Goal: Task Accomplishment & Management: Manage account settings

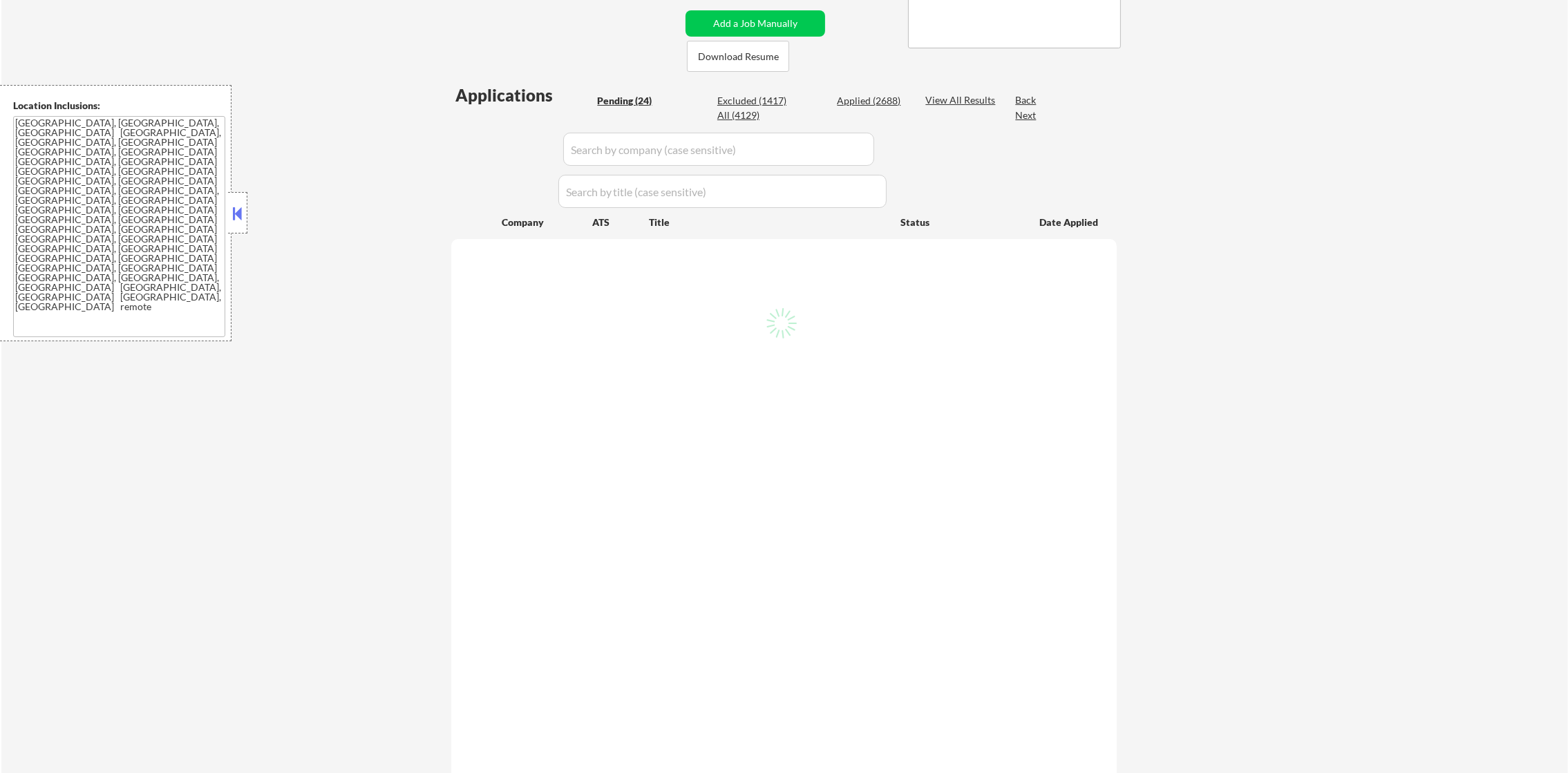
select select ""pending""
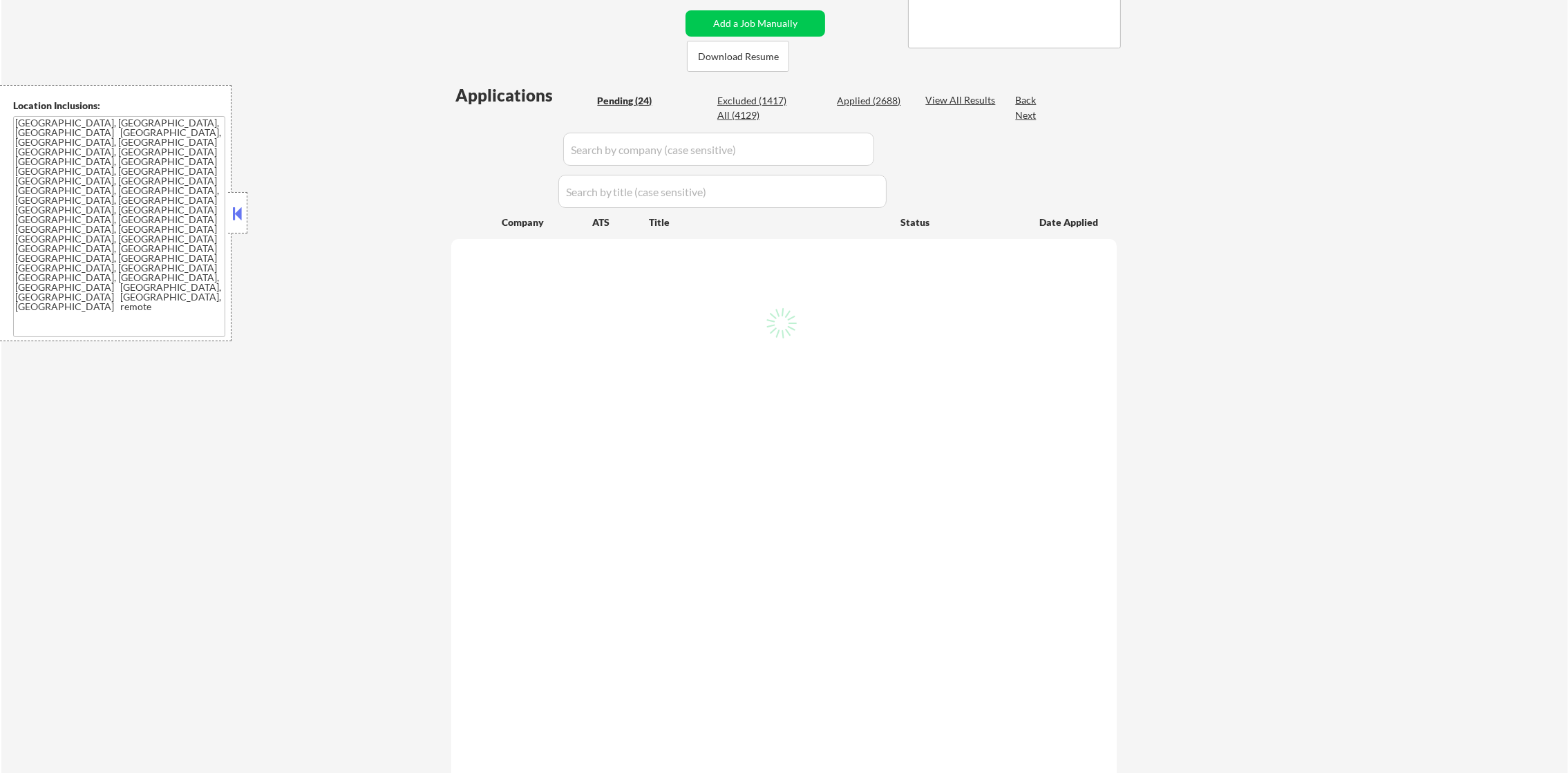
select select ""pending""
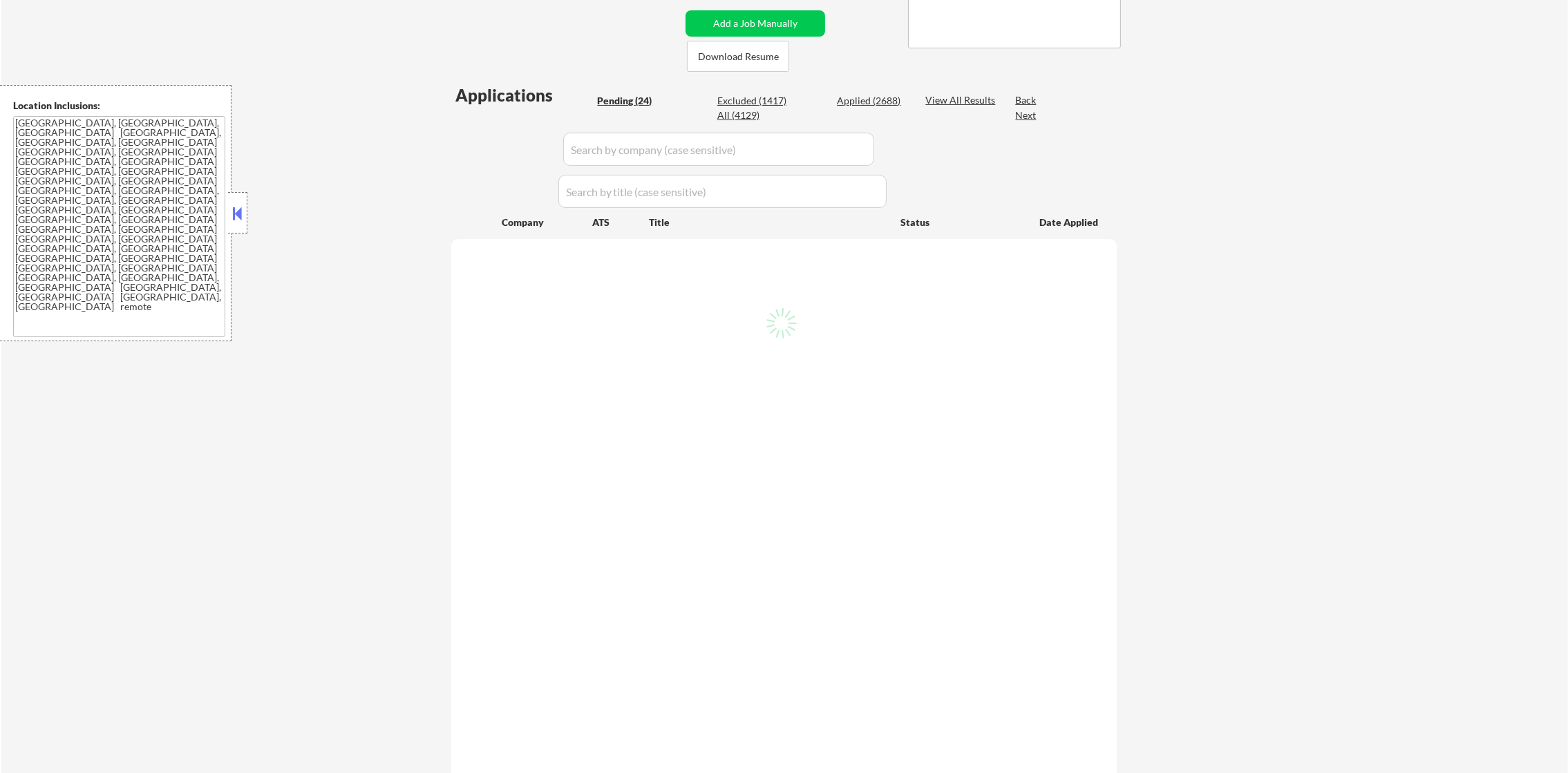
select select ""pending""
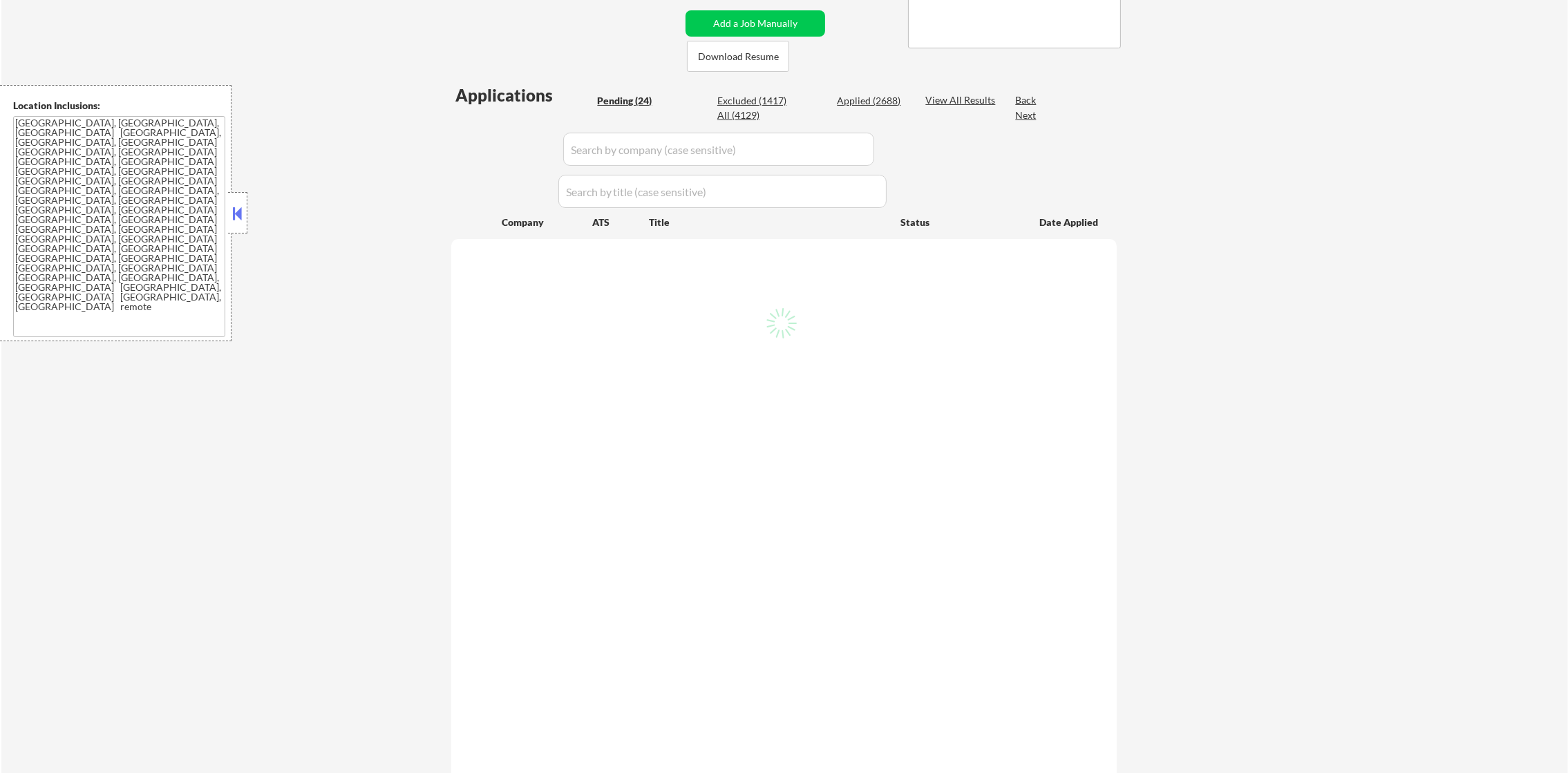
select select ""pending""
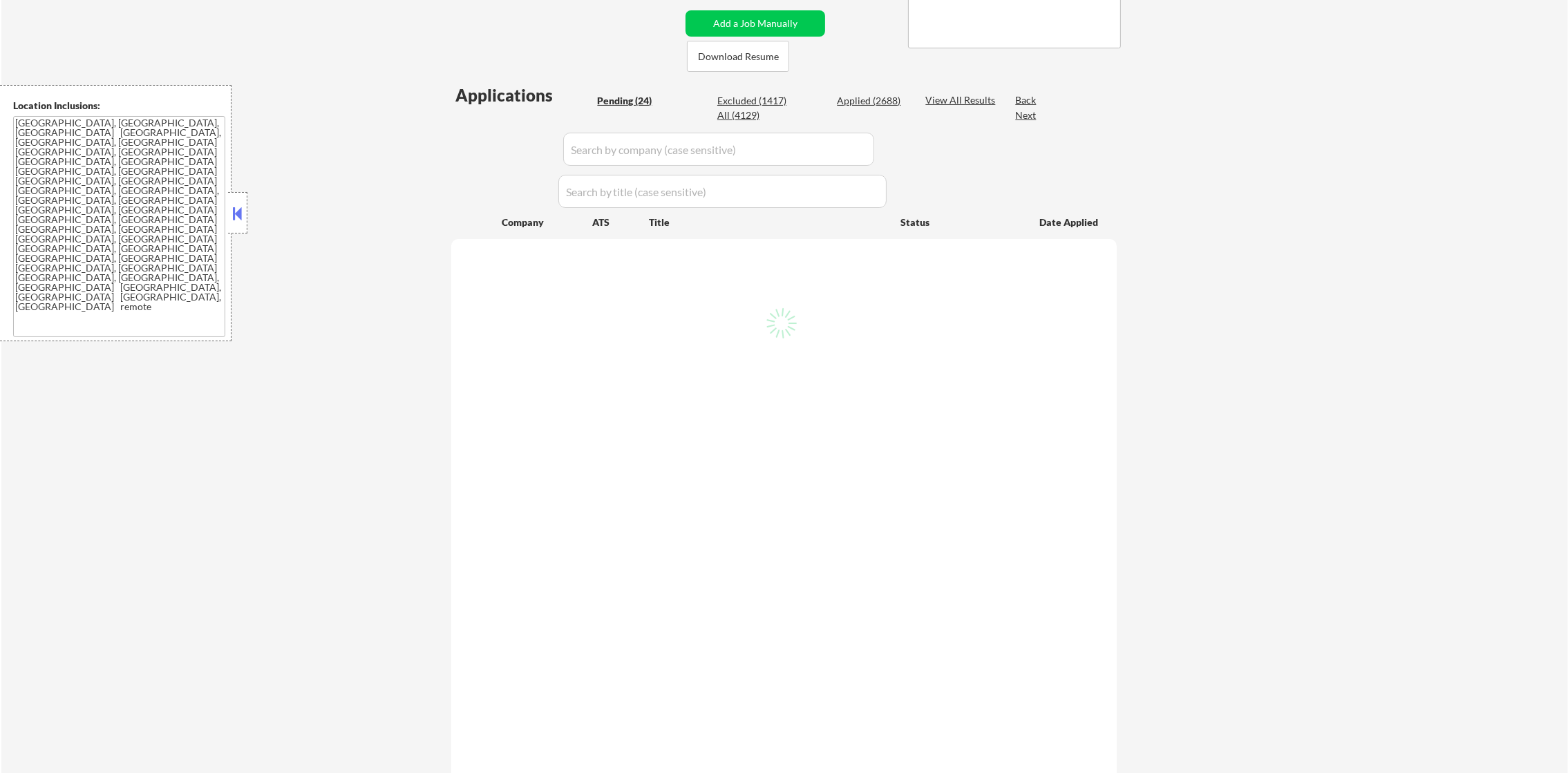
select select ""pending""
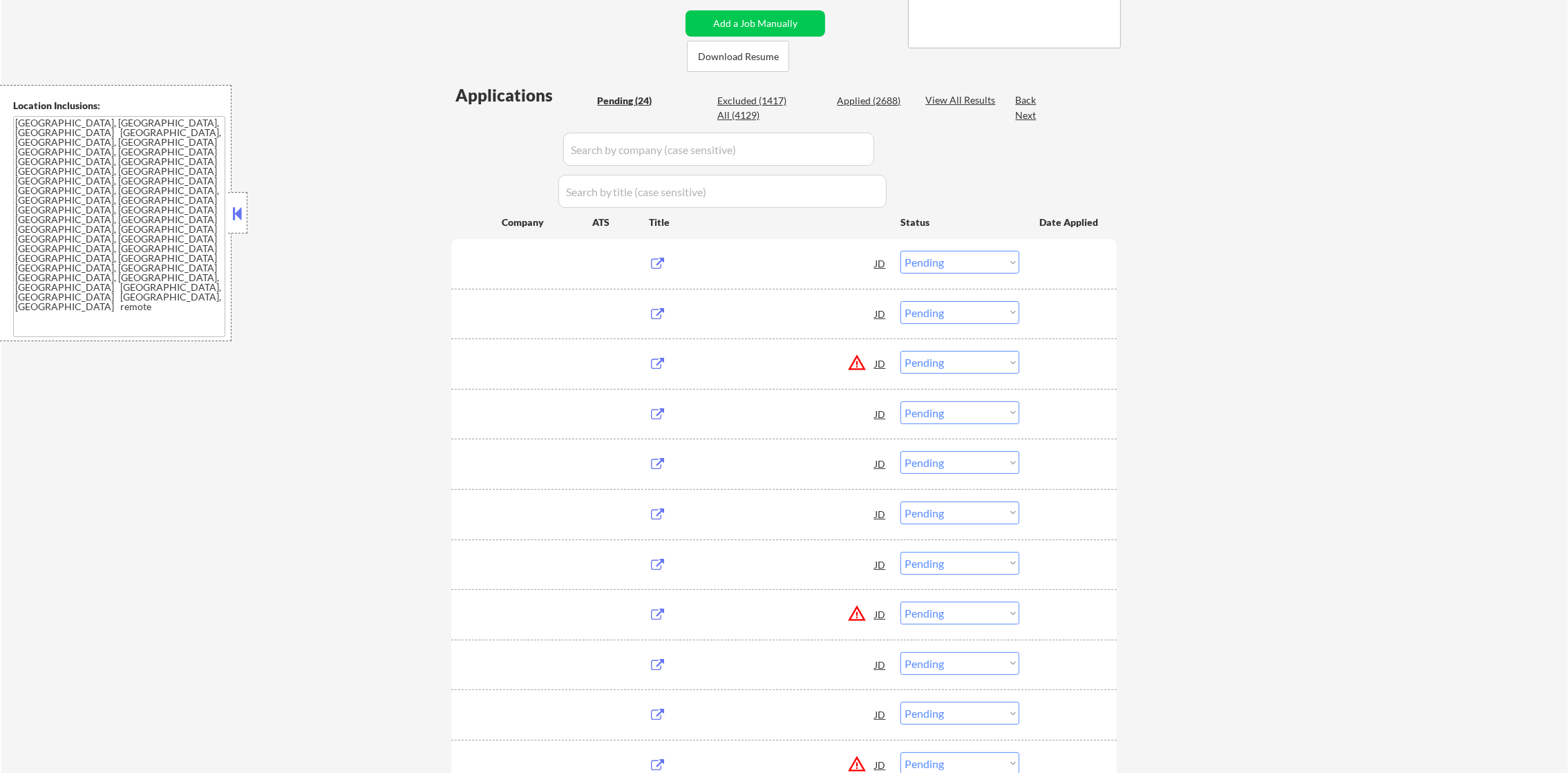
type textarea "[PERSON_NAME] is open to relocating to [GEOGRAPHIC_DATA] or [GEOGRAPHIC_DATA], …"
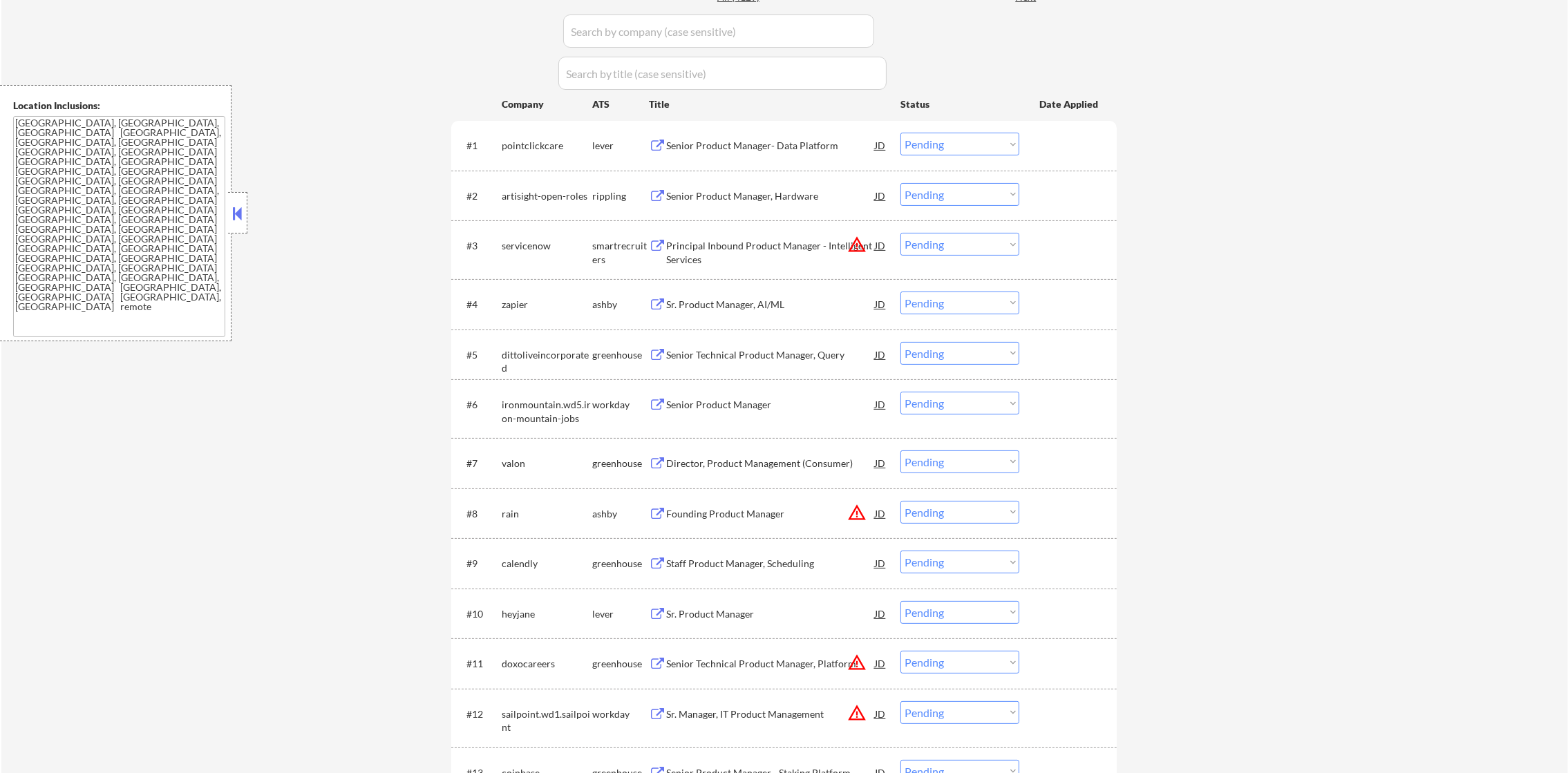
scroll to position [483, 0]
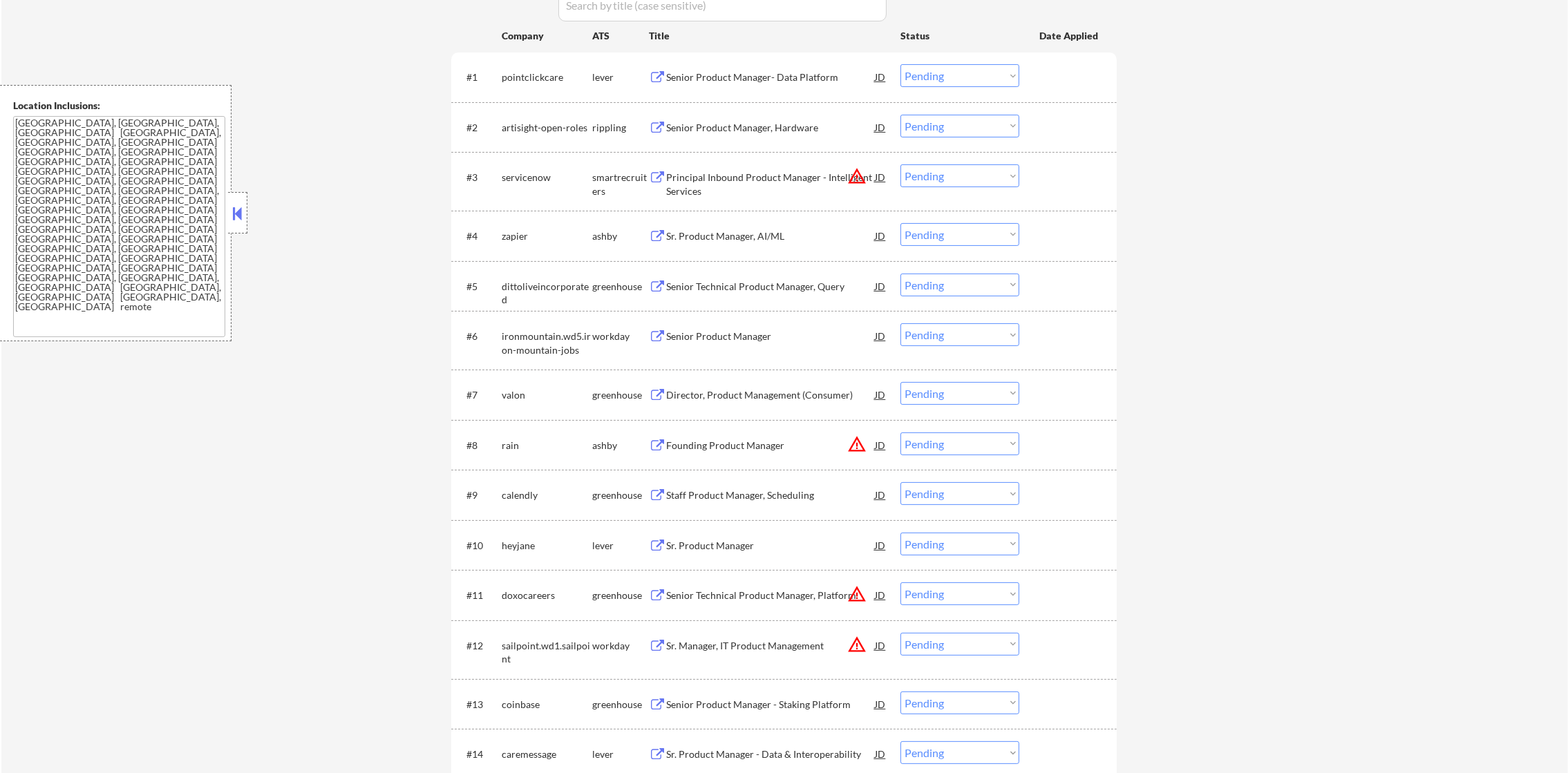
click at [534, 72] on div "pointclickcare" at bounding box center [547, 77] width 90 height 14
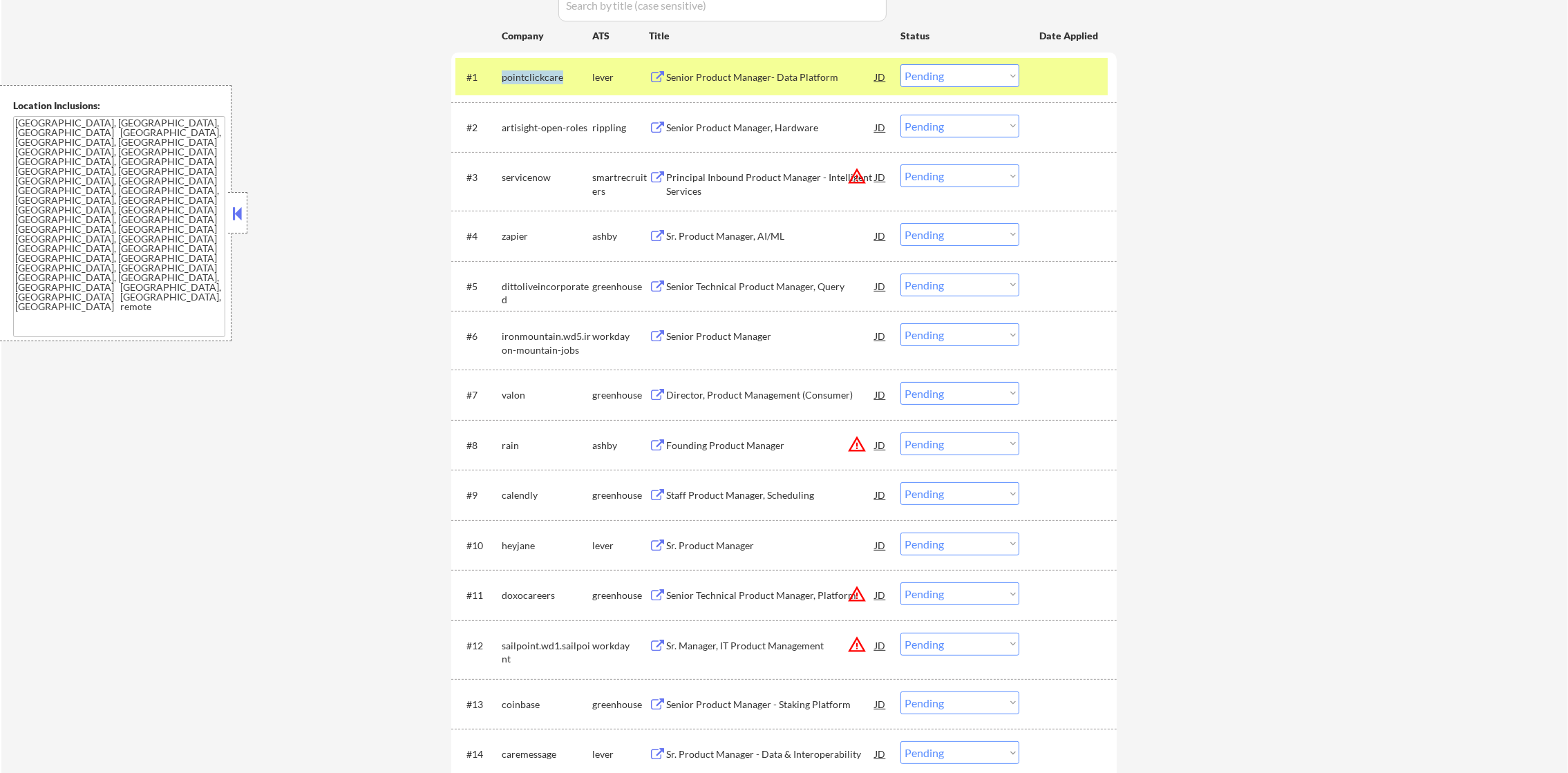
click at [534, 72] on div "pointclickcare" at bounding box center [547, 77] width 90 height 14
copy div "pointclickcare"
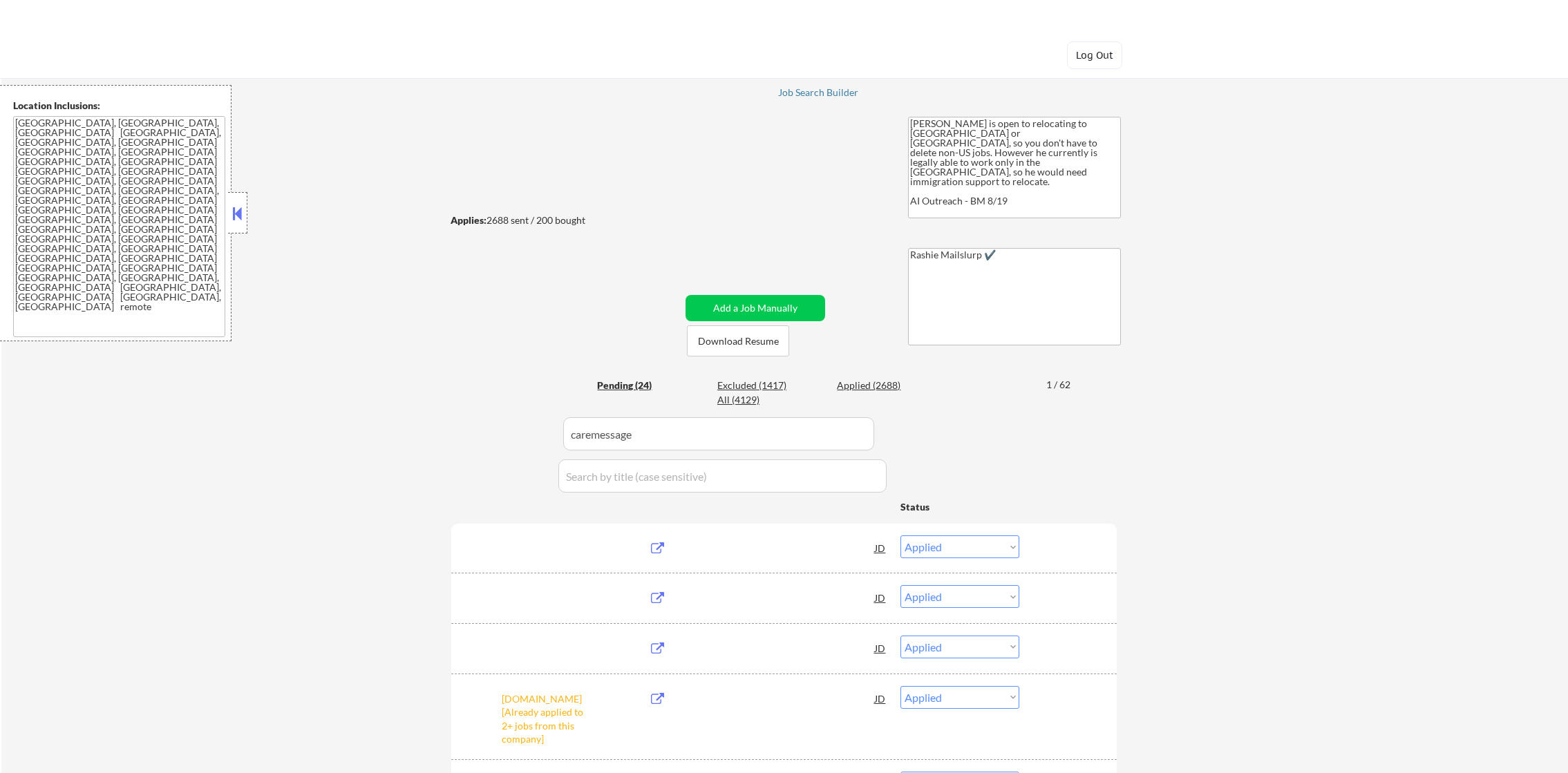
select select ""applied""
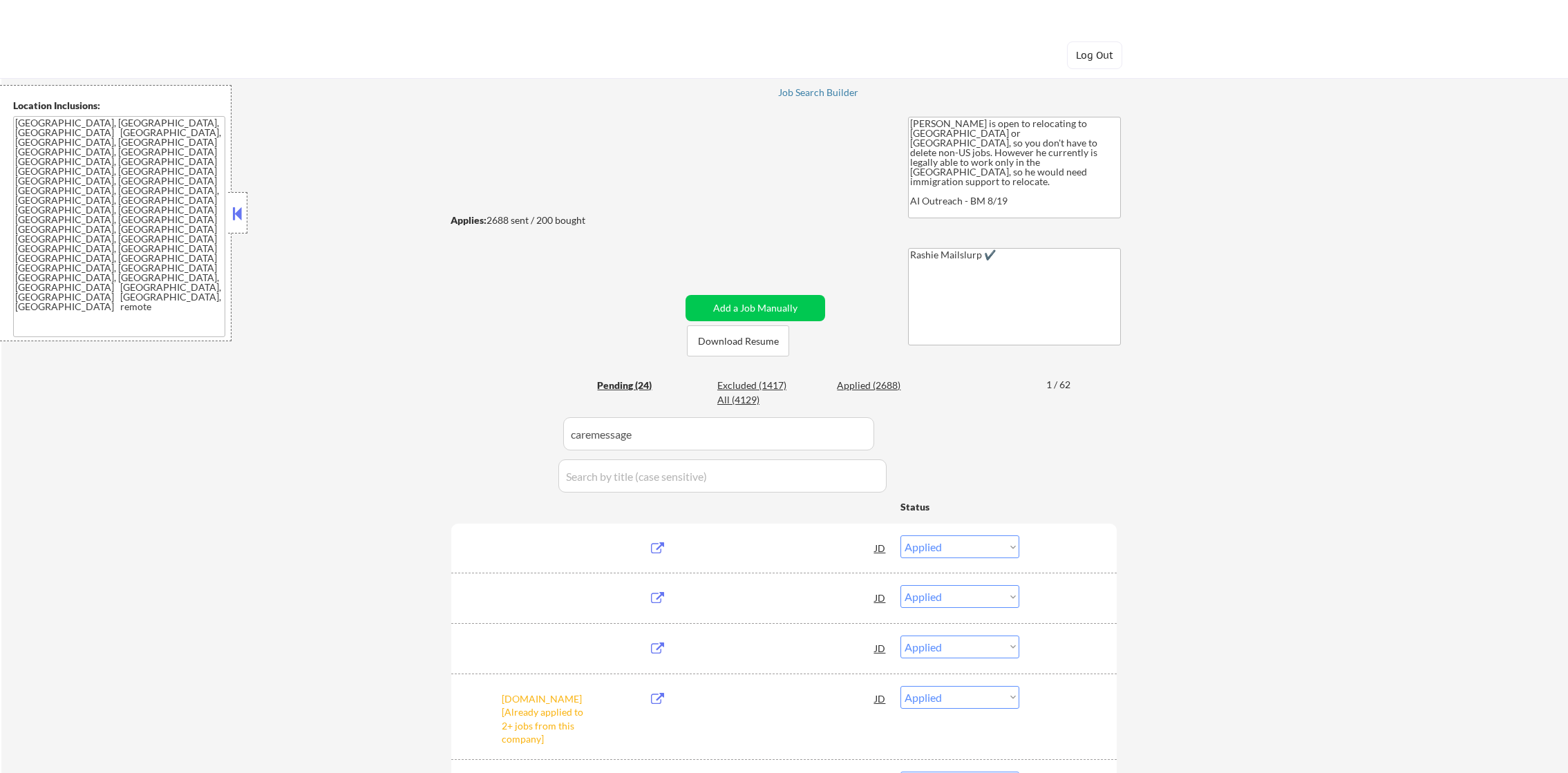
select select ""applied""
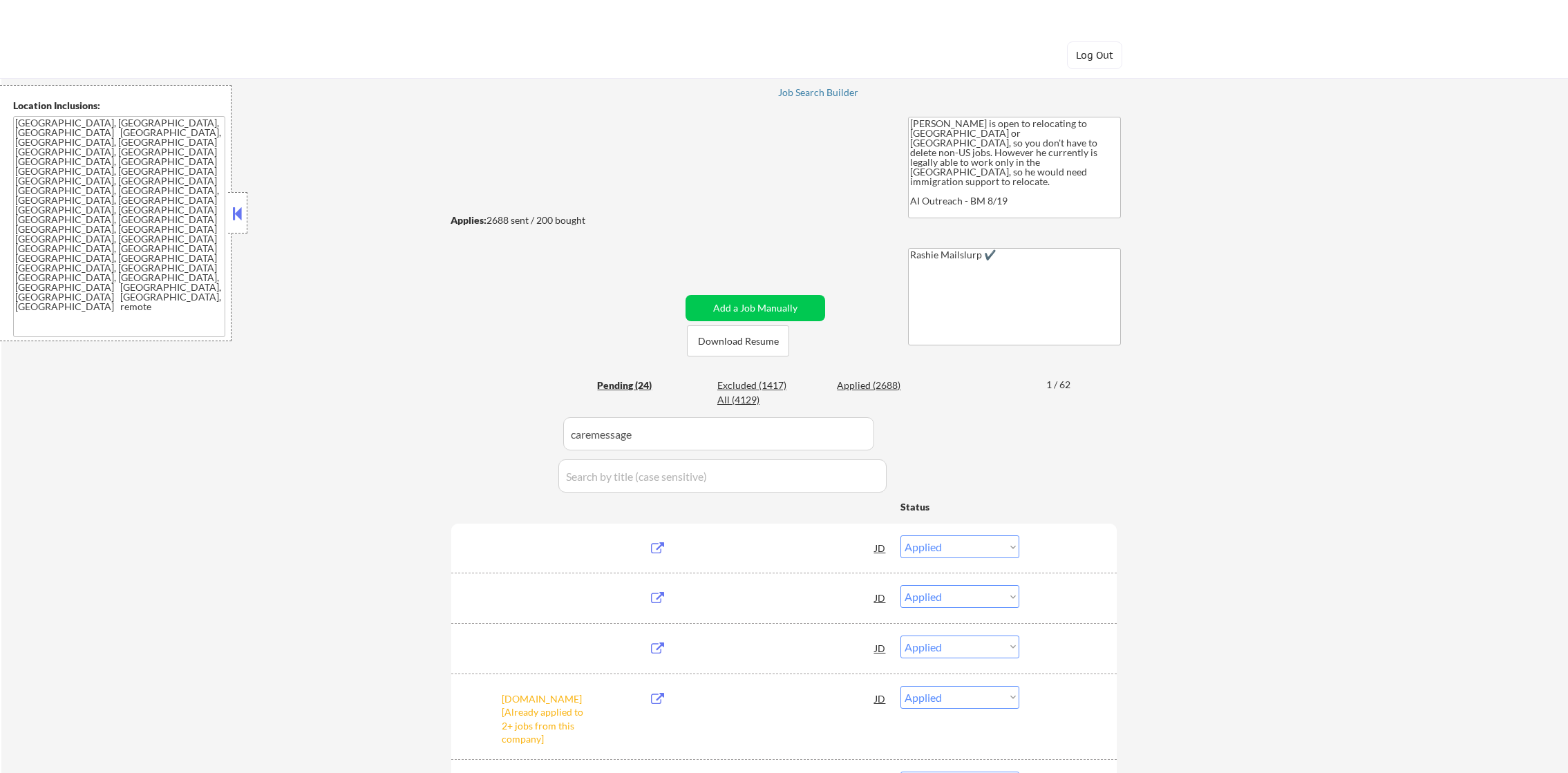
select select ""applied""
select select ""excluded__other_""
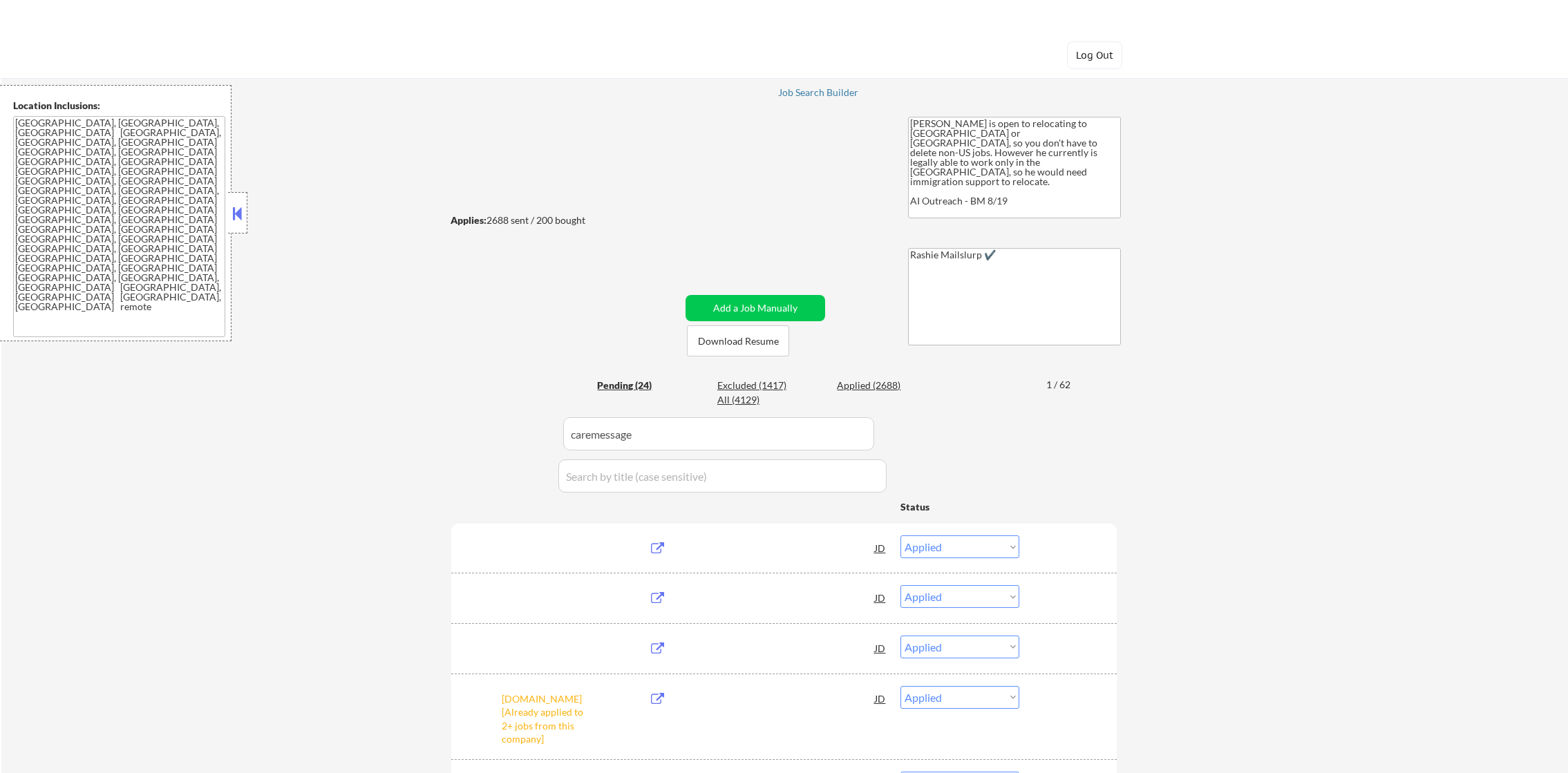
select select ""applied""
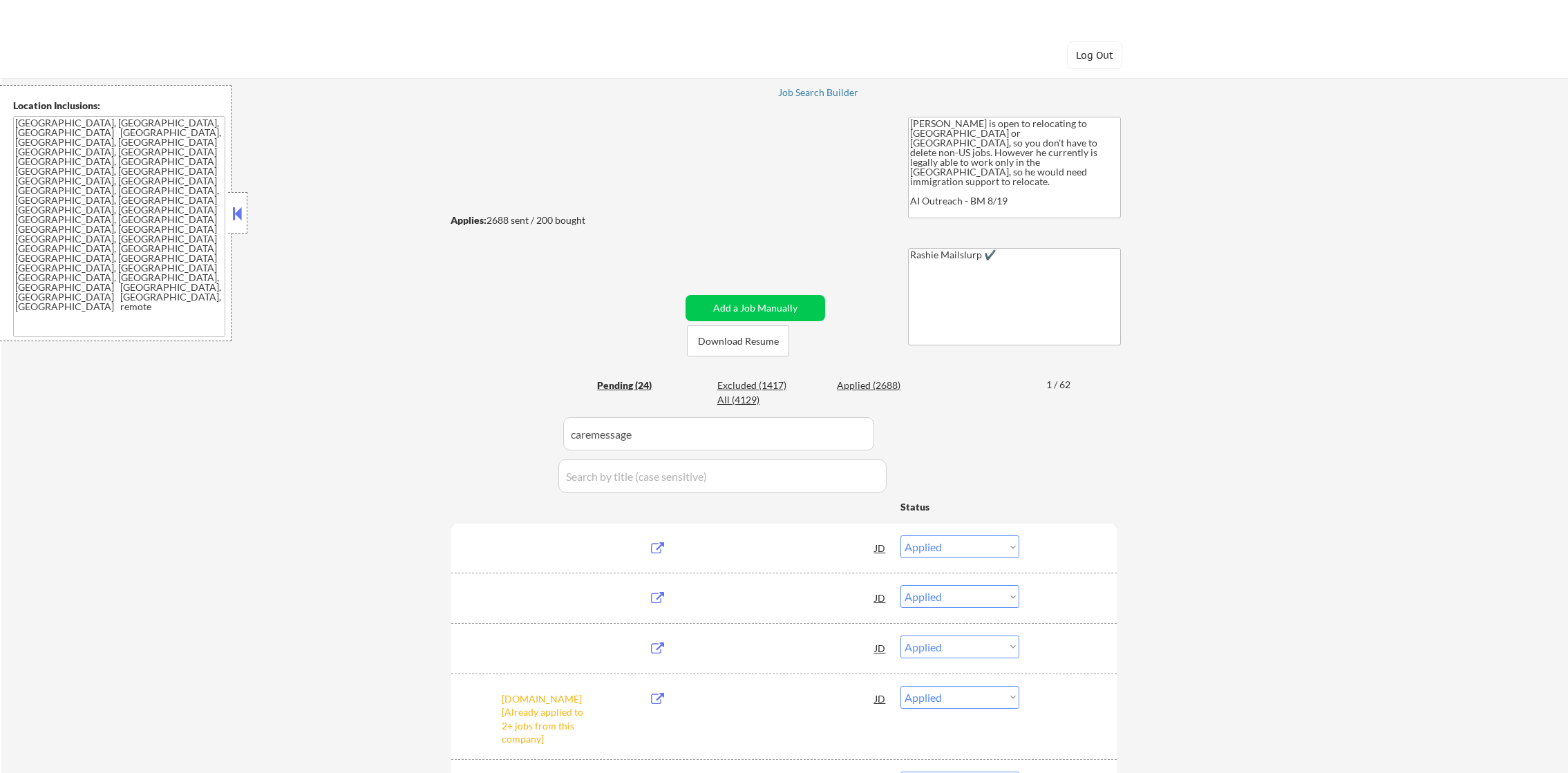
select select ""applied""
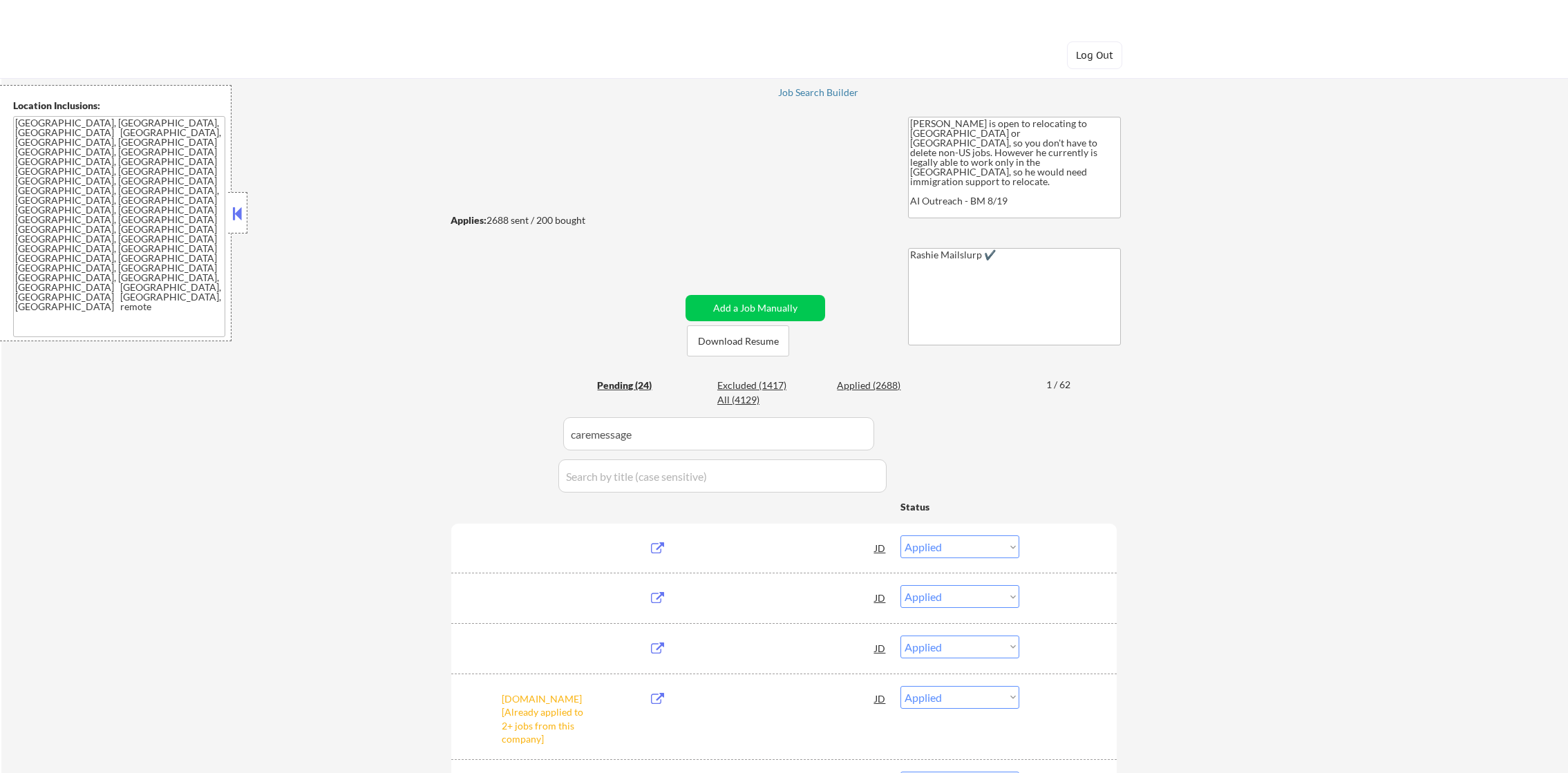
select select ""applied""
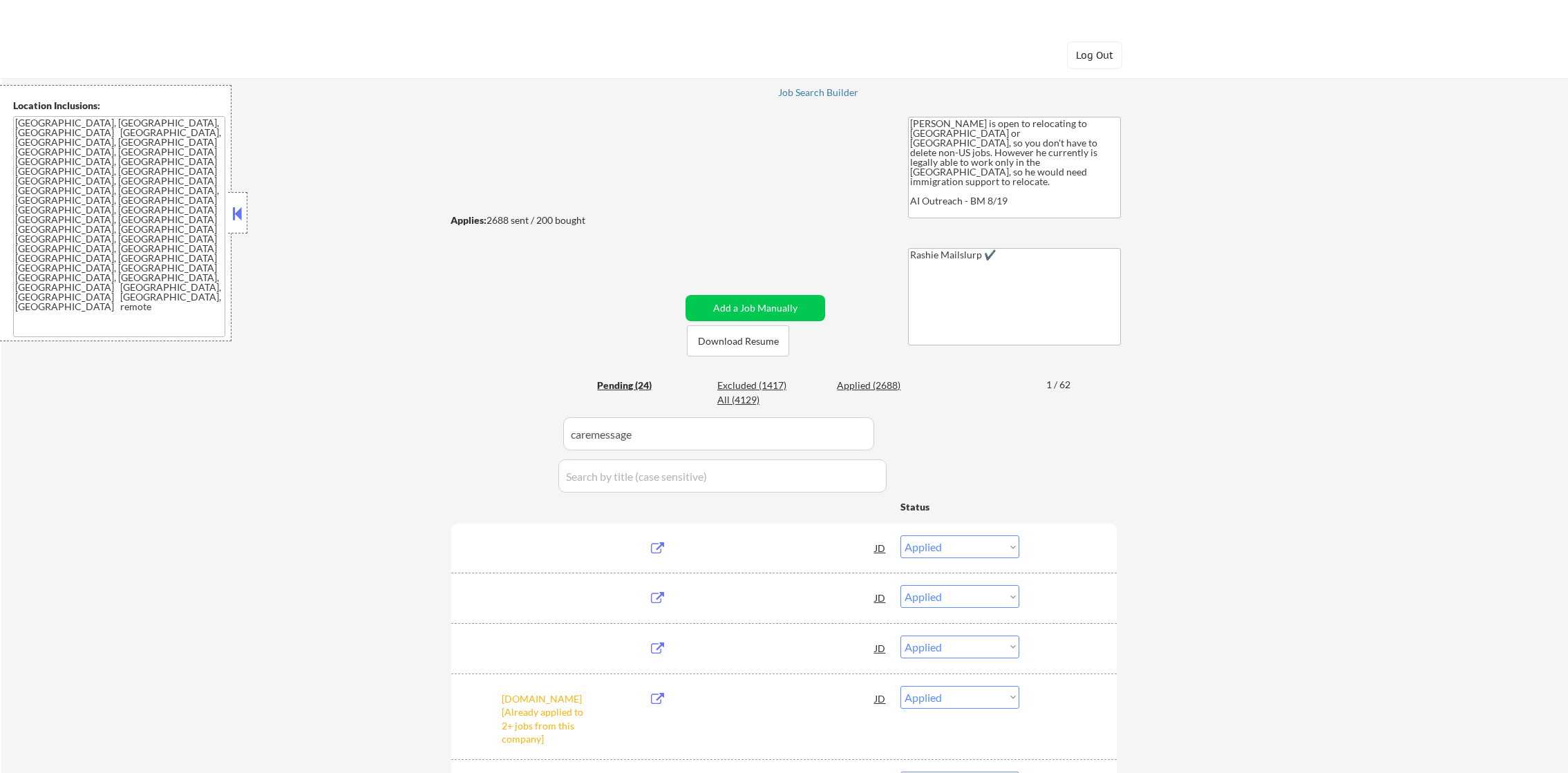
select select ""applied""
select select ""excluded""
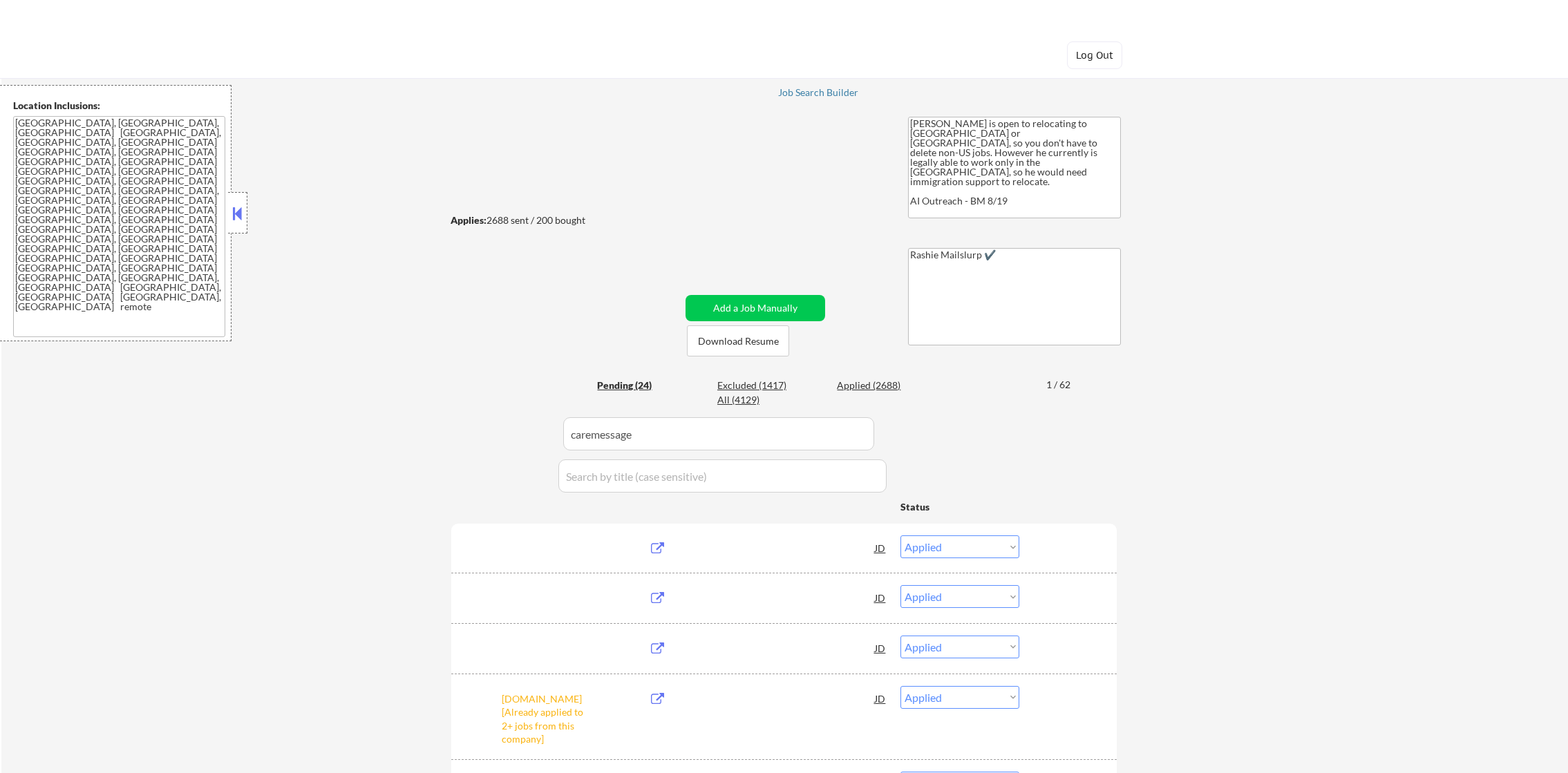
select select ""applied""
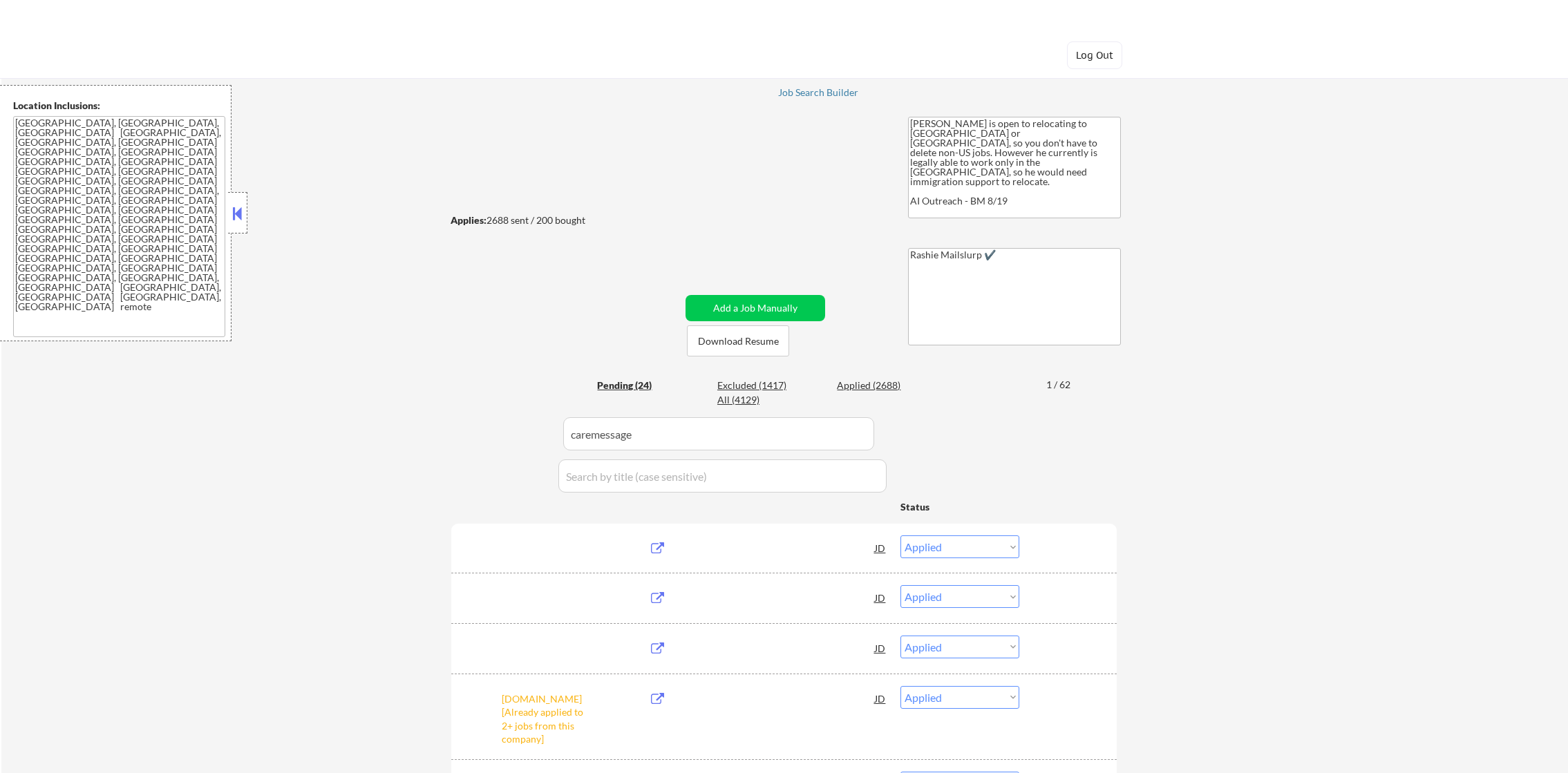
select select ""applied""
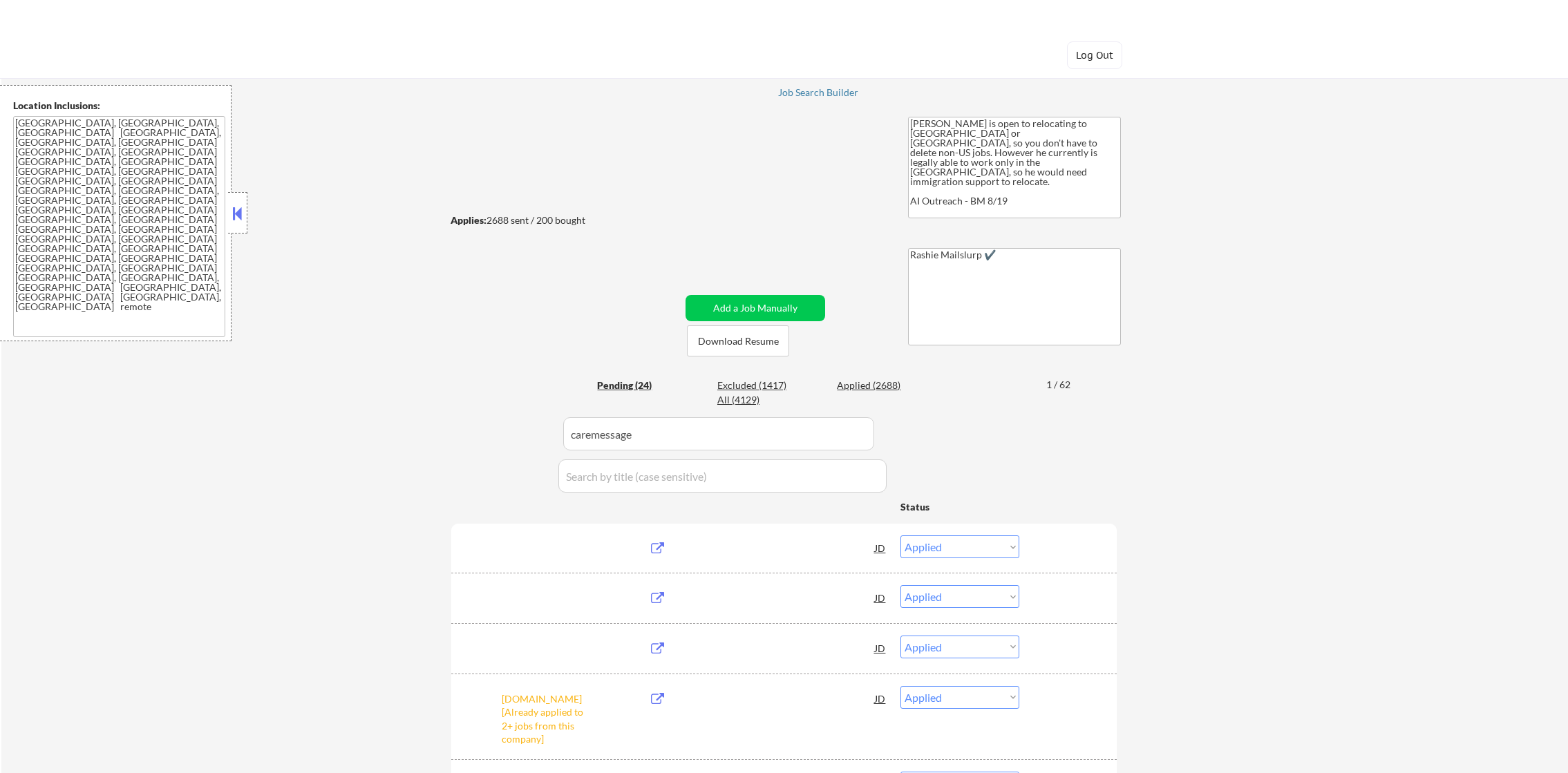
select select ""applied""
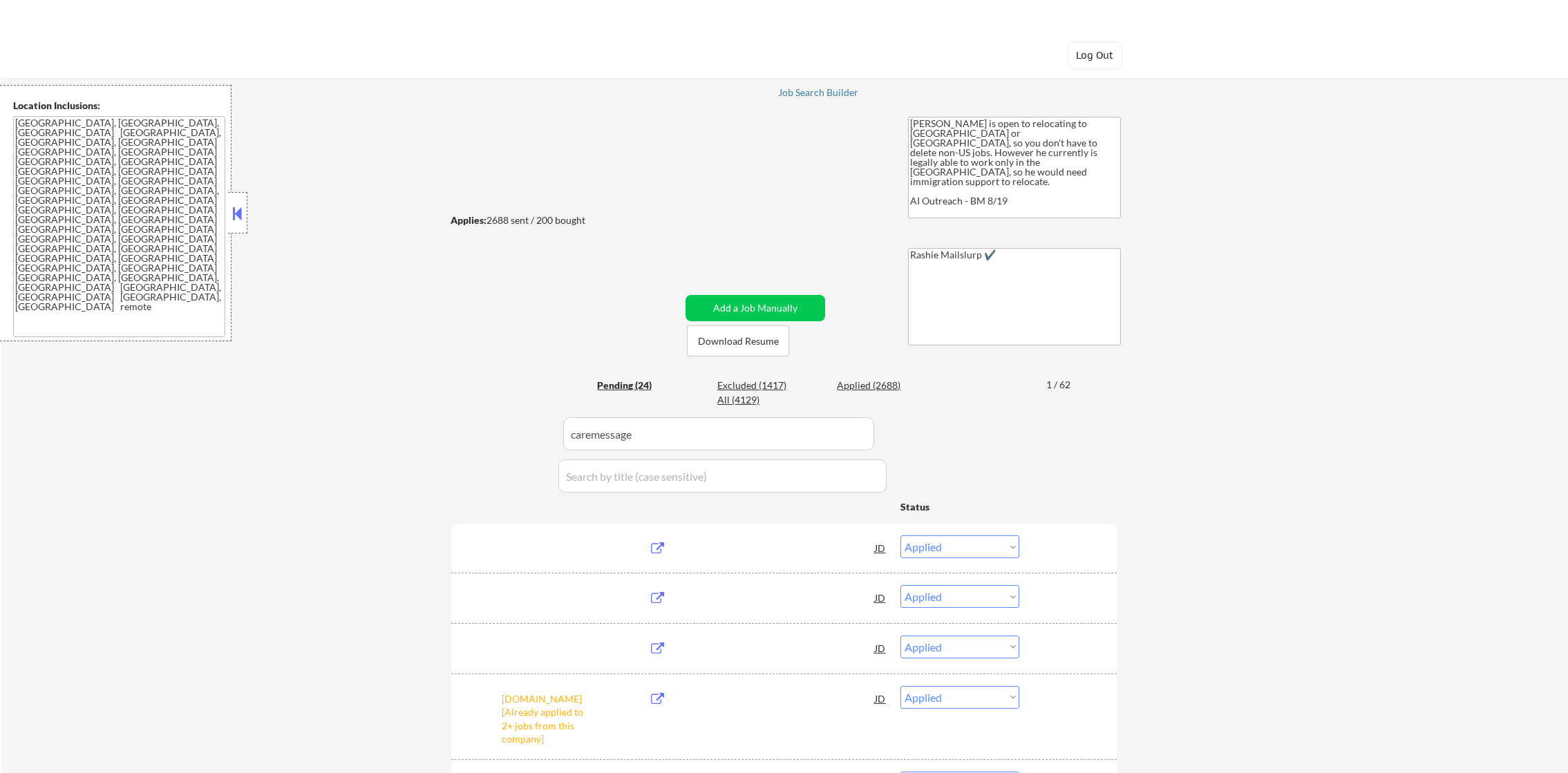
select select ""applied""
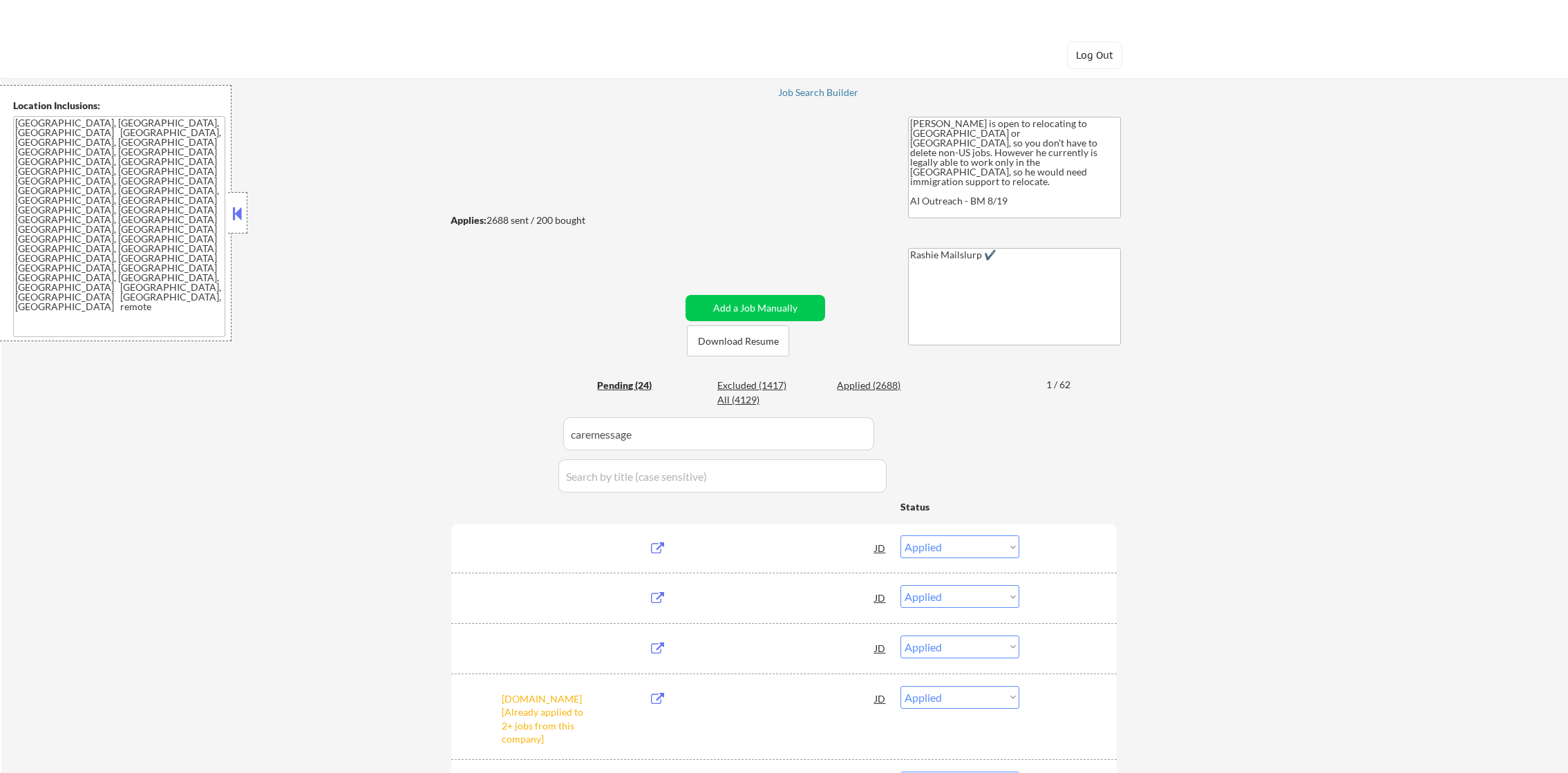
select select ""applied""
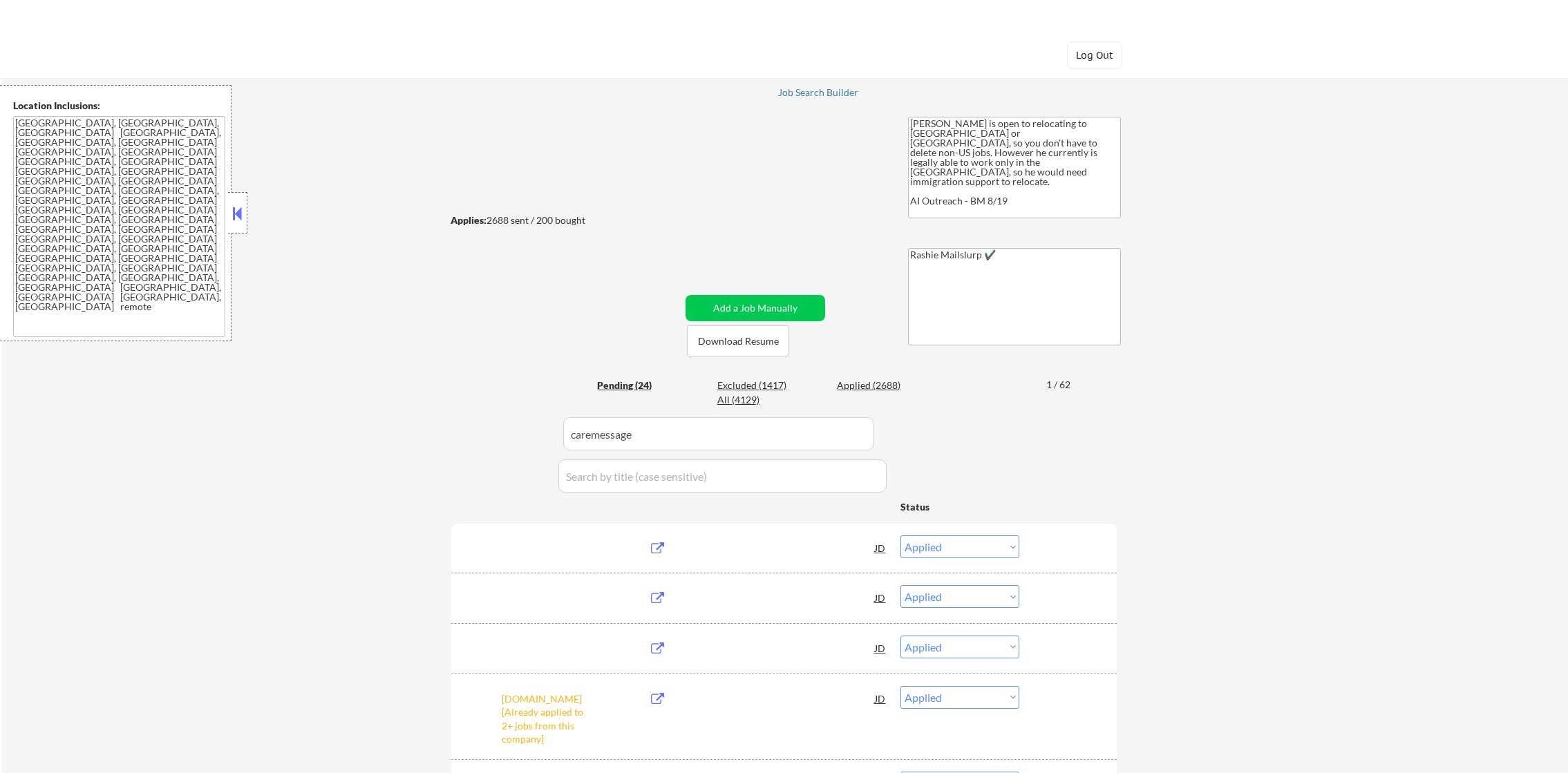
select select ""applied""
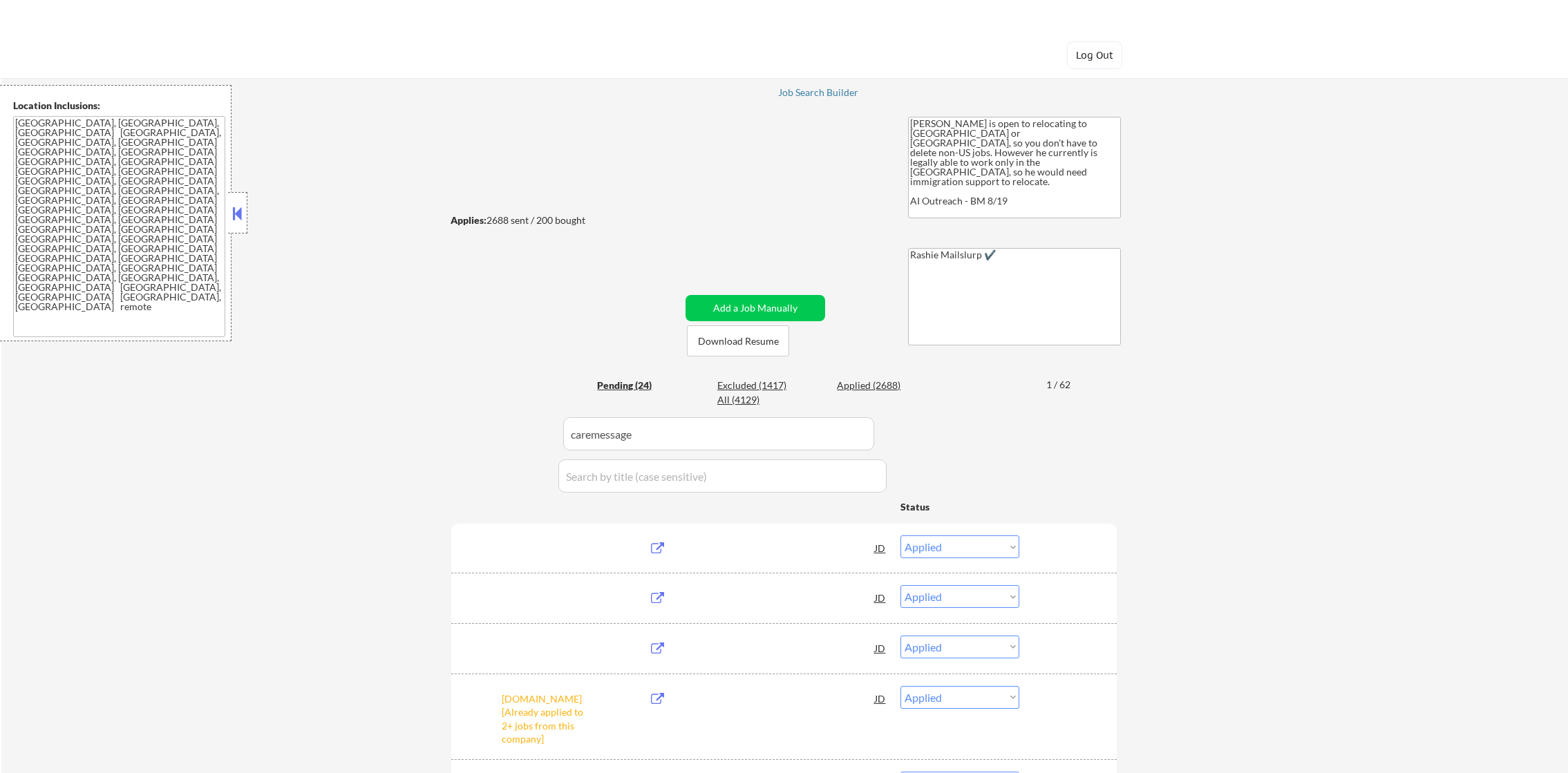
select select ""applied""
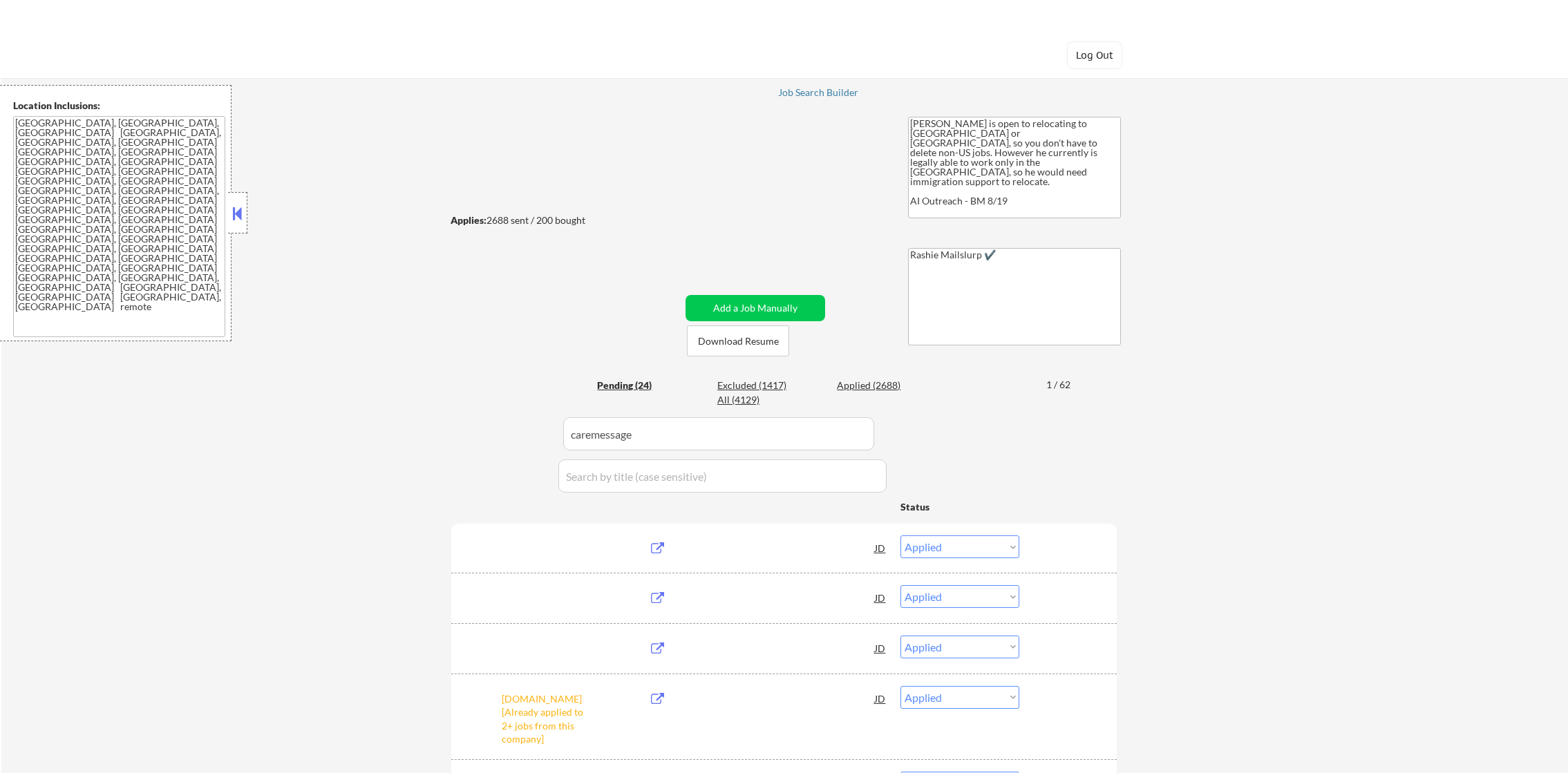
select select ""applied""
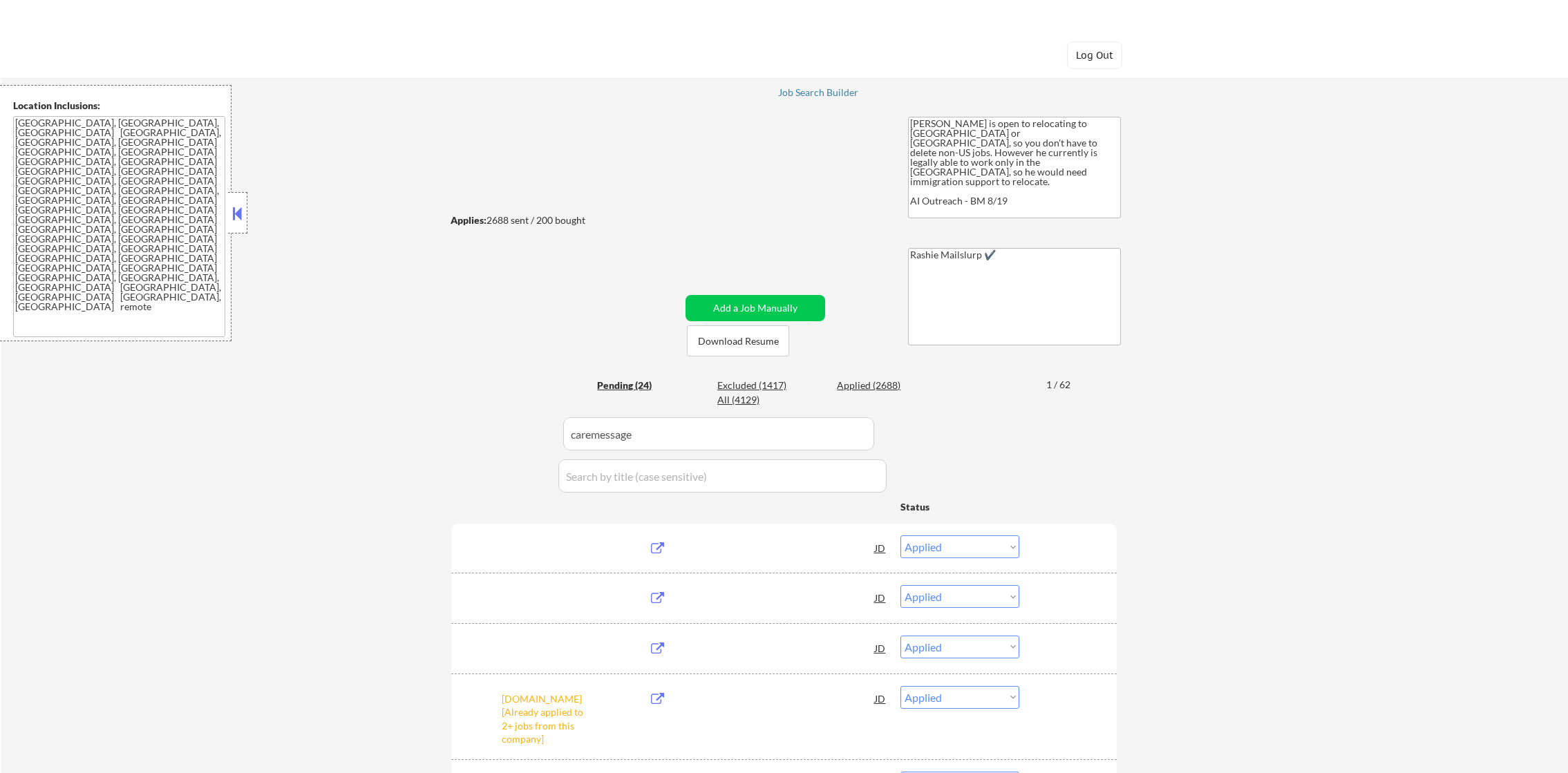
select select ""applied""
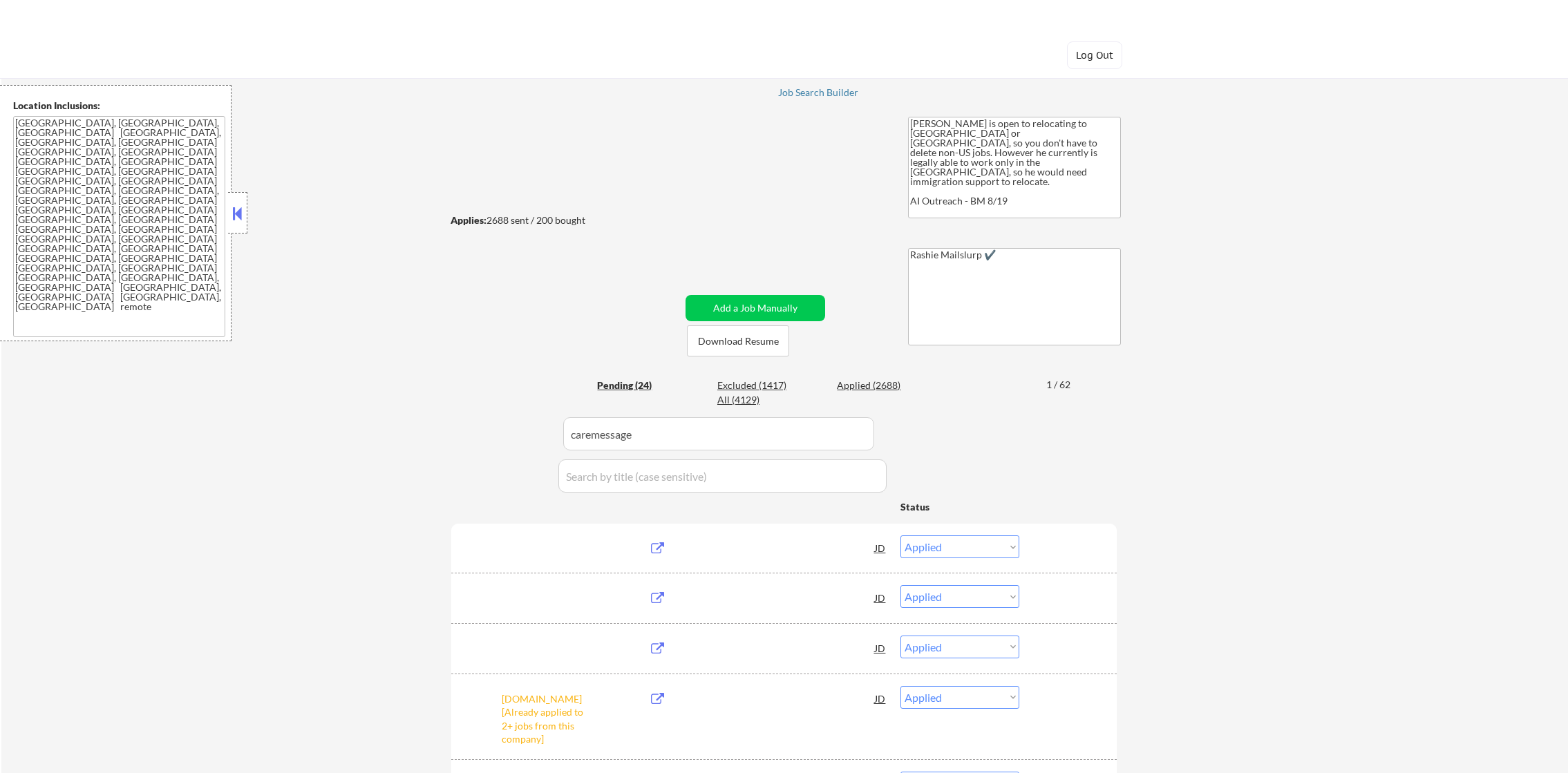
select select ""applied""
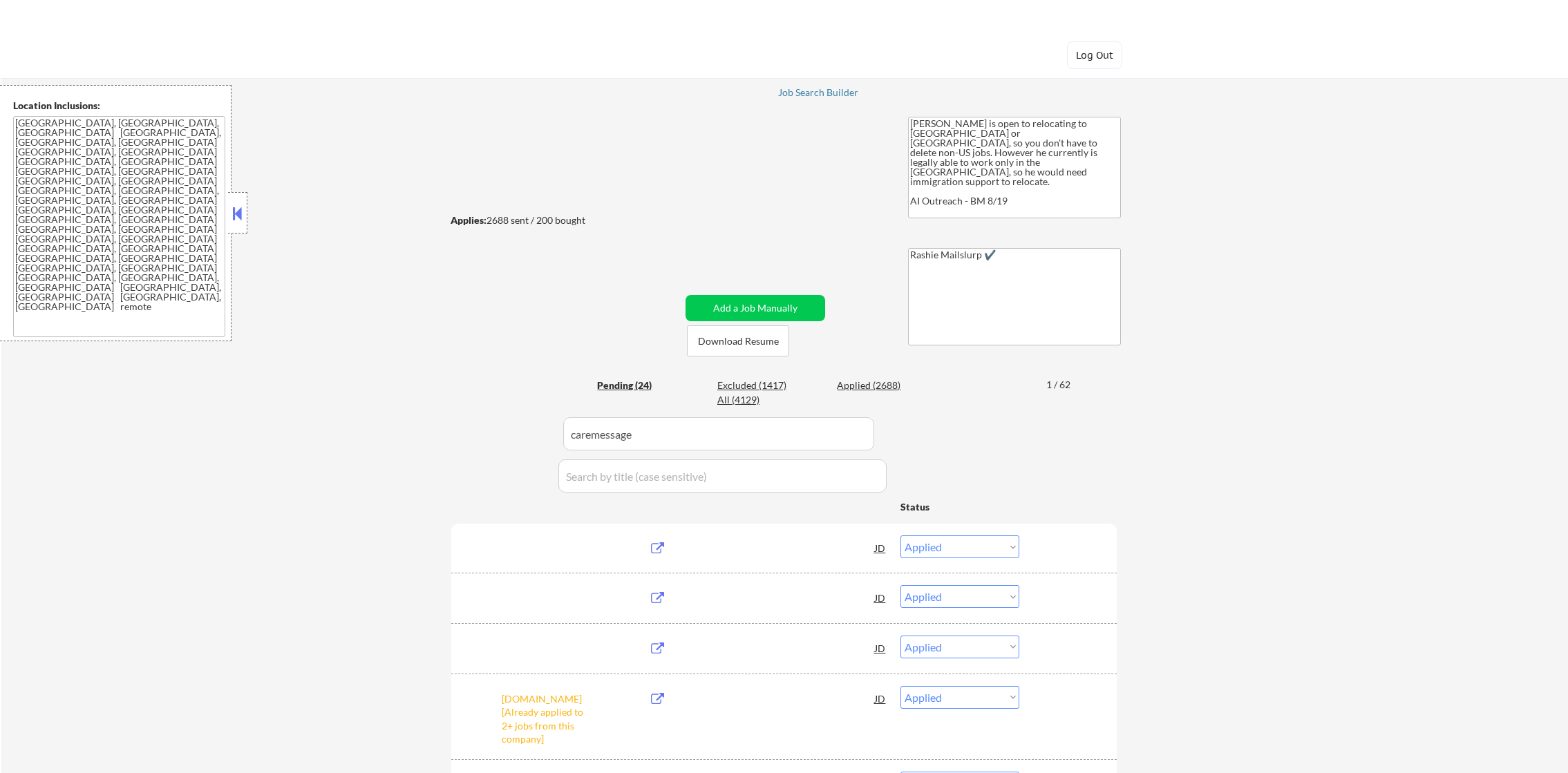
select select ""applied""
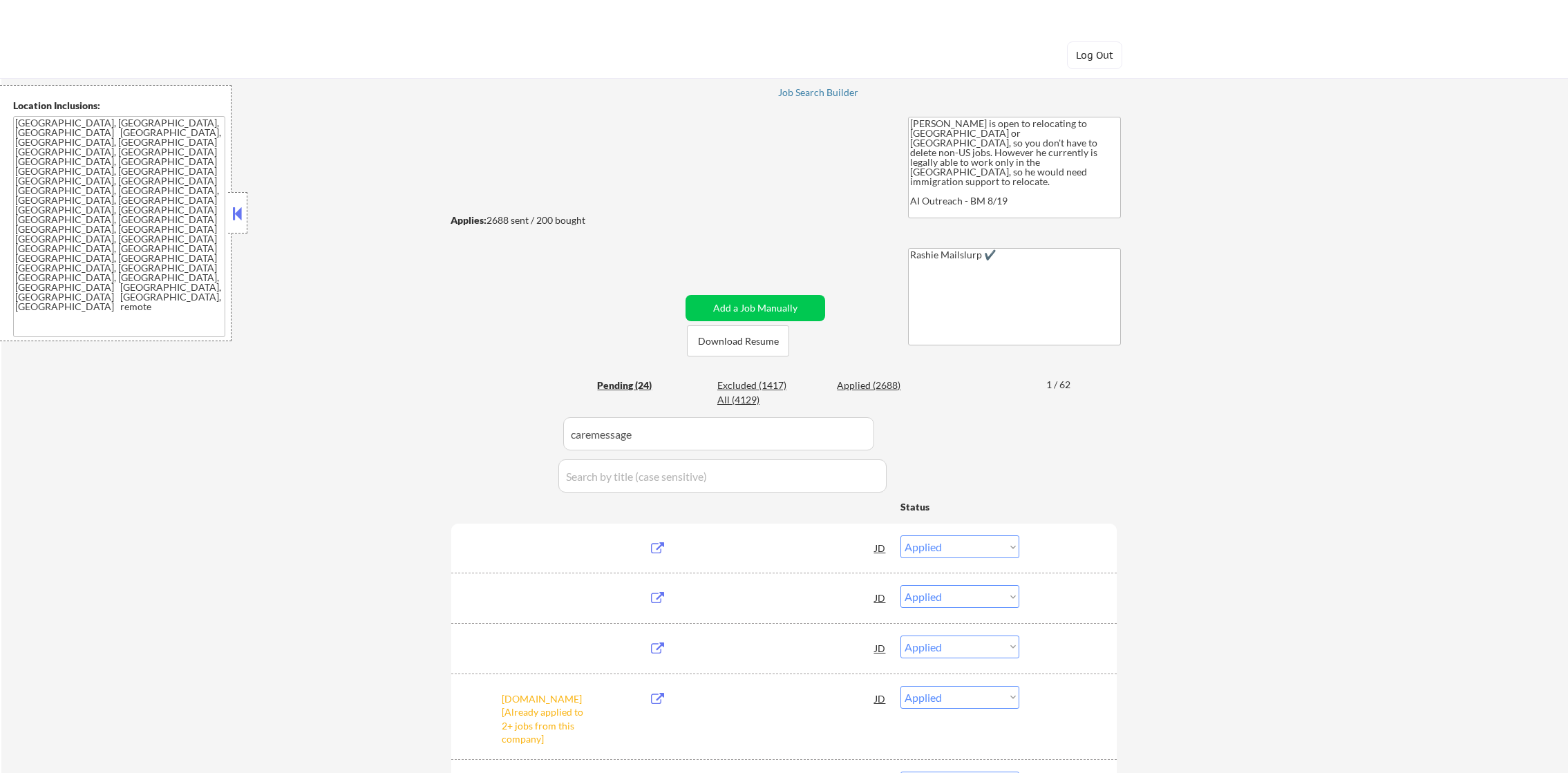
select select ""applied""
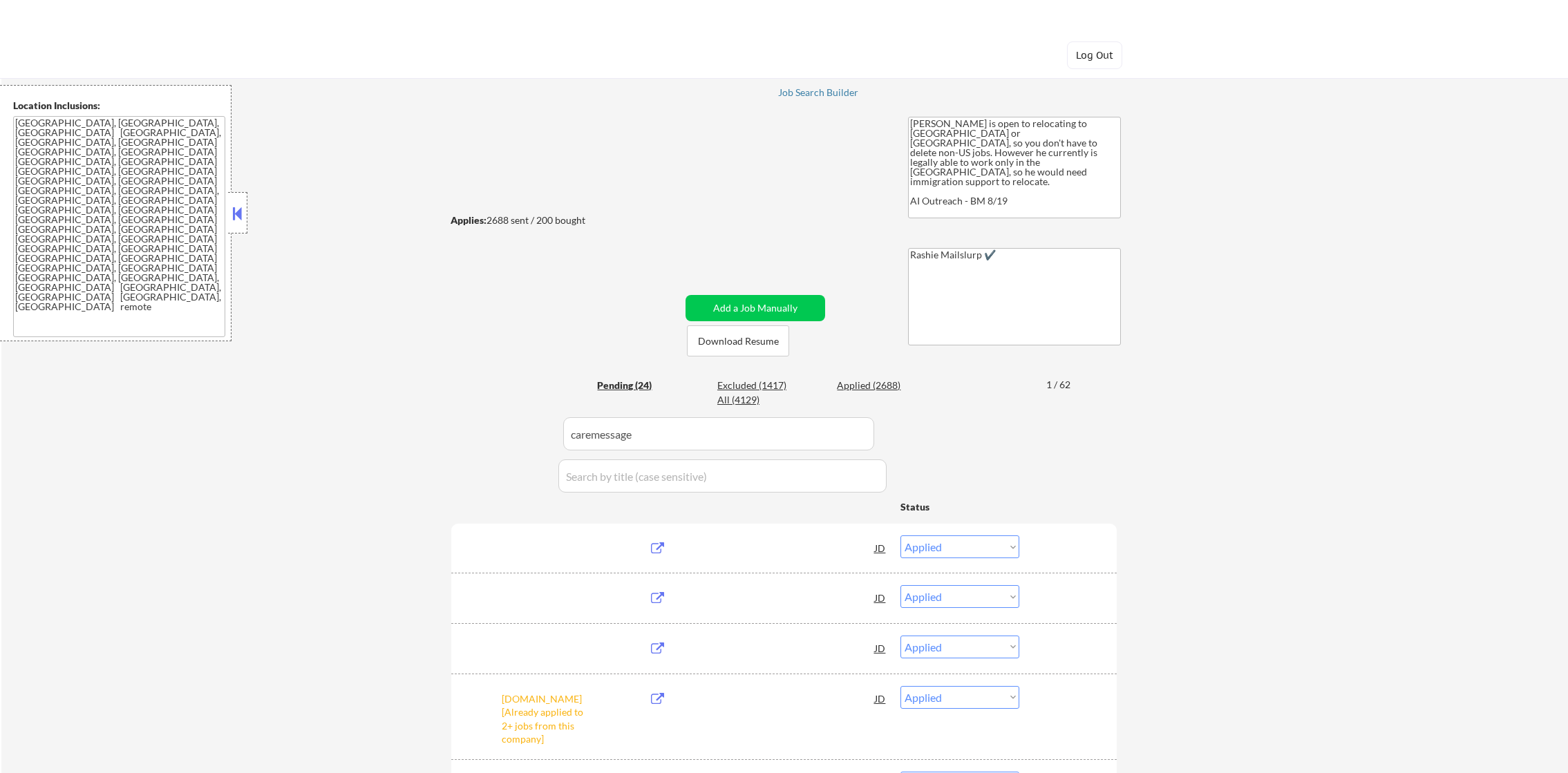
select select ""applied""
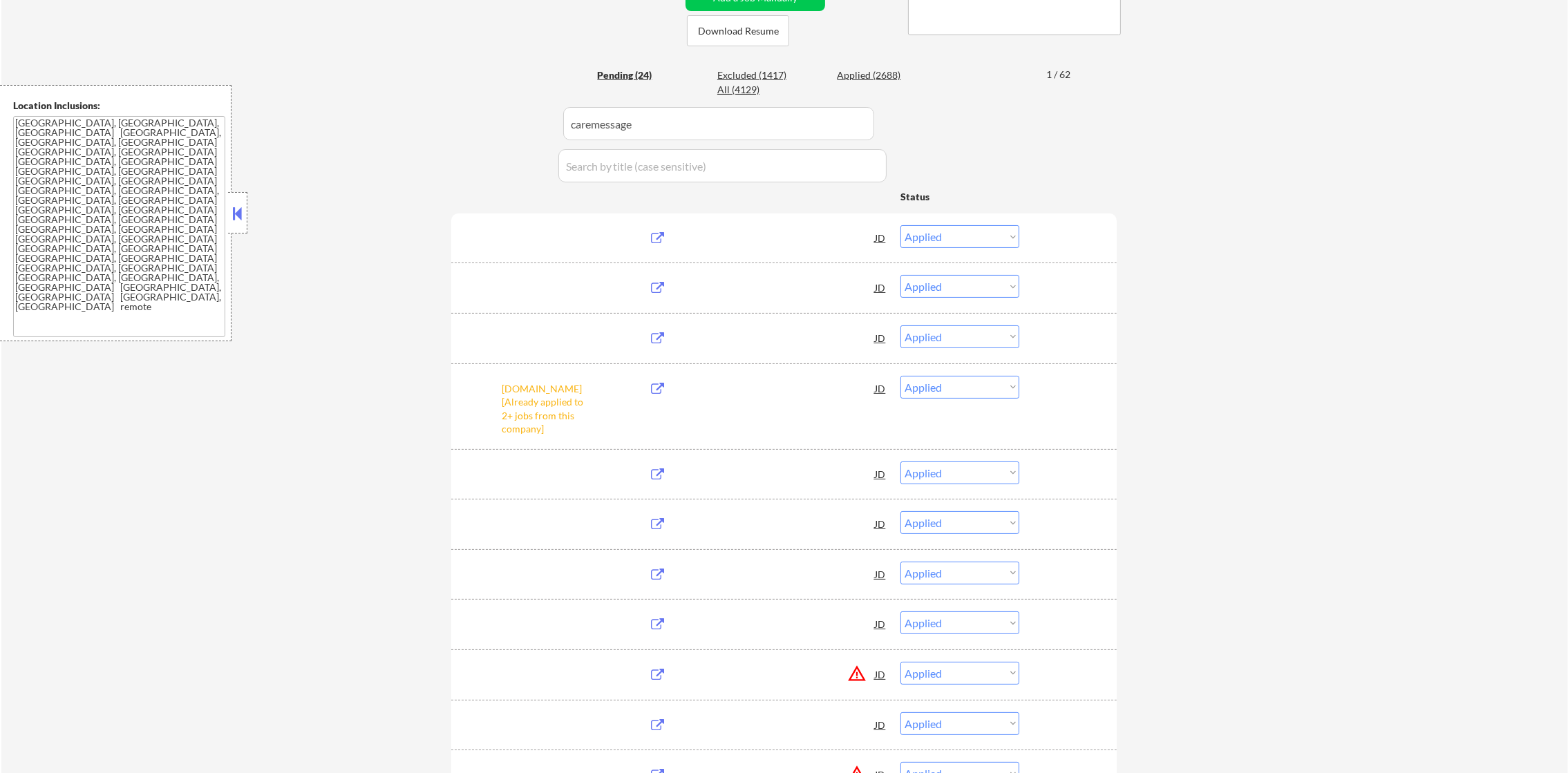
scroll to position [310, 0]
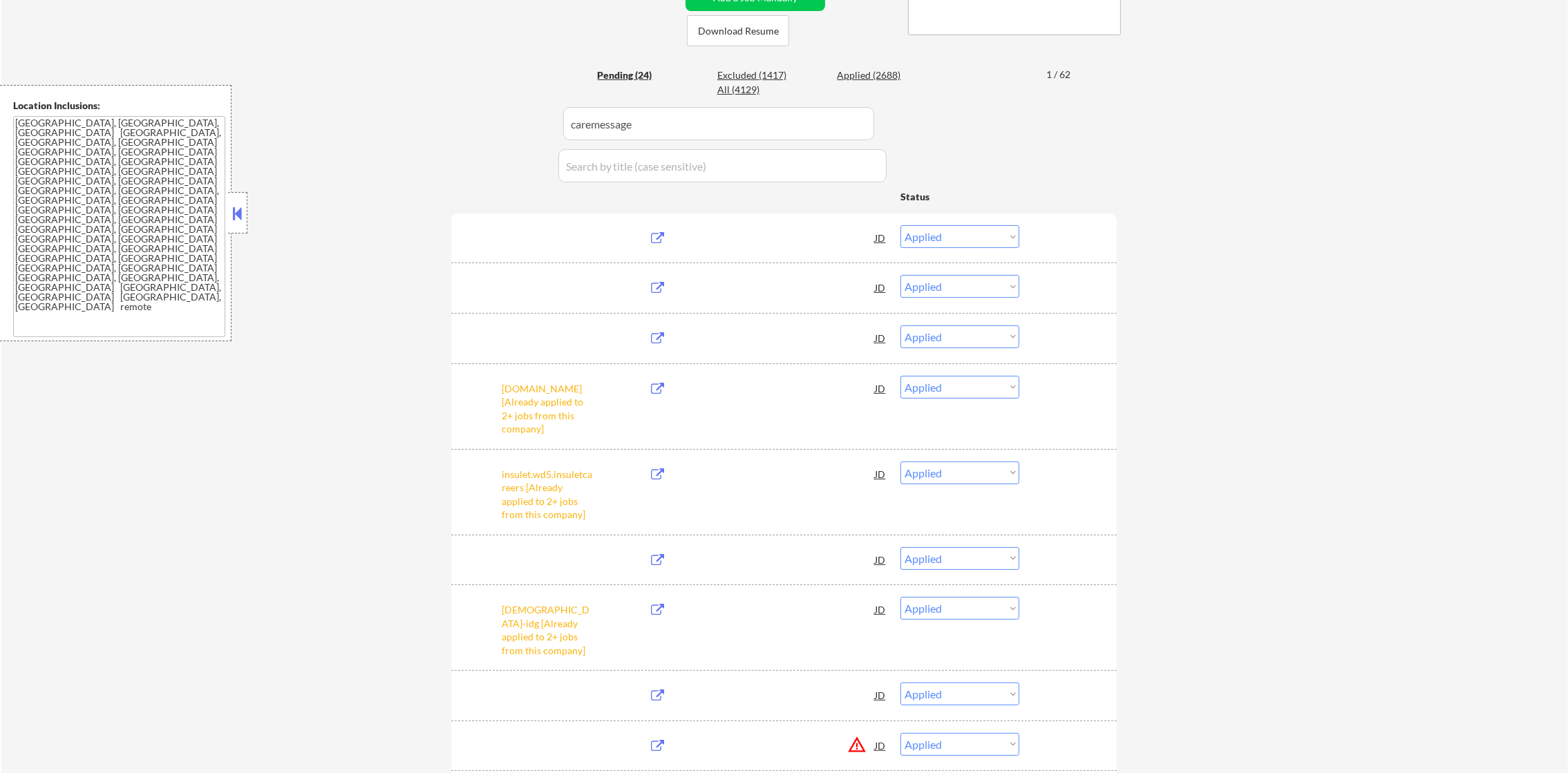
select select ""pending""
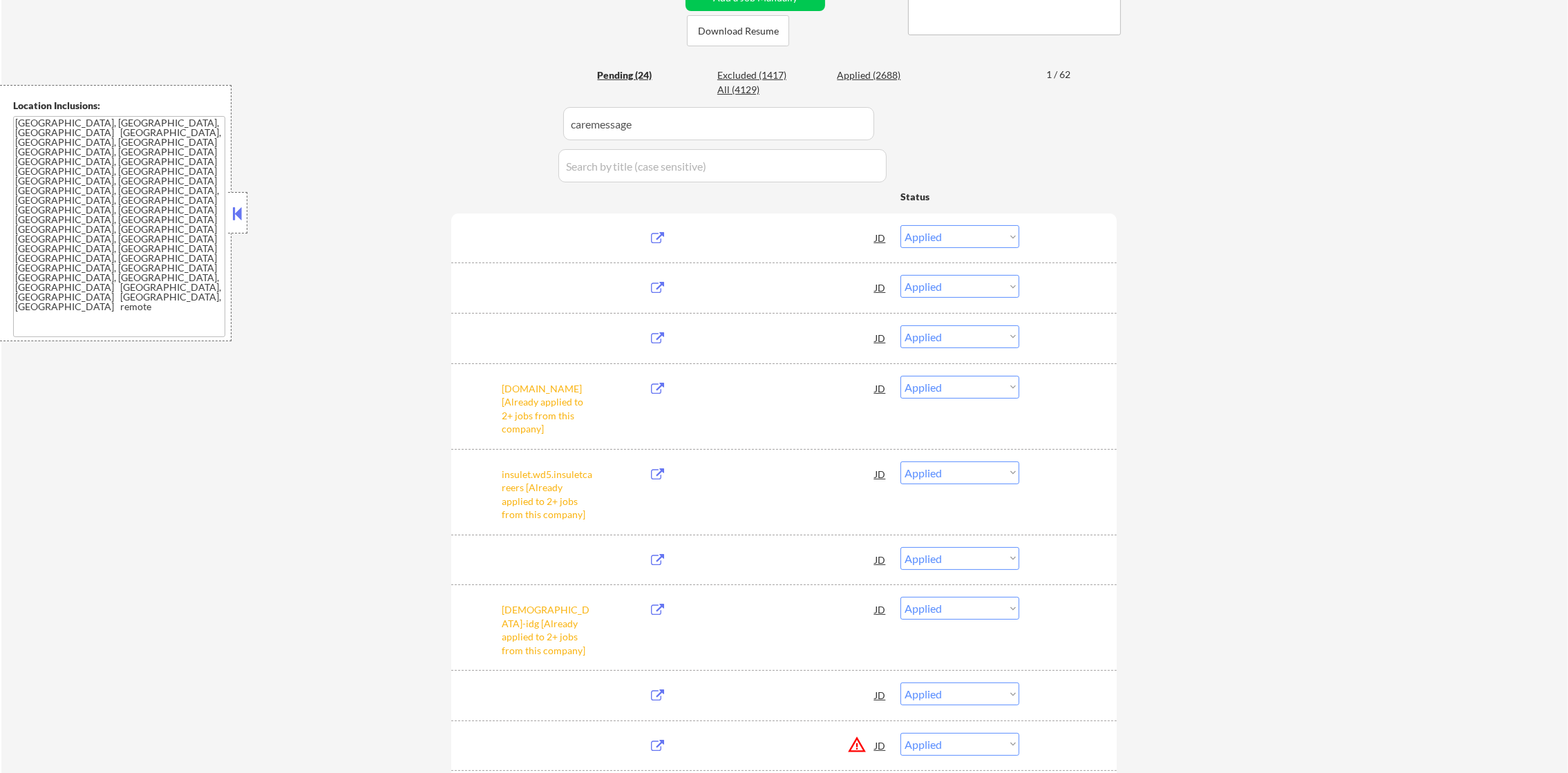
select select ""pending""
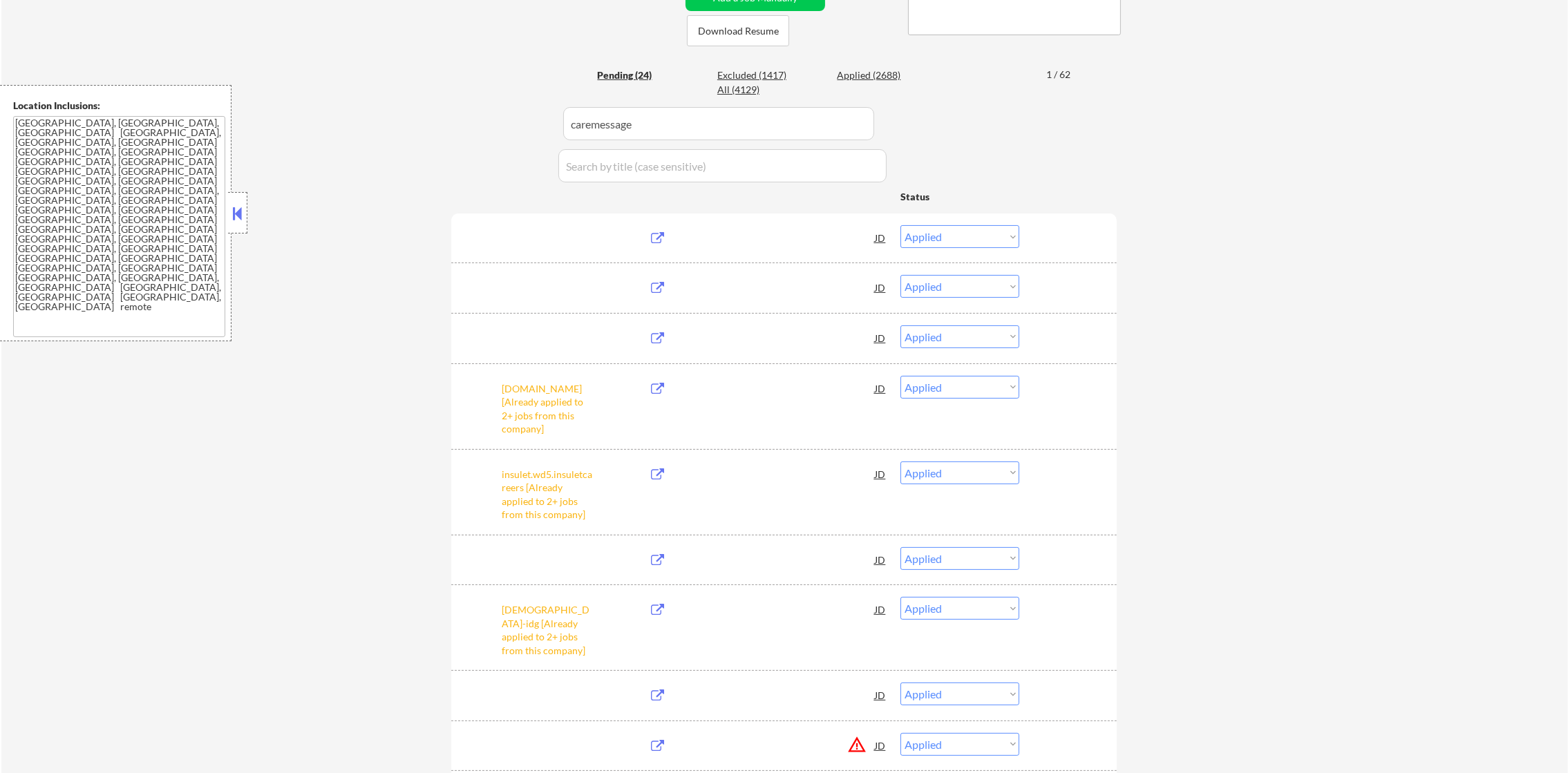
select select ""pending""
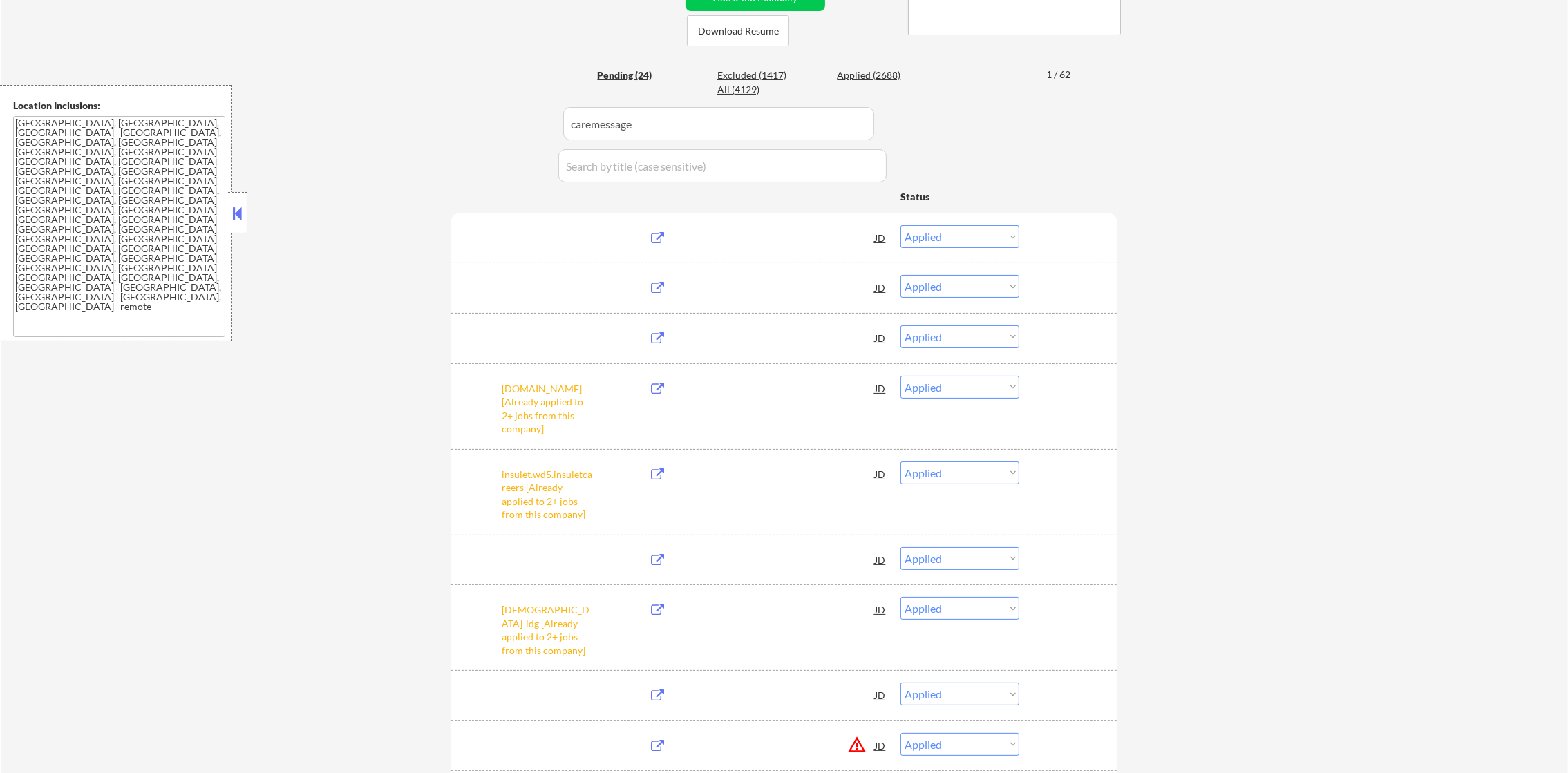
select select ""pending""
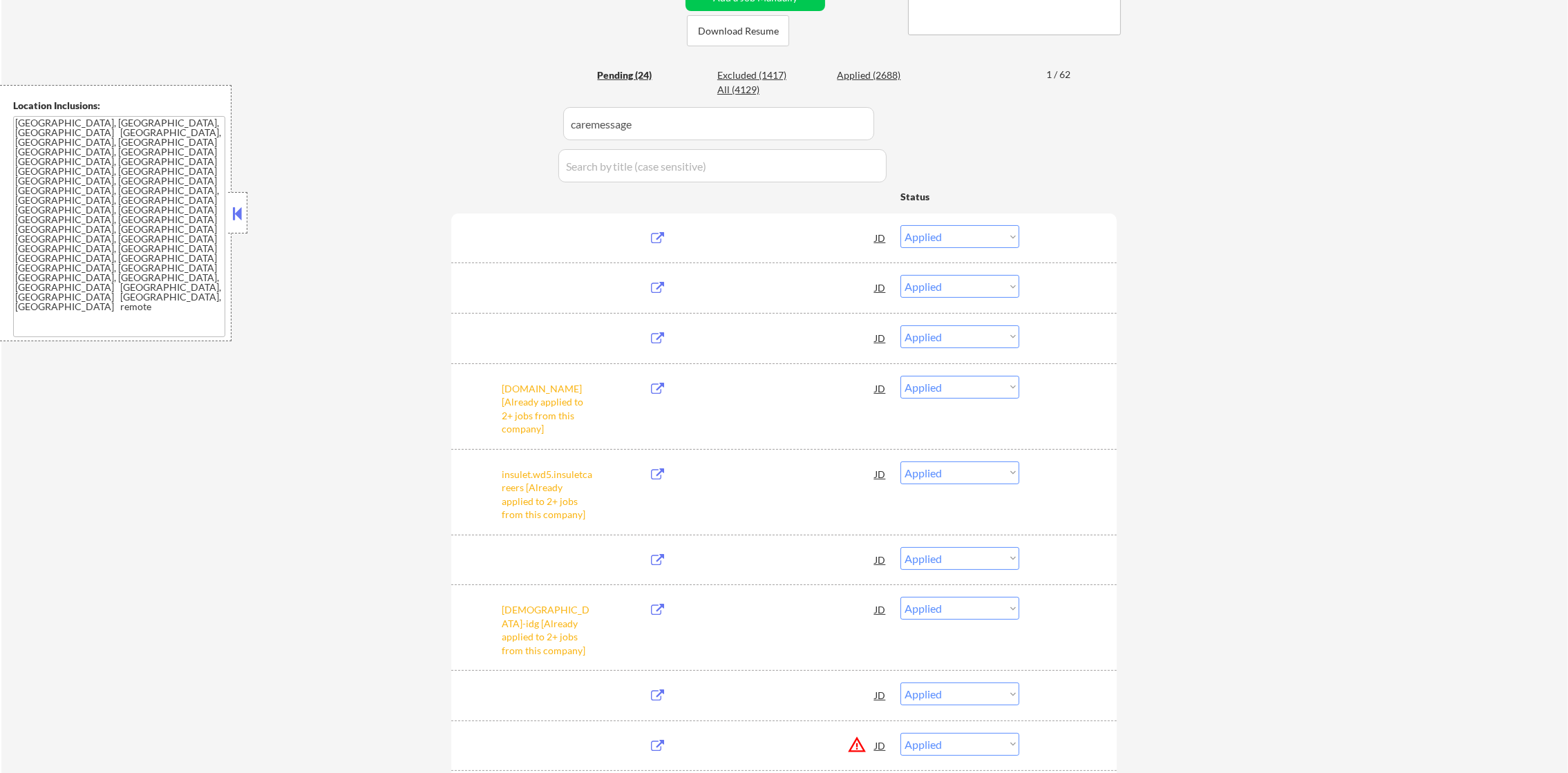
select select ""pending""
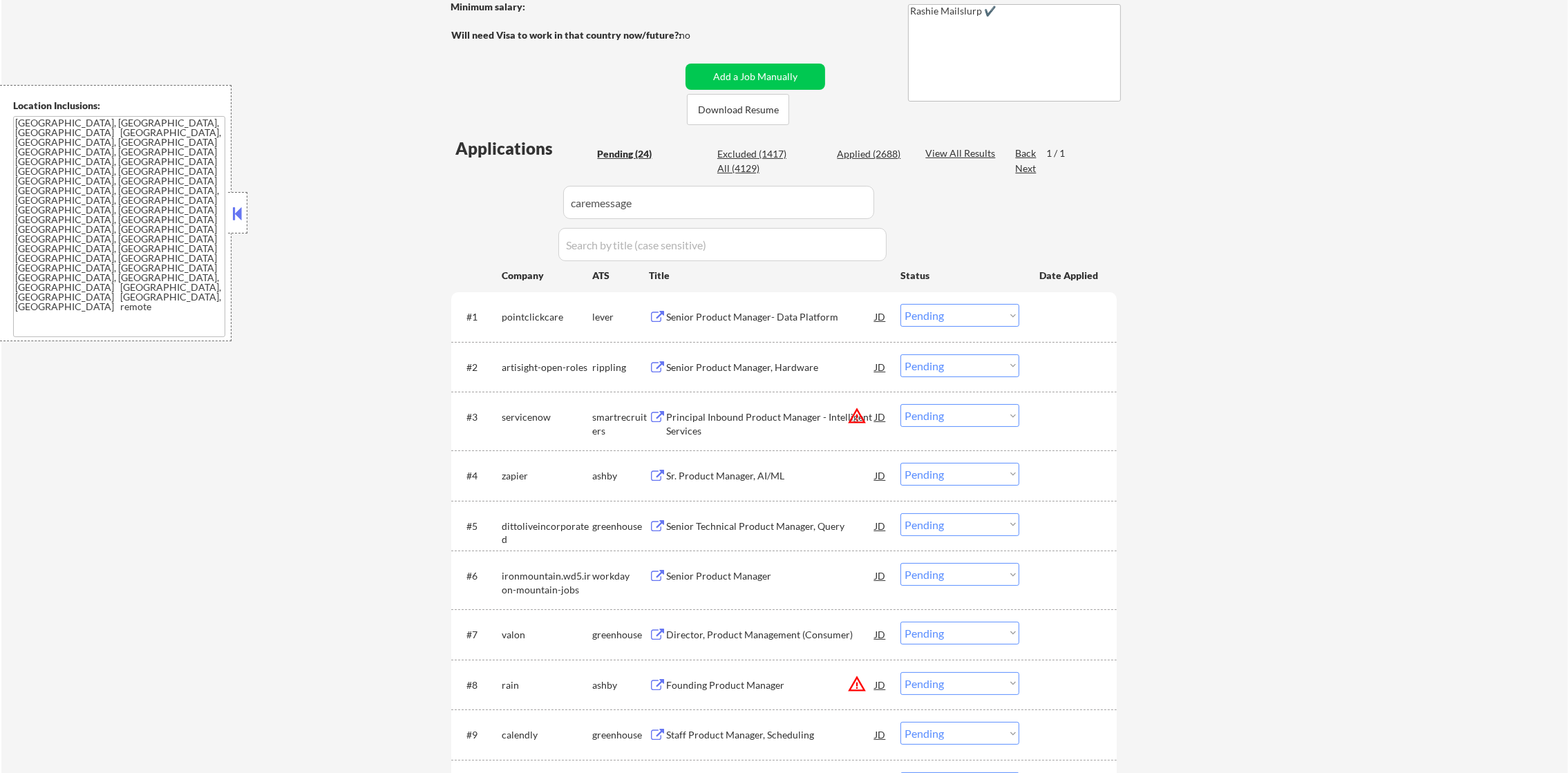
scroll to position [242, 0]
click at [1285, 203] on div "← Return to /applysquad Mailslurp Inbox Job Search Builder Gabriel Wilensky Use…" at bounding box center [784, 731] width 1566 height 1836
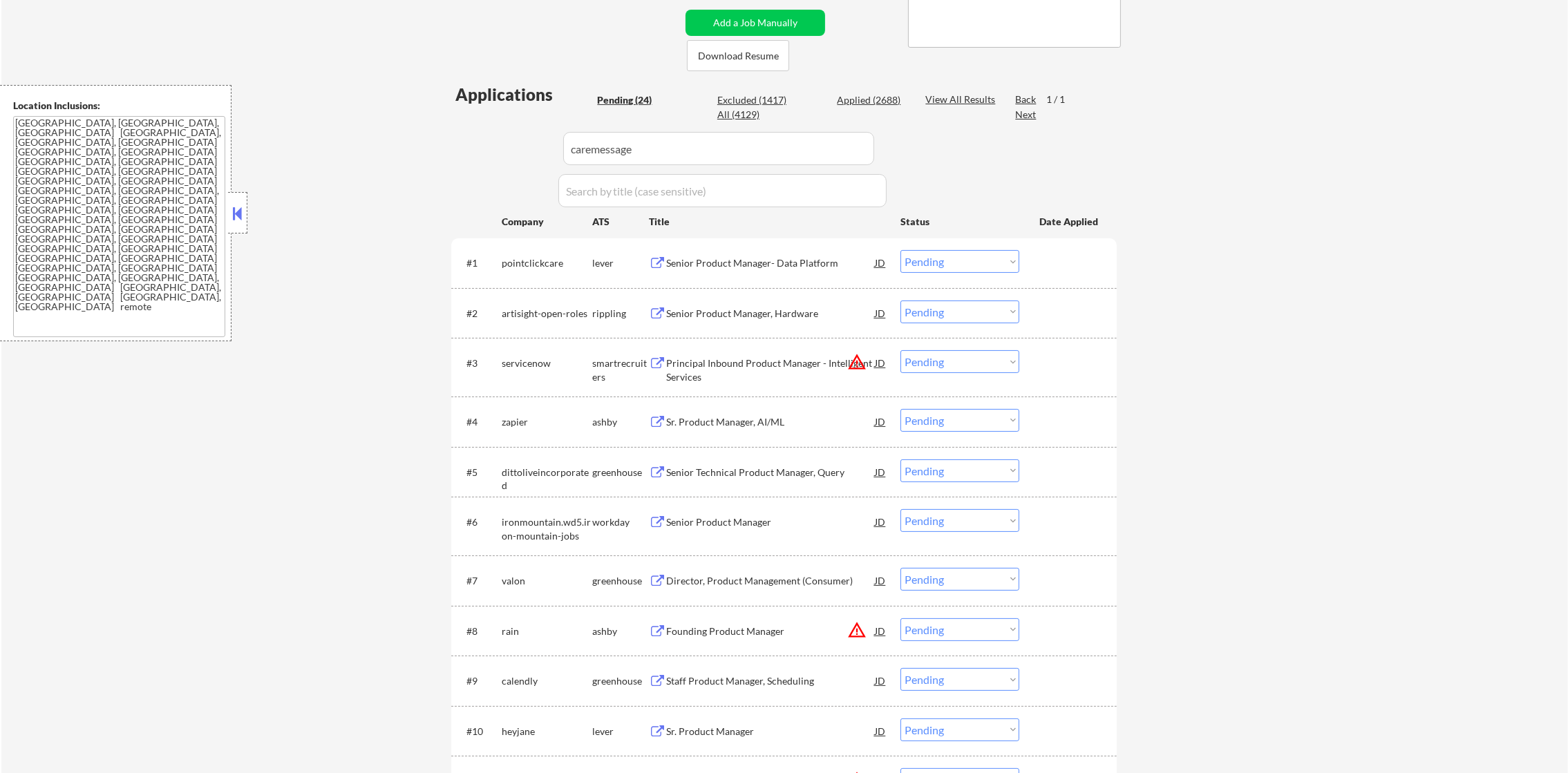
scroll to position [310, 0]
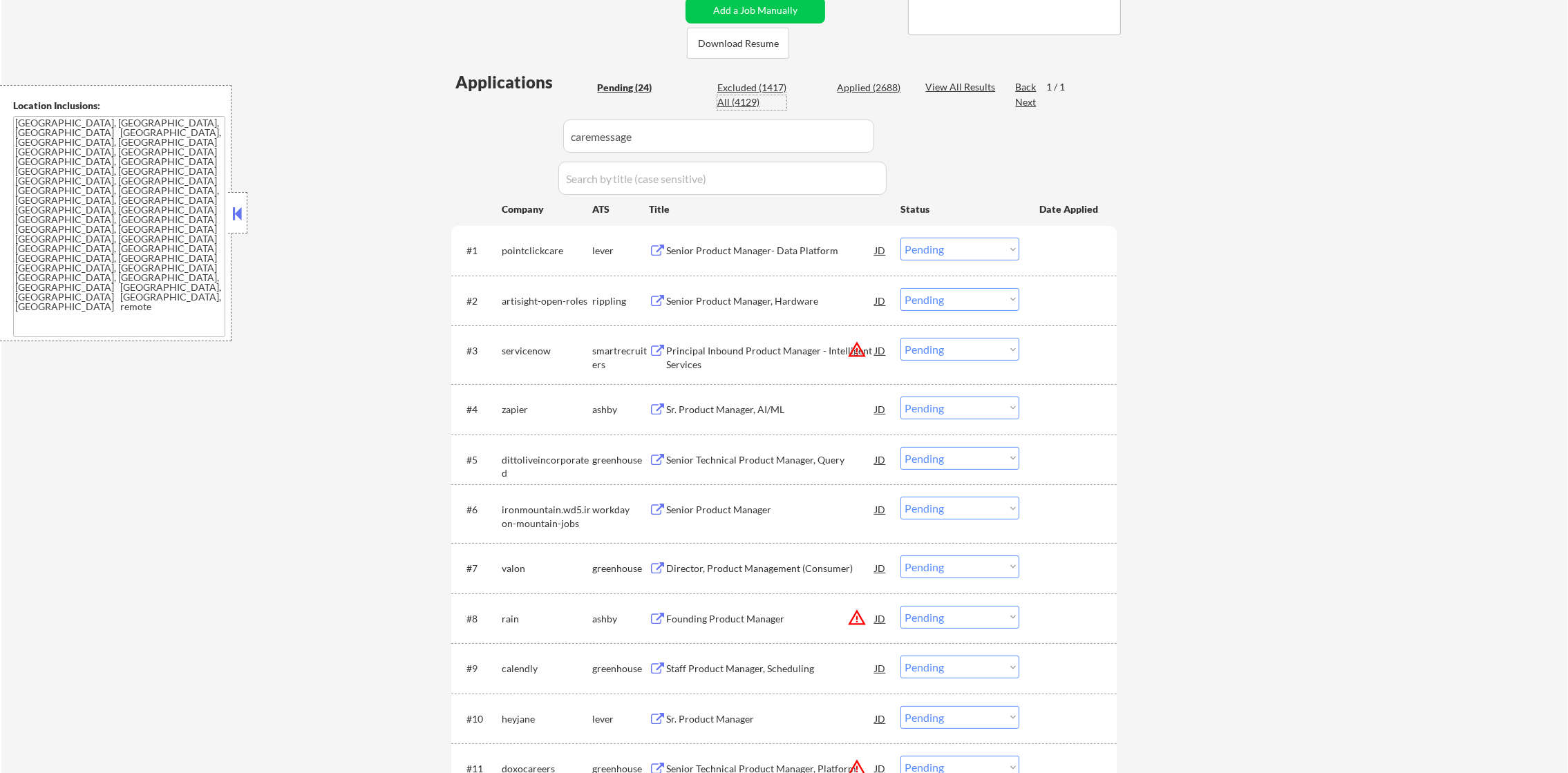
click at [741, 97] on div "All (4129)" at bounding box center [751, 102] width 69 height 14
select select ""applied""
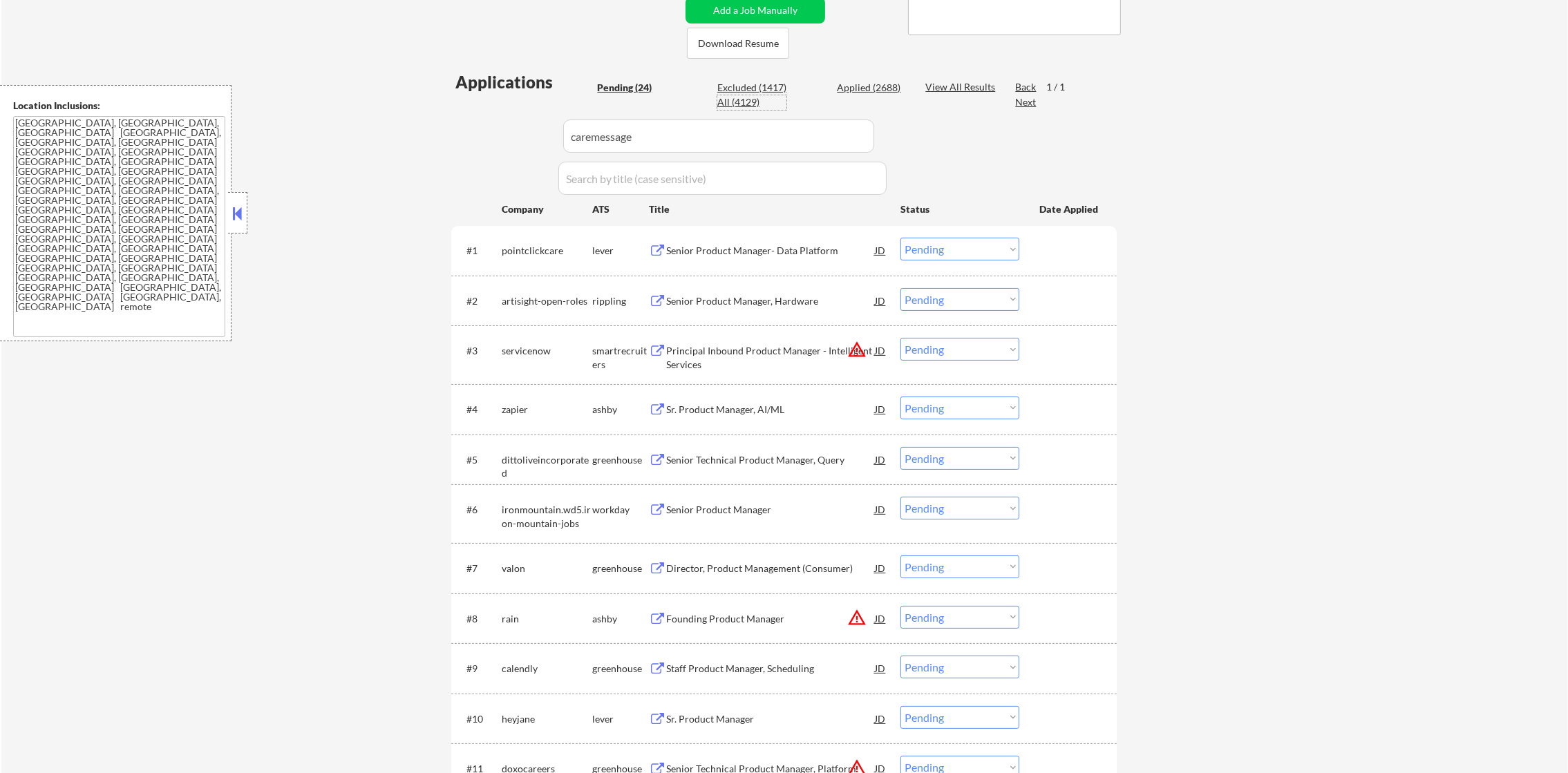
select select ""applied""
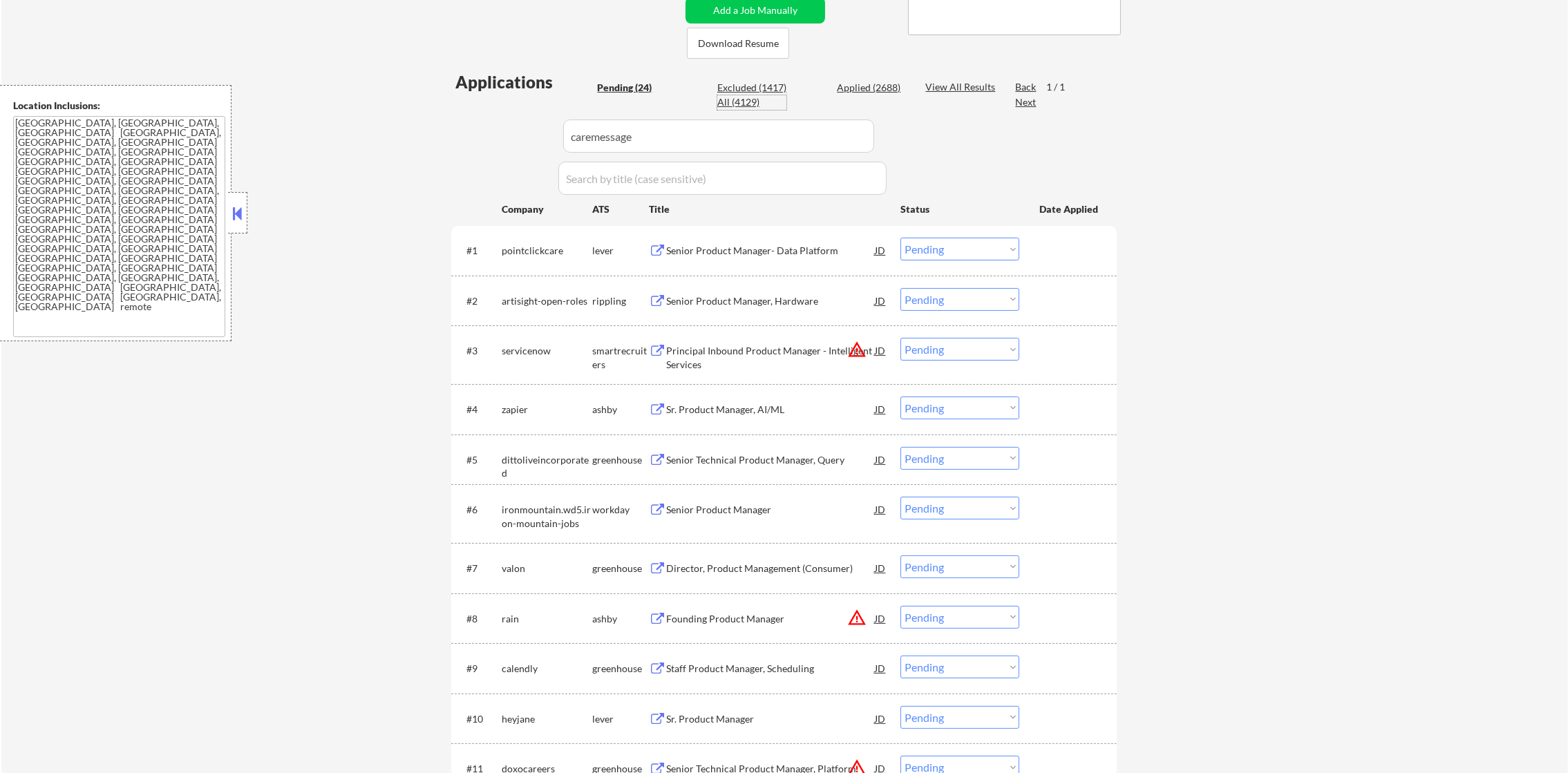
select select ""applied""
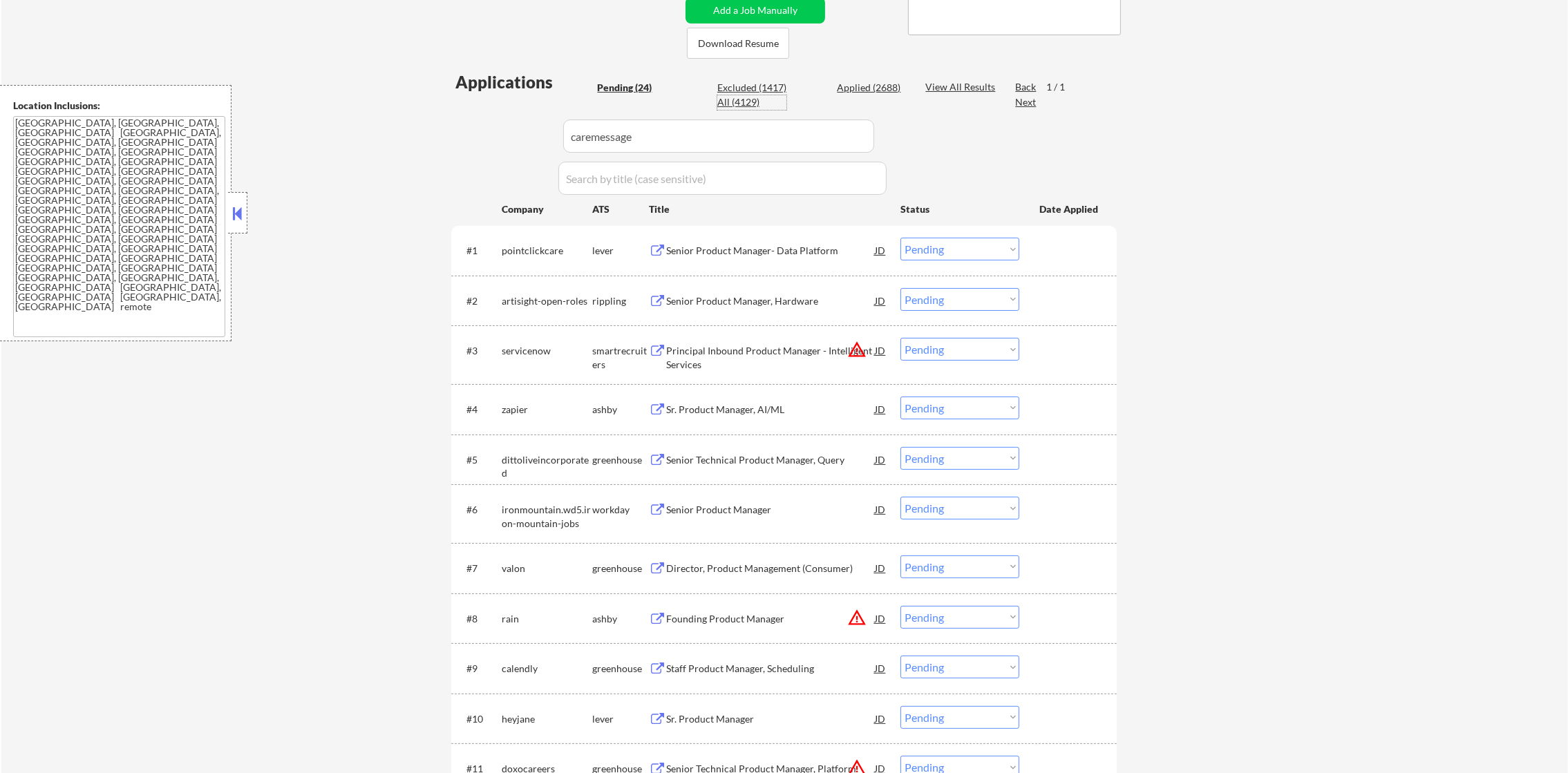
select select ""excluded__other_""
select select ""applied""
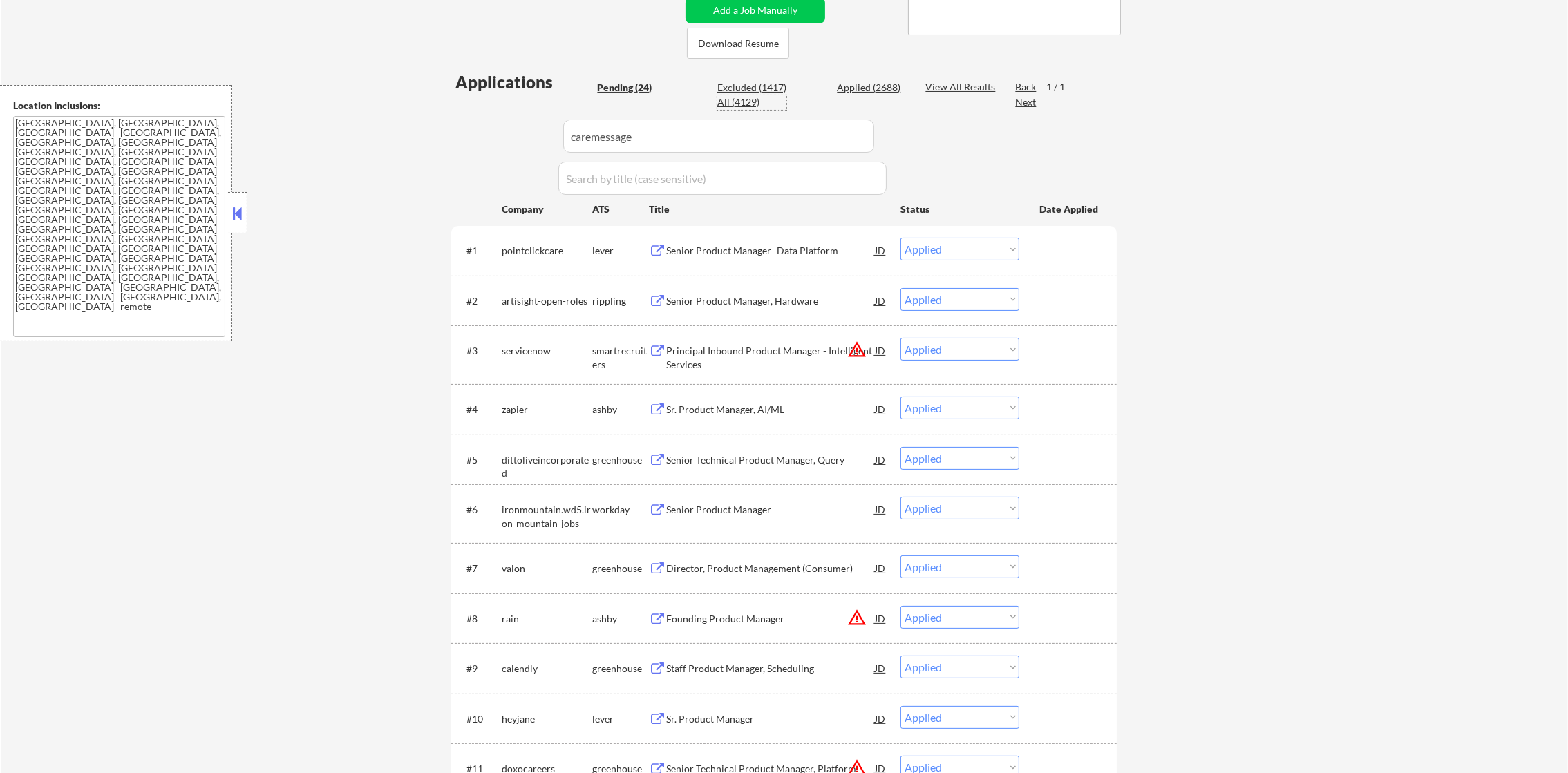
select select ""applied""
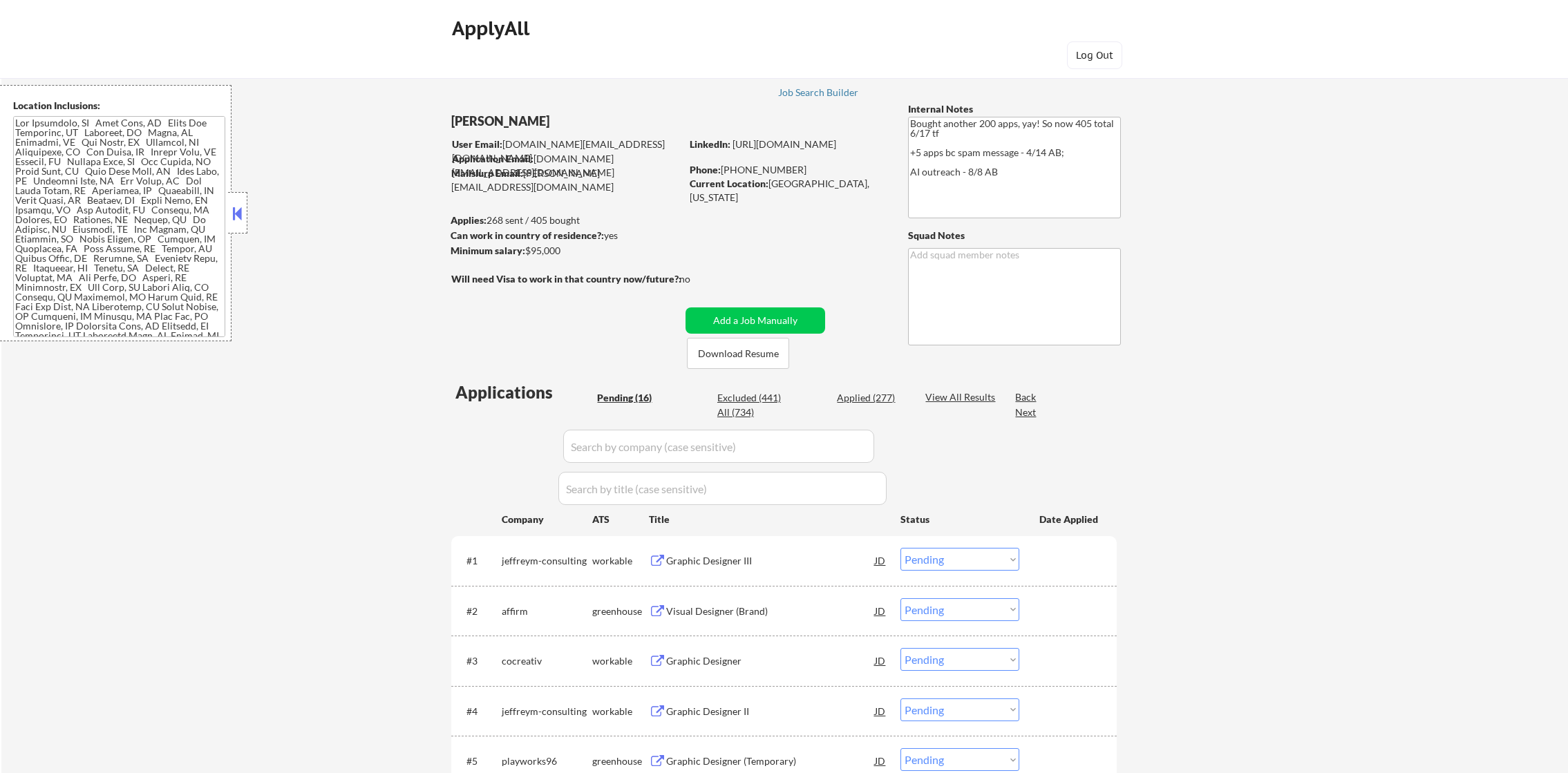
select select ""pending""
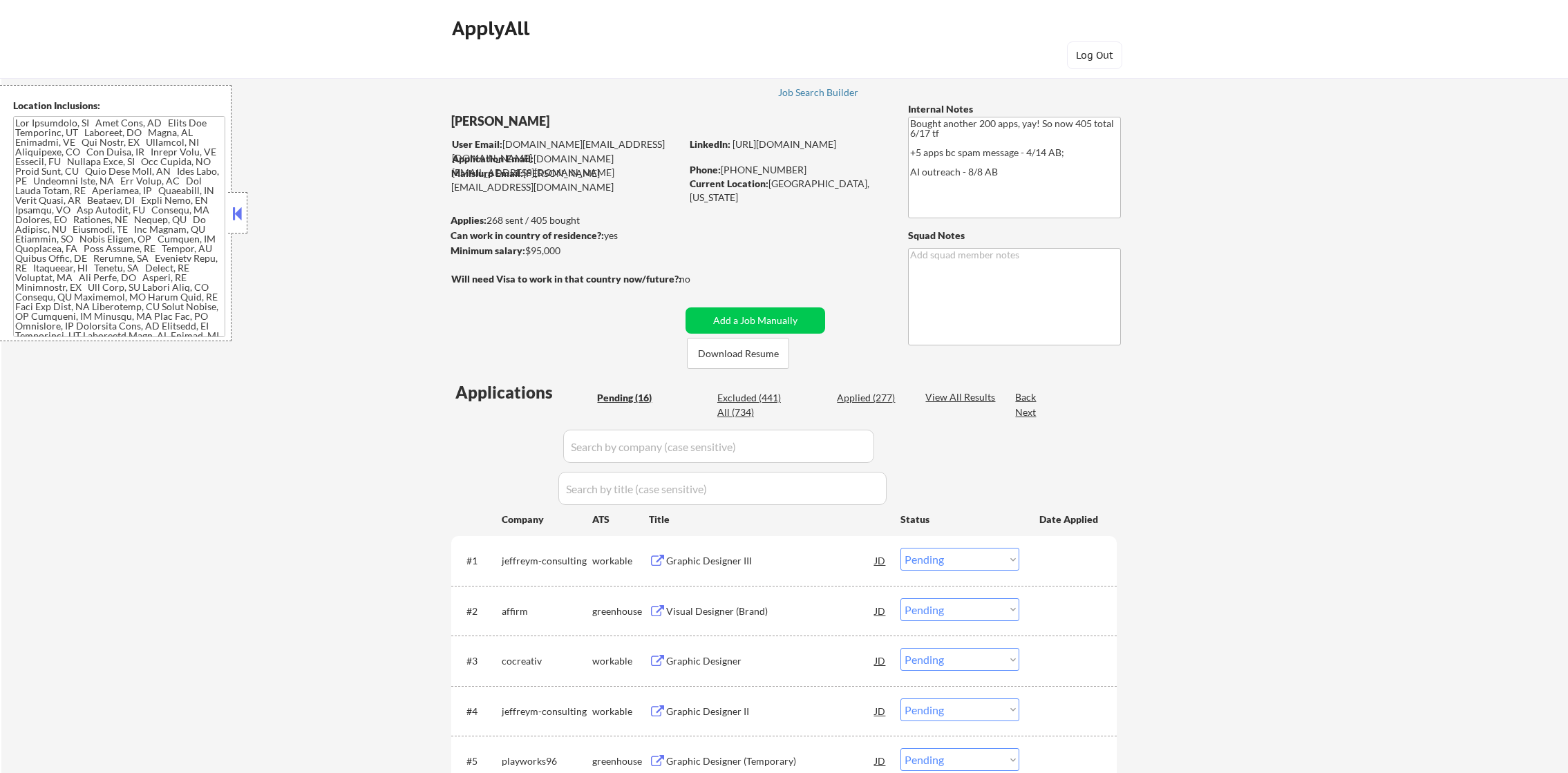
select select ""pending""
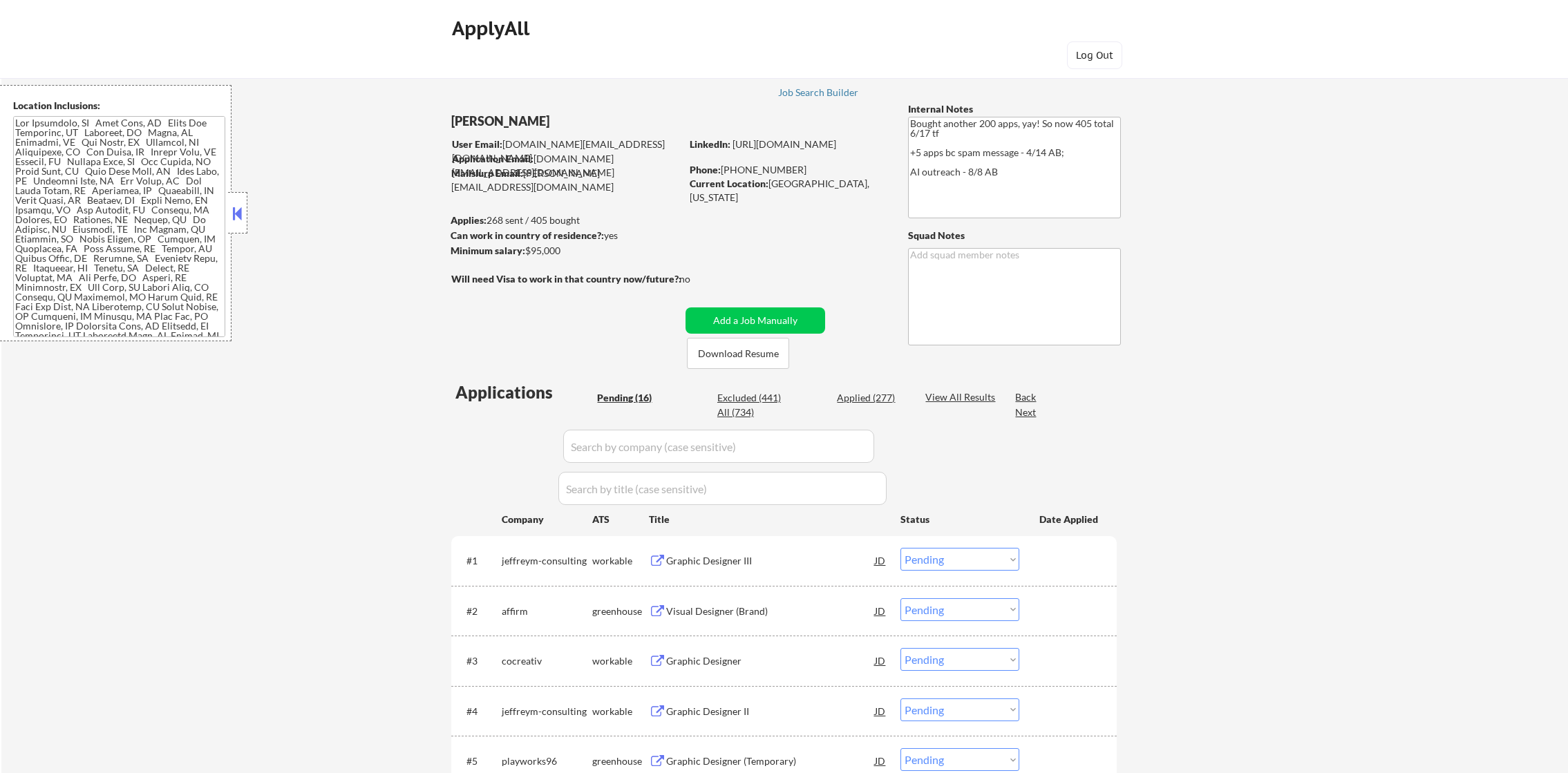
select select ""pending""
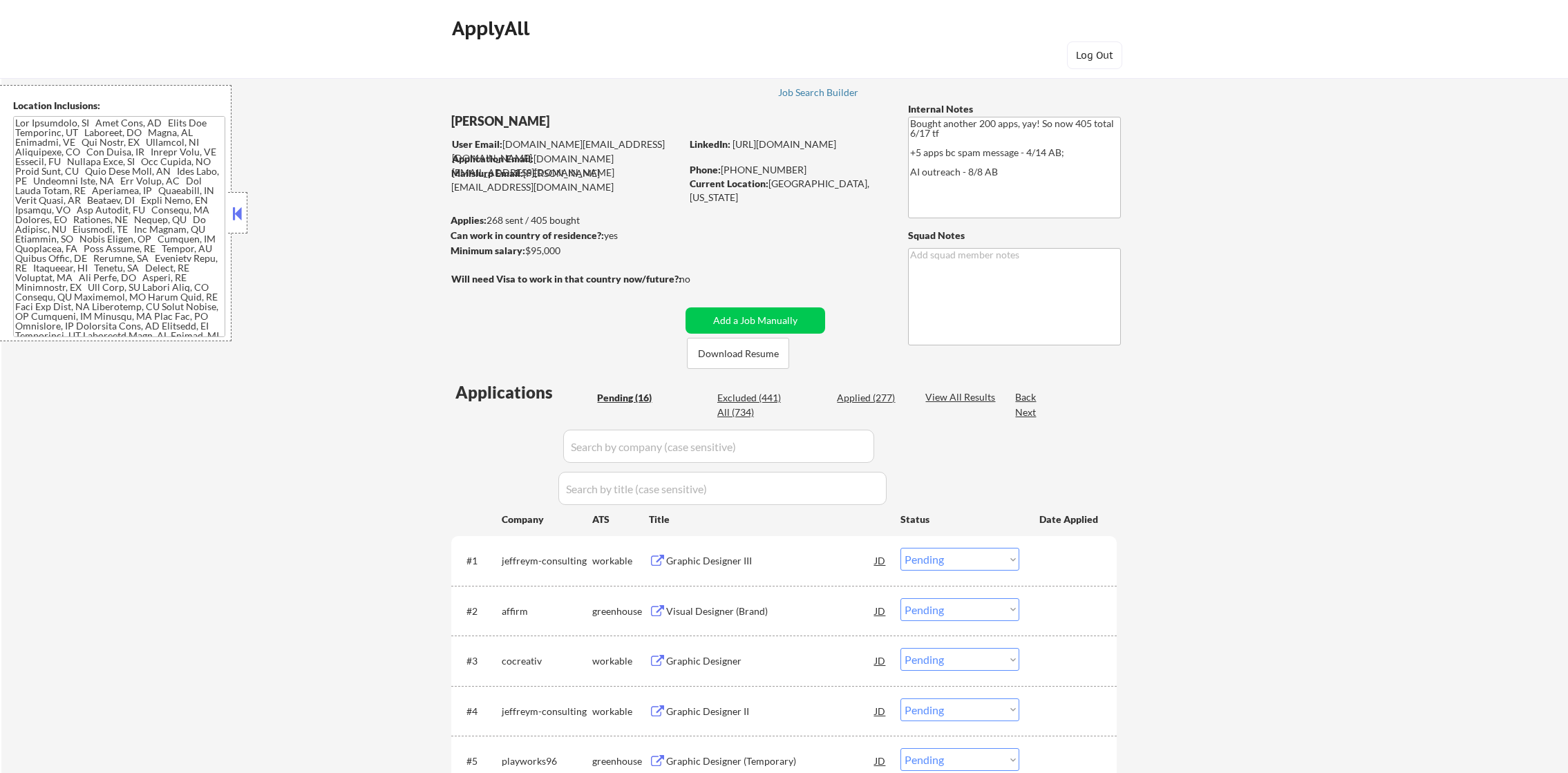
select select ""pending""
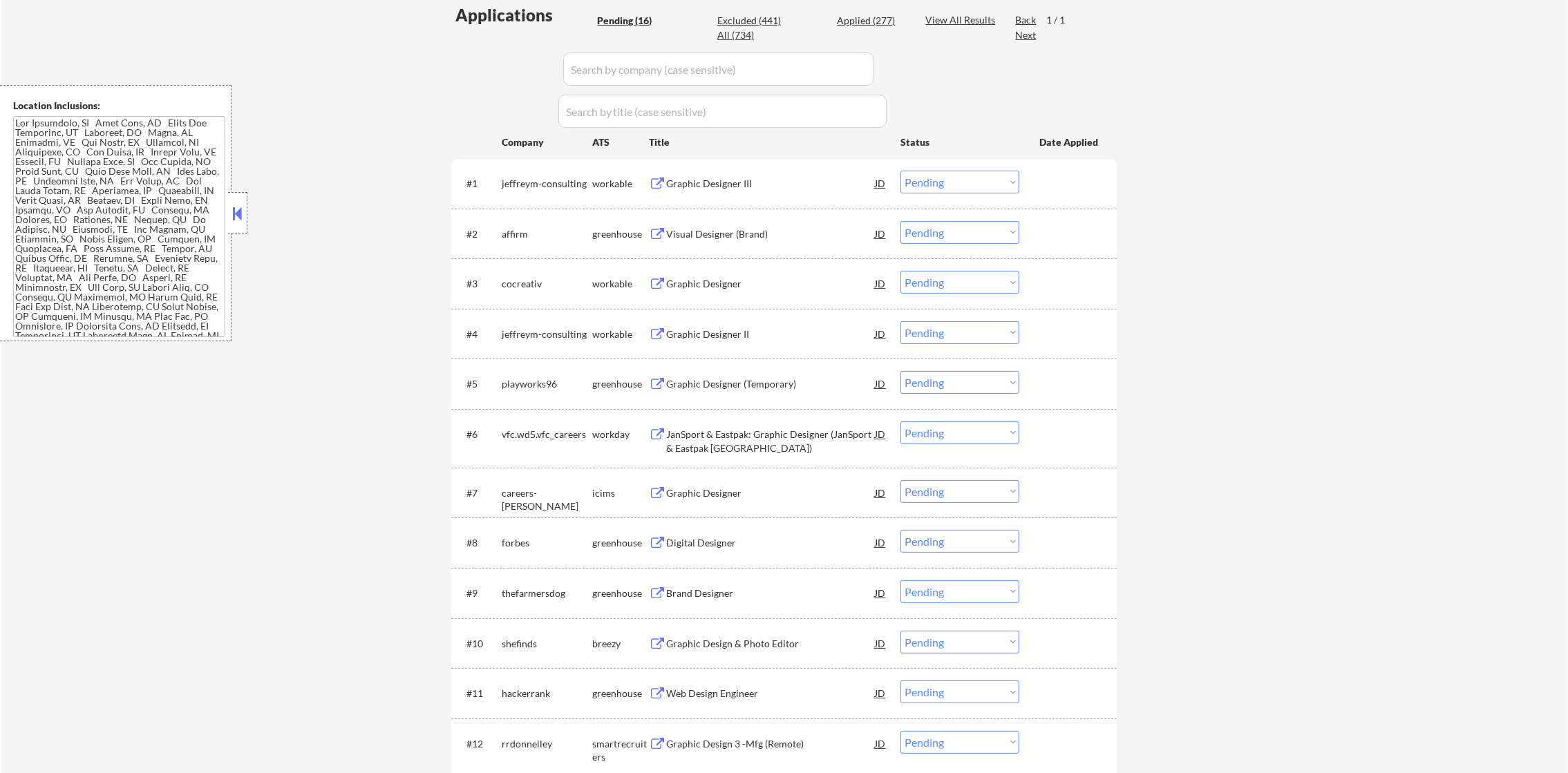
scroll to position [415, 0]
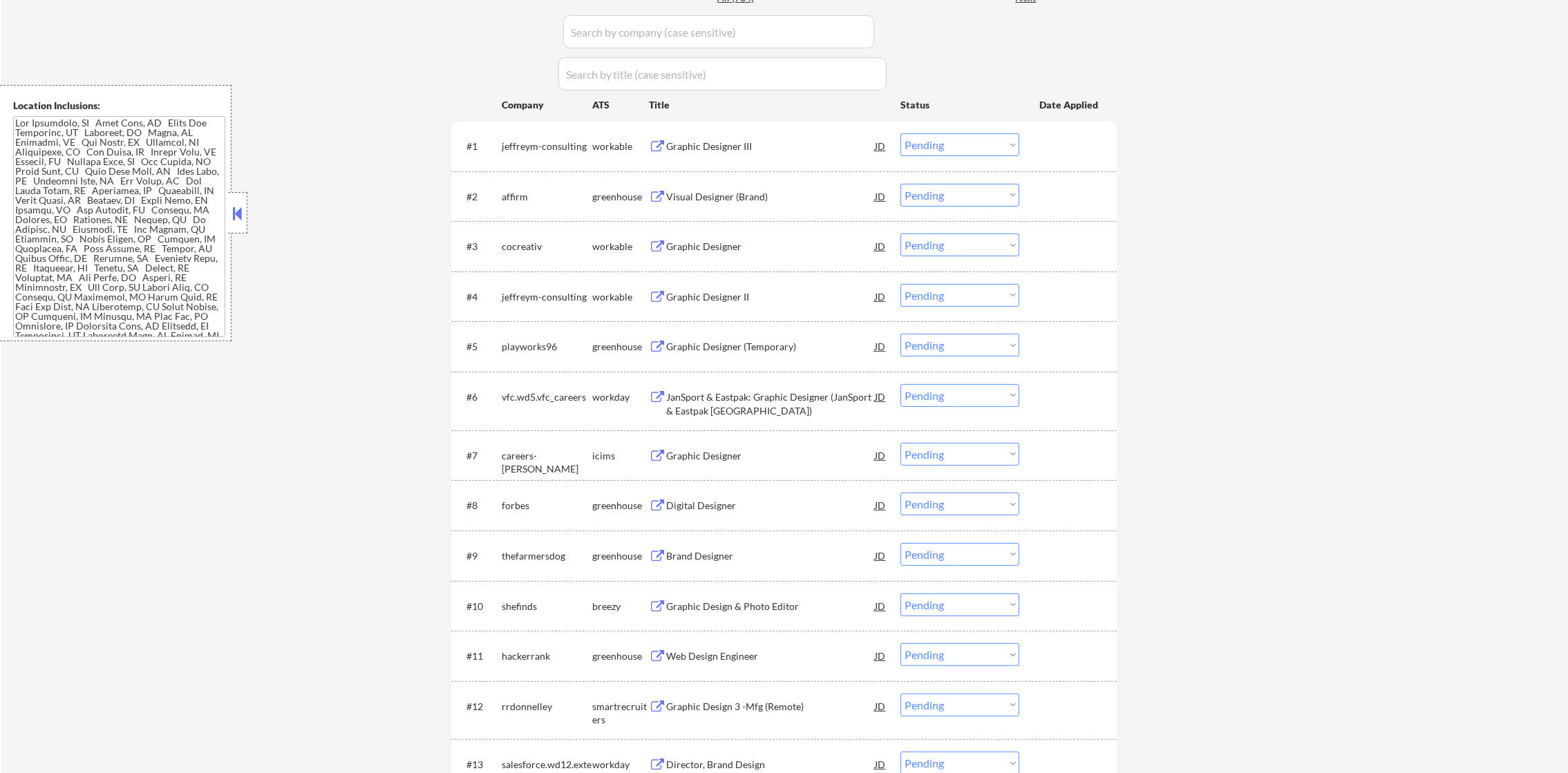
click at [702, 145] on div "Graphic Designer III" at bounding box center [770, 147] width 208 height 14
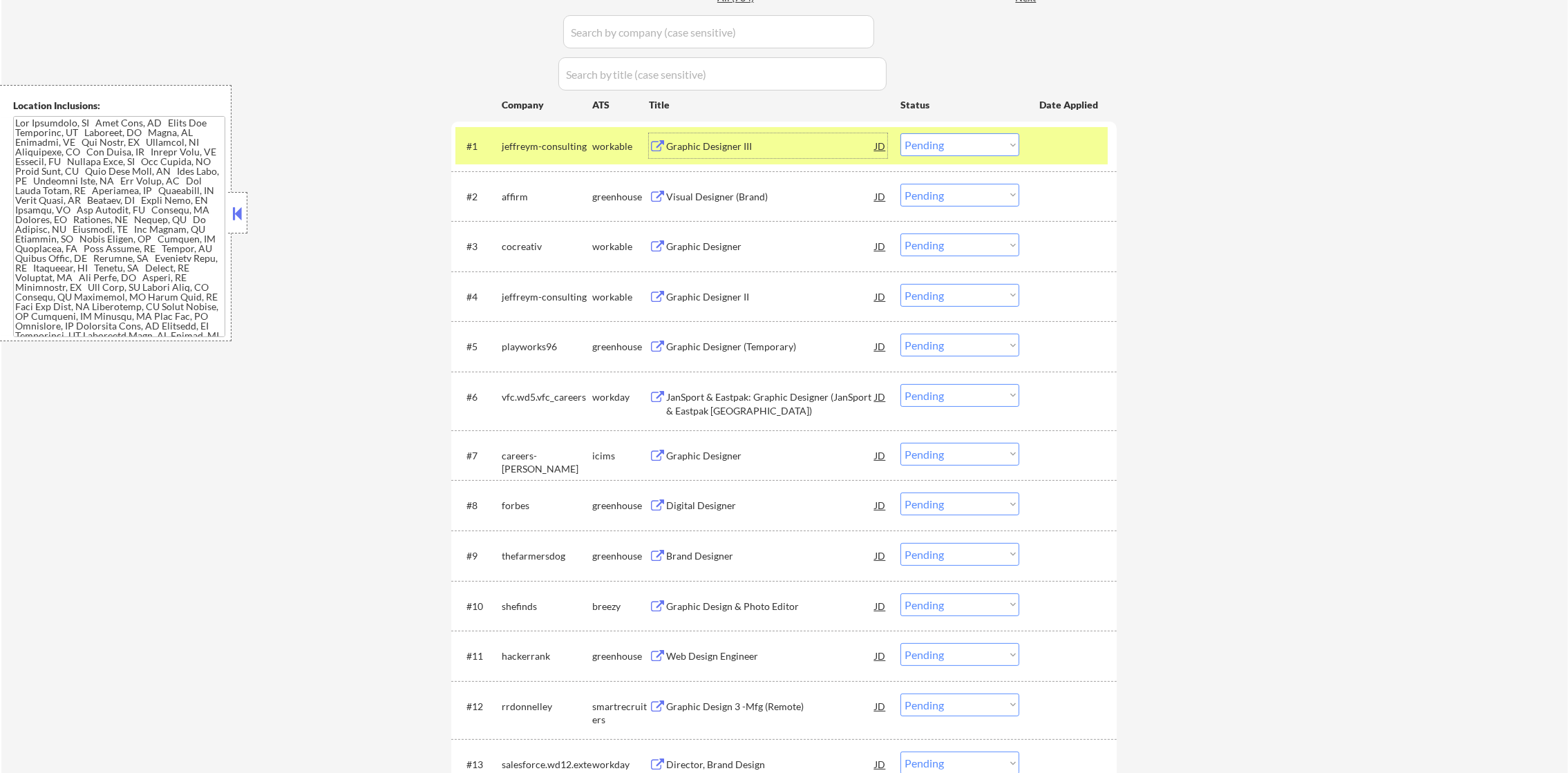
click at [922, 141] on select "Choose an option... Pending Applied Excluded (Questions) Excluded (Expired) Exc…" at bounding box center [960, 145] width 119 height 23
click at [900, 134] on select "Choose an option... Pending Applied Excluded (Questions) Excluded (Expired) Exc…" at bounding box center [960, 145] width 119 height 23
click at [542, 140] on div "jeffreym-consulting" at bounding box center [547, 147] width 90 height 14
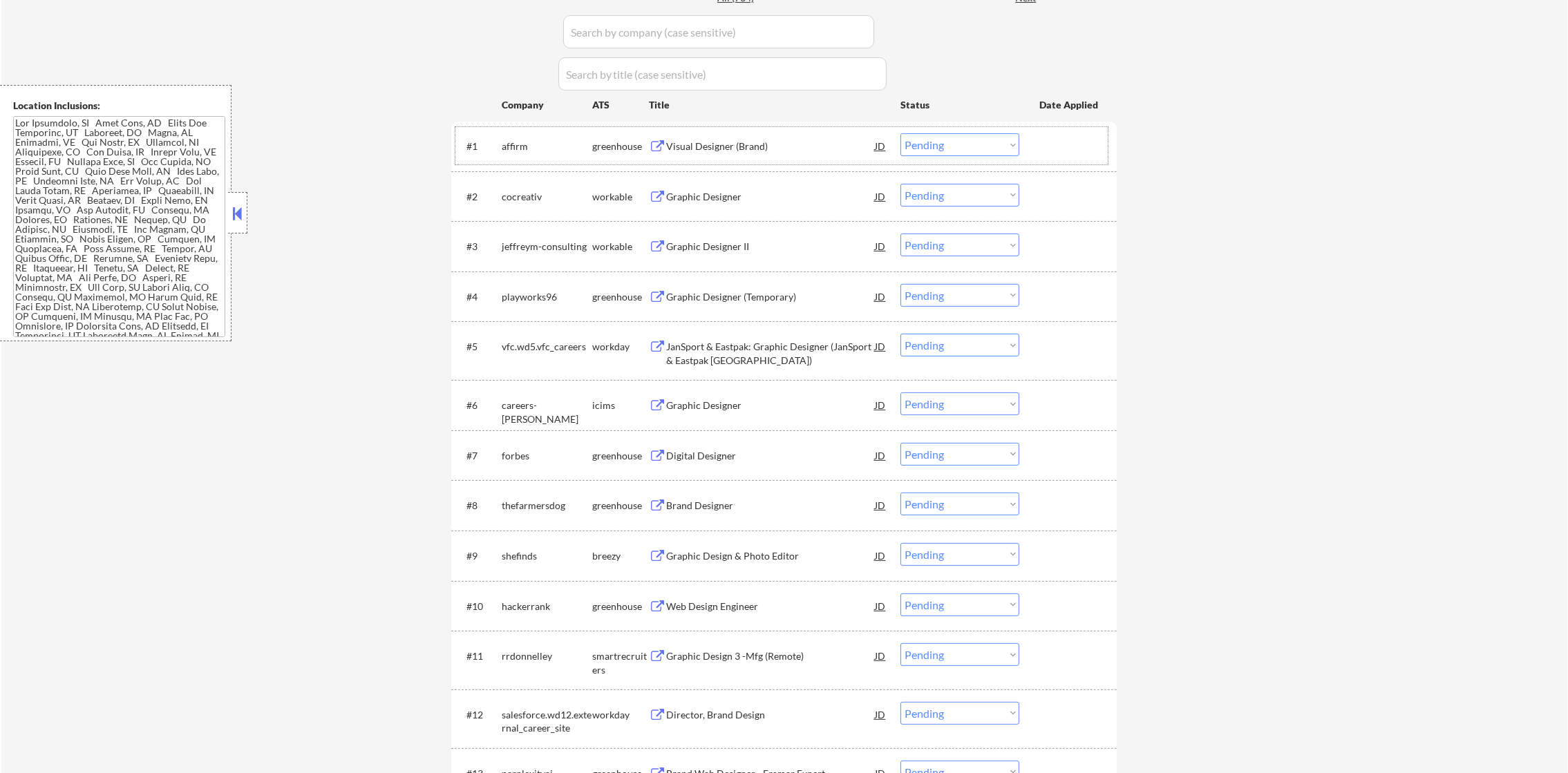
click at [737, 135] on div "Visual Designer (Brand)" at bounding box center [770, 146] width 208 height 25
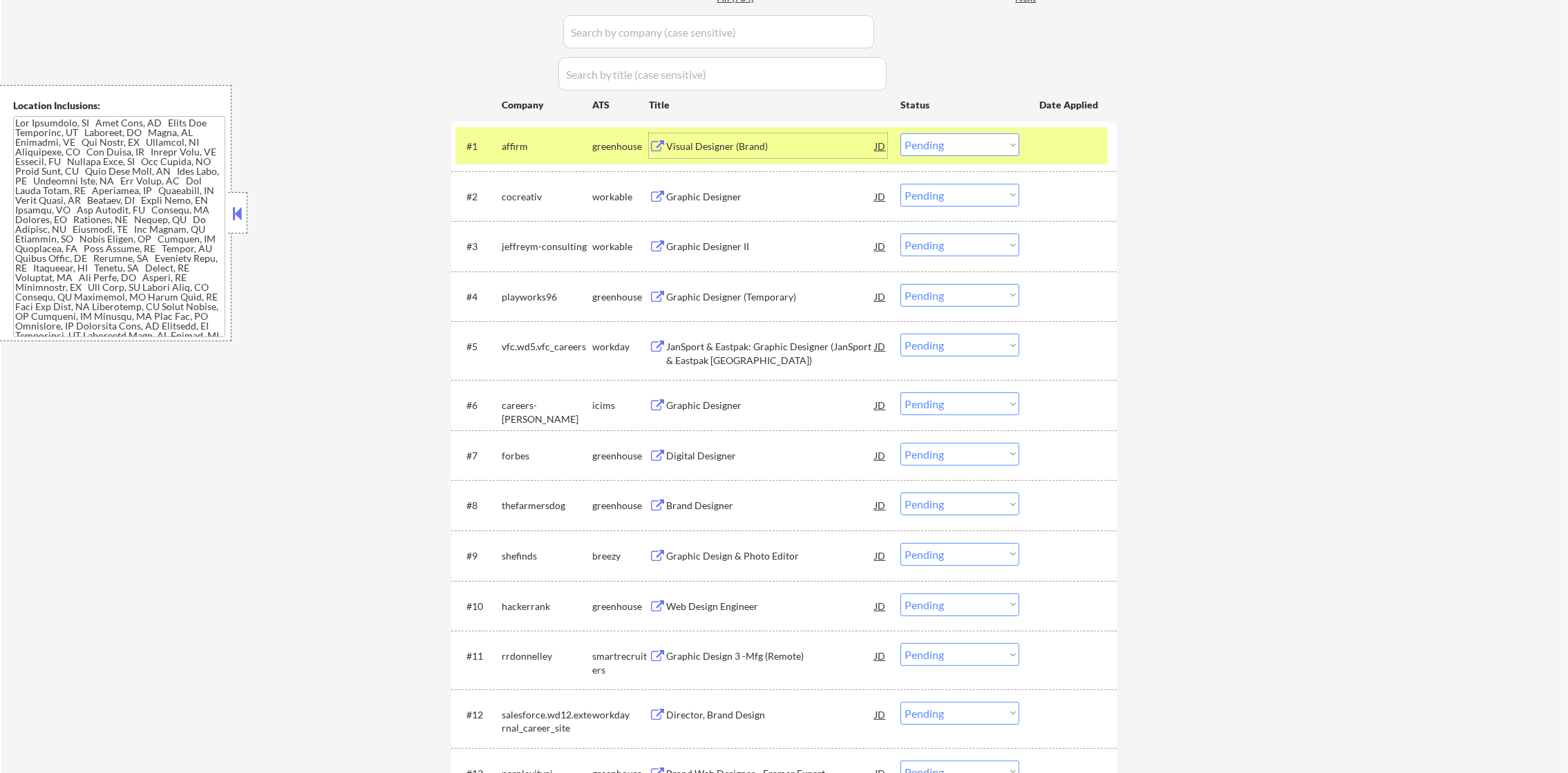
click at [971, 148] on select "Choose an option... Pending Applied Excluded (Questions) Excluded (Expired) Exc…" at bounding box center [960, 145] width 119 height 23
click at [900, 134] on select "Choose an option... Pending Applied Excluded (Questions) Excluded (Expired) Exc…" at bounding box center [960, 145] width 119 height 23
click at [520, 142] on div "affirm" at bounding box center [547, 147] width 90 height 14
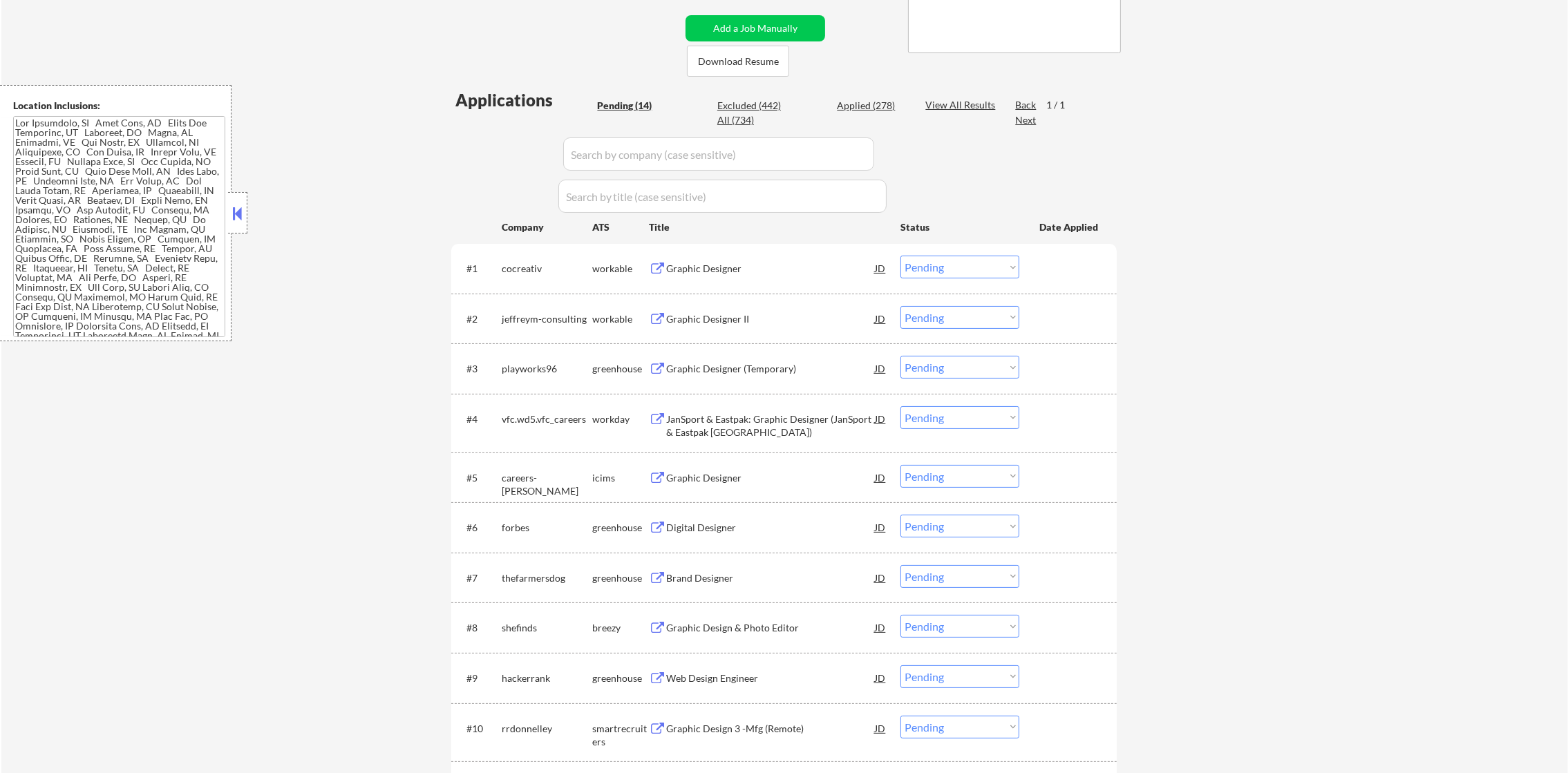
scroll to position [310, 0]
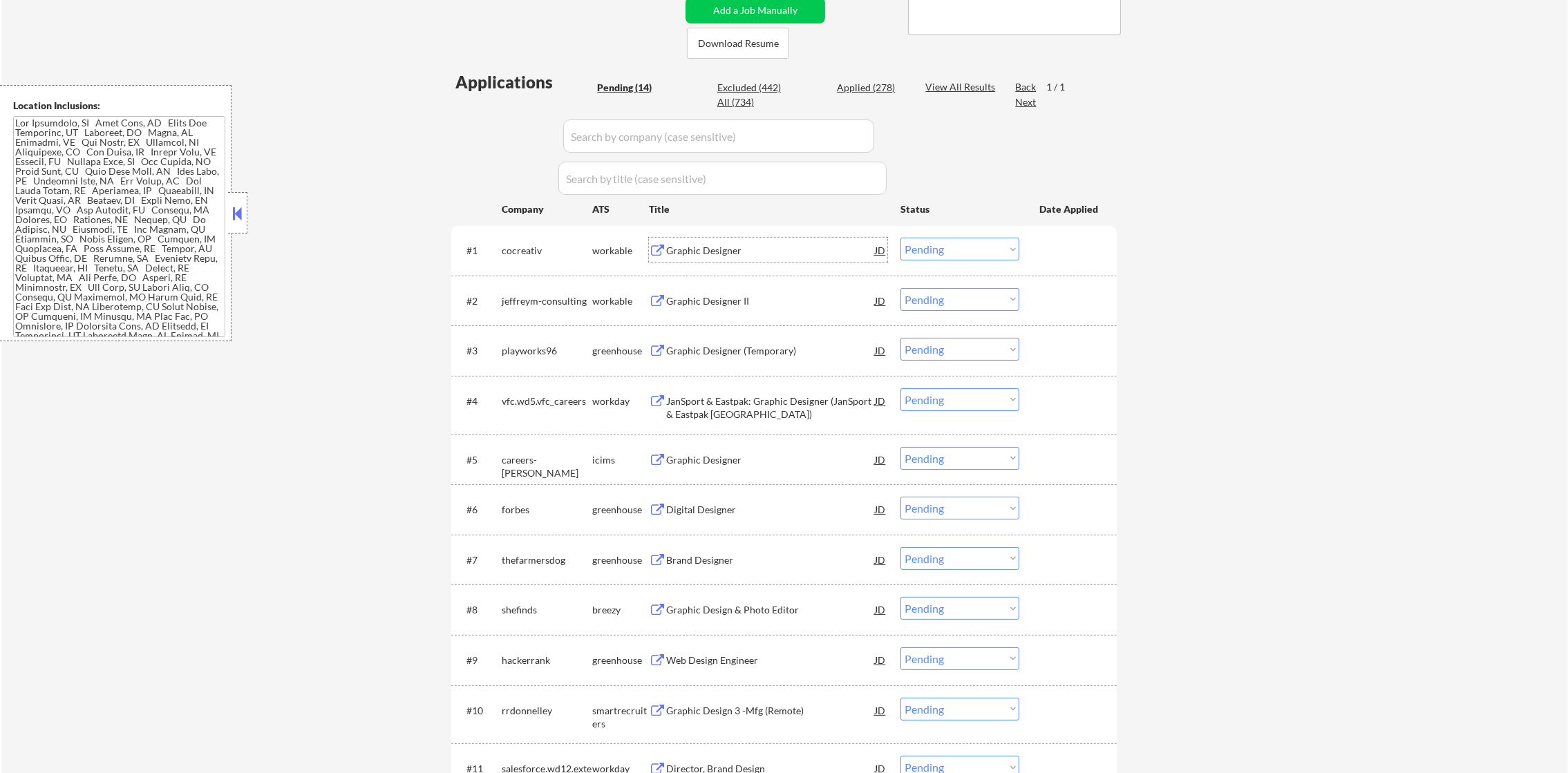
click at [720, 246] on div "Graphic Designer" at bounding box center [770, 251] width 208 height 14
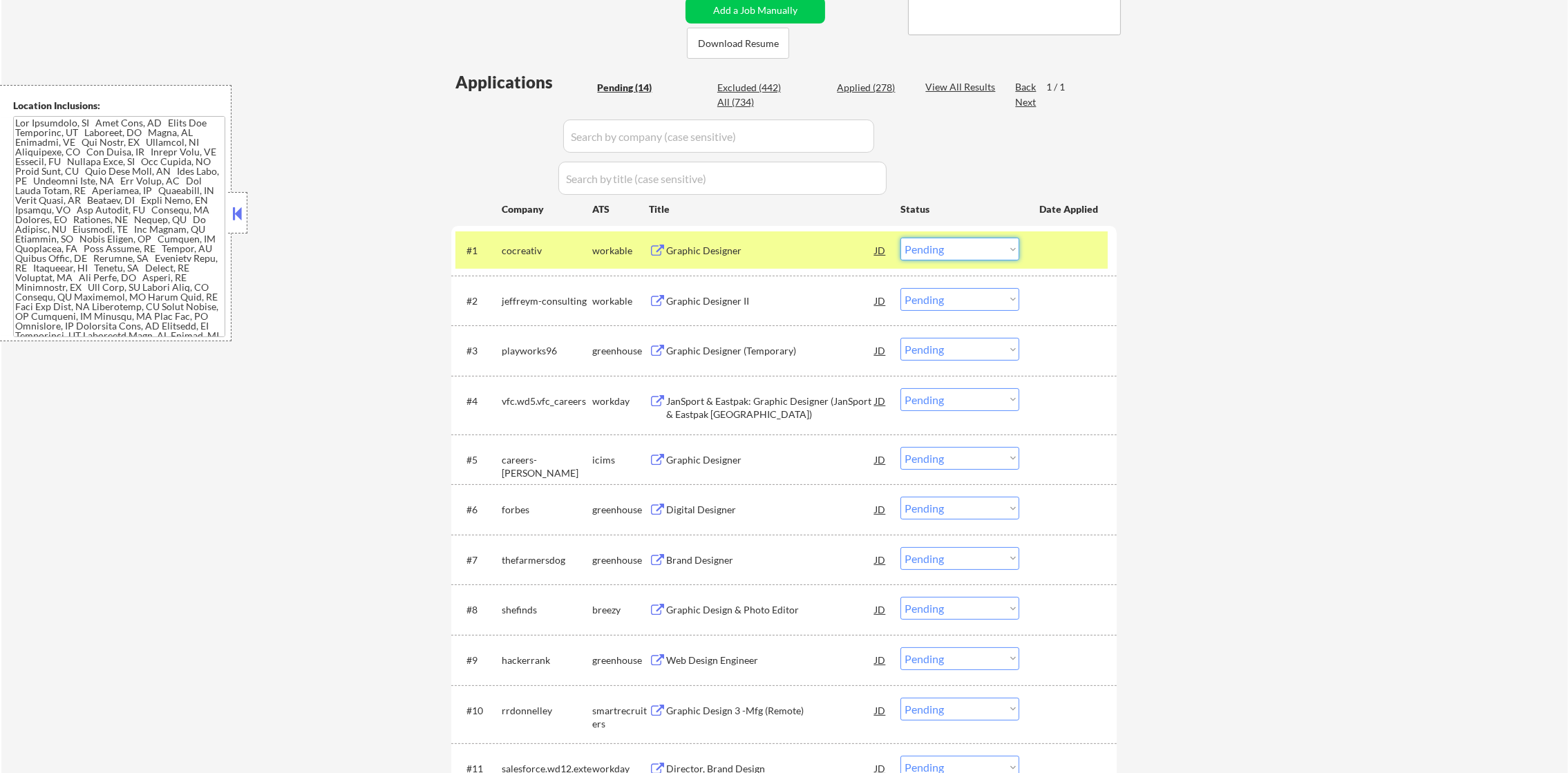
click at [946, 250] on select "Choose an option... Pending Applied Excluded (Questions) Excluded (Expired) Exc…" at bounding box center [960, 249] width 119 height 23
click at [900, 238] on select "Choose an option... Pending Applied Excluded (Questions) Excluded (Expired) Exc…" at bounding box center [960, 249] width 119 height 23
click at [548, 238] on div "cocreativ" at bounding box center [547, 250] width 90 height 25
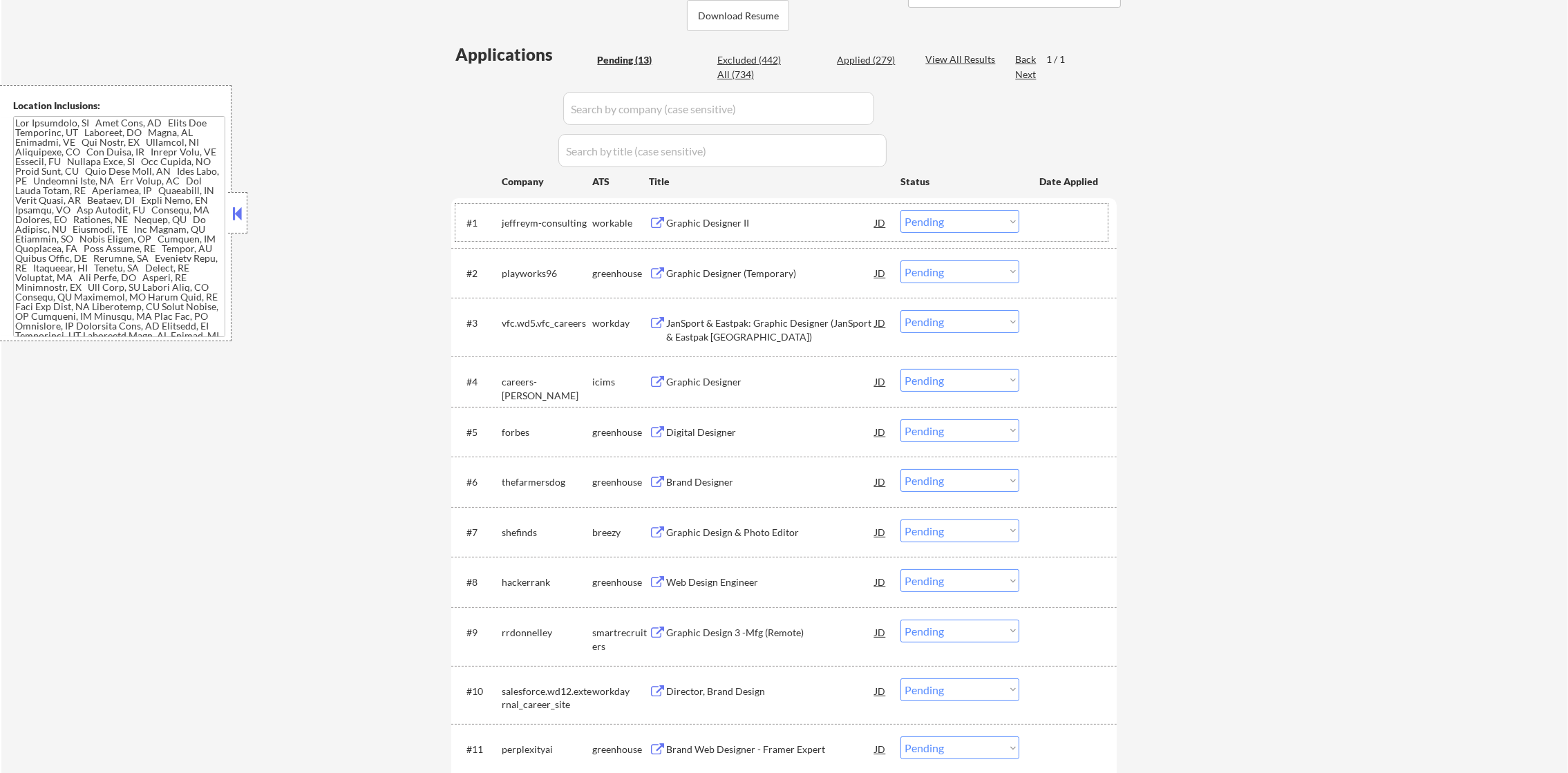
scroll to position [379, 0]
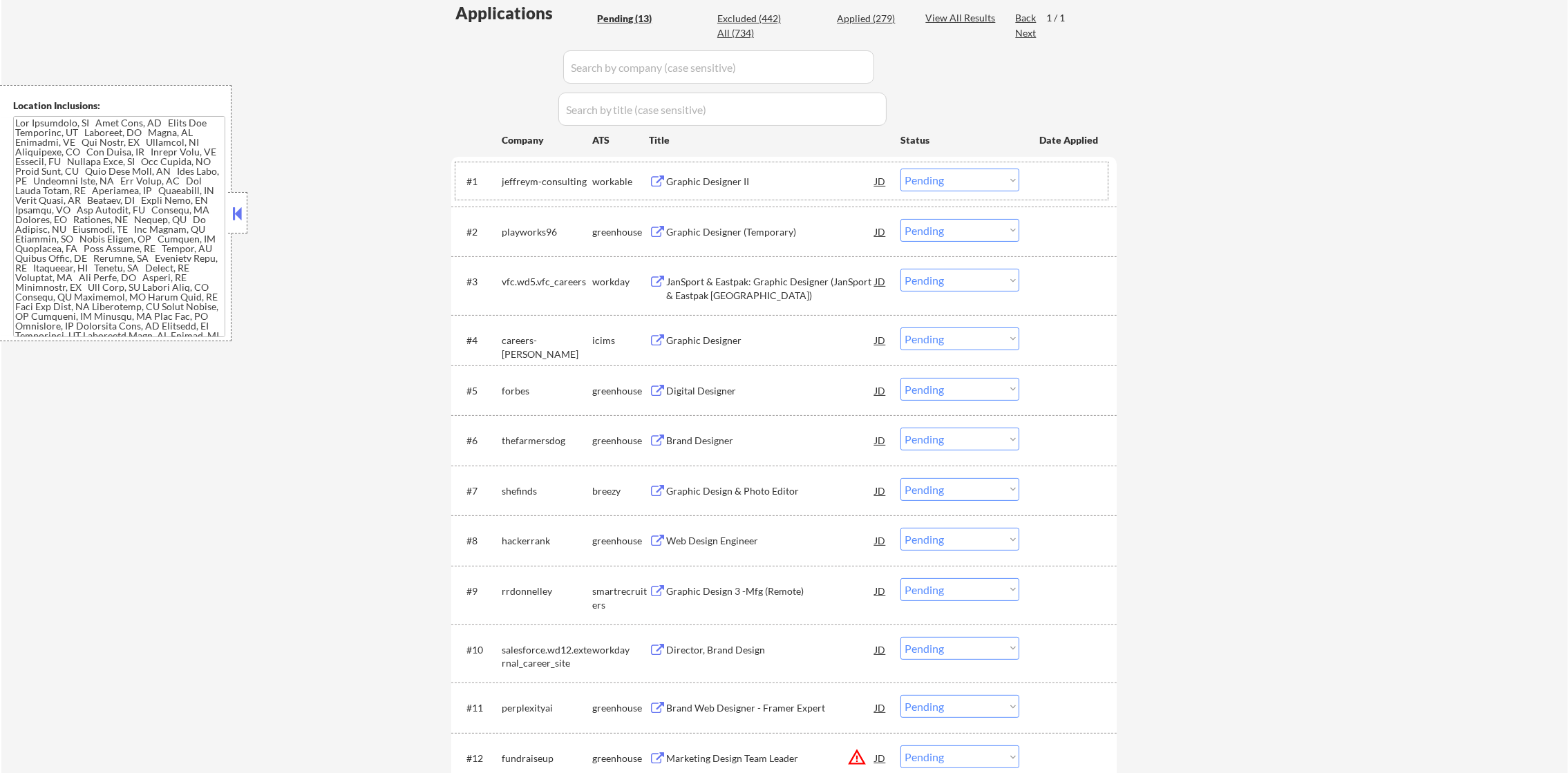
click at [727, 177] on div "Graphic Designer II" at bounding box center [770, 181] width 208 height 14
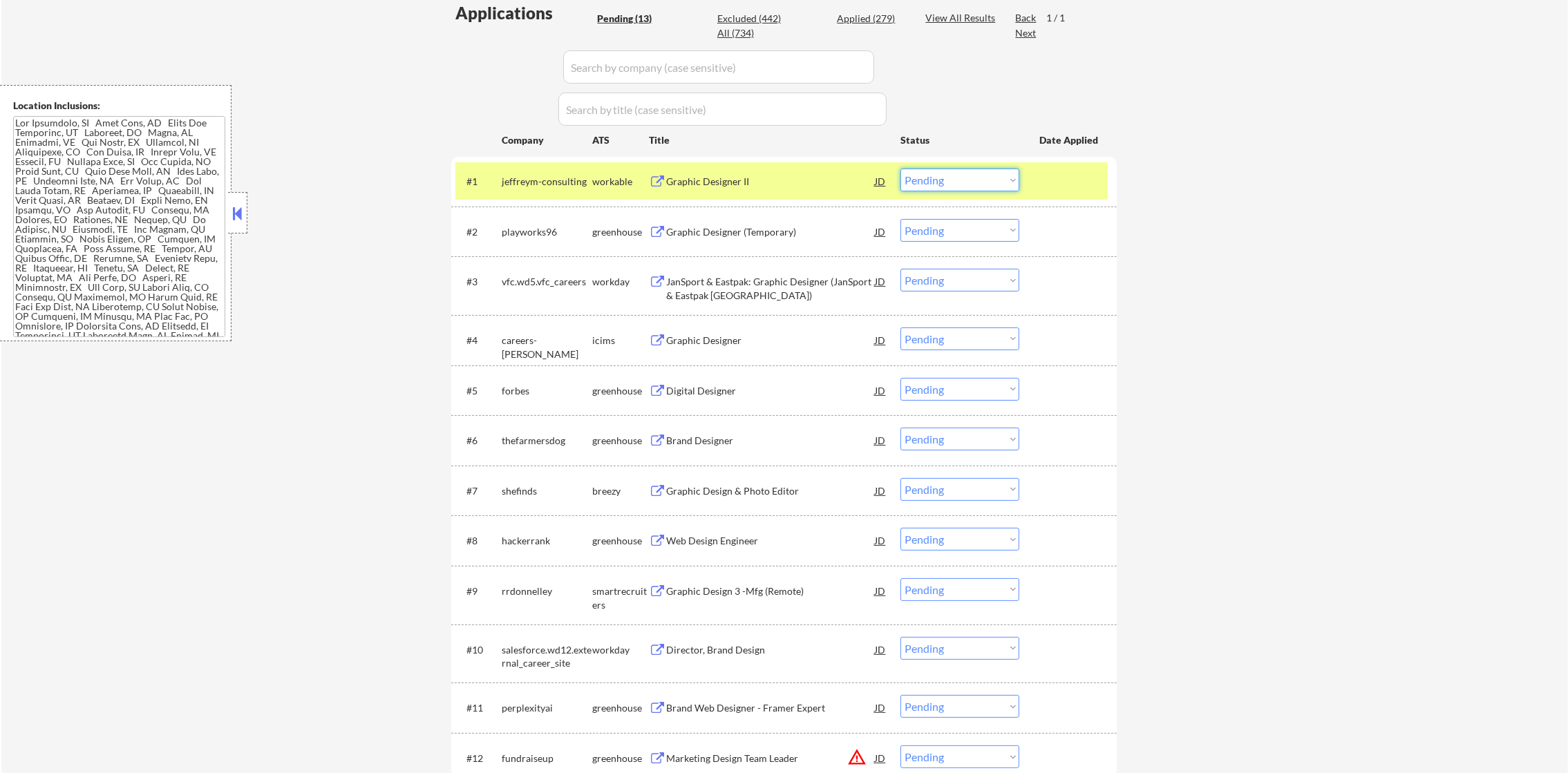
click at [994, 187] on select "Choose an option... Pending Applied Excluded (Questions) Excluded (Expired) Exc…" at bounding box center [960, 180] width 119 height 23
click at [900, 168] on select "Choose an option... Pending Applied Excluded (Questions) Excluded (Expired) Exc…" at bounding box center [960, 180] width 119 height 23
click at [521, 181] on div "jeffreym-consulting" at bounding box center [547, 181] width 90 height 14
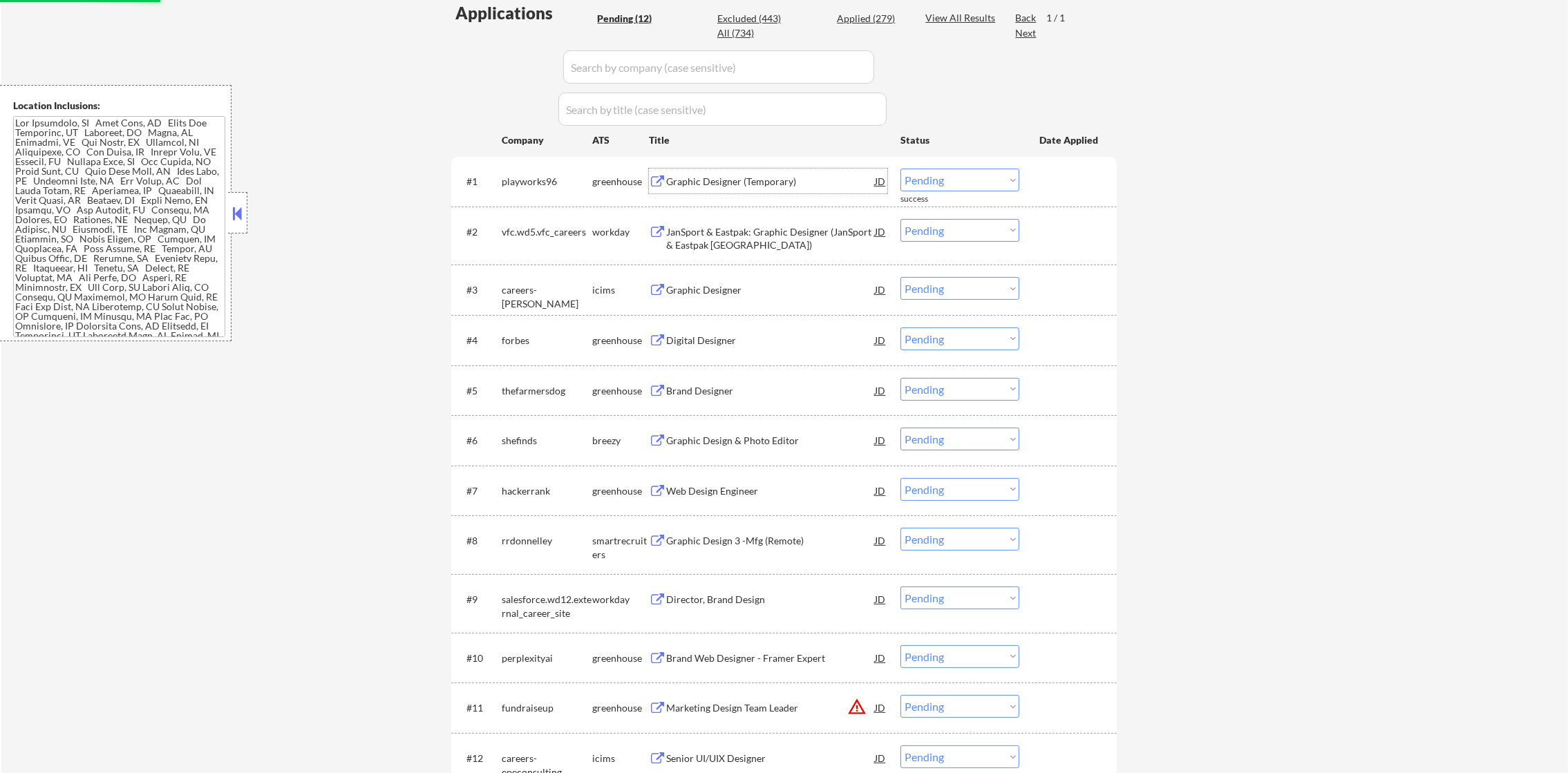
click at [774, 178] on div "Graphic Designer (Temporary)" at bounding box center [770, 181] width 208 height 14
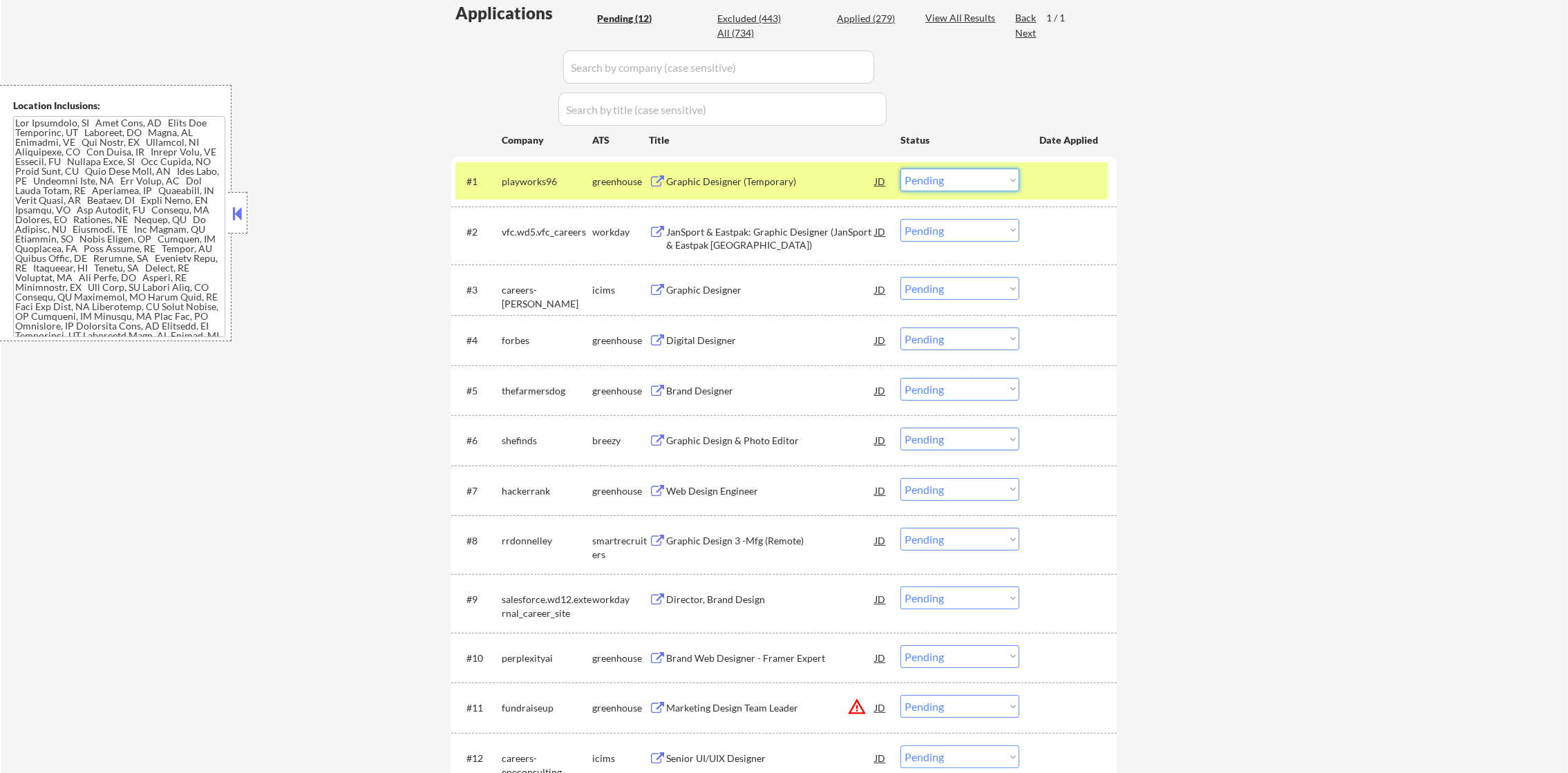
click at [957, 188] on select "Choose an option... Pending Applied Excluded (Questions) Excluded (Expired) Exc…" at bounding box center [960, 180] width 119 height 23
click at [900, 168] on select "Choose an option... Pending Applied Excluded (Questions) Excluded (Expired) Exc…" at bounding box center [960, 180] width 119 height 23
click at [492, 175] on div "#1 playworks96 greenhouse Graphic Designer (Temporary) JD Choose an option... P…" at bounding box center [781, 181] width 652 height 37
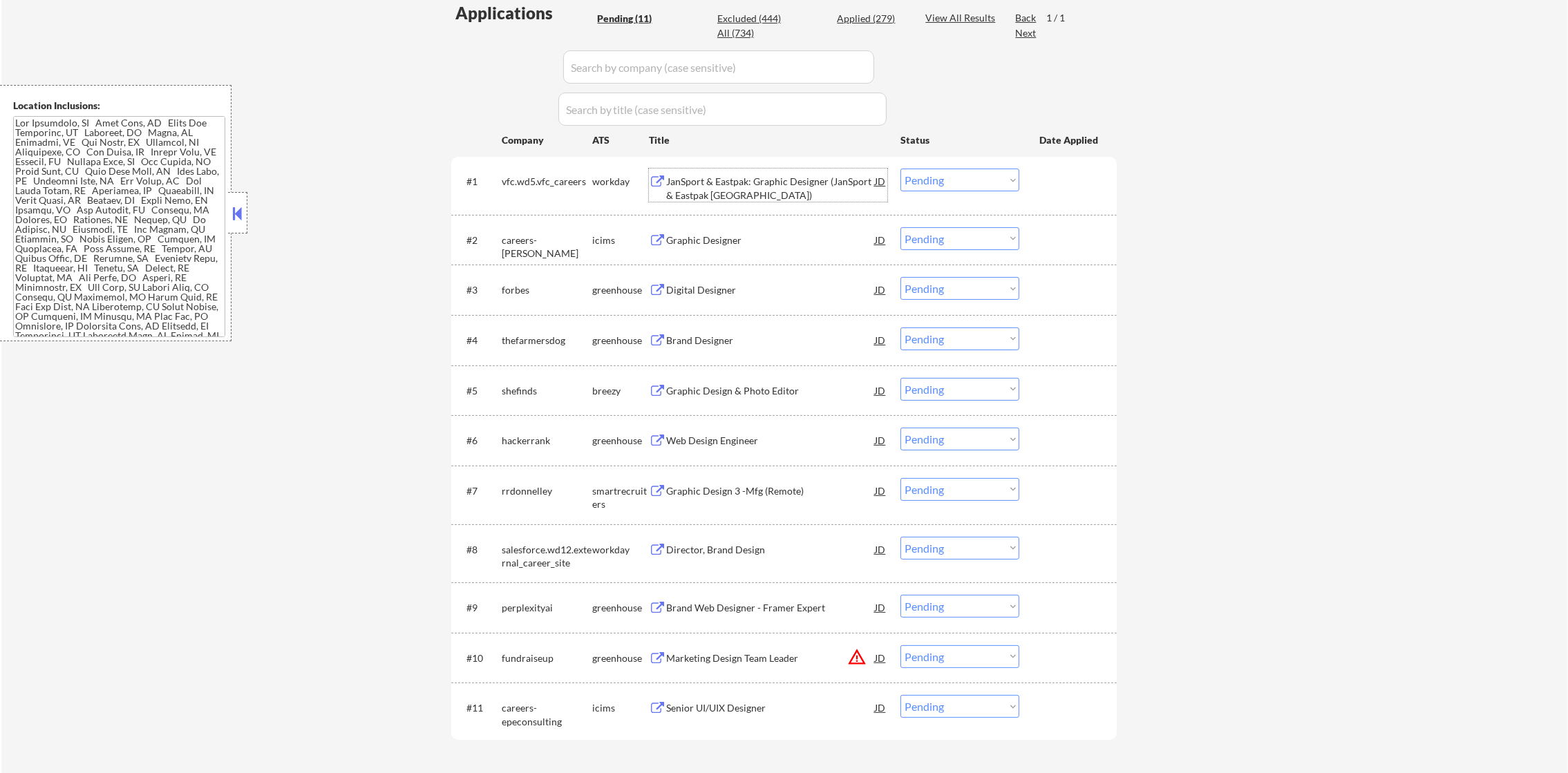
click at [727, 175] on div "JanSport & Eastpak: Graphic Designer (JanSport & Eastpak Americas)" at bounding box center [770, 188] width 208 height 27
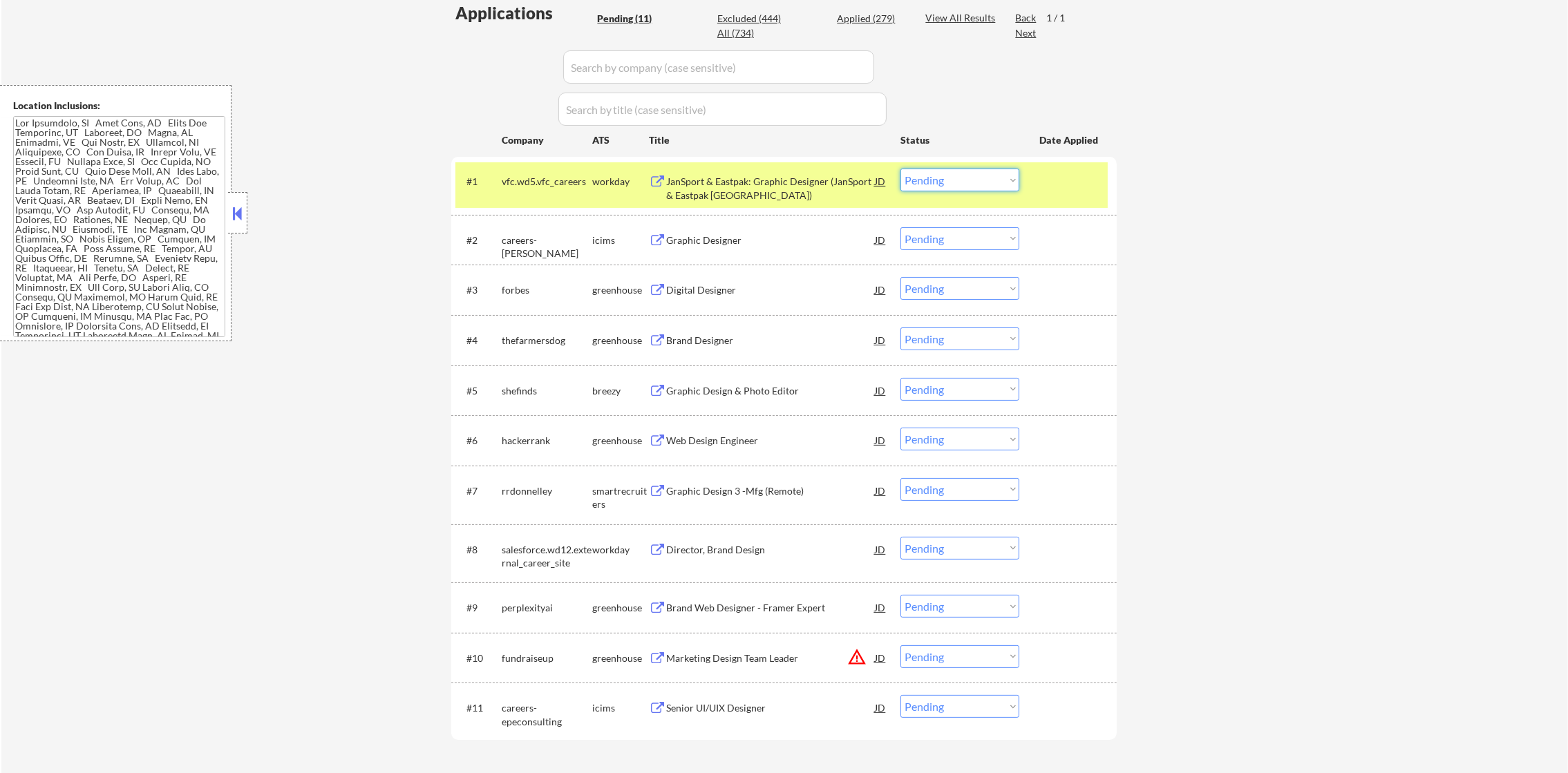
drag, startPoint x: 936, startPoint y: 169, endPoint x: 943, endPoint y: 194, distance: 26.0
click at [936, 169] on select "Choose an option... Pending Applied Excluded (Questions) Excluded (Expired) Exc…" at bounding box center [960, 180] width 119 height 23
click at [900, 168] on select "Choose an option... Pending Applied Excluded (Questions) Excluded (Expired) Exc…" at bounding box center [960, 180] width 119 height 23
click at [555, 187] on div "vfc.wd5.vfc_careers" at bounding box center [547, 181] width 90 height 14
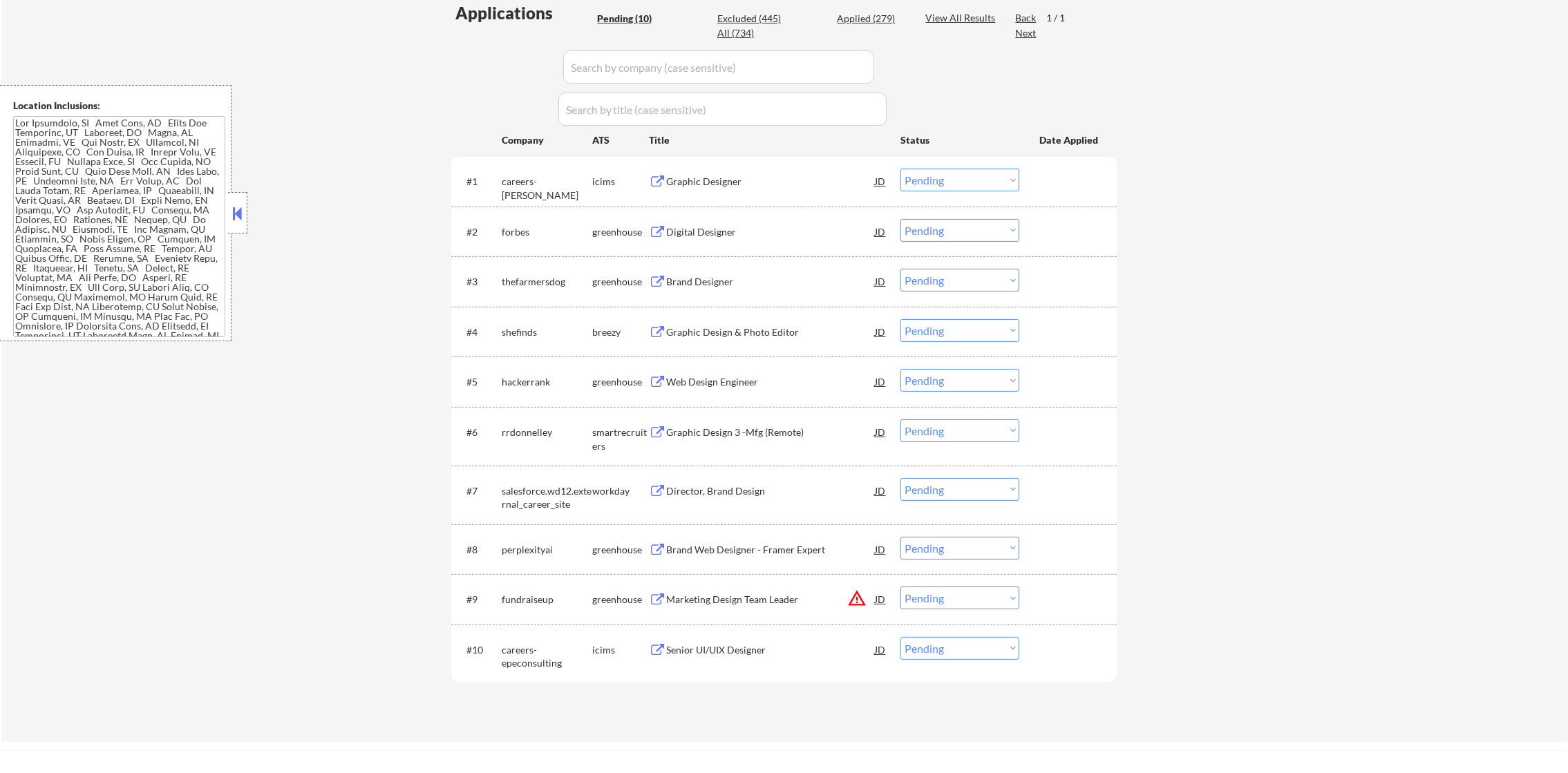
click at [703, 188] on div "Graphic Designer" at bounding box center [770, 181] width 208 height 25
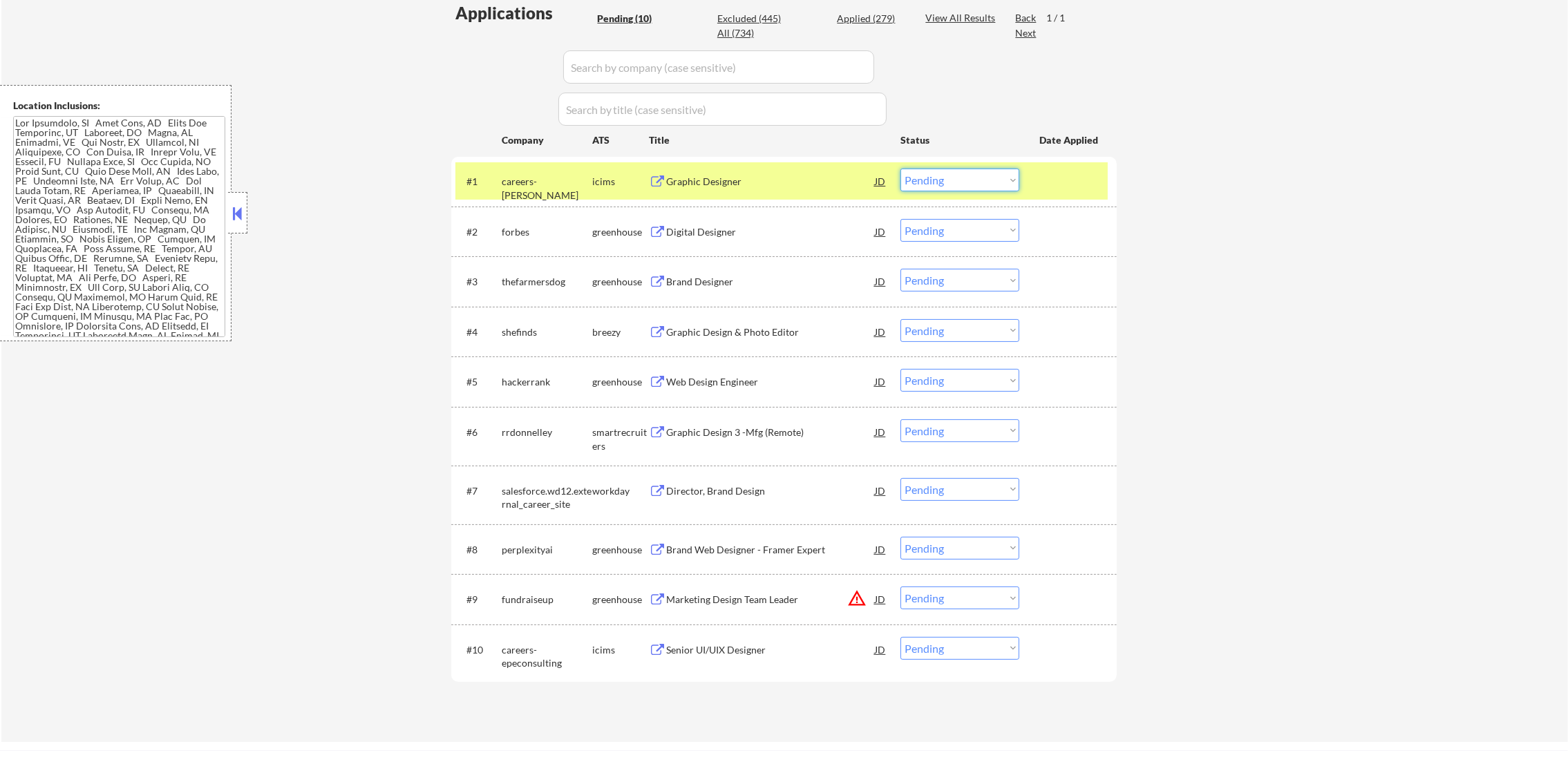
click at [950, 186] on select "Choose an option... Pending Applied Excluded (Questions) Excluded (Expired) Exc…" at bounding box center [960, 180] width 119 height 23
click at [900, 168] on select "Choose an option... Pending Applied Excluded (Questions) Excluded (Expired) Exc…" at bounding box center [960, 180] width 119 height 23
click at [559, 181] on div "careers-stratus" at bounding box center [547, 188] width 90 height 27
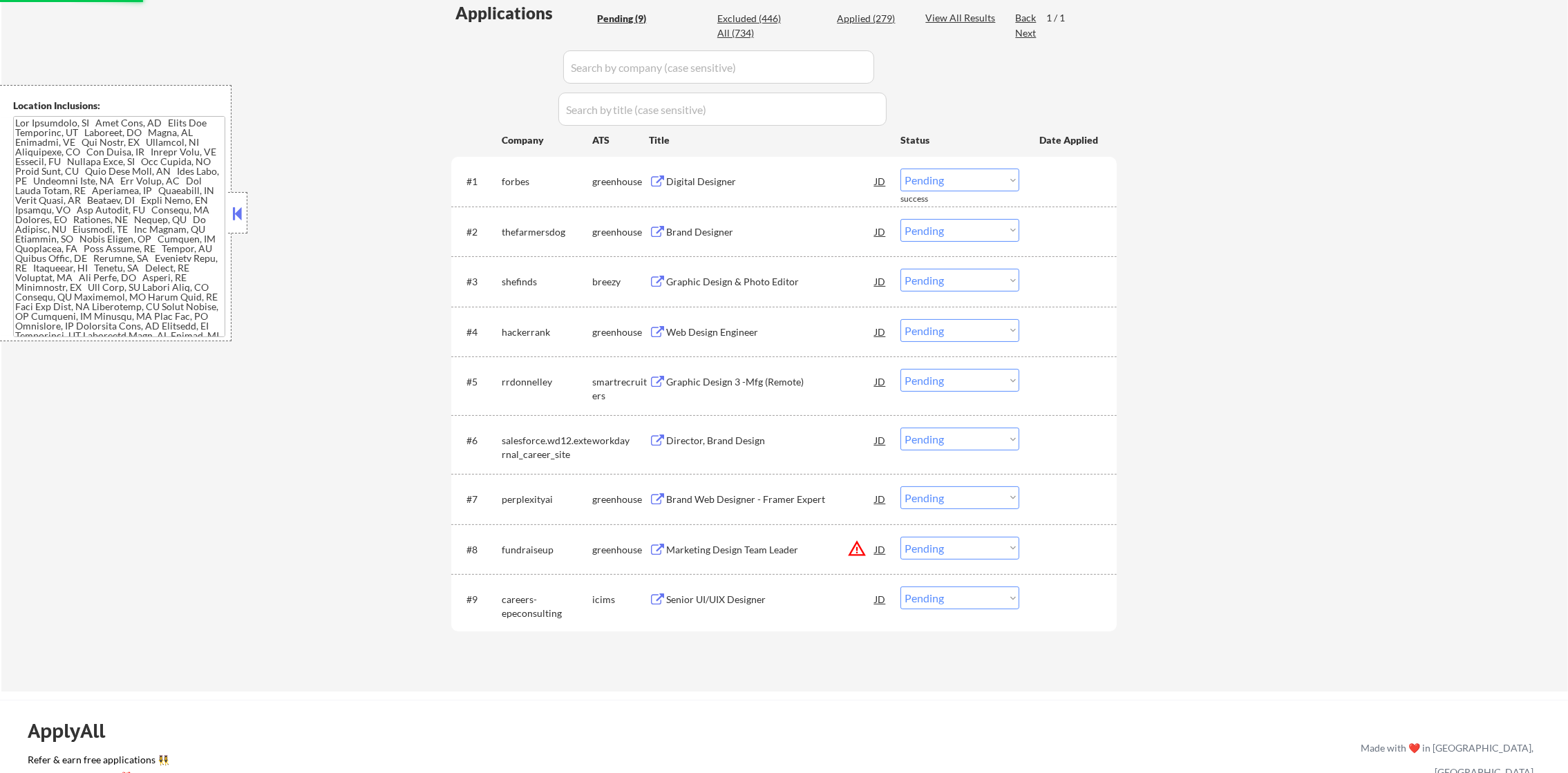
click at [761, 171] on div "Digital Designer" at bounding box center [770, 181] width 208 height 25
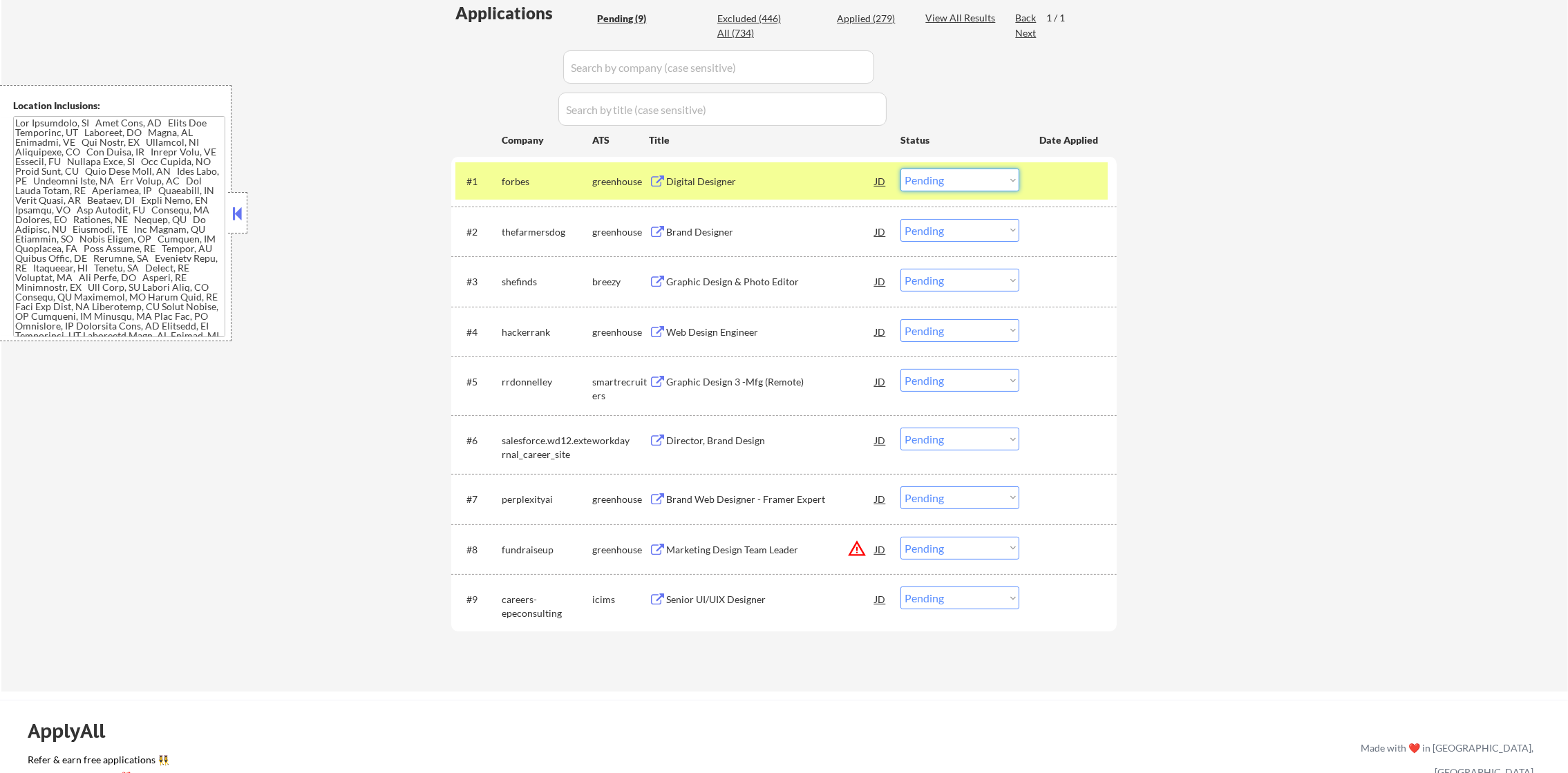
drag, startPoint x: 937, startPoint y: 181, endPoint x: 931, endPoint y: 191, distance: 11.7
click at [933, 185] on select "Choose an option... Pending Applied Excluded (Questions) Excluded (Expired) Exc…" at bounding box center [960, 180] width 119 height 23
click at [900, 168] on select "Choose an option... Pending Applied Excluded (Questions) Excluded (Expired) Exc…" at bounding box center [960, 180] width 119 height 23
click at [530, 178] on div "forbes" at bounding box center [547, 181] width 90 height 14
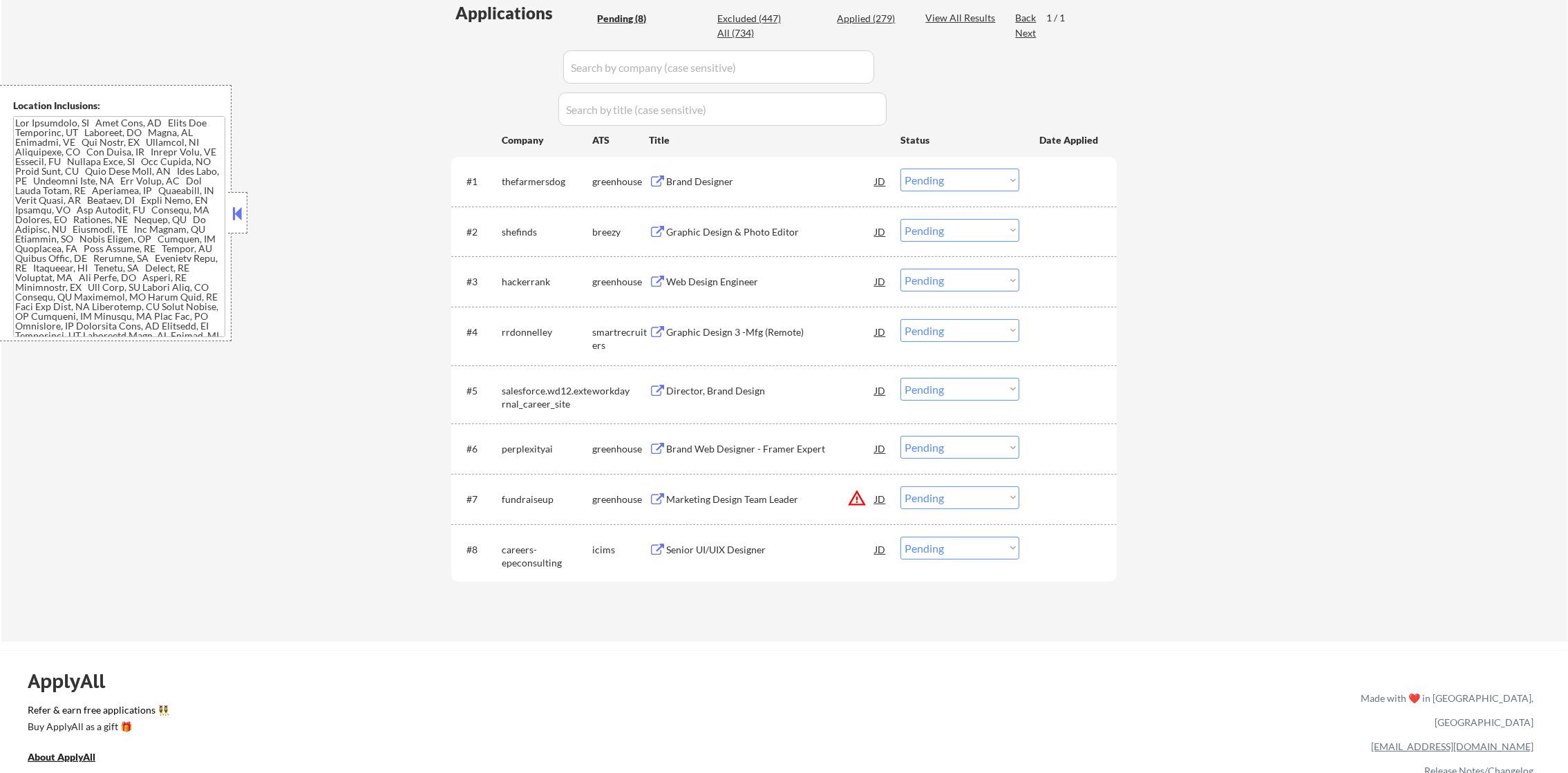
click at [768, 163] on div "#1 thefarmersdog greenhouse Brand Designer JD Choose an option... Pending Appli…" at bounding box center [781, 181] width 652 height 37
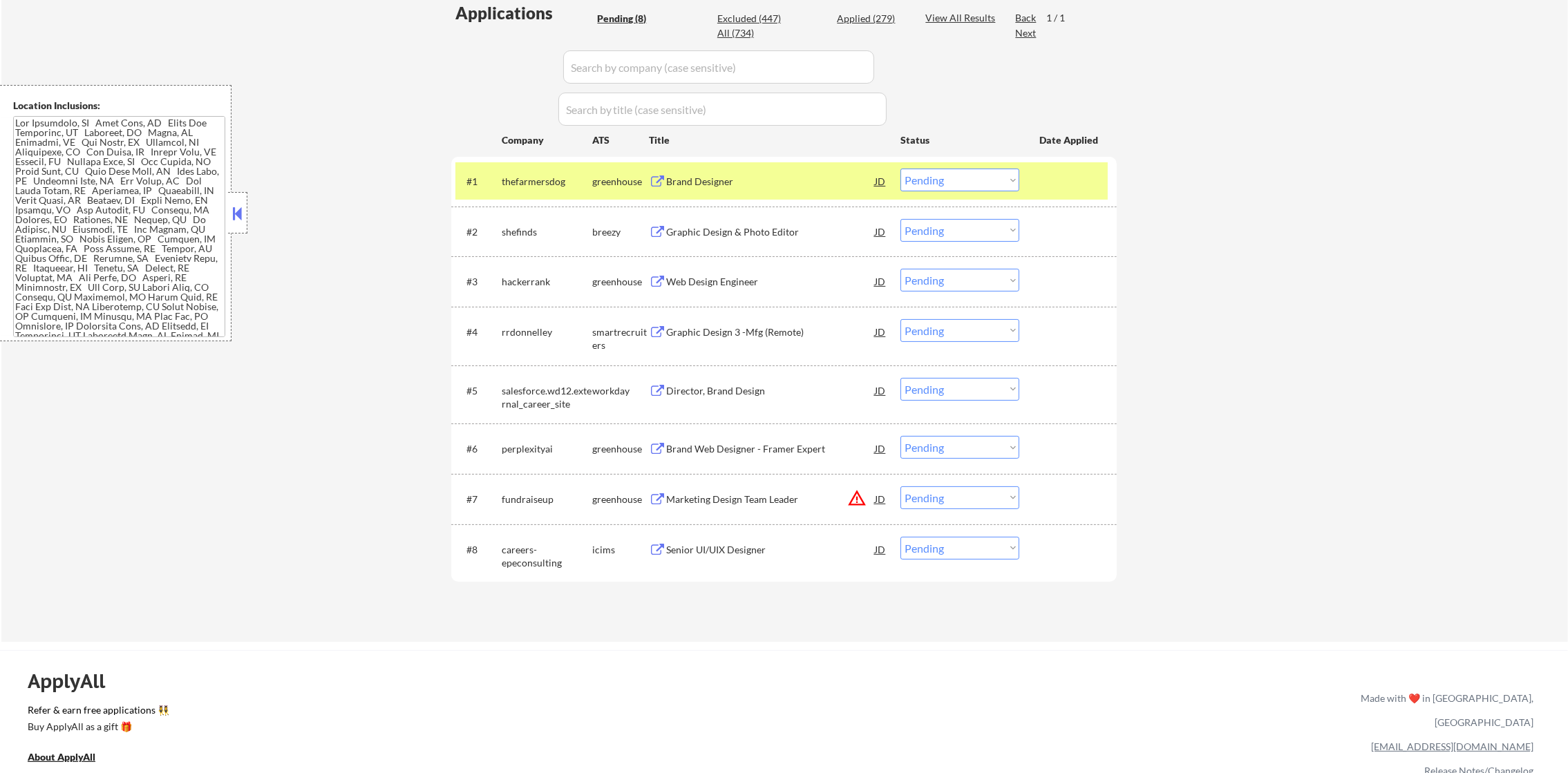
click at [743, 165] on div "#1 thefarmersdog greenhouse Brand Designer JD Choose an option... Pending Appli…" at bounding box center [781, 181] width 652 height 37
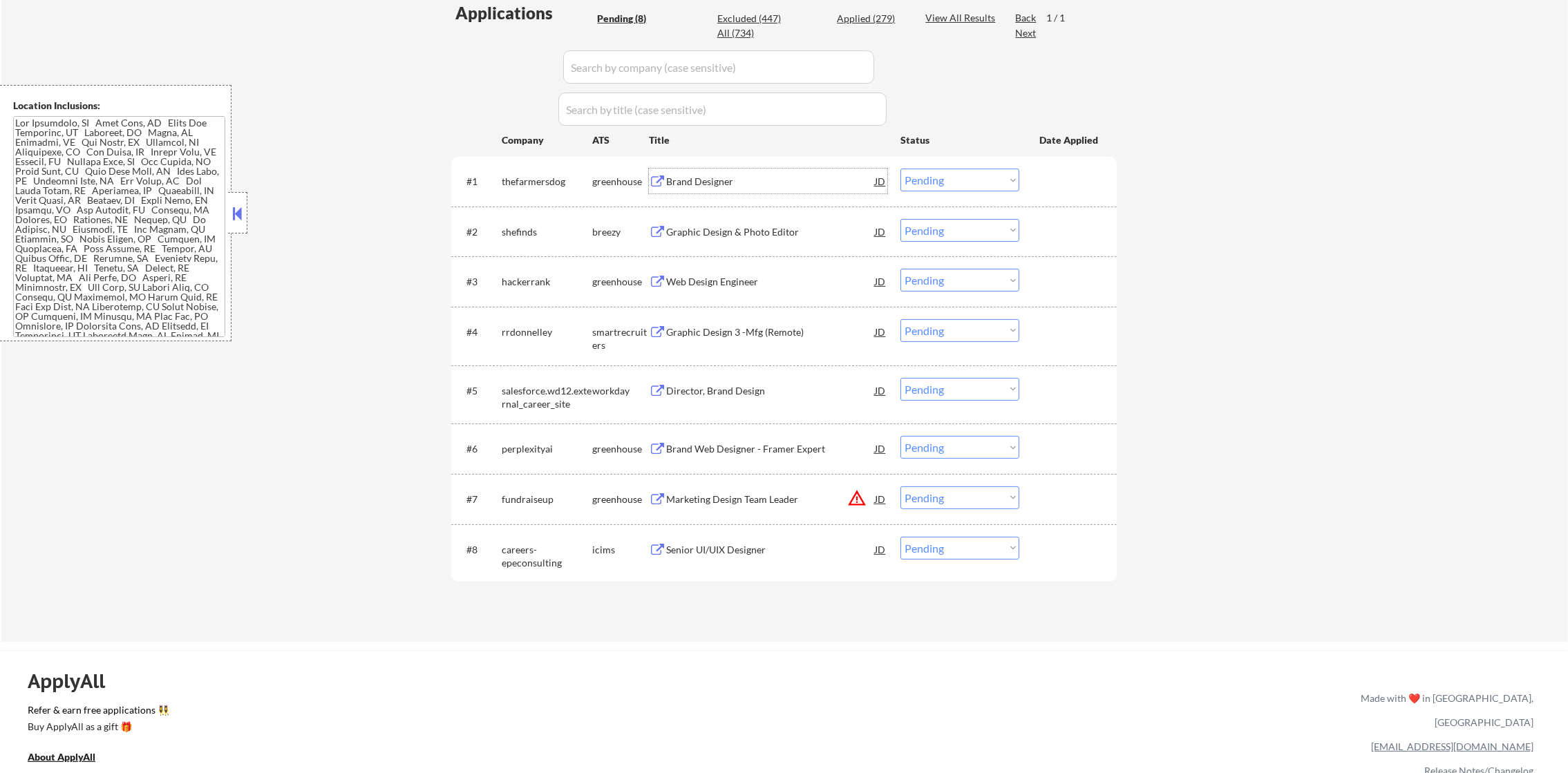
click at [729, 181] on div "Brand Designer" at bounding box center [770, 181] width 208 height 14
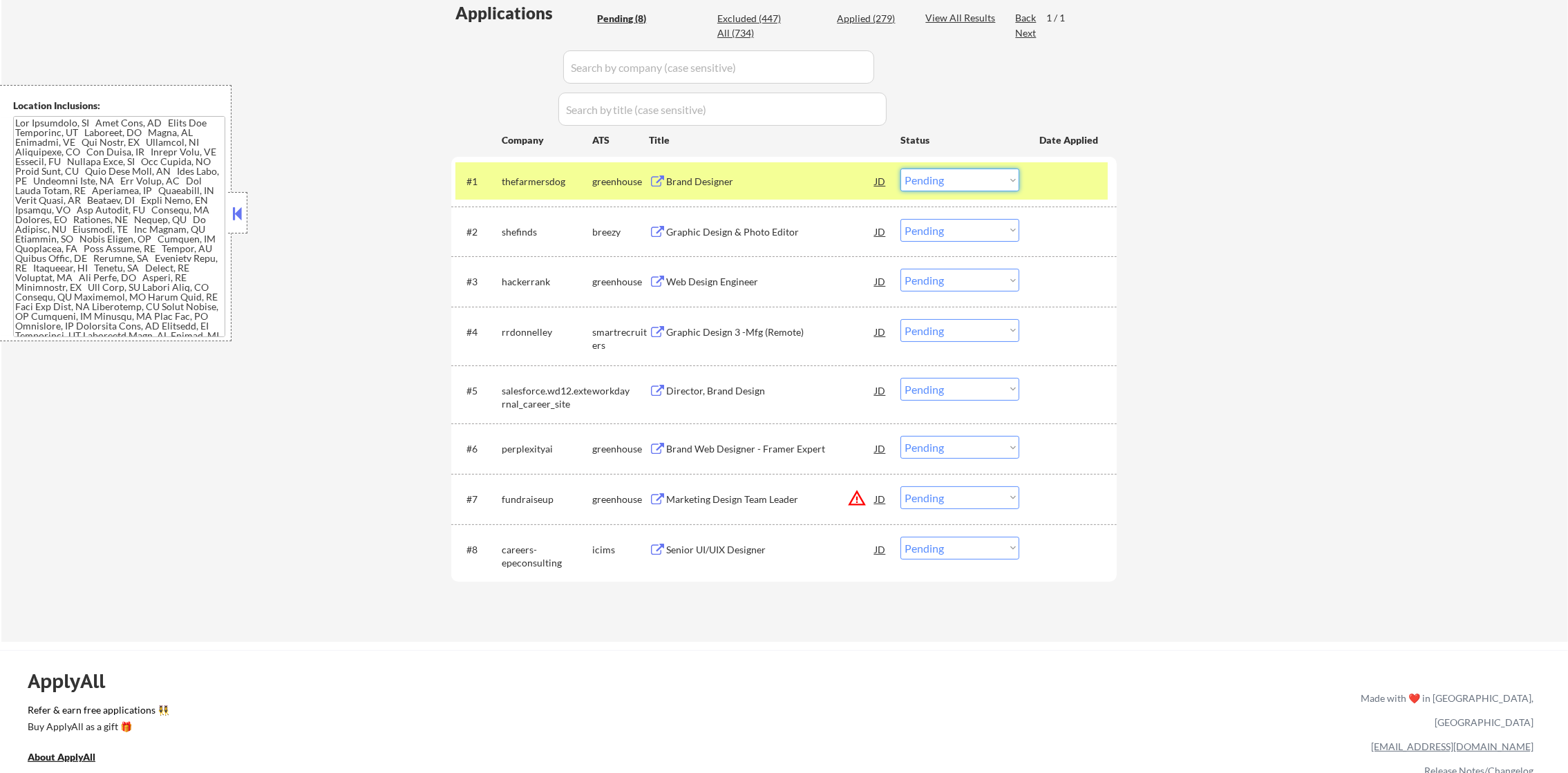
drag, startPoint x: 960, startPoint y: 169, endPoint x: 960, endPoint y: 190, distance: 21.0
click at [960, 169] on select "Choose an option... Pending Applied Excluded (Questions) Excluded (Expired) Exc…" at bounding box center [960, 180] width 119 height 23
click at [900, 168] on select "Choose an option... Pending Applied Excluded (Questions) Excluded (Expired) Exc…" at bounding box center [960, 180] width 119 height 23
click at [542, 171] on div "thefarmersdog" at bounding box center [547, 181] width 90 height 25
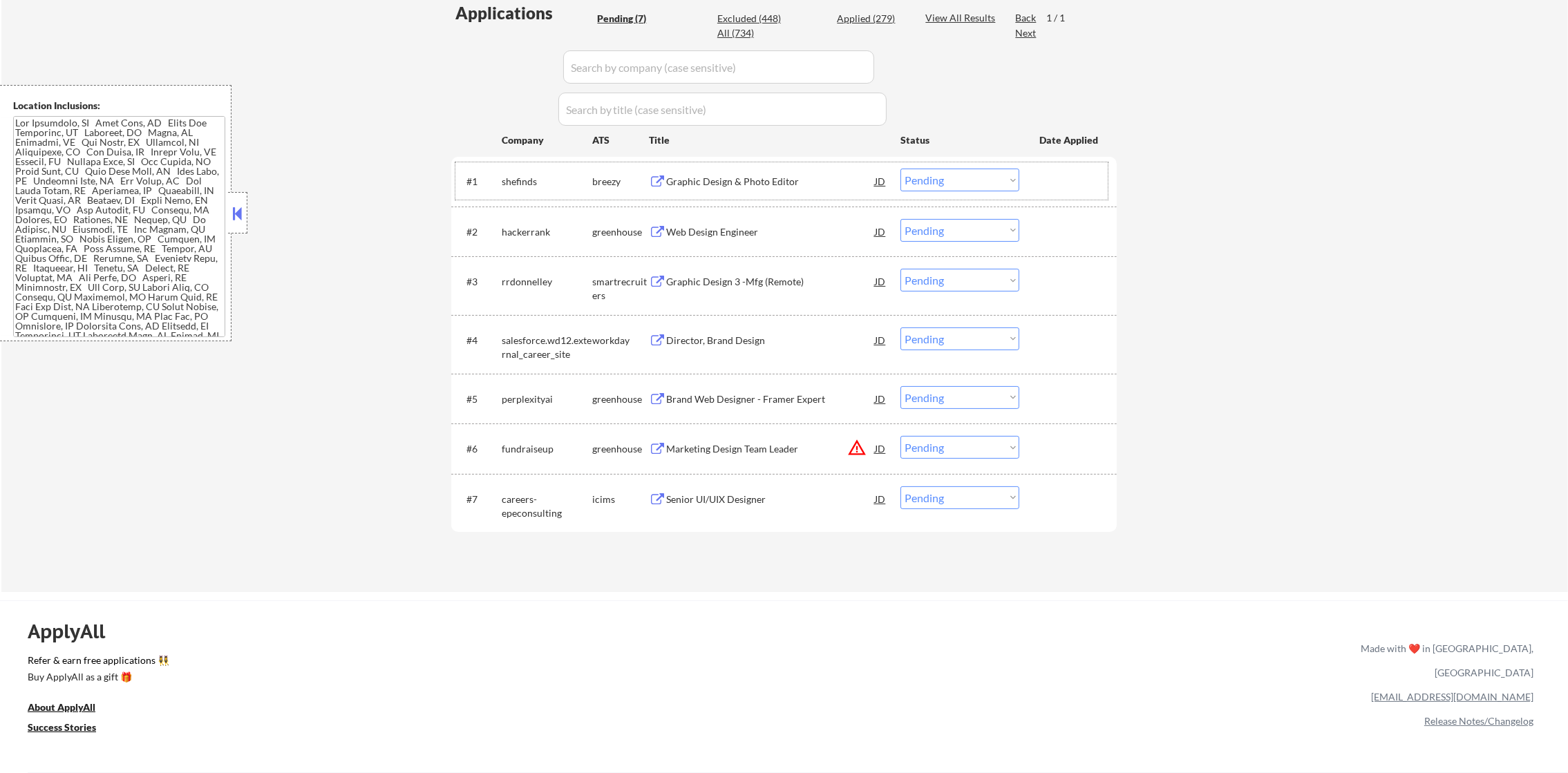
click at [740, 185] on div "Graphic Design & Photo Editor" at bounding box center [770, 181] width 208 height 14
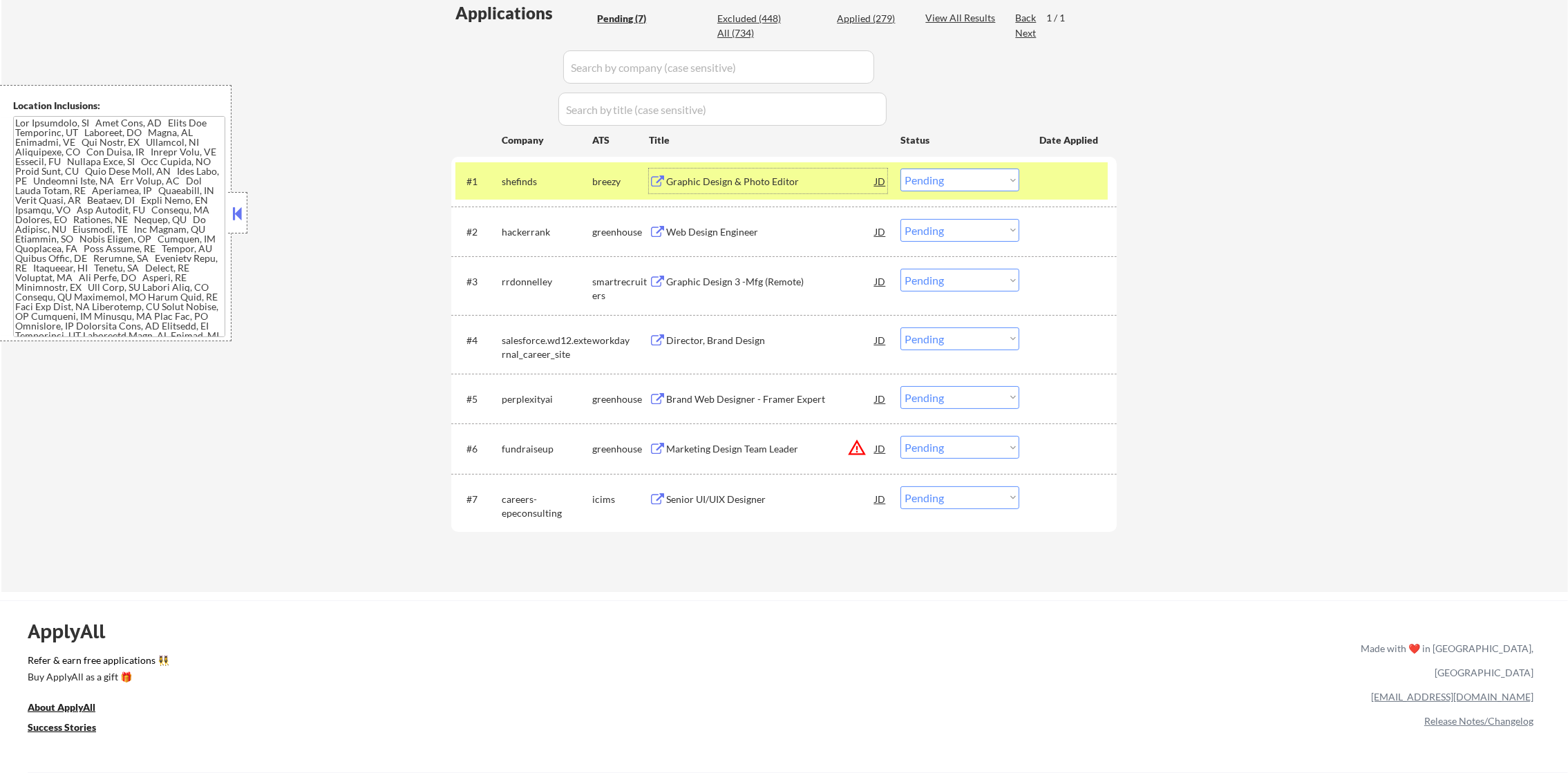
click at [944, 181] on select "Choose an option... Pending Applied Excluded (Questions) Excluded (Expired) Exc…" at bounding box center [960, 180] width 119 height 23
click at [900, 168] on select "Choose an option... Pending Applied Excluded (Questions) Excluded (Expired) Exc…" at bounding box center [960, 180] width 119 height 23
click at [544, 181] on div "shefinds" at bounding box center [547, 181] width 90 height 14
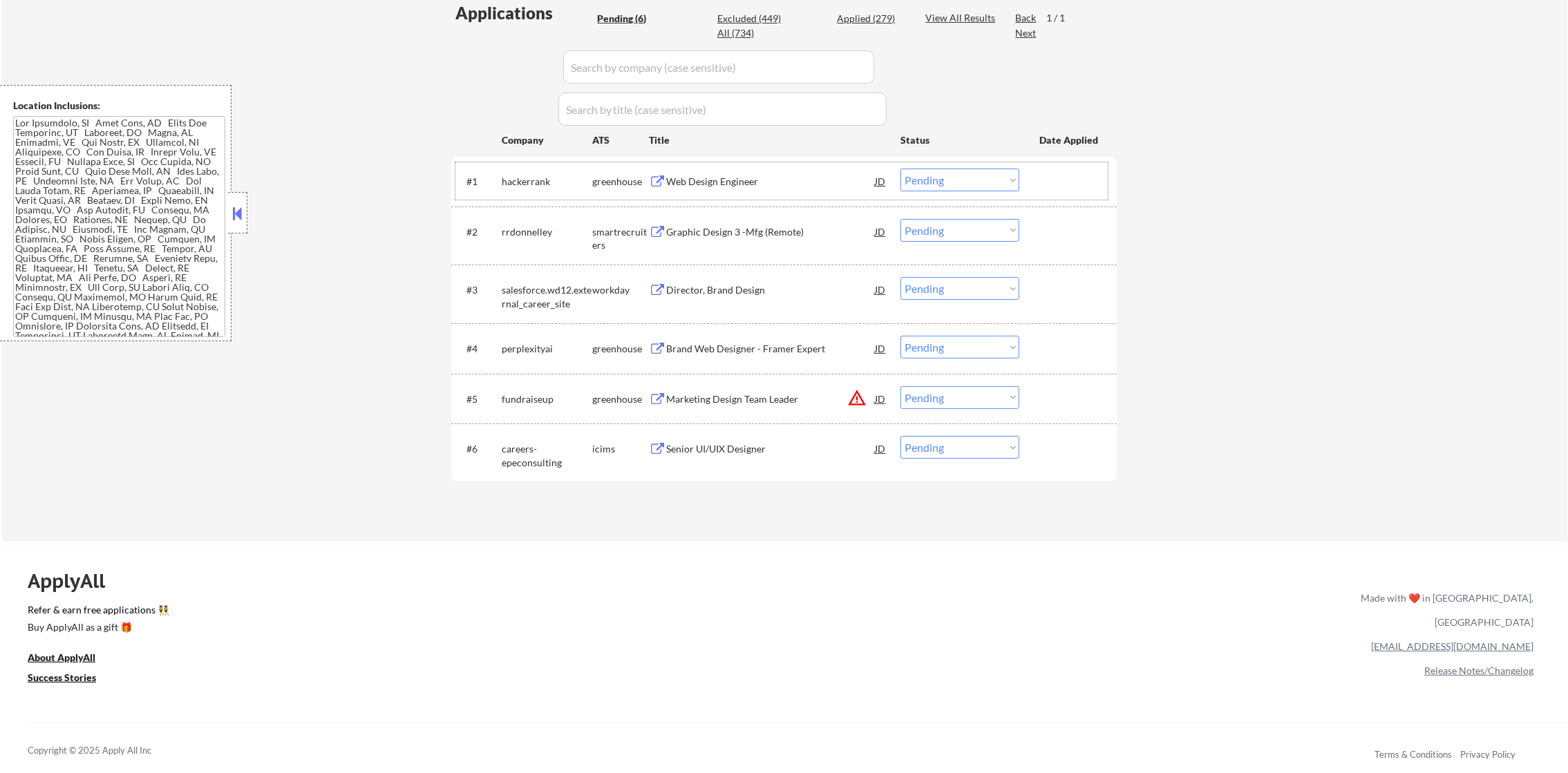
click at [798, 175] on div "Web Design Engineer" at bounding box center [770, 181] width 208 height 14
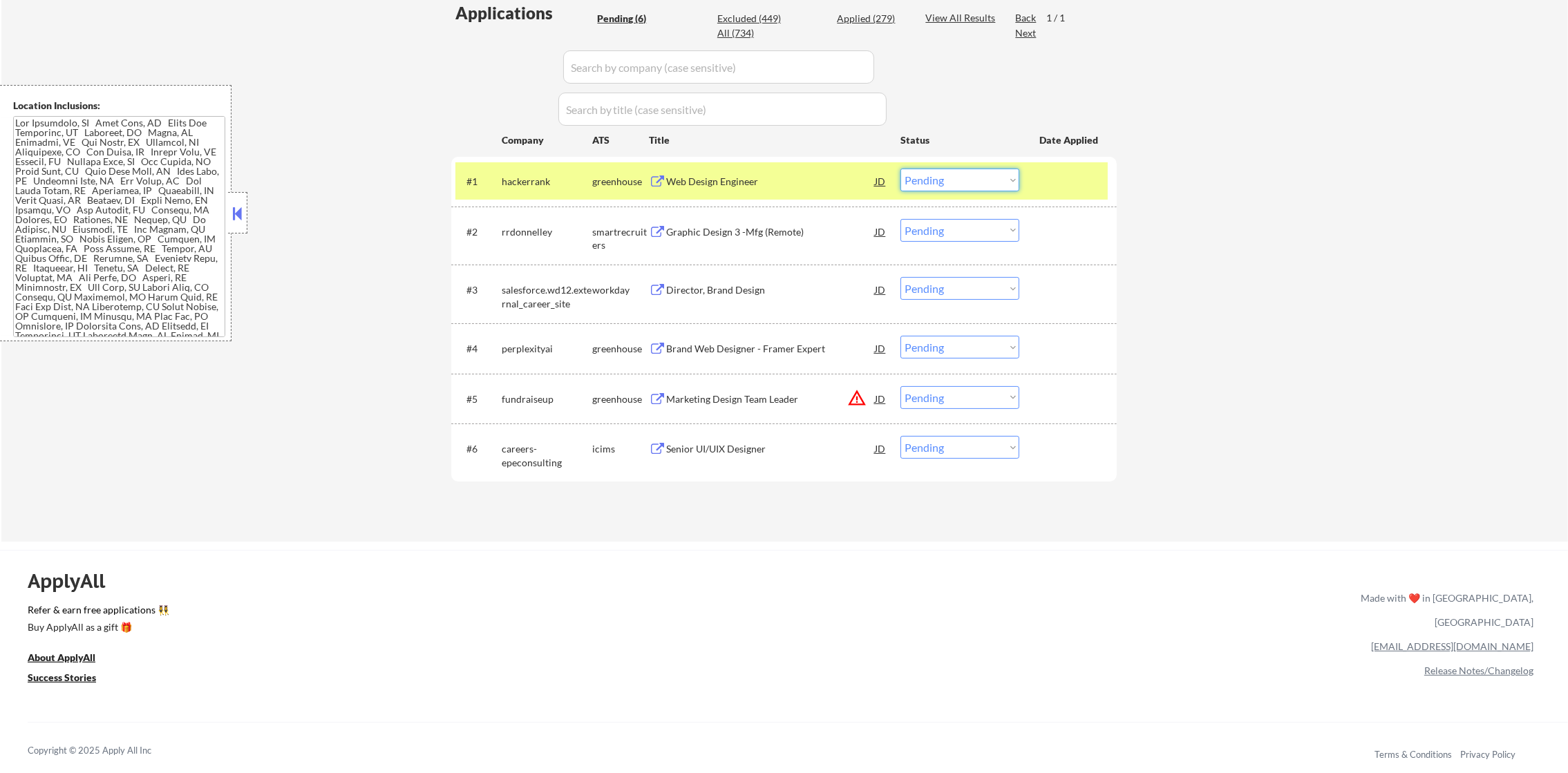
click at [948, 175] on select "Choose an option... Pending Applied Excluded (Questions) Excluded (Expired) Exc…" at bounding box center [960, 180] width 119 height 23
click at [900, 168] on select "Choose an option... Pending Applied Excluded (Questions) Excluded (Expired) Exc…" at bounding box center [960, 180] width 119 height 23
click at [510, 175] on div "hackerrank" at bounding box center [547, 181] width 90 height 14
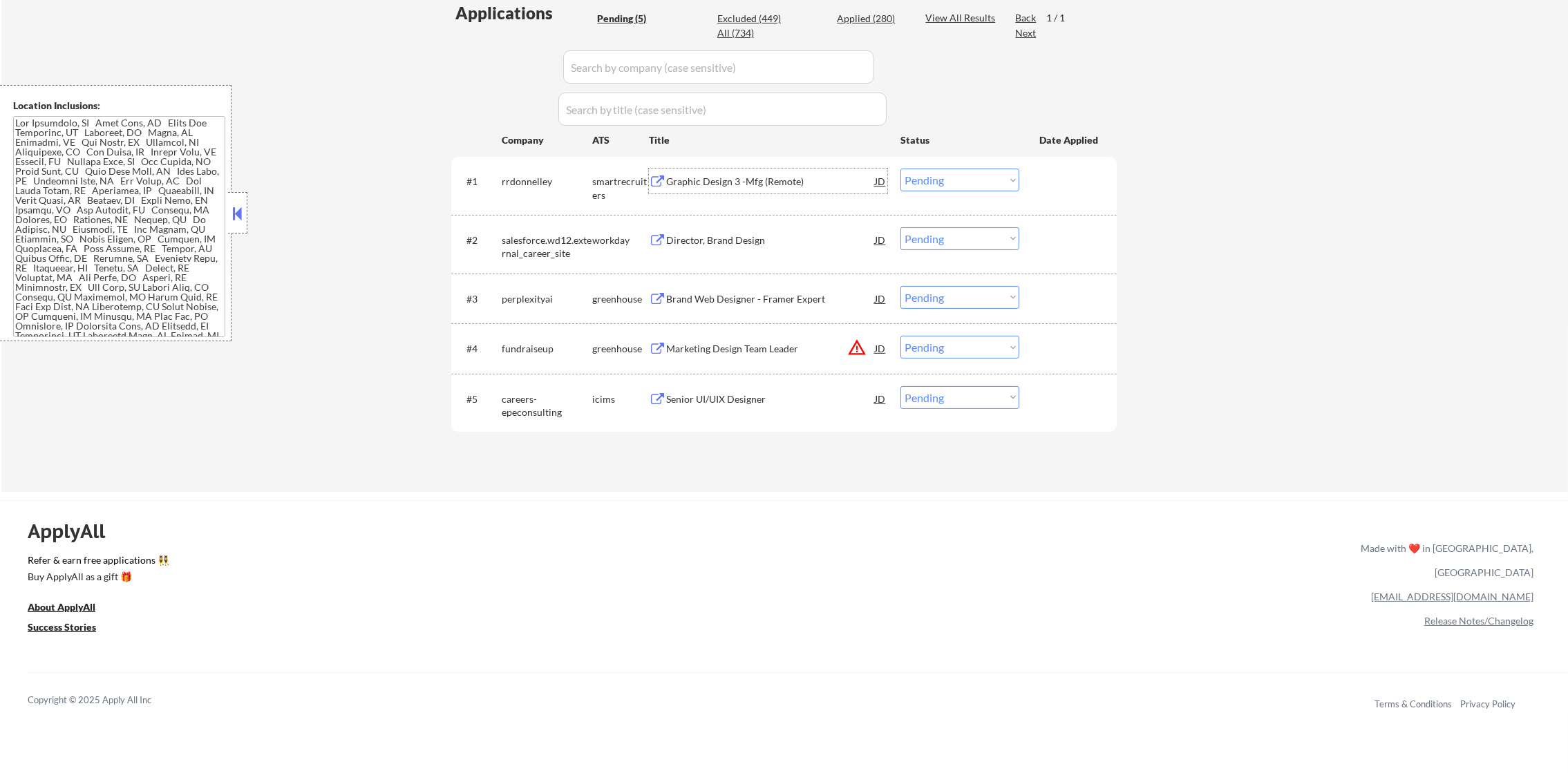
click at [772, 186] on div "Graphic Design 3 -Mfg (Remote)" at bounding box center [770, 181] width 208 height 14
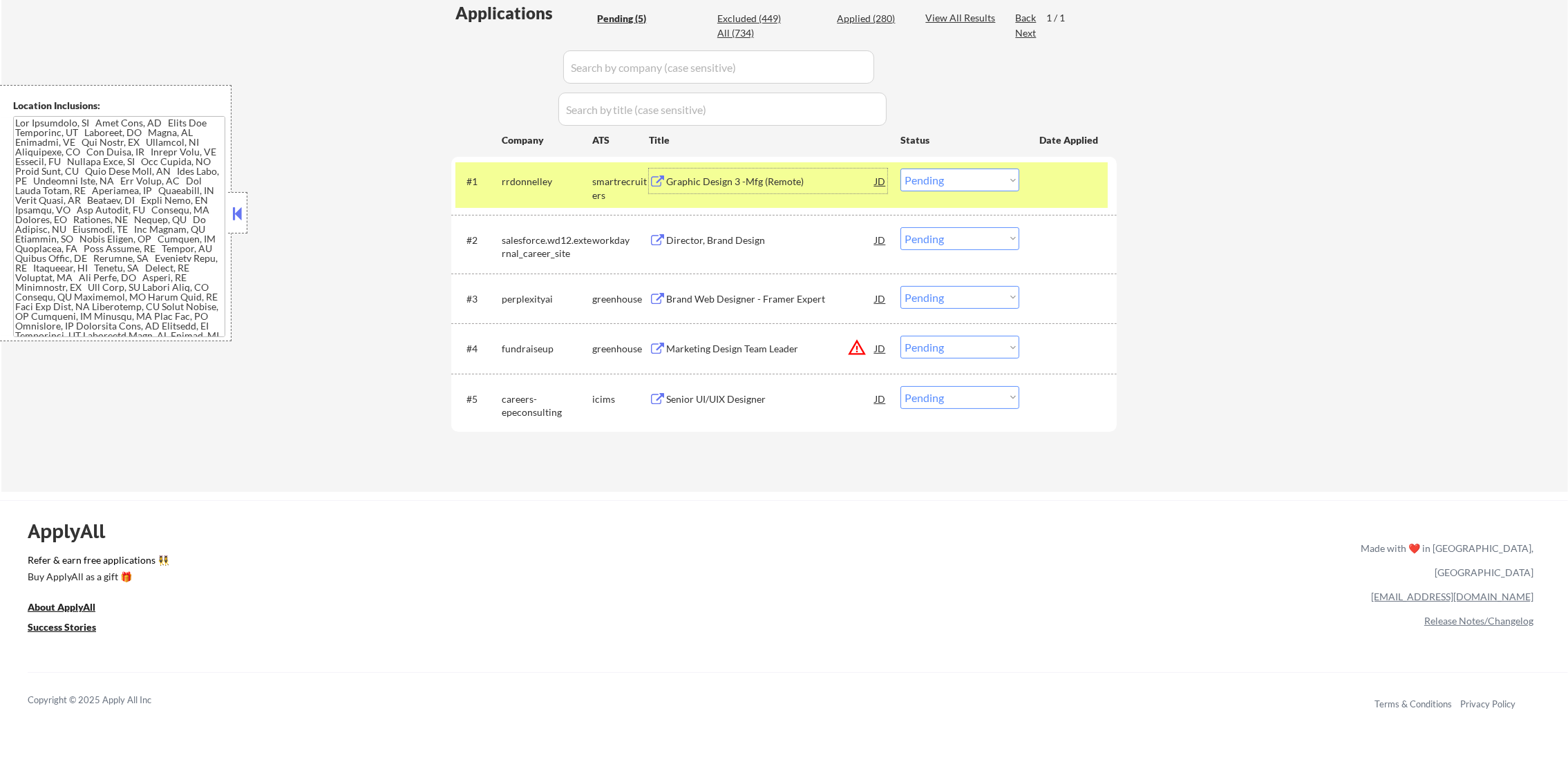
drag, startPoint x: 927, startPoint y: 175, endPoint x: 930, endPoint y: 188, distance: 13.3
click at [927, 175] on select "Choose an option... Pending Applied Excluded (Questions) Excluded (Expired) Exc…" at bounding box center [960, 180] width 119 height 23
click at [900, 168] on select "Choose an option... Pending Applied Excluded (Questions) Excluded (Expired) Exc…" at bounding box center [960, 180] width 119 height 23
click at [525, 178] on div "rrdonnelley" at bounding box center [547, 181] width 90 height 14
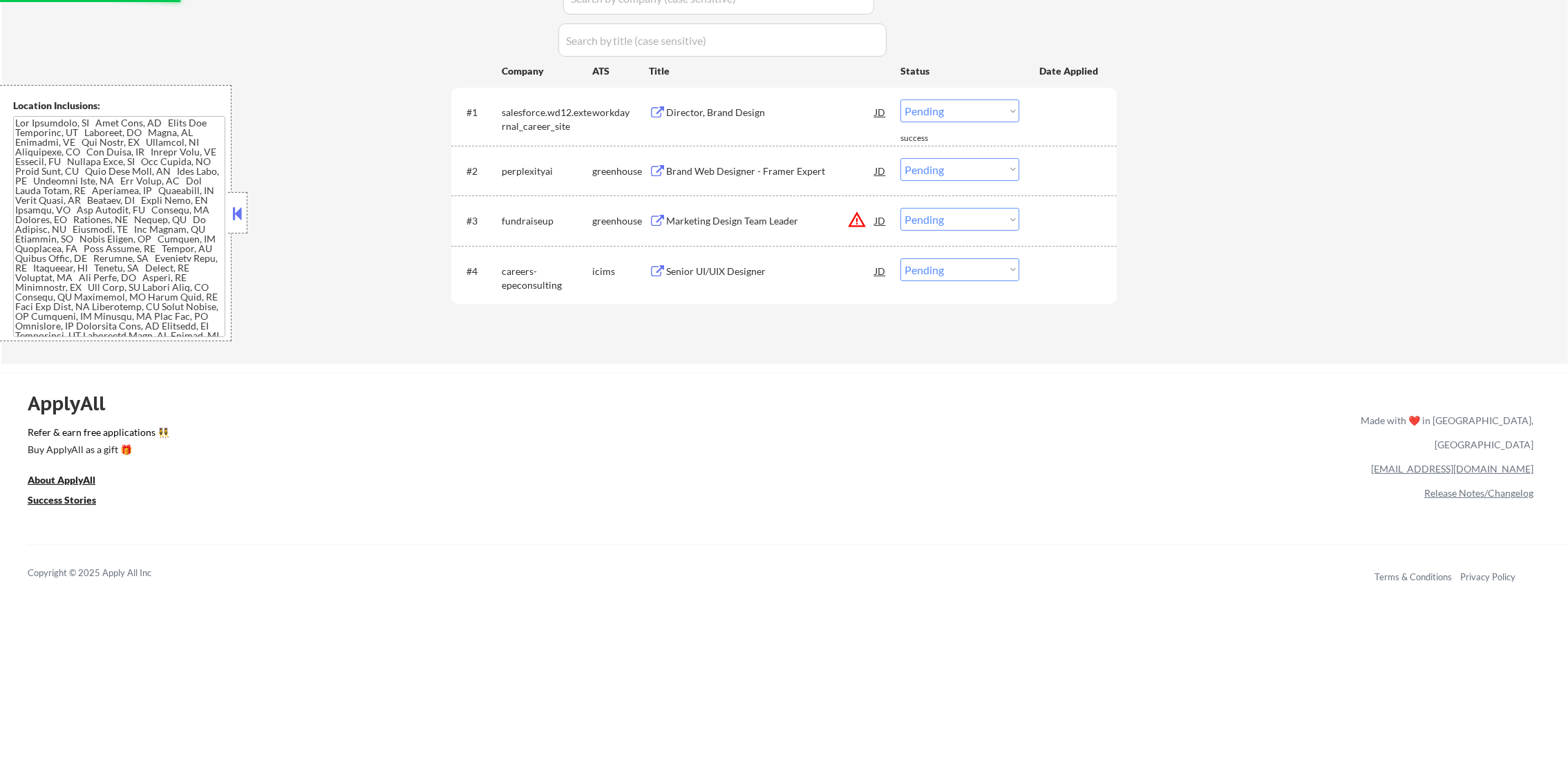
scroll to position [449, 0]
click at [735, 112] on div "Director, Brand Design" at bounding box center [770, 112] width 208 height 14
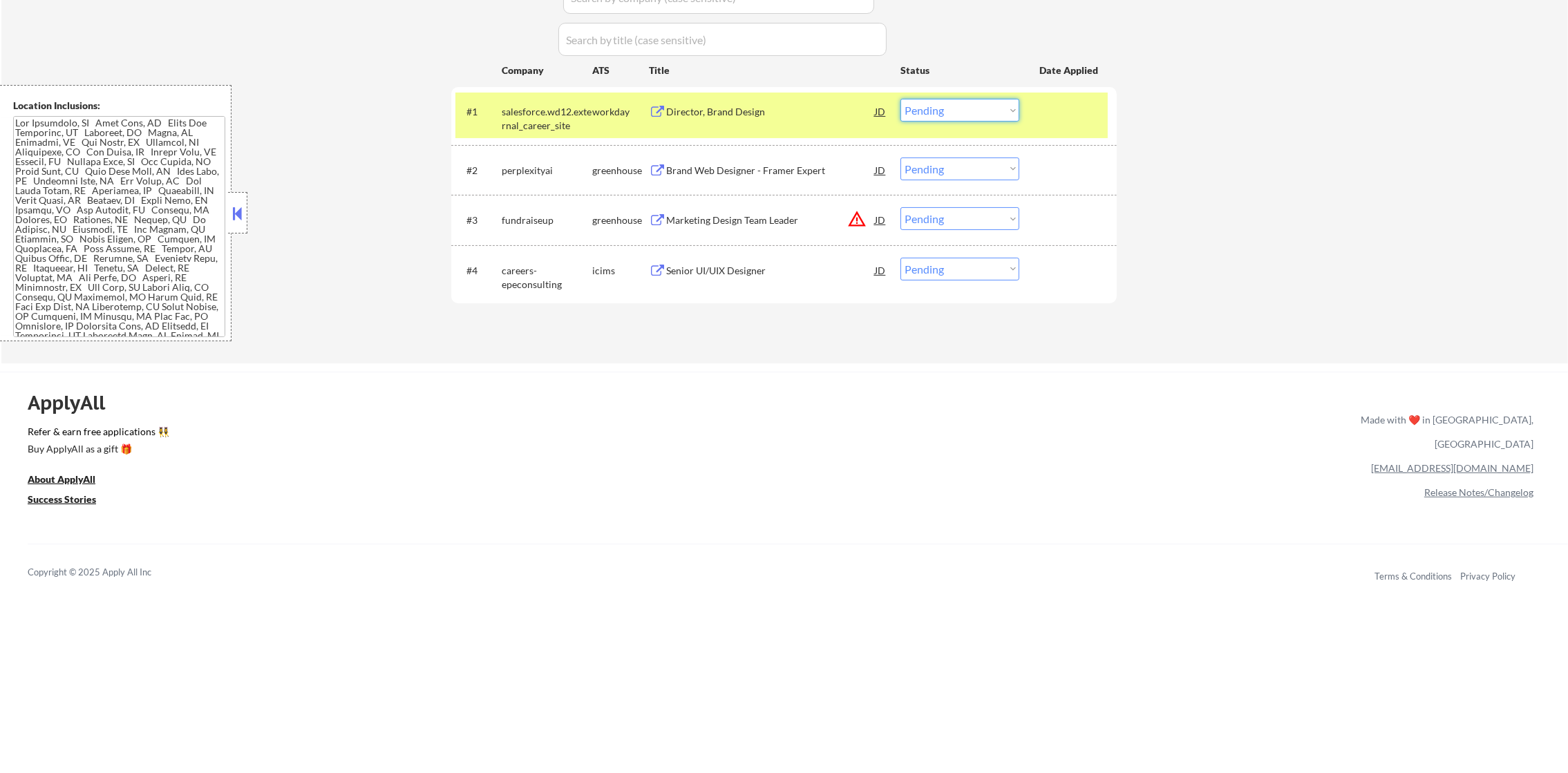
click at [950, 113] on select "Choose an option... Pending Applied Excluded (Questions) Excluded (Expired) Exc…" at bounding box center [960, 110] width 119 height 23
click at [900, 99] on select "Choose an option... Pending Applied Excluded (Questions) Excluded (Expired) Exc…" at bounding box center [960, 110] width 119 height 23
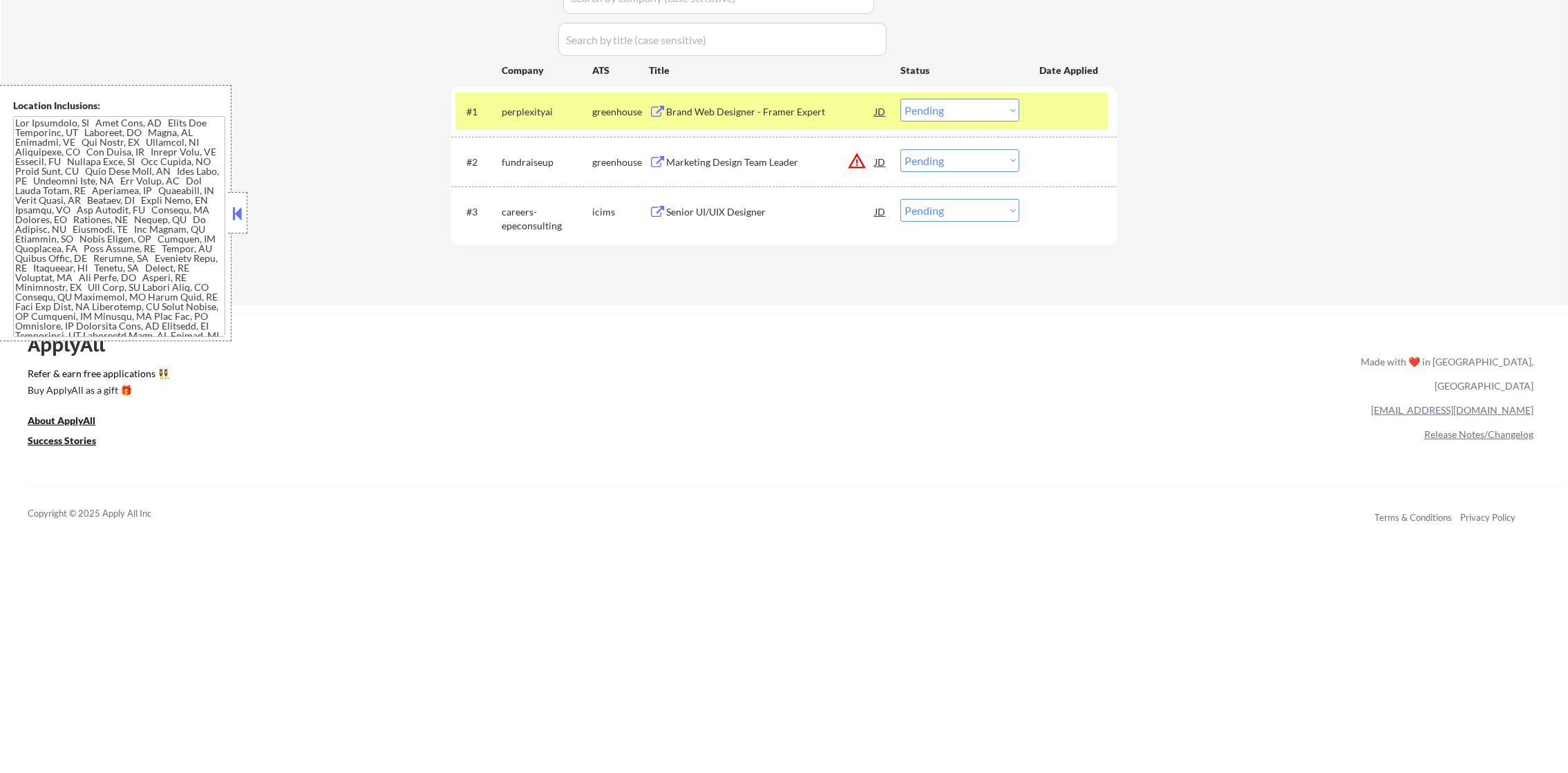
click at [706, 107] on div "Brand Web Designer - Framer Expert" at bounding box center [770, 112] width 208 height 14
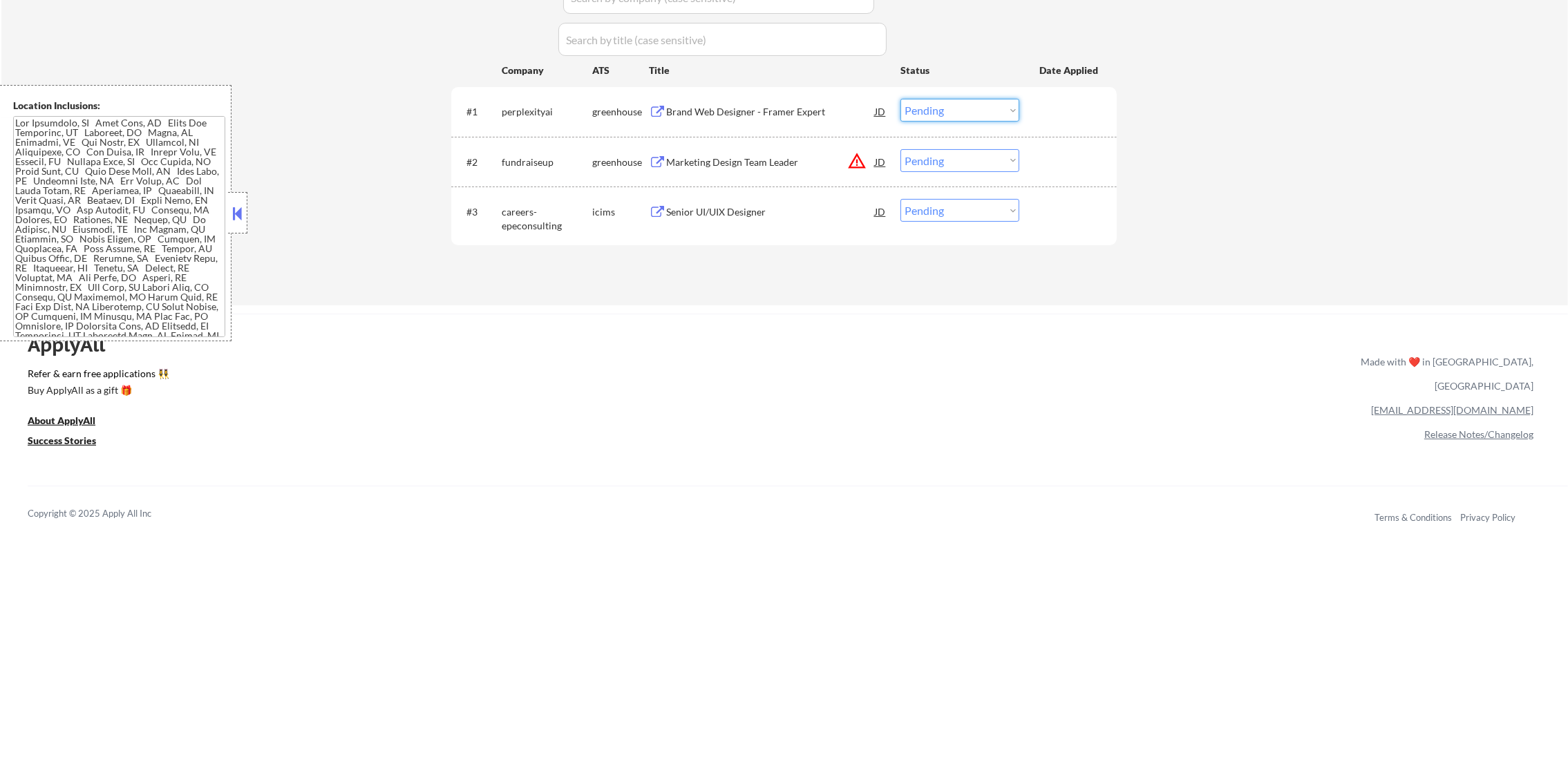
click at [928, 115] on select "Choose an option... Pending Applied Excluded (Questions) Excluded (Expired) Exc…" at bounding box center [960, 110] width 119 height 23
click at [900, 99] on select "Choose an option... Pending Applied Excluded (Questions) Excluded (Expired) Exc…" at bounding box center [960, 110] width 119 height 23
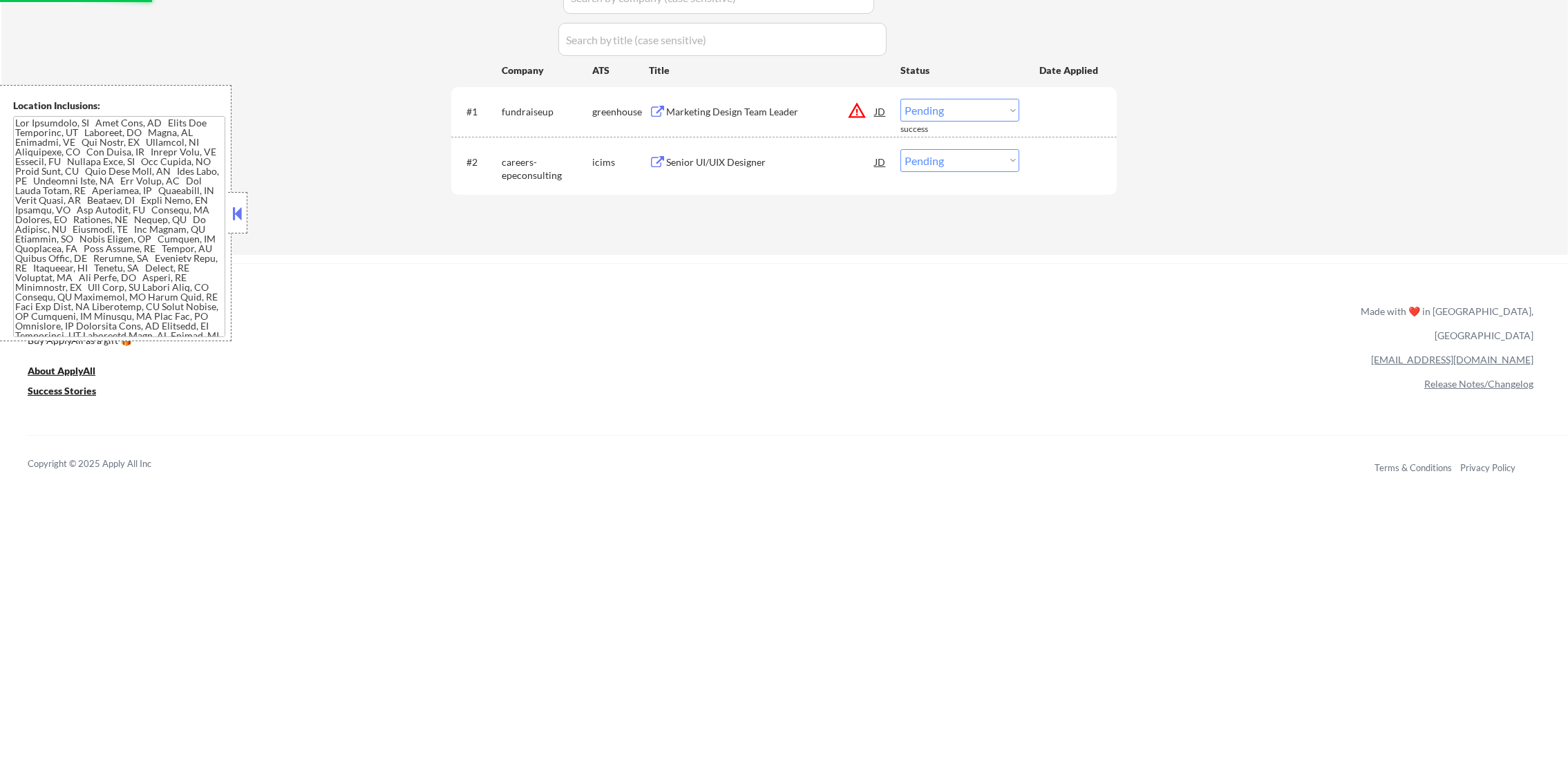
click at [855, 110] on button "warning_amber" at bounding box center [856, 110] width 19 height 19
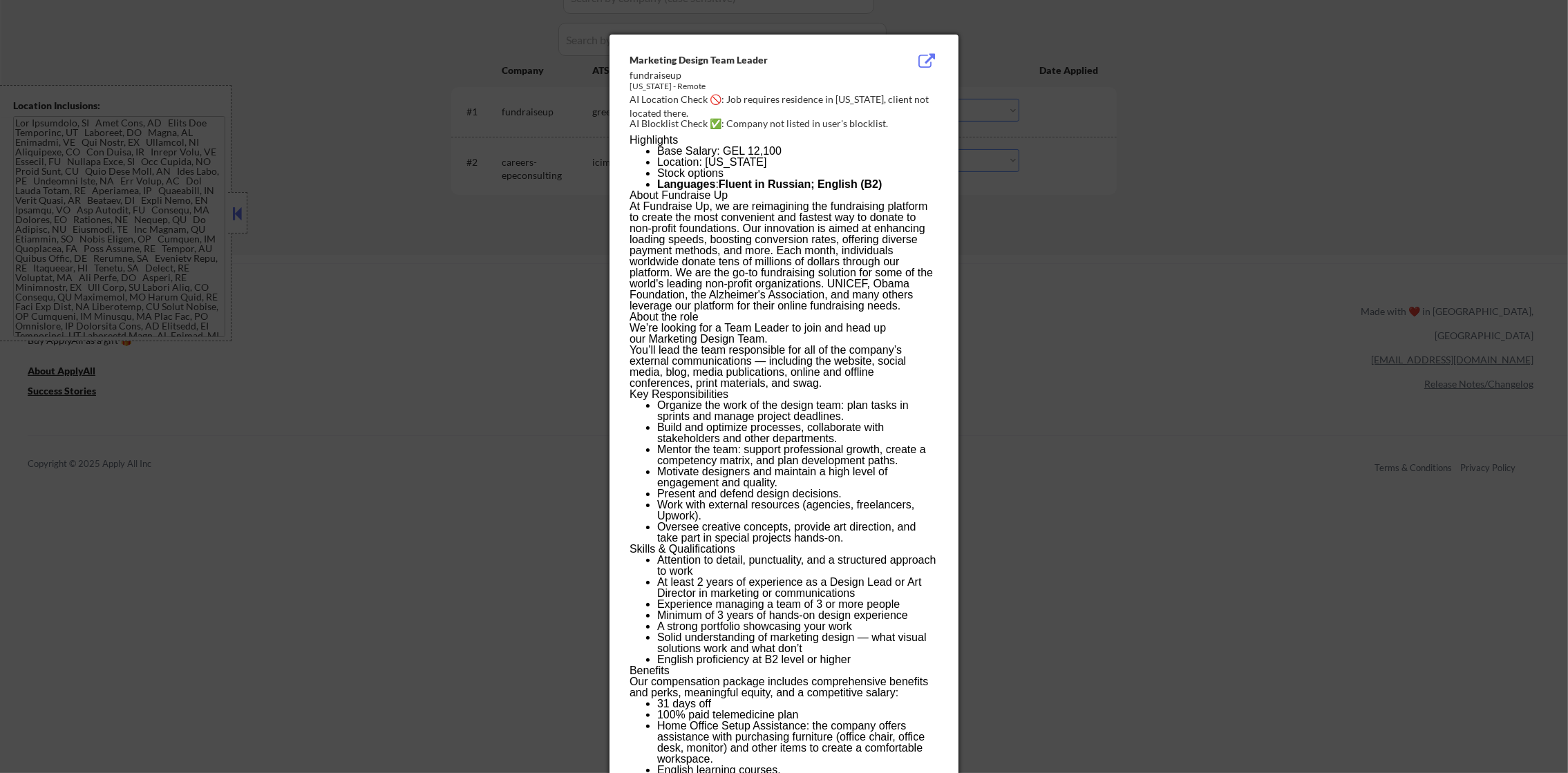
click at [1167, 219] on div at bounding box center [784, 386] width 1568 height 773
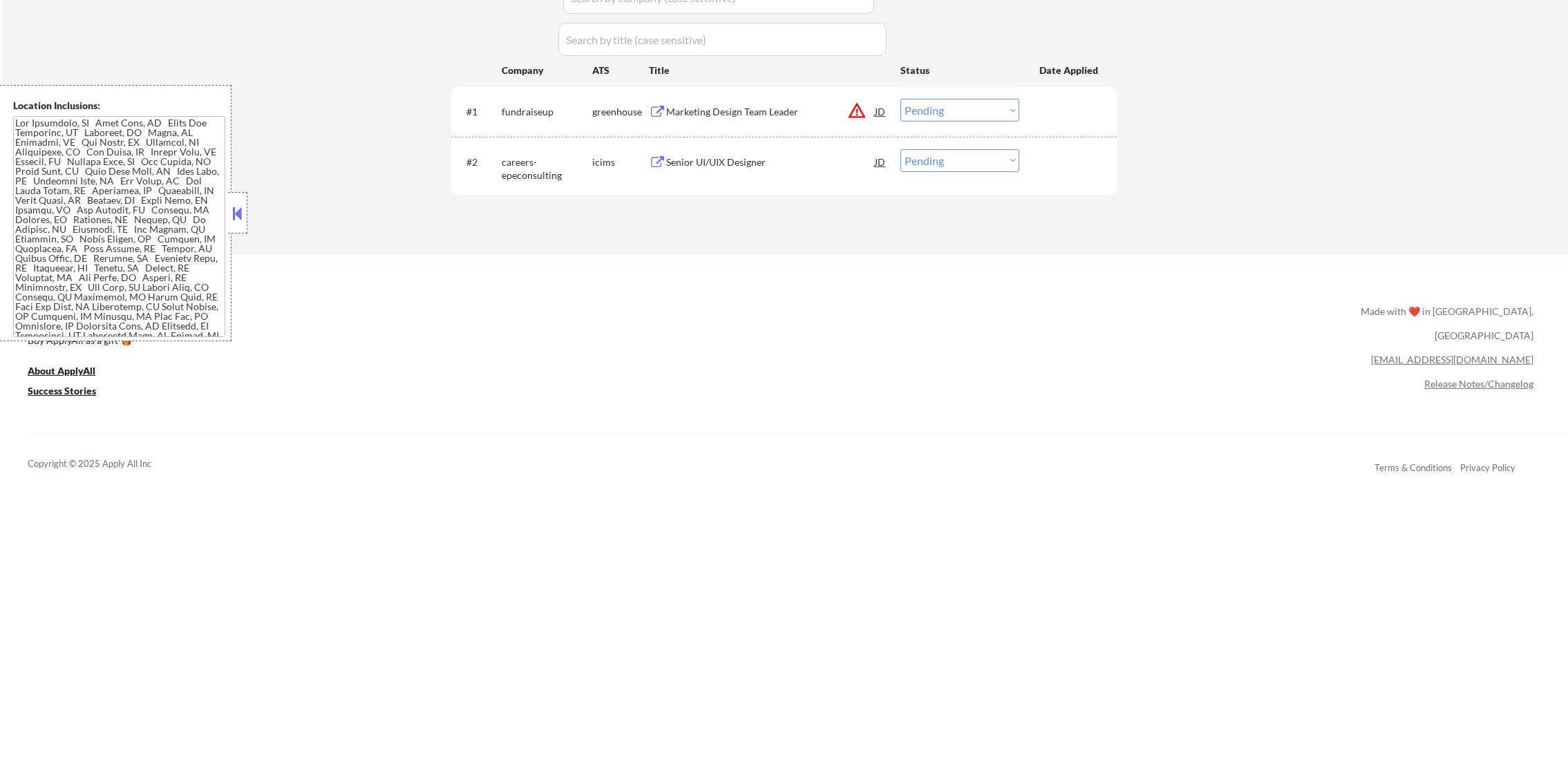
click at [997, 101] on select "Choose an option... Pending Applied Excluded (Questions) Excluded (Expired) Exc…" at bounding box center [960, 110] width 119 height 23
click at [900, 99] on select "Choose an option... Pending Applied Excluded (Questions) Excluded (Expired) Exc…" at bounding box center [960, 110] width 119 height 23
click at [749, 169] on div "Senior UI/UIX Designer" at bounding box center [770, 161] width 208 height 25
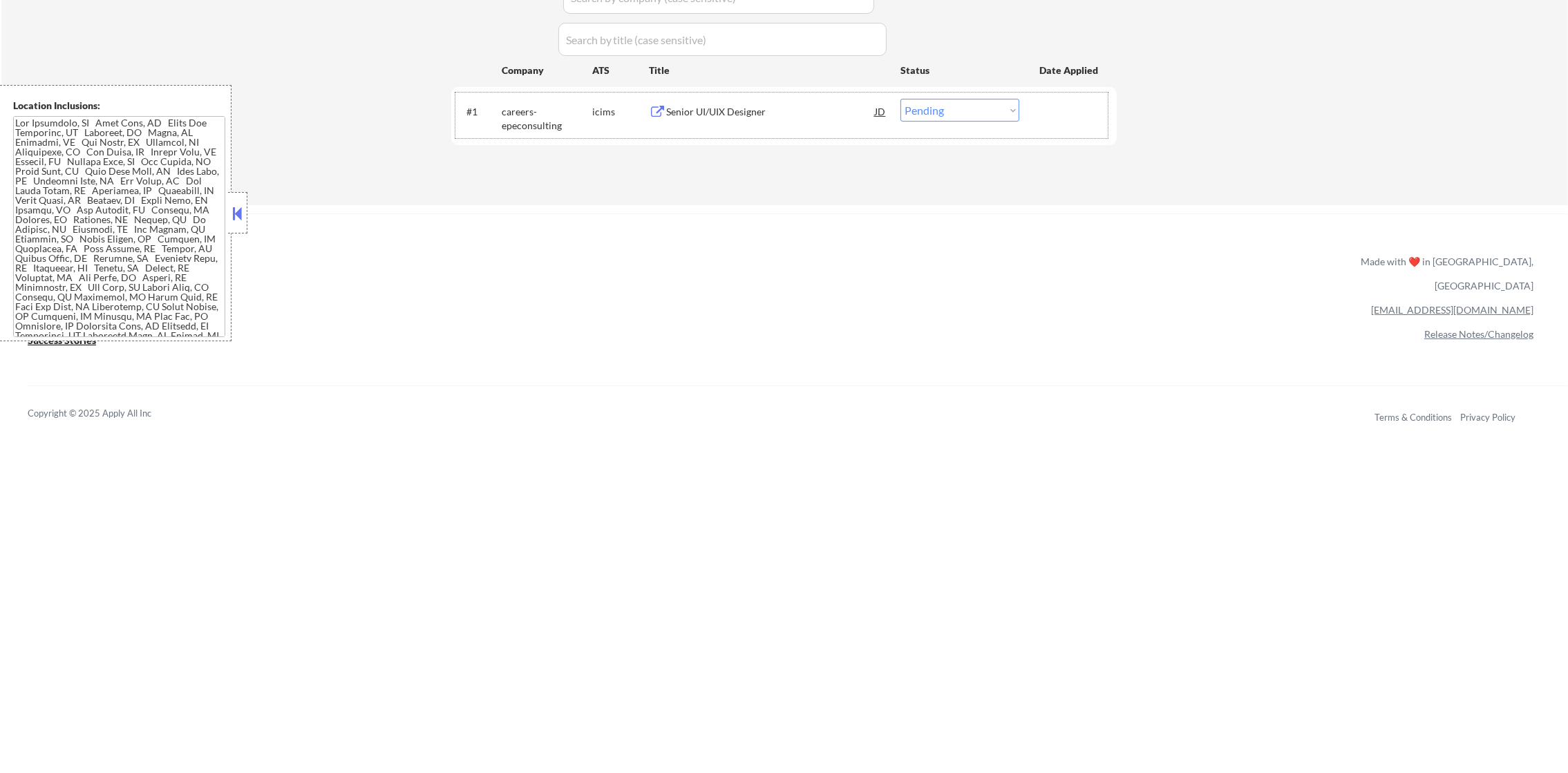
click at [942, 123] on div "#1 careers-epeconsulting icims Senior UI/UIX Designer JD warning_amber Choose a…" at bounding box center [781, 115] width 652 height 46
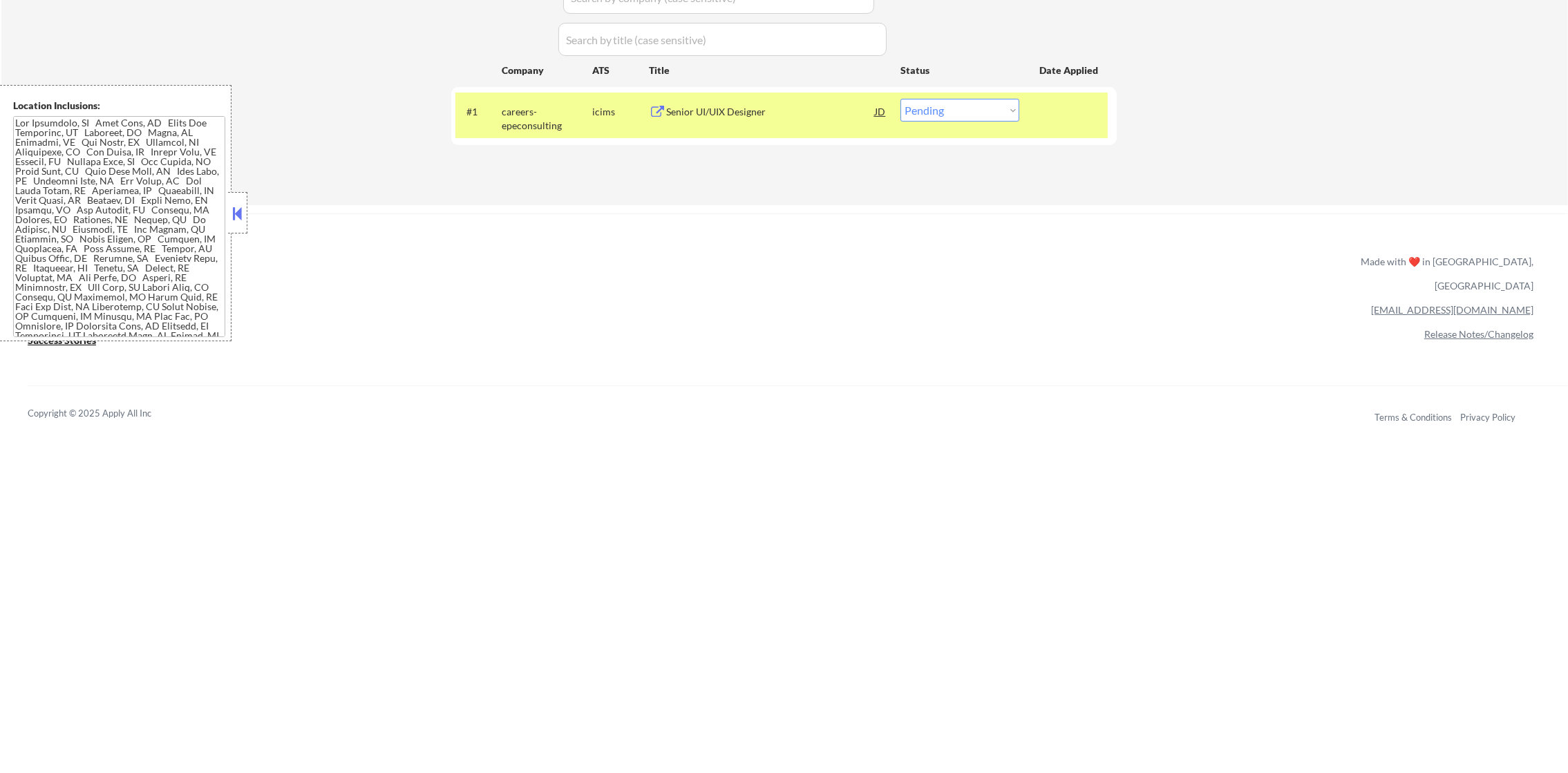
click at [957, 117] on select "Choose an option... Pending Applied Excluded (Questions) Excluded (Expired) Exc…" at bounding box center [960, 110] width 119 height 23
select select ""excluded__bad_match_""
click at [900, 99] on select "Choose an option... Pending Applied Excluded (Questions) Excluded (Expired) Exc…" at bounding box center [960, 110] width 119 height 23
drag, startPoint x: 541, startPoint y: 108, endPoint x: 577, endPoint y: 97, distance: 37.6
click at [540, 108] on div "careers-epeconsulting" at bounding box center [547, 118] width 90 height 27
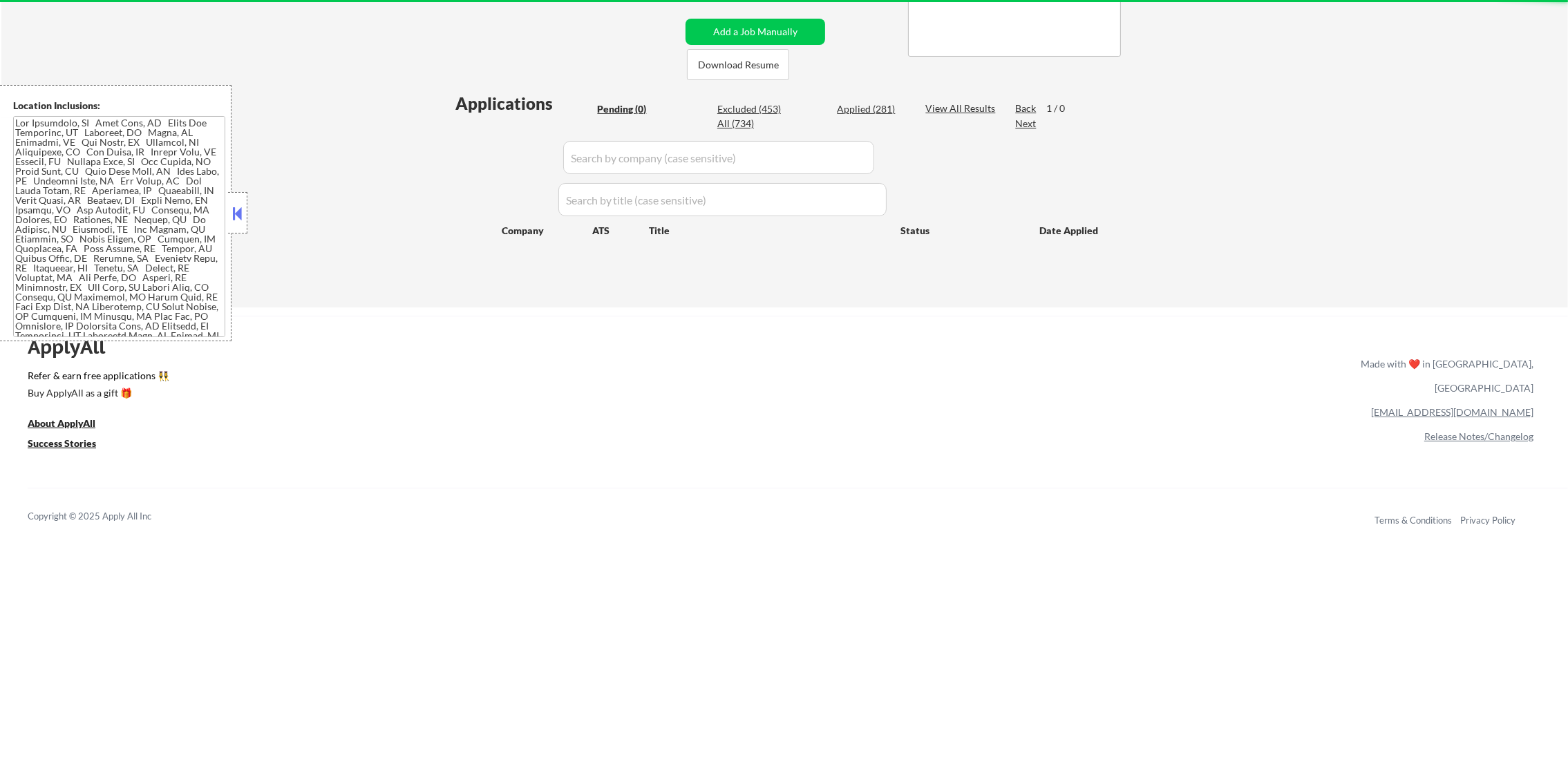
scroll to position [276, 0]
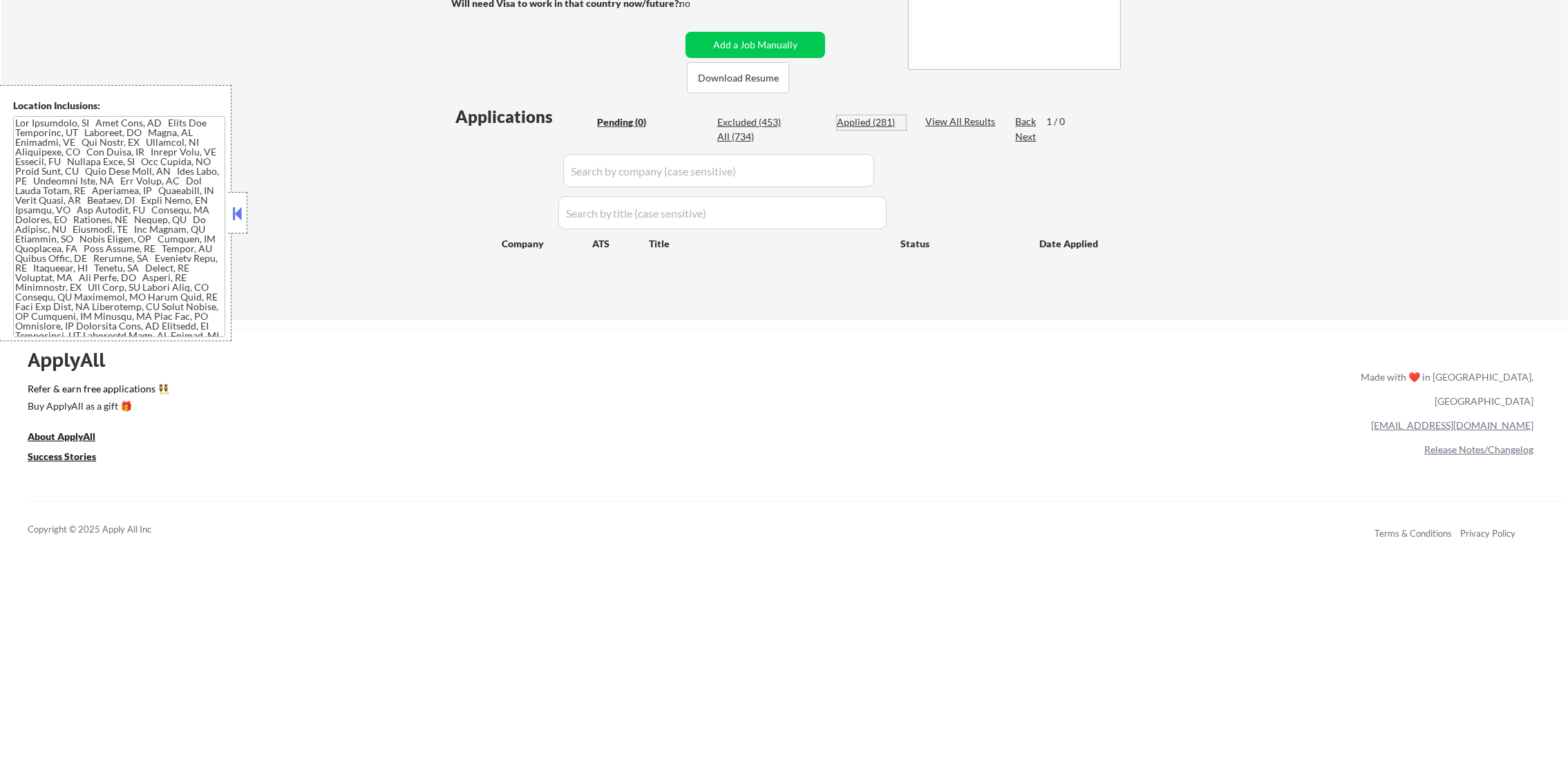
click at [867, 119] on div "Applied (281)" at bounding box center [871, 122] width 69 height 14
select select ""applied""
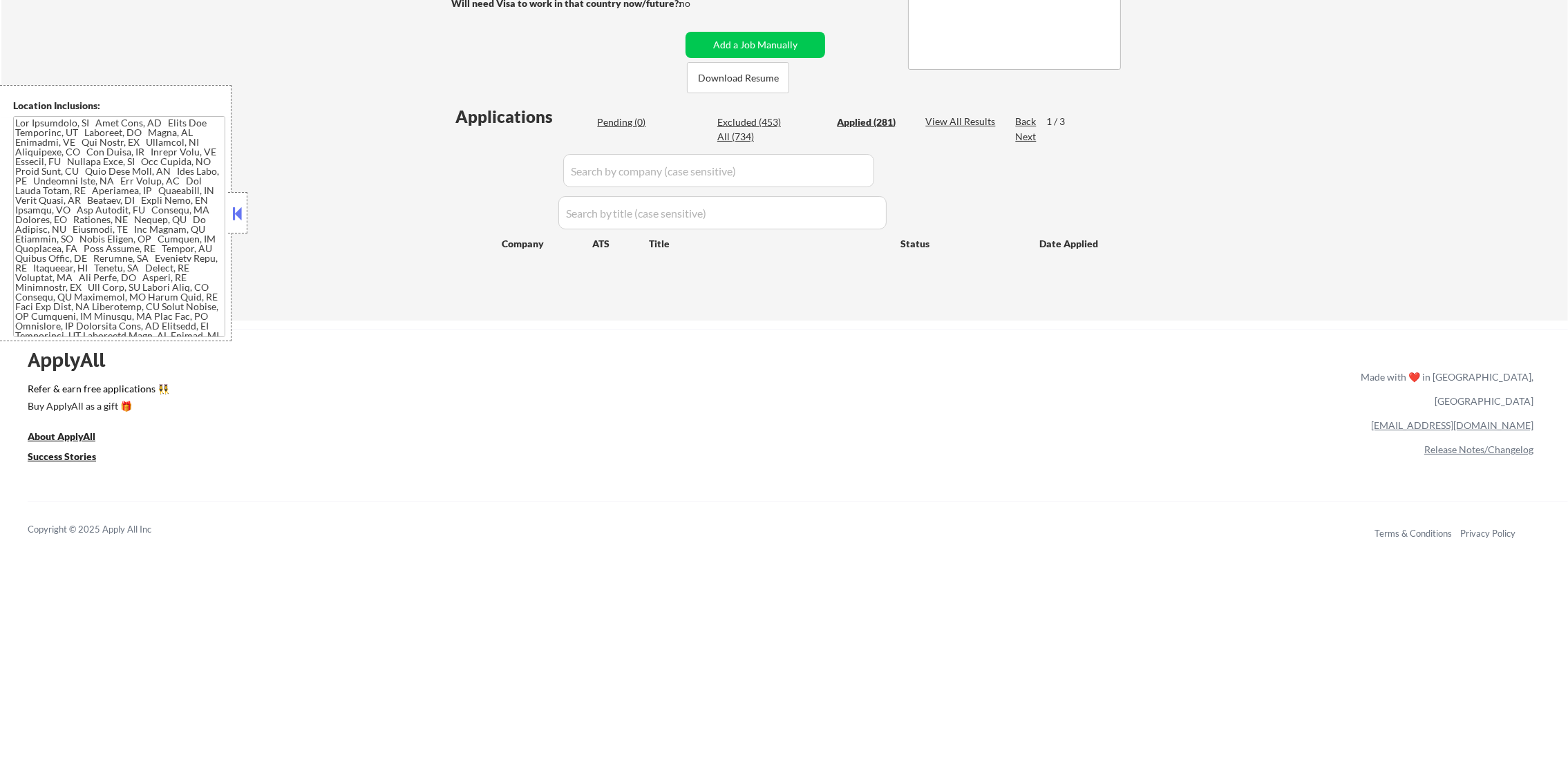
select select ""applied""
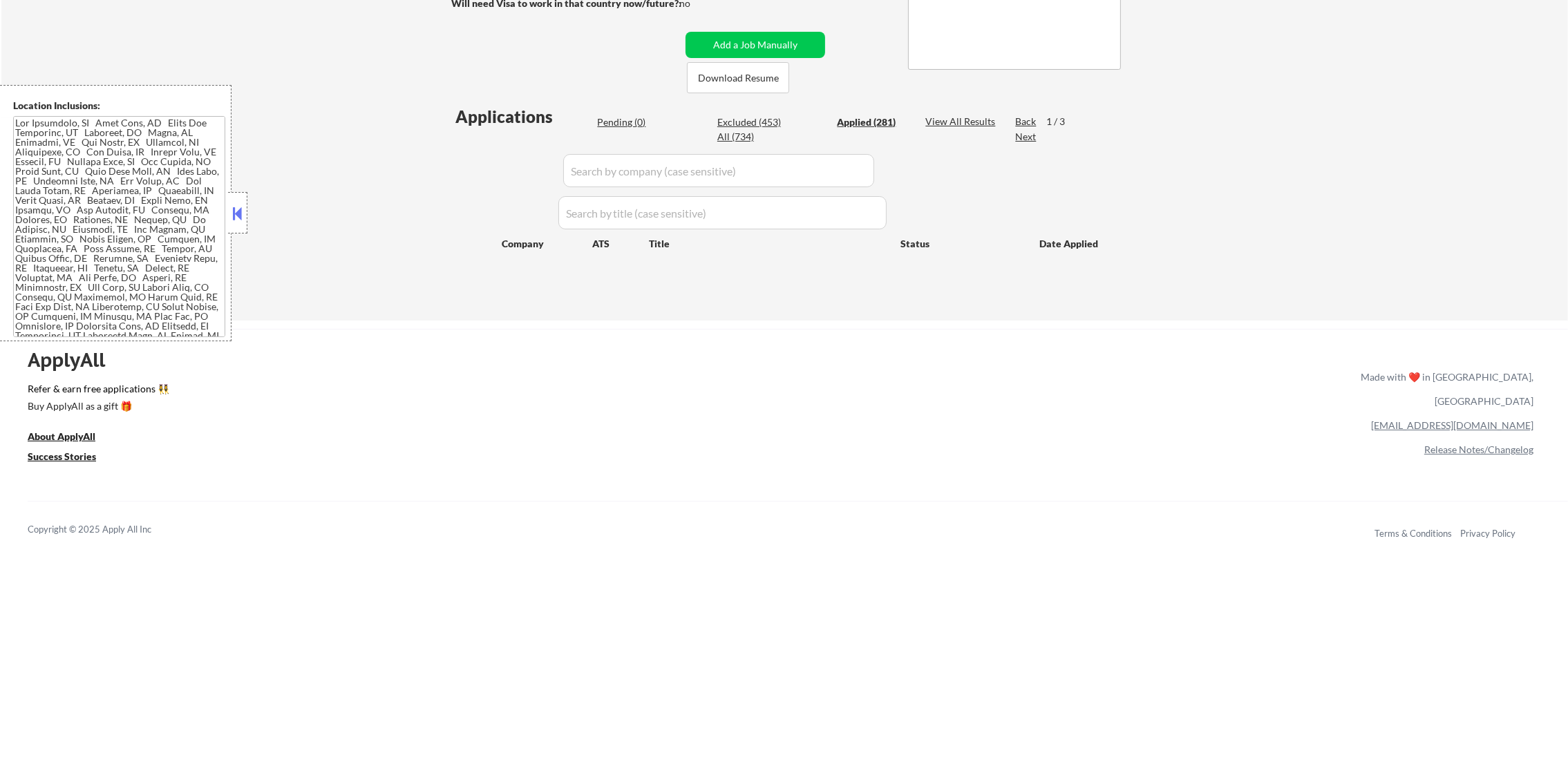
select select ""applied""
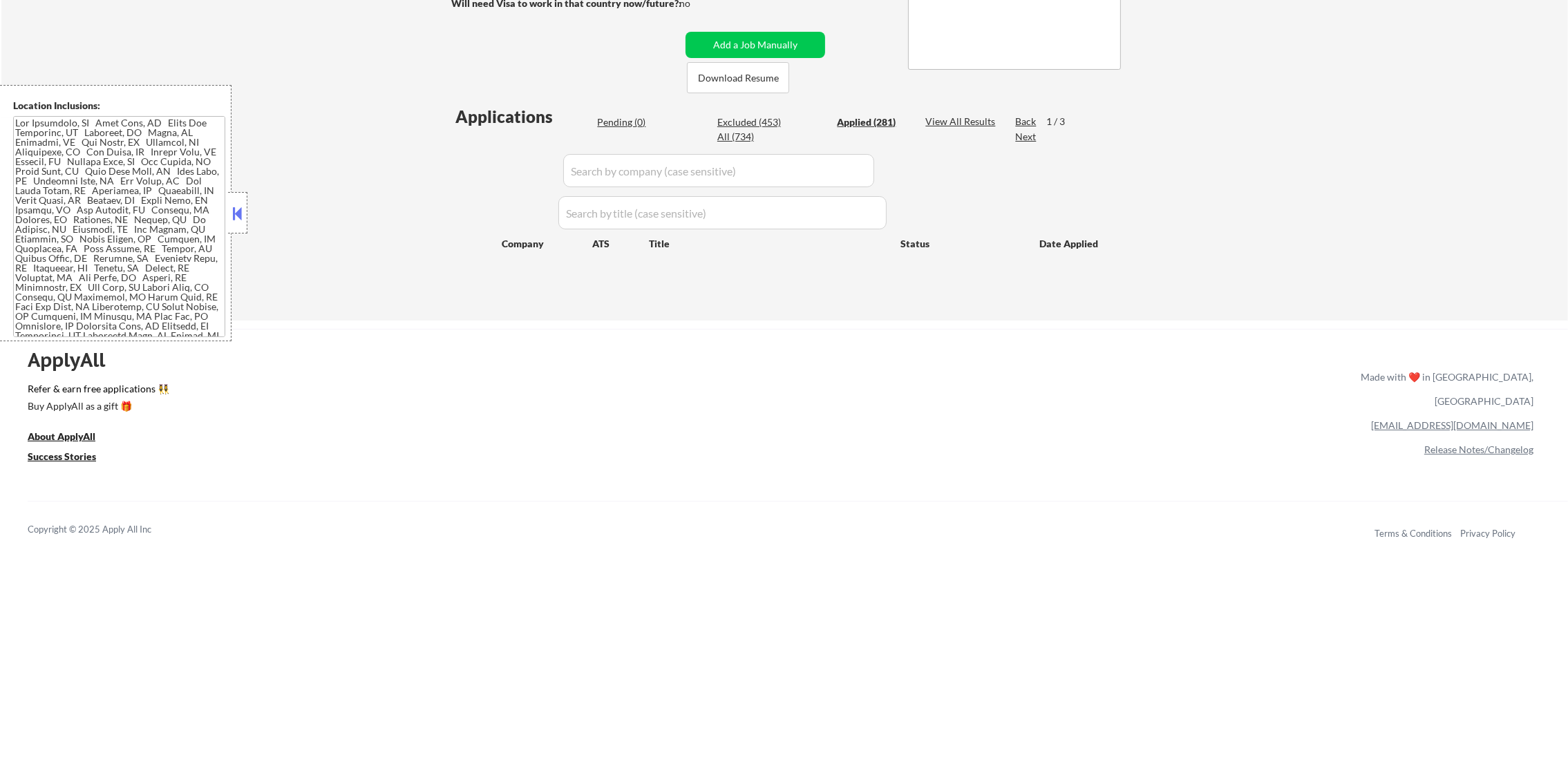
select select ""applied""
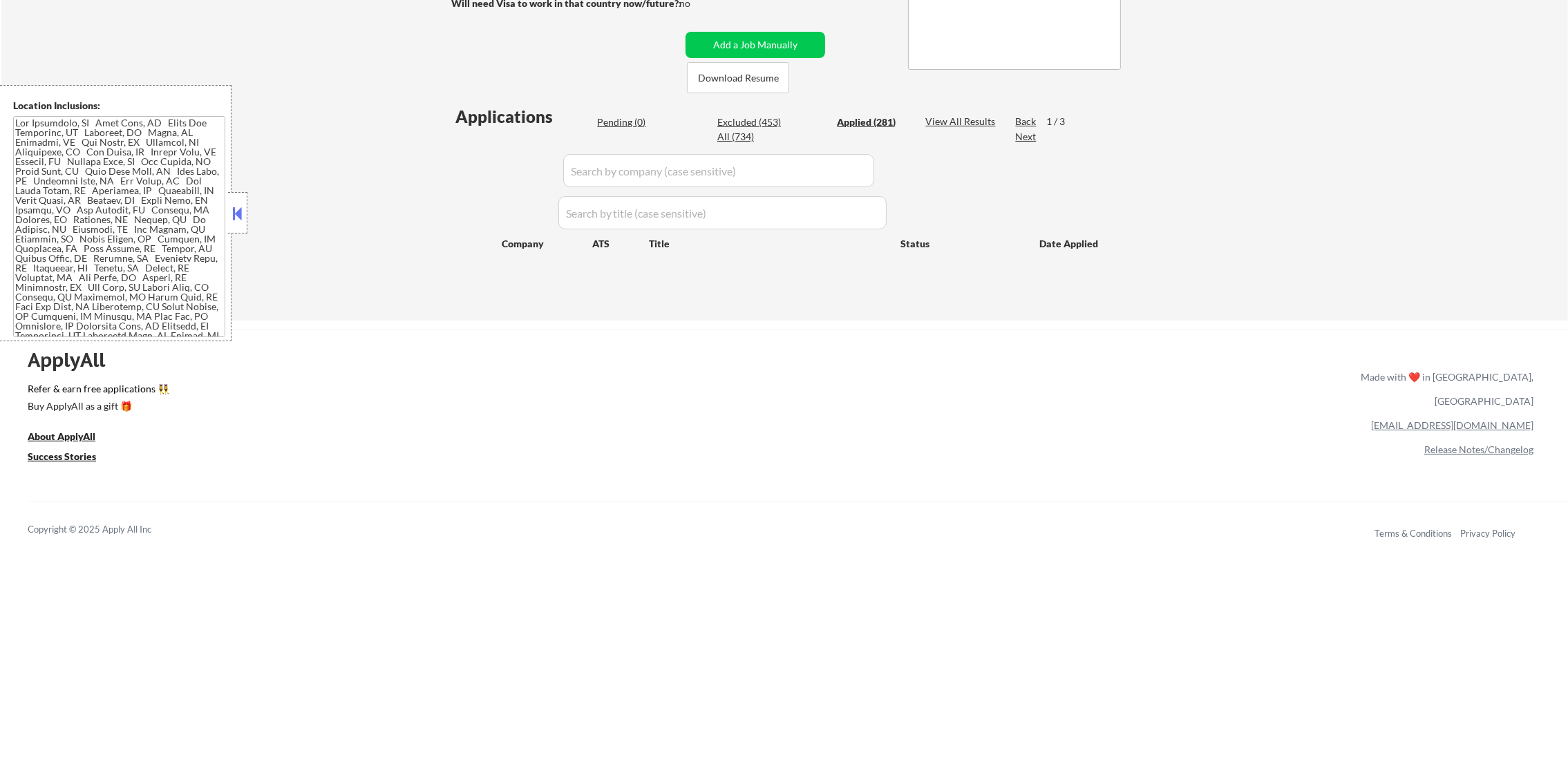
select select ""applied""
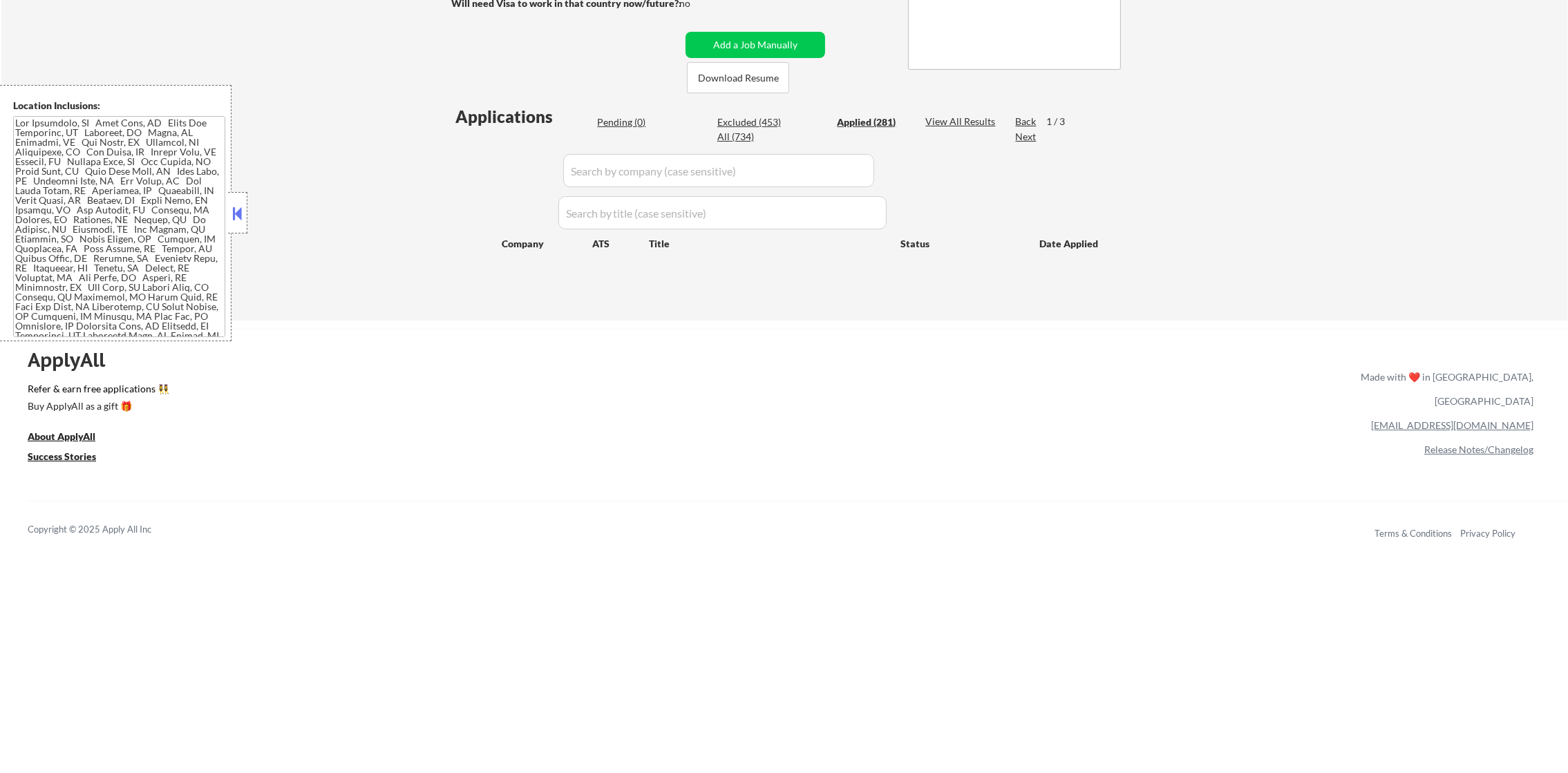
select select ""applied""
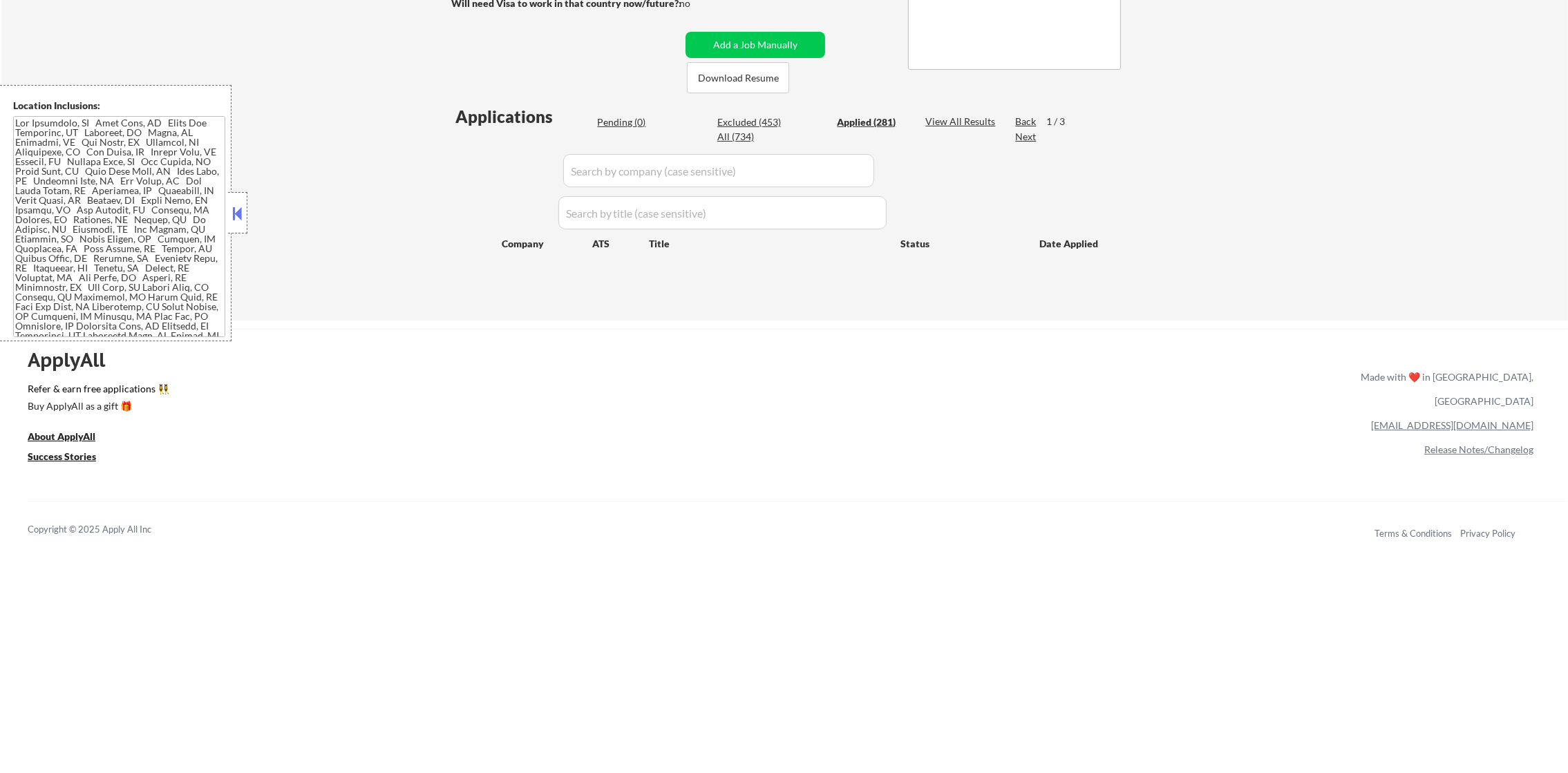
select select ""applied""
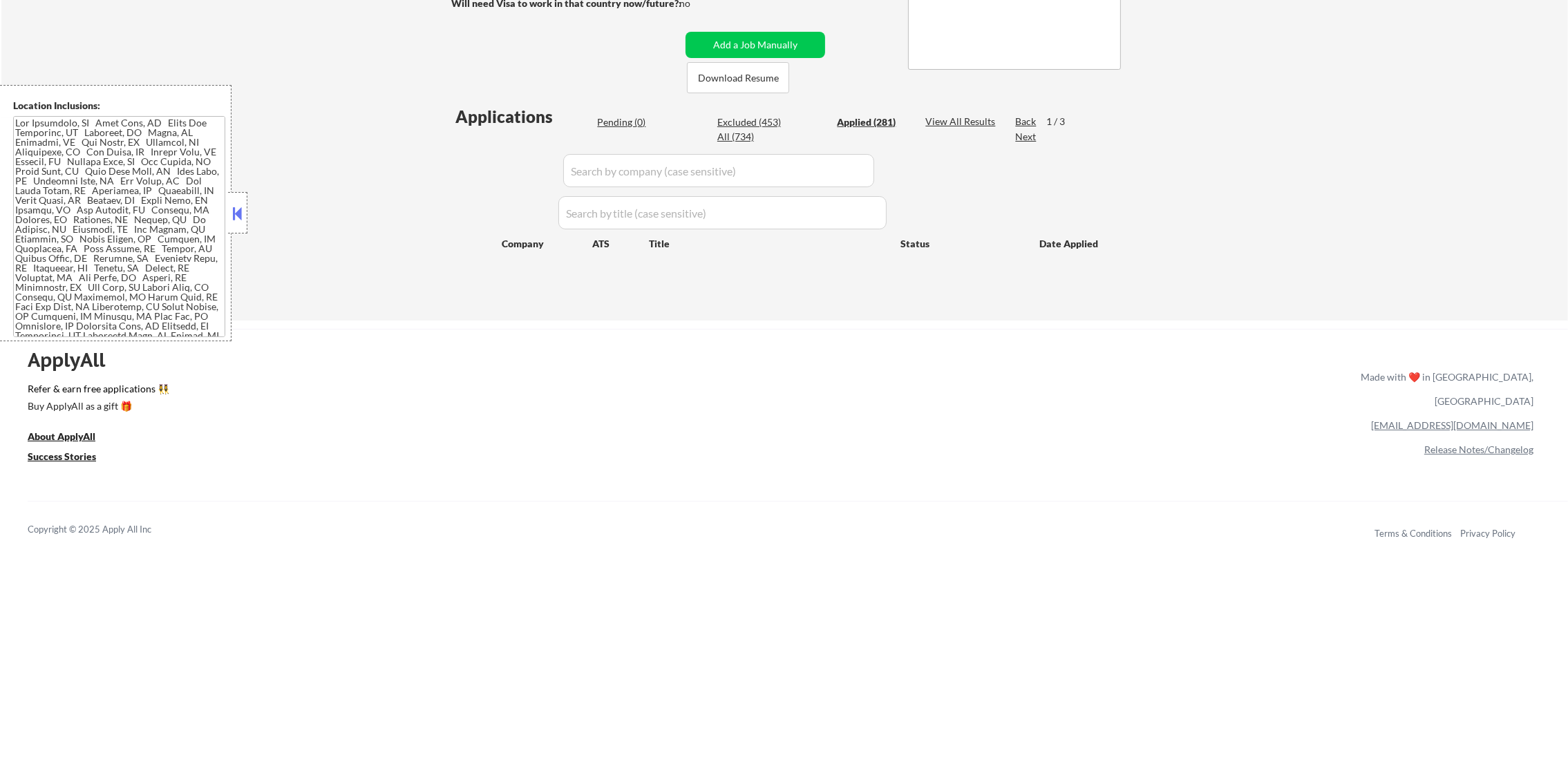
select select ""applied""
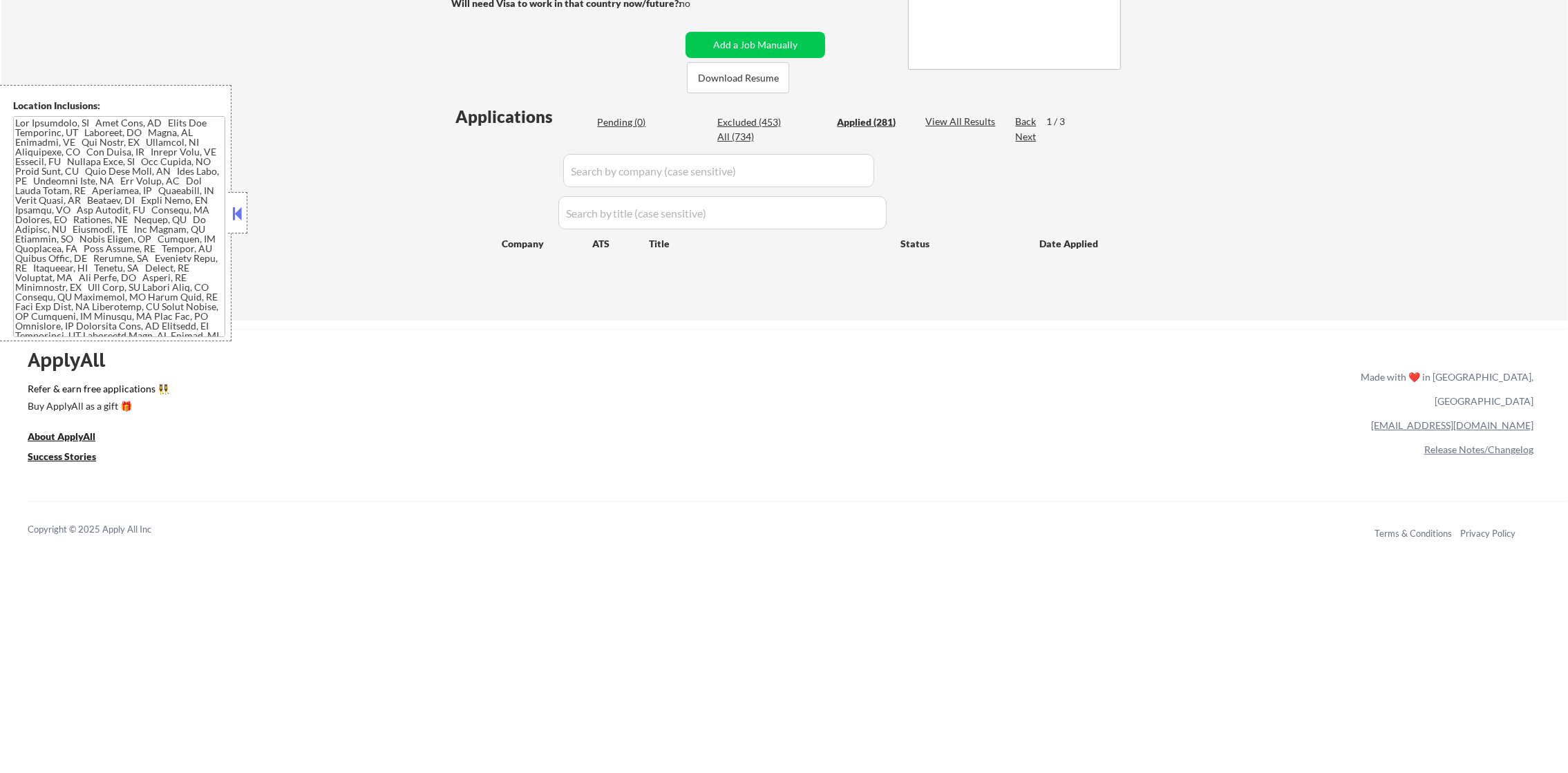
select select ""applied""
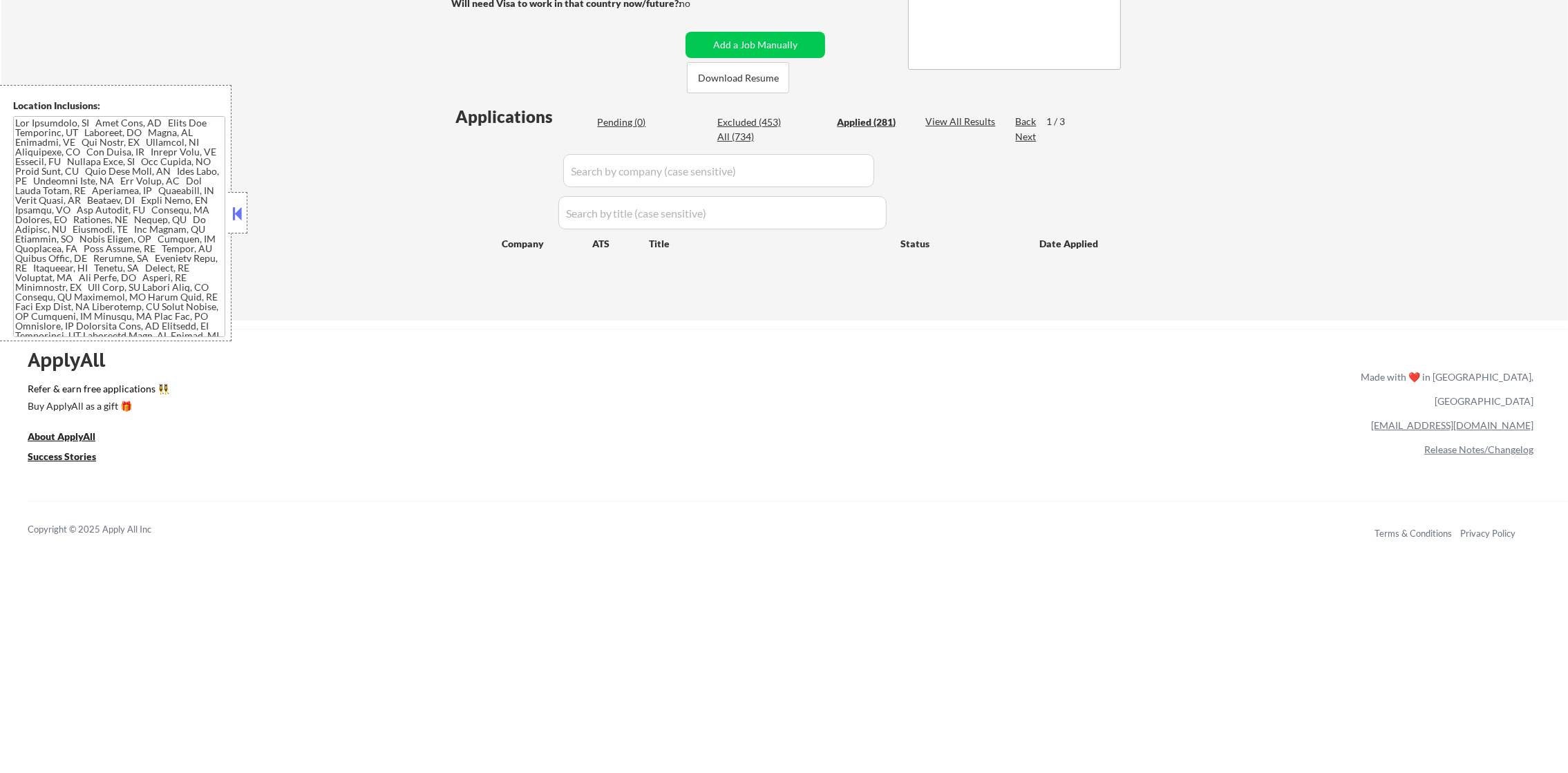
select select ""applied""
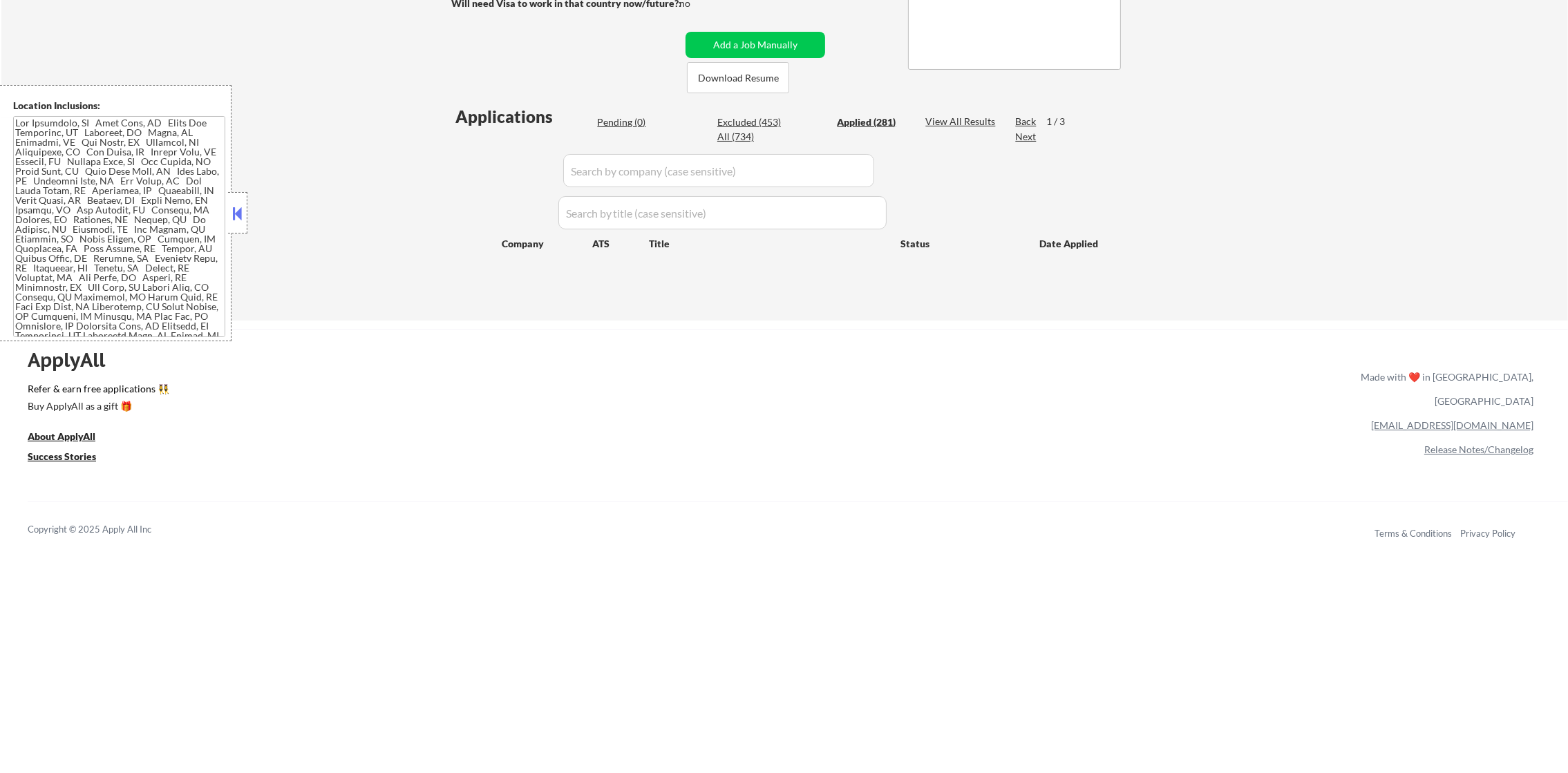
select select ""applied""
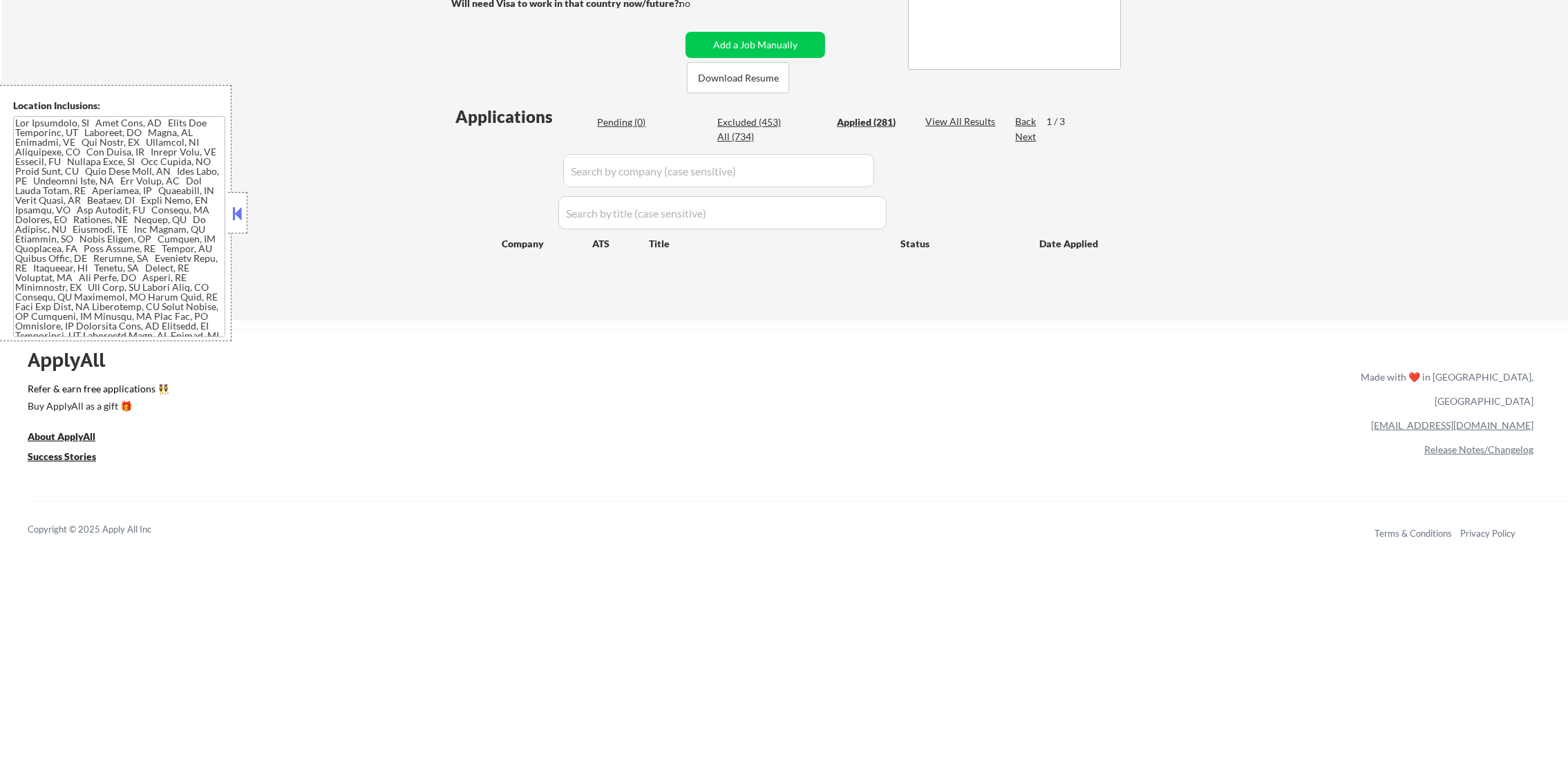
select select ""applied""
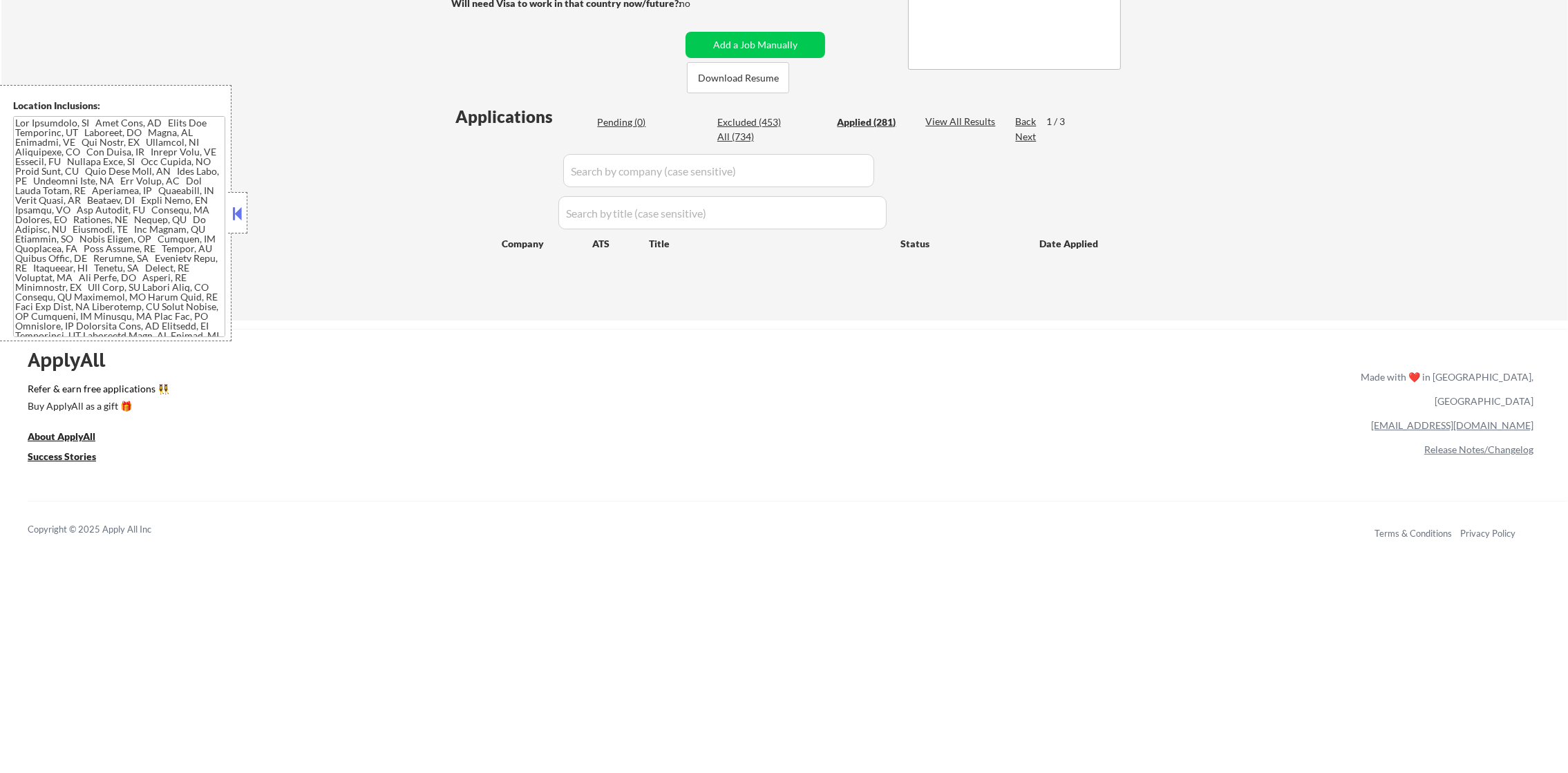
select select ""applied""
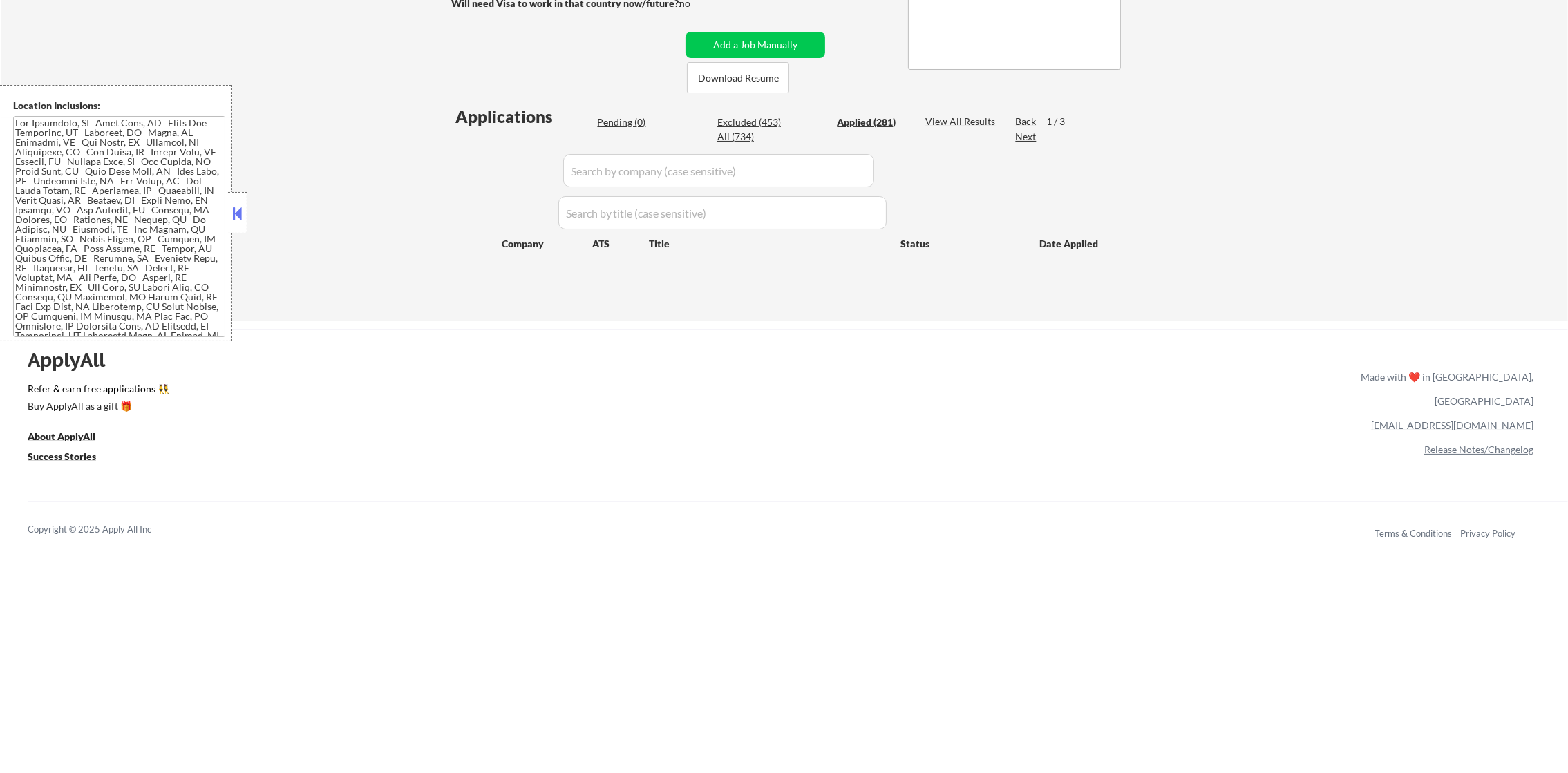
select select ""applied""
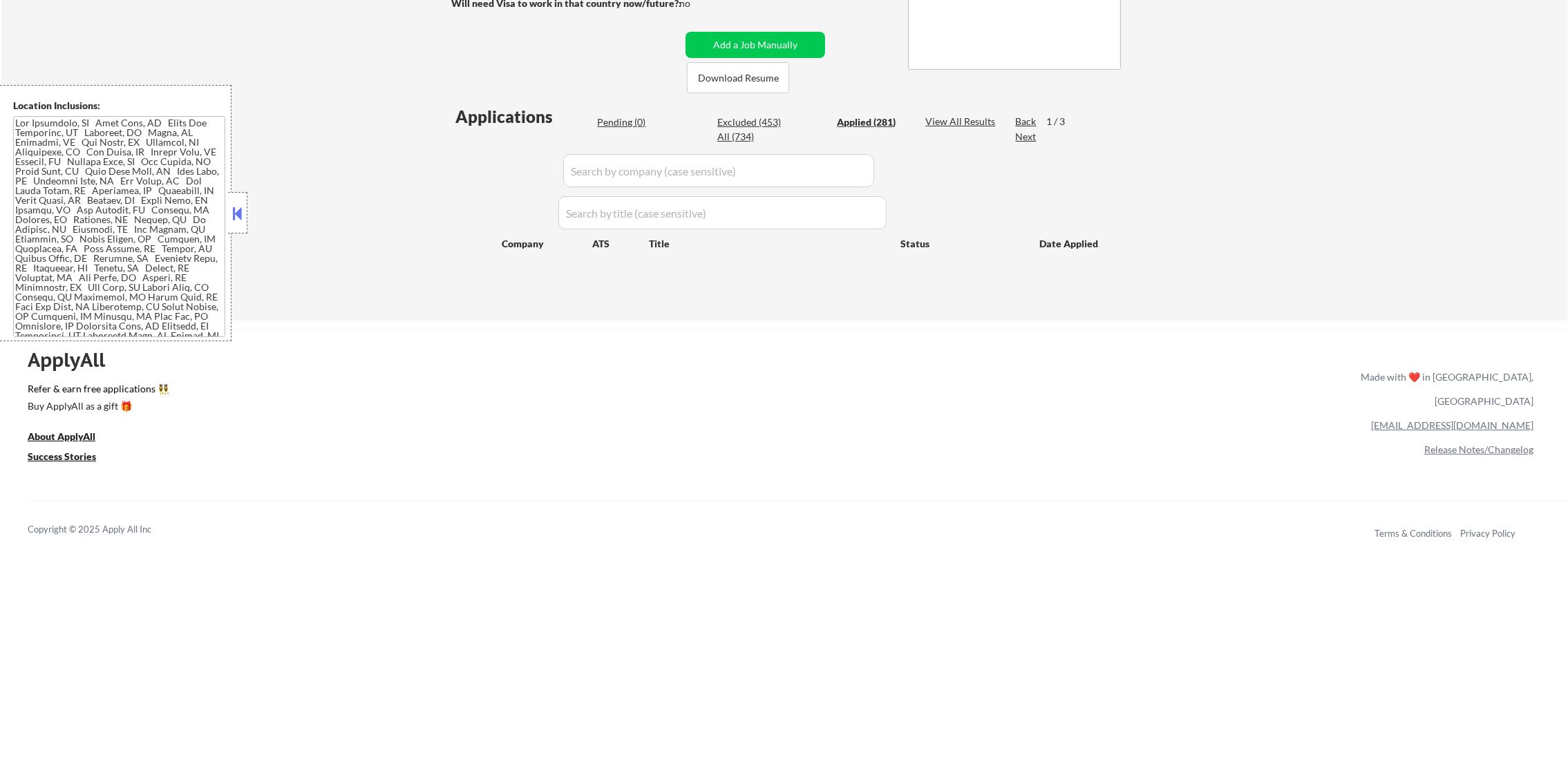
select select ""applied""
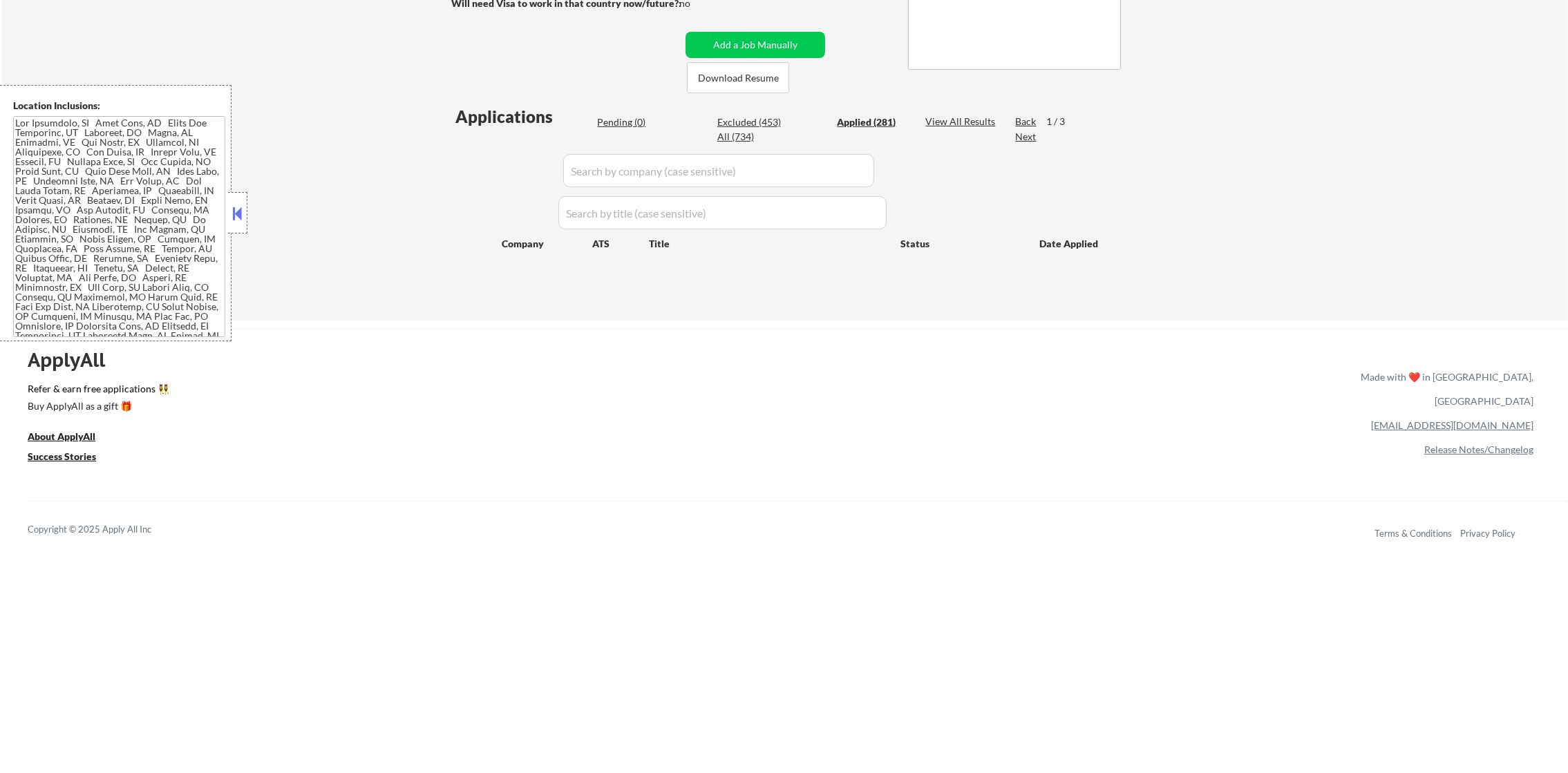
select select ""applied""
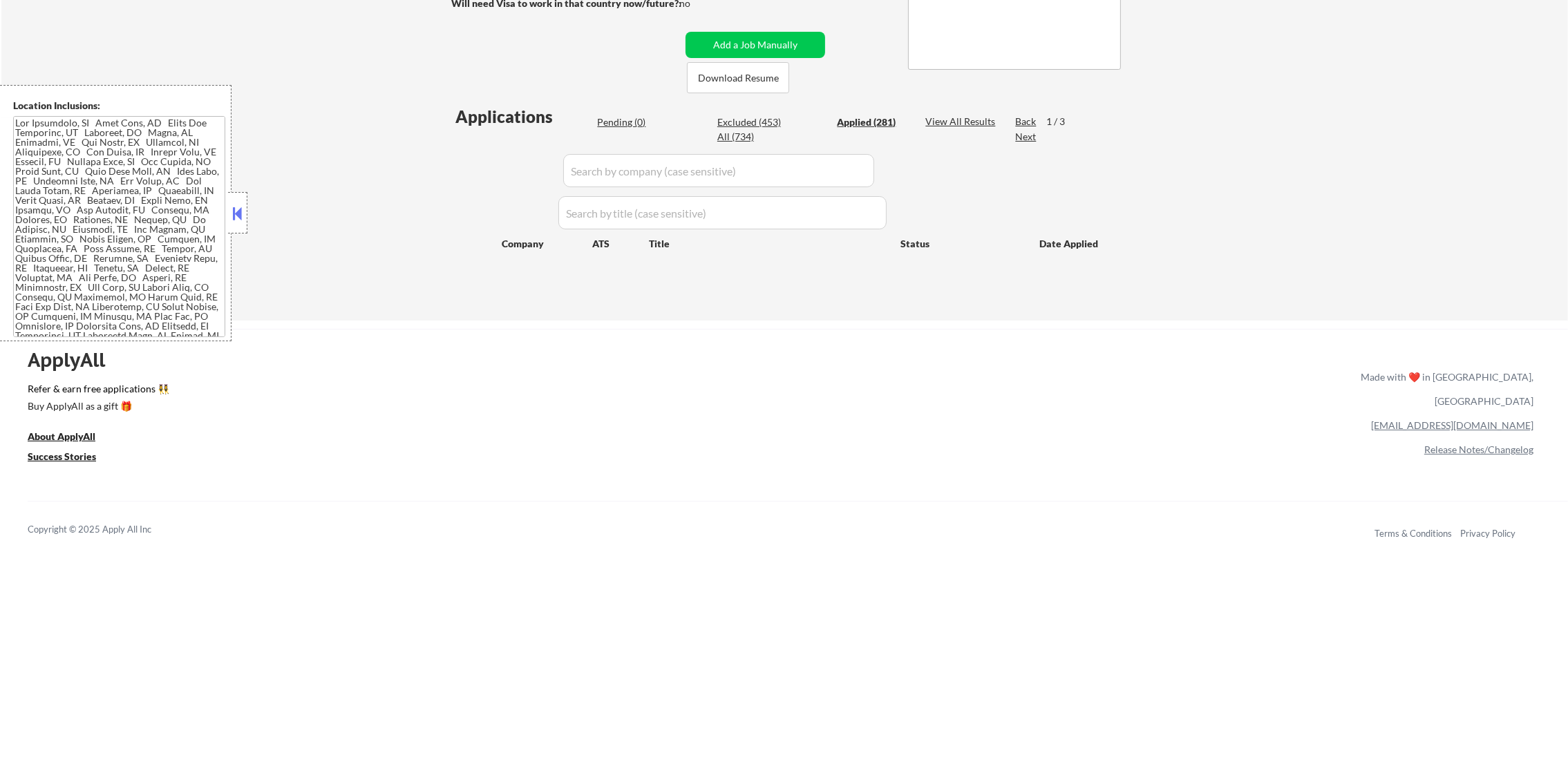
select select ""applied""
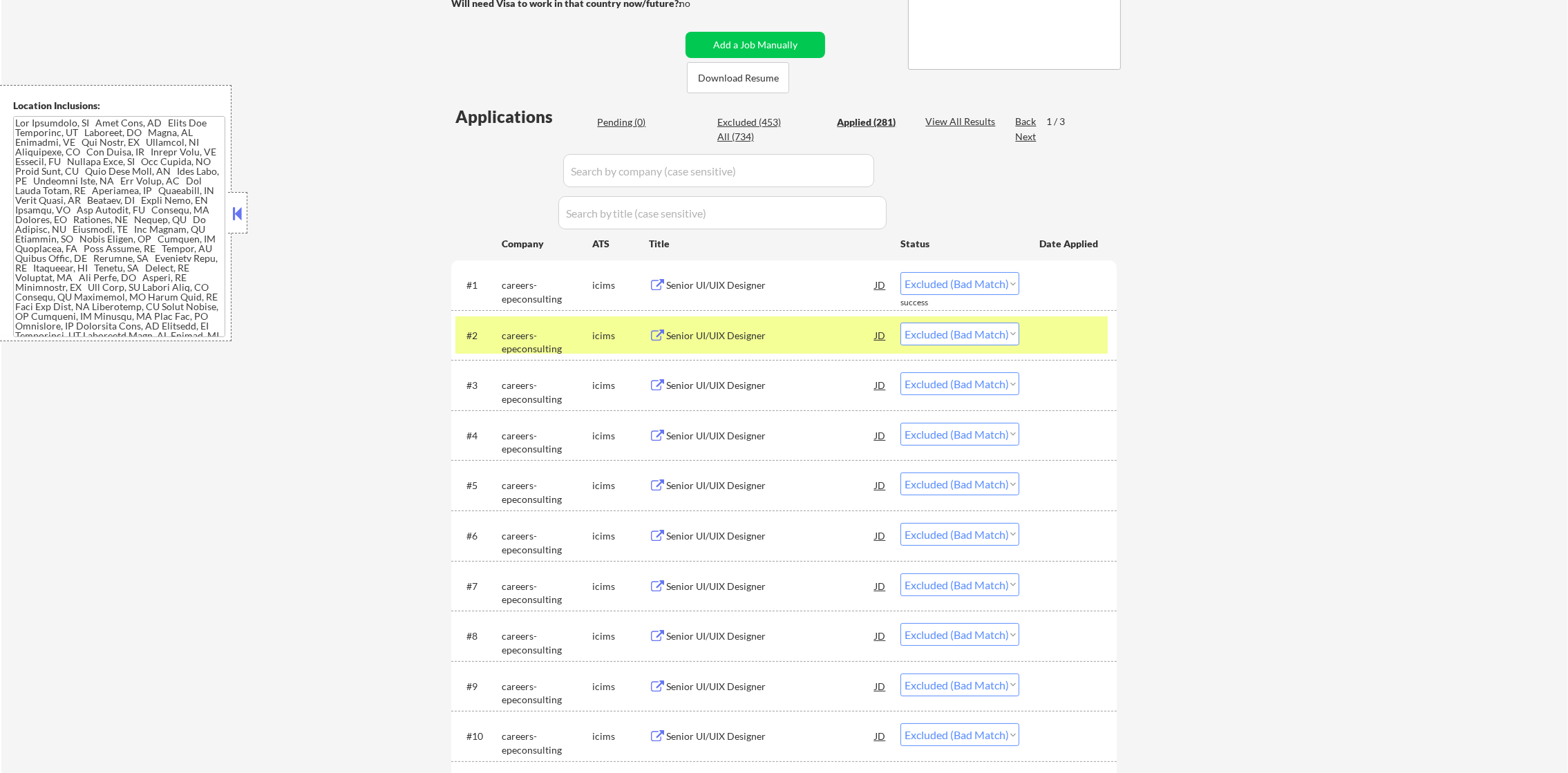
select select ""applied""
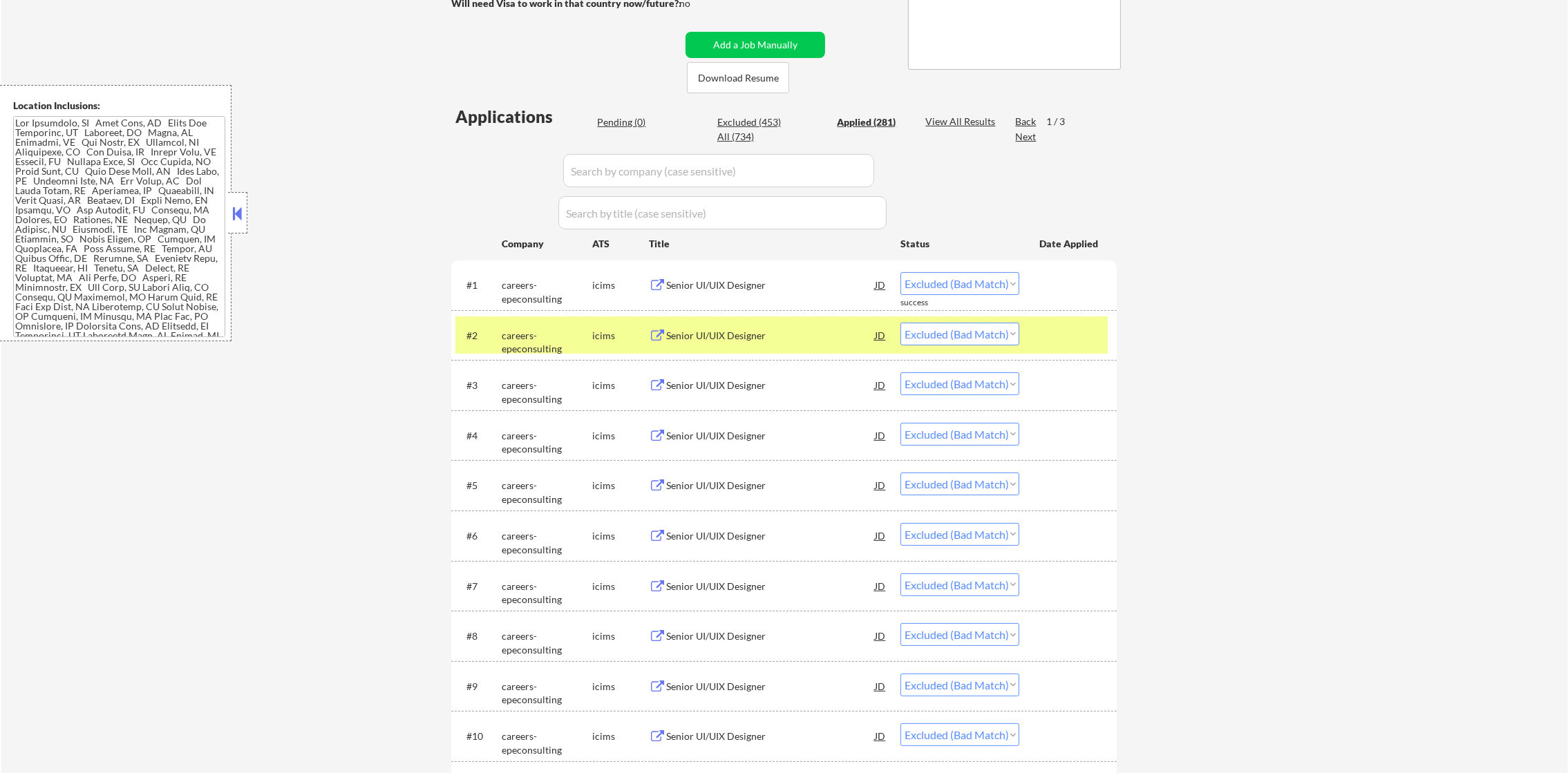
select select ""applied""
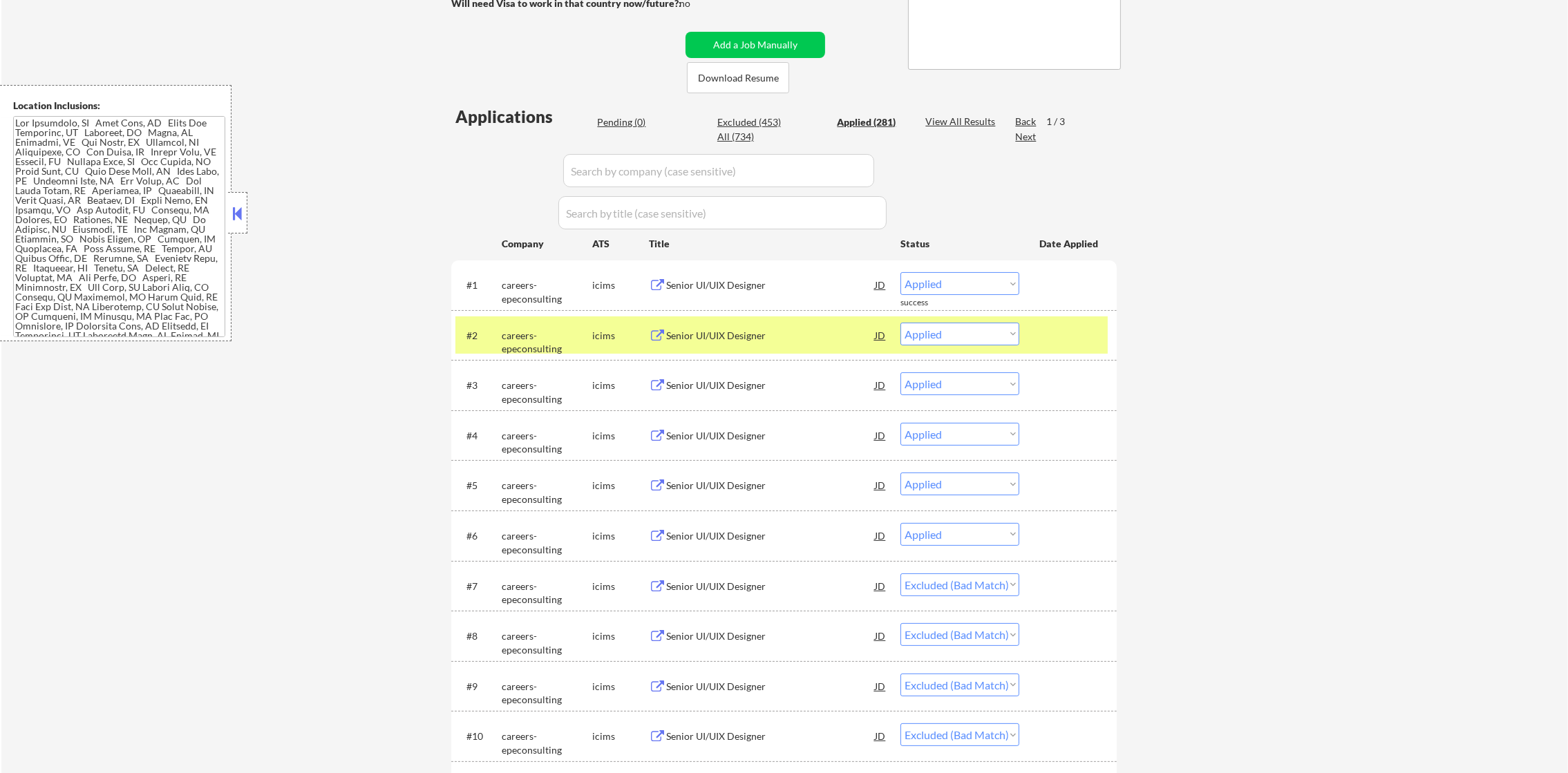
select select ""applied""
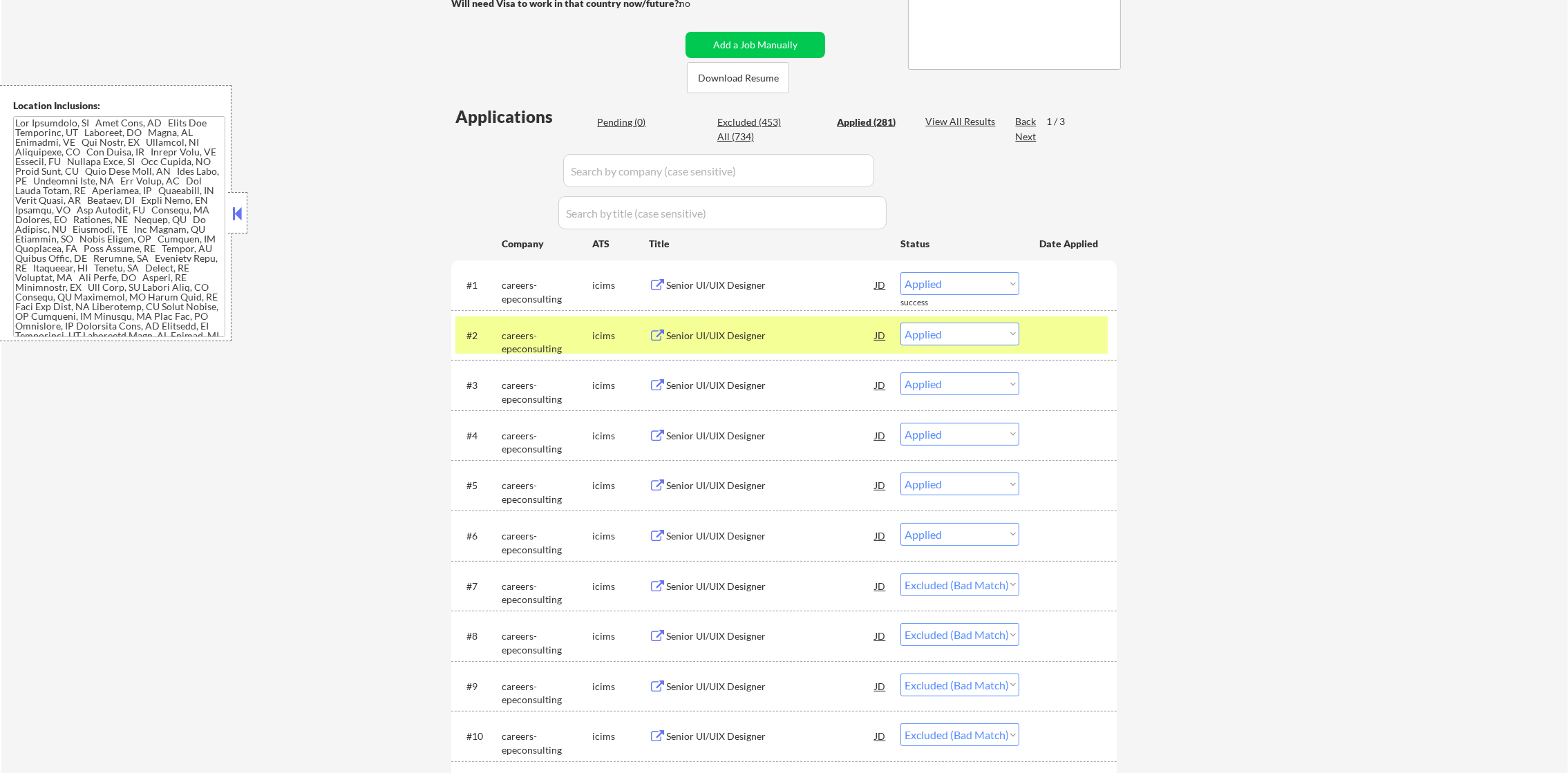
select select ""applied""
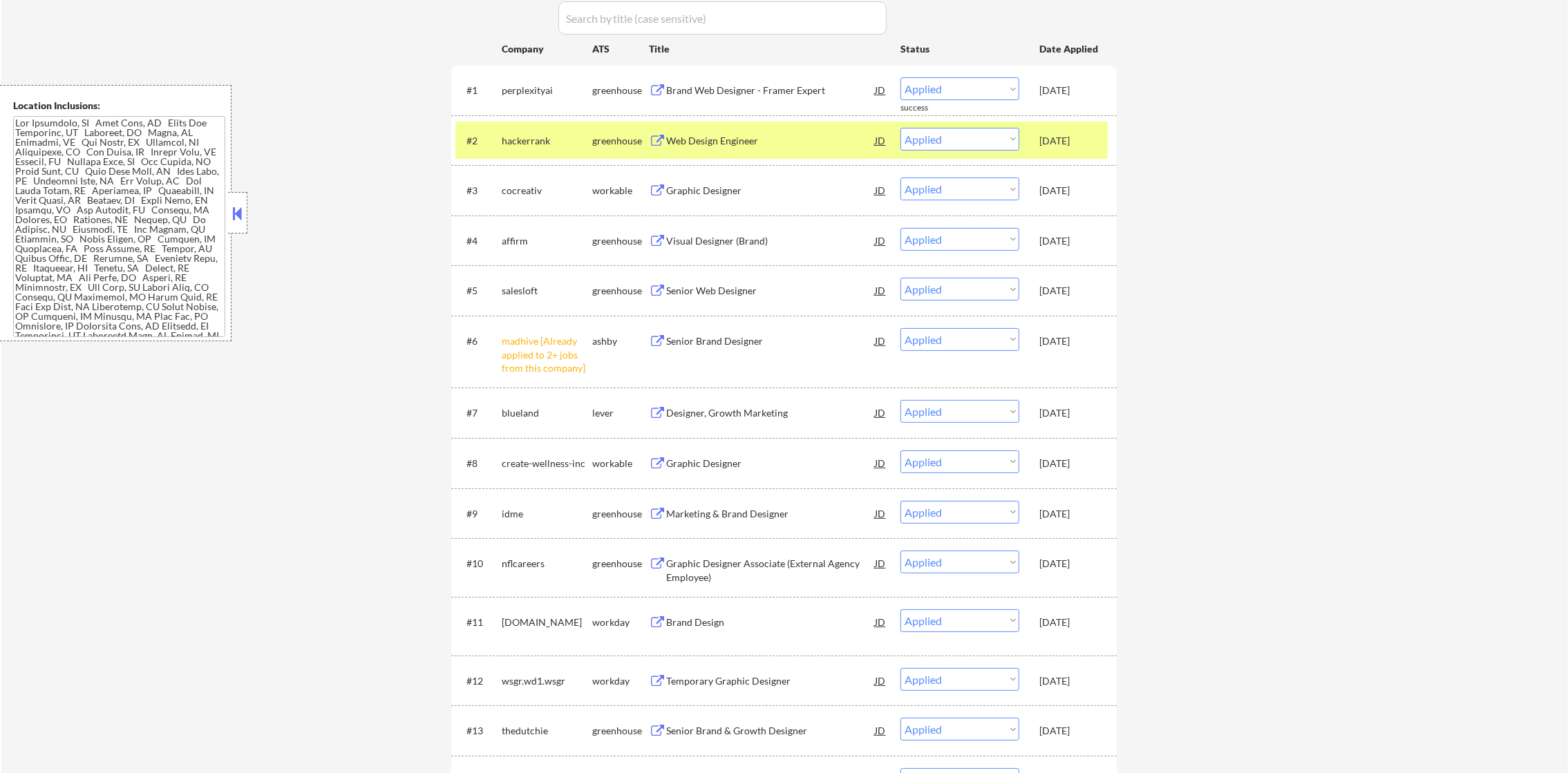
scroll to position [483, 0]
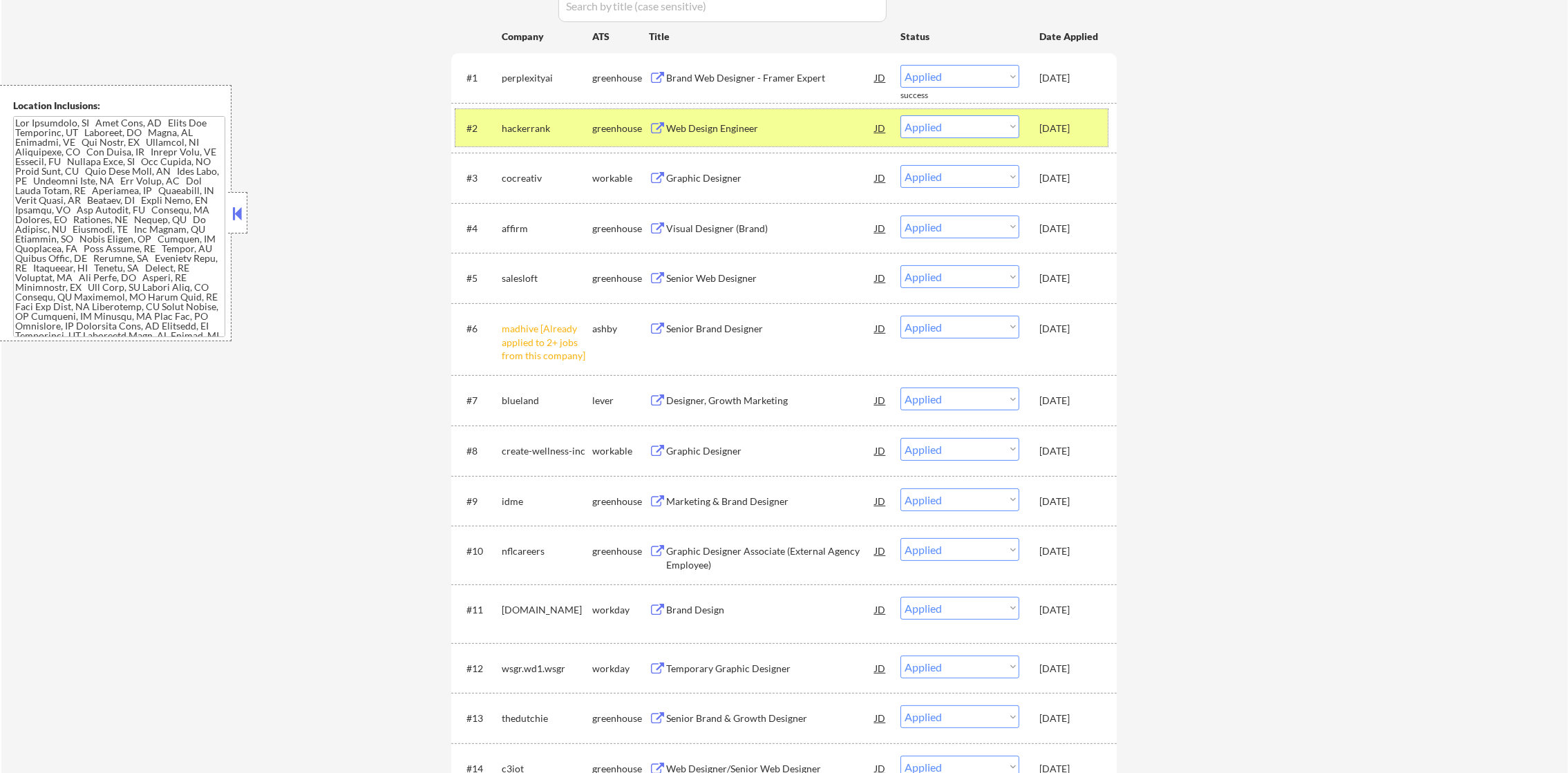
click at [533, 127] on div "hackerrank" at bounding box center [547, 129] width 90 height 14
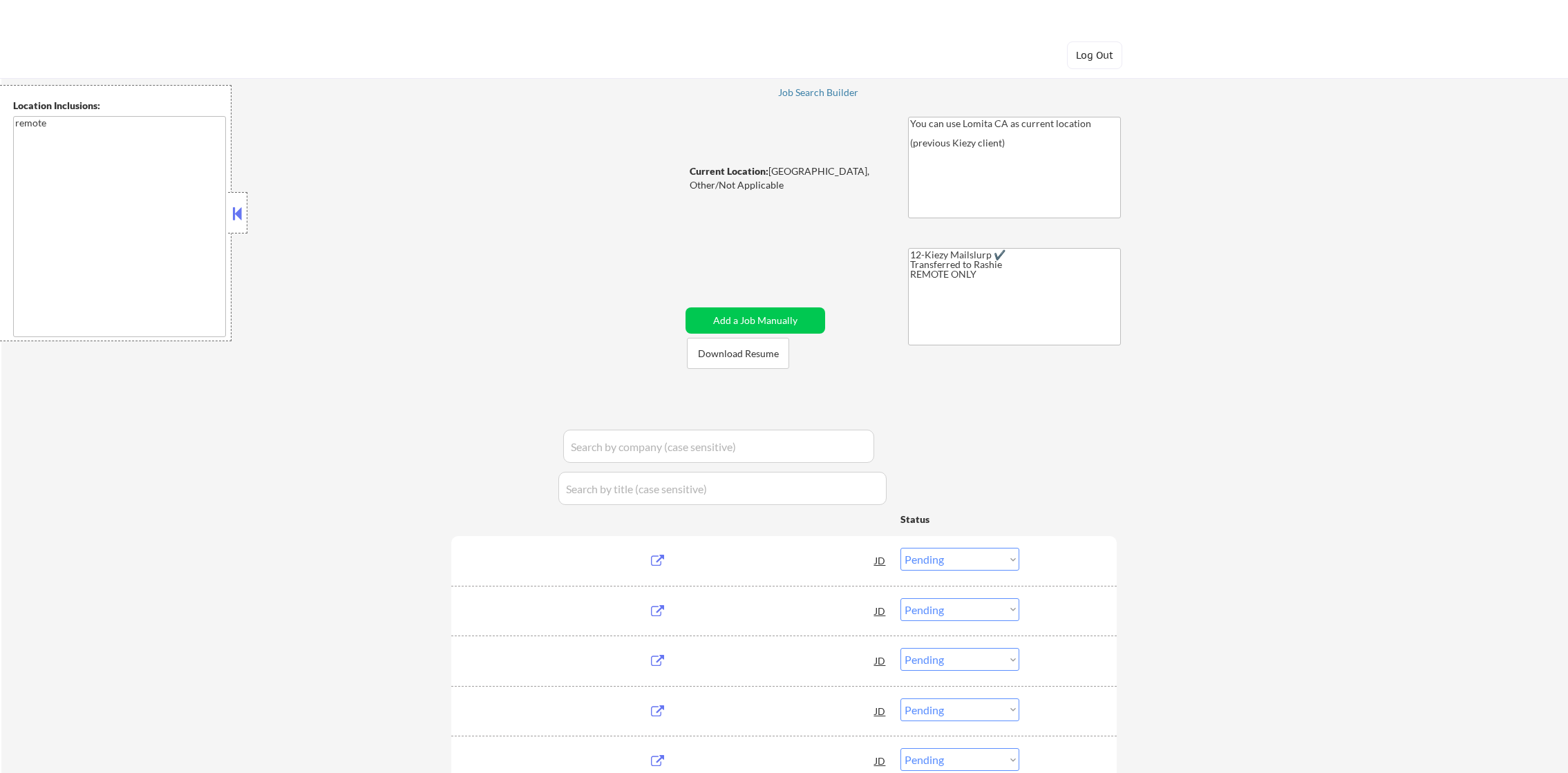
select select ""pending""
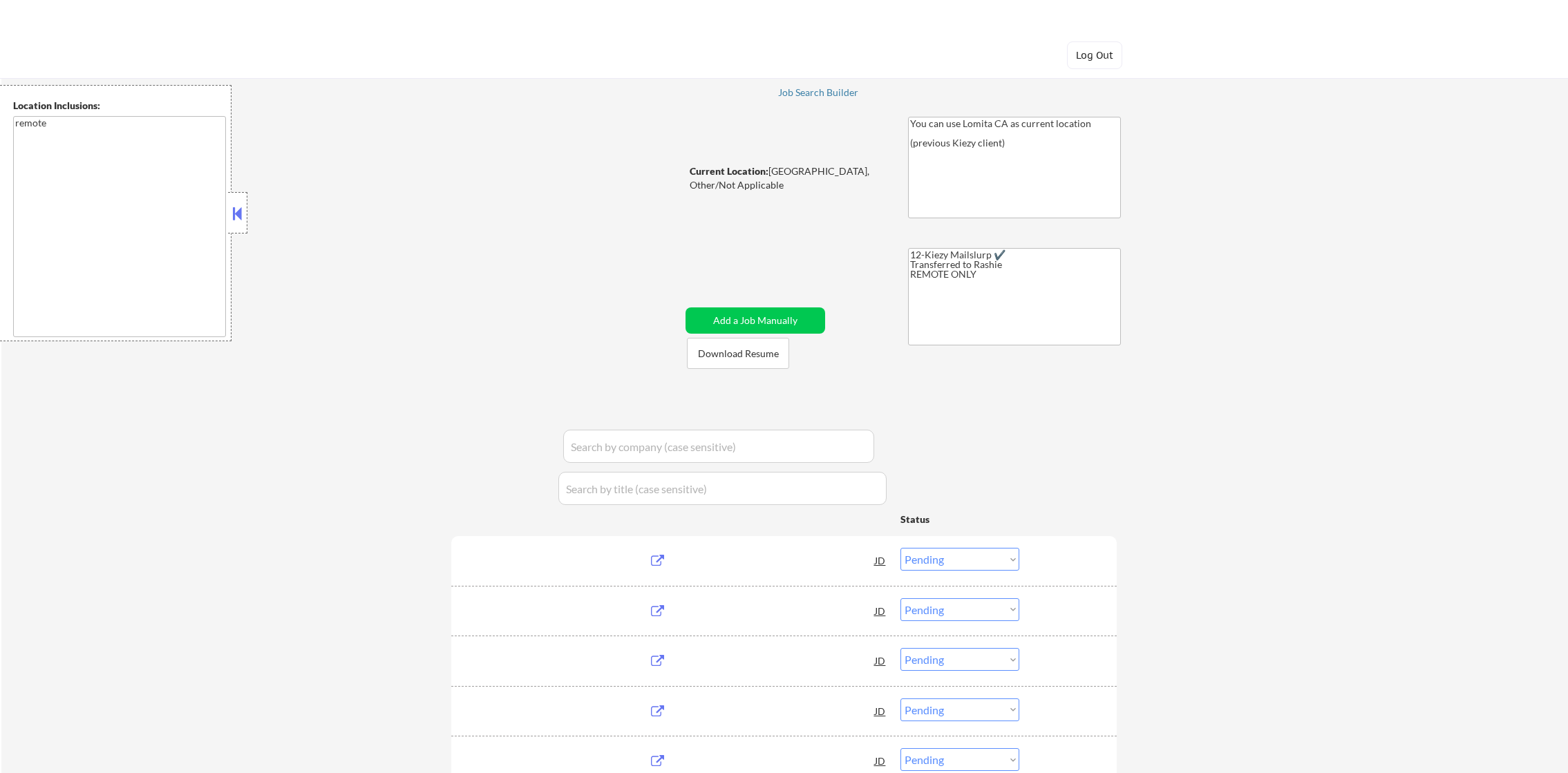
select select ""pending""
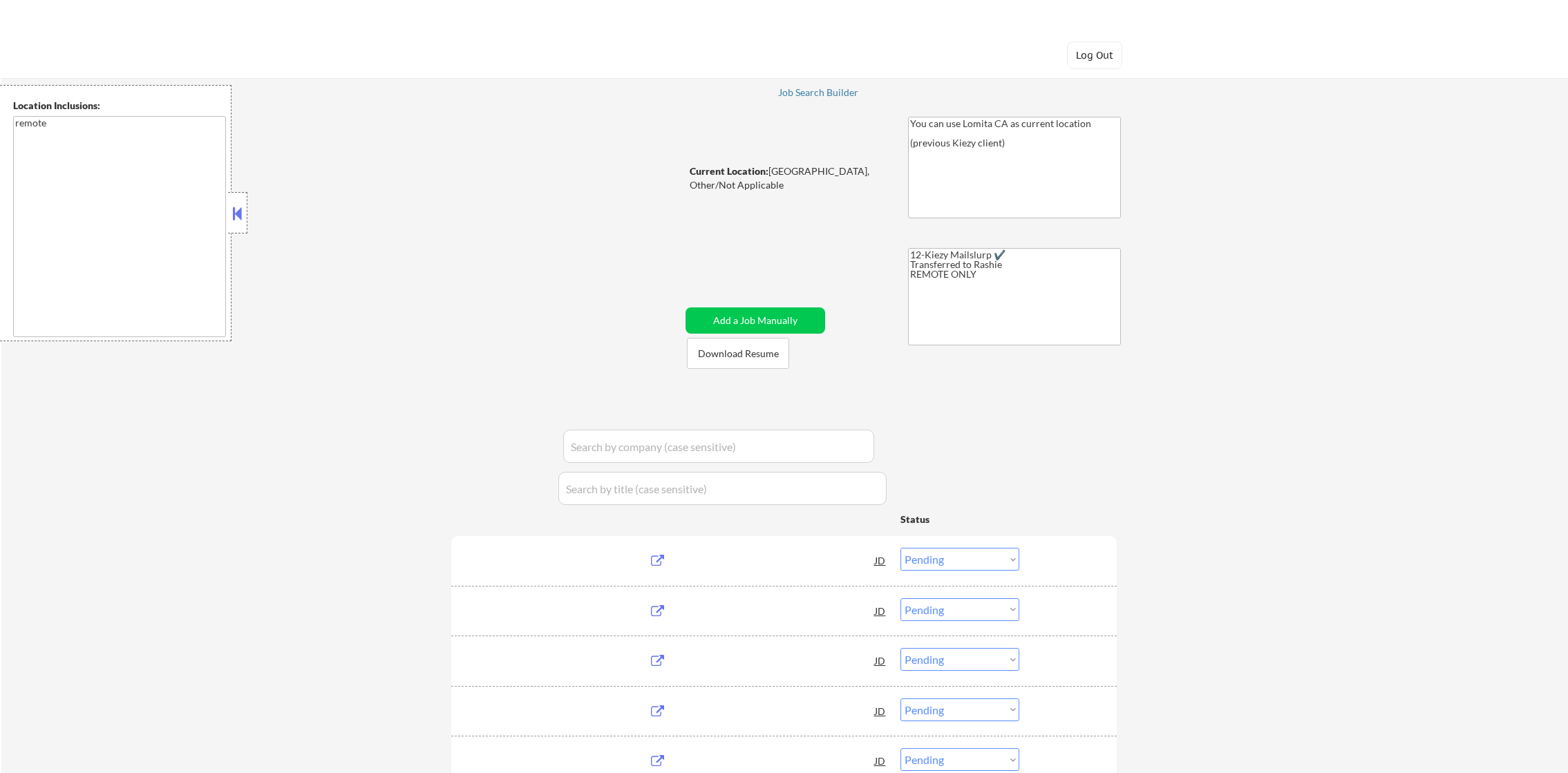
select select ""pending""
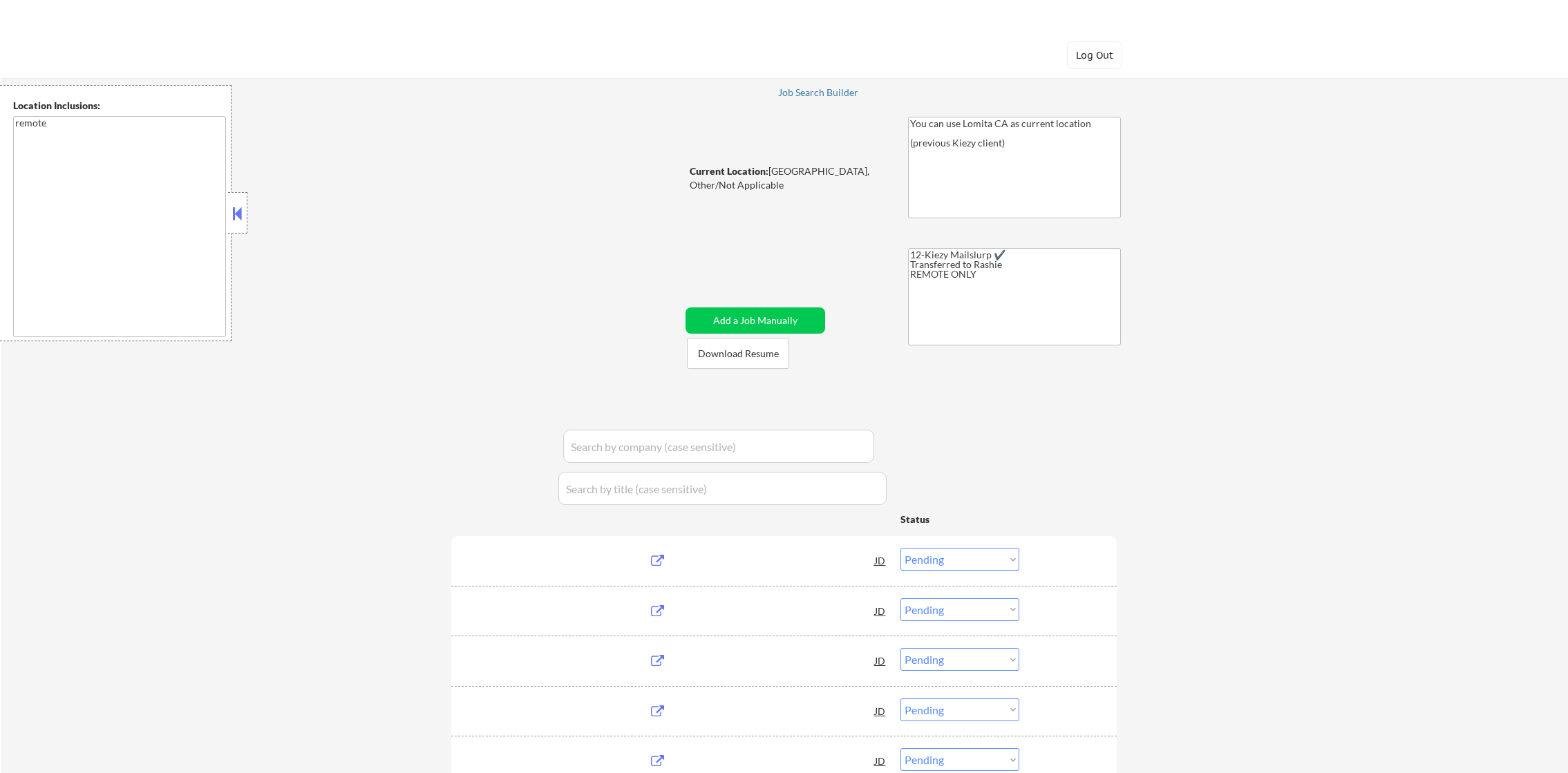
select select ""pending""
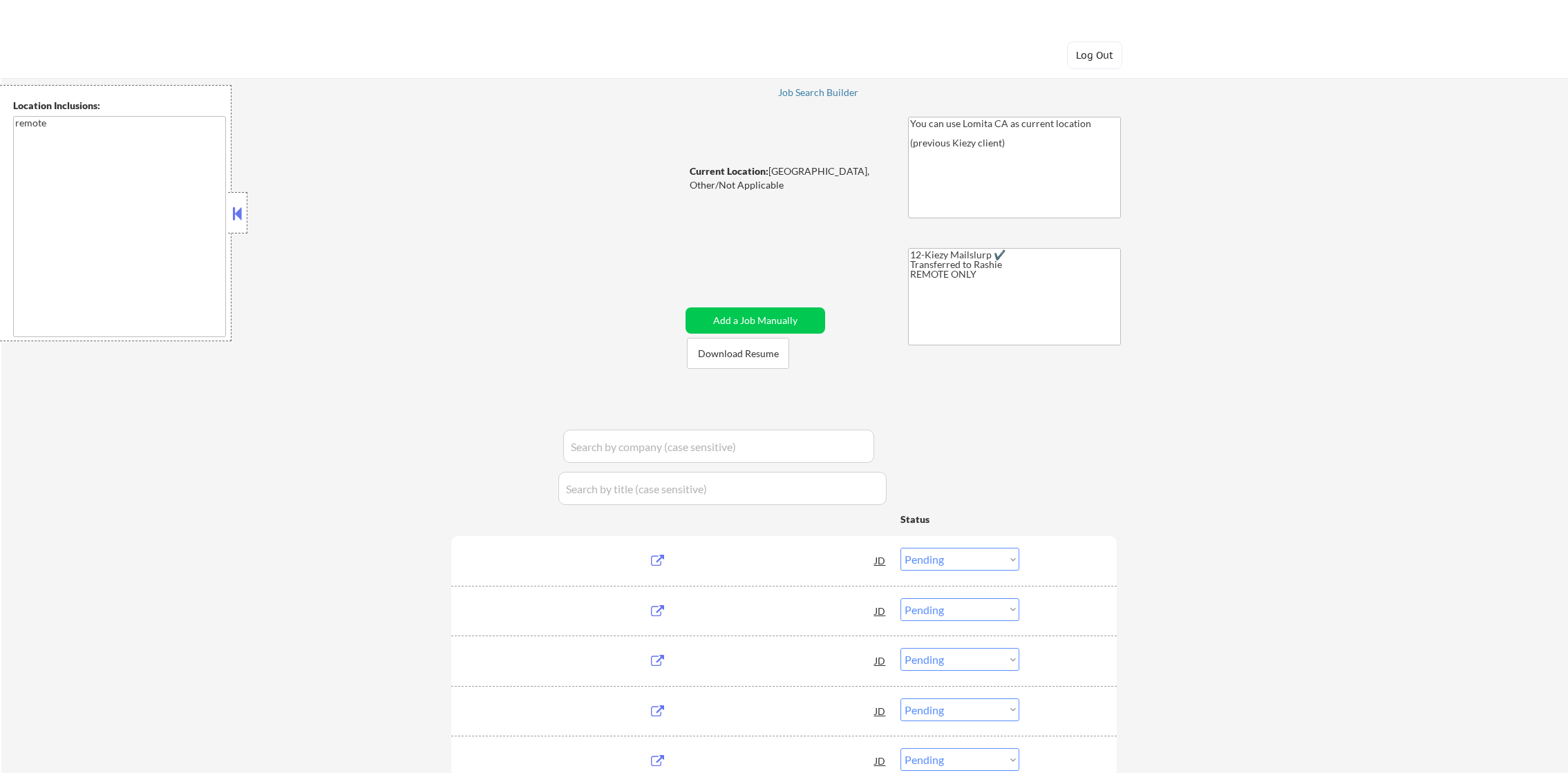
select select ""pending""
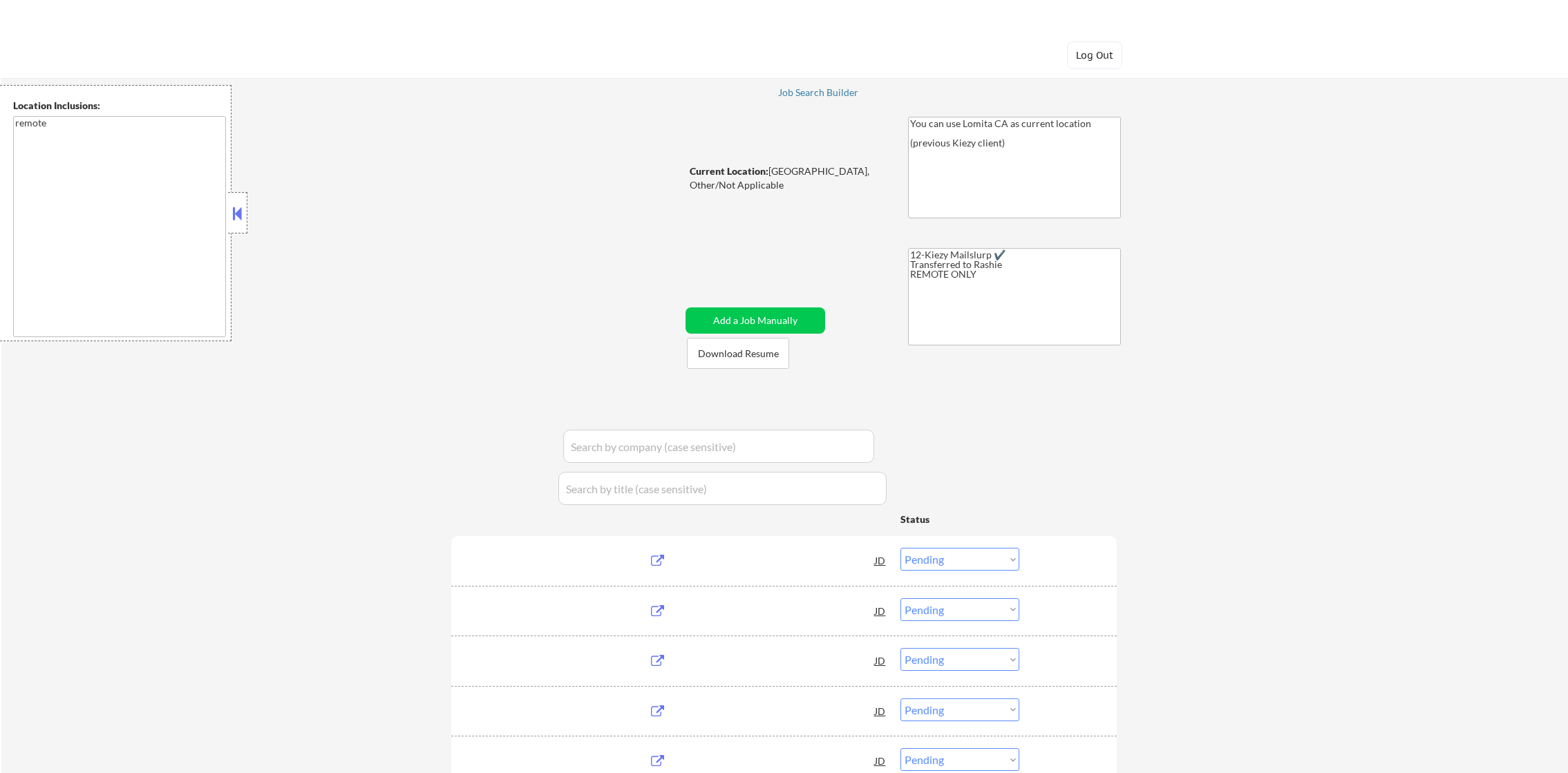
select select ""pending""
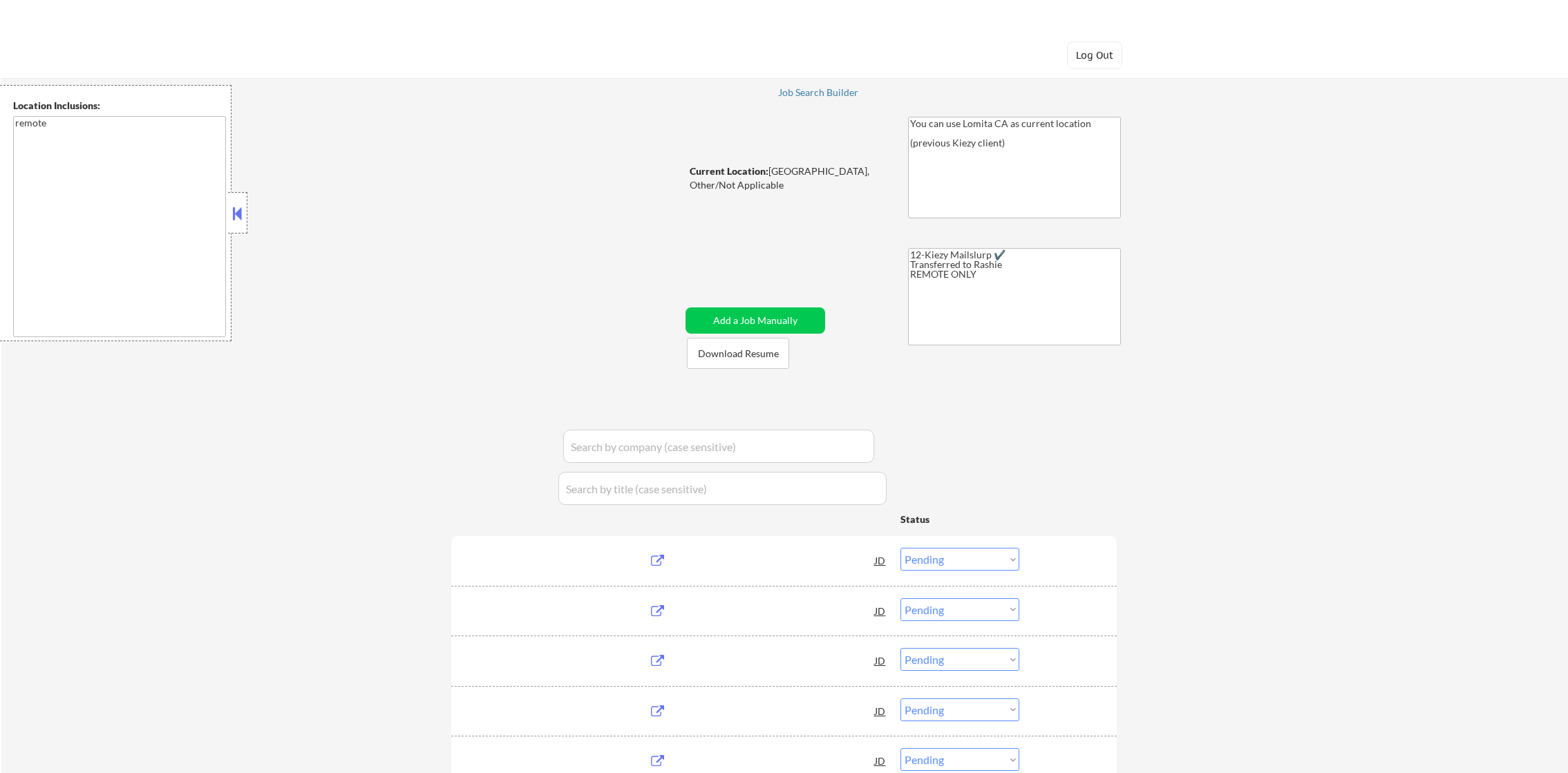
select select ""pending""
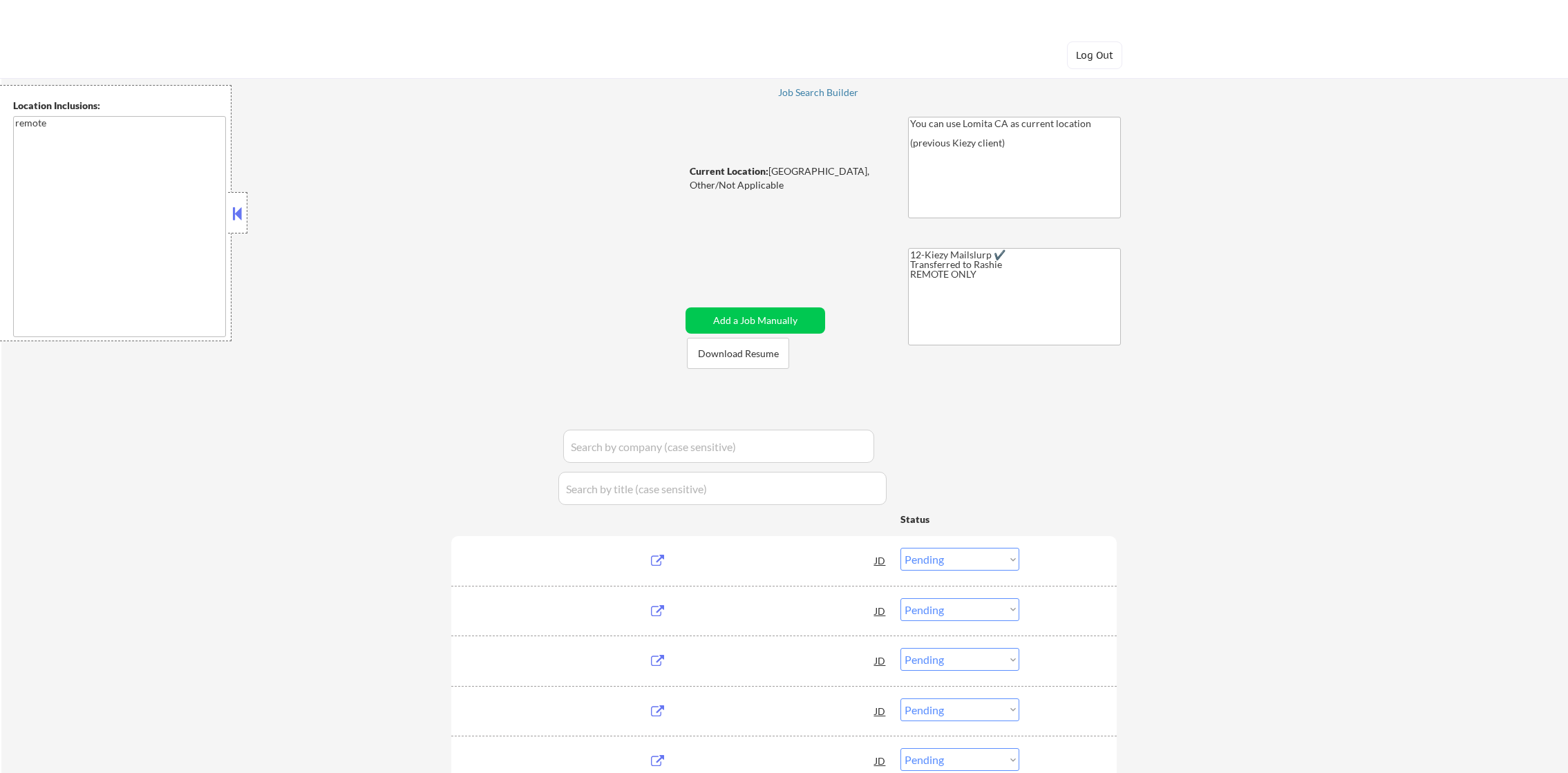
select select ""pending""
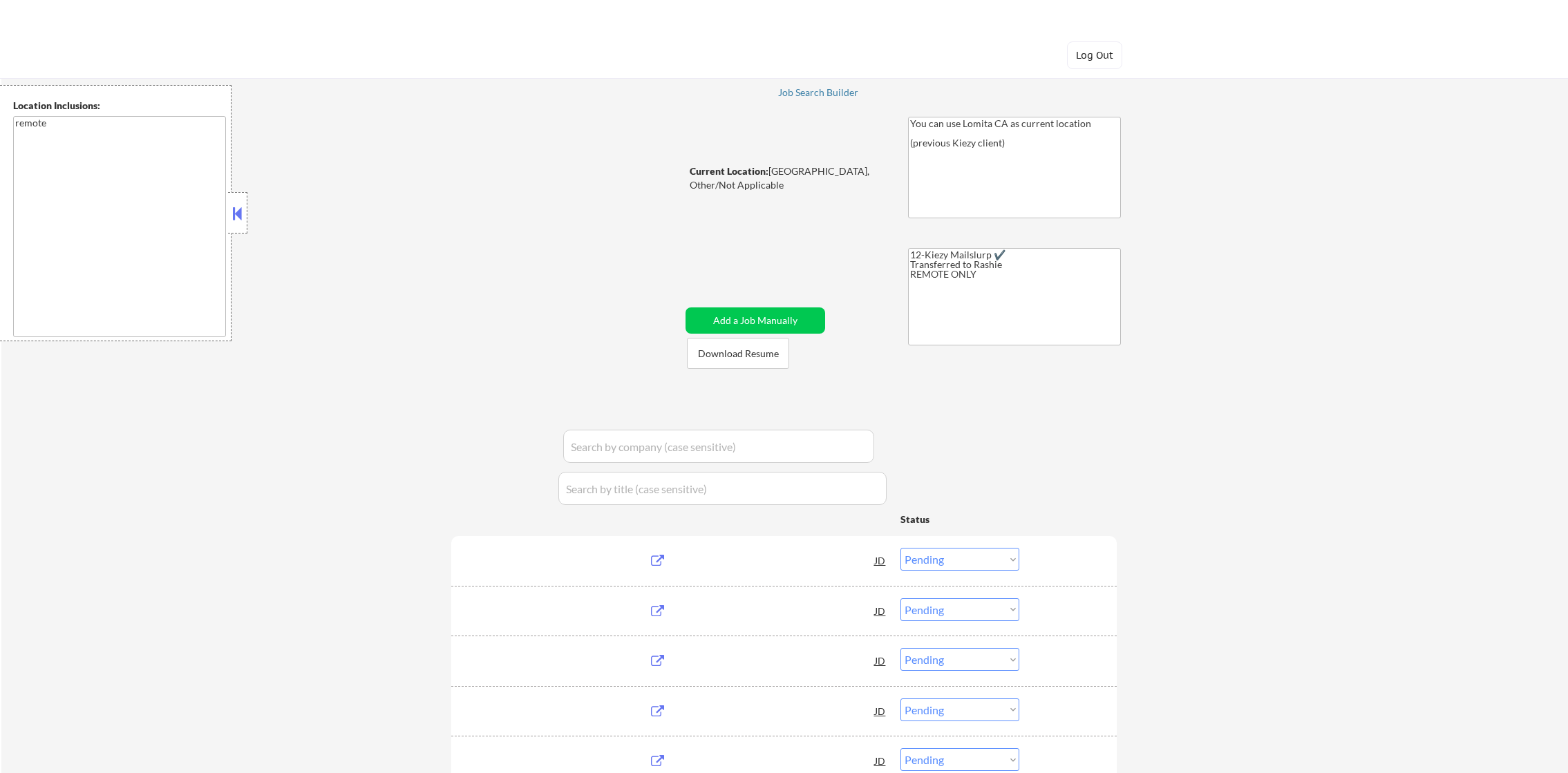
select select ""pending""
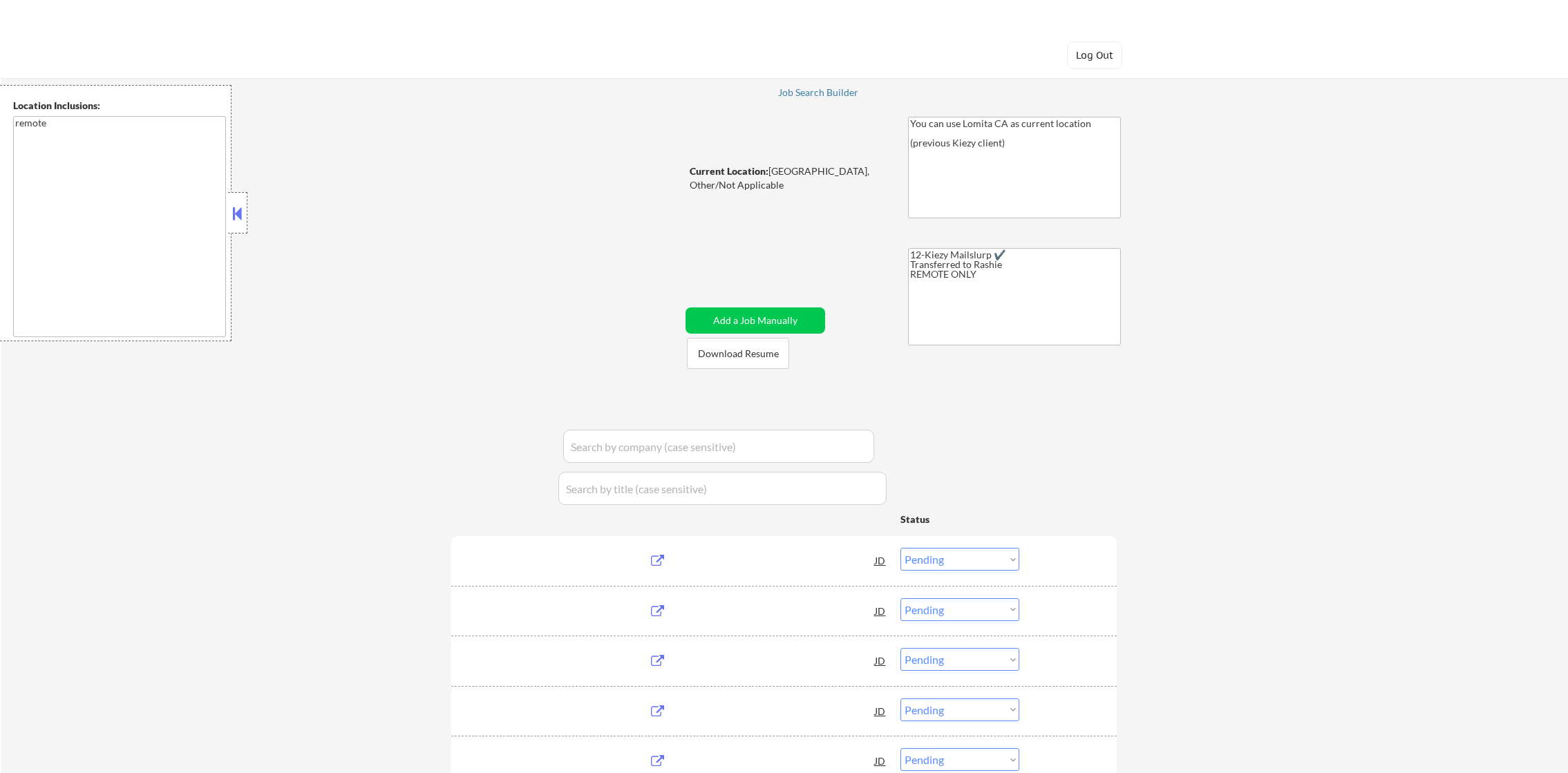
select select ""pending""
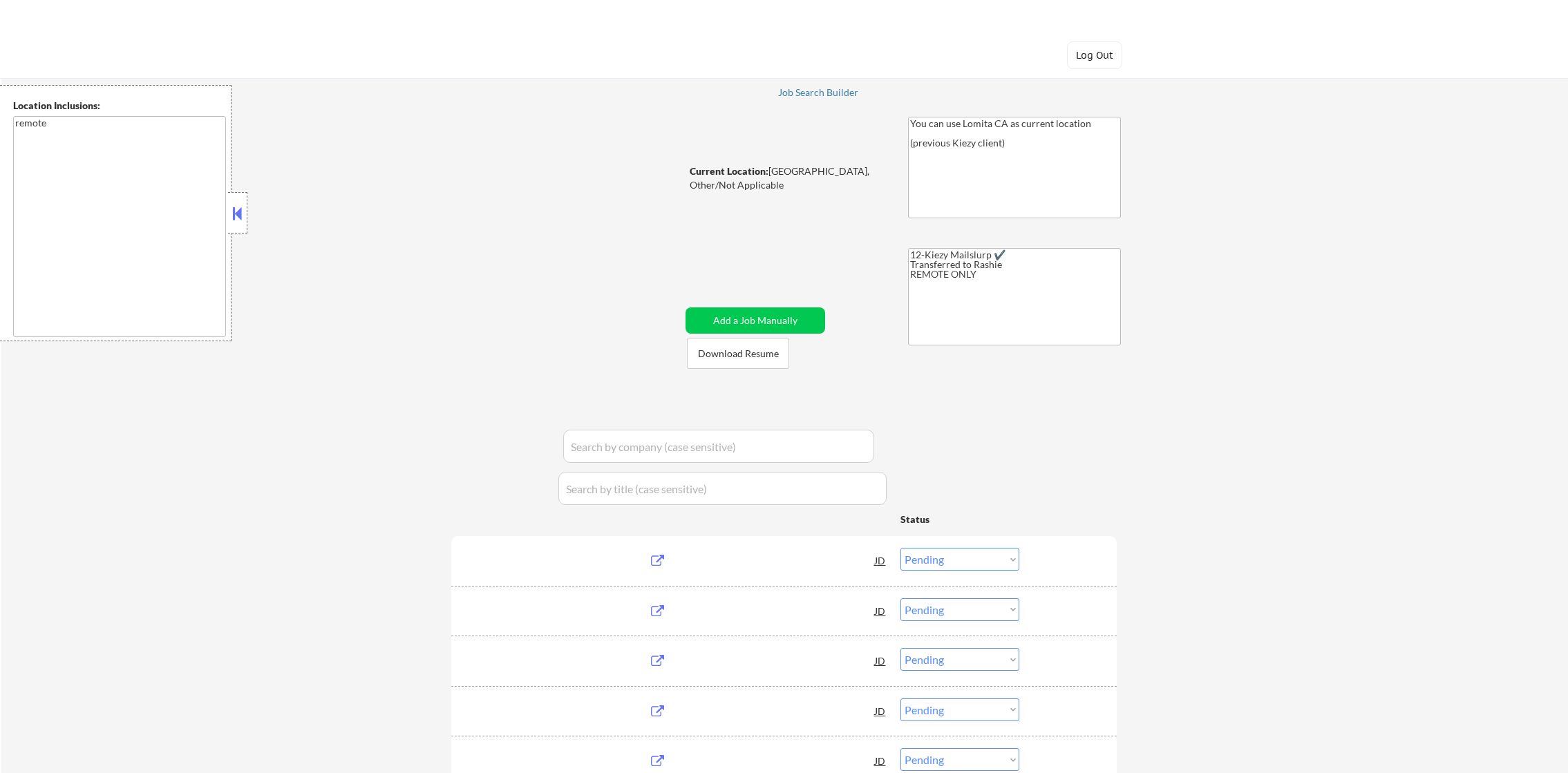
select select ""pending""
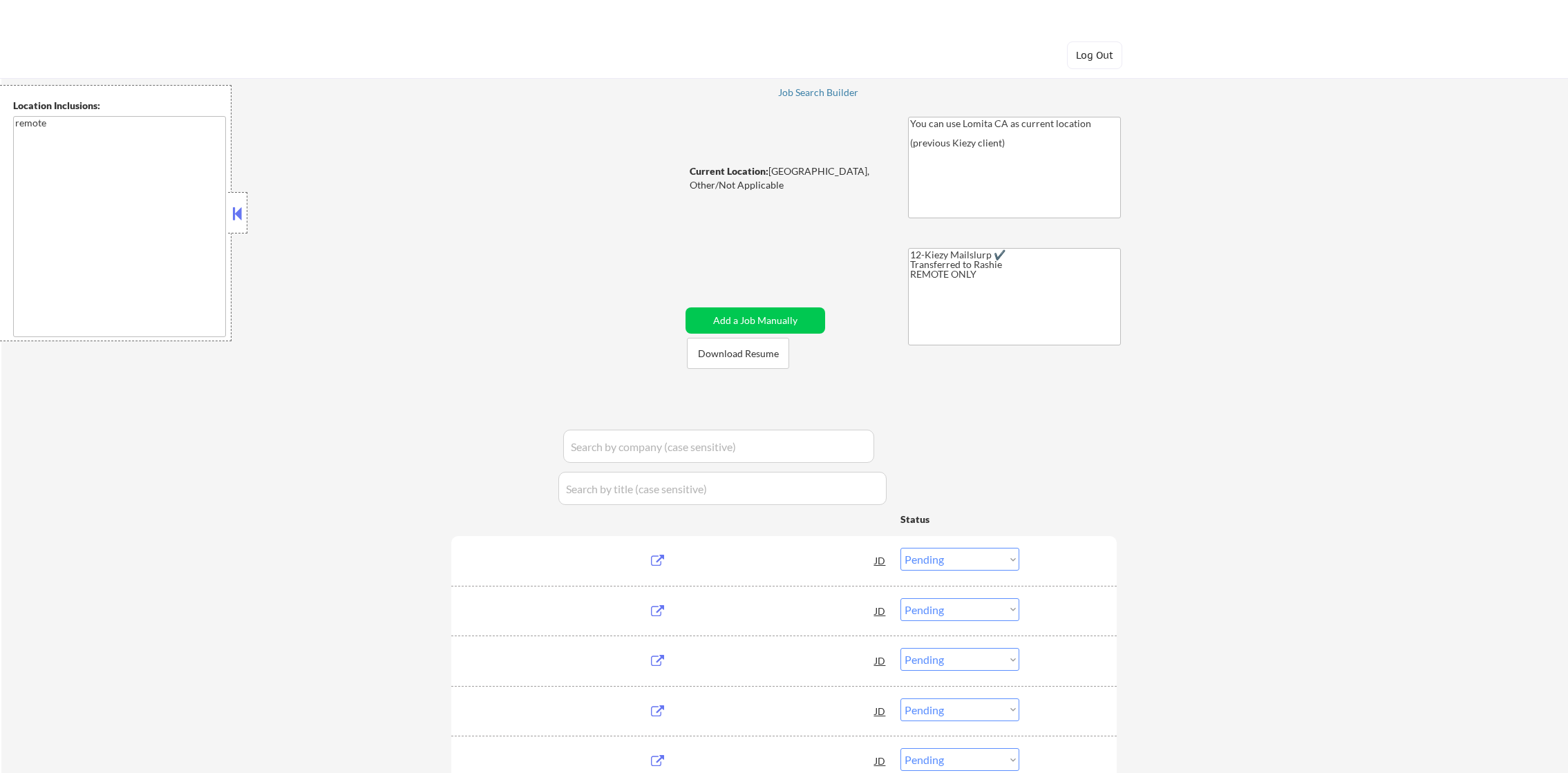
select select ""pending""
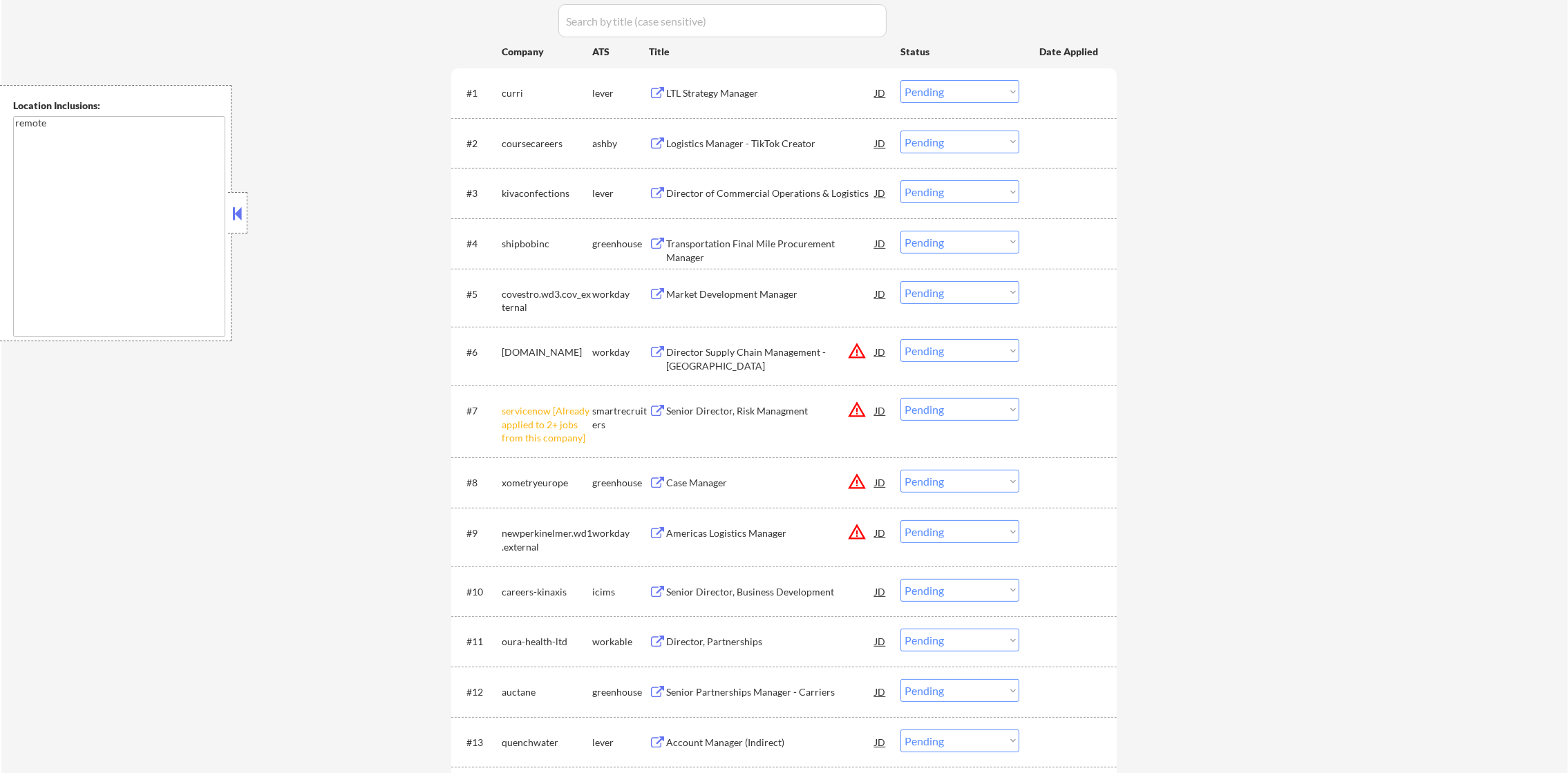
scroll to position [483, 0]
click at [976, 398] on select "Choose an option... Pending Applied Excluded (Questions) Excluded (Expired) Exc…" at bounding box center [960, 407] width 119 height 23
click at [900, 395] on select "Choose an option... Pending Applied Excluded (Questions) Excluded (Expired) Exc…" at bounding box center [960, 407] width 119 height 23
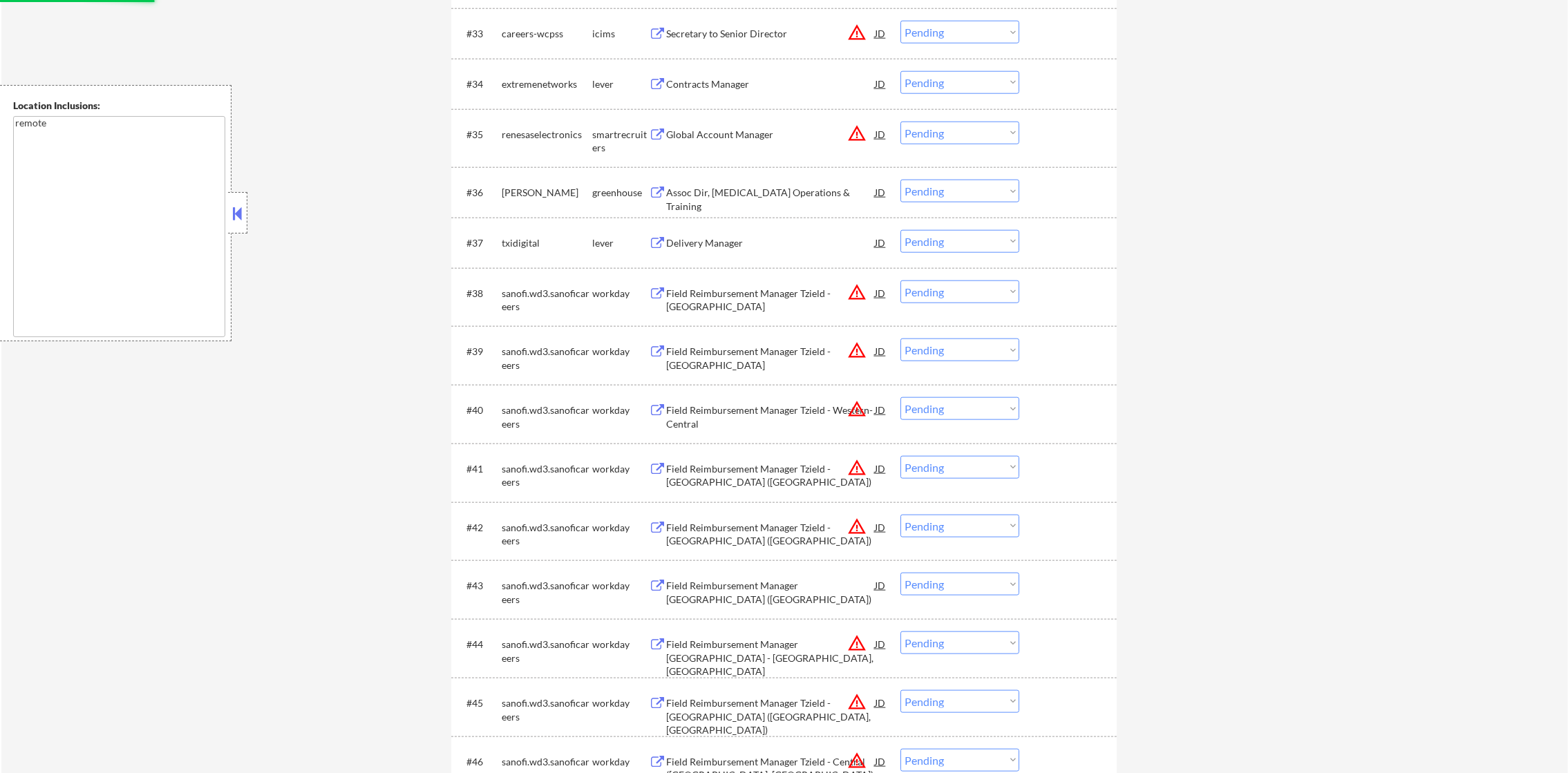
select select ""pending""
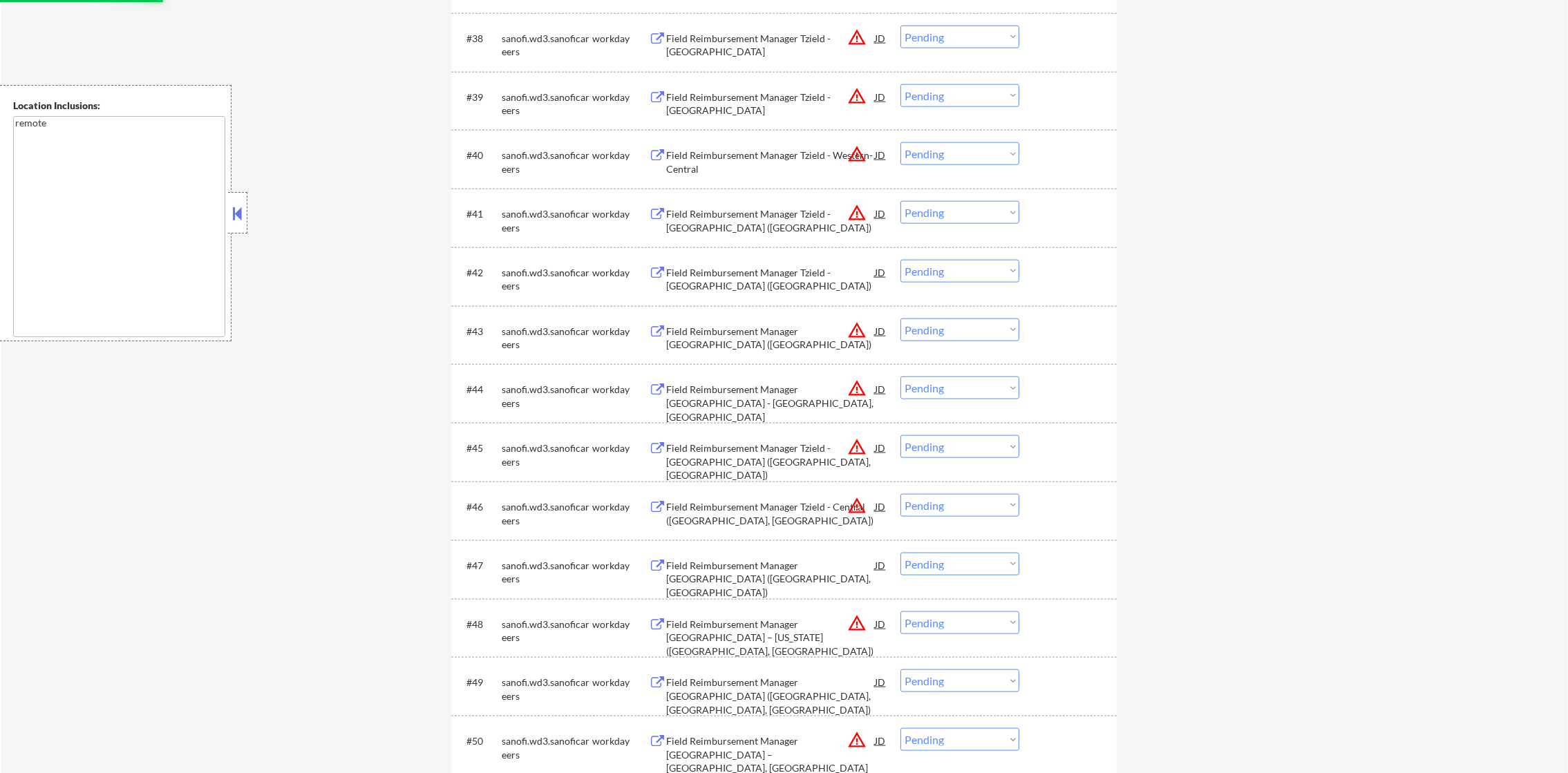
scroll to position [2070, 0]
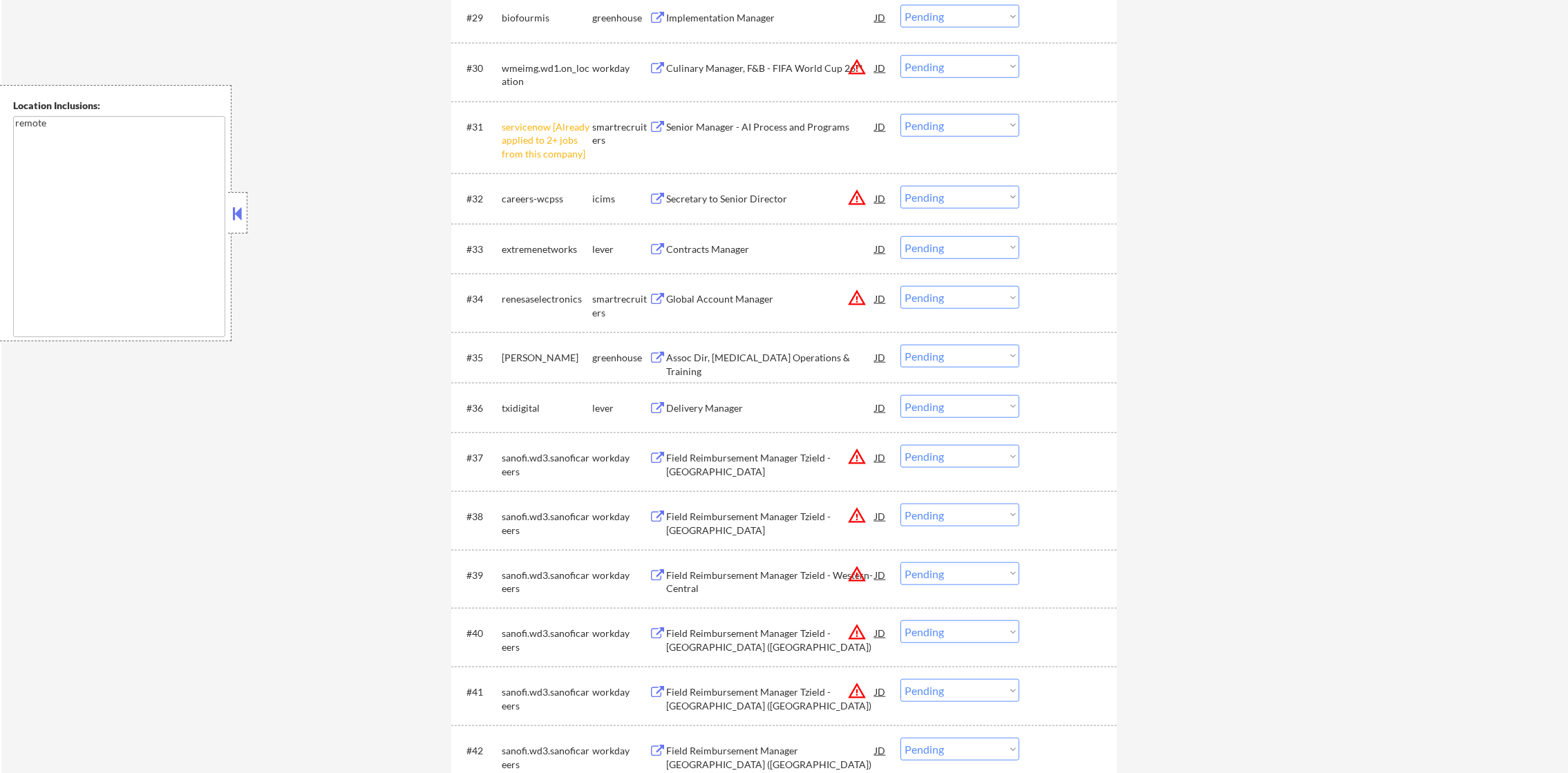
click at [980, 125] on select "Choose an option... Pending Applied Excluded (Questions) Excluded (Expired) Exc…" at bounding box center [960, 126] width 119 height 23
click at [900, 114] on select "Choose an option... Pending Applied Excluded (Questions) Excluded (Expired) Exc…" at bounding box center [960, 126] width 119 height 23
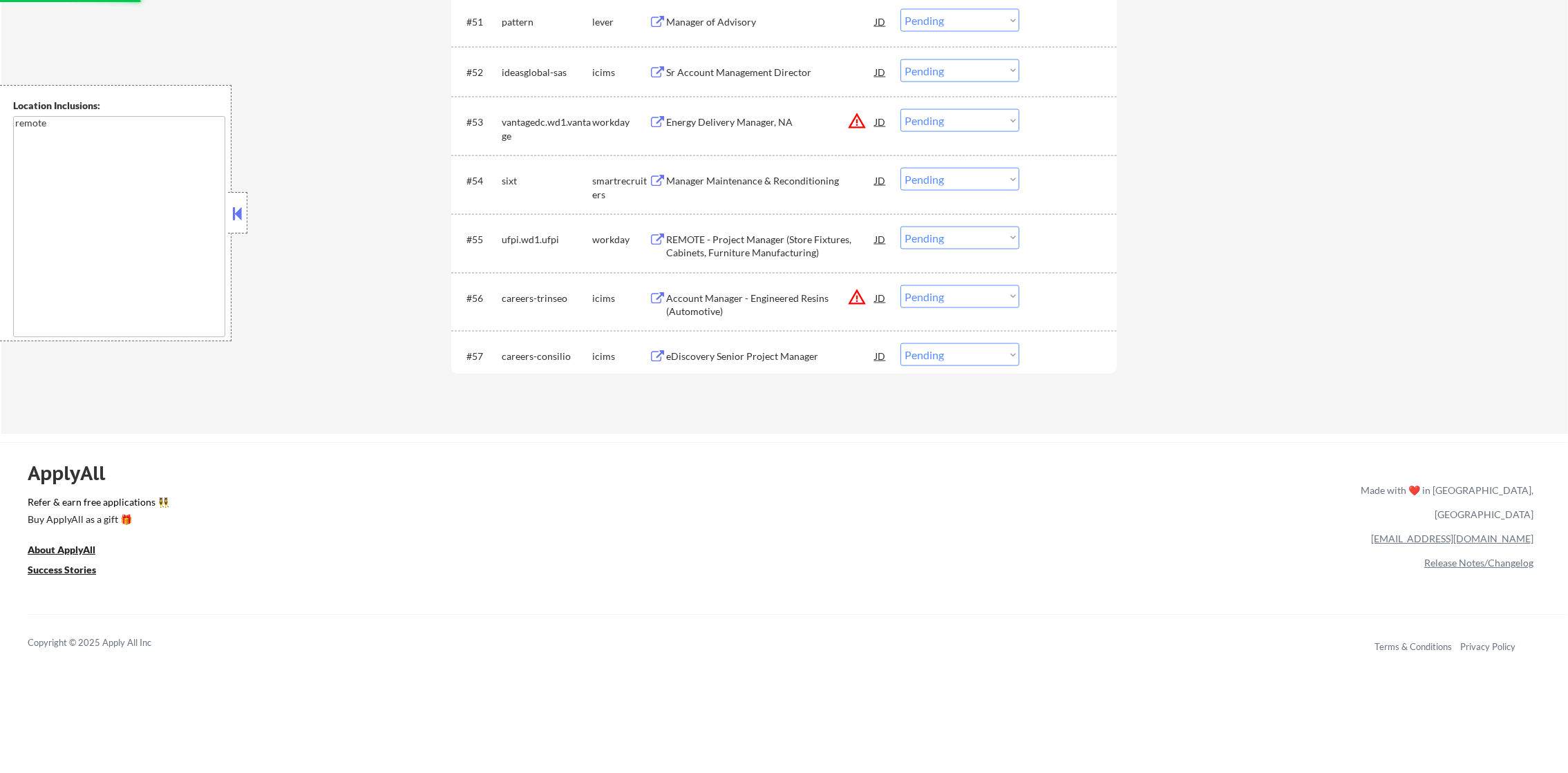
select select ""pending""
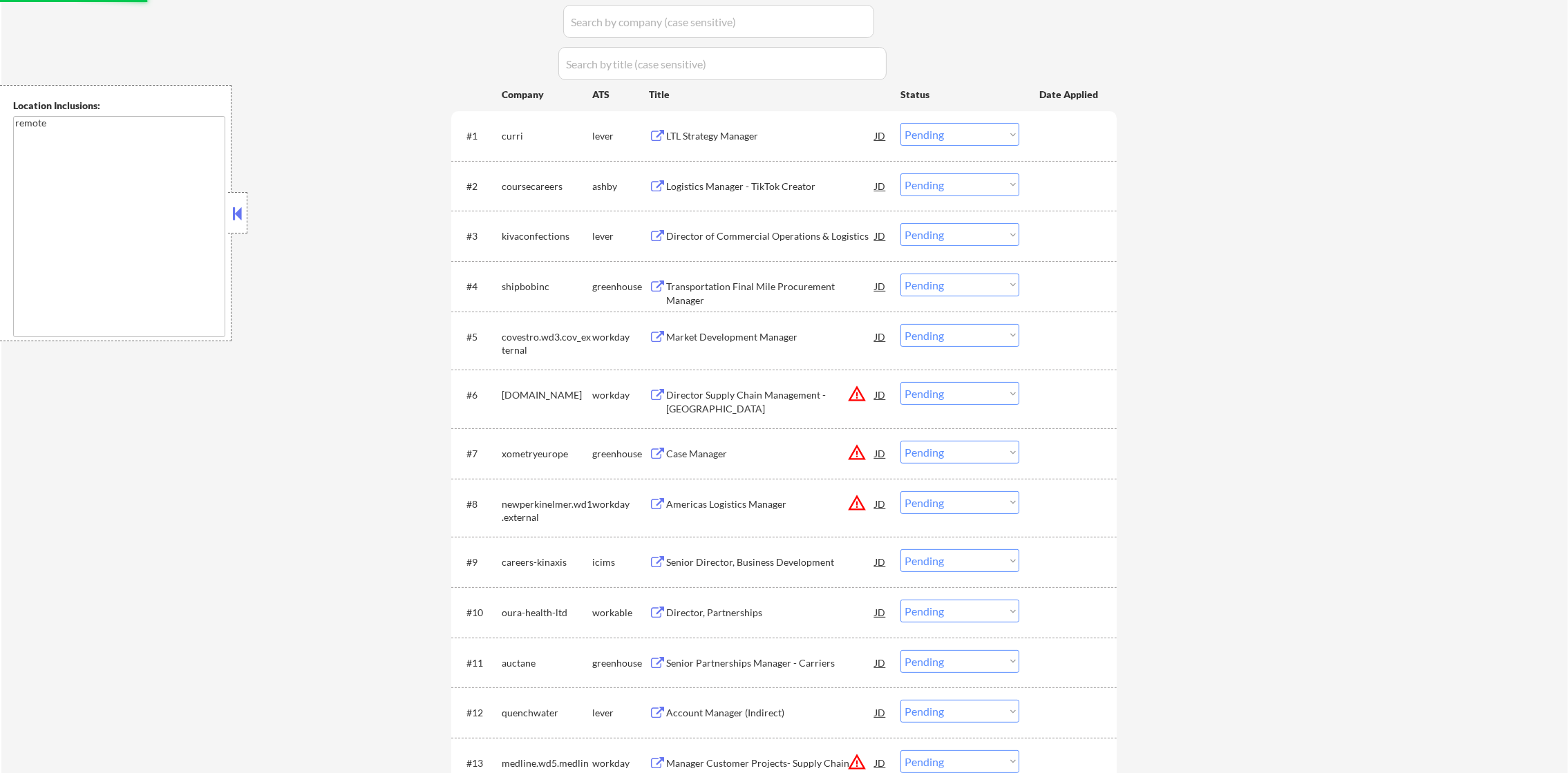
scroll to position [358, 0]
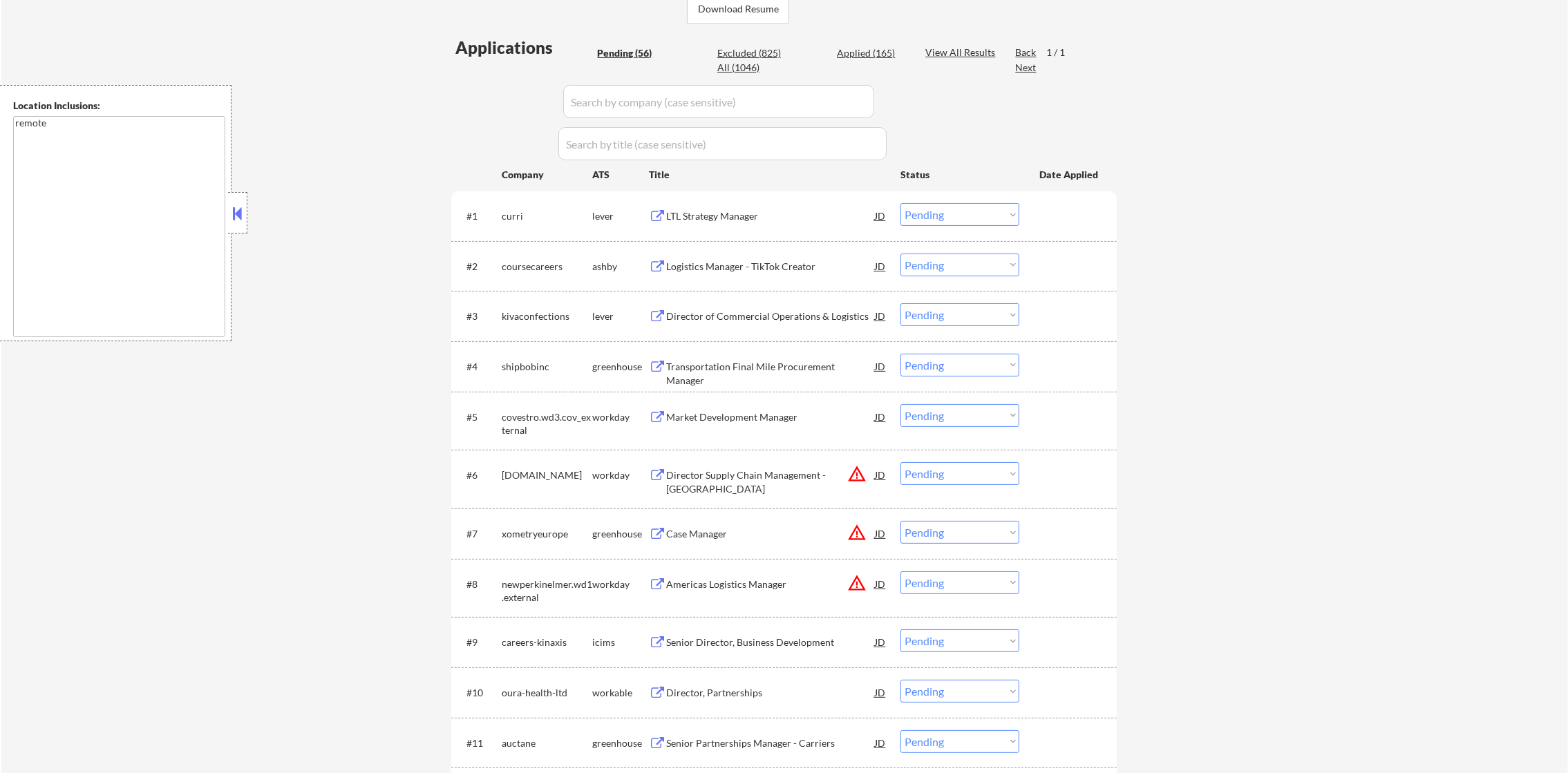
click at [781, 192] on div "#1 curri lever LTL Strategy Manager JD Choose an option... Pending Applied Excl…" at bounding box center [784, 216] width 665 height 49
click at [760, 211] on div "LTL Strategy Manager" at bounding box center [770, 216] width 208 height 14
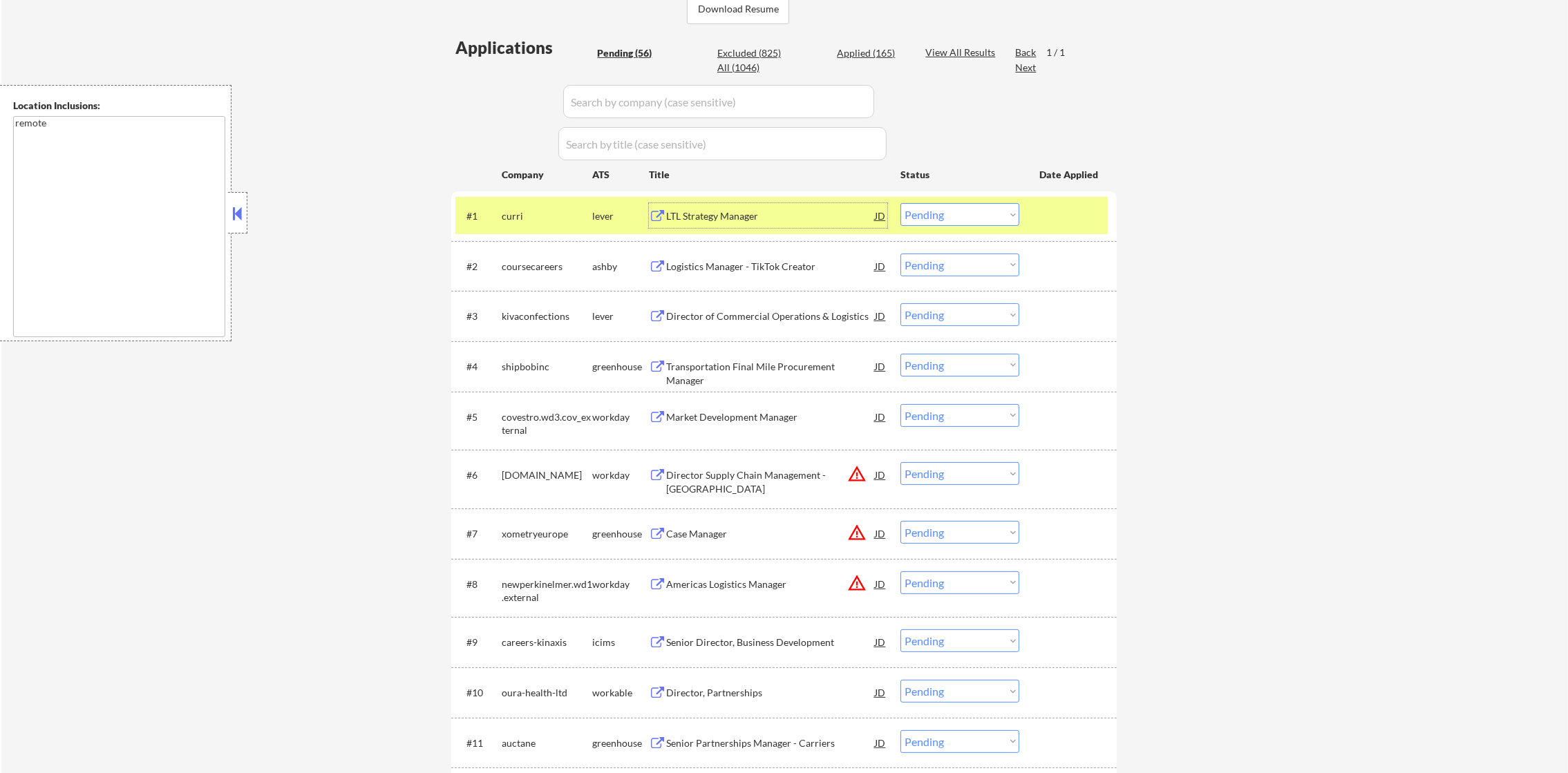
click at [984, 215] on select "Choose an option... Pending Applied Excluded (Questions) Excluded (Expired) Exc…" at bounding box center [960, 215] width 119 height 23
click at [942, 212] on select "Choose an option... Pending Applied Excluded (Questions) Excluded (Expired) Exc…" at bounding box center [960, 215] width 119 height 23
click at [900, 203] on select "Choose an option... Pending Applied Excluded (Questions) Excluded (Expired) Exc…" at bounding box center [960, 215] width 119 height 23
click at [557, 220] on div "curri" at bounding box center [547, 216] width 90 height 14
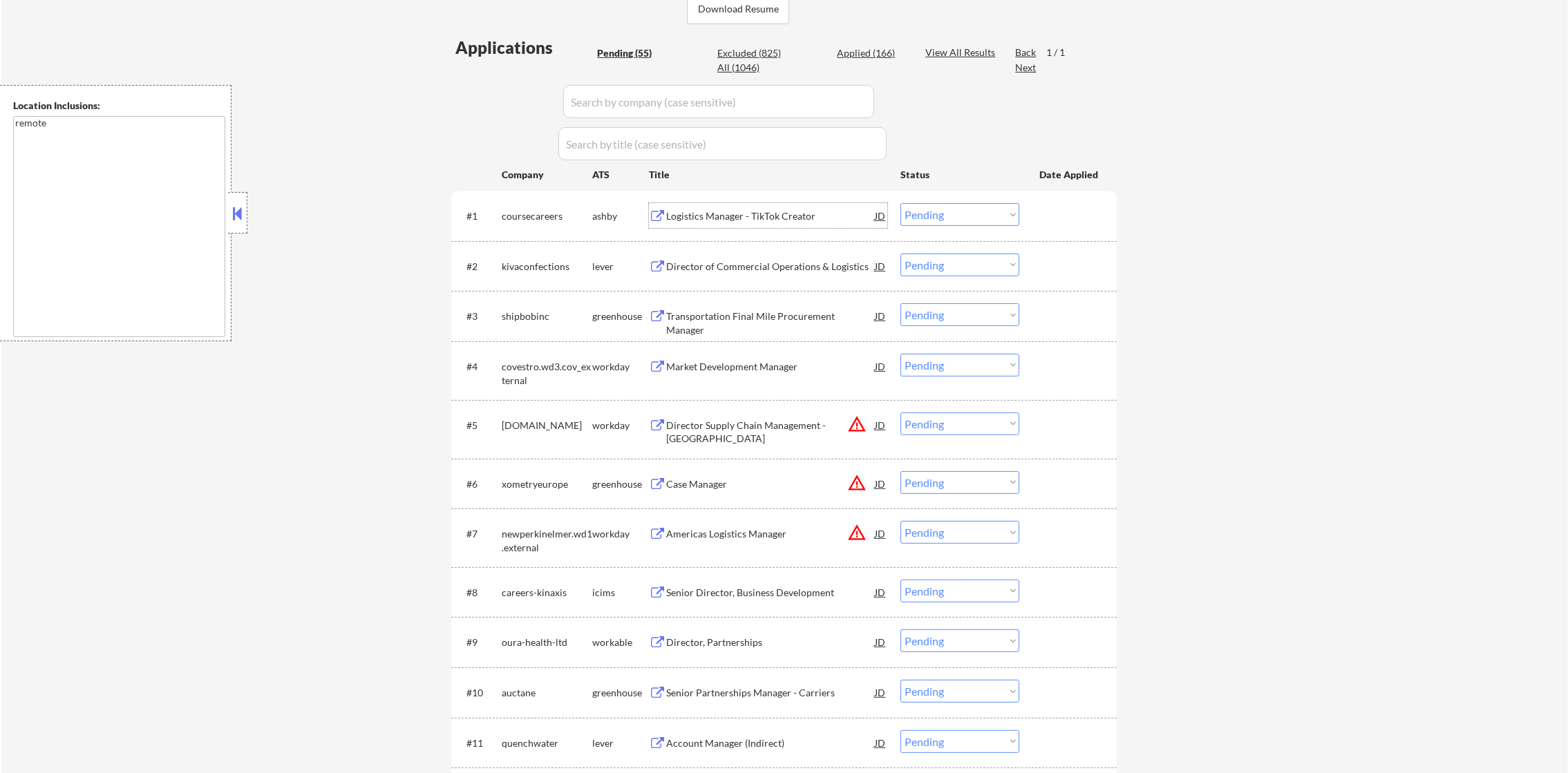
click at [760, 207] on div "Logistics Manager - TikTok Creator" at bounding box center [770, 215] width 208 height 25
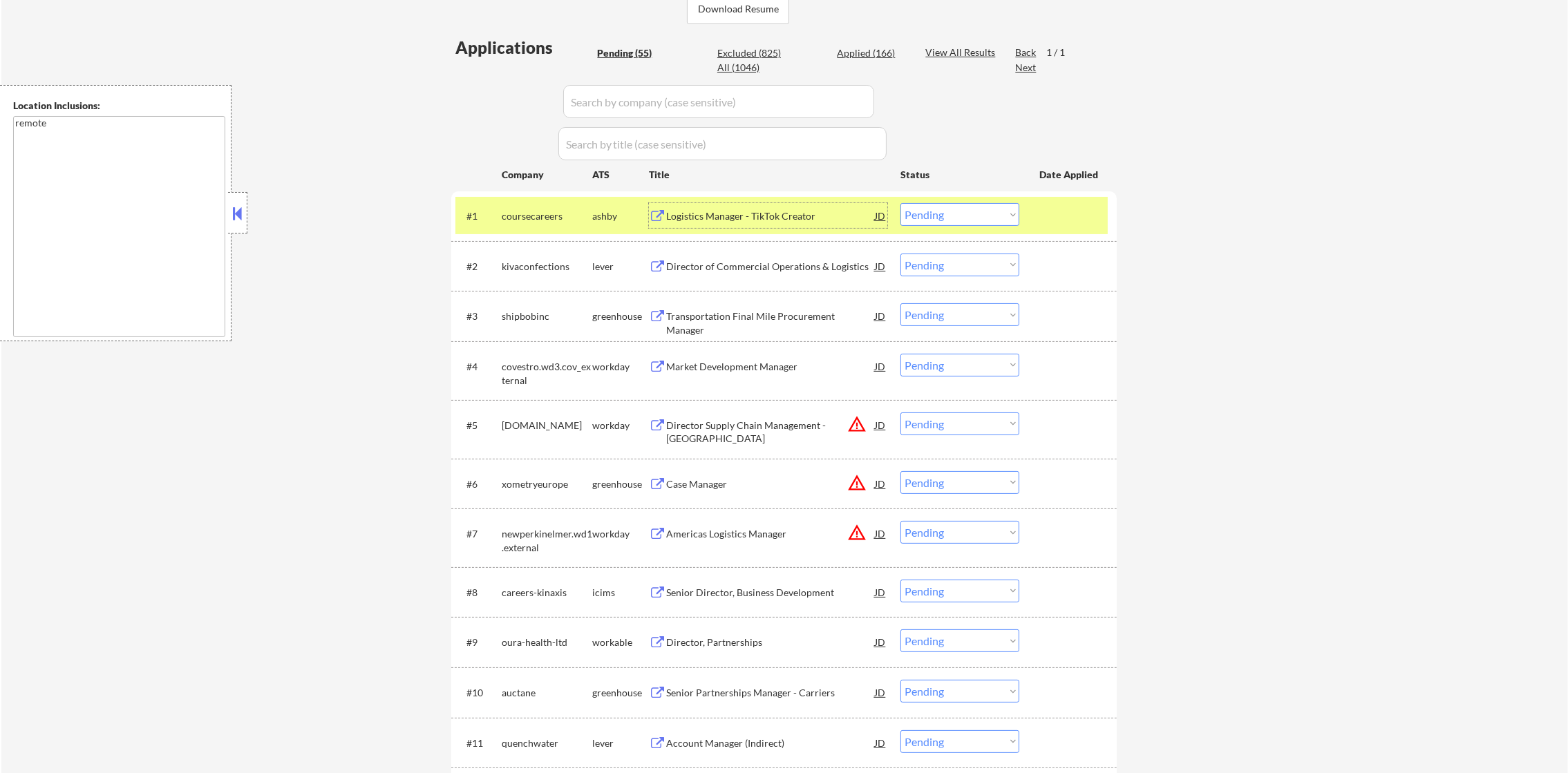
click at [932, 219] on select "Choose an option... Pending Applied Excluded (Questions) Excluded (Expired) Exc…" at bounding box center [960, 215] width 119 height 23
click at [900, 203] on select "Choose an option... Pending Applied Excluded (Questions) Excluded (Expired) Exc…" at bounding box center [960, 215] width 119 height 23
click at [540, 198] on div "#1 coursecareers ashby Logistics Manager - TikTok Creator JD Choose an option..…" at bounding box center [781, 215] width 652 height 37
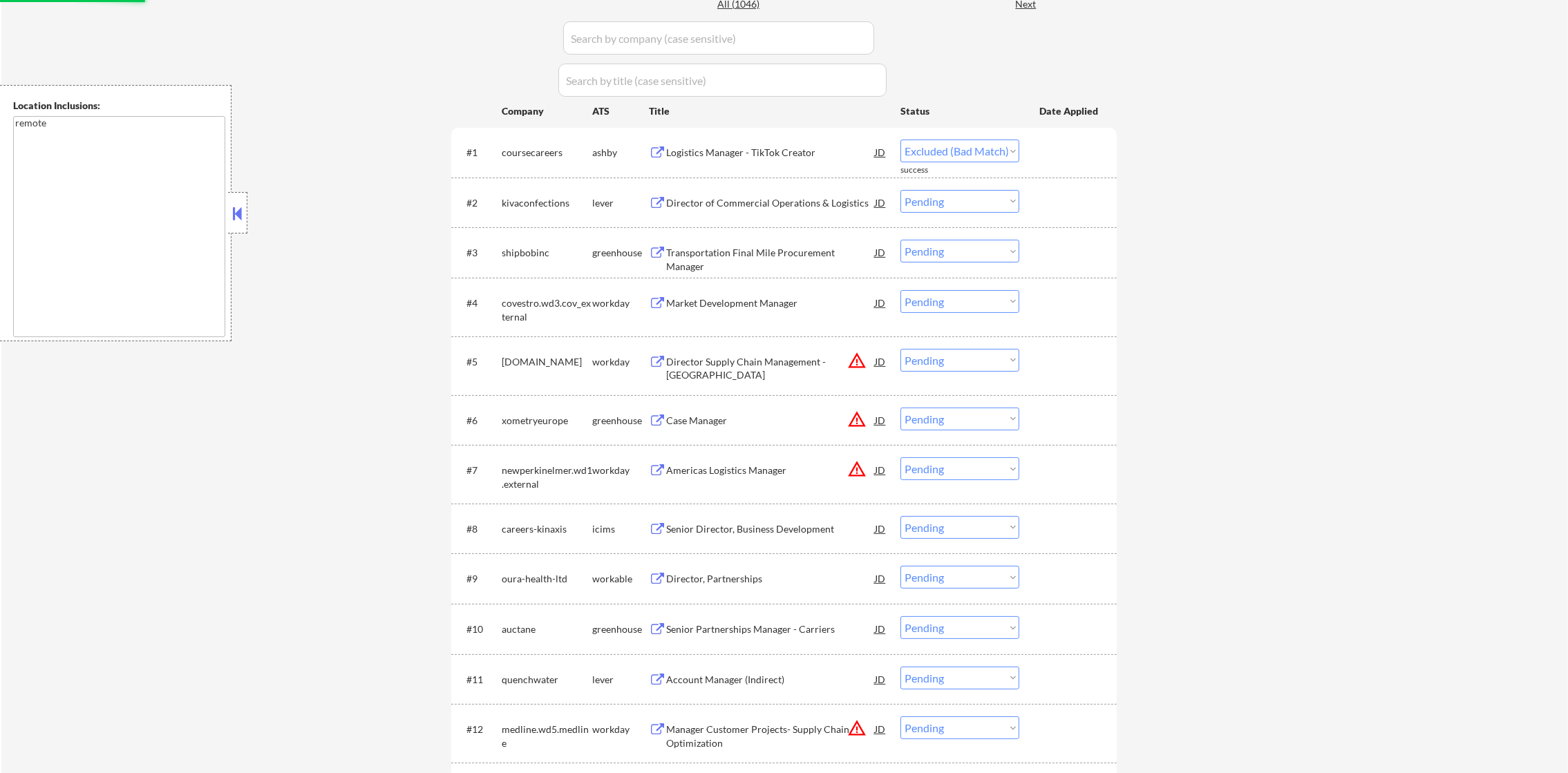
scroll to position [461, 0]
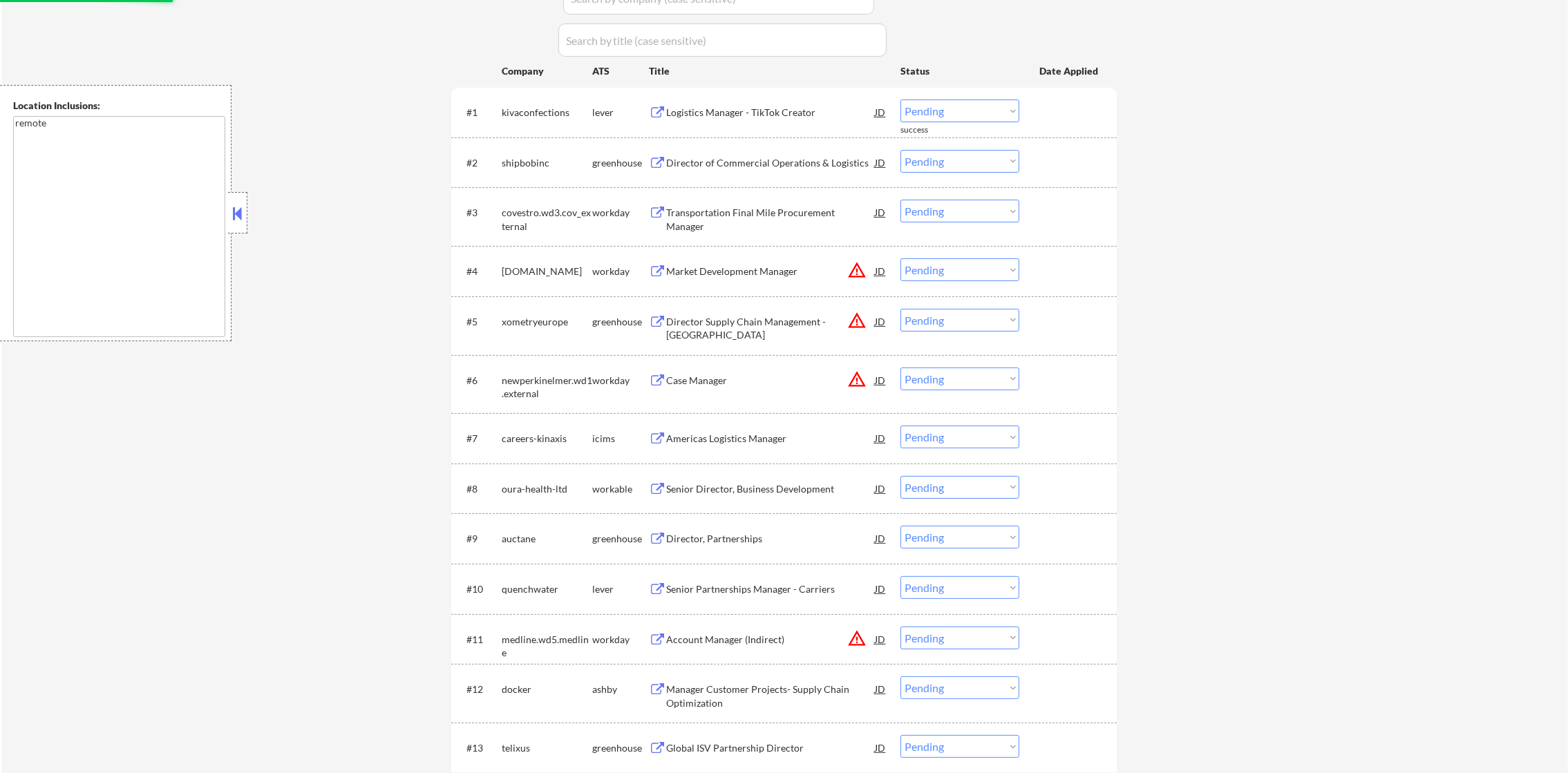
click at [762, 113] on div "Logistics Manager - TikTok Creator" at bounding box center [770, 113] width 208 height 14
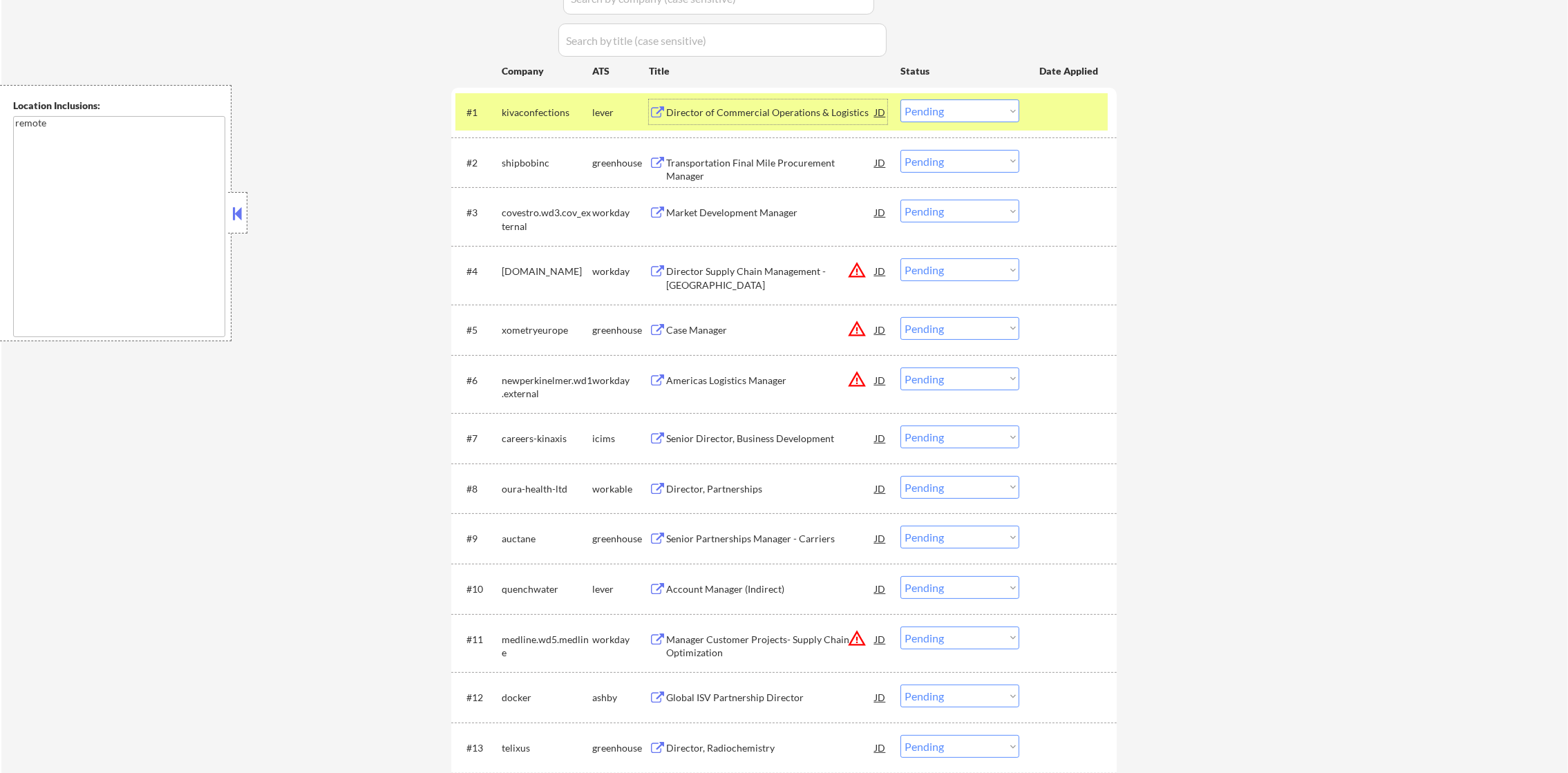
click at [723, 113] on div "Director of Commercial Operations & Logistics" at bounding box center [770, 113] width 208 height 14
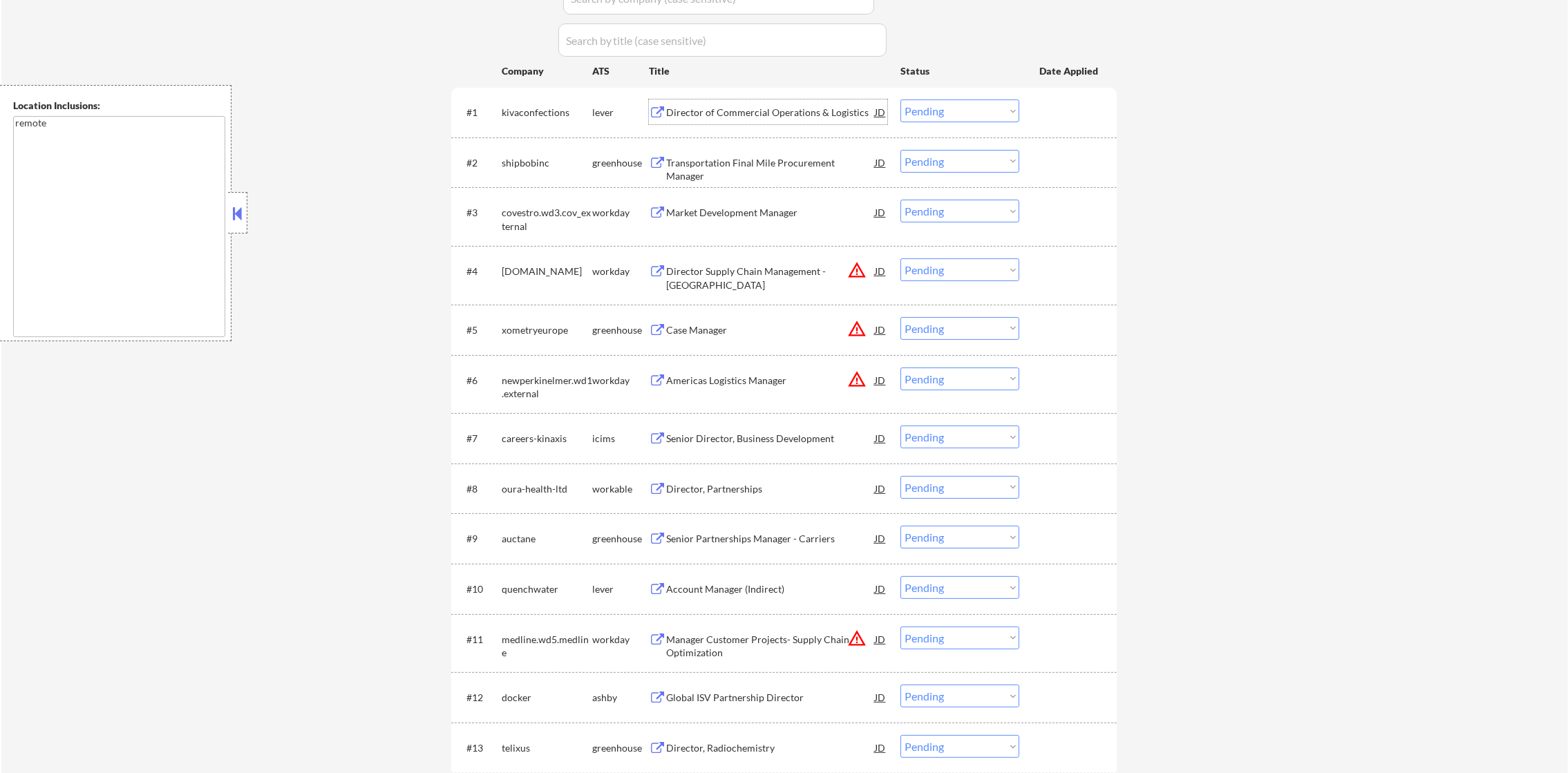
click at [958, 117] on select "Choose an option... Pending Applied Excluded (Questions) Excluded (Expired) Exc…" at bounding box center [960, 111] width 119 height 23
click at [900, 100] on select "Choose an option... Pending Applied Excluded (Questions) Excluded (Expired) Exc…" at bounding box center [960, 111] width 119 height 23
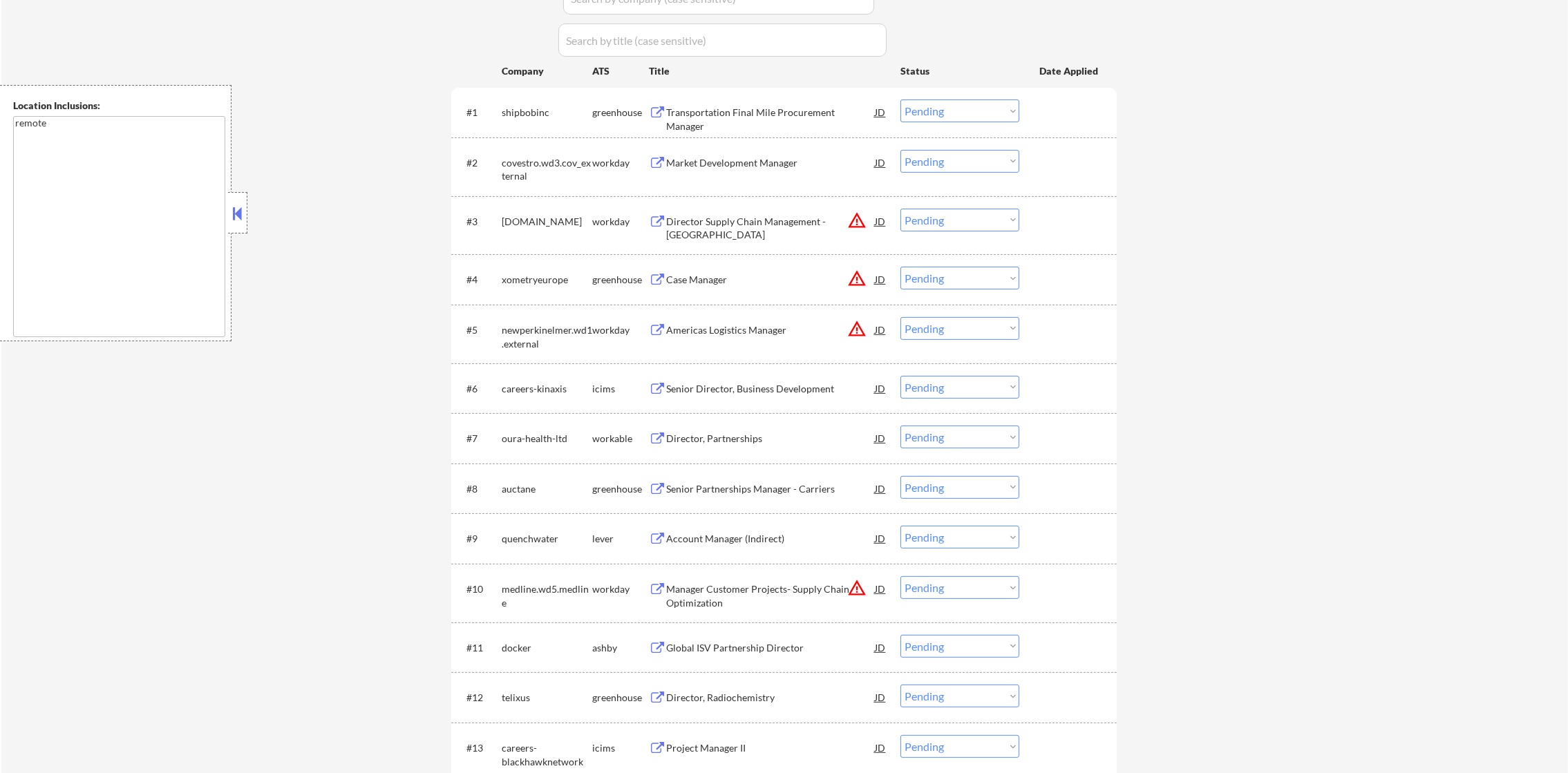
click at [762, 113] on div "Transportation Final Mile Procurement Manager" at bounding box center [770, 119] width 208 height 27
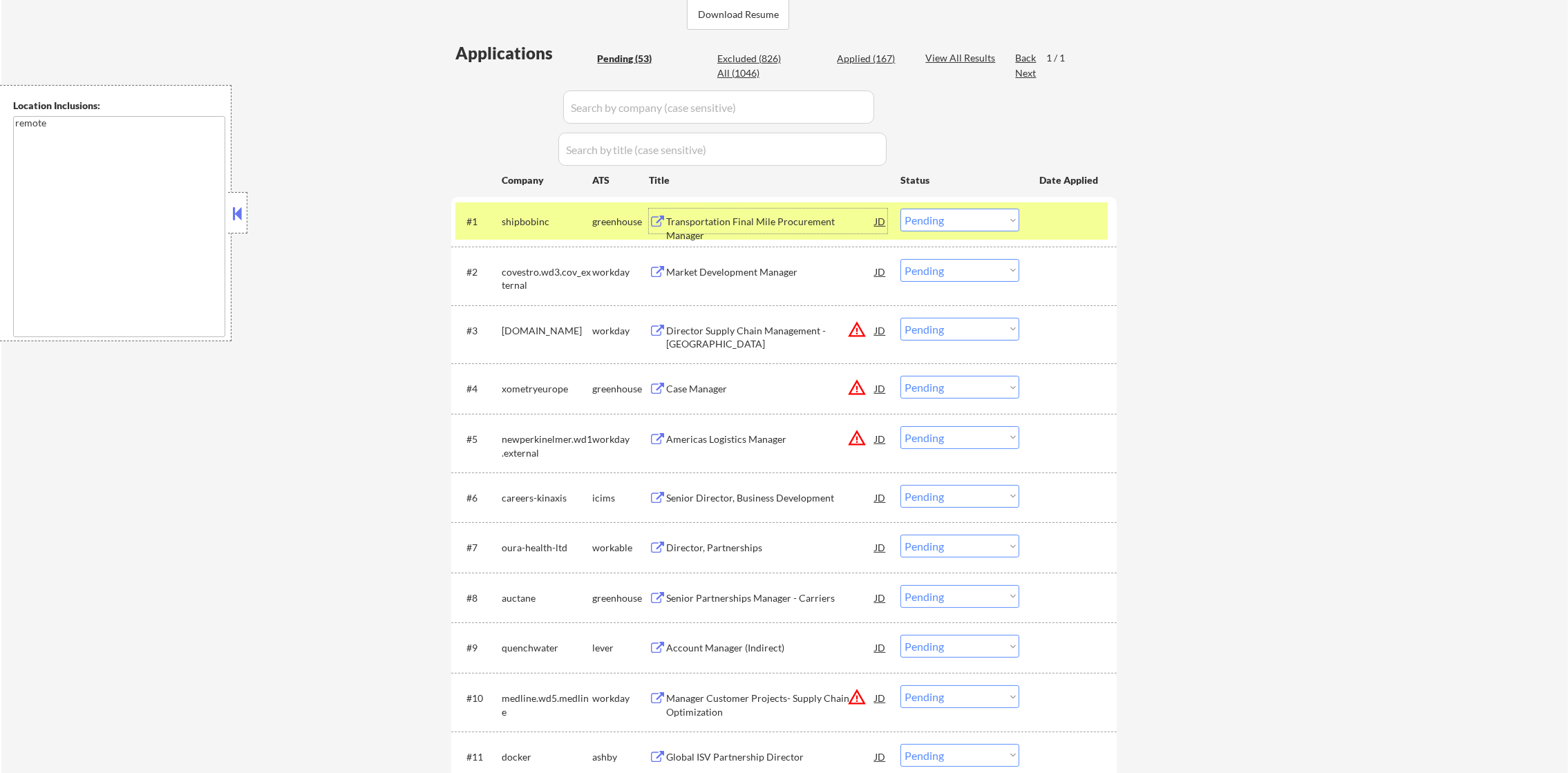
scroll to position [358, 0]
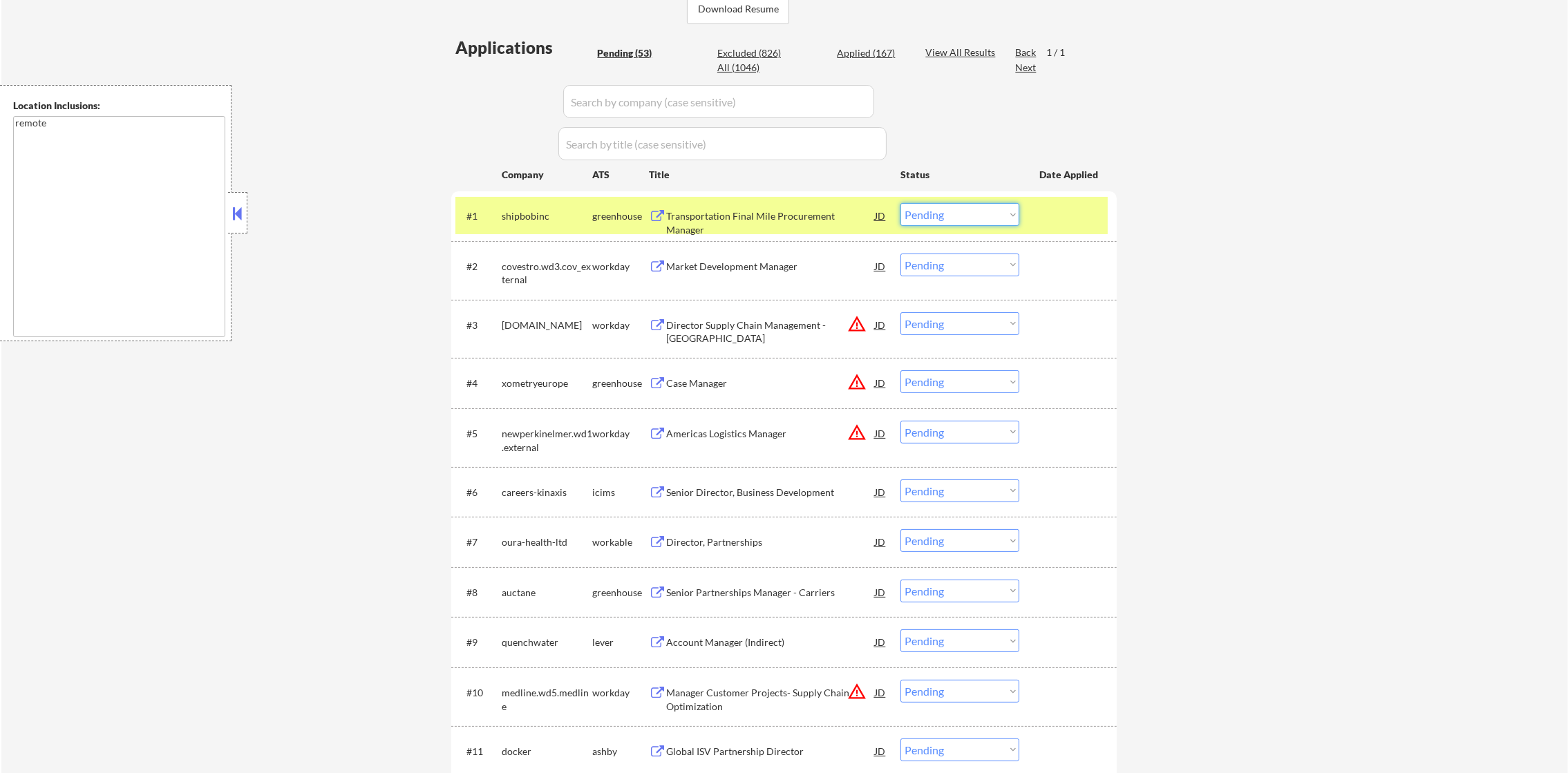
click at [961, 215] on select "Choose an option... Pending Applied Excluded (Questions) Excluded (Expired) Exc…" at bounding box center [960, 215] width 119 height 23
click at [900, 203] on select "Choose an option... Pending Applied Excluded (Questions) Excluded (Expired) Exc…" at bounding box center [960, 215] width 119 height 23
click at [524, 217] on div "shipbobinc" at bounding box center [547, 216] width 90 height 14
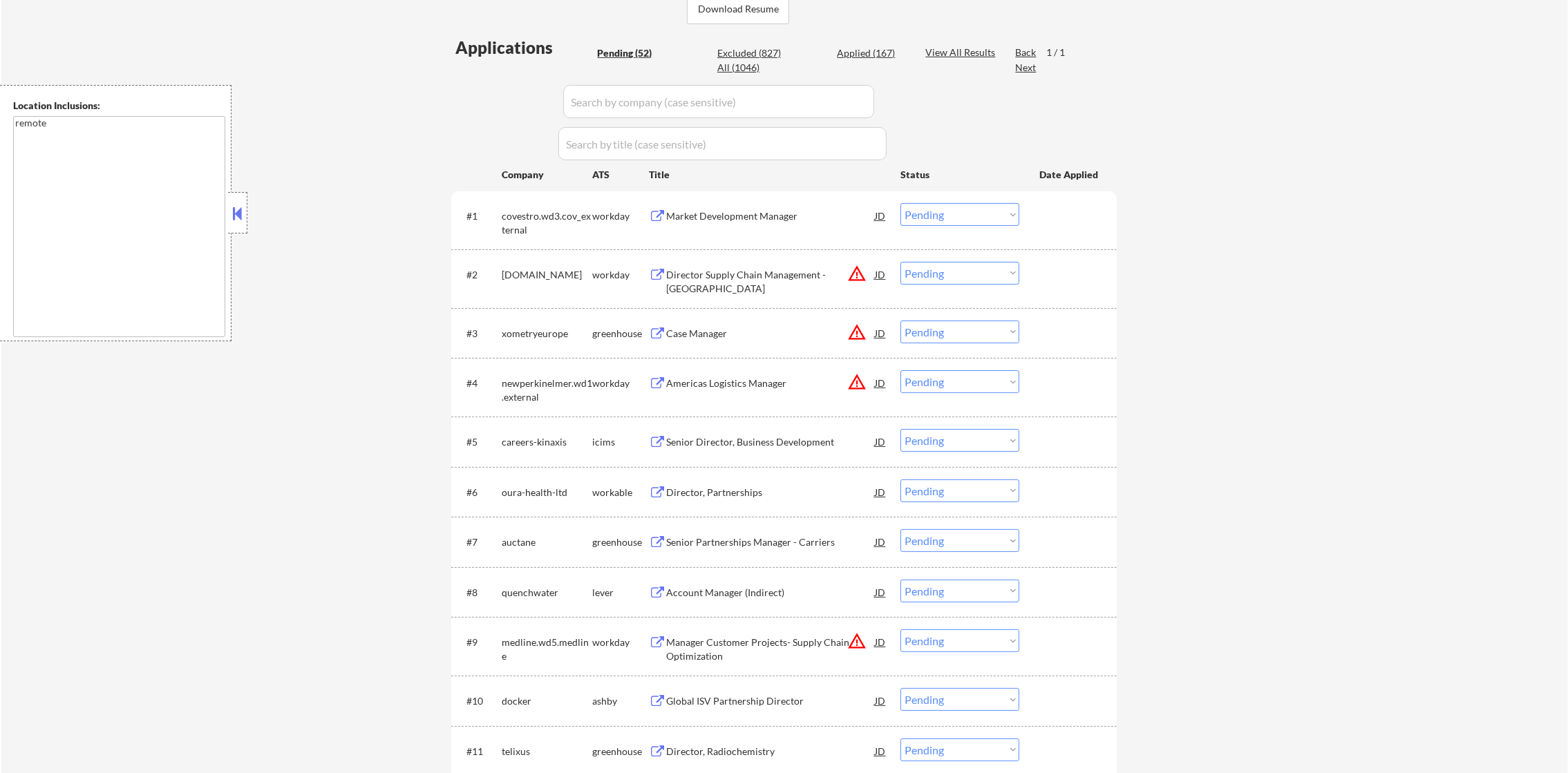
click at [733, 219] on div "Market Development Manager" at bounding box center [770, 216] width 208 height 14
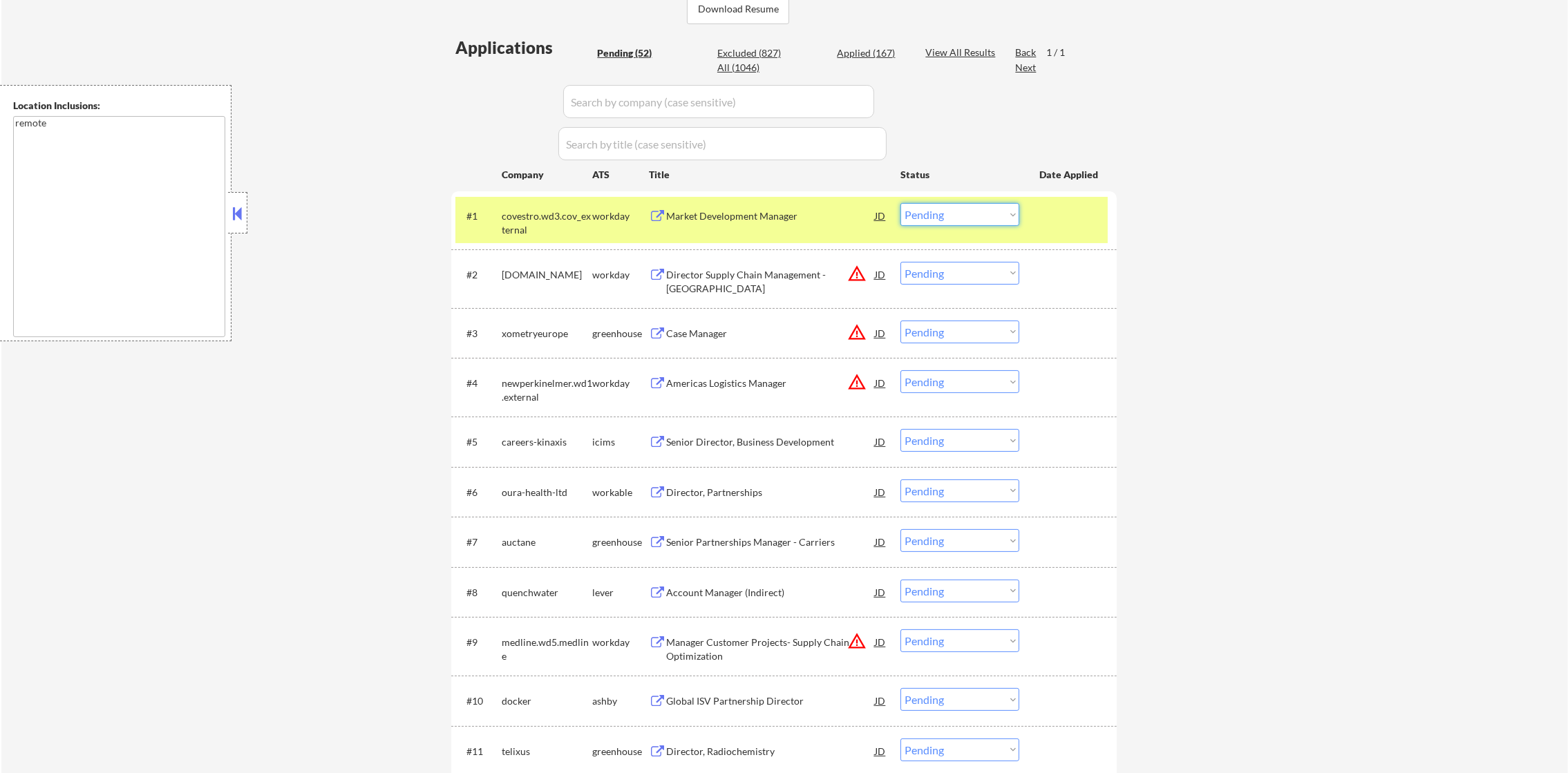
click at [923, 215] on select "Choose an option... Pending Applied Excluded (Questions) Excluded (Expired) Exc…" at bounding box center [960, 215] width 119 height 23
click at [900, 203] on select "Choose an option... Pending Applied Excluded (Questions) Excluded (Expired) Exc…" at bounding box center [960, 215] width 119 height 23
click at [565, 221] on div "covestro.wd3.cov_external" at bounding box center [547, 222] width 90 height 27
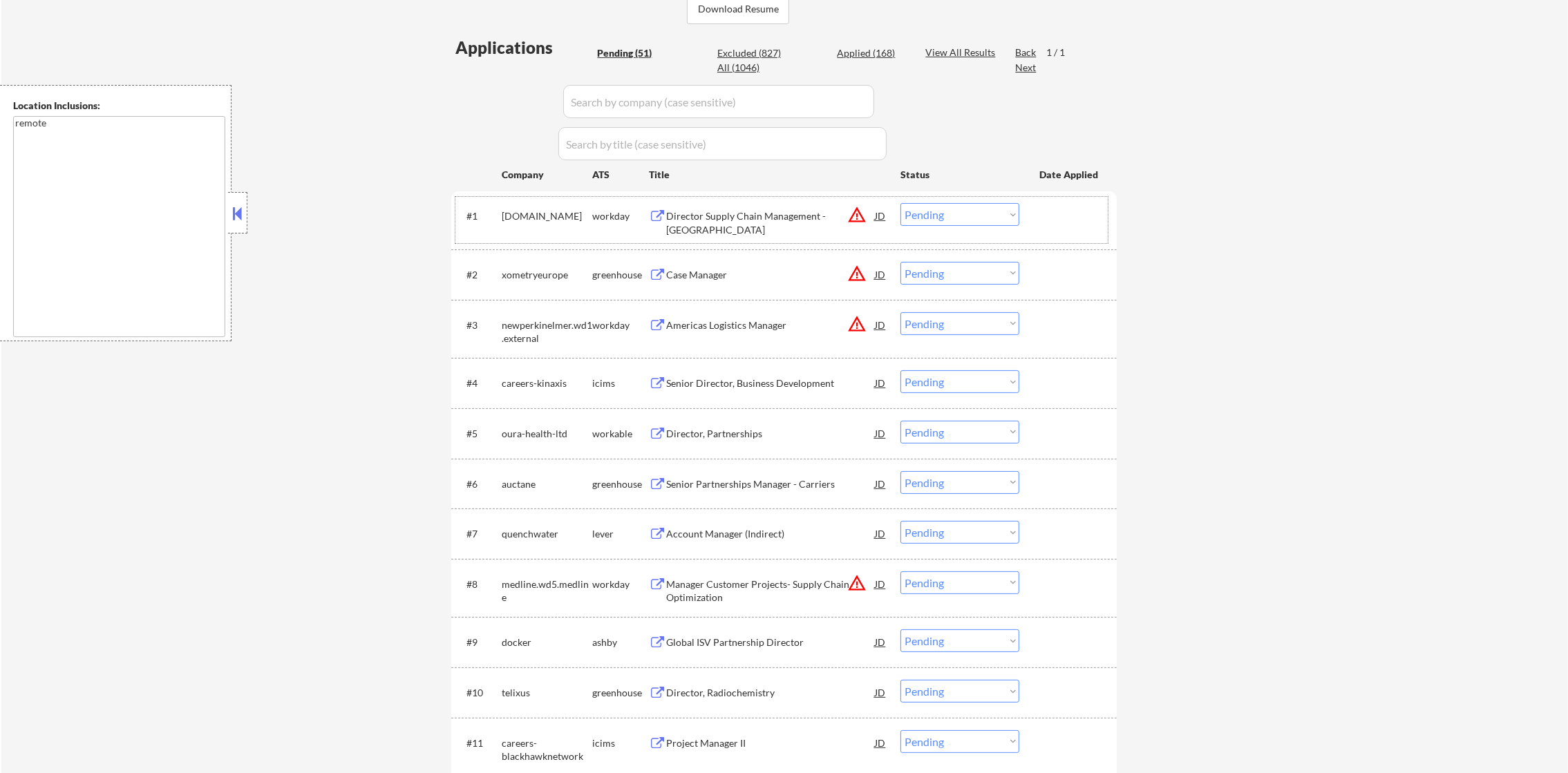
click at [859, 216] on button "warning_amber" at bounding box center [856, 215] width 19 height 19
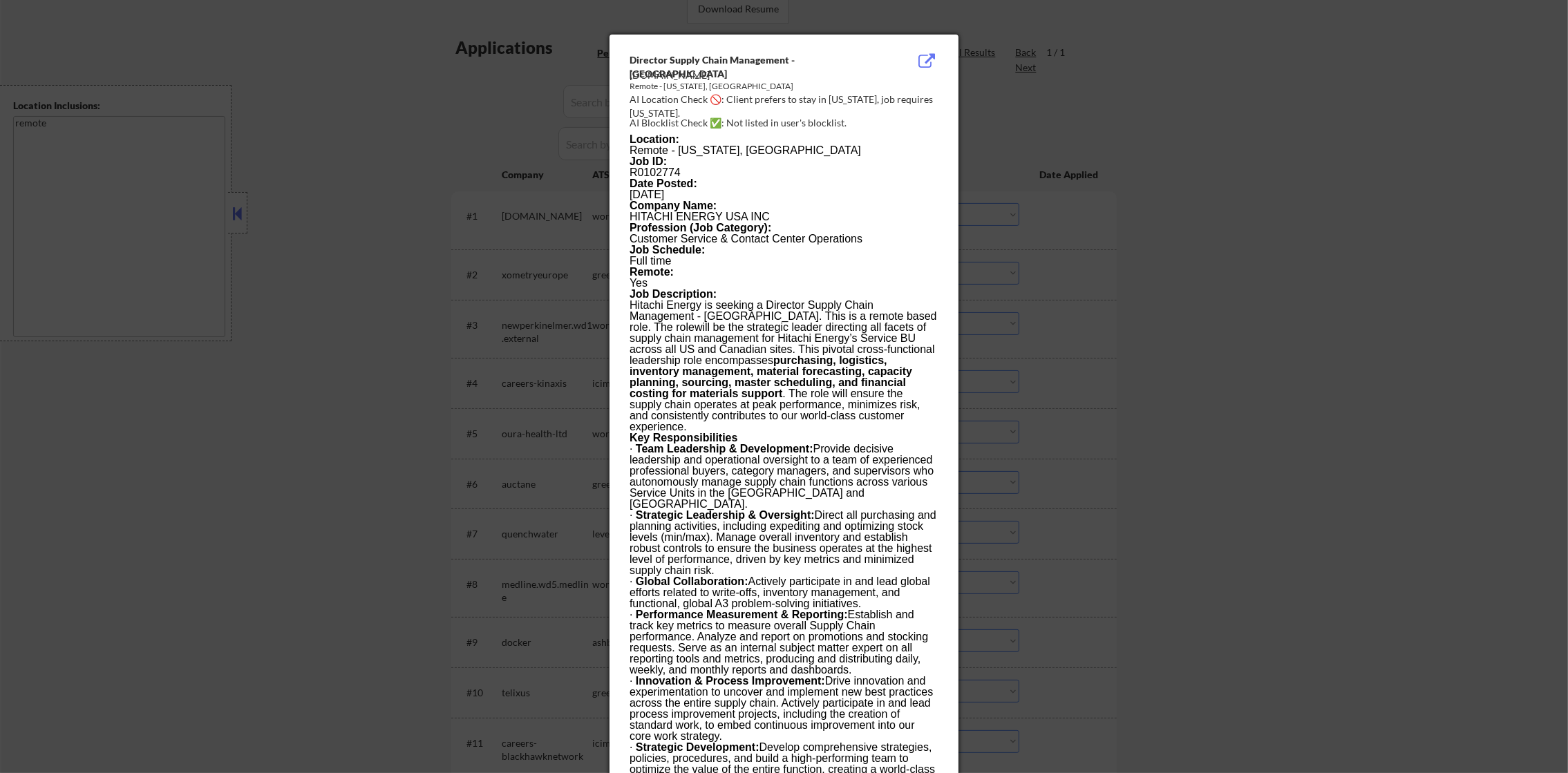
click at [996, 141] on div at bounding box center [784, 386] width 1568 height 773
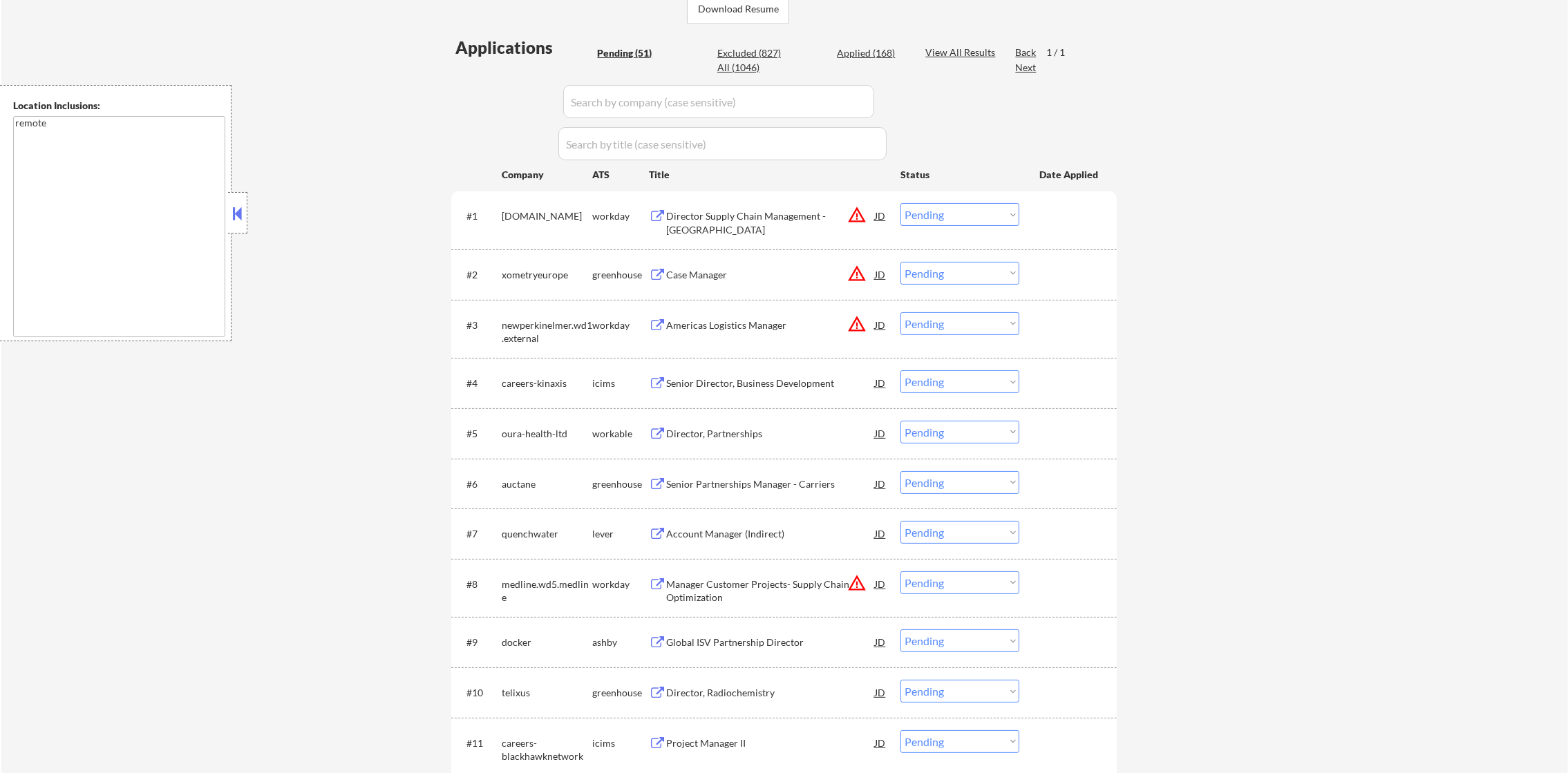
click at [940, 217] on select "Choose an option... Pending Applied Excluded (Questions) Excluded (Expired) Exc…" at bounding box center [960, 215] width 119 height 23
click at [900, 203] on select "Choose an option... Pending Applied Excluded (Questions) Excluded (Expired) Exc…" at bounding box center [960, 215] width 119 height 23
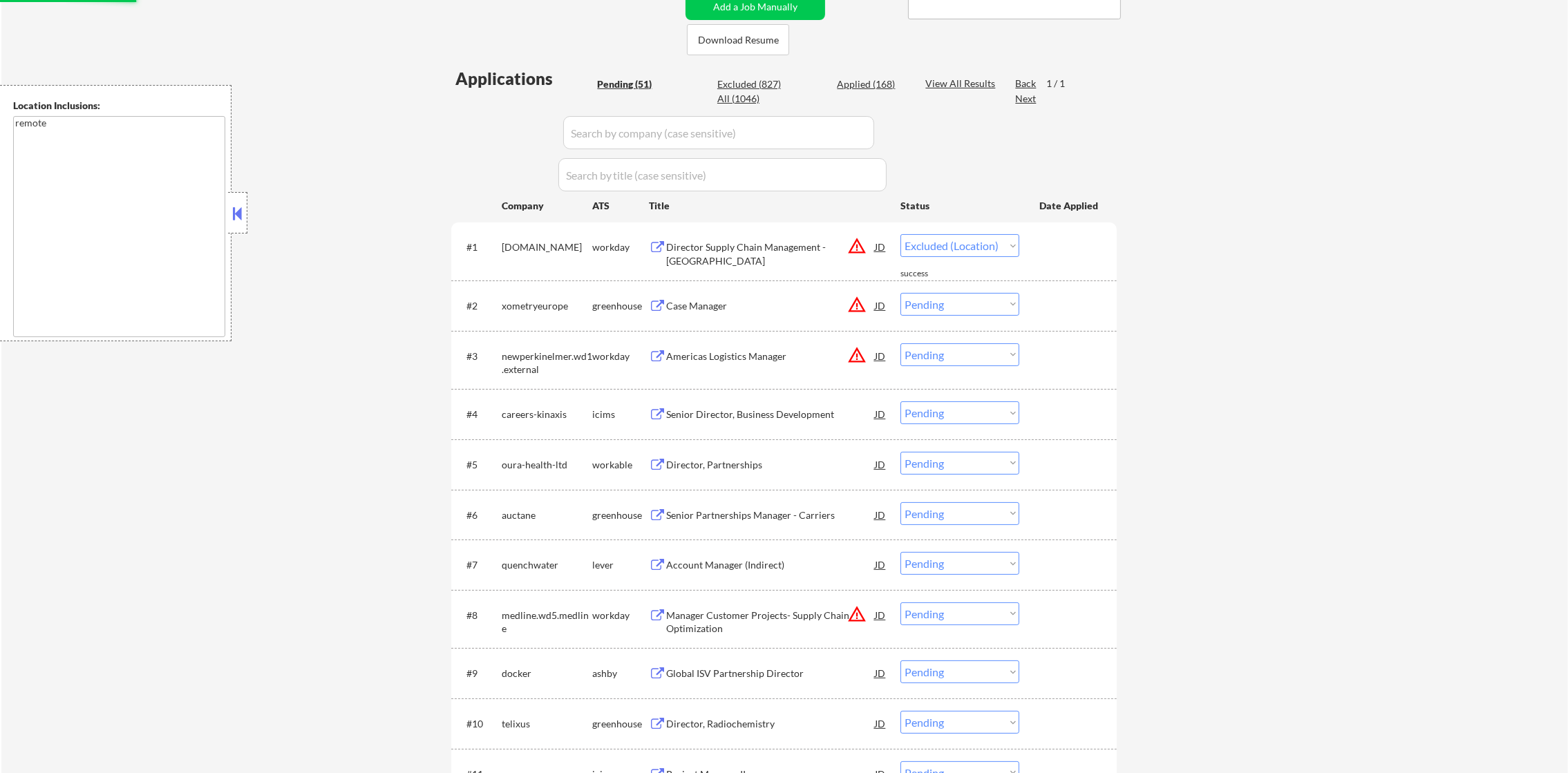
scroll to position [322, 0]
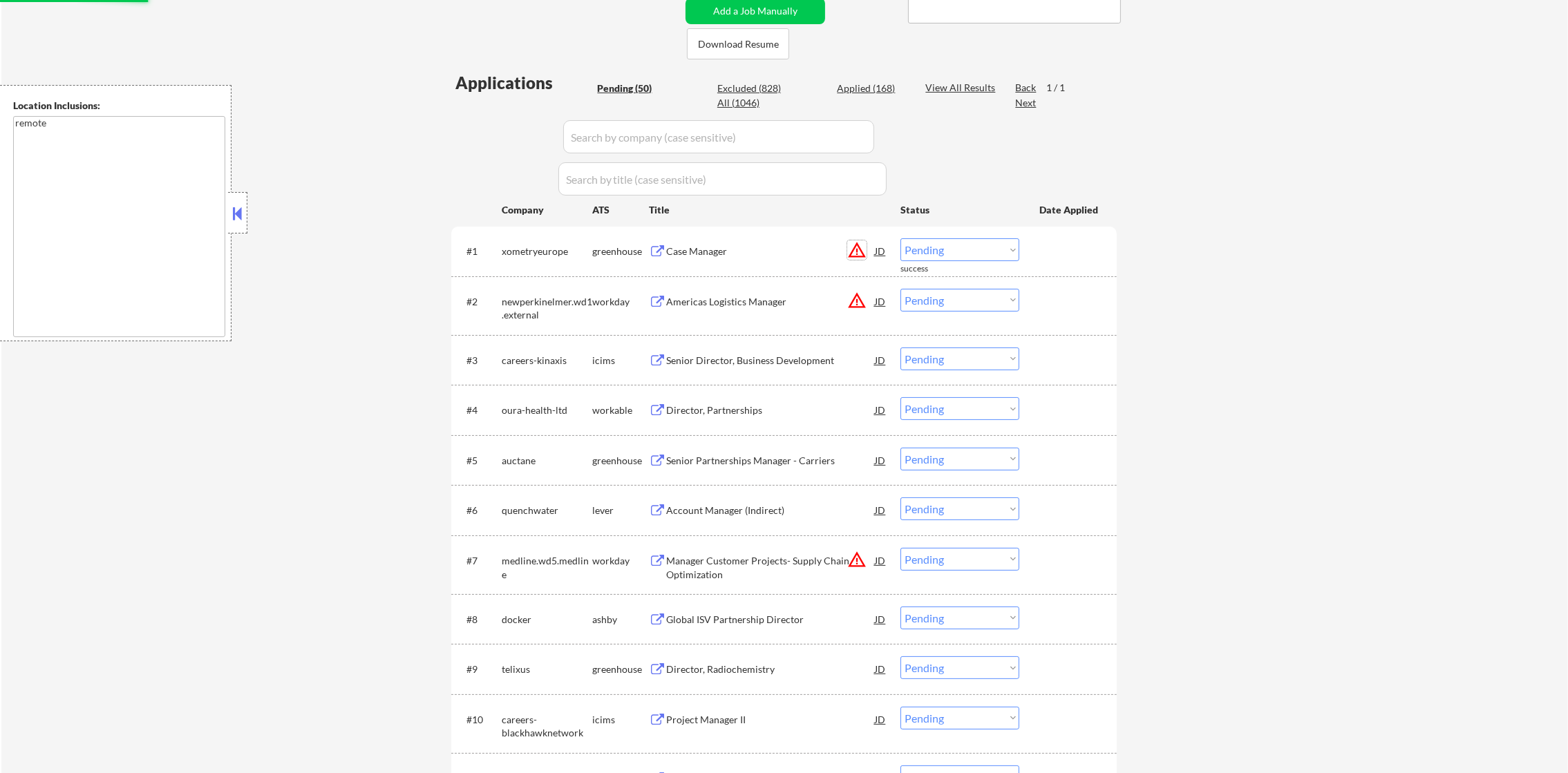
click at [861, 250] on button "warning_amber" at bounding box center [856, 249] width 19 height 19
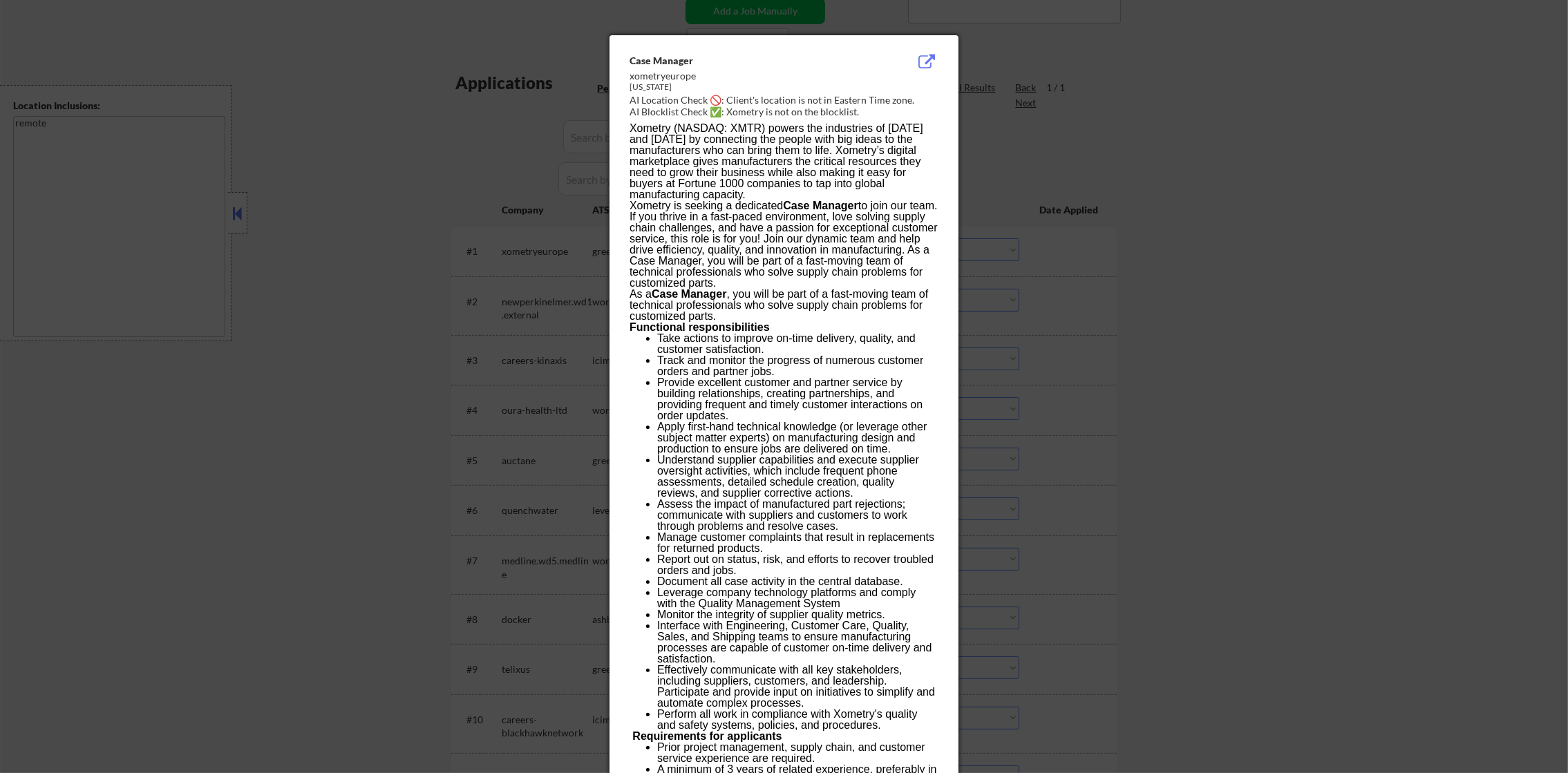
click at [1067, 206] on div at bounding box center [784, 386] width 1568 height 773
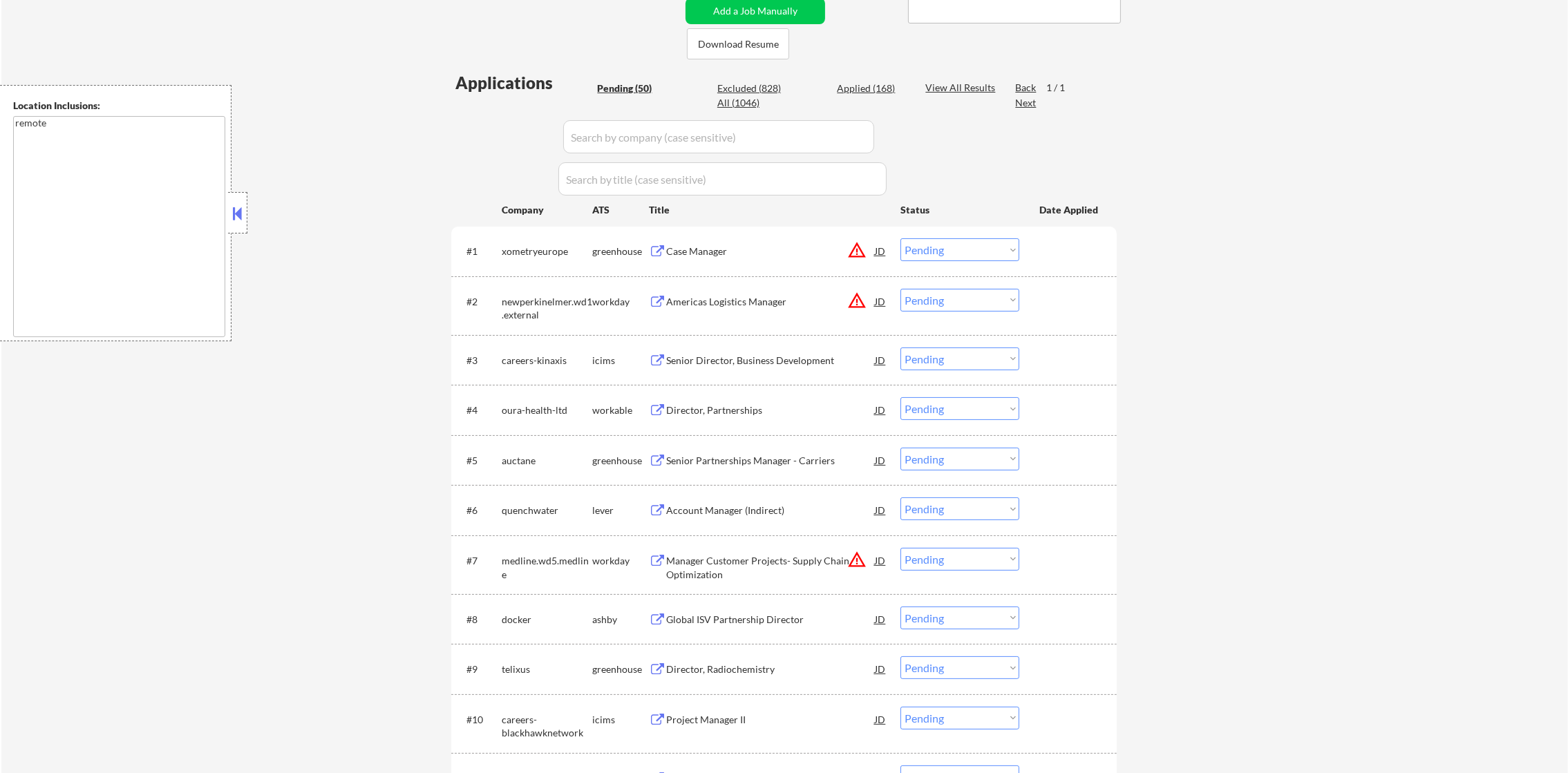
click at [947, 253] on select "Choose an option... Pending Applied Excluded (Questions) Excluded (Expired) Exc…" at bounding box center [960, 250] width 119 height 23
click at [900, 239] on select "Choose an option... Pending Applied Excluded (Questions) Excluded (Expired) Exc…" at bounding box center [960, 250] width 119 height 23
click at [855, 306] on button "warning_amber" at bounding box center [856, 300] width 19 height 19
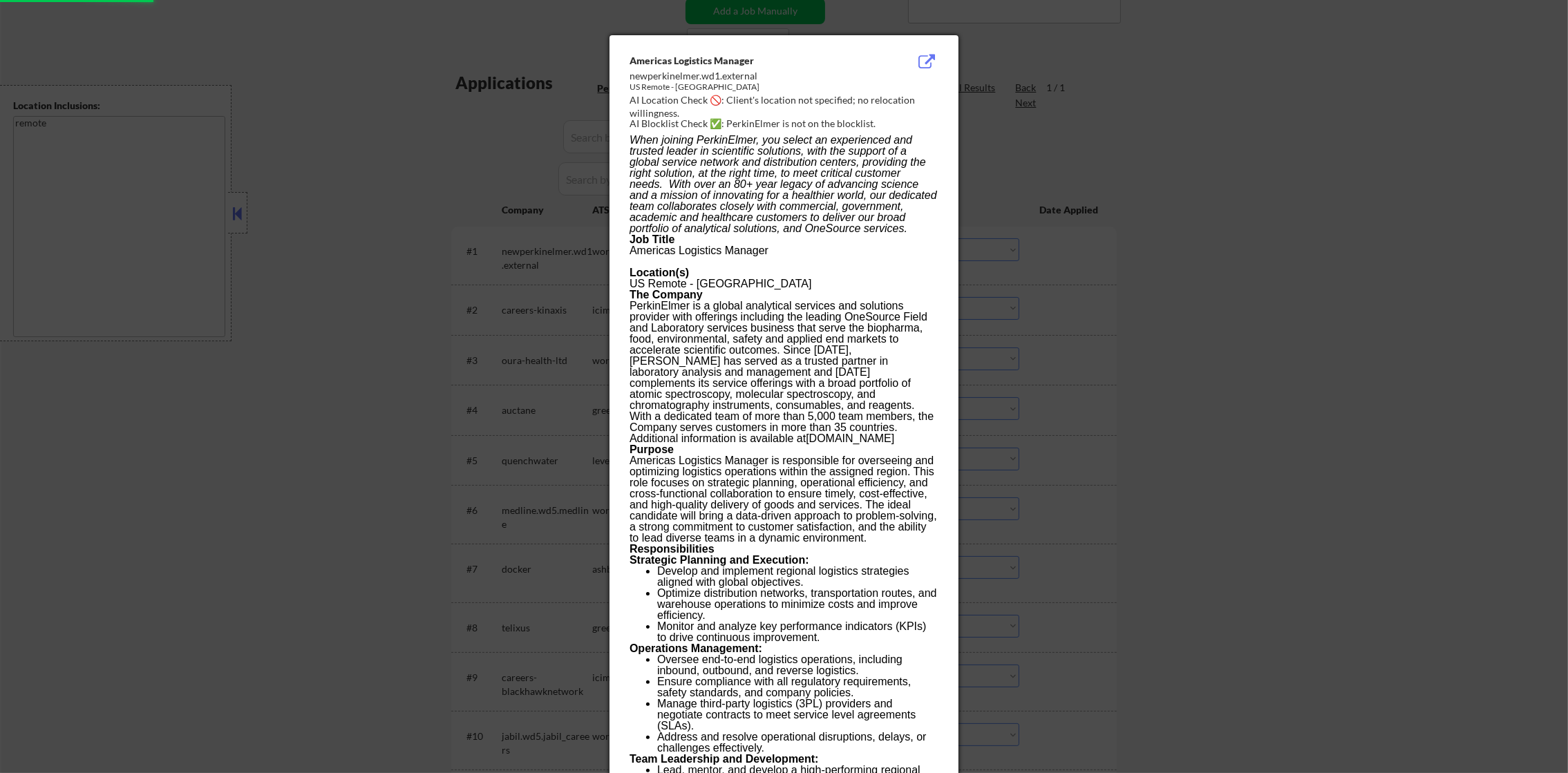
click at [1123, 266] on div at bounding box center [784, 386] width 1568 height 773
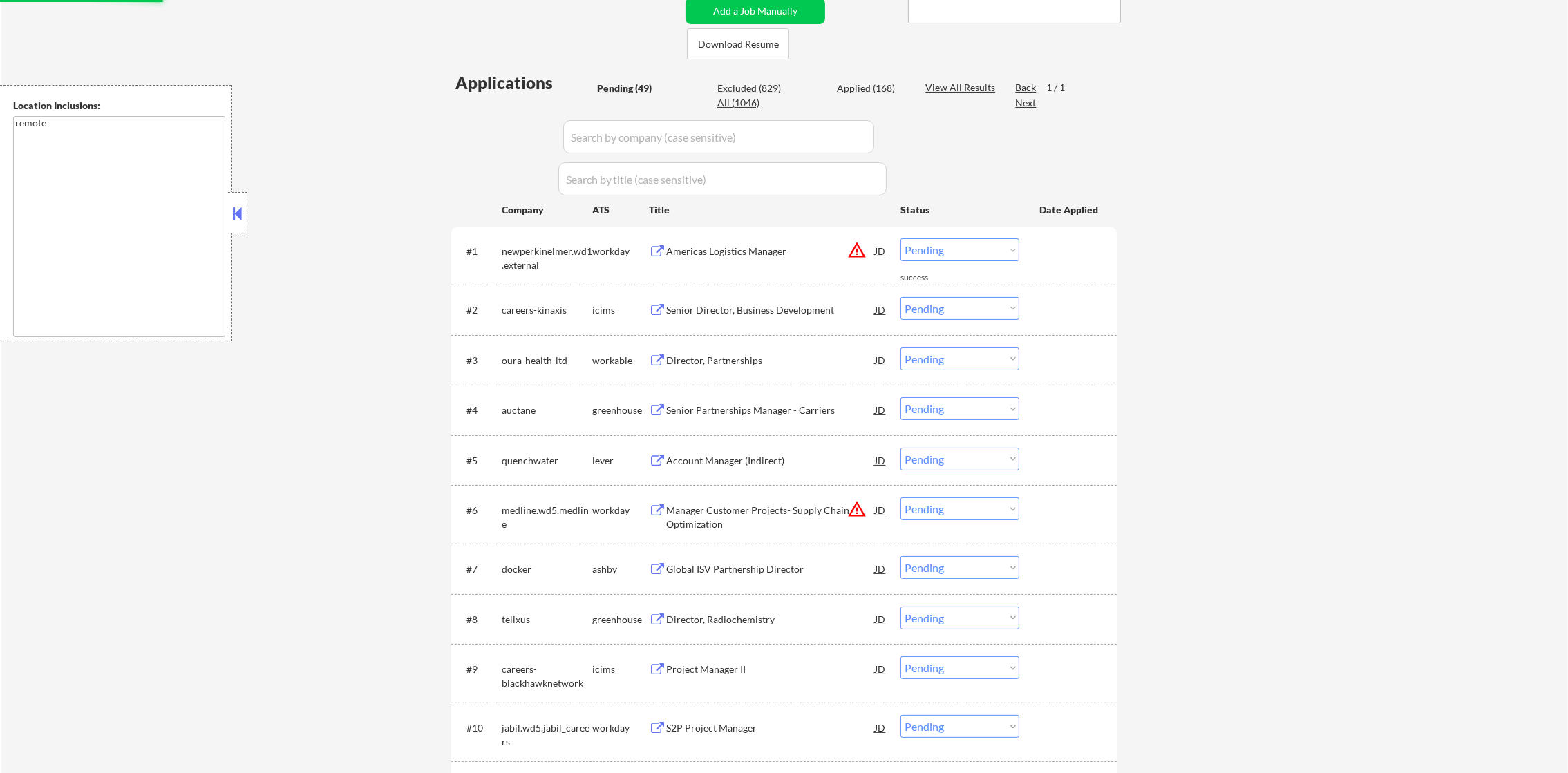
click at [792, 252] on div "Americas Logistics Manager" at bounding box center [770, 252] width 208 height 14
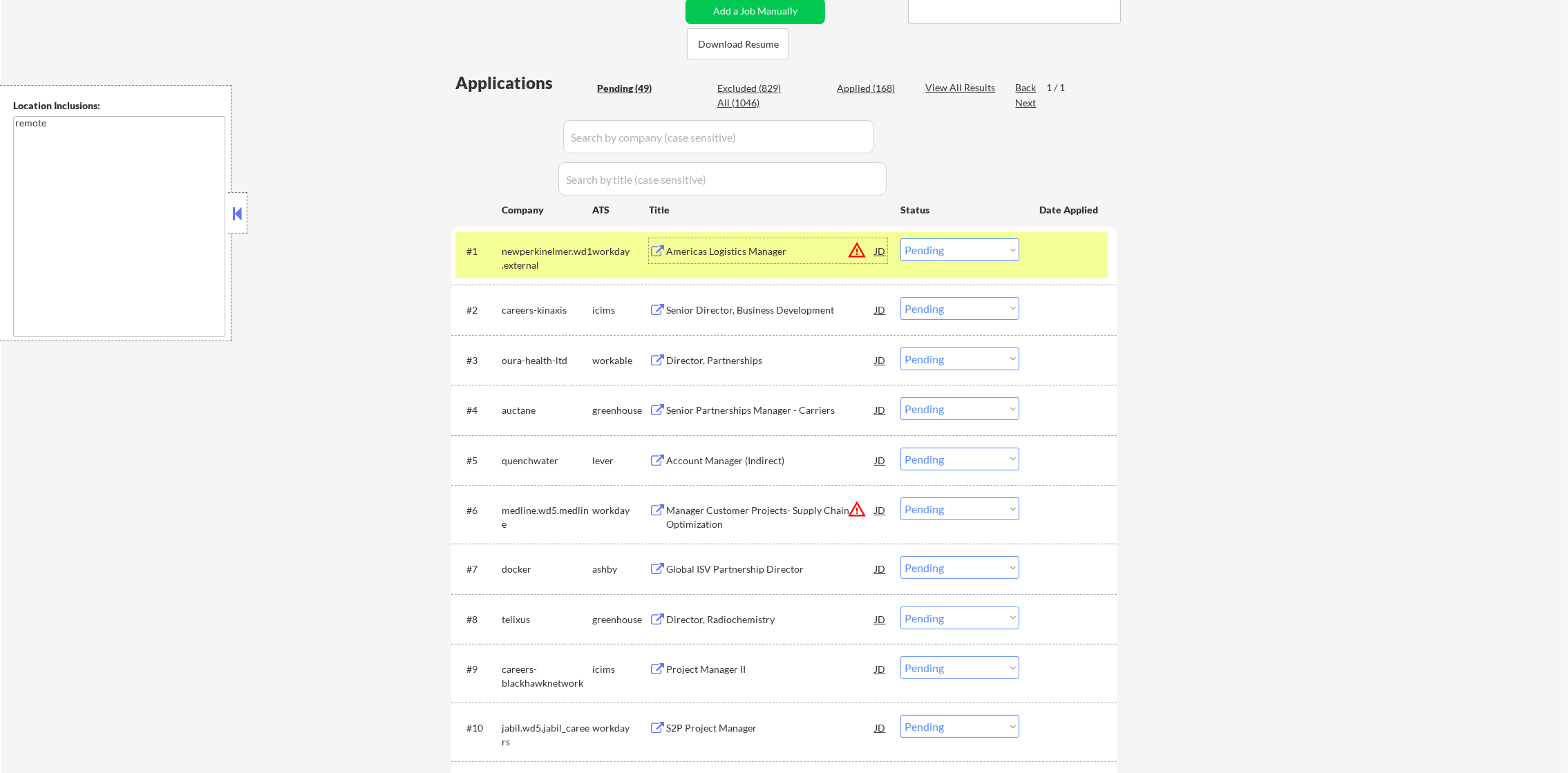
click at [953, 236] on div "#1 newperkinelmer.wd1.external workday Americas Logistics Manager JD warning_am…" at bounding box center [781, 255] width 652 height 46
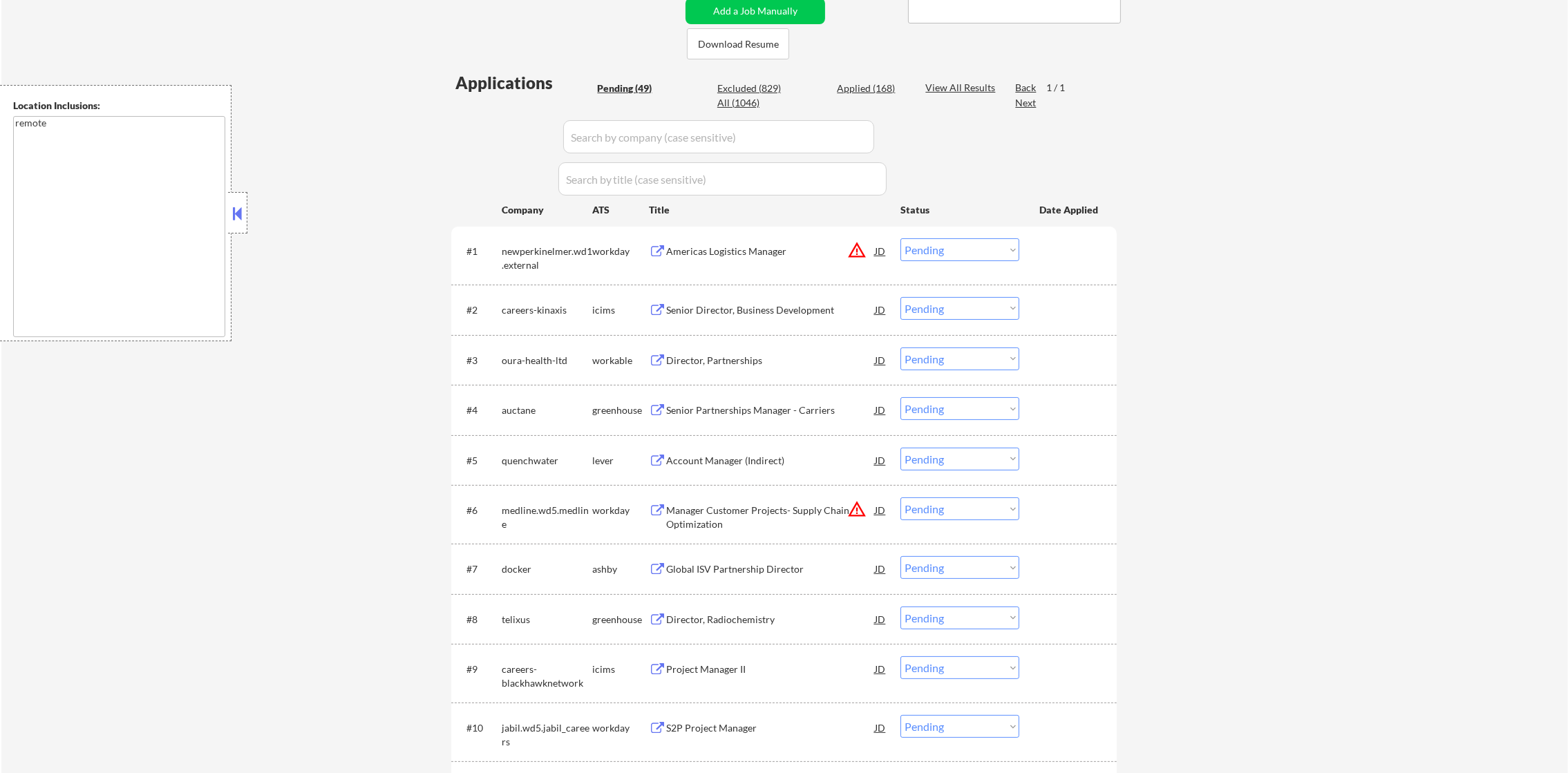
drag, startPoint x: 953, startPoint y: 241, endPoint x: 953, endPoint y: 259, distance: 18.0
click at [953, 241] on select "Choose an option... Pending Applied Excluded (Questions) Excluded (Expired) Exc…" at bounding box center [960, 250] width 119 height 23
click at [900, 239] on select "Choose an option... Pending Applied Excluded (Questions) Excluded (Expired) Exc…" at bounding box center [960, 250] width 119 height 23
select select ""pending""
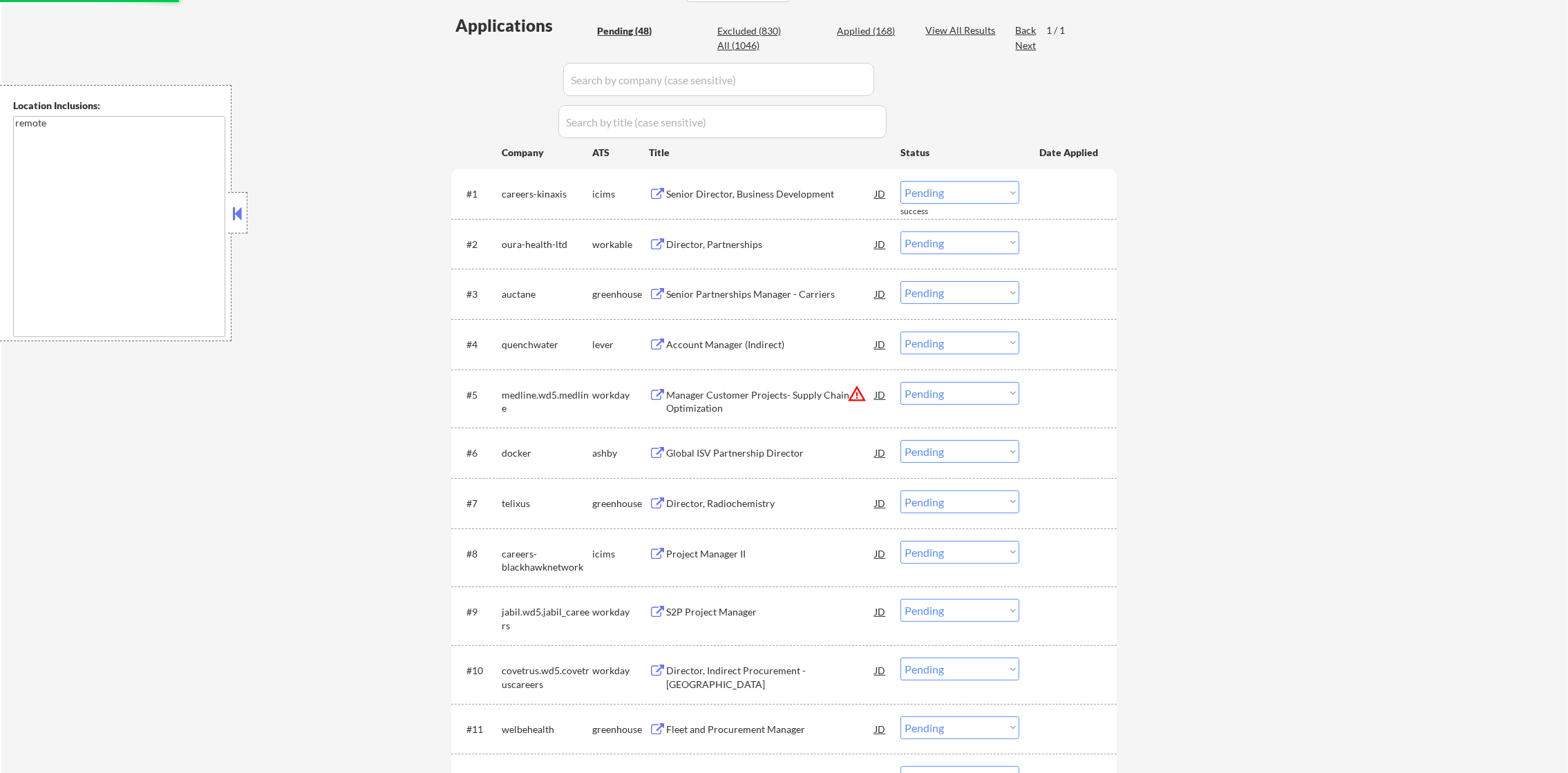
scroll to position [392, 0]
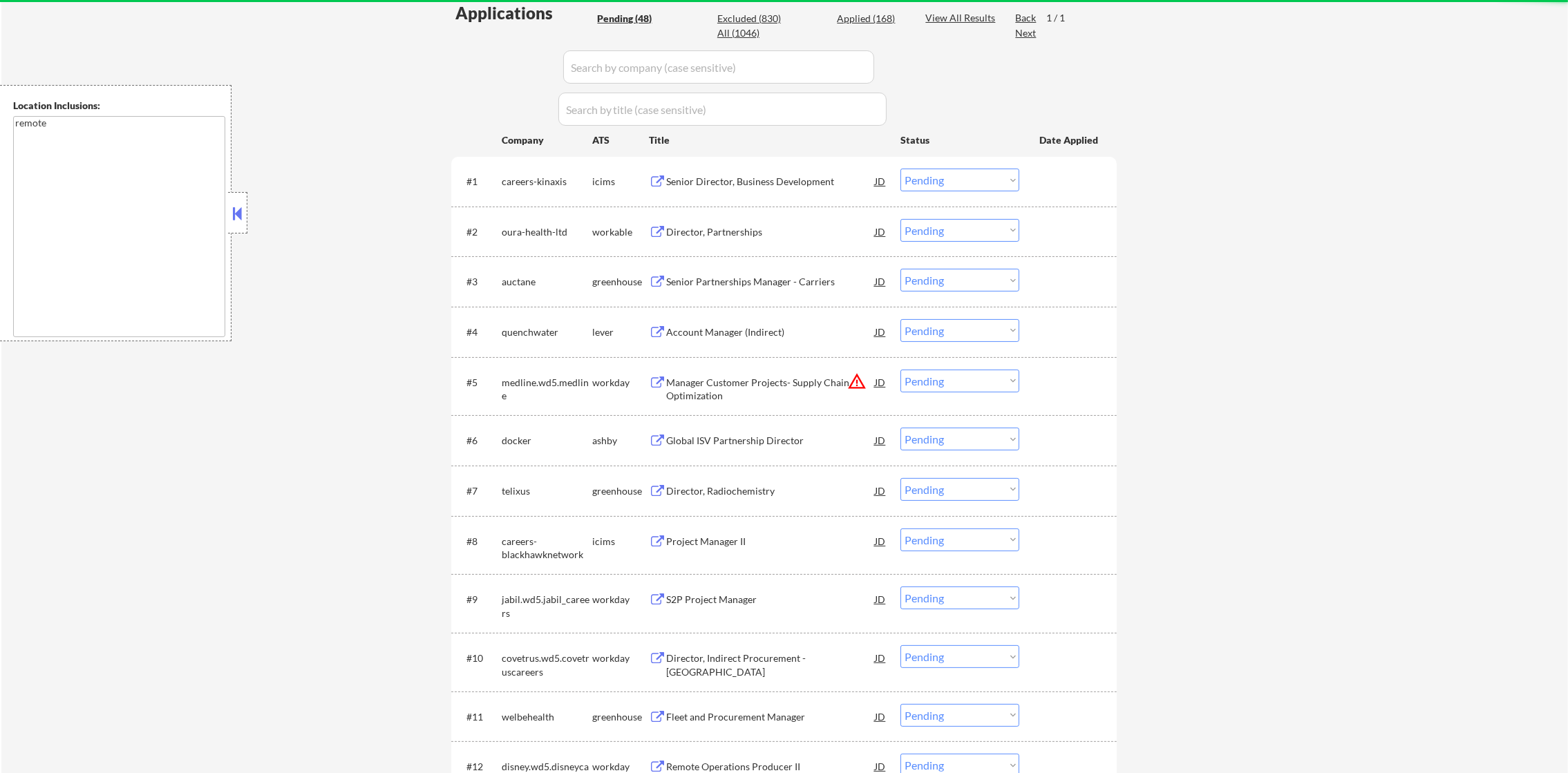
click at [787, 191] on div "Senior Director, Business Development" at bounding box center [770, 181] width 208 height 25
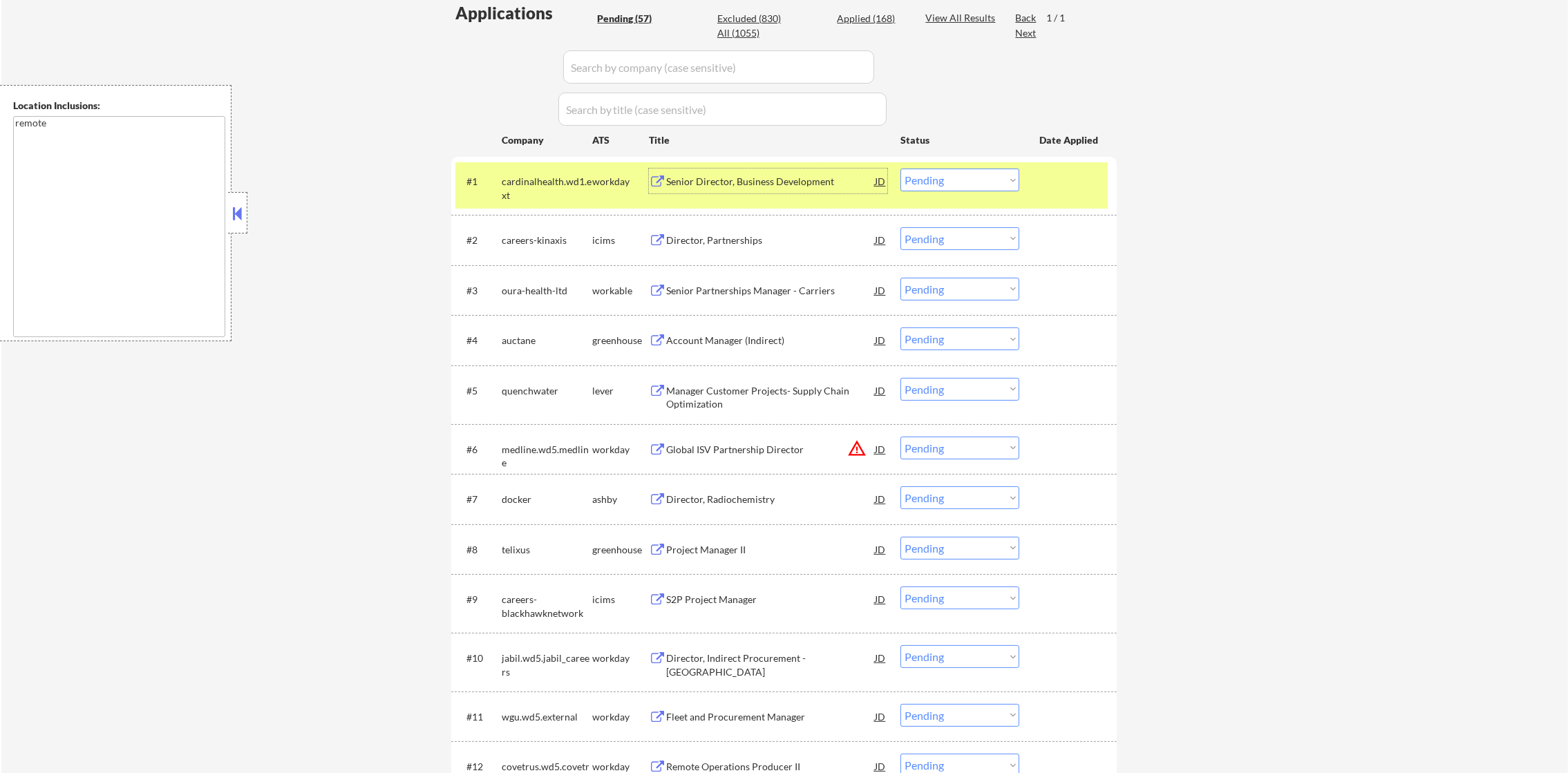
click at [818, 168] on div "Senior Director, Business Development" at bounding box center [770, 181] width 208 height 25
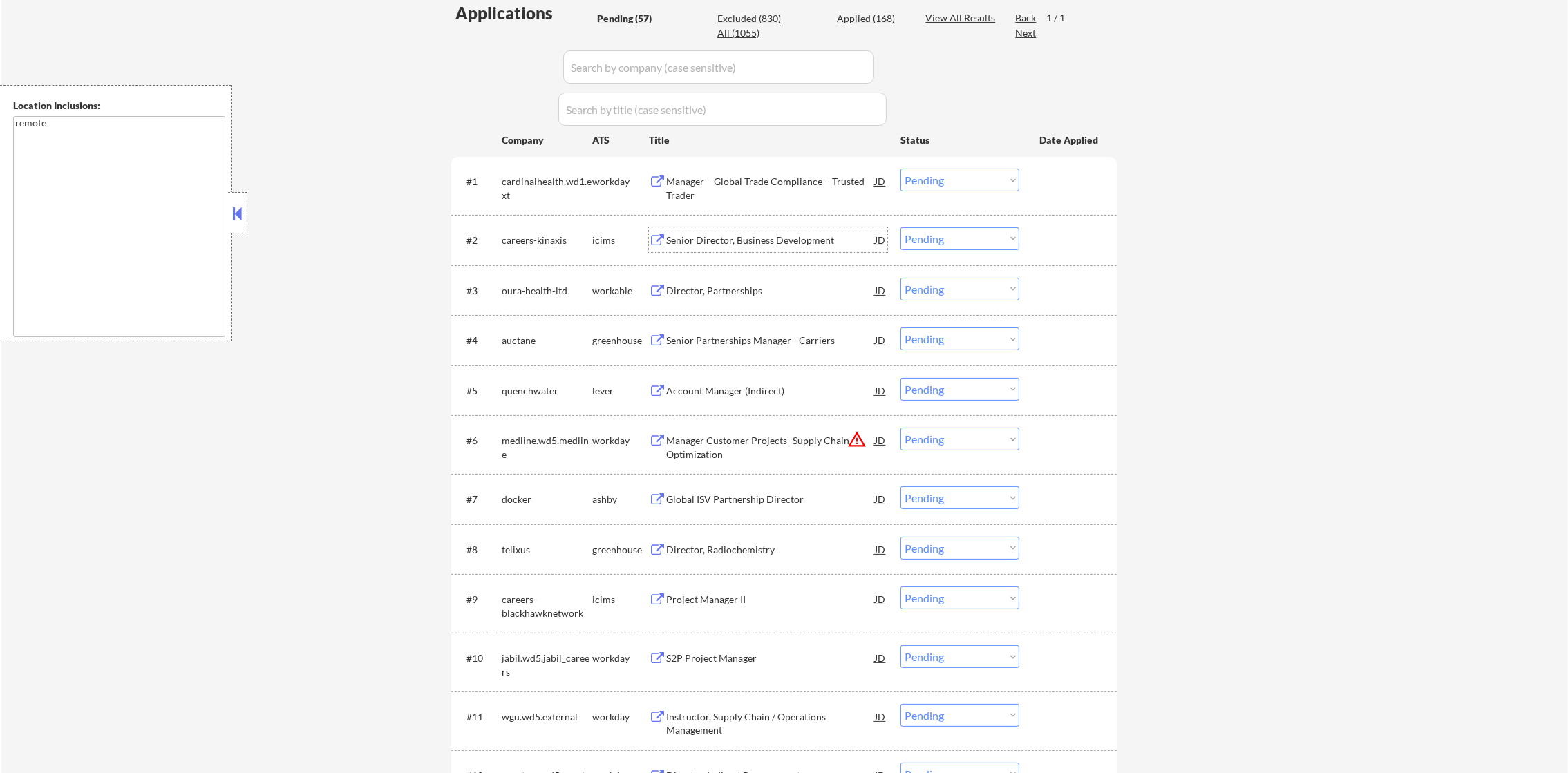
click at [708, 239] on div "Senior Director, Business Development" at bounding box center [770, 240] width 208 height 14
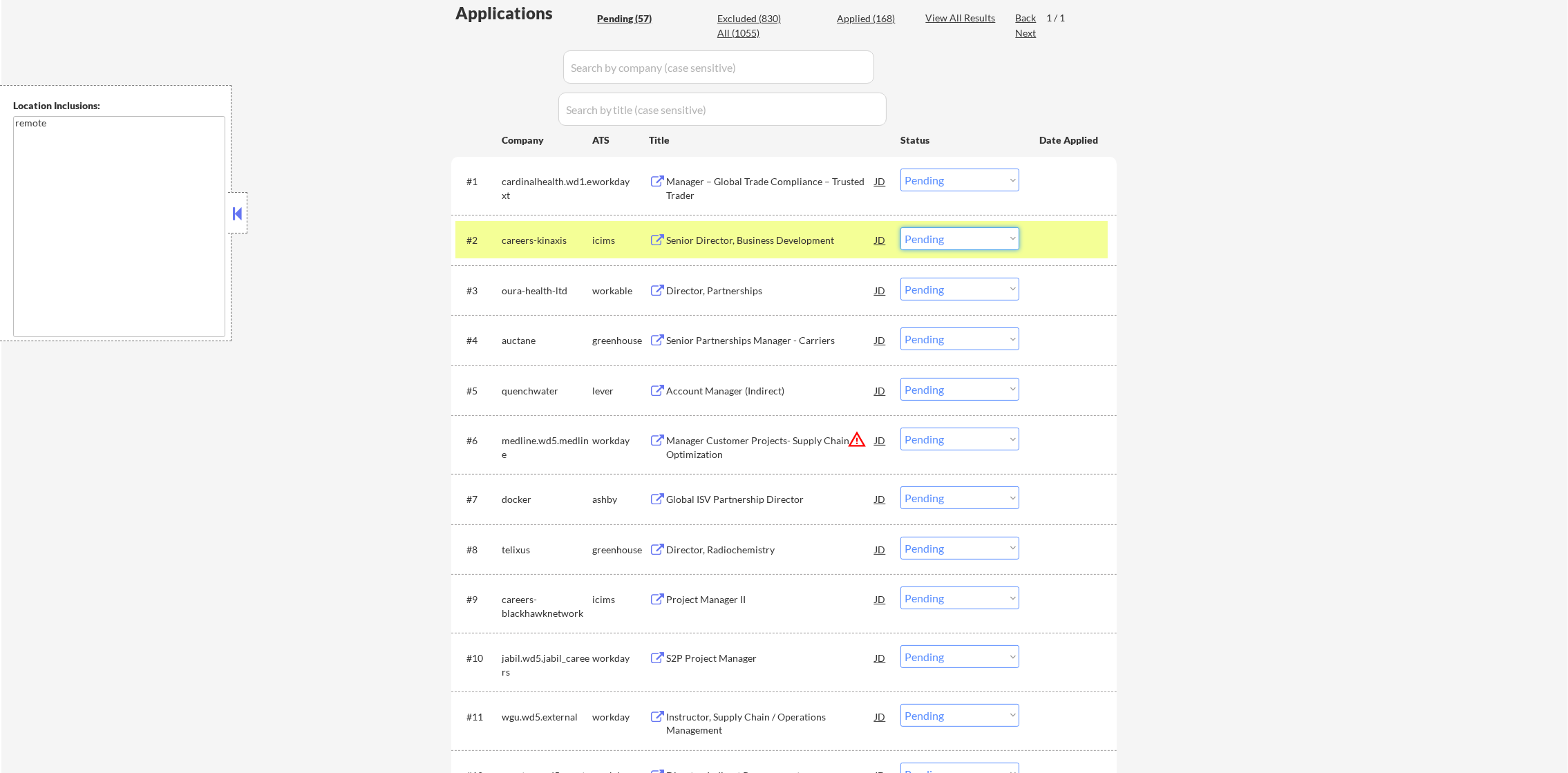
click at [932, 240] on select "Choose an option... Pending Applied Excluded (Questions) Excluded (Expired) Exc…" at bounding box center [960, 239] width 119 height 23
click at [900, 227] on select "Choose an option... Pending Applied Excluded (Questions) Excluded (Expired) Exc…" at bounding box center [960, 239] width 119 height 23
click at [550, 244] on div "careers-kinaxis" at bounding box center [547, 240] width 90 height 14
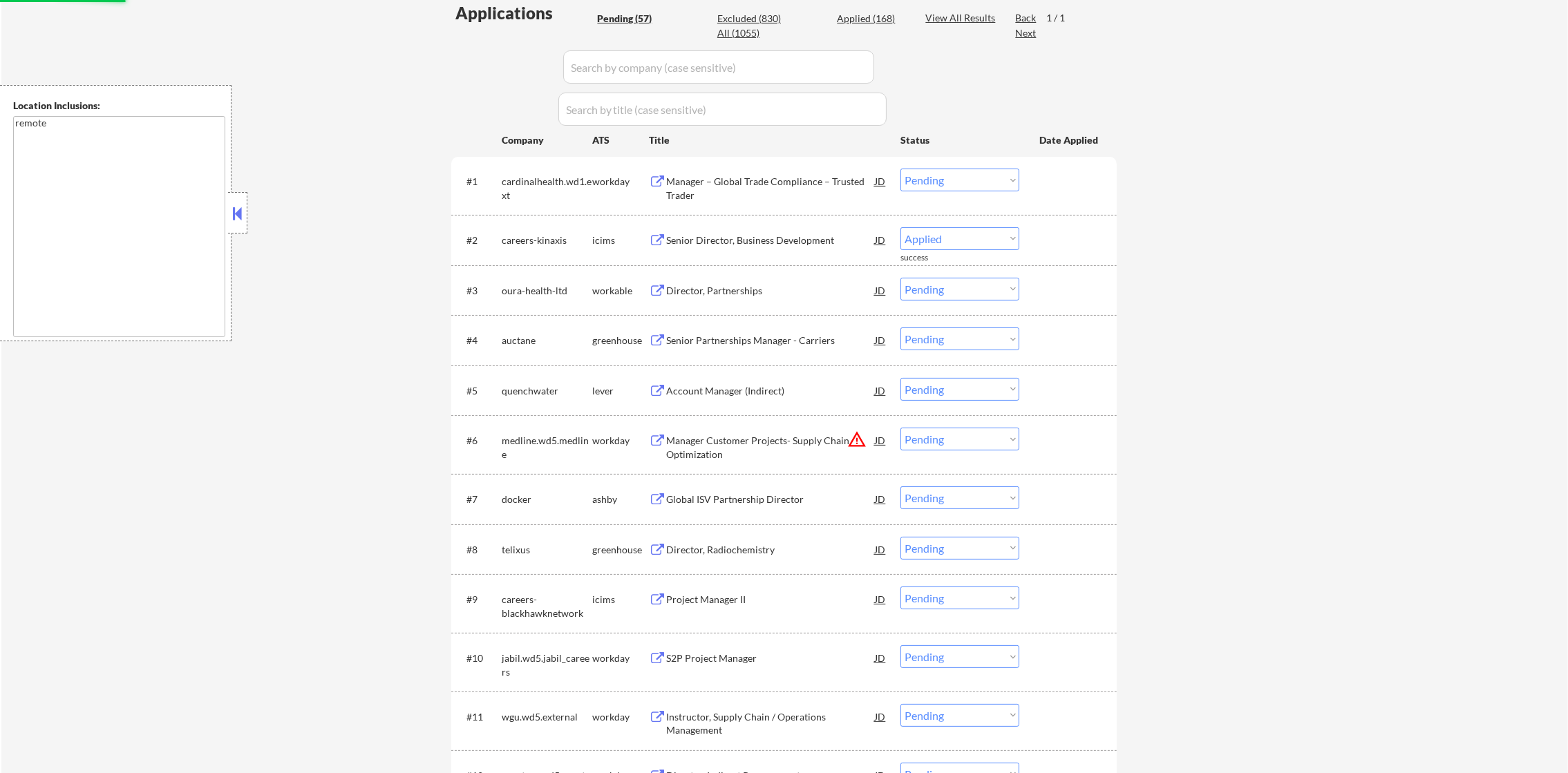
select select ""pending""
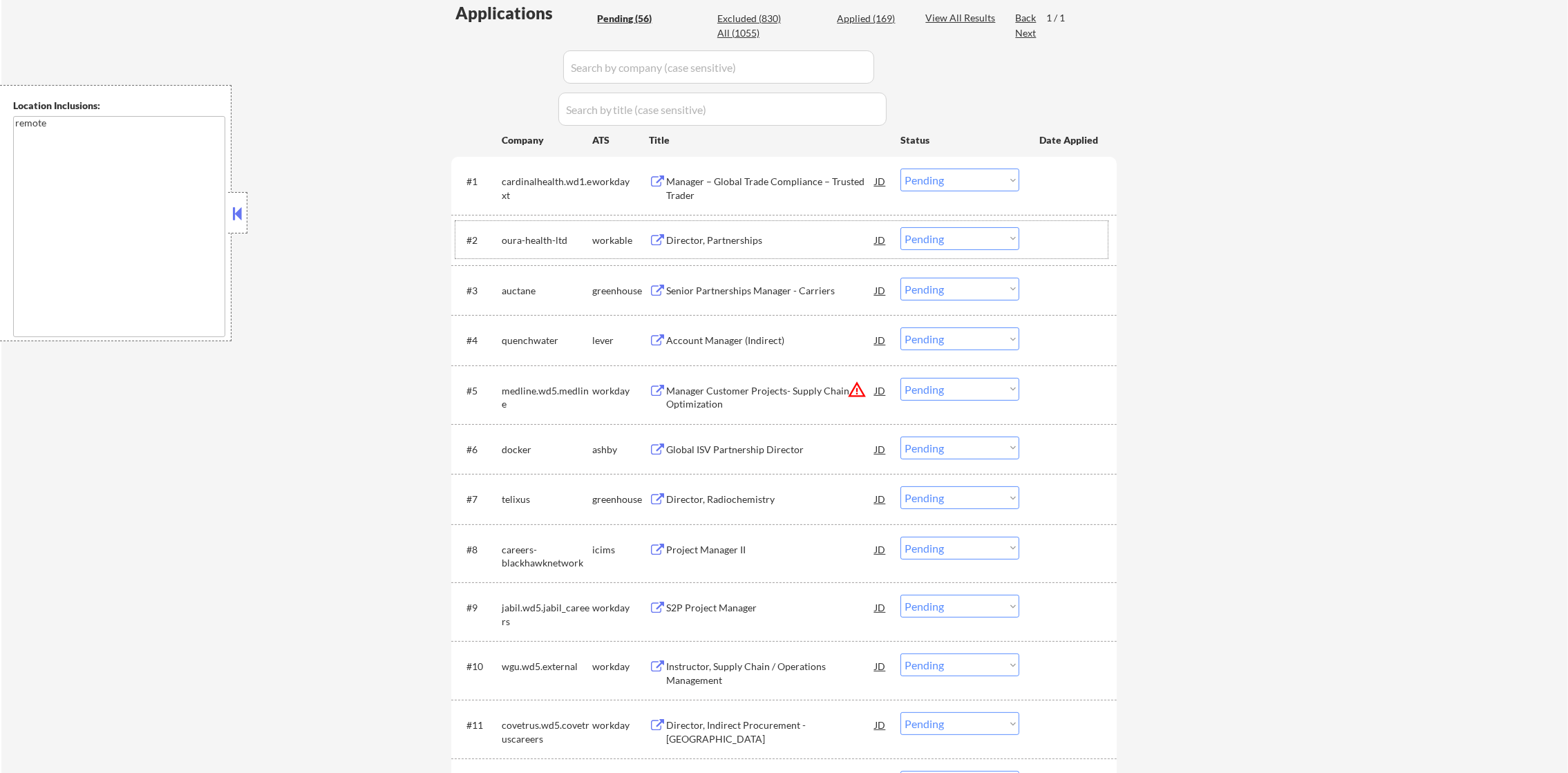
click at [785, 188] on div "Manager – Global Trade Compliance – Trusted Trader" at bounding box center [770, 188] width 208 height 27
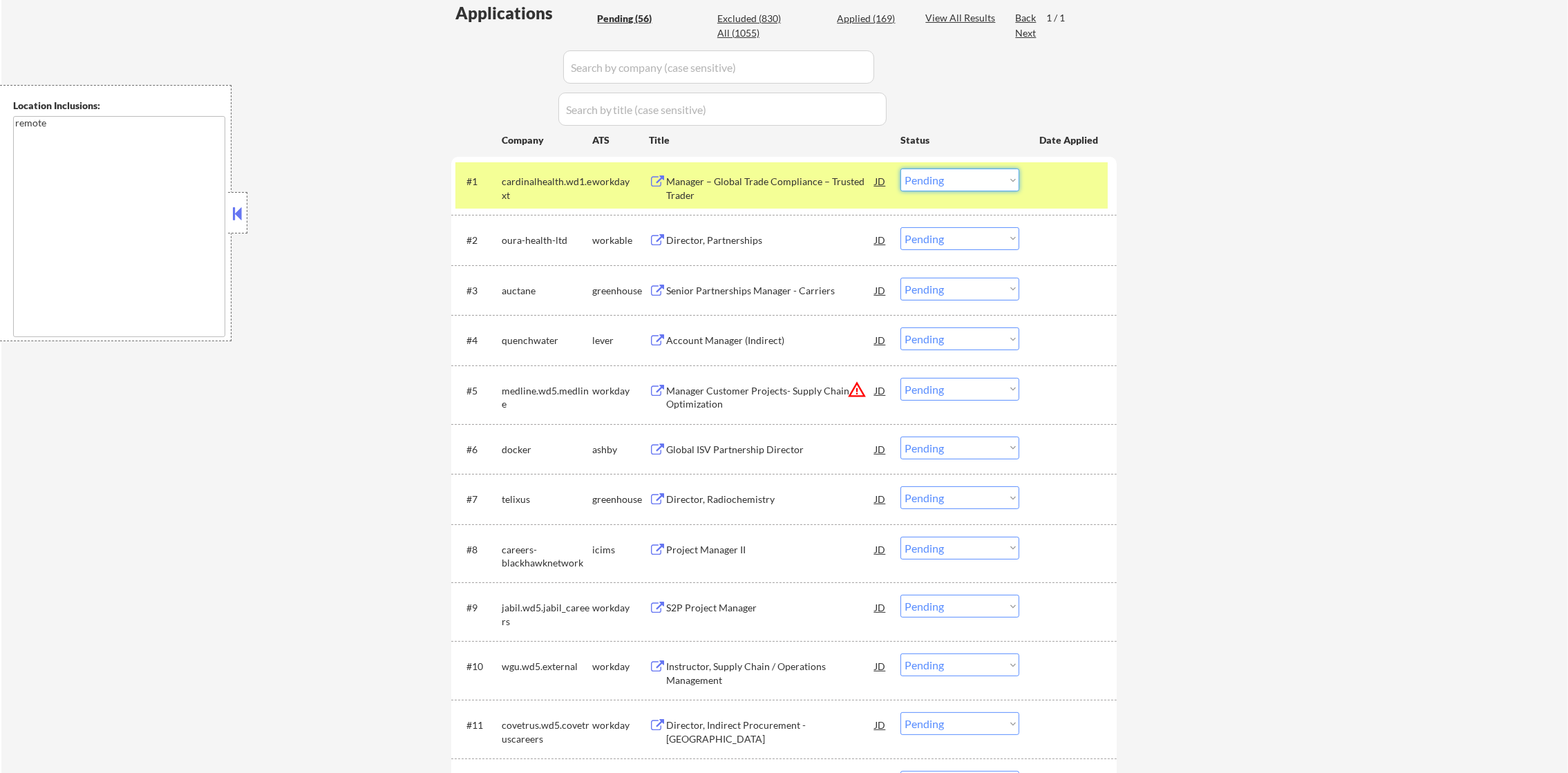
click at [940, 181] on select "Choose an option... Pending Applied Excluded (Questions) Excluded (Expired) Exc…" at bounding box center [960, 180] width 119 height 23
click at [900, 168] on select "Choose an option... Pending Applied Excluded (Questions) Excluded (Expired) Exc…" at bounding box center [960, 180] width 119 height 23
click at [516, 175] on div "cardinalhealth.wd1.ext" at bounding box center [547, 188] width 90 height 27
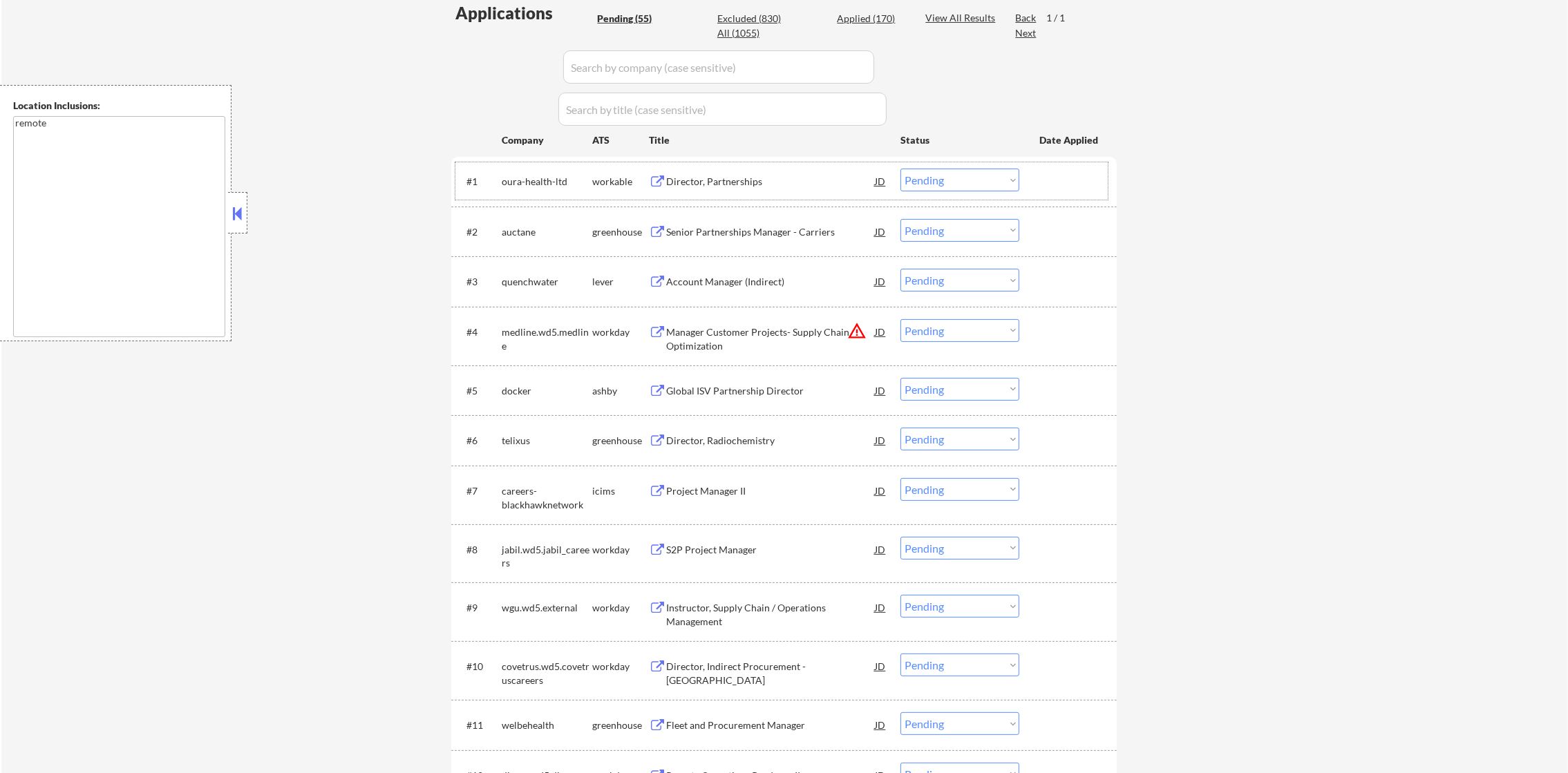
click at [762, 175] on div "Director, Partnerships" at bounding box center [770, 181] width 208 height 14
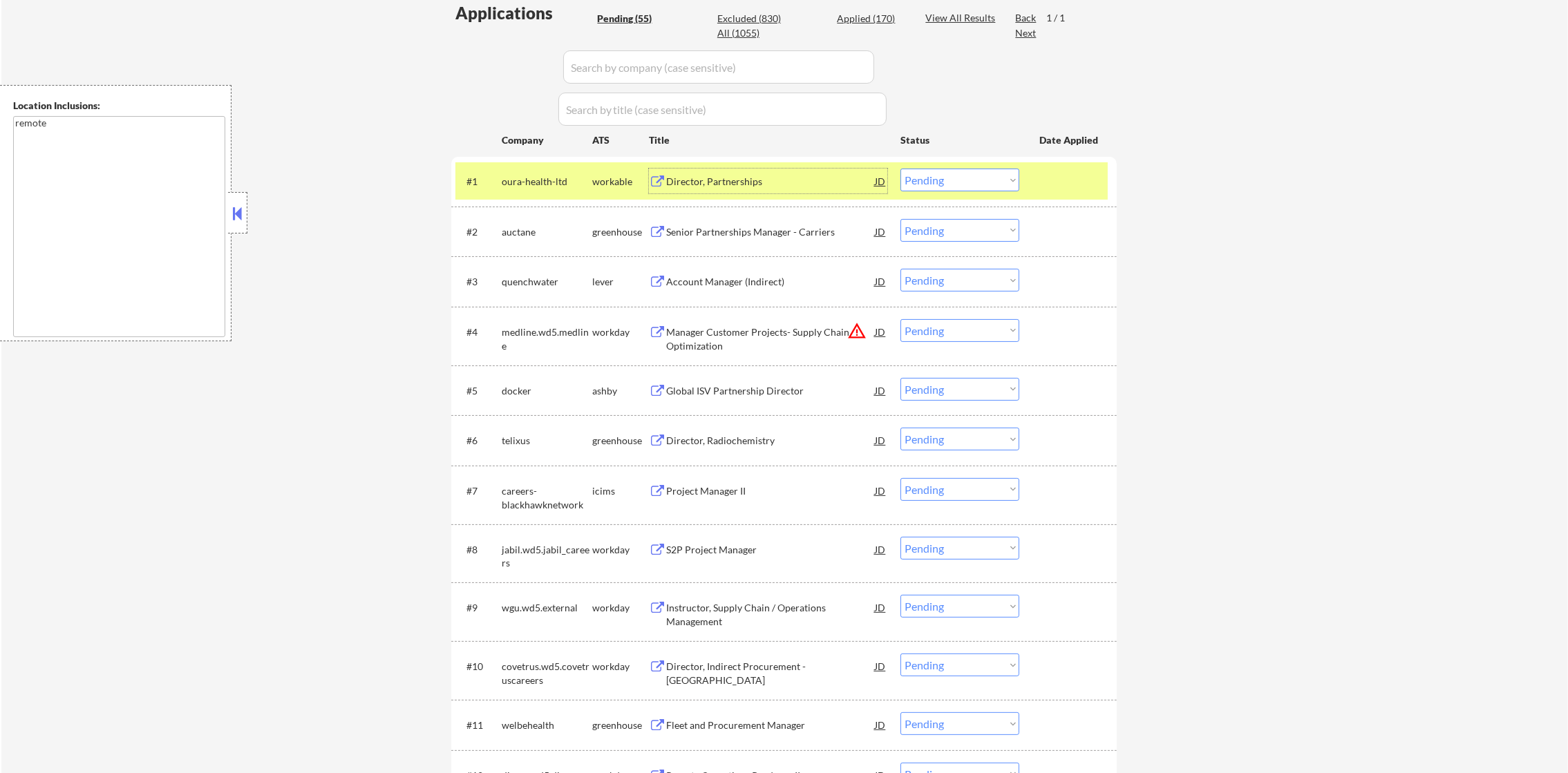
click at [950, 187] on select "Choose an option... Pending Applied Excluded (Questions) Excluded (Expired) Exc…" at bounding box center [960, 180] width 119 height 23
click at [900, 168] on select "Choose an option... Pending Applied Excluded (Questions) Excluded (Expired) Exc…" at bounding box center [960, 180] width 119 height 23
click at [520, 170] on div "oura-health-ltd" at bounding box center [547, 181] width 90 height 25
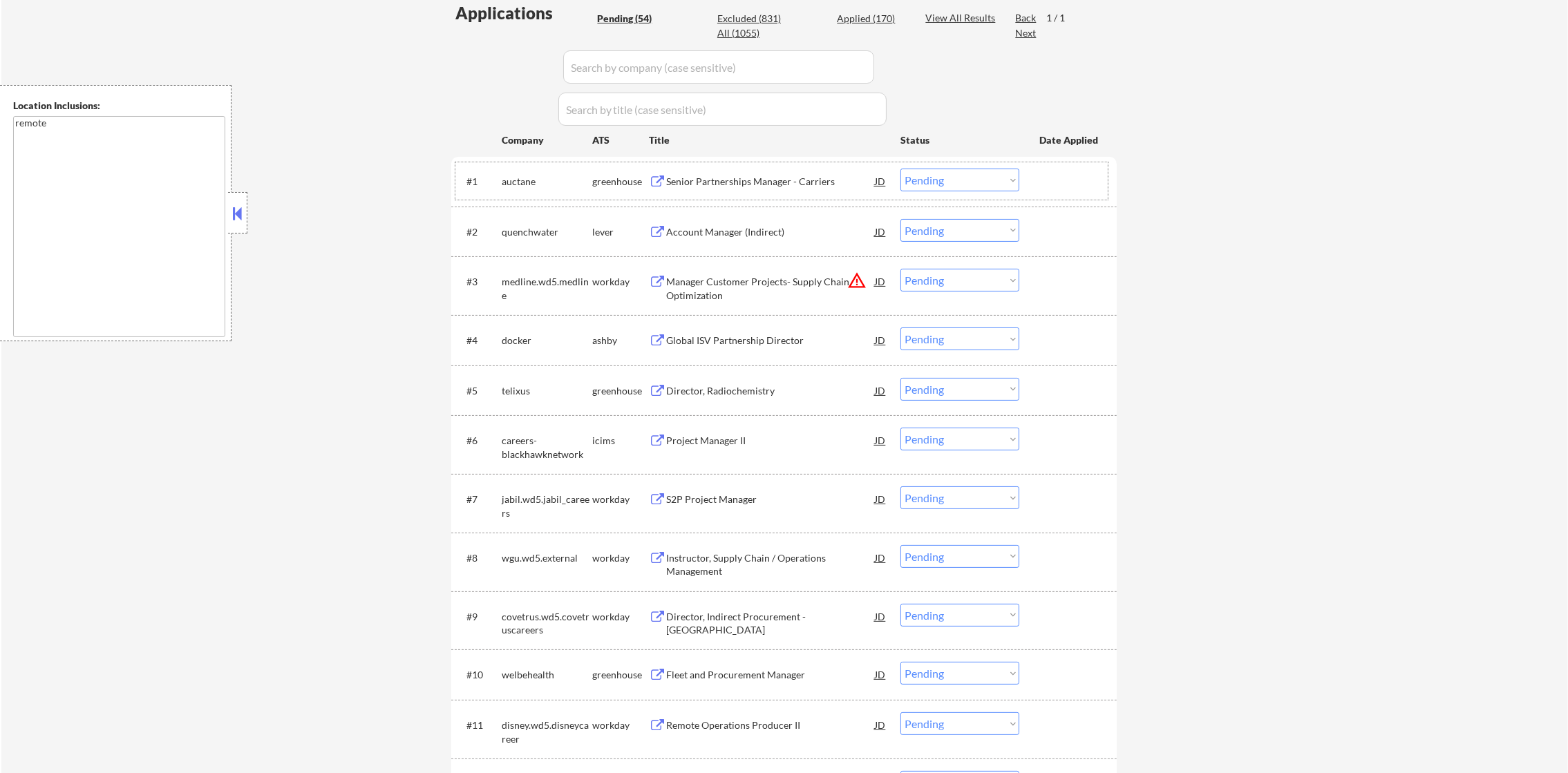
click at [722, 179] on div "Senior Partnerships Manager - Carriers" at bounding box center [770, 181] width 208 height 14
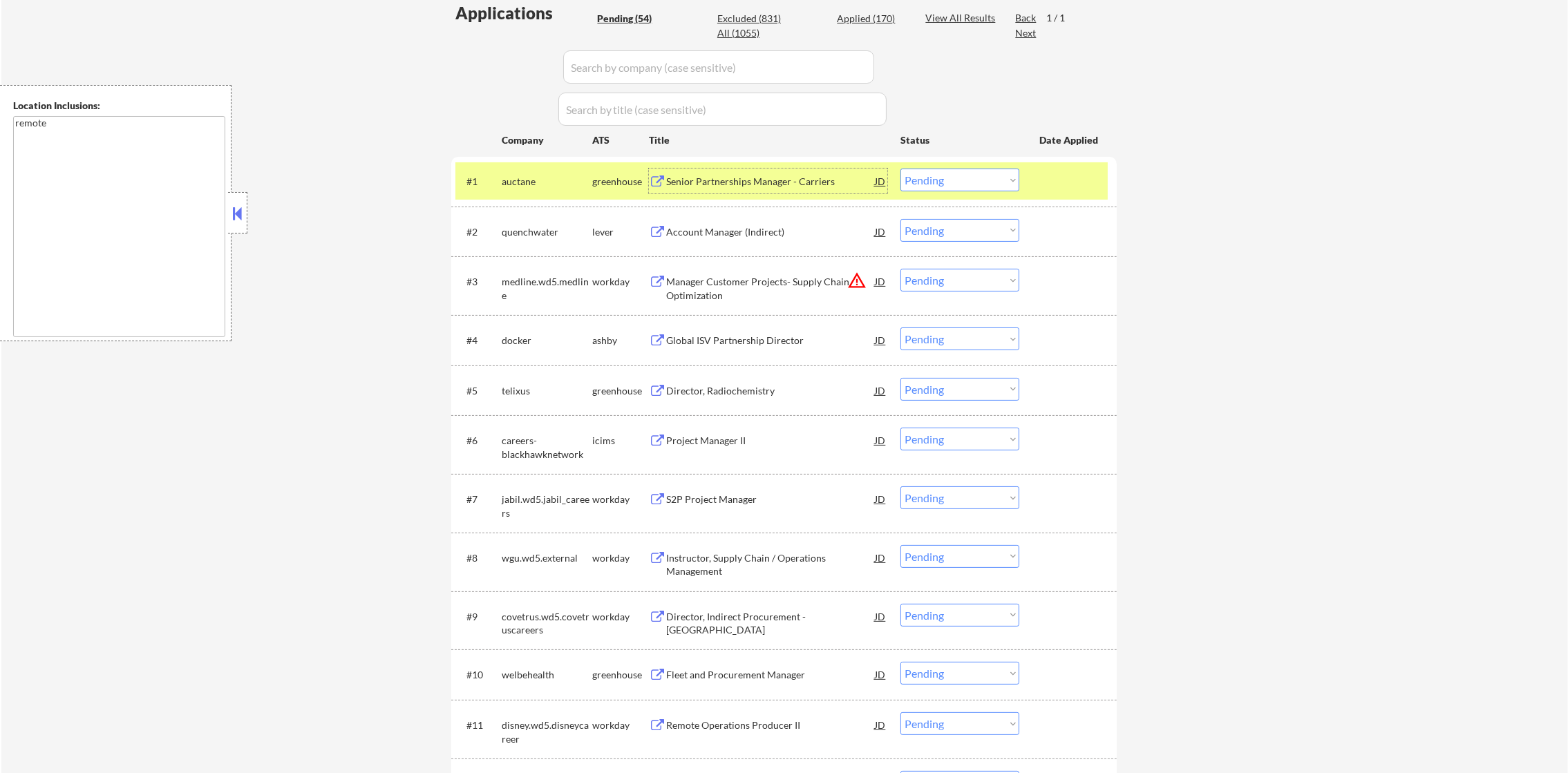
click at [932, 171] on select "Choose an option... Pending Applied Excluded (Questions) Excluded (Expired) Exc…" at bounding box center [960, 180] width 119 height 23
click at [900, 168] on select "Choose an option... Pending Applied Excluded (Questions) Excluded (Expired) Exc…" at bounding box center [960, 180] width 119 height 23
click at [517, 173] on div "auctane" at bounding box center [547, 181] width 90 height 25
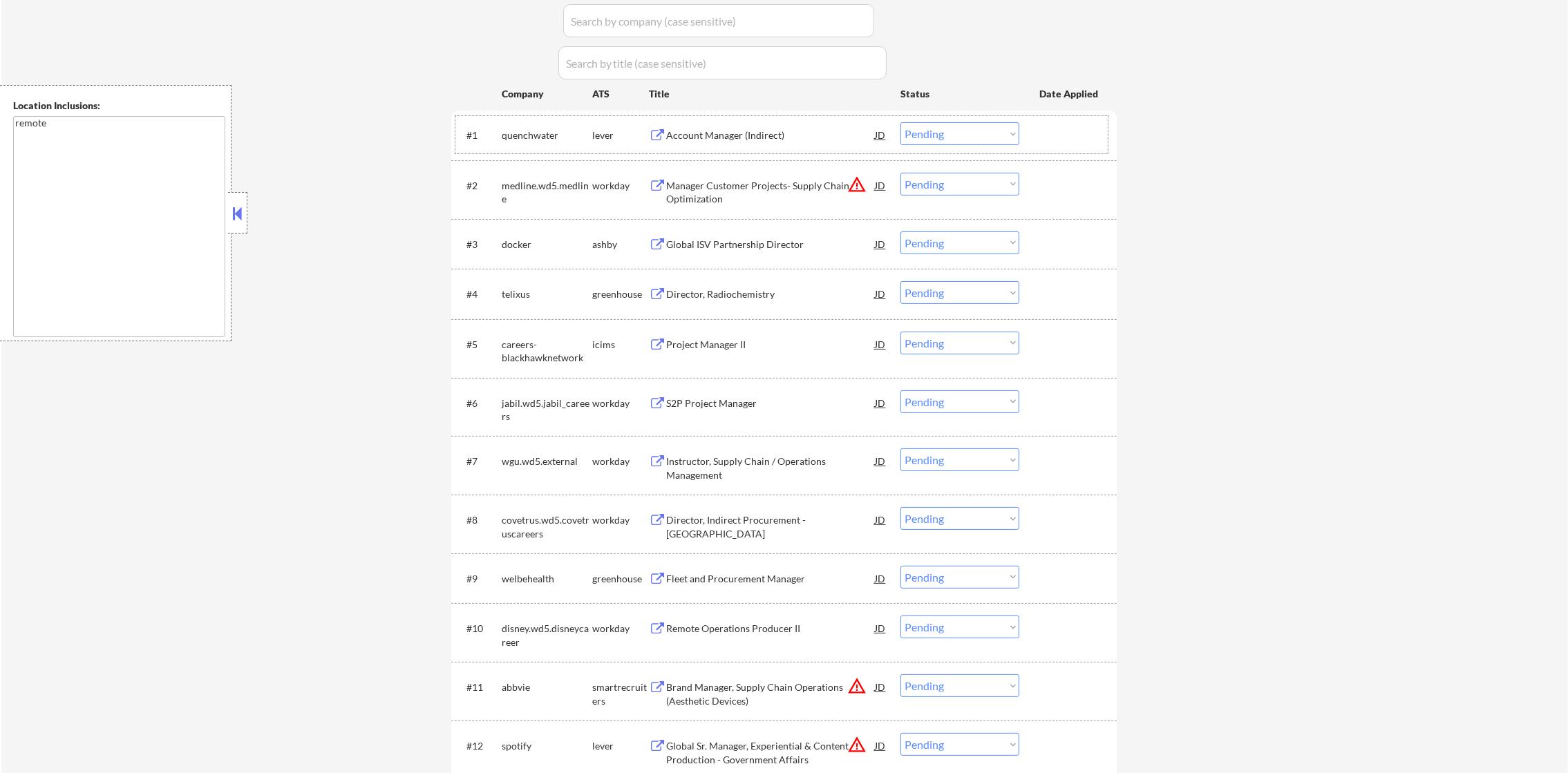
scroll to position [461, 0]
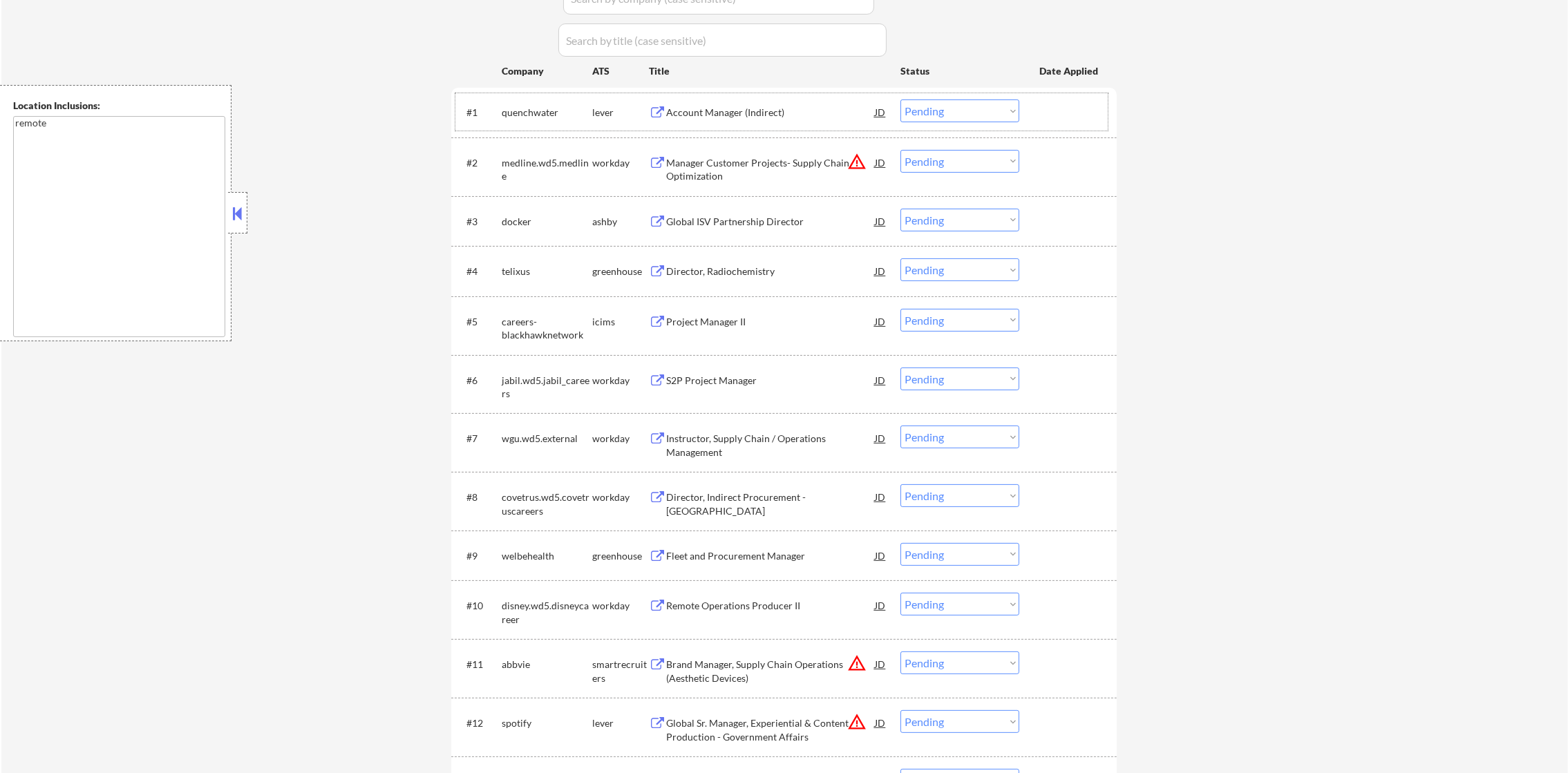
click at [758, 122] on div "Account Manager (Indirect)" at bounding box center [770, 112] width 208 height 25
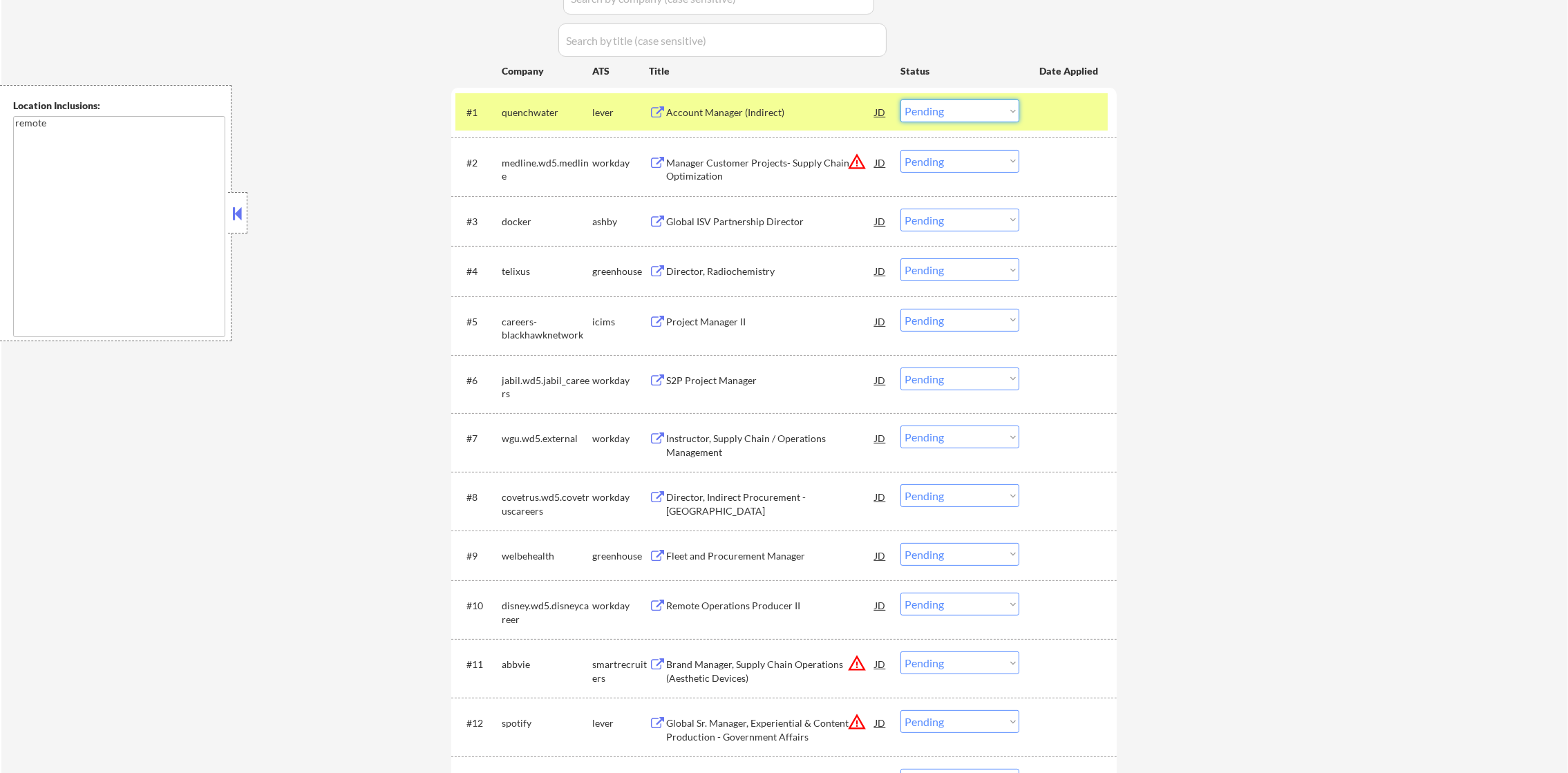
drag, startPoint x: 970, startPoint y: 108, endPoint x: 968, endPoint y: 124, distance: 16.1
click at [970, 108] on select "Choose an option... Pending Applied Excluded (Questions) Excluded (Expired) Exc…" at bounding box center [960, 111] width 119 height 23
click at [900, 100] on select "Choose an option... Pending Applied Excluded (Questions) Excluded (Expired) Exc…" at bounding box center [960, 111] width 119 height 23
click at [520, 101] on div "quenchwater" at bounding box center [547, 112] width 90 height 25
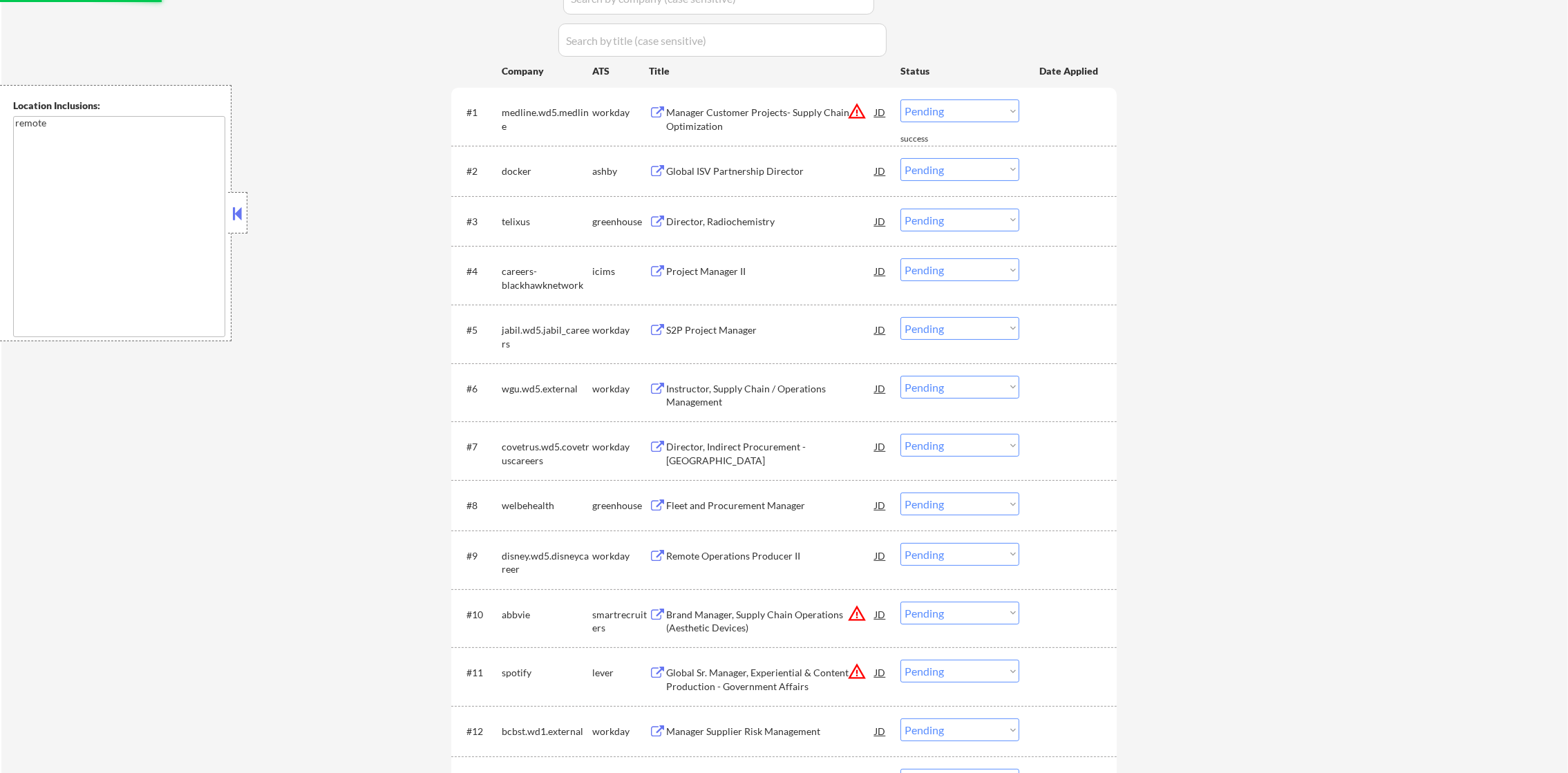
click at [863, 117] on button "warning_amber" at bounding box center [856, 111] width 19 height 19
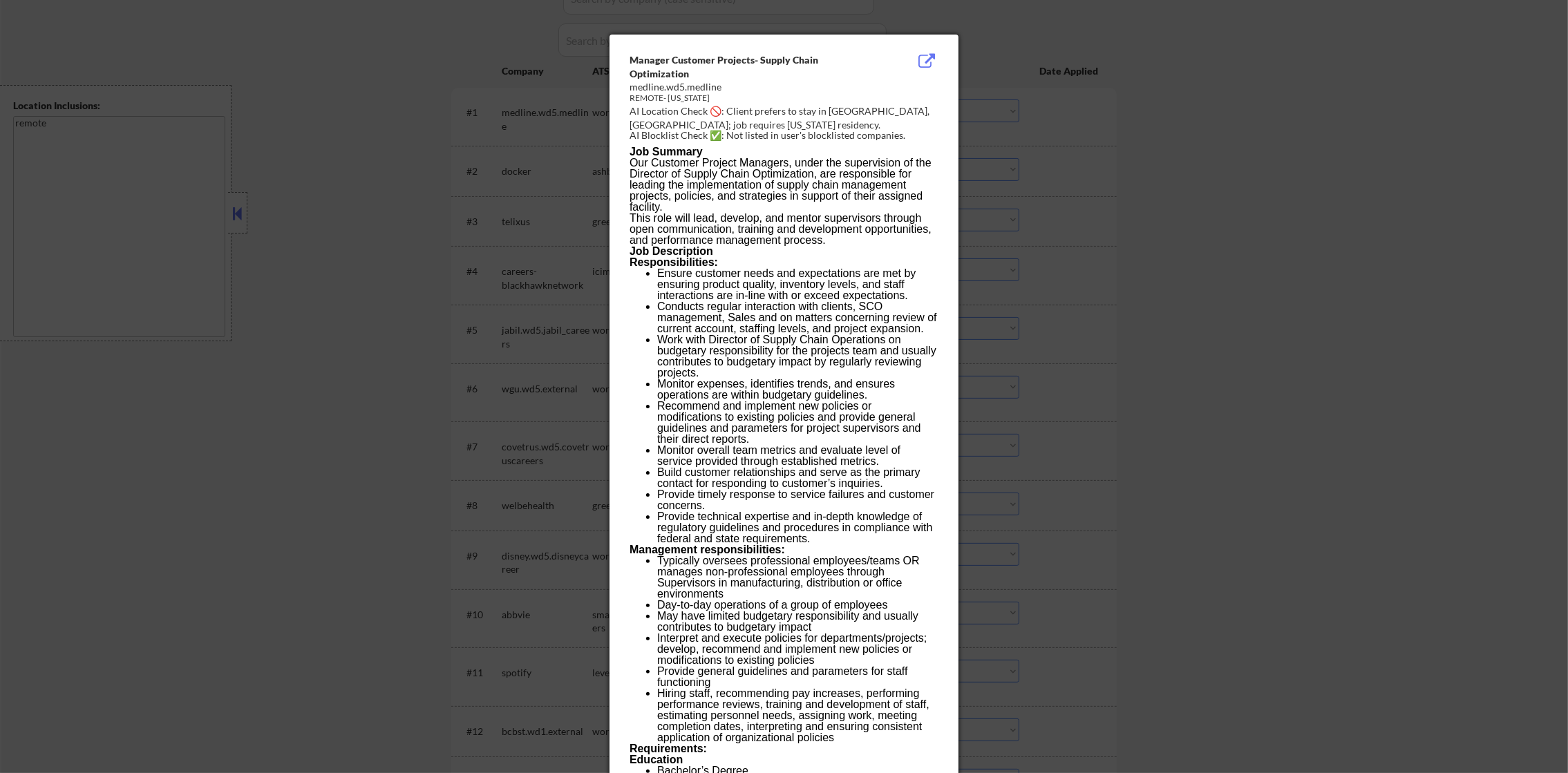
click at [1002, 117] on div at bounding box center [784, 386] width 1568 height 773
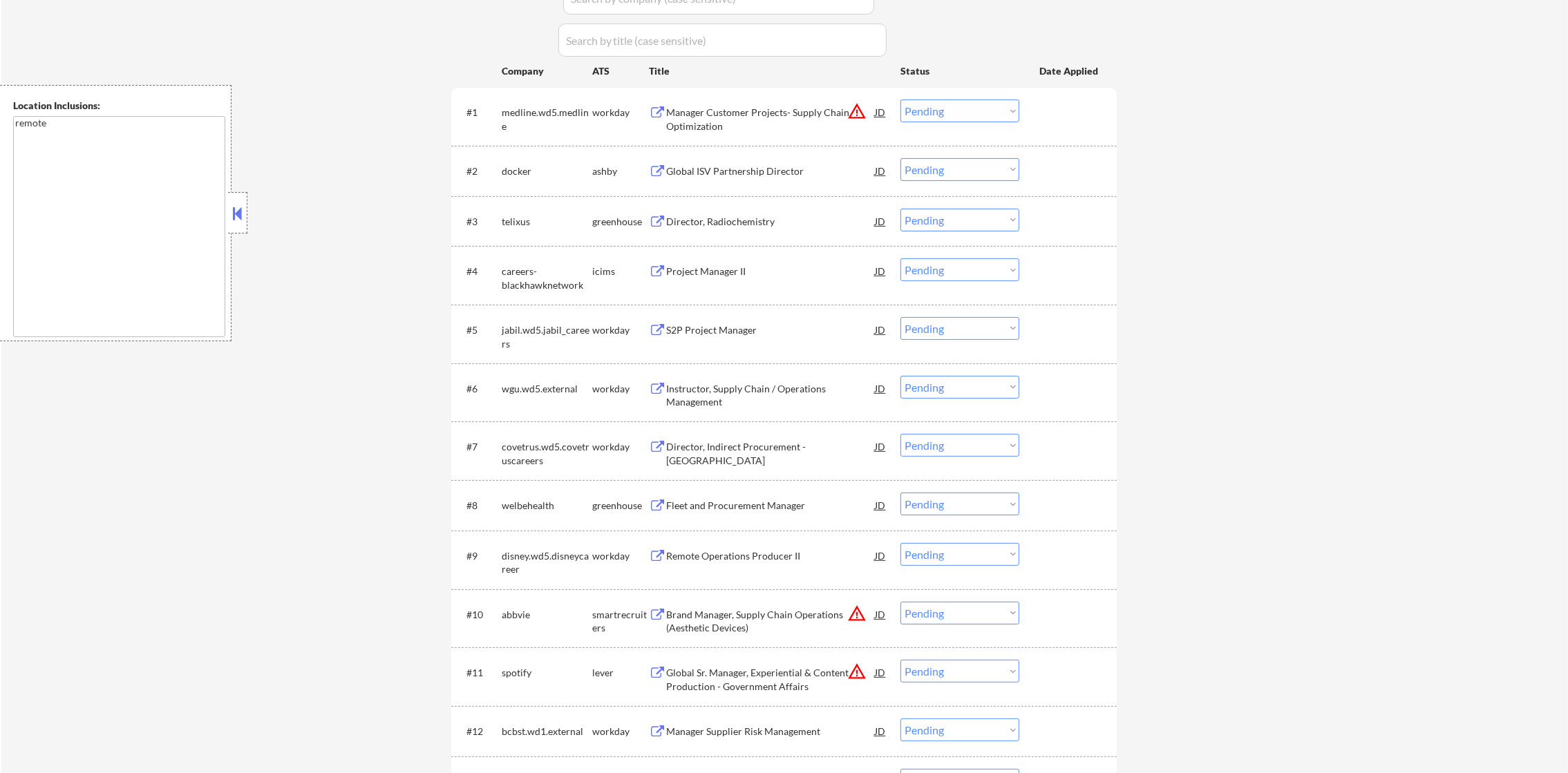
click at [951, 120] on select "Choose an option... Pending Applied Excluded (Questions) Excluded (Expired) Exc…" at bounding box center [960, 111] width 119 height 23
click at [900, 100] on select "Choose an option... Pending Applied Excluded (Questions) Excluded (Expired) Exc…" at bounding box center [960, 111] width 119 height 23
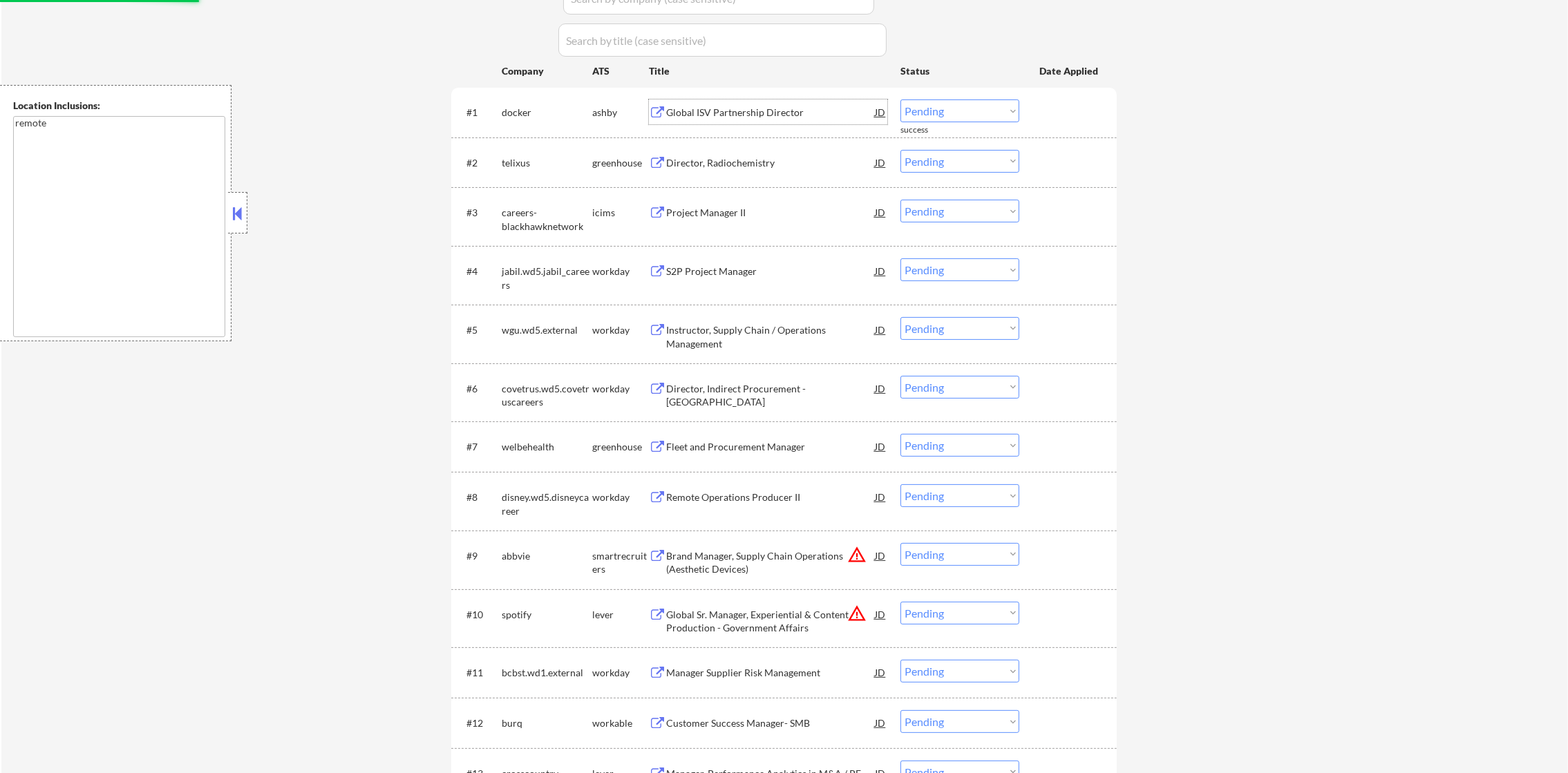
click at [761, 114] on div "Global ISV Partnership Director" at bounding box center [770, 113] width 208 height 14
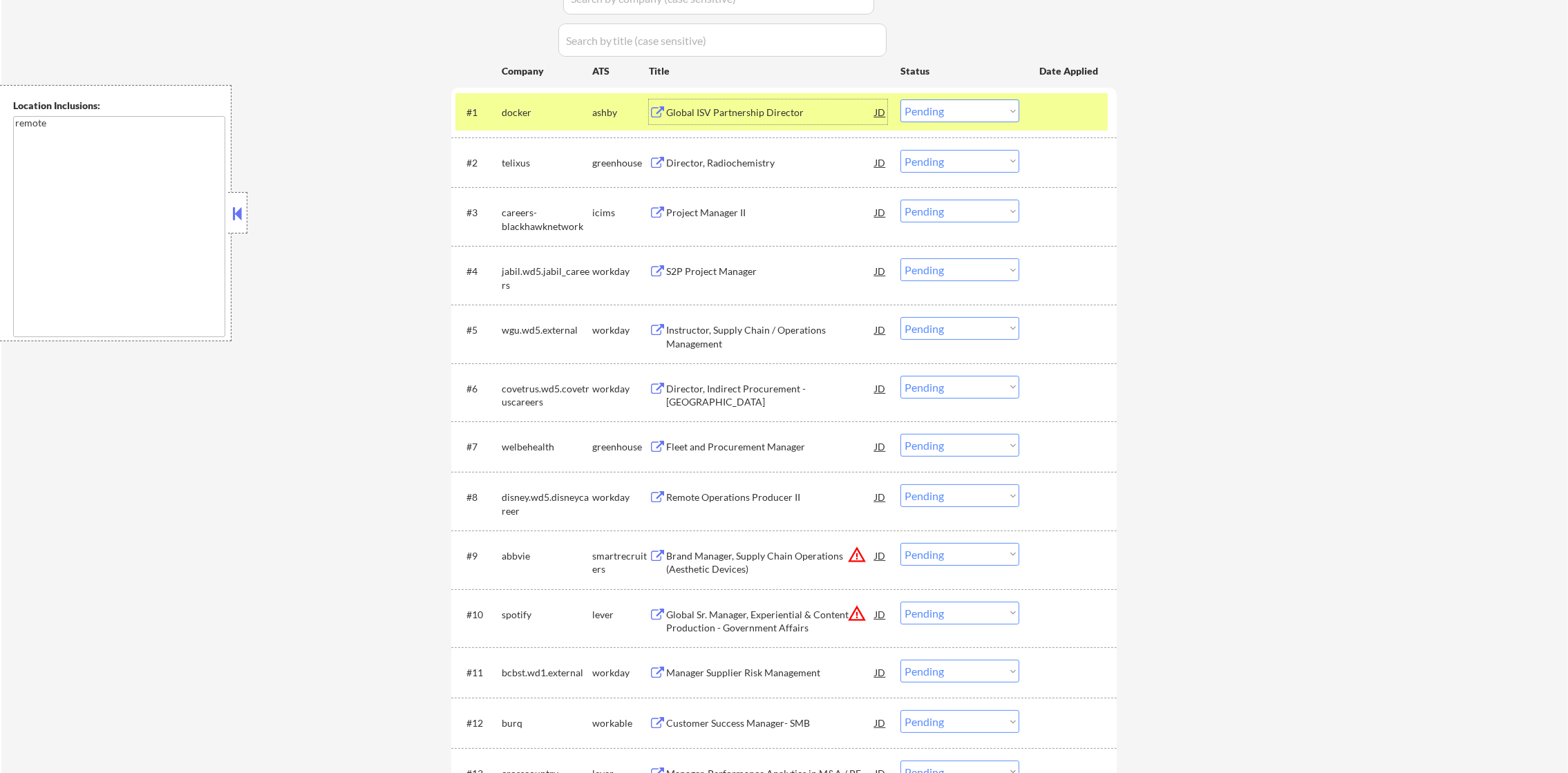
click at [936, 114] on select "Choose an option... Pending Applied Excluded (Questions) Excluded (Expired) Exc…" at bounding box center [960, 111] width 119 height 23
click at [900, 100] on select "Choose an option... Pending Applied Excluded (Questions) Excluded (Expired) Exc…" at bounding box center [960, 111] width 119 height 23
click at [537, 113] on div "docker" at bounding box center [547, 113] width 90 height 14
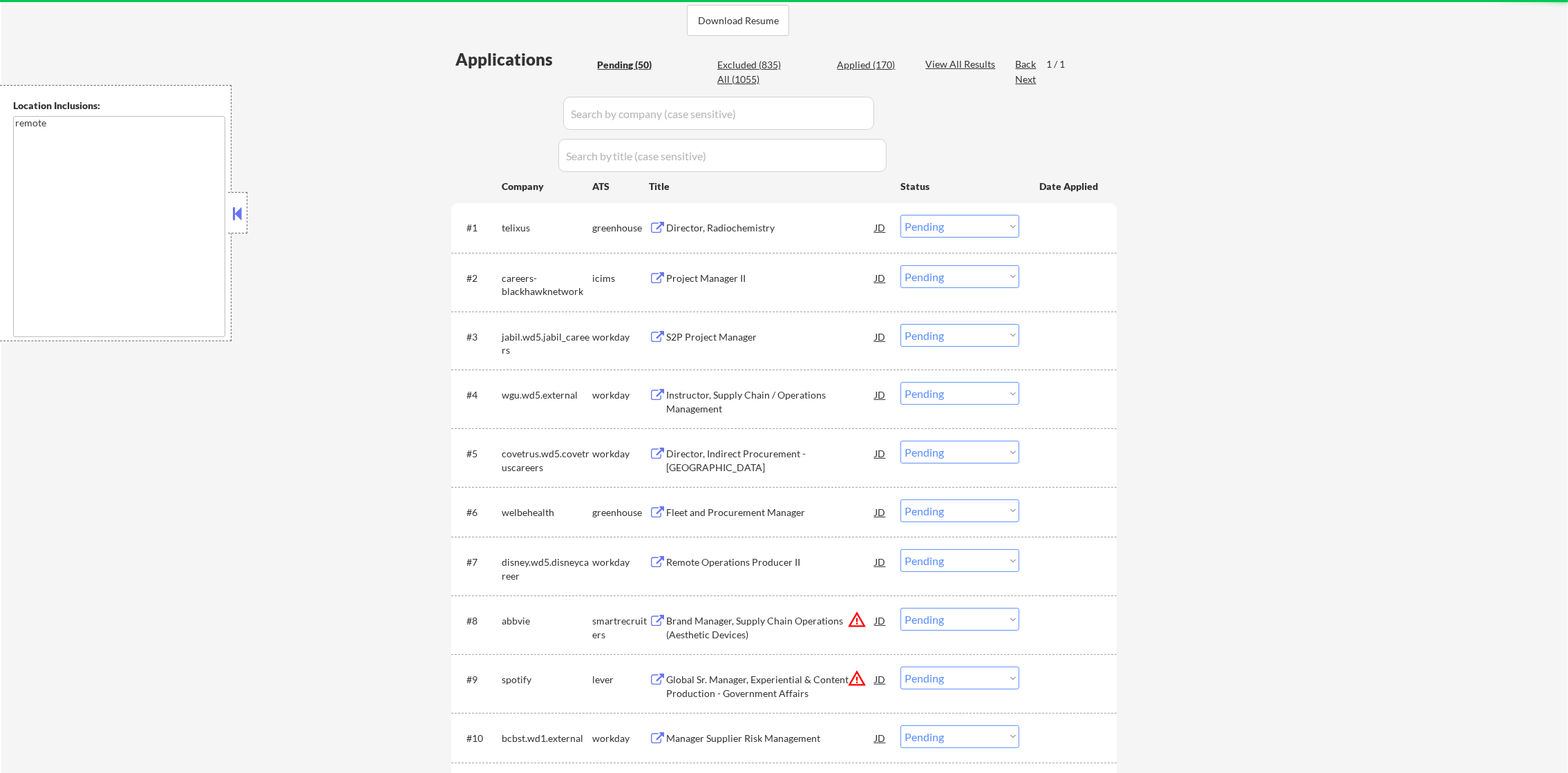
scroll to position [392, 0]
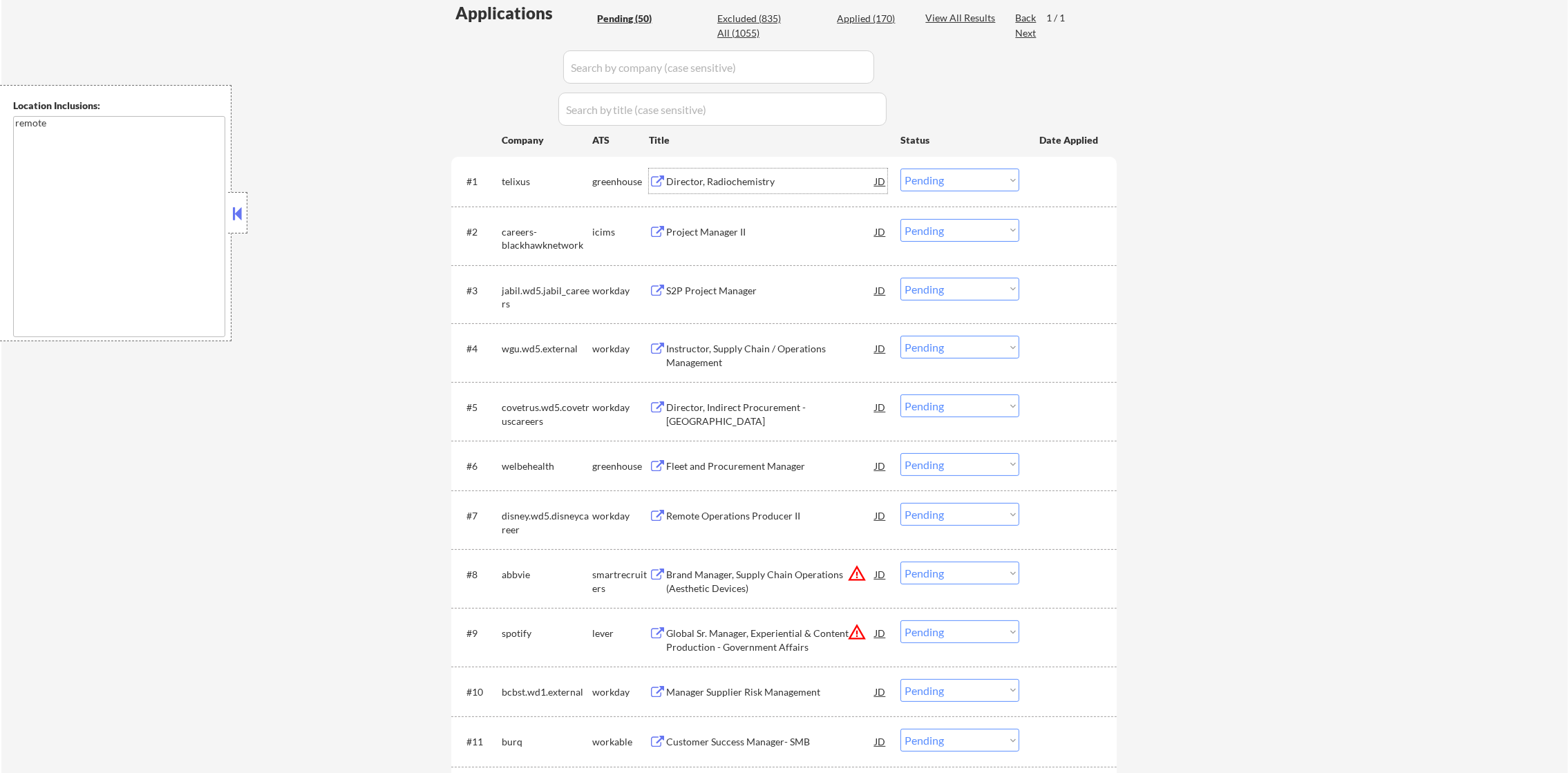
click at [759, 177] on div "Director, Radiochemistry" at bounding box center [770, 181] width 208 height 14
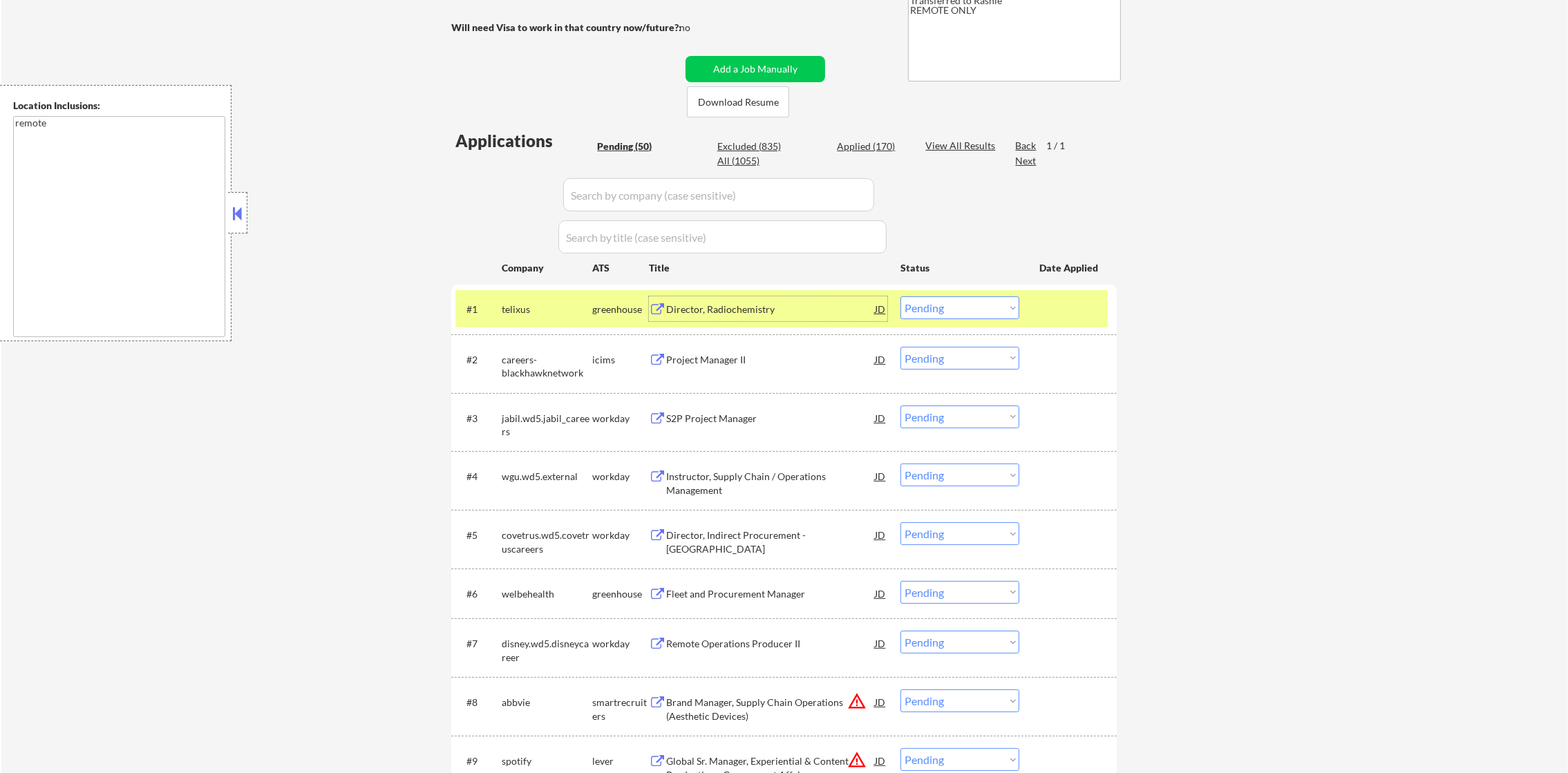
scroll to position [288, 0]
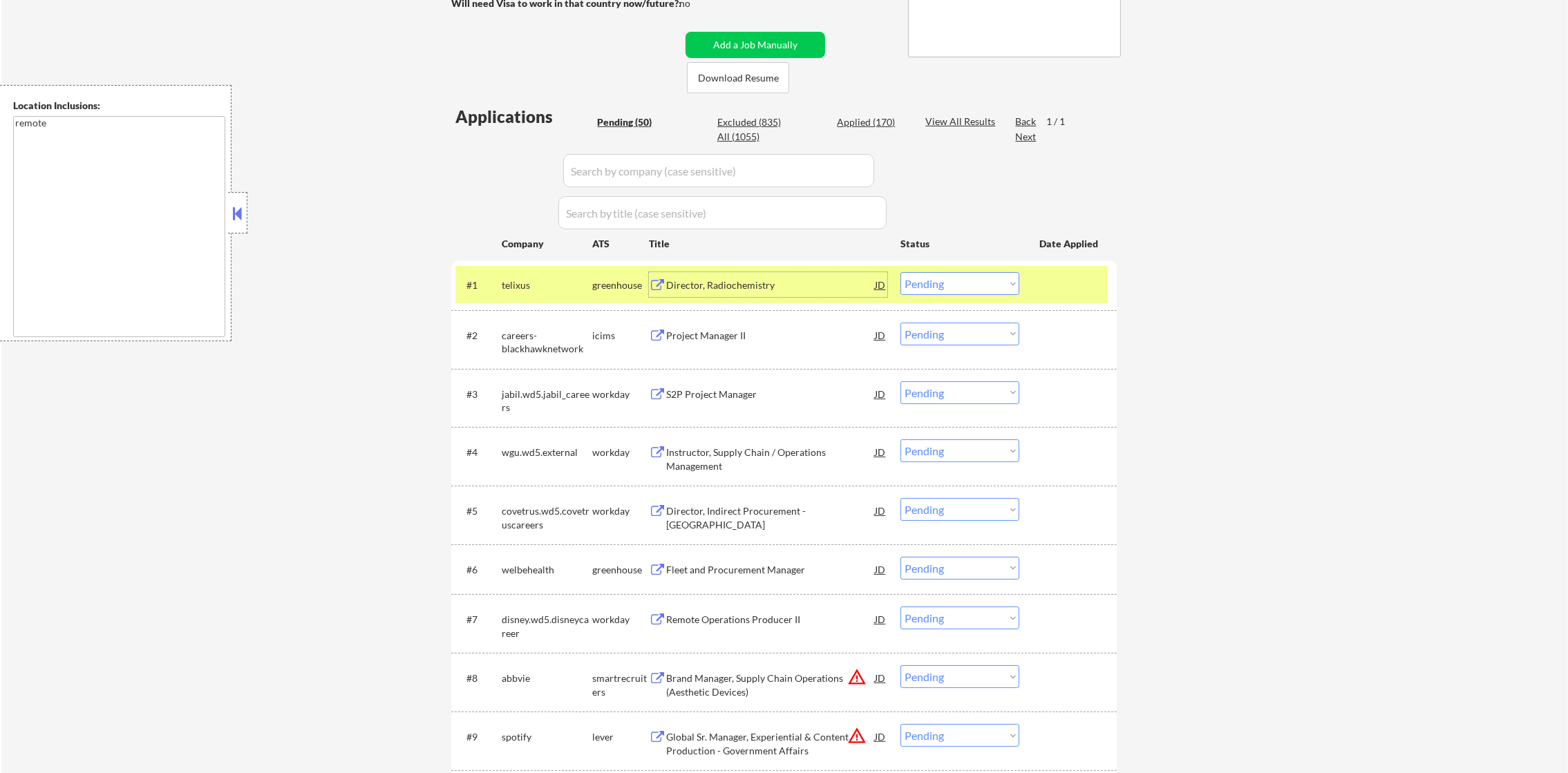
click at [940, 281] on select "Choose an option... Pending Applied Excluded (Questions) Excluded (Expired) Exc…" at bounding box center [960, 284] width 119 height 23
click at [900, 273] on select "Choose an option... Pending Applied Excluded (Questions) Excluded (Expired) Exc…" at bounding box center [960, 284] width 119 height 23
click at [527, 291] on div "telixus" at bounding box center [547, 286] width 90 height 14
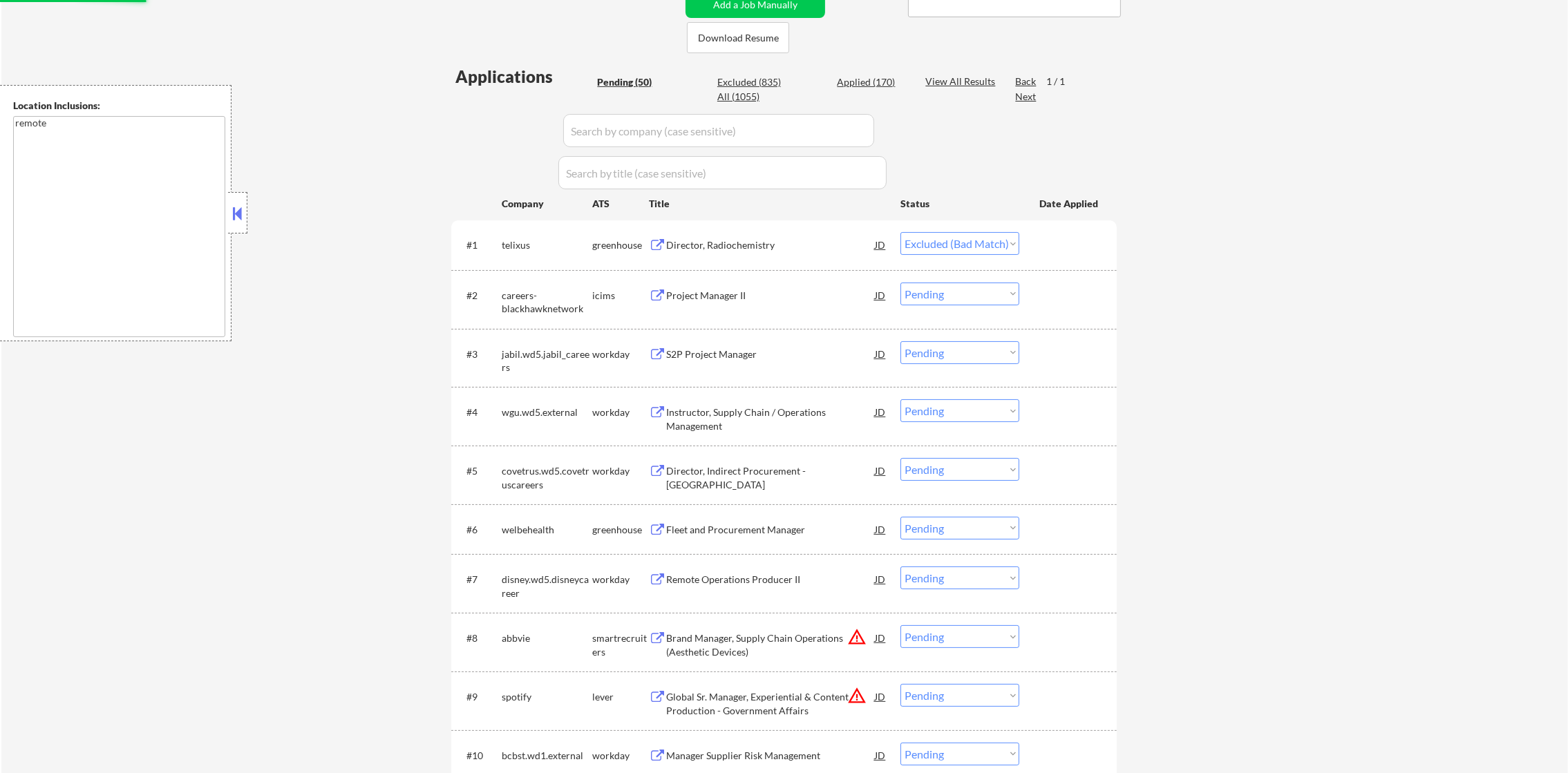
scroll to position [392, 0]
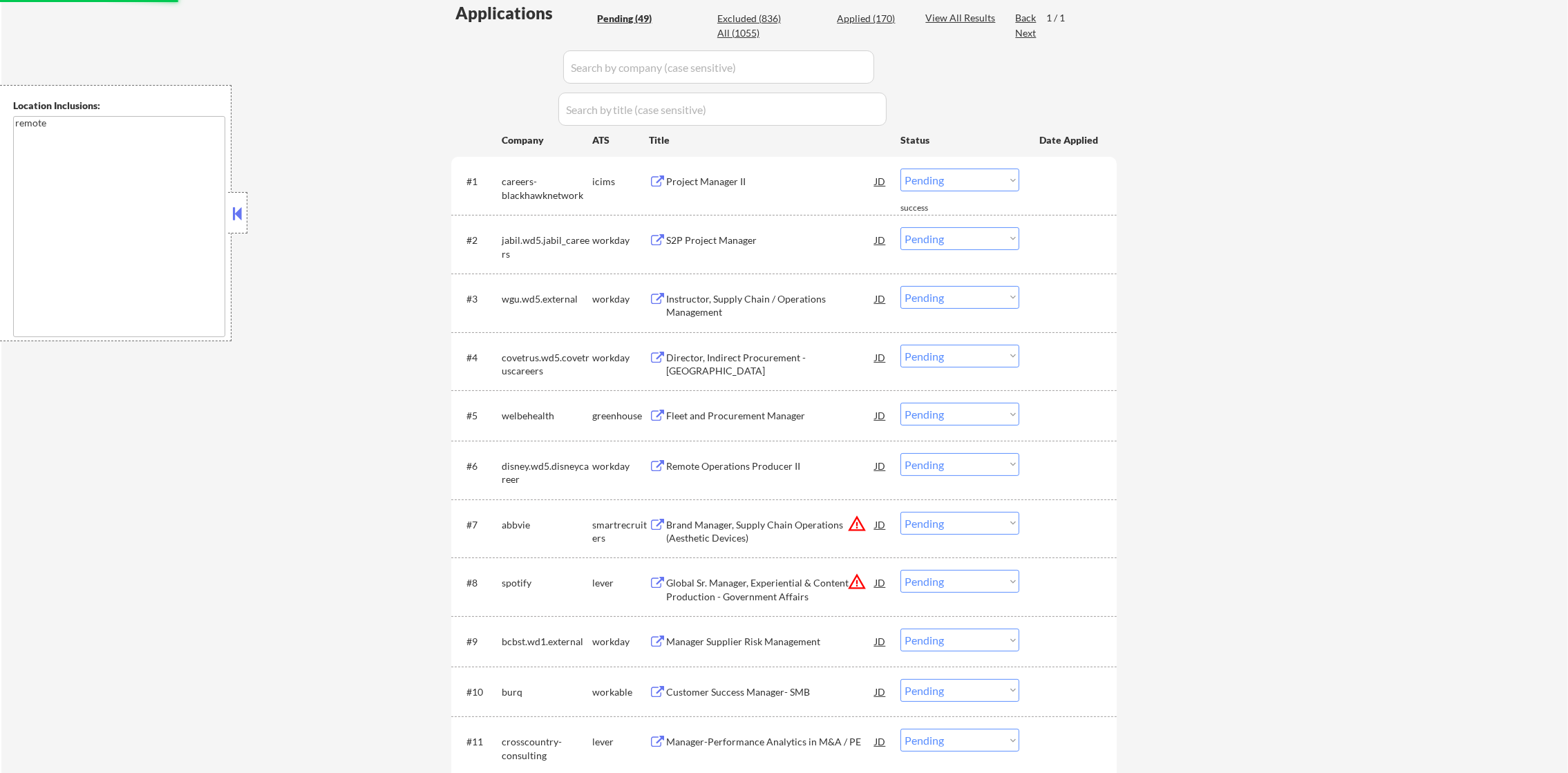
click at [772, 175] on div "Project Manager II" at bounding box center [770, 181] width 208 height 14
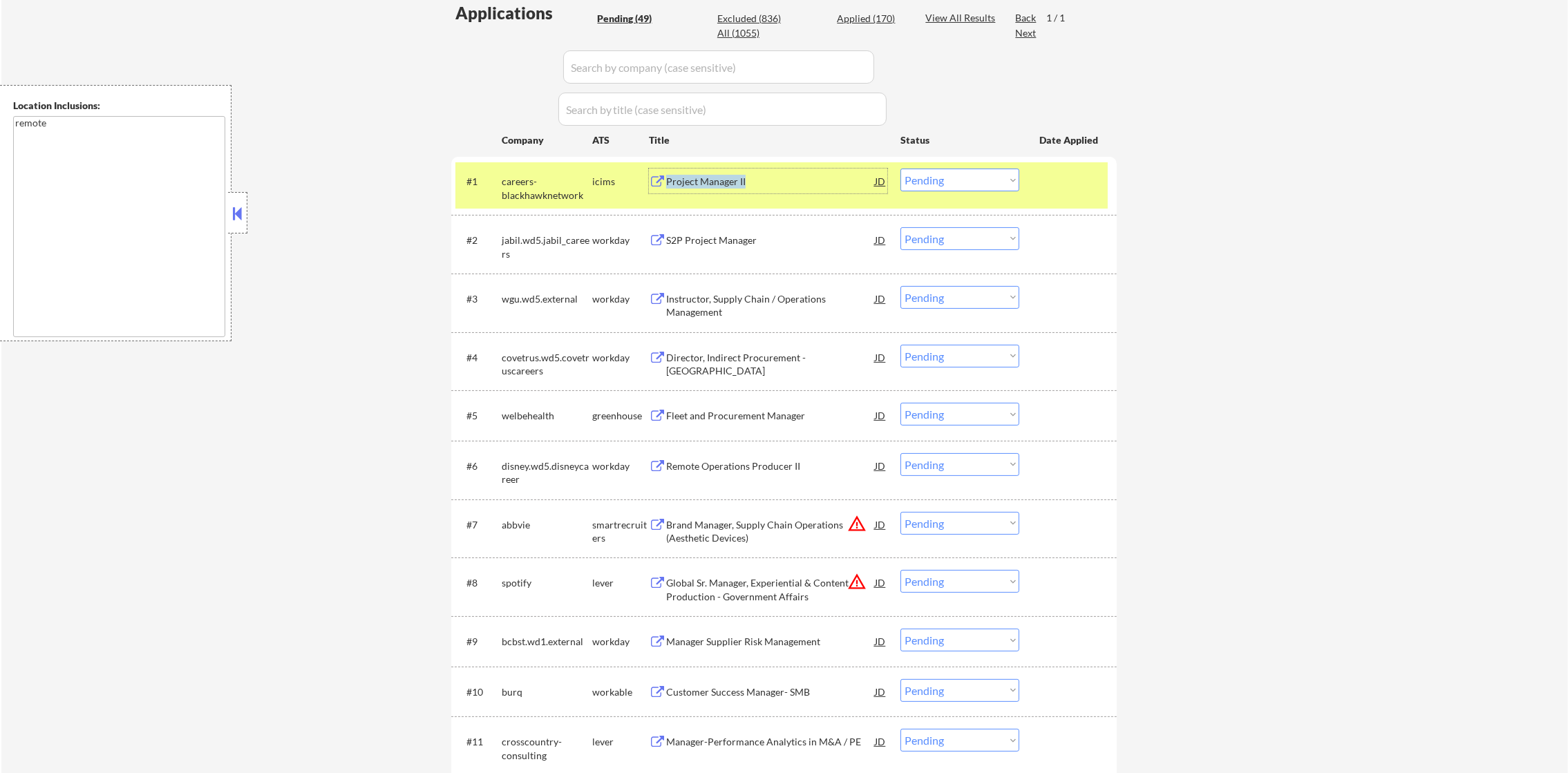
copy div "Project Manager II"
drag, startPoint x: 785, startPoint y: 174, endPoint x: 608, endPoint y: 269, distance: 200.9
click at [936, 177] on select "Choose an option... Pending Applied Excluded (Questions) Excluded (Expired) Exc…" at bounding box center [960, 180] width 119 height 23
click at [900, 168] on select "Choose an option... Pending Applied Excluded (Questions) Excluded (Expired) Exc…" at bounding box center [960, 180] width 119 height 23
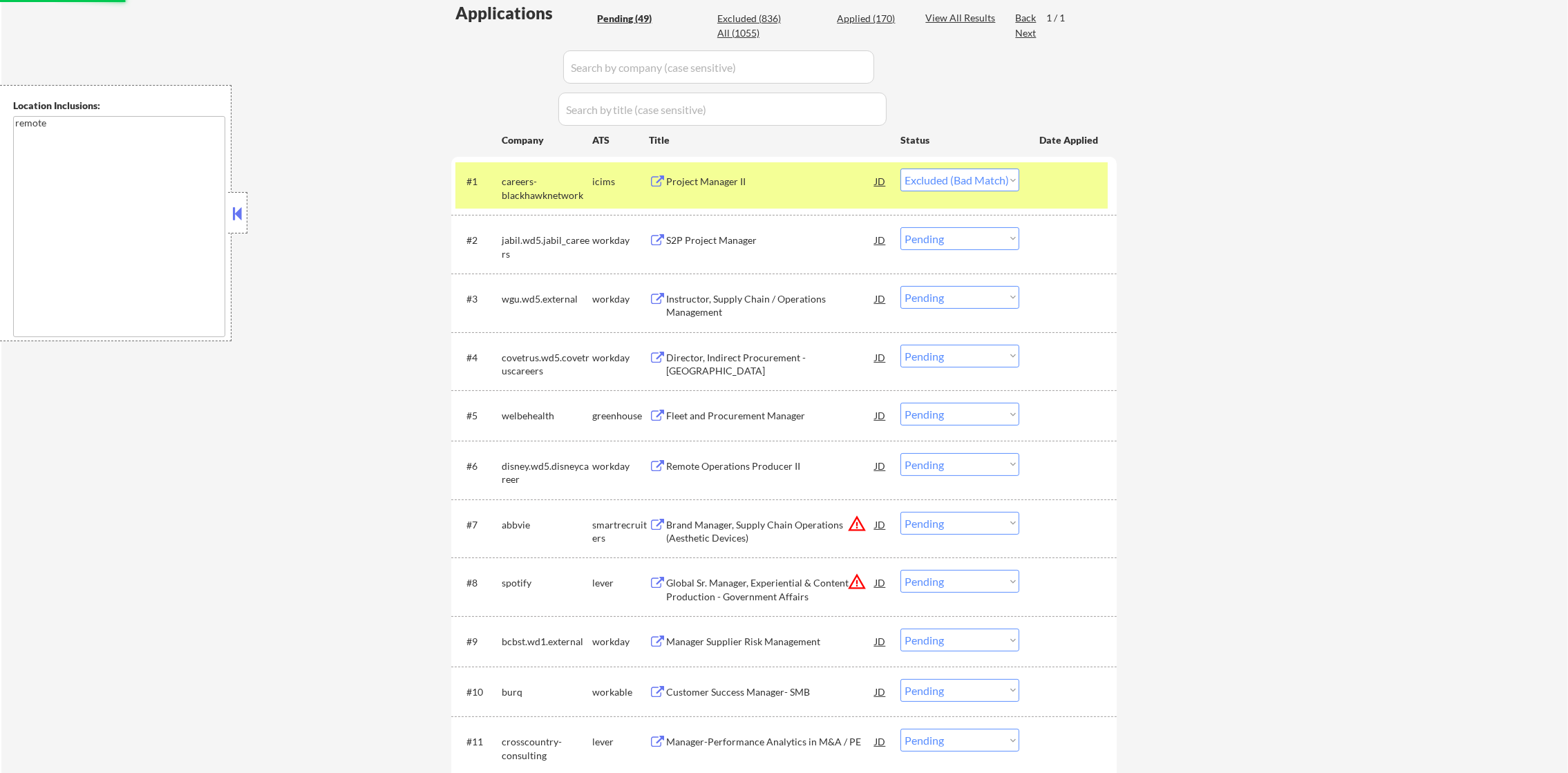
click at [554, 179] on div "careers-blackhawknetwork" at bounding box center [547, 188] width 90 height 27
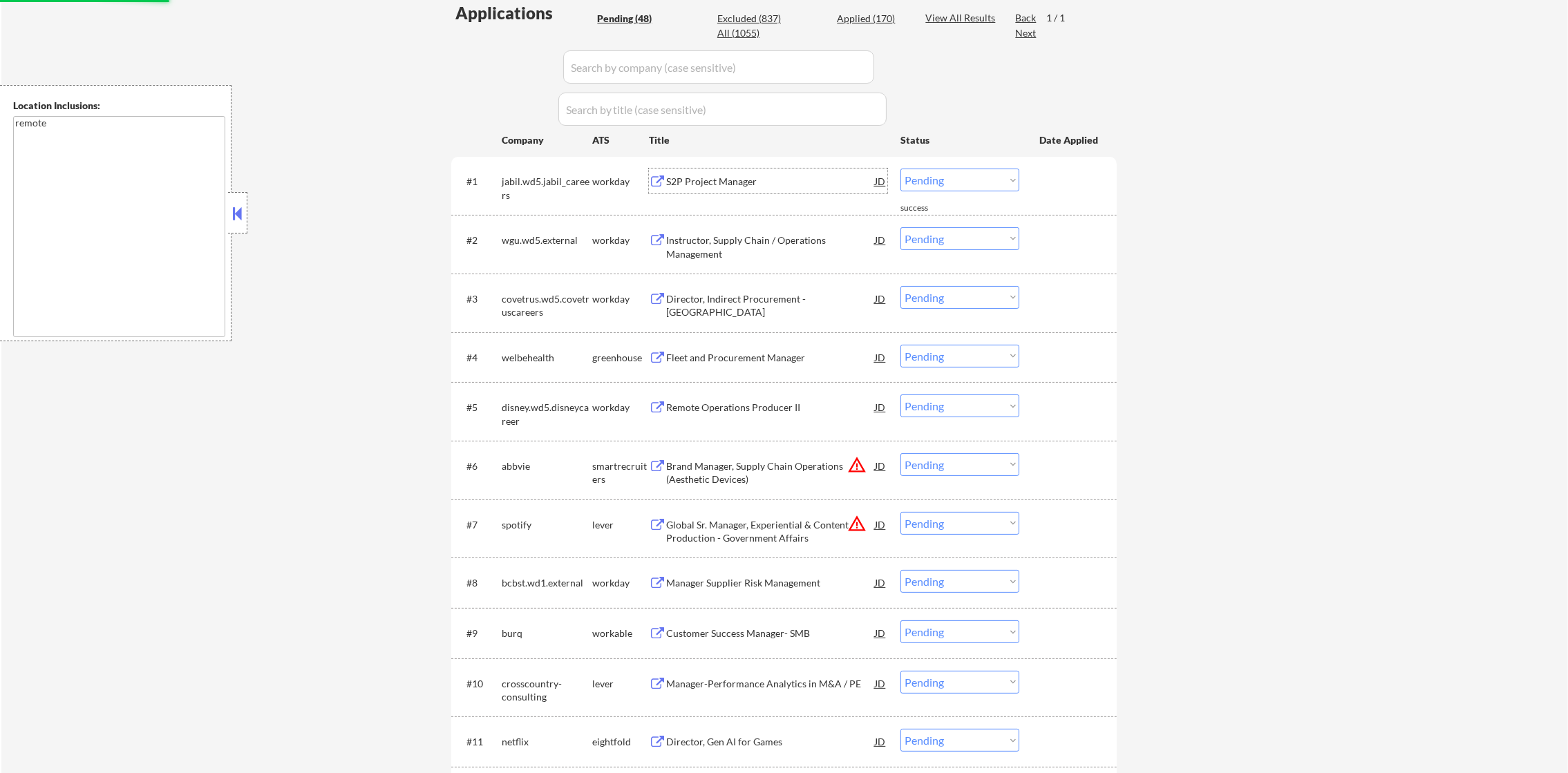
click at [720, 186] on div "S2P Project Manager" at bounding box center [770, 181] width 208 height 14
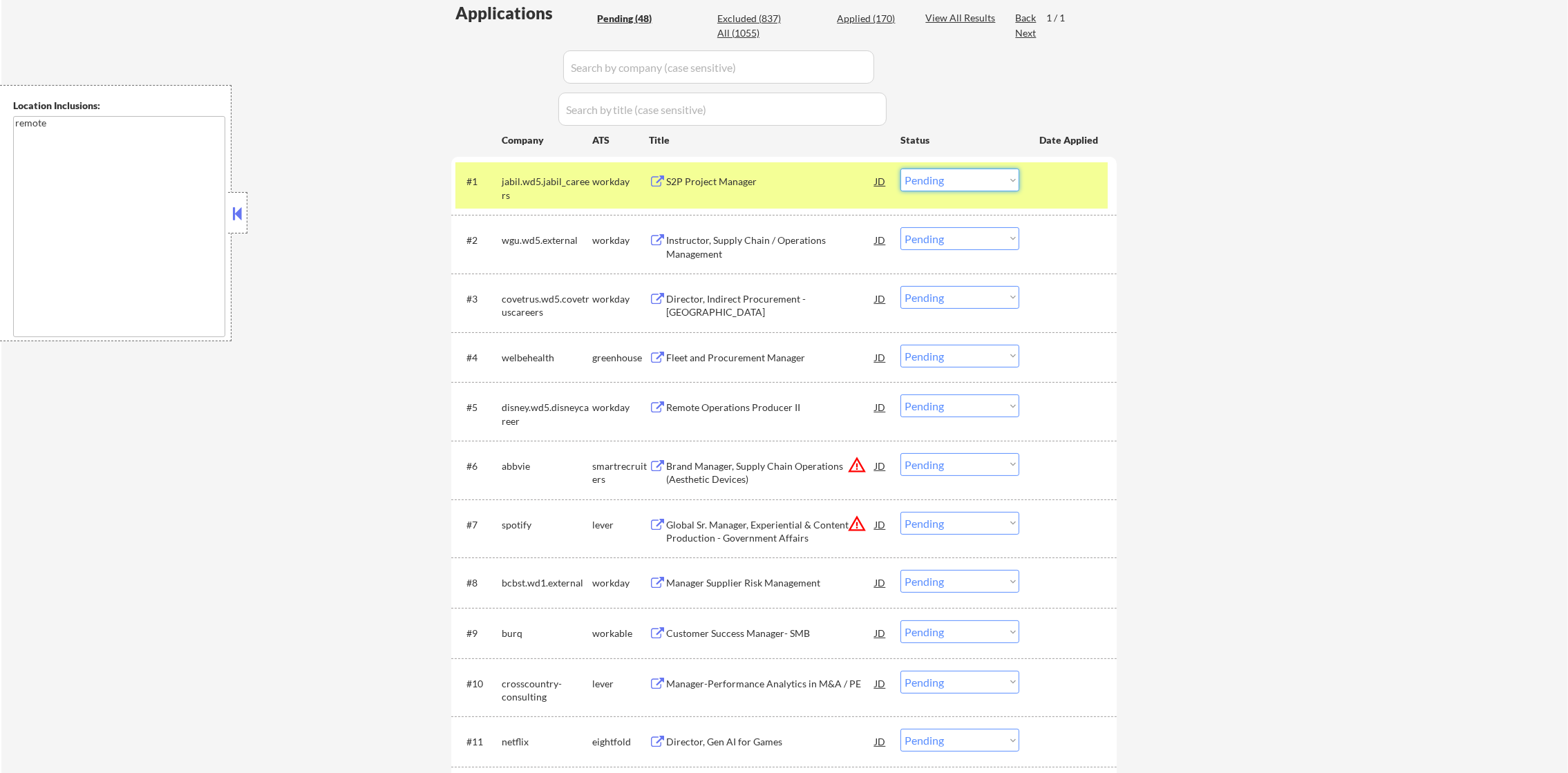
click at [942, 168] on select "Choose an option... Pending Applied Excluded (Questions) Excluded (Expired) Exc…" at bounding box center [960, 180] width 119 height 23
click at [900, 168] on select "Choose an option... Pending Applied Excluded (Questions) Excluded (Expired) Exc…" at bounding box center [960, 180] width 119 height 23
click at [540, 181] on div "jabil.wd5.jabil_careers" at bounding box center [547, 188] width 90 height 27
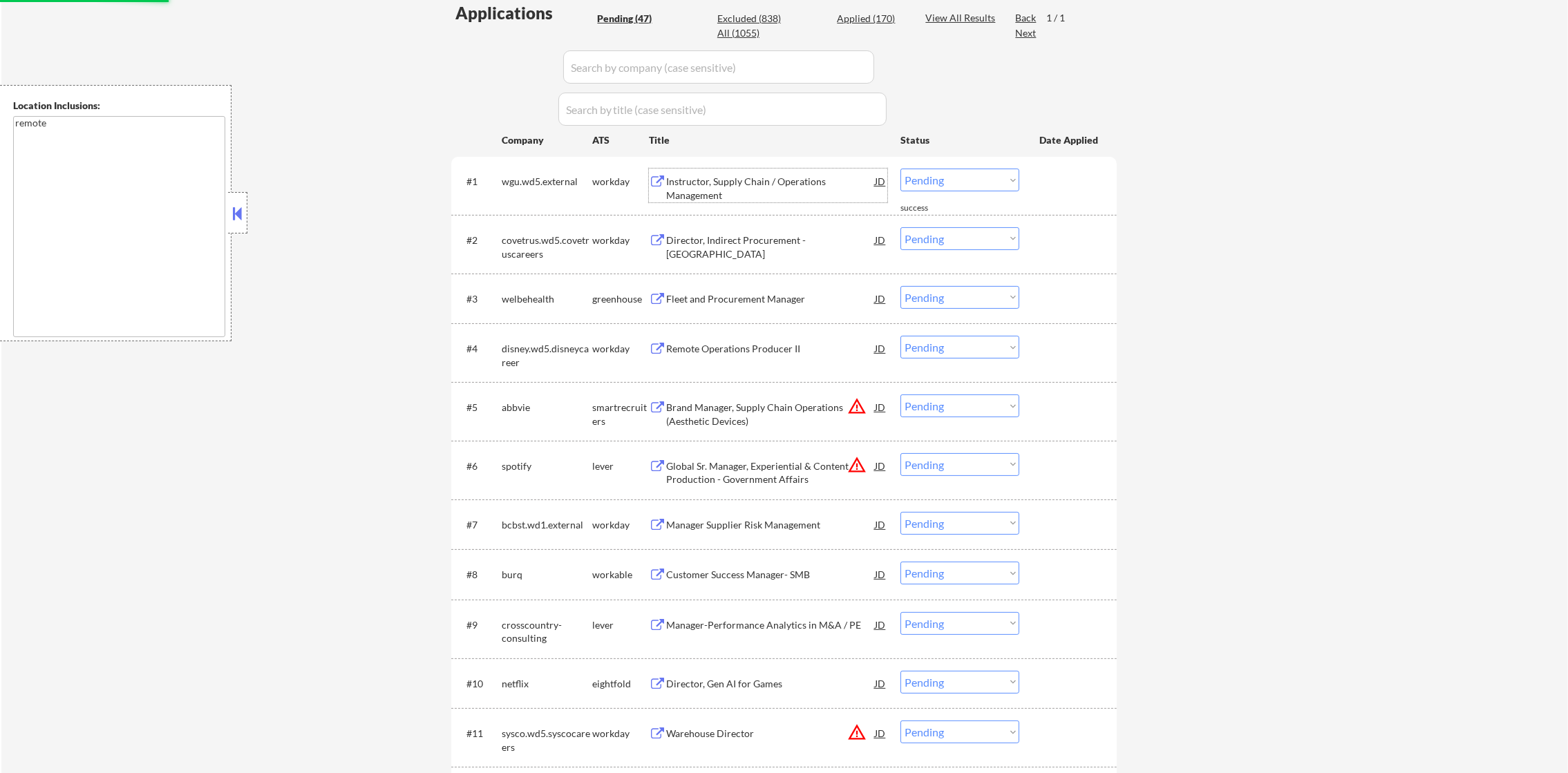
click at [745, 186] on div "Instructor, Supply Chain / Operations Management" at bounding box center [770, 188] width 208 height 27
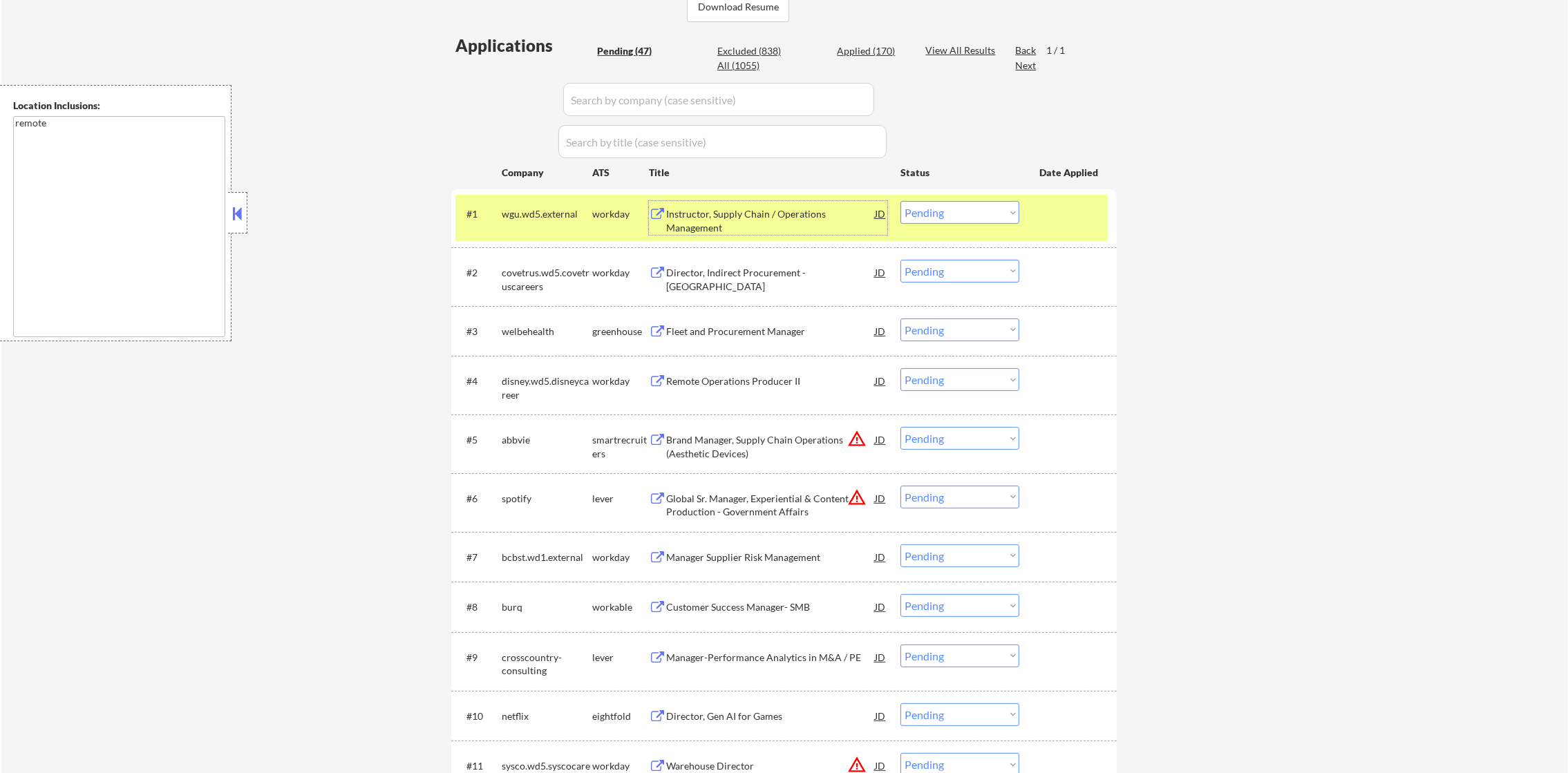
scroll to position [358, 0]
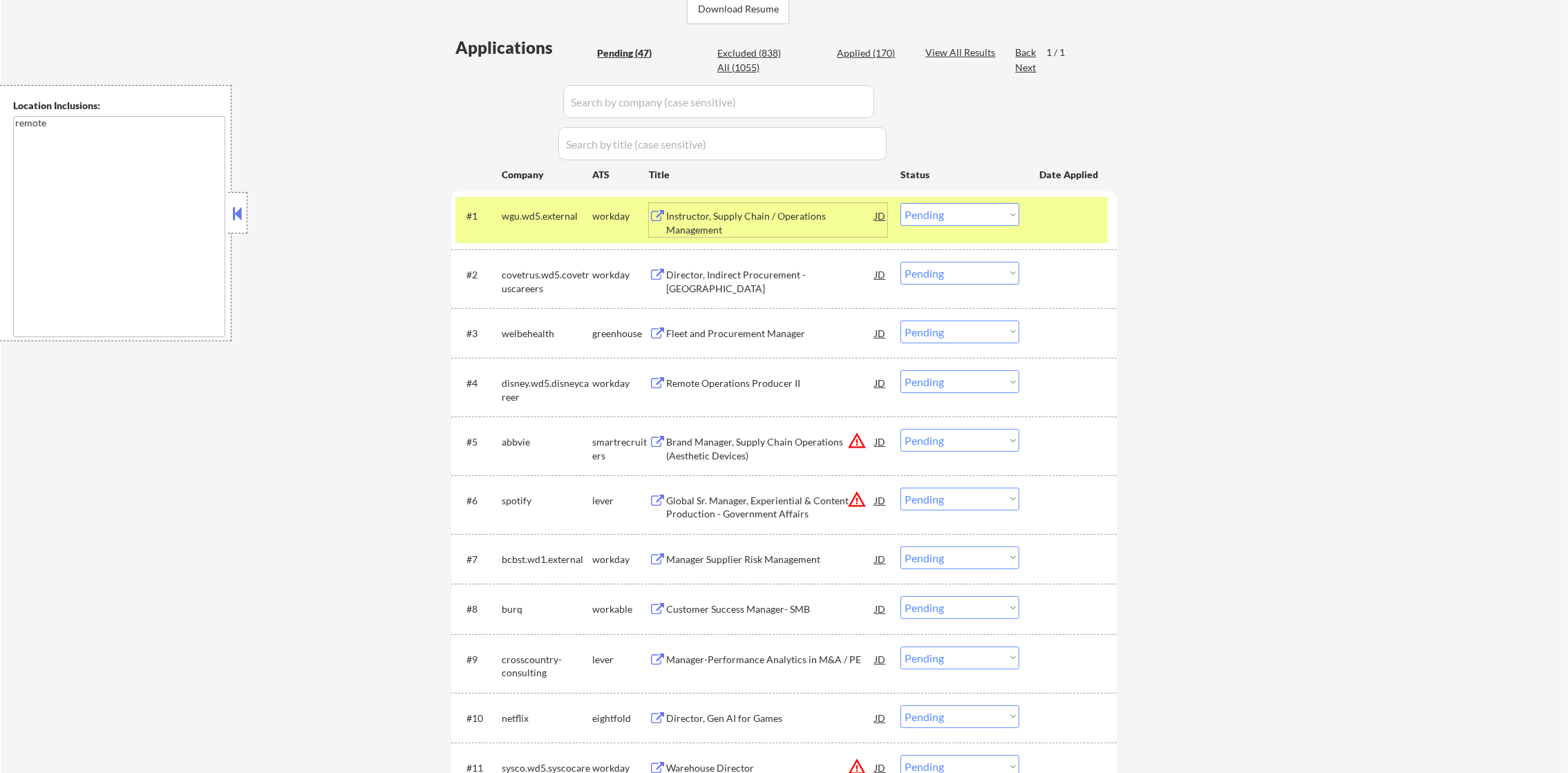
click at [691, 220] on div "Instructor, Supply Chain / Operations Management" at bounding box center [770, 222] width 208 height 27
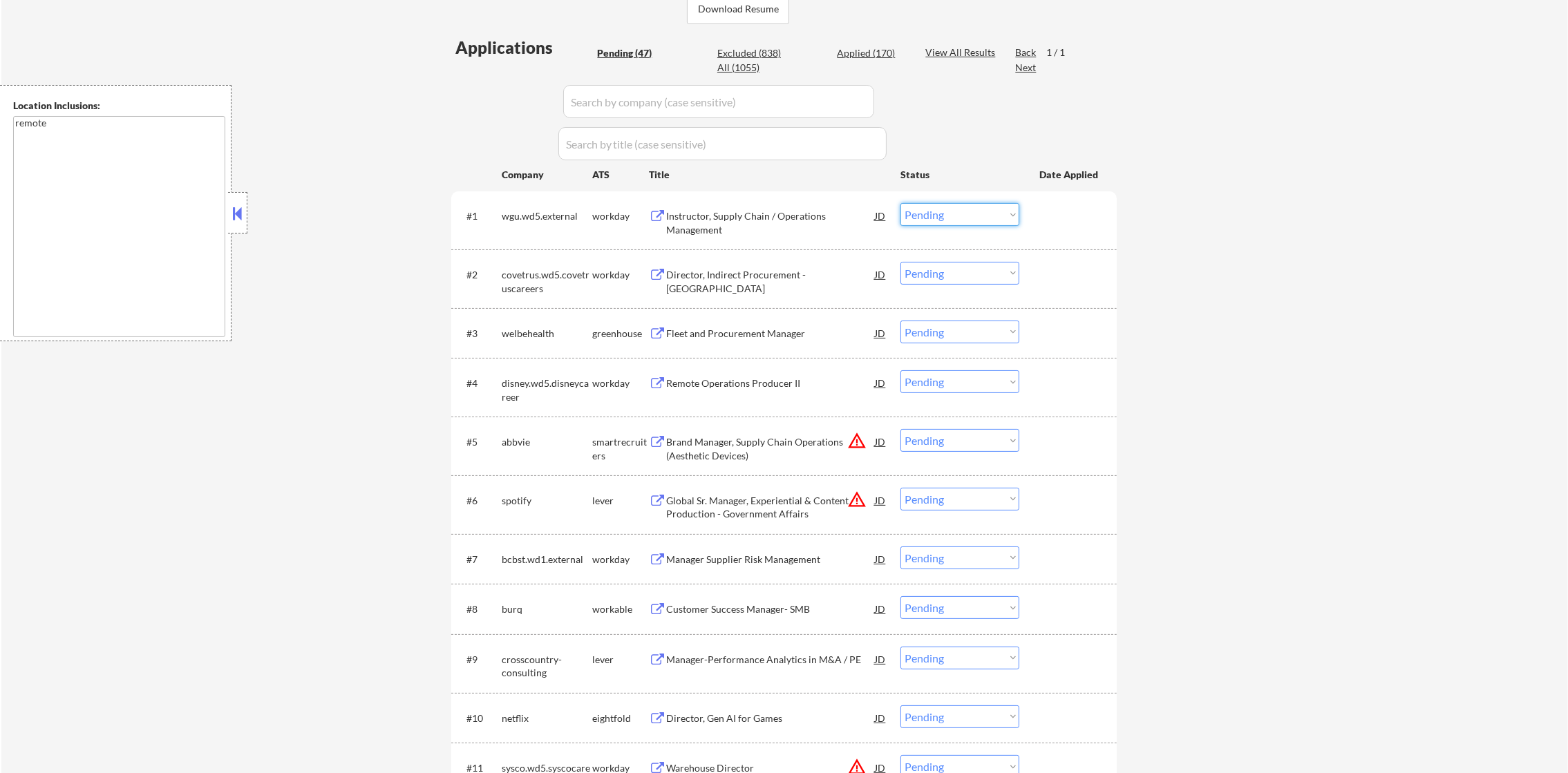
drag, startPoint x: 951, startPoint y: 207, endPoint x: 951, endPoint y: 220, distance: 13.0
click at [951, 208] on select "Choose an option... Pending Applied Excluded (Questions) Excluded (Expired) Exc…" at bounding box center [960, 215] width 119 height 23
click at [900, 203] on select "Choose an option... Pending Applied Excluded (Questions) Excluded (Expired) Exc…" at bounding box center [960, 215] width 119 height 23
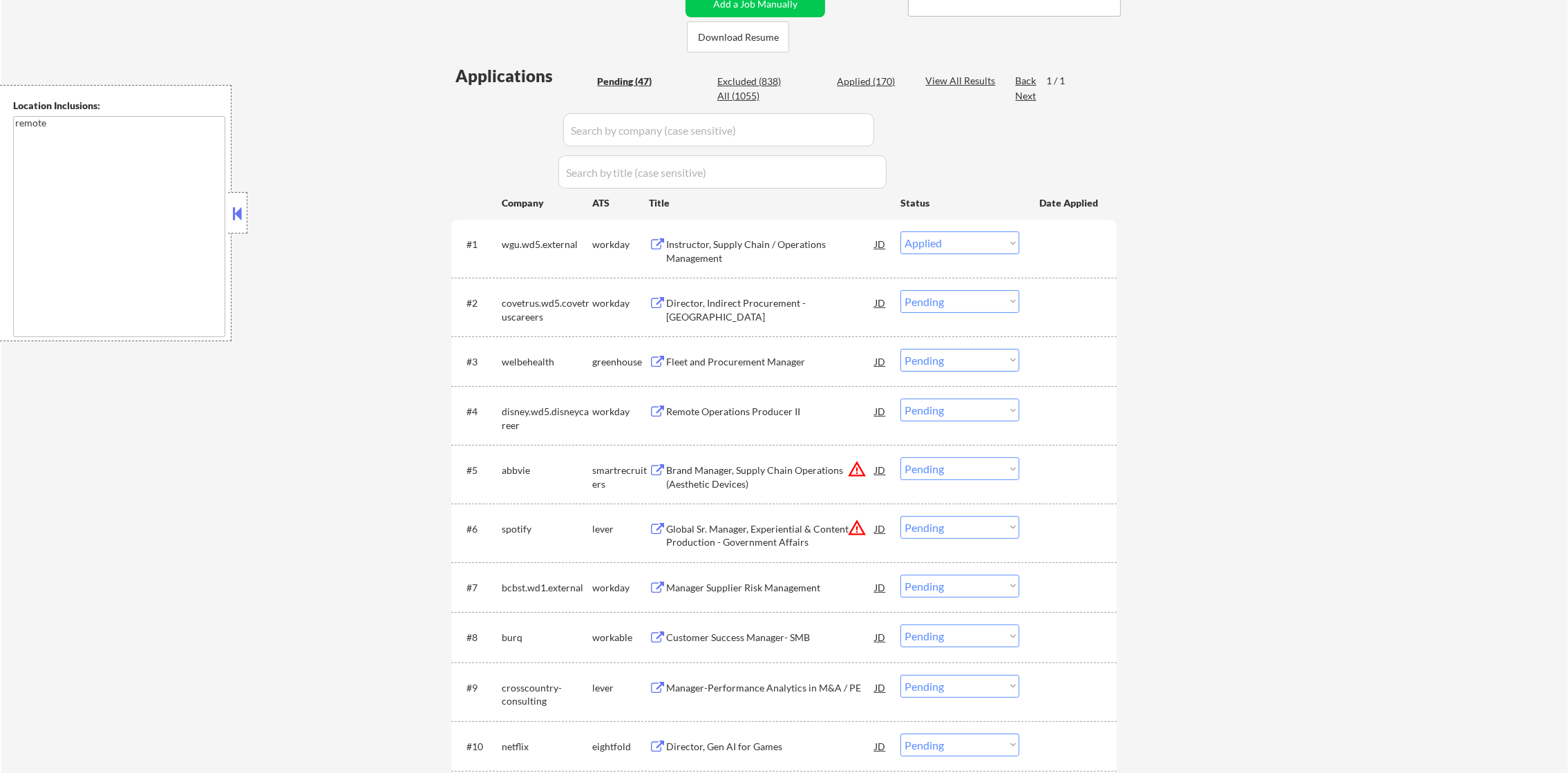
scroll to position [322, 0]
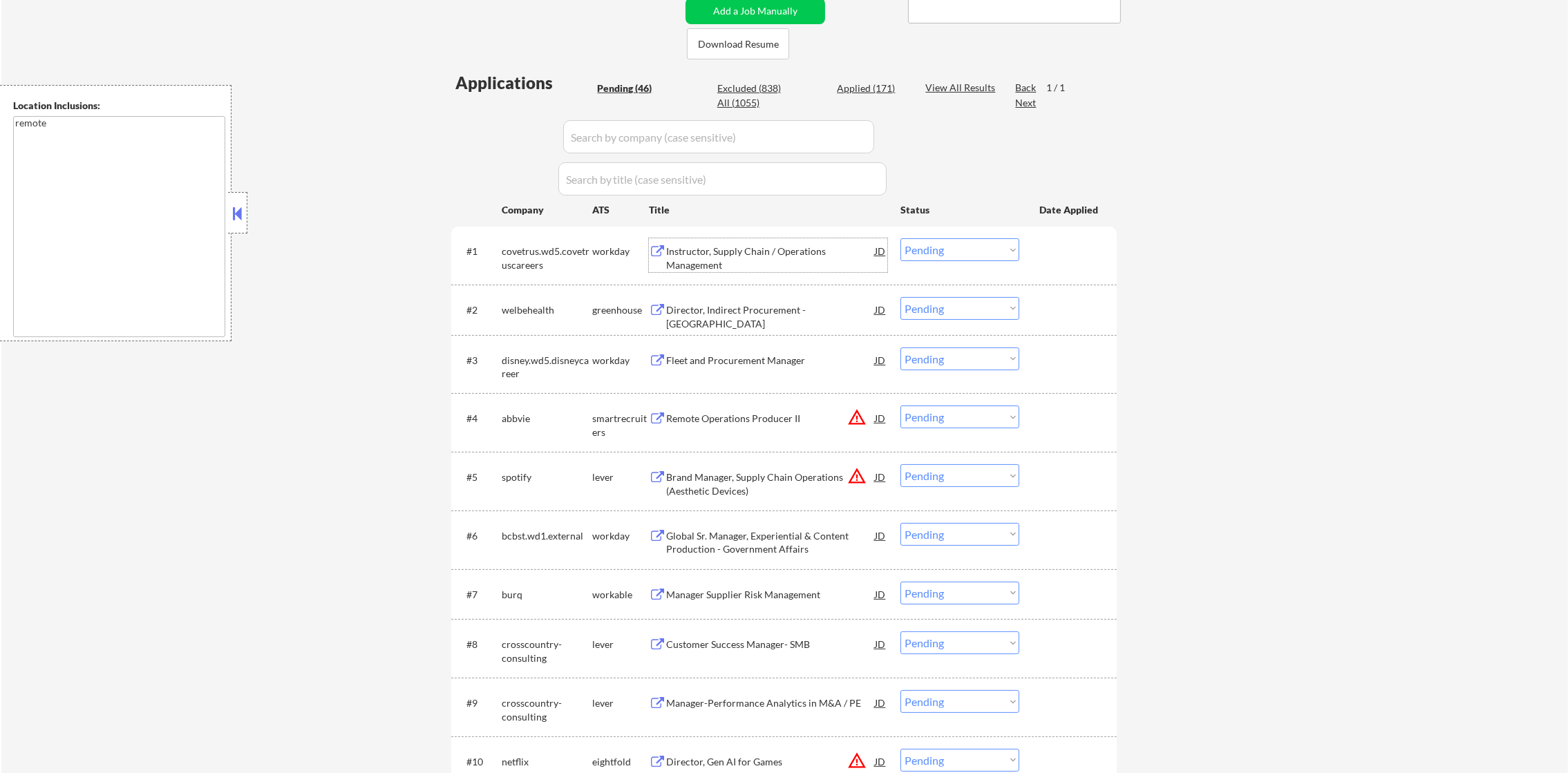
click at [764, 261] on div "Instructor, Supply Chain / Operations Management" at bounding box center [770, 258] width 208 height 27
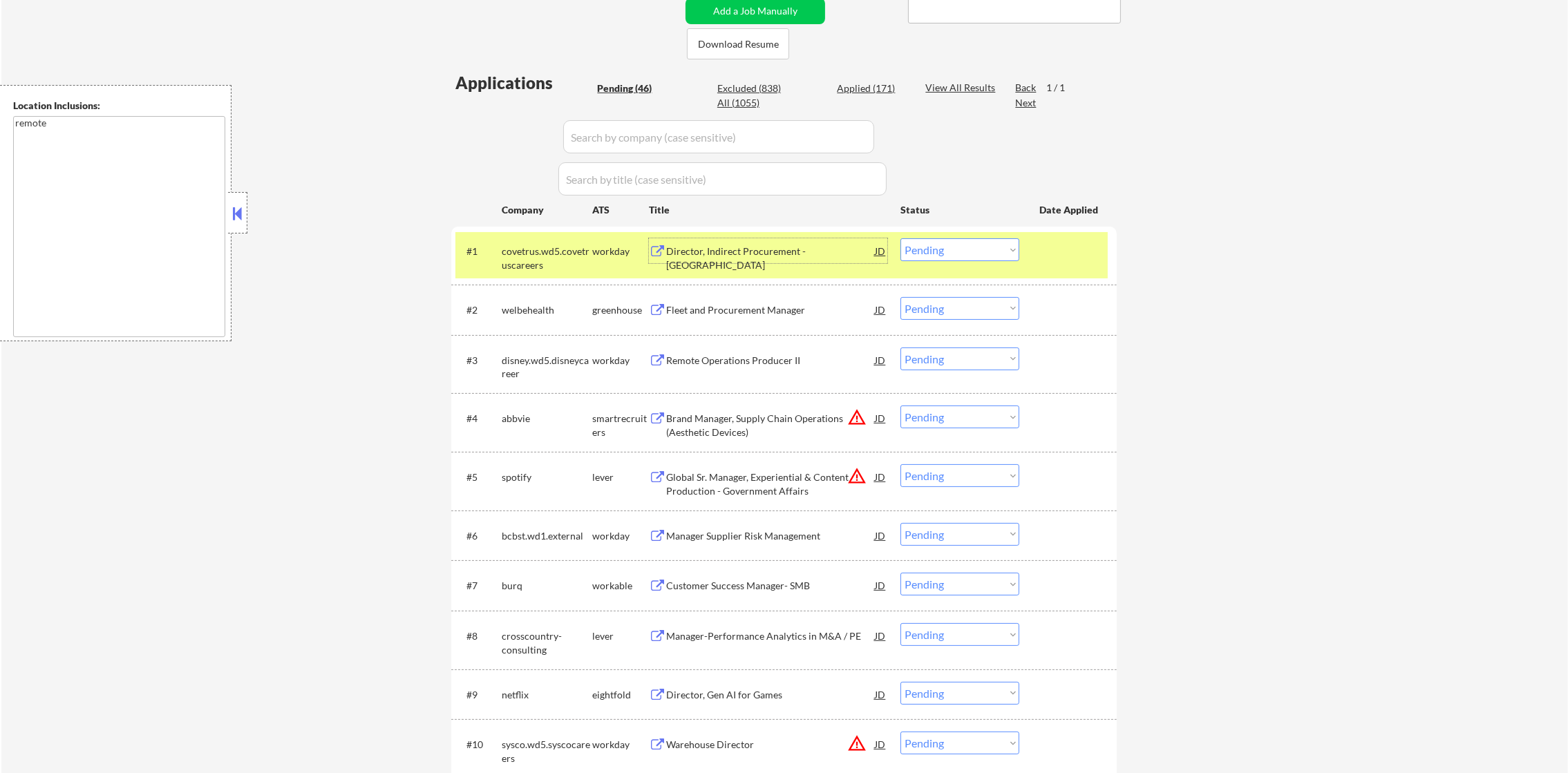
click at [921, 253] on select "Choose an option... Pending Applied Excluded (Questions) Excluded (Expired) Exc…" at bounding box center [960, 250] width 119 height 23
click at [900, 239] on select "Choose an option... Pending Applied Excluded (Questions) Excluded (Expired) Exc…" at bounding box center [960, 250] width 119 height 23
click at [521, 232] on div "#1 covetrus.wd5.covetruscareers workday Director, Indirect Procurement - North …" at bounding box center [781, 255] width 652 height 46
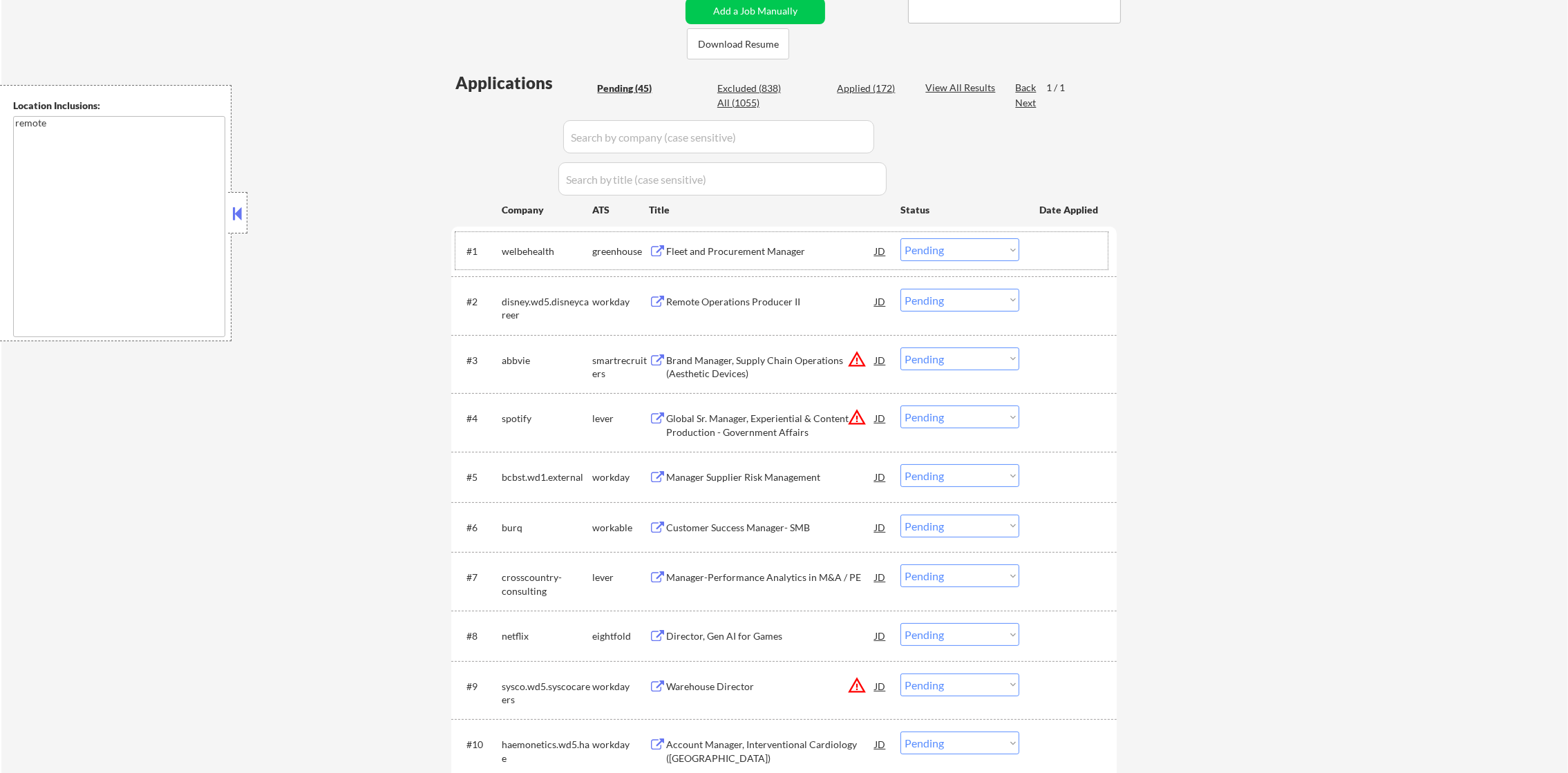
click at [740, 253] on div "Fleet and Procurement Manager" at bounding box center [770, 252] width 208 height 14
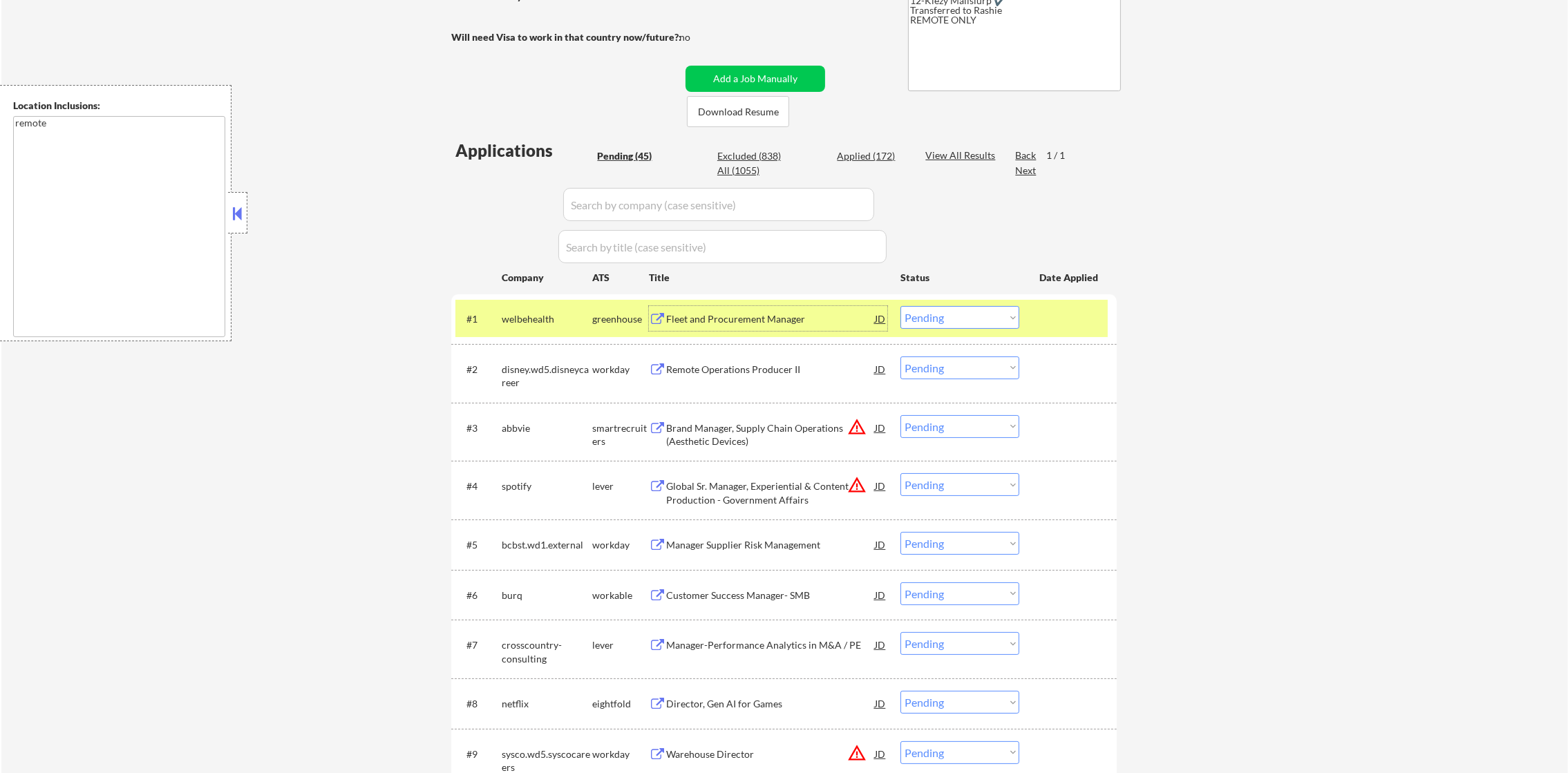
scroll to position [253, 0]
click at [917, 326] on select "Choose an option... Pending Applied Excluded (Questions) Excluded (Expired) Exc…" at bounding box center [960, 318] width 119 height 23
click at [900, 307] on select "Choose an option... Pending Applied Excluded (Questions) Excluded (Expired) Exc…" at bounding box center [960, 318] width 119 height 23
click at [513, 327] on div "welbehealth" at bounding box center [547, 319] width 90 height 25
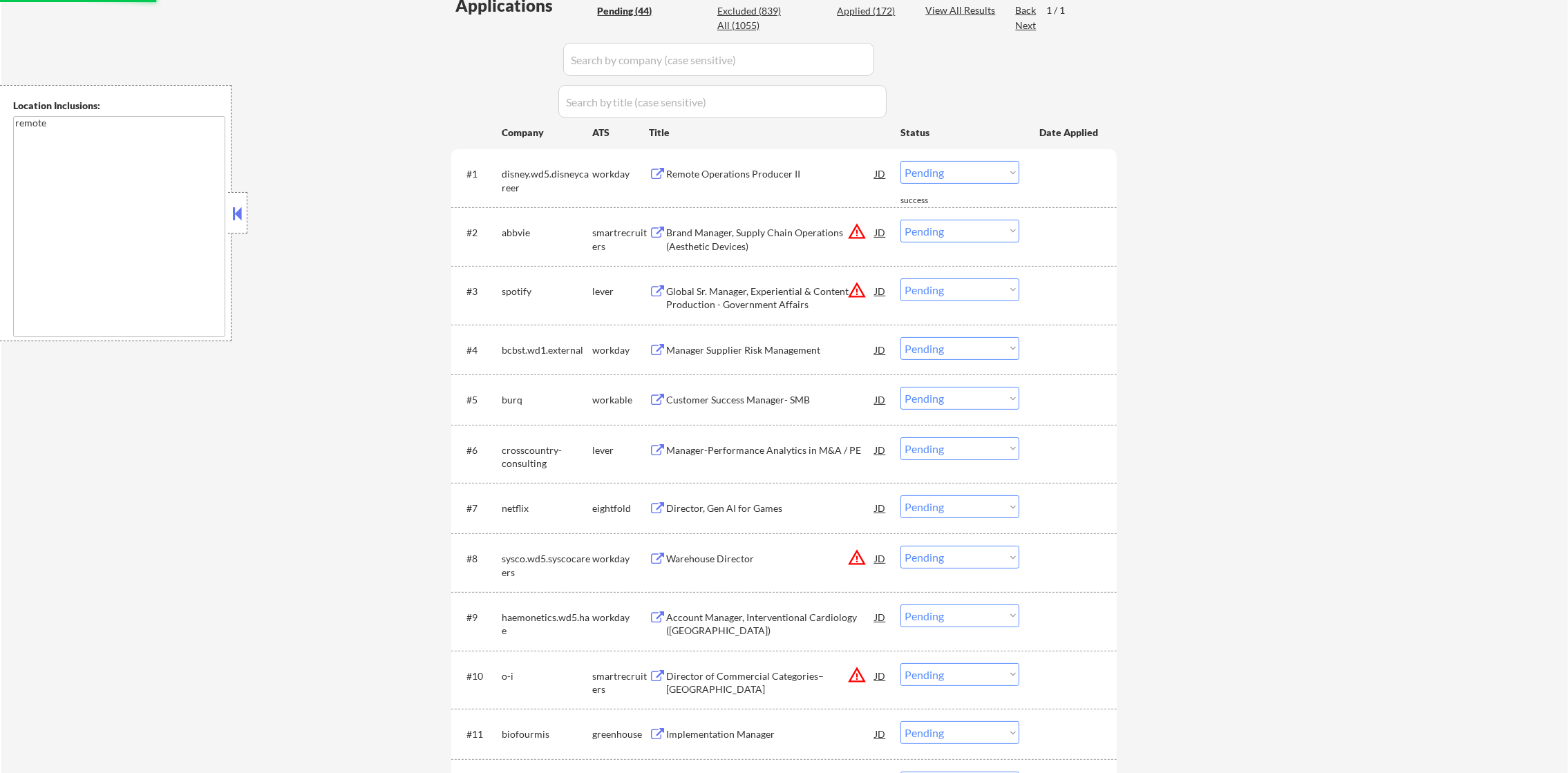
scroll to position [392, 0]
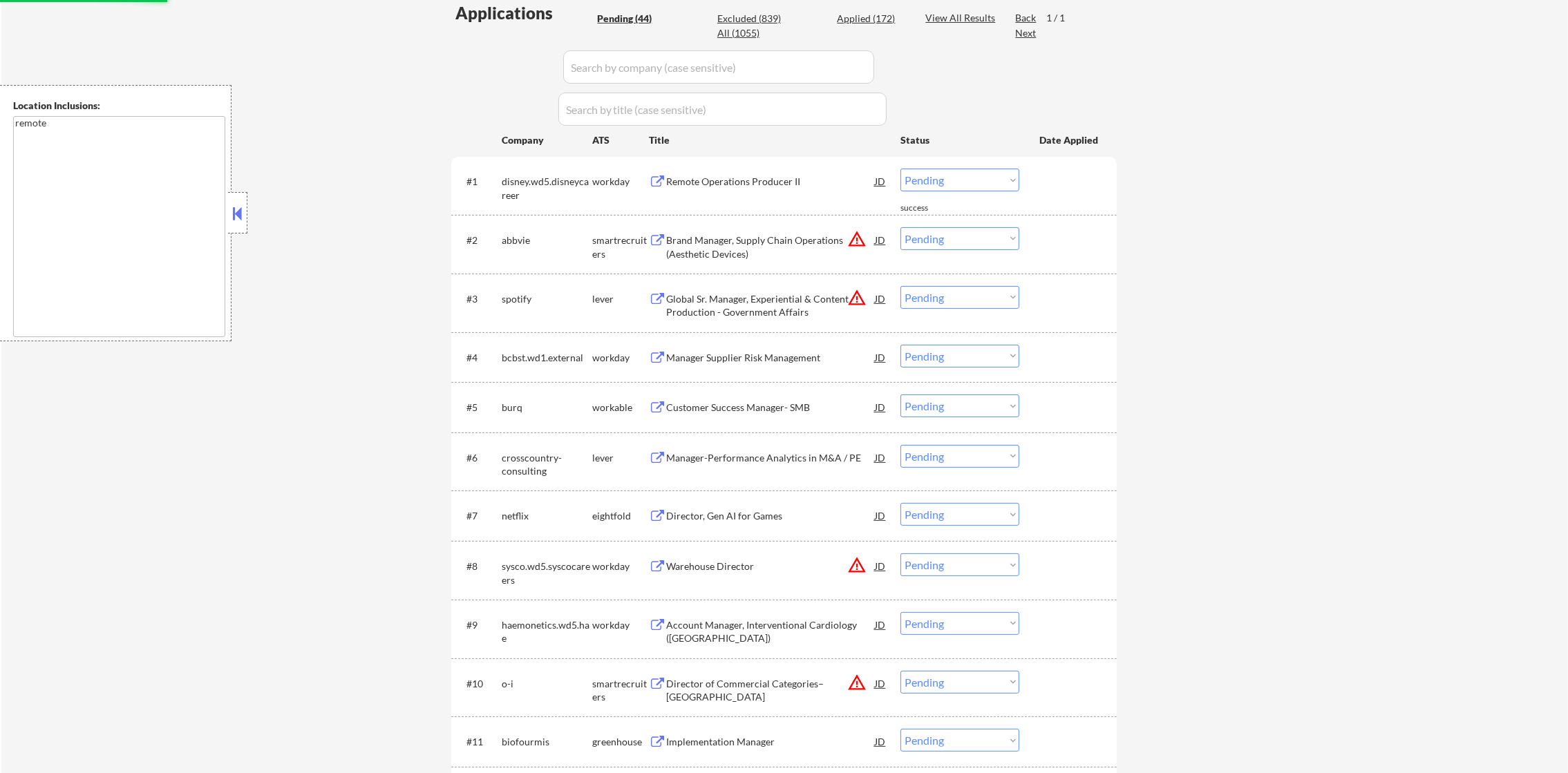
click at [778, 181] on div "Remote Operations Producer II" at bounding box center [770, 181] width 208 height 14
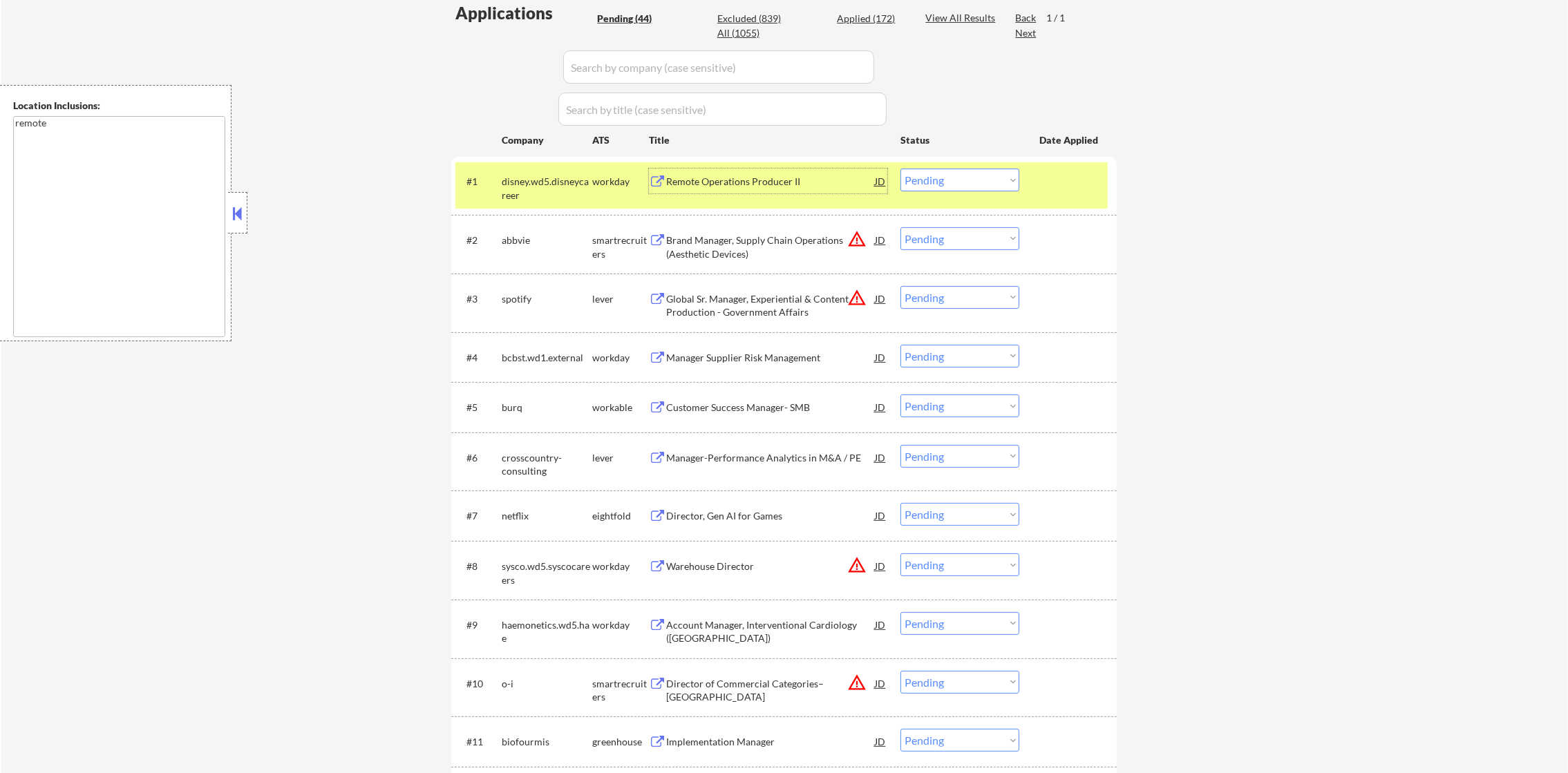
drag, startPoint x: 947, startPoint y: 202, endPoint x: 958, endPoint y: 186, distance: 19.4
click at [949, 202] on div "#1 disney.wd5.disneycareer workday Remote Operations Producer II JD warning_amb…" at bounding box center [781, 185] width 652 height 46
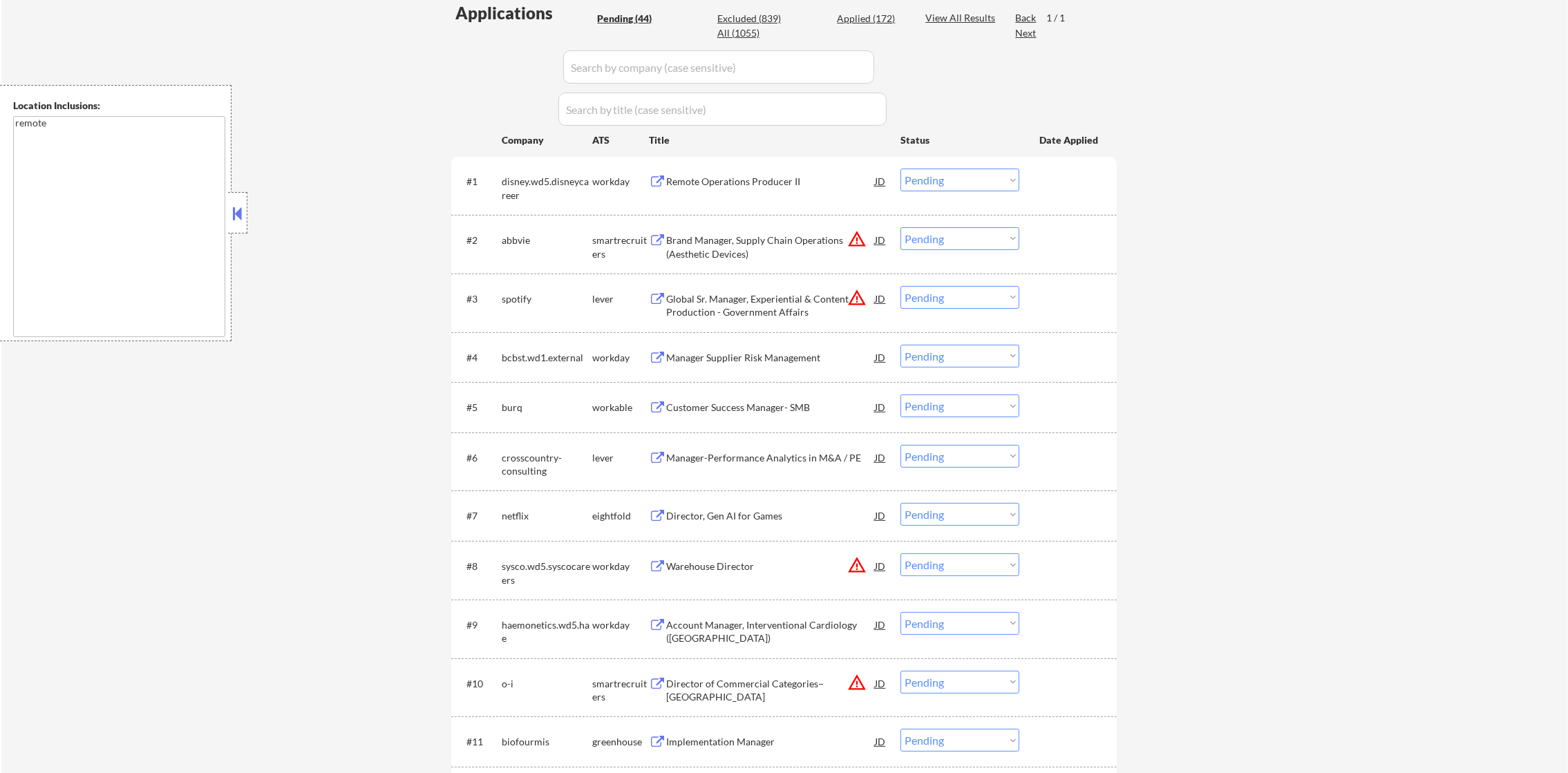
drag, startPoint x: 958, startPoint y: 186, endPoint x: 958, endPoint y: 194, distance: 8.0
click at [958, 186] on select "Choose an option... Pending Applied Excluded (Questions) Excluded (Expired) Exc…" at bounding box center [960, 180] width 119 height 23
click at [900, 168] on select "Choose an option... Pending Applied Excluded (Questions) Excluded (Expired) Exc…" at bounding box center [960, 180] width 119 height 23
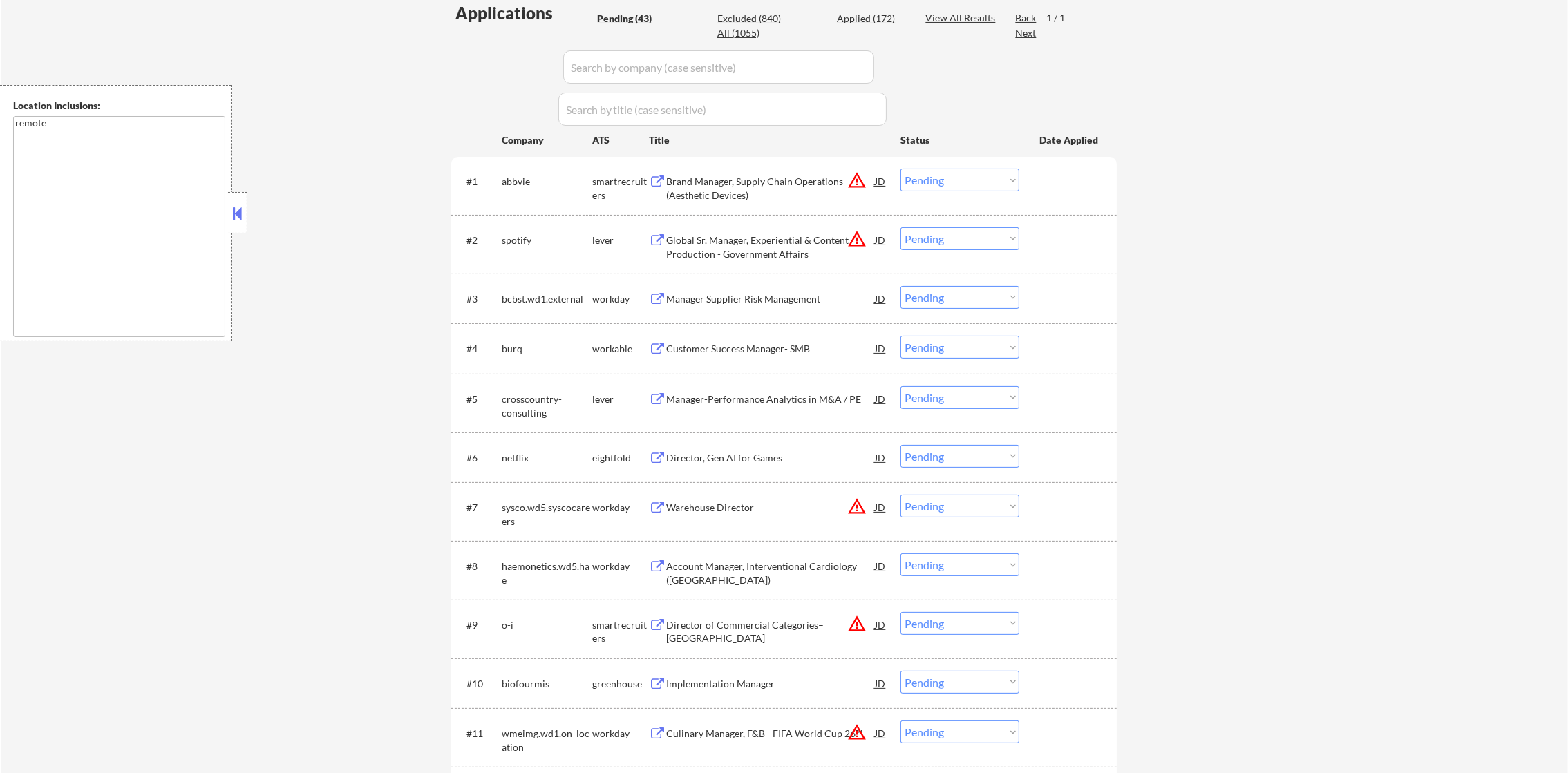
click at [855, 180] on button "warning_amber" at bounding box center [856, 180] width 19 height 19
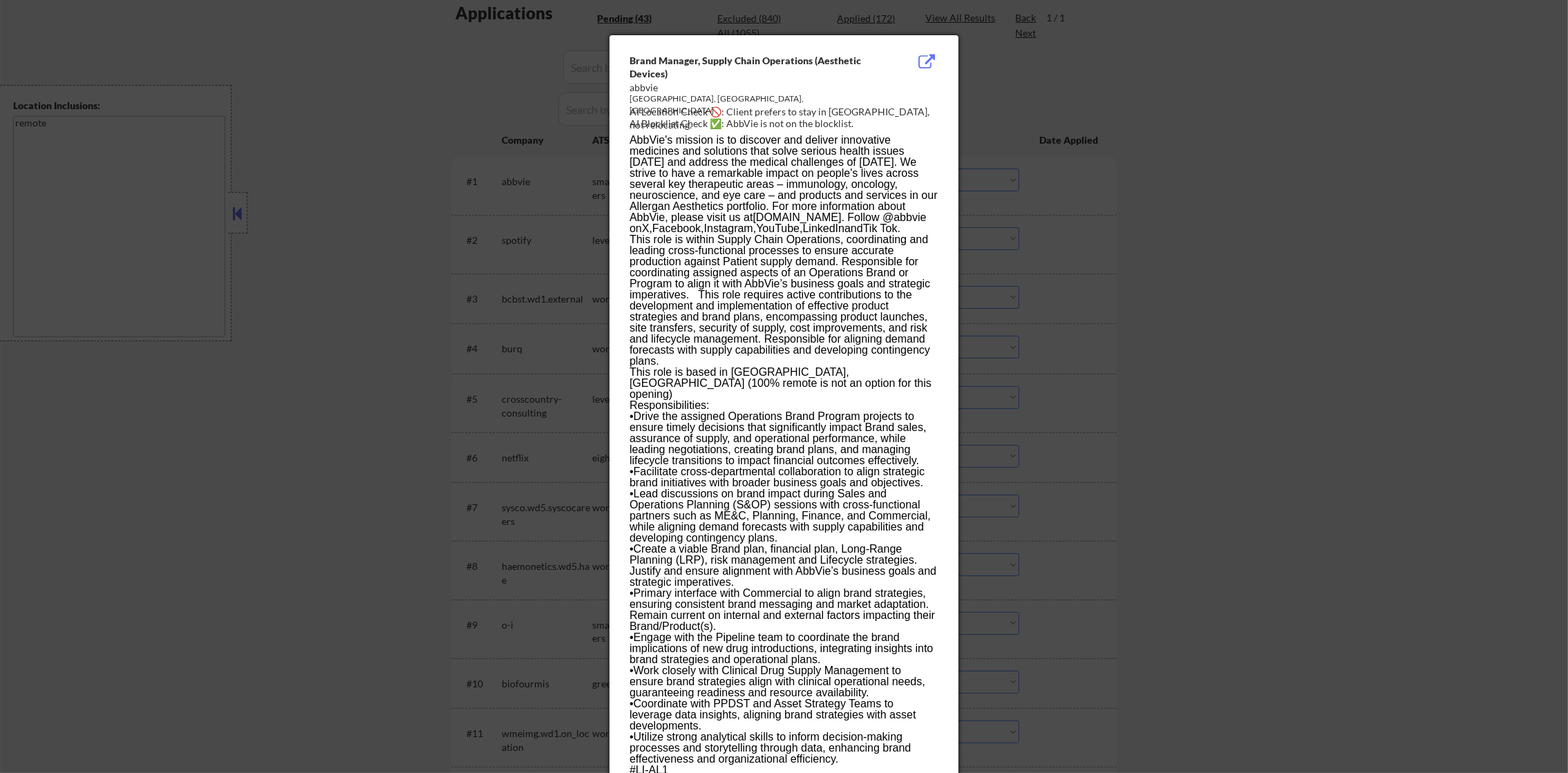
click at [1061, 168] on div at bounding box center [784, 386] width 1568 height 773
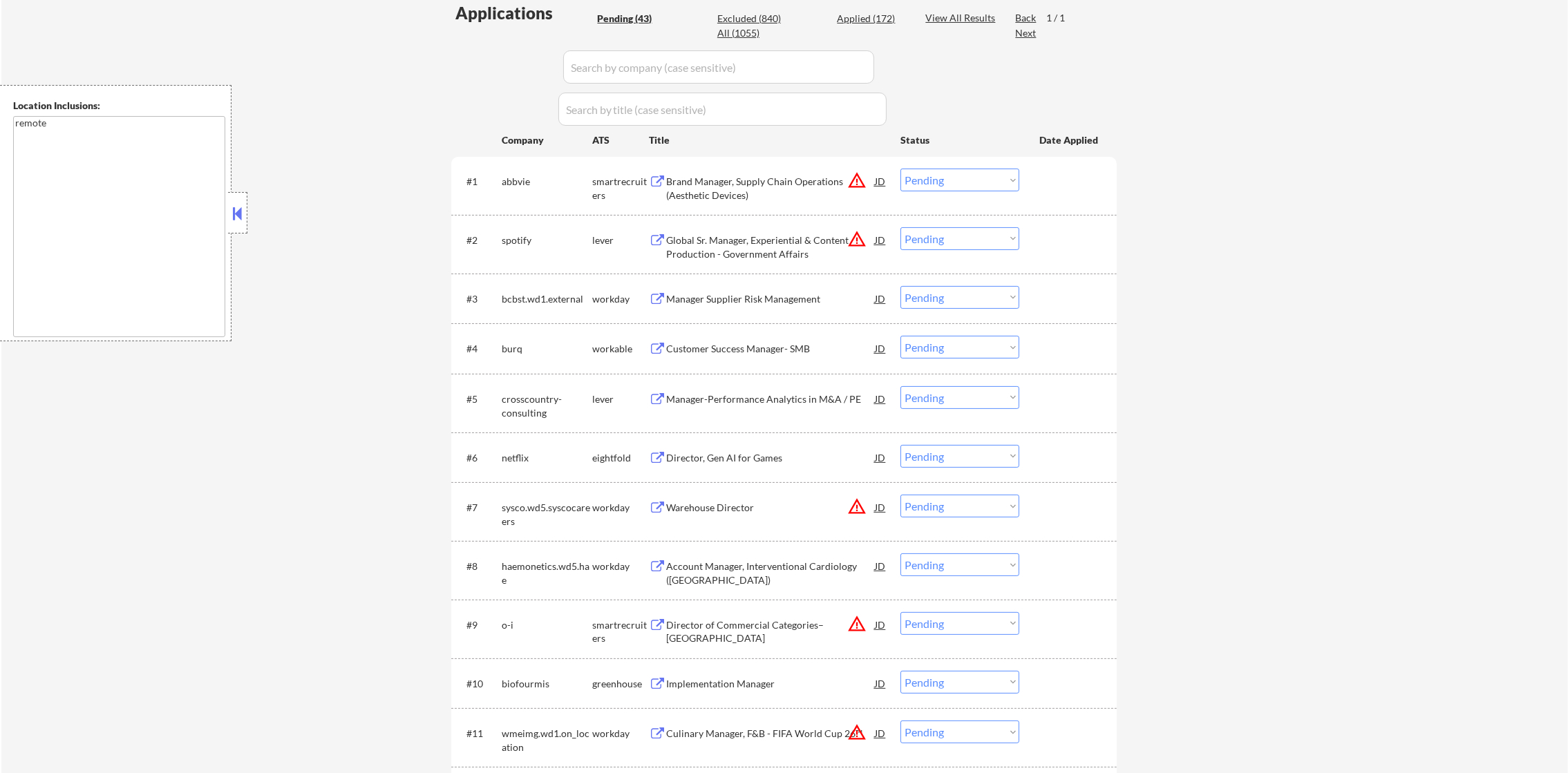
click at [970, 181] on select "Choose an option... Pending Applied Excluded (Questions) Excluded (Expired) Exc…" at bounding box center [960, 180] width 119 height 23
click at [900, 168] on select "Choose an option... Pending Applied Excluded (Questions) Excluded (Expired) Exc…" at bounding box center [960, 180] width 119 height 23
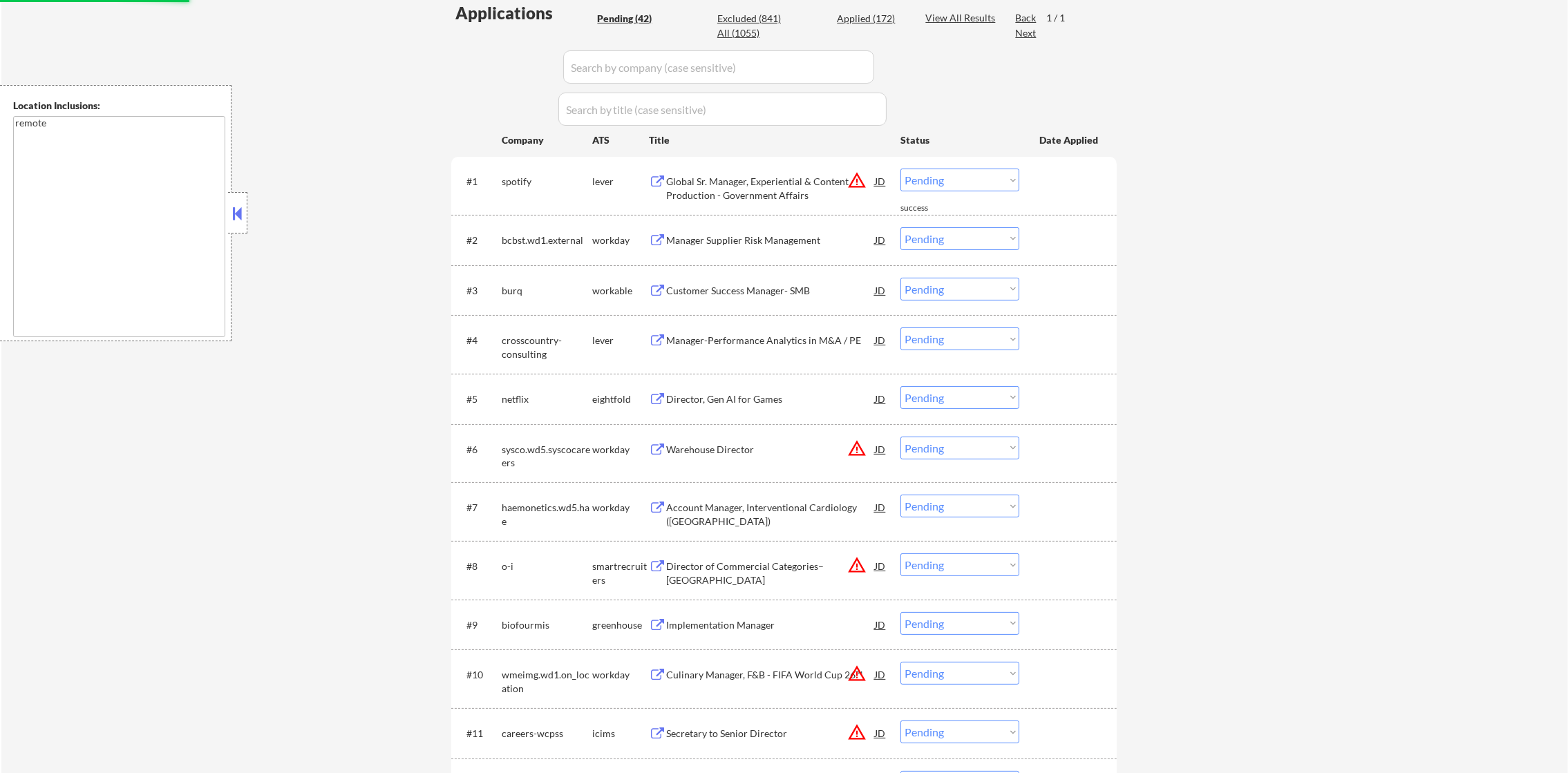
click at [870, 179] on div "Global Sr. Manager, Experiential & Content Production - Government Affairs" at bounding box center [770, 188] width 208 height 27
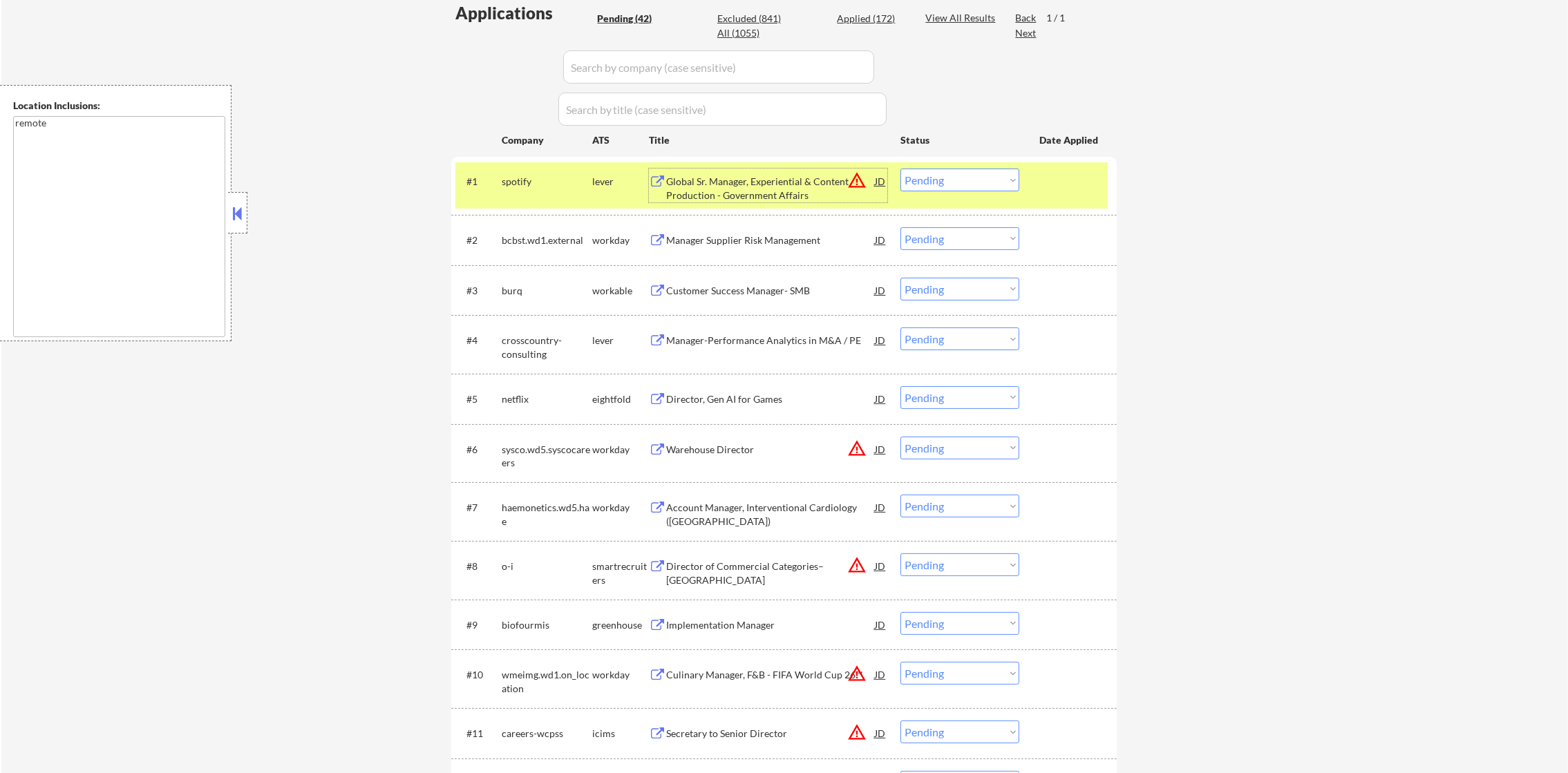
click at [859, 178] on button "warning_amber" at bounding box center [856, 180] width 19 height 19
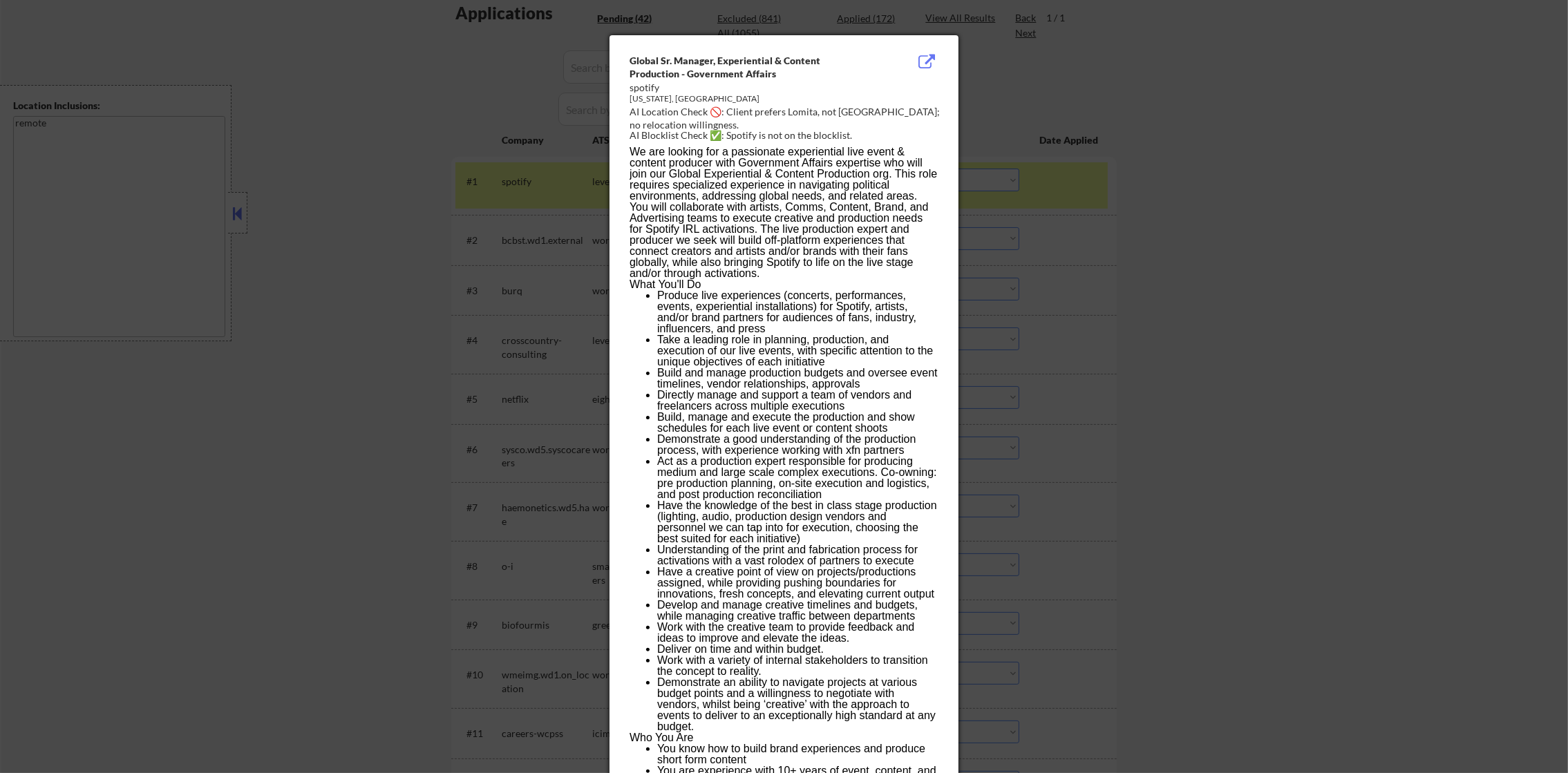
click at [1059, 184] on div at bounding box center [784, 386] width 1568 height 773
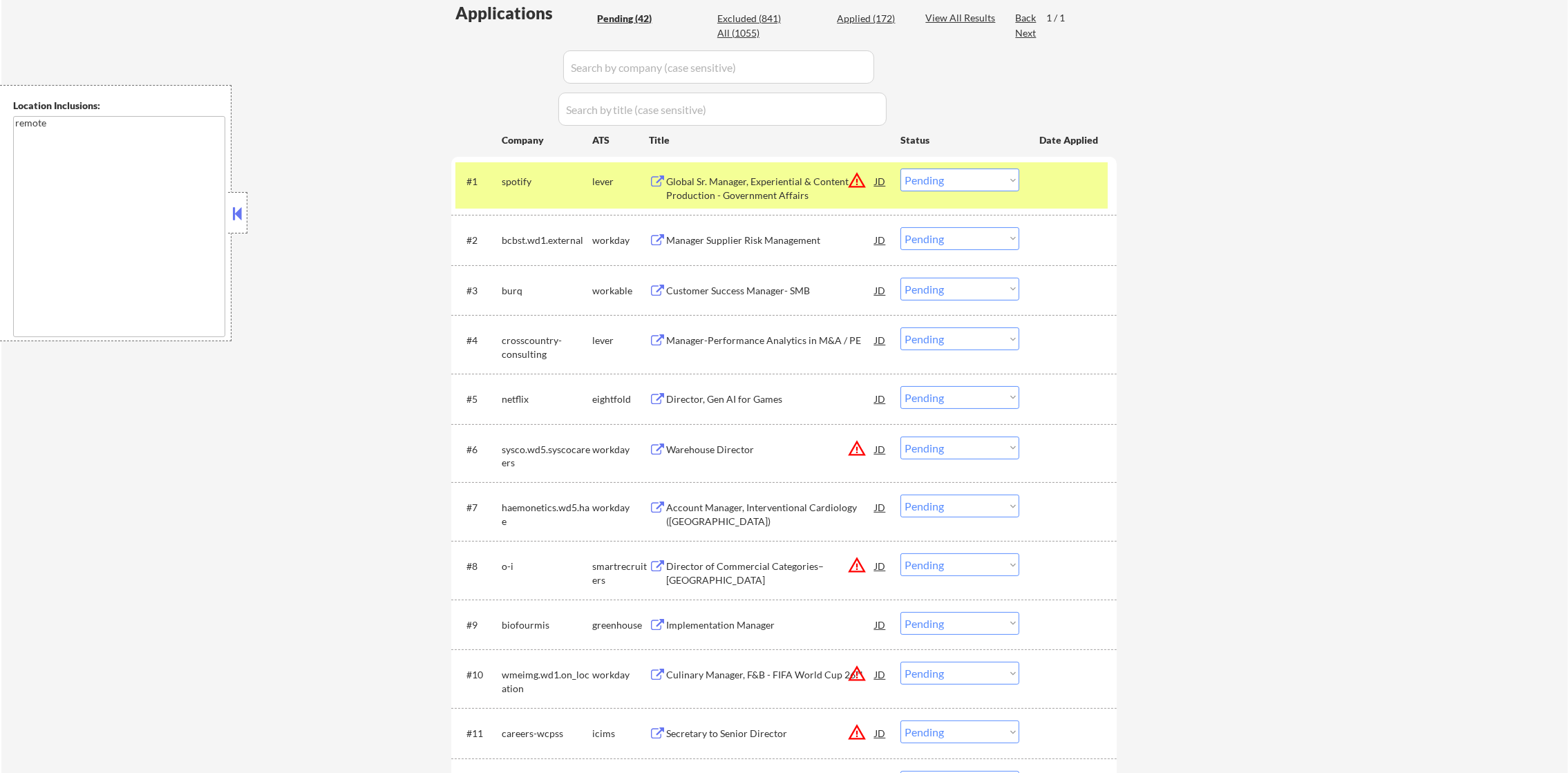
click at [1002, 171] on select "Choose an option... Pending Applied Excluded (Questions) Excluded (Expired) Exc…" at bounding box center [960, 180] width 119 height 23
click at [900, 168] on select "Choose an option... Pending Applied Excluded (Questions) Excluded (Expired) Exc…" at bounding box center [960, 180] width 119 height 23
click at [519, 186] on div "spotify" at bounding box center [547, 181] width 90 height 14
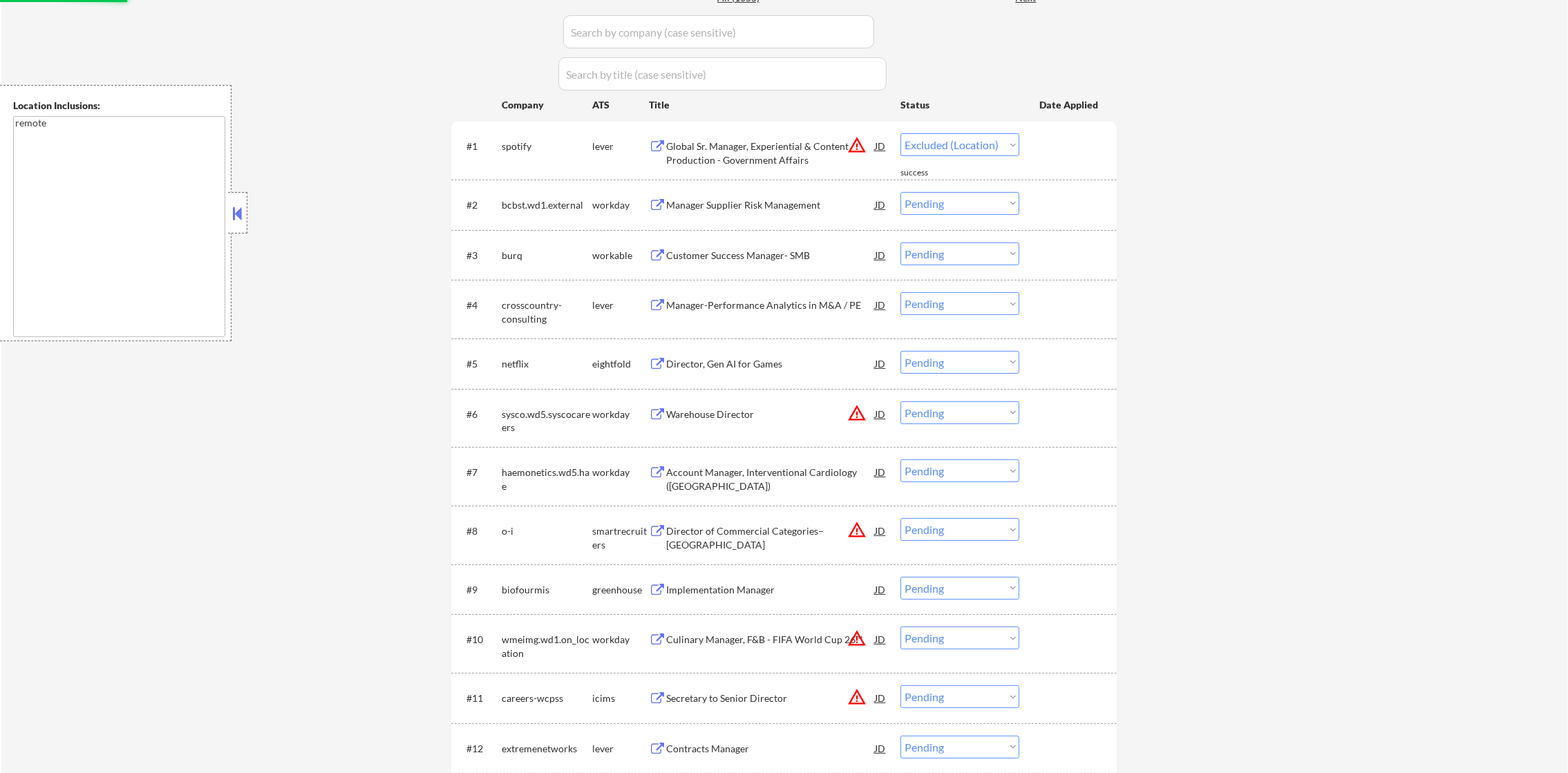
scroll to position [461, 0]
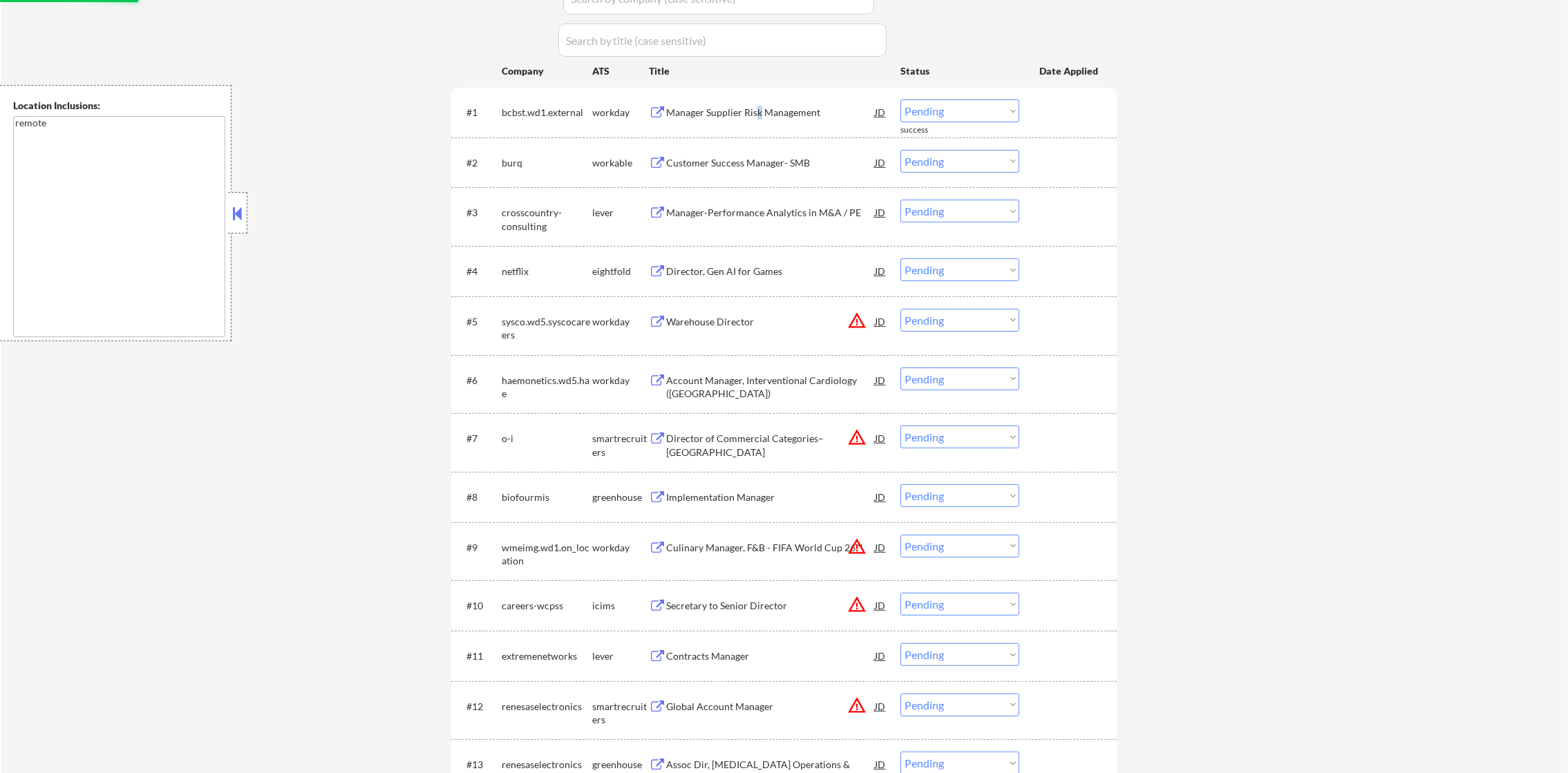
click at [758, 108] on div "Manager Supplier Risk Management" at bounding box center [770, 113] width 208 height 14
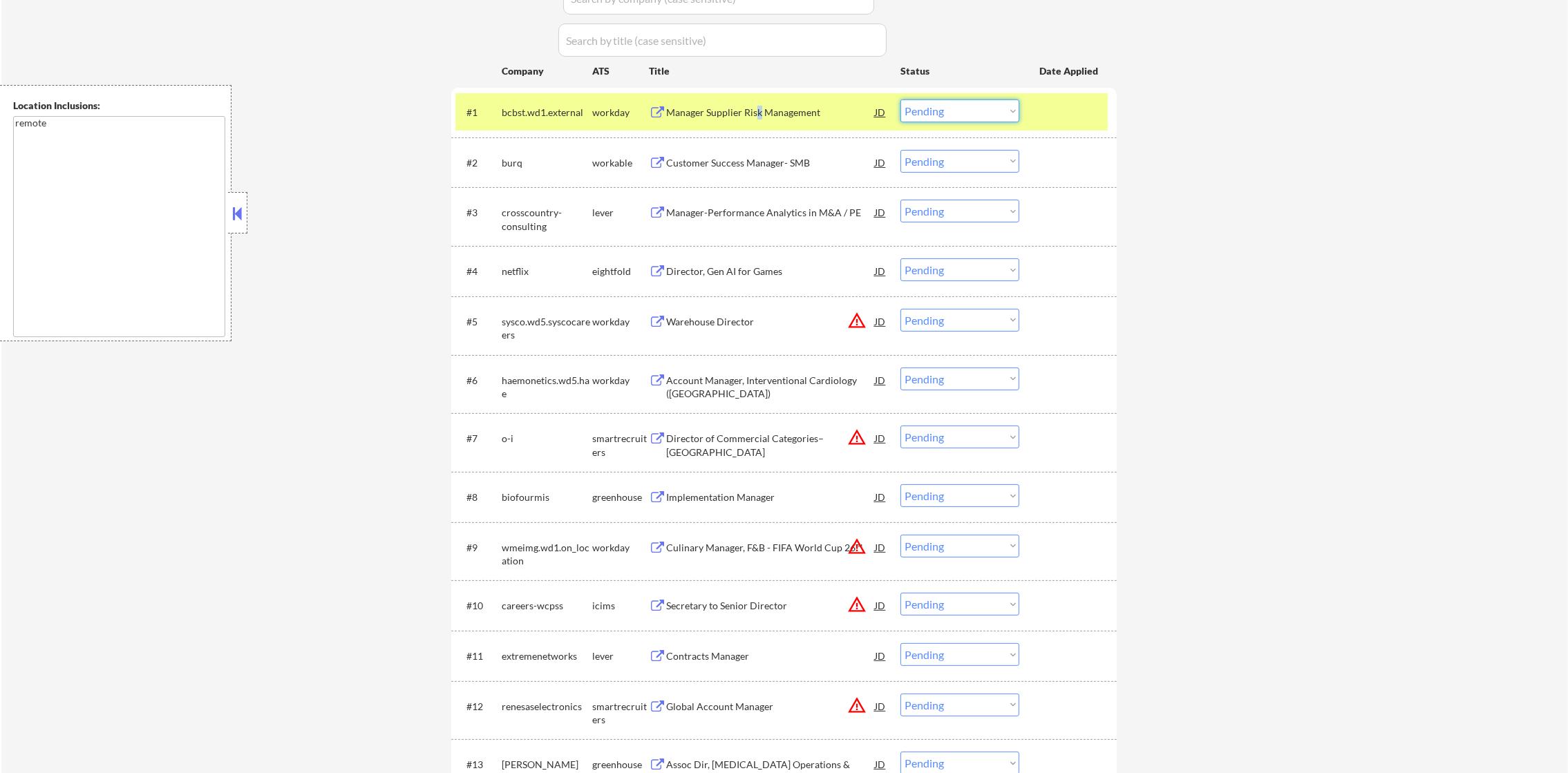
click at [952, 115] on select "Choose an option... Pending Applied Excluded (Questions) Excluded (Expired) Exc…" at bounding box center [960, 111] width 119 height 23
click at [900, 100] on select "Choose an option... Pending Applied Excluded (Questions) Excluded (Expired) Exc…" at bounding box center [960, 111] width 119 height 23
click at [540, 115] on div "bcbst.wd1.external" at bounding box center [547, 113] width 90 height 14
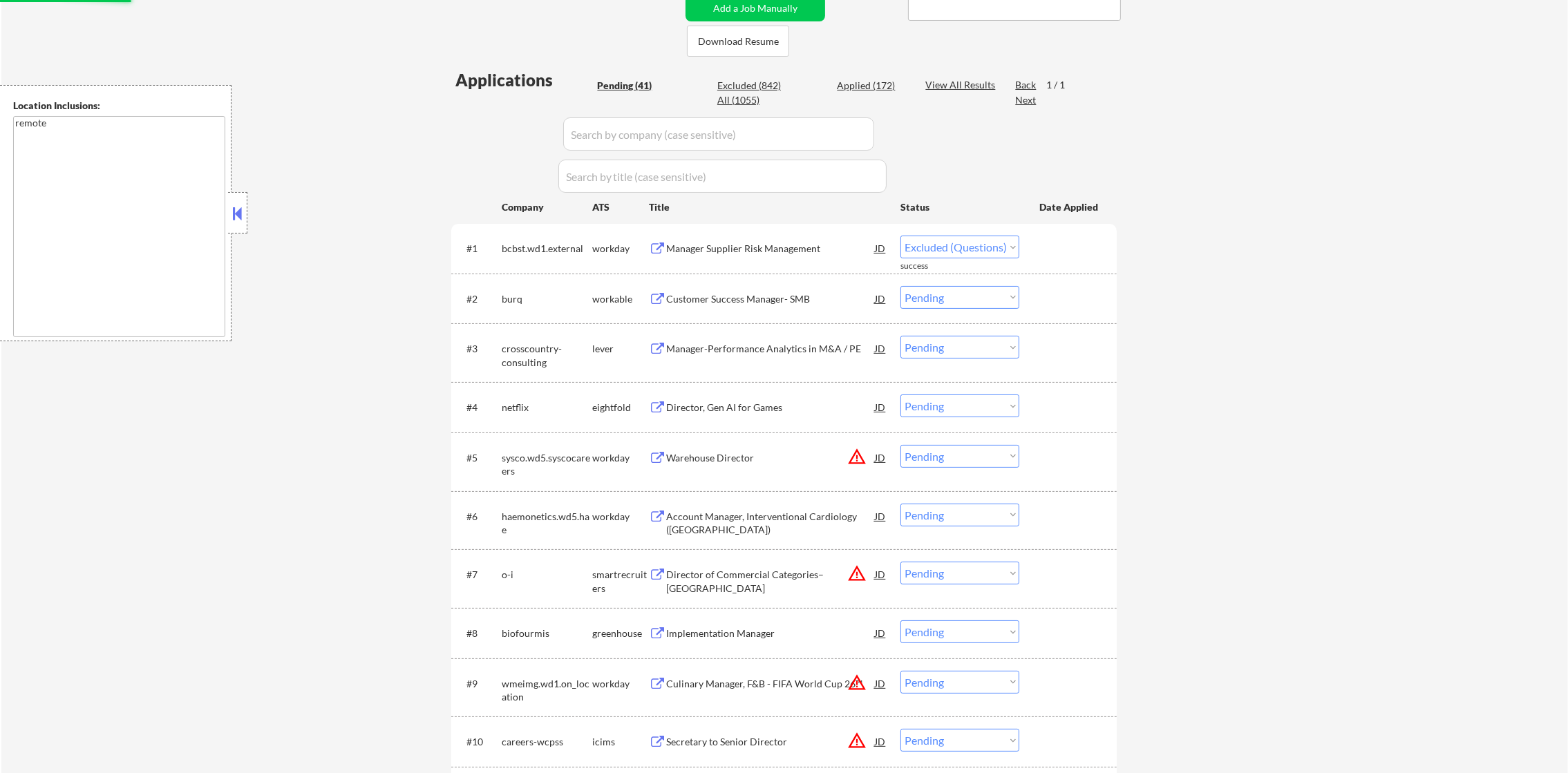
scroll to position [322, 0]
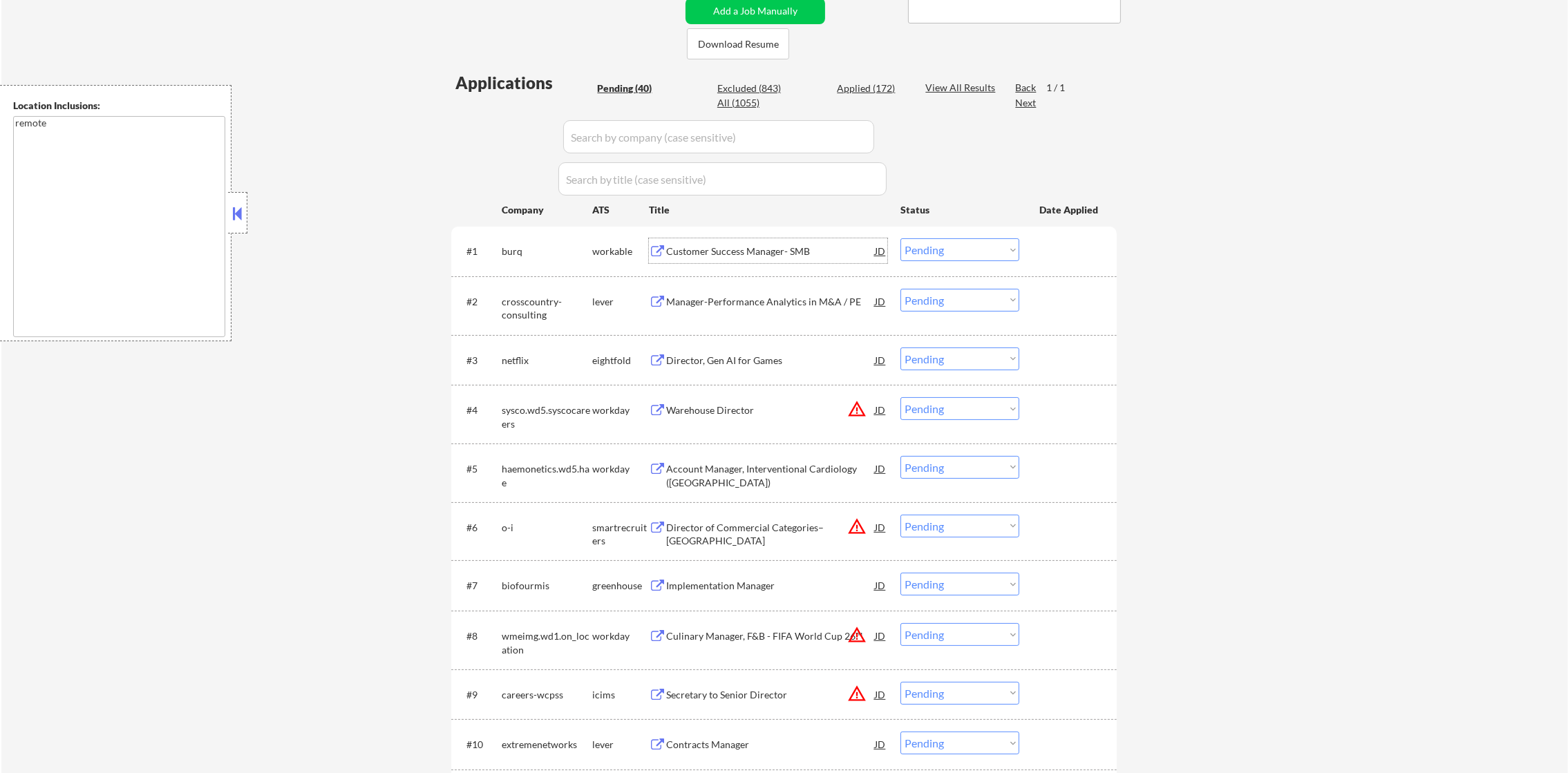
click at [719, 249] on div "Customer Success Manager- SMB" at bounding box center [770, 252] width 208 height 14
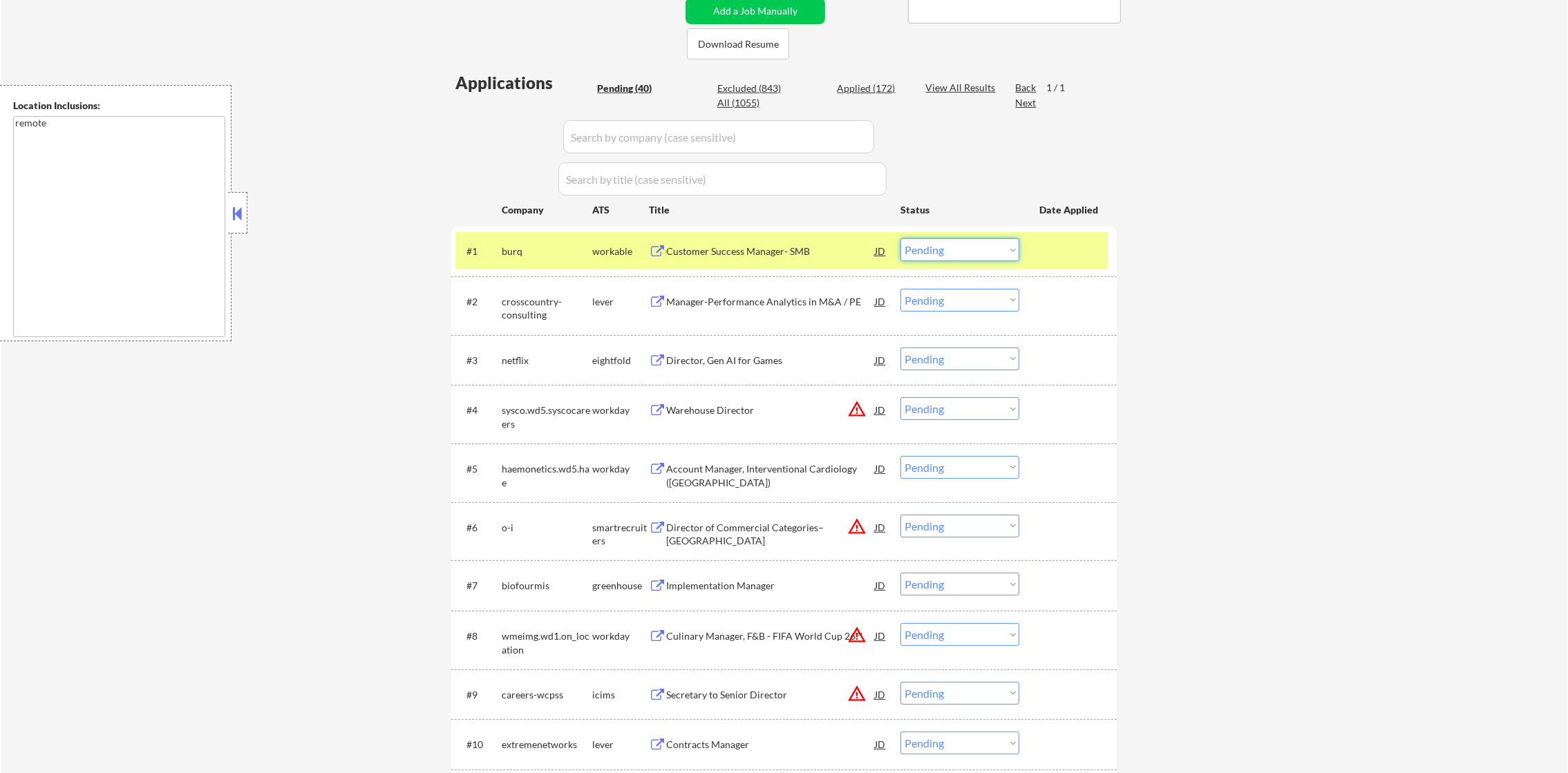
click at [930, 247] on select "Choose an option... Pending Applied Excluded (Questions) Excluded (Expired) Exc…" at bounding box center [960, 250] width 119 height 23
click at [900, 239] on select "Choose an option... Pending Applied Excluded (Questions) Excluded (Expired) Exc…" at bounding box center [960, 250] width 119 height 23
click at [552, 259] on div "burq" at bounding box center [547, 251] width 90 height 25
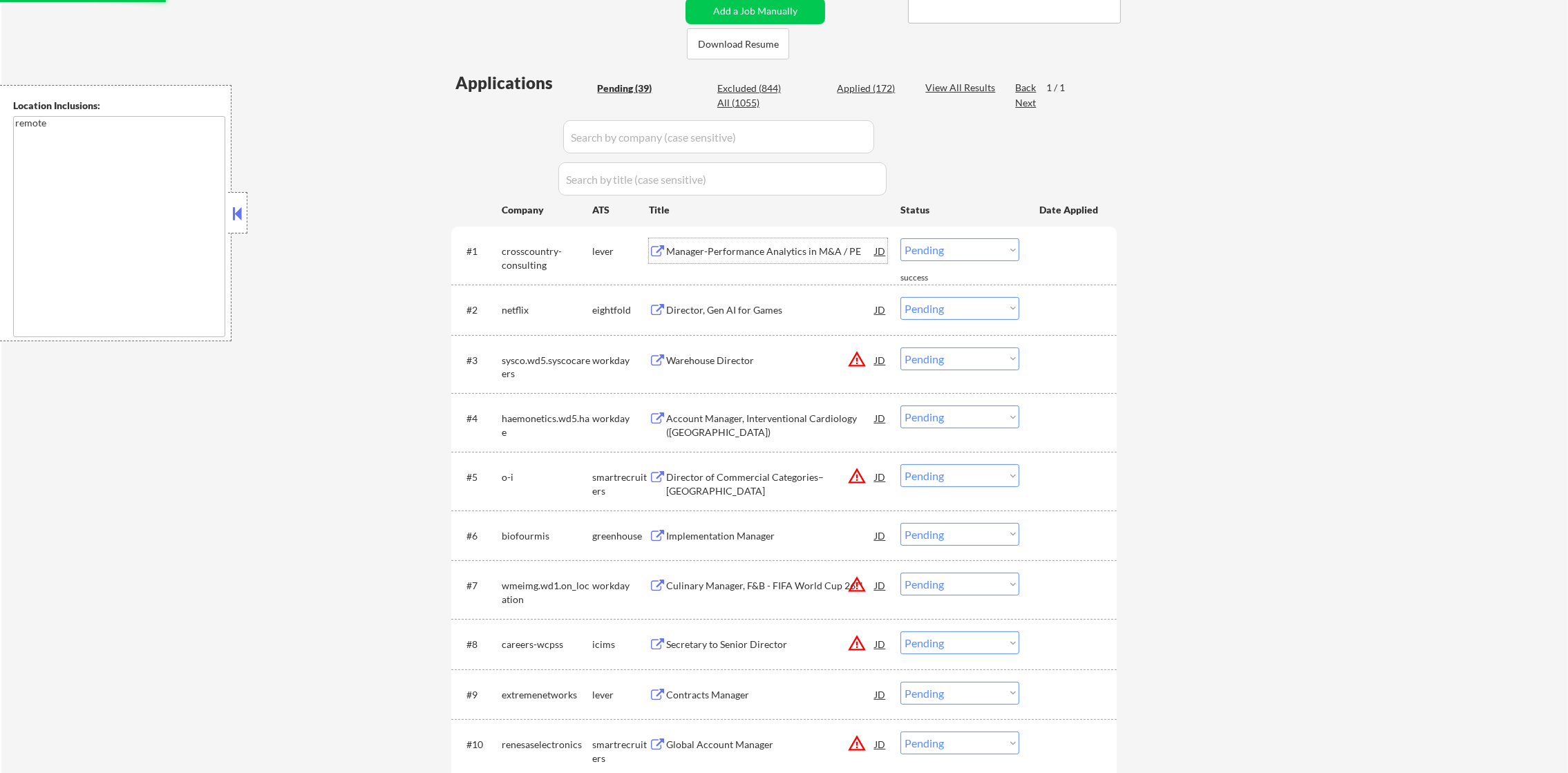
click at [770, 247] on div "Manager-Performance Analytics in M&A / PE" at bounding box center [770, 252] width 208 height 14
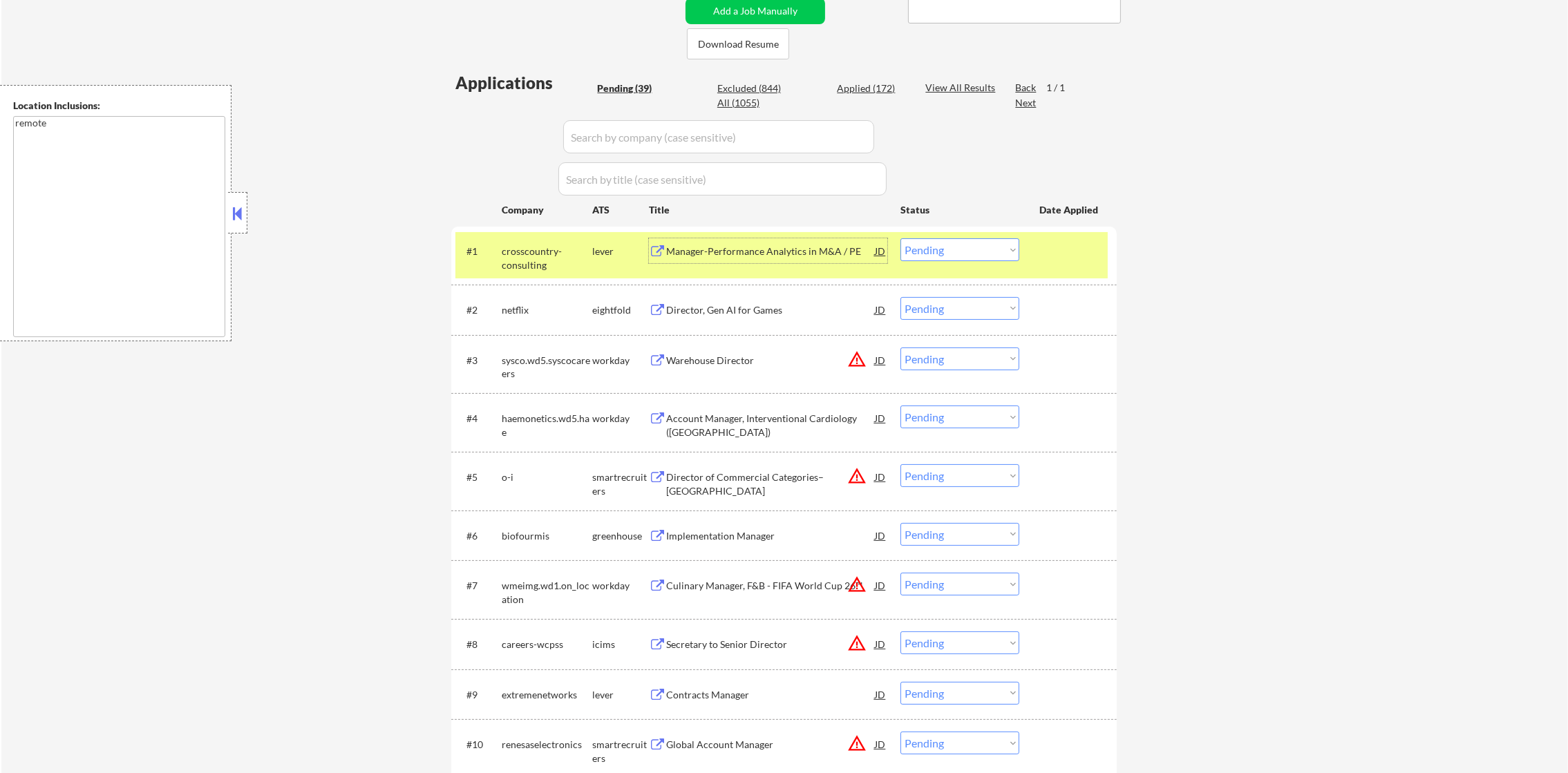
click at [955, 254] on select "Choose an option... Pending Applied Excluded (Questions) Excluded (Expired) Exc…" at bounding box center [960, 250] width 119 height 23
click at [900, 239] on select "Choose an option... Pending Applied Excluded (Questions) Excluded (Expired) Exc…" at bounding box center [960, 250] width 119 height 23
click at [527, 252] on div "crosscountry-consulting" at bounding box center [547, 258] width 90 height 27
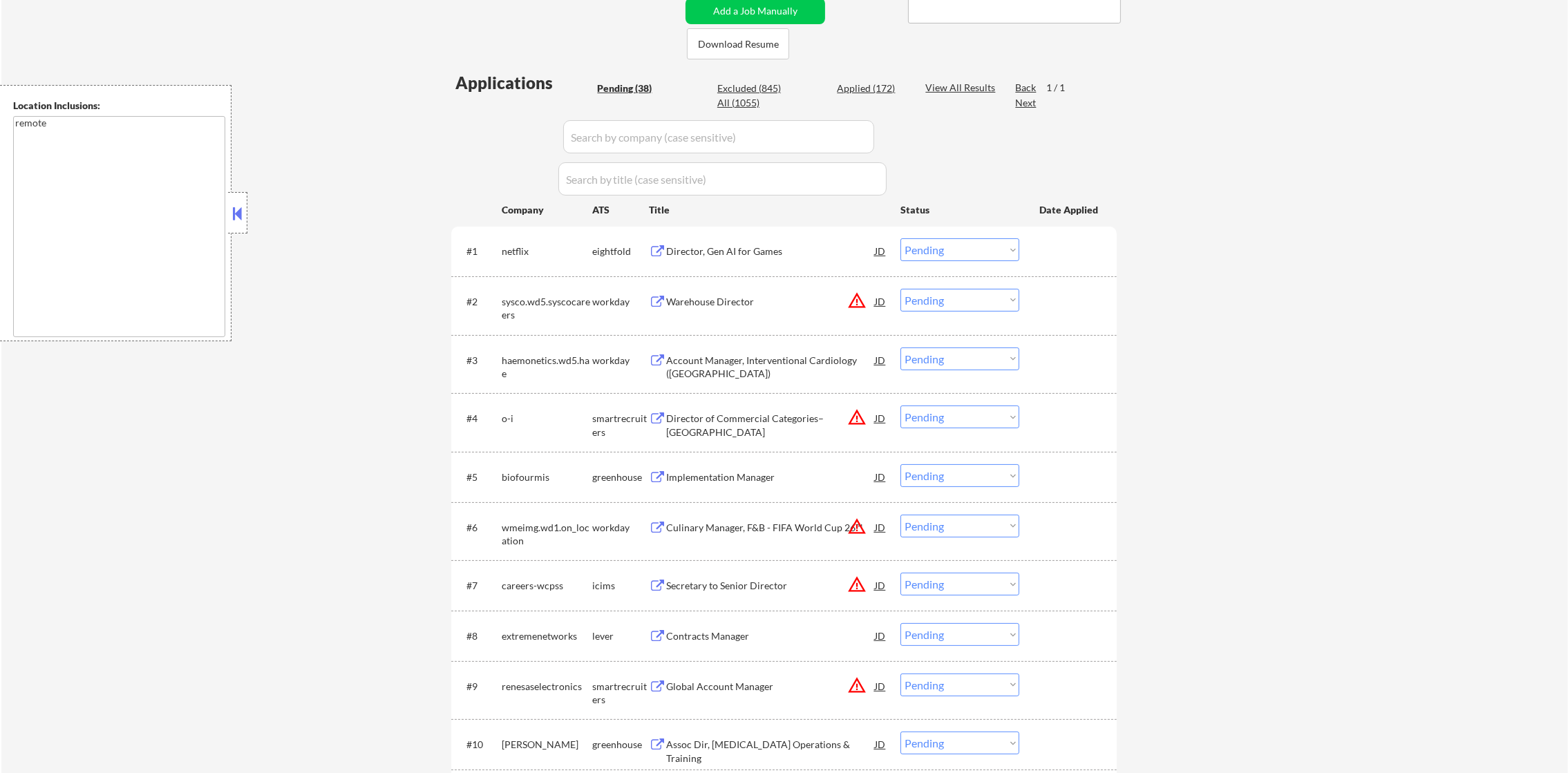
click at [762, 256] on div "Director, Gen AI for Games" at bounding box center [770, 252] width 208 height 14
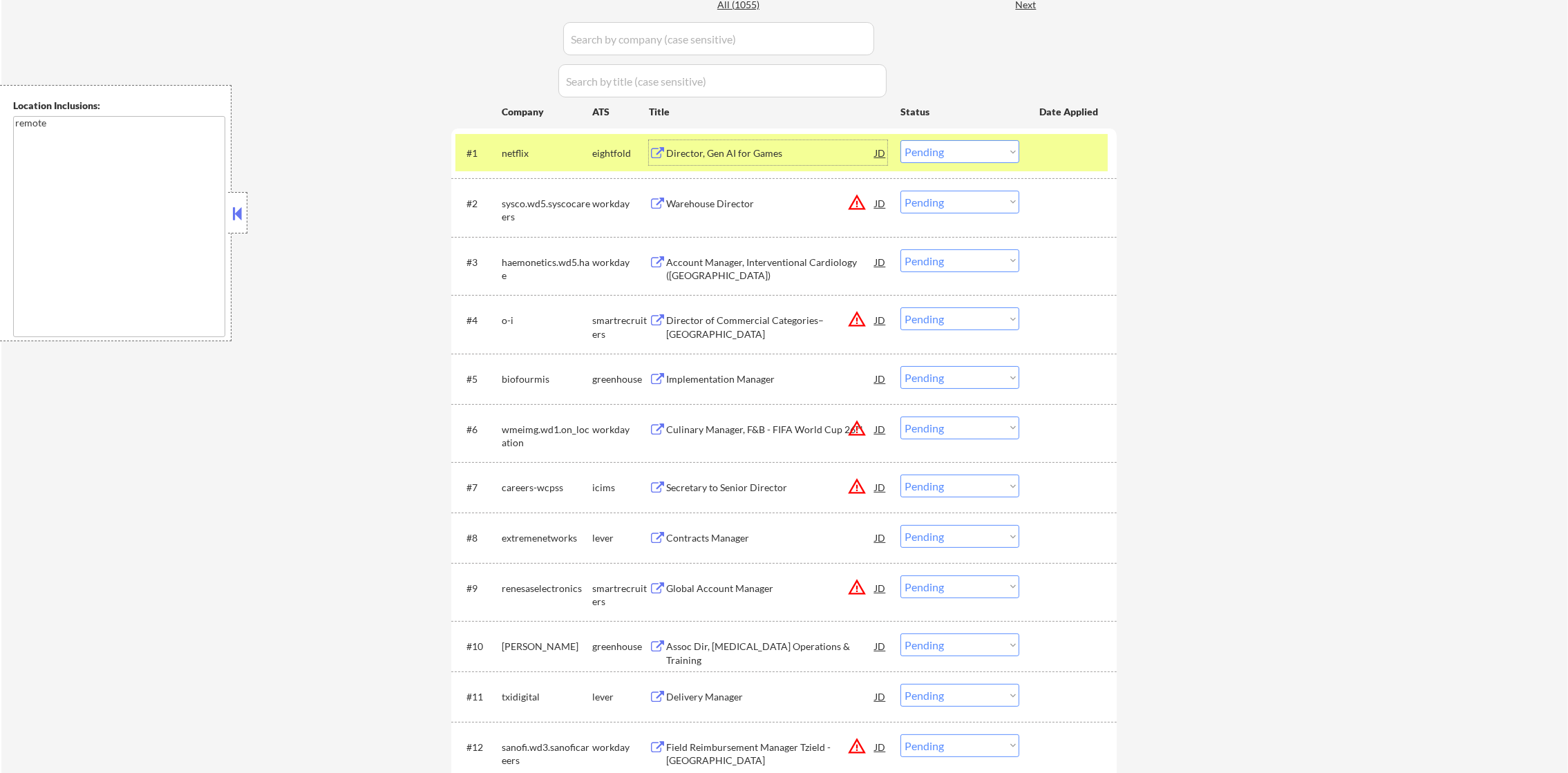
scroll to position [425, 0]
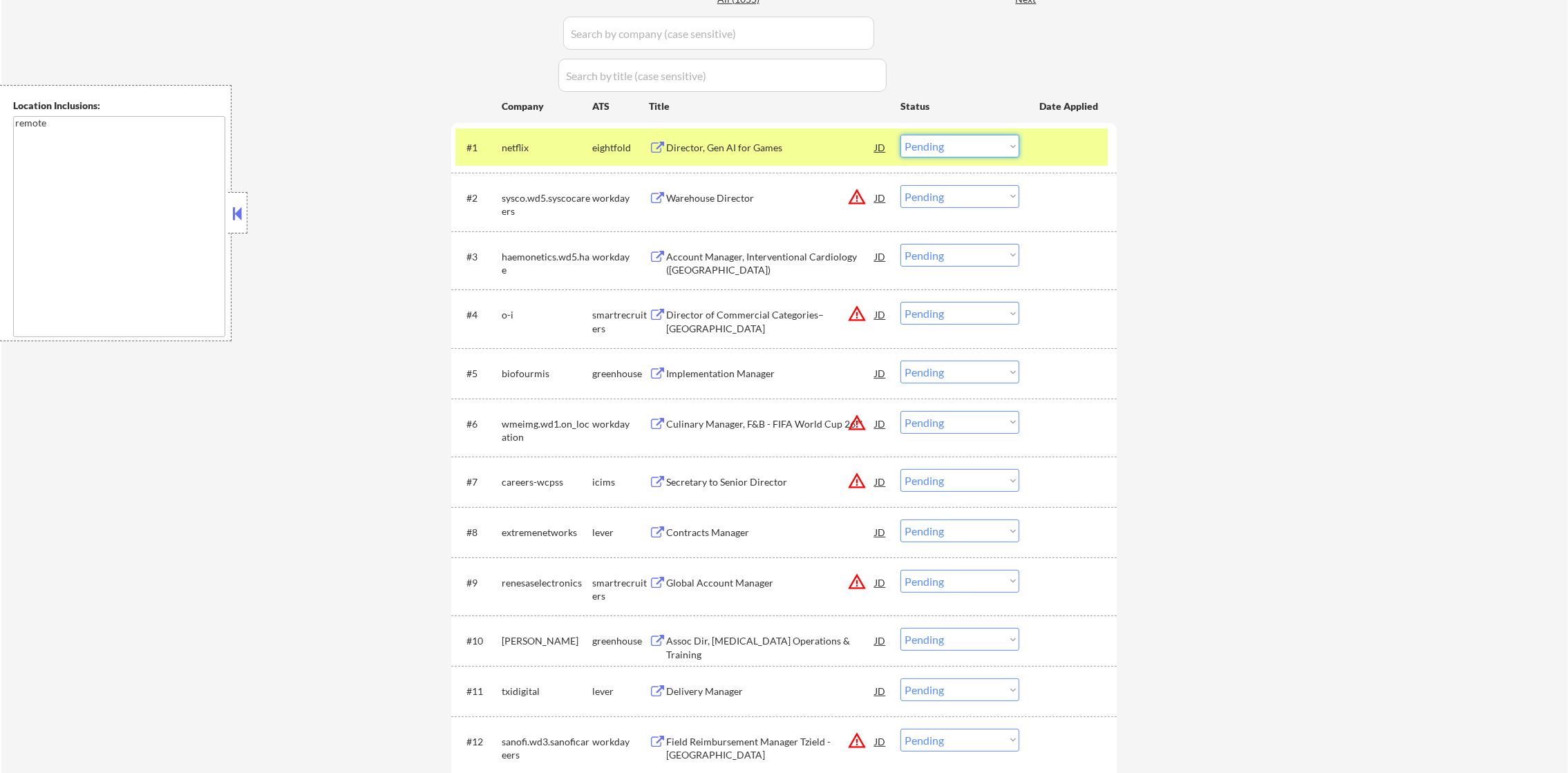
click at [971, 135] on select "Choose an option... Pending Applied Excluded (Questions) Excluded (Expired) Exc…" at bounding box center [960, 147] width 119 height 23
click at [900, 135] on select "Choose an option... Pending Applied Excluded (Questions) Excluded (Expired) Exc…" at bounding box center [960, 147] width 119 height 23
click at [542, 158] on div "netflix" at bounding box center [547, 147] width 90 height 25
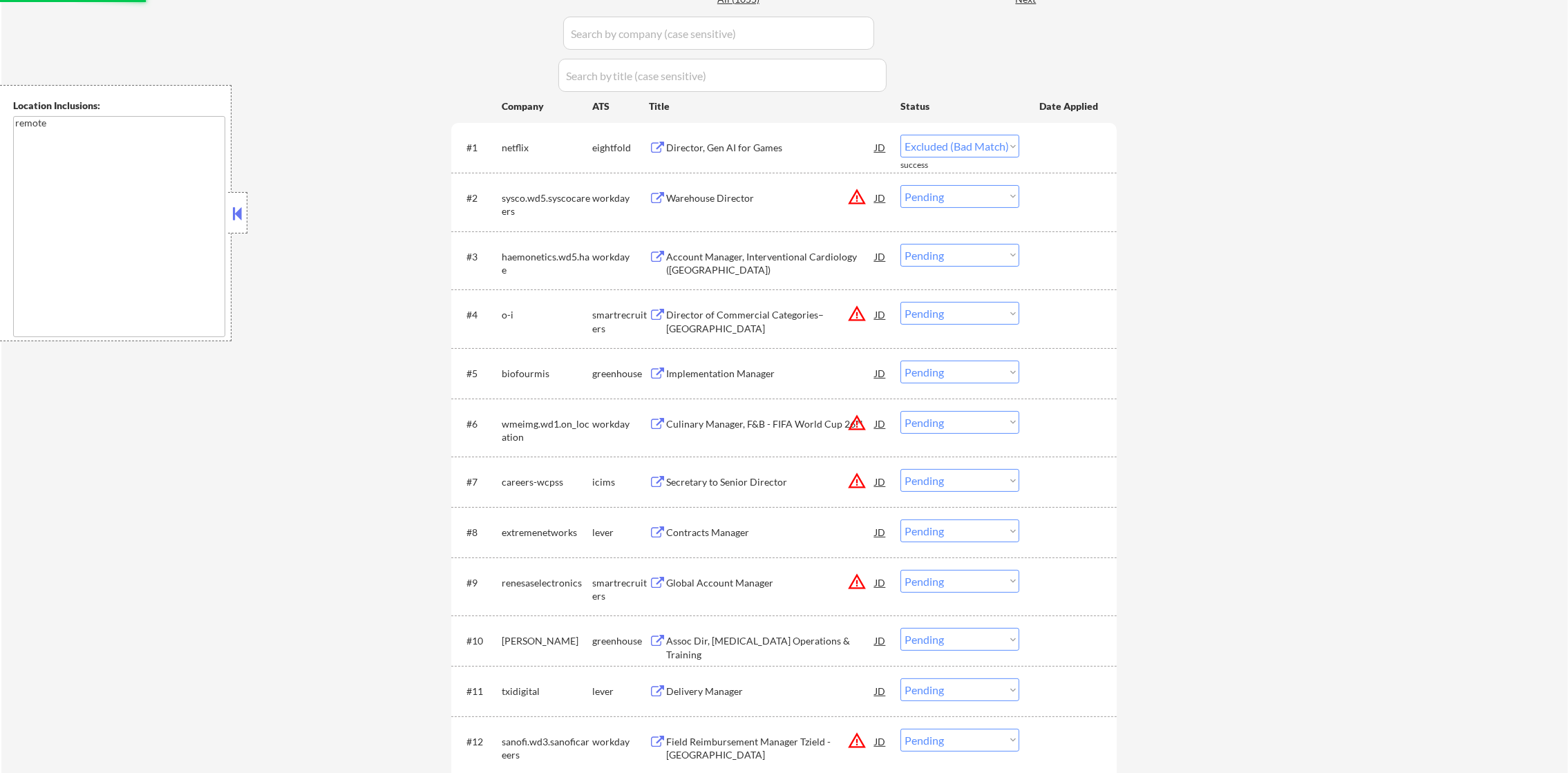
scroll to position [358, 0]
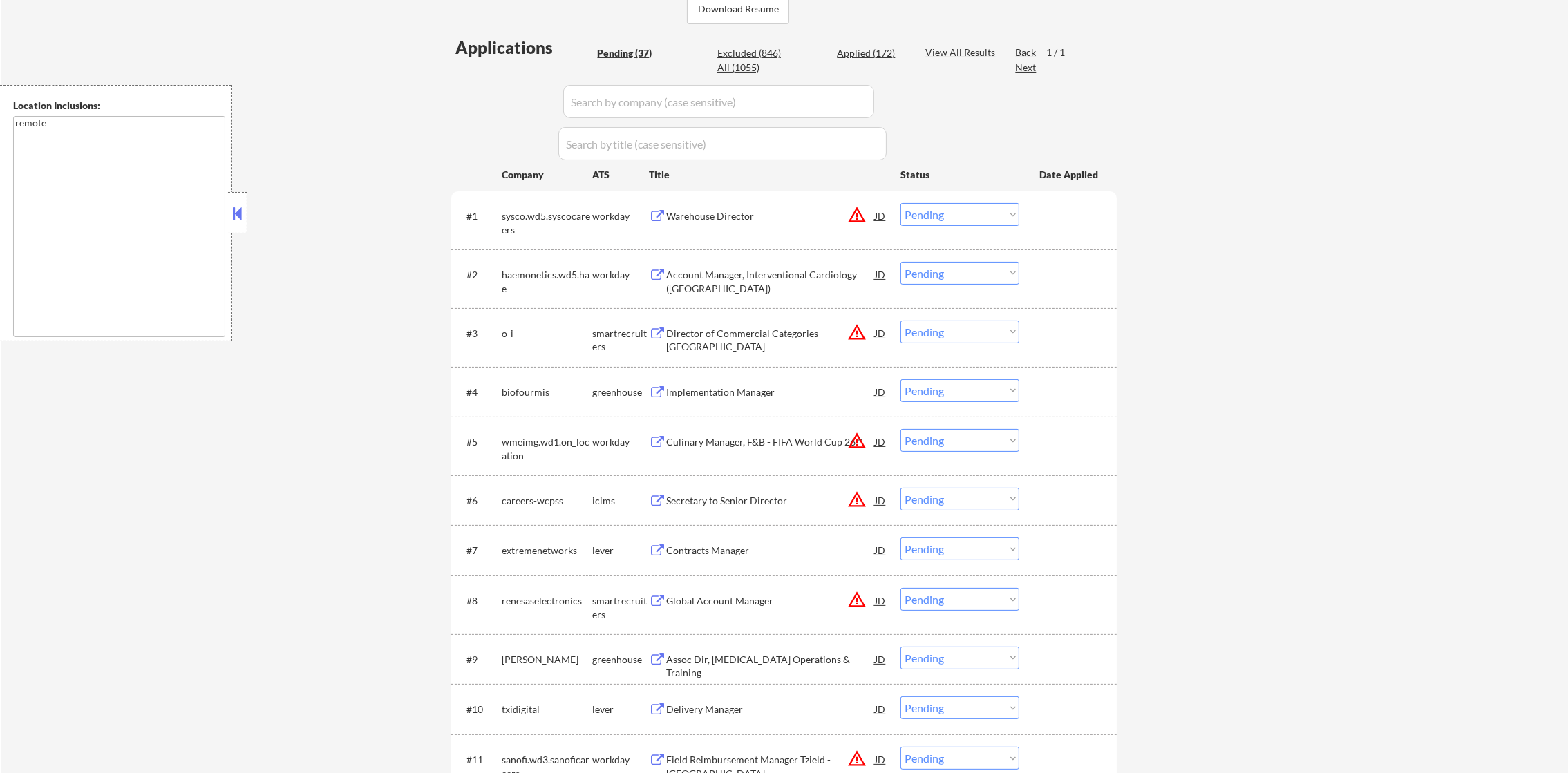
click at [856, 221] on button "warning_amber" at bounding box center [856, 215] width 19 height 19
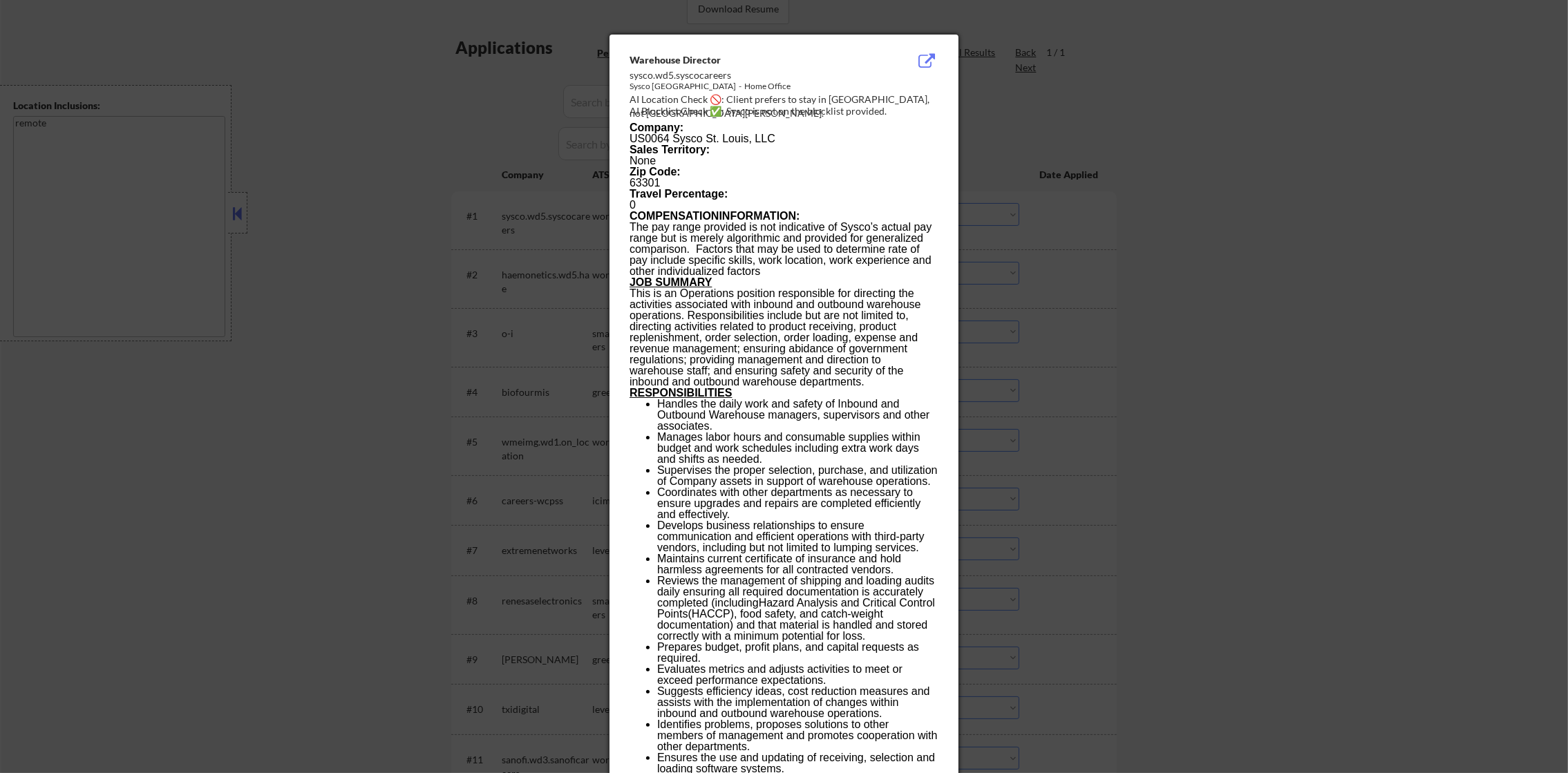
click at [1134, 223] on div at bounding box center [784, 386] width 1568 height 773
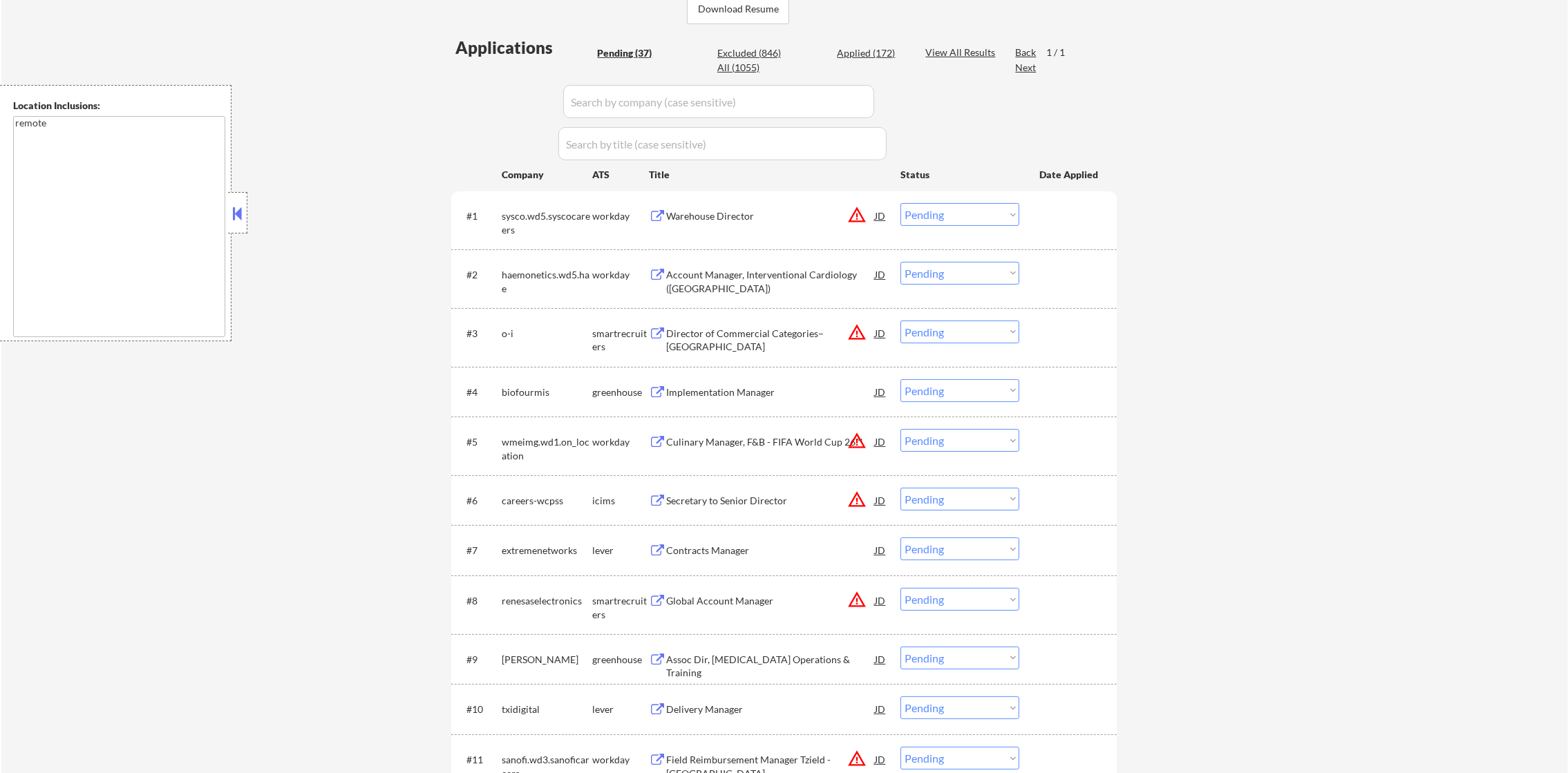
click at [1002, 229] on div "#1 sysco.wd5.syscocareers workday Warehouse Director JD warning_amber Choose an…" at bounding box center [781, 219] width 652 height 46
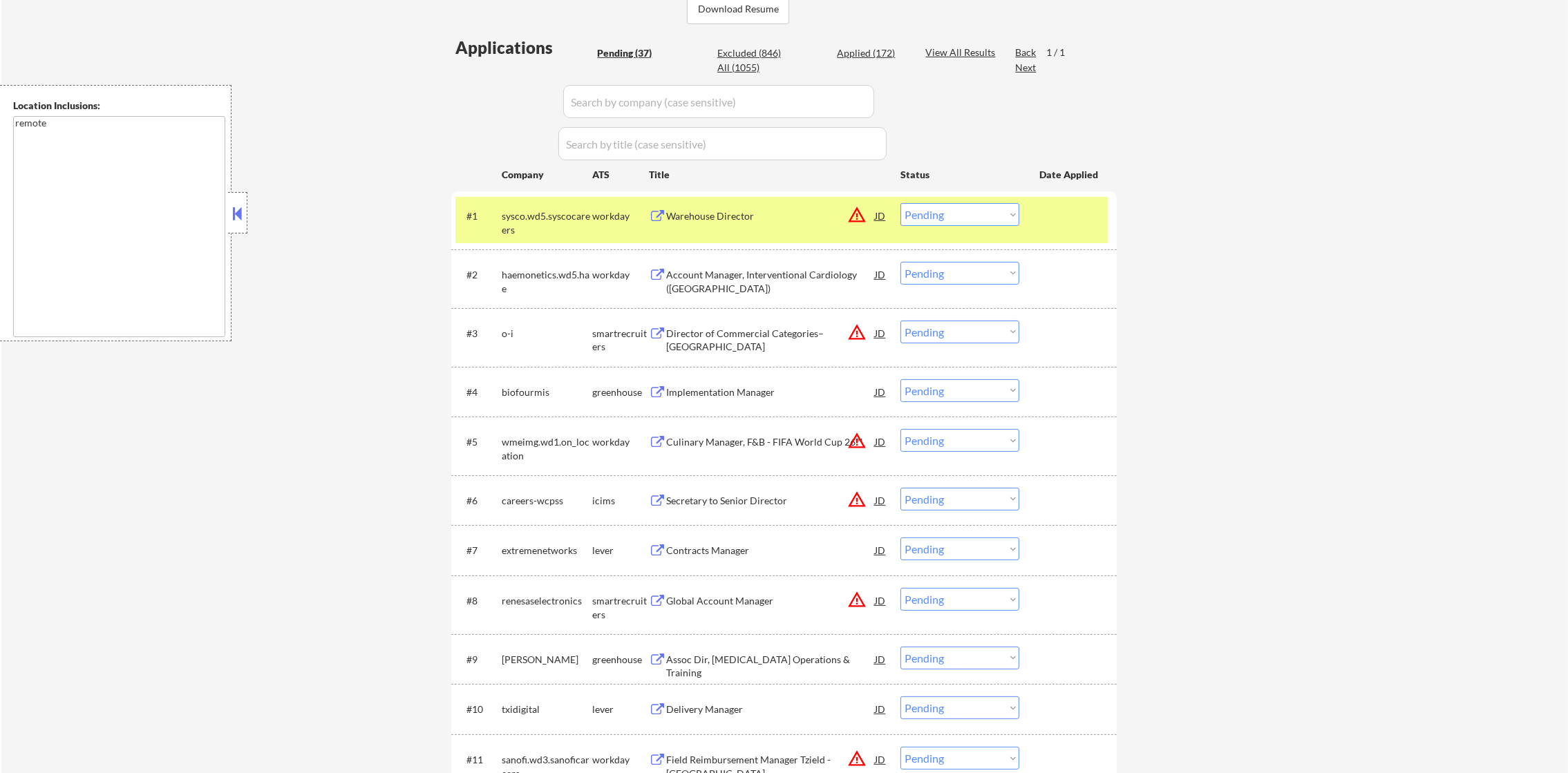
click at [996, 220] on select "Choose an option... Pending Applied Excluded (Questions) Excluded (Expired) Exc…" at bounding box center [960, 215] width 119 height 23
click at [900, 203] on select "Choose an option... Pending Applied Excluded (Questions) Excluded (Expired) Exc…" at bounding box center [960, 215] width 119 height 23
click at [541, 228] on div "sysco.wd5.syscocareers" at bounding box center [547, 222] width 90 height 27
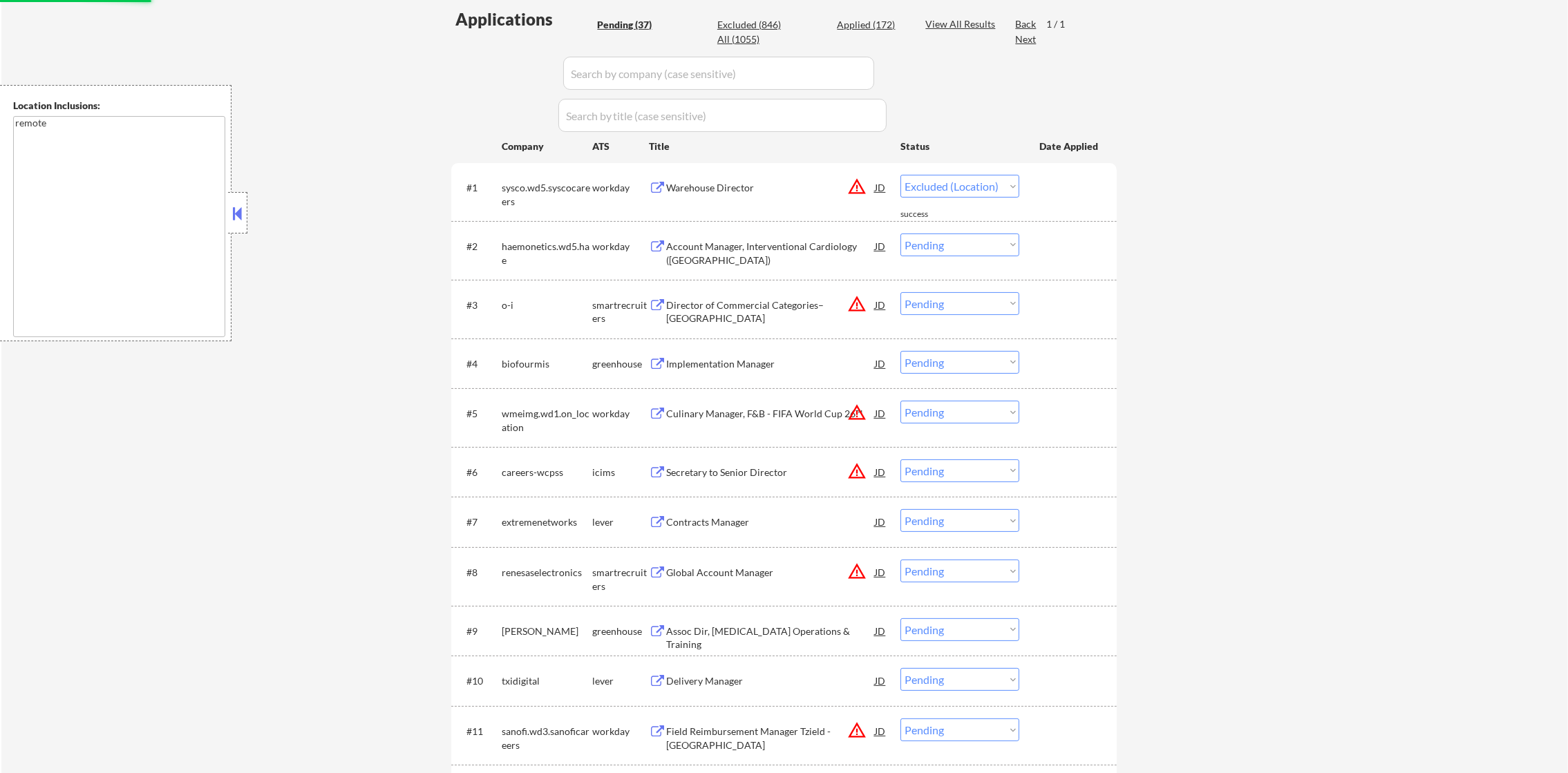
select select ""pending""
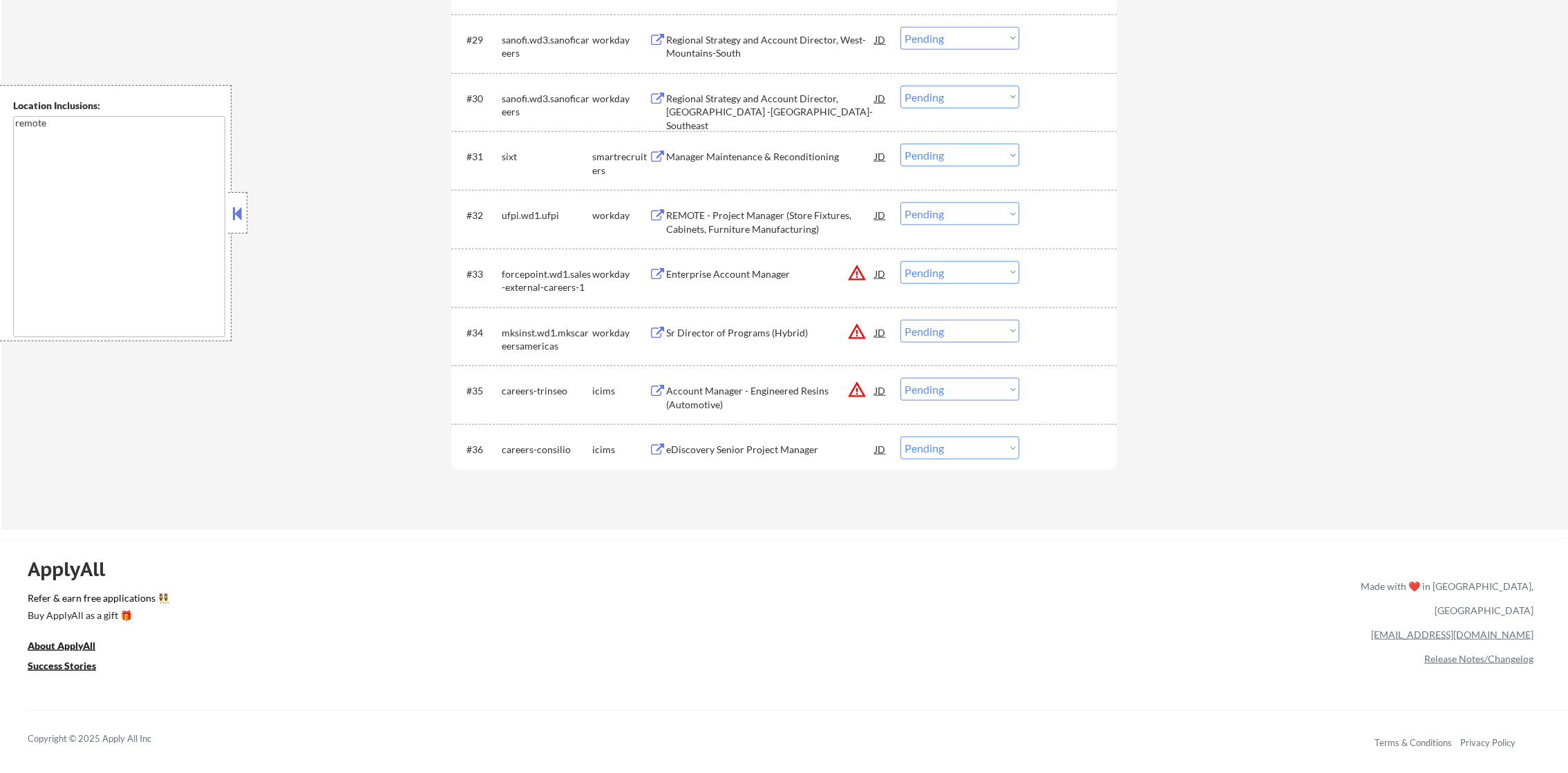
scroll to position [2216, 0]
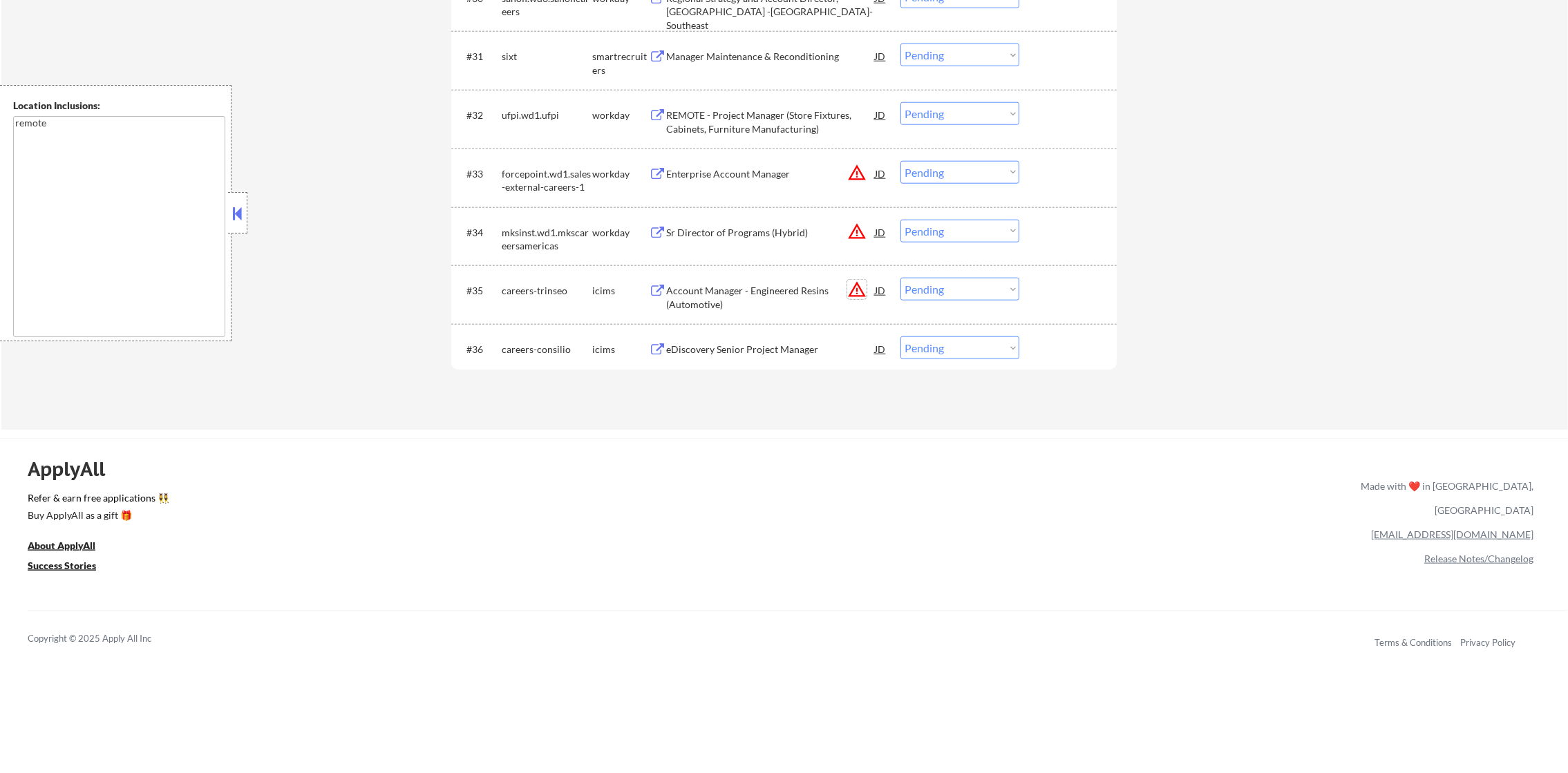
click at [858, 295] on button "warning_amber" at bounding box center [856, 289] width 19 height 19
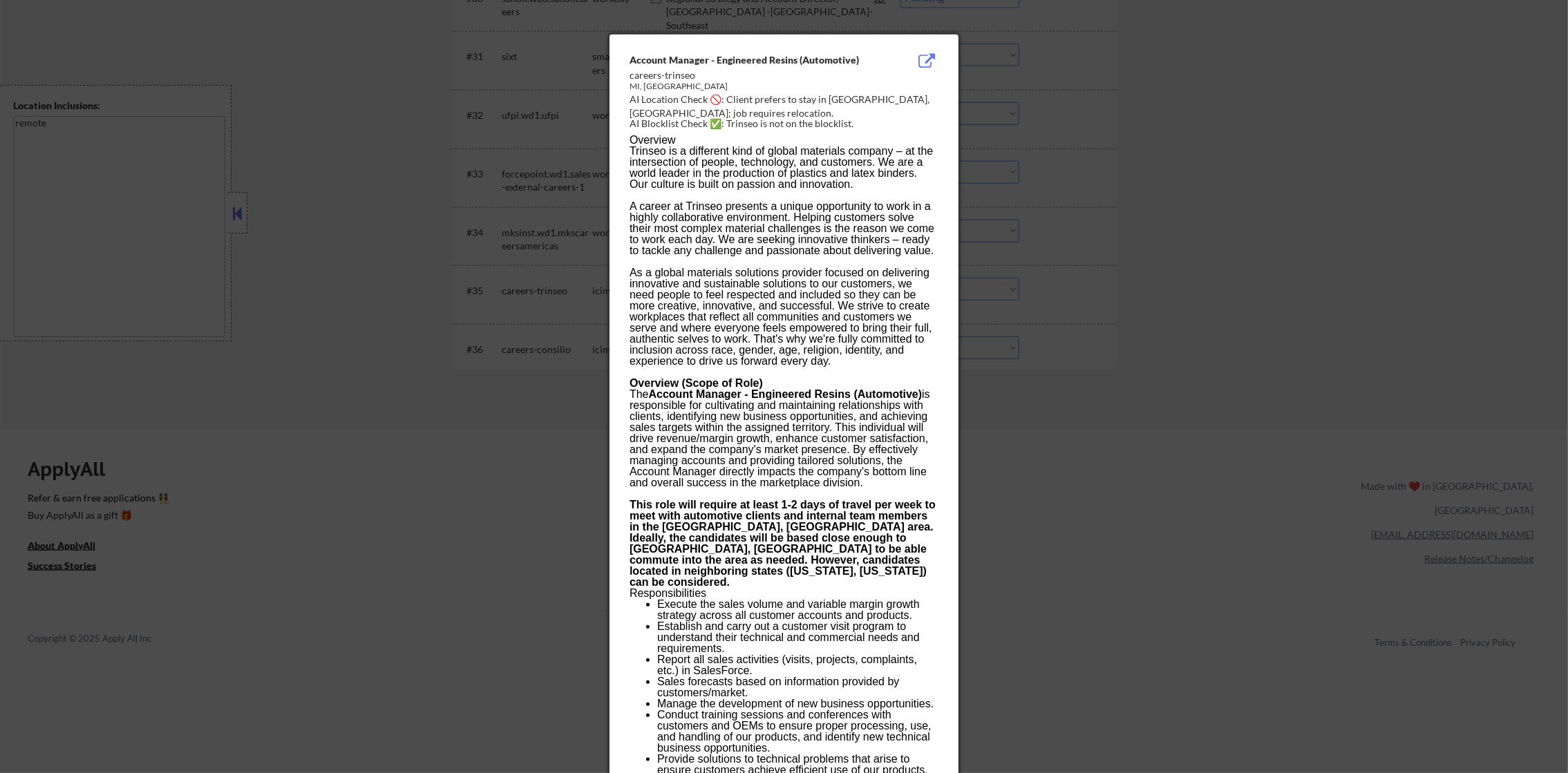
click at [1040, 295] on div at bounding box center [784, 386] width 1568 height 773
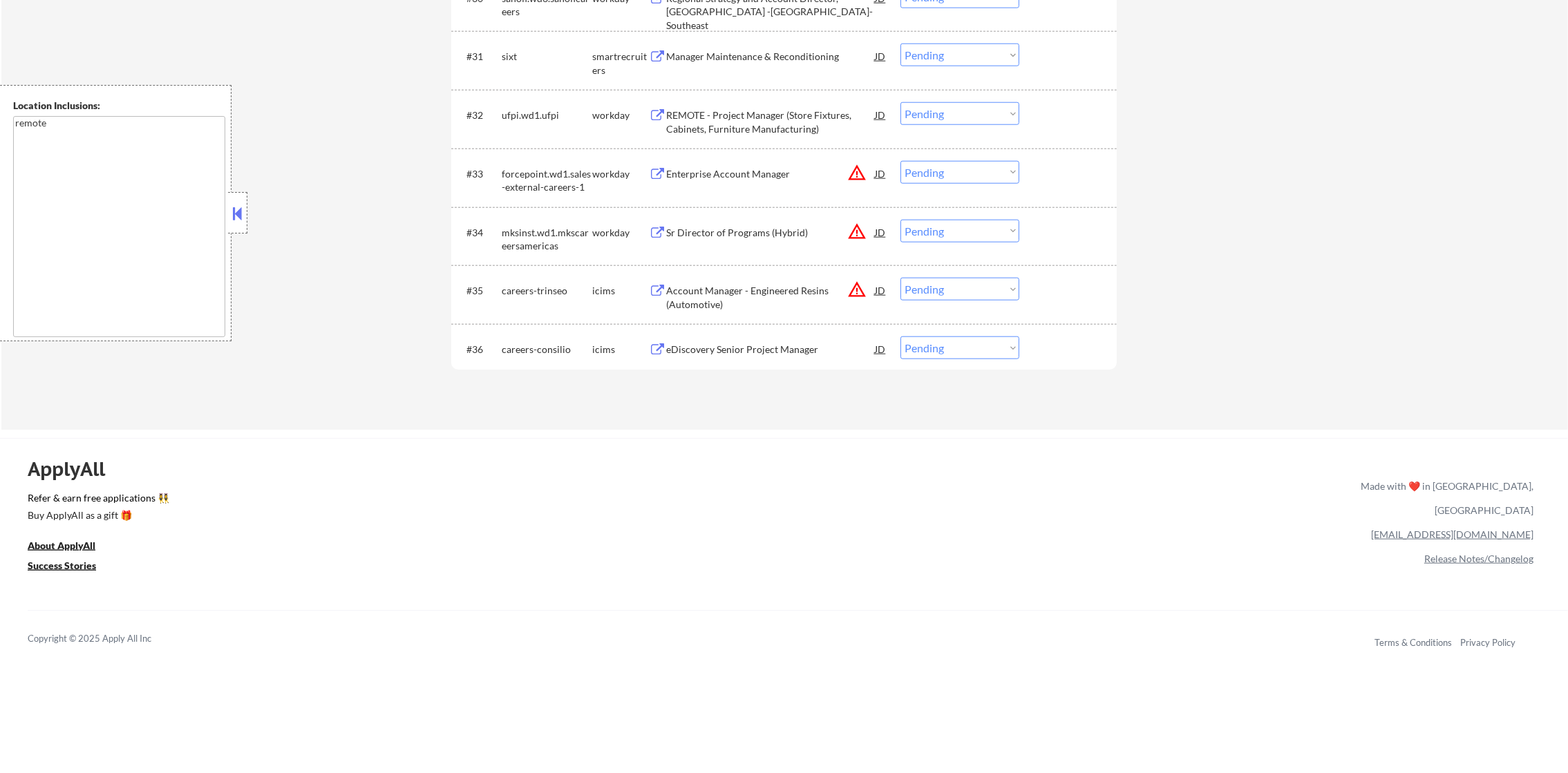
click at [865, 289] on button "warning_amber" at bounding box center [856, 289] width 19 height 19
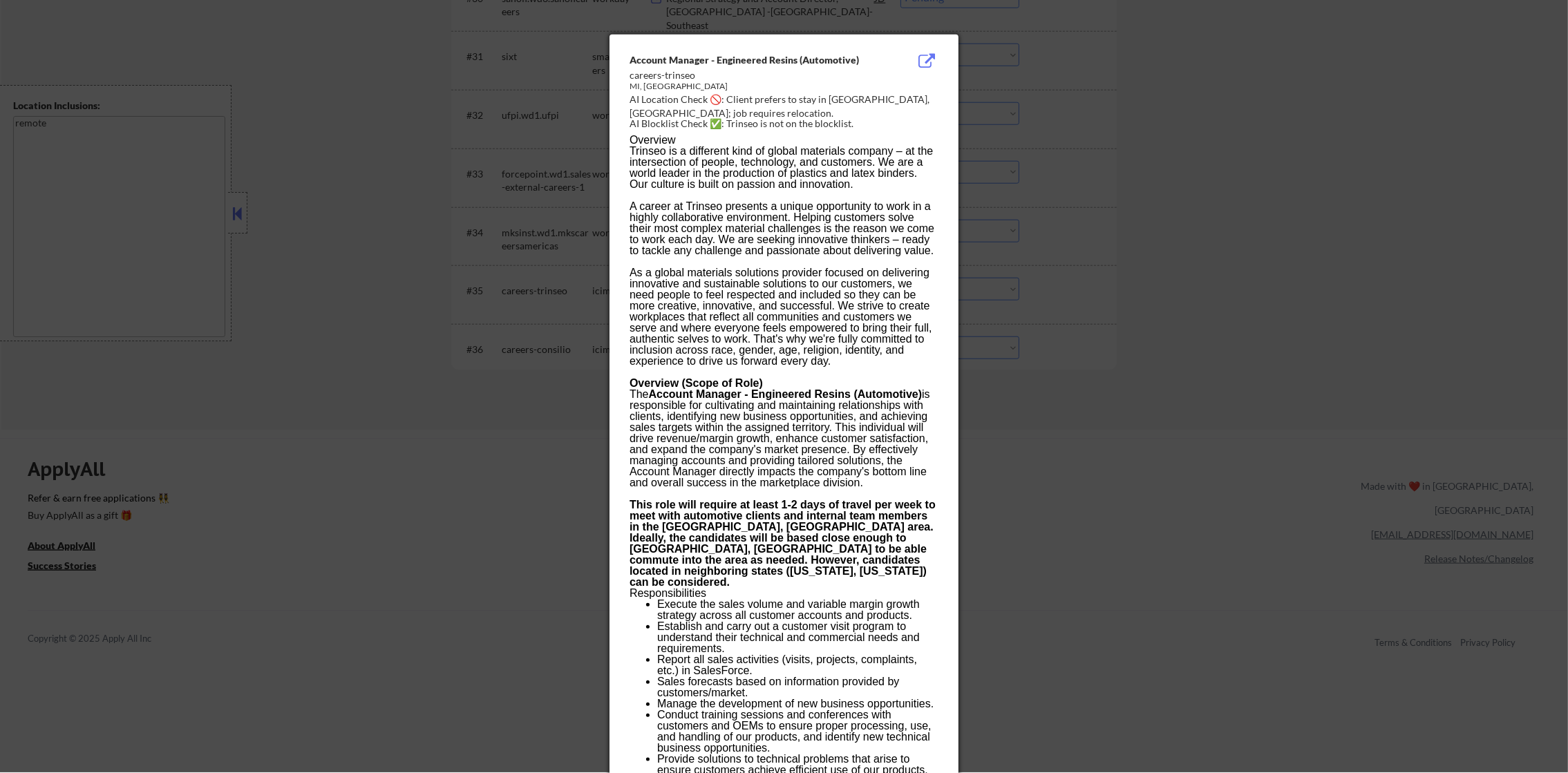
click at [1062, 289] on div at bounding box center [784, 385] width 1568 height 773
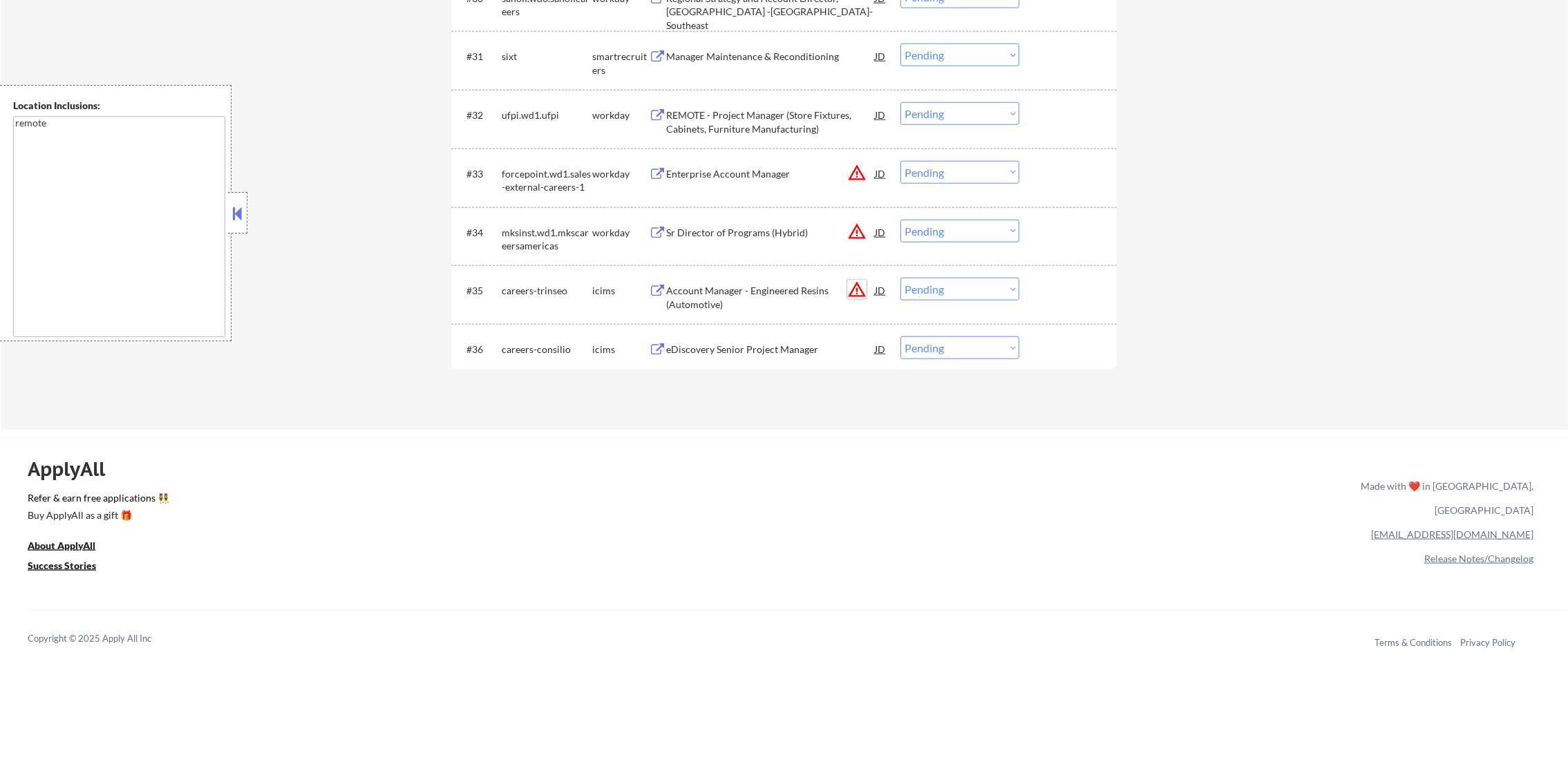
click at [856, 293] on button "warning_amber" at bounding box center [856, 289] width 19 height 19
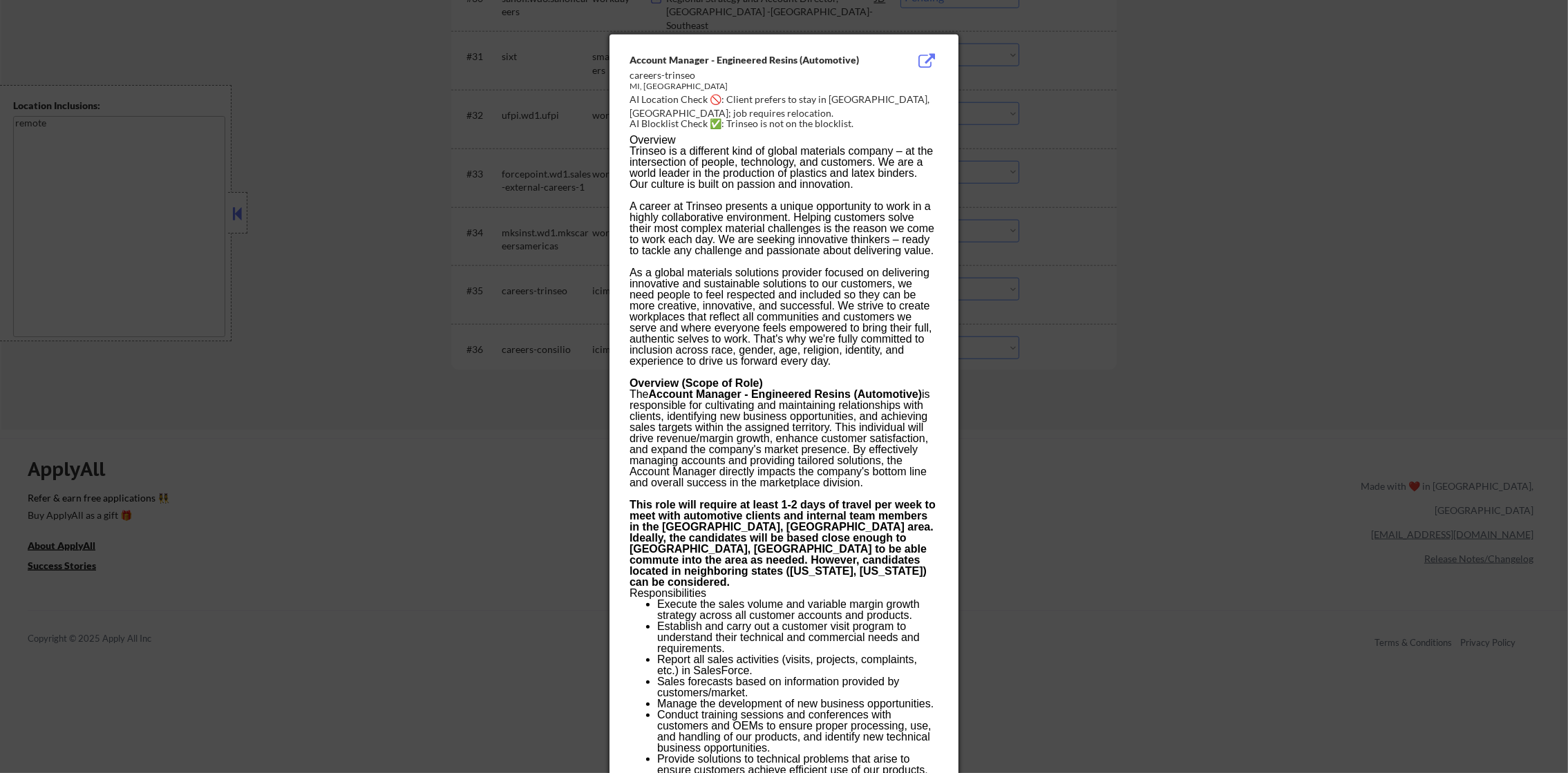
click at [1018, 290] on div at bounding box center [784, 386] width 1568 height 773
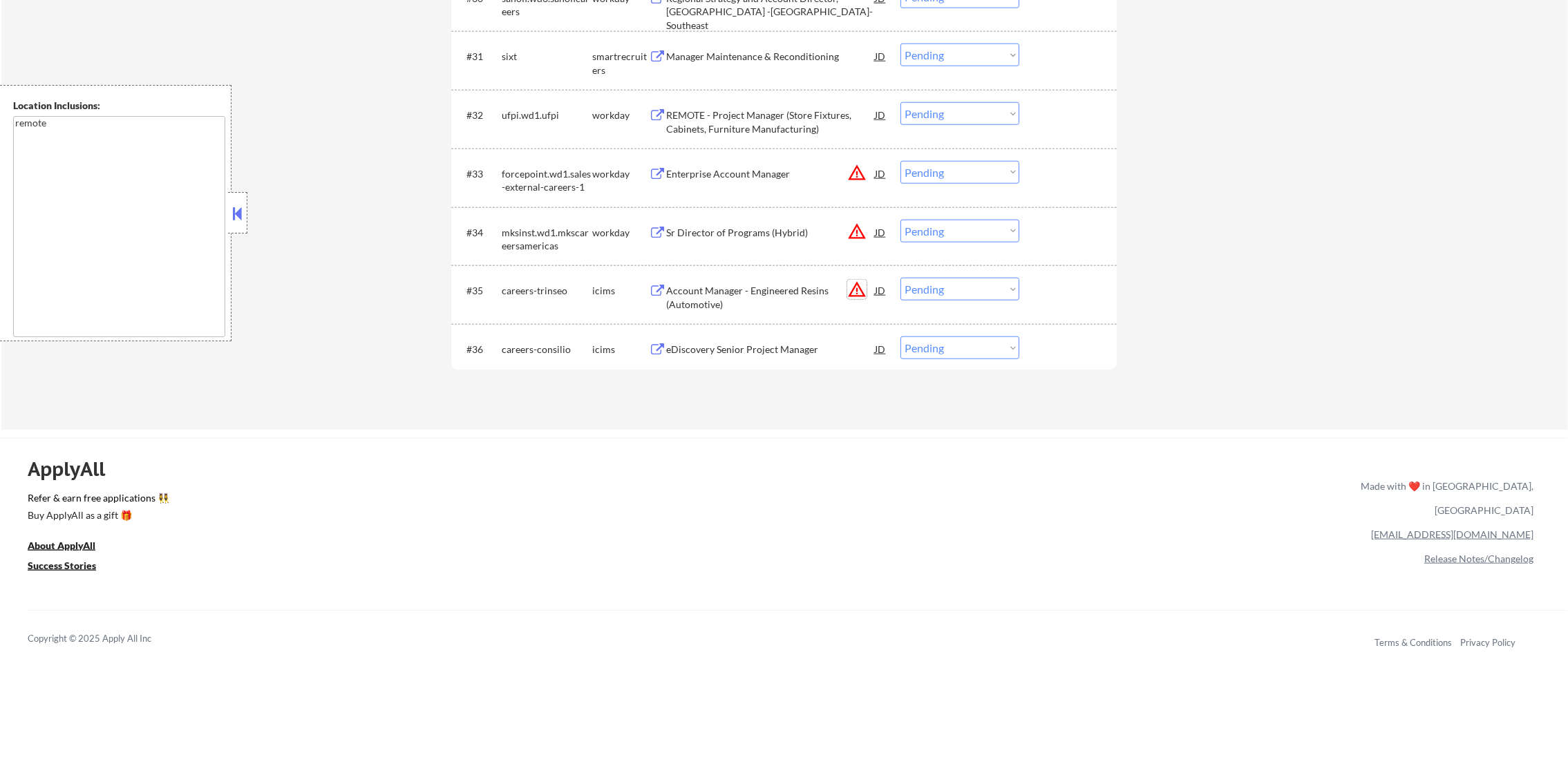
click at [862, 293] on button "warning_amber" at bounding box center [856, 289] width 19 height 19
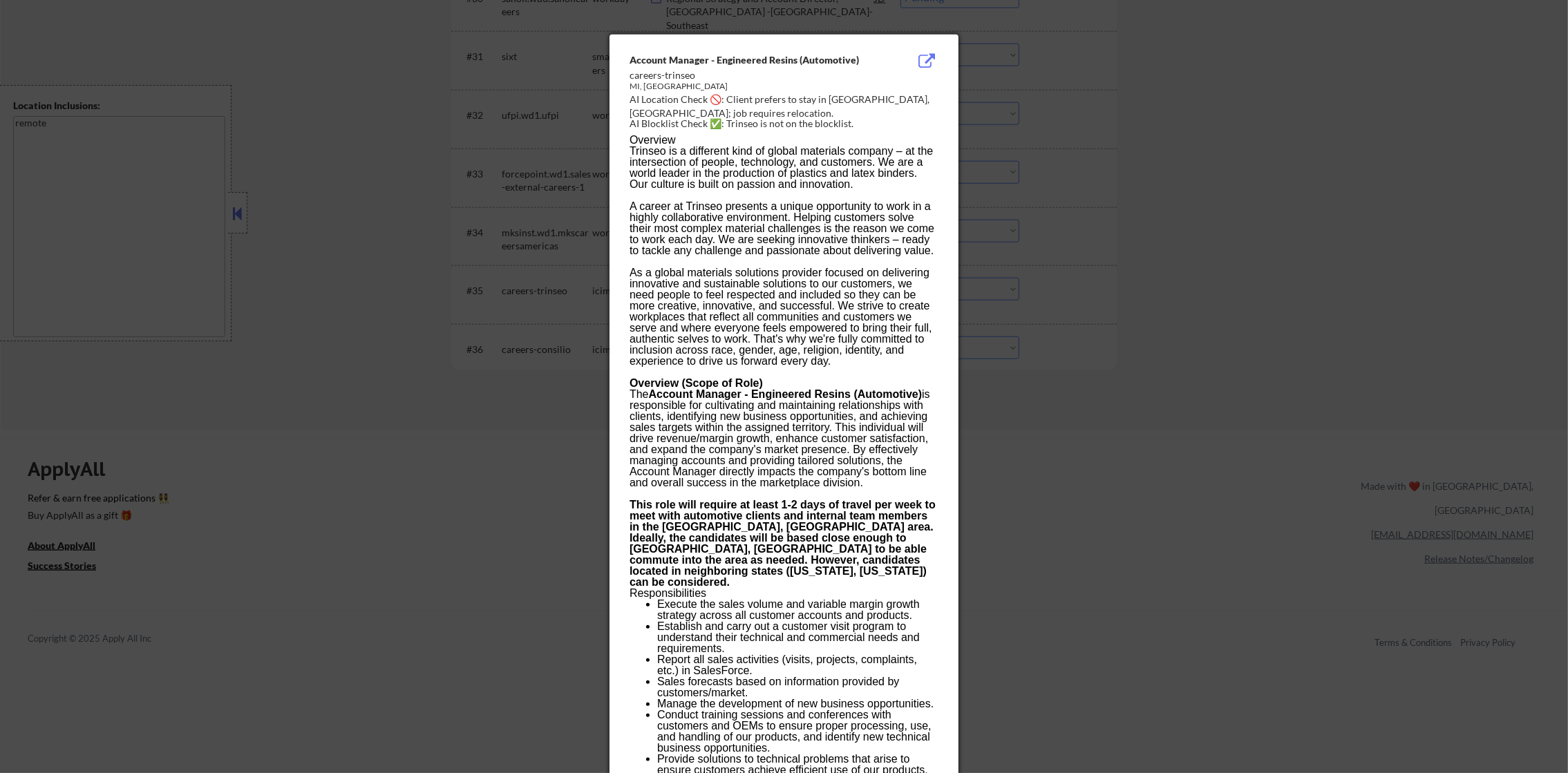
click at [996, 286] on div at bounding box center [784, 386] width 1568 height 773
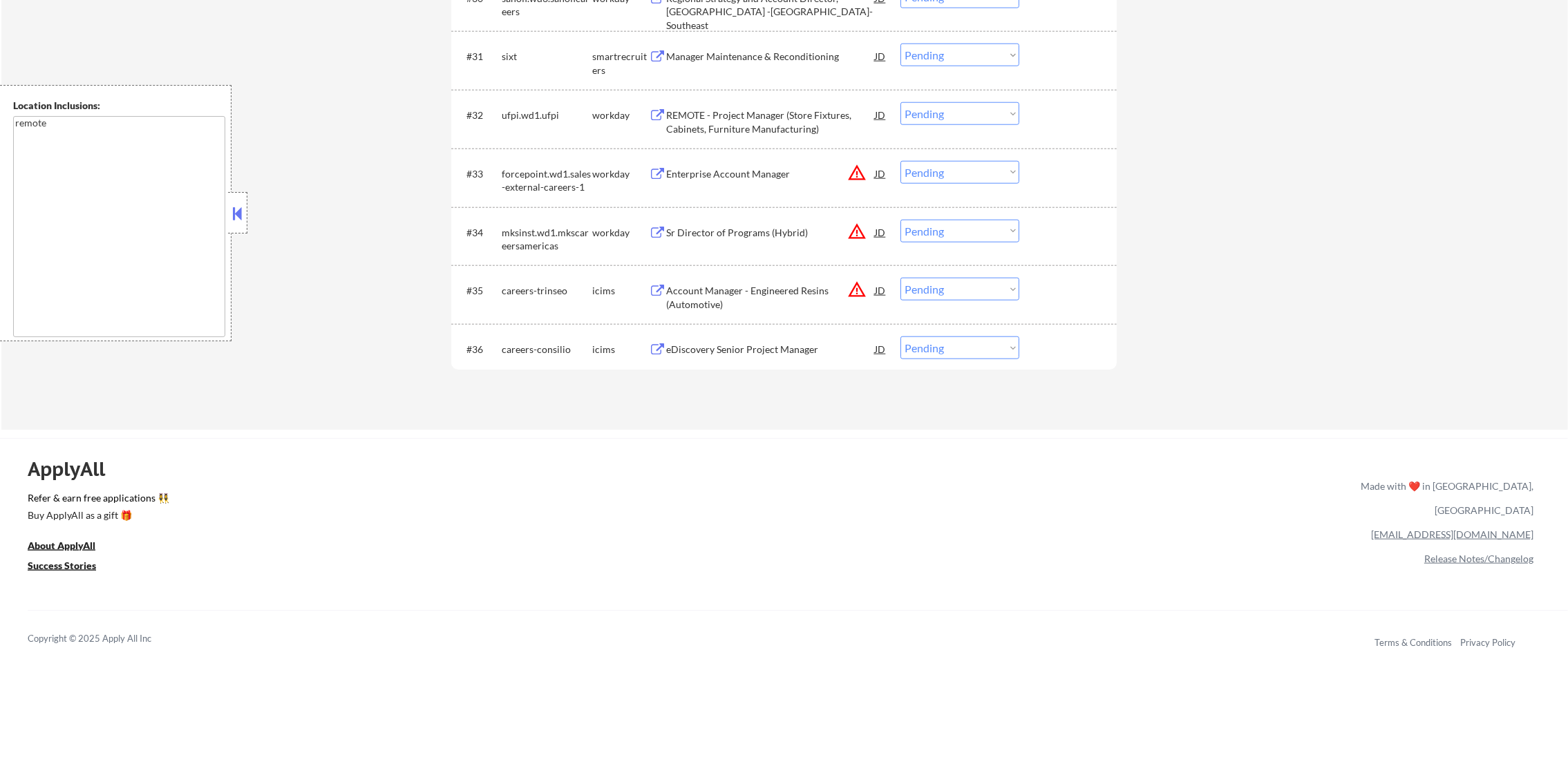
click at [984, 291] on select "Choose an option... Pending Applied Excluded (Questions) Excluded (Expired) Exc…" at bounding box center [960, 290] width 119 height 23
click at [900, 278] on select "Choose an option... Pending Applied Excluded (Questions) Excluded (Expired) Exc…" at bounding box center [960, 290] width 119 height 23
click at [862, 233] on button "warning_amber" at bounding box center [856, 231] width 19 height 19
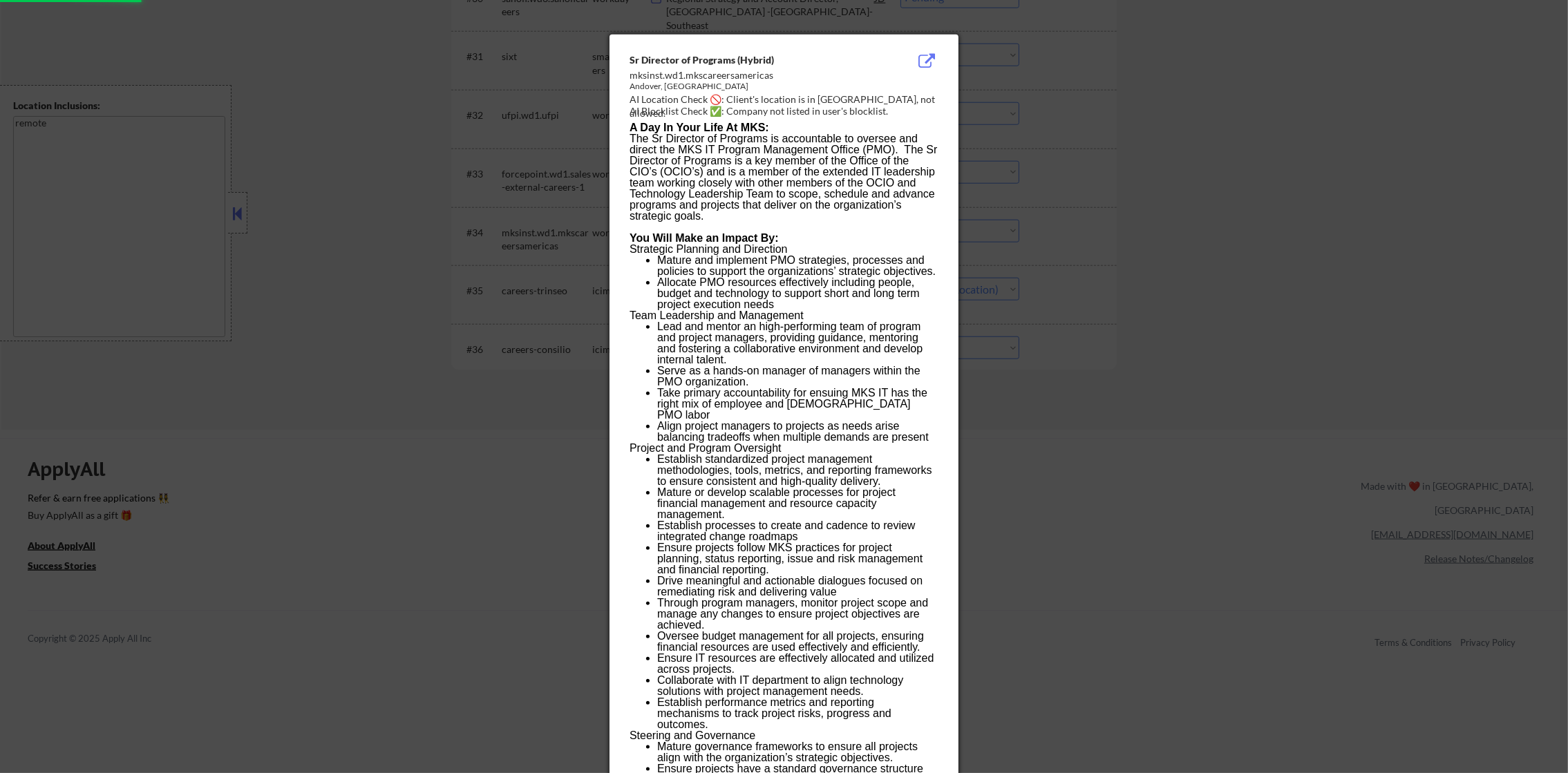
click at [1106, 227] on div at bounding box center [784, 386] width 1568 height 773
select select ""pending""
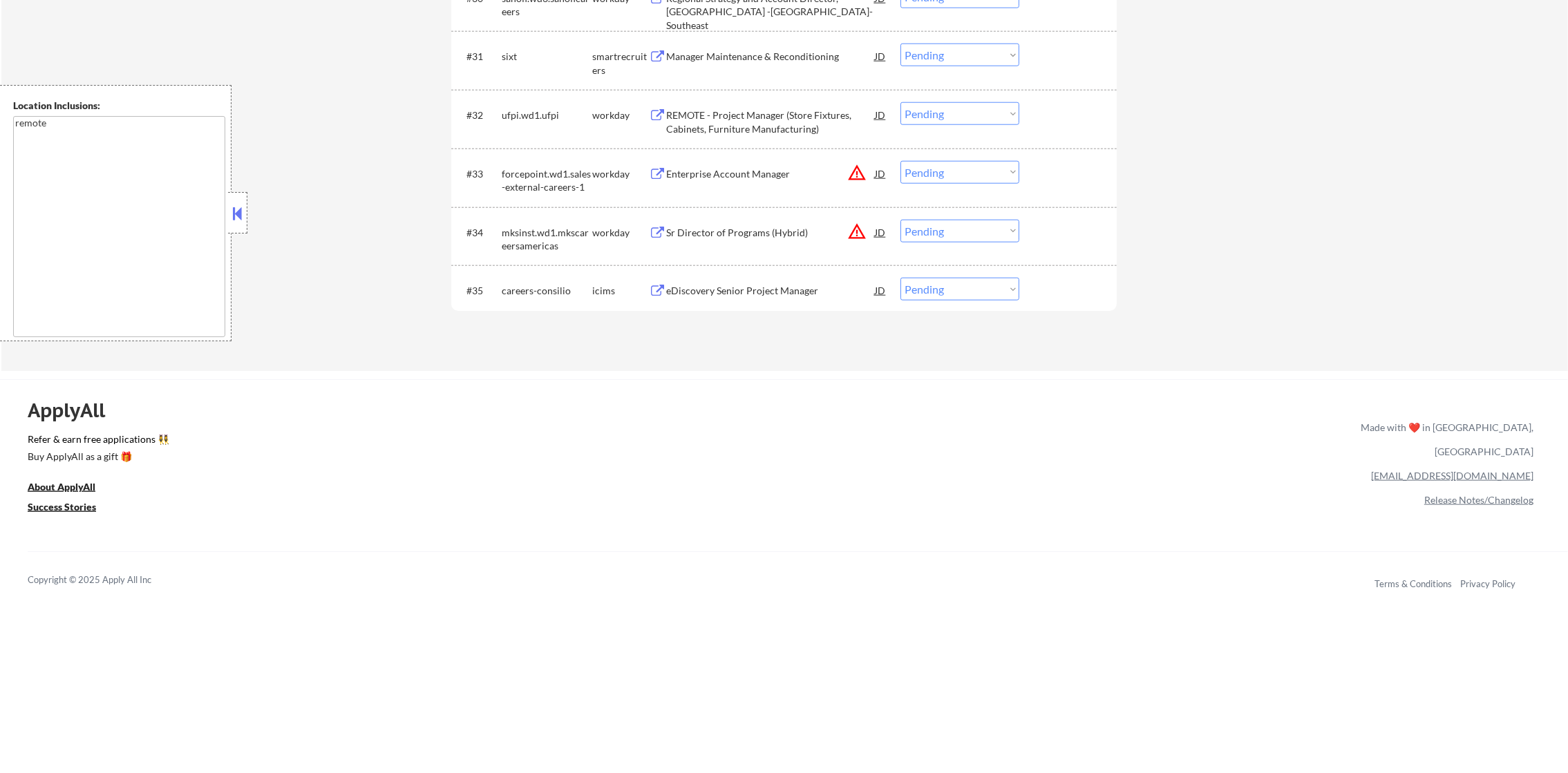
click at [931, 228] on select "Choose an option... Pending Applied Excluded (Questions) Excluded (Expired) Exc…" at bounding box center [960, 232] width 119 height 23
click at [900, 220] on select "Choose an option... Pending Applied Excluded (Questions) Excluded (Expired) Exc…" at bounding box center [960, 232] width 119 height 23
click at [860, 165] on button "warning_amber" at bounding box center [856, 172] width 19 height 19
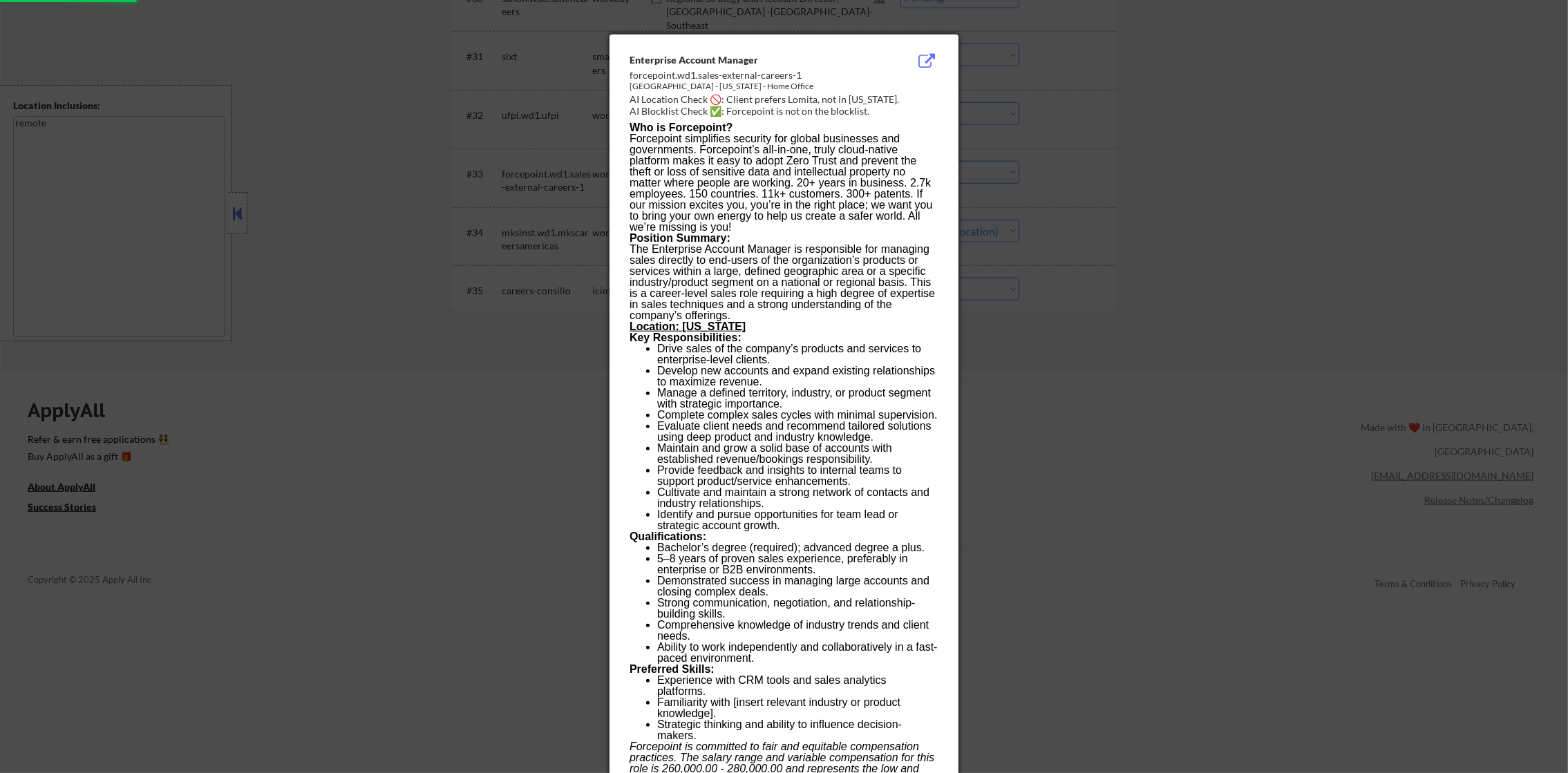
click at [1109, 188] on div at bounding box center [784, 386] width 1568 height 773
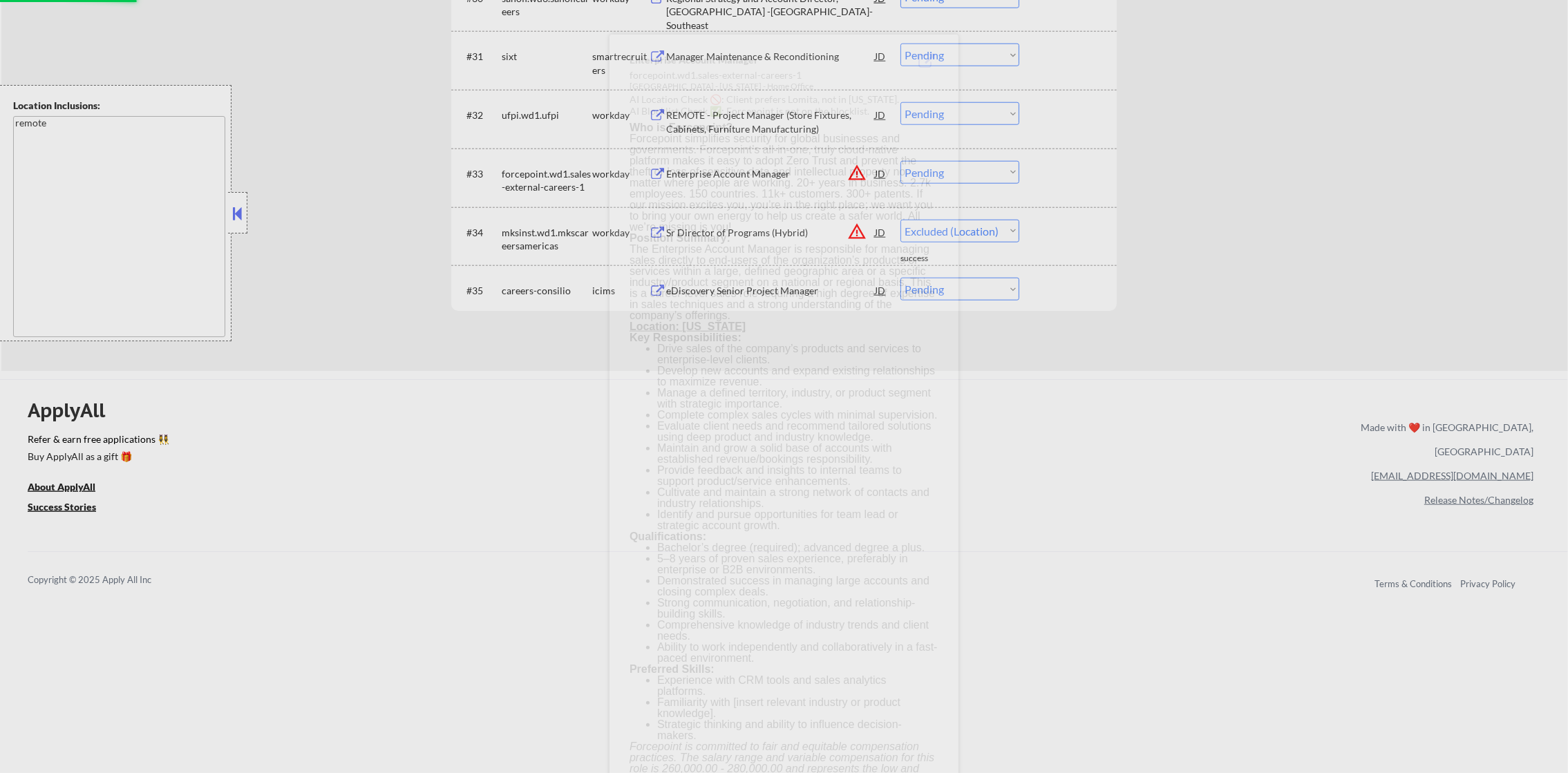
select select ""pending""
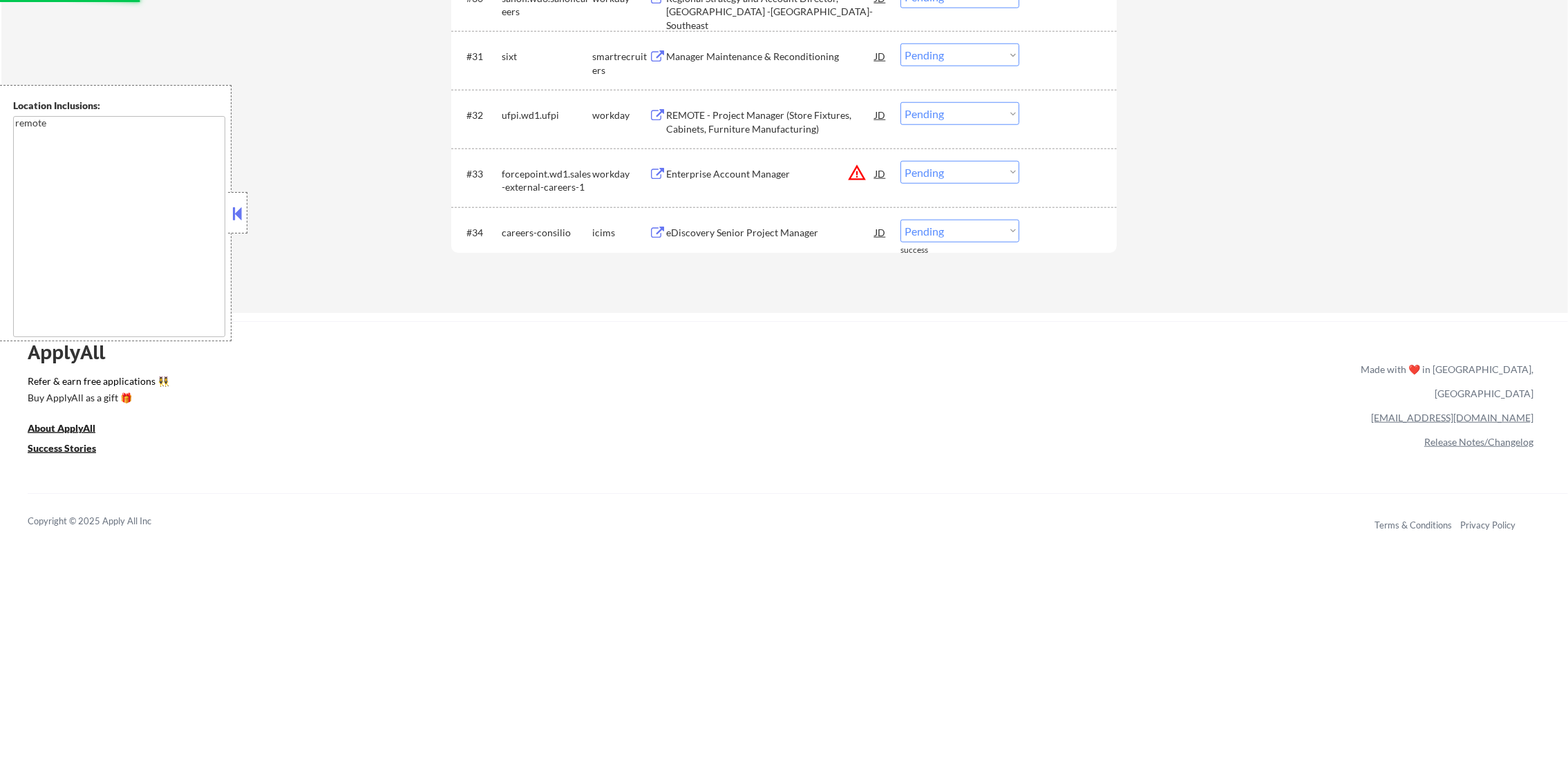
click at [980, 178] on select "Choose an option... Pending Applied Excluded (Questions) Excluded (Expired) Exc…" at bounding box center [960, 173] width 119 height 23
click at [900, 161] on select "Choose an option... Pending Applied Excluded (Questions) Excluded (Expired) Exc…" at bounding box center [960, 173] width 119 height 23
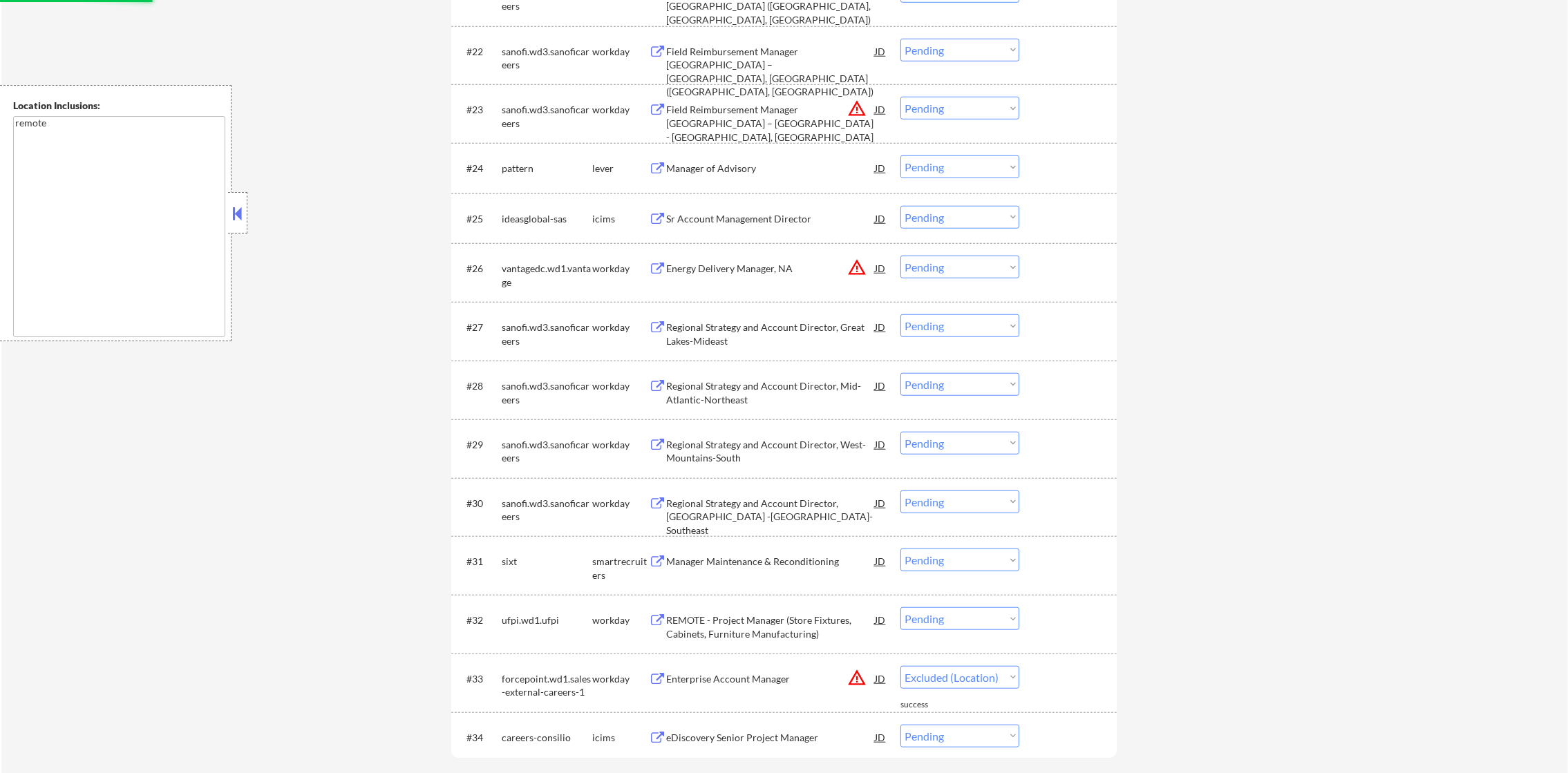
scroll to position [1697, 0]
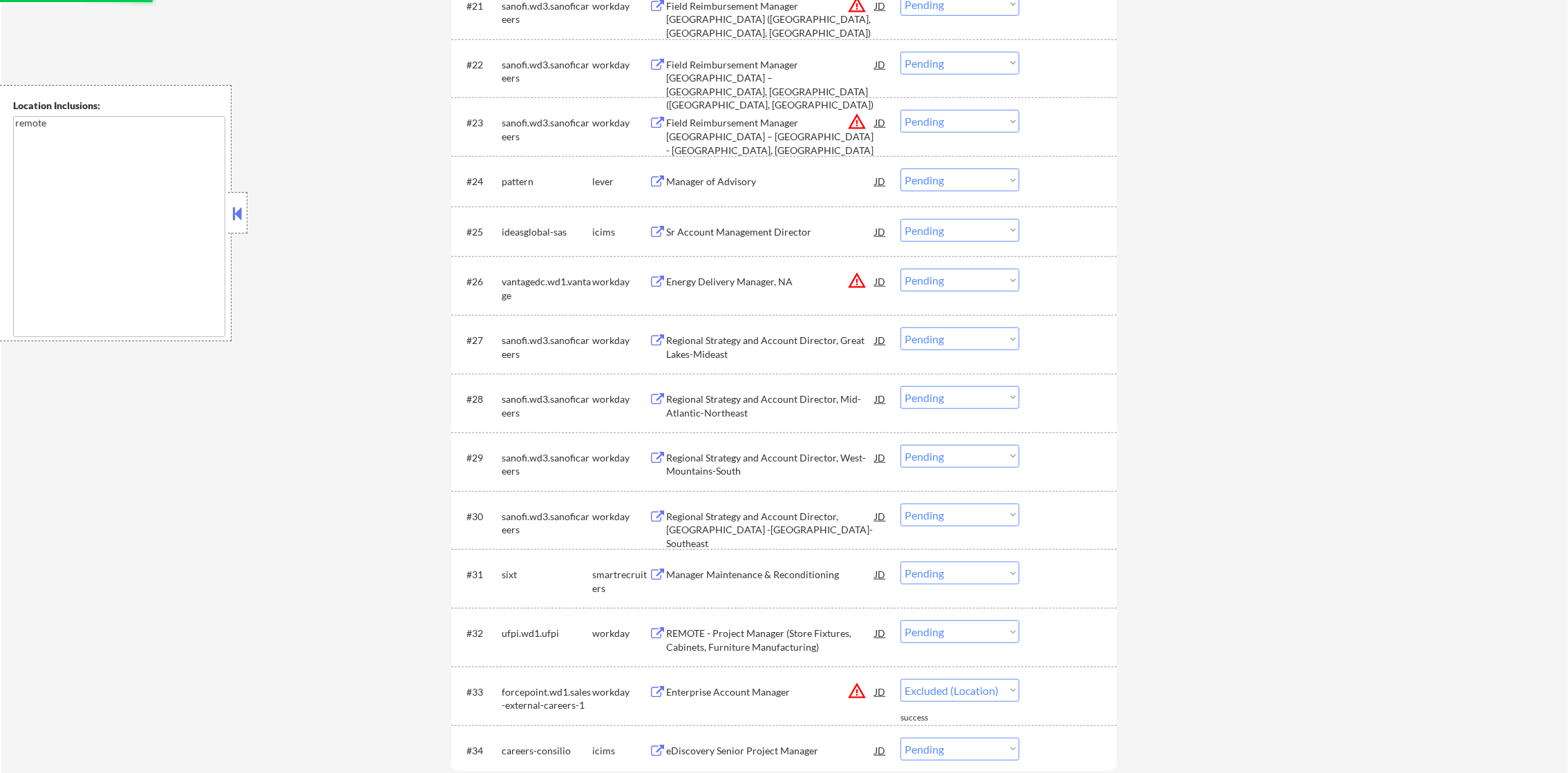
select select ""pending""
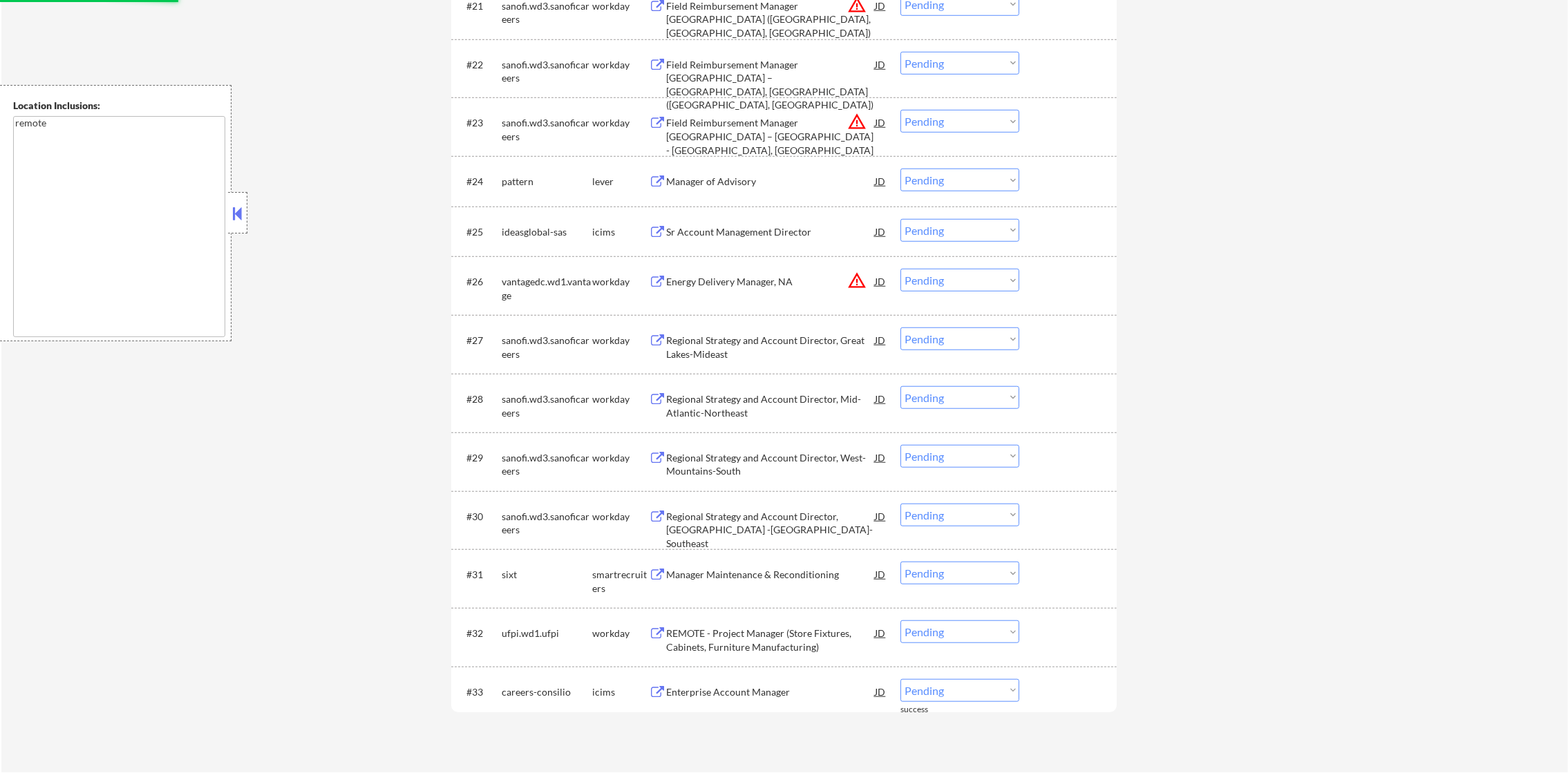
click at [867, 271] on div "Energy Delivery Manager, NA" at bounding box center [770, 281] width 208 height 25
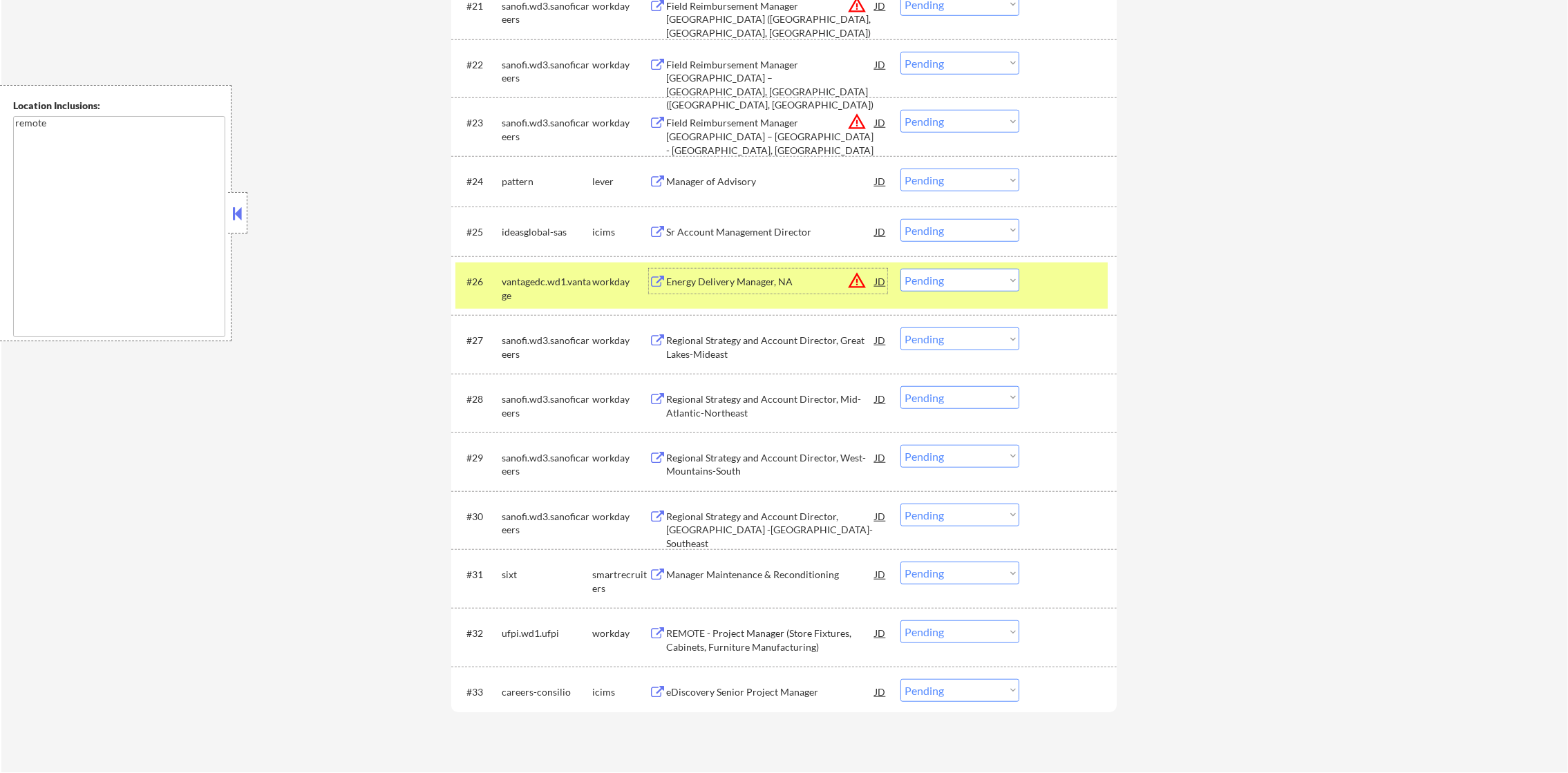
click at [546, 291] on div "vantagedc.wd1.vantage" at bounding box center [547, 288] width 90 height 27
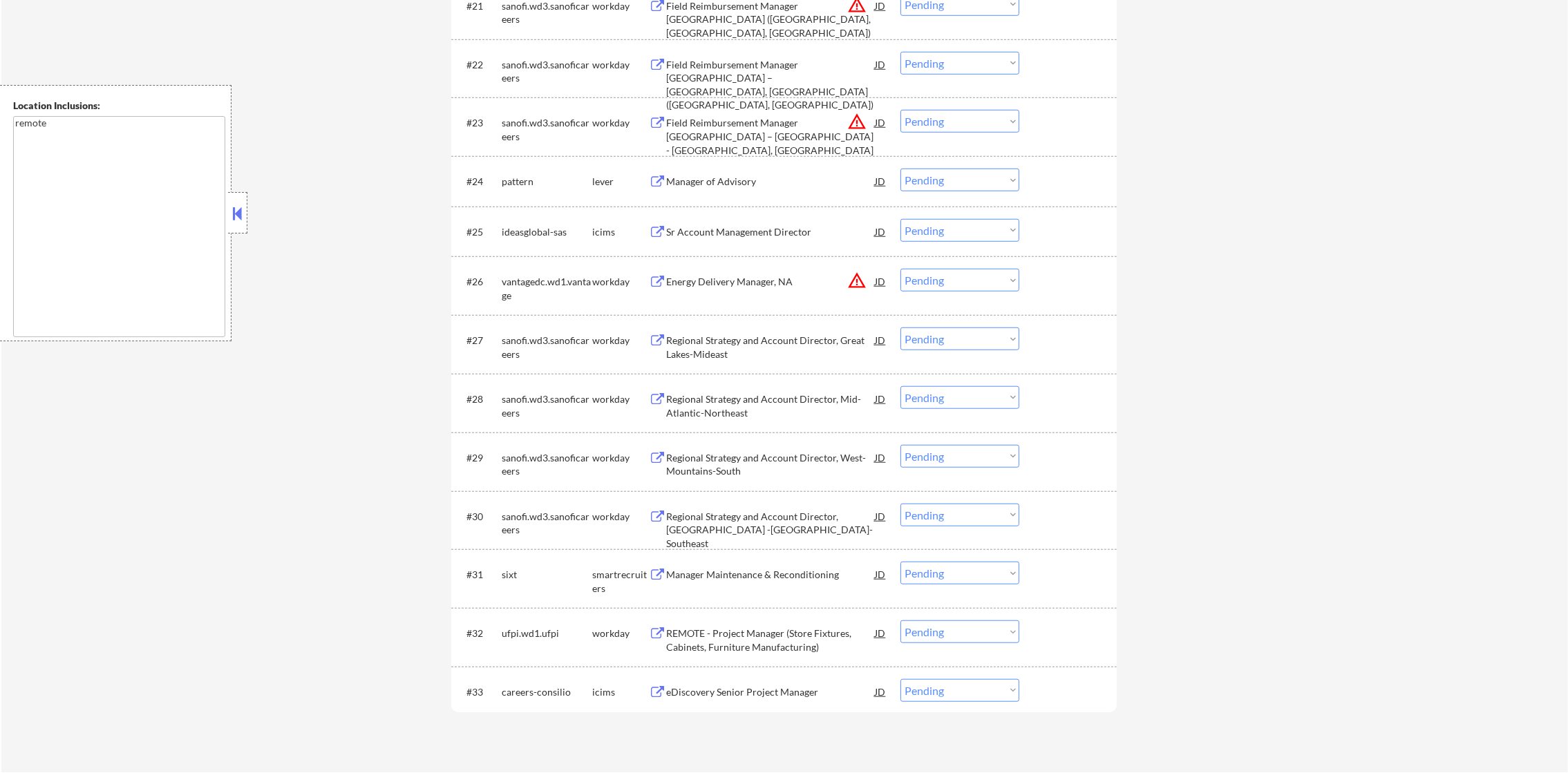
click at [856, 281] on button "warning_amber" at bounding box center [856, 280] width 19 height 19
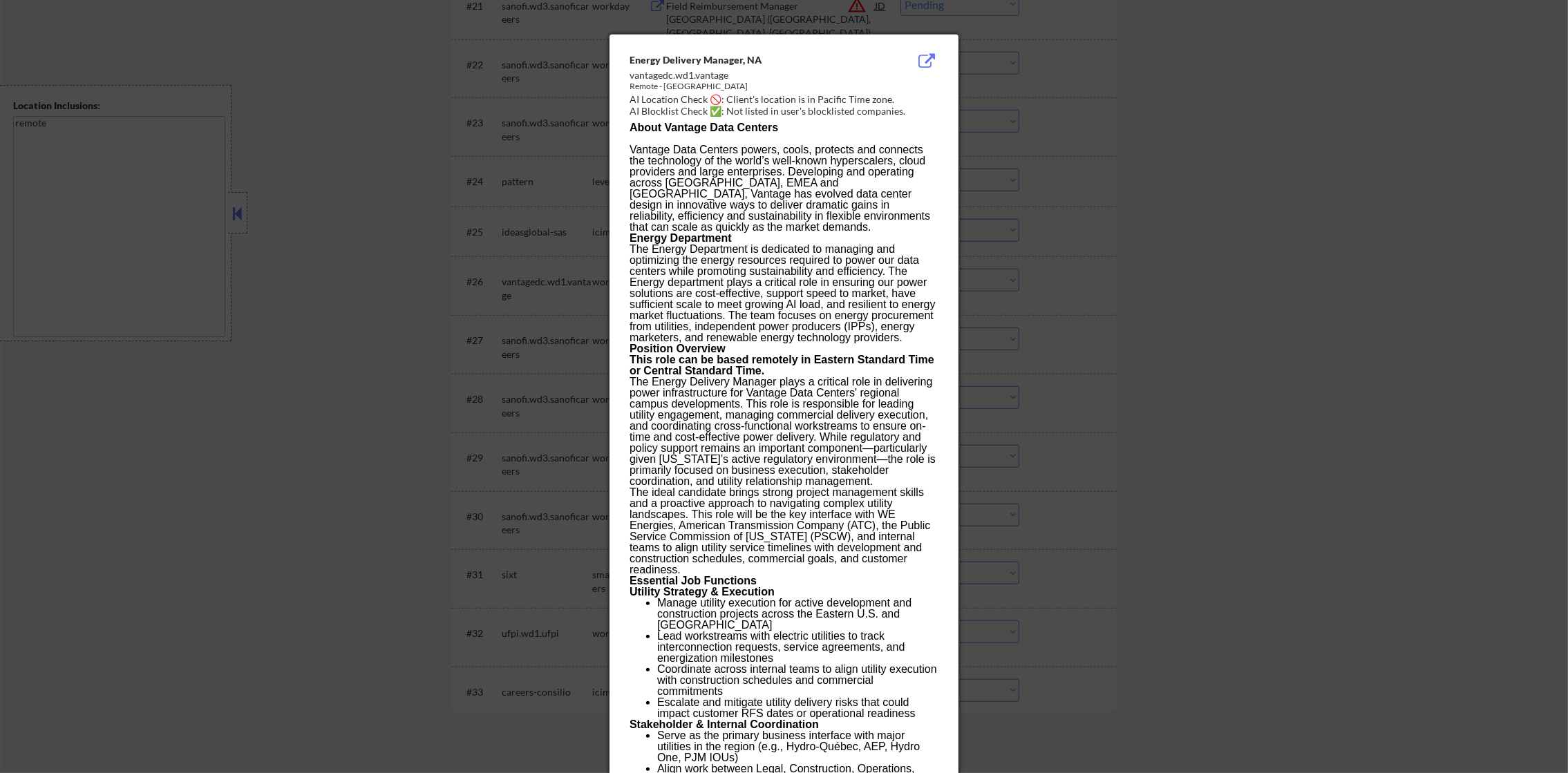
click at [1062, 268] on div at bounding box center [784, 386] width 1568 height 773
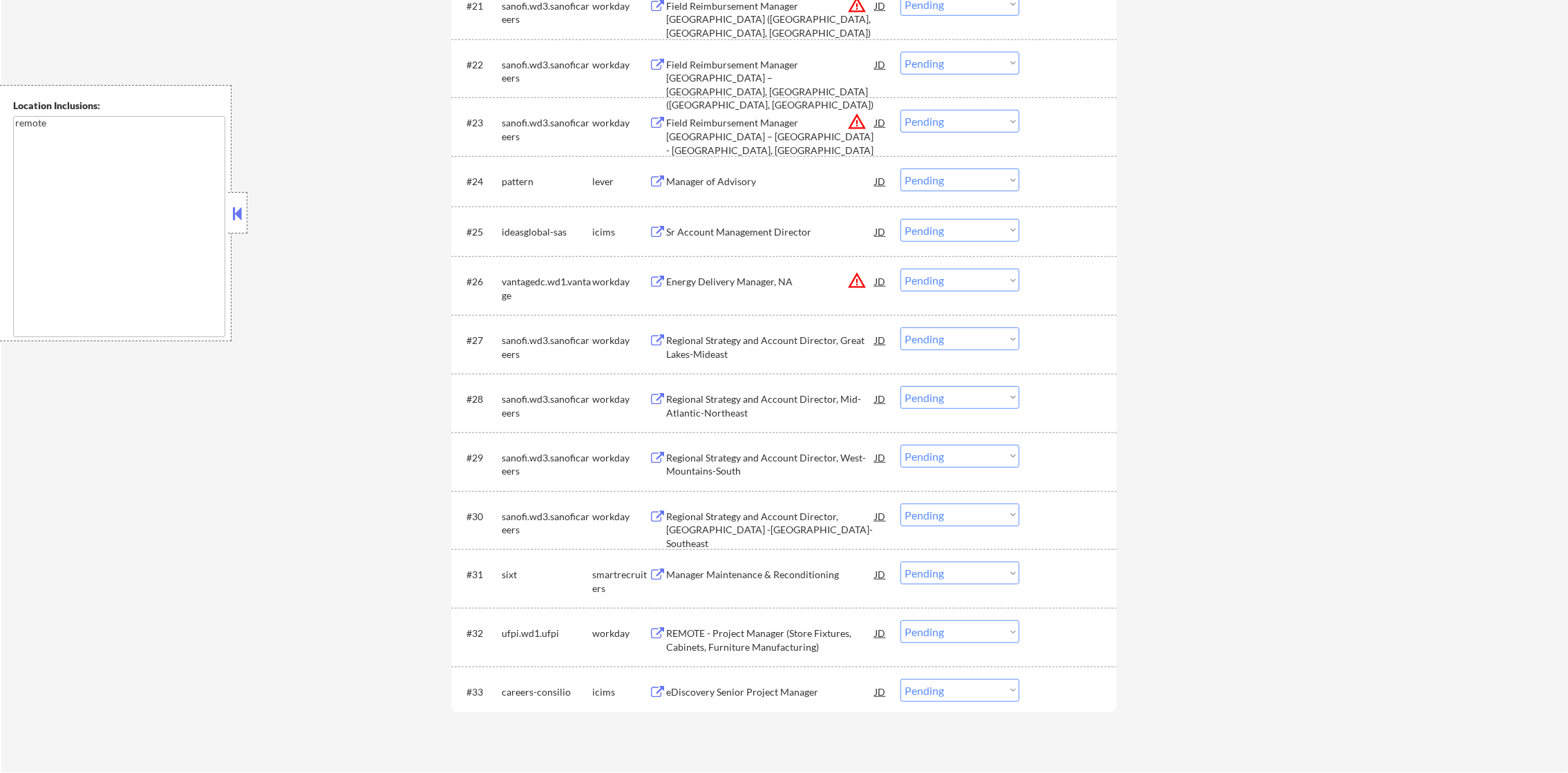
drag, startPoint x: 967, startPoint y: 285, endPoint x: 963, endPoint y: 292, distance: 8.1
click at [965, 285] on select "Choose an option... Pending Applied Excluded (Questions) Excluded (Expired) Exc…" at bounding box center [960, 280] width 119 height 23
click at [900, 269] on select "Choose an option... Pending Applied Excluded (Questions) Excluded (Expired) Exc…" at bounding box center [960, 280] width 119 height 23
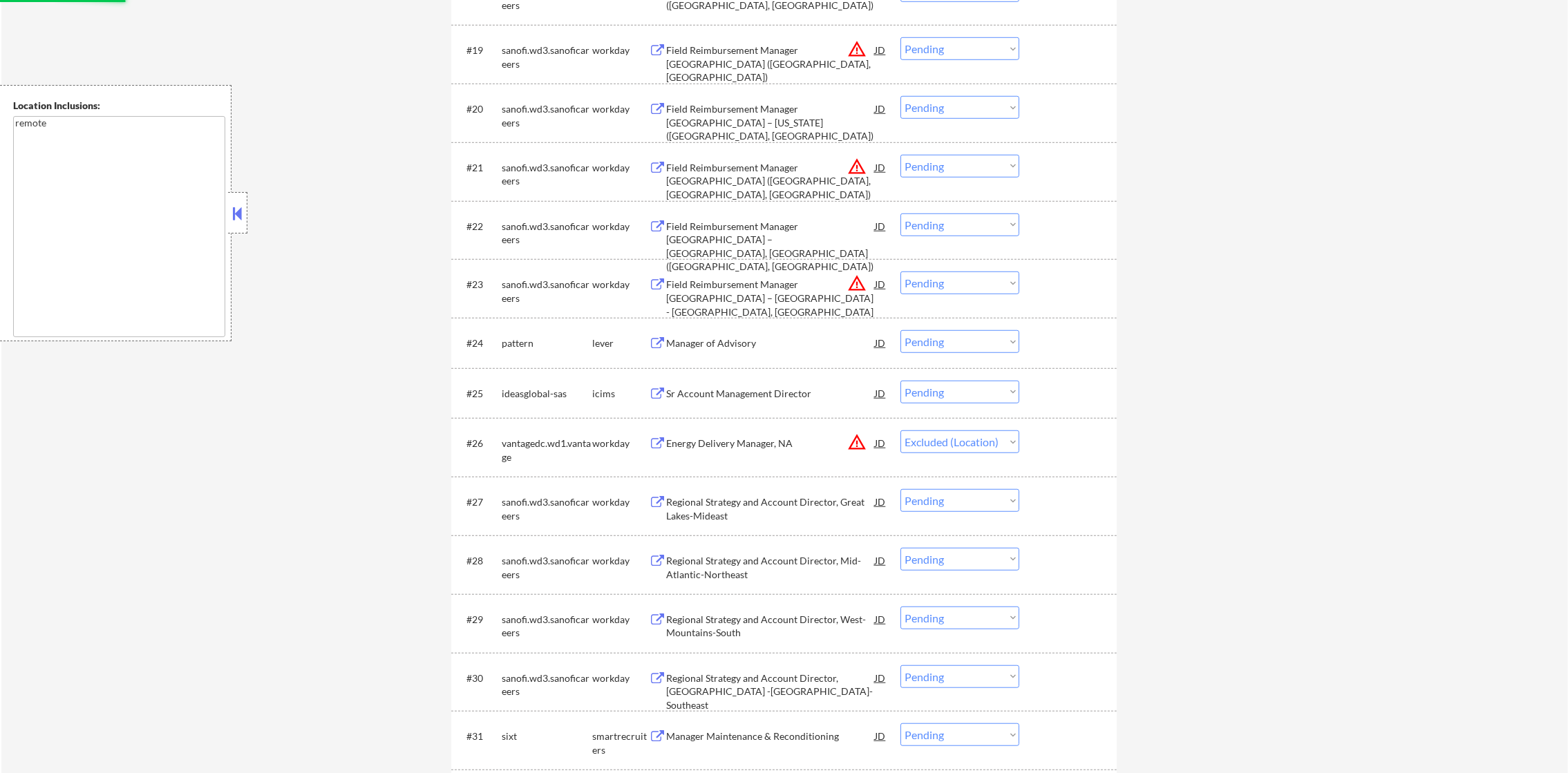
scroll to position [1524, 0]
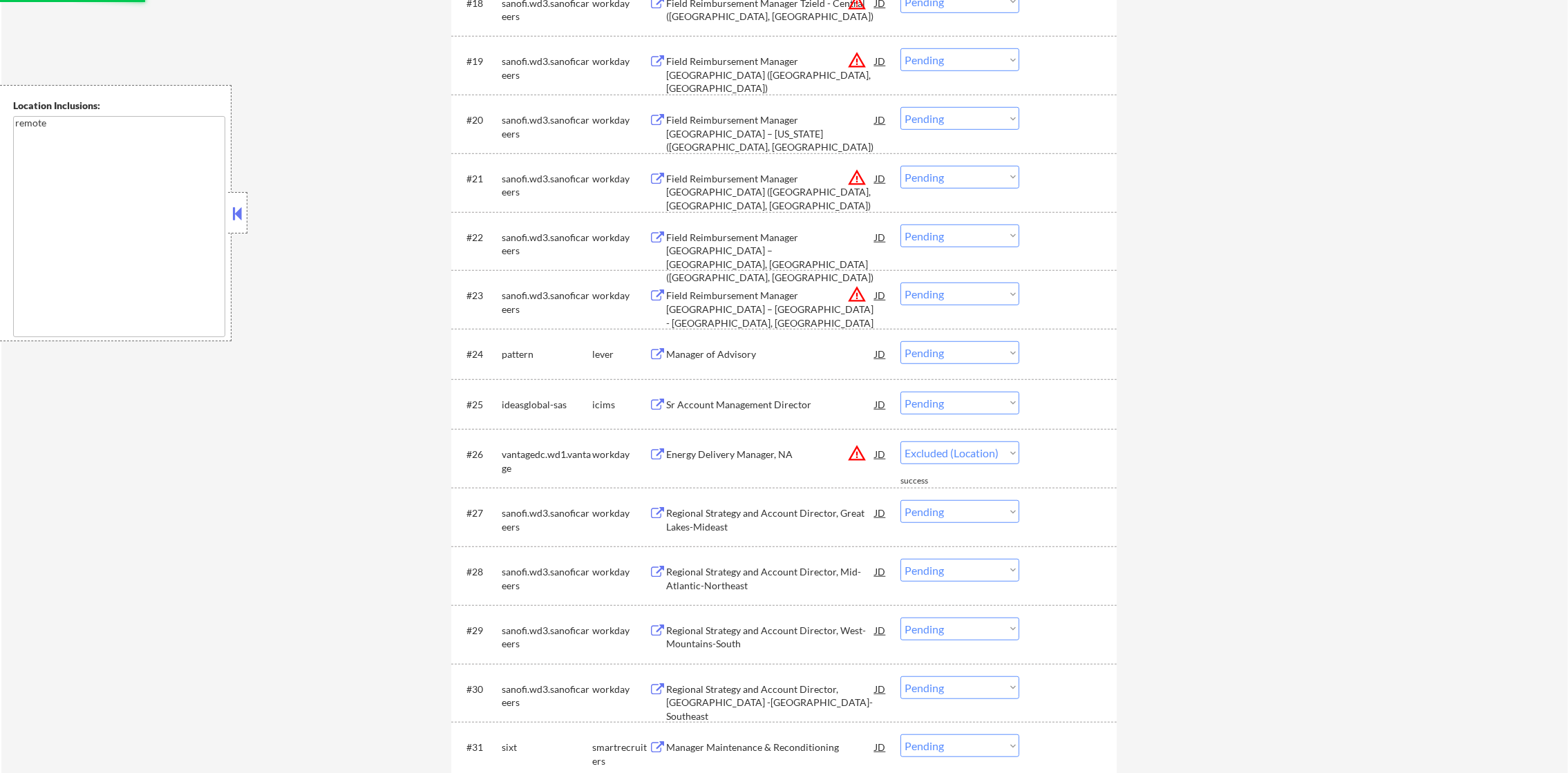
click at [860, 297] on button "warning_amber" at bounding box center [856, 294] width 19 height 19
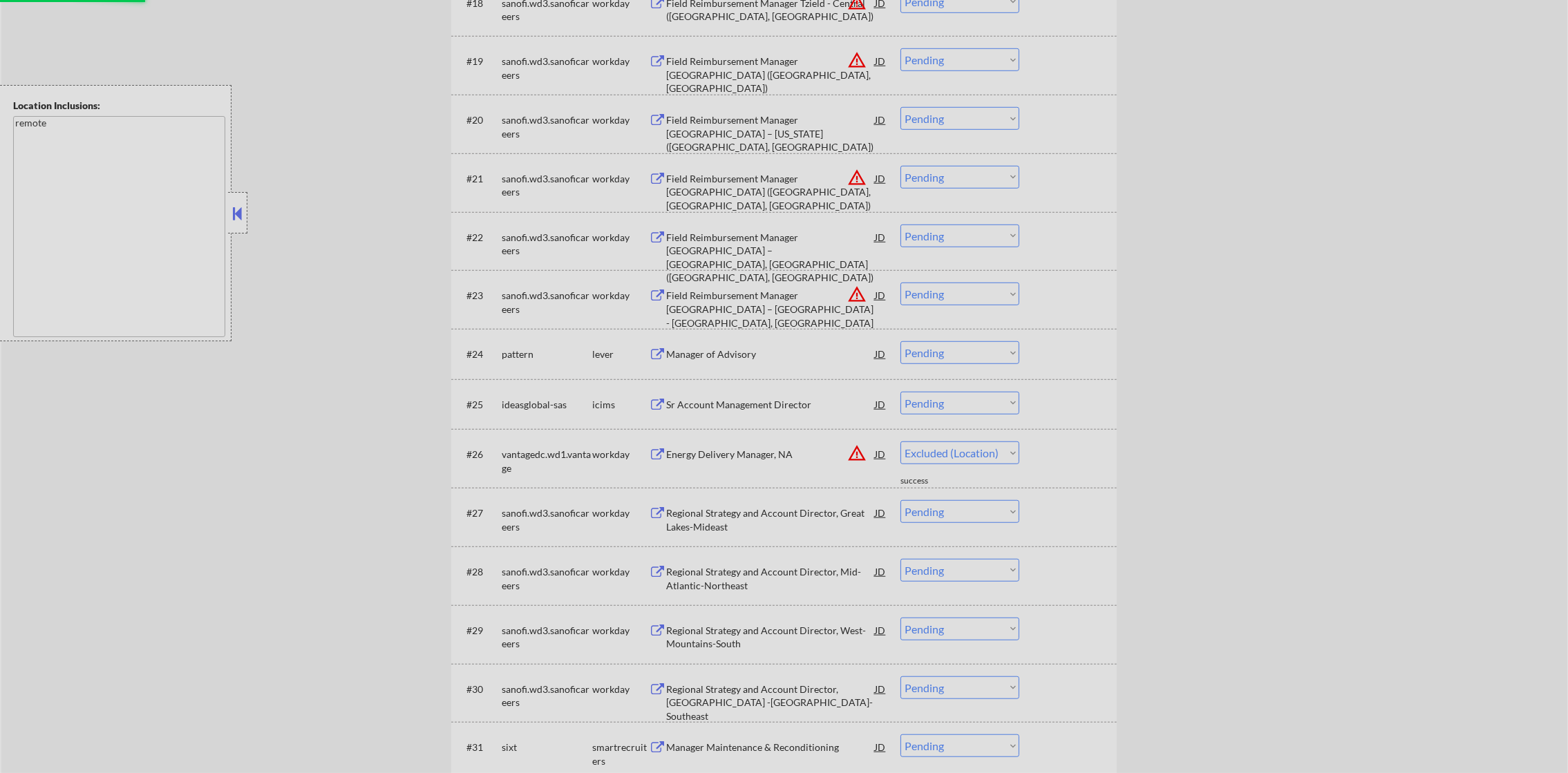
select select ""pending""
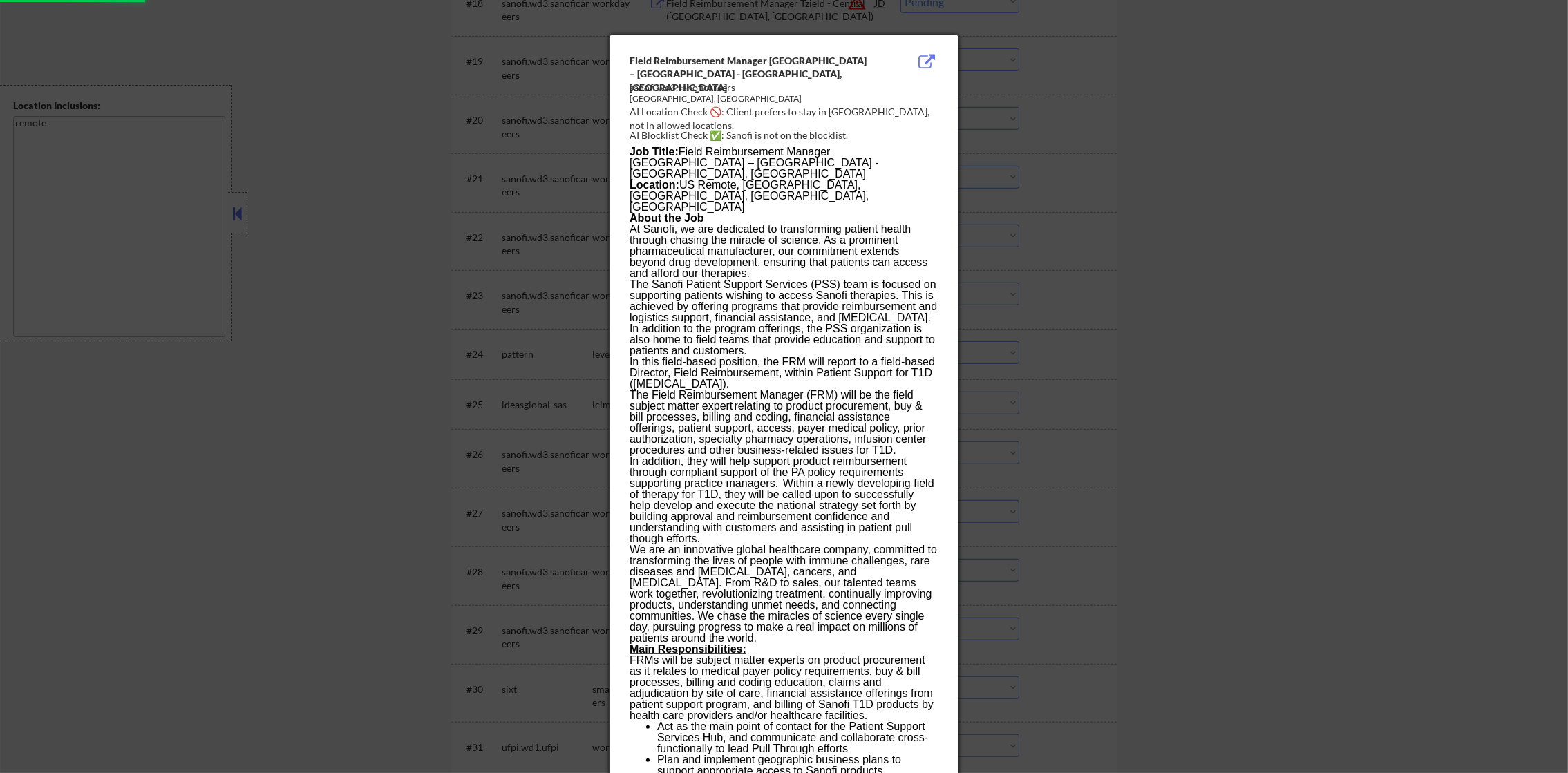
click at [1038, 297] on div at bounding box center [784, 386] width 1568 height 773
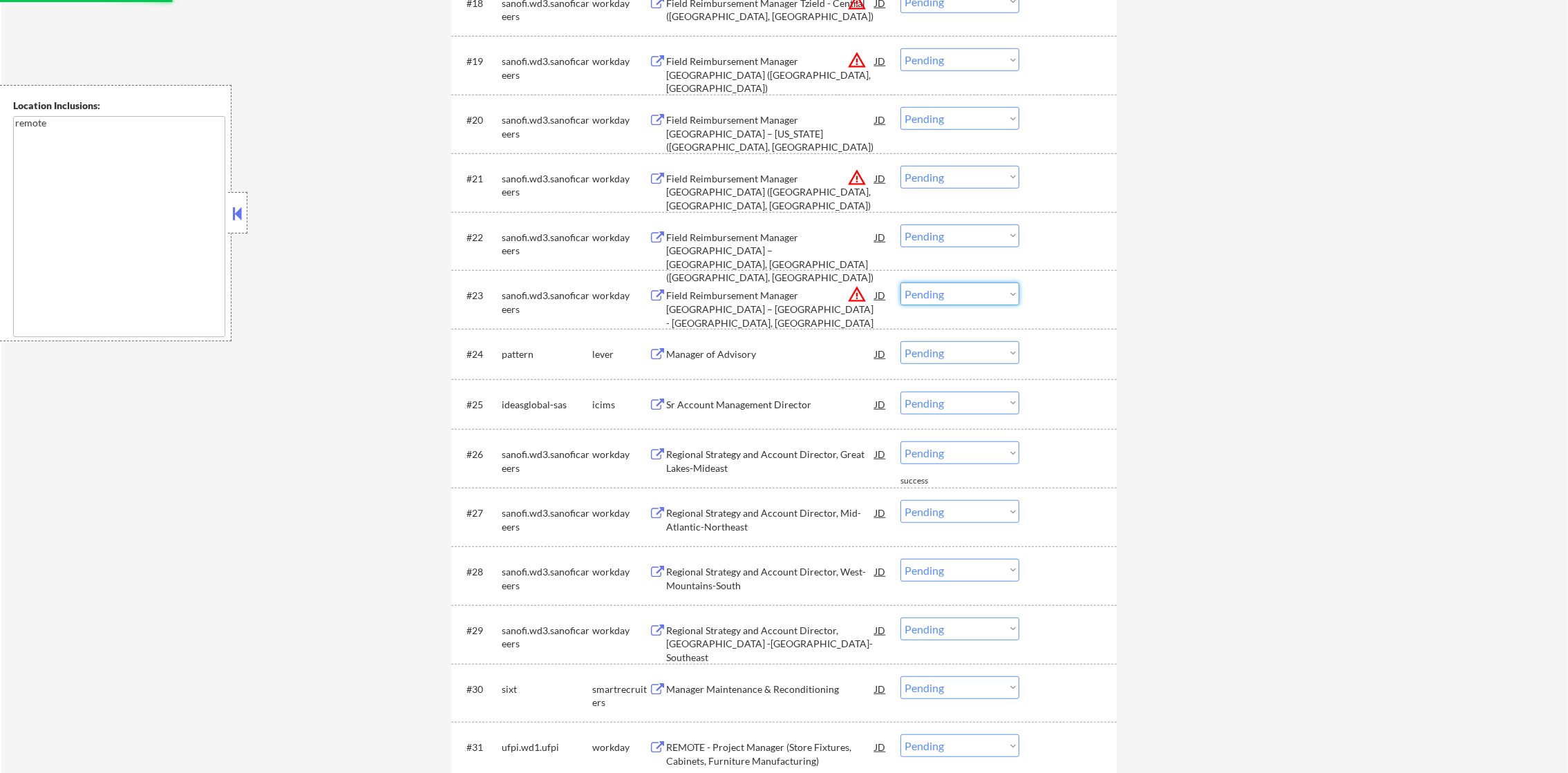
click at [937, 291] on select "Choose an option... Pending Applied Excluded (Questions) Excluded (Expired) Exc…" at bounding box center [960, 294] width 119 height 23
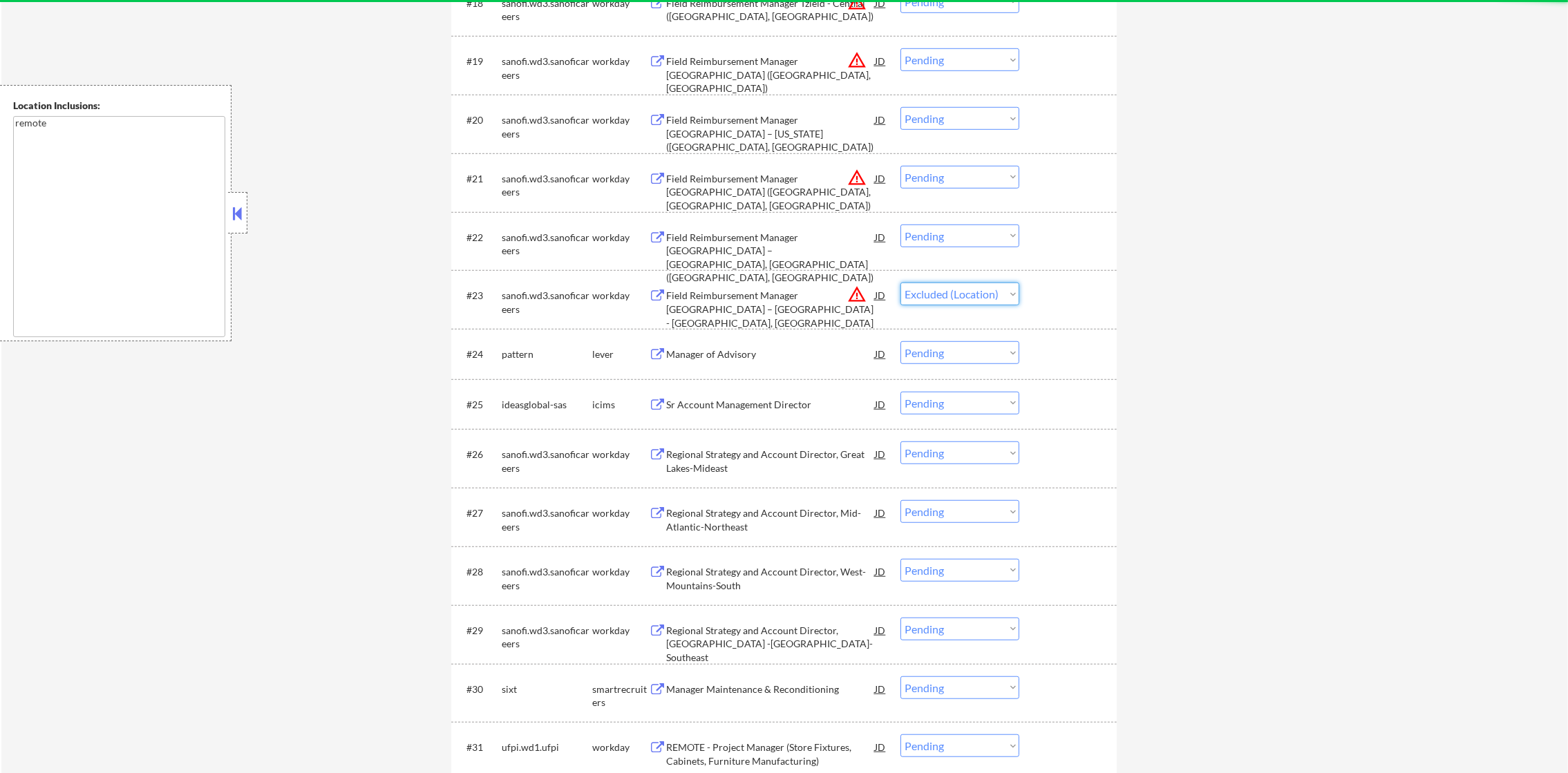
click at [900, 283] on select "Choose an option... Pending Applied Excluded (Questions) Excluded (Expired) Exc…" at bounding box center [960, 294] width 119 height 23
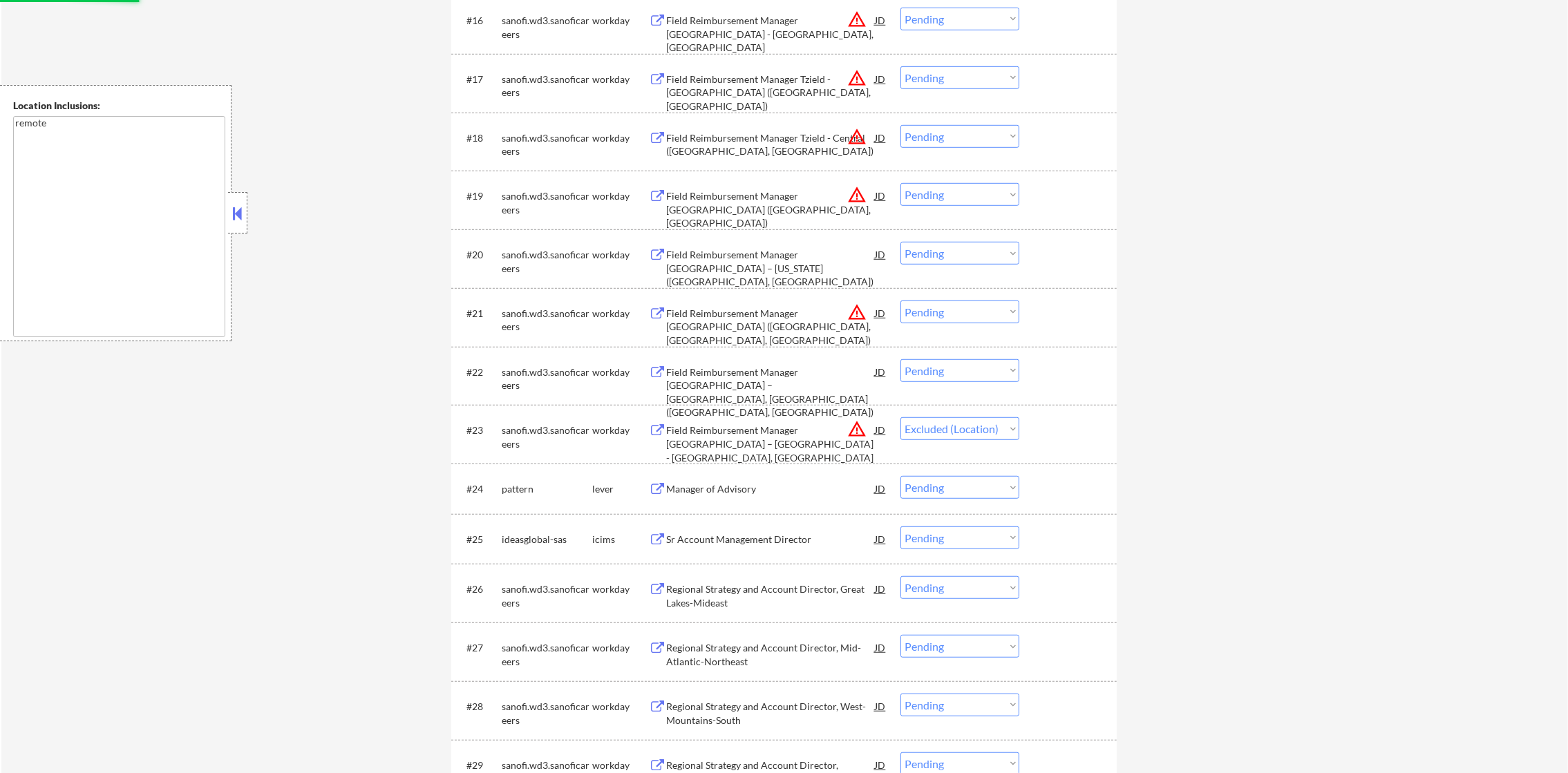
scroll to position [1386, 0]
click at [918, 326] on select "Choose an option... Pending Applied Excluded (Questions) Excluded (Expired) Exc…" at bounding box center [960, 316] width 119 height 23
select select ""pending""
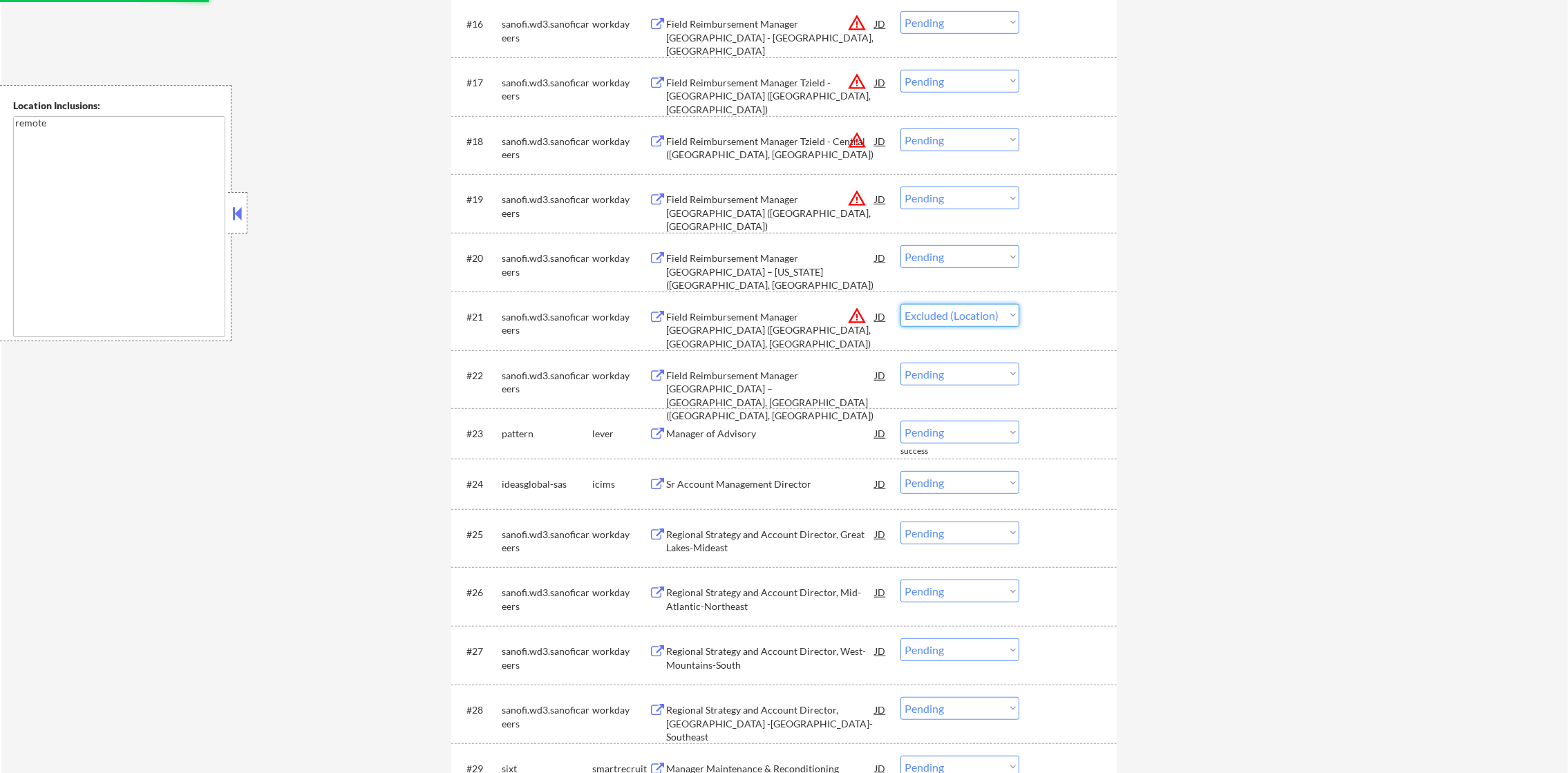
click at [900, 304] on select "Choose an option... Pending Applied Excluded (Questions) Excluded (Expired) Exc…" at bounding box center [960, 316] width 119 height 23
click at [937, 212] on div "#19 sanofi.wd3.sanoficareers workday Field Reimbursement Manager Tzield - East …" at bounding box center [781, 203] width 652 height 46
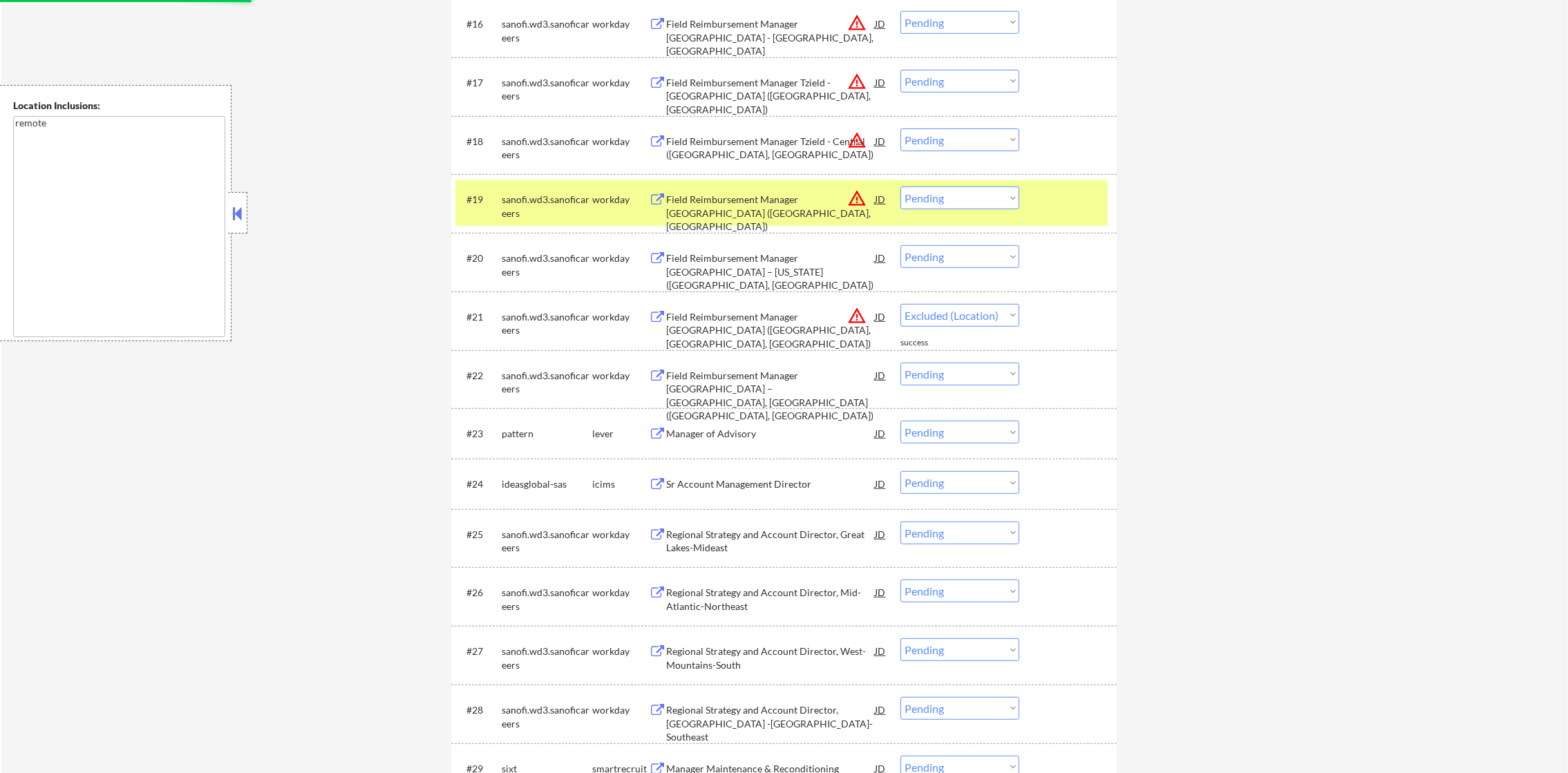
select select ""pending""
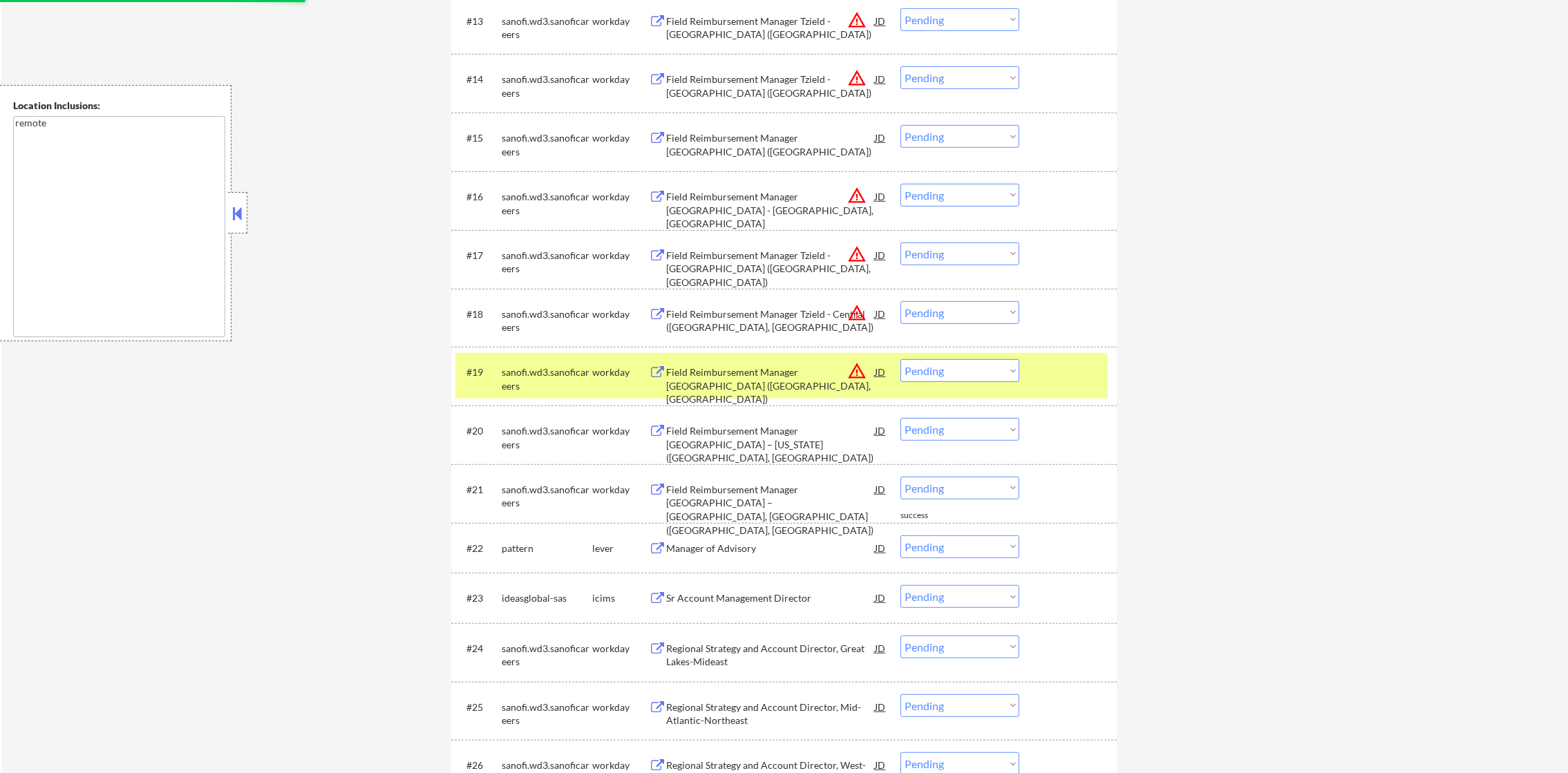
click at [515, 377] on div "sanofi.wd3.sanoficareers" at bounding box center [547, 378] width 90 height 27
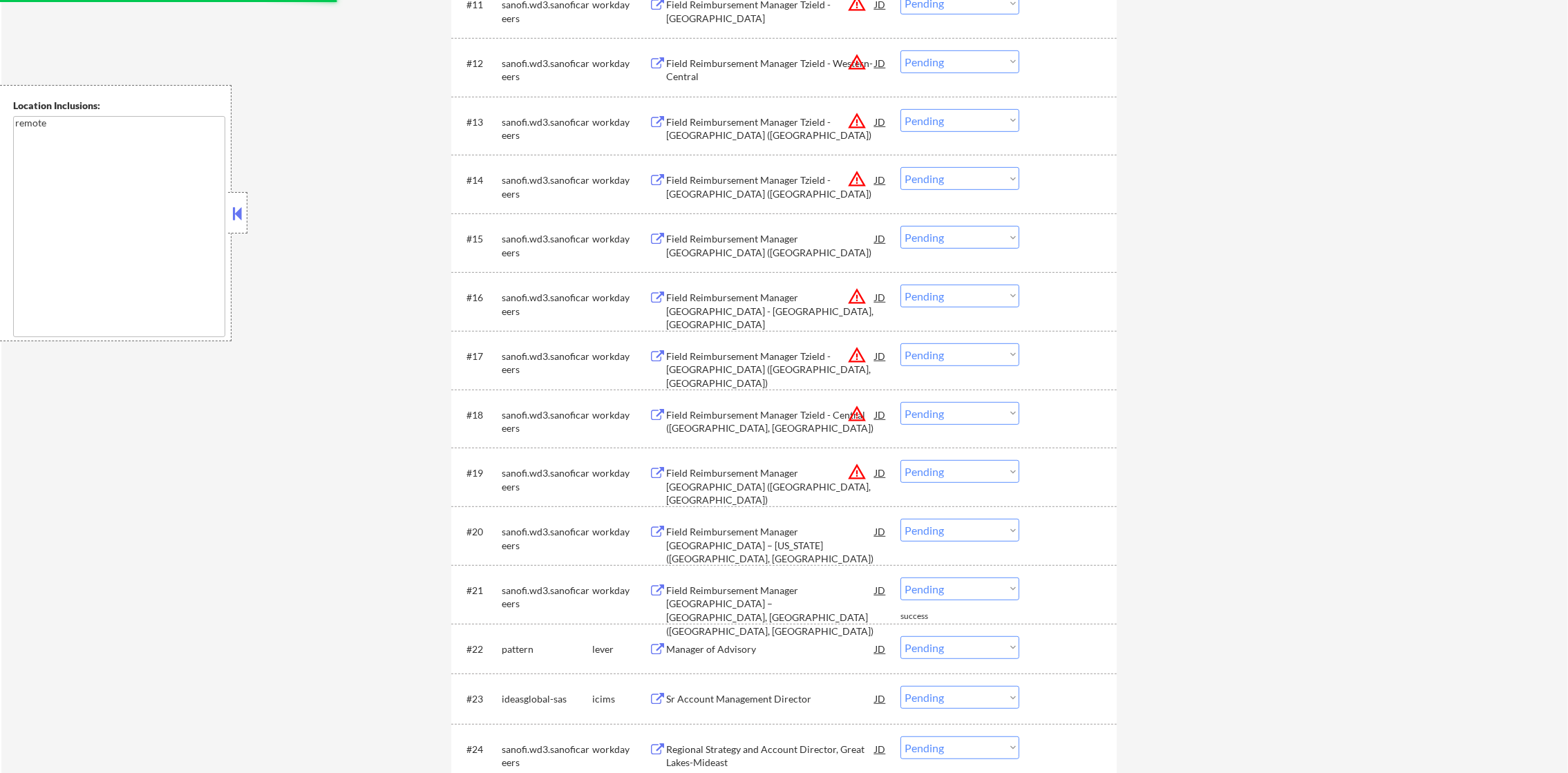
scroll to position [1110, 0]
click at [965, 486] on div "#19 sanofi.wd3.sanoficareers workday Field Reimbursement Manager Tzield - East …" at bounding box center [781, 480] width 652 height 46
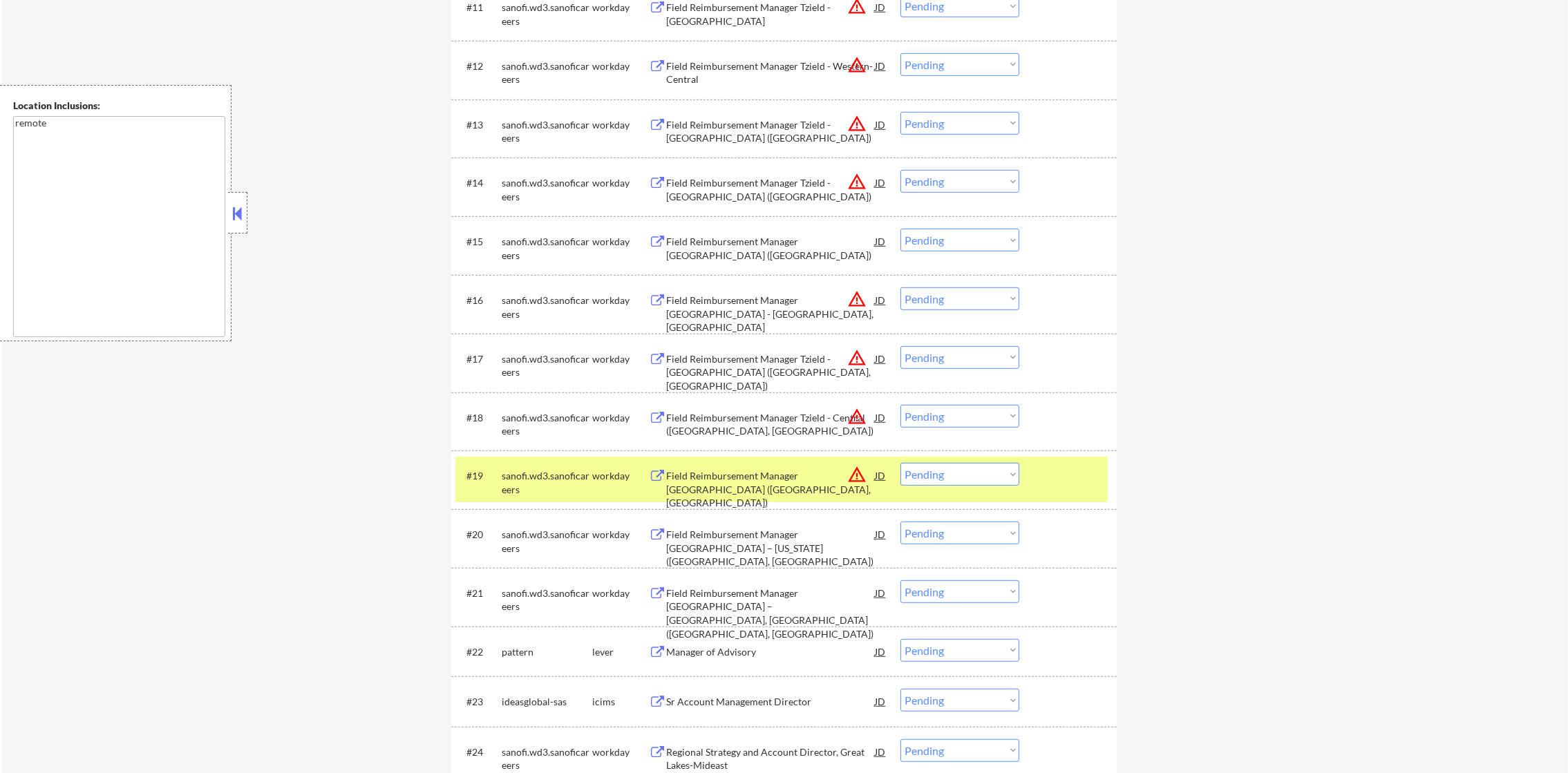
drag, startPoint x: 977, startPoint y: 471, endPoint x: 960, endPoint y: 487, distance: 23.3
click at [977, 471] on select "Choose an option... Pending Applied Excluded (Questions) Excluded (Expired) Exc…" at bounding box center [960, 475] width 119 height 23
click at [900, 463] on select "Choose an option... Pending Applied Excluded (Questions) Excluded (Expired) Exc…" at bounding box center [960, 475] width 119 height 23
click at [530, 510] on div "#20 sanofi.wd3.sanoficareers workday Field Reimbursement Manager Tzield – Calif…" at bounding box center [784, 539] width 665 height 59
click at [510, 470] on div "sanofi.wd3.sanoficareers" at bounding box center [547, 483] width 90 height 27
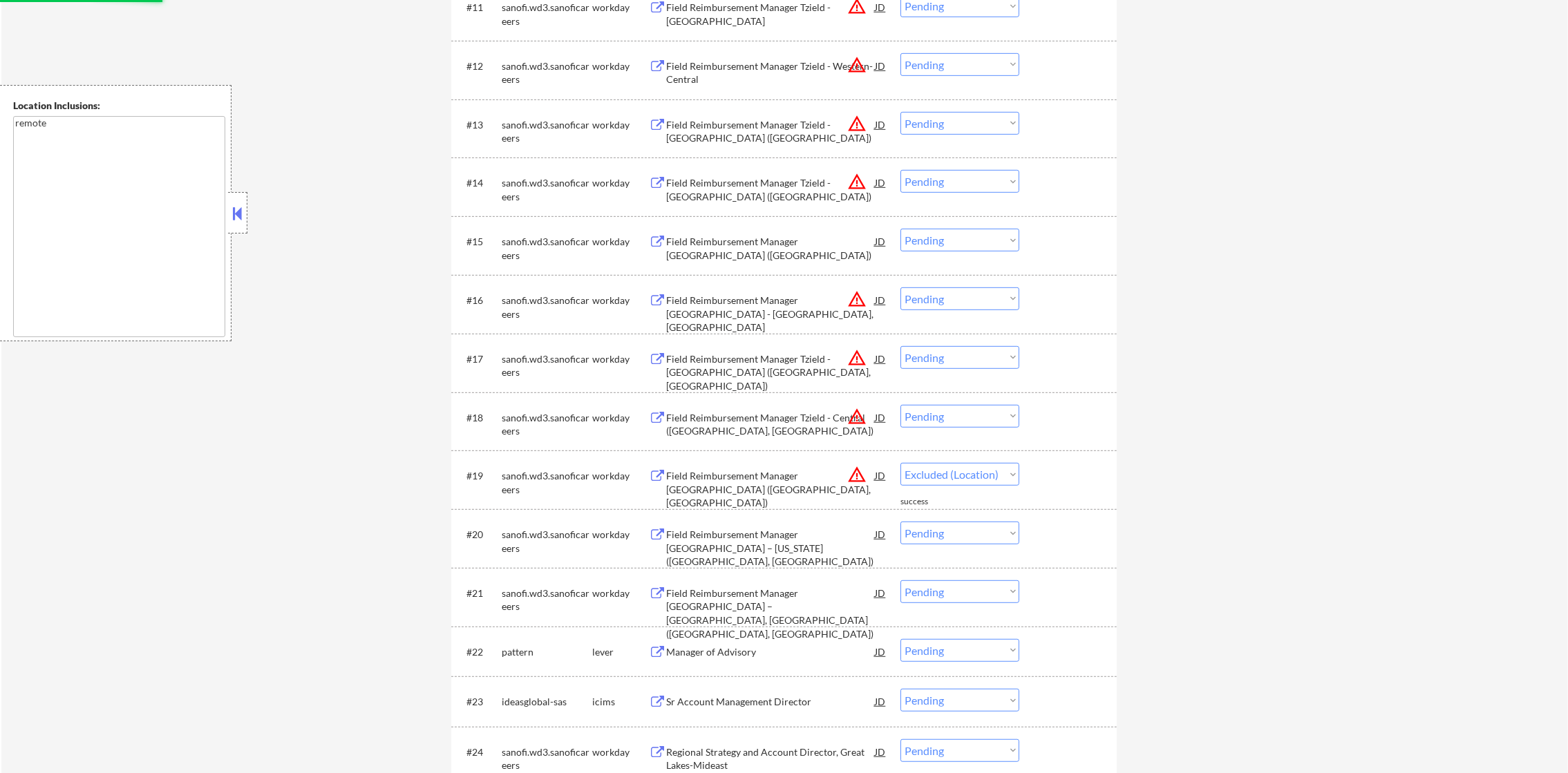
select select ""pending""
click at [954, 409] on select "Choose an option... Pending Applied Excluded (Questions) Excluded (Expired) Exc…" at bounding box center [960, 416] width 119 height 23
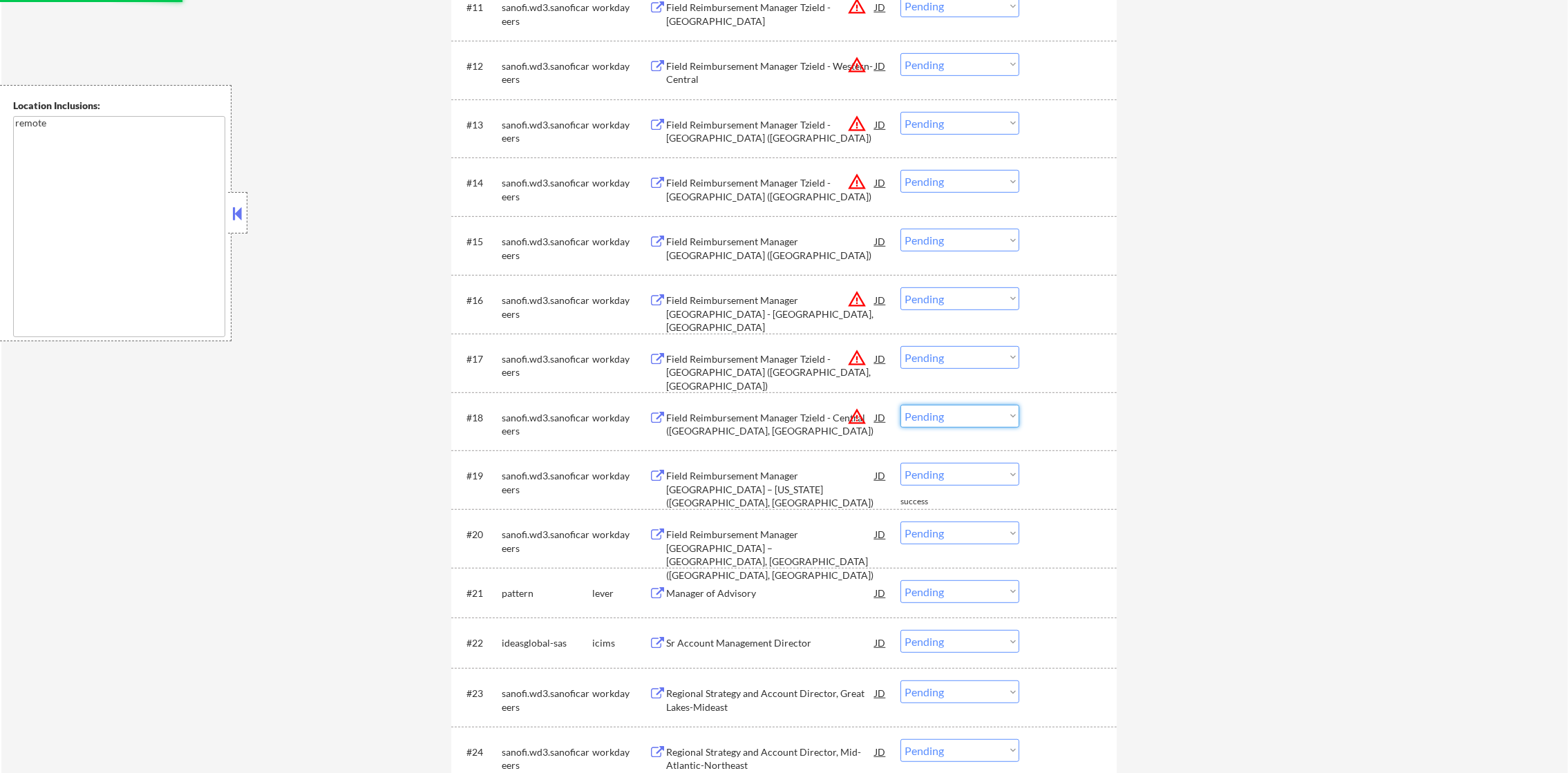
select select ""excluded__location_""
click at [900, 405] on select "Choose an option... Pending Applied Excluded (Questions) Excluded (Expired) Exc…" at bounding box center [960, 416] width 119 height 23
drag, startPoint x: 948, startPoint y: 355, endPoint x: 950, endPoint y: 364, distance: 9.2
click at [948, 355] on select "Choose an option... Pending Applied Excluded (Questions) Excluded (Expired) Exc…" at bounding box center [960, 358] width 119 height 23
select select ""excluded__location_""
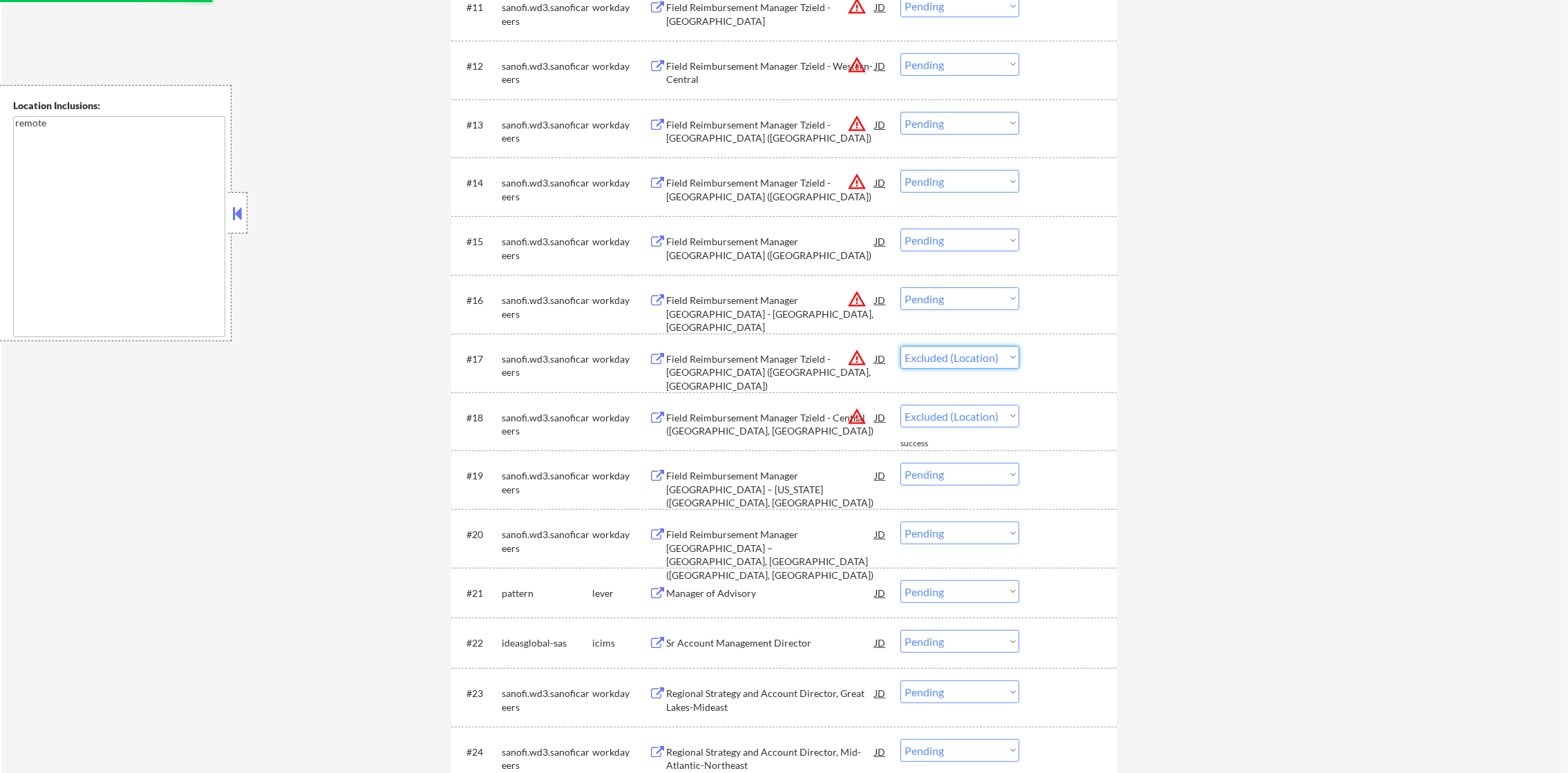
click at [900, 346] on select "Choose an option... Pending Applied Excluded (Questions) Excluded (Expired) Exc…" at bounding box center [960, 358] width 119 height 23
click at [964, 298] on select "Choose an option... Pending Applied Excluded (Questions) Excluded (Expired) Exc…" at bounding box center [960, 299] width 119 height 23
select select ""pending""
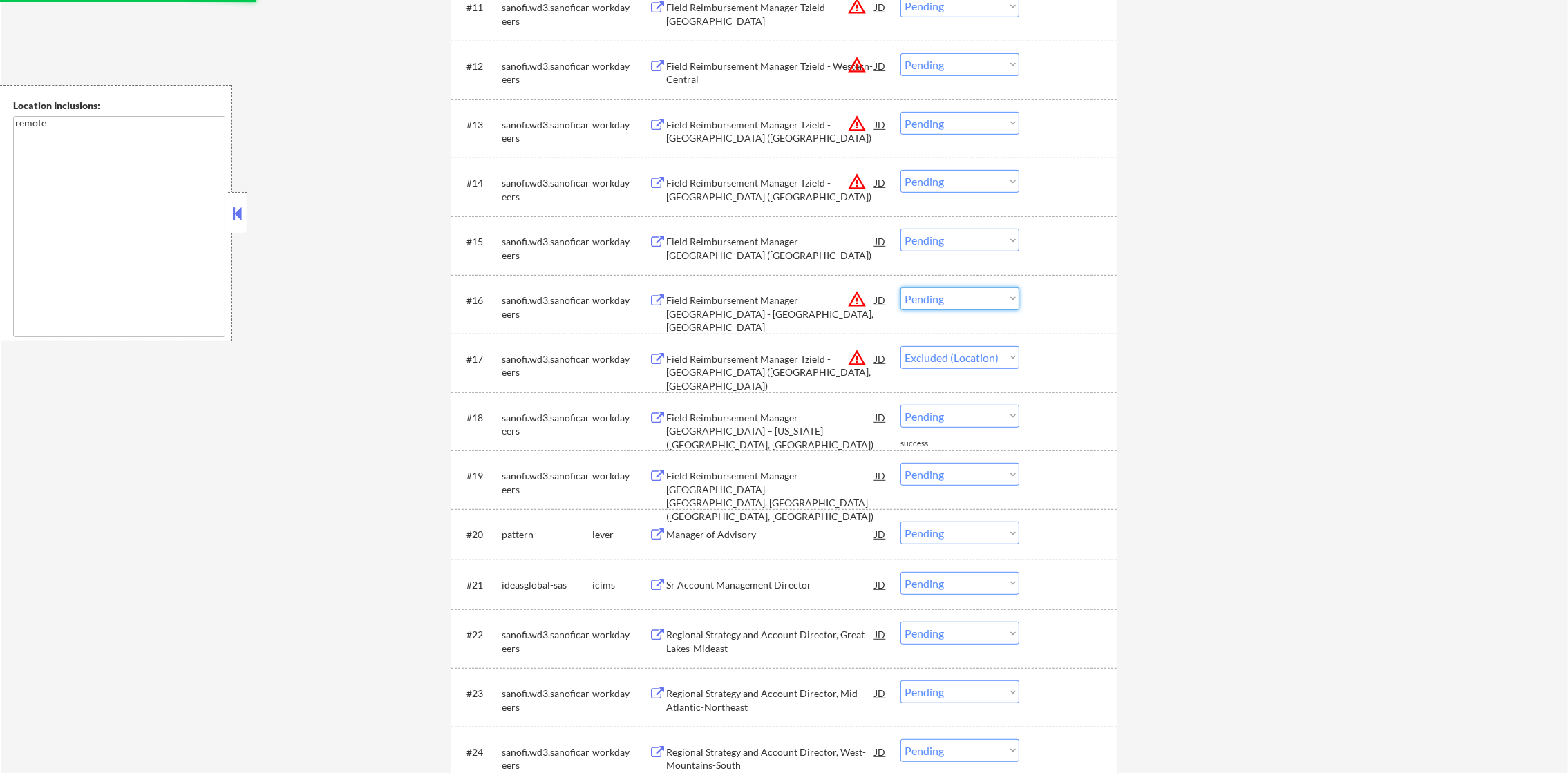
select select ""excluded__location_""
click at [900, 287] on select "Choose an option... Pending Applied Excluded (Questions) Excluded (Expired) Exc…" at bounding box center [960, 299] width 119 height 23
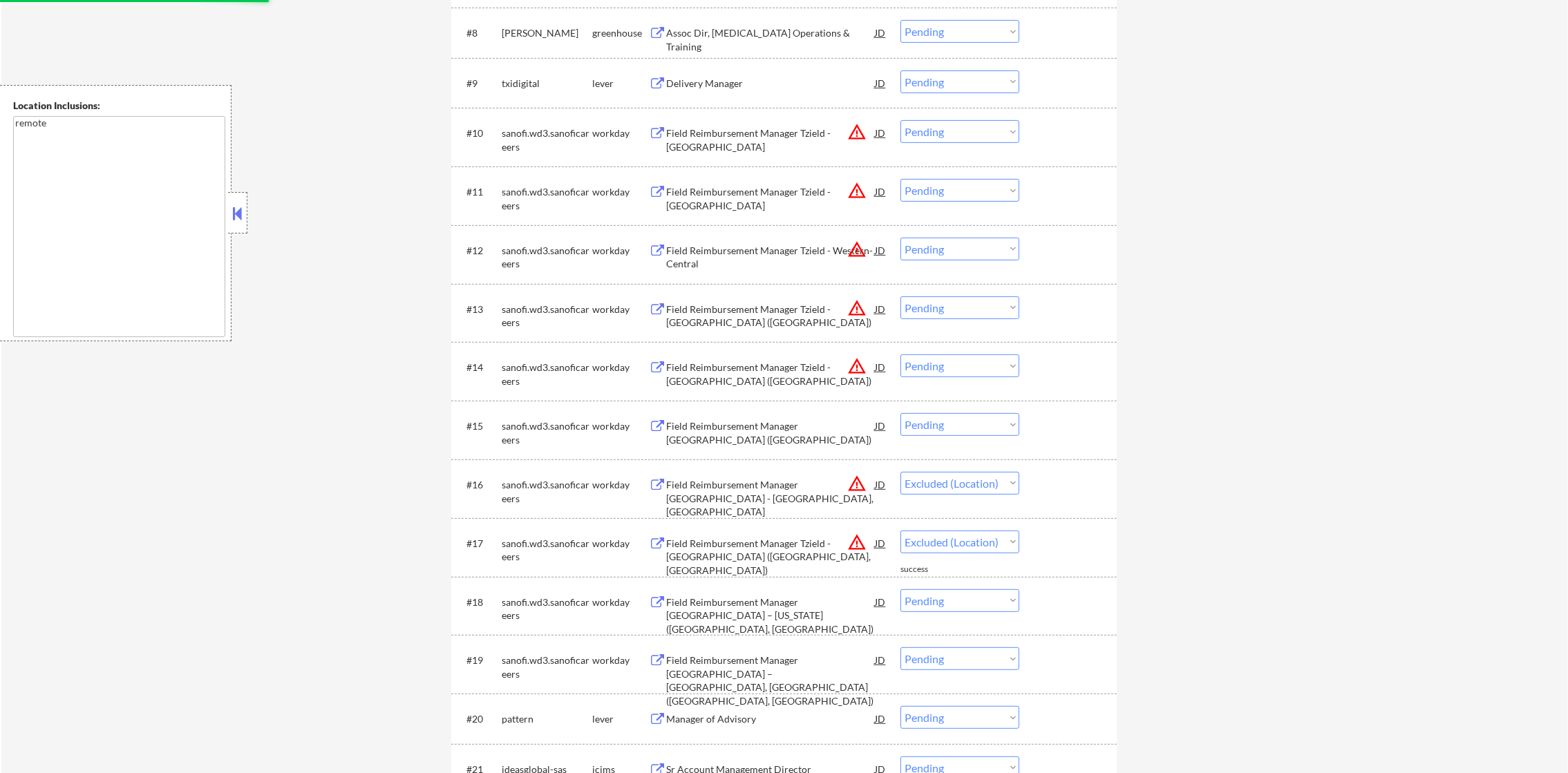
scroll to position [903, 0]
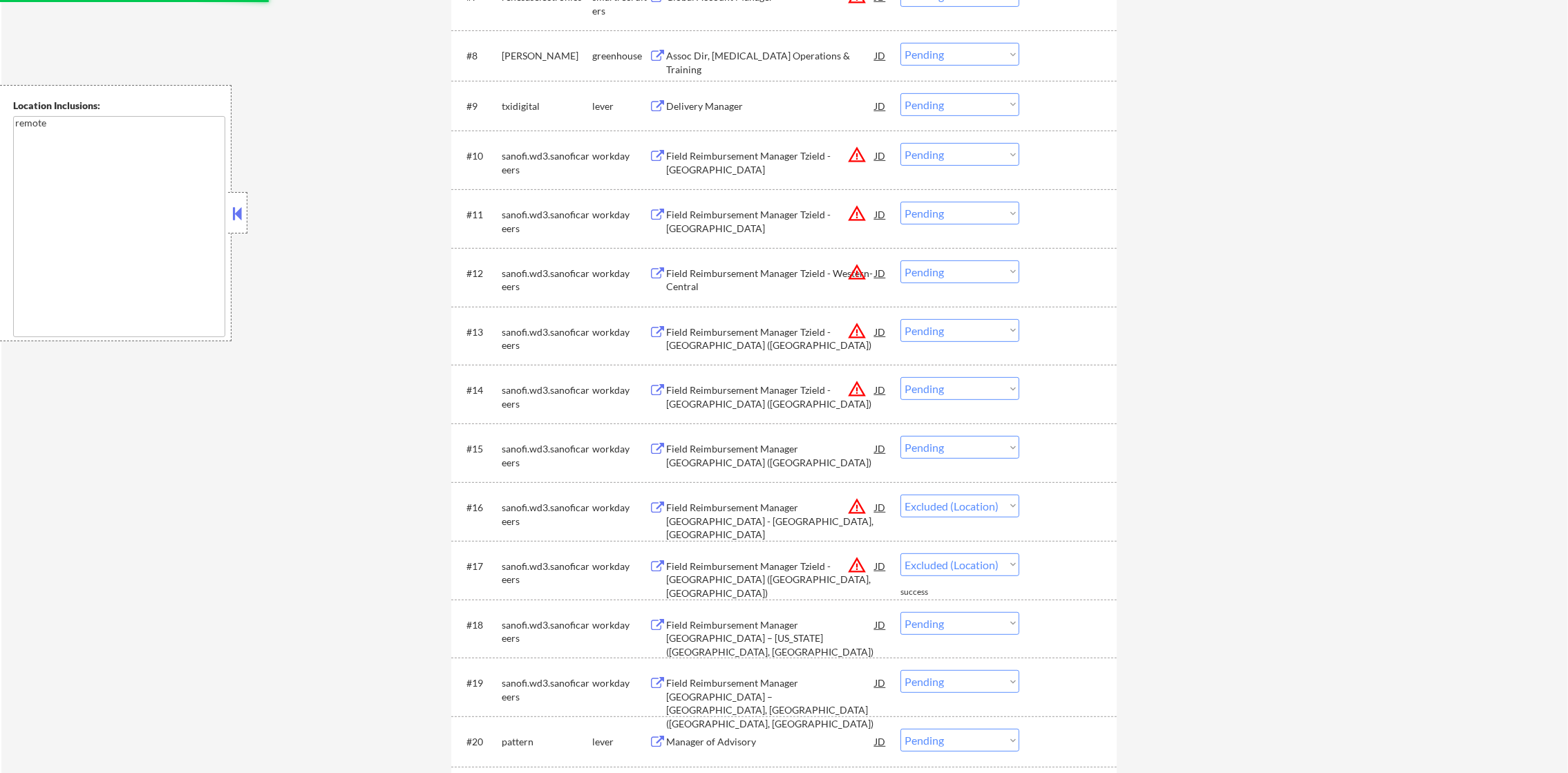
select select ""pending""
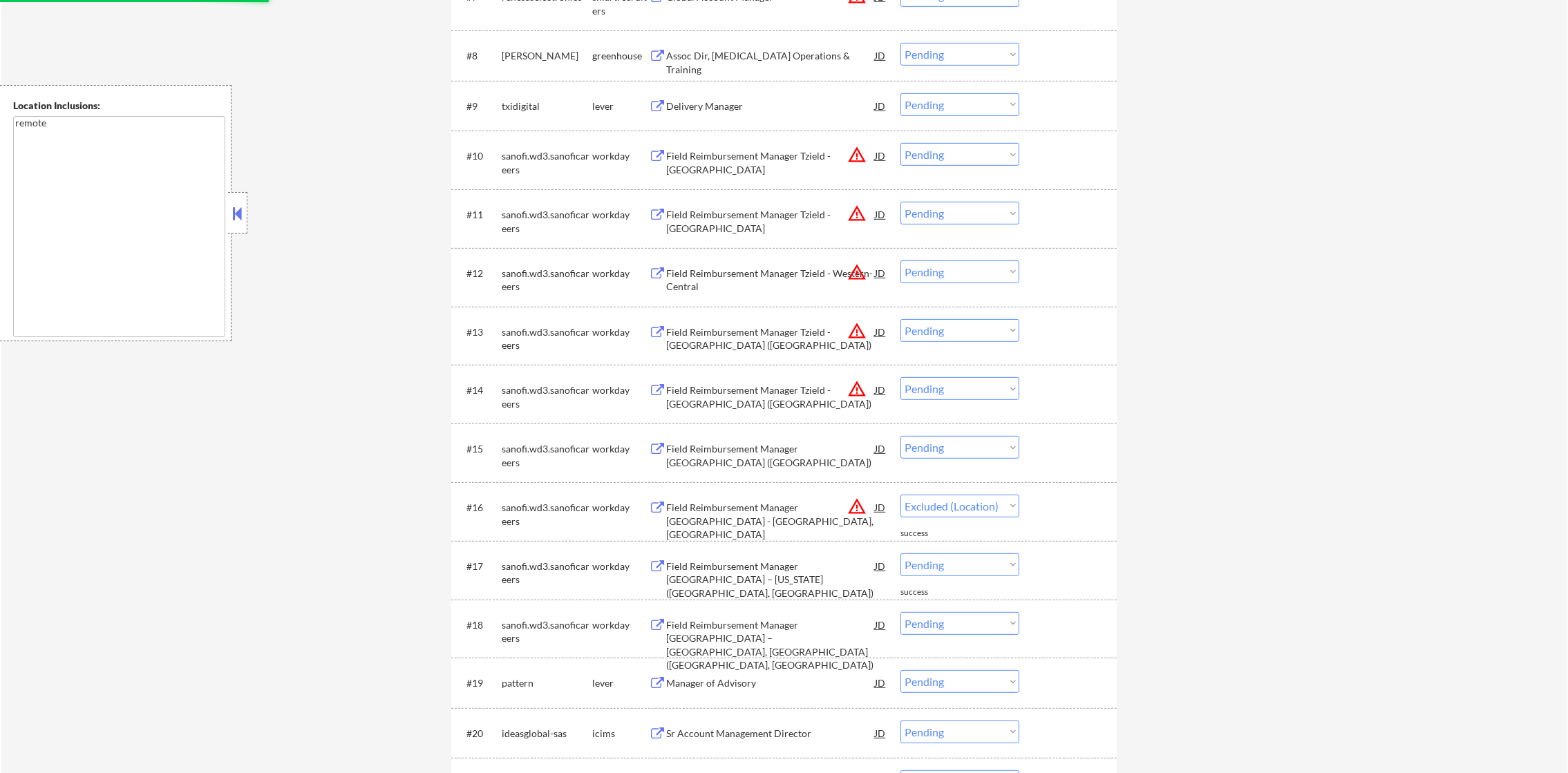
click at [960, 392] on select "Choose an option... Pending Applied Excluded (Questions) Excluded (Expired) Exc…" at bounding box center [960, 389] width 119 height 23
select select ""pending""
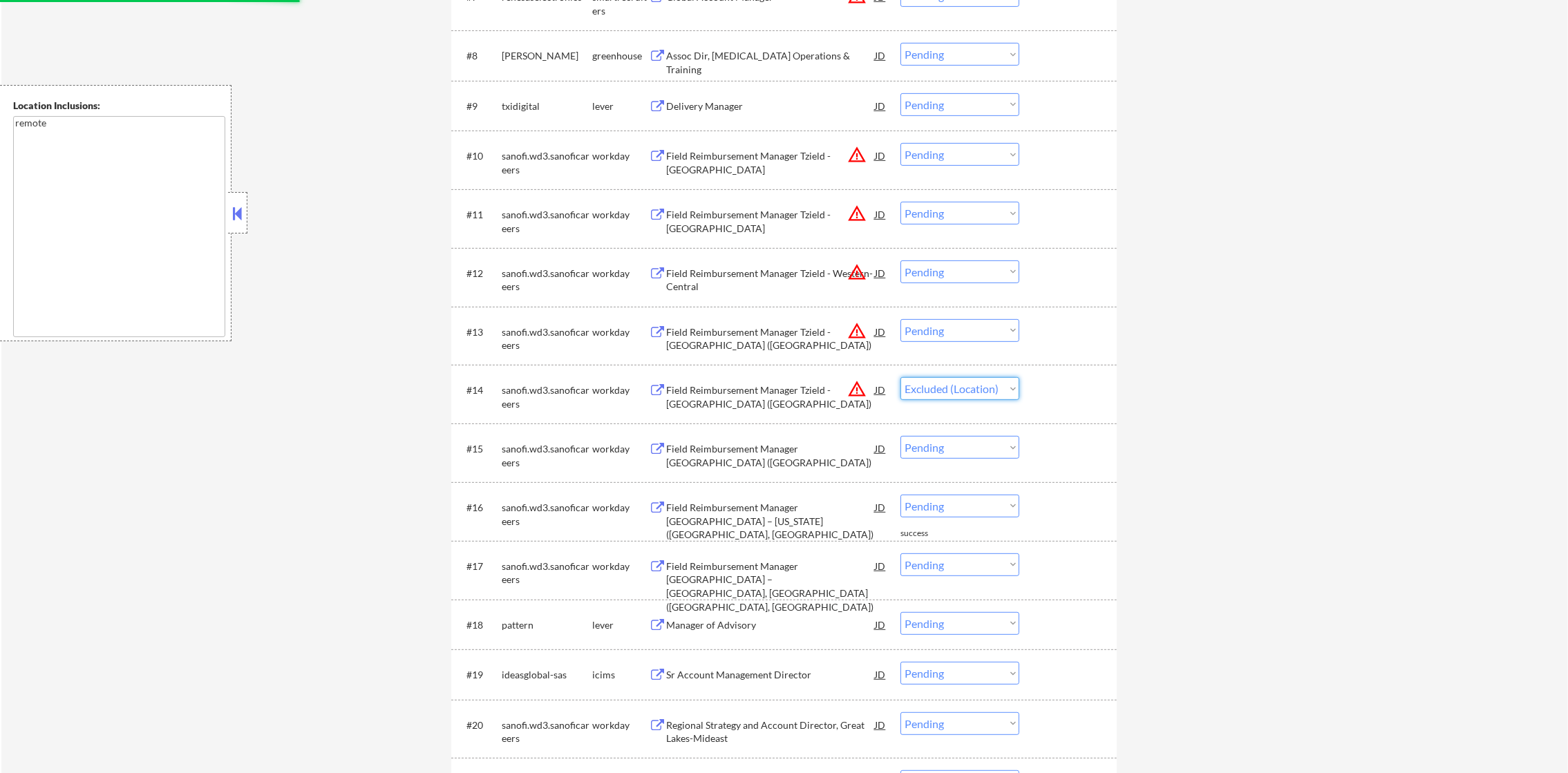
click at [900, 378] on select "Choose an option... Pending Applied Excluded (Questions) Excluded (Expired) Exc…" at bounding box center [960, 389] width 119 height 23
click at [943, 323] on select "Choose an option... Pending Applied Excluded (Questions) Excluded (Expired) Exc…" at bounding box center [960, 331] width 119 height 23
select select ""pending""
select select ""excluded__location_""
click at [900, 319] on select "Choose an option... Pending Applied Excluded (Questions) Excluded (Expired) Exc…" at bounding box center [960, 331] width 119 height 23
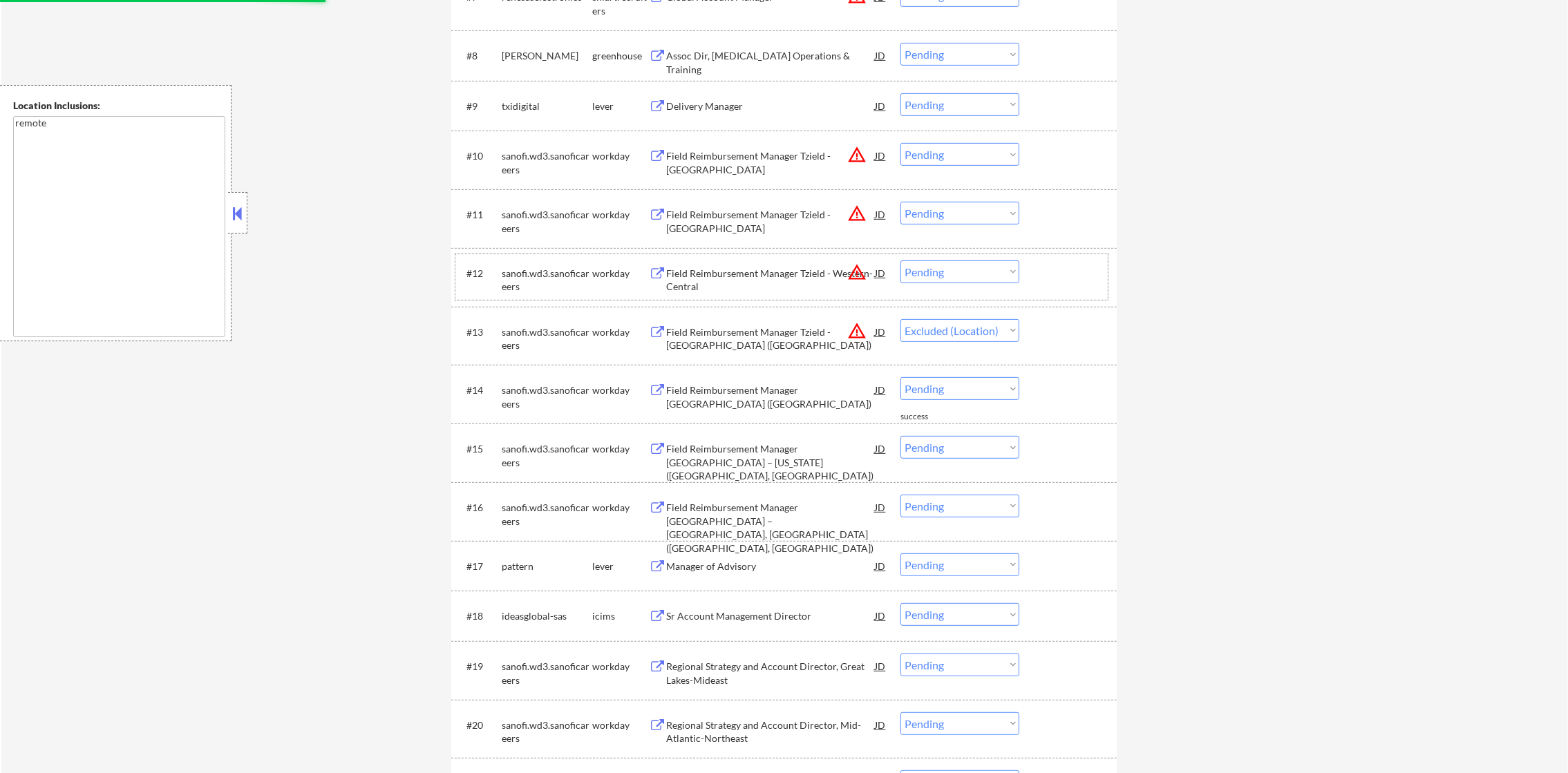
click at [950, 296] on div "#12 sanofi.wd3.sanoficareers workday Field Reimbursement Manager Tzield - Weste…" at bounding box center [781, 276] width 652 height 46
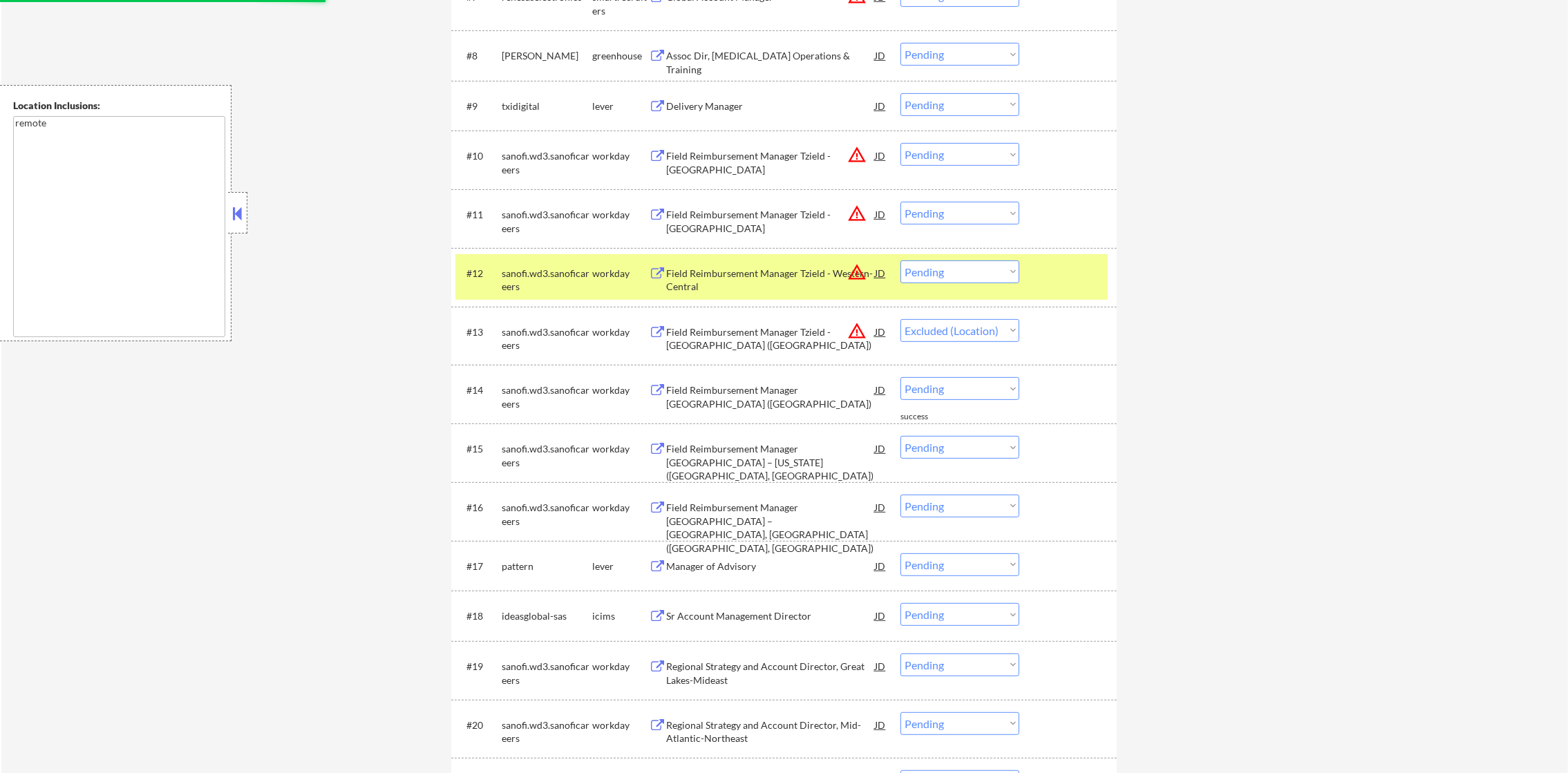
click at [959, 270] on select "Choose an option... Pending Applied Excluded (Questions) Excluded (Expired) Exc…" at bounding box center [960, 272] width 119 height 23
select select ""excluded__location_""
click at [900, 260] on select "Choose an option... Pending Applied Excluded (Questions) Excluded (Expired) Exc…" at bounding box center [960, 272] width 119 height 23
drag, startPoint x: 544, startPoint y: 280, endPoint x: 913, endPoint y: 233, distance: 372.0
click at [545, 279] on div "sanofi.wd3.sanoficareers" at bounding box center [547, 280] width 90 height 27
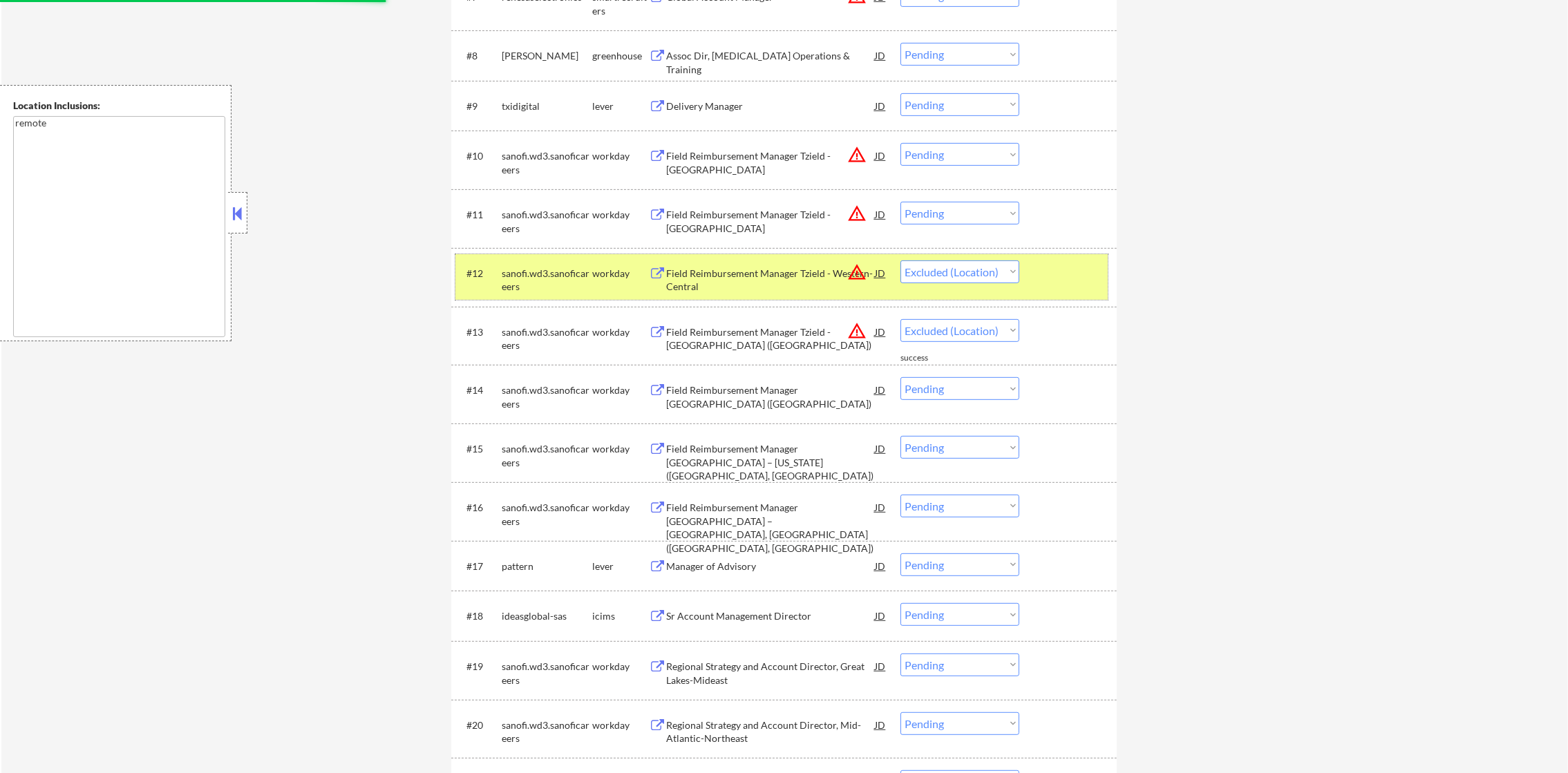
select select ""pending""
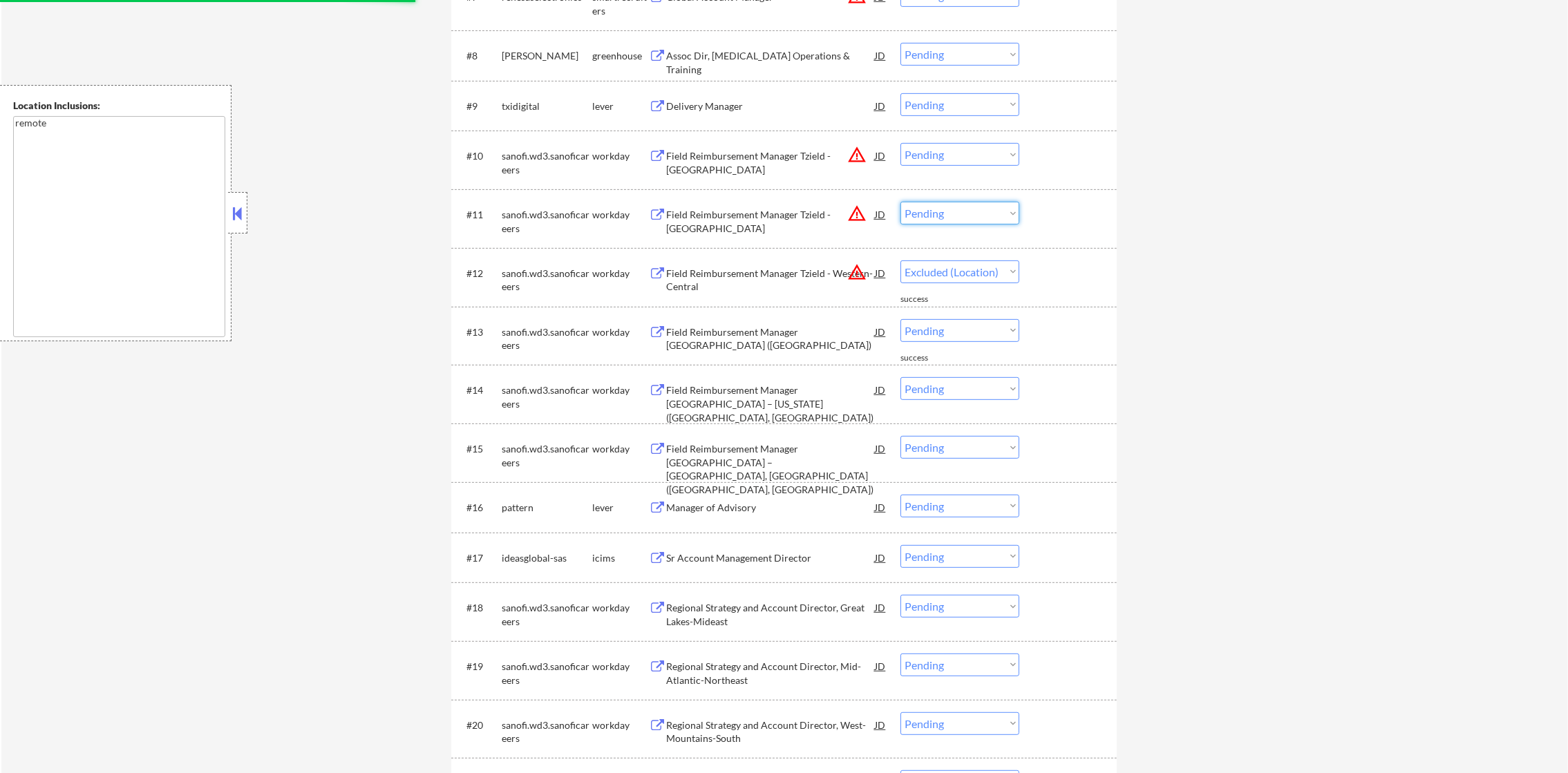
click at [926, 215] on select "Choose an option... Pending Applied Excluded (Questions) Excluded (Expired) Exc…" at bounding box center [960, 213] width 119 height 23
select select ""pending""
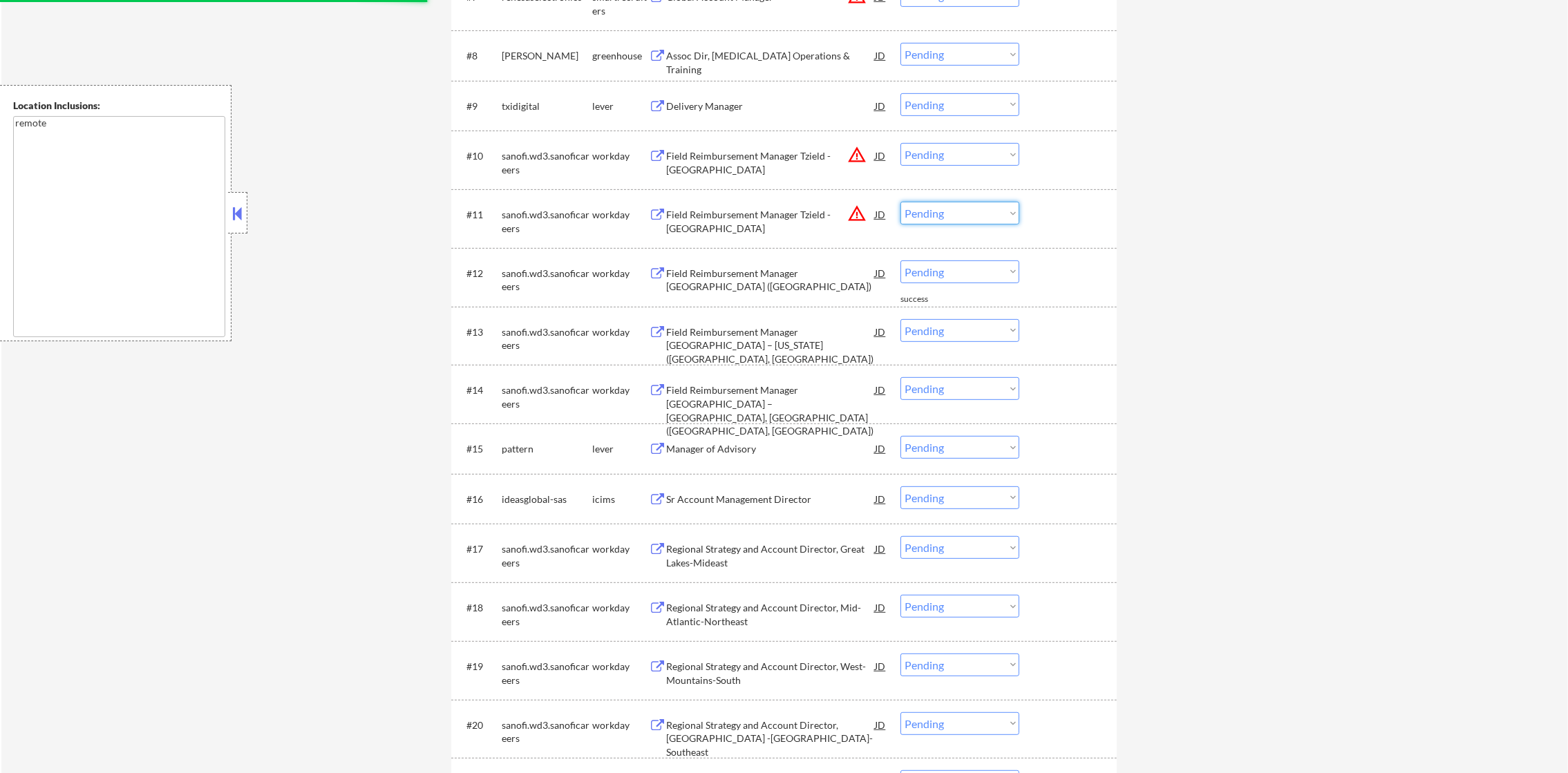
select select ""excluded__location_""
click at [900, 202] on select "Choose an option... Pending Applied Excluded (Questions) Excluded (Expired) Exc…" at bounding box center [960, 213] width 119 height 23
click at [967, 134] on div "#10 sanofi.wd3.sanoficareers workday Field Reimbursement Manager Tzield - Centr…" at bounding box center [784, 160] width 665 height 59
drag, startPoint x: 963, startPoint y: 146, endPoint x: 964, endPoint y: 163, distance: 17.0
click at [963, 146] on select "Choose an option... Pending Applied Excluded (Questions) Excluded (Expired) Exc…" at bounding box center [960, 154] width 119 height 23
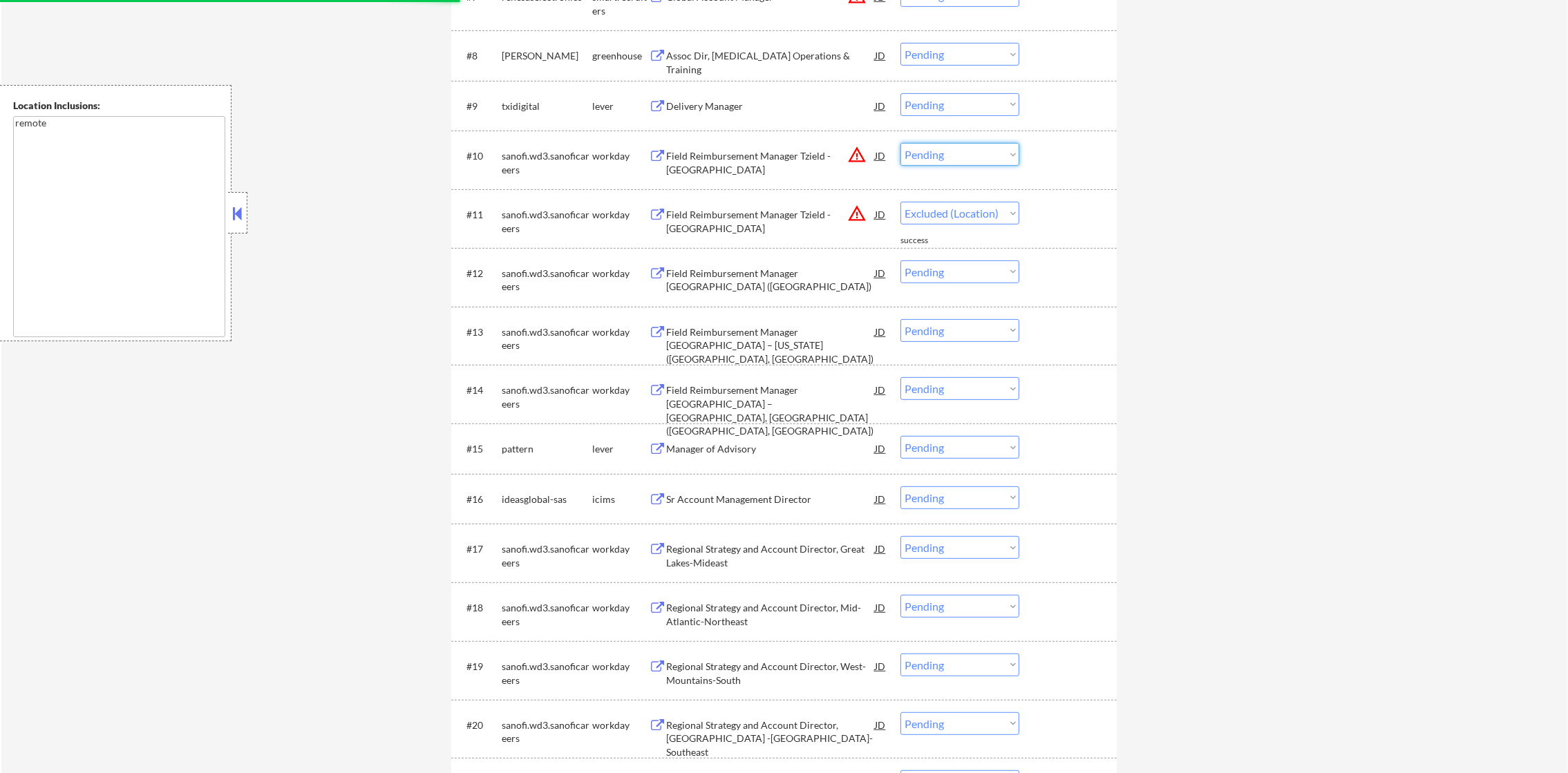
select select ""excluded__location_""
click at [900, 143] on select "Choose an option... Pending Applied Excluded (Questions) Excluded (Expired) Exc…" at bounding box center [960, 154] width 119 height 23
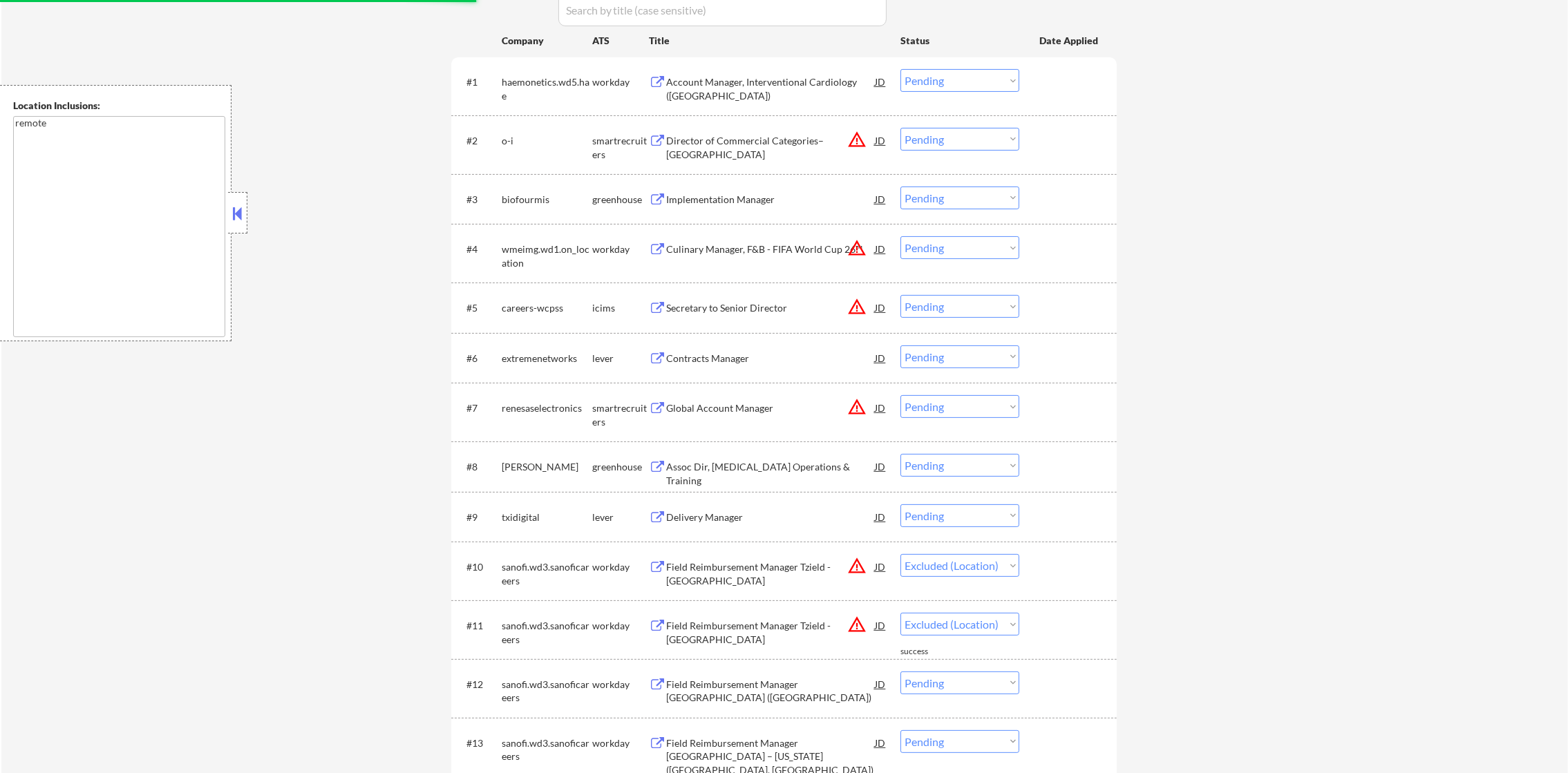
select select ""pending""
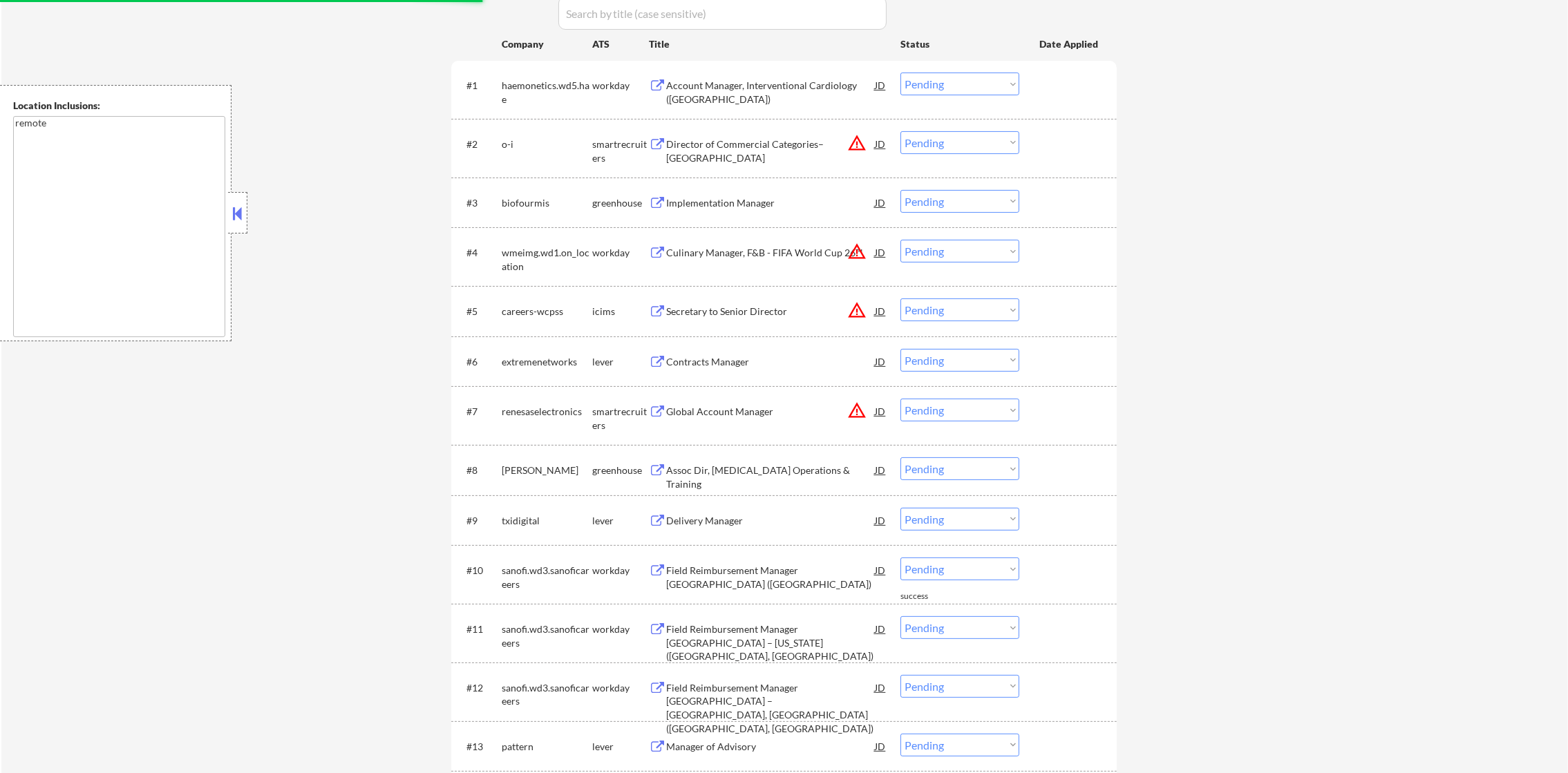
click at [859, 418] on button "warning_amber" at bounding box center [856, 410] width 19 height 19
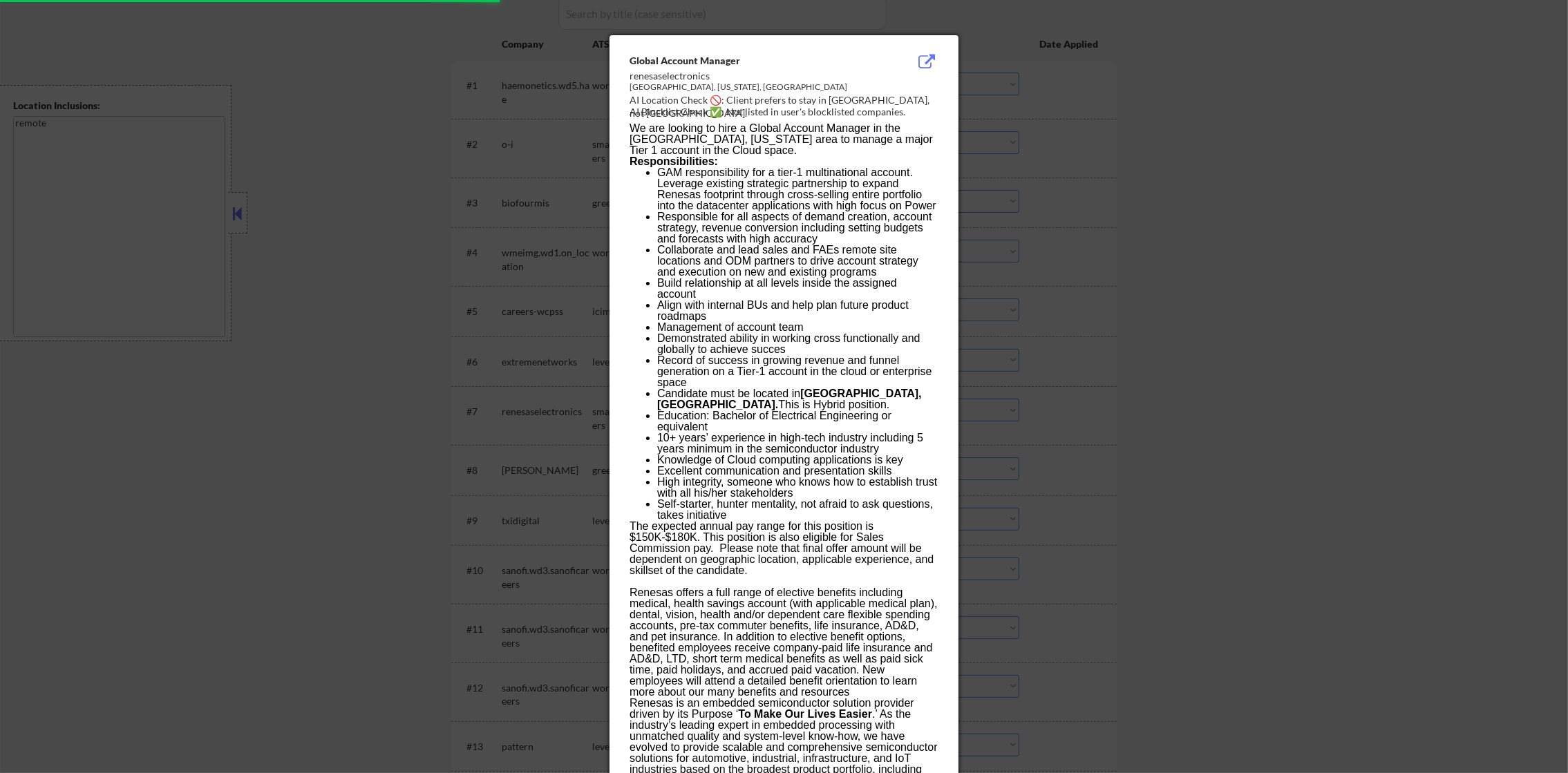
click at [1167, 327] on div at bounding box center [784, 386] width 1568 height 773
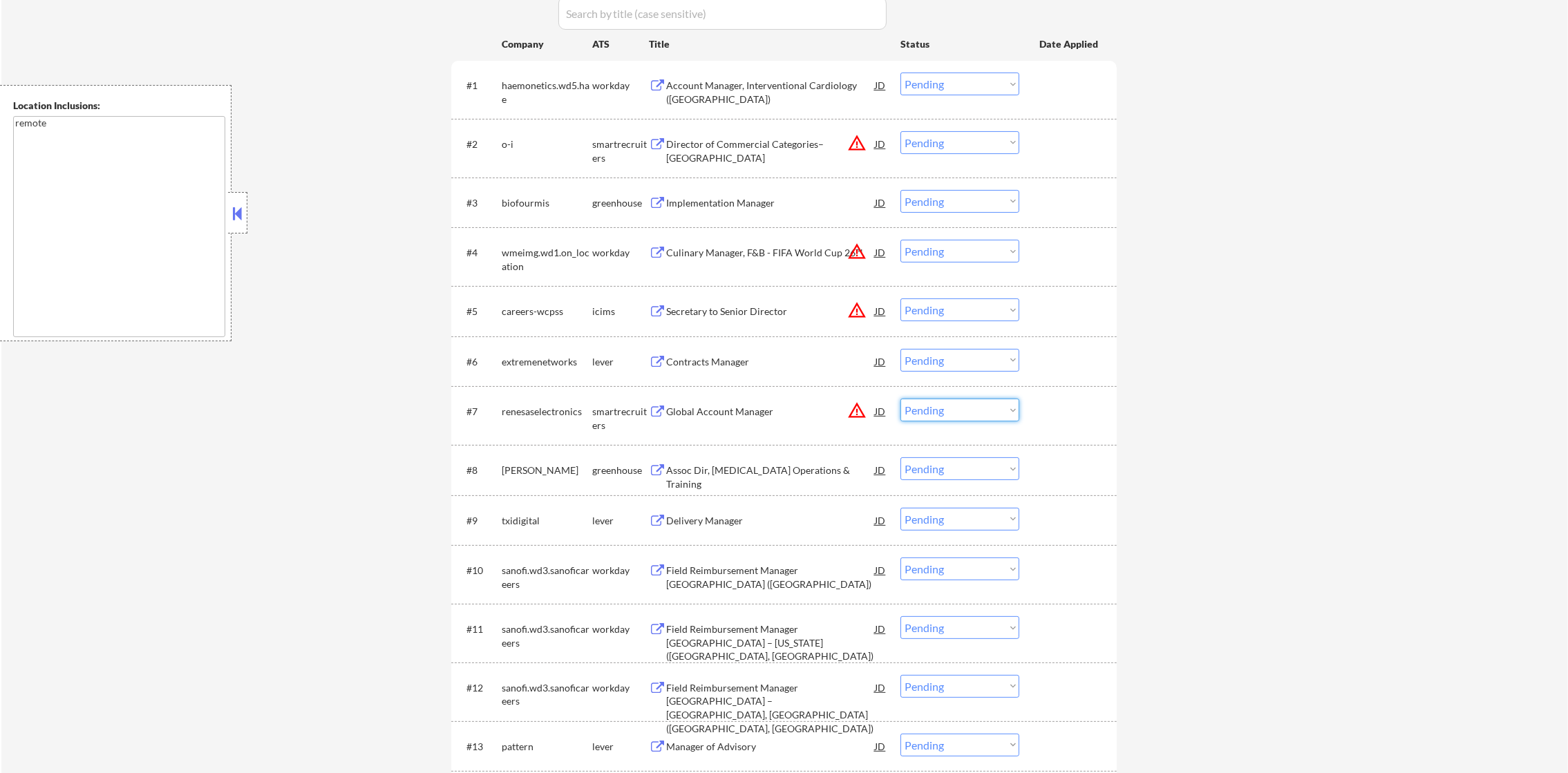
click at [996, 419] on select "Choose an option... Pending Applied Excluded (Questions) Excluded (Expired) Exc…" at bounding box center [960, 410] width 119 height 23
click at [900, 398] on select "Choose an option... Pending Applied Excluded (Questions) Excluded (Expired) Exc…" at bounding box center [960, 410] width 119 height 23
click at [980, 294] on div "#5 careers-wcpss icims Secretary to Senior Director JD warning_amber Choose an …" at bounding box center [781, 311] width 652 height 37
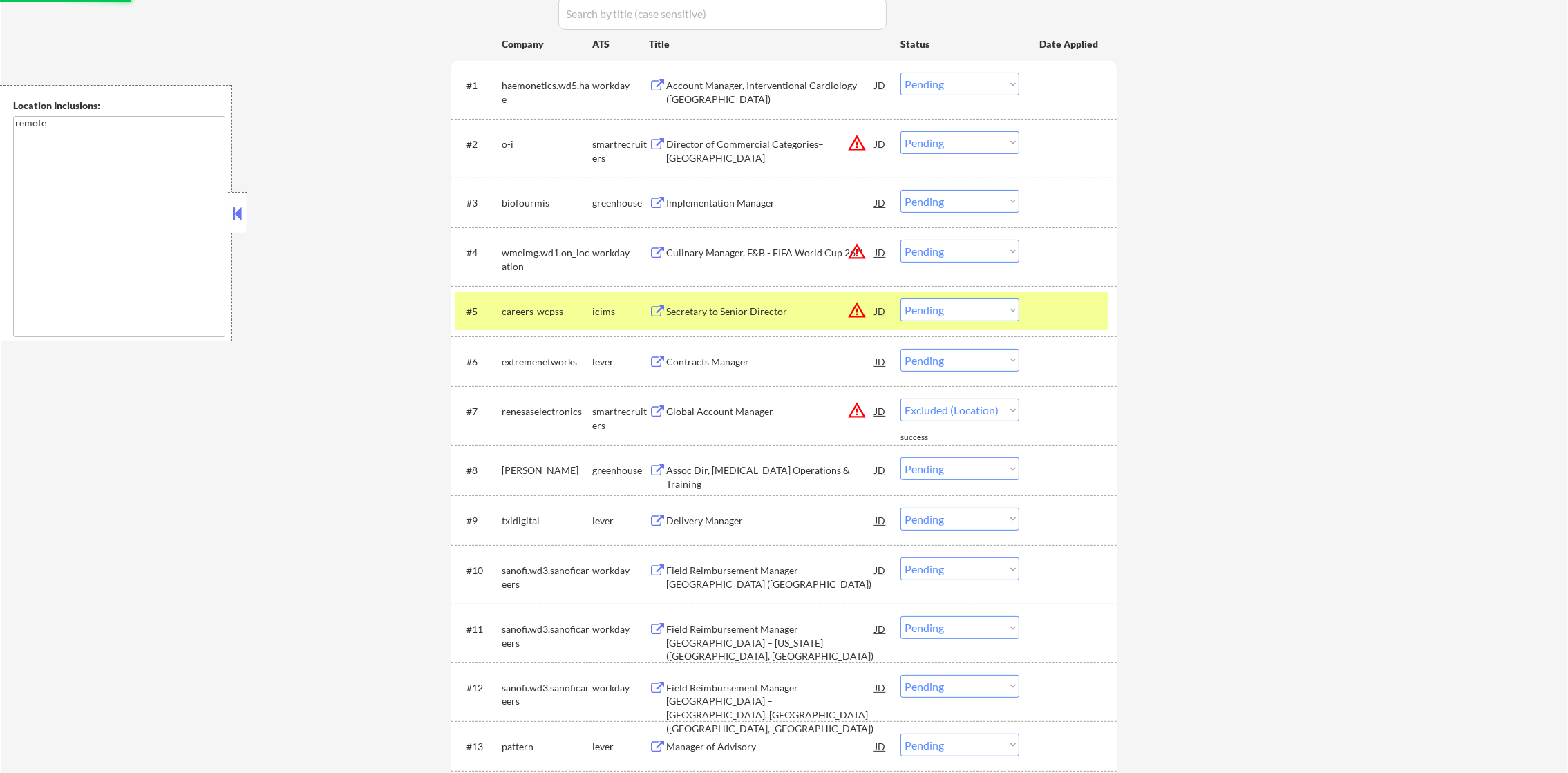
drag, startPoint x: 975, startPoint y: 308, endPoint x: 968, endPoint y: 320, distance: 13.9
click at [973, 310] on select "Choose an option... Pending Applied Excluded (Questions) Excluded (Expired) Exc…" at bounding box center [960, 310] width 119 height 23
select select ""pending""
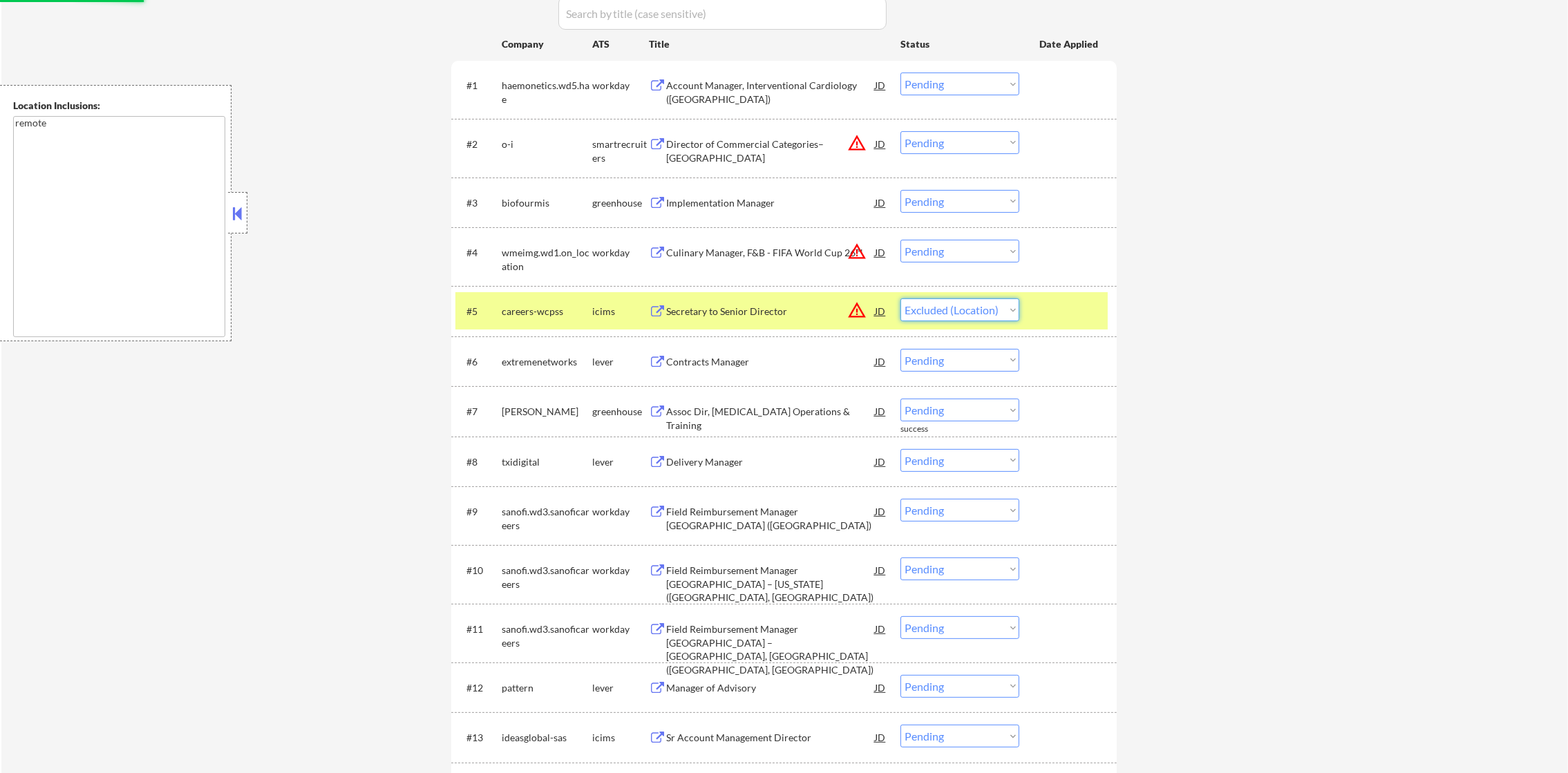
click at [900, 299] on select "Choose an option... Pending Applied Excluded (Questions) Excluded (Expired) Exc…" at bounding box center [960, 310] width 119 height 23
drag, startPoint x: 547, startPoint y: 299, endPoint x: 571, endPoint y: 303, distance: 24.3
click at [546, 299] on div "careers-wcpss" at bounding box center [547, 311] width 90 height 25
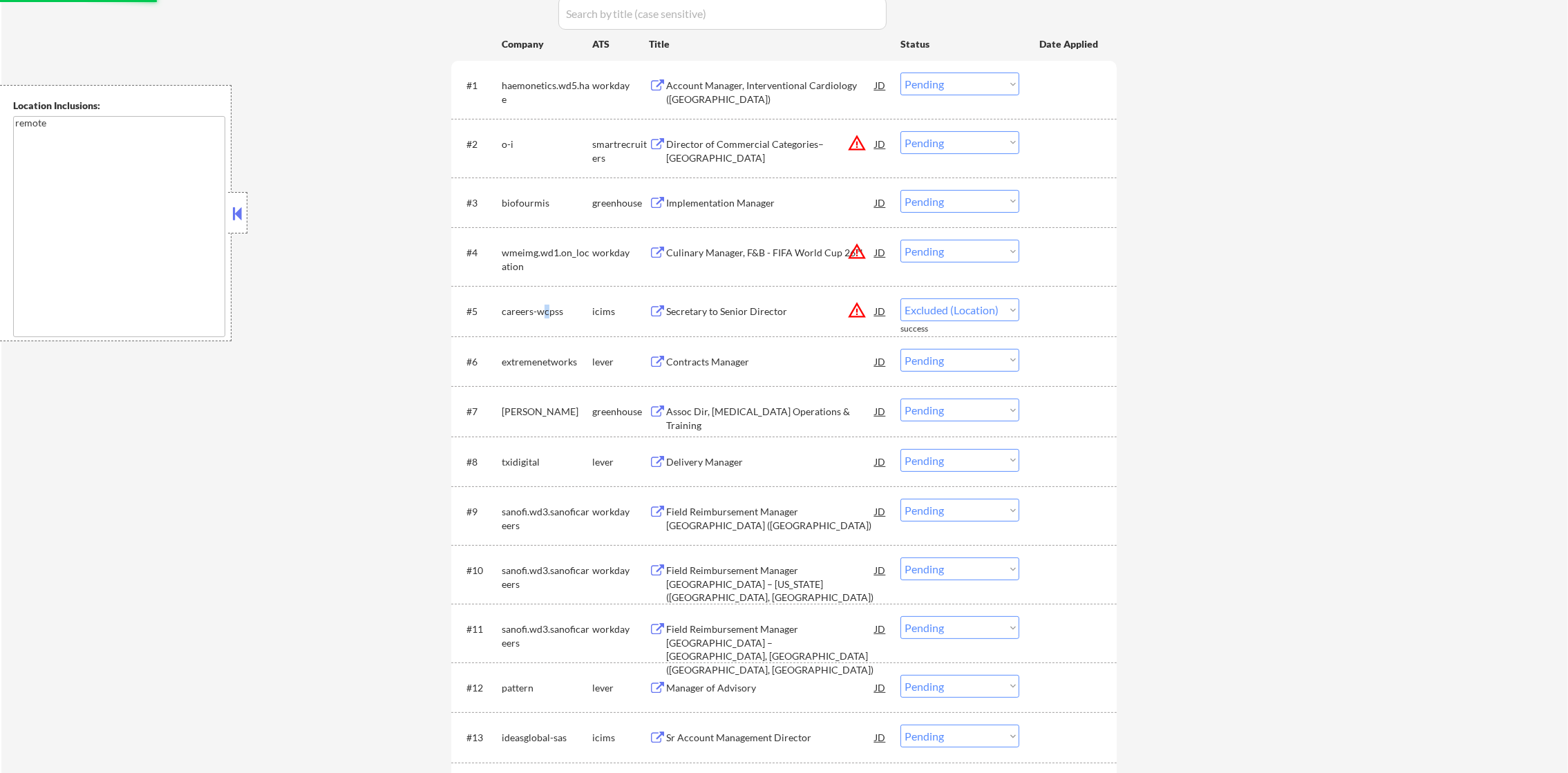
drag, startPoint x: 913, startPoint y: 247, endPoint x: 916, endPoint y: 262, distance: 15.3
click at [914, 253] on select "Choose an option... Pending Applied Excluded (Questions) Excluded (Expired) Exc…" at bounding box center [960, 252] width 119 height 23
select select ""pending""
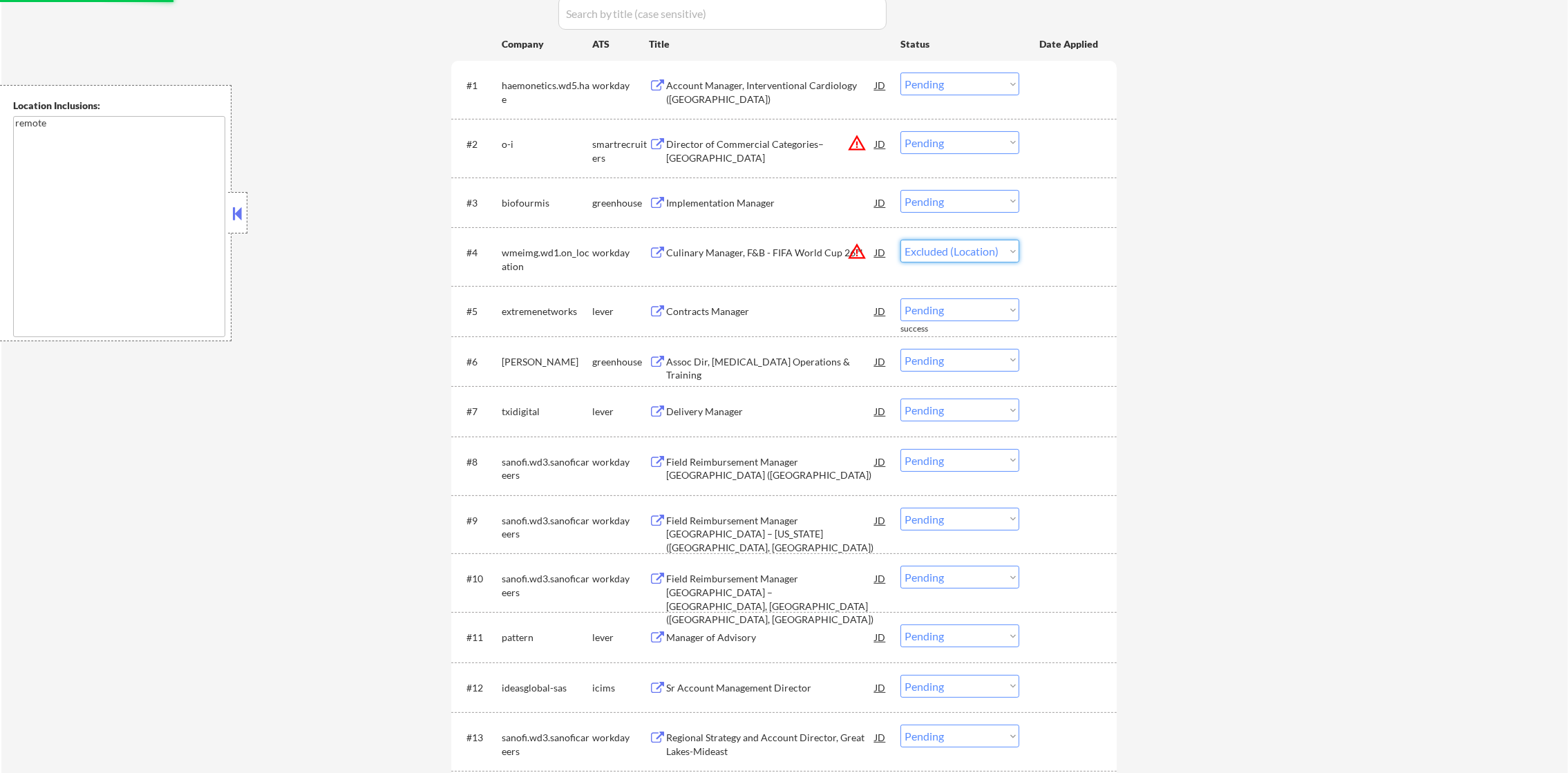
click at [900, 240] on select "Choose an option... Pending Applied Excluded (Questions) Excluded (Expired) Exc…" at bounding box center [960, 252] width 119 height 23
click at [984, 148] on select "Choose an option... Pending Applied Excluded (Questions) Excluded (Expired) Exc…" at bounding box center [960, 143] width 119 height 23
select select ""pending""
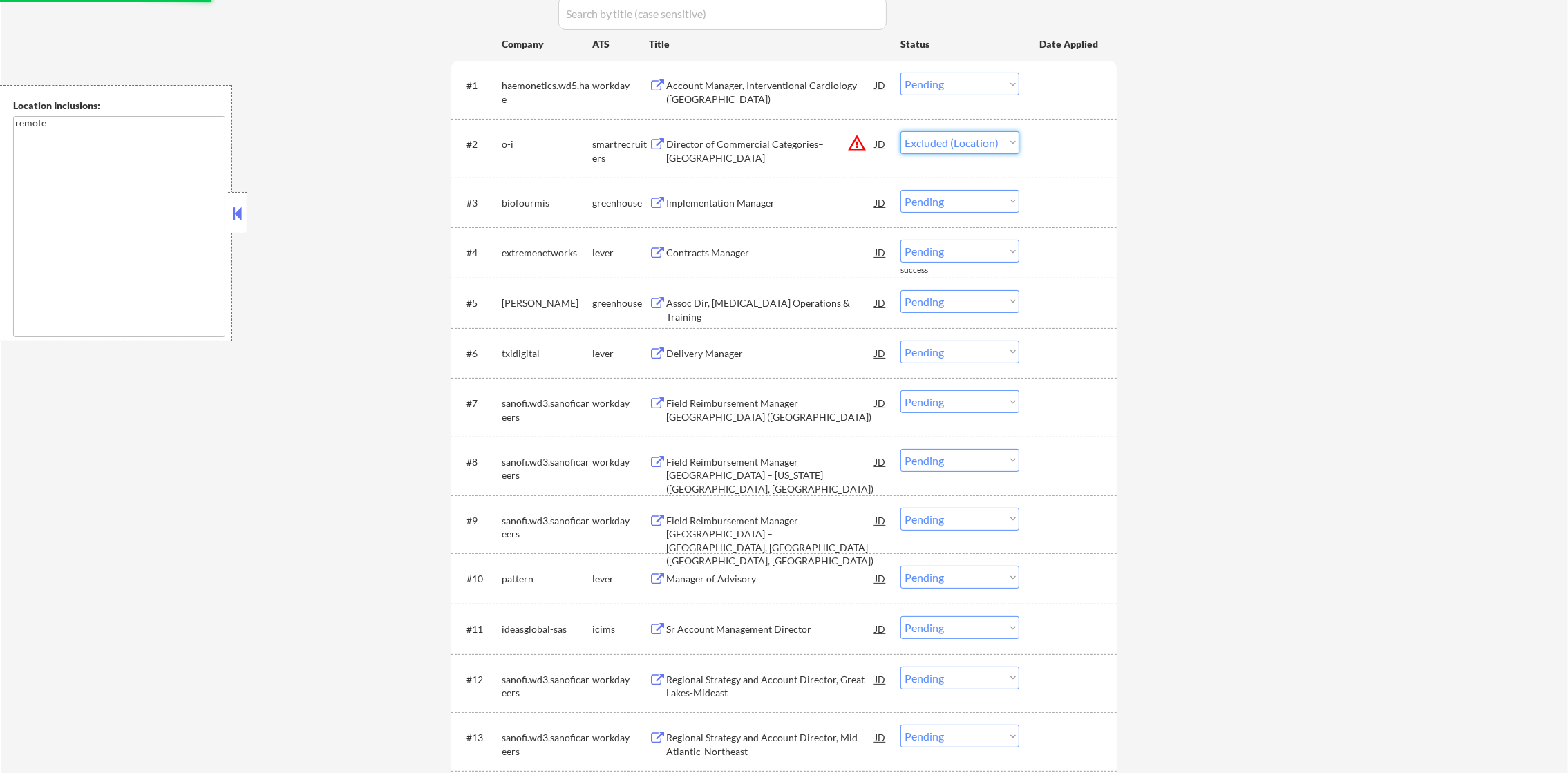
click at [900, 131] on select "Choose an option... Pending Applied Excluded (Questions) Excluded (Expired) Exc…" at bounding box center [960, 143] width 119 height 23
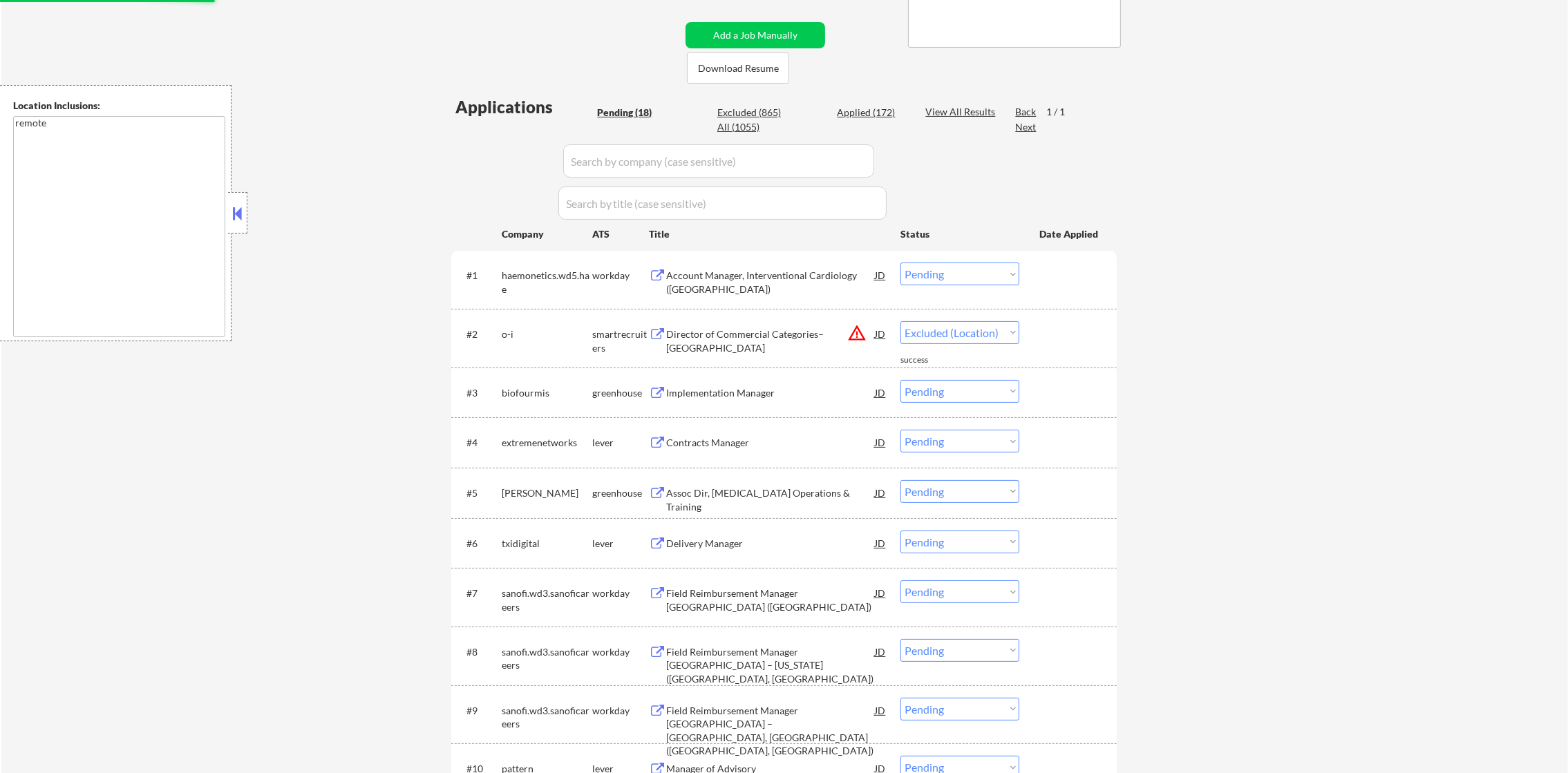
select select ""pending""
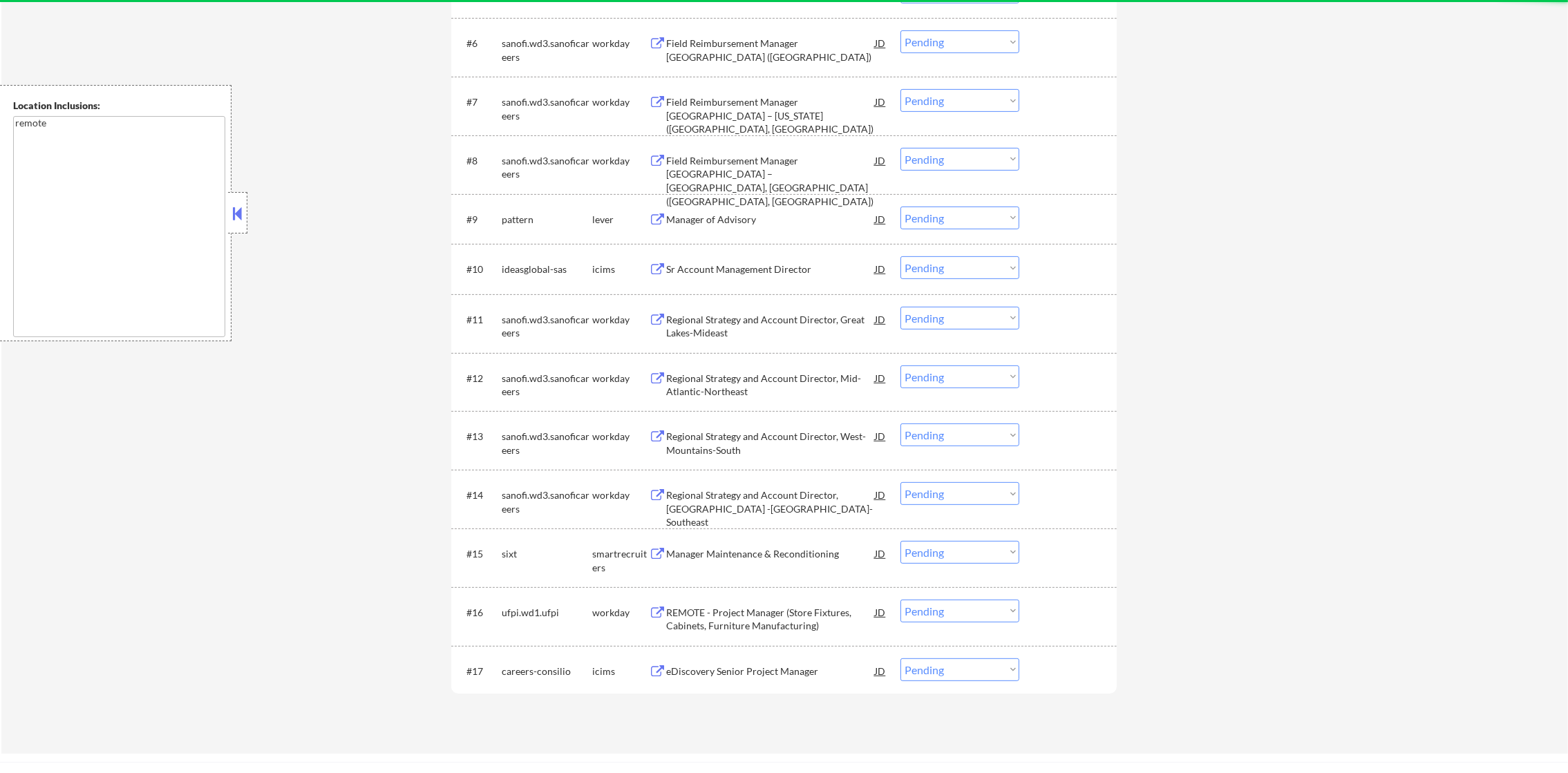
scroll to position [798, 0]
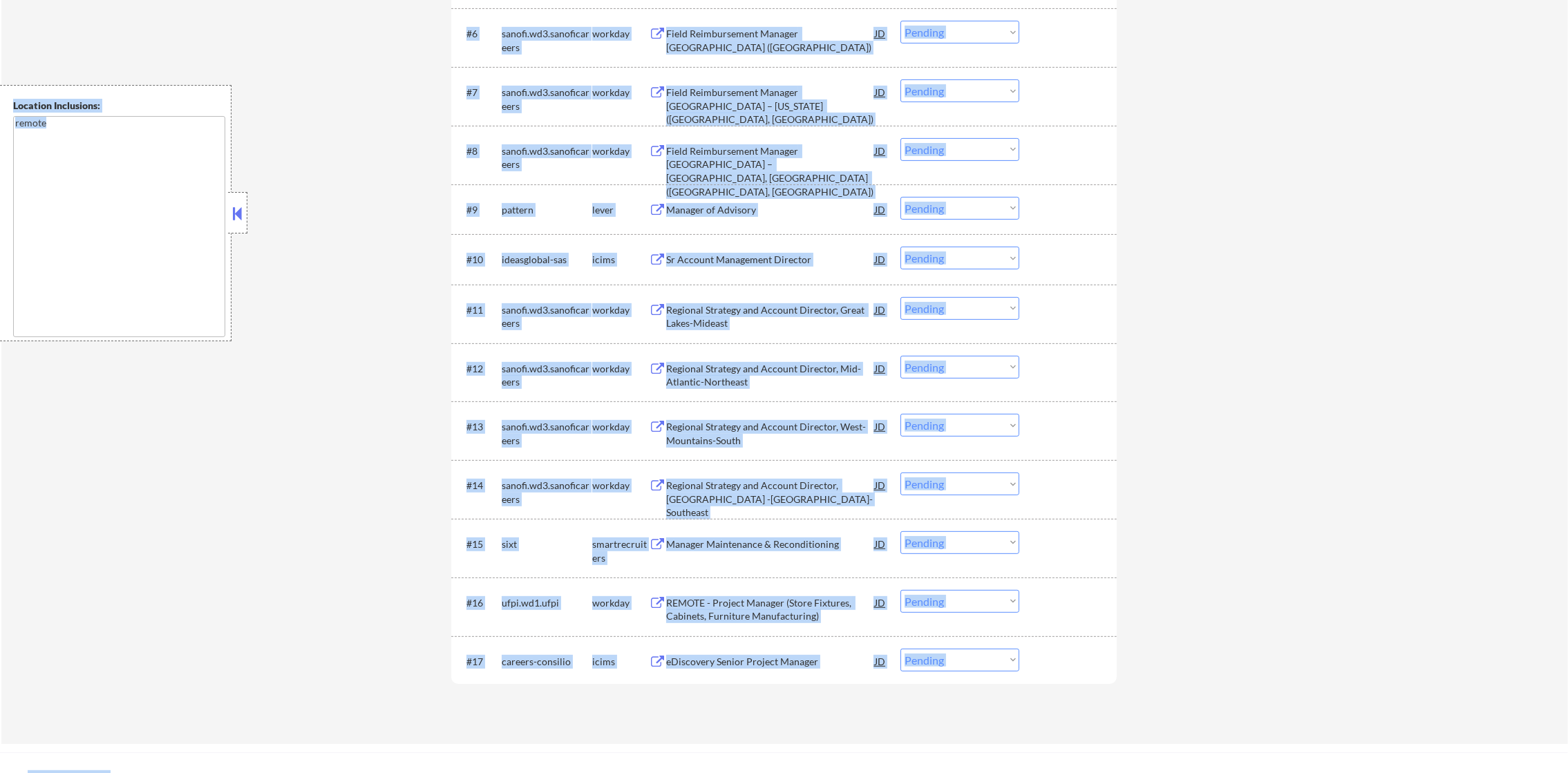
drag, startPoint x: 1553, startPoint y: 495, endPoint x: 1573, endPoint y: 446, distance: 52.9
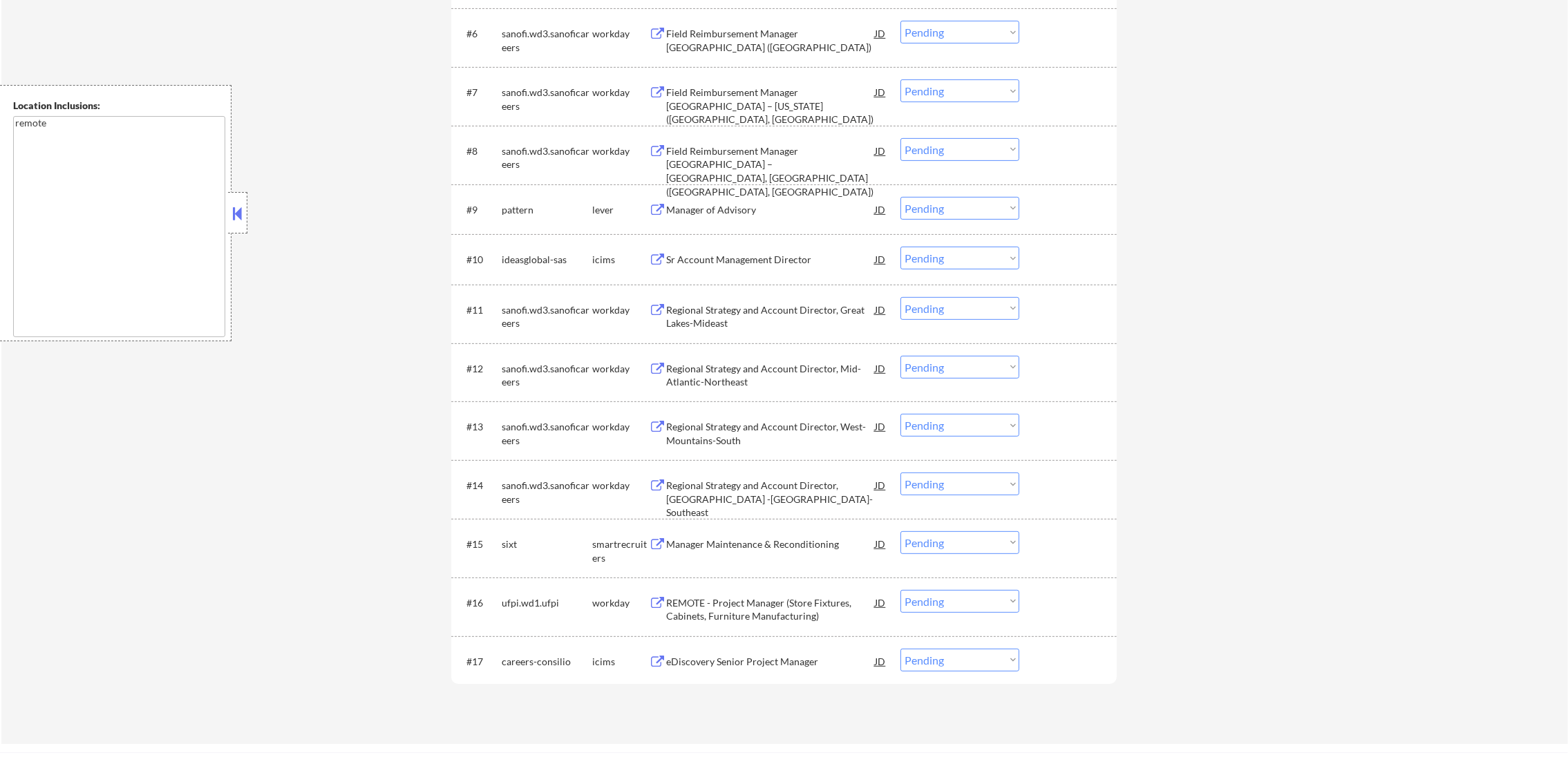
click at [1287, 488] on div "← Return to /applysquad Mailslurp Inbox Job Search Builder Vincent Tangkilisan …" at bounding box center [784, 0] width 1566 height 1488
drag, startPoint x: 926, startPoint y: 361, endPoint x: 926, endPoint y: 378, distance: 17.0
click at [926, 364] on select "Choose an option... Pending Applied Excluded (Questions) Excluded (Expired) Exc…" at bounding box center [960, 368] width 119 height 23
click at [900, 356] on select "Choose an option... Pending Applied Excluded (Questions) Excluded (Expired) Exc…" at bounding box center [960, 368] width 119 height 23
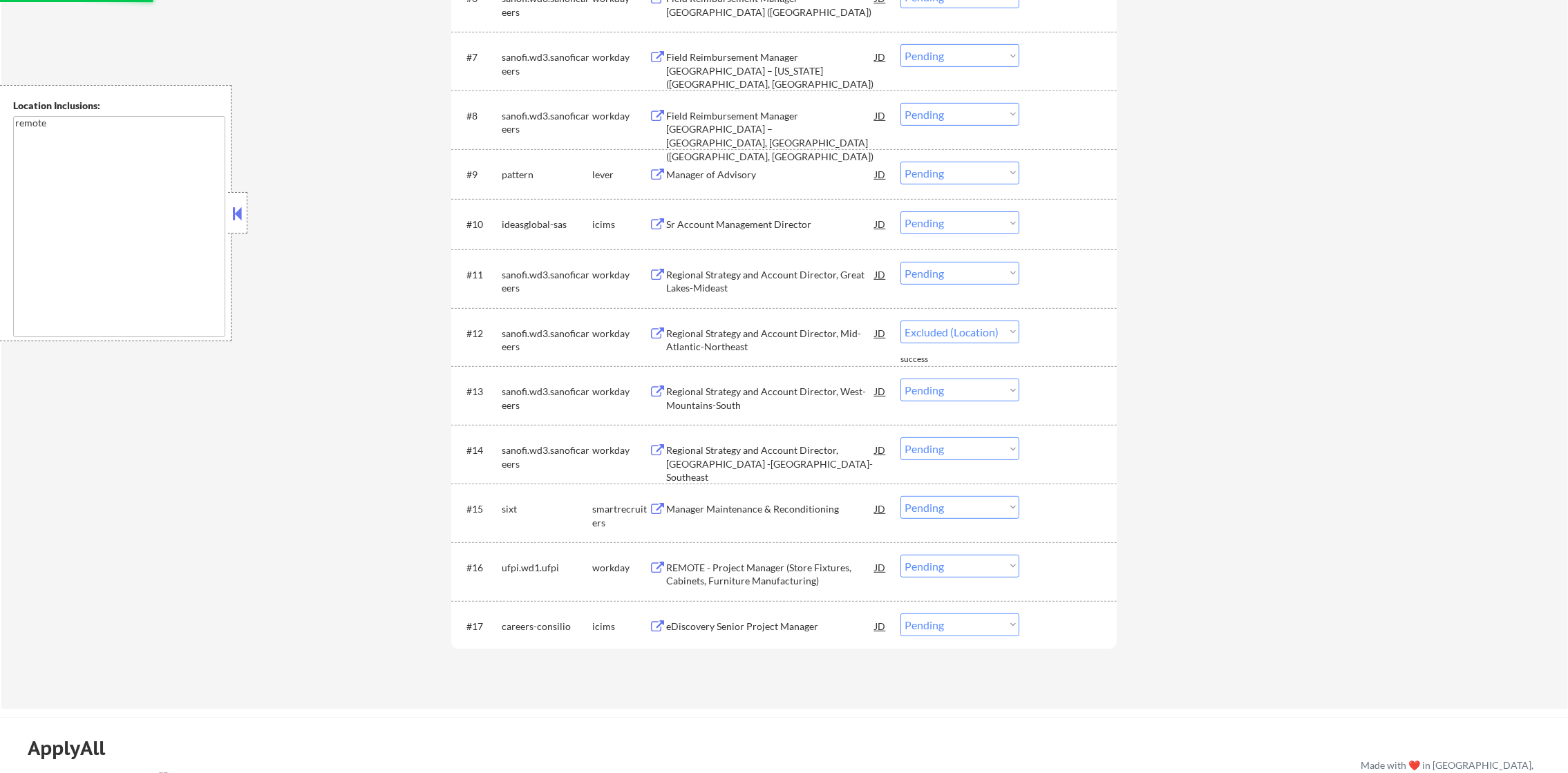
select select ""pending""
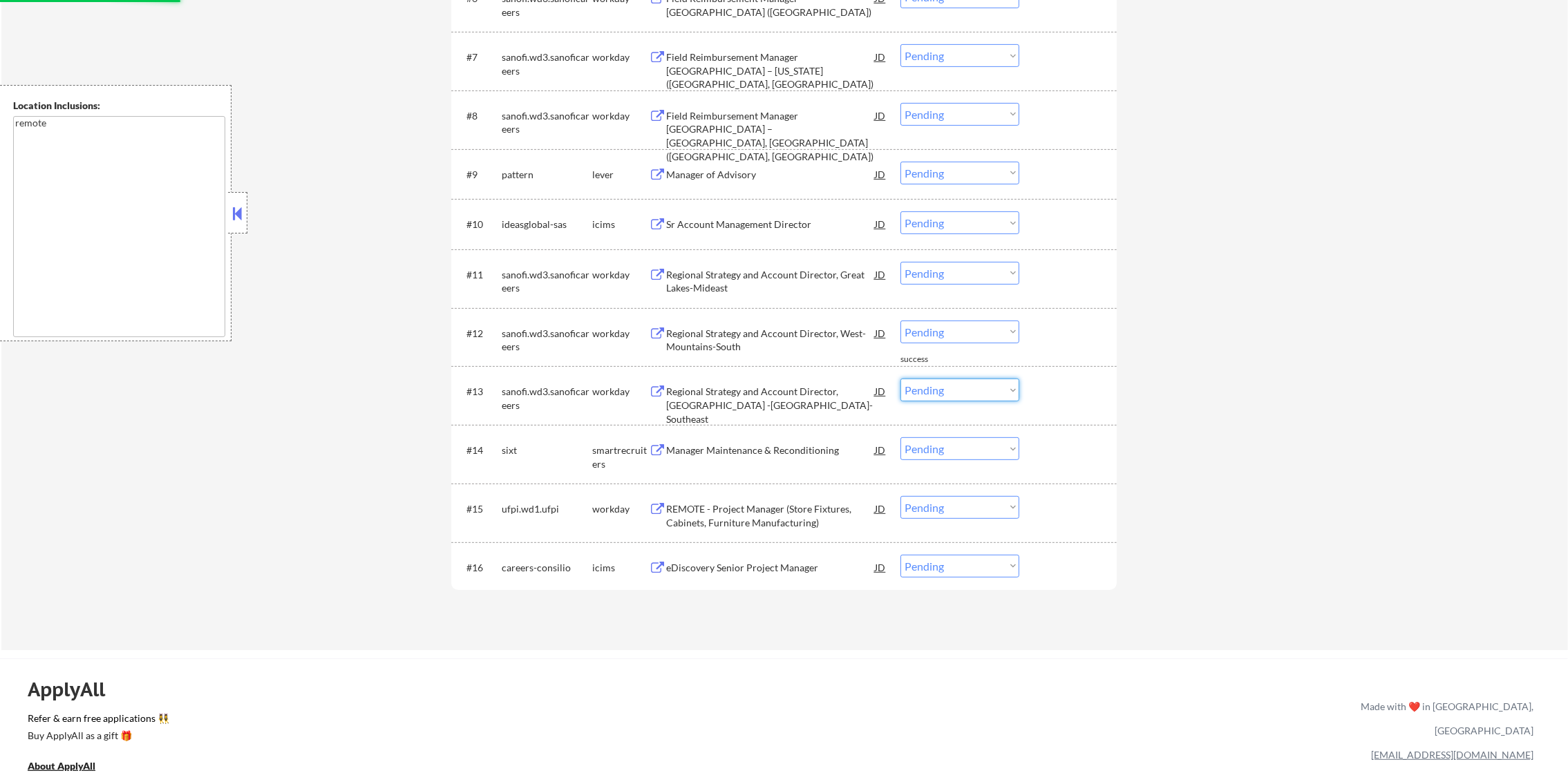
click at [940, 397] on select "Choose an option... Pending Applied Excluded (Questions) Excluded (Expired) Exc…" at bounding box center [960, 390] width 119 height 23
select select ""excluded__location_""
click at [900, 378] on select "Choose an option... Pending Applied Excluded (Questions) Excluded (Expired) Exc…" at bounding box center [960, 390] width 119 height 23
click at [954, 327] on select "Choose an option... Pending Applied Excluded (Questions) Excluded (Expired) Exc…" at bounding box center [960, 332] width 119 height 23
select select ""excluded__location_""
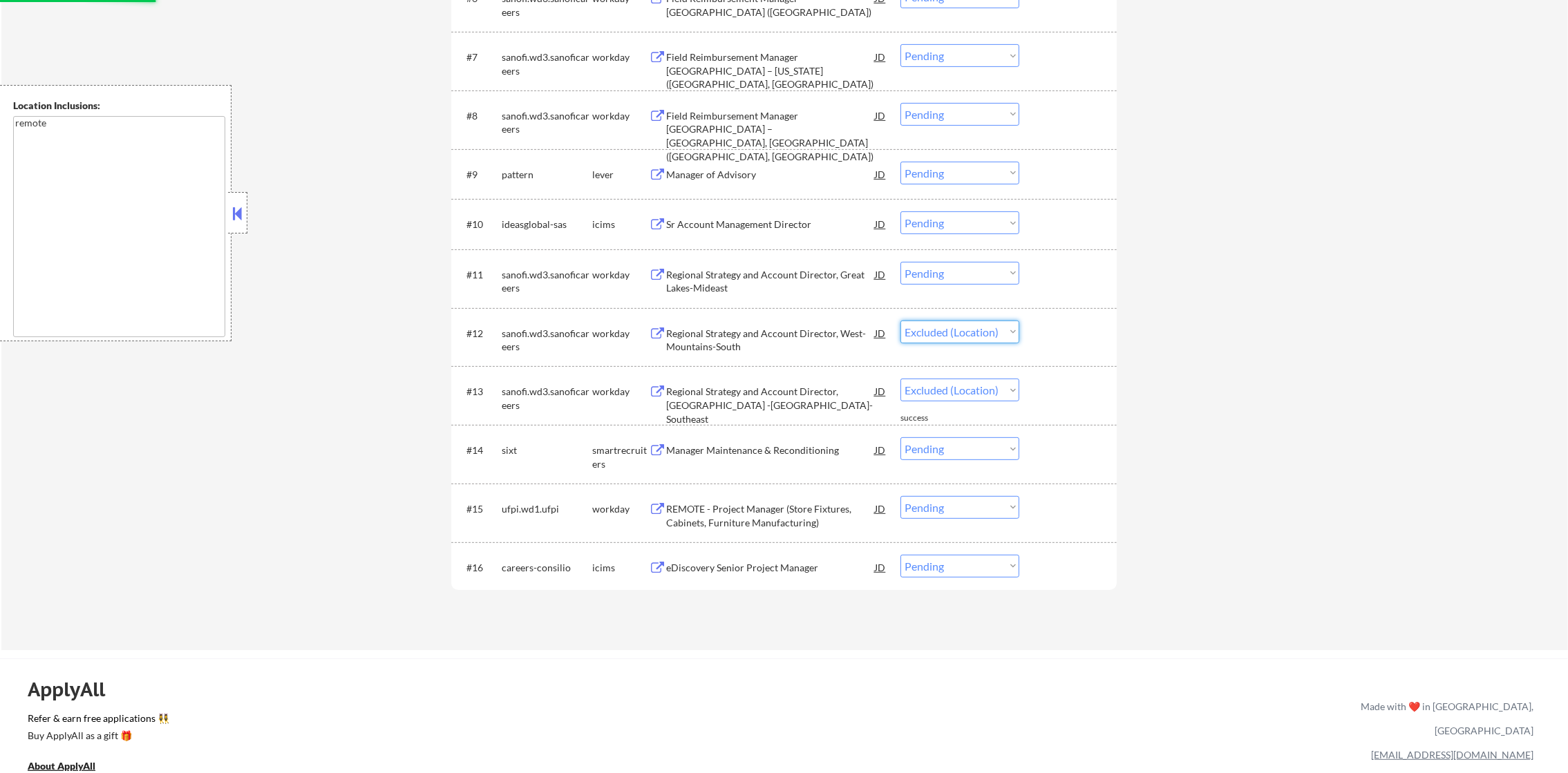
click at [900, 320] on select "Choose an option... Pending Applied Excluded (Questions) Excluded (Expired) Exc…" at bounding box center [960, 332] width 119 height 23
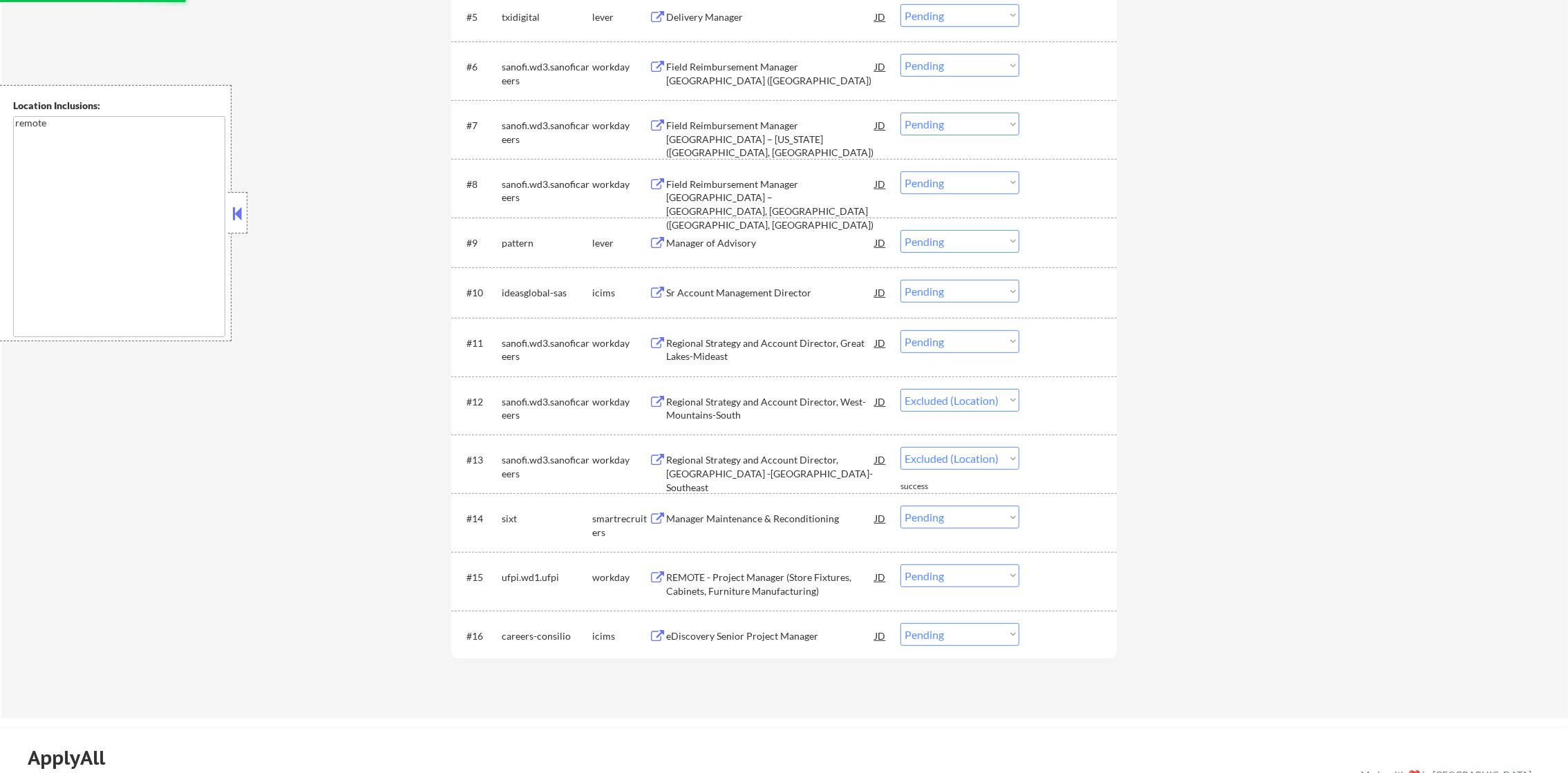
scroll to position [765, 0]
select select ""pending""
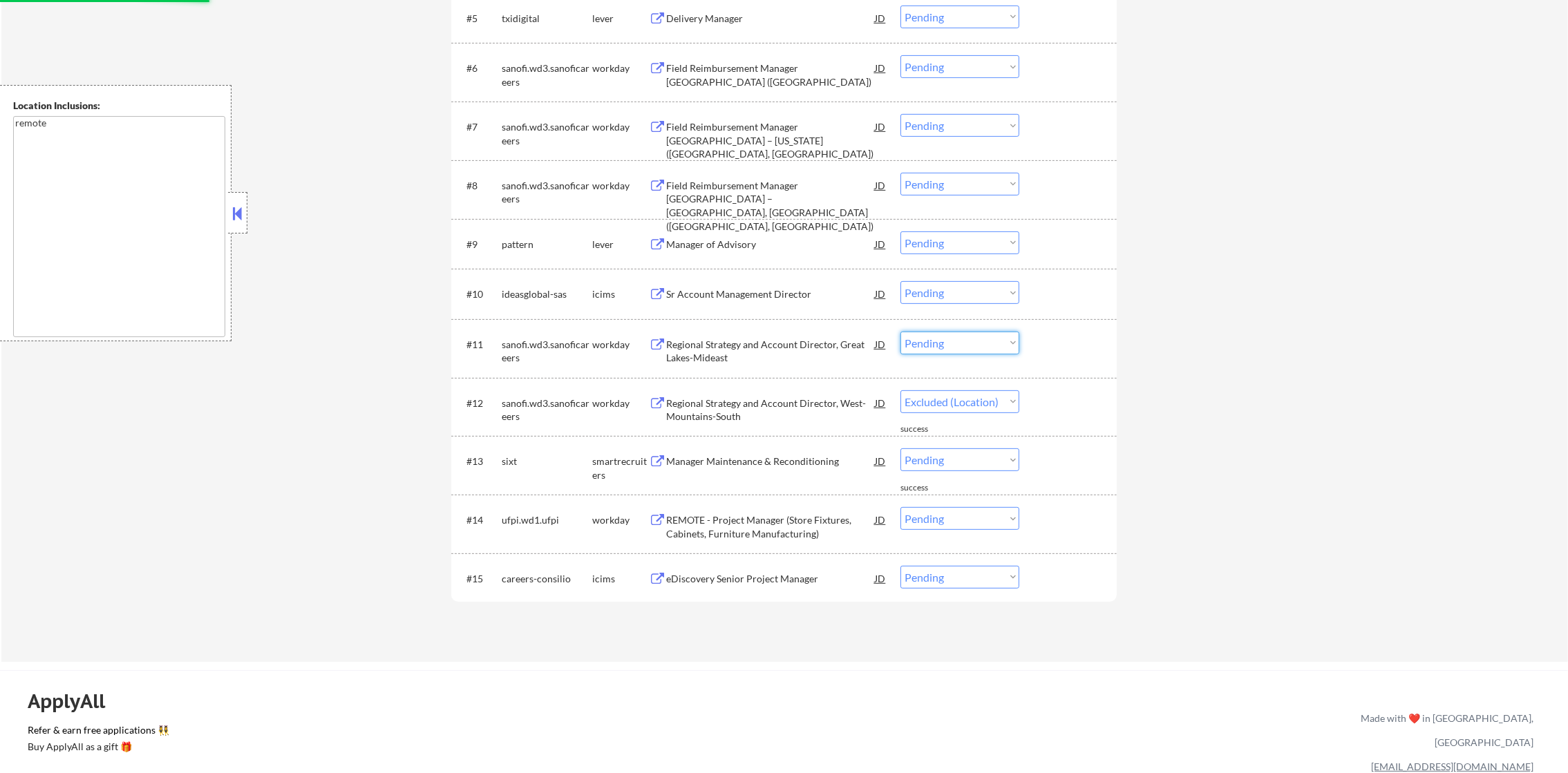
click at [939, 343] on select "Choose an option... Pending Applied Excluded (Questions) Excluded (Expired) Exc…" at bounding box center [960, 344] width 119 height 23
select select ""pending""
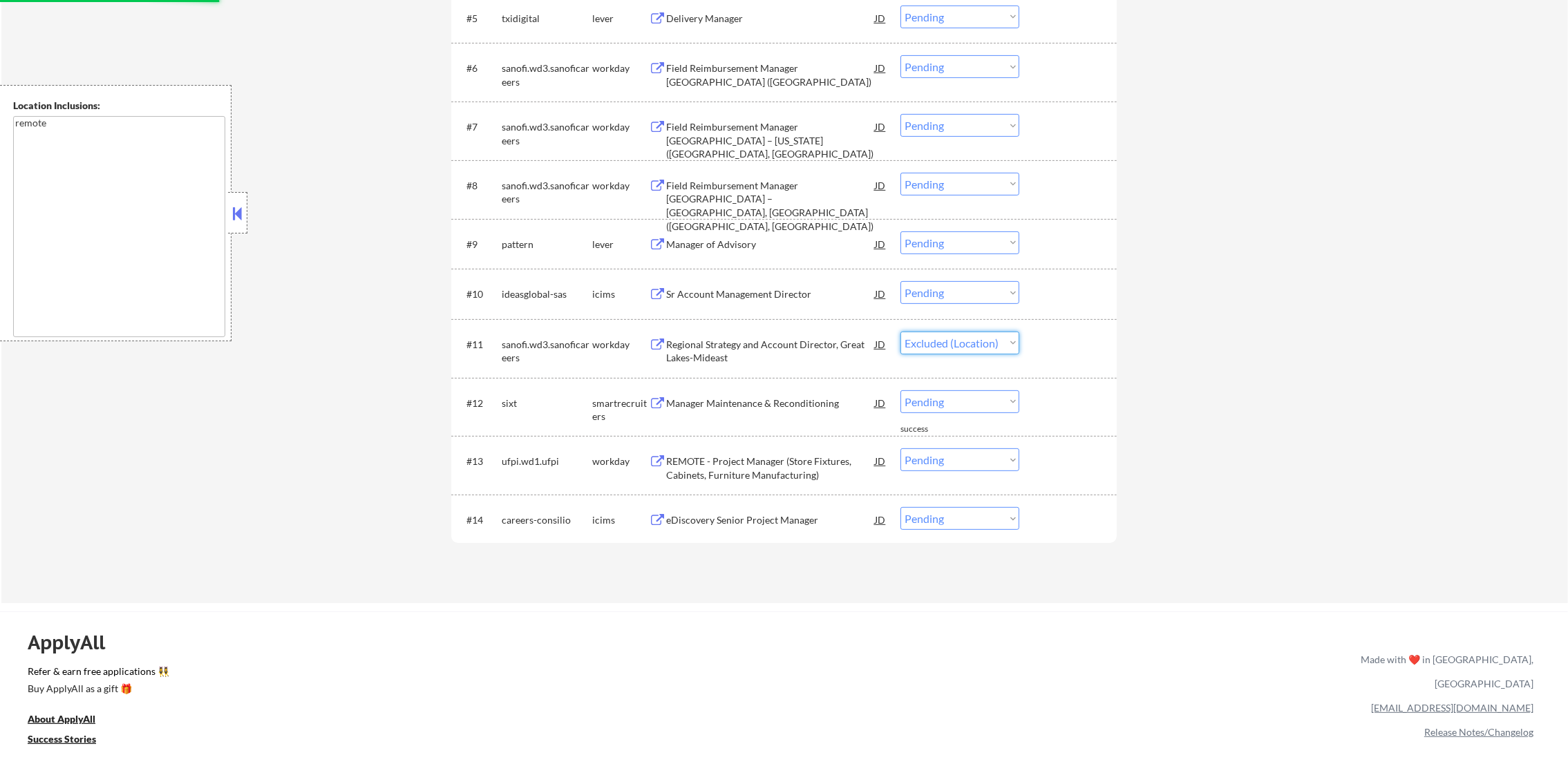
click at [900, 332] on select "Choose an option... Pending Applied Excluded (Questions) Excluded (Expired) Exc…" at bounding box center [960, 344] width 119 height 23
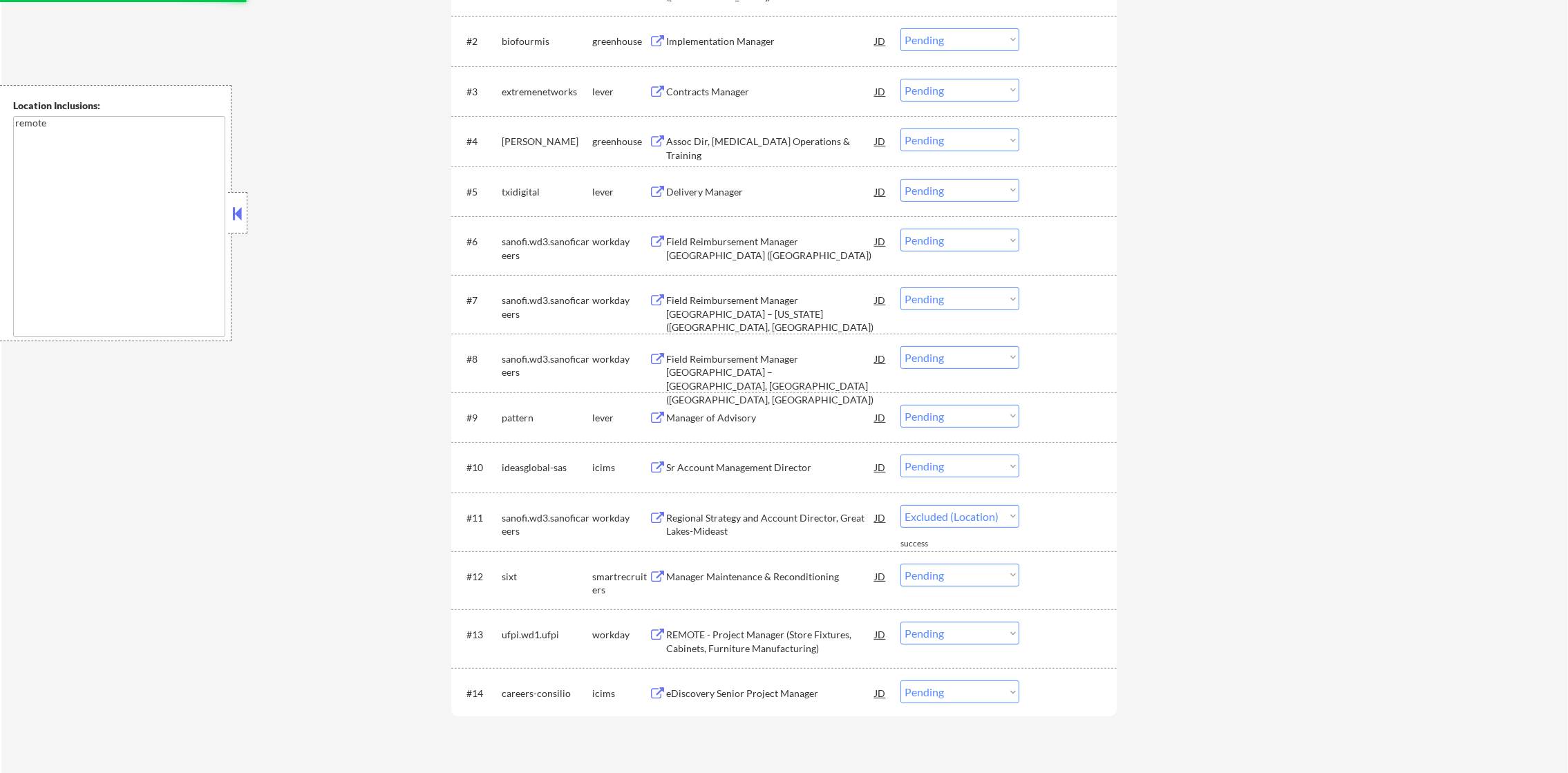
select select ""pending""
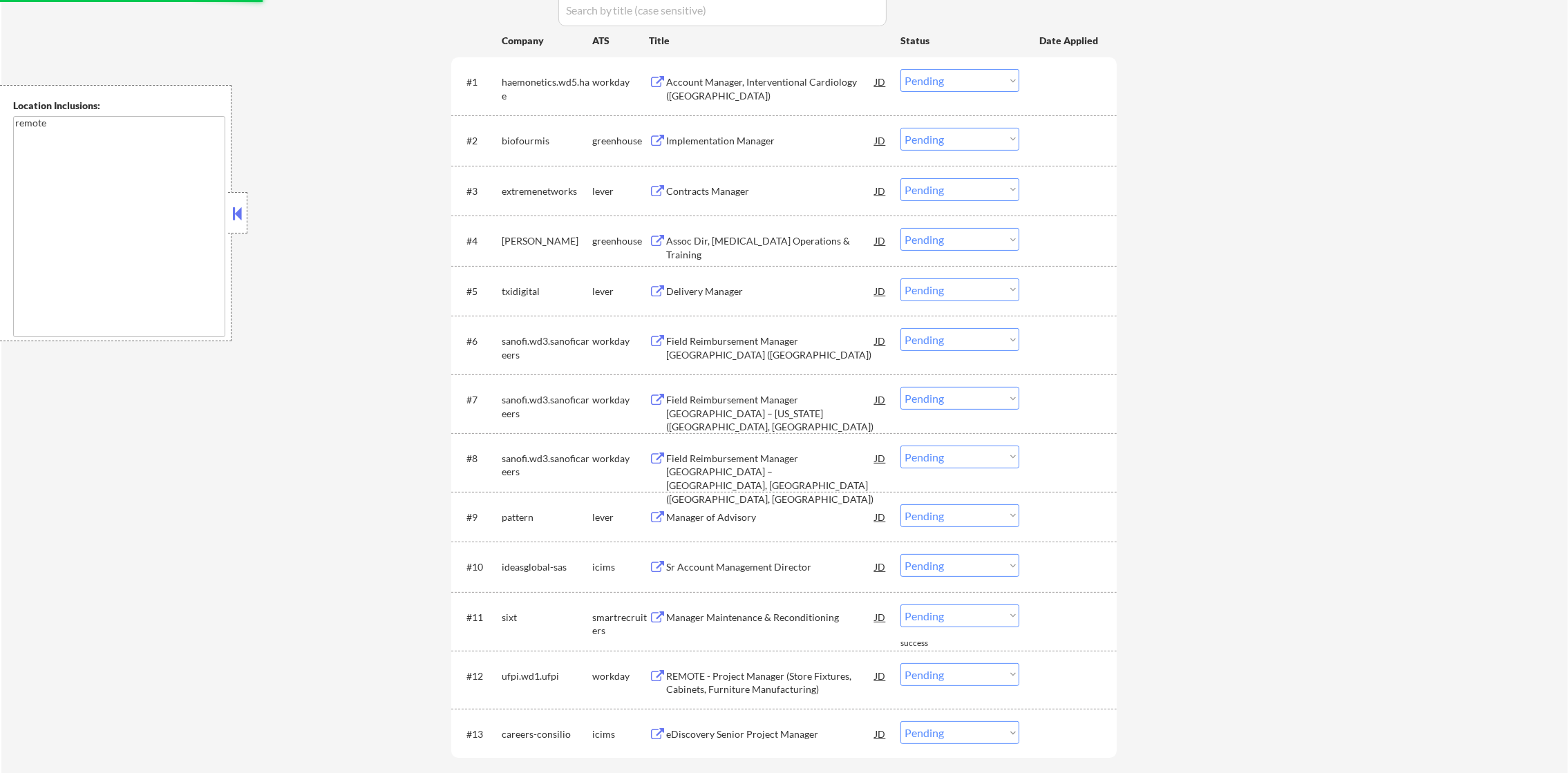
scroll to position [488, 0]
click at [931, 444] on div "#8 sanofi.wd3.sanoficareers workday Field Reimbursement Manager Tzield – Seattl…" at bounding box center [781, 466] width 652 height 46
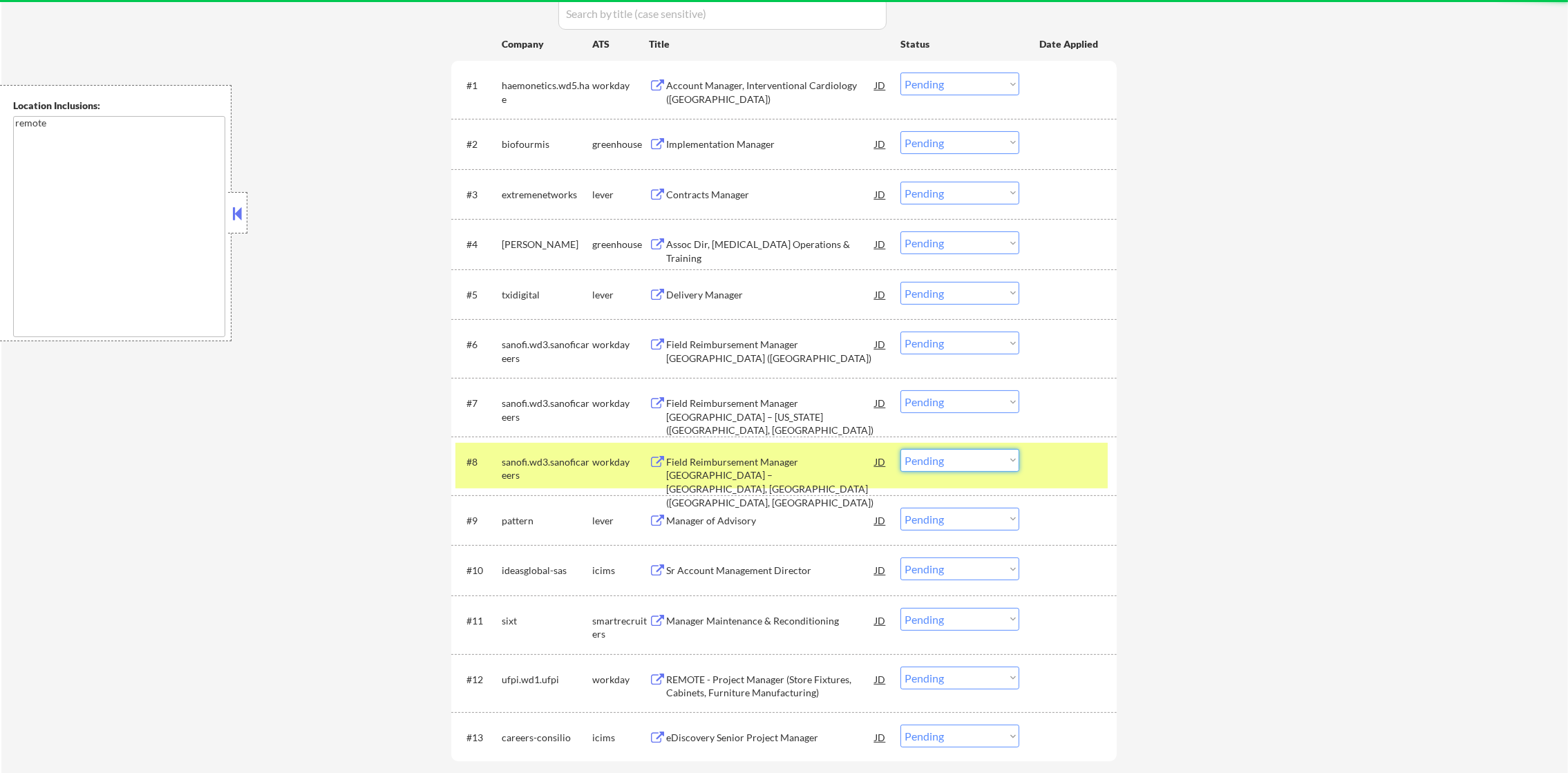
click at [931, 457] on select "Choose an option... Pending Applied Excluded (Questions) Excluded (Expired) Exc…" at bounding box center [960, 461] width 119 height 23
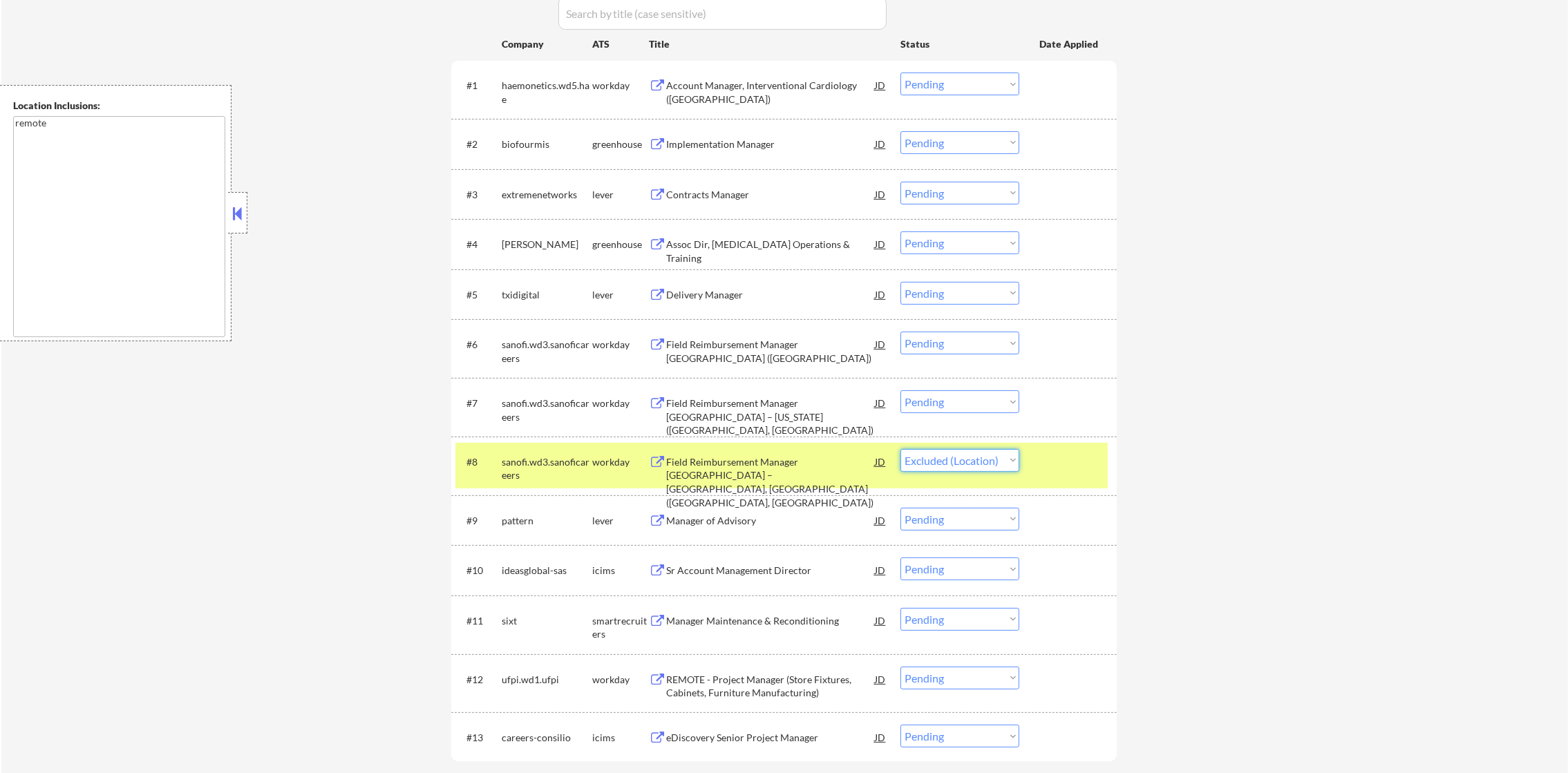
click at [900, 449] on select "Choose an option... Pending Applied Excluded (Questions) Excluded (Expired) Exc…" at bounding box center [960, 461] width 119 height 23
click at [528, 490] on div "#8 sanofi.wd3.sanoficareers workday Field Reimbursement Manager Tzield – Seattl…" at bounding box center [784, 466] width 665 height 59
select select ""pending""
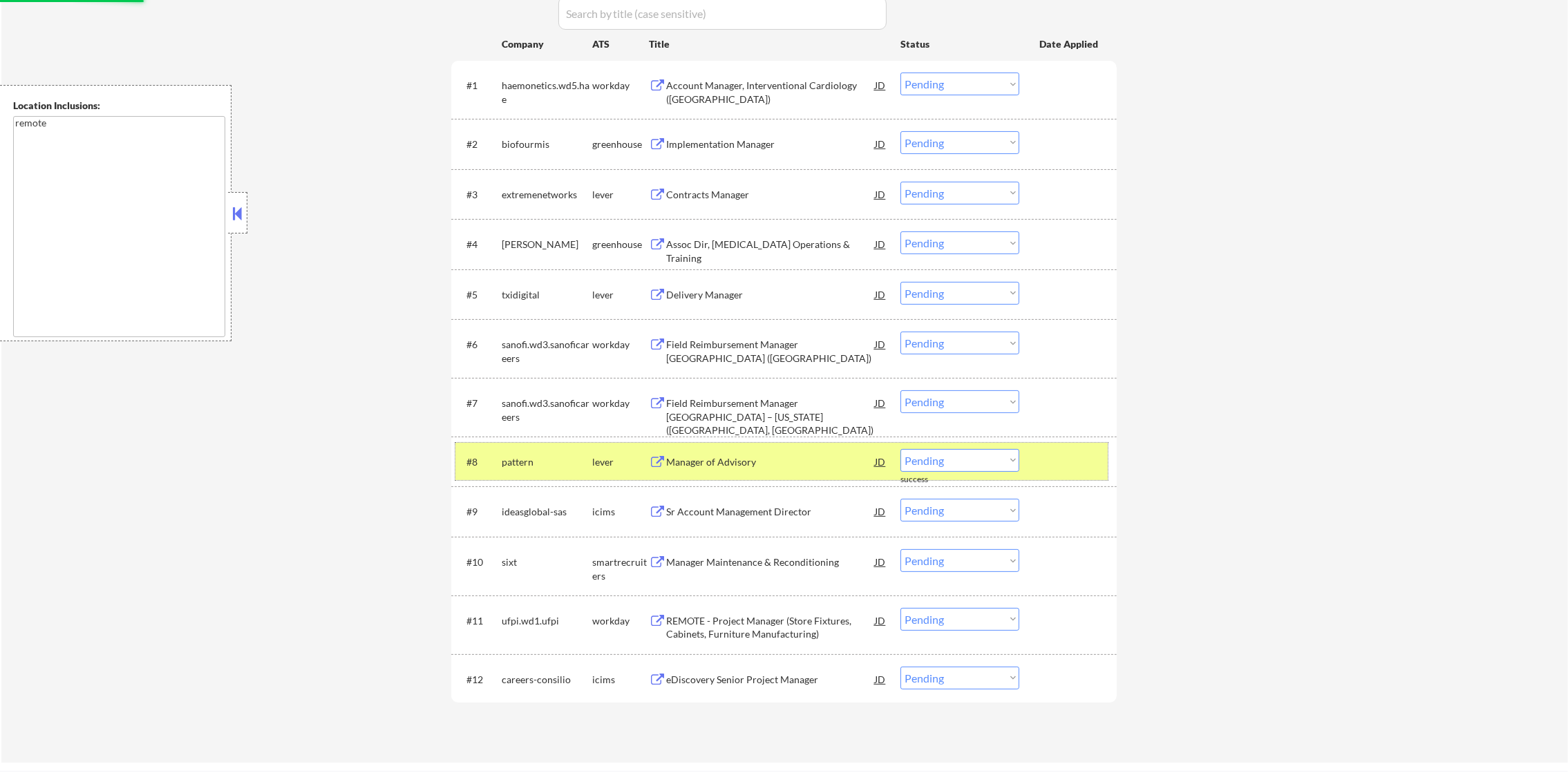
click at [579, 473] on div "pattern" at bounding box center [547, 462] width 90 height 25
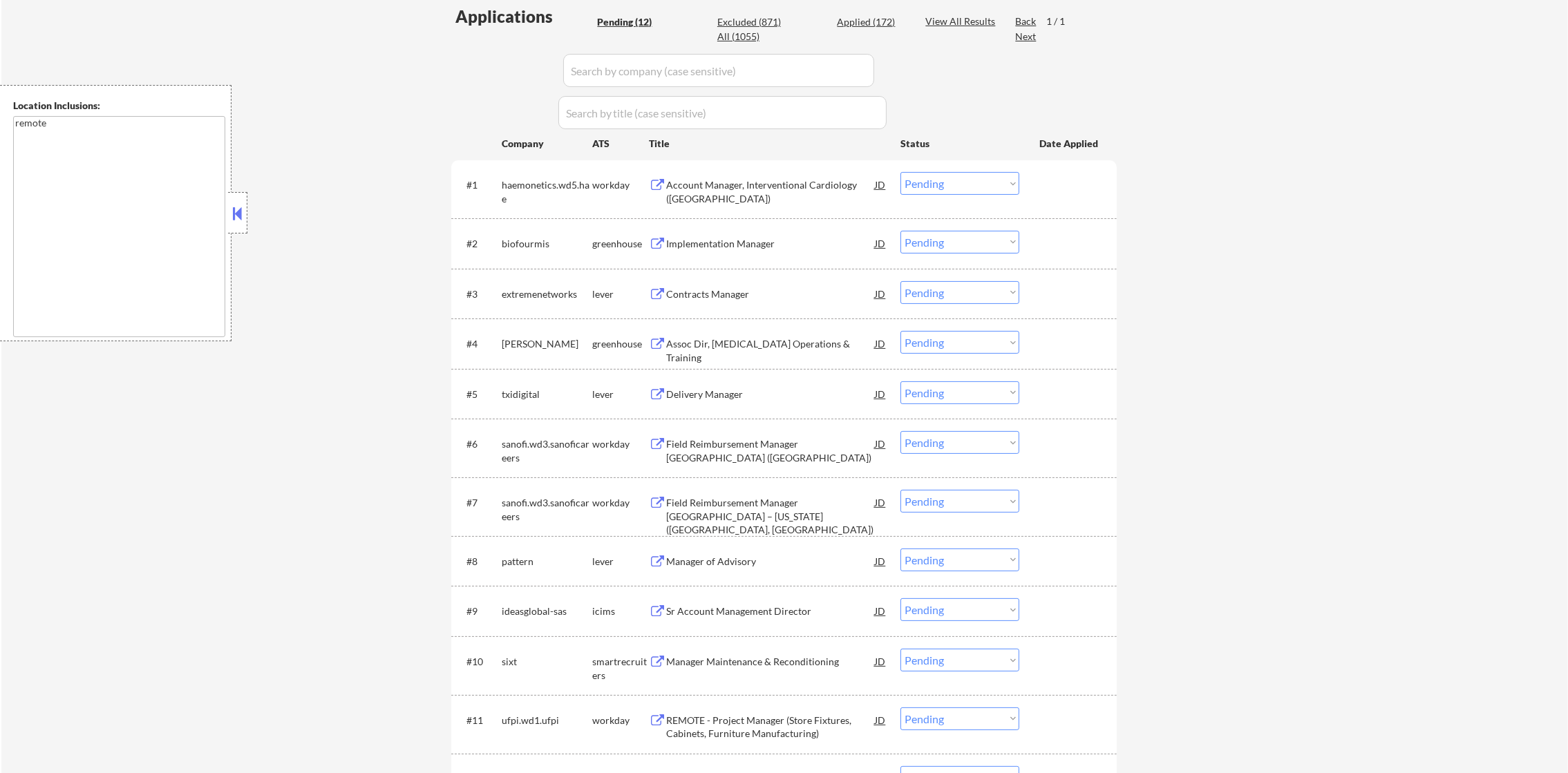
scroll to position [385, 0]
click at [743, 192] on div "Account Manager, Interventional Cardiology (Southern CA)" at bounding box center [770, 195] width 208 height 27
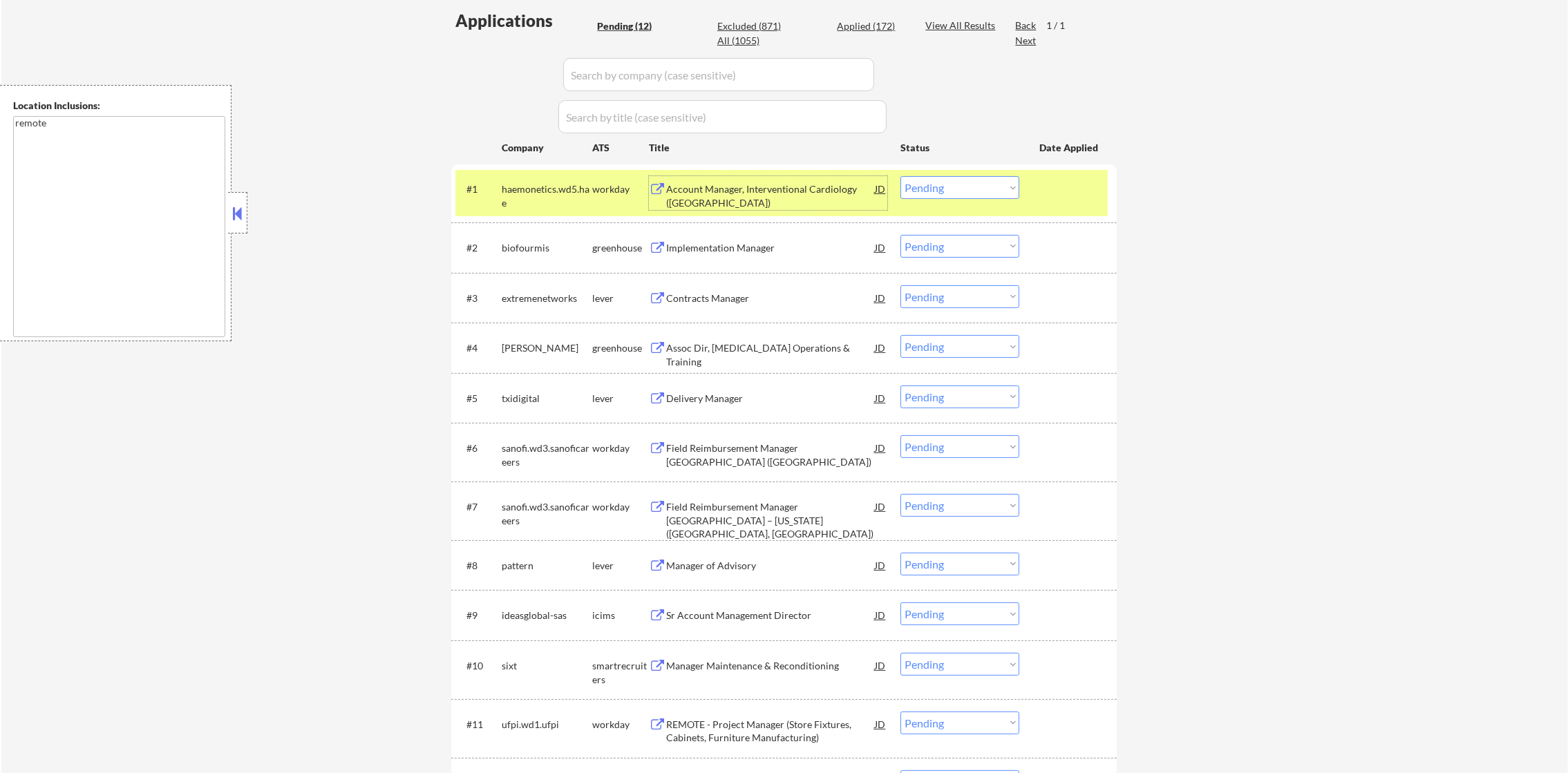
drag, startPoint x: 930, startPoint y: 188, endPoint x: 934, endPoint y: 201, distance: 13.6
click at [930, 188] on select "Choose an option... Pending Applied Excluded (Questions) Excluded (Expired) Exc…" at bounding box center [960, 188] width 119 height 23
click at [900, 176] on select "Choose an option... Pending Applied Excluded (Questions) Excluded (Expired) Exc…" at bounding box center [960, 188] width 119 height 23
click at [566, 199] on div "haemonetics.wd5.hae" at bounding box center [547, 195] width 90 height 27
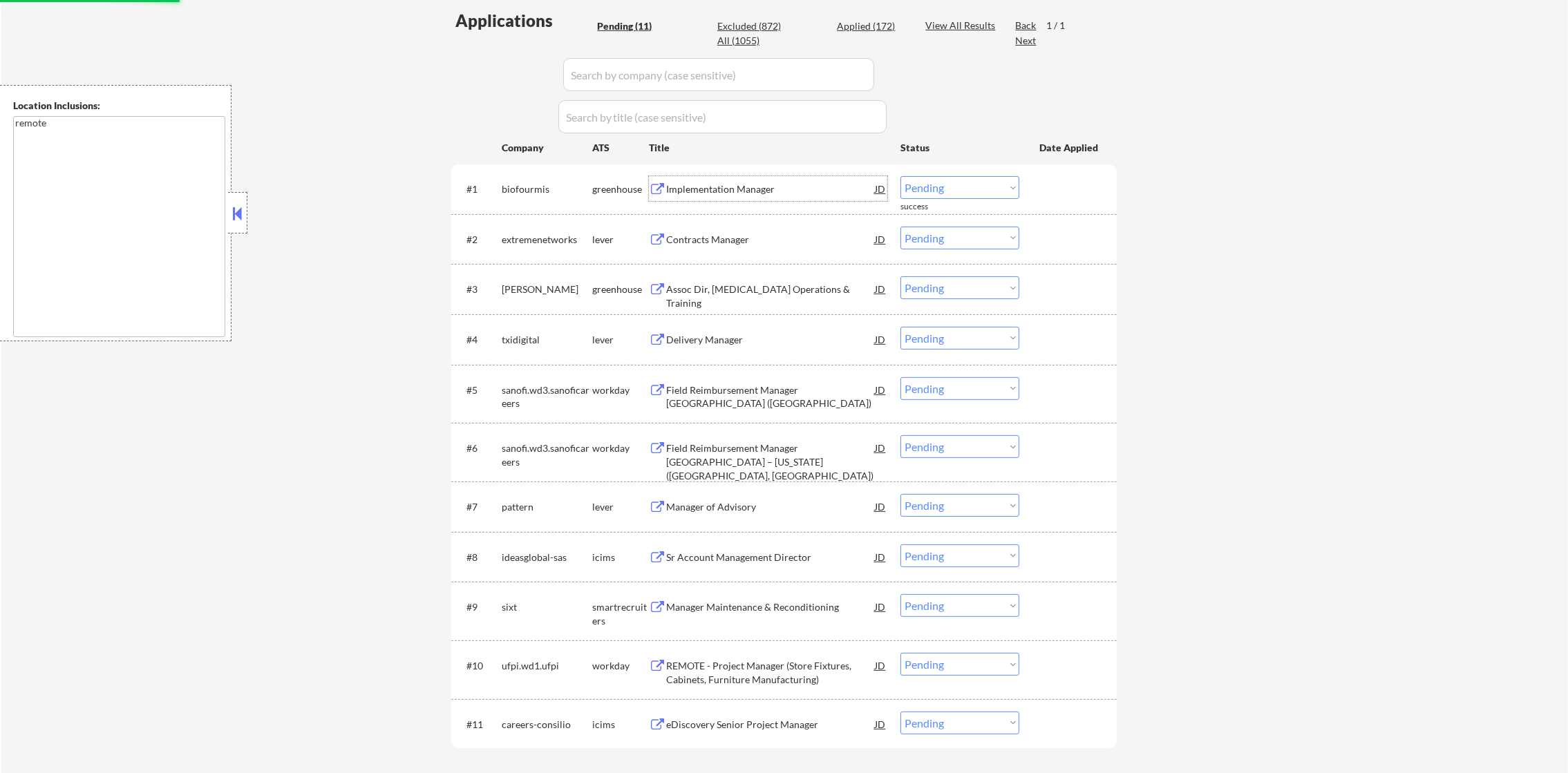
click at [749, 179] on div "Implementation Manager" at bounding box center [770, 188] width 208 height 25
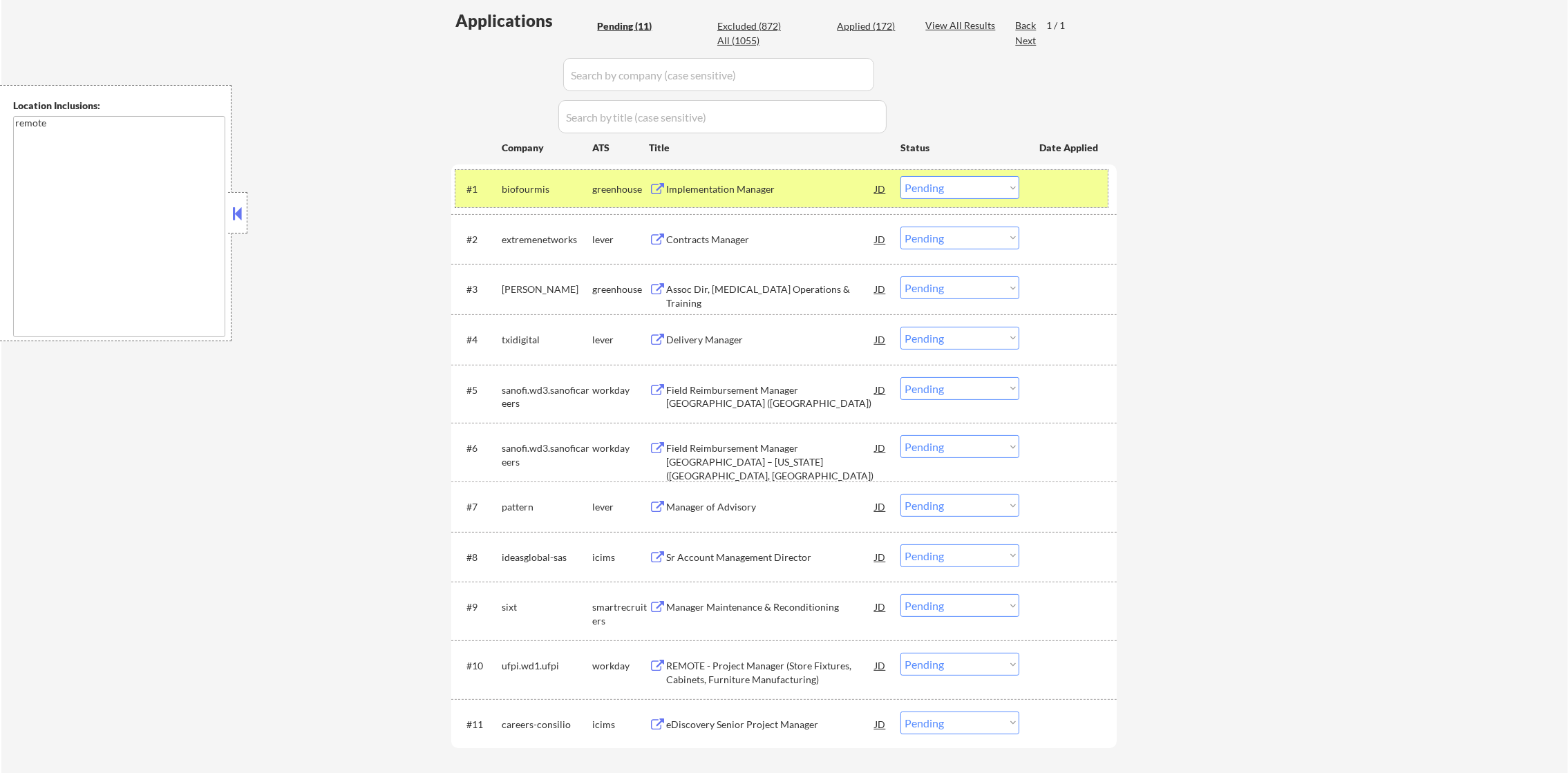
drag, startPoint x: 897, startPoint y: 175, endPoint x: 913, endPoint y: 184, distance: 18.4
click at [900, 180] on div "#1 biofourmis greenhouse Implementation Manager JD warning_amber Choose an opti…" at bounding box center [781, 188] width 652 height 37
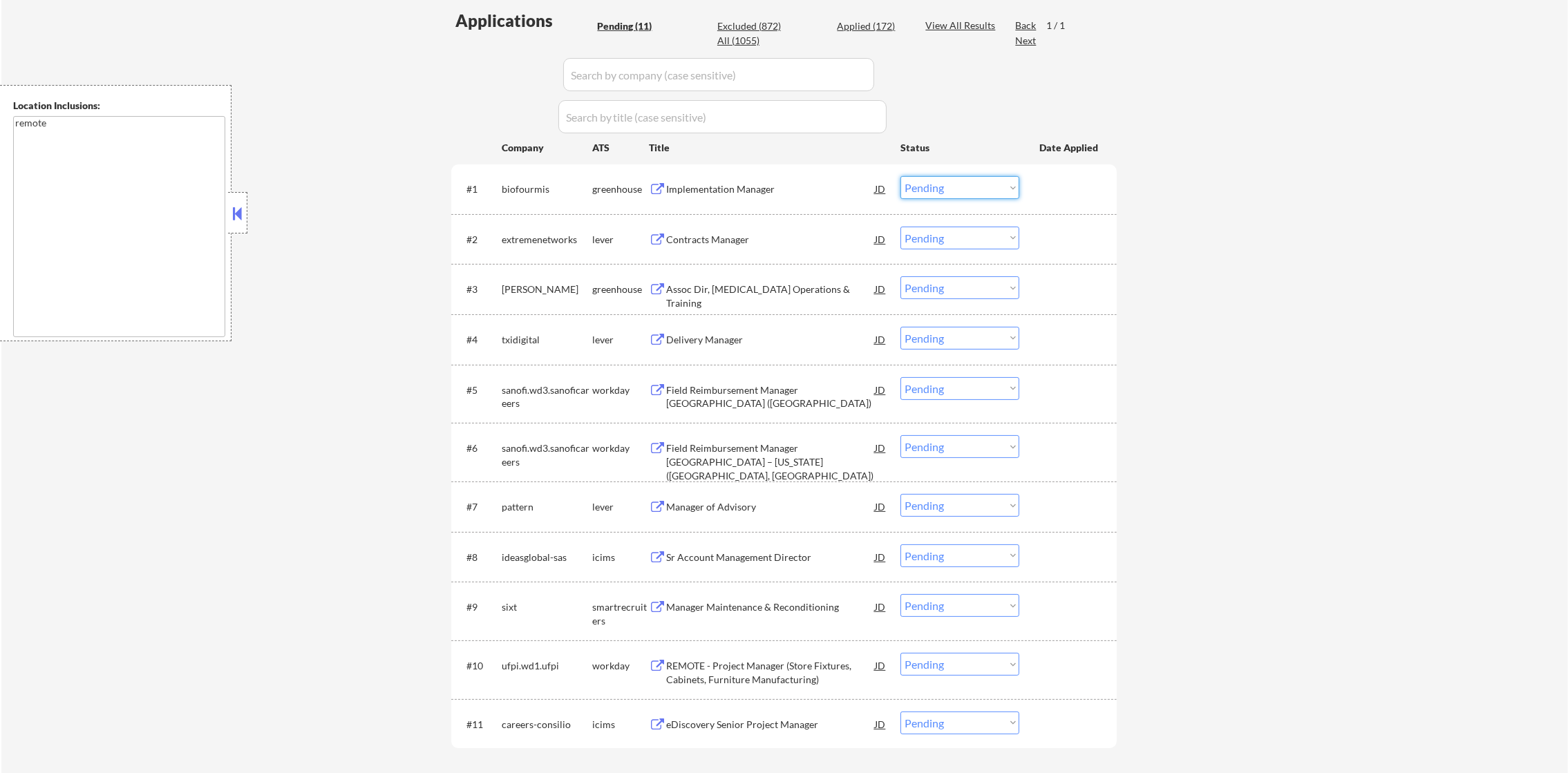
drag, startPoint x: 925, startPoint y: 191, endPoint x: 927, endPoint y: 201, distance: 10.2
click at [926, 199] on div "#1 biofourmis greenhouse Implementation Manager JD warning_amber Choose an opti…" at bounding box center [781, 188] width 652 height 37
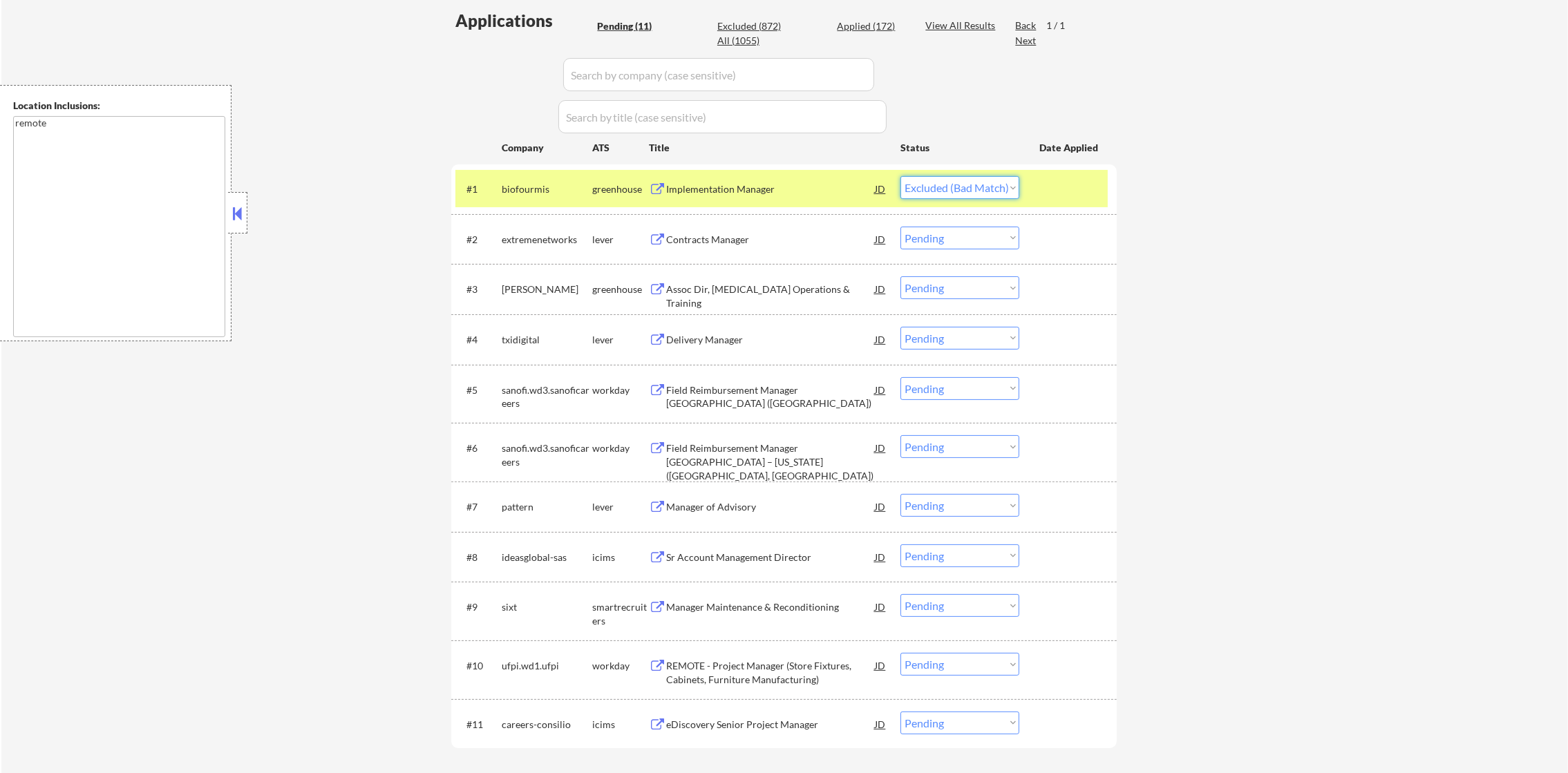
click at [900, 176] on select "Choose an option... Pending Applied Excluded (Questions) Excluded (Expired) Exc…" at bounding box center [960, 188] width 119 height 23
click at [536, 194] on div "biofourmis" at bounding box center [547, 189] width 90 height 14
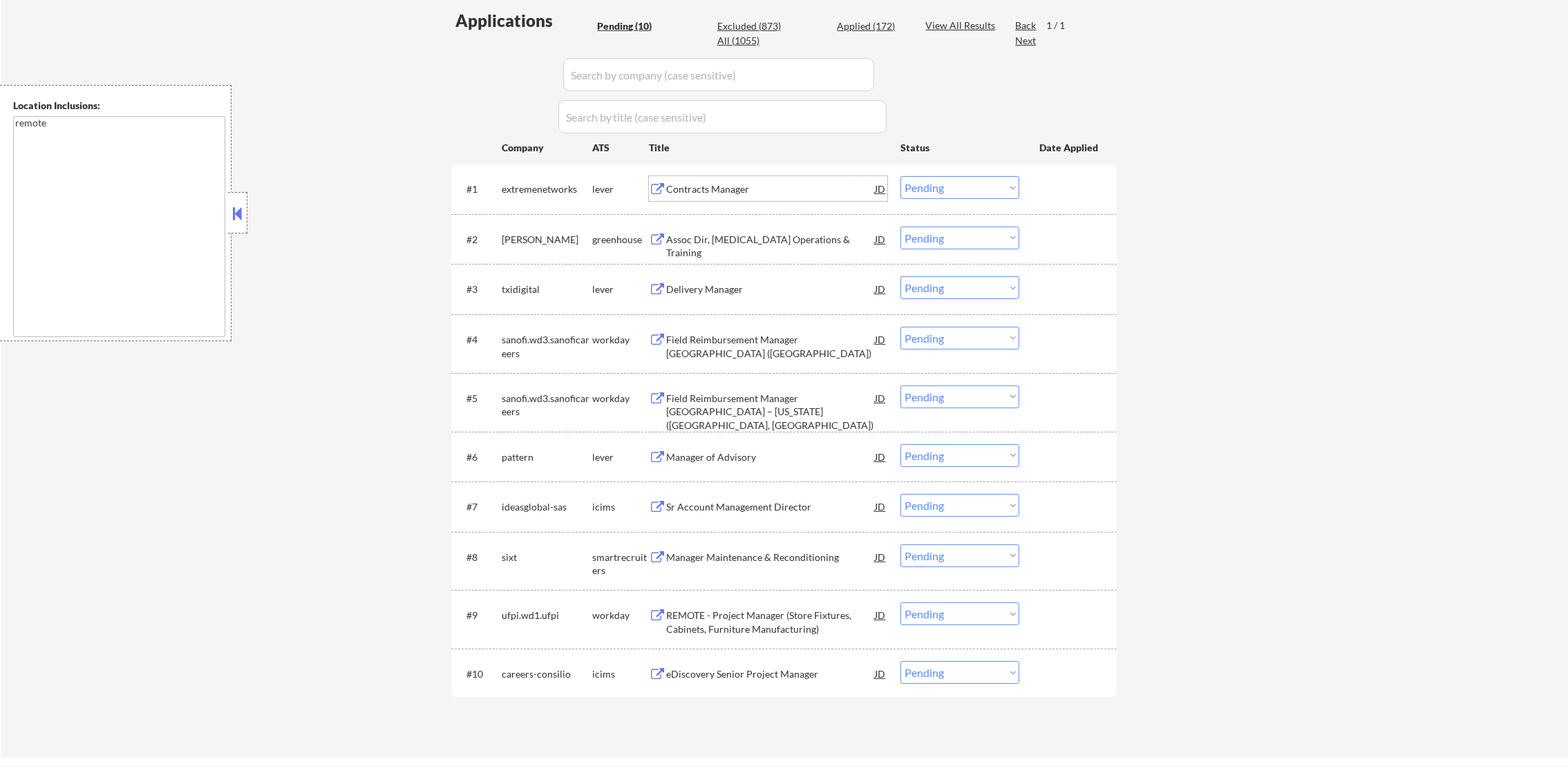
click at [777, 187] on div "Contracts Manager" at bounding box center [770, 189] width 208 height 14
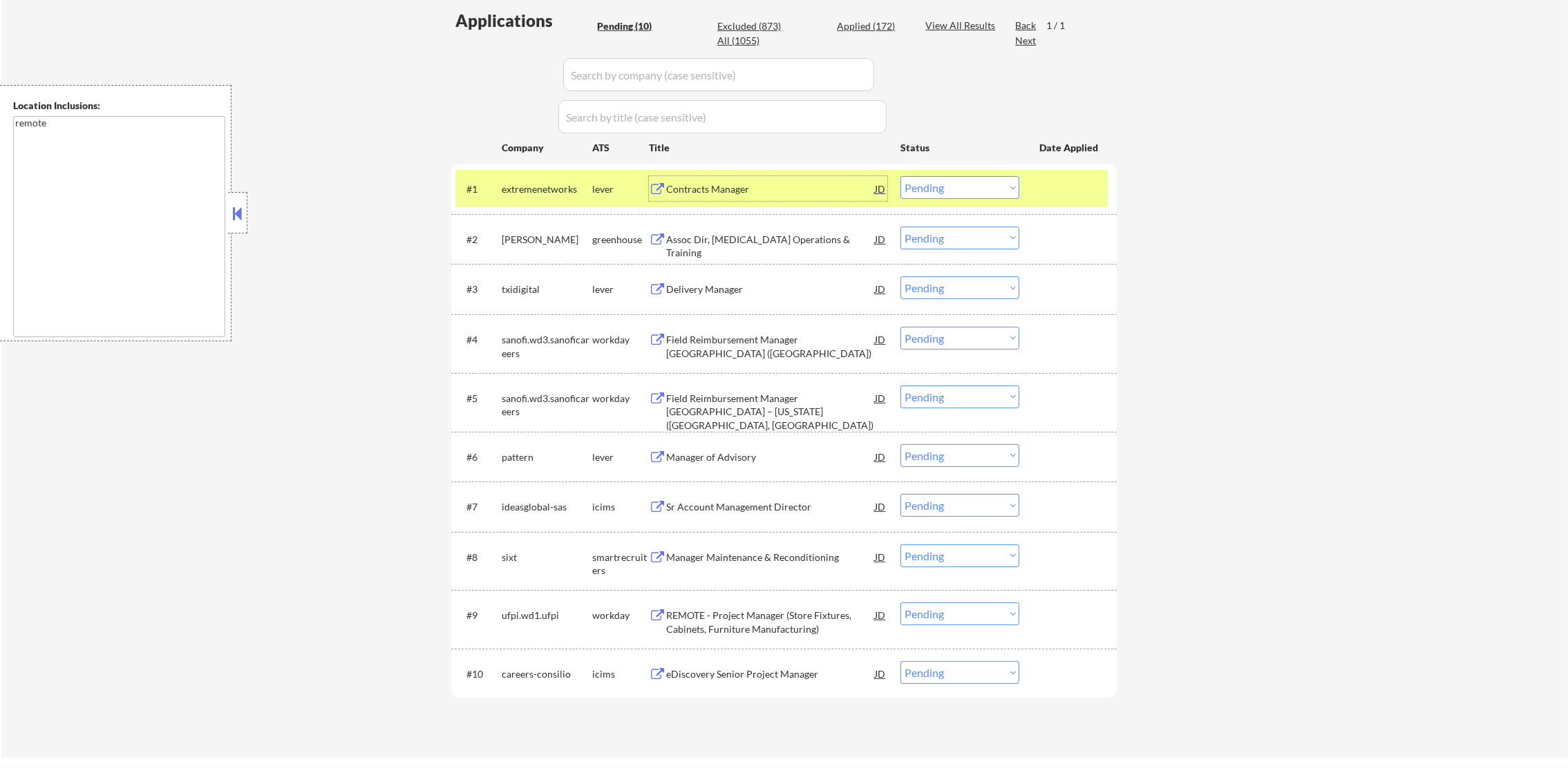
click at [940, 182] on select "Choose an option... Pending Applied Excluded (Questions) Excluded (Expired) Exc…" at bounding box center [960, 188] width 119 height 23
click at [900, 176] on select "Choose an option... Pending Applied Excluded (Questions) Excluded (Expired) Exc…" at bounding box center [960, 188] width 119 height 23
click at [537, 167] on div "#1 extremenetworks lever Contracts Manager JD warning_amber Choose an option...…" at bounding box center [784, 189] width 665 height 49
select select ""pending""
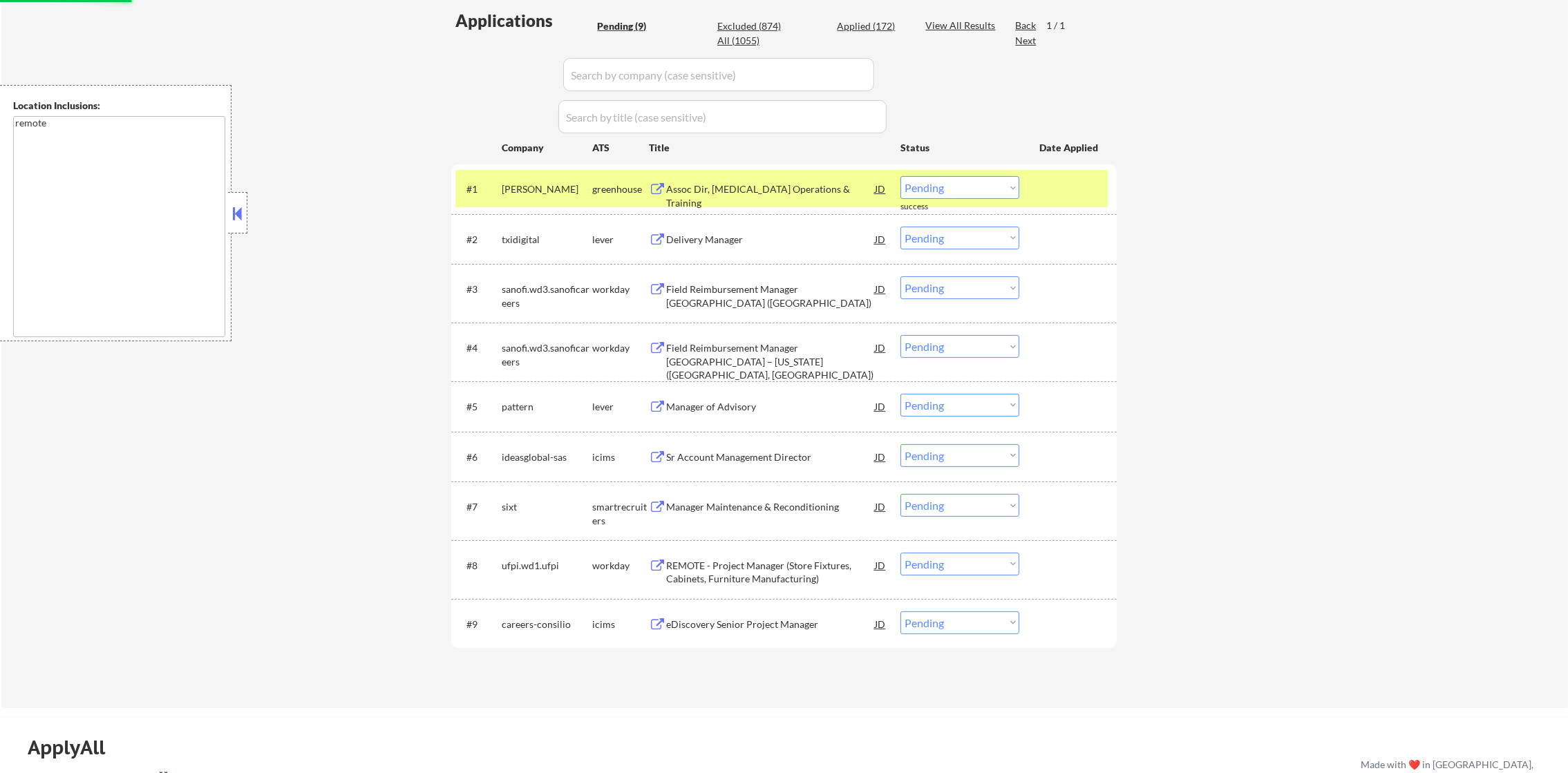
click at [562, 194] on div "natera" at bounding box center [547, 189] width 90 height 14
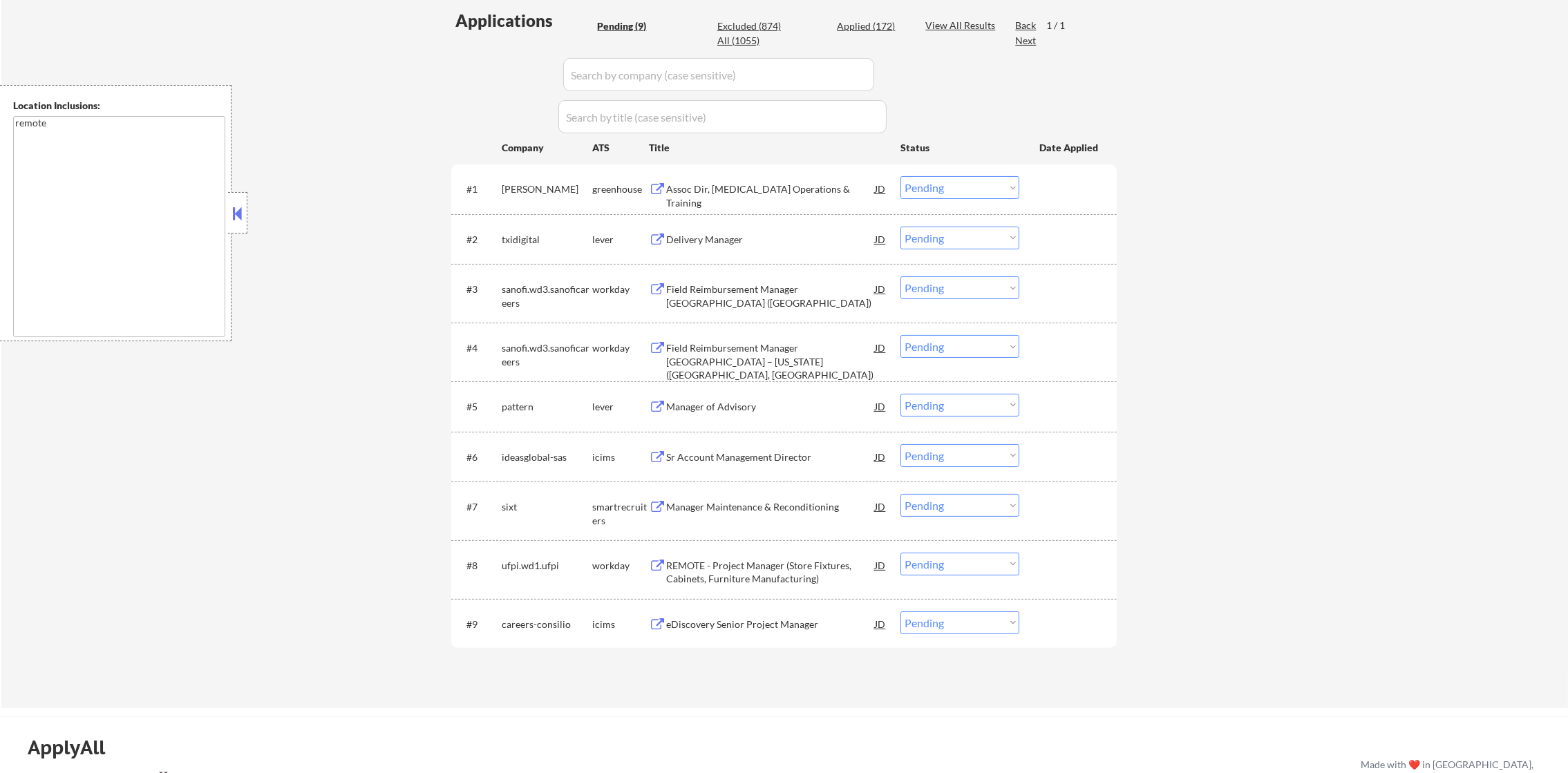
click at [727, 246] on div "Delivery Manager" at bounding box center [770, 239] width 208 height 25
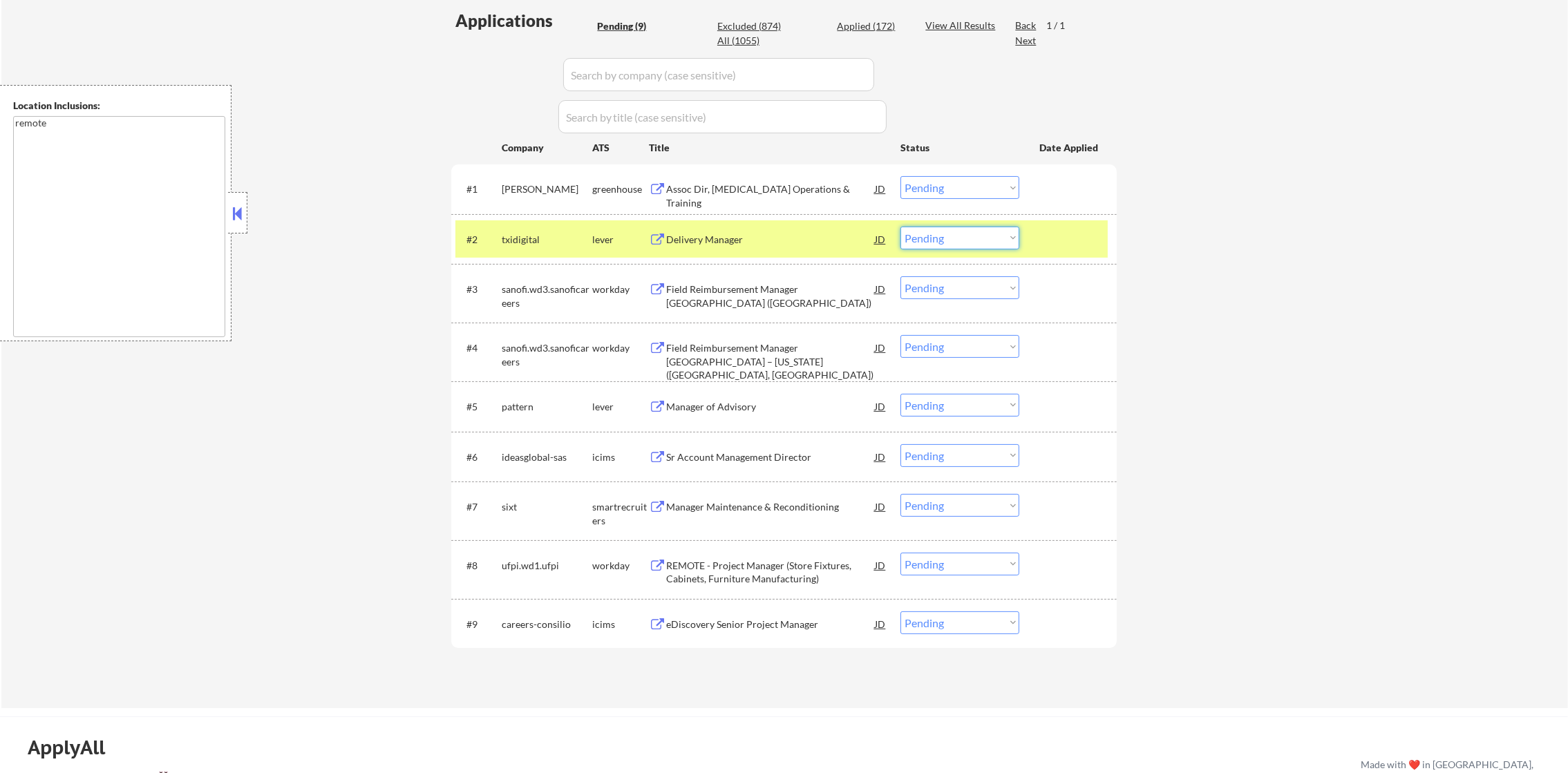
click at [923, 229] on select "Choose an option... Pending Applied Excluded (Questions) Excluded (Expired) Exc…" at bounding box center [960, 239] width 119 height 23
click at [900, 227] on select "Choose an option... Pending Applied Excluded (Questions) Excluded (Expired) Exc…" at bounding box center [960, 239] width 119 height 23
click at [542, 241] on div "txidigital" at bounding box center [547, 240] width 90 height 14
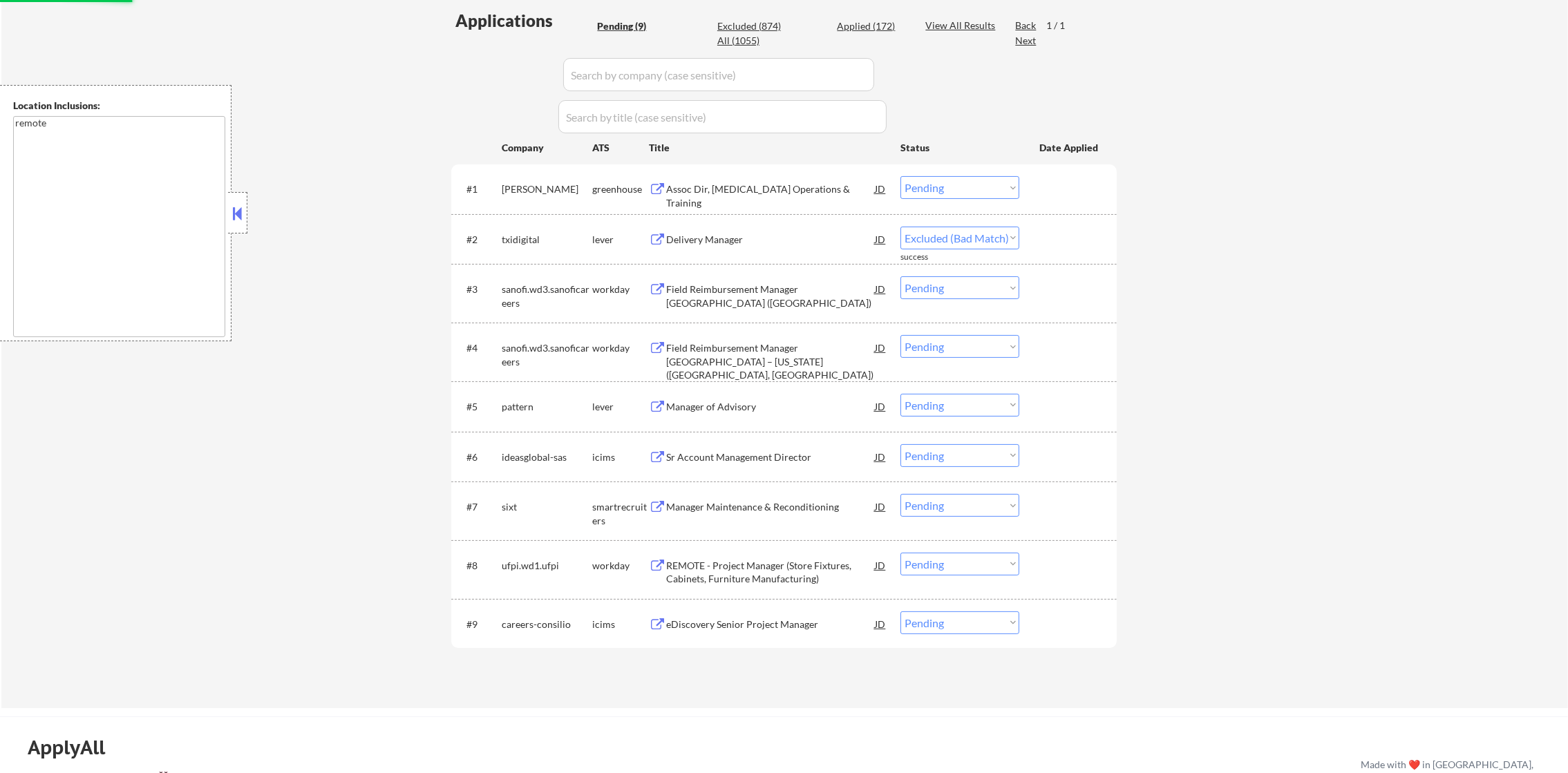
select select ""pending""
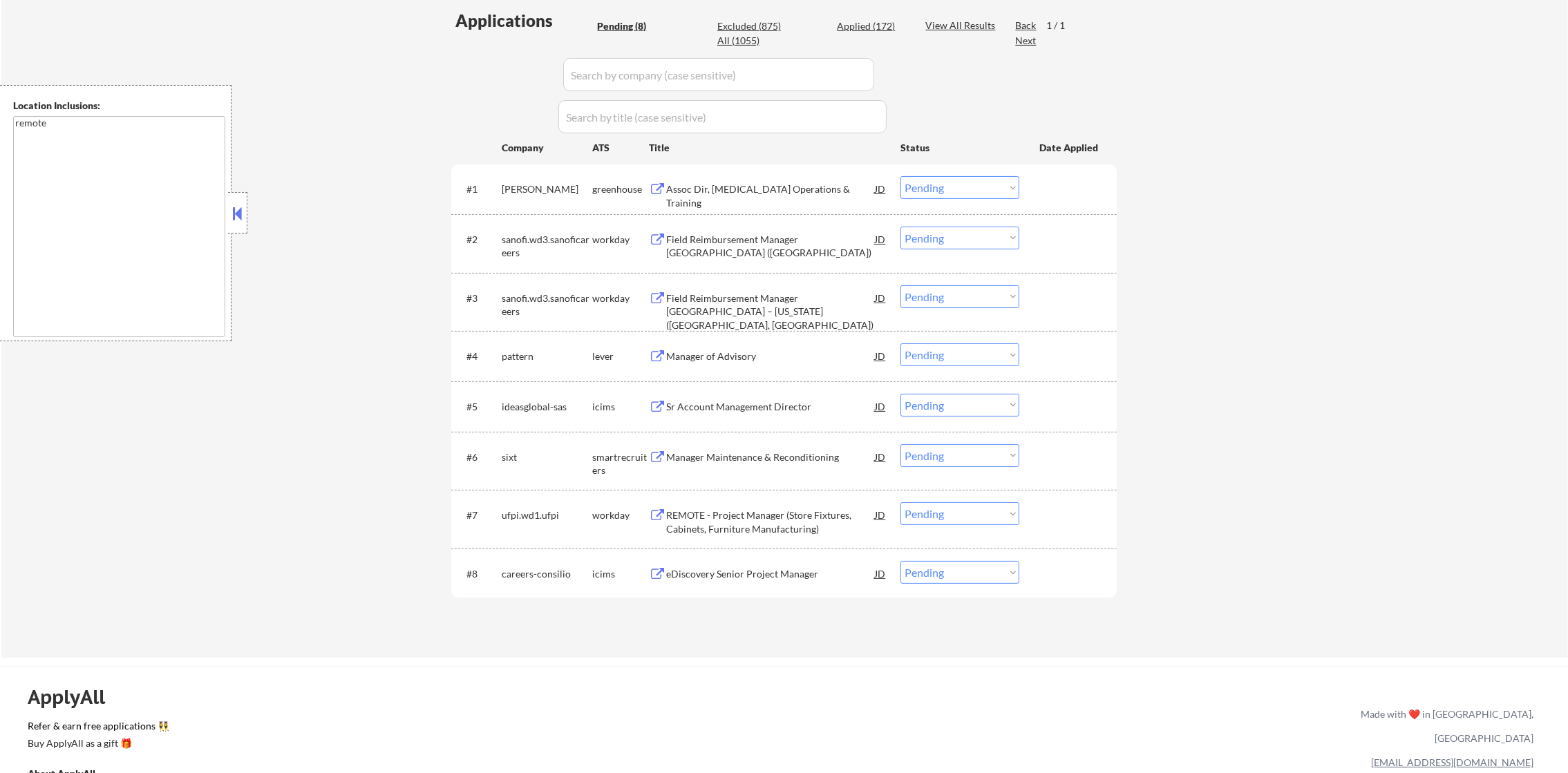
scroll to position [316, 0]
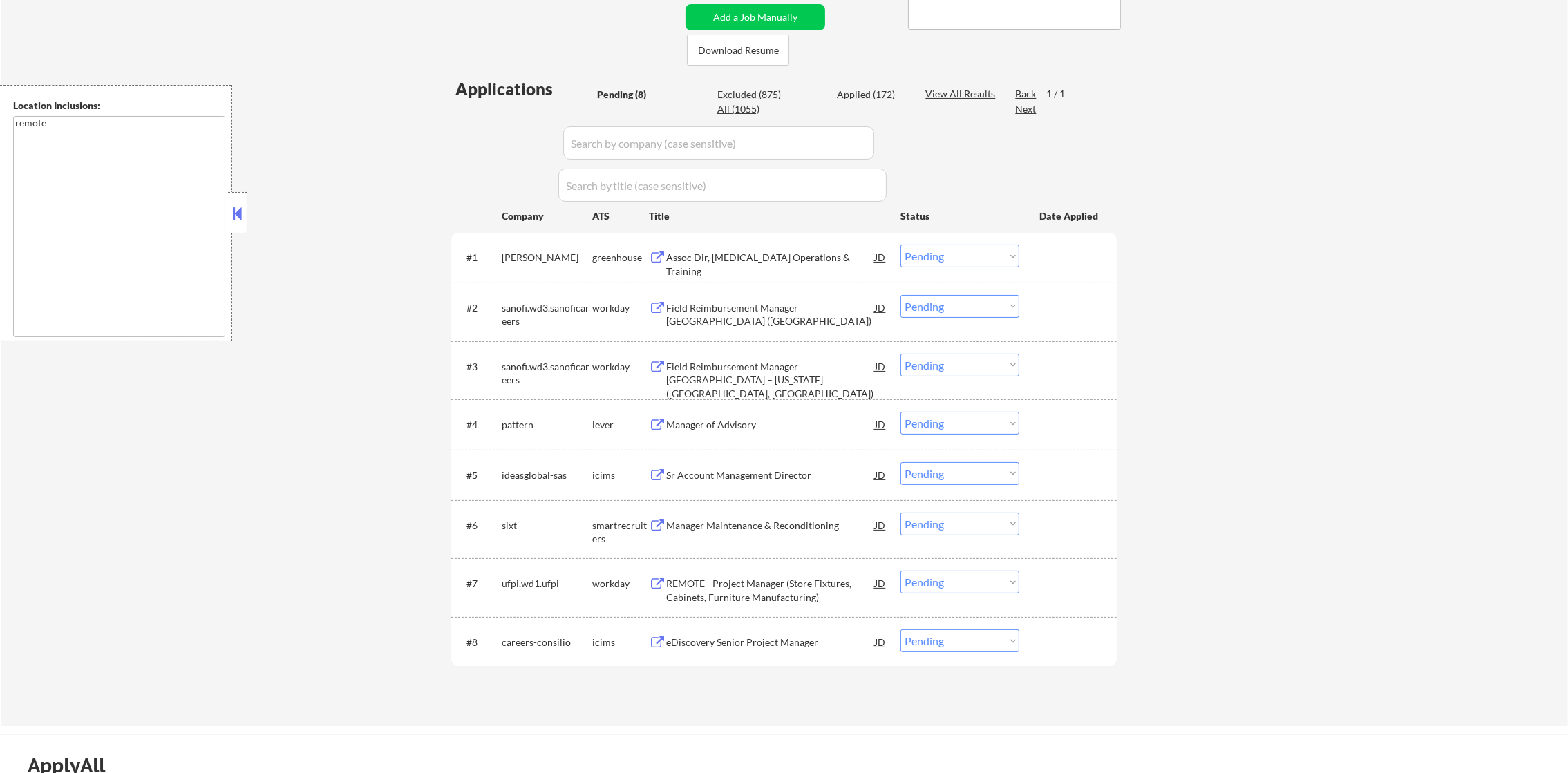
click at [878, 97] on div "Applied (172)" at bounding box center [871, 95] width 69 height 14
select select ""applied""
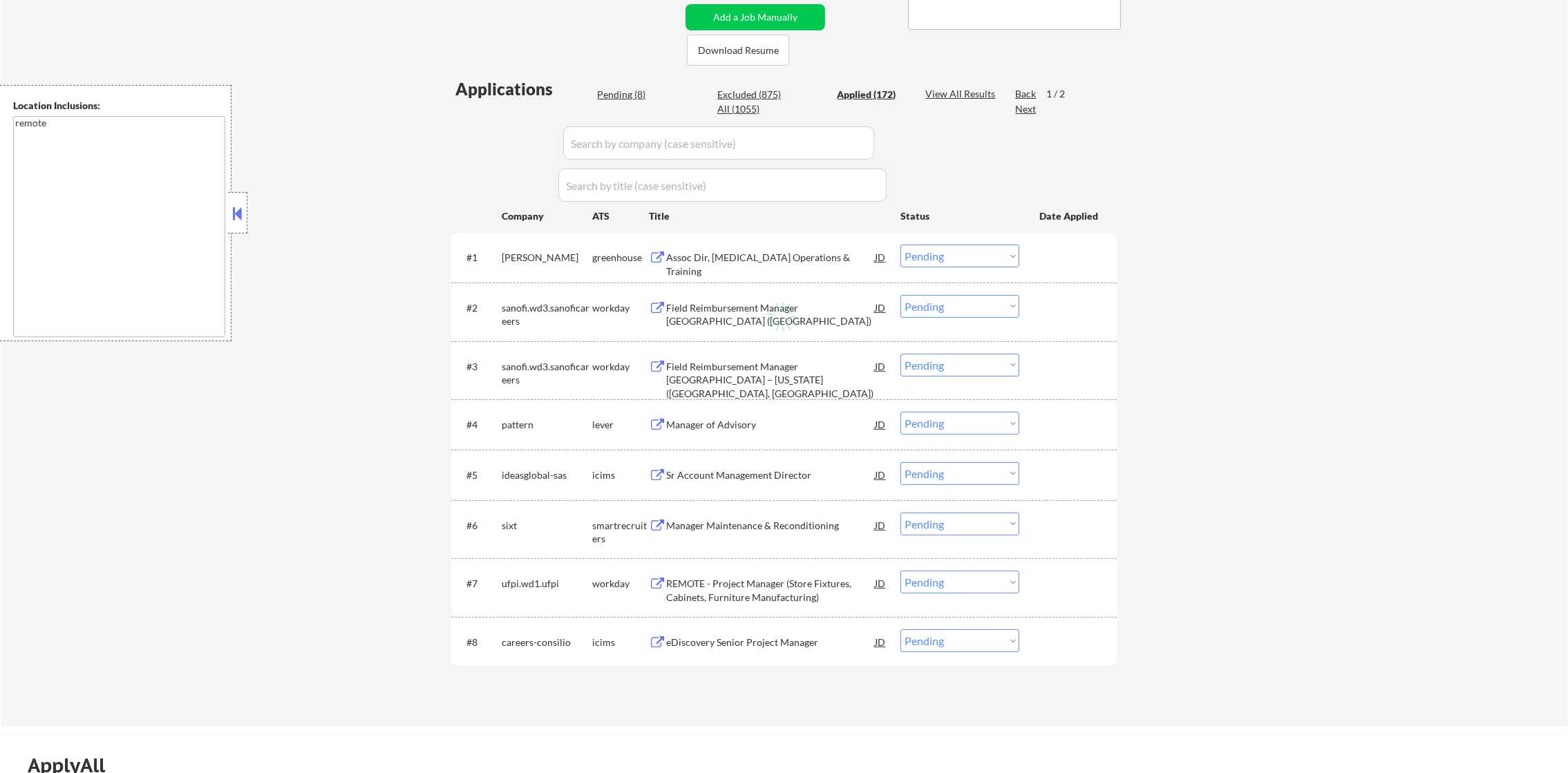
select select ""applied""
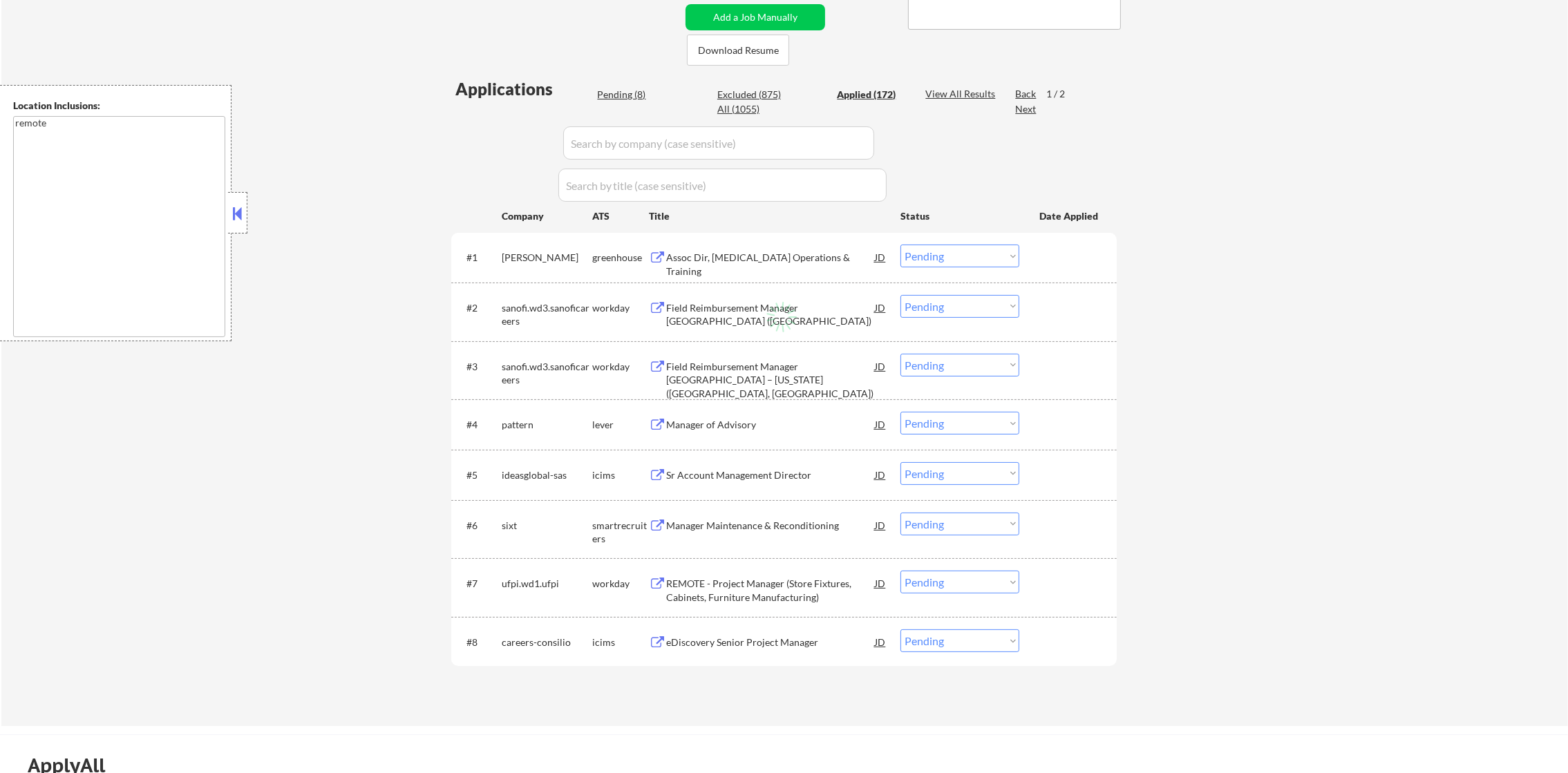
select select ""applied""
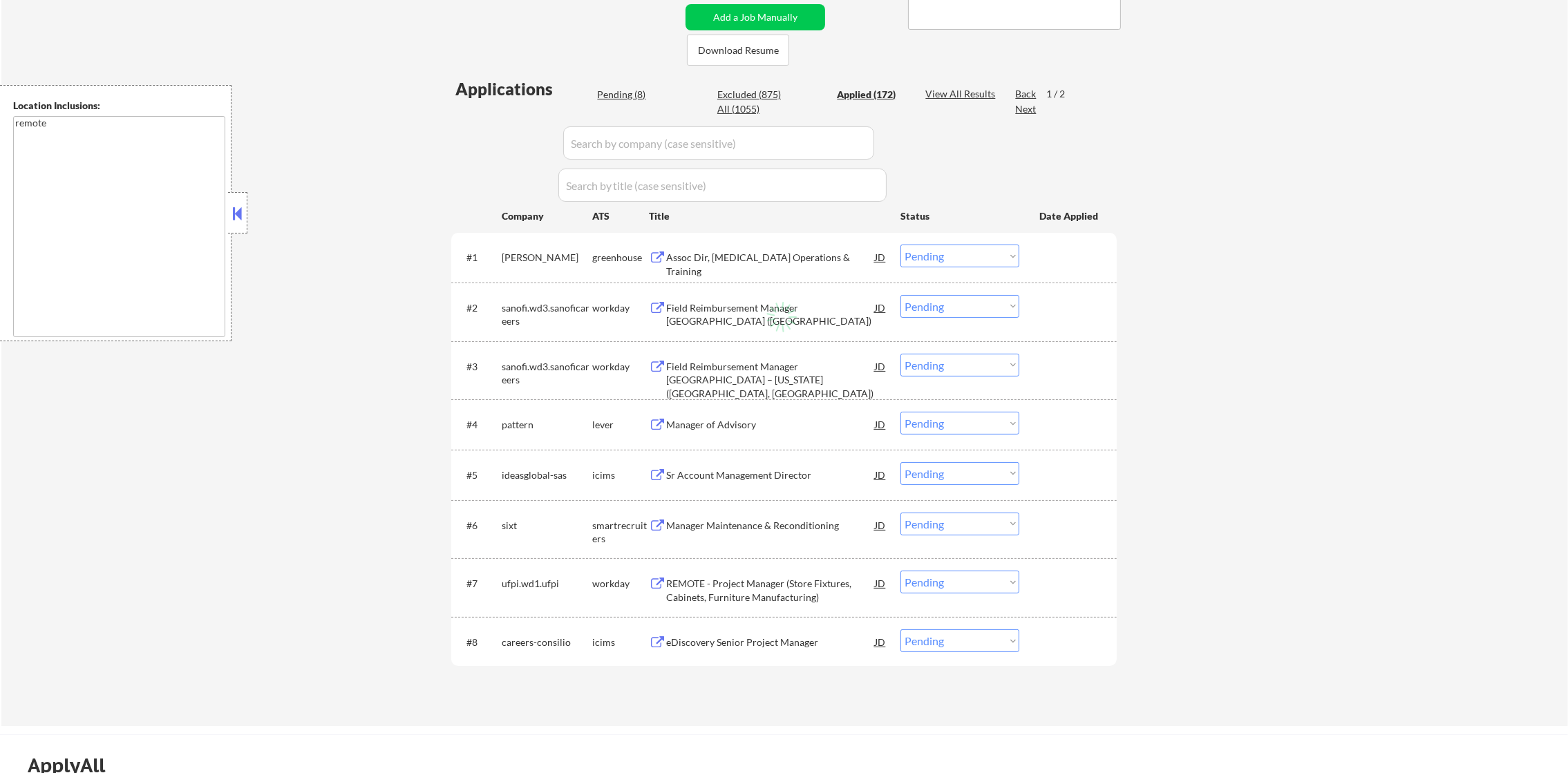
select select ""applied""
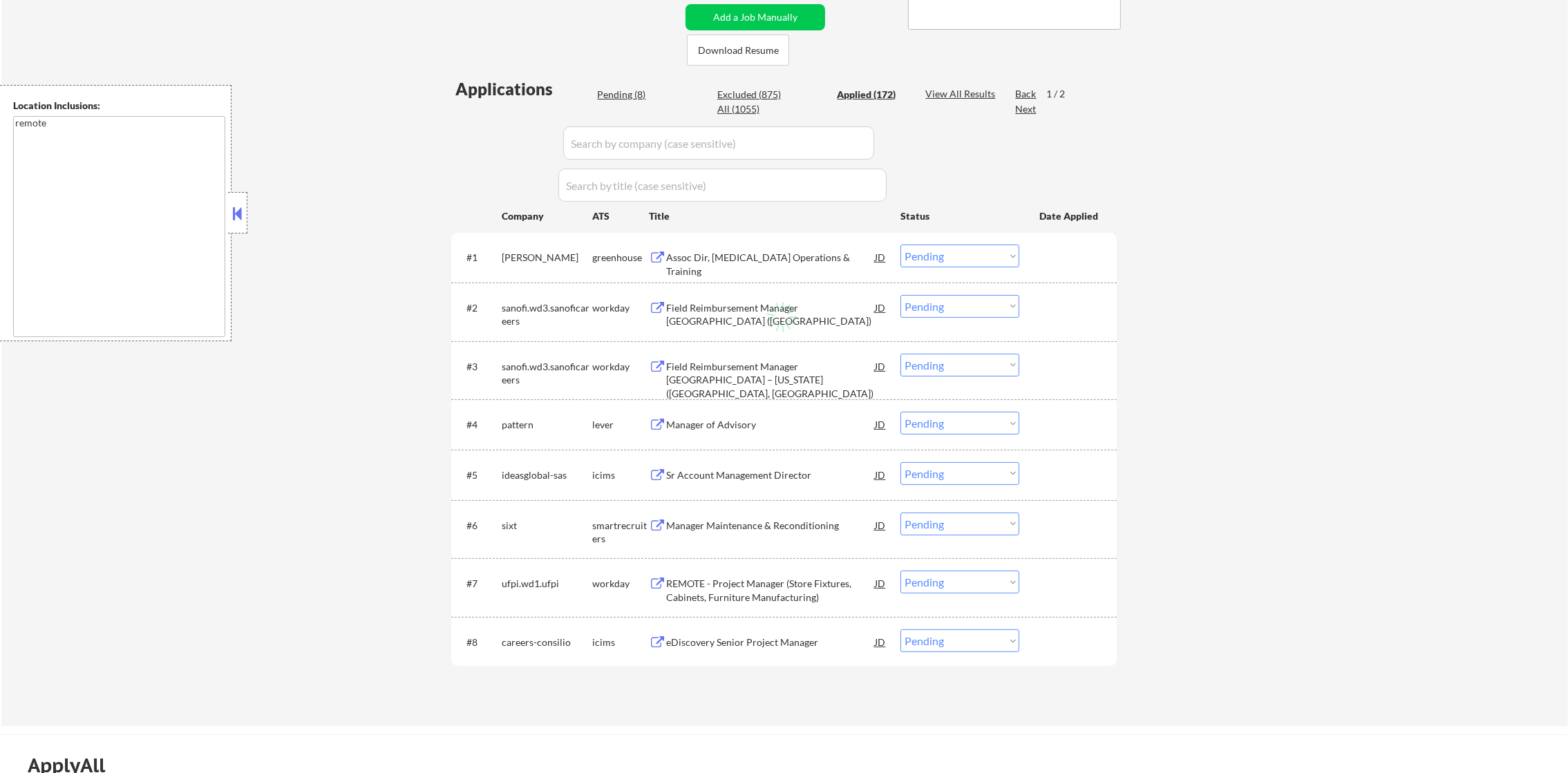
select select ""applied""
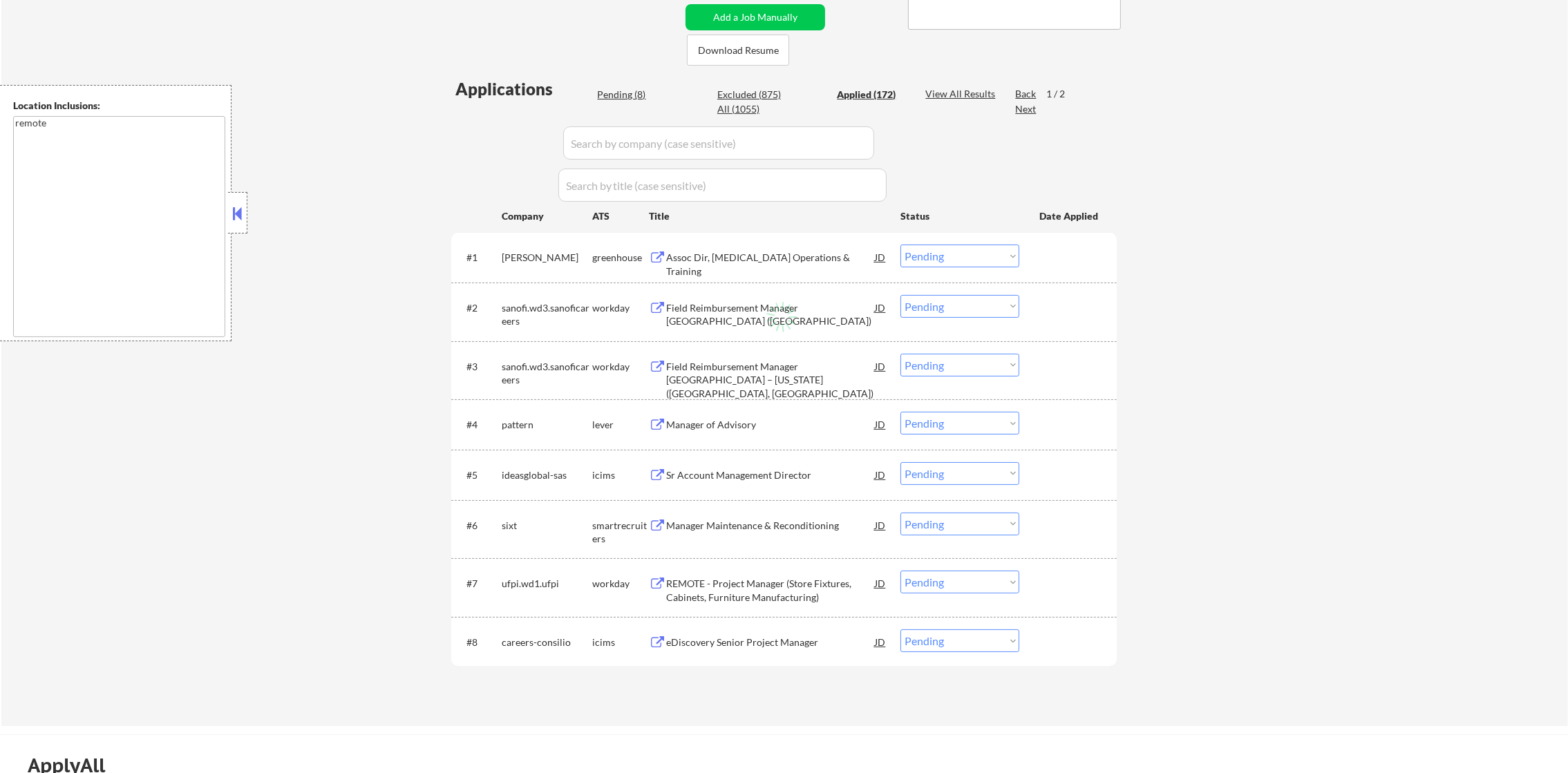
select select ""applied""
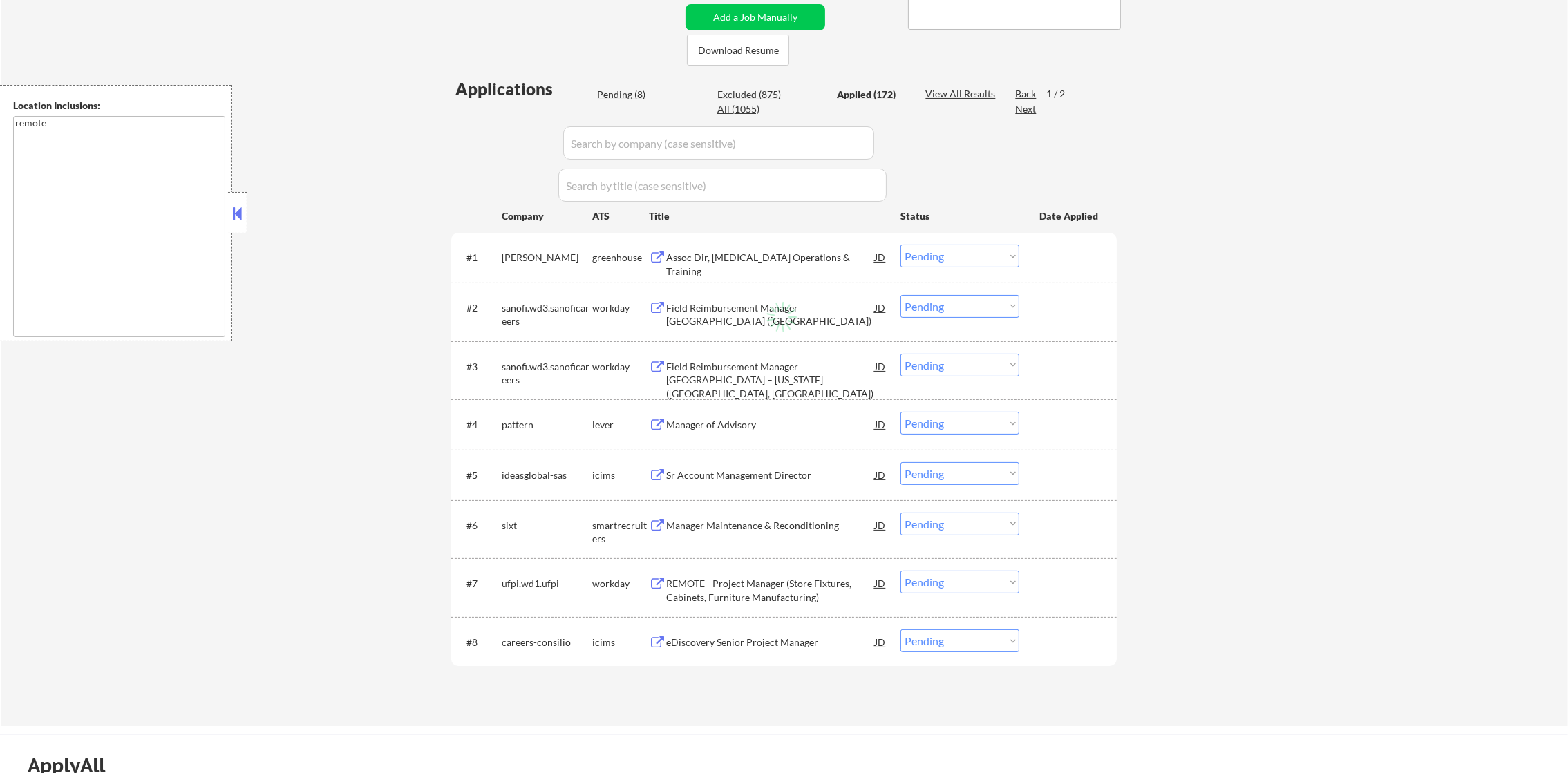
select select ""applied""
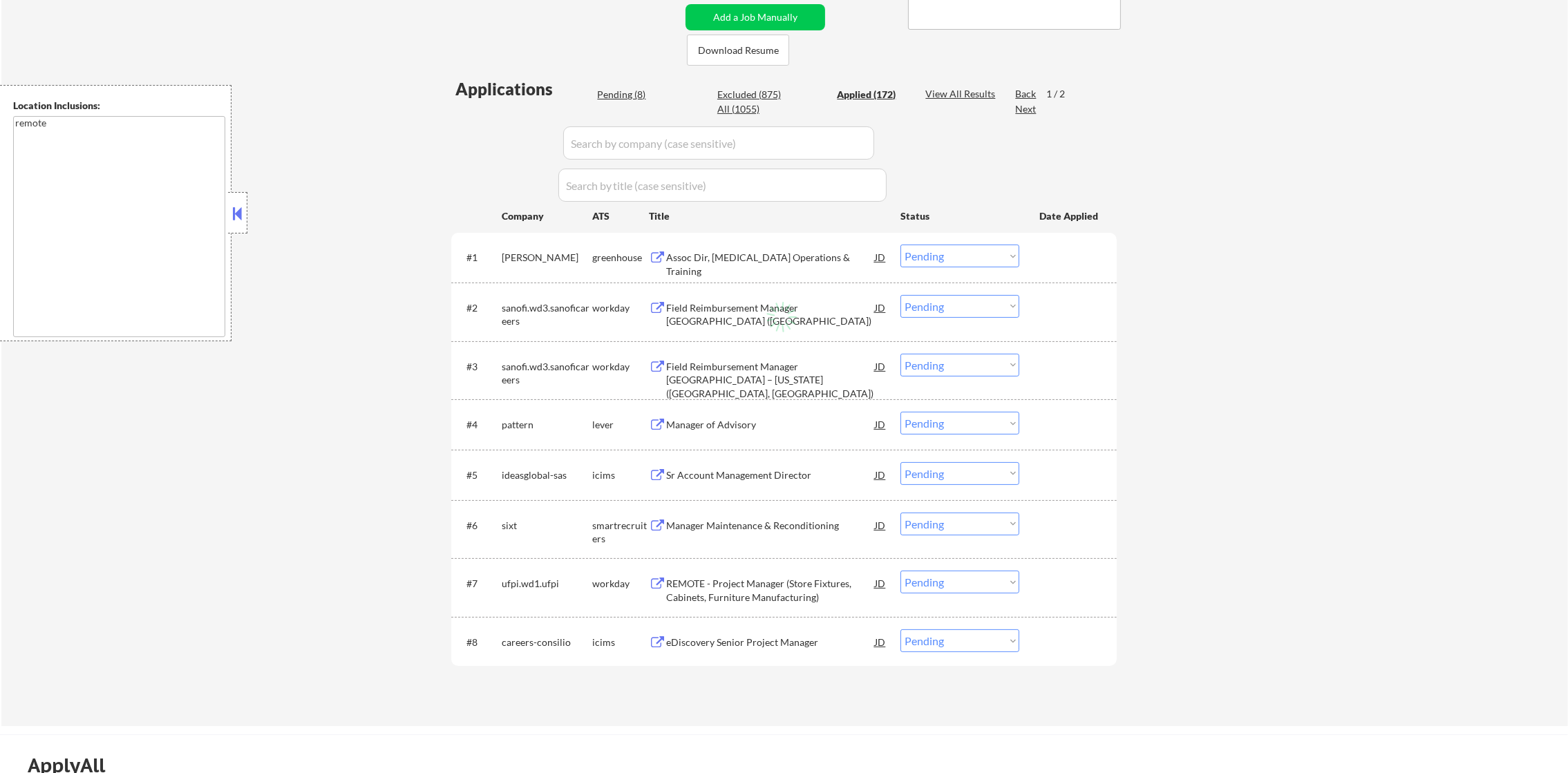
select select ""applied""
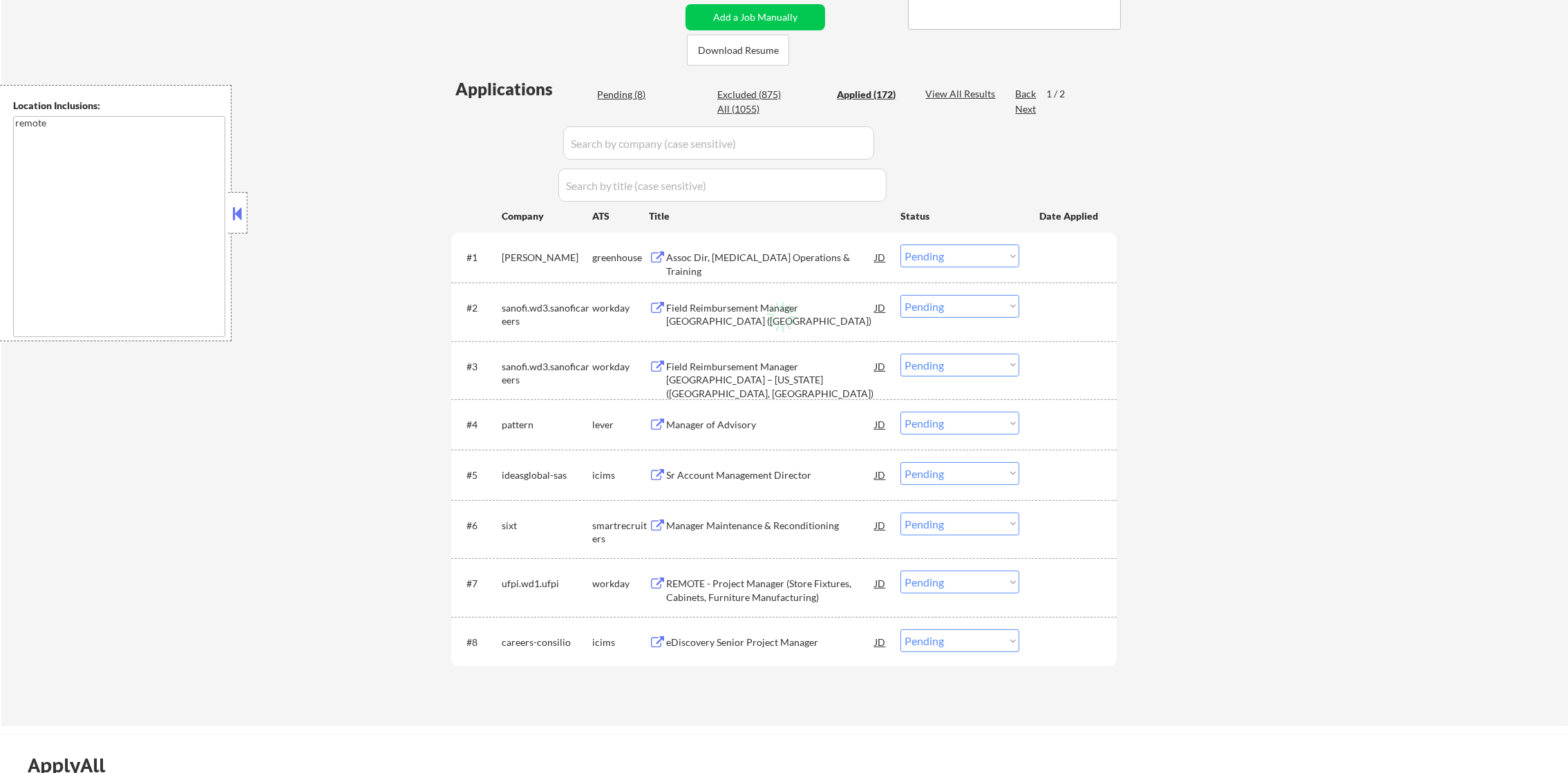
select select ""applied""
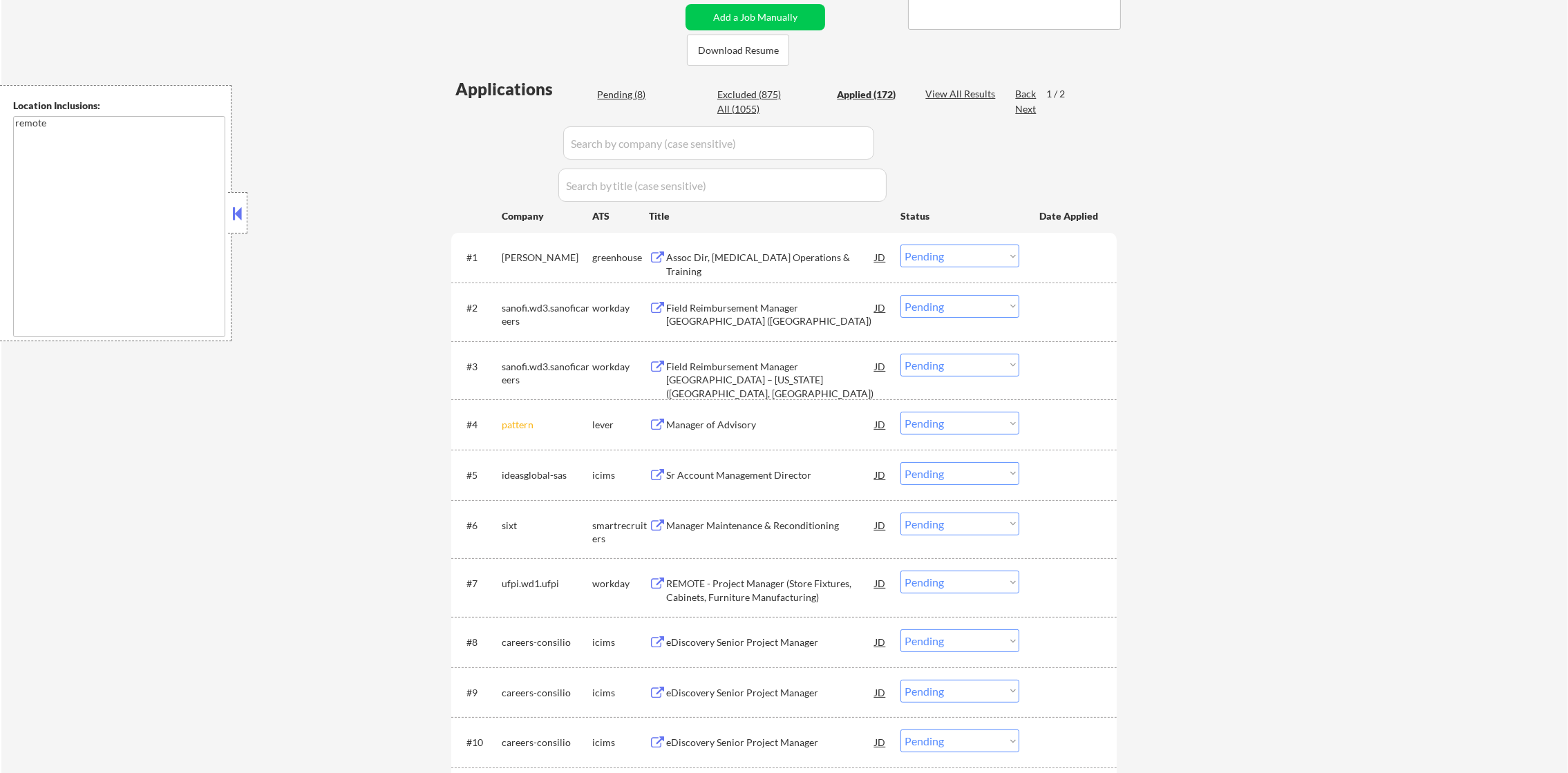
select select ""applied""
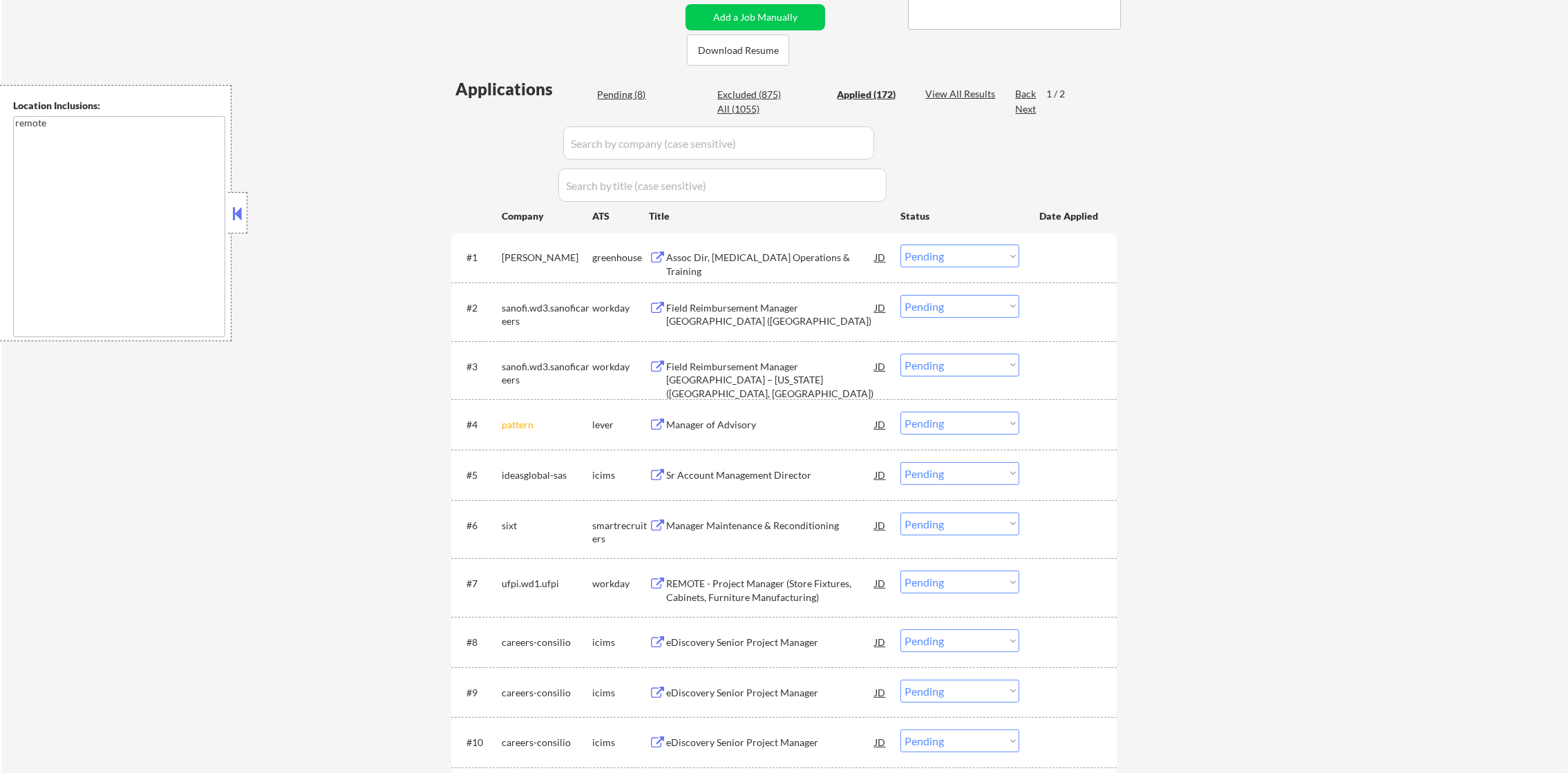
select select ""applied""
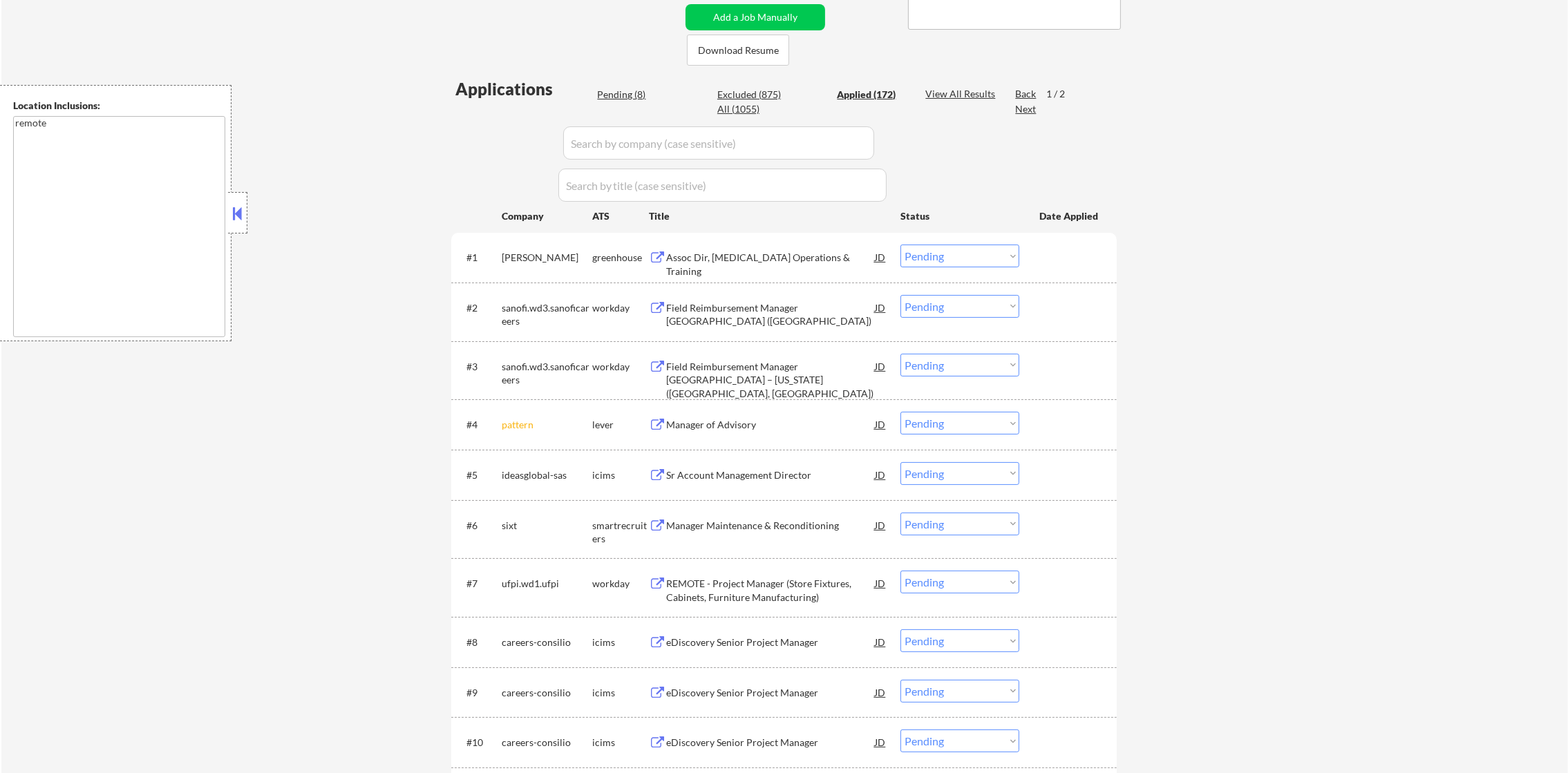
select select ""applied""
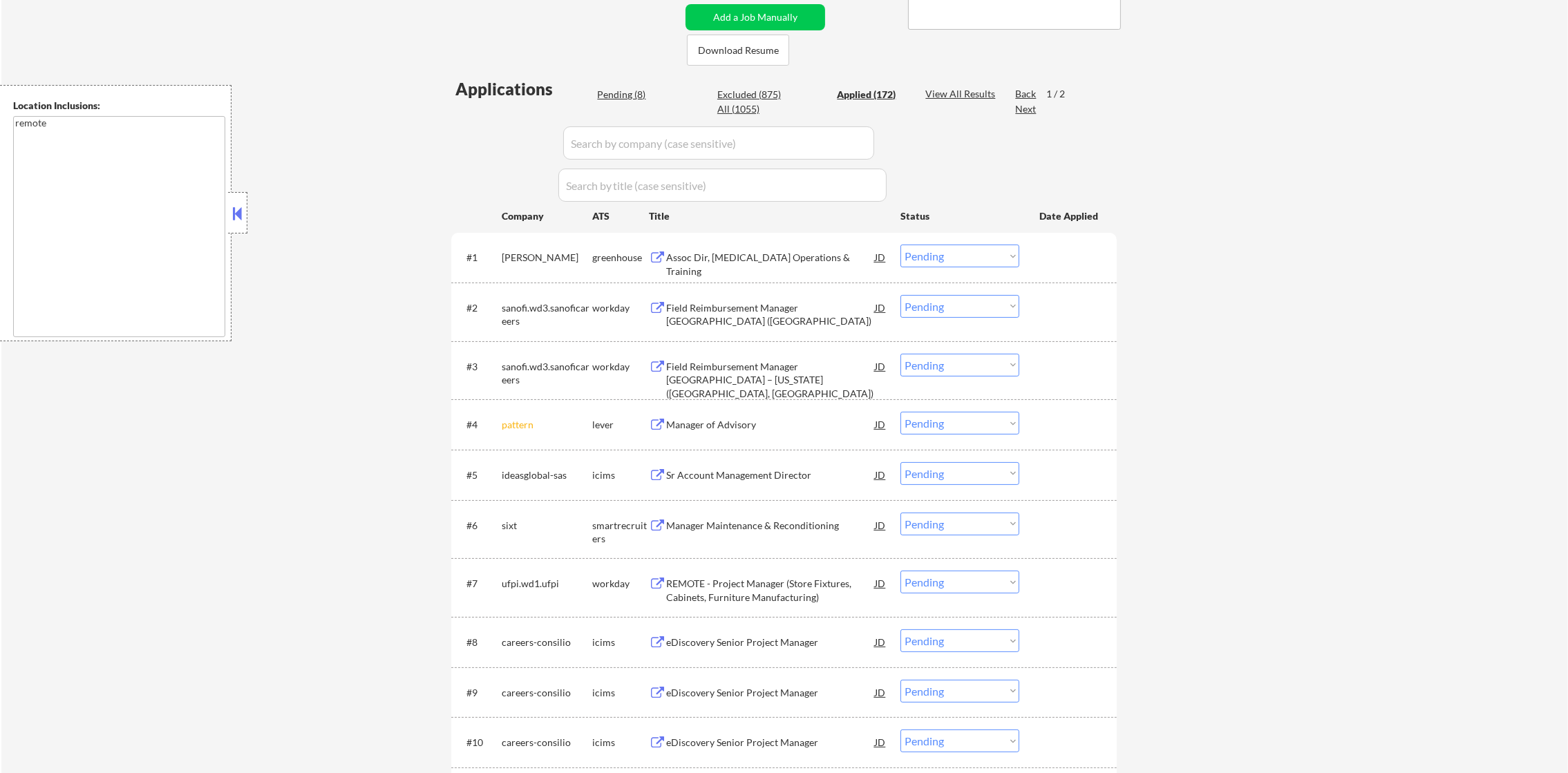
select select ""applied""
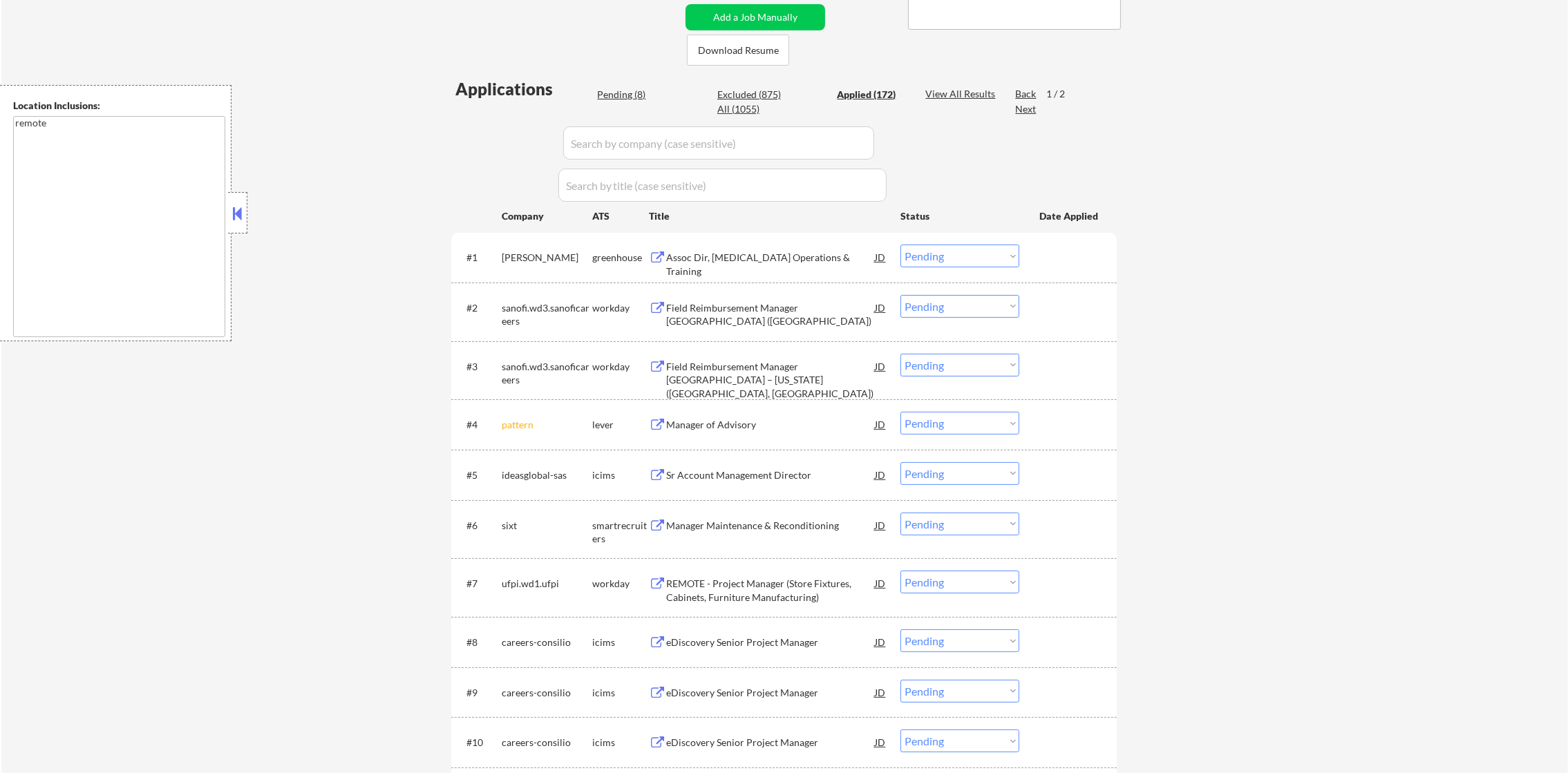
select select ""applied""
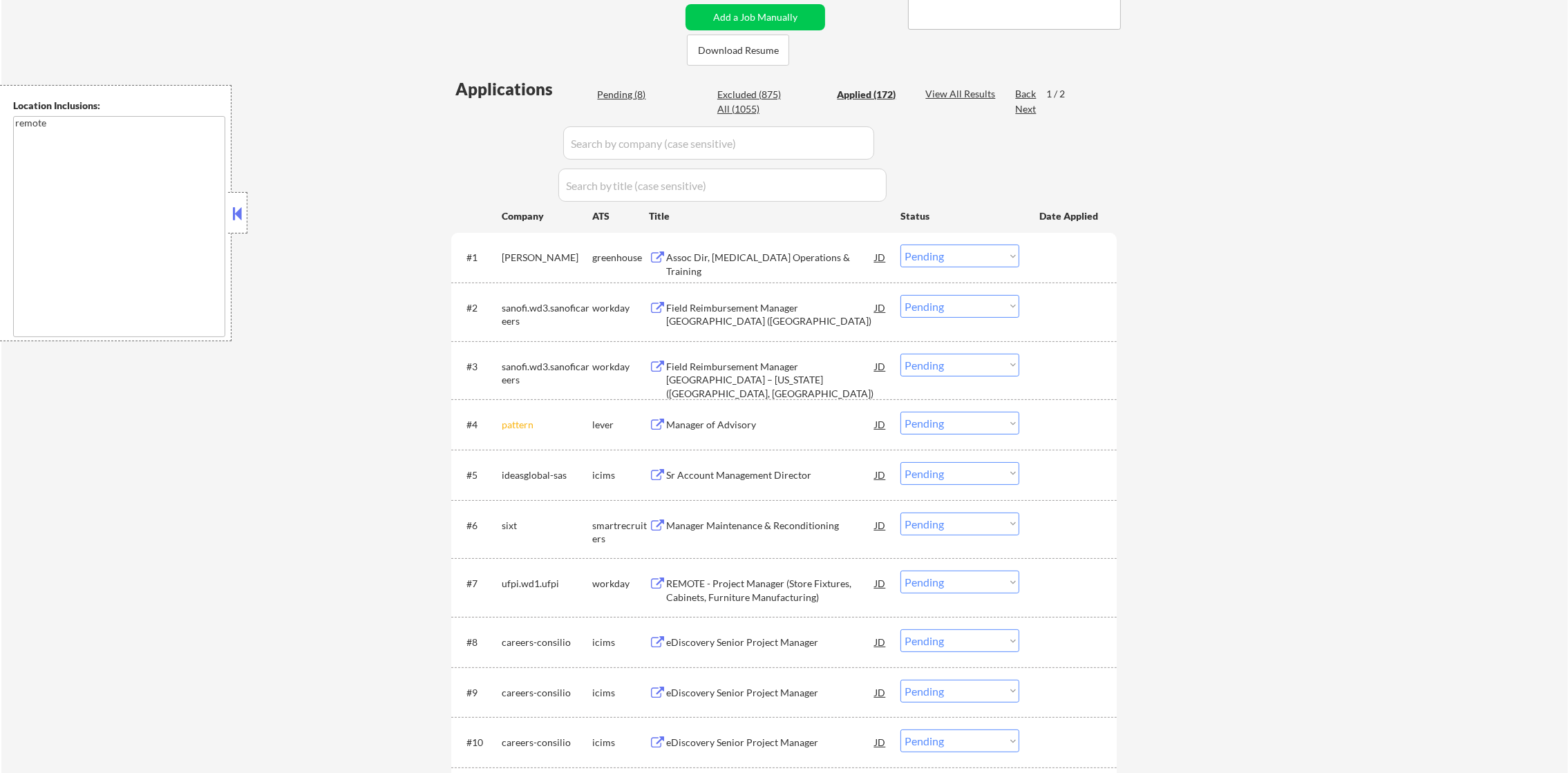
select select ""applied""
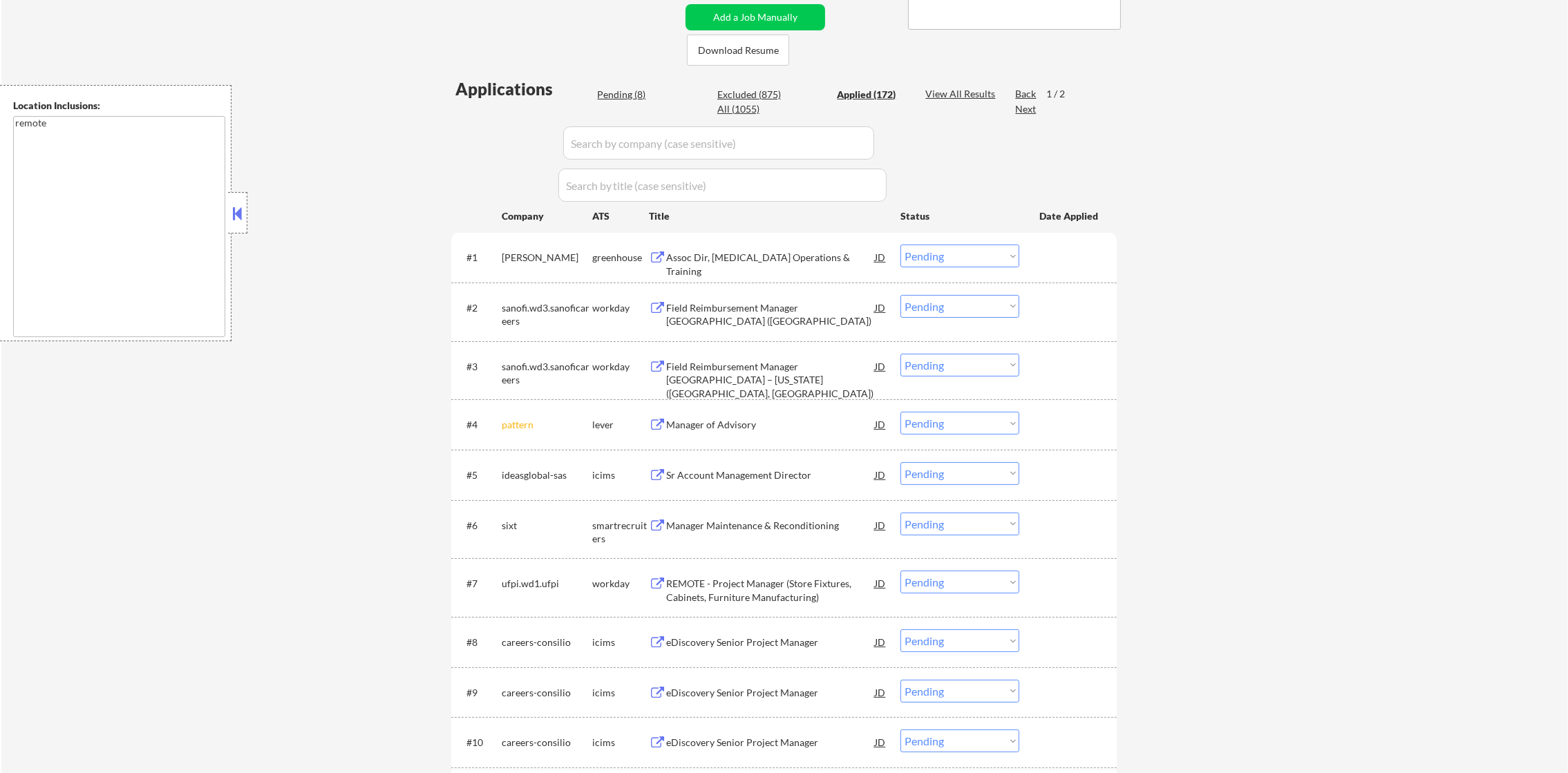
select select ""applied""
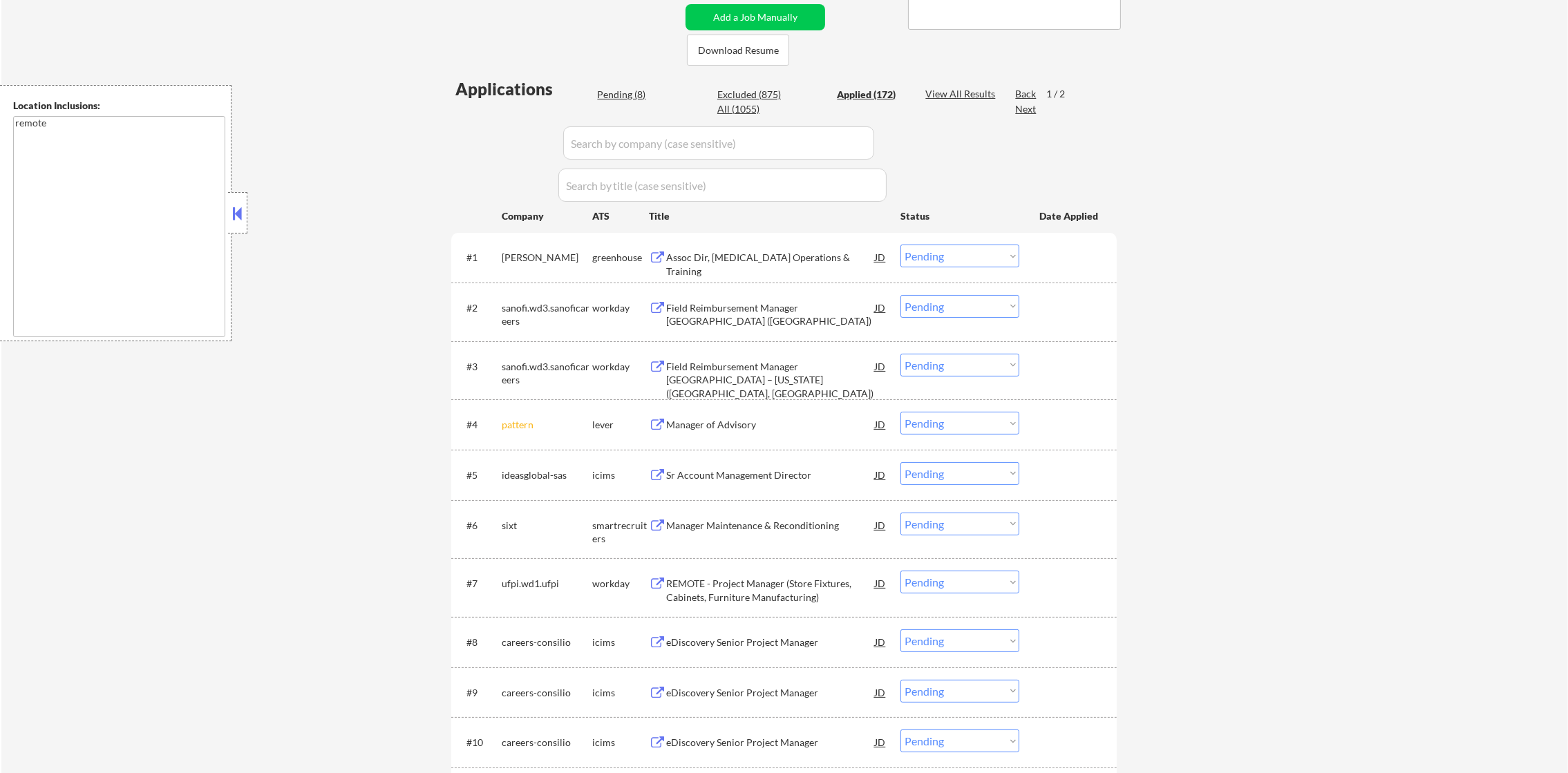
select select ""applied""
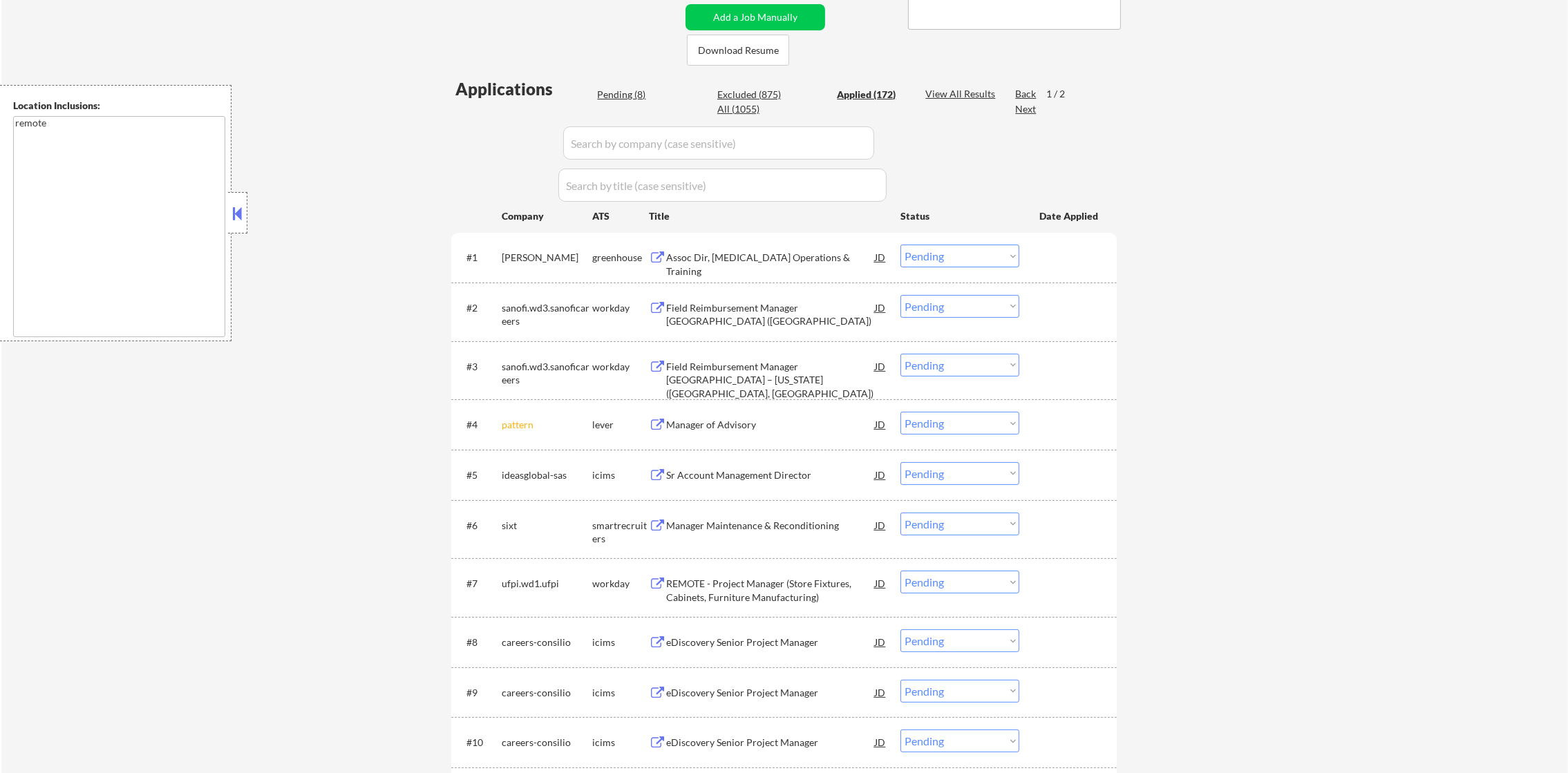
select select ""applied""
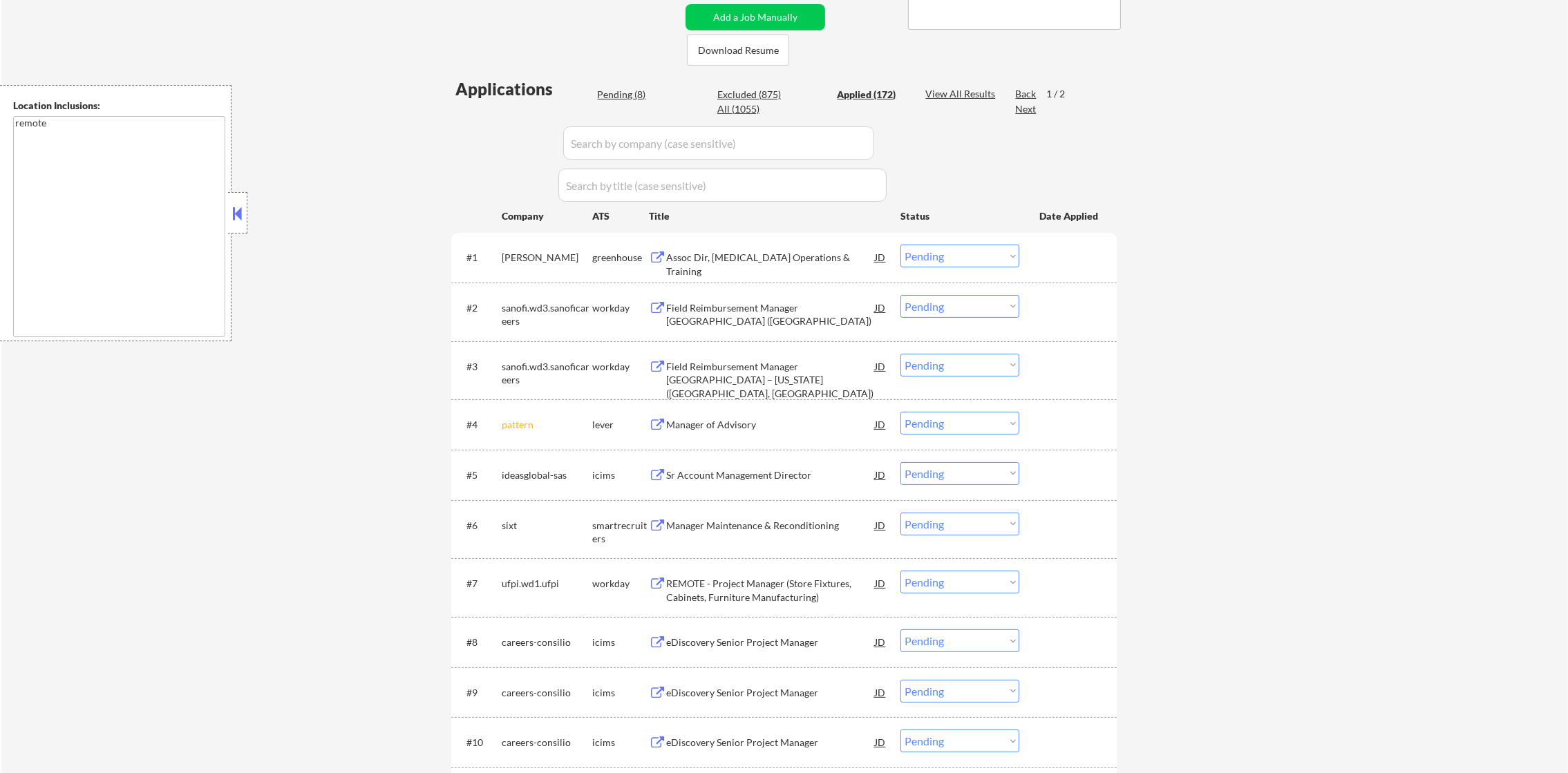
select select ""applied""
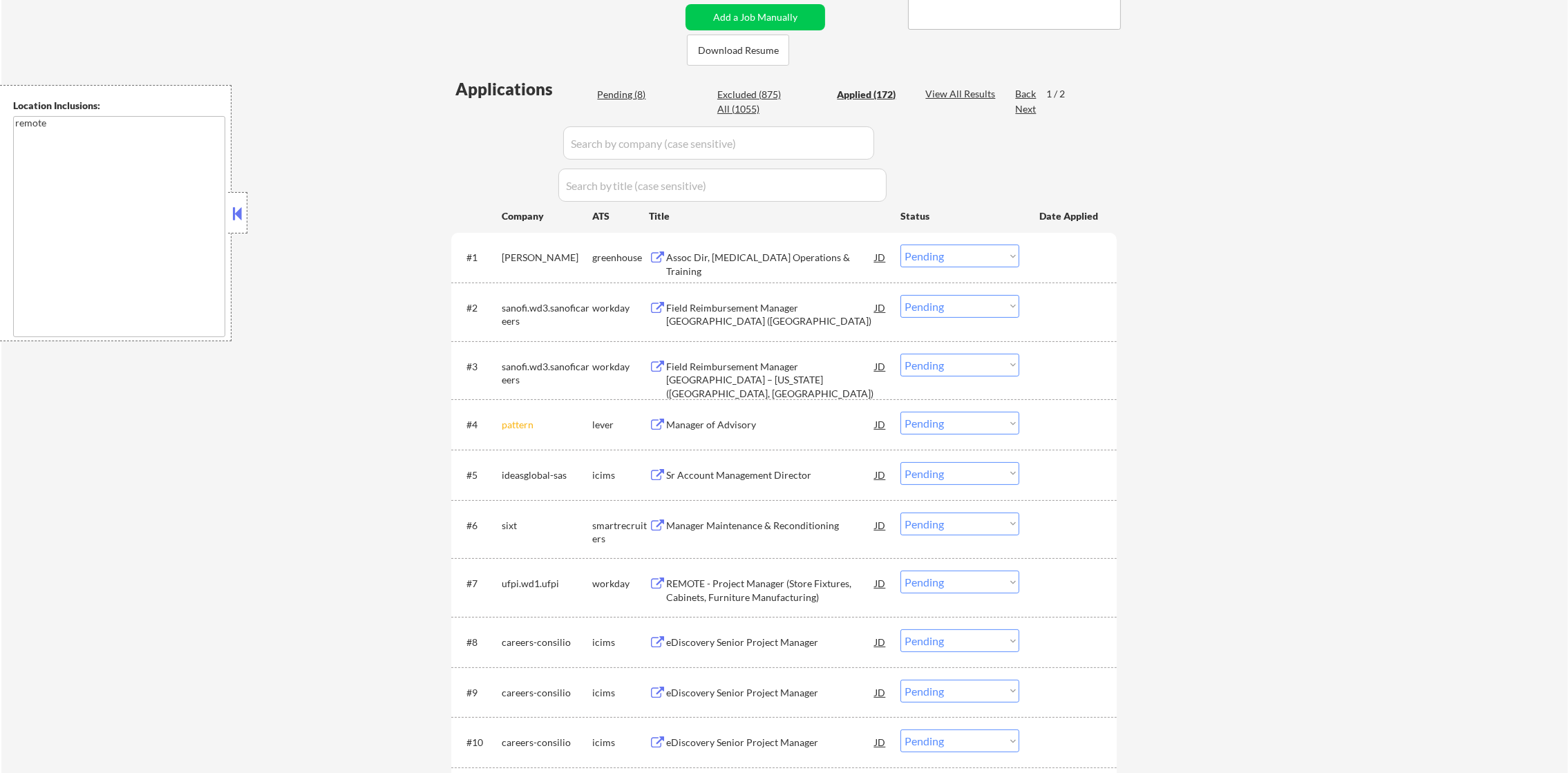
select select ""applied""
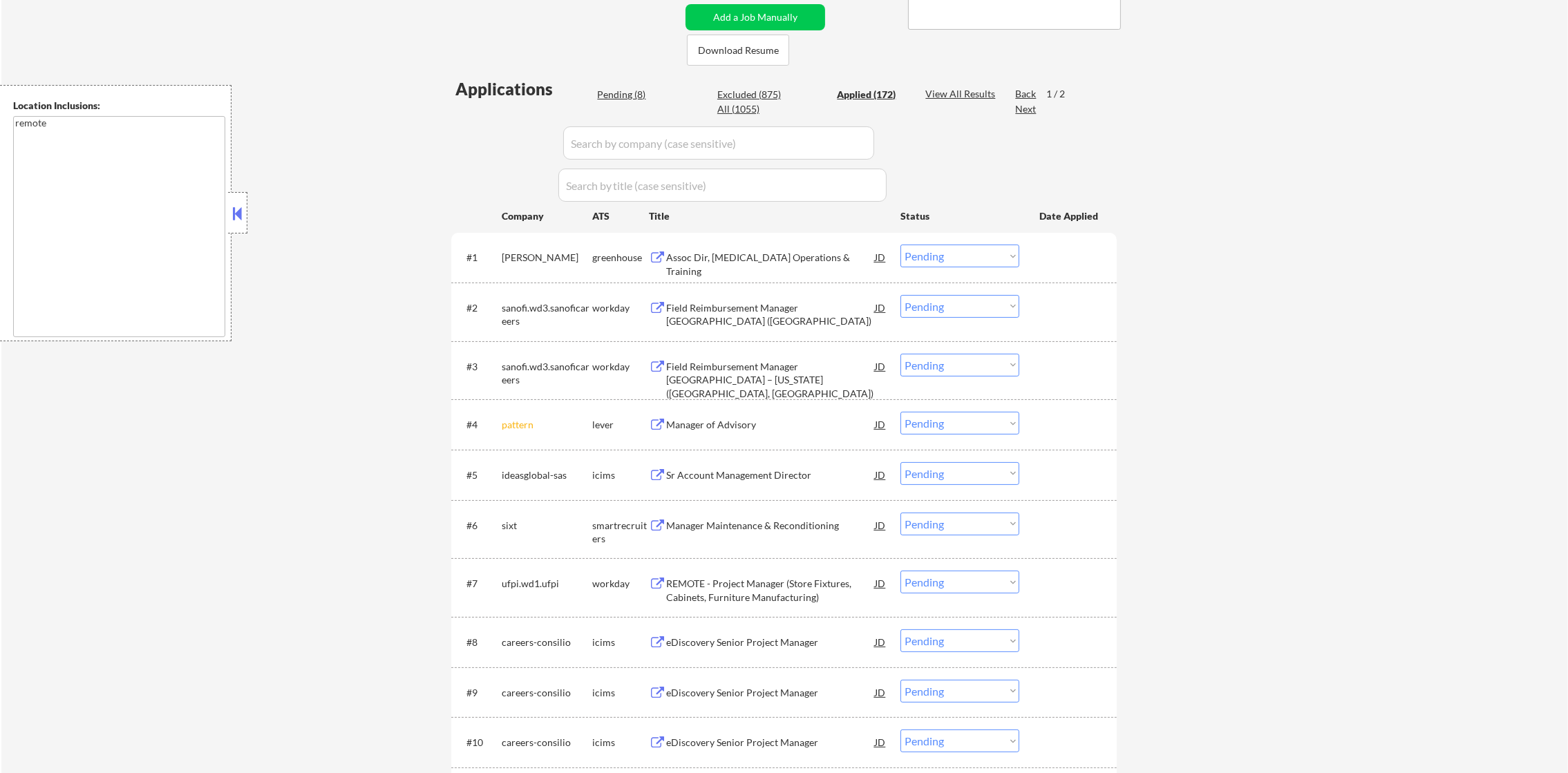
select select ""applied""
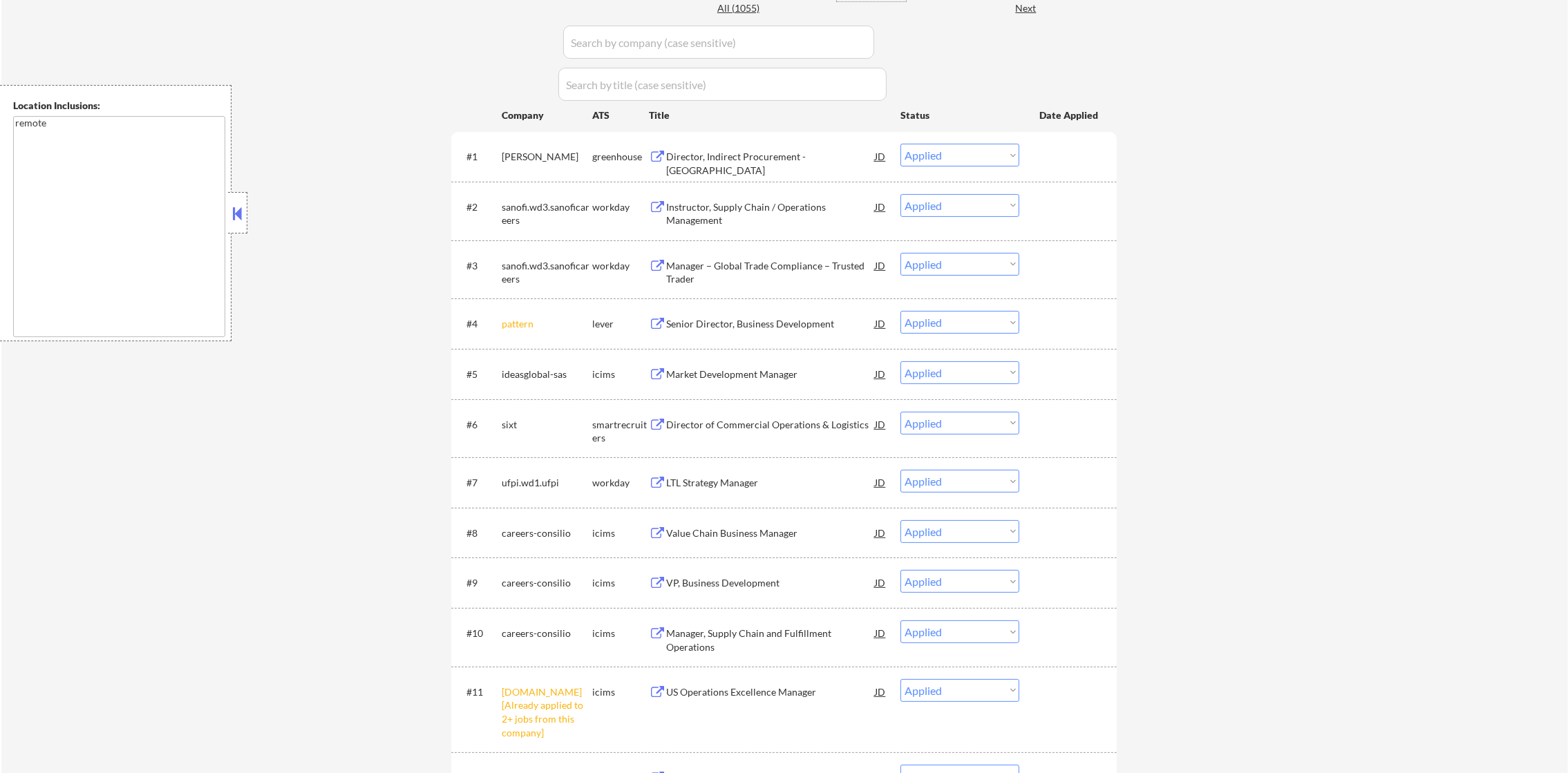
scroll to position [523, 0]
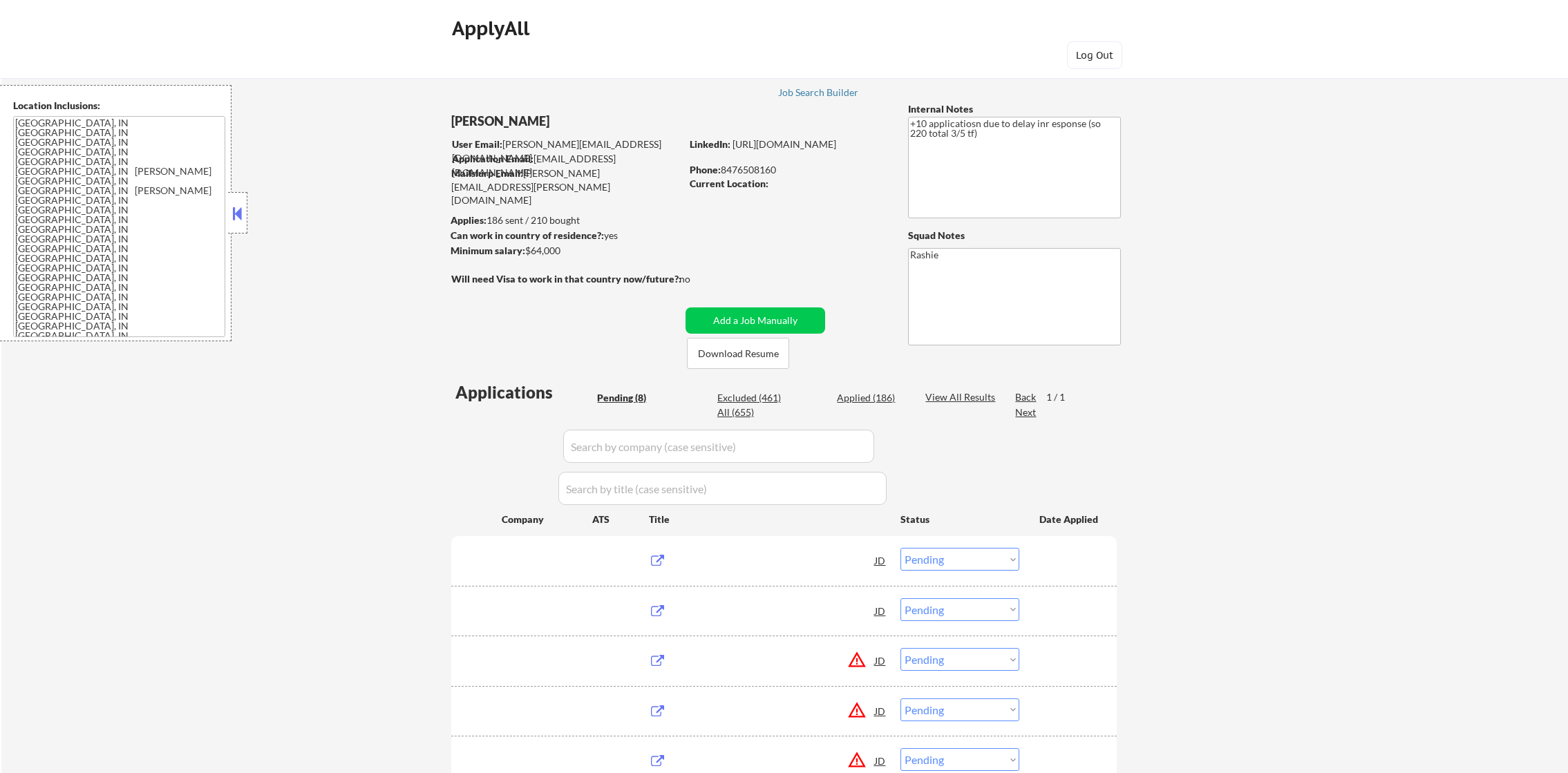
select select ""pending""
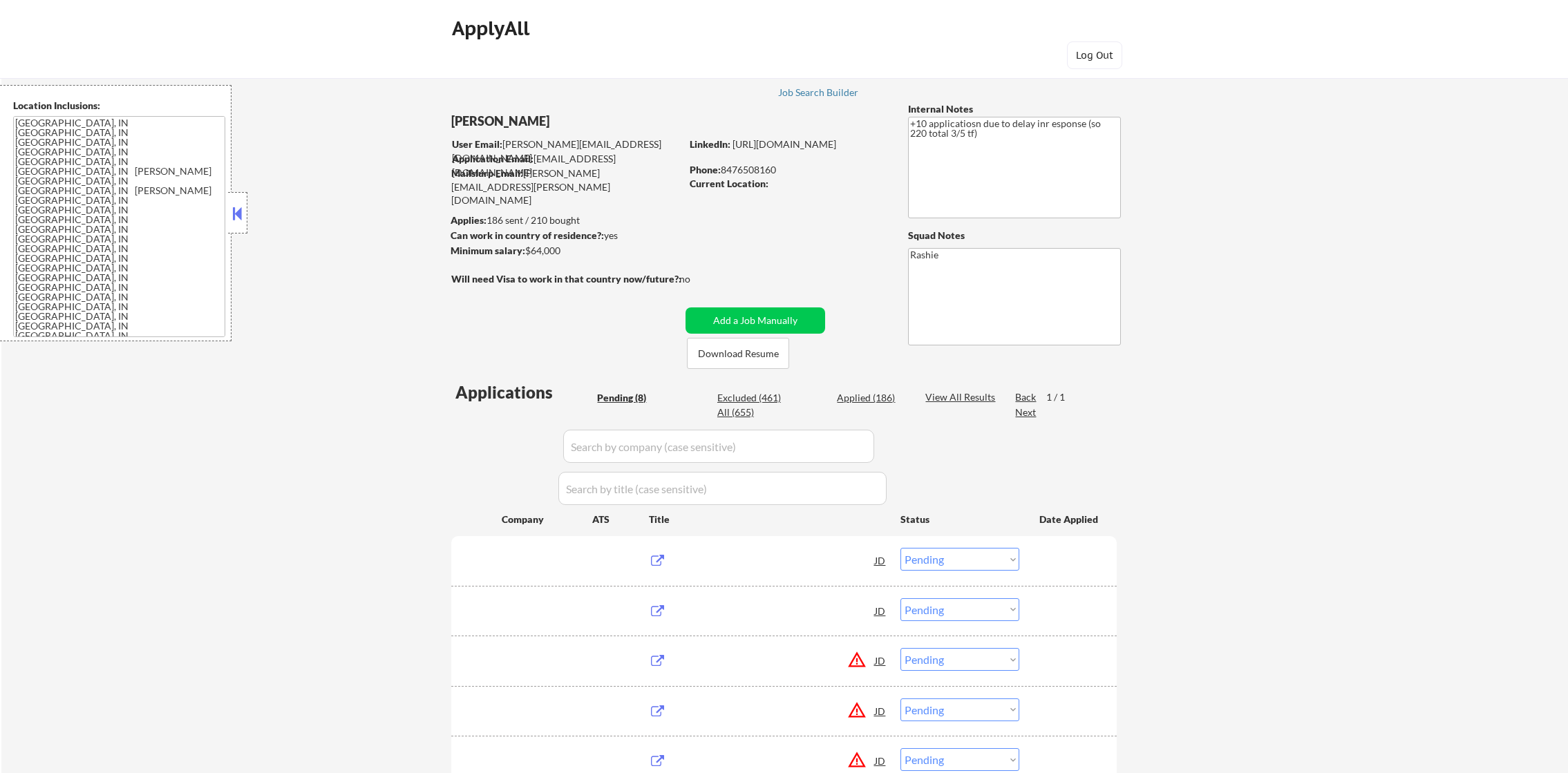
select select ""pending""
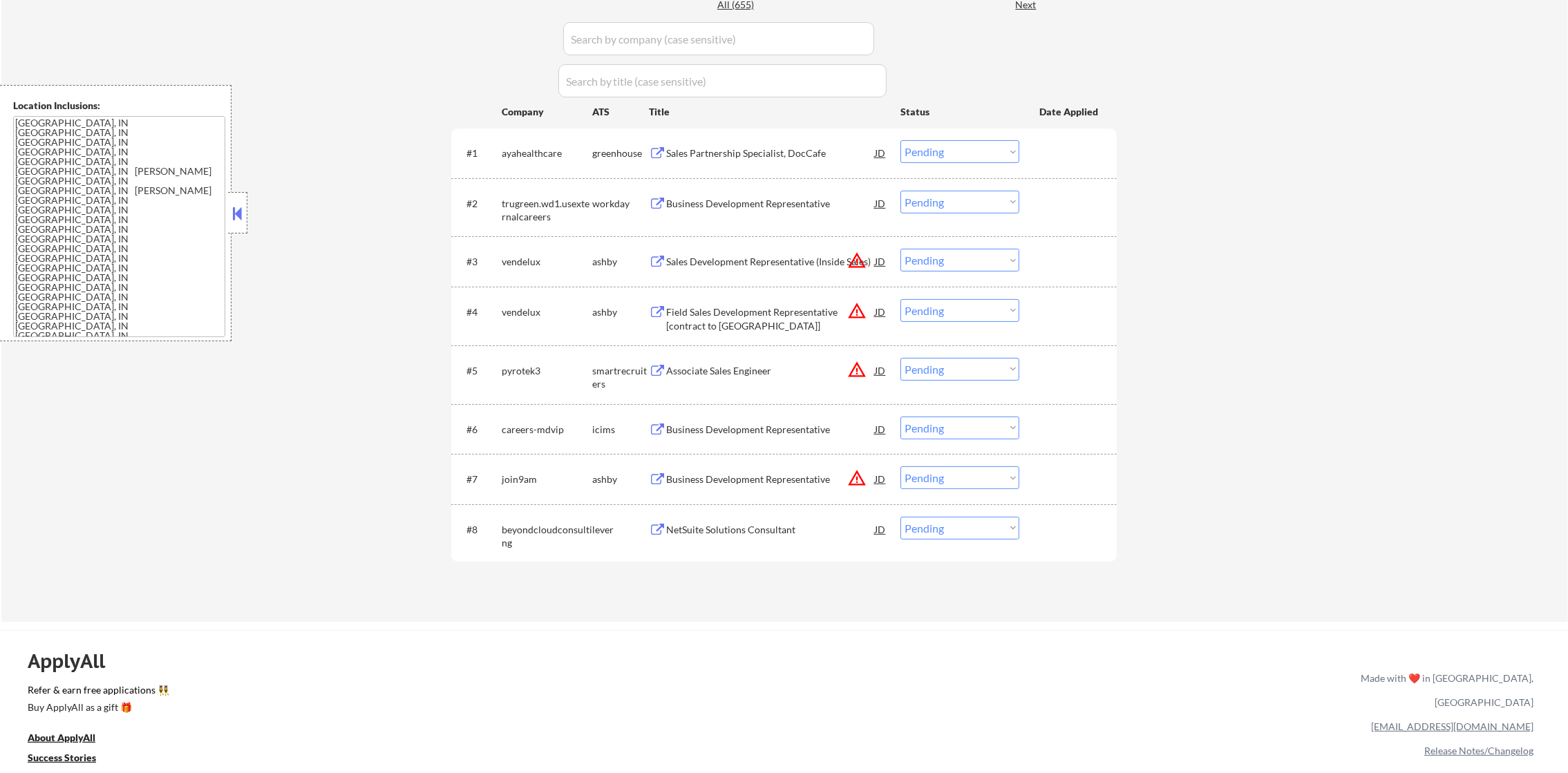
scroll to position [415, 0]
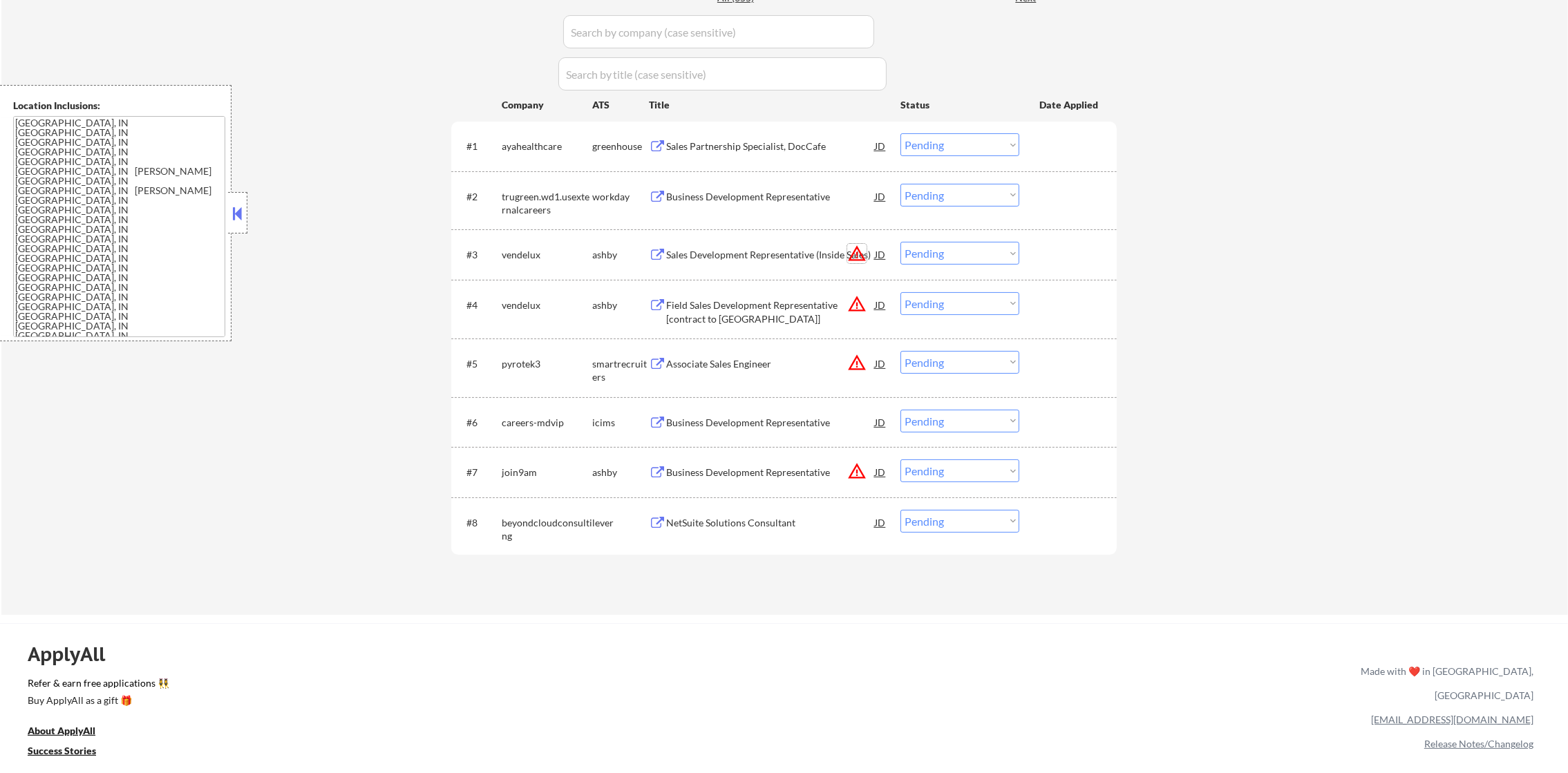
click at [864, 253] on button "warning_amber" at bounding box center [856, 253] width 19 height 19
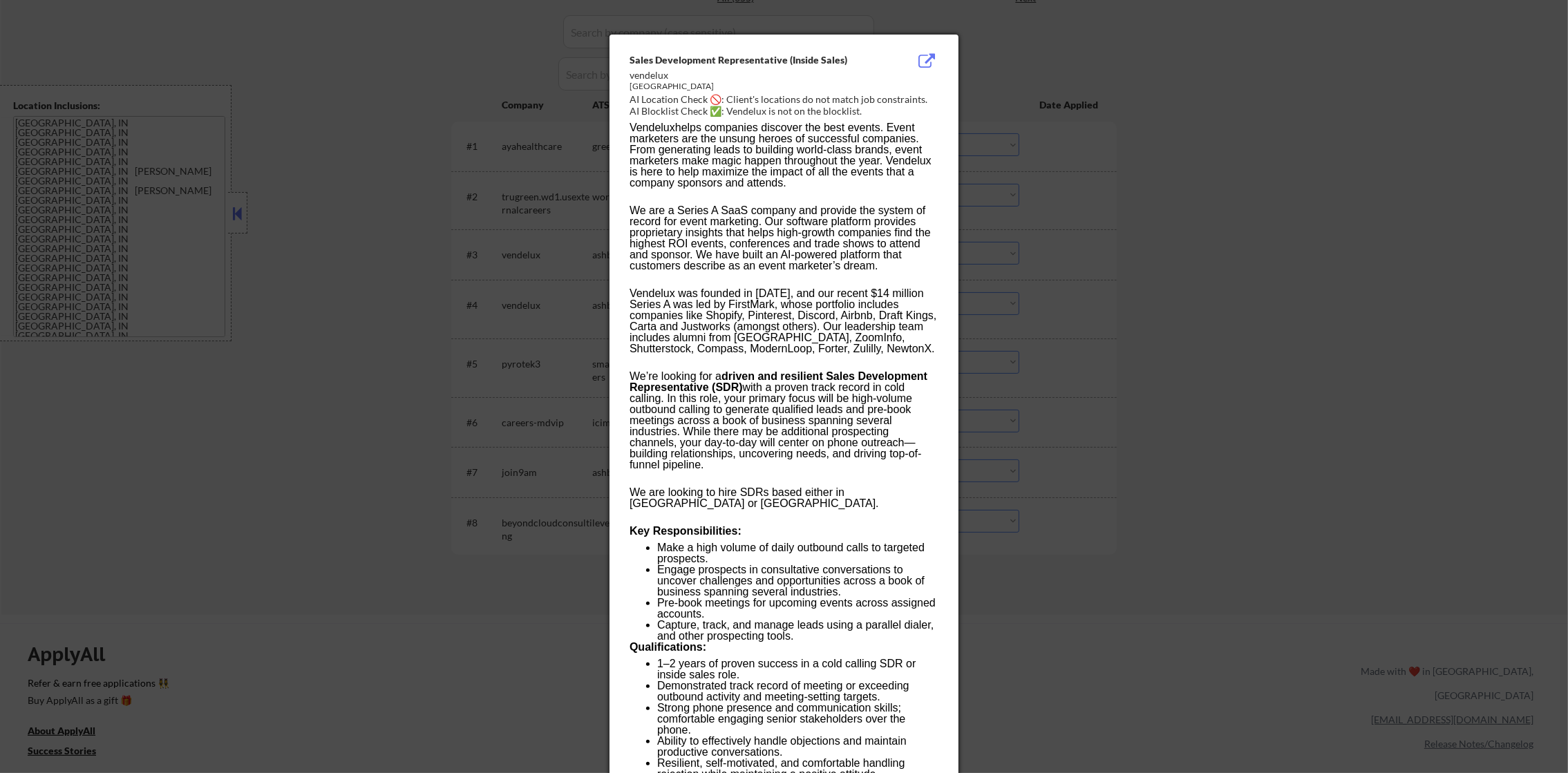
click at [1114, 202] on div at bounding box center [784, 386] width 1568 height 773
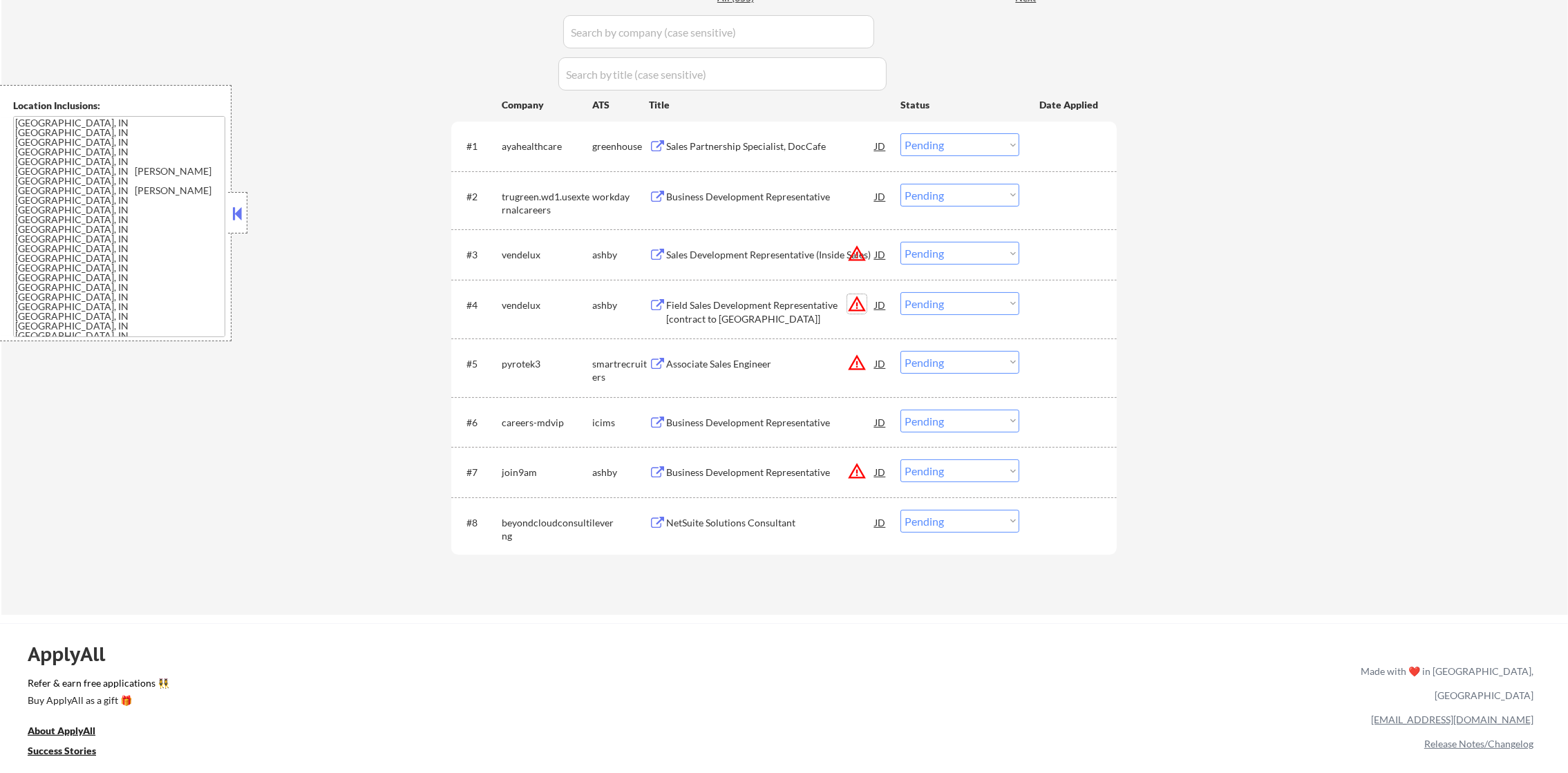
click at [855, 298] on button "warning_amber" at bounding box center [856, 303] width 19 height 19
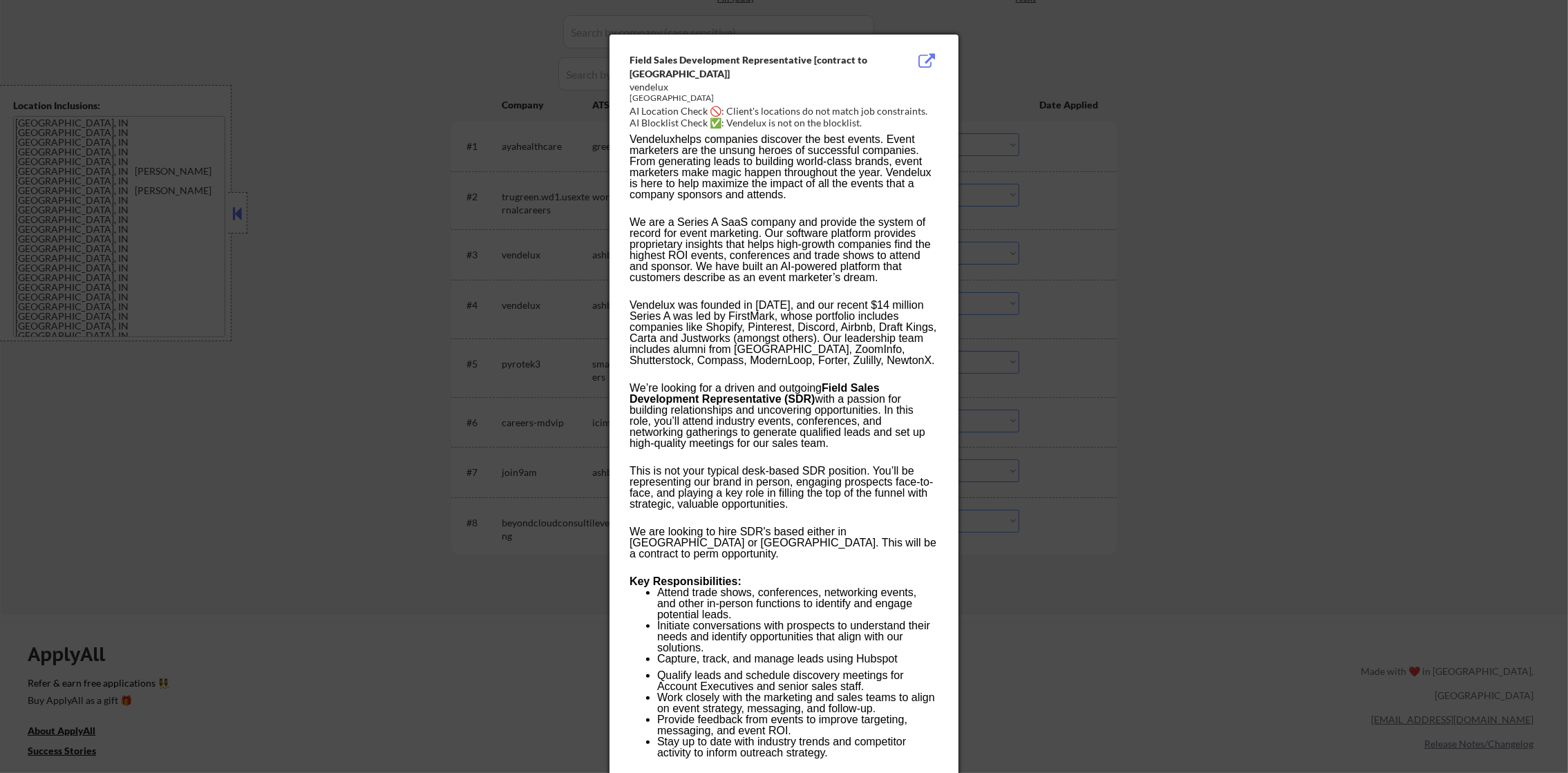
click at [1077, 283] on div at bounding box center [784, 386] width 1568 height 773
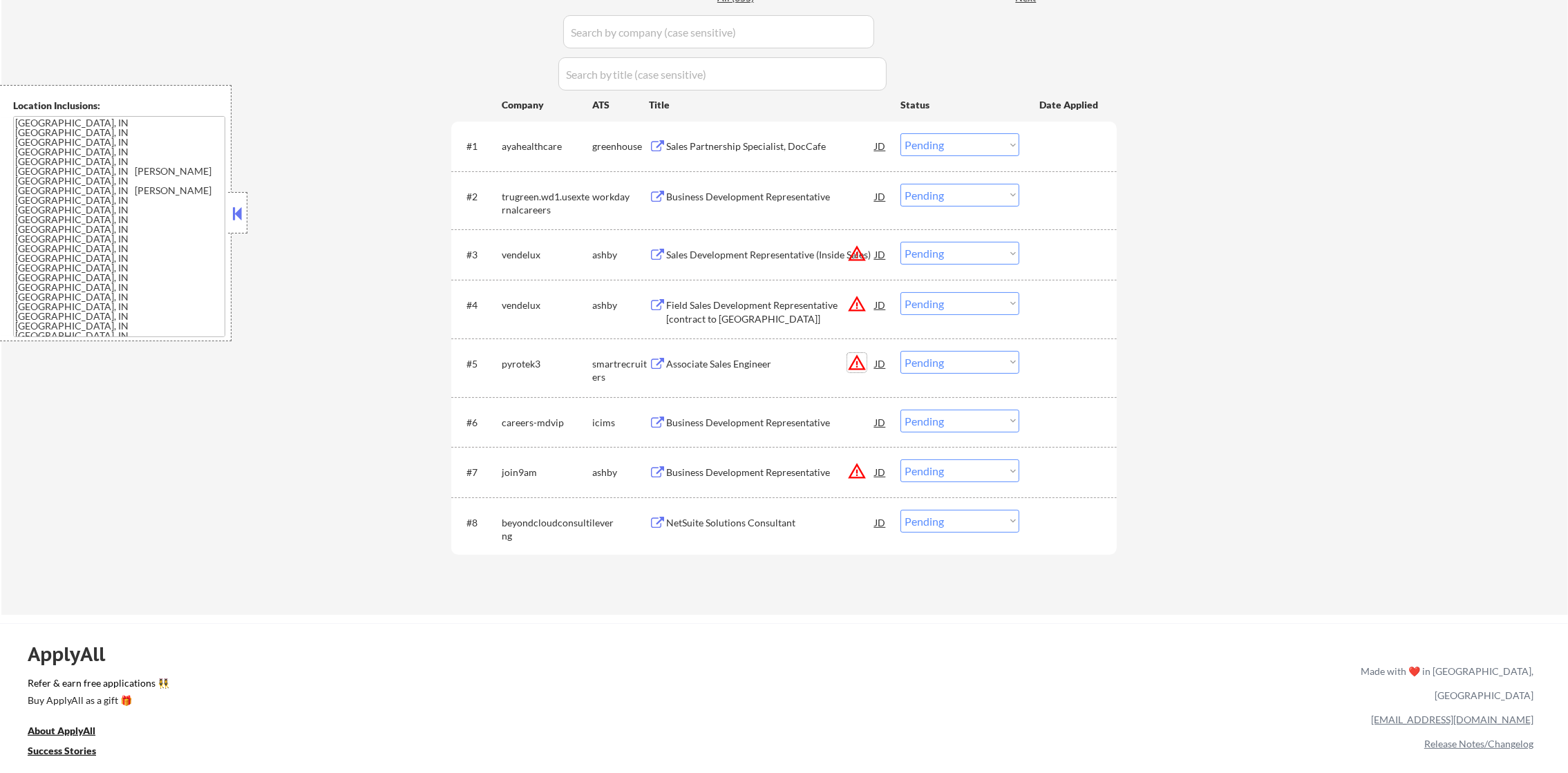
click at [852, 364] on button "warning_amber" at bounding box center [856, 362] width 19 height 19
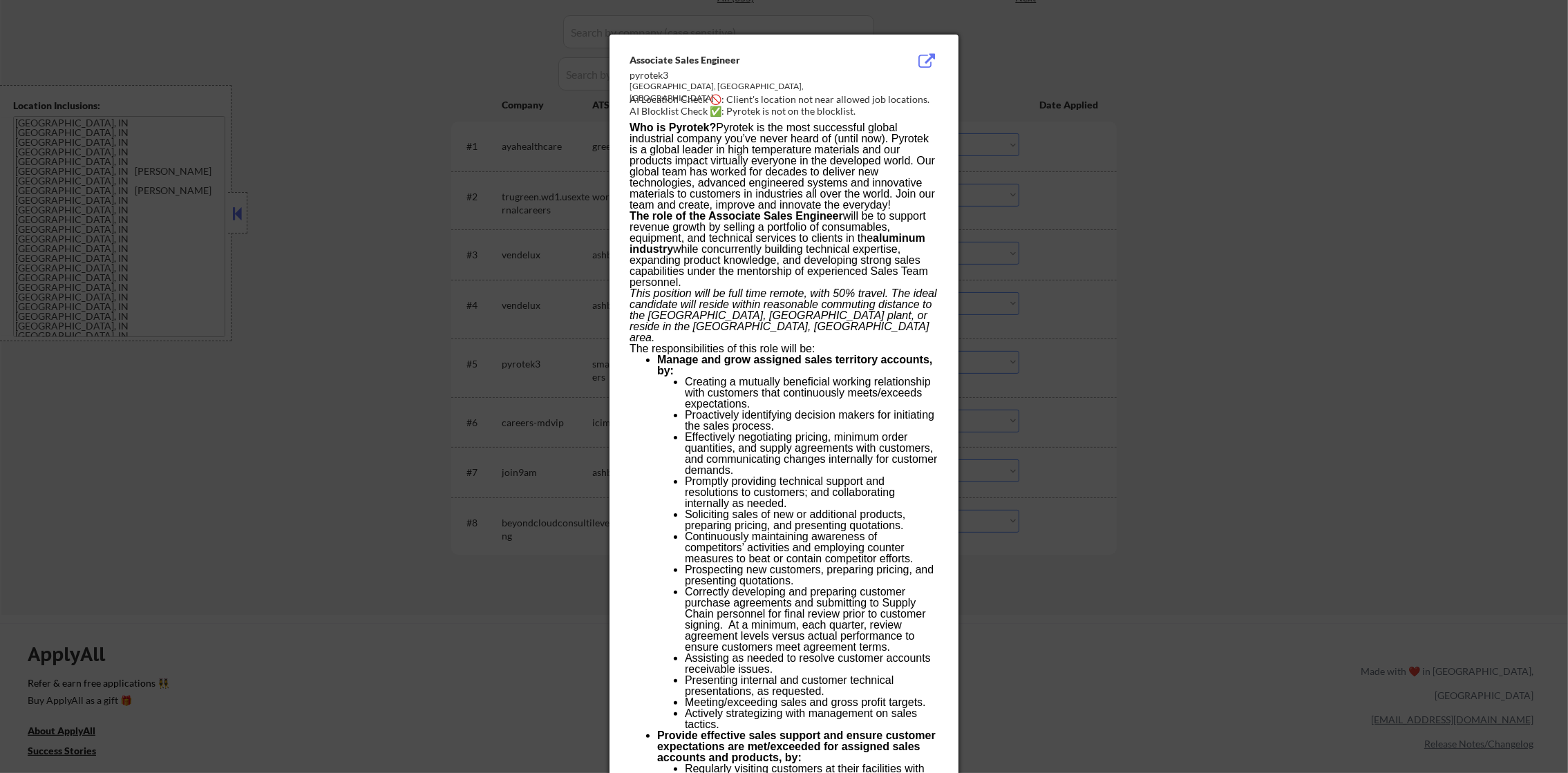
click at [1058, 323] on div at bounding box center [784, 386] width 1568 height 773
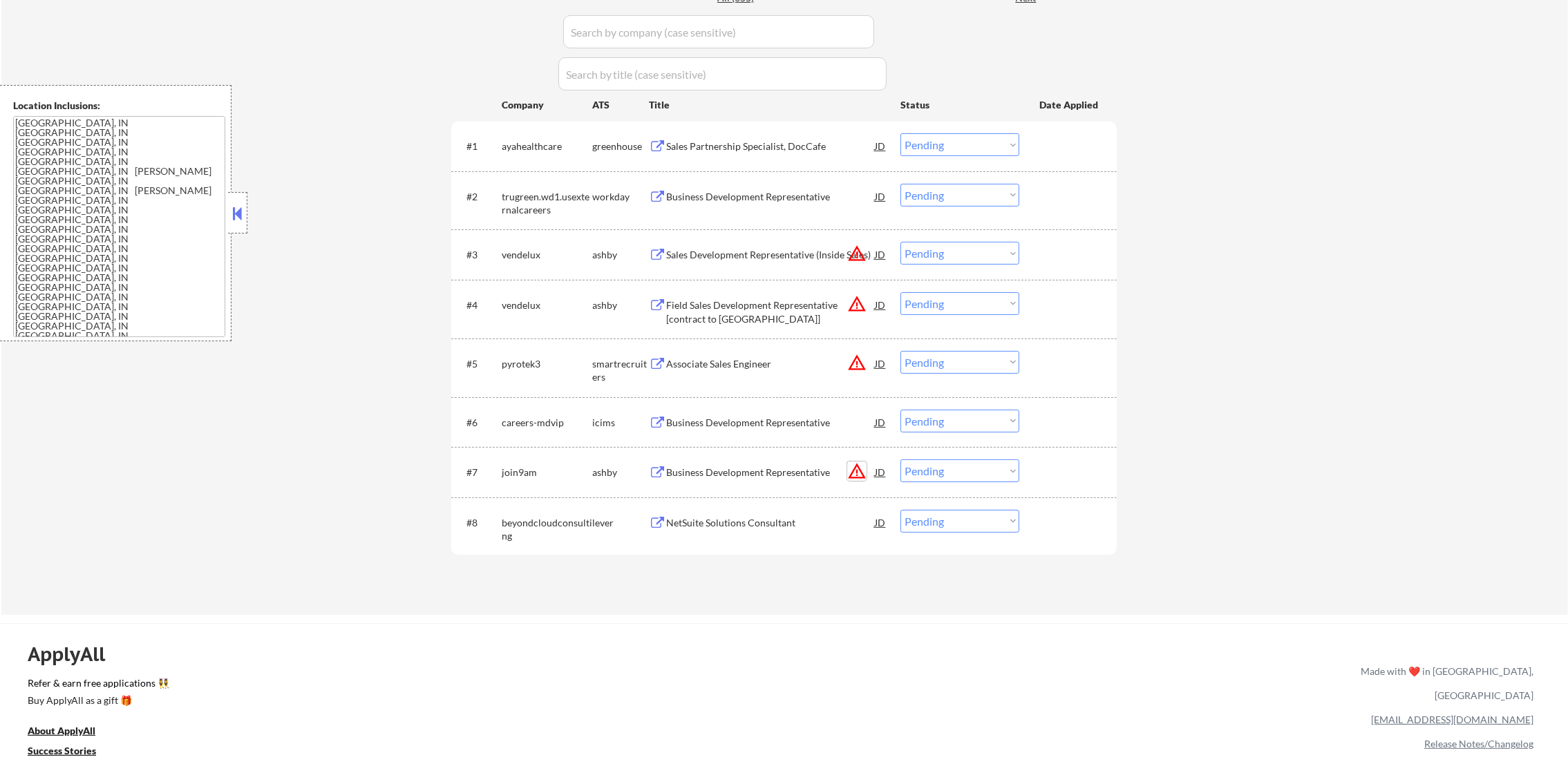
click at [851, 476] on button "warning_amber" at bounding box center [856, 471] width 19 height 19
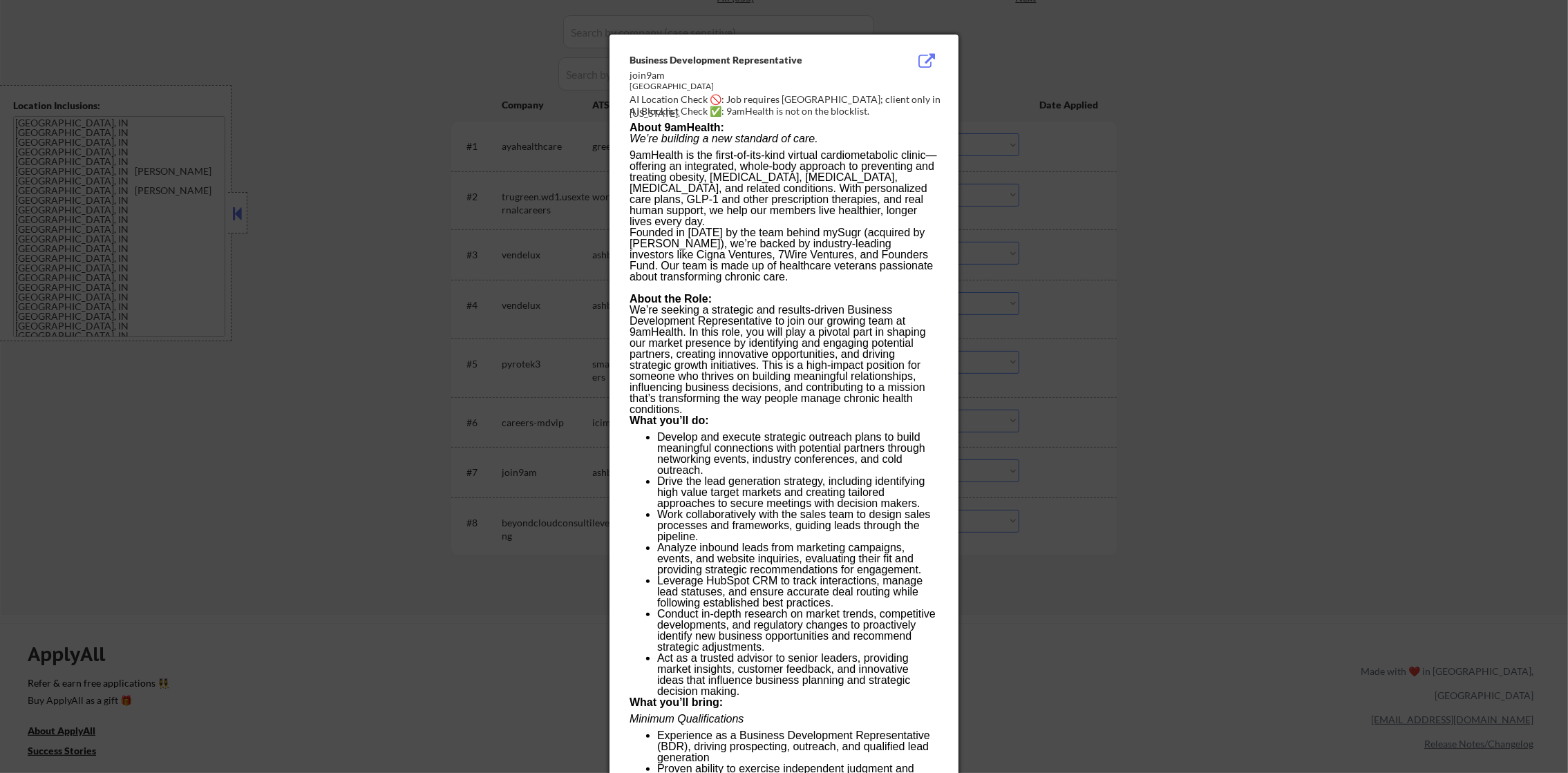
click at [1114, 415] on div at bounding box center [784, 386] width 1568 height 773
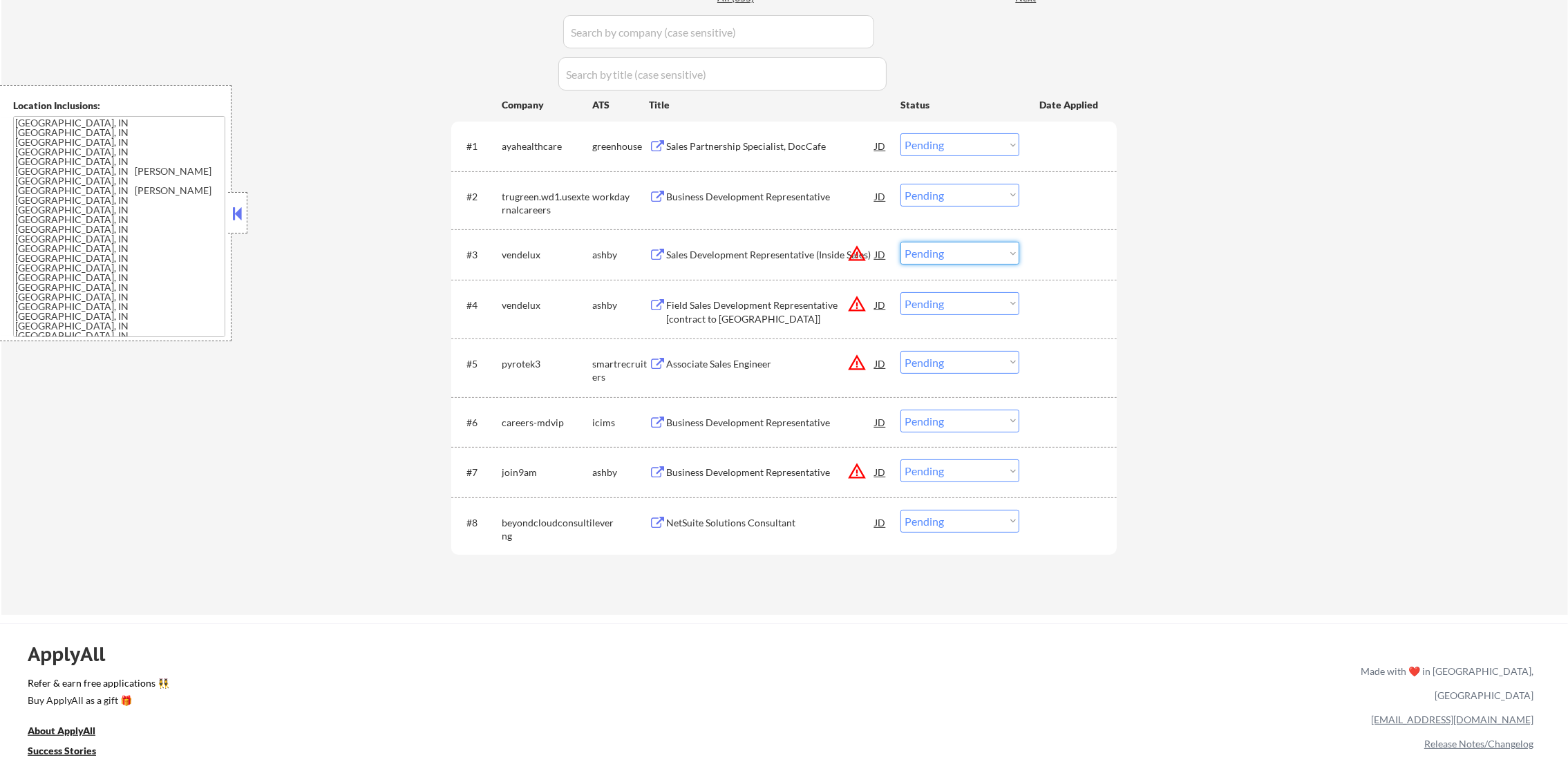
click at [1009, 258] on select "Choose an option... Pending Applied Excluded (Questions) Excluded (Expired) Exc…" at bounding box center [960, 253] width 119 height 23
click at [1226, 485] on div "← Return to /applysquad Mailslurp Inbox Job Search Builder [PERSON_NAME] User E…" at bounding box center [784, 128] width 1566 height 975
click at [990, 483] on div "#7 join9am [PERSON_NAME] Business Development Representative JD warning_amber C…" at bounding box center [781, 472] width 652 height 37
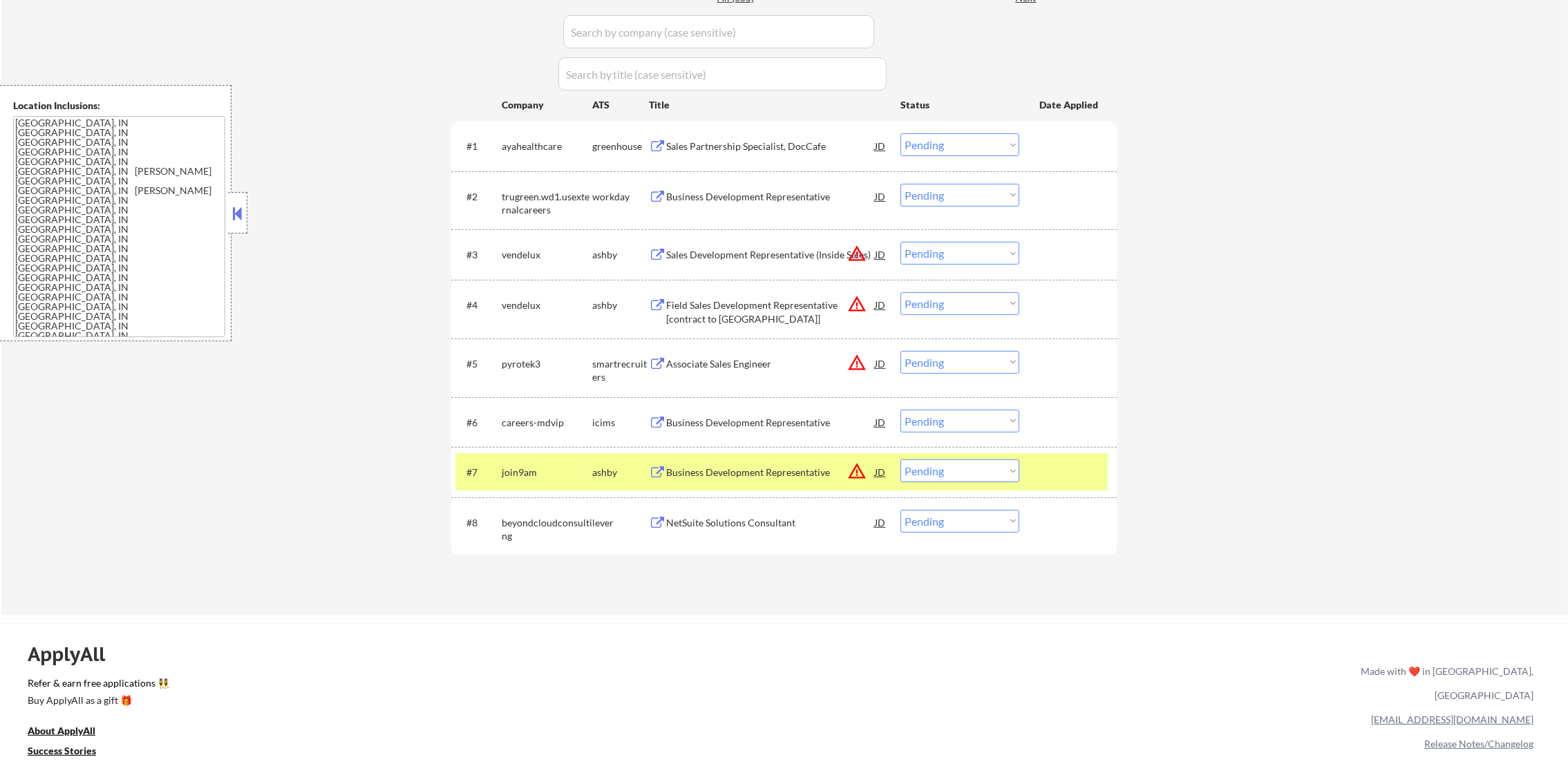
click at [990, 470] on select "Choose an option... Pending Applied Excluded (Questions) Excluded (Expired) Exc…" at bounding box center [960, 471] width 119 height 23
click at [900, 459] on select "Choose an option... Pending Applied Excluded (Questions) Excluded (Expired) Exc…" at bounding box center [960, 471] width 119 height 23
click at [542, 478] on div "join9am" at bounding box center [547, 473] width 90 height 14
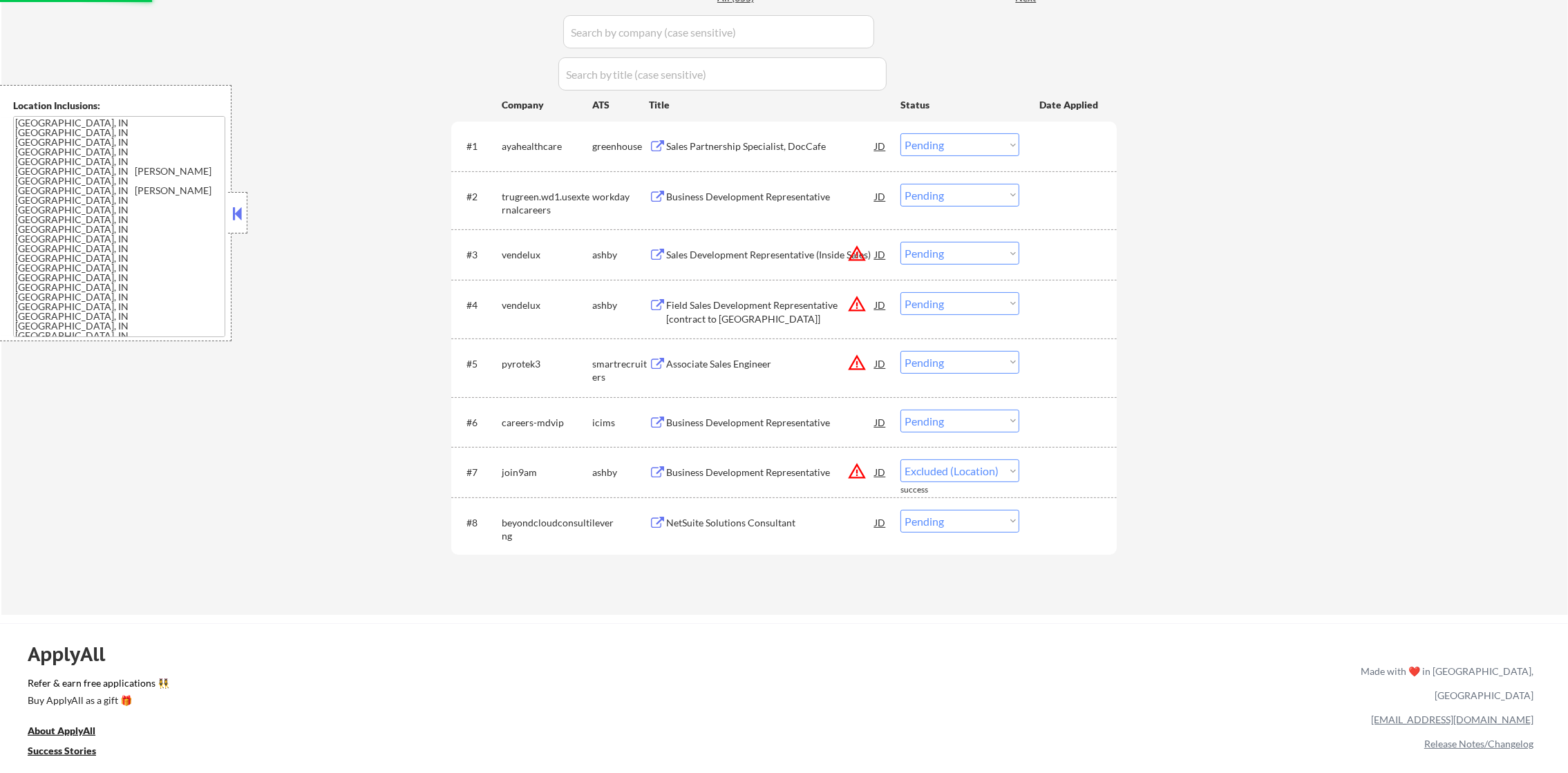
click at [938, 355] on select "Choose an option... Pending Applied Excluded (Questions) Excluded (Expired) Exc…" at bounding box center [960, 363] width 119 height 23
select select ""pending""
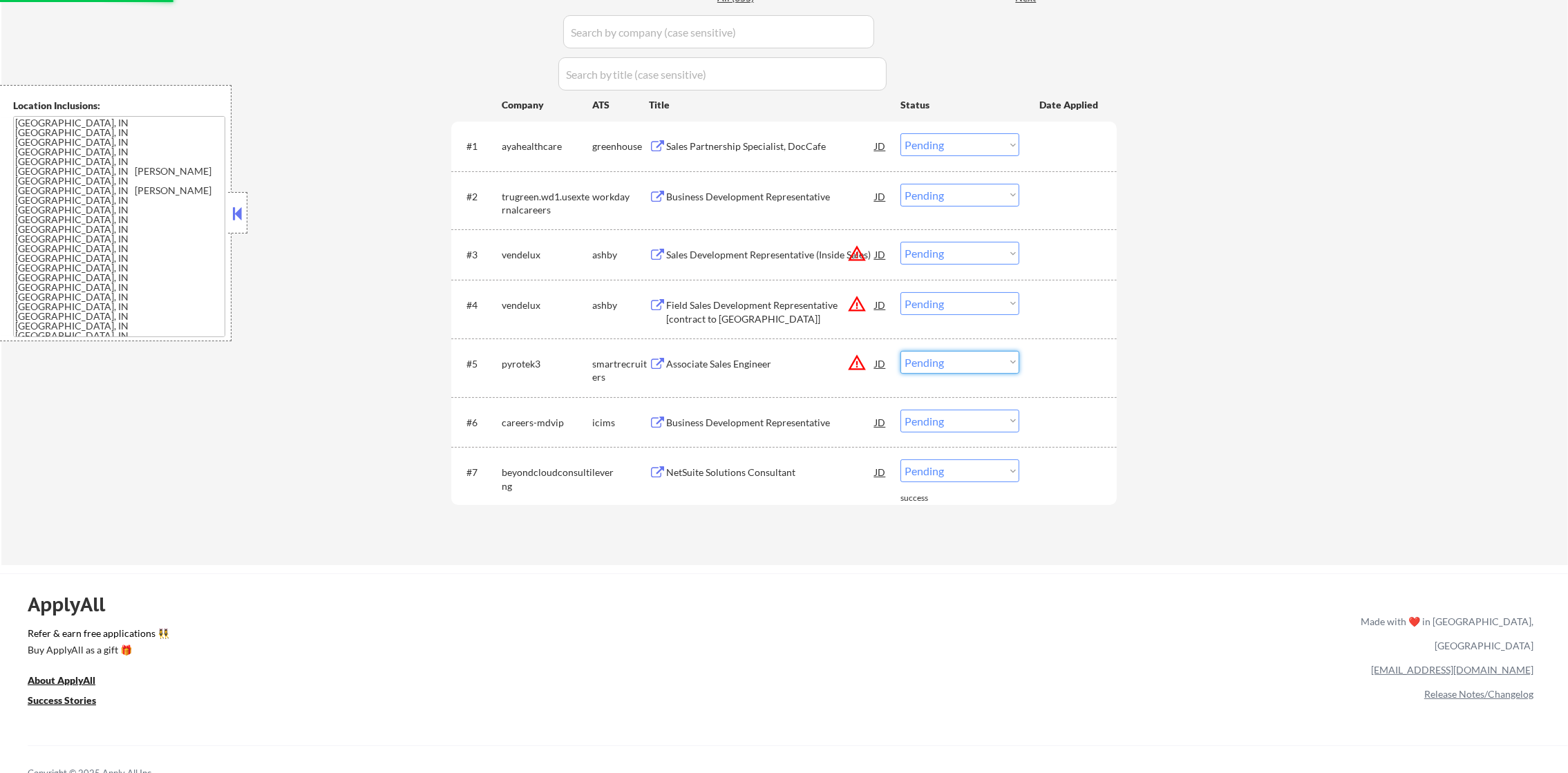
select select ""excluded__location_""
click at [900, 351] on select "Choose an option... Pending Applied Excluded (Questions) Excluded (Expired) Exc…" at bounding box center [960, 363] width 119 height 23
click at [958, 301] on select "Choose an option... Pending Applied Excluded (Questions) Excluded (Expired) Exc…" at bounding box center [960, 304] width 119 height 23
select select ""excluded__location_""
click at [900, 293] on select "Choose an option... Pending Applied Excluded (Questions) Excluded (Expired) Exc…" at bounding box center [960, 304] width 119 height 23
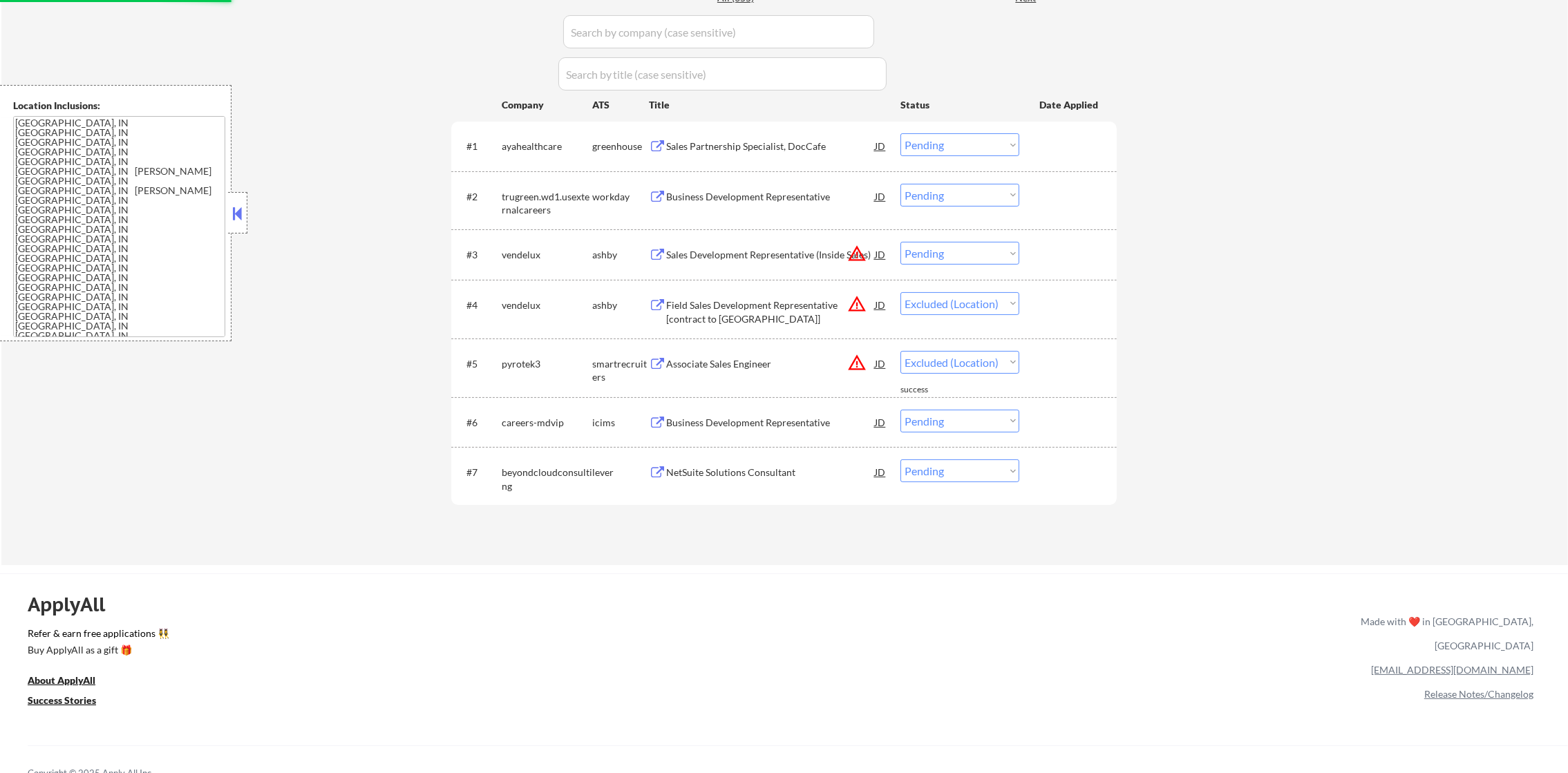
click at [971, 250] on select "Choose an option... Pending Applied Excluded (Questions) Excluded (Expired) Exc…" at bounding box center [960, 253] width 119 height 23
select select ""excluded__location_""
click at [900, 242] on select "Choose an option... Pending Applied Excluded (Questions) Excluded (Expired) Exc…" at bounding box center [960, 253] width 119 height 23
click at [1275, 292] on div "← Return to /applysquad Mailslurp Inbox Job Search Builder [PERSON_NAME] User E…" at bounding box center [784, 103] width 1566 height 924
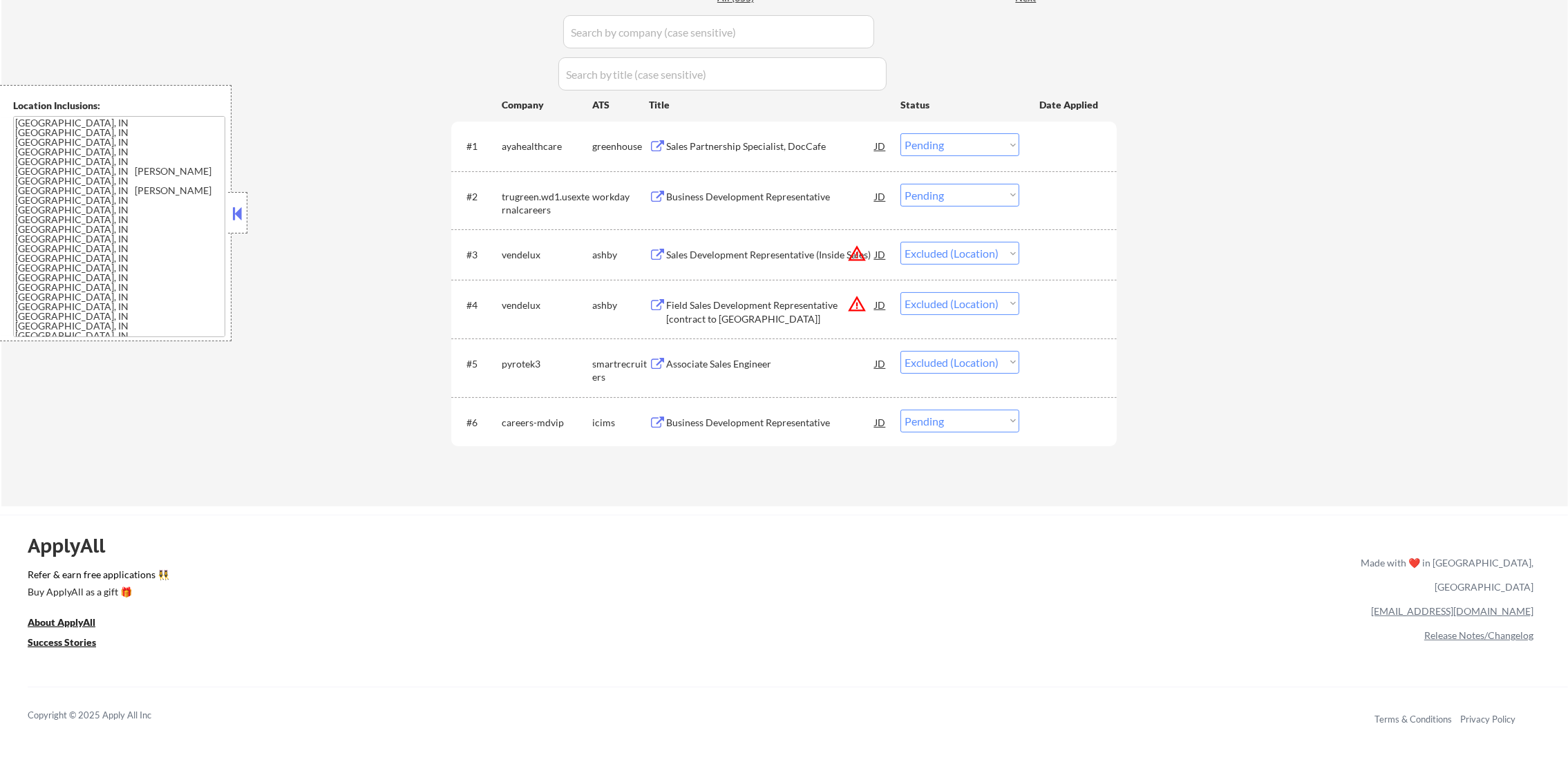
select select ""pending""
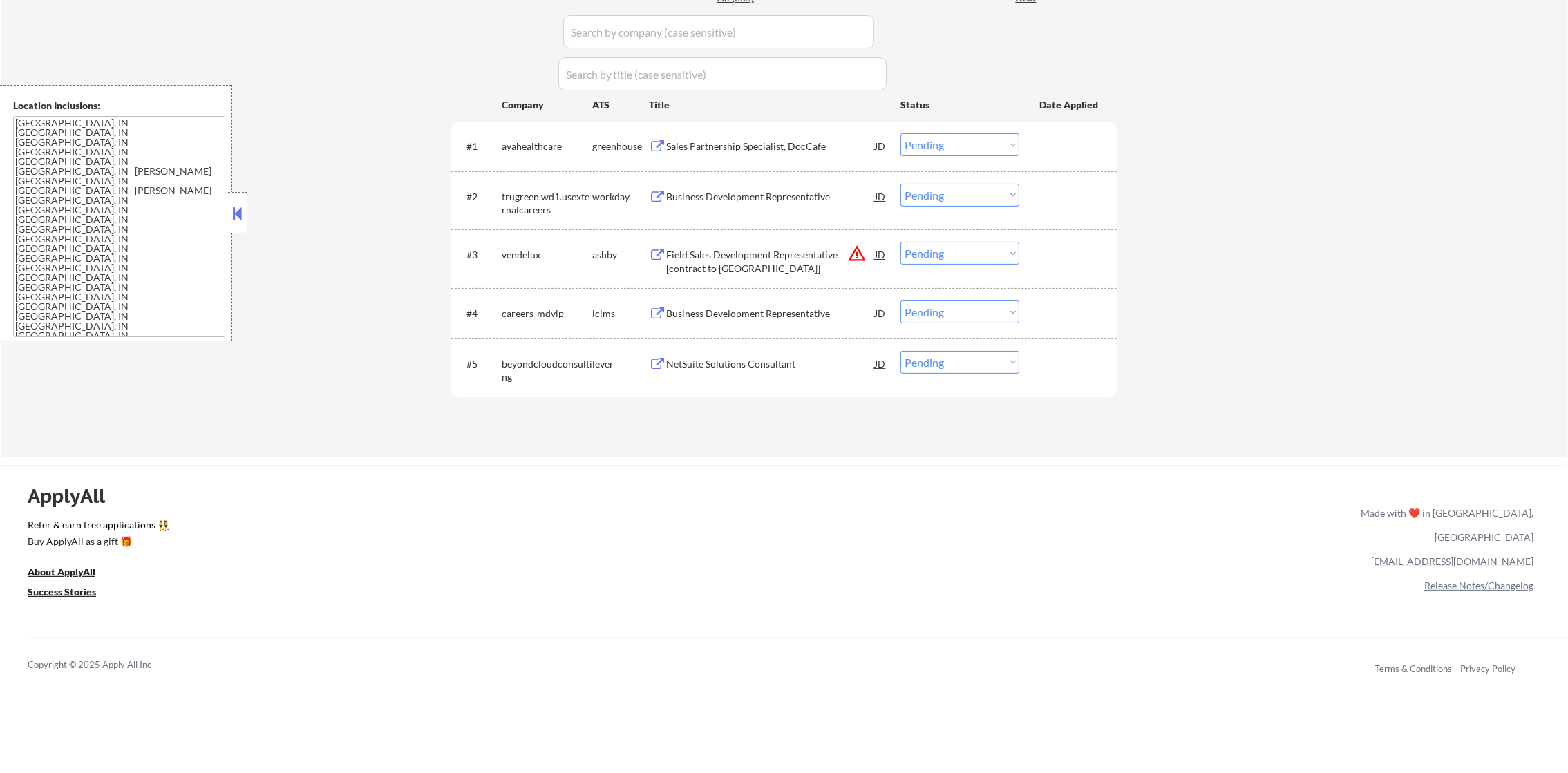
click at [862, 259] on button "warning_amber" at bounding box center [856, 253] width 19 height 19
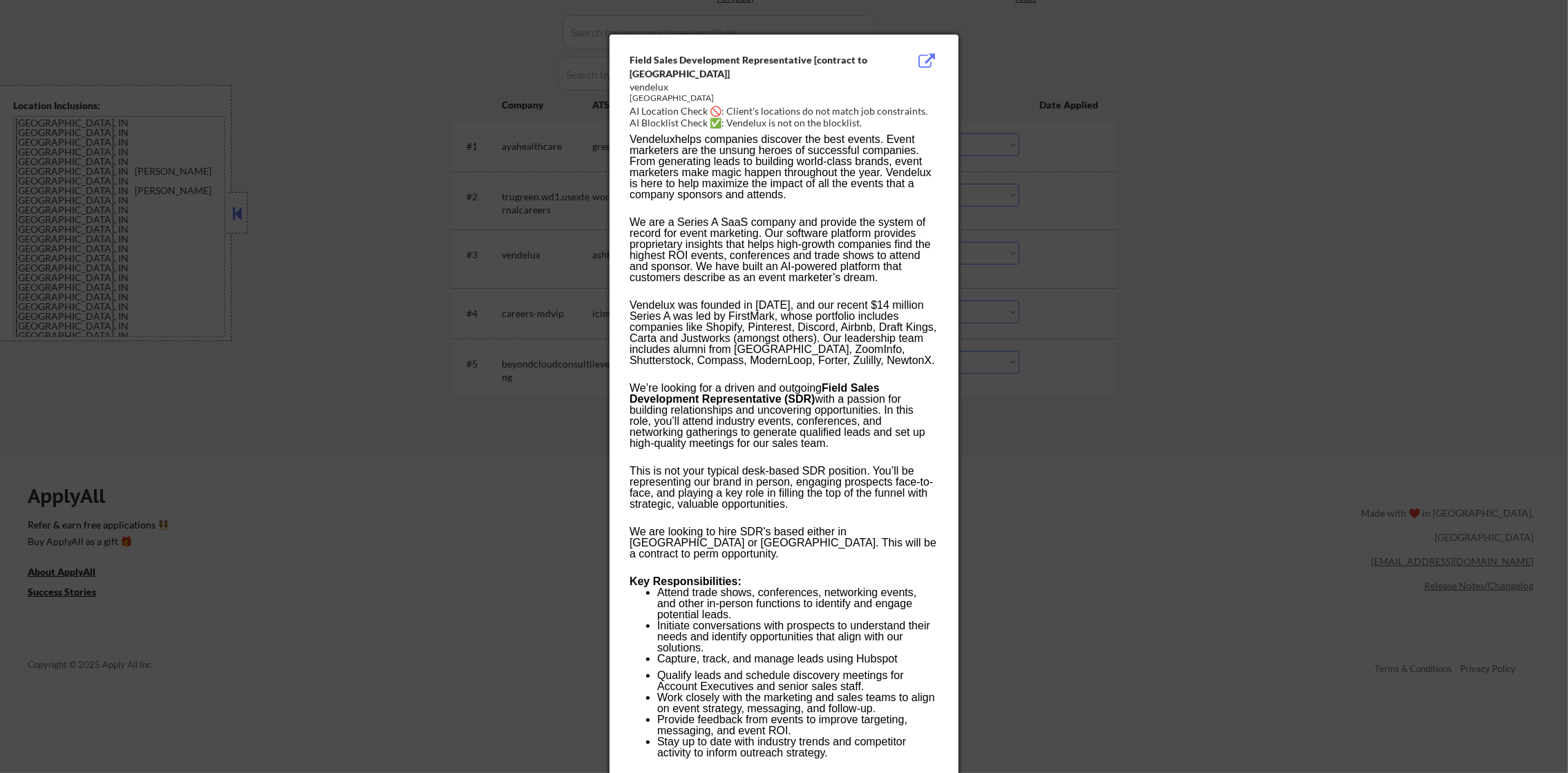
click at [1238, 175] on div at bounding box center [784, 386] width 1568 height 773
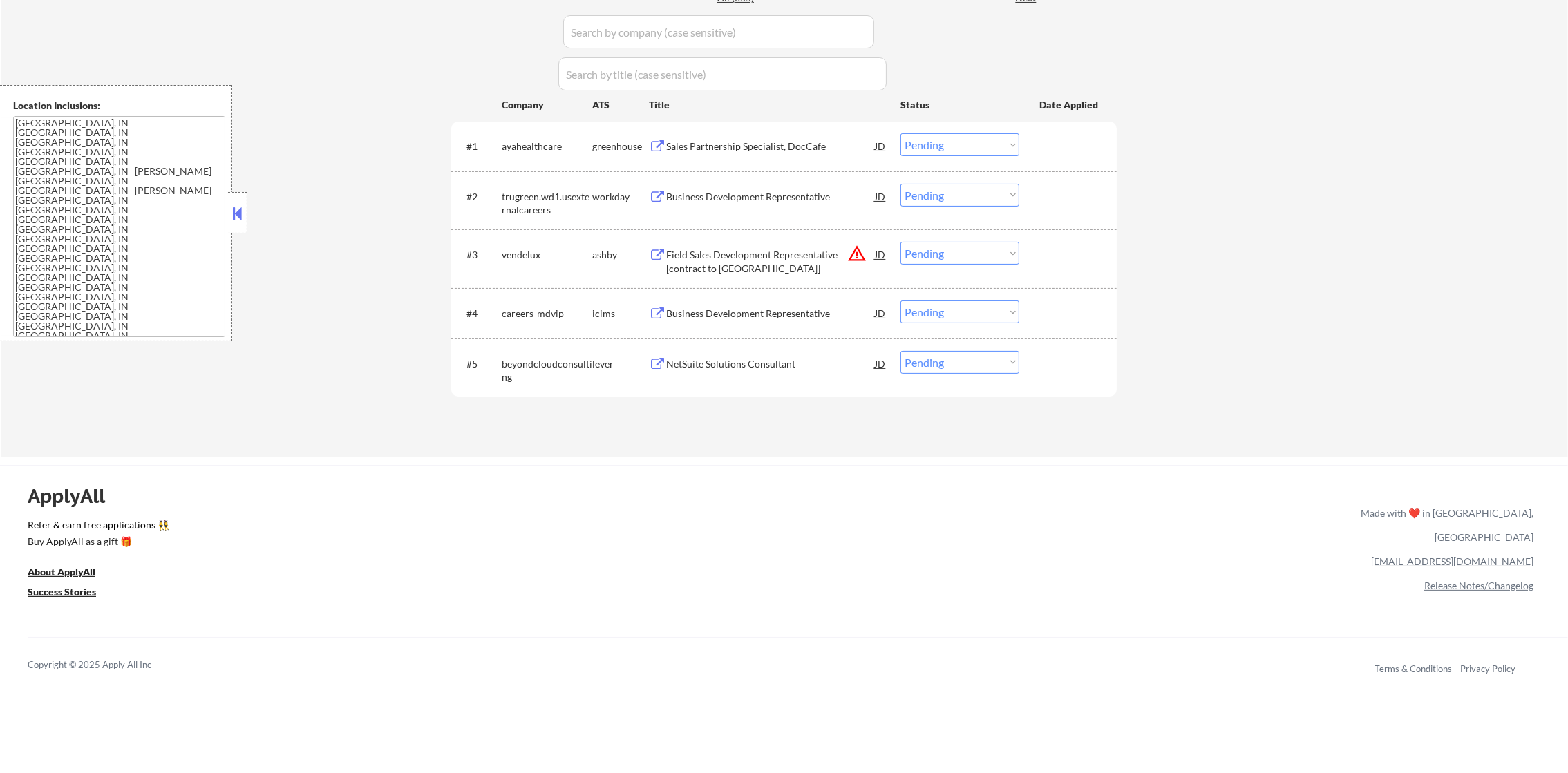
click at [983, 259] on select "Choose an option... Pending Applied Excluded (Questions) Excluded (Expired) Exc…" at bounding box center [960, 253] width 119 height 23
click at [900, 242] on select "Choose an option... Pending Applied Excluded (Questions) Excluded (Expired) Exc…" at bounding box center [960, 253] width 119 height 23
select select ""pending""
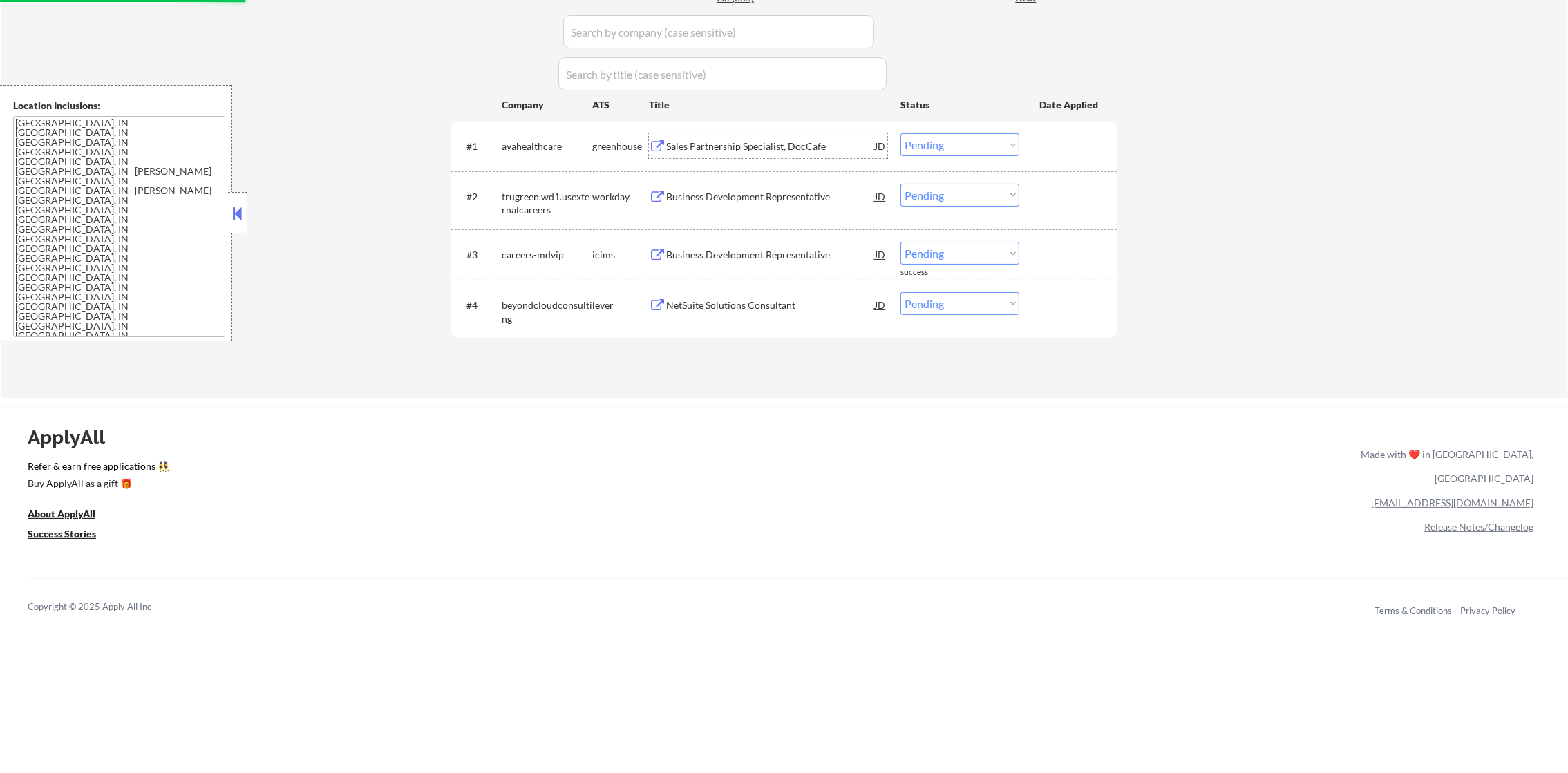
click at [719, 141] on div "Sales Partnership Specialist, DocCafe" at bounding box center [770, 147] width 208 height 14
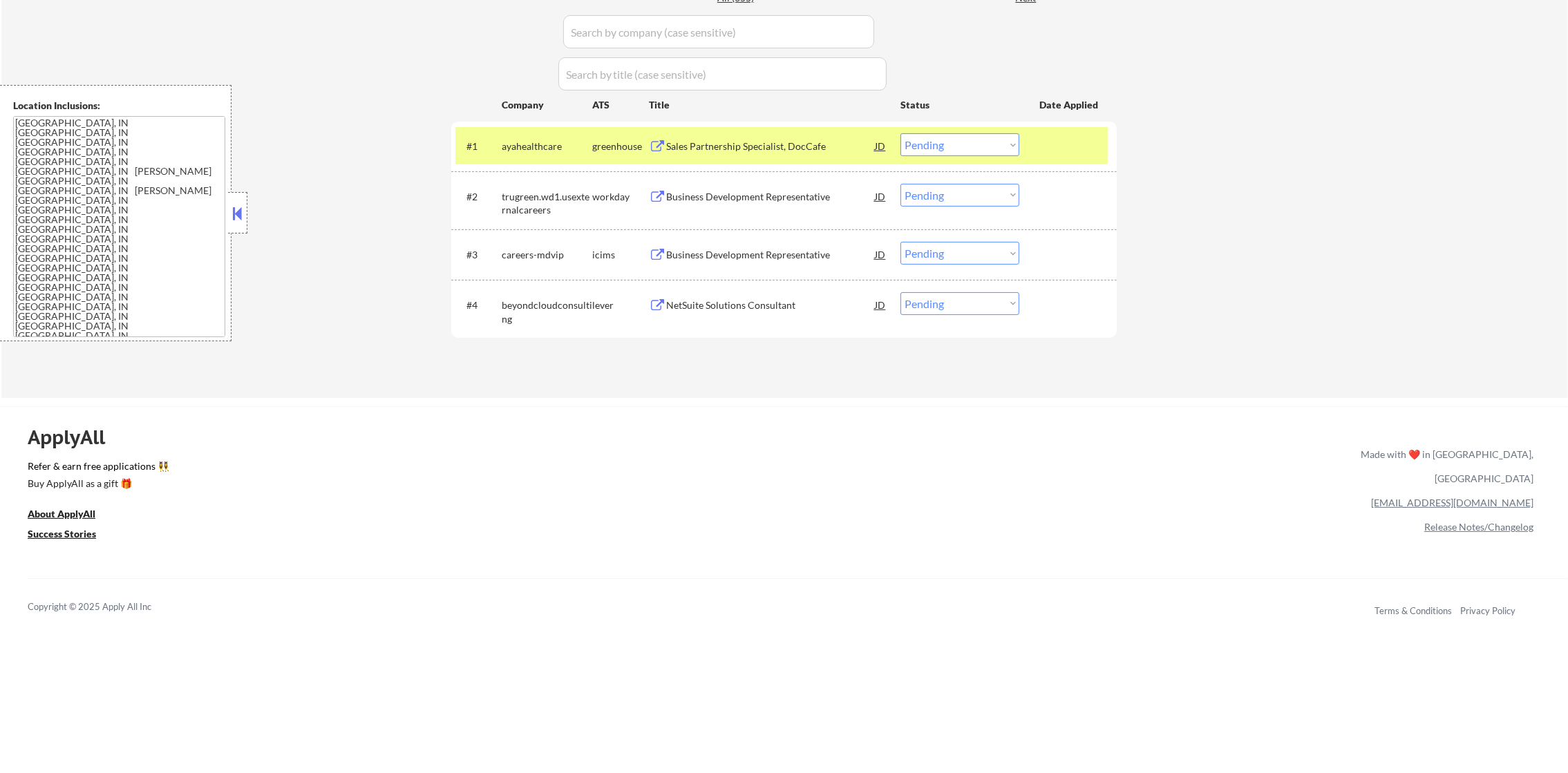
click at [961, 145] on select "Choose an option... Pending Applied Excluded (Questions) Excluded (Expired) Exc…" at bounding box center [960, 145] width 119 height 23
click at [900, 134] on select "Choose an option... Pending Applied Excluded (Questions) Excluded (Expired) Exc…" at bounding box center [960, 145] width 119 height 23
click at [509, 141] on div "ayahealthcare" at bounding box center [547, 147] width 90 height 14
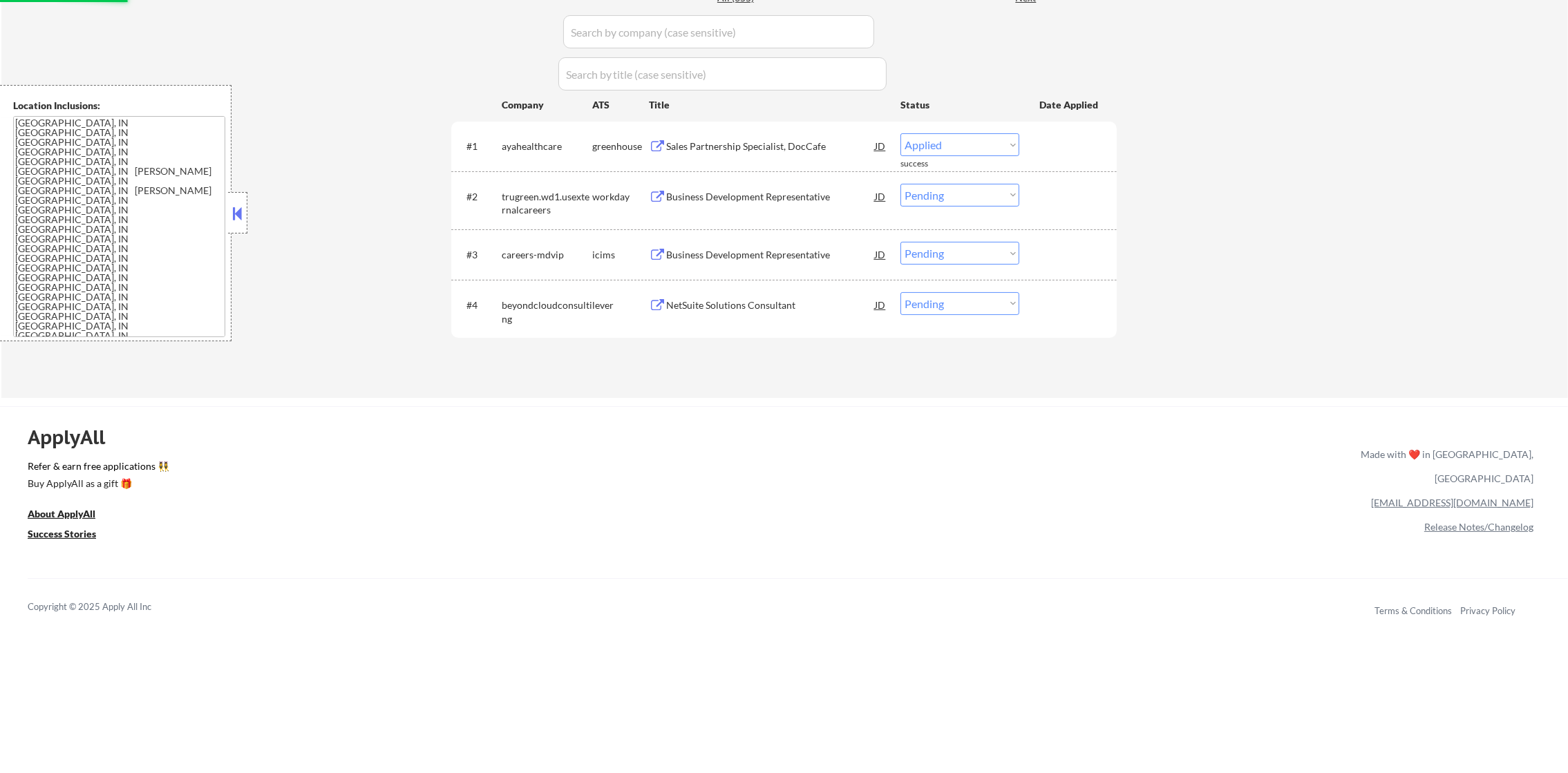
select select ""pending""
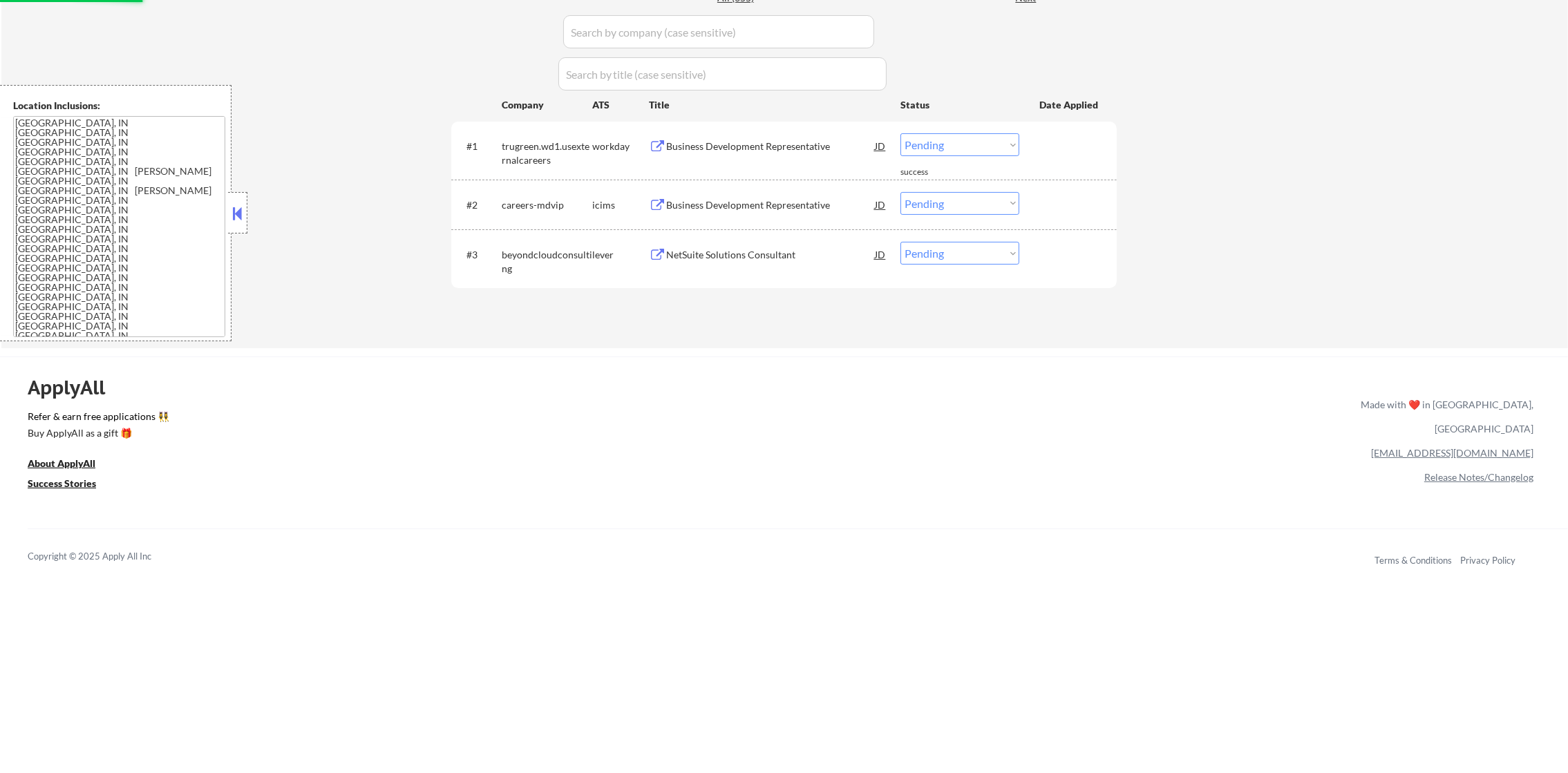
click at [752, 257] on div "NetSuite Solutions Consultant" at bounding box center [770, 255] width 208 height 14
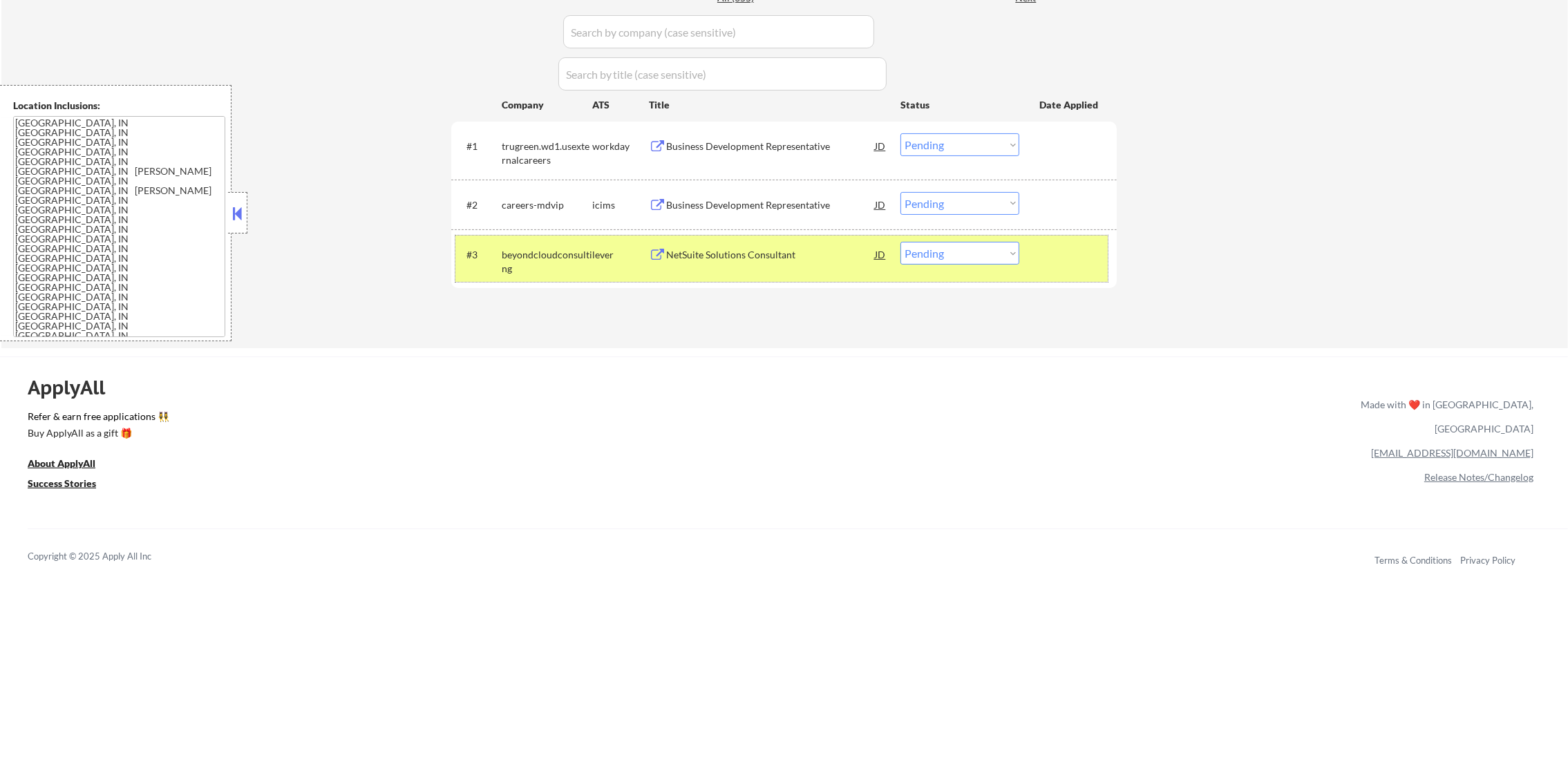
click at [957, 266] on div "#3 beyondcloudconsulting lever NetSuite Solutions Consultant JD warning_amber C…" at bounding box center [781, 258] width 652 height 46
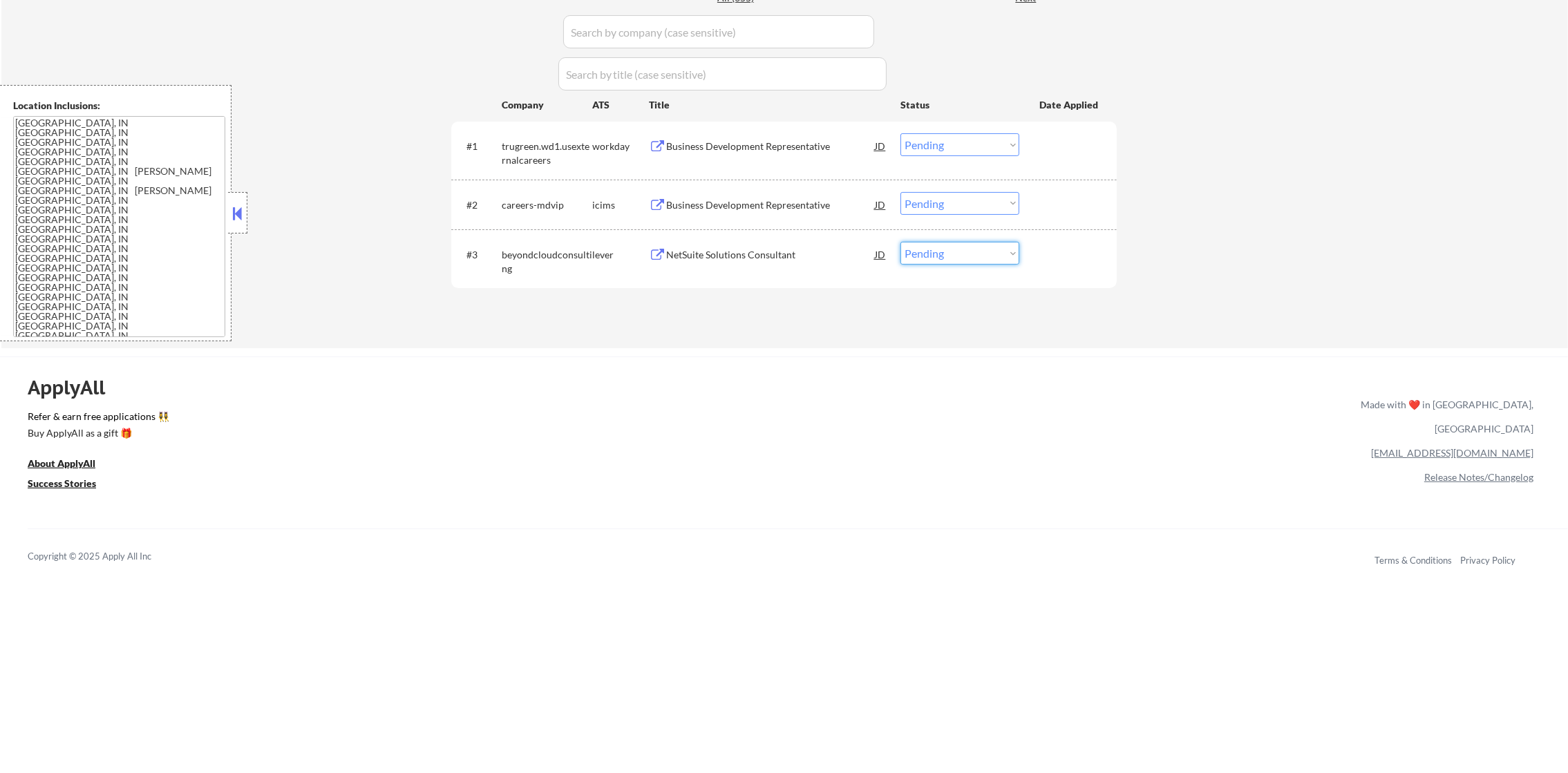
click at [987, 260] on select "Choose an option... Pending Applied Excluded (Questions) Excluded (Expired) Exc…" at bounding box center [960, 253] width 119 height 23
select select ""excluded__bad_match_""
click at [900, 242] on select "Choose an option... Pending Applied Excluded (Questions) Excluded (Expired) Exc…" at bounding box center [960, 253] width 119 height 23
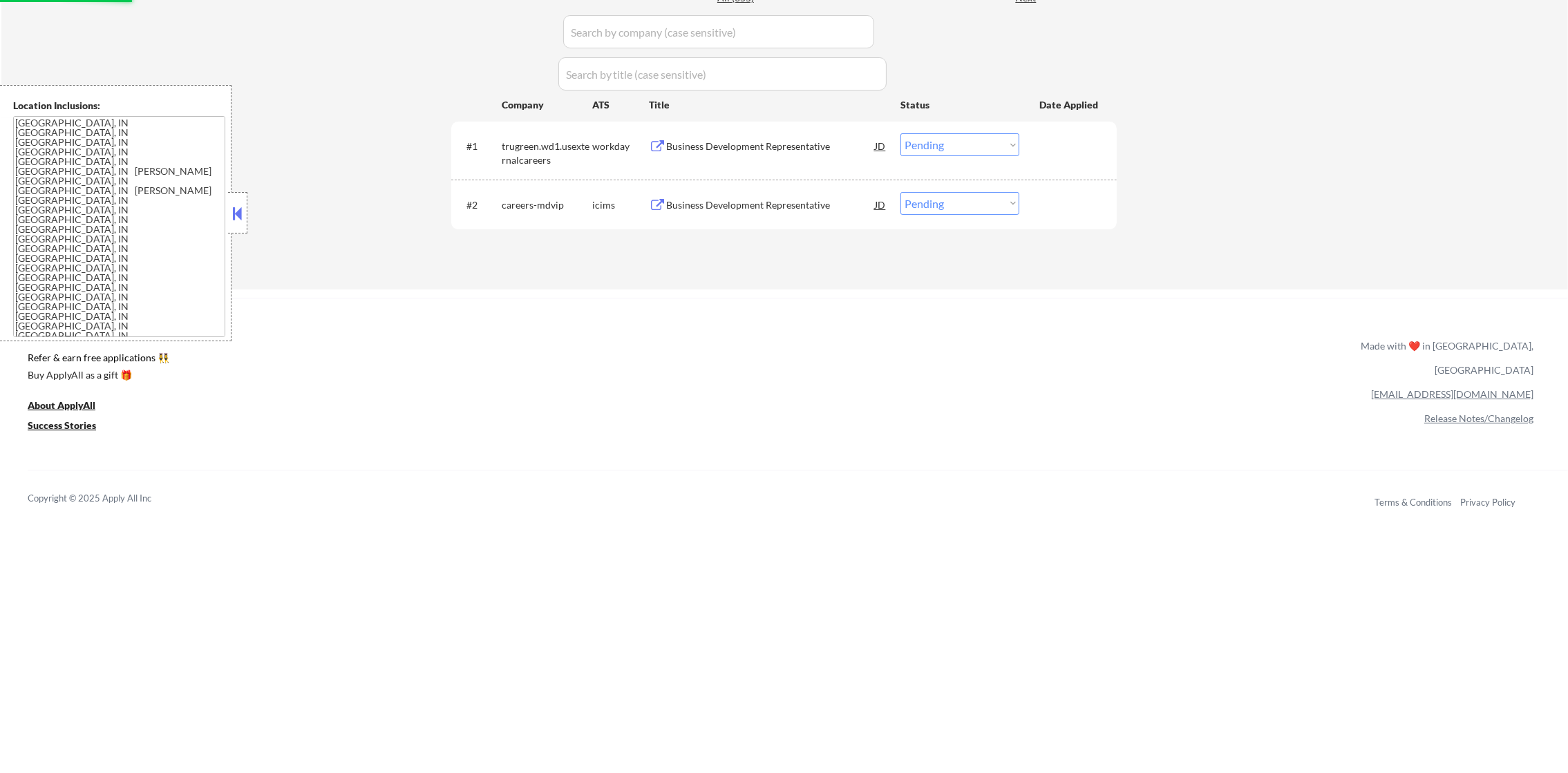
click at [768, 141] on div "Business Development Representative" at bounding box center [770, 147] width 208 height 14
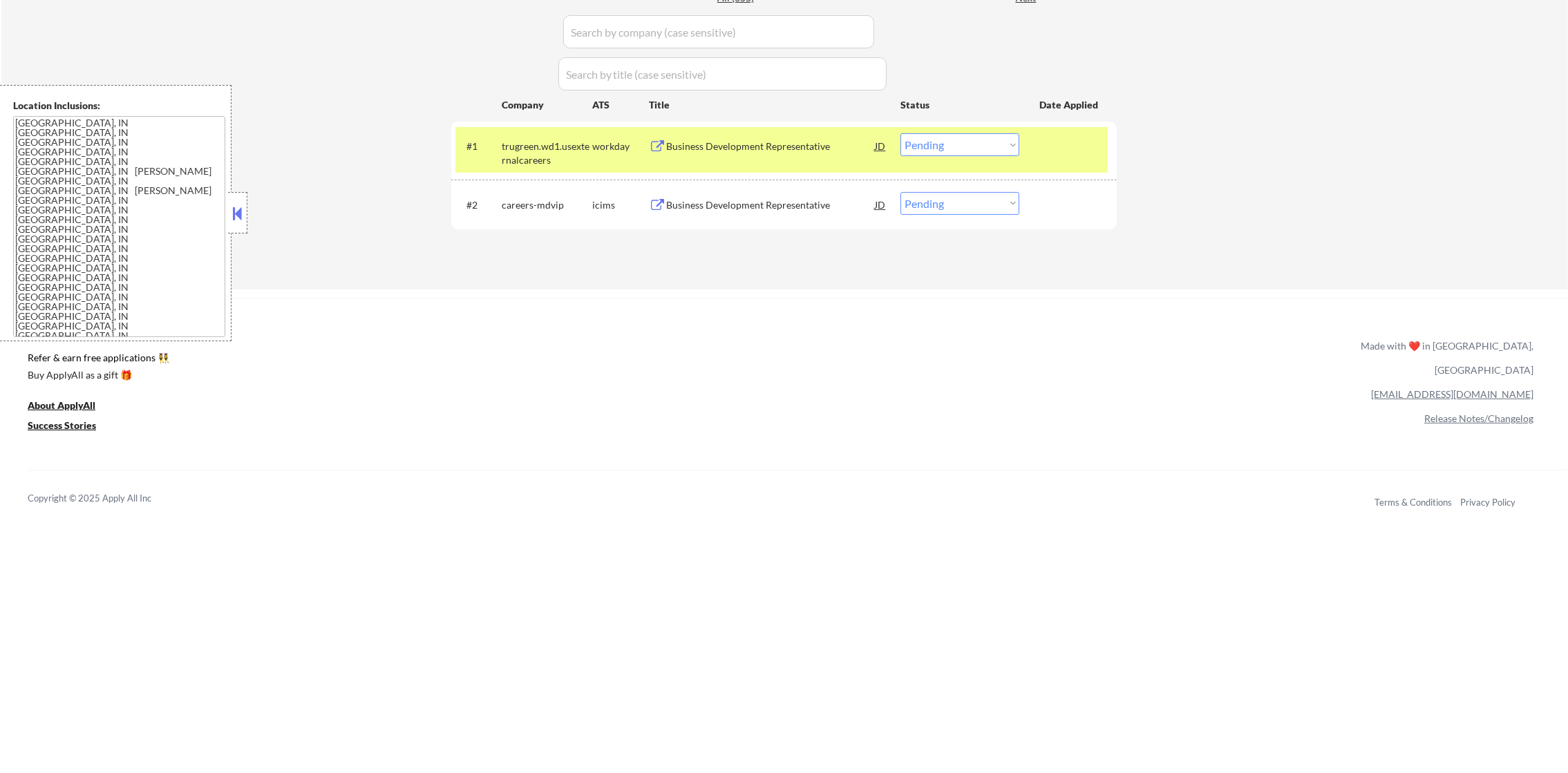
click at [930, 144] on select "Choose an option... Pending Applied Excluded (Questions) Excluded (Expired) Exc…" at bounding box center [960, 145] width 119 height 23
click at [900, 134] on select "Choose an option... Pending Applied Excluded (Questions) Excluded (Expired) Exc…" at bounding box center [960, 145] width 119 height 23
click at [566, 144] on div "trugreen.wd1.usexternalcareers" at bounding box center [547, 153] width 90 height 27
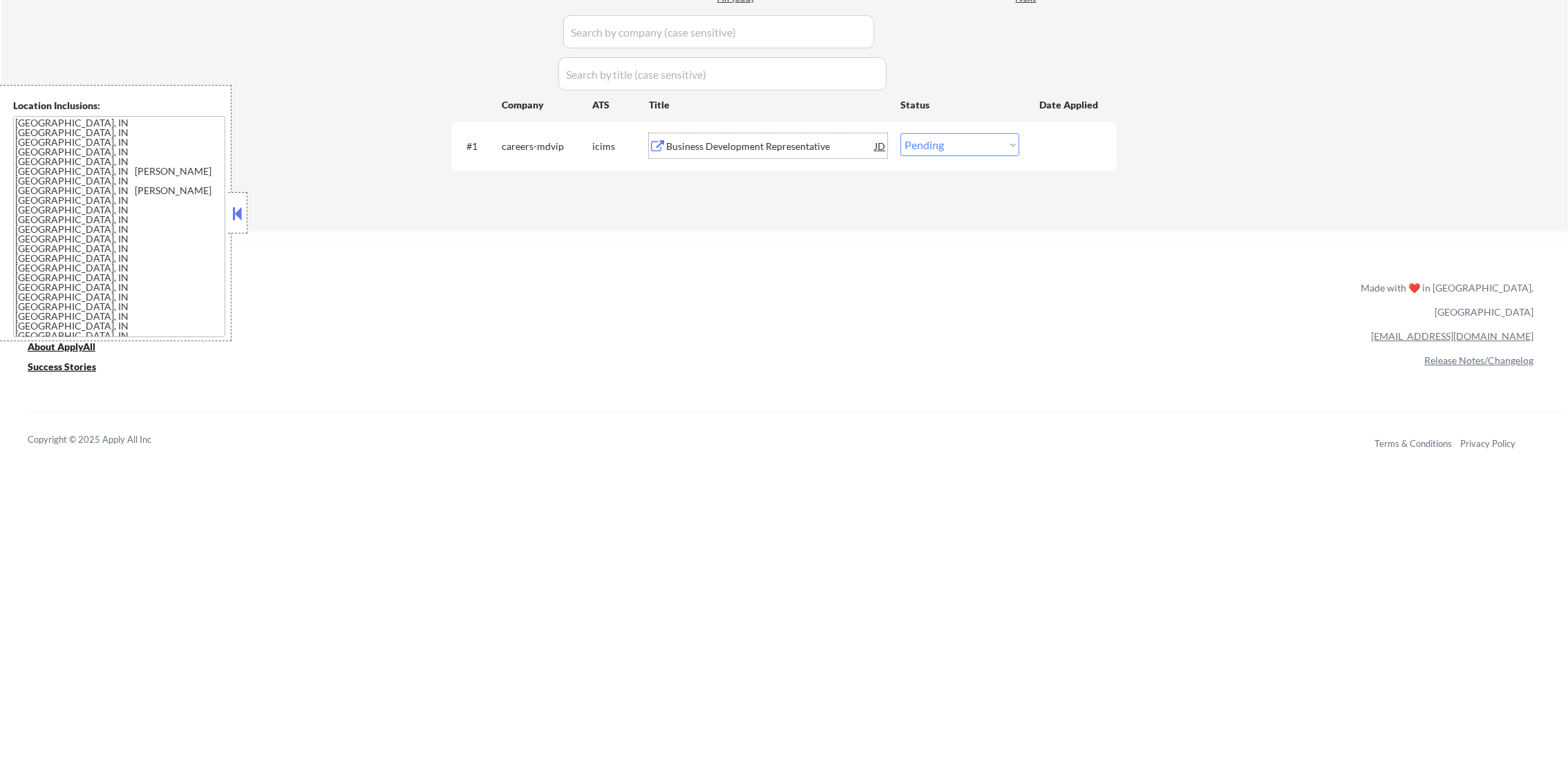
click at [807, 142] on div "Business Development Representative" at bounding box center [770, 147] width 208 height 14
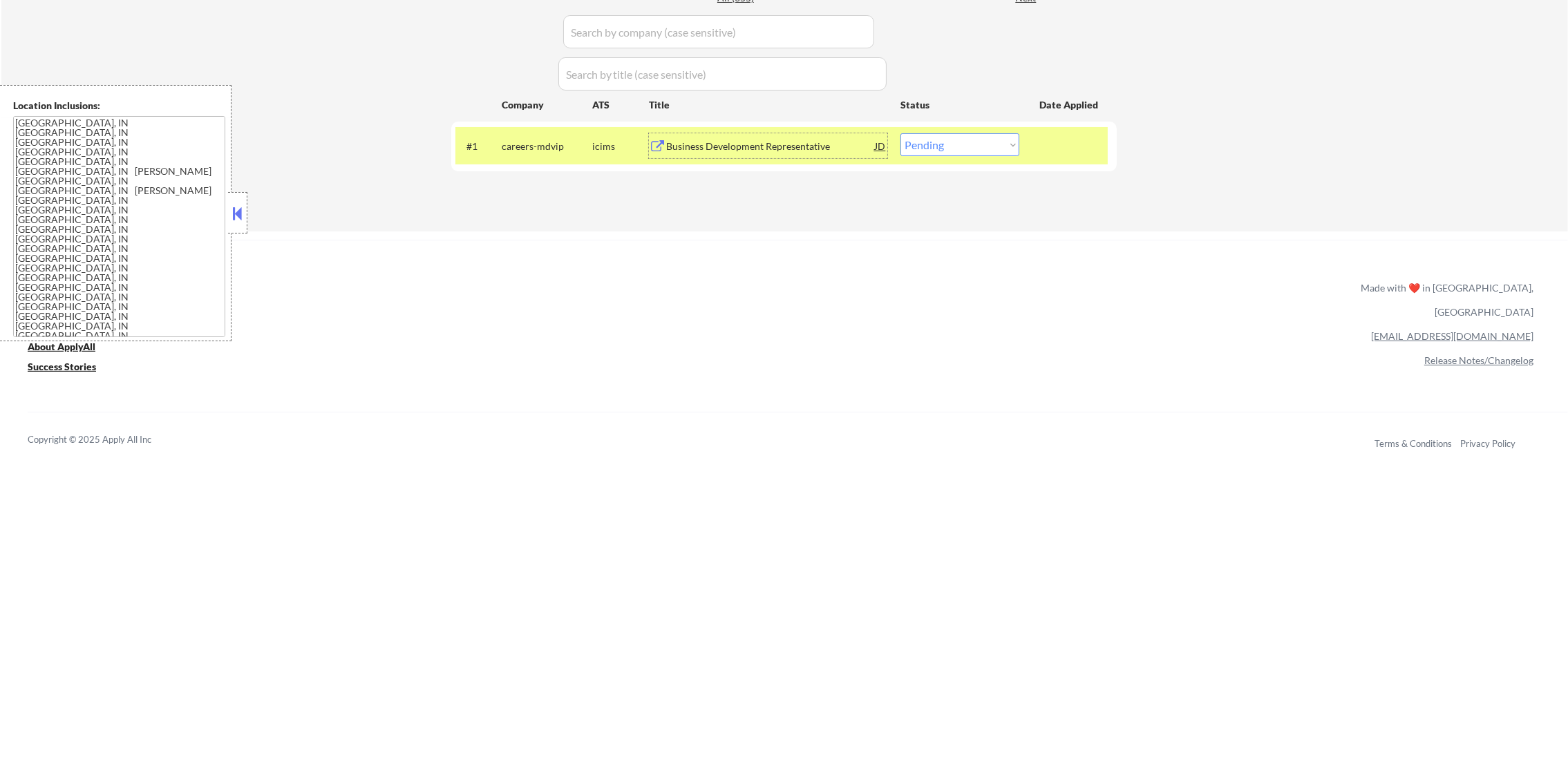
click at [957, 148] on select "Choose an option... Pending Applied Excluded (Questions) Excluded (Expired) Exc…" at bounding box center [960, 145] width 119 height 23
select select ""excluded""
click at [900, 134] on select "Choose an option... Pending Applied Excluded (Questions) Excluded (Expired) Exc…" at bounding box center [960, 145] width 119 height 23
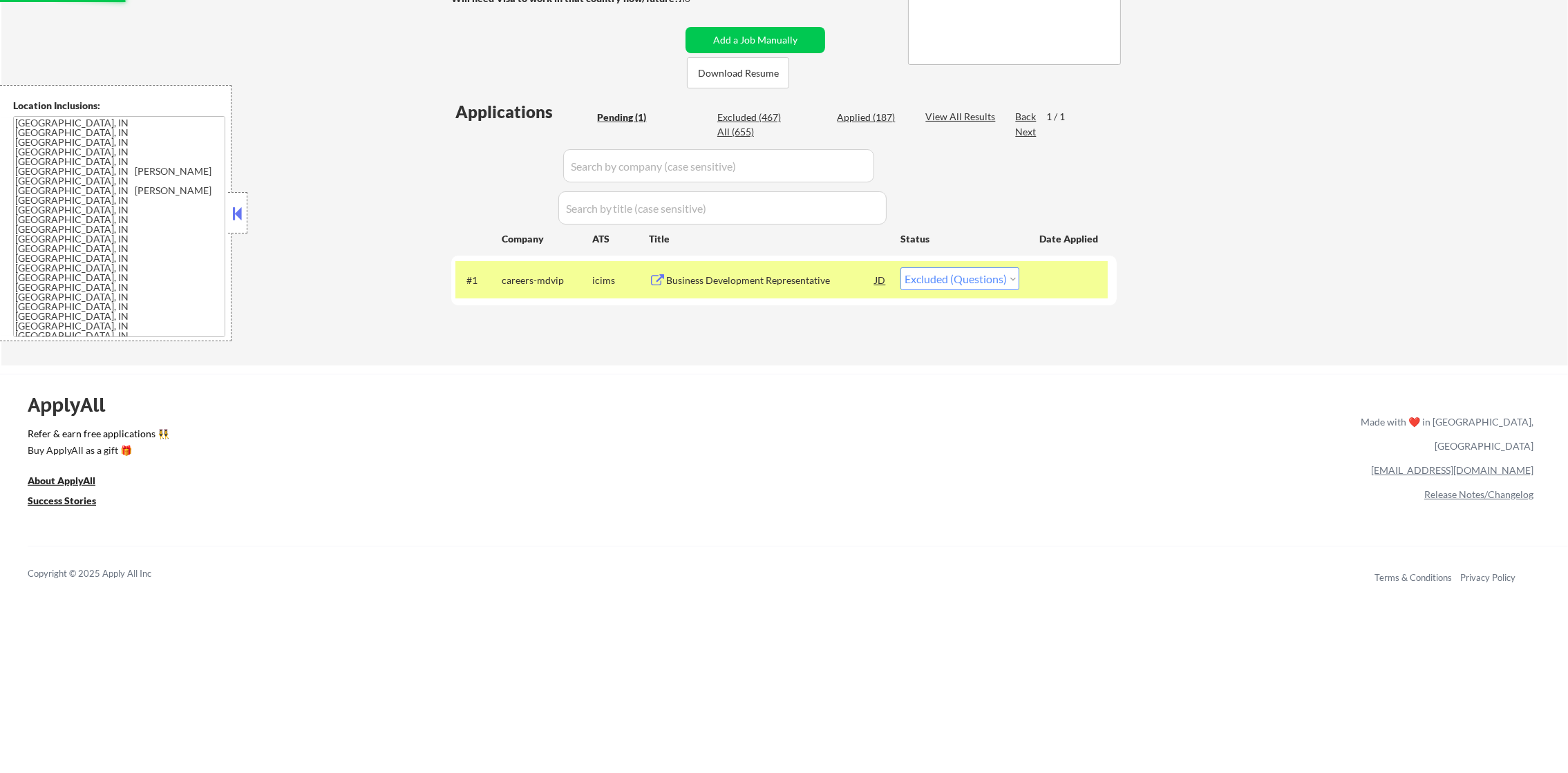
scroll to position [276, 0]
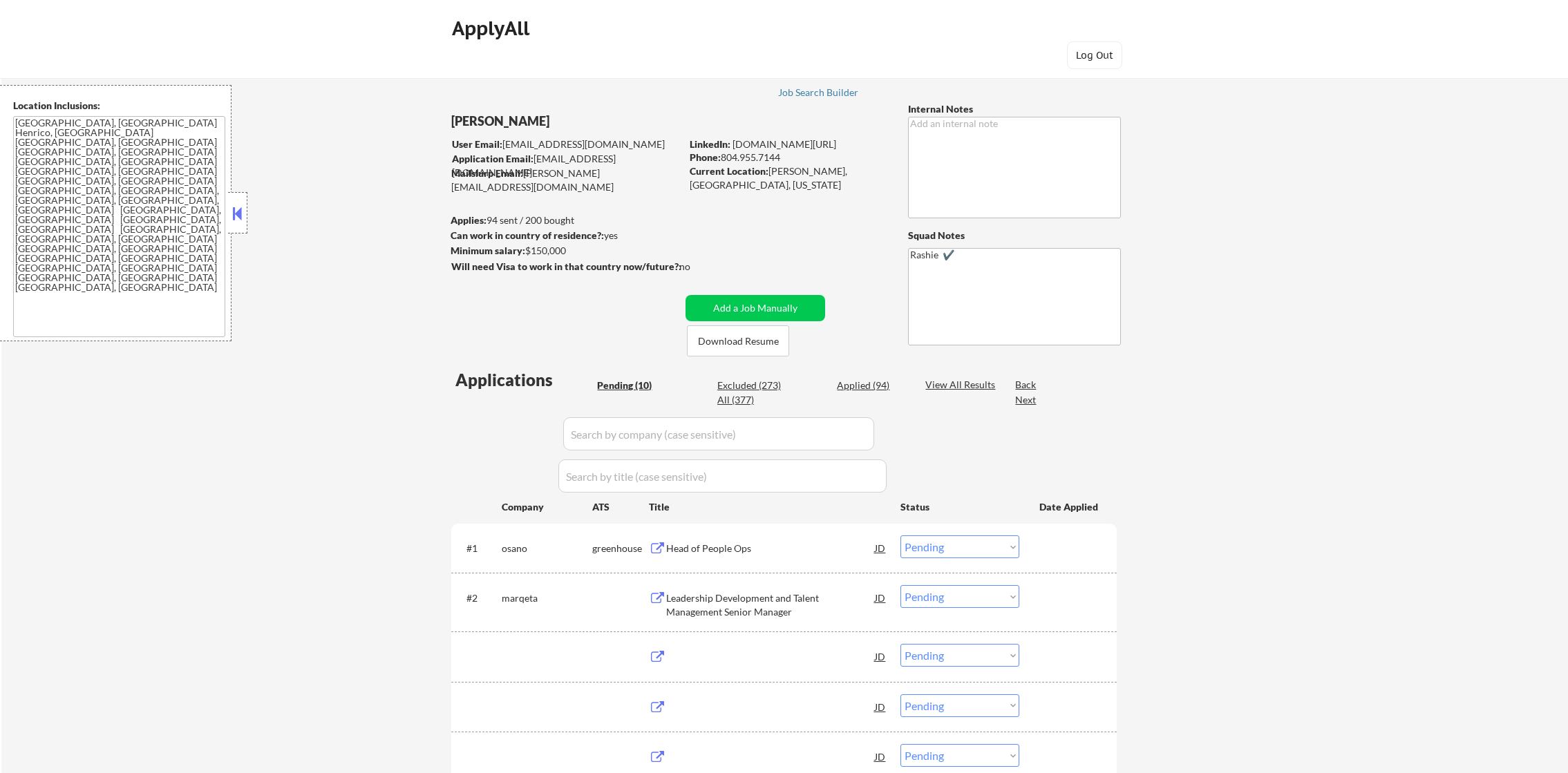
select select ""pending""
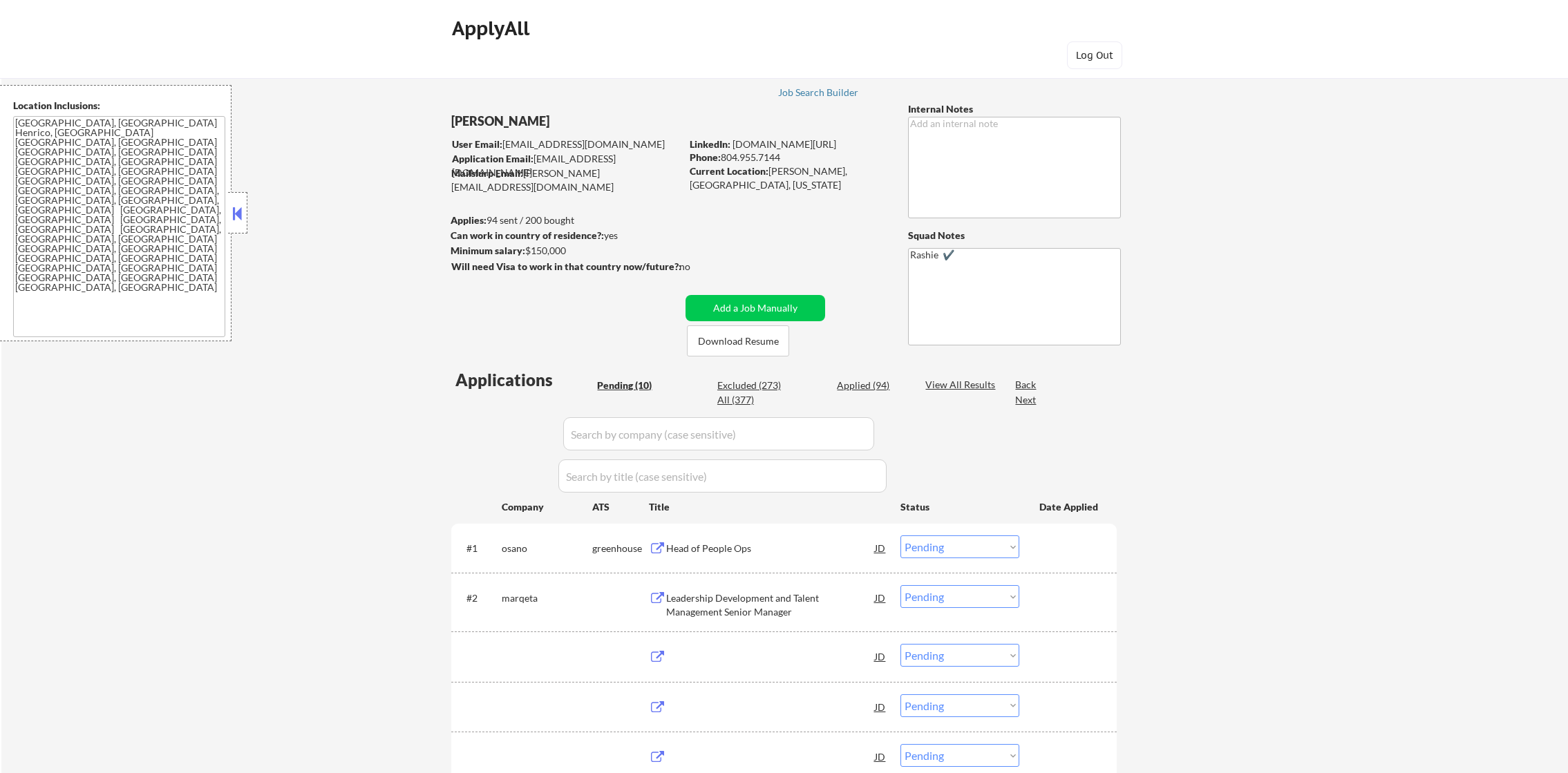
select select ""pending""
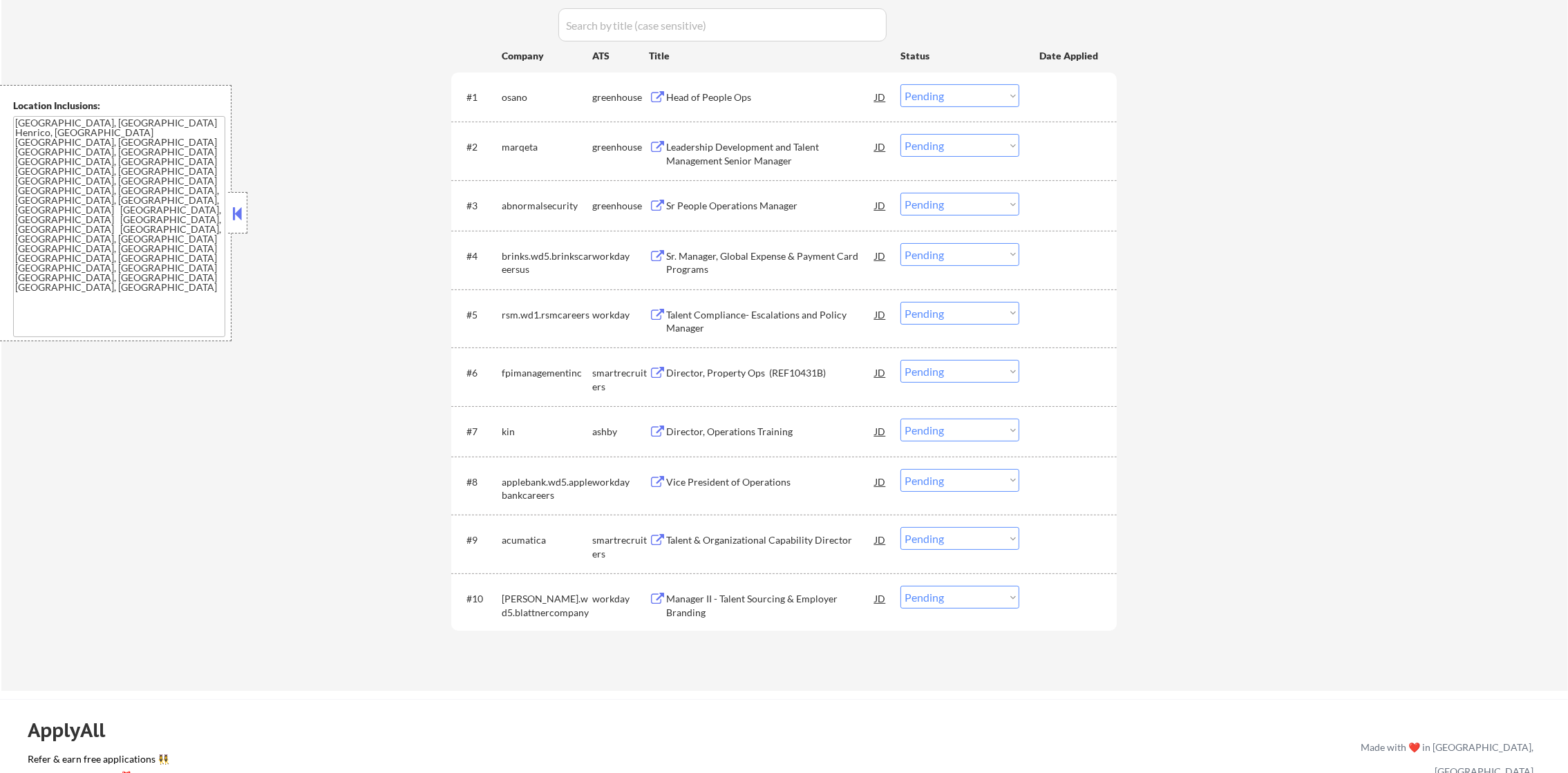
scroll to position [449, 0]
click at [724, 98] on div "Head of People Ops" at bounding box center [770, 100] width 208 height 14
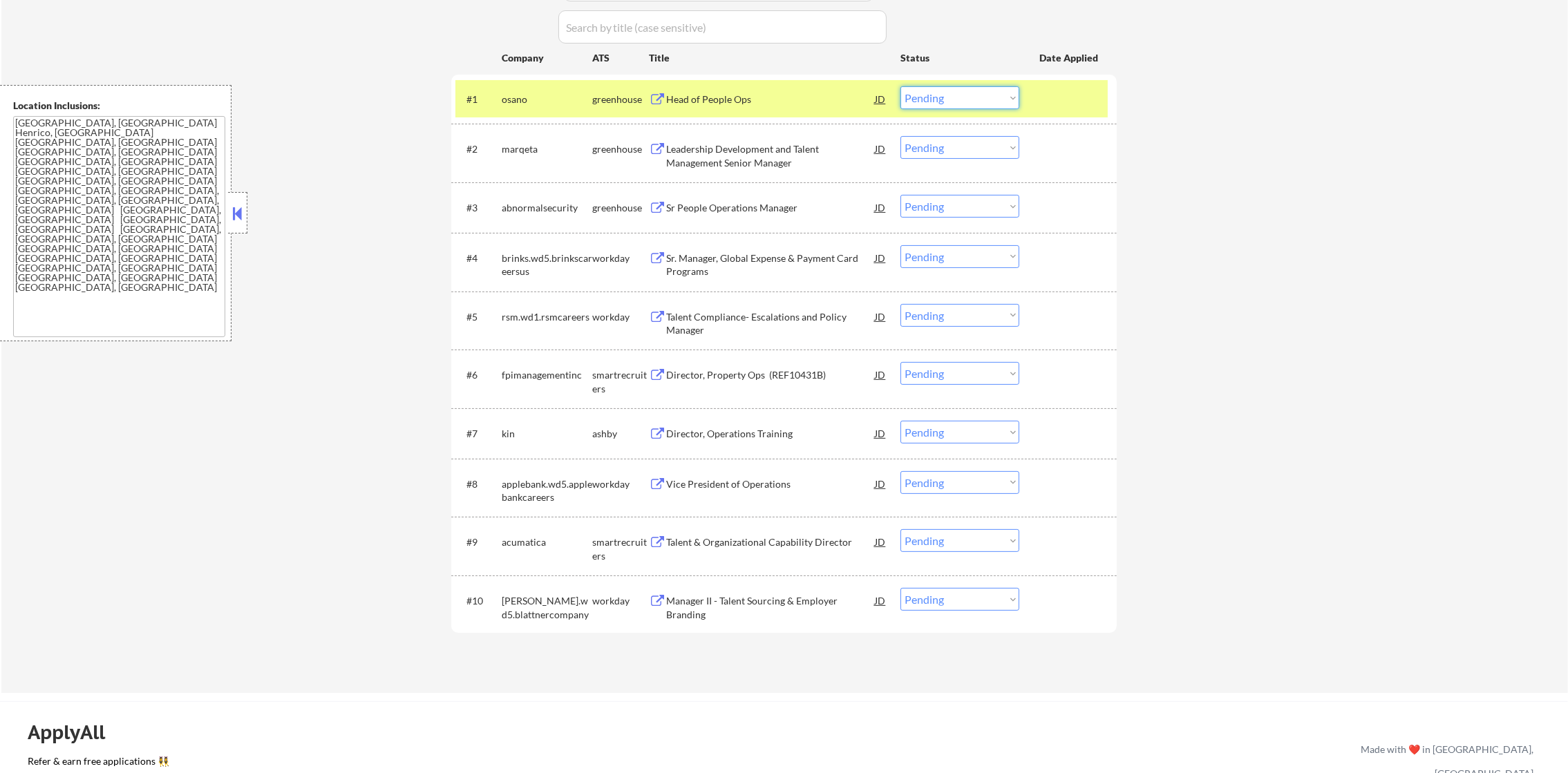
click at [951, 90] on select "Choose an option... Pending Applied Excluded (Questions) Excluded (Expired) Exc…" at bounding box center [960, 98] width 119 height 23
click at [900, 86] on select "Choose an option... Pending Applied Excluded (Questions) Excluded (Expired) Exc…" at bounding box center [960, 98] width 119 height 23
click at [517, 98] on div "osano" at bounding box center [547, 100] width 90 height 14
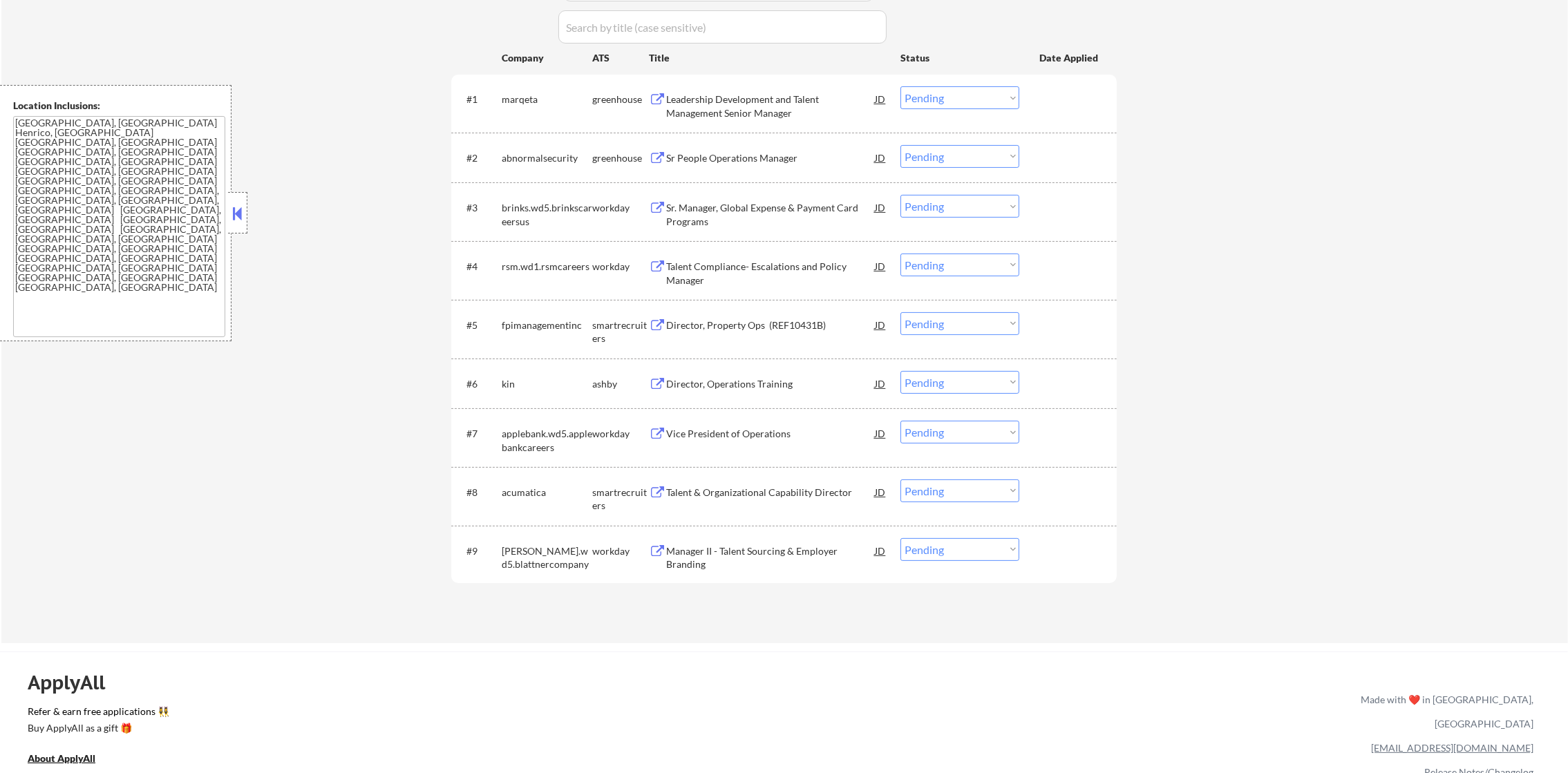
click at [777, 114] on div "Leadership Development and Talent Management Senior Manager" at bounding box center [770, 106] width 208 height 27
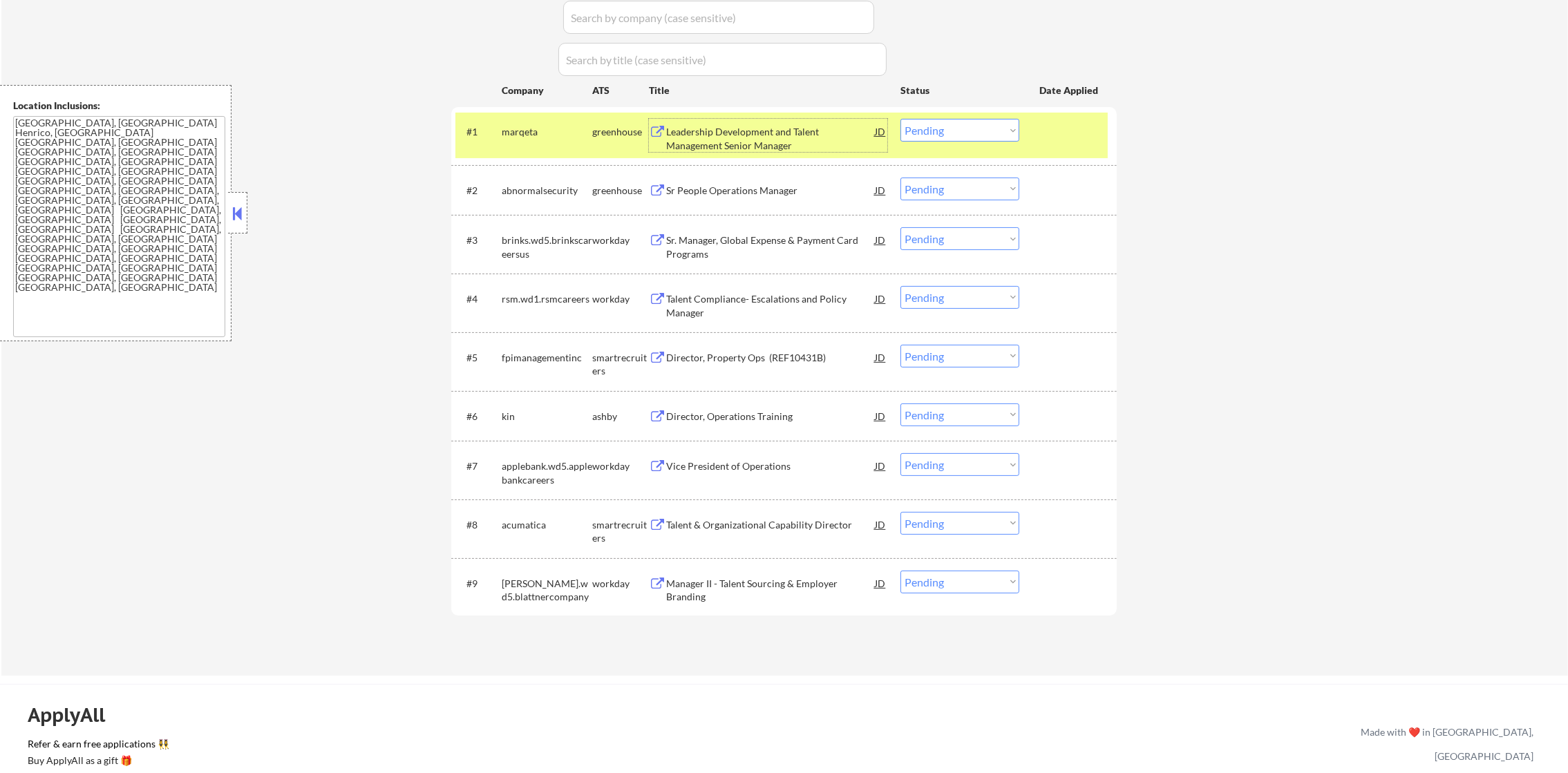
scroll to position [310, 0]
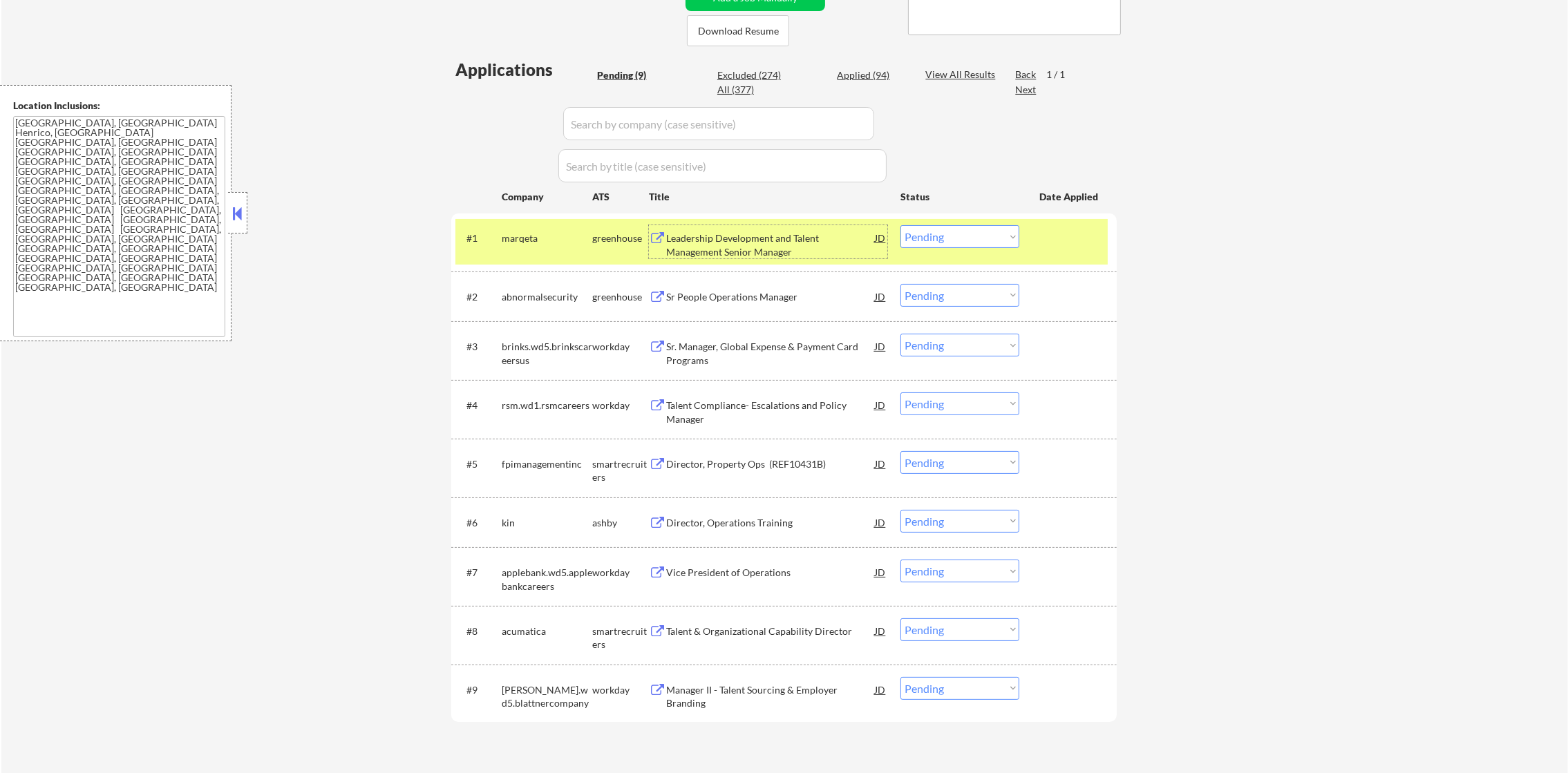
click at [913, 235] on select "Choose an option... Pending Applied Excluded (Questions) Excluded (Expired) Exc…" at bounding box center [960, 237] width 119 height 23
click at [900, 225] on select "Choose an option... Pending Applied Excluded (Questions) Excluded (Expired) Exc…" at bounding box center [960, 237] width 119 height 23
click at [536, 243] on div "marqeta" at bounding box center [547, 239] width 90 height 14
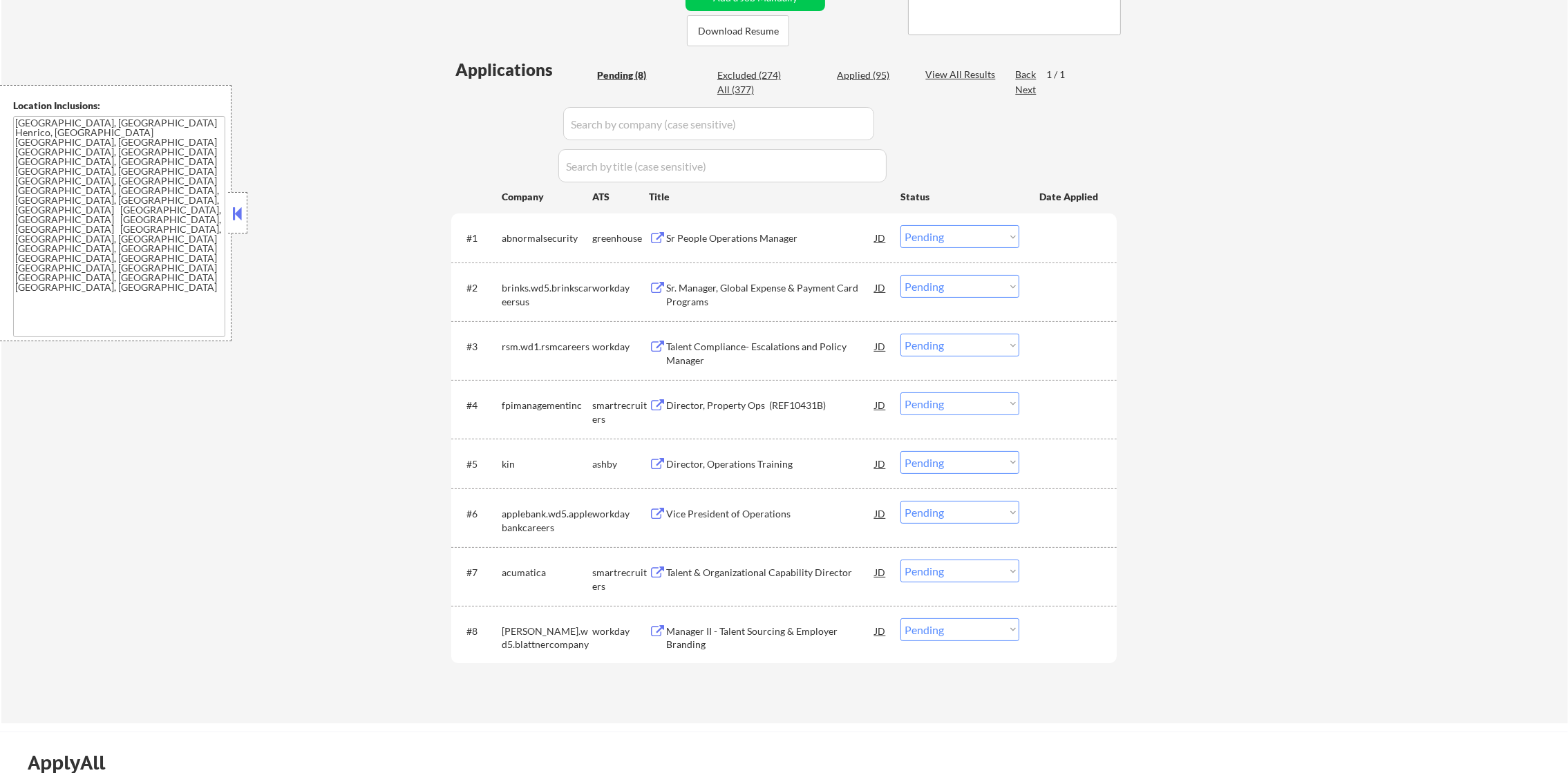
click at [526, 235] on div "abnormalsecurity" at bounding box center [547, 239] width 90 height 14
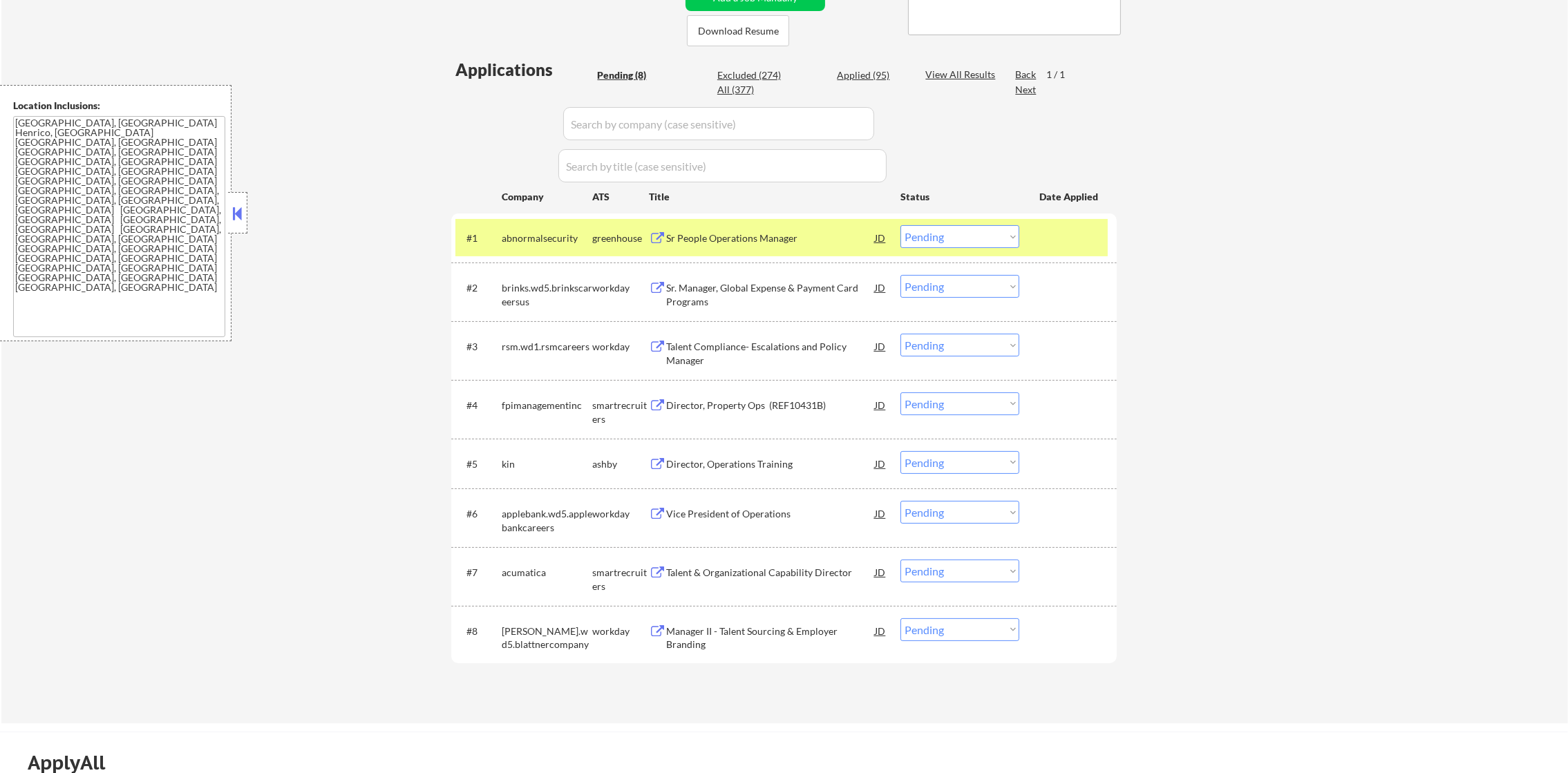
click at [567, 243] on div "abnormalsecurity" at bounding box center [547, 239] width 90 height 14
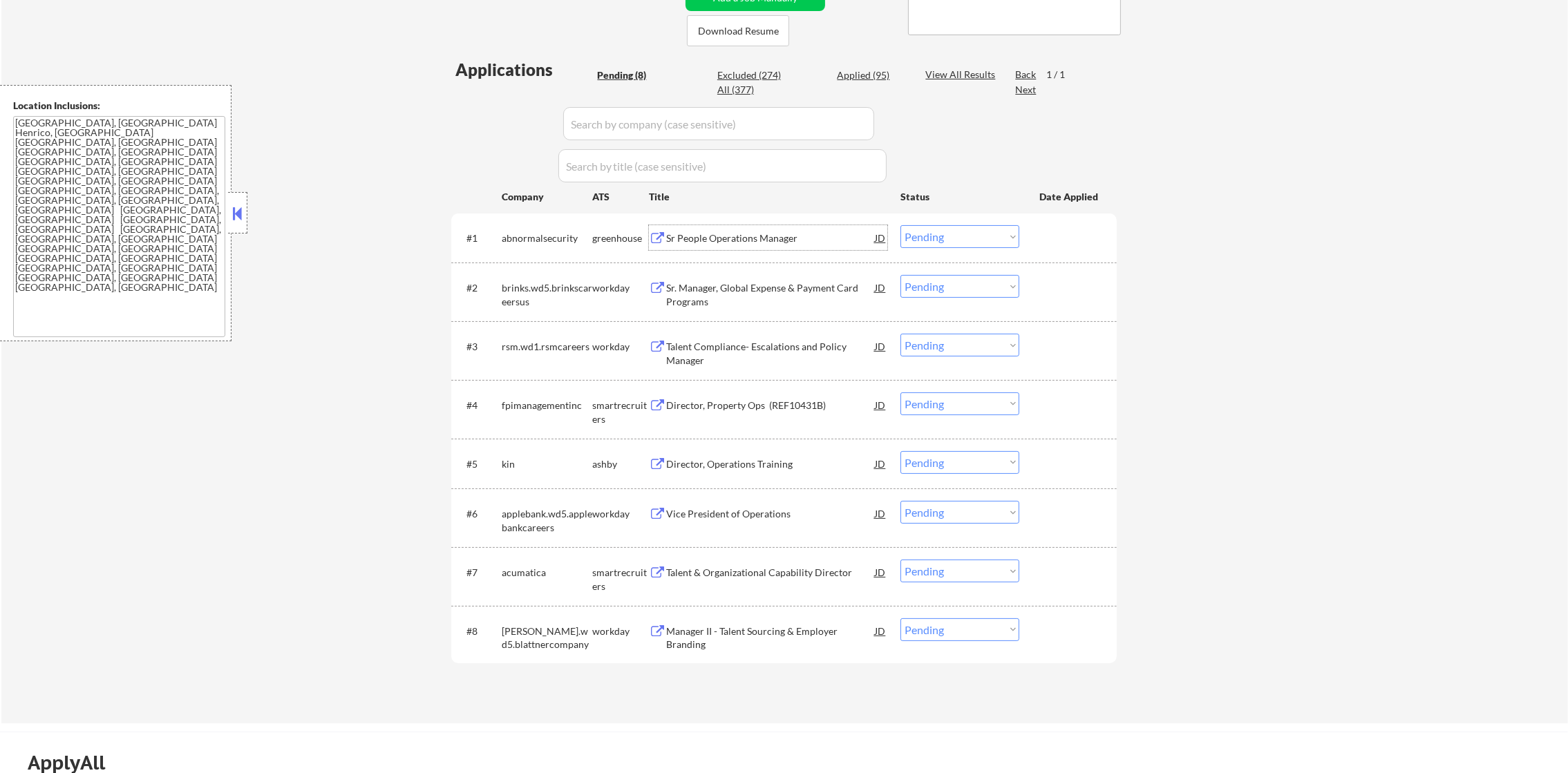
click at [794, 240] on div "Sr People Operations Manager" at bounding box center [770, 239] width 208 height 14
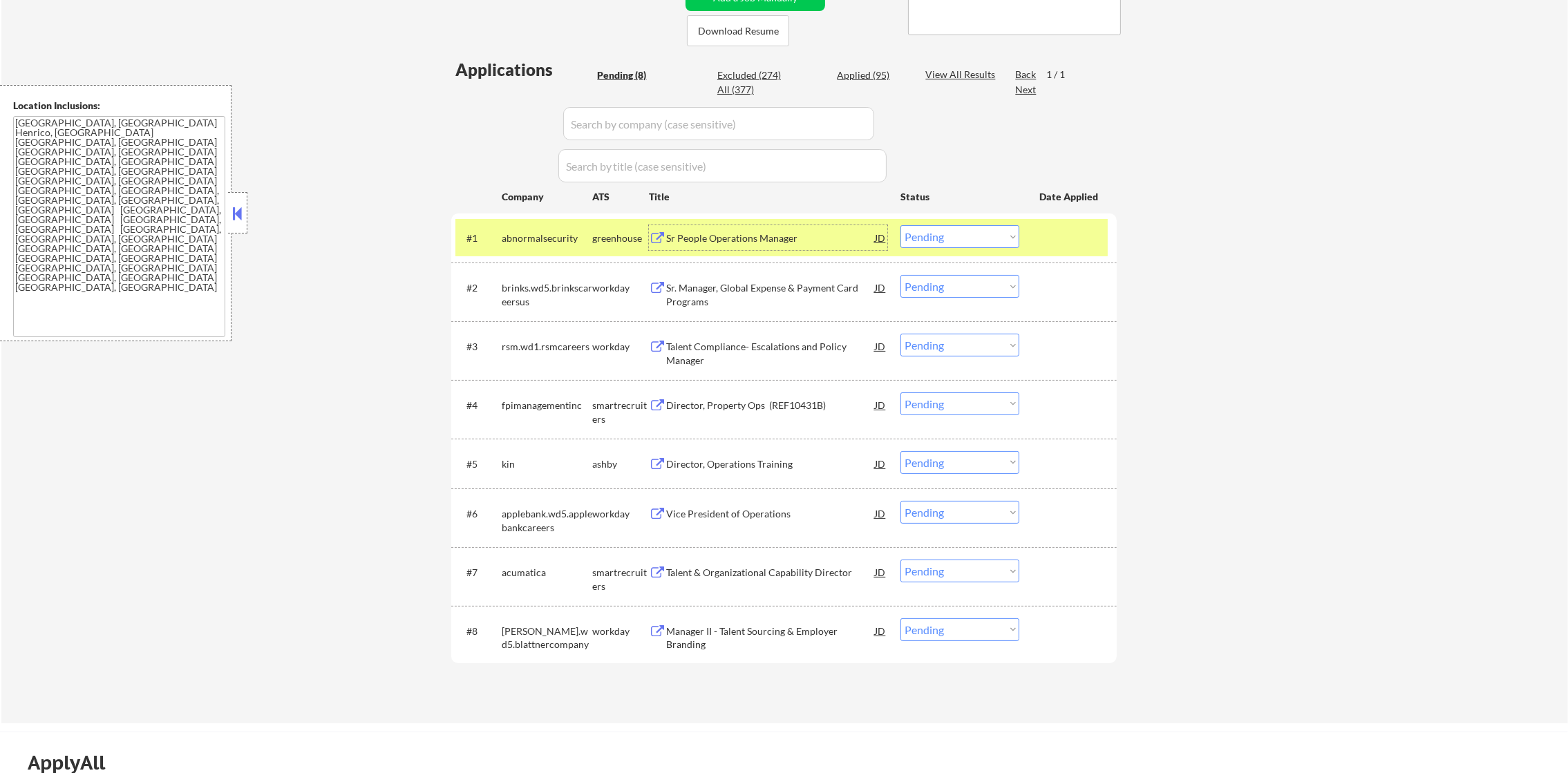
click at [958, 236] on select "Choose an option... Pending Applied Excluded (Questions) Excluded (Expired) Exc…" at bounding box center [960, 237] width 119 height 23
click at [900, 225] on select "Choose an option... Pending Applied Excluded (Questions) Excluded (Expired) Exc…" at bounding box center [960, 237] width 119 height 23
click at [534, 232] on div "abnormalsecurity" at bounding box center [547, 239] width 90 height 14
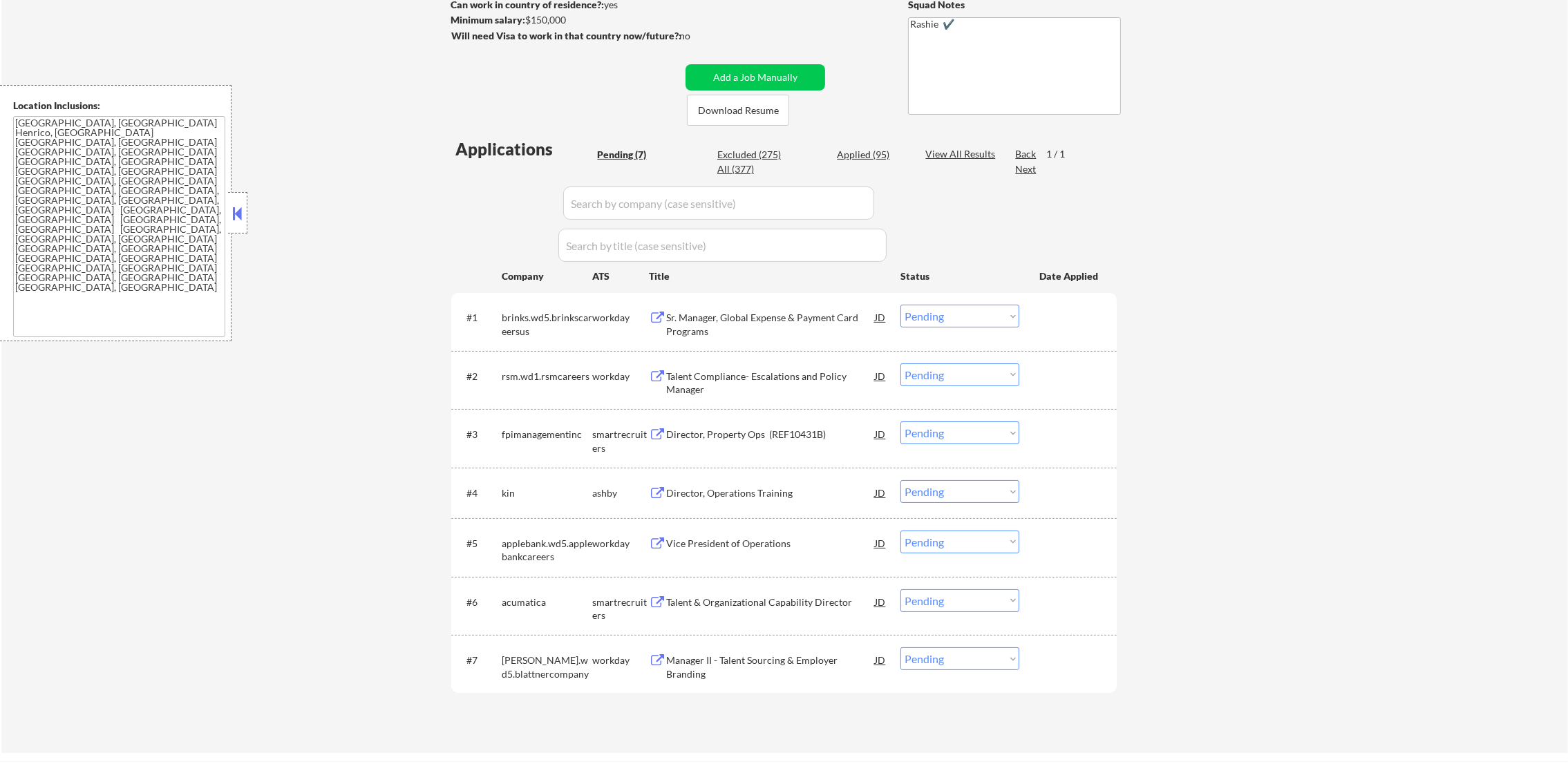
scroll to position [276, 0]
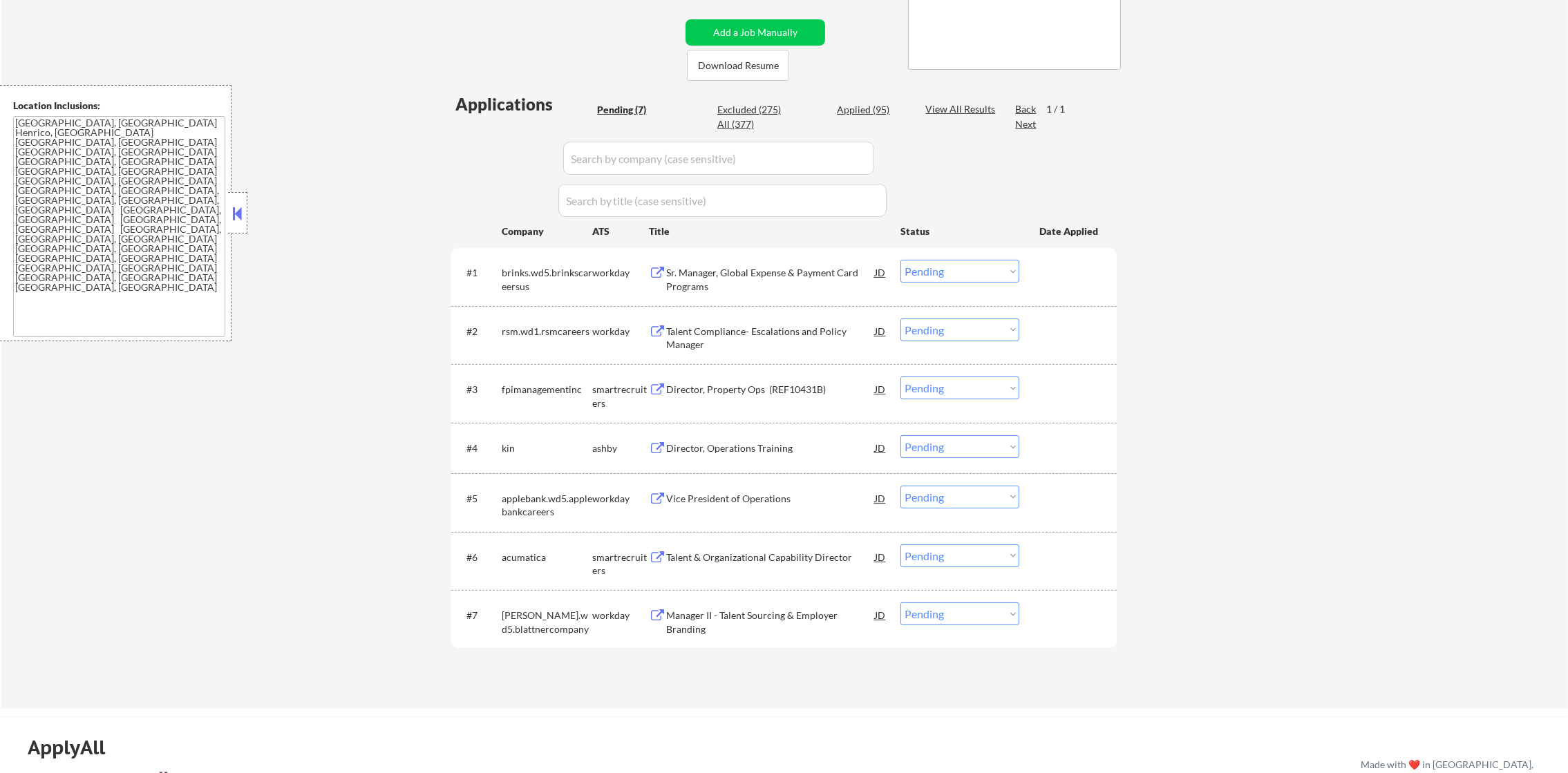
click at [745, 273] on div "Sr. Manager, Global Expense & Payment Card Programs" at bounding box center [770, 280] width 208 height 27
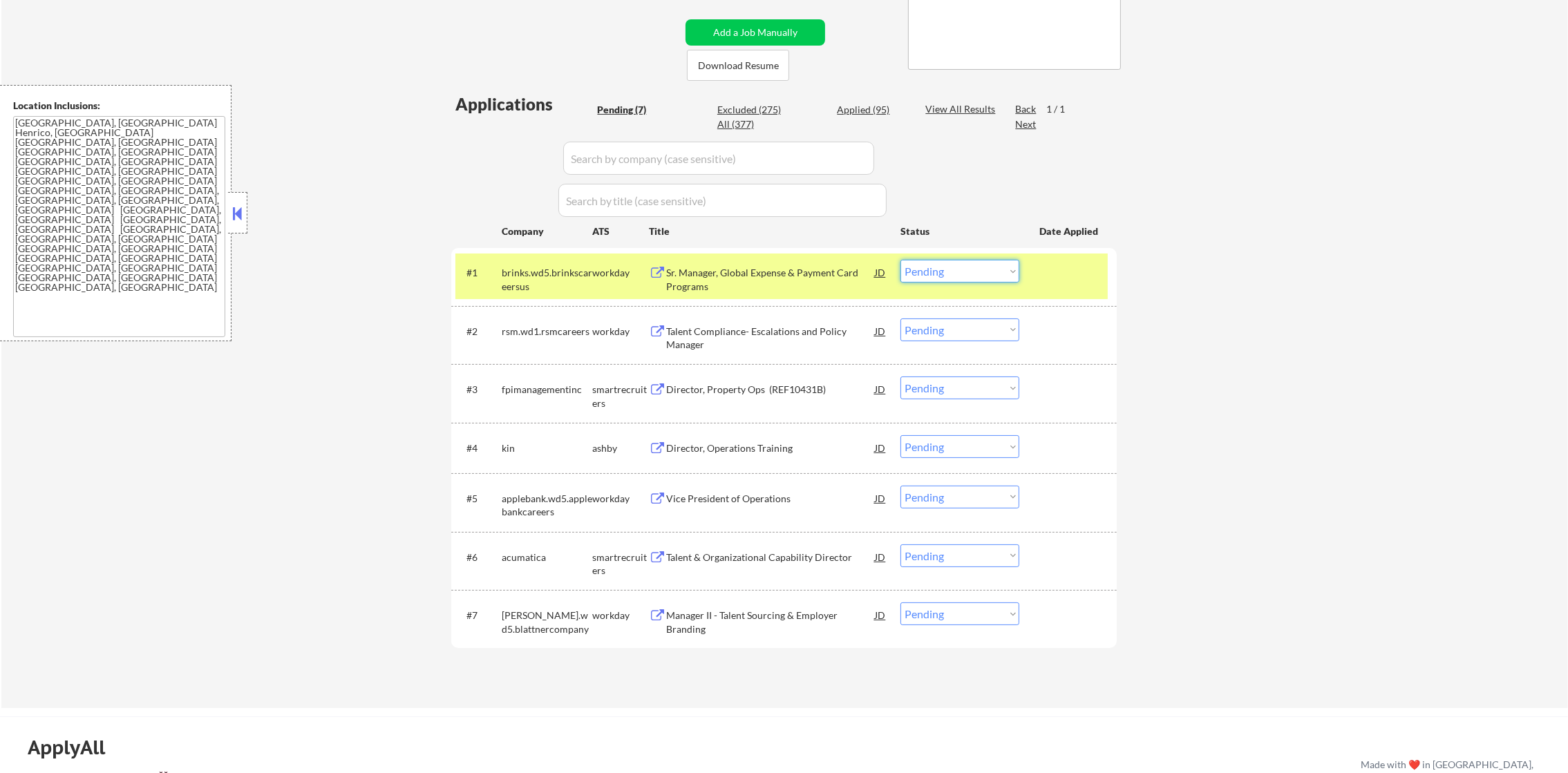
drag, startPoint x: 969, startPoint y: 268, endPoint x: 967, endPoint y: 283, distance: 15.1
click at [967, 273] on select "Choose an option... Pending Applied Excluded (Questions) Excluded (Expired) Exc…" at bounding box center [960, 271] width 119 height 23
click at [900, 259] on select "Choose an option... Pending Applied Excluded (Questions) Excluded (Expired) Exc…" at bounding box center [960, 271] width 119 height 23
click at [567, 270] on div "brinks.wd5.brinkscareersus" at bounding box center [547, 280] width 90 height 27
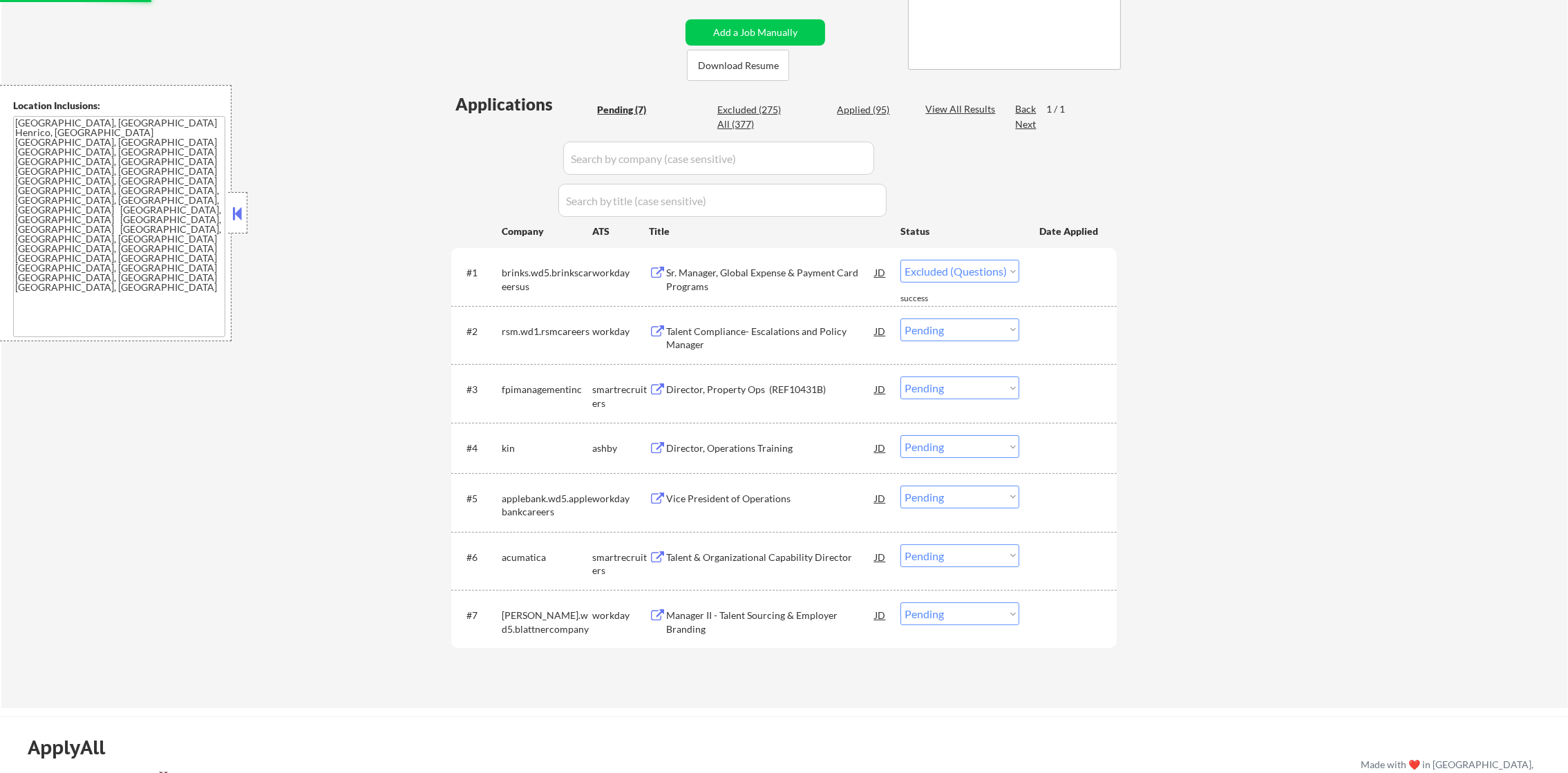
select select ""pending""
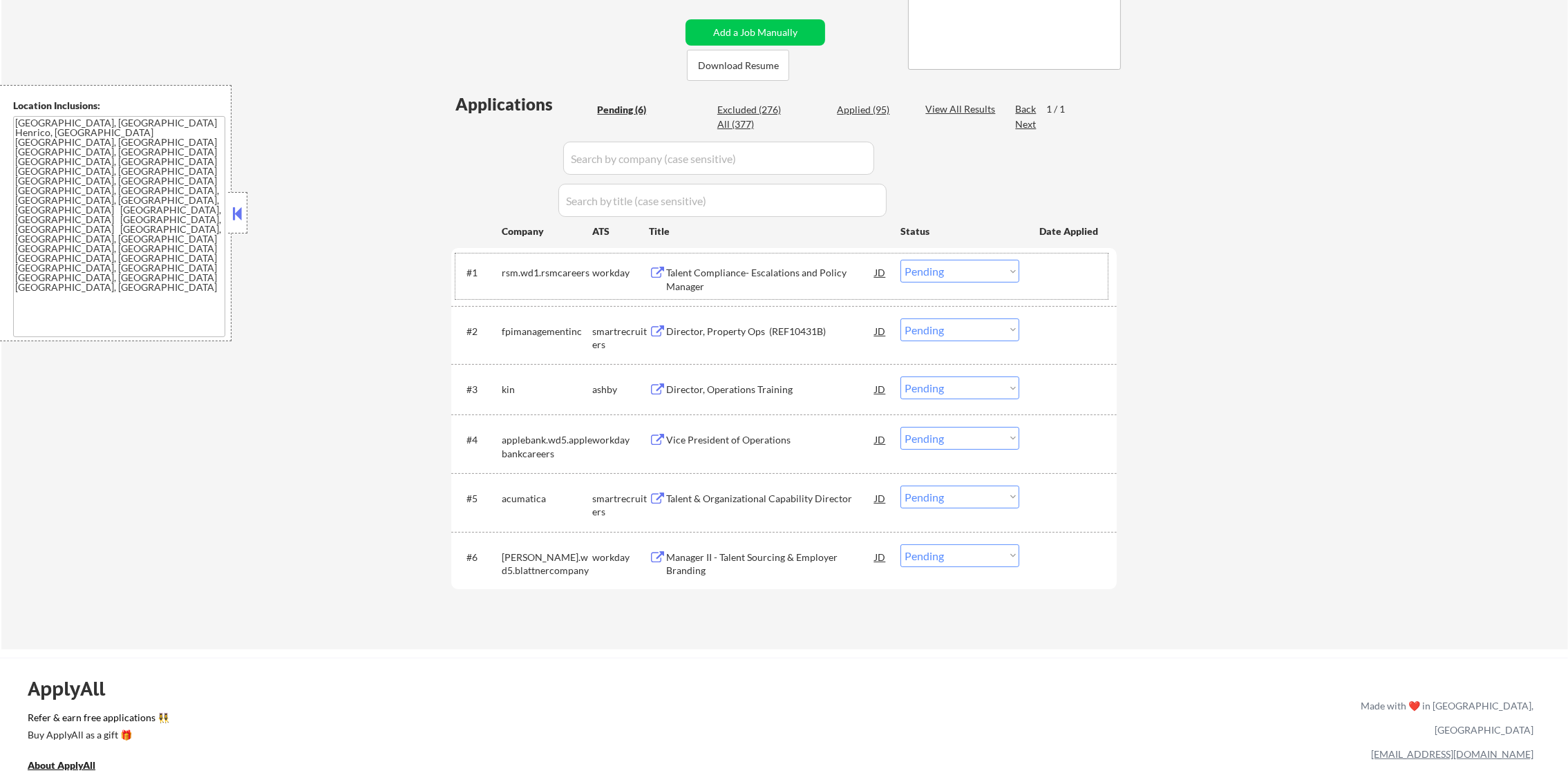
scroll to position [207, 0]
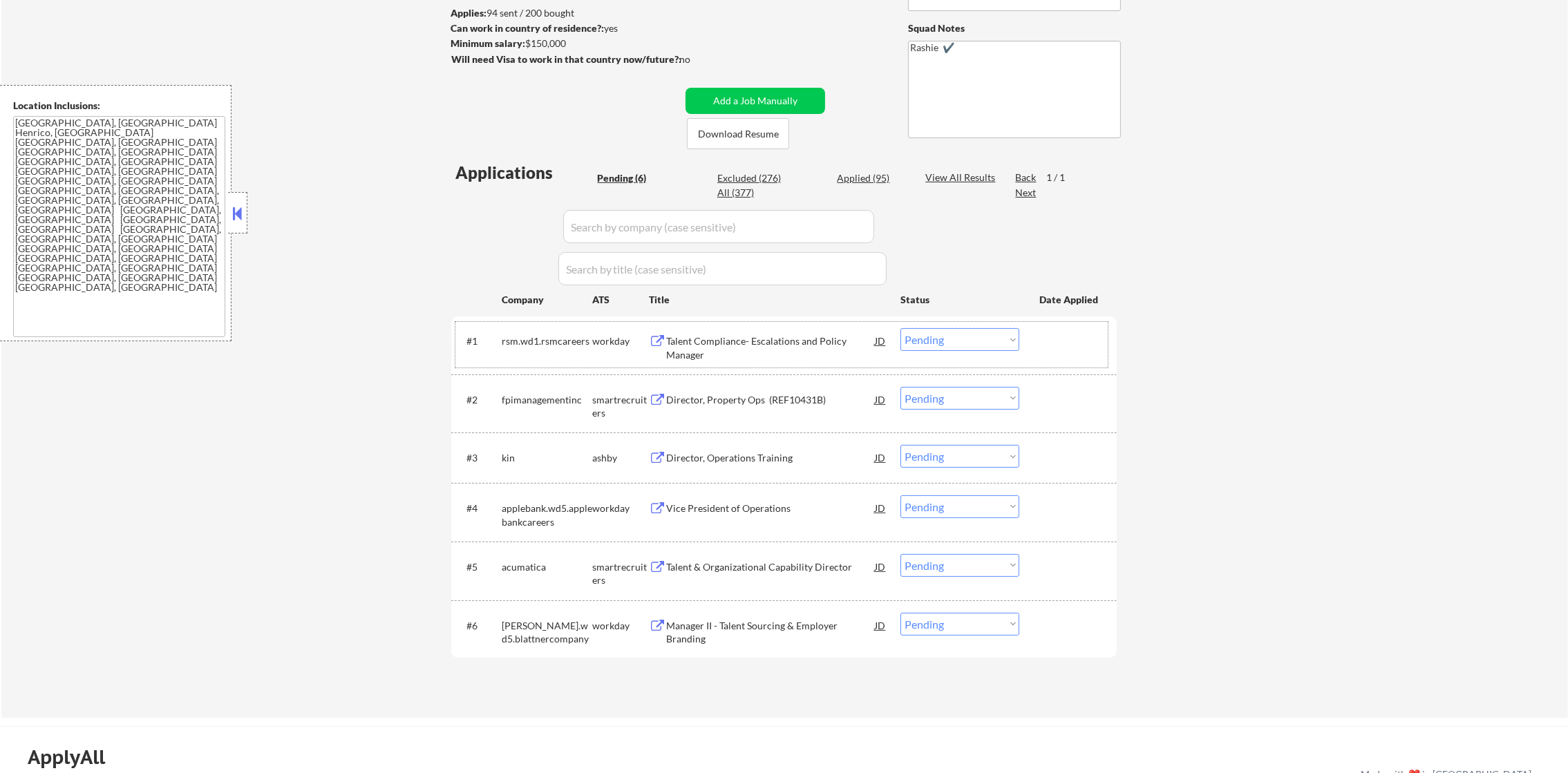
drag, startPoint x: 728, startPoint y: 320, endPoint x: 723, endPoint y: 338, distance: 18.7
click at [728, 322] on div "#1 rsm.wd1.rsmcareers workday Talent Compliance- Escalations and Policy Manager…" at bounding box center [781, 344] width 652 height 46
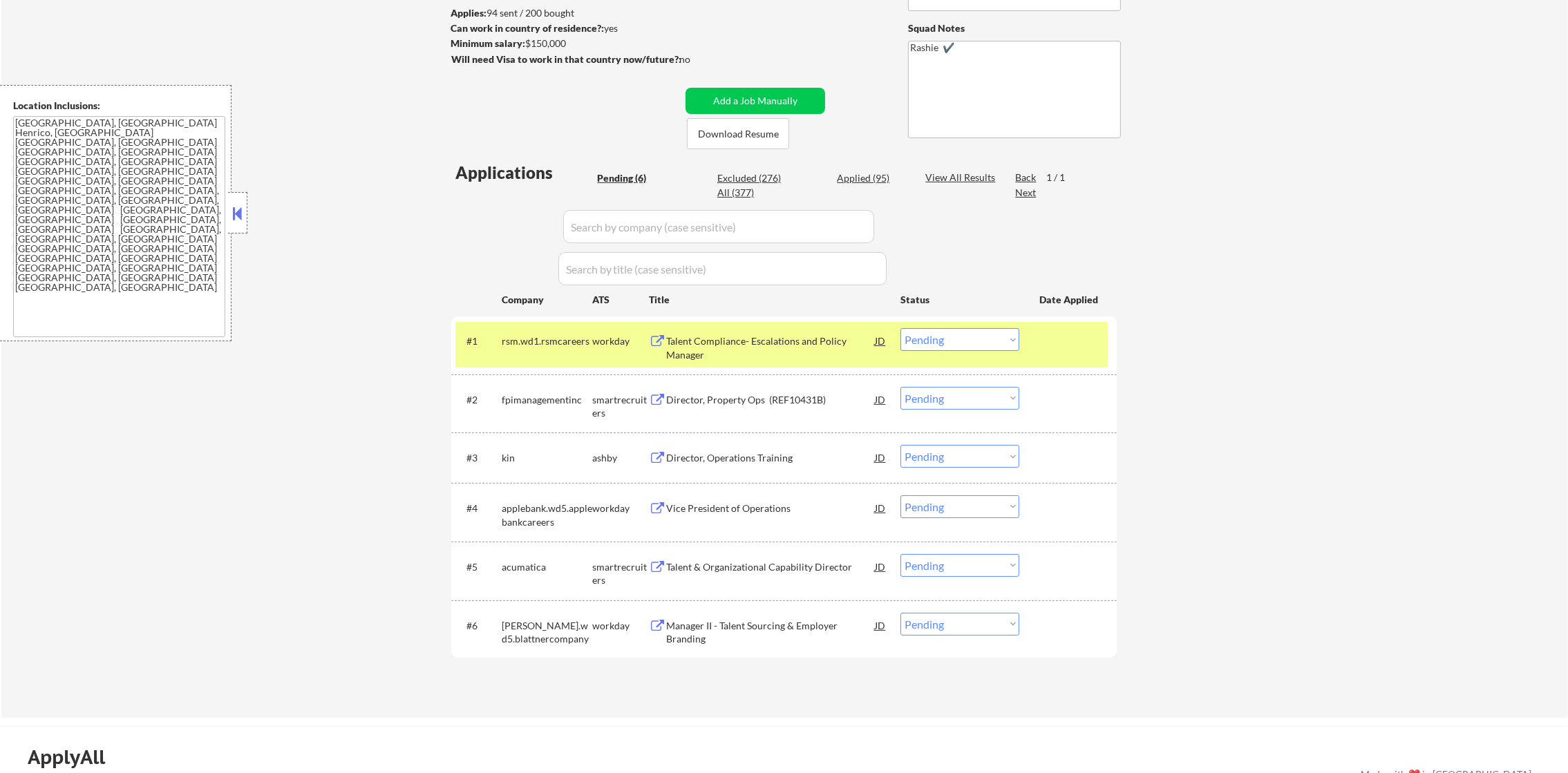
click at [722, 344] on div "Talent Compliance- Escalations and Policy Manager" at bounding box center [770, 348] width 208 height 27
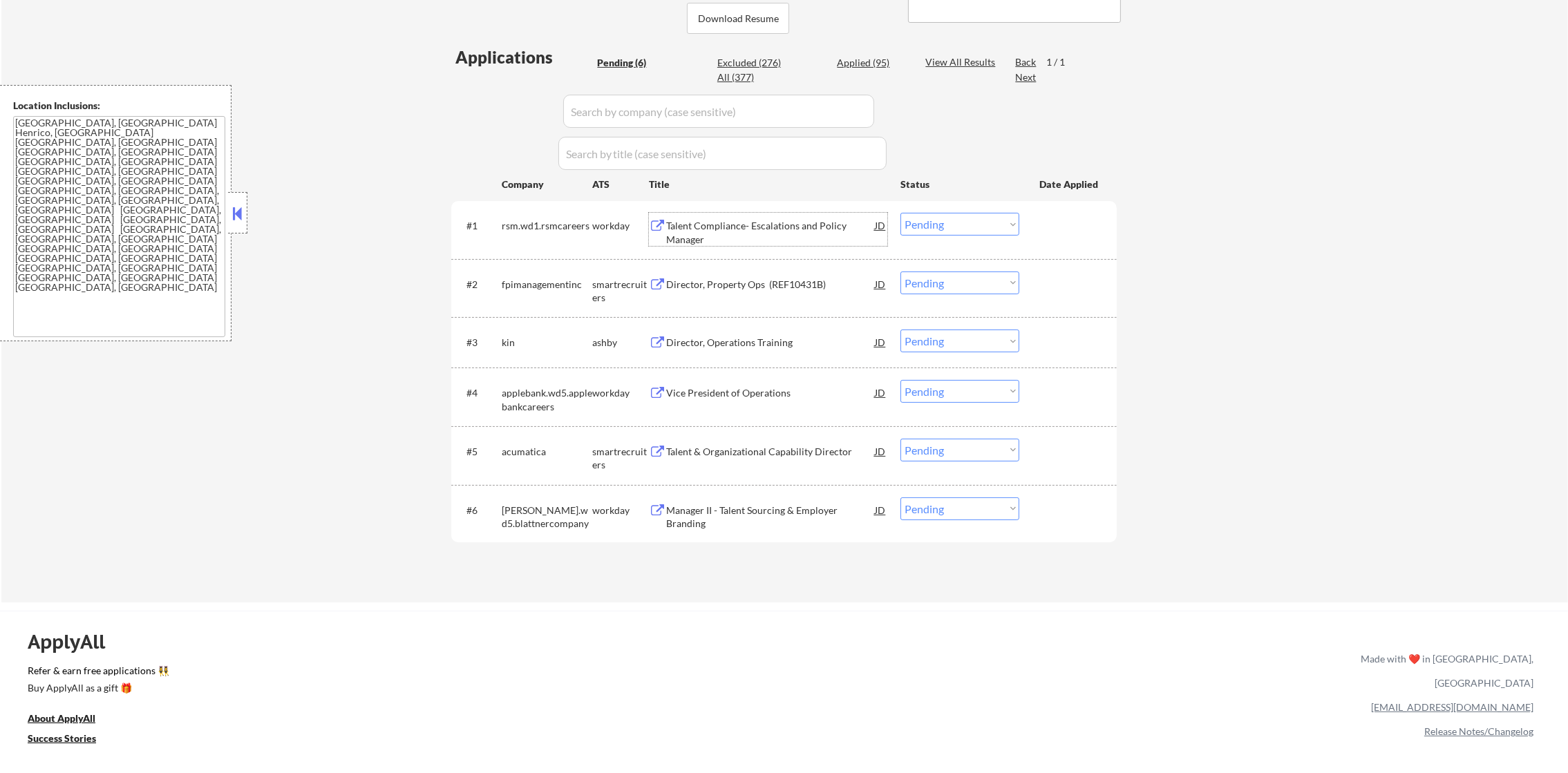
scroll to position [310, 0]
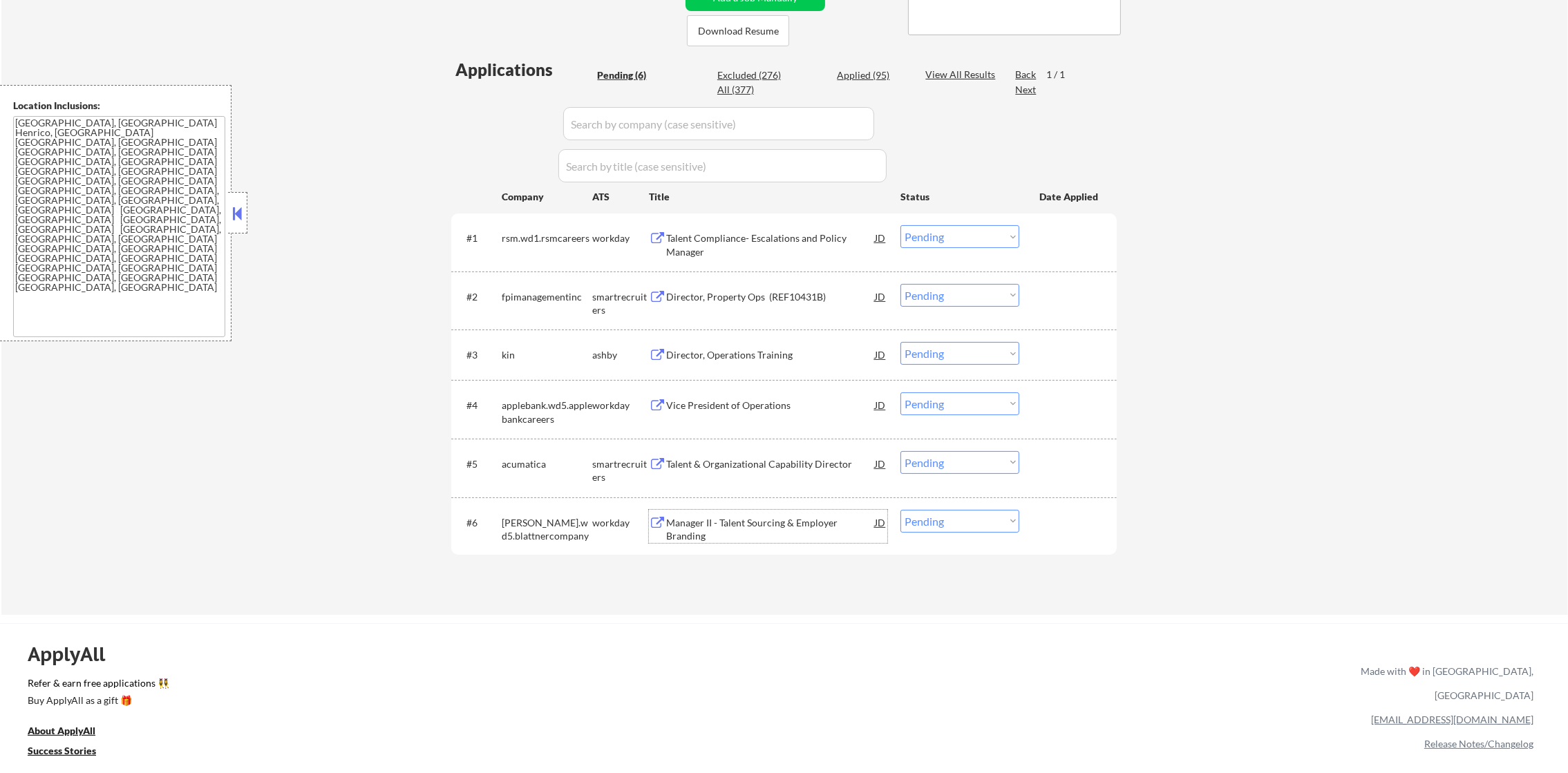
click at [703, 529] on div "Manager II - Talent Sourcing & Employer Branding" at bounding box center [770, 529] width 208 height 27
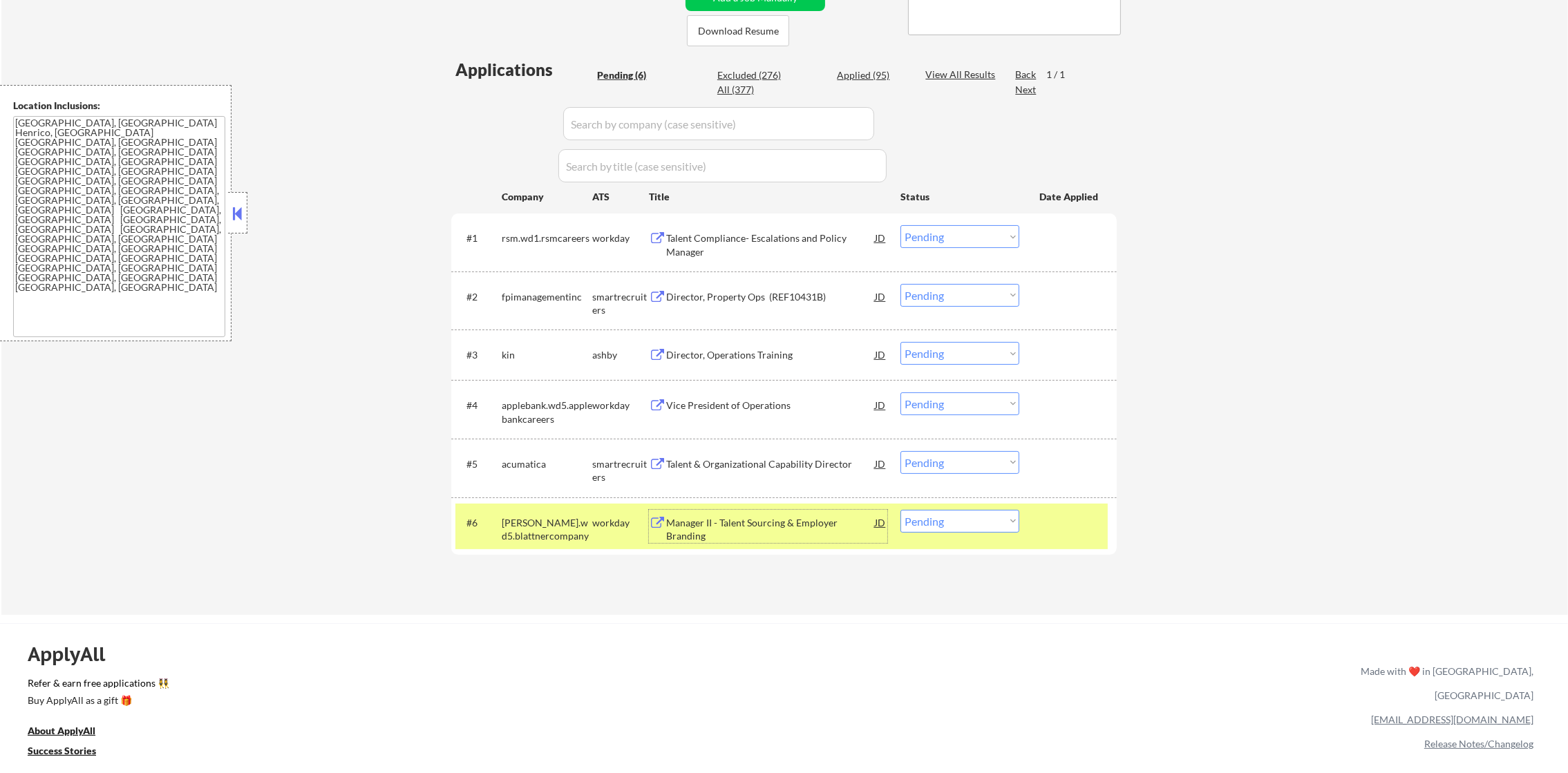
click at [925, 531] on select "Choose an option... Pending Applied Excluded (Questions) Excluded (Expired) Exc…" at bounding box center [960, 521] width 119 height 23
select select ""excluded""
click at [900, 510] on select "Choose an option... Pending Applied Excluded (Questions) Excluded (Expired) Exc…" at bounding box center [960, 521] width 119 height 23
click at [504, 531] on div "blattner.wd5.blattnercompany" at bounding box center [547, 529] width 90 height 27
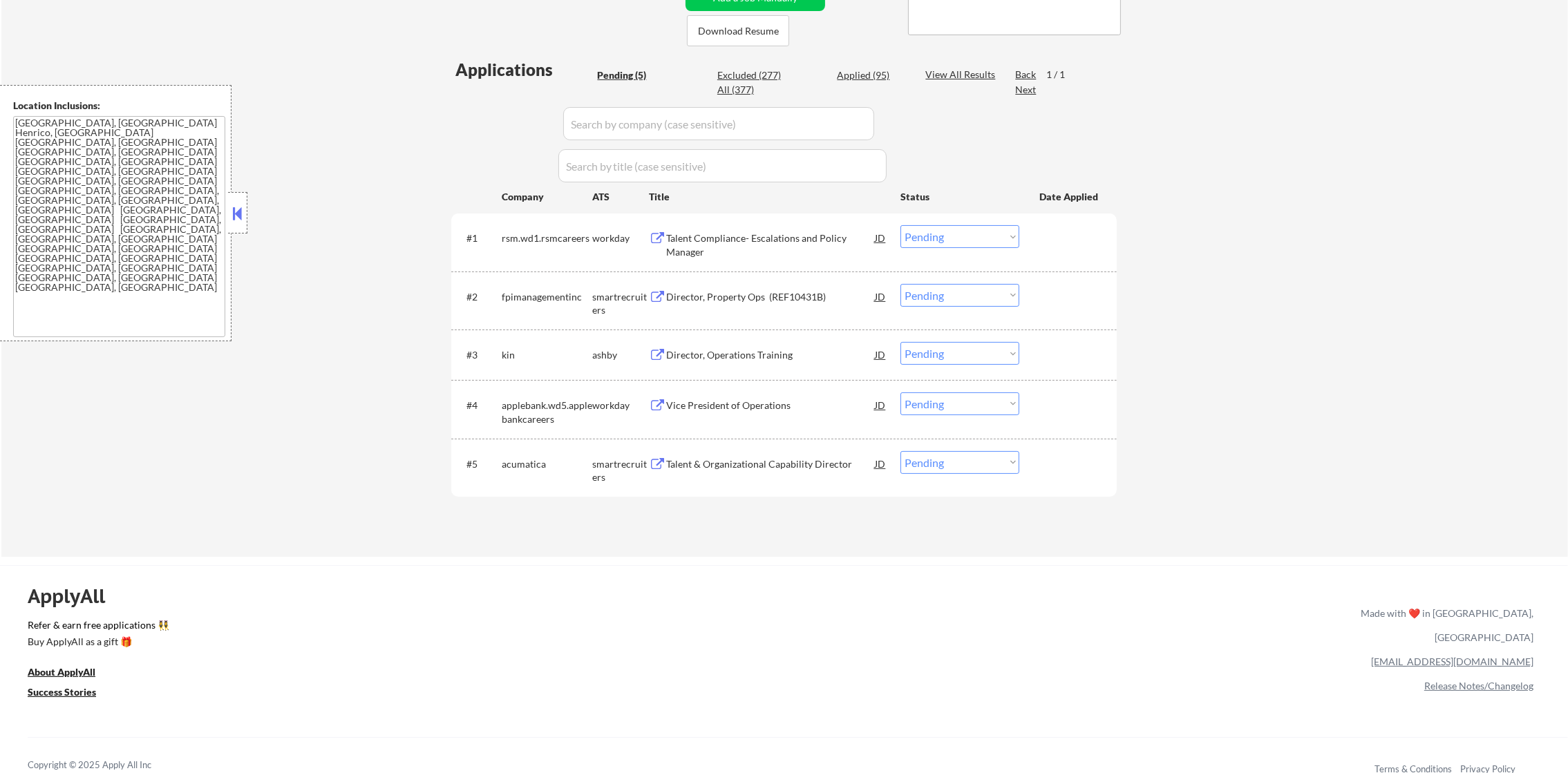
click at [732, 470] on div "Talent & Organizational Capability Director" at bounding box center [770, 464] width 208 height 14
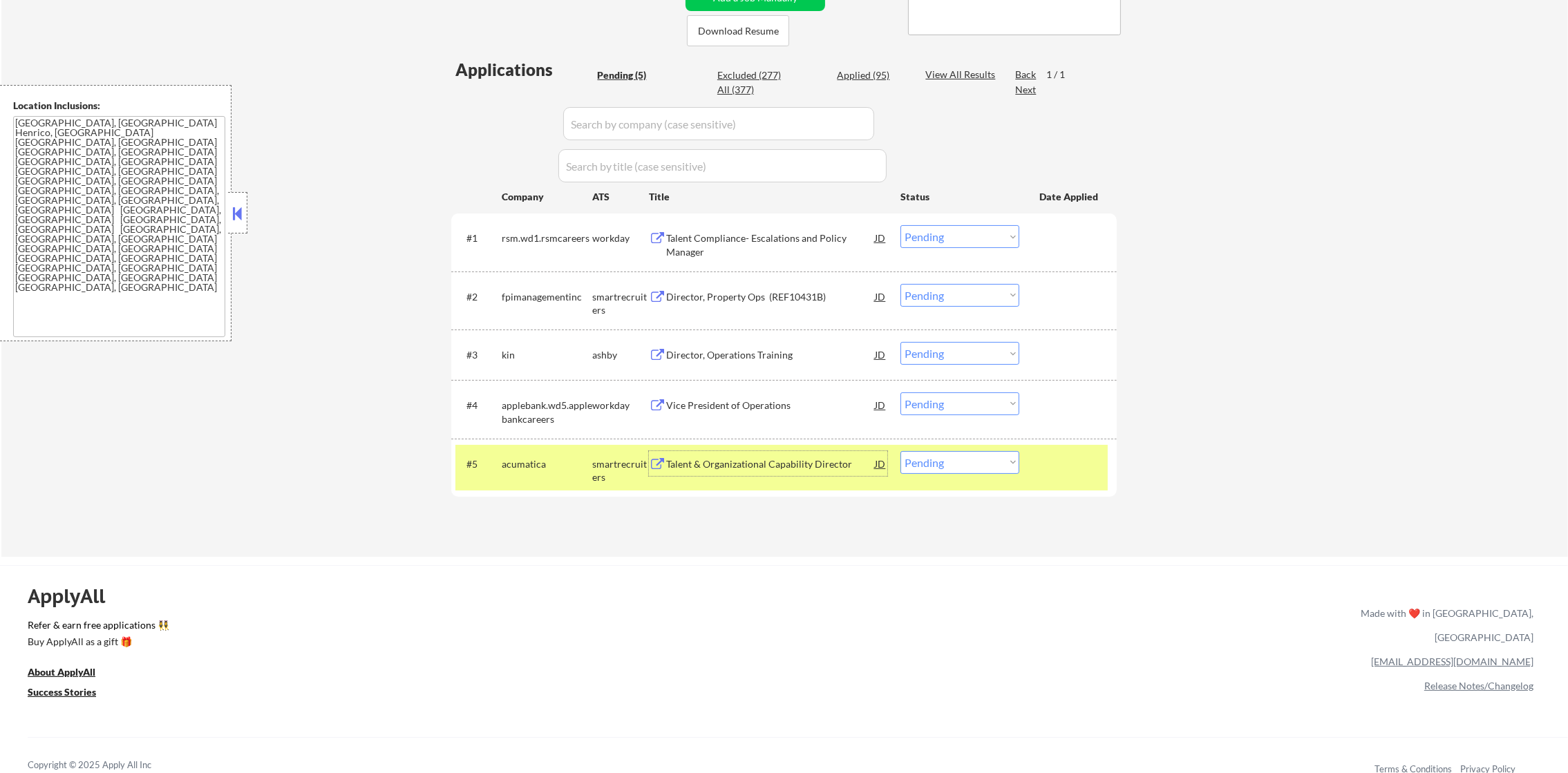
click at [931, 469] on select "Choose an option... Pending Applied Excluded (Questions) Excluded (Expired) Exc…" at bounding box center [960, 463] width 119 height 23
select select ""excluded__expired_""
click at [900, 451] on select "Choose an option... Pending Applied Excluded (Questions) Excluded (Expired) Exc…" at bounding box center [960, 463] width 119 height 23
click at [479, 489] on div "#5 acumatica smartrecruiters Talent & Organizational Capability Director JD Cho…" at bounding box center [781, 467] width 652 height 46
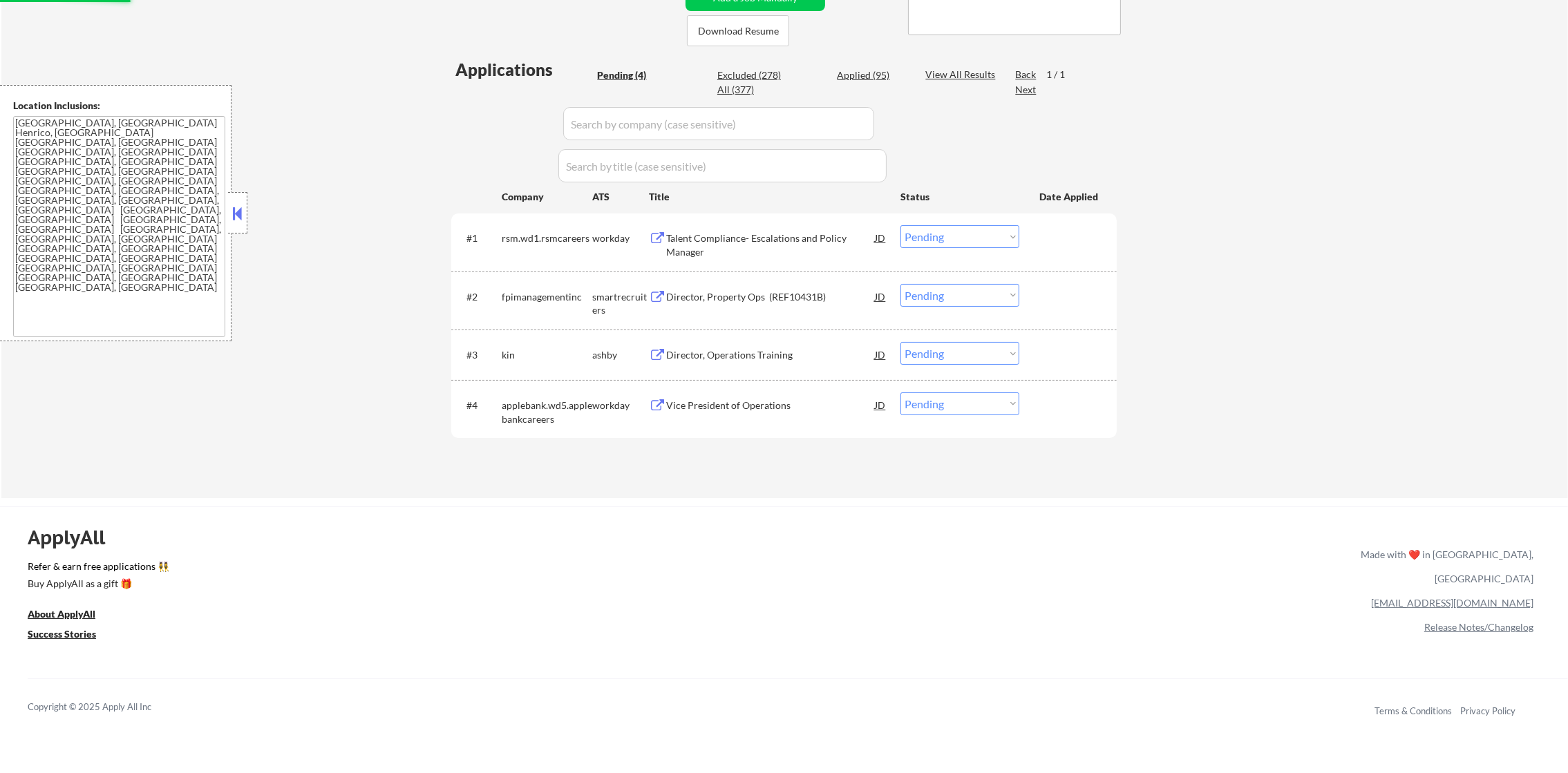
click at [737, 352] on div "Director, Operations Training" at bounding box center [770, 355] width 208 height 14
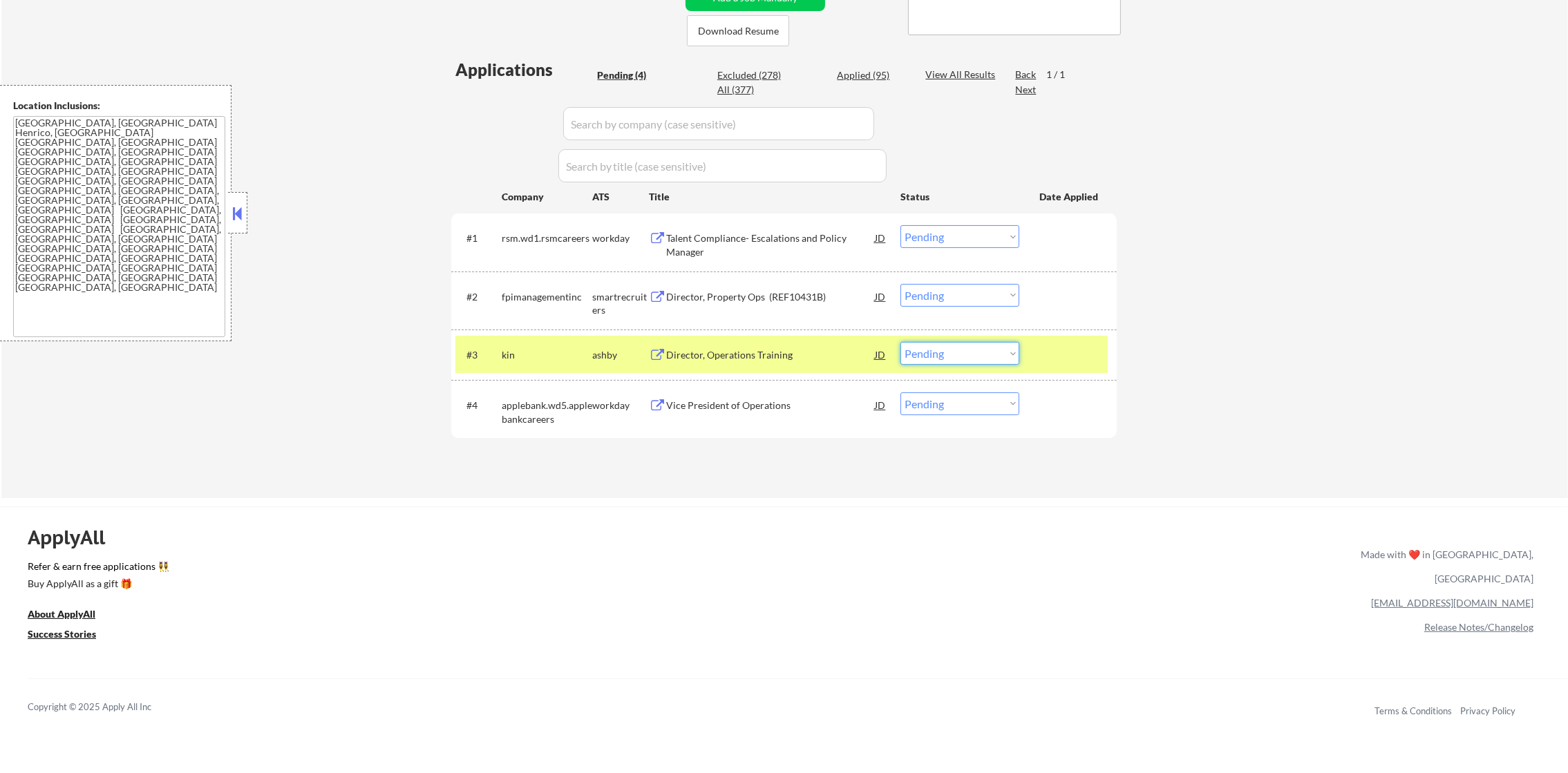
drag, startPoint x: 970, startPoint y: 358, endPoint x: 967, endPoint y: 364, distance: 6.7
click at [969, 359] on select "Choose an option... Pending Applied Excluded (Questions) Excluded (Expired) Exc…" at bounding box center [960, 354] width 119 height 23
click at [900, 342] on select "Choose an option... Pending Applied Excluded (Questions) Excluded (Expired) Exc…" at bounding box center [960, 354] width 119 height 23
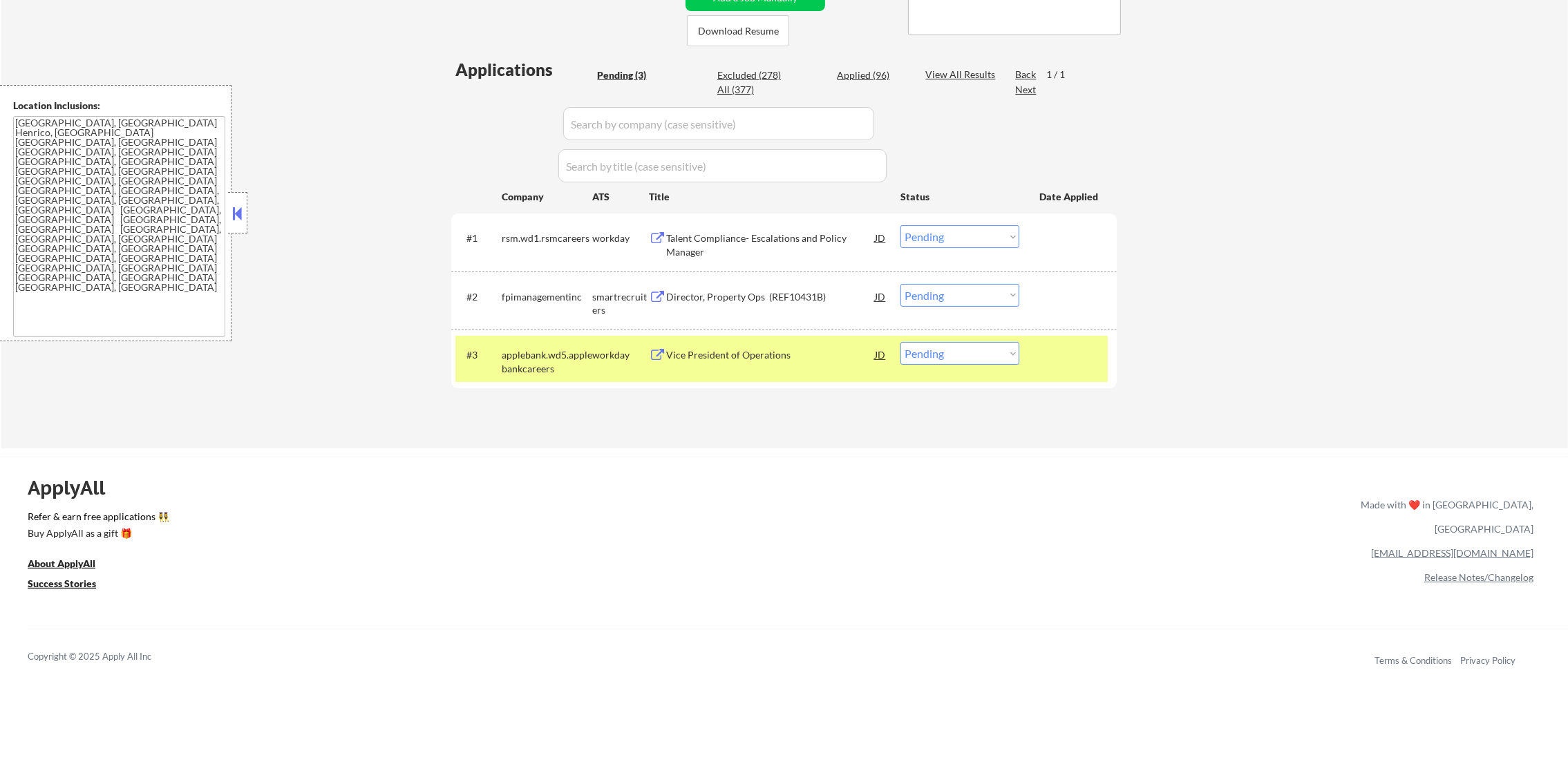
click at [571, 333] on div "#3 applebank.wd5.applebankcareers workday Vice President of Operations JD Choos…" at bounding box center [784, 359] width 665 height 59
click at [735, 342] on div "Vice President of Operations" at bounding box center [770, 354] width 208 height 25
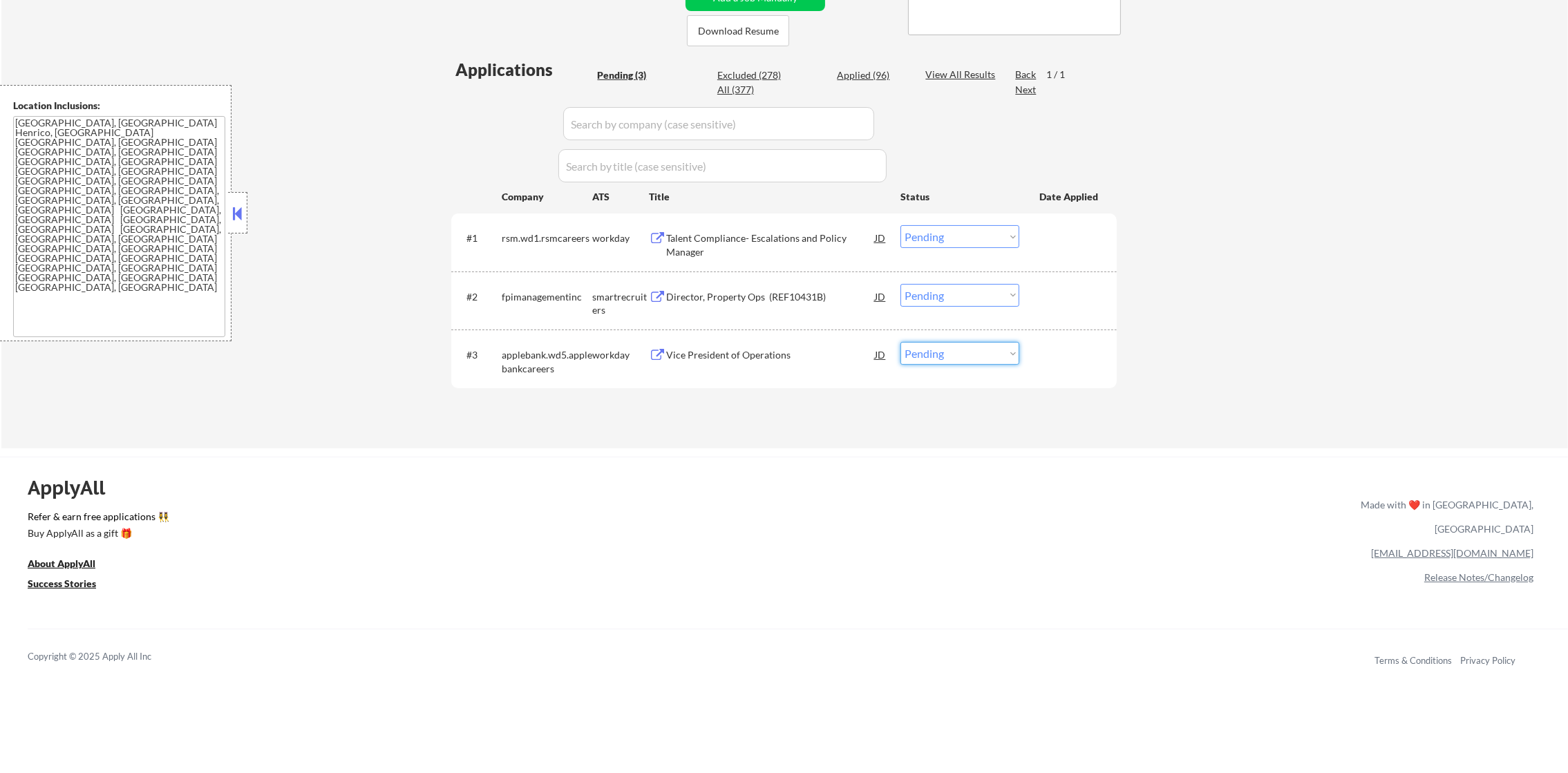
drag, startPoint x: 949, startPoint y: 351, endPoint x: 949, endPoint y: 364, distance: 13.0
click at [949, 351] on select "Choose an option... Pending Applied Excluded (Questions) Excluded (Expired) Exc…" at bounding box center [960, 354] width 119 height 23
select select ""excluded__expired_""
click at [900, 342] on select "Choose an option... Pending Applied Excluded (Questions) Excluded (Expired) Exc…" at bounding box center [960, 354] width 119 height 23
click at [712, 299] on div "Director, Property Ops (REF10431B)" at bounding box center [770, 297] width 208 height 14
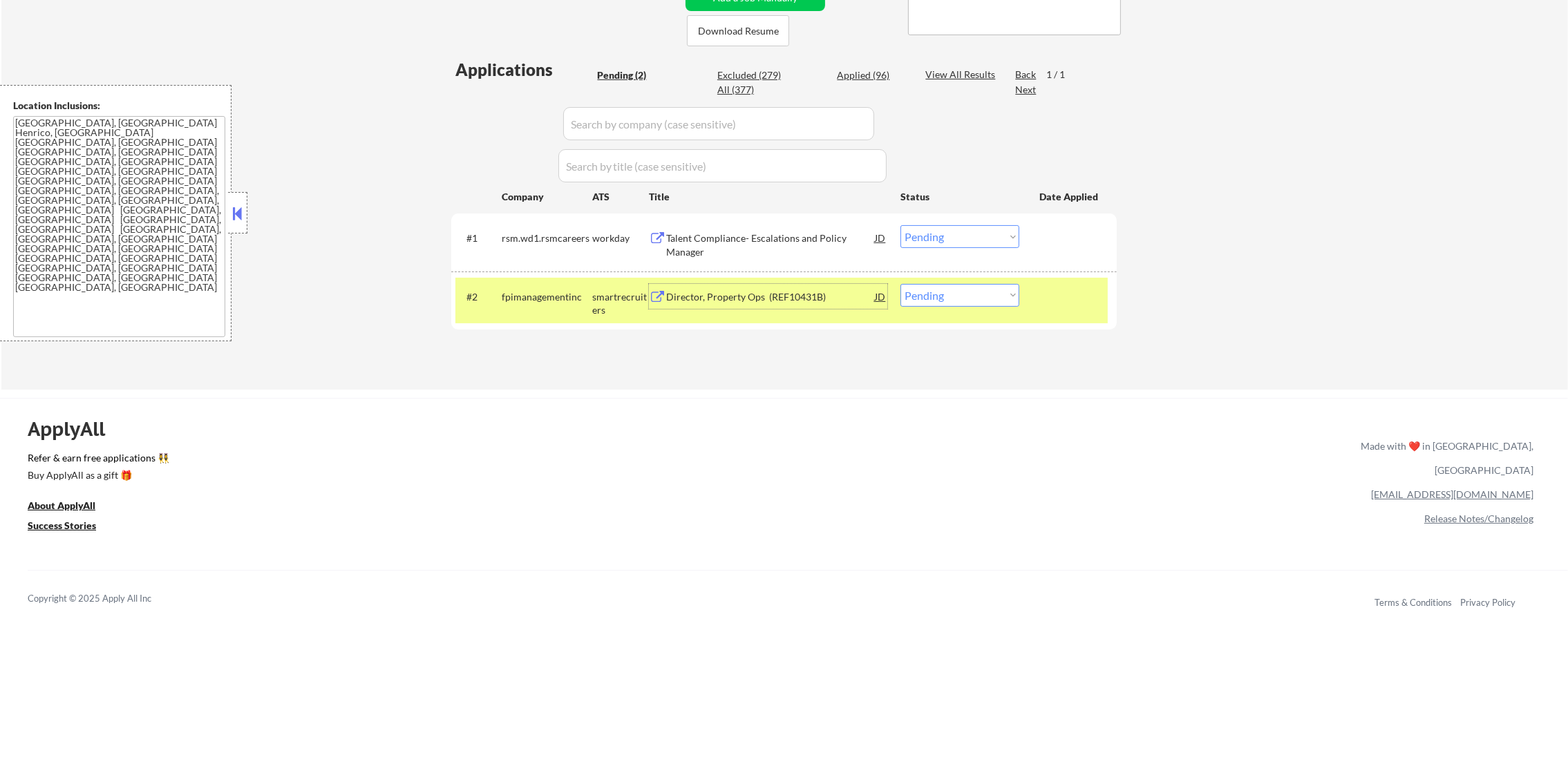
click at [933, 307] on div "#2 fpimanagementinc smartrecruiters Director, Property Ops (REF10431B) JD Choos…" at bounding box center [781, 300] width 652 height 46
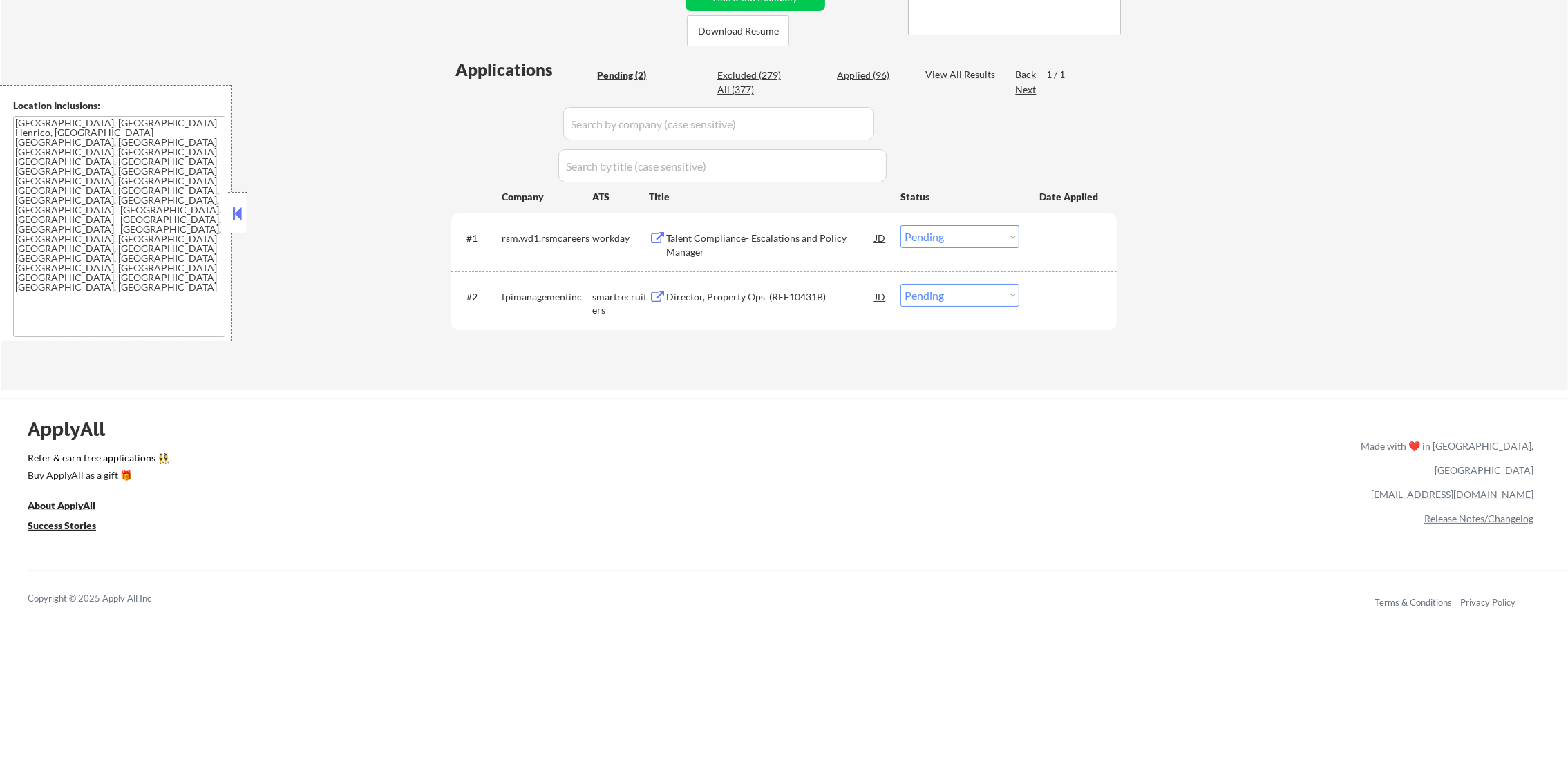
click at [934, 299] on select "Choose an option... Pending Applied Excluded (Questions) Excluded (Expired) Exc…" at bounding box center [960, 296] width 119 height 23
select select ""excluded__salary_""
click at [900, 284] on select "Choose an option... Pending Applied Excluded (Questions) Excluded (Expired) Exc…" at bounding box center [960, 296] width 119 height 23
click at [751, 225] on div "Talent Compliance- Escalations and Policy Manager" at bounding box center [770, 242] width 208 height 33
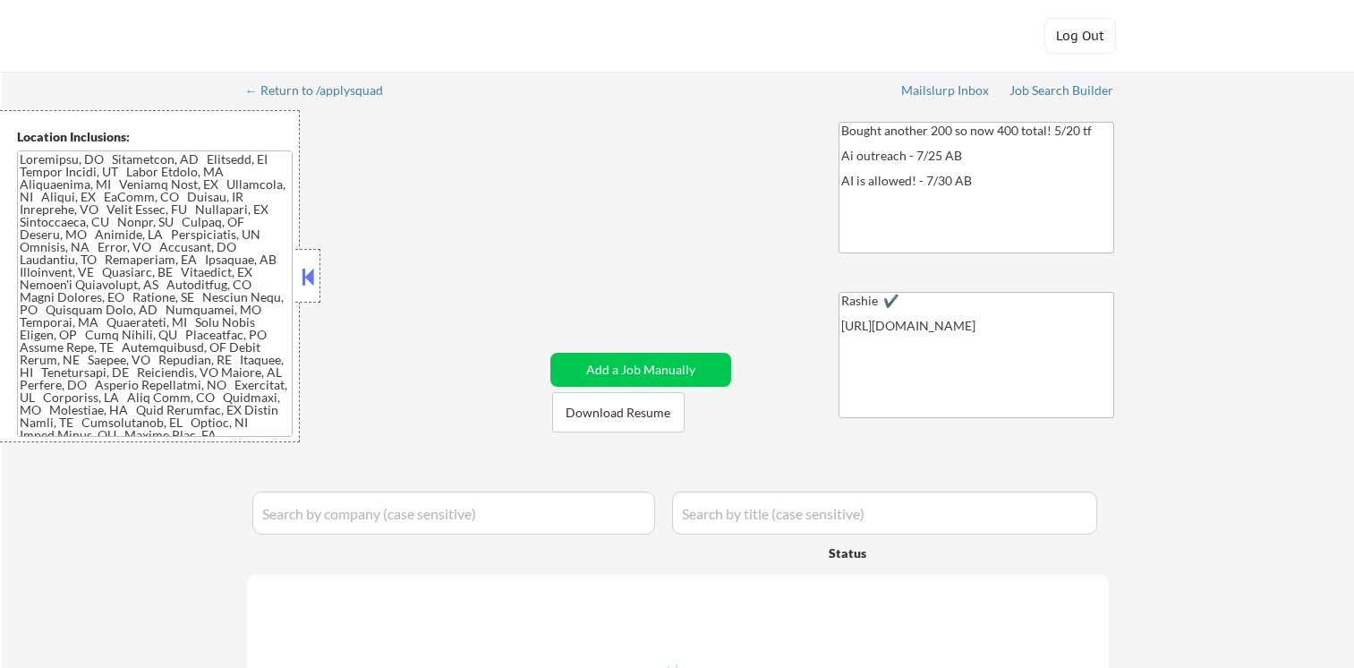
select select ""pending""
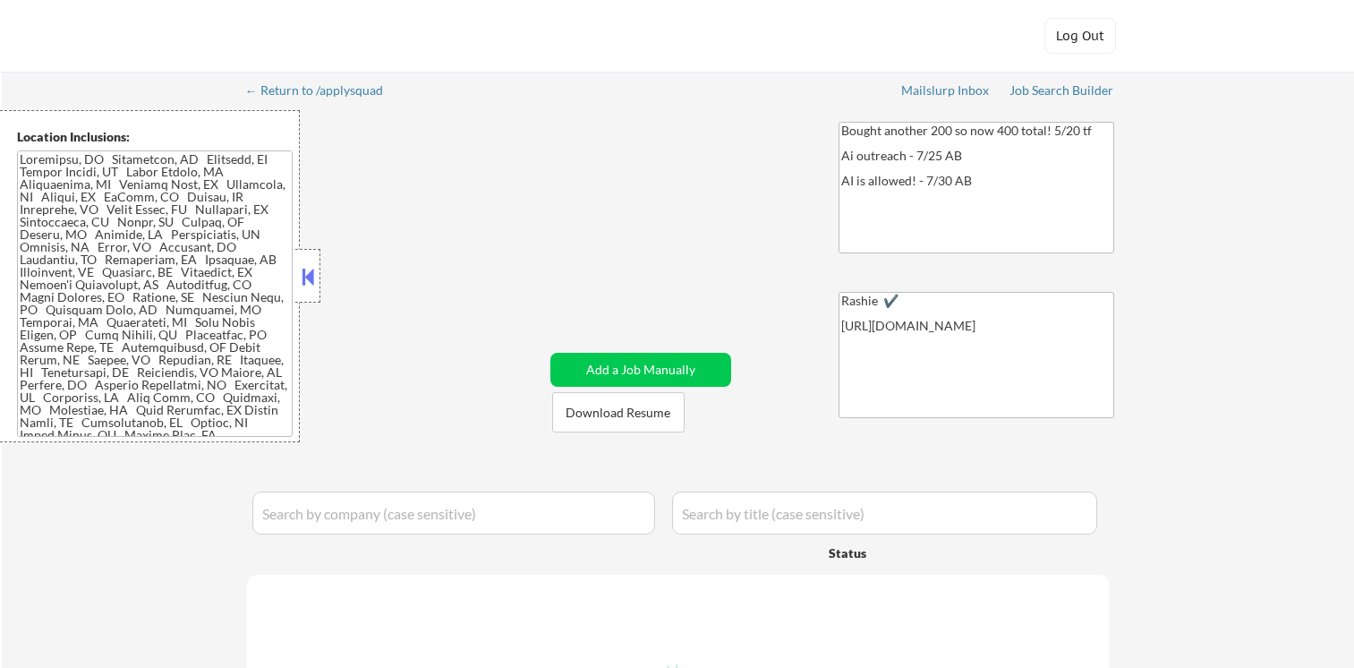
select select ""pending""
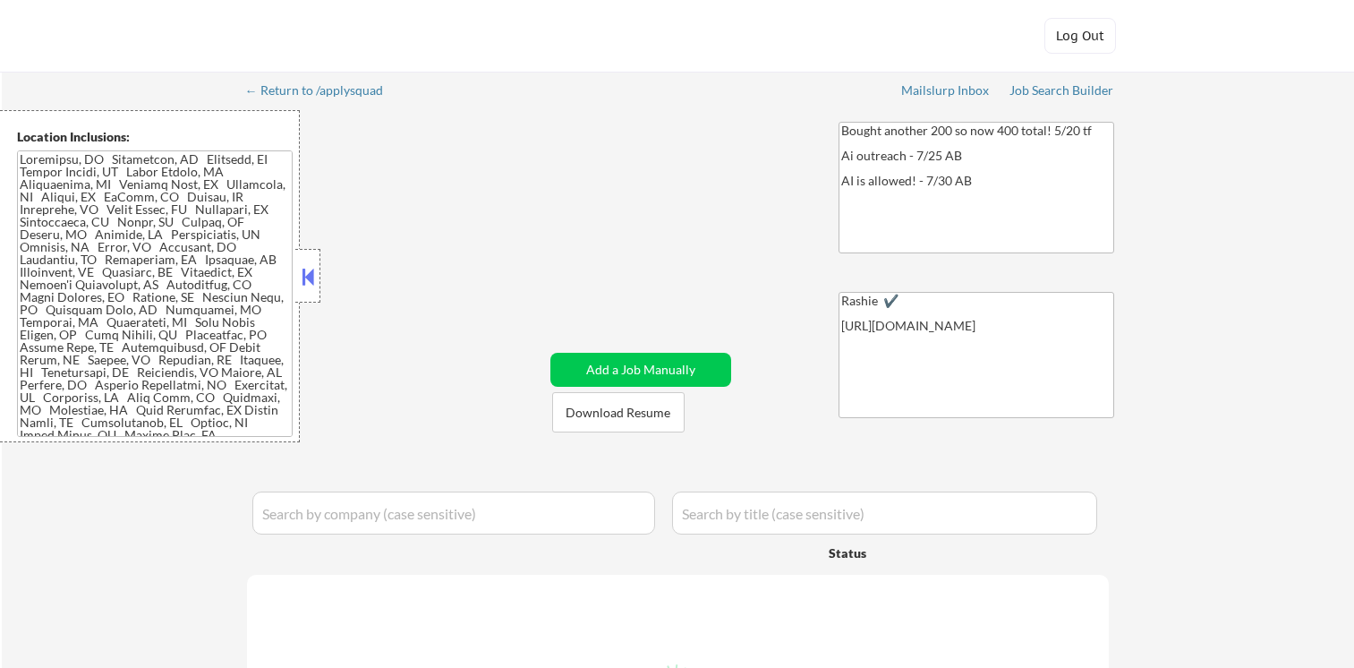
select select ""pending""
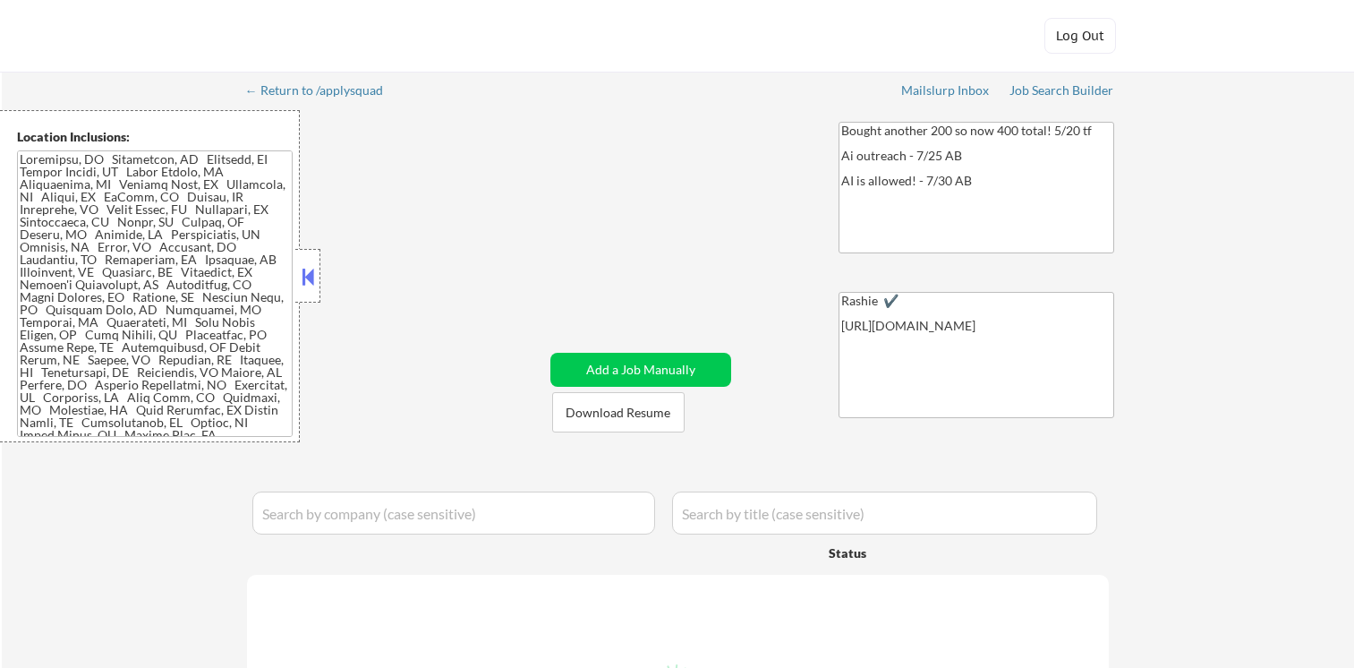
select select ""pending""
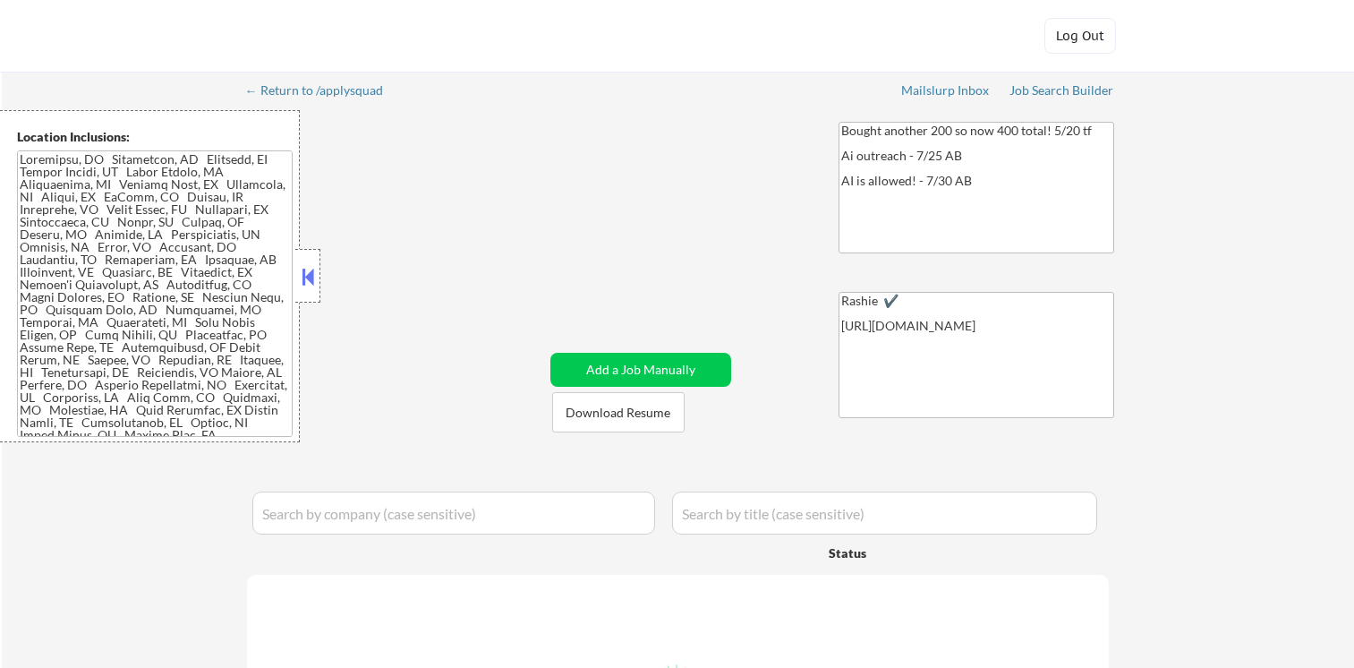
select select ""pending""
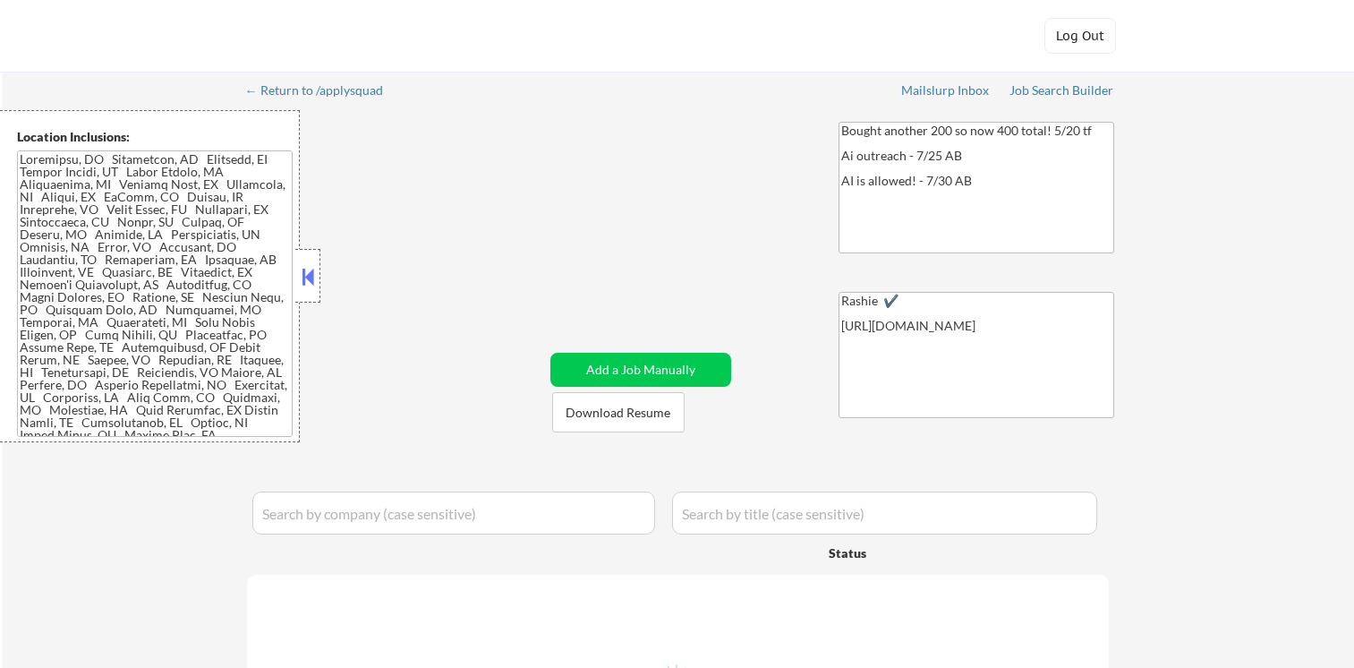
select select ""pending""
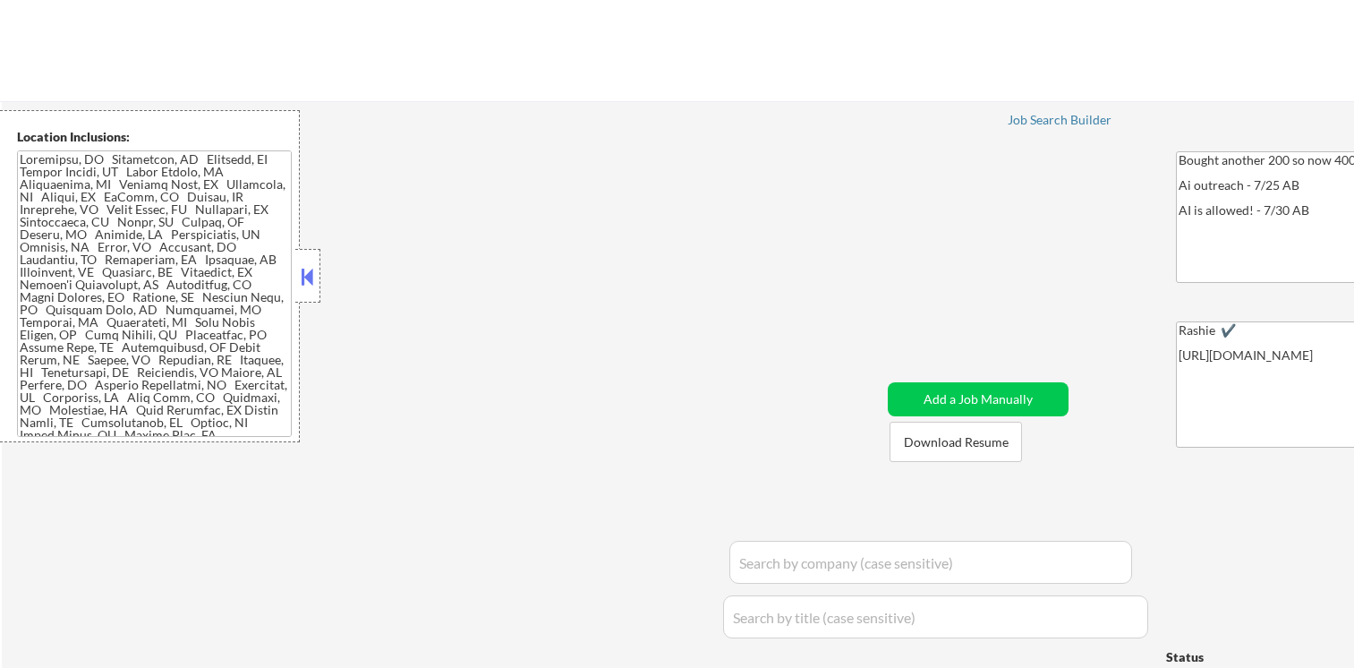
select select ""pending""
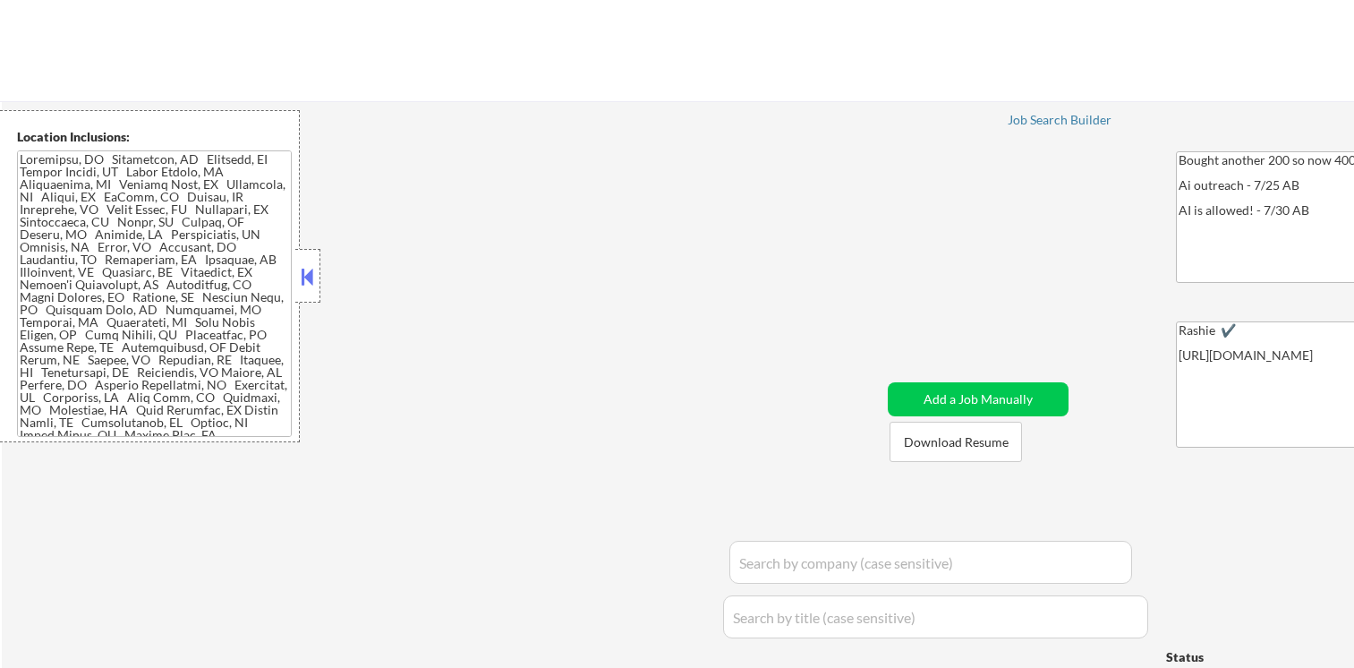
select select ""pending""
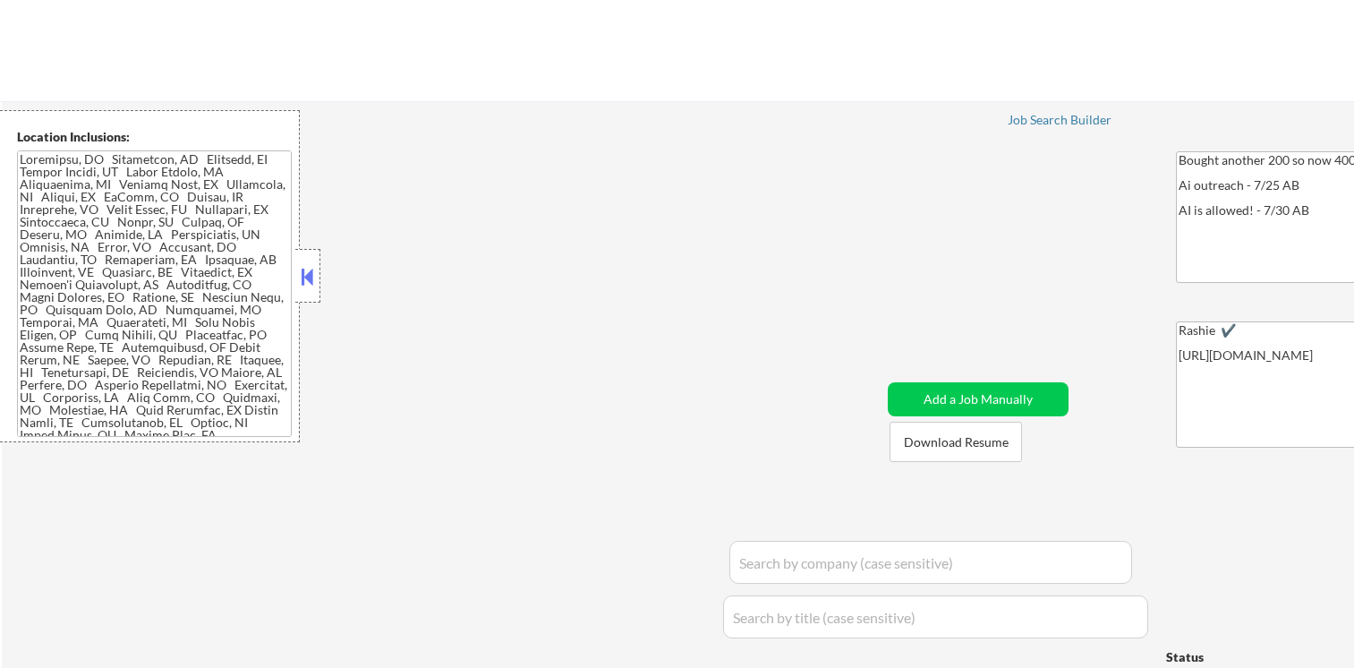
select select ""pending""
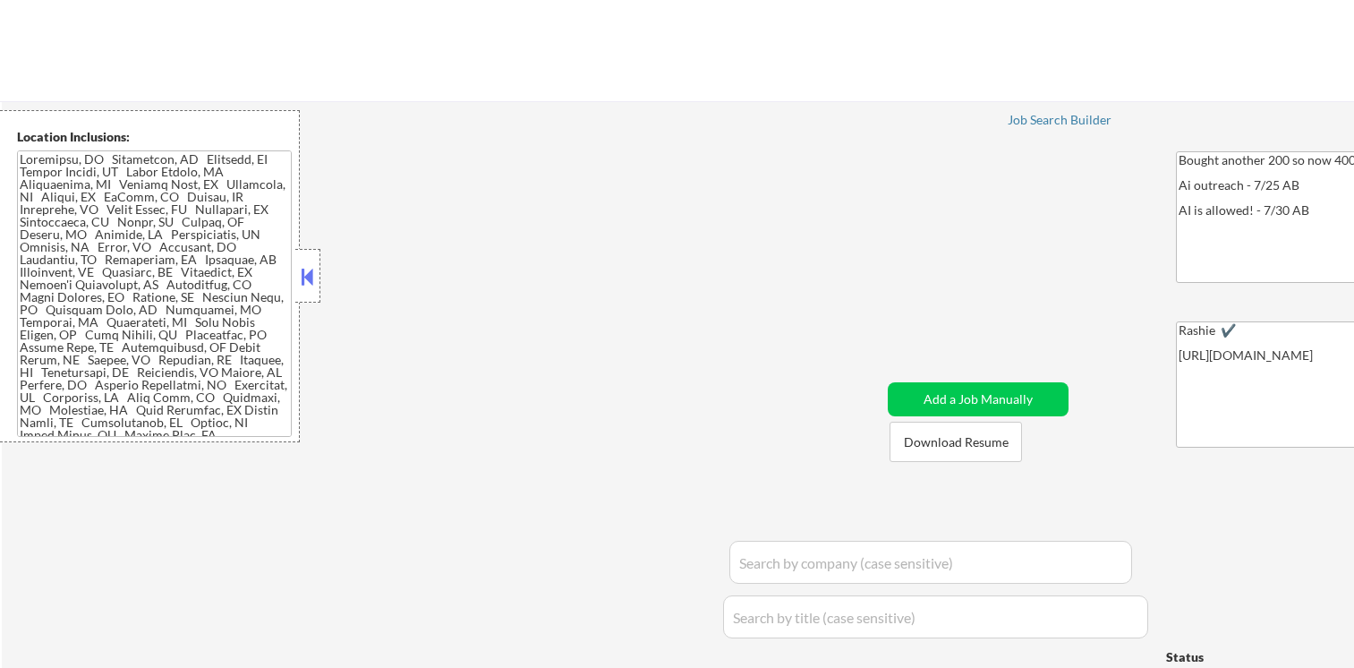
select select ""pending""
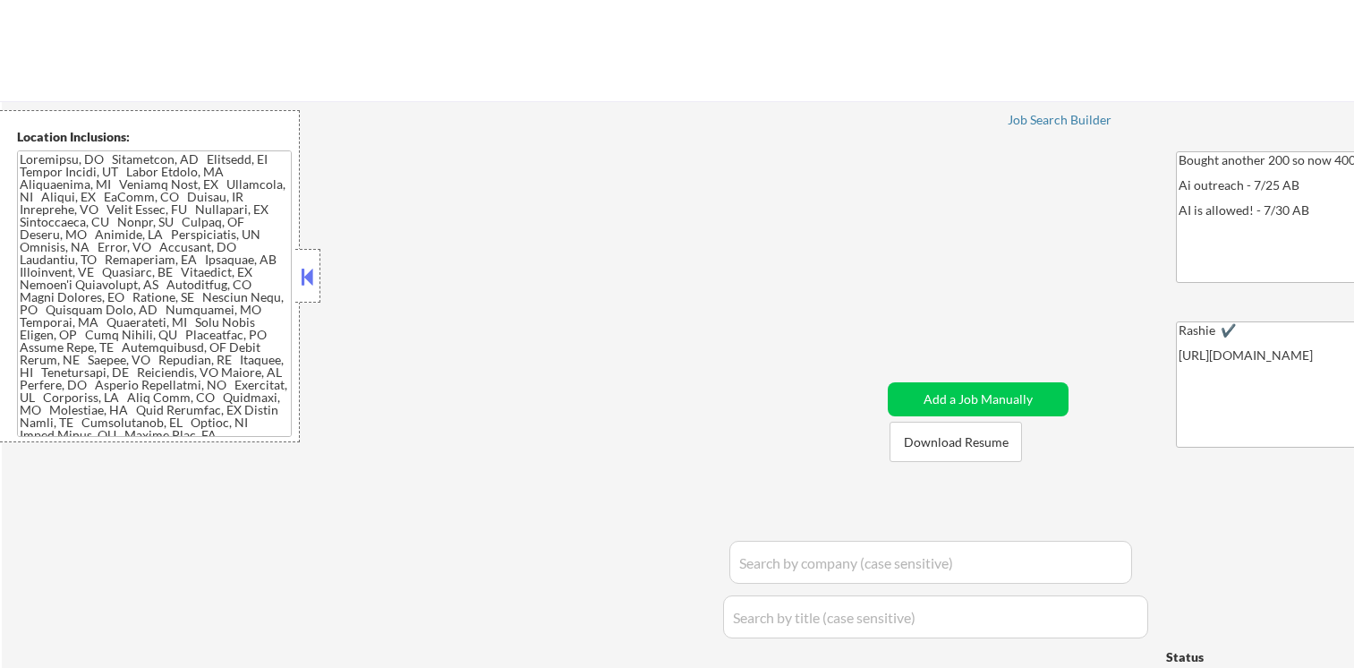
select select ""pending""
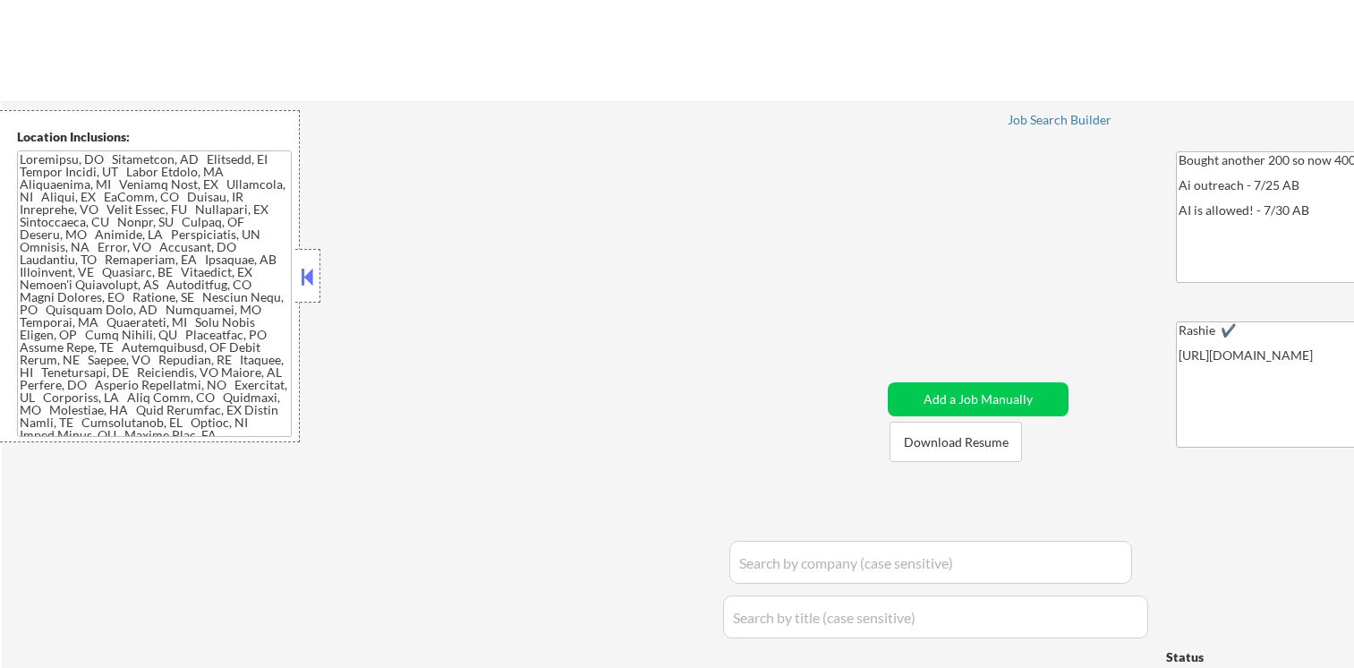
select select ""pending""
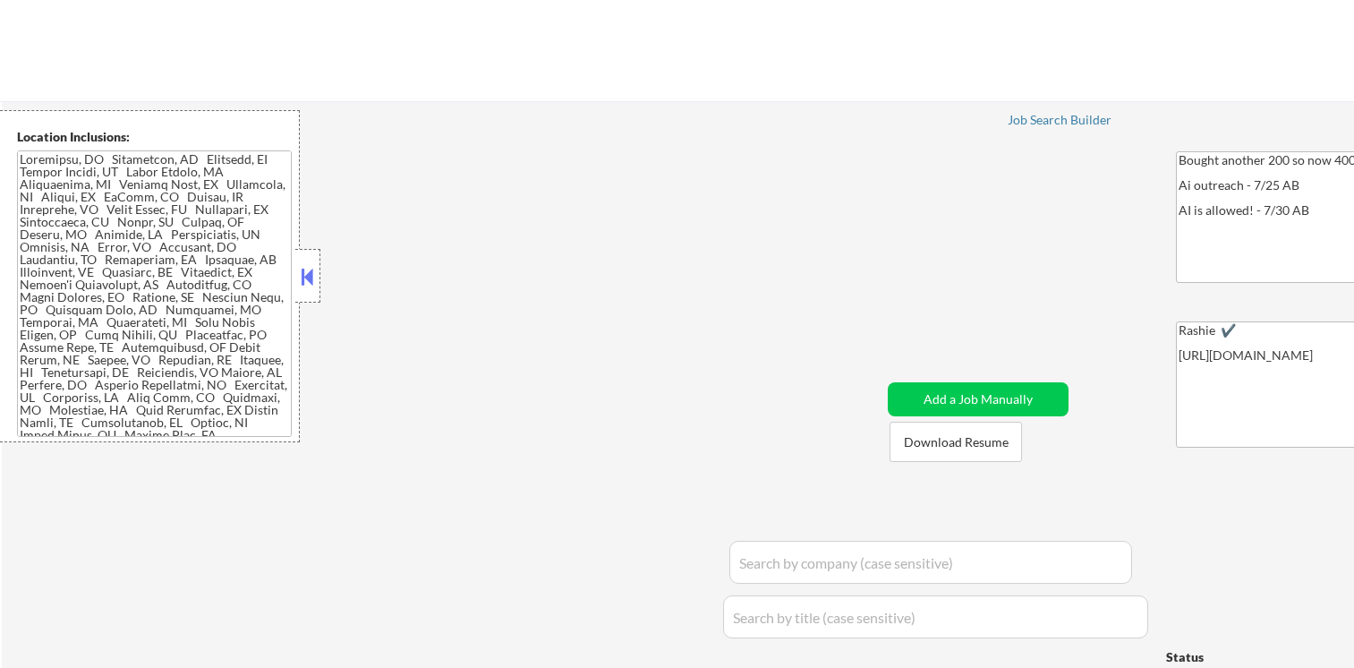
select select ""pending""
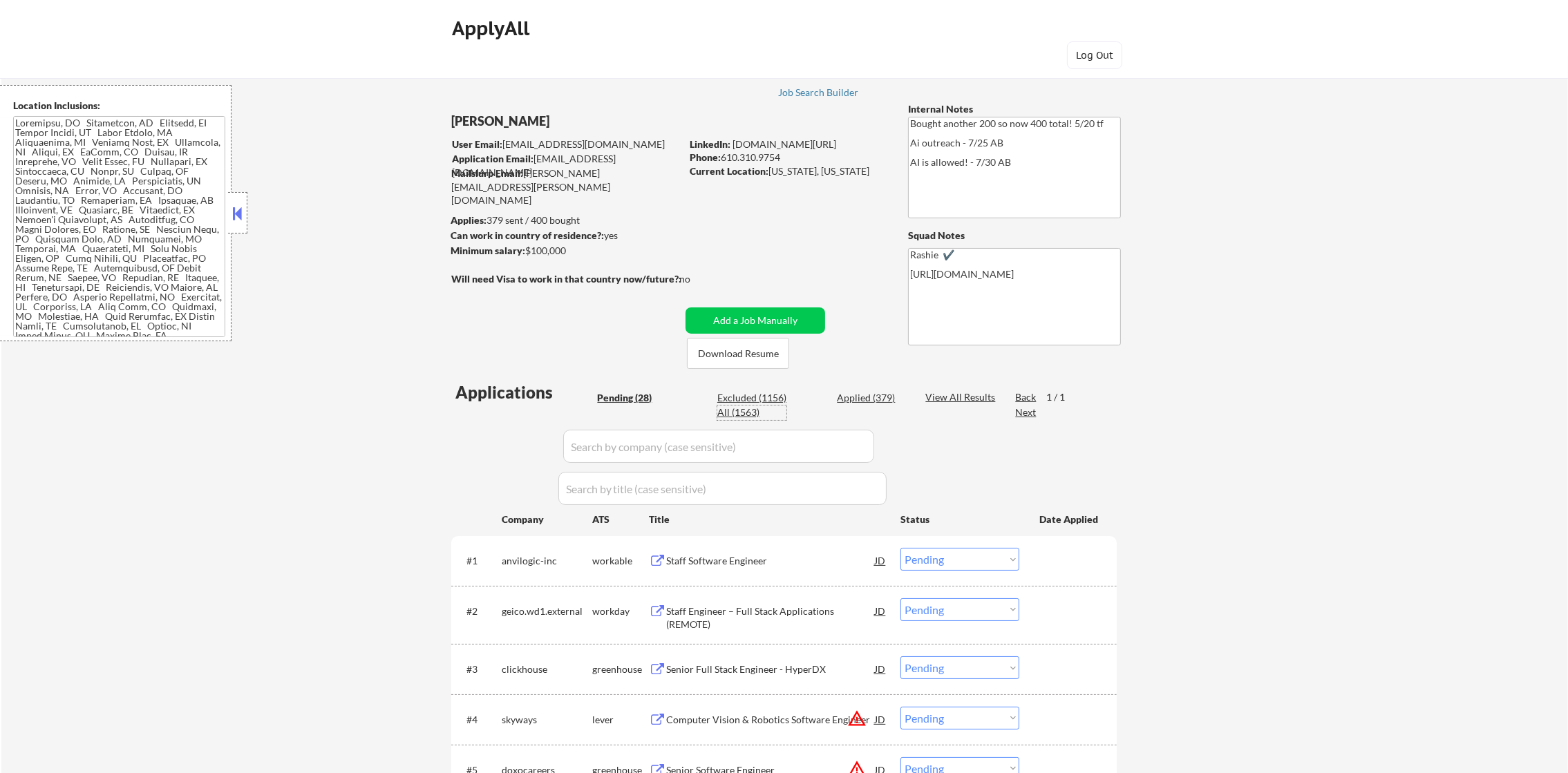
click at [743, 411] on div "All (1563)" at bounding box center [751, 412] width 69 height 14
select select ""applied""
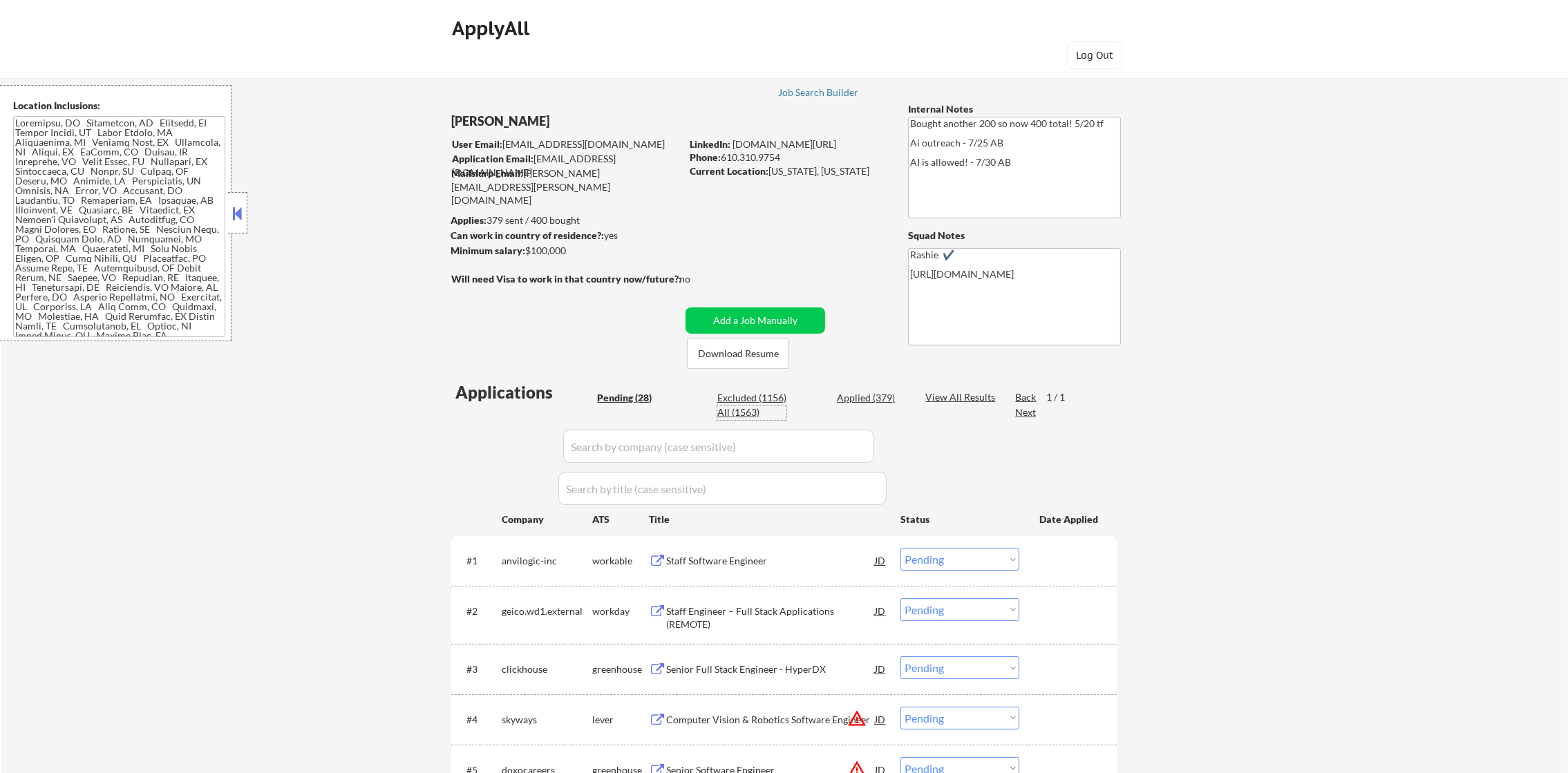
select select ""applied""
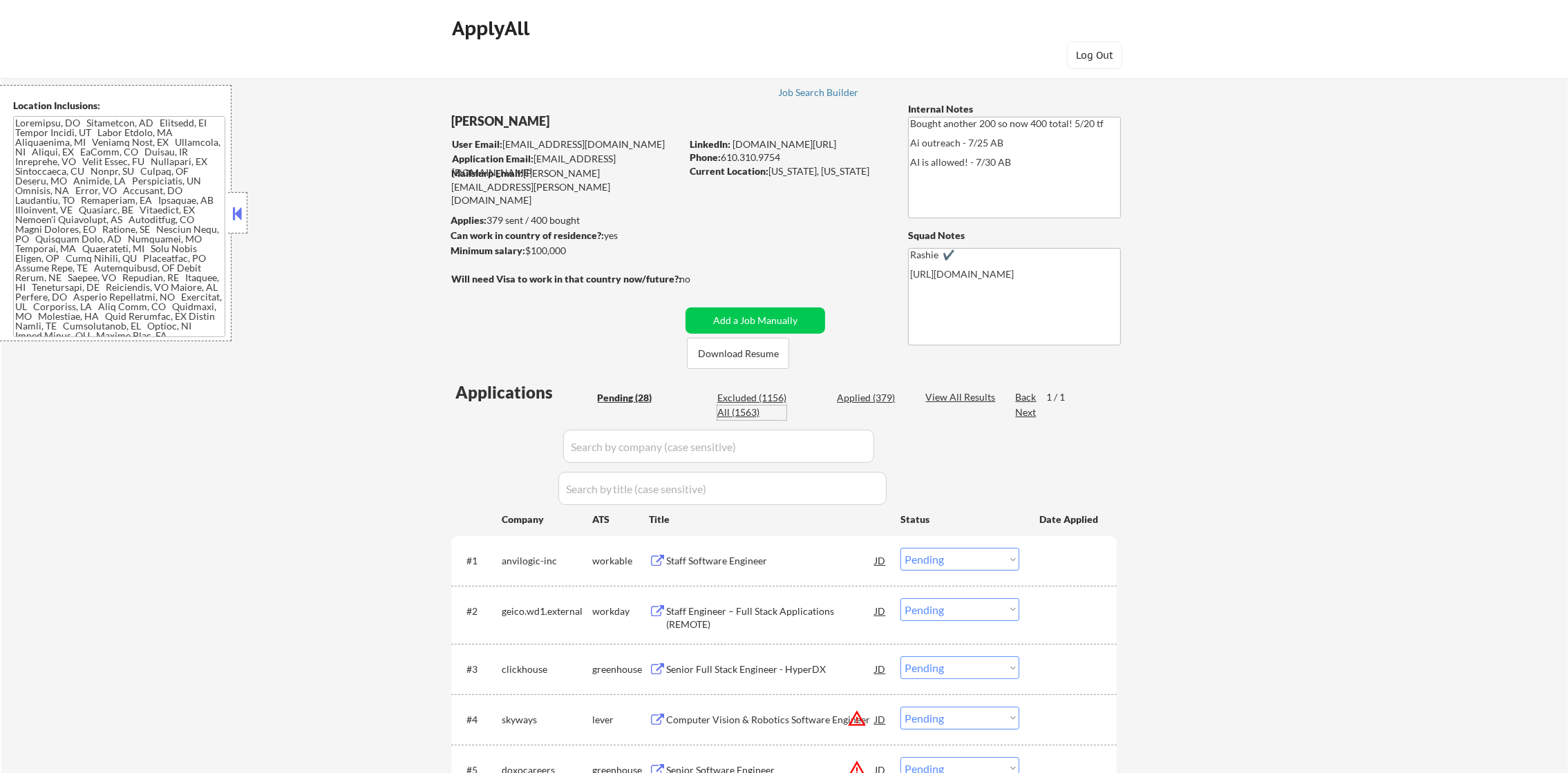
select select ""applied""
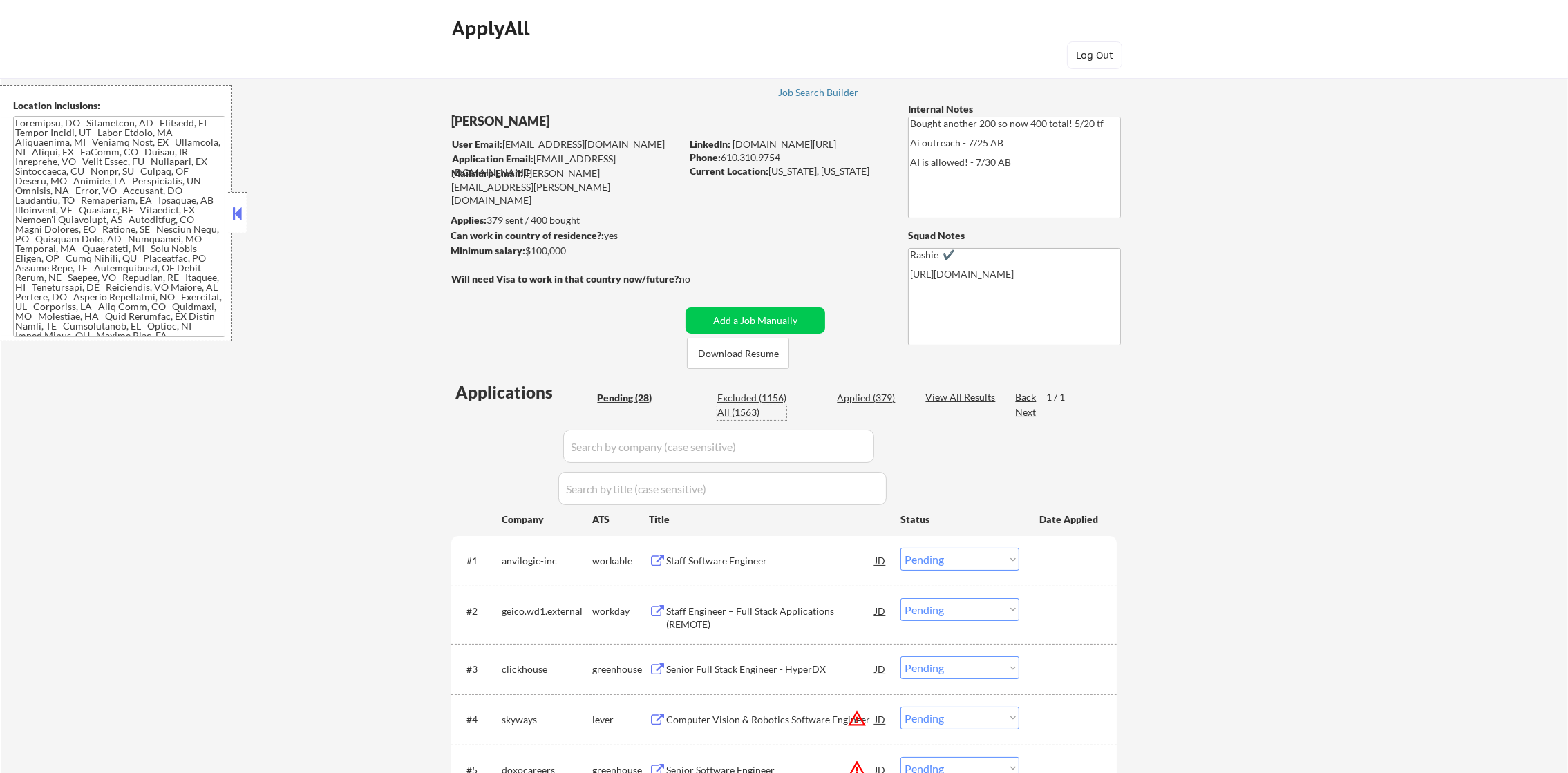
select select ""excluded__expired_""
select select ""applied""
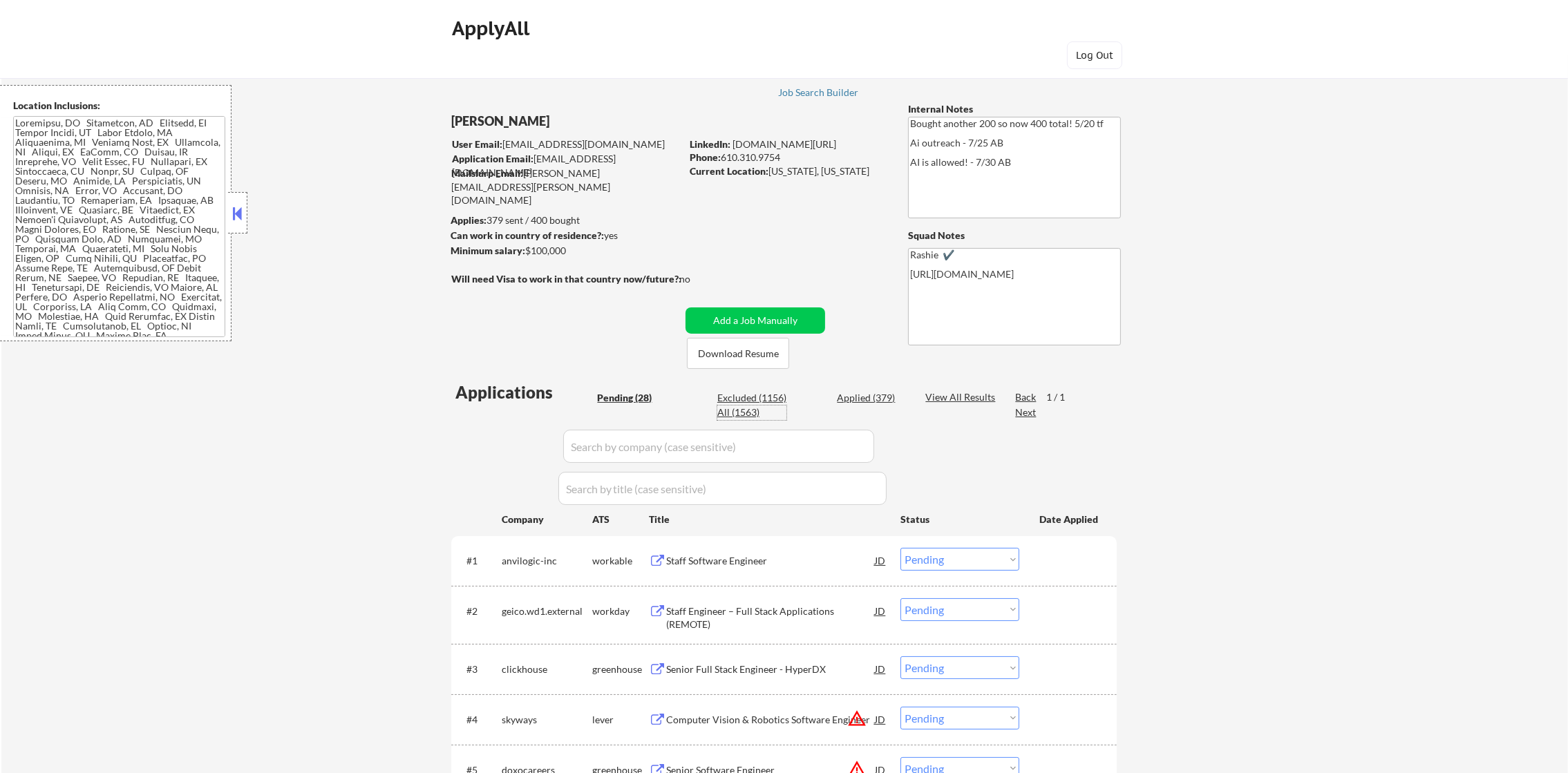
select select ""applied""
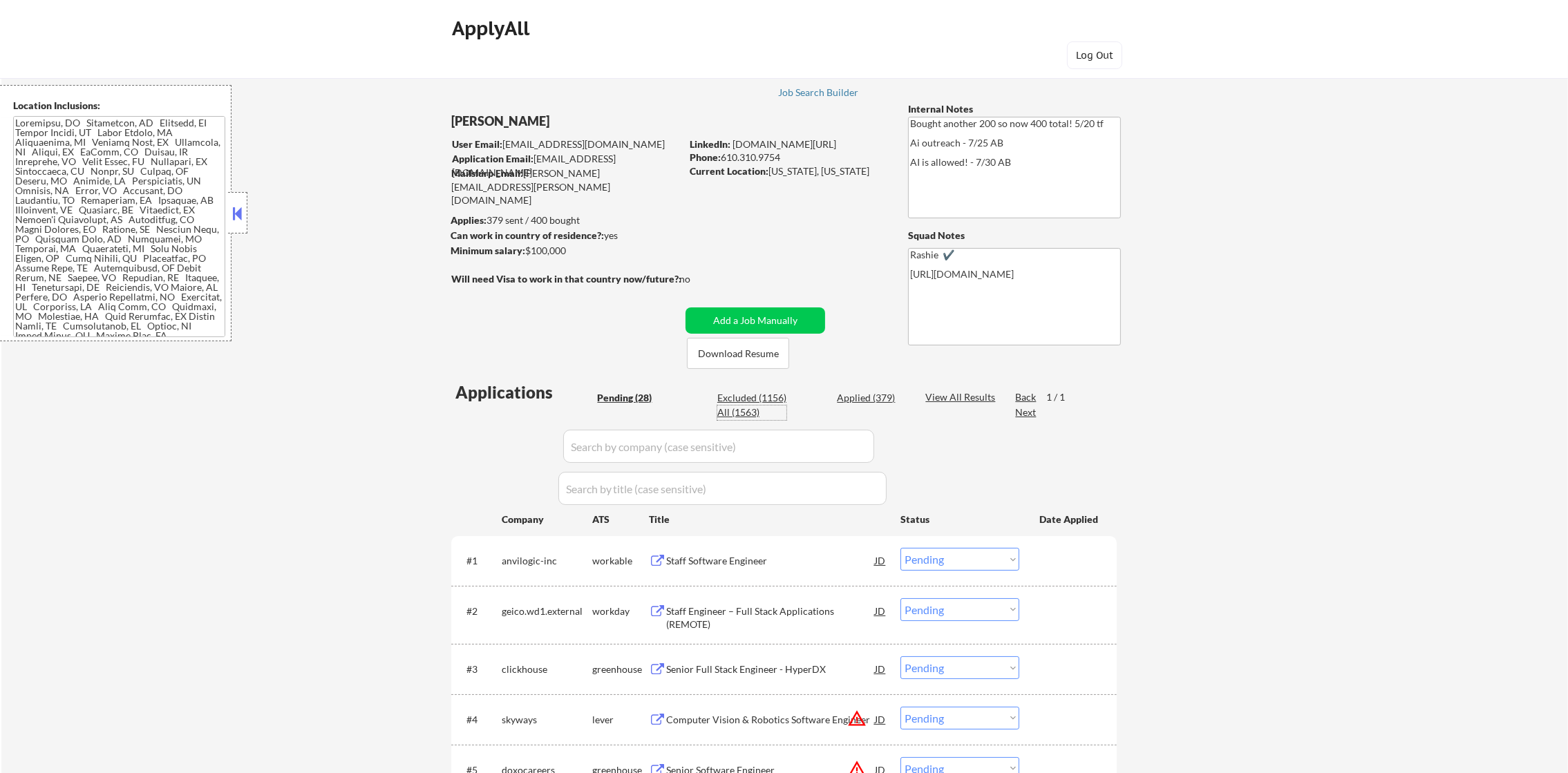
select select ""applied""
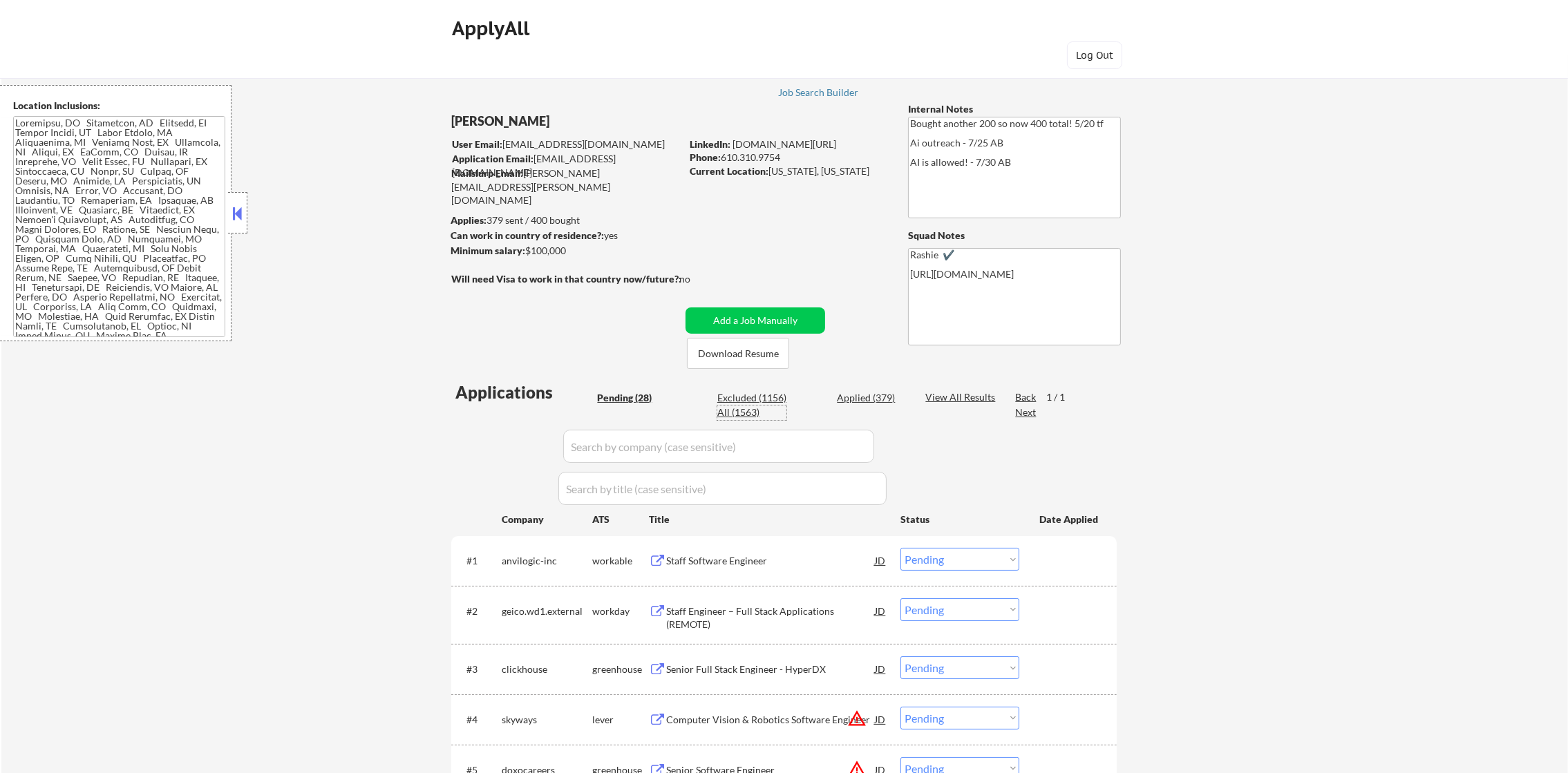
select select ""applied""
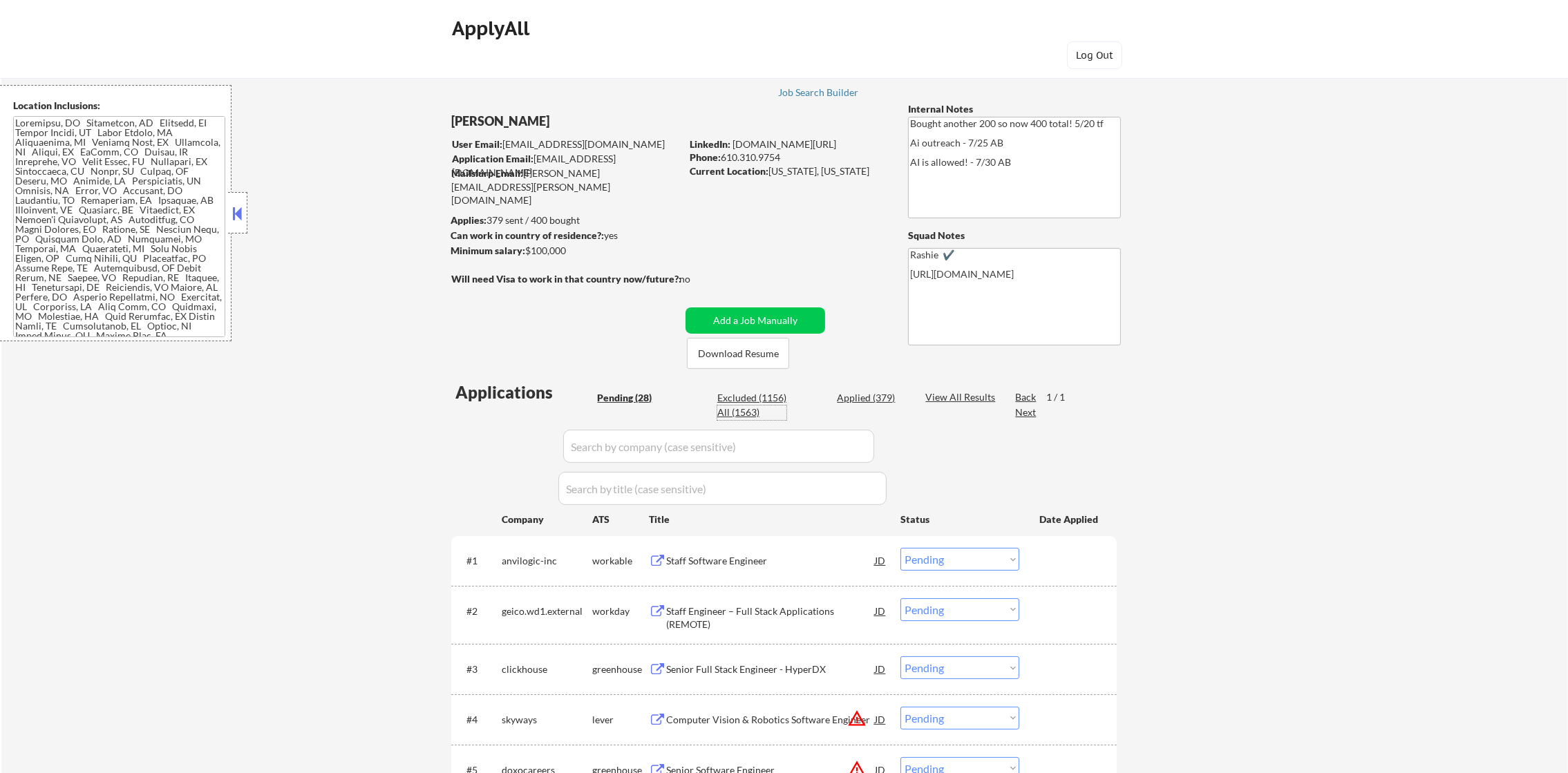
select select ""applied""
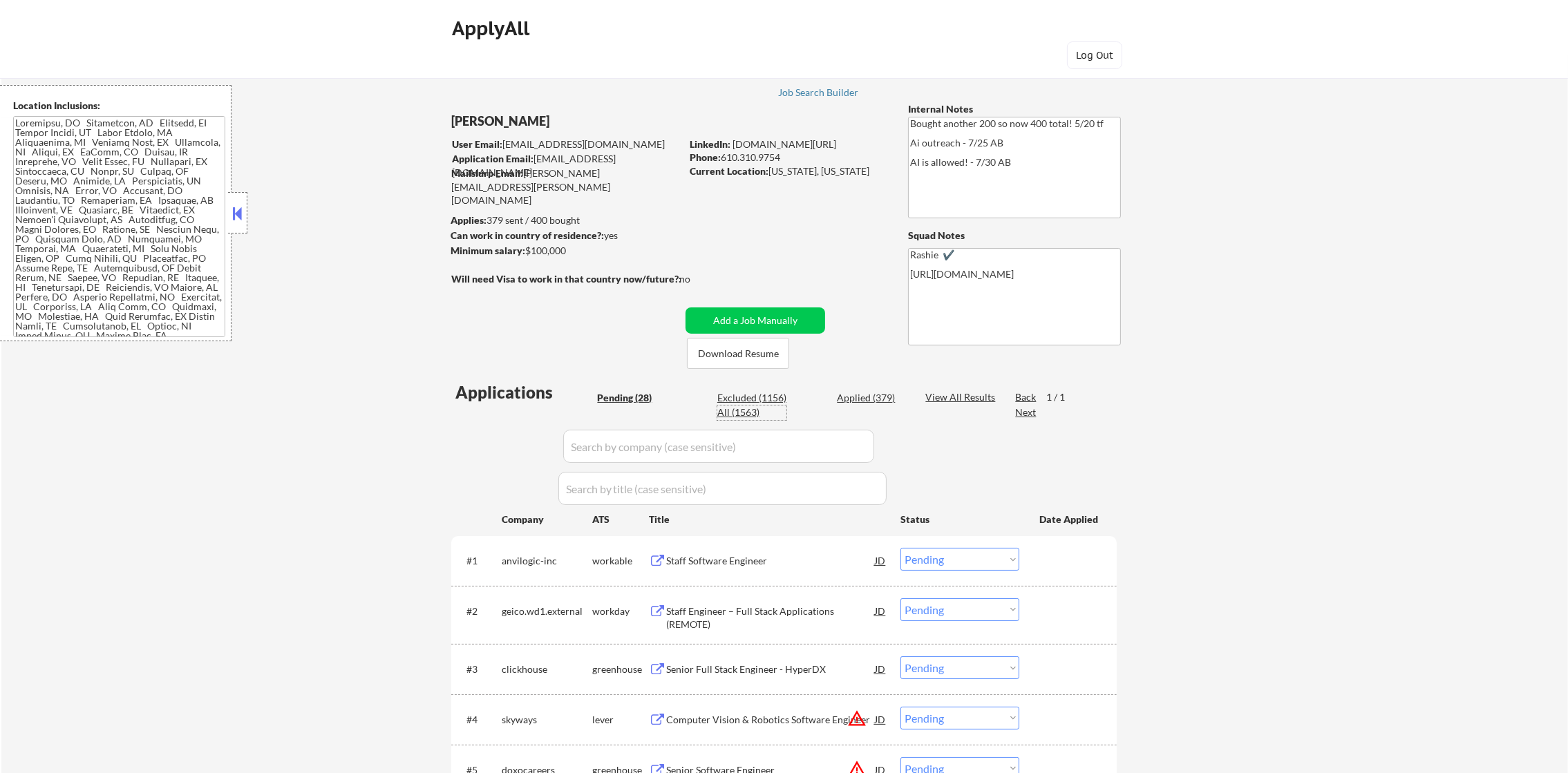
select select ""applied""
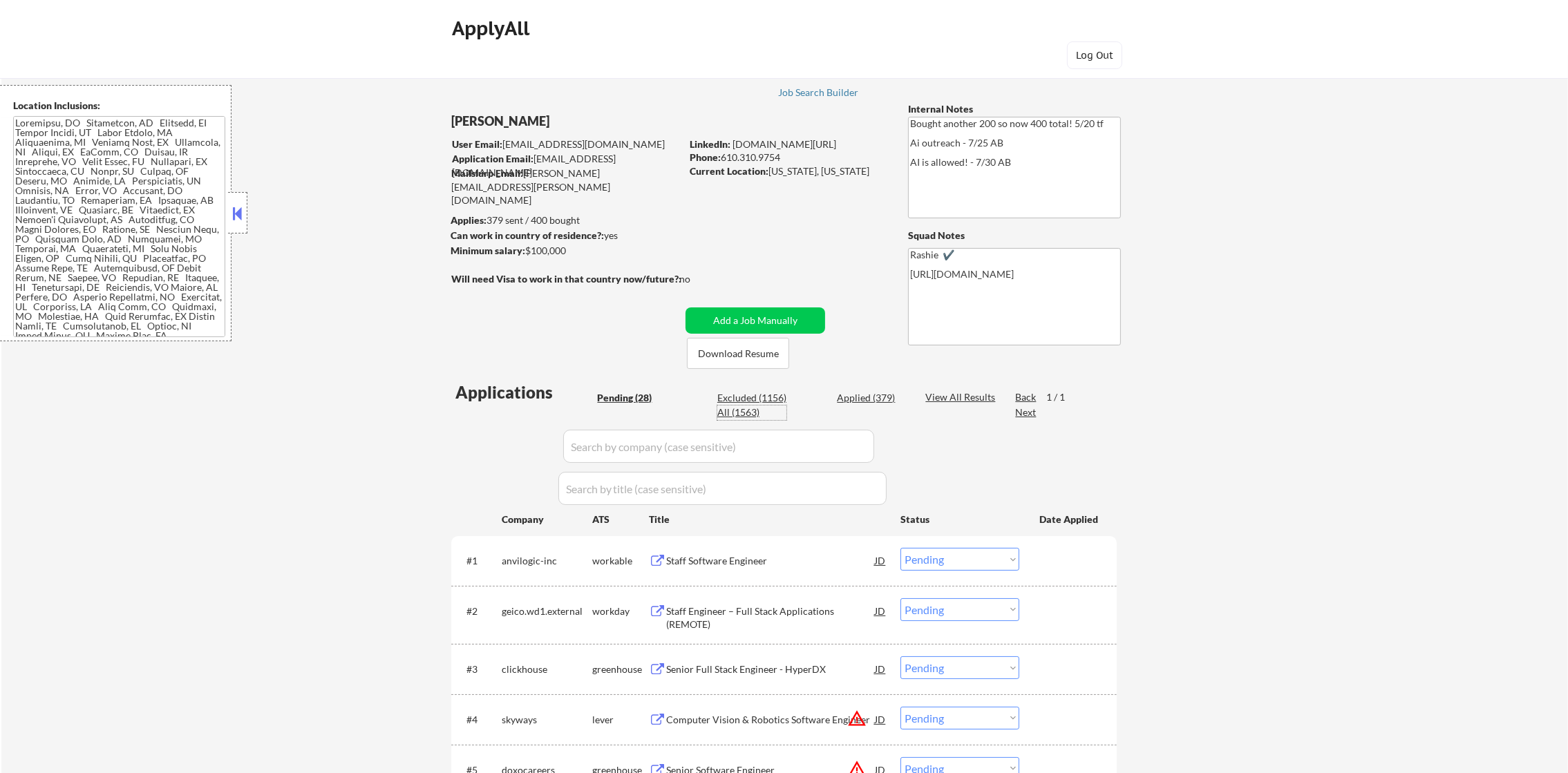
select select ""applied""
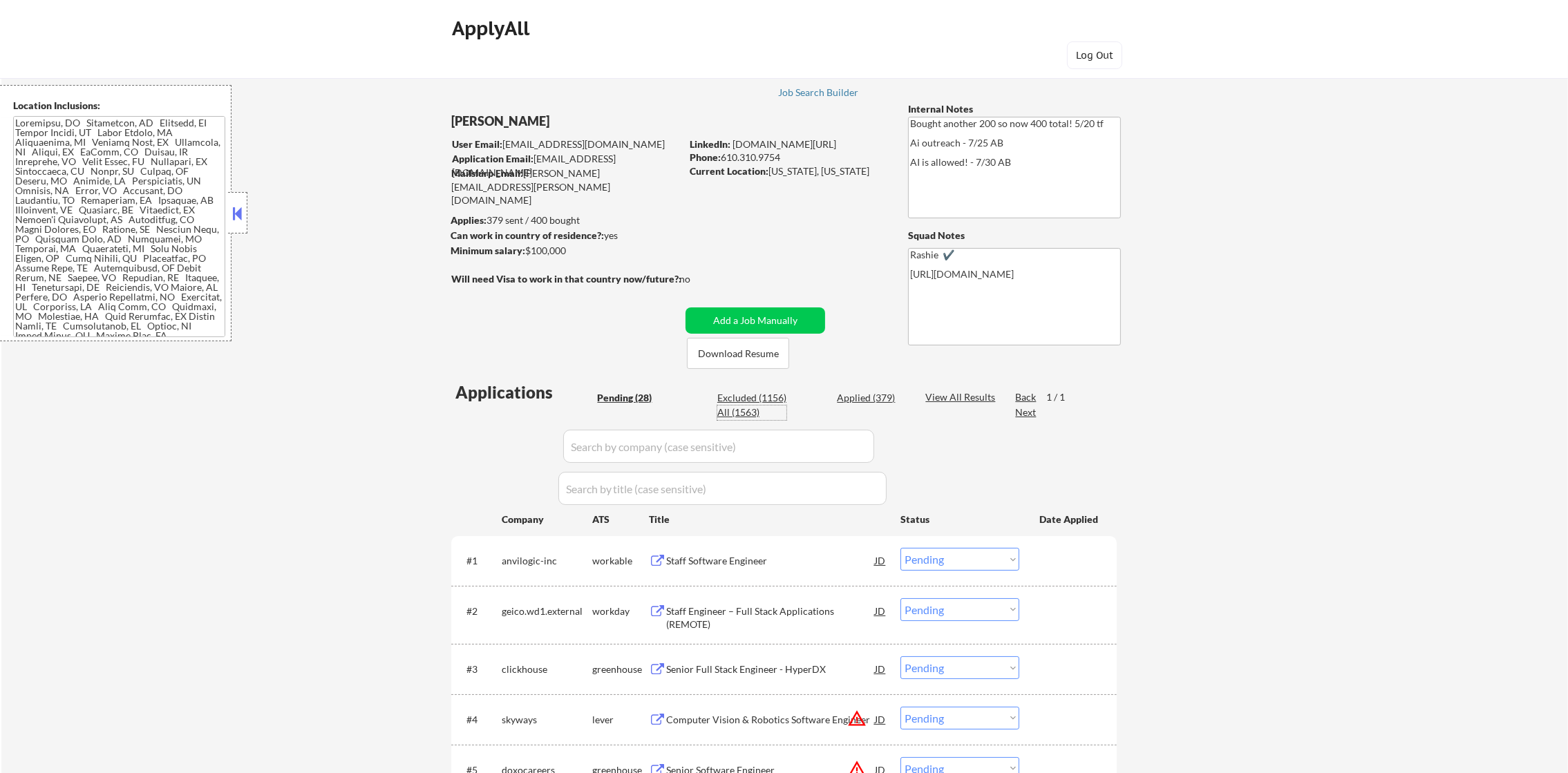
select select ""applied""
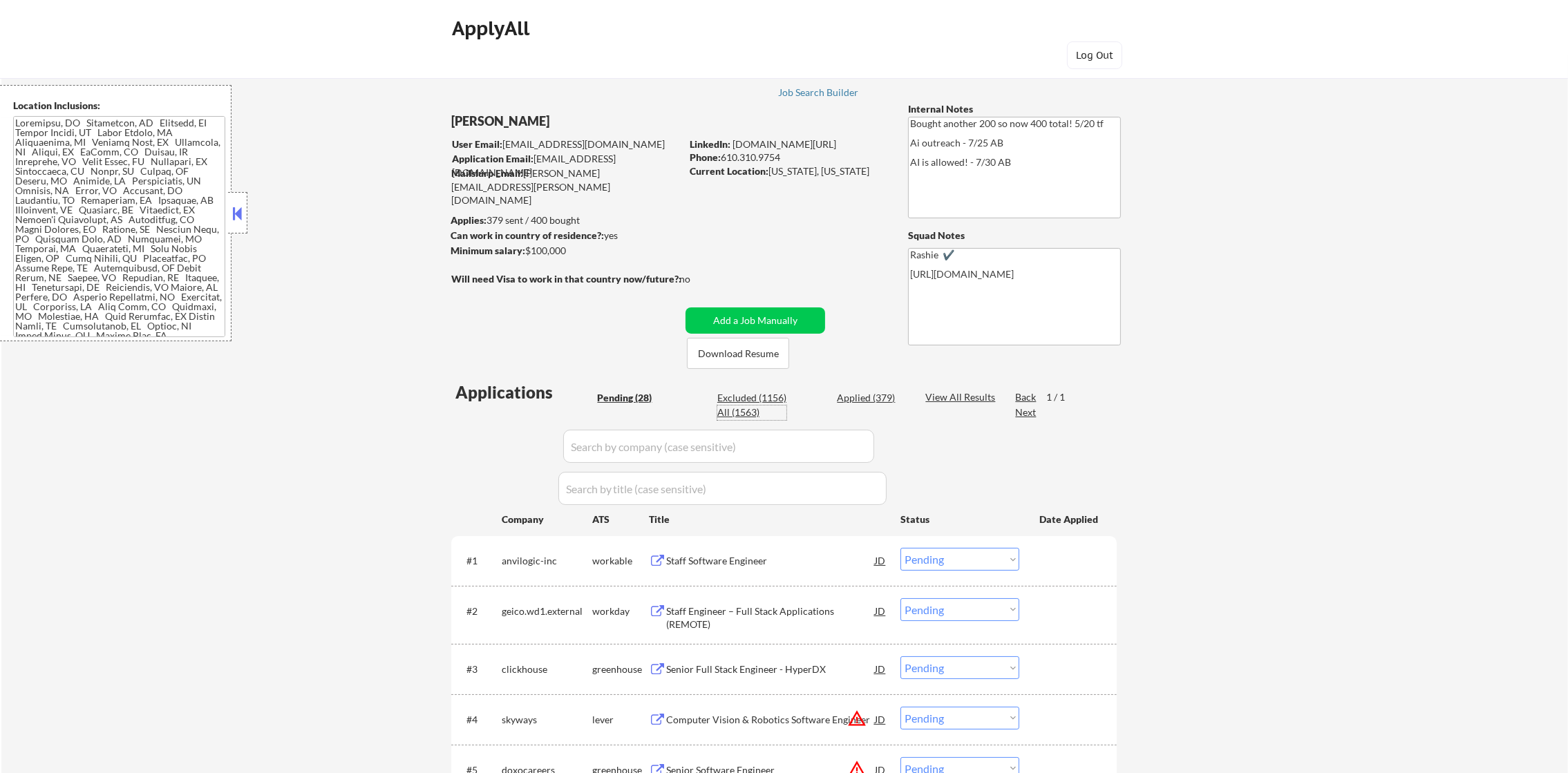
select select ""applied""
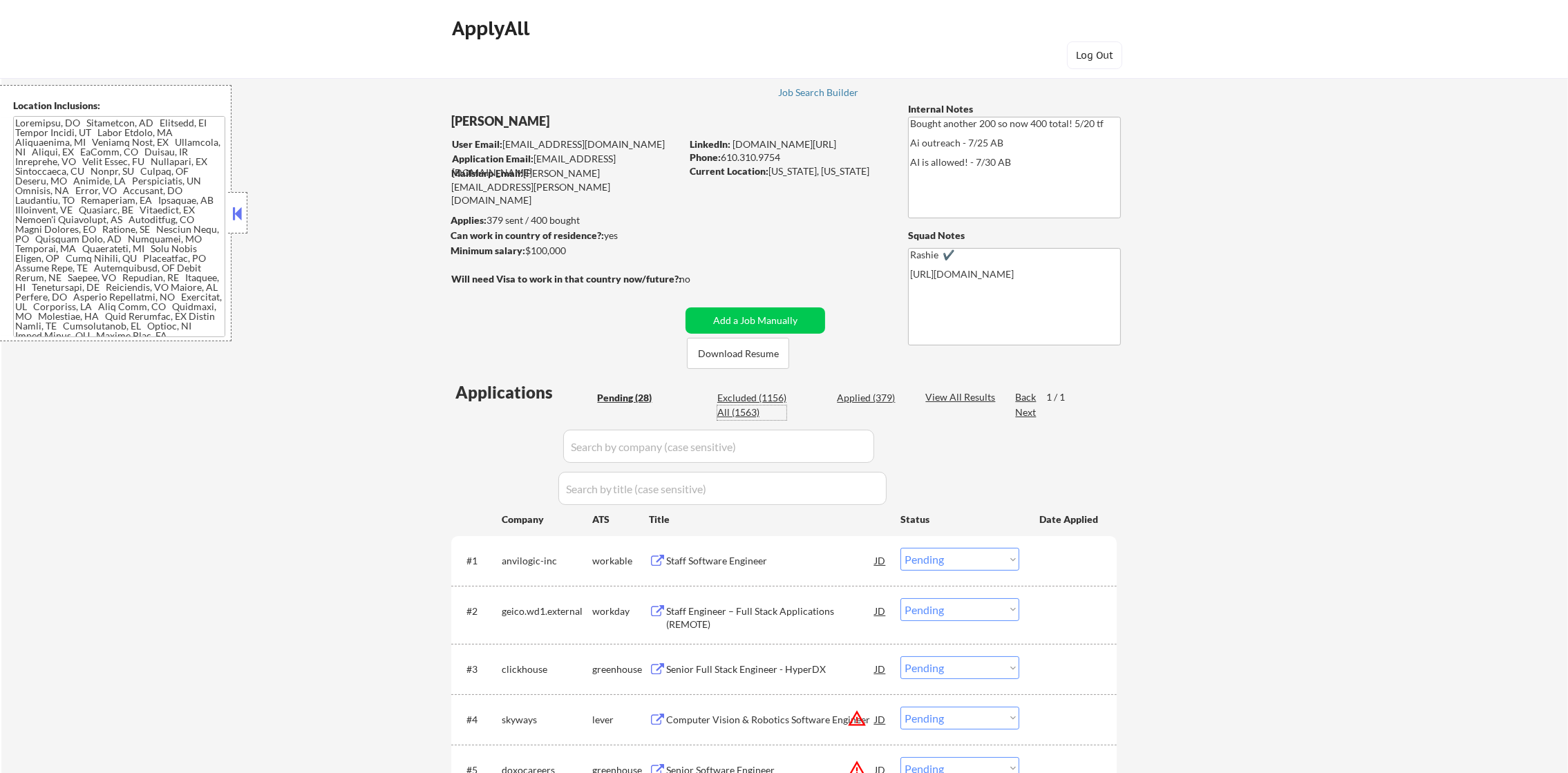
select select ""applied""
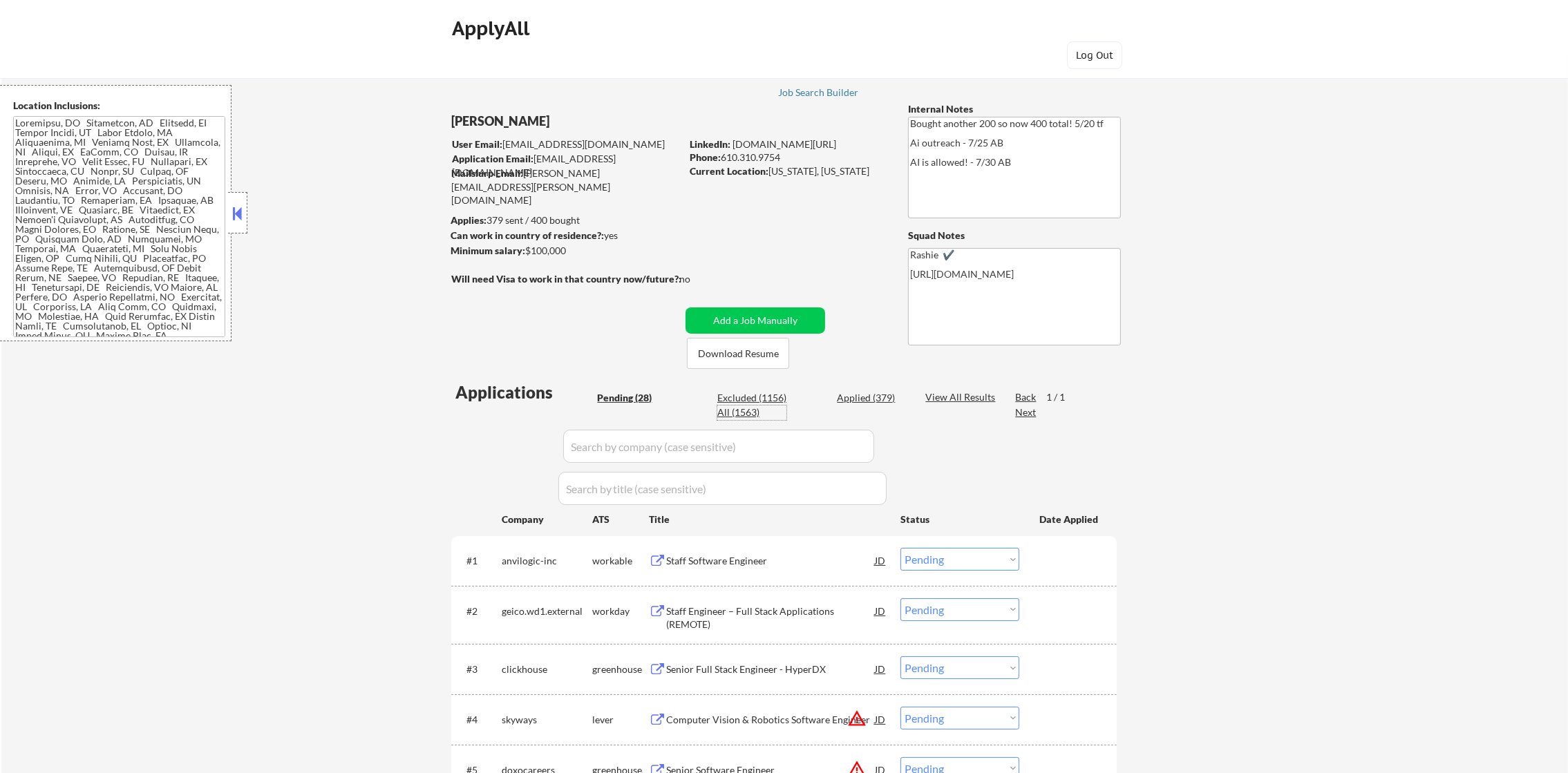
select select ""applied""
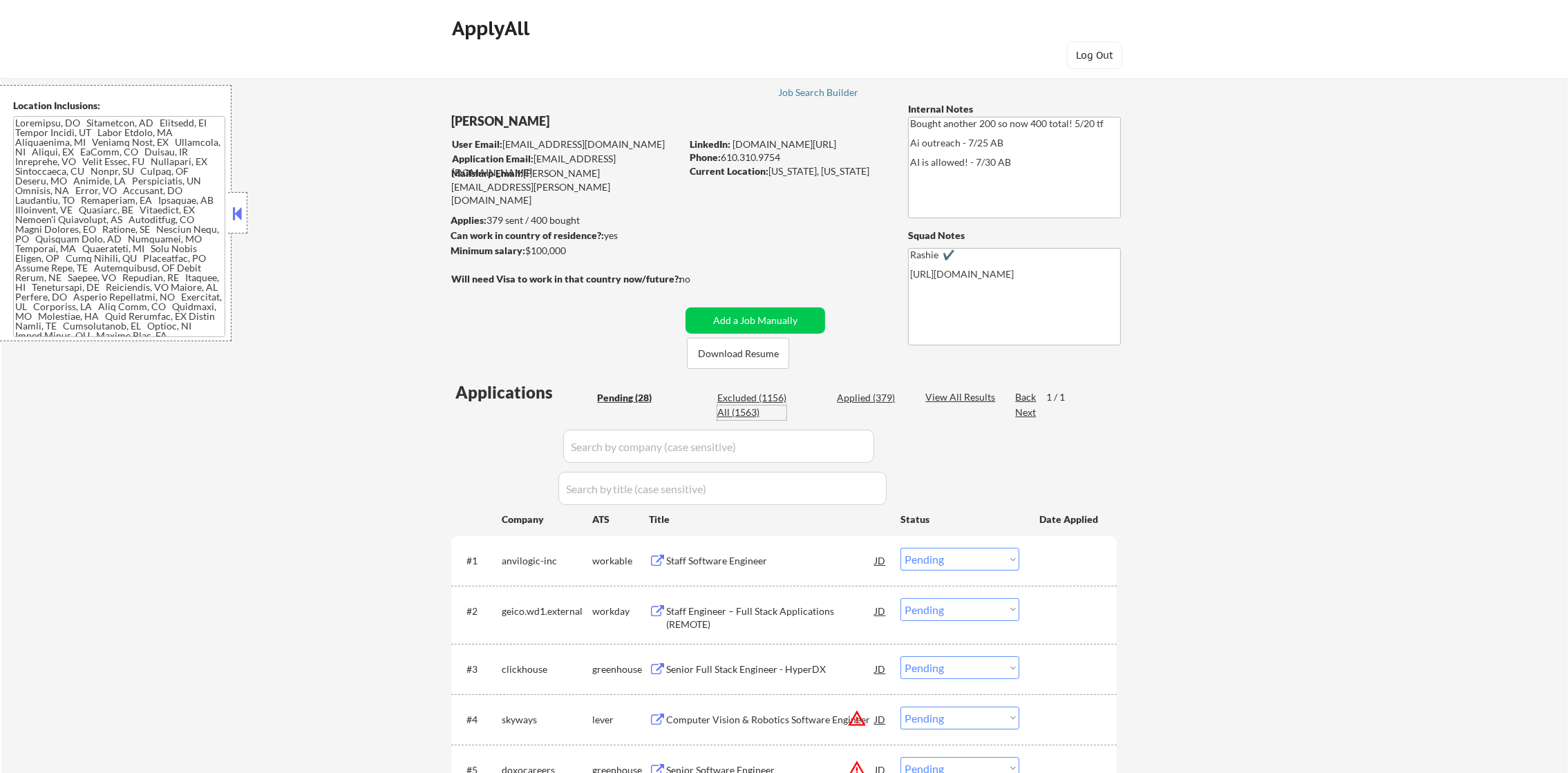
select select ""applied""
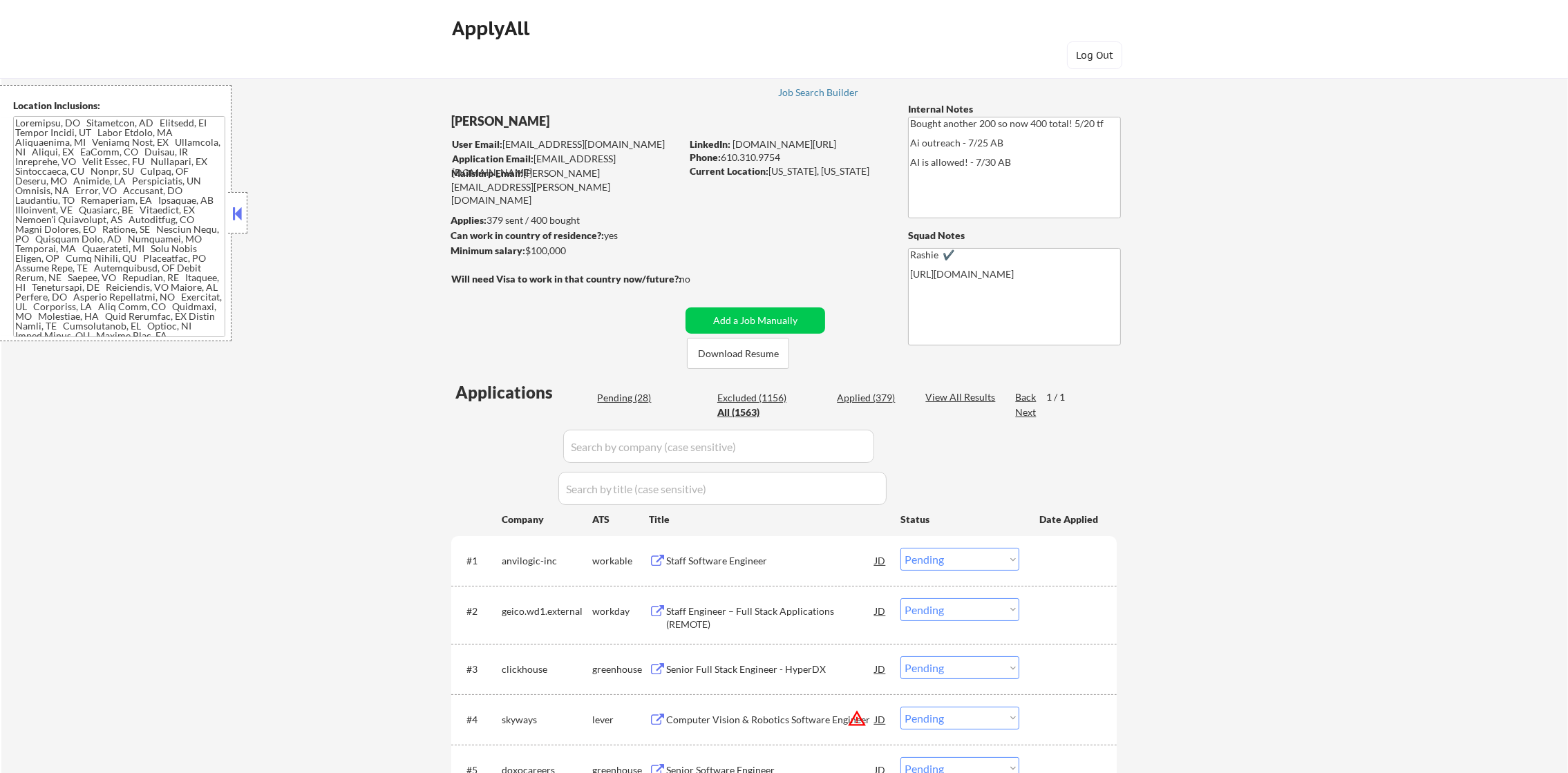
select select ""applied""
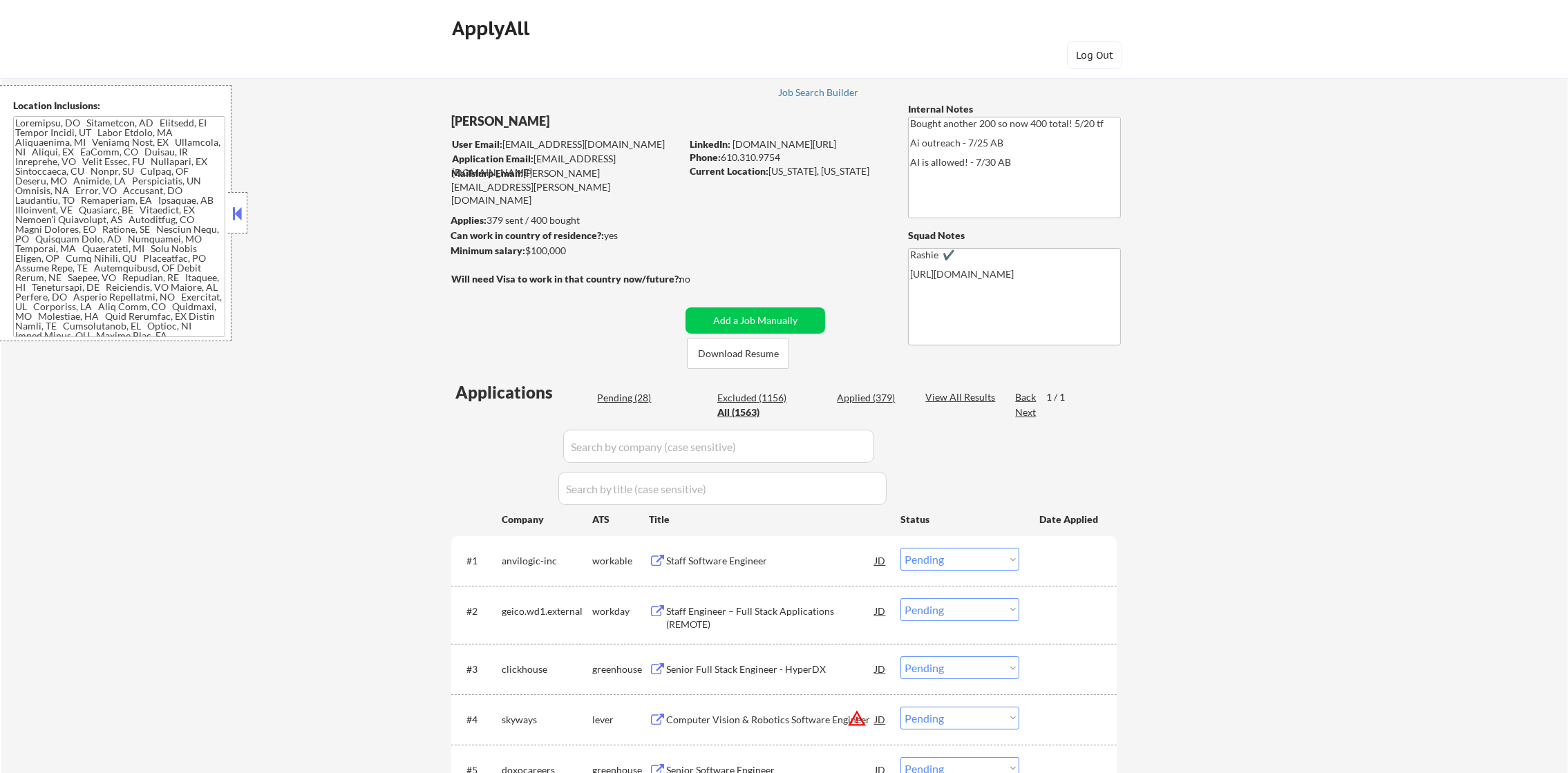
select select ""applied""
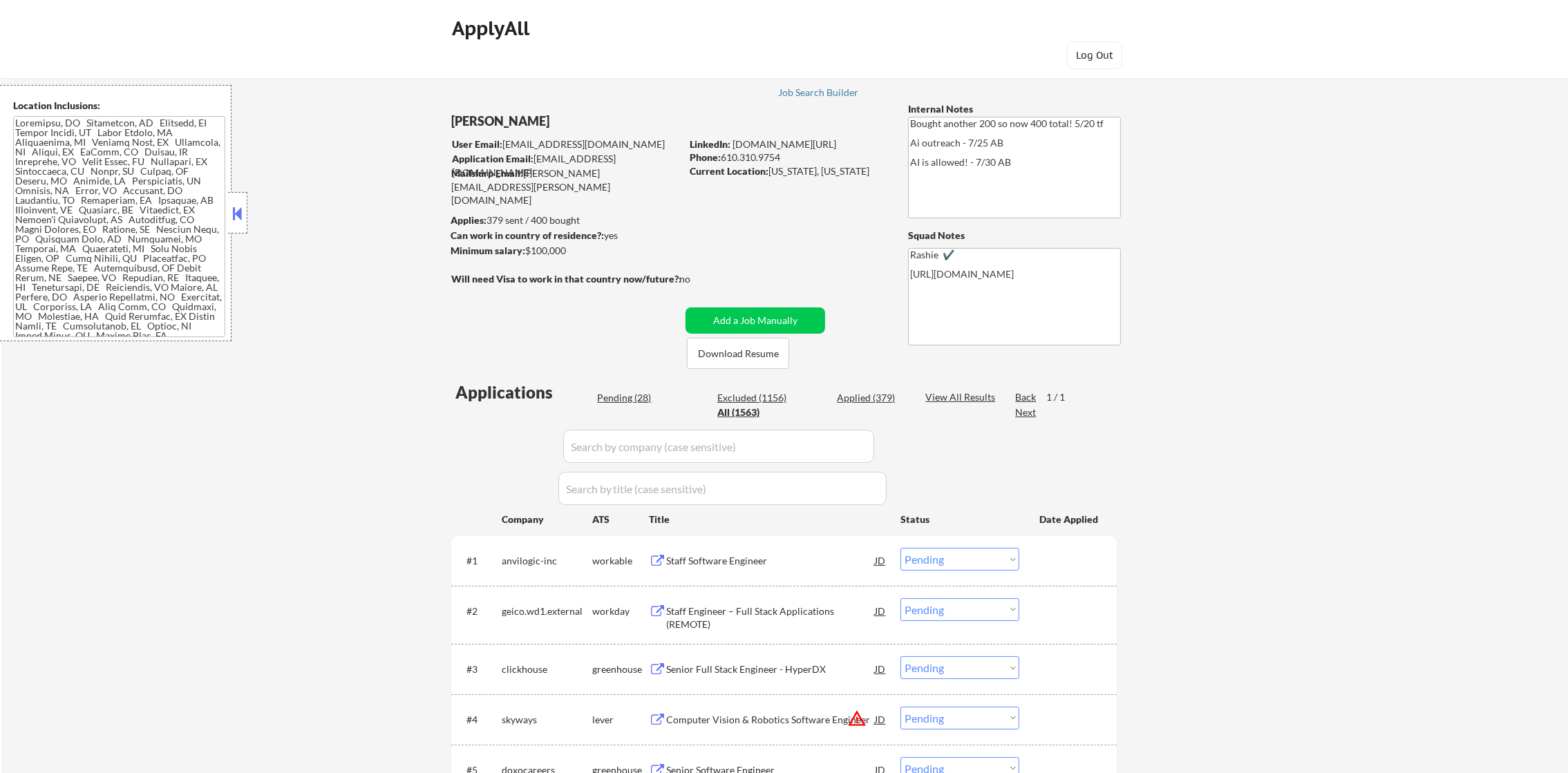
select select ""applied""
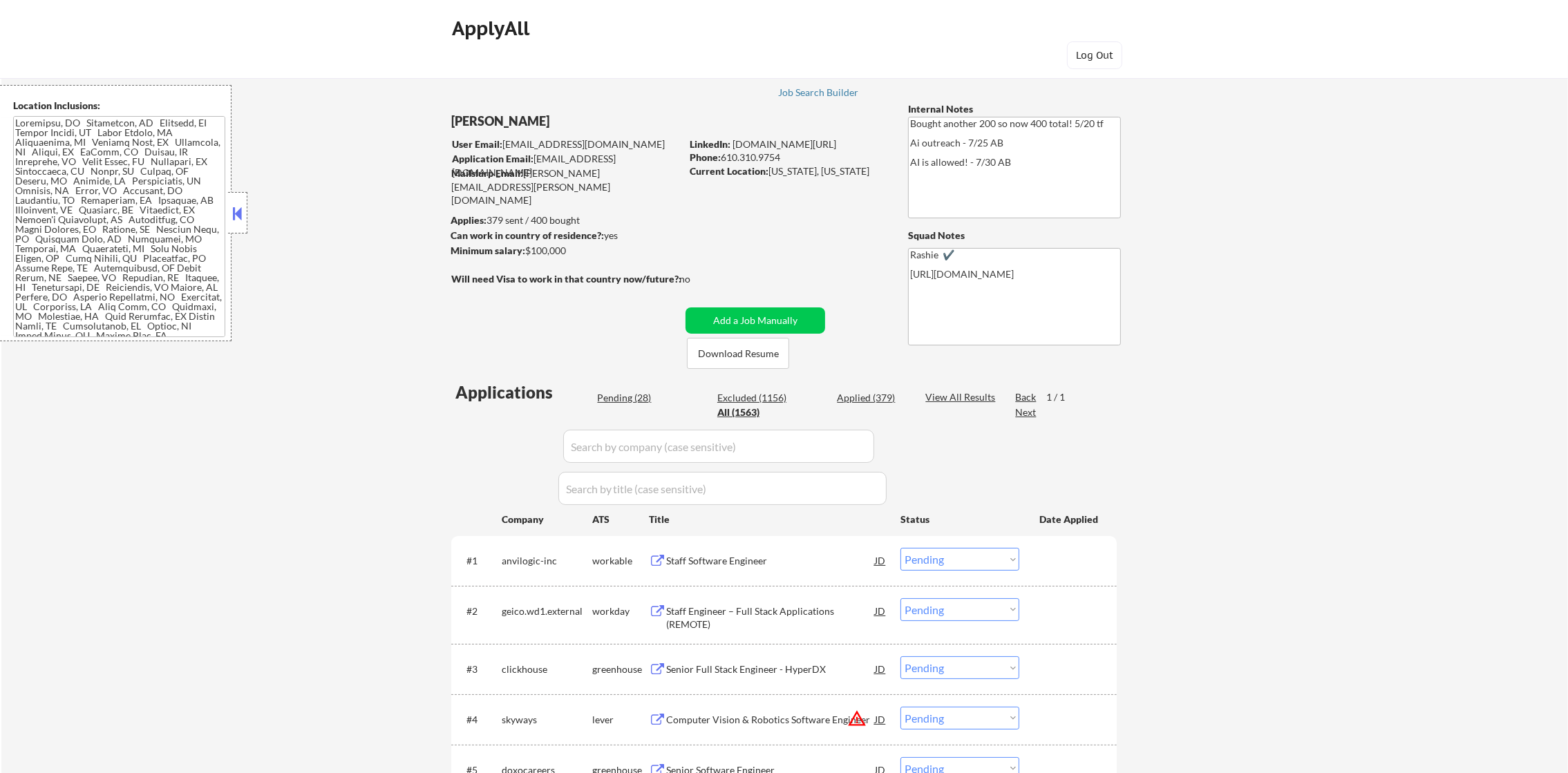
select select ""applied""
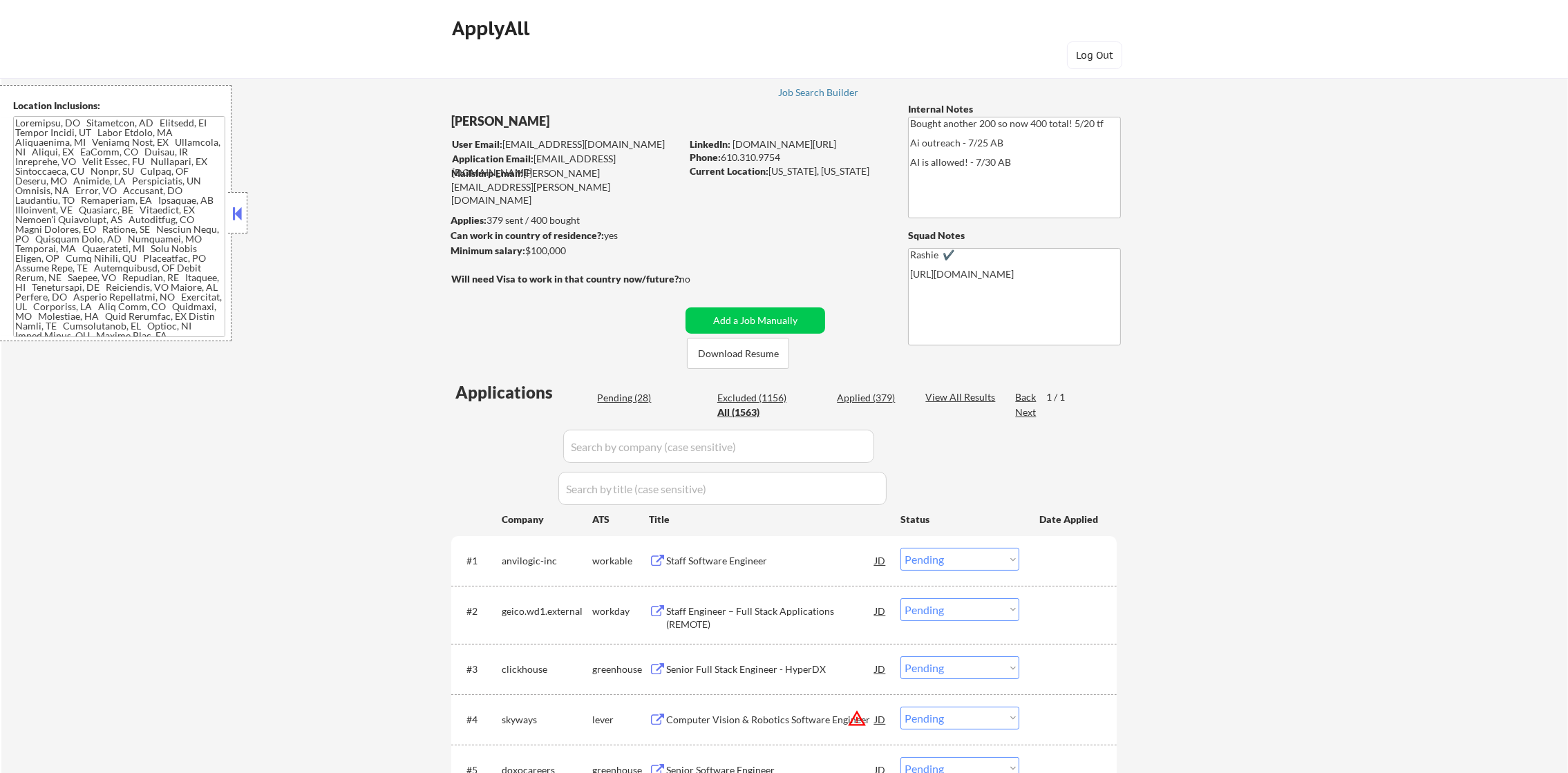
select select ""applied""
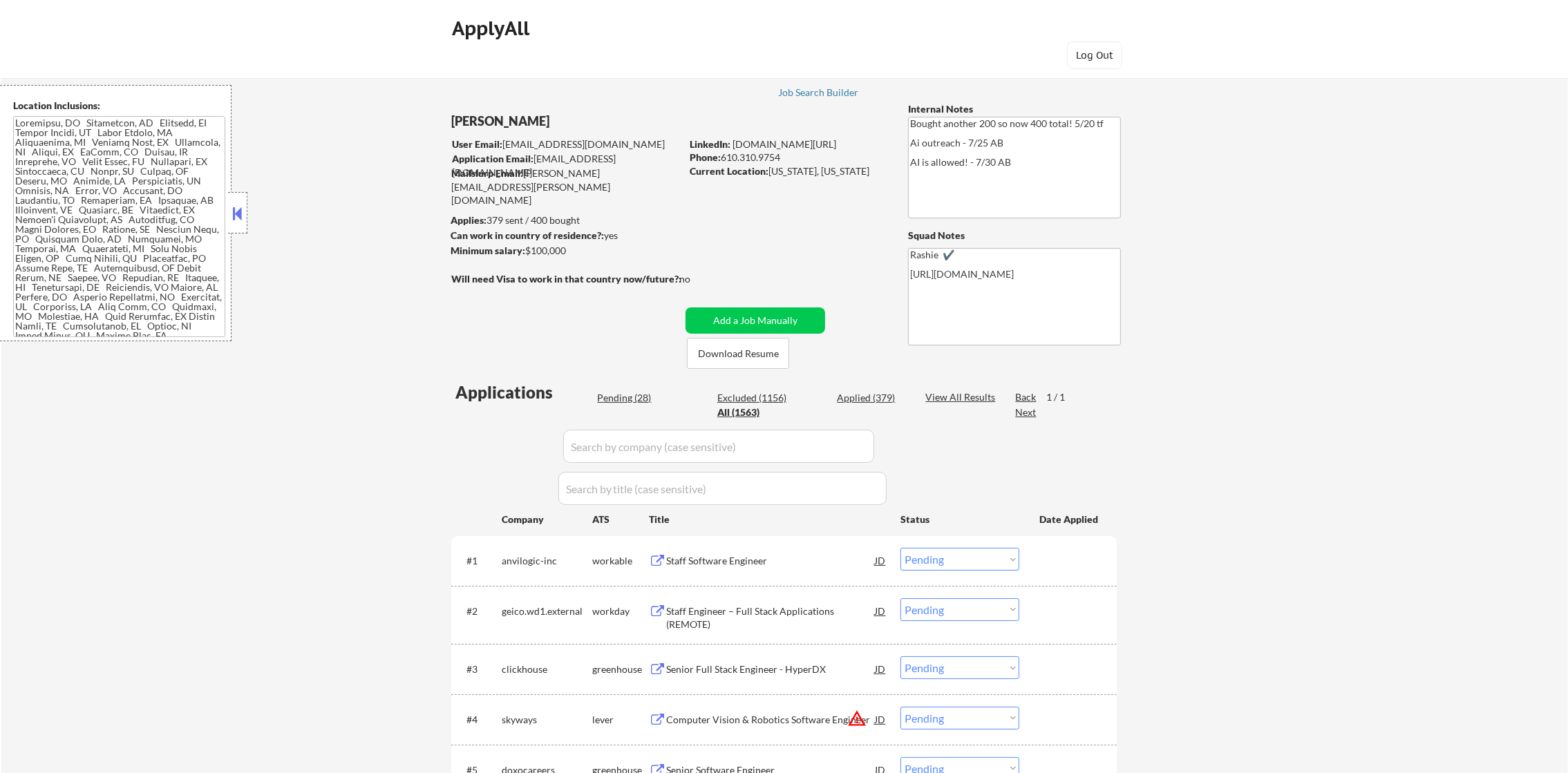
select select ""applied""
click at [615, 443] on input "input" at bounding box center [718, 446] width 311 height 33
paste input "anvilogic-inc"
type input "anvilogic-inc"
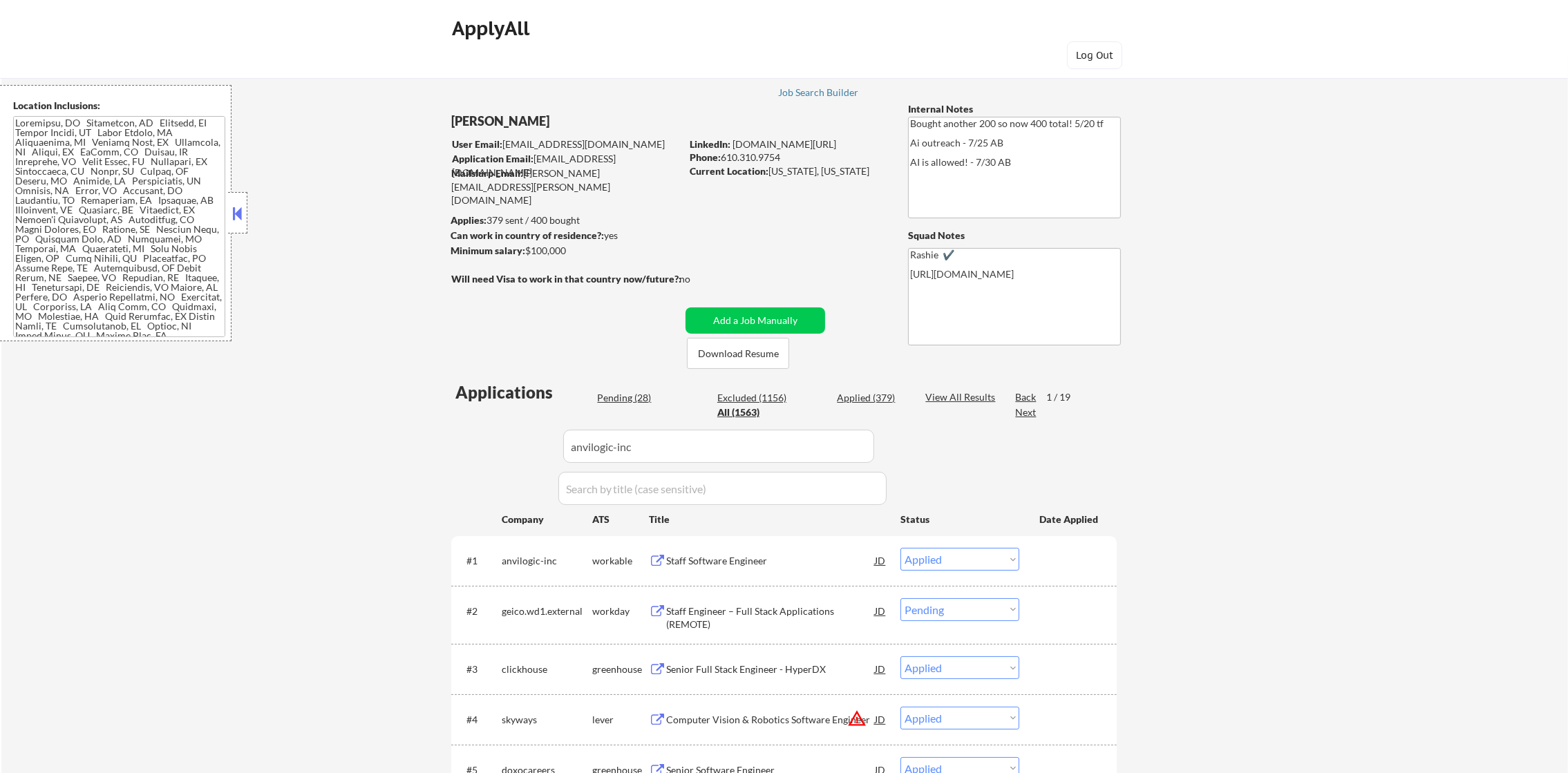
scroll to position [242, 0]
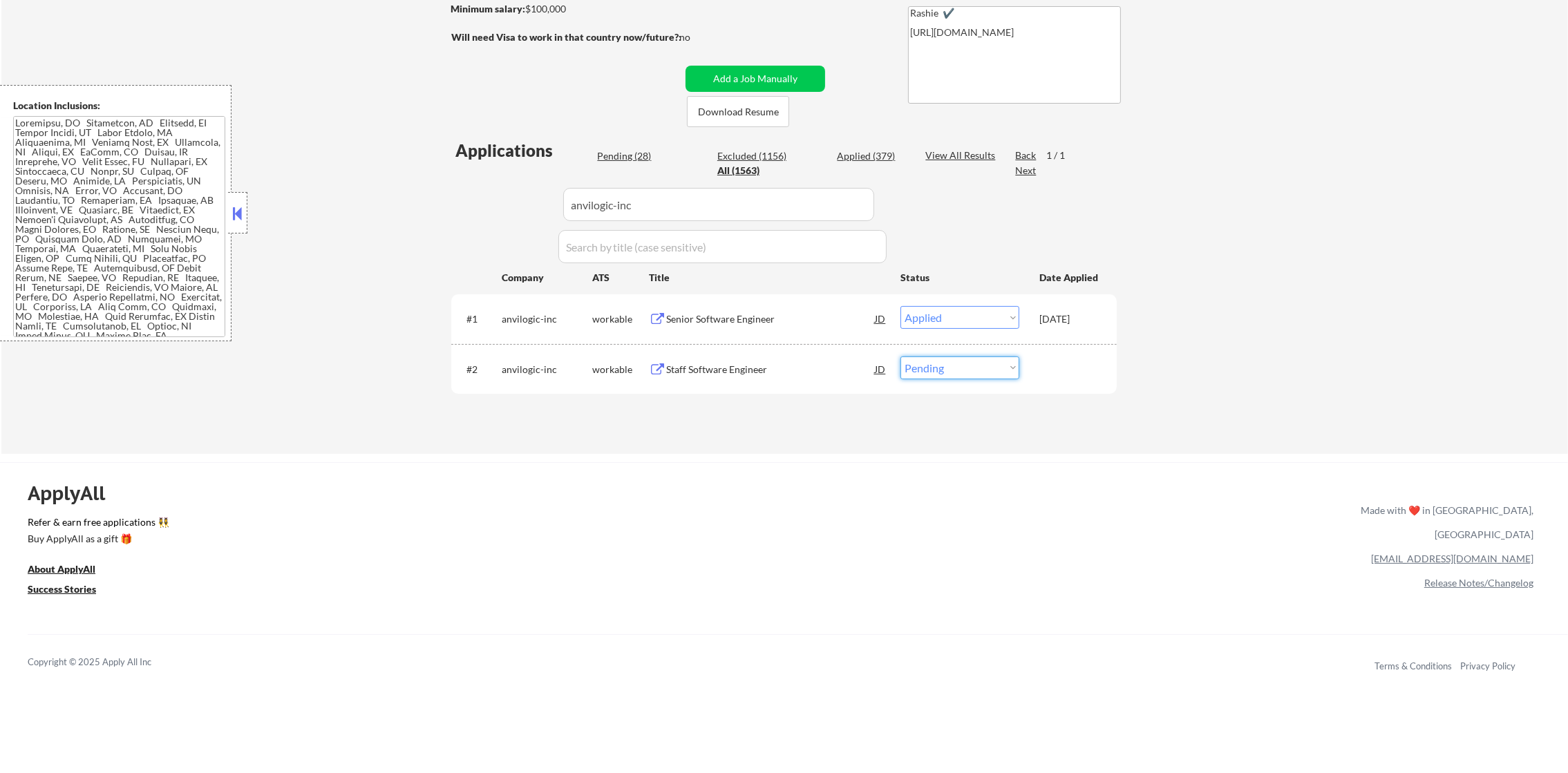
click at [928, 364] on select "Choose an option... Pending Applied Excluded (Questions) Excluded (Expired) Exc…" at bounding box center [960, 368] width 119 height 23
select select ""excluded__other_""
click at [900, 357] on select "Choose an option... Pending Applied Excluded (Questions) Excluded (Expired) Exc…" at bounding box center [960, 368] width 119 height 23
drag, startPoint x: 652, startPoint y: 198, endPoint x: 472, endPoint y: 198, distance: 180.0
click at [474, 198] on div "Applications Pending (27) Excluded (1157) Applied (379) All (1563) View All Res…" at bounding box center [784, 283] width 665 height 289
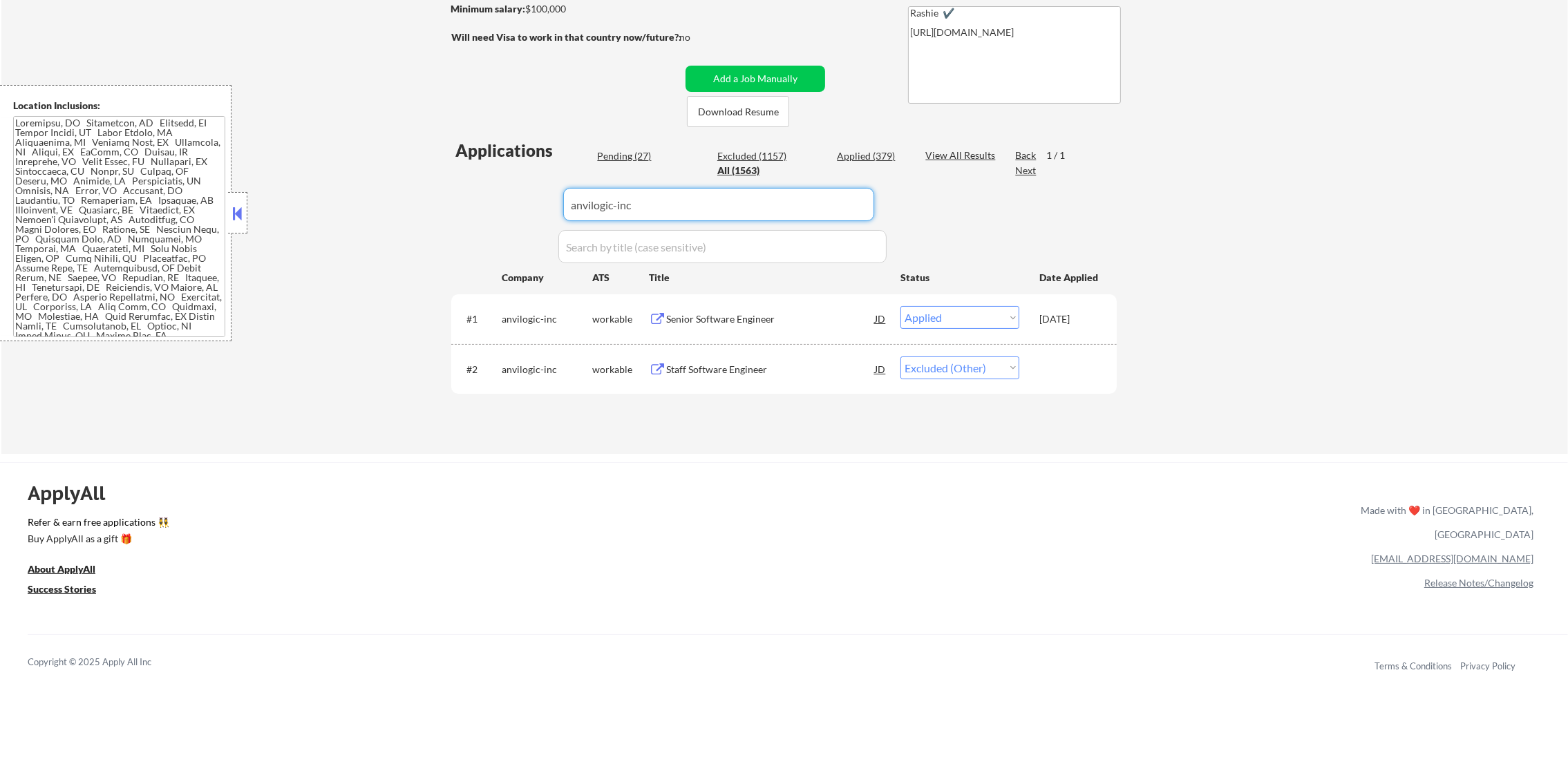
paste input "clickhouse"
type input "clickhouse"
click at [470, 198] on div "Applications Pending (27) Excluded (1157) Applied (379) All (1563) View All Res…" at bounding box center [784, 283] width 665 height 289
select select ""pending""
select select ""excluded__other_""
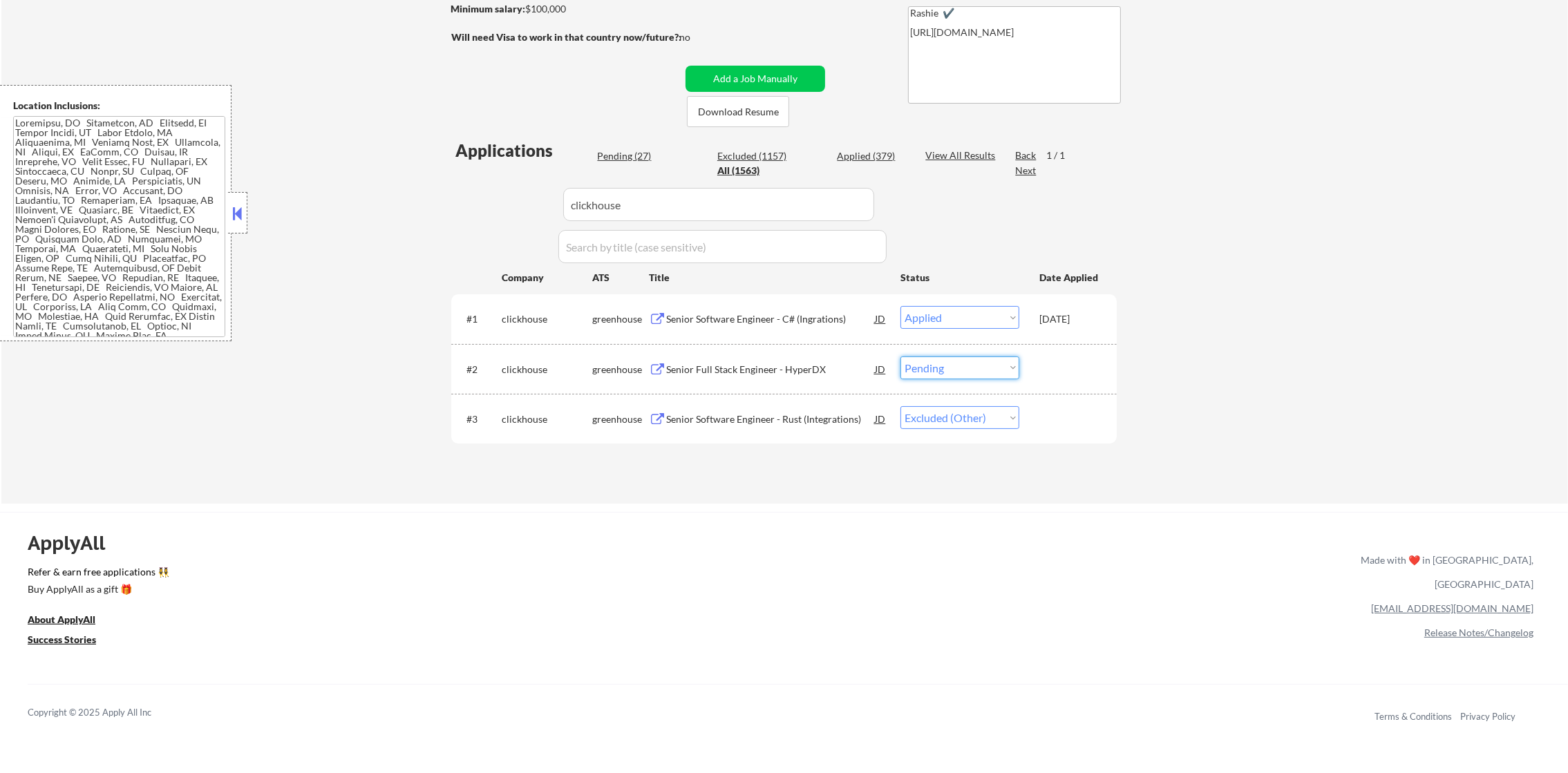
click at [917, 362] on select "Choose an option... Pending Applied Excluded (Questions) Excluded (Expired) Exc…" at bounding box center [960, 368] width 119 height 23
select select ""excluded__other_""
click at [900, 357] on select "Choose an option... Pending Applied Excluded (Questions) Excluded (Expired) Exc…" at bounding box center [960, 368] width 119 height 23
drag, startPoint x: 500, startPoint y: 220, endPoint x: 488, endPoint y: 220, distance: 12.0
click at [493, 220] on div "Applications Pending (24) Excluded (1160) Applied (379) All (1563) View All Res…" at bounding box center [784, 308] width 665 height 338
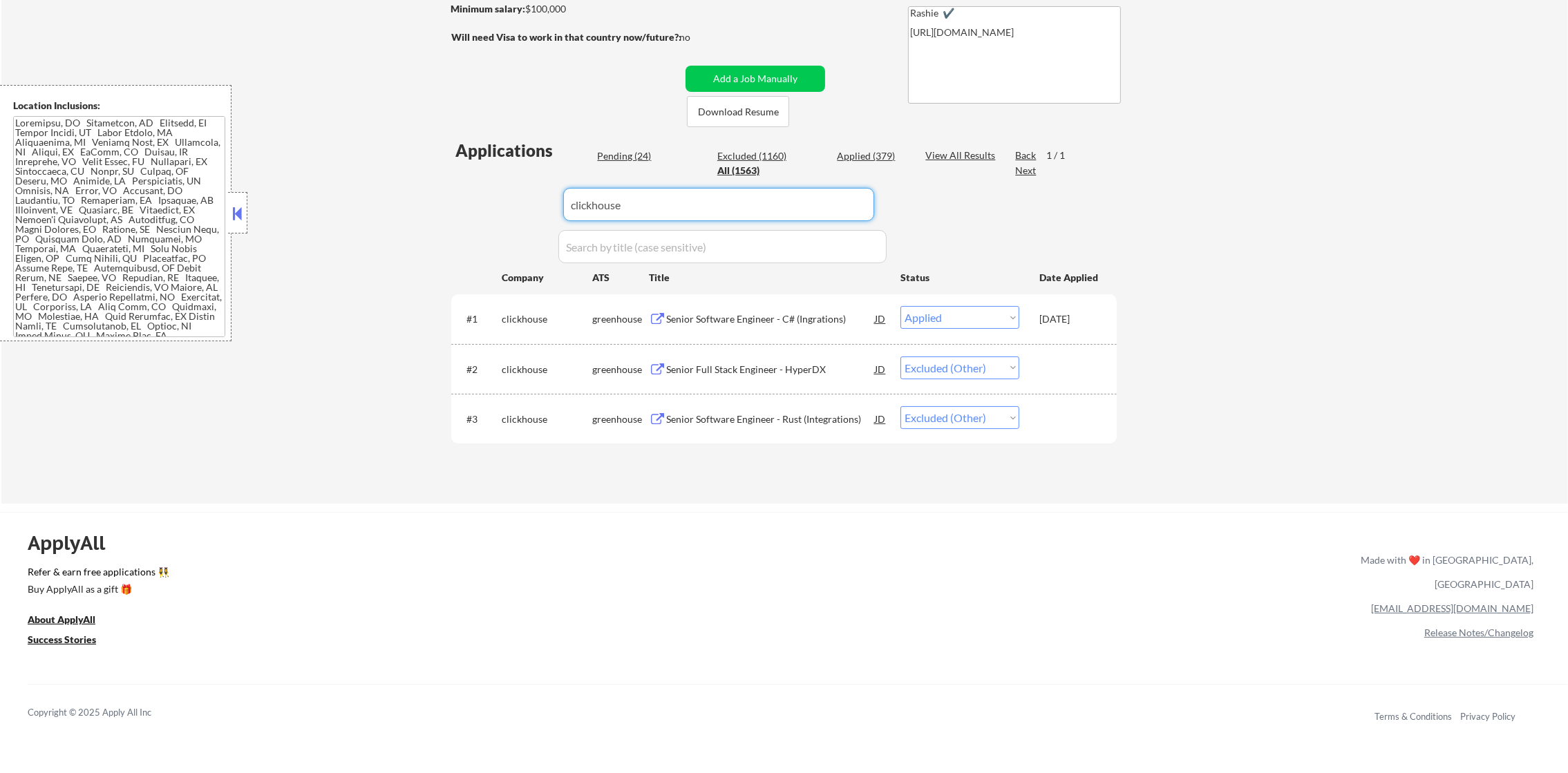
paste input "geico.wd1.external"
type input "geico.wd1.external"
click at [480, 221] on div "Applications Pending (24) Excluded (1160) Applied (379) All (1563) View All Res…" at bounding box center [784, 308] width 665 height 338
click at [397, 224] on div "← Return to /applysquad Mailslurp Inbox Job Search Builder Timothy Sidie User E…" at bounding box center [784, 158] width 1566 height 690
select select ""pending""
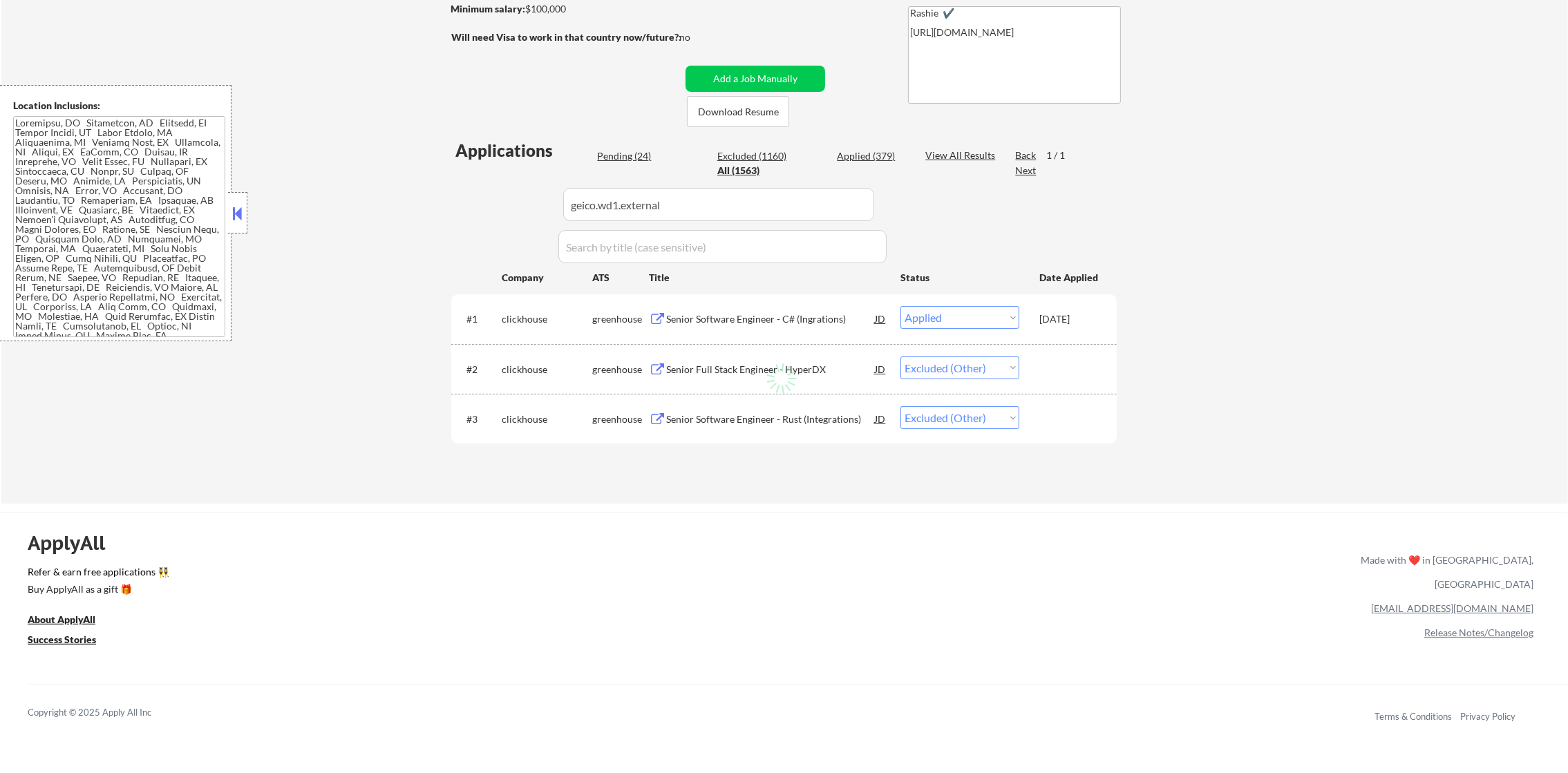
select select ""excluded""
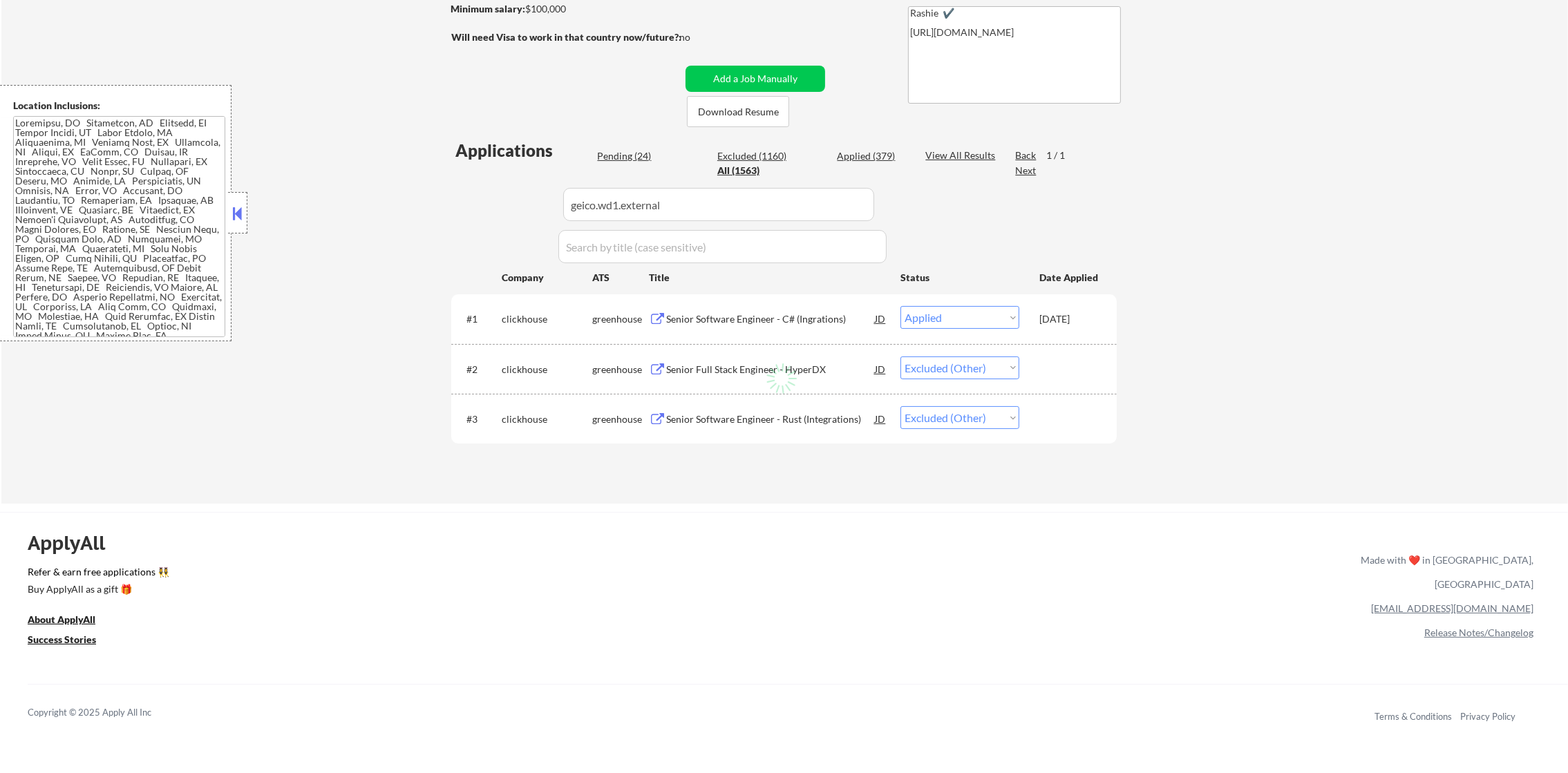
select select ""pending""
select select ""excluded__other_""
select select ""pending""
select select ""excluded""
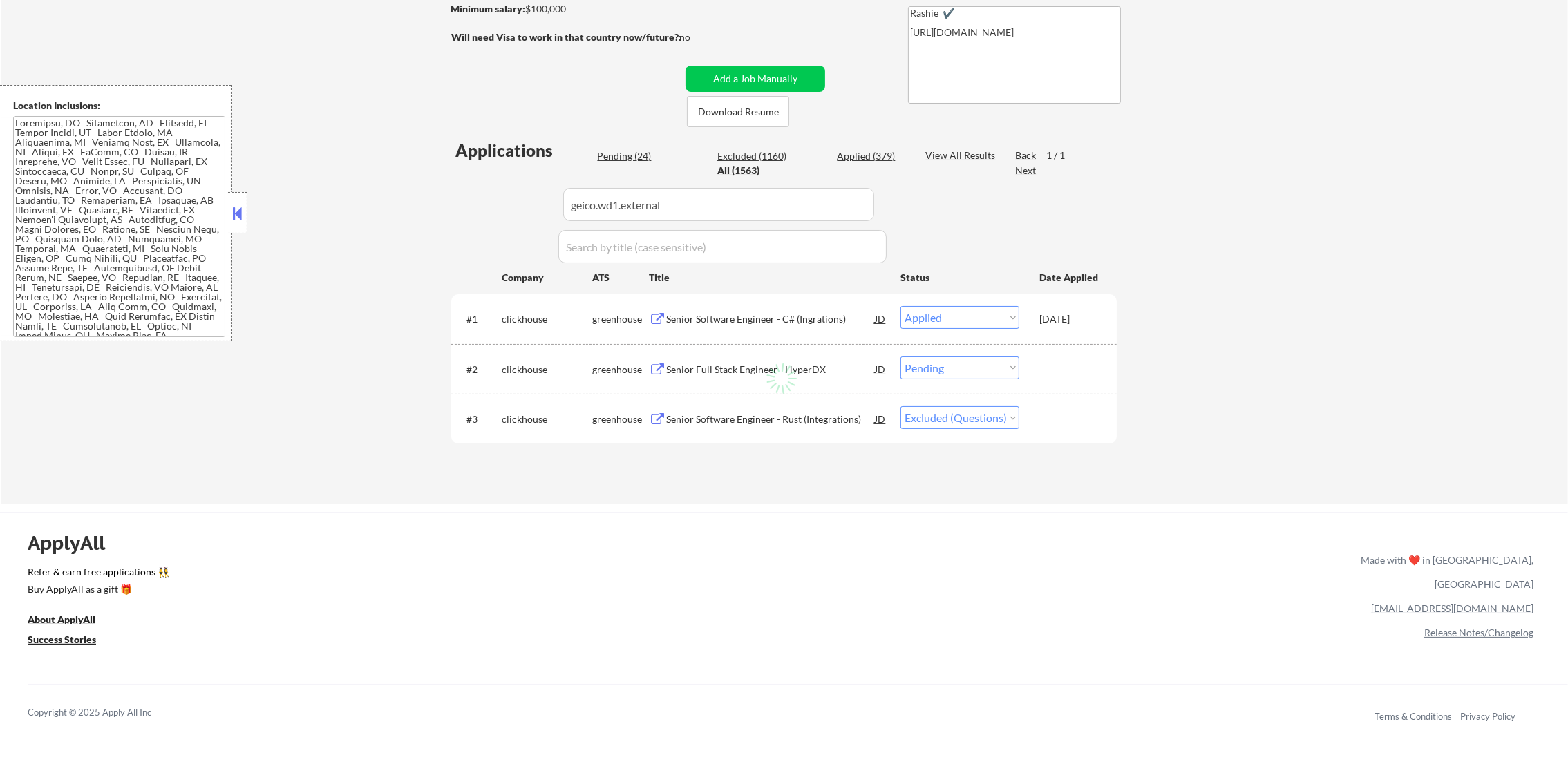
select select ""excluded__other_""
select select ""excluded""
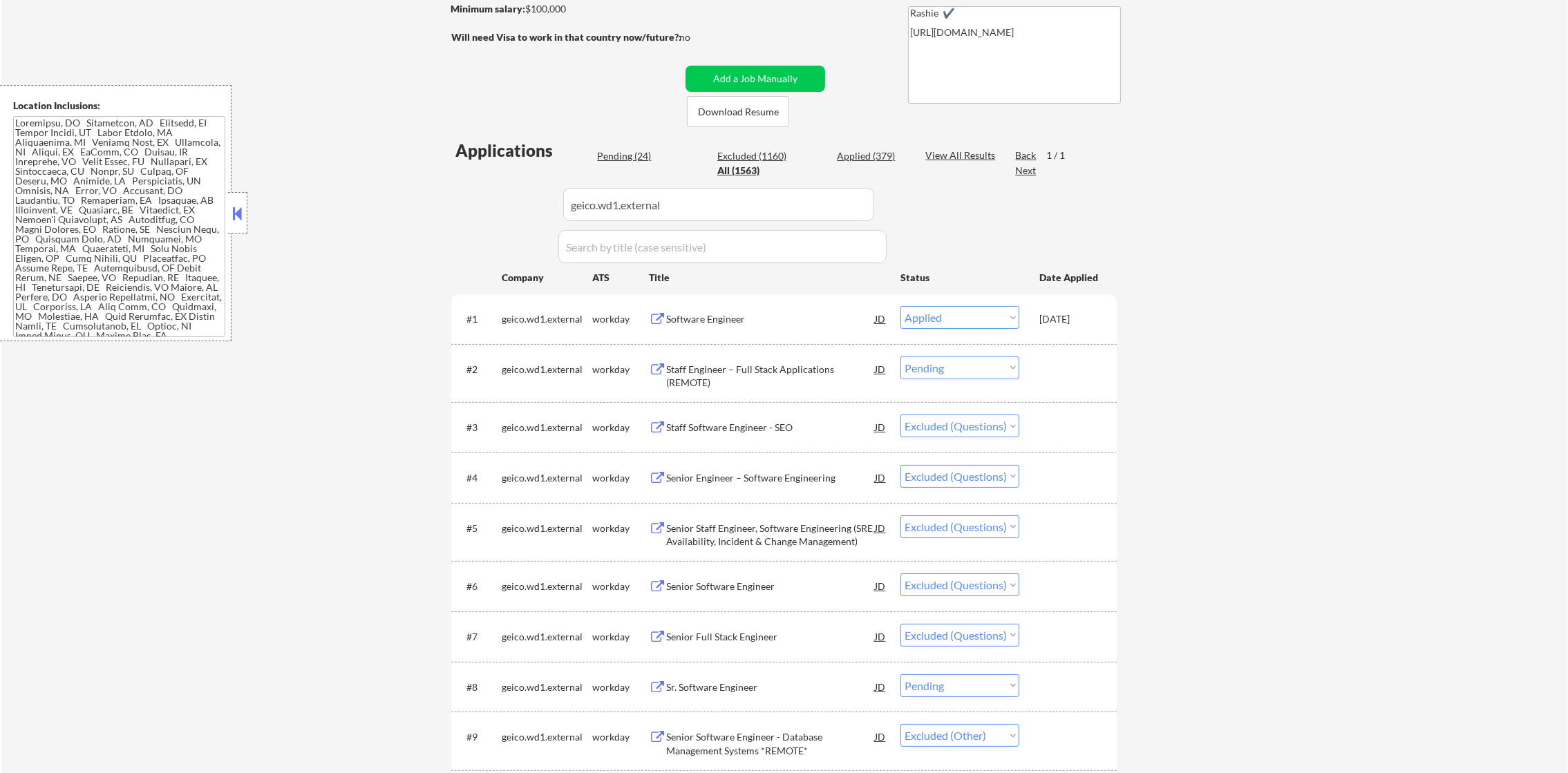
drag, startPoint x: 919, startPoint y: 364, endPoint x: 919, endPoint y: 377, distance: 13.0
click at [919, 364] on select "Choose an option... Pending Applied Excluded (Questions) Excluded (Expired) Exc…" at bounding box center [960, 368] width 119 height 23
select select ""excluded__other_""
click at [900, 357] on select "Choose an option... Pending Applied Excluded (Questions) Excluded (Expired) Exc…" at bounding box center [960, 368] width 119 height 23
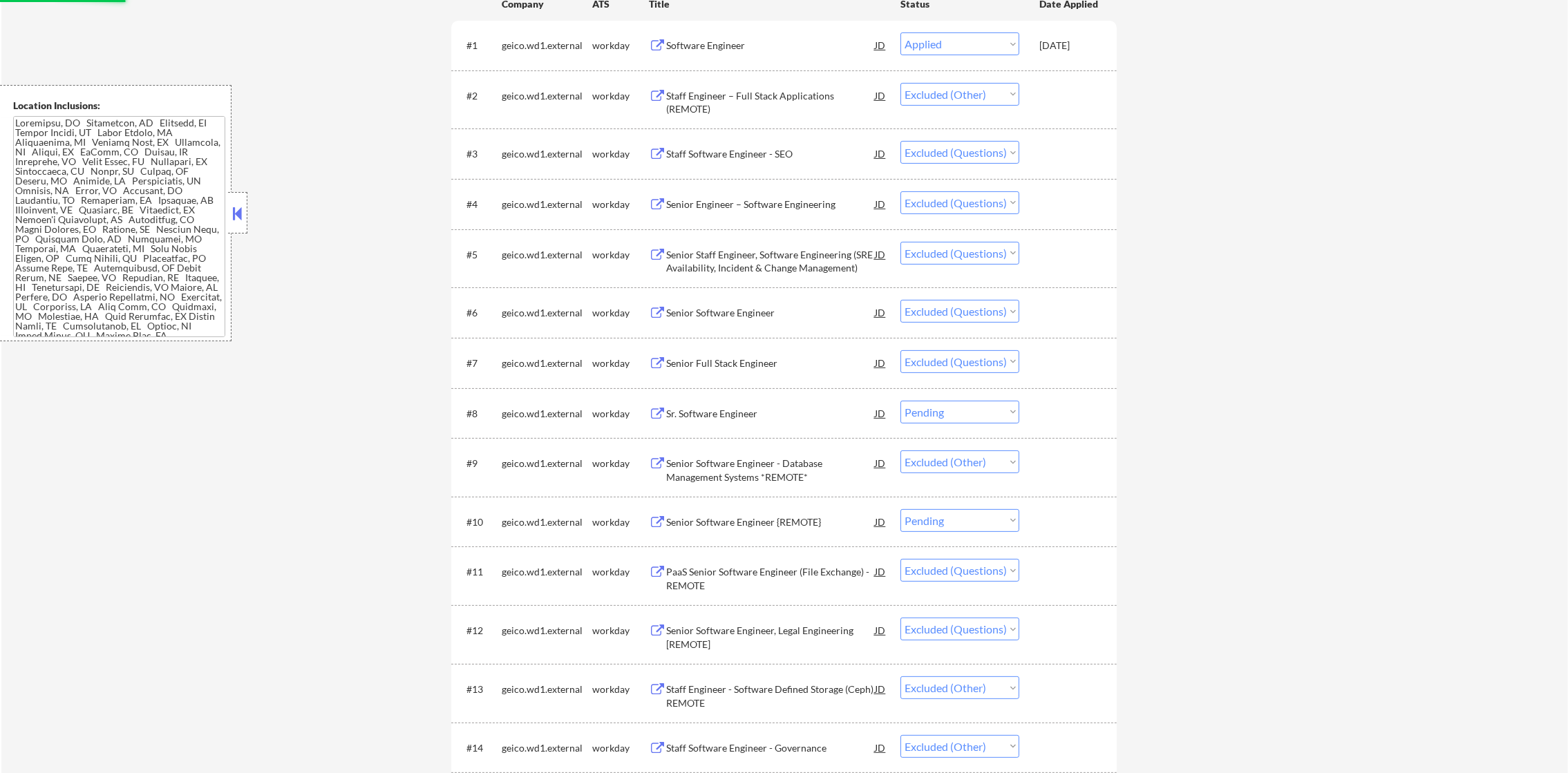
scroll to position [517, 0]
click at [965, 411] on select "Choose an option... Pending Applied Excluded (Questions) Excluded (Expired) Exc…" at bounding box center [960, 410] width 119 height 23
select select ""excluded__other_""
click at [900, 398] on select "Choose an option... Pending Applied Excluded (Questions) Excluded (Expired) Exc…" at bounding box center [960, 410] width 119 height 23
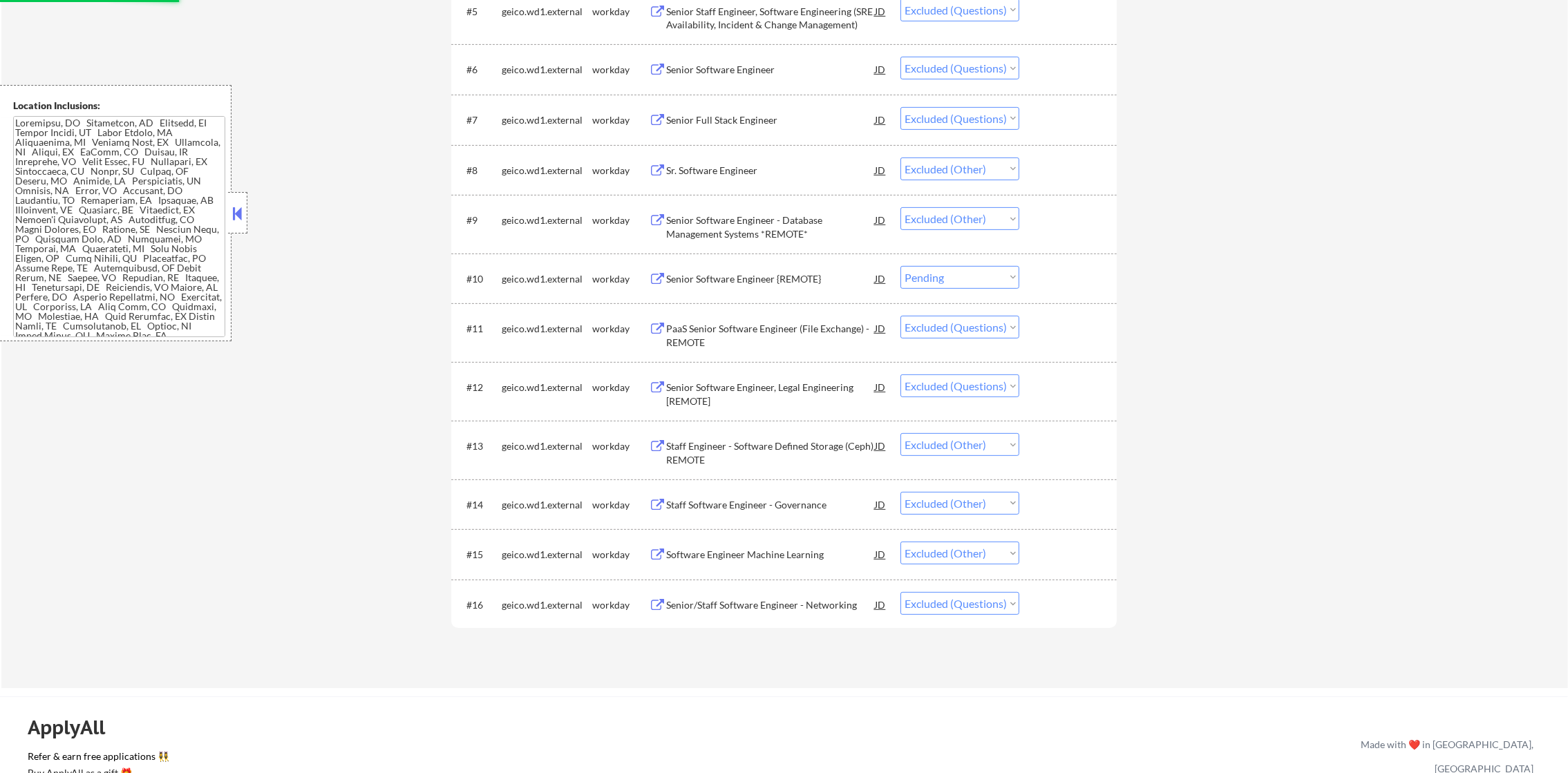
scroll to position [760, 0]
drag, startPoint x: 971, startPoint y: 289, endPoint x: 980, endPoint y: 274, distance: 17.5
click at [980, 274] on div "#10 geico.wd1.external workday Senior Software Engineer {REMOTE} JD Choose an o…" at bounding box center [781, 277] width 652 height 37
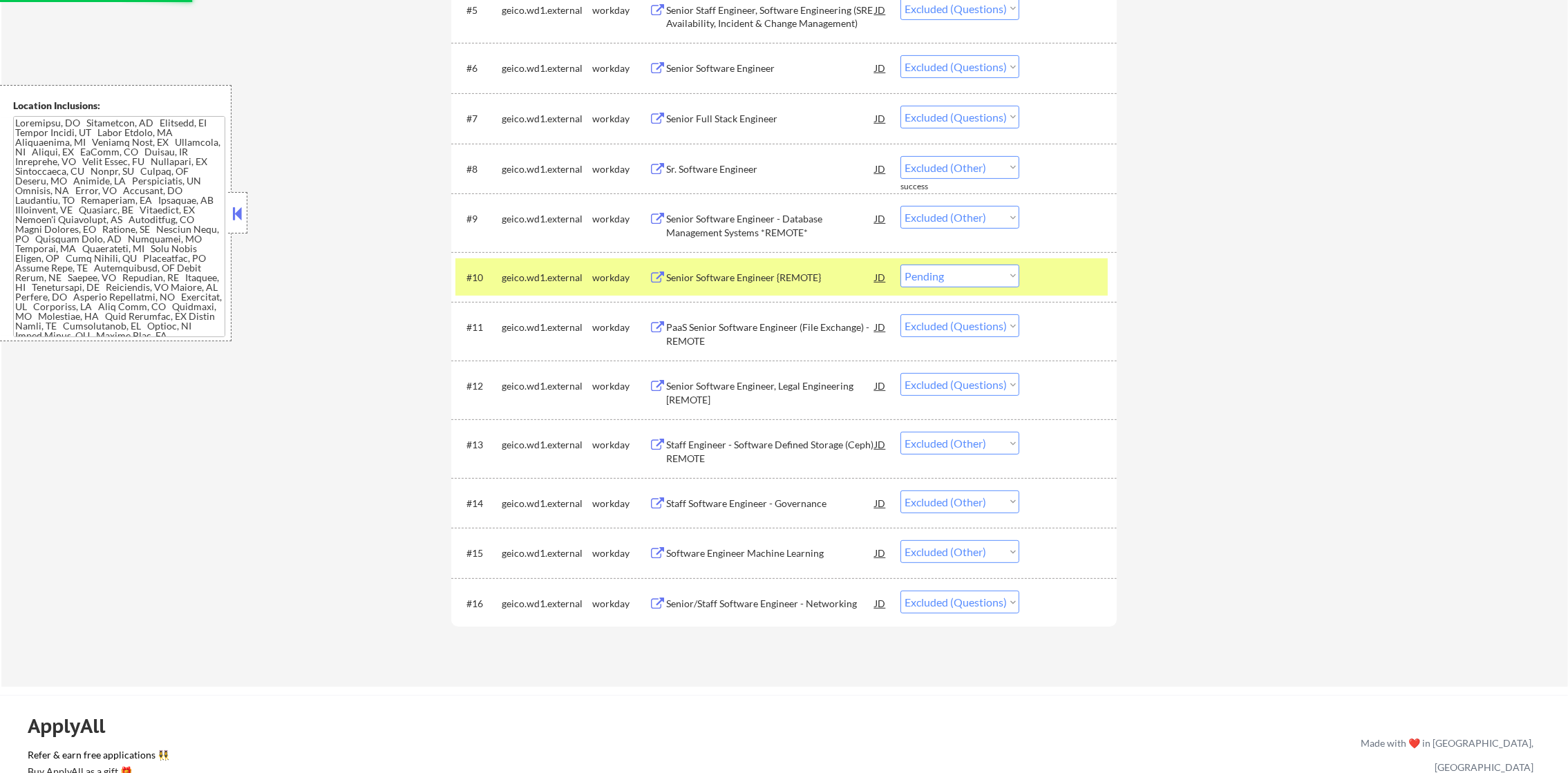
click at [980, 274] on select "Choose an option... Pending Applied Excluded (Questions) Excluded (Expired) Exc…" at bounding box center [960, 276] width 119 height 23
select select ""excluded__other_""
click at [900, 265] on select "Choose an option... Pending Applied Excluded (Questions) Excluded (Expired) Exc…" at bounding box center [960, 276] width 119 height 23
click at [536, 266] on div "geico.wd1.external" at bounding box center [547, 277] width 90 height 25
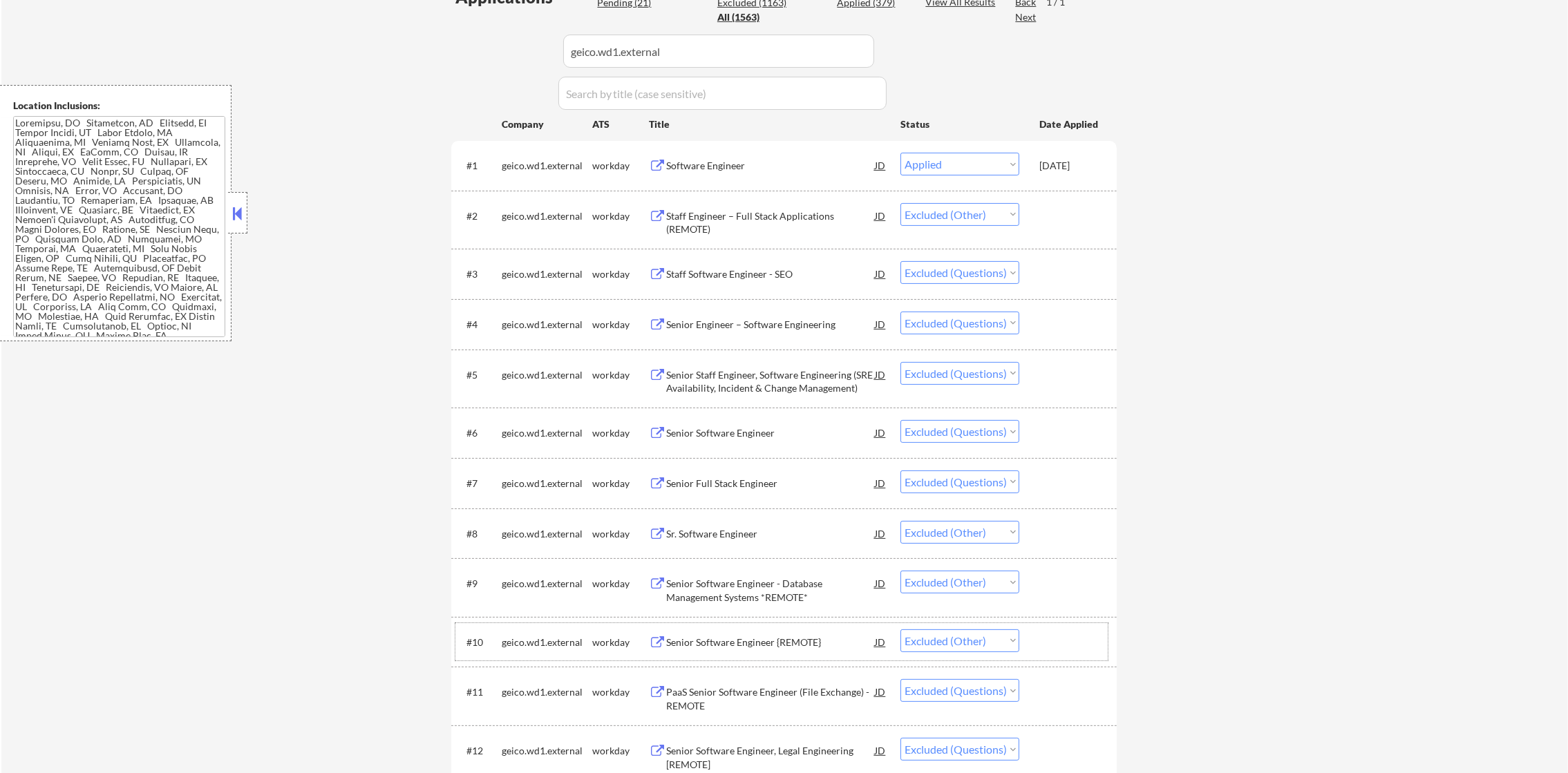
scroll to position [424, 0]
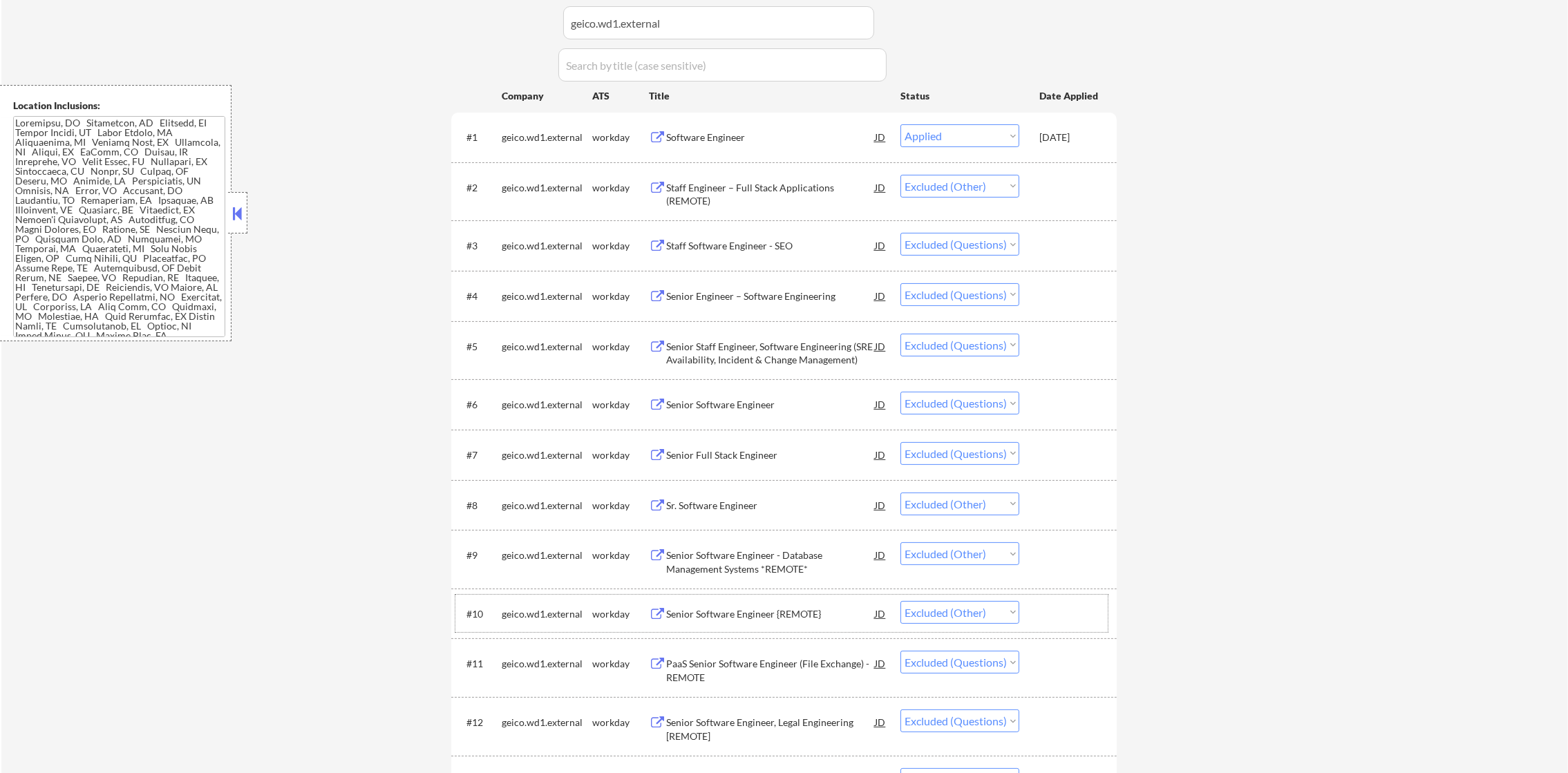
paste input "zoom.wd5.zoom"
drag, startPoint x: 679, startPoint y: 17, endPoint x: 508, endPoint y: 20, distance: 171.0
click at [513, 20] on div "Applications Pending (21) Excluded (1163) Applied (379) All (1563) View All Res…" at bounding box center [784, 477] width 665 height 1040
type input "zoom.wd5.zoom"
click at [503, 20] on div "Applications Pending (21) Excluded (1163) Applied (379) All (1563) View All Res…" at bounding box center [784, 477] width 665 height 1040
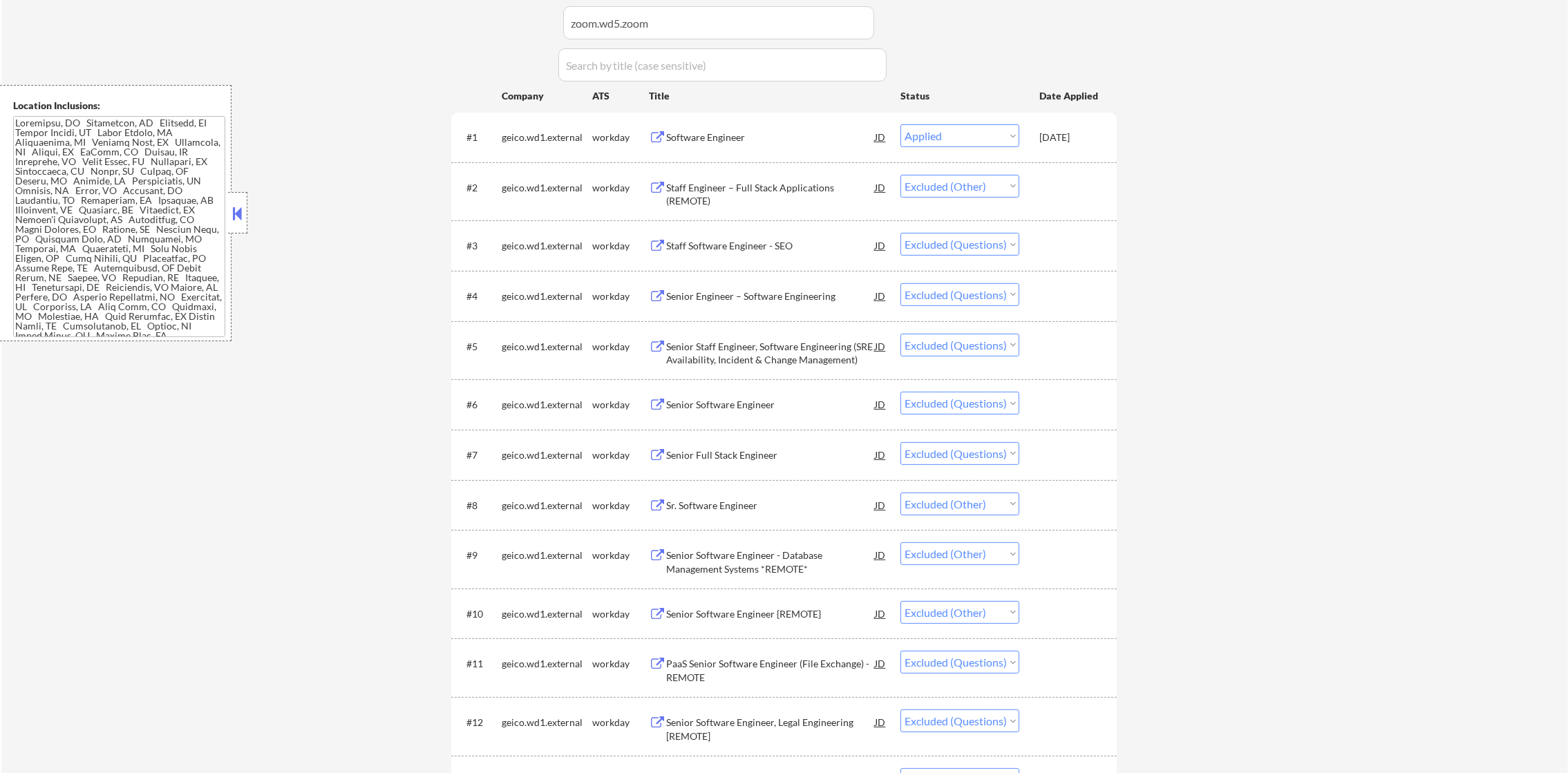
select select ""excluded__expired_""
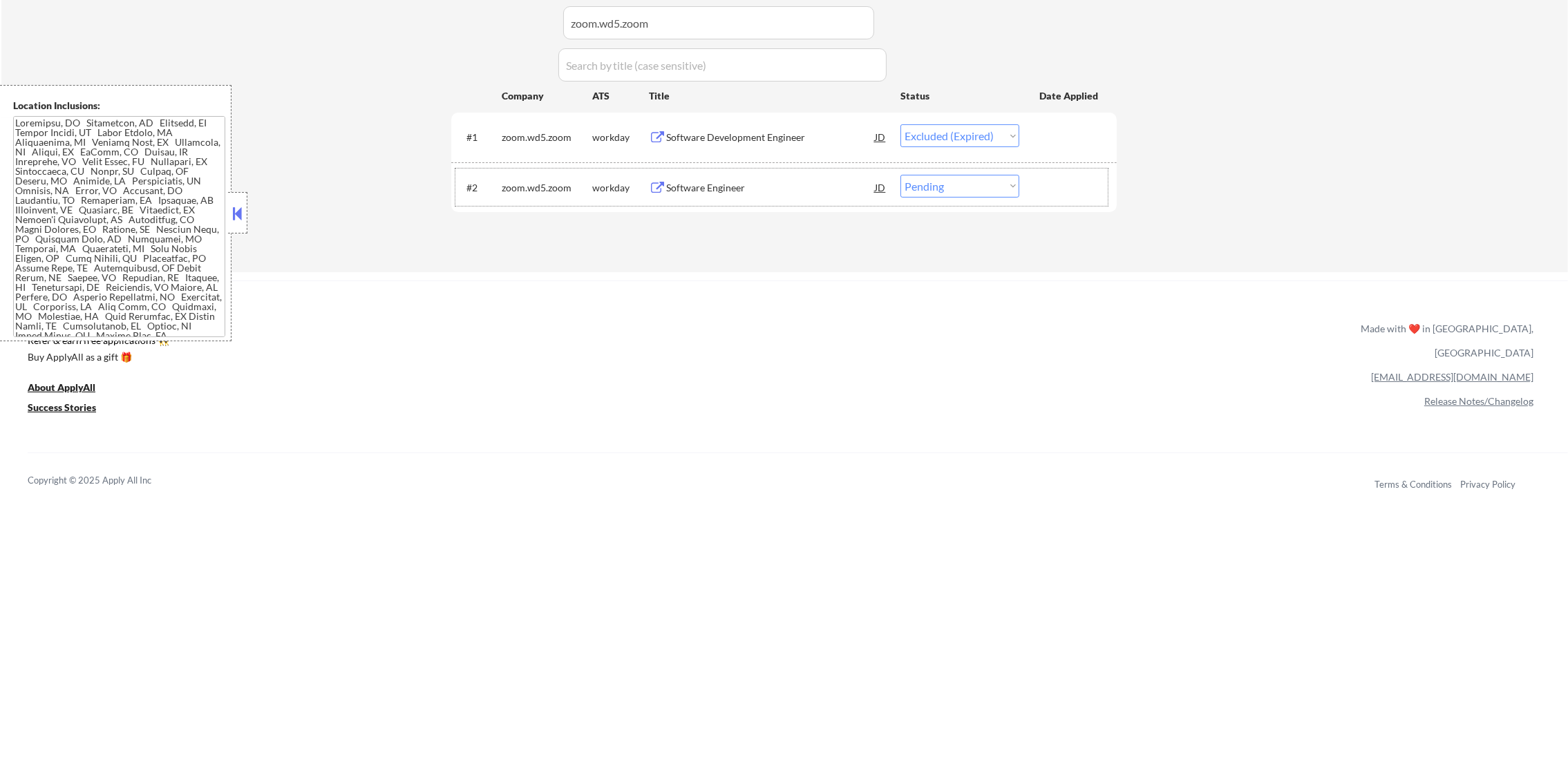
click at [733, 170] on div "#2 zoom.wd5.zoom workday Software Engineer JD Choose an option... Pending Appli…" at bounding box center [781, 187] width 652 height 37
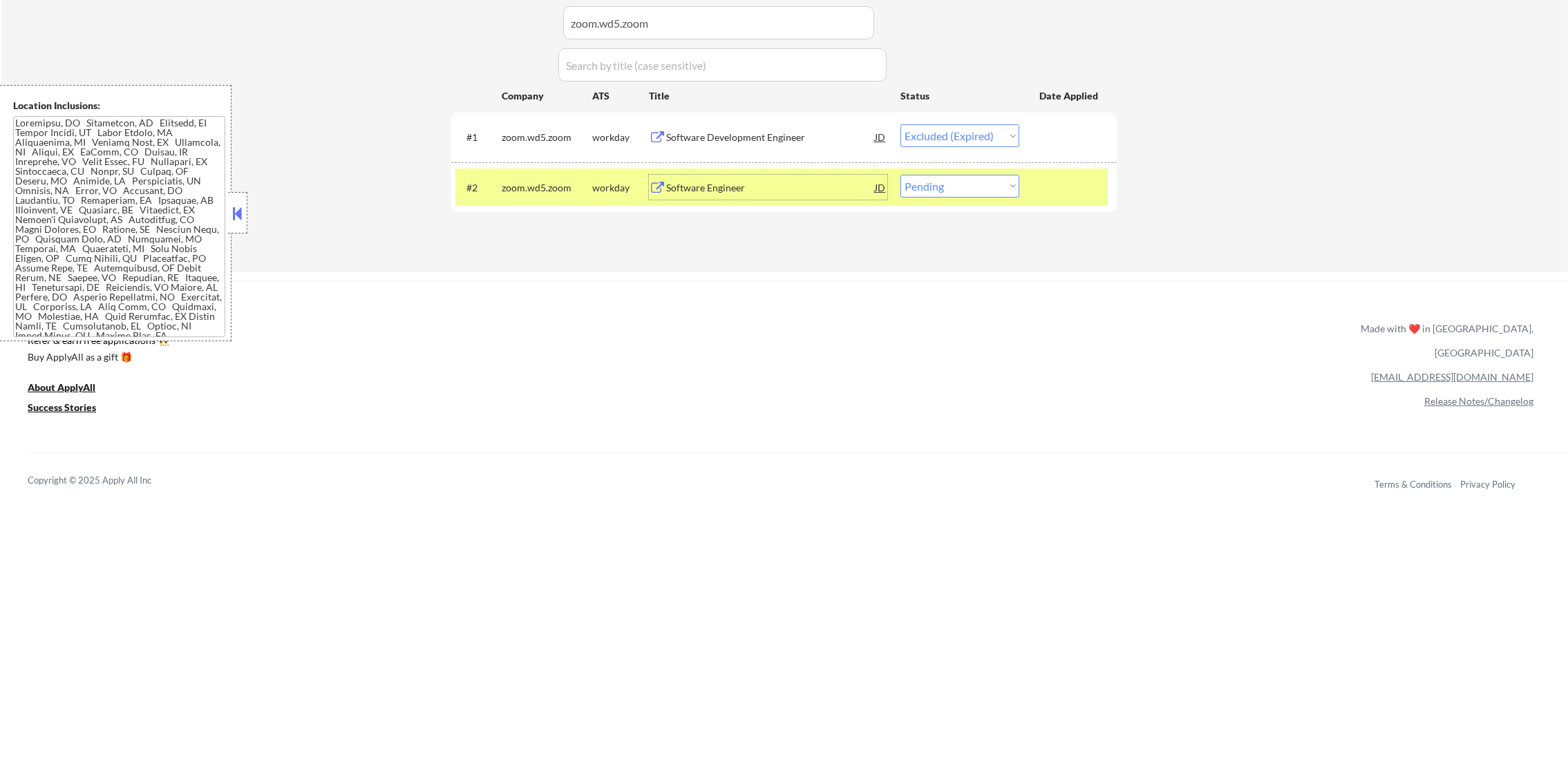
click at [702, 198] on div "Software Engineer" at bounding box center [770, 187] width 208 height 25
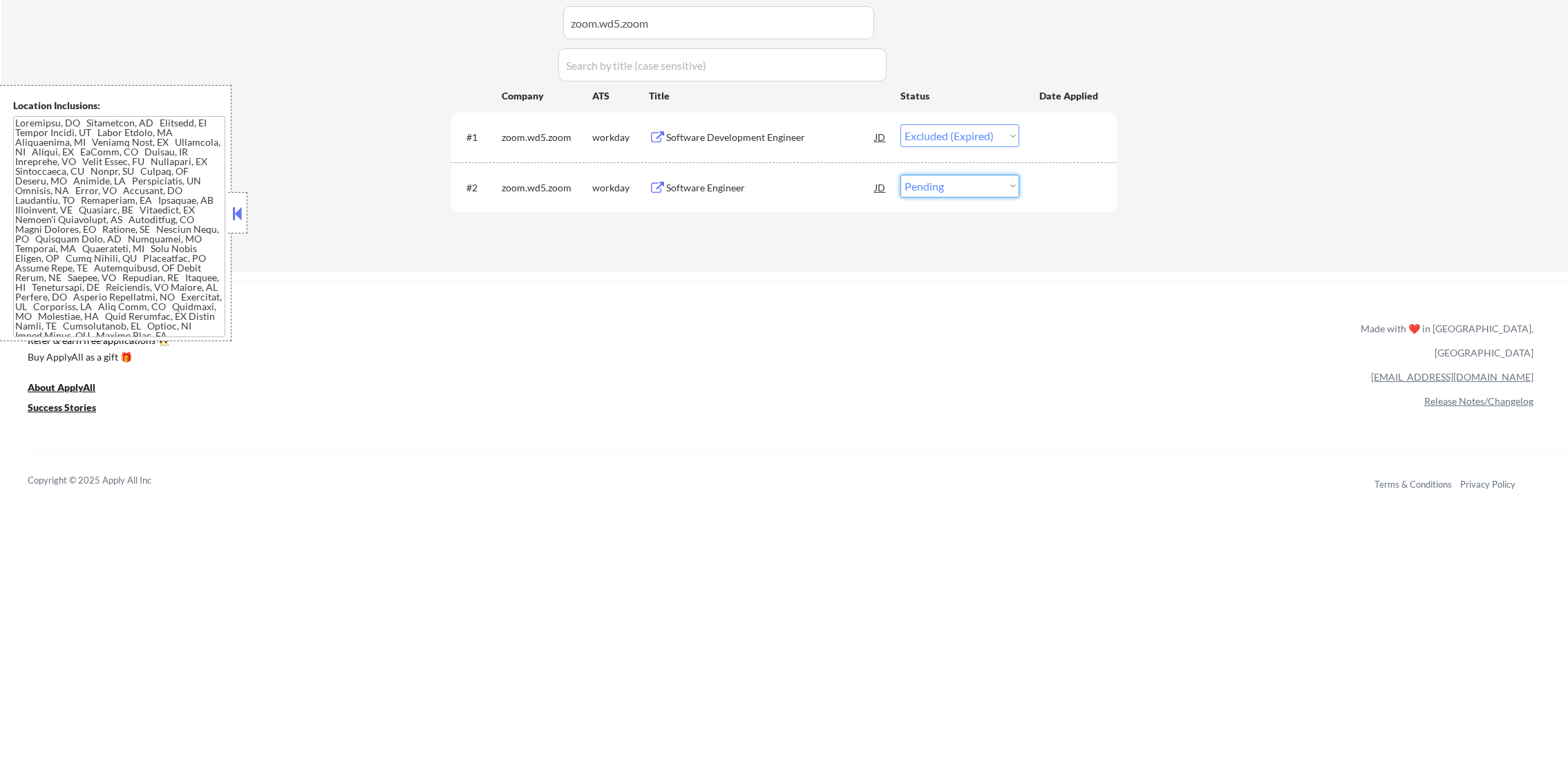
click at [1005, 191] on select "Choose an option... Pending Applied Excluded (Questions) Excluded (Expired) Exc…" at bounding box center [960, 186] width 119 height 23
select select ""excluded__location_""
click at [900, 175] on select "Choose an option... Pending Applied Excluded (Questions) Excluded (Expired) Exc…" at bounding box center [960, 186] width 119 height 23
paste input "xero"
drag, startPoint x: 668, startPoint y: 22, endPoint x: 441, endPoint y: 21, distance: 227.0
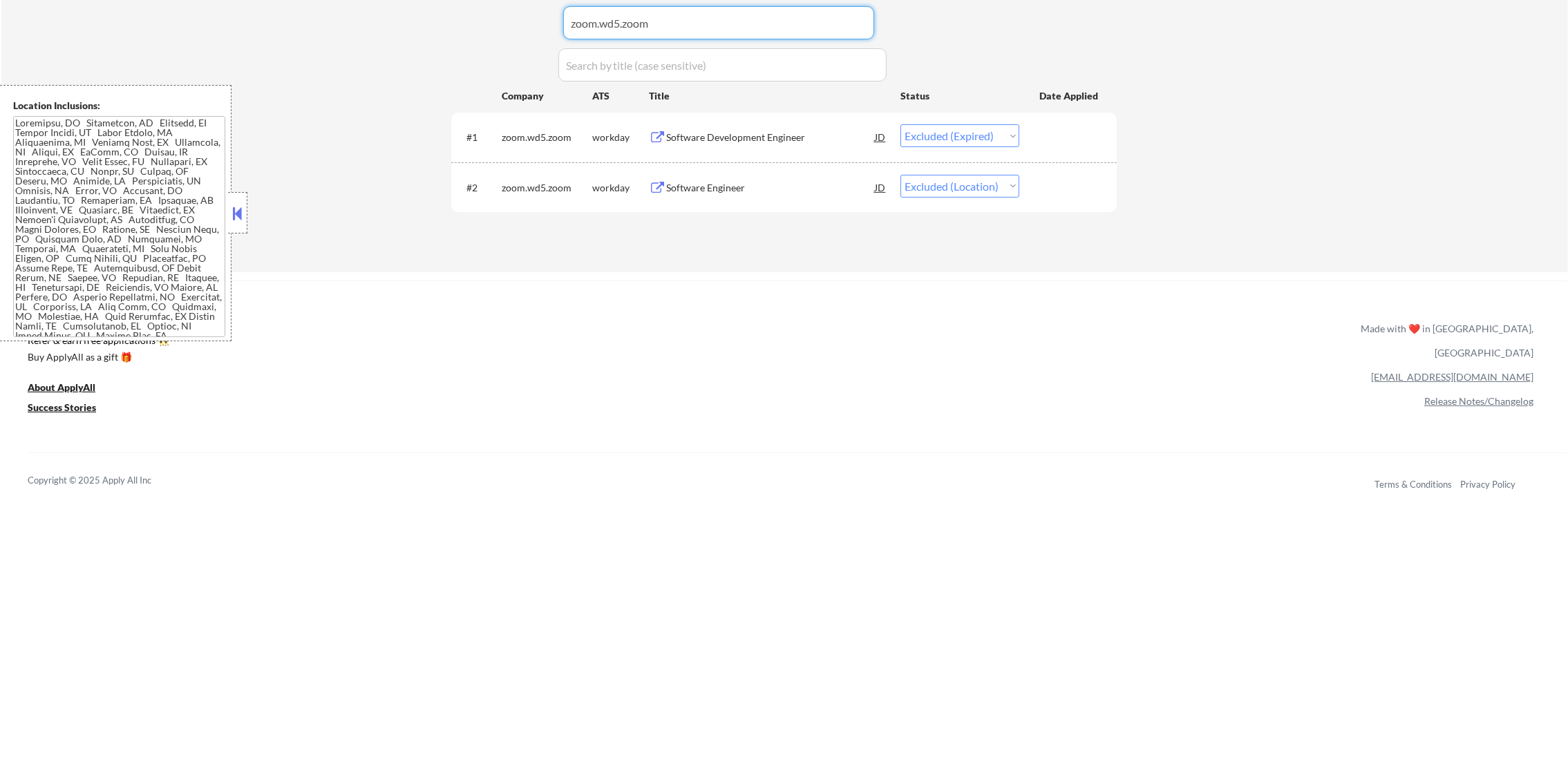
type input "xero"
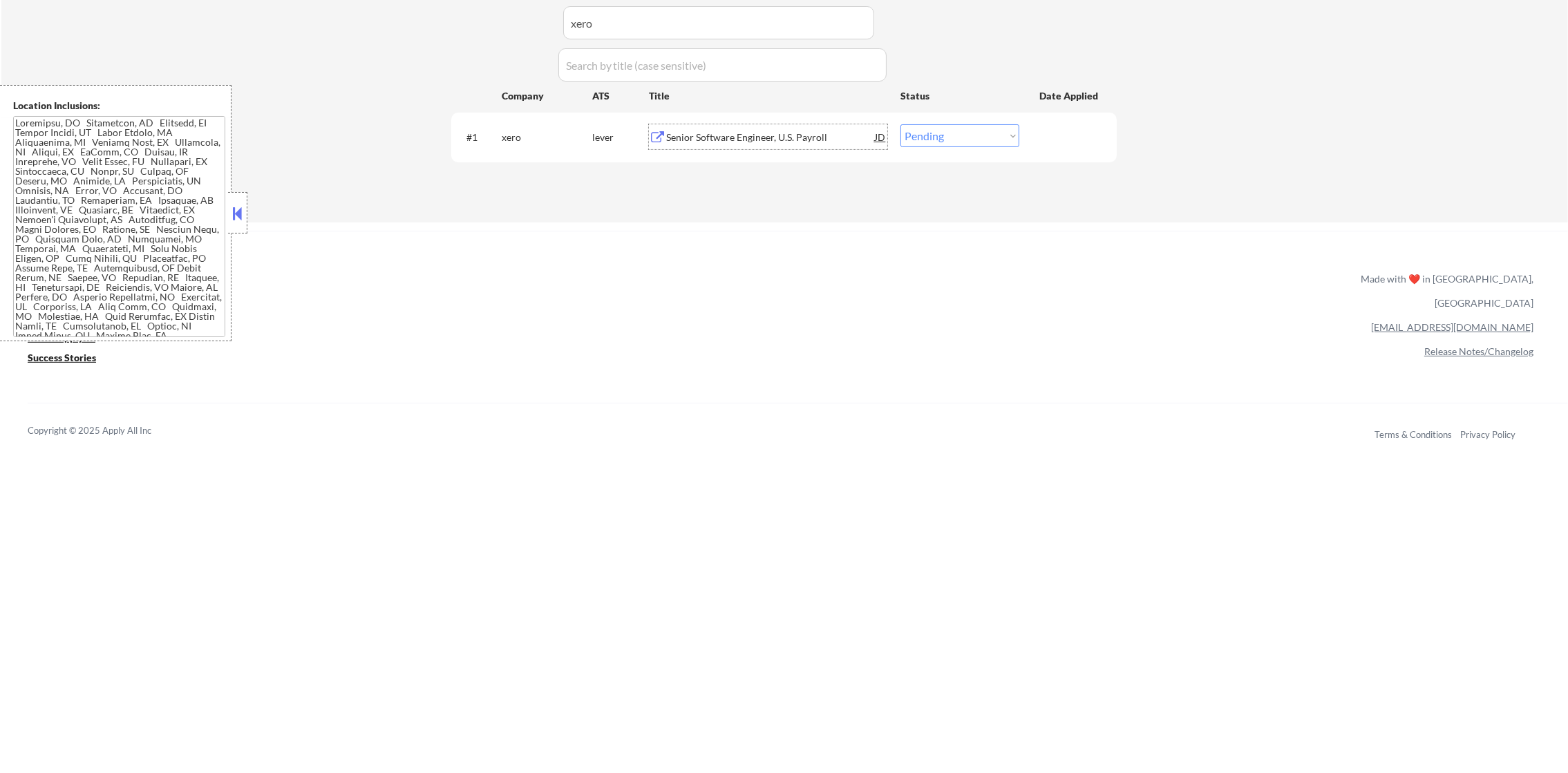
click at [767, 138] on div "Senior Software Engineer, U.S. Payroll" at bounding box center [770, 137] width 208 height 14
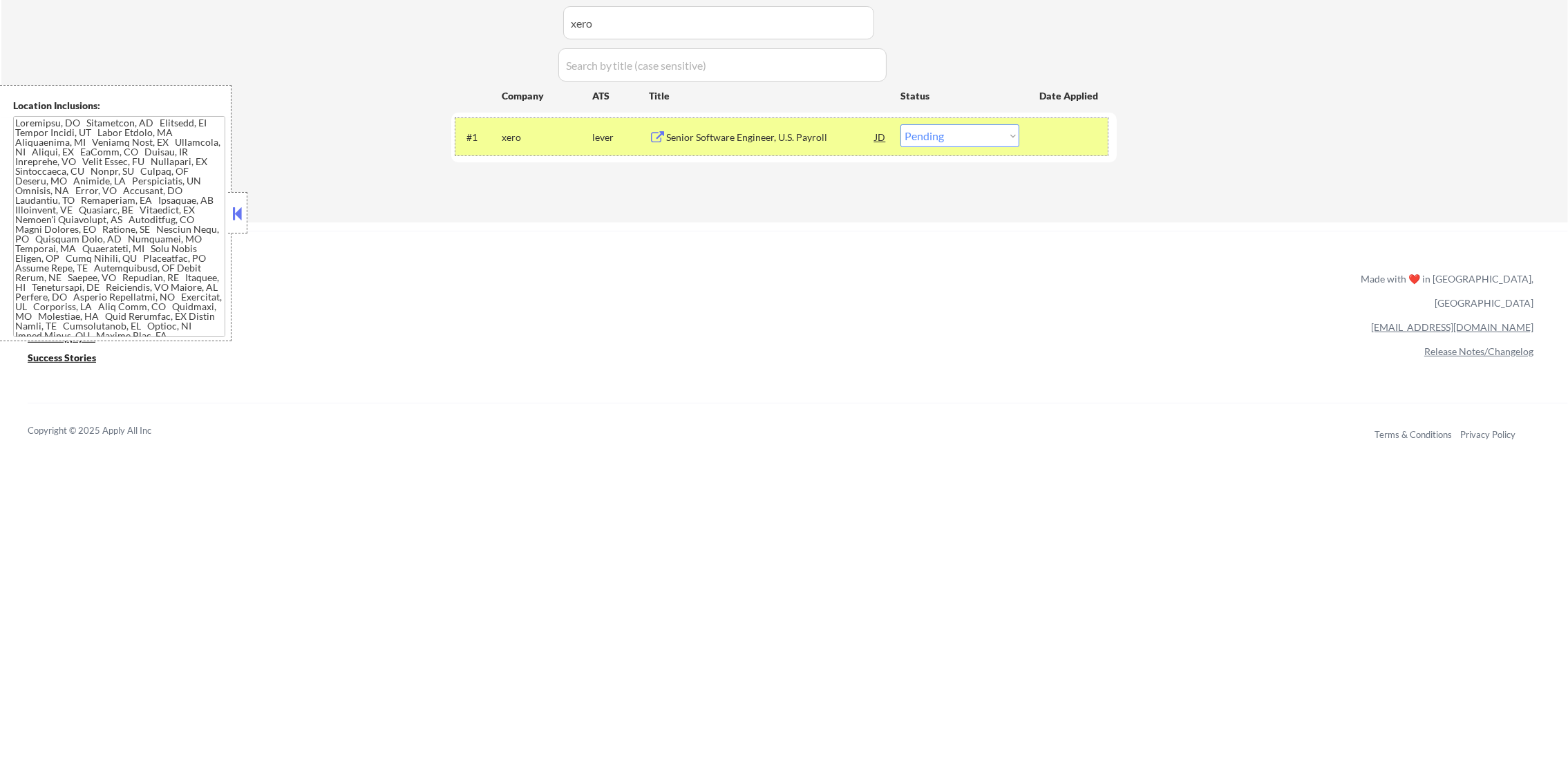
click at [948, 123] on div "#1 xero lever Senior Software Engineer, U.S. Payroll JD Choose an option... Pen…" at bounding box center [781, 137] width 652 height 37
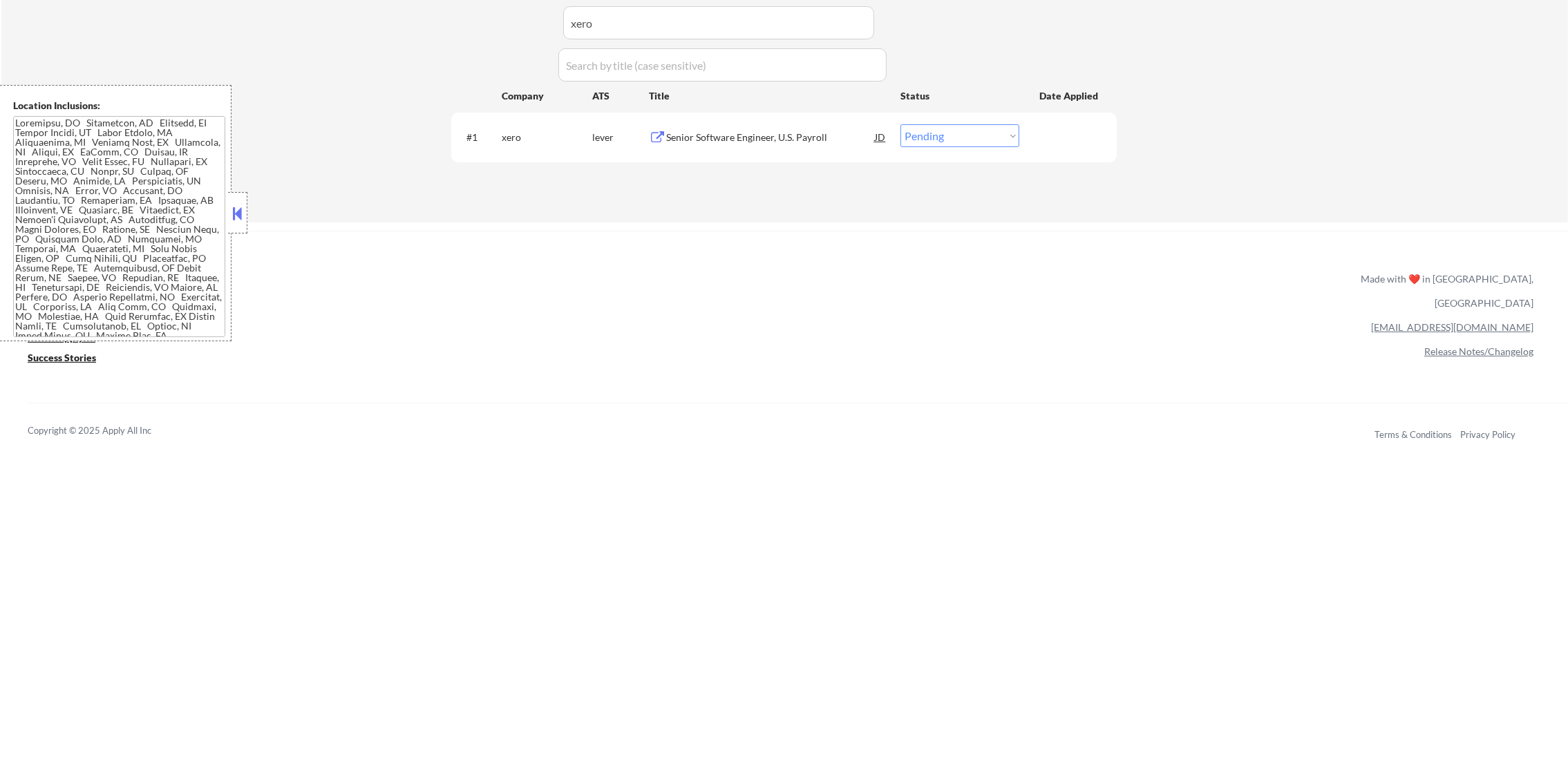
click at [944, 145] on select "Choose an option... Pending Applied Excluded (Questions) Excluded (Expired) Exc…" at bounding box center [960, 136] width 119 height 23
select select ""applied""
click at [900, 124] on select "Choose an option... Pending Applied Excluded (Questions) Excluded (Expired) Exc…" at bounding box center [960, 136] width 119 height 23
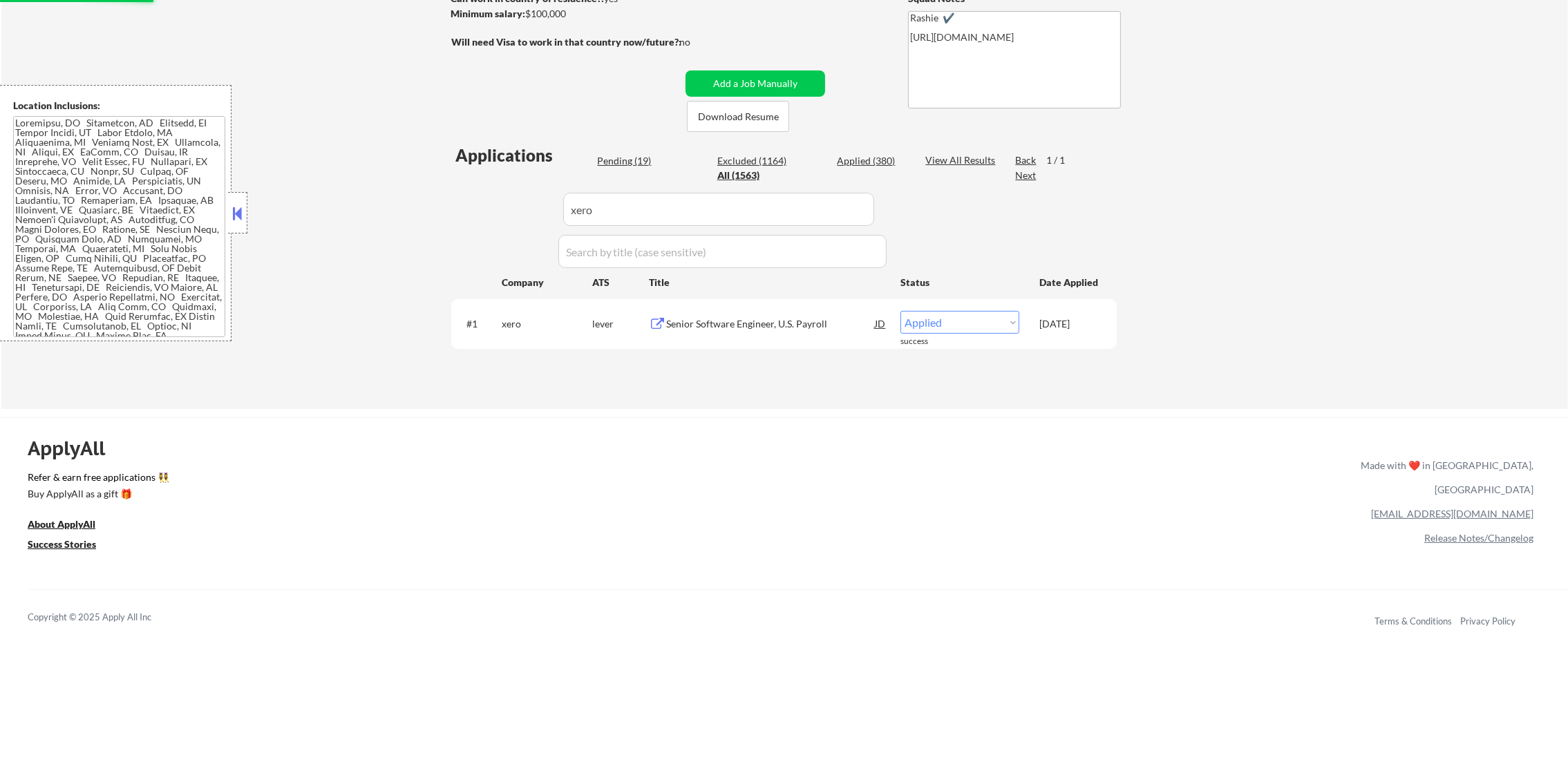
scroll to position [181, 0]
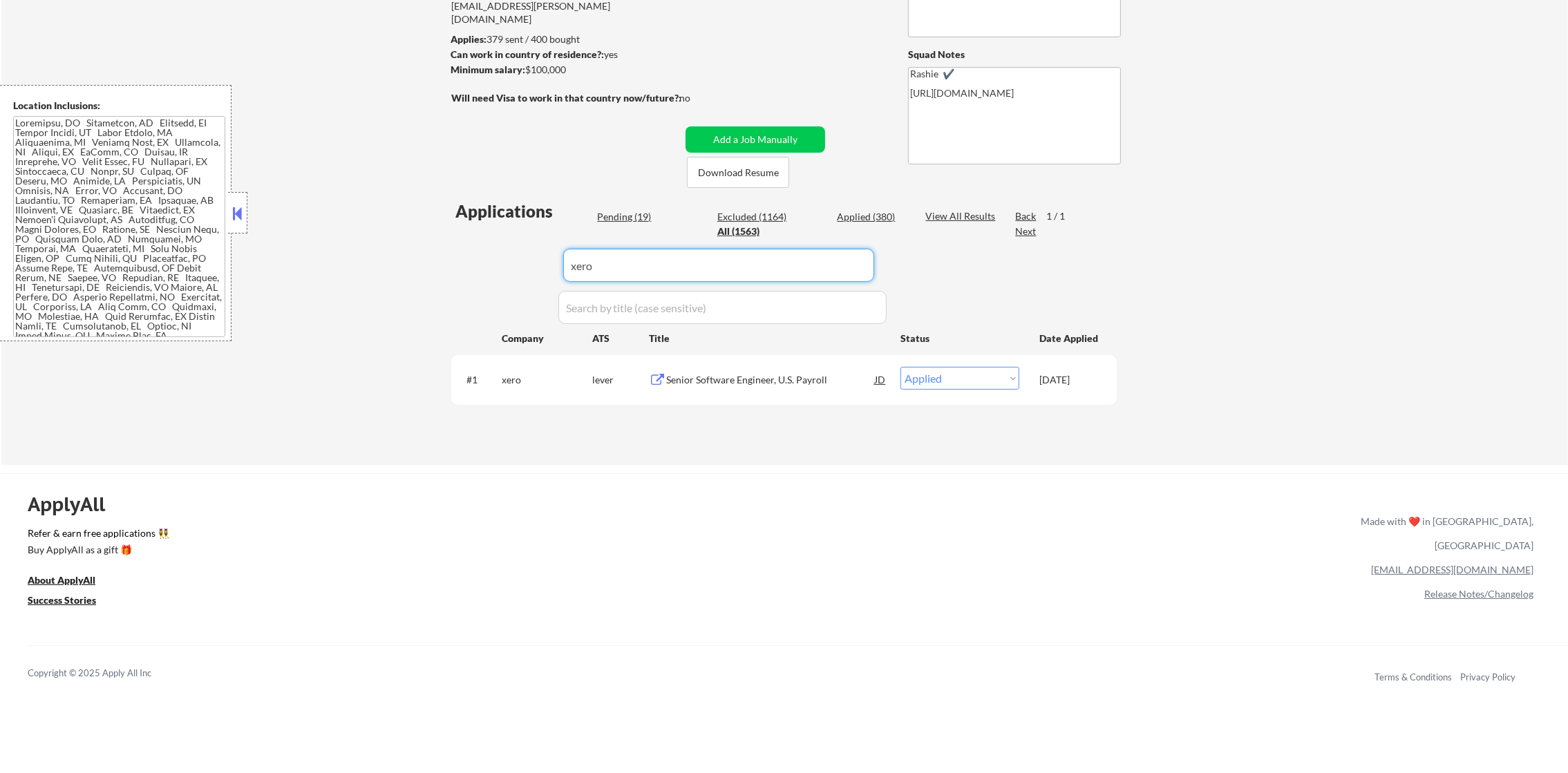
drag, startPoint x: 555, startPoint y: 276, endPoint x: 449, endPoint y: 274, distance: 106.0
click at [469, 276] on div "Applications Pending (19) Excluded (1164) Applied (380) All (1563) View All Res…" at bounding box center [784, 319] width 665 height 239
paste input "zapier"
type input "zapier"
click at [449, 274] on div "← Return to /applysquad Mailslurp Inbox Job Search Builder Timothy Sidie User E…" at bounding box center [784, 164] width 689 height 580
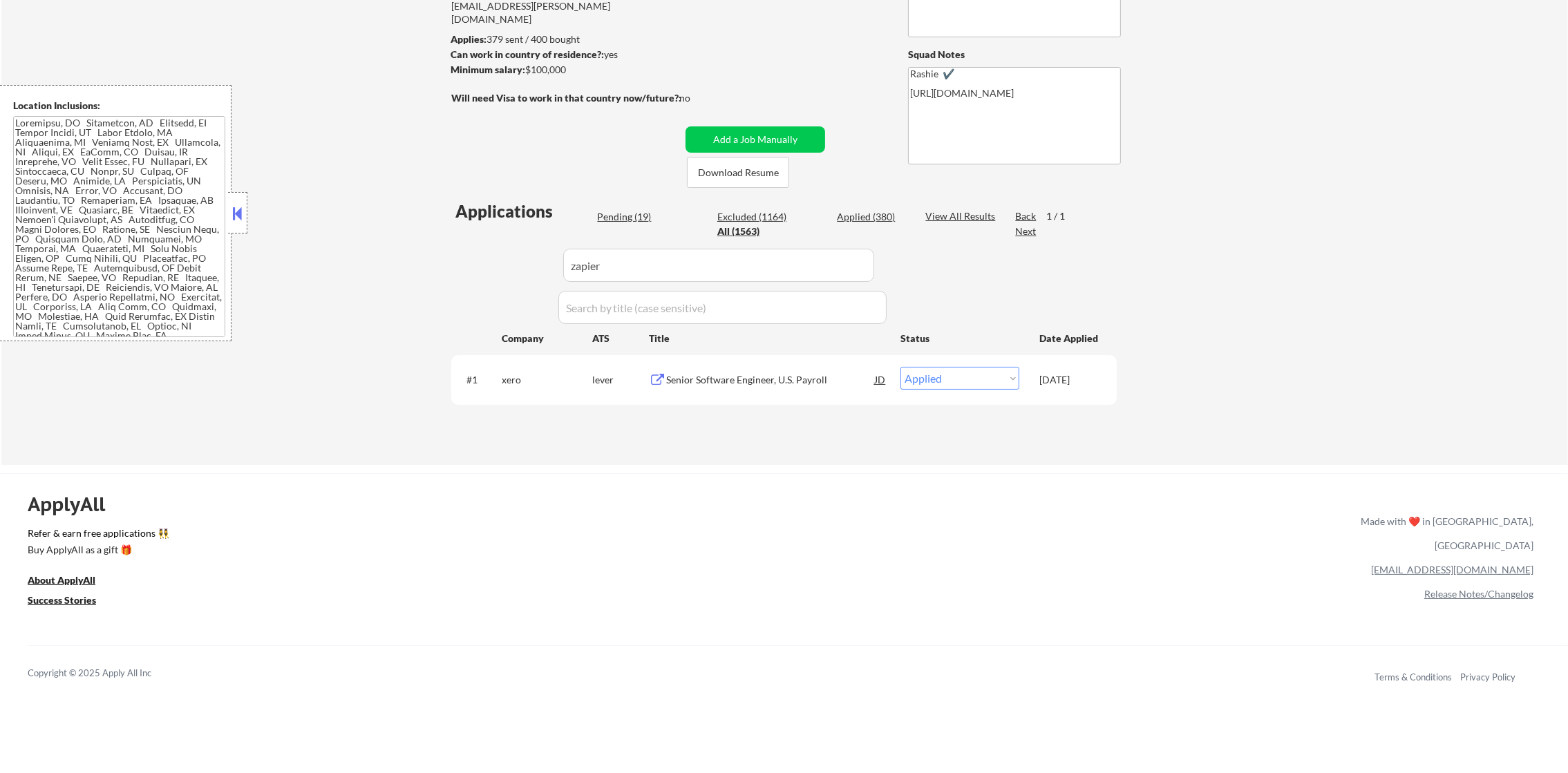
select select ""excluded__other_""
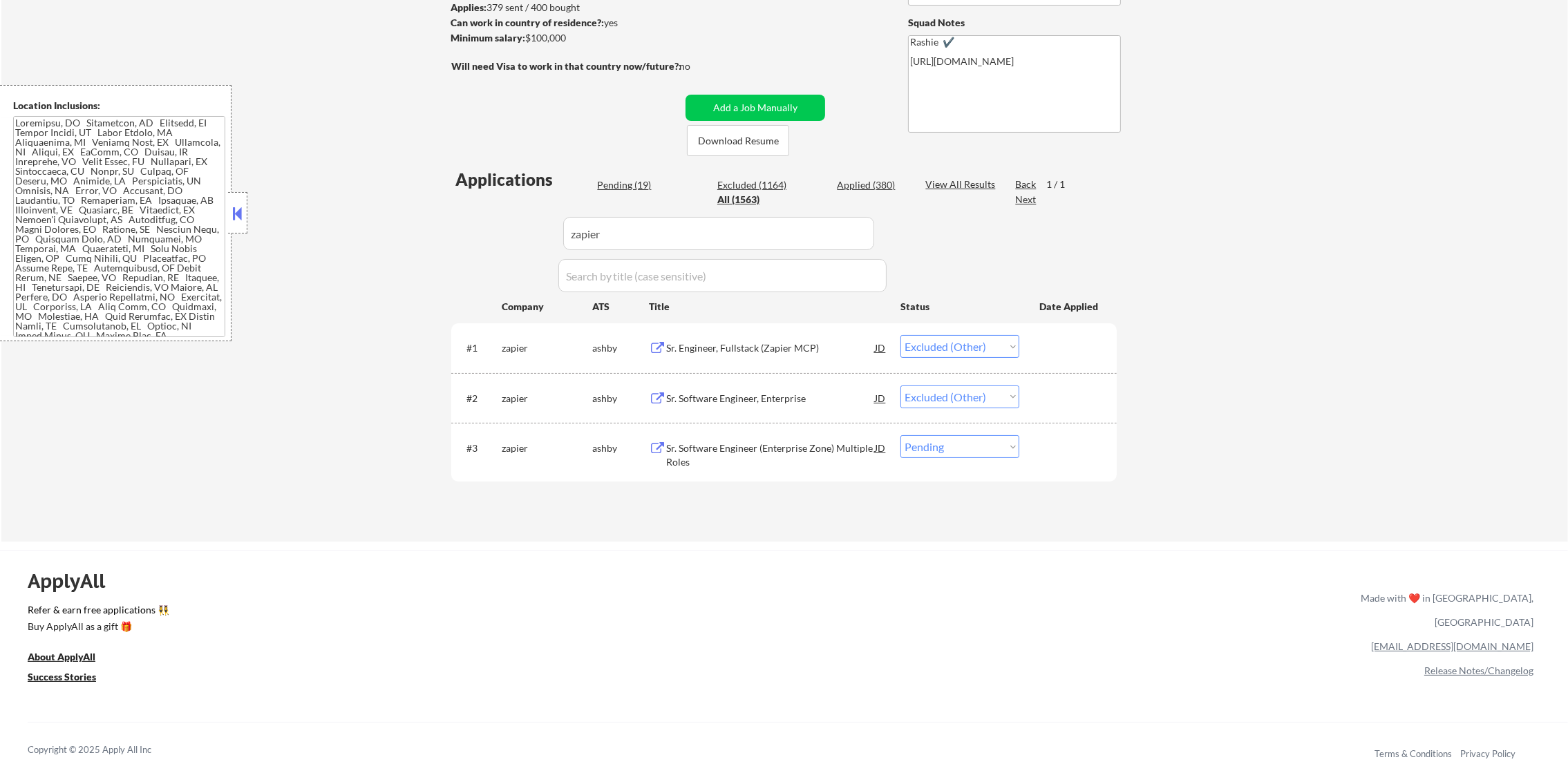
scroll to position [250, 0]
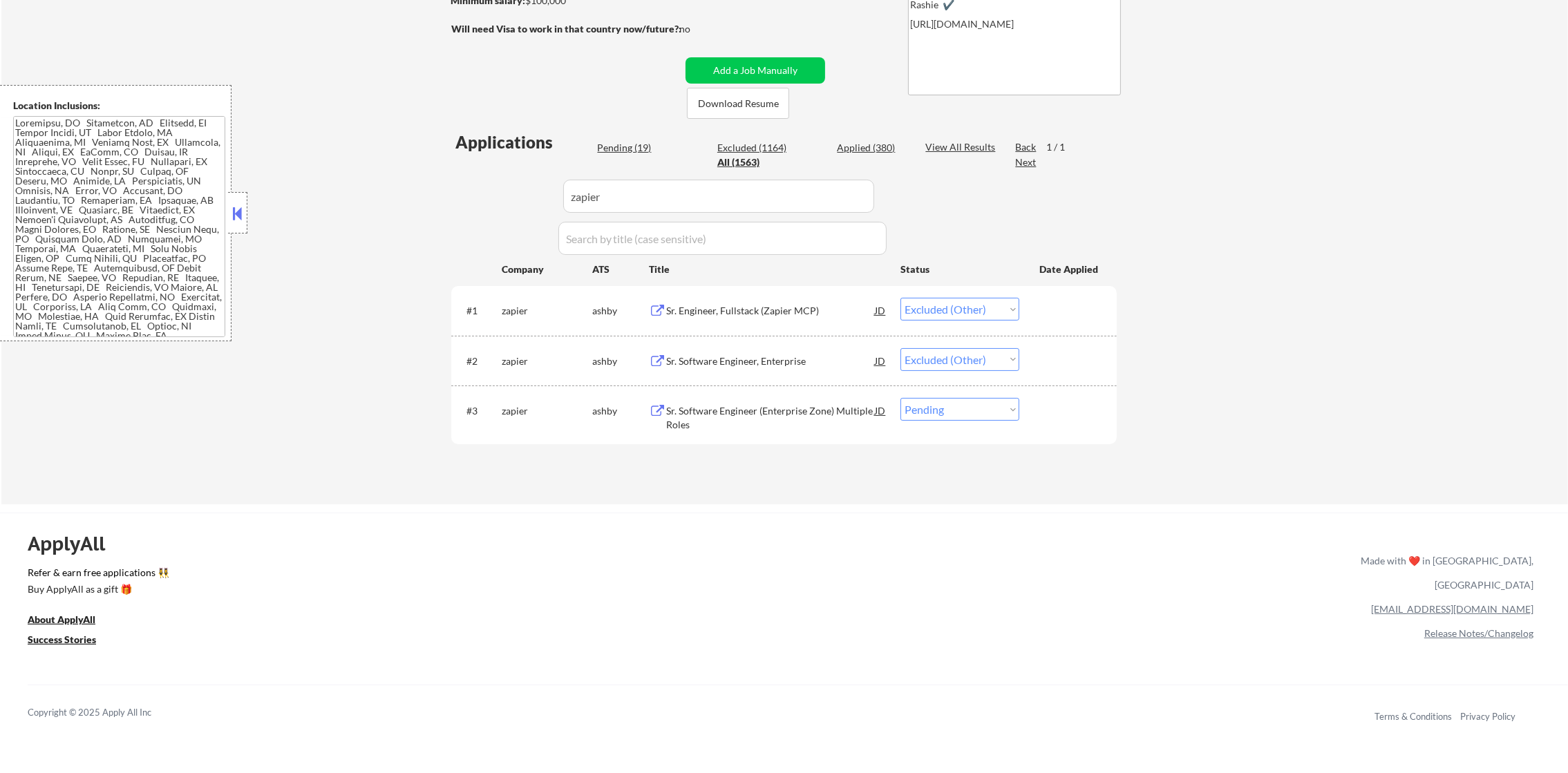
click at [743, 409] on div "Sr. Software Engineer (Enterprise Zone) Multiple Roles" at bounding box center [770, 418] width 208 height 27
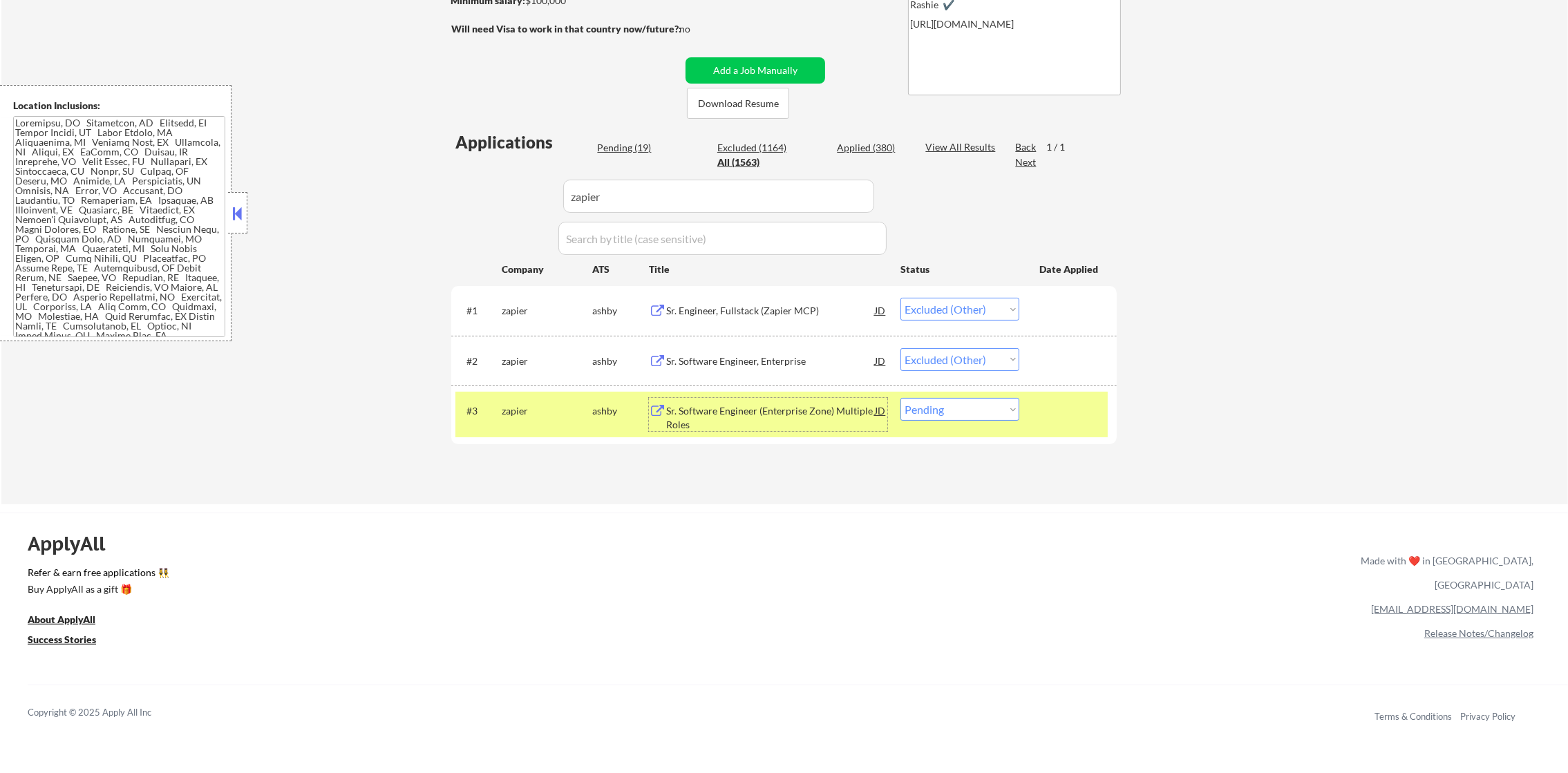
drag, startPoint x: 923, startPoint y: 405, endPoint x: 923, endPoint y: 419, distance: 14.0
click at [923, 405] on select "Choose an option... Pending Applied Excluded (Questions) Excluded (Expired) Exc…" at bounding box center [960, 409] width 119 height 23
select select ""excluded""
click at [900, 398] on select "Choose an option... Pending Applied Excluded (Questions) Excluded (Expired) Exc…" at bounding box center [960, 409] width 119 height 23
click at [465, 409] on div "#3 zapier ashby Sr. Software Engineer (Enterprise Zone) Multiple Roles JD Choos…" at bounding box center [781, 414] width 652 height 46
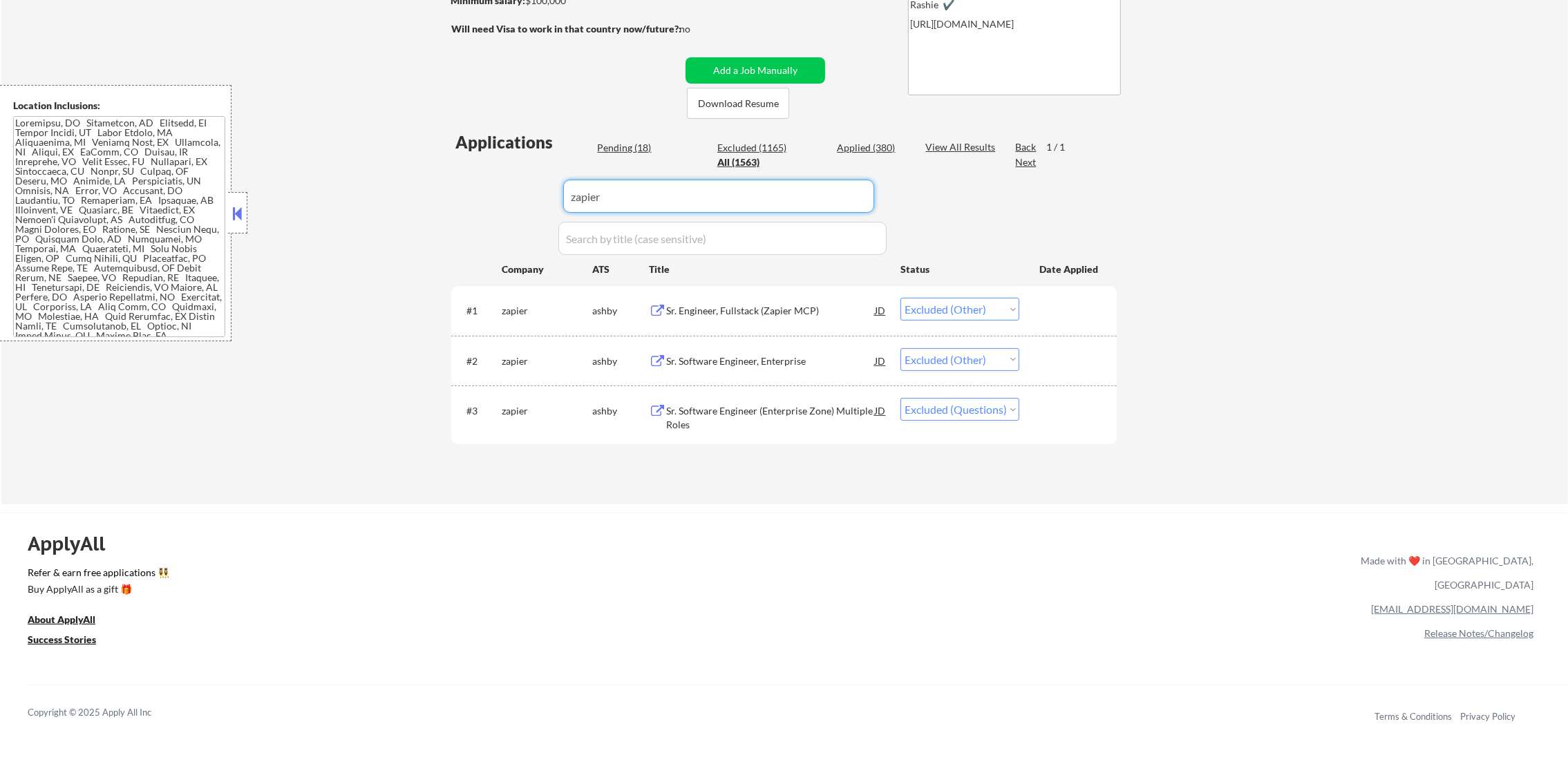
drag, startPoint x: 657, startPoint y: 200, endPoint x: 474, endPoint y: 200, distance: 183.0
click at [479, 200] on div "Applications Pending (18) Excluded (1165) Applied (380) All (1563) View All Res…" at bounding box center [784, 303] width 665 height 347
paste input "mufgub.wd3.mufg-careers"
type input "mufgub.wd3.mufg-careers"
click at [474, 200] on div "Applications Pending (18) Excluded (1165) Applied (380) All (1563) View All Res…" at bounding box center [784, 303] width 665 height 347
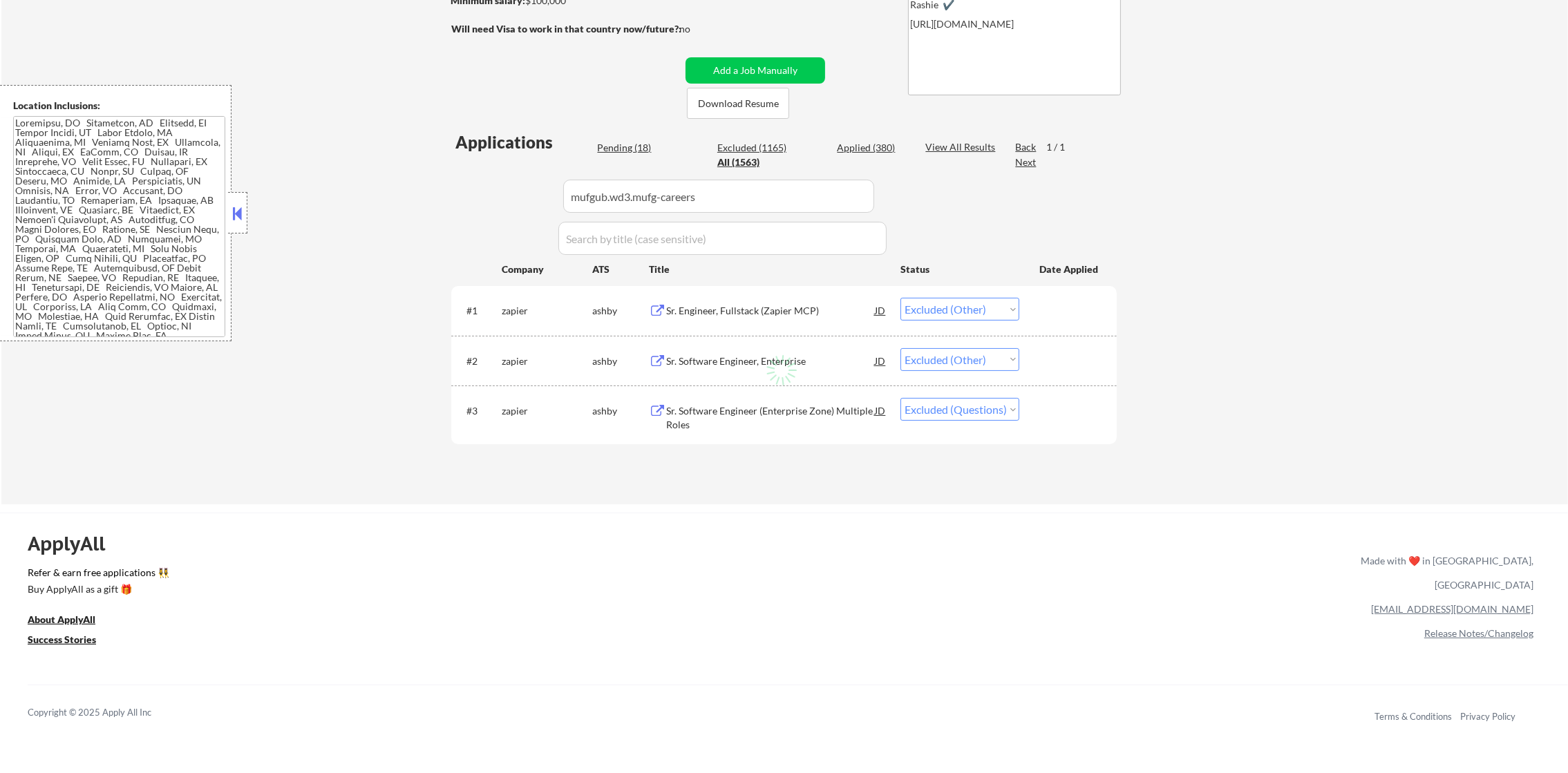
select select ""pending""
select select ""excluded__location_""
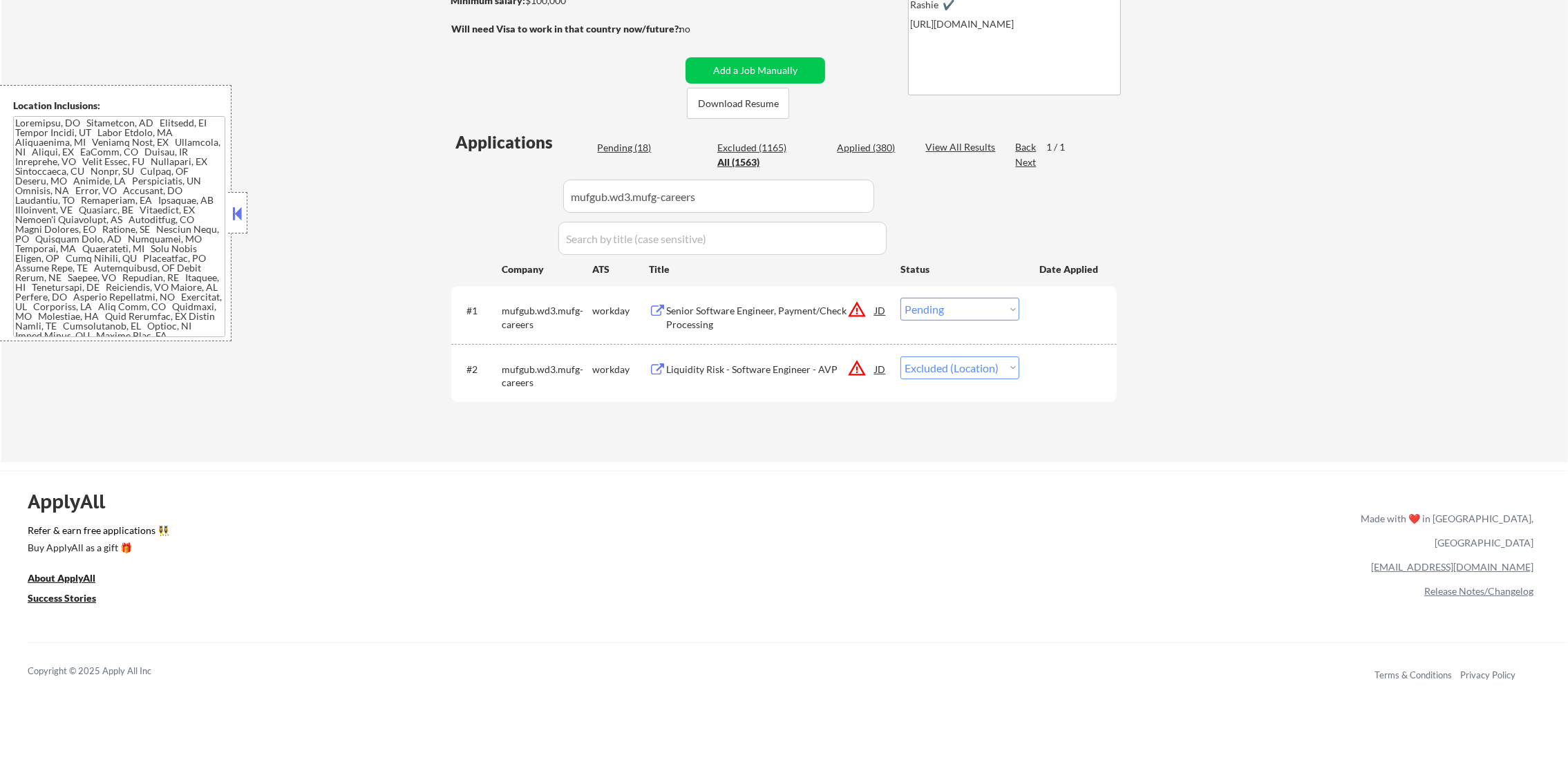
click at [770, 320] on div "Senior Software Engineer, Payment/Check Processing" at bounding box center [770, 317] width 208 height 27
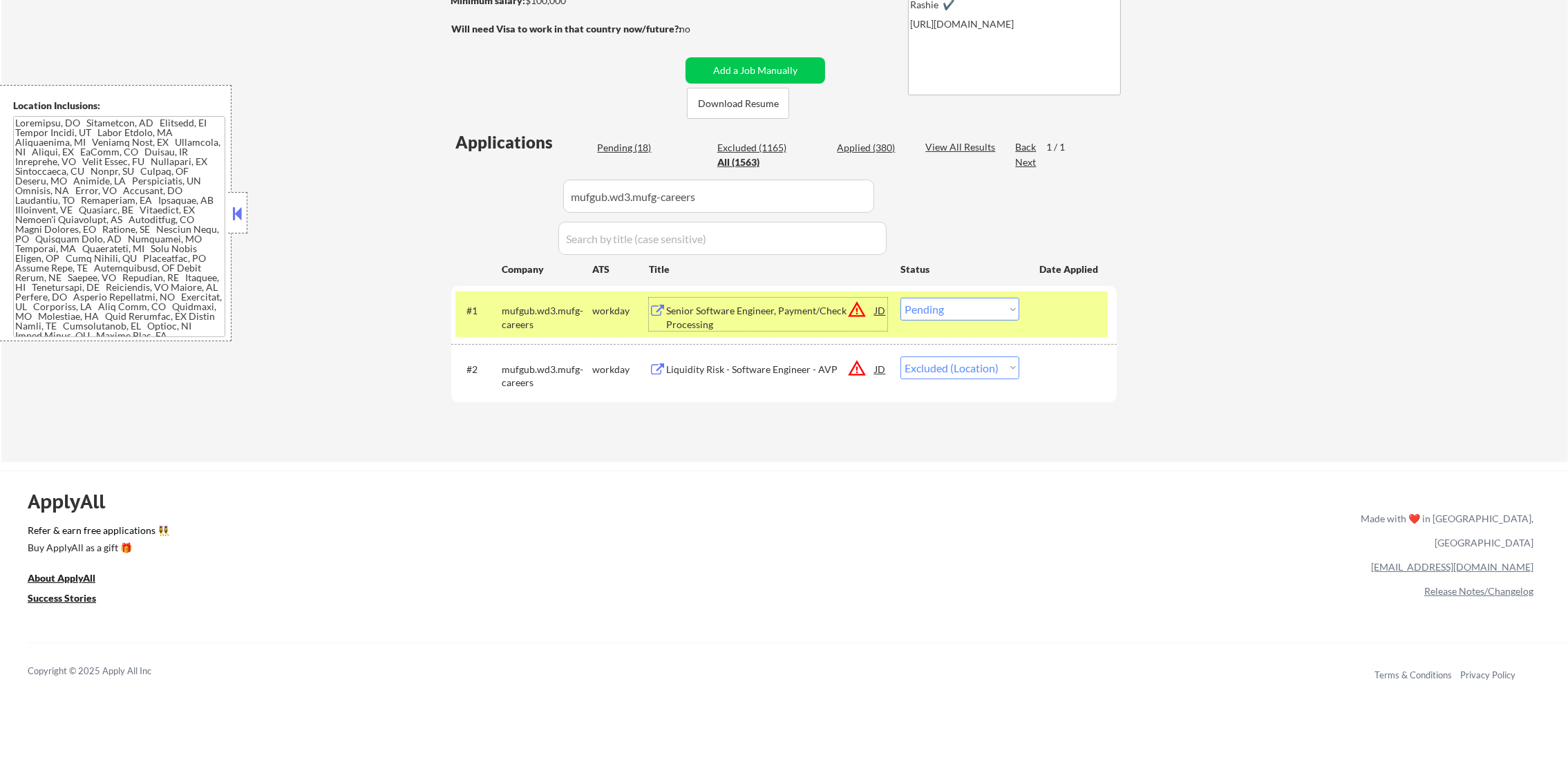
click at [802, 327] on div "Senior Software Engineer, Payment/Check Processing" at bounding box center [770, 317] width 208 height 27
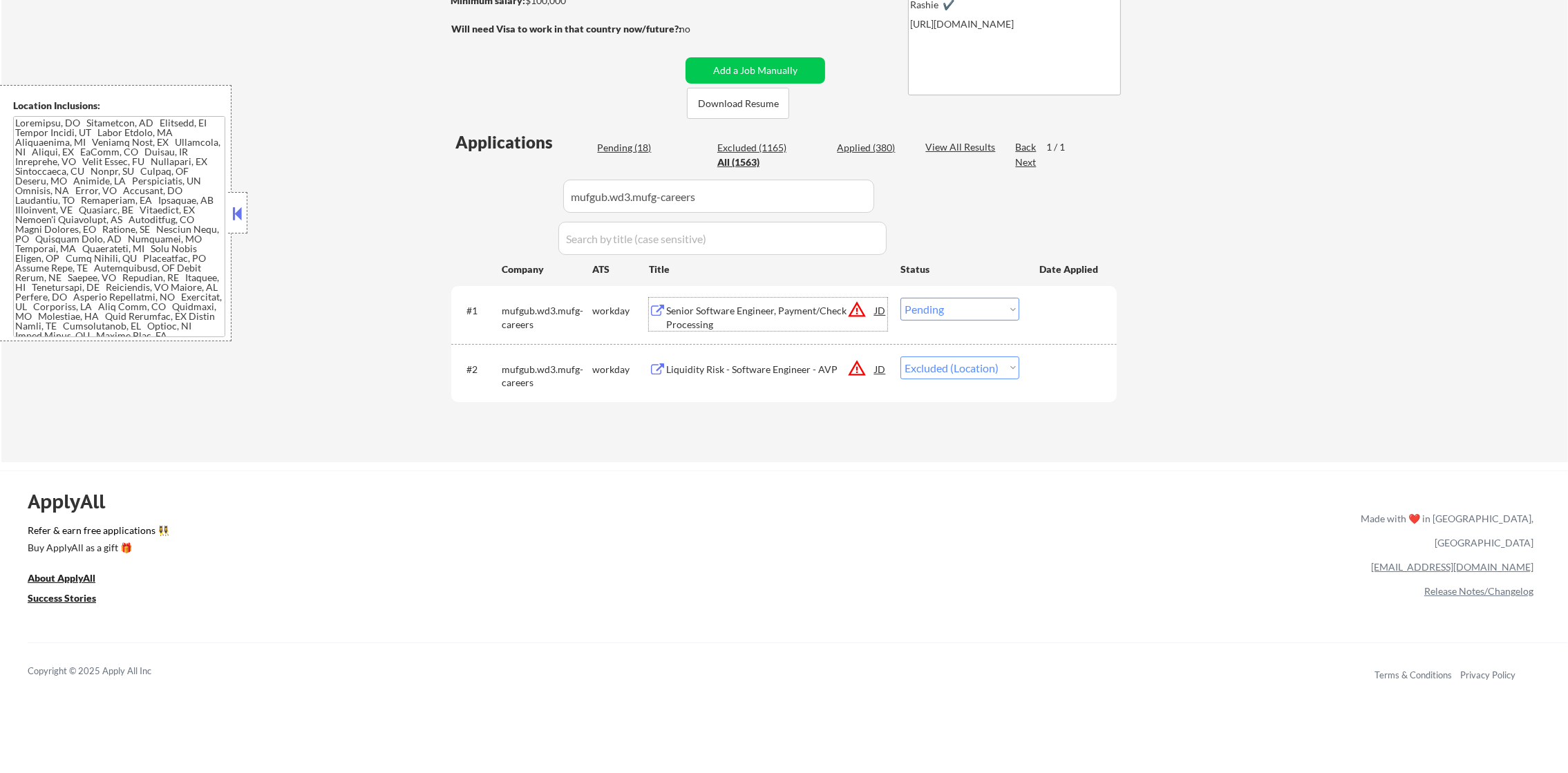
click at [965, 312] on select "Choose an option... Pending Applied Excluded (Questions) Excluded (Expired) Exc…" at bounding box center [960, 310] width 119 height 23
select select ""applied""
click at [900, 298] on select "Choose an option... Pending Applied Excluded (Questions) Excluded (Expired) Exc…" at bounding box center [960, 310] width 119 height 23
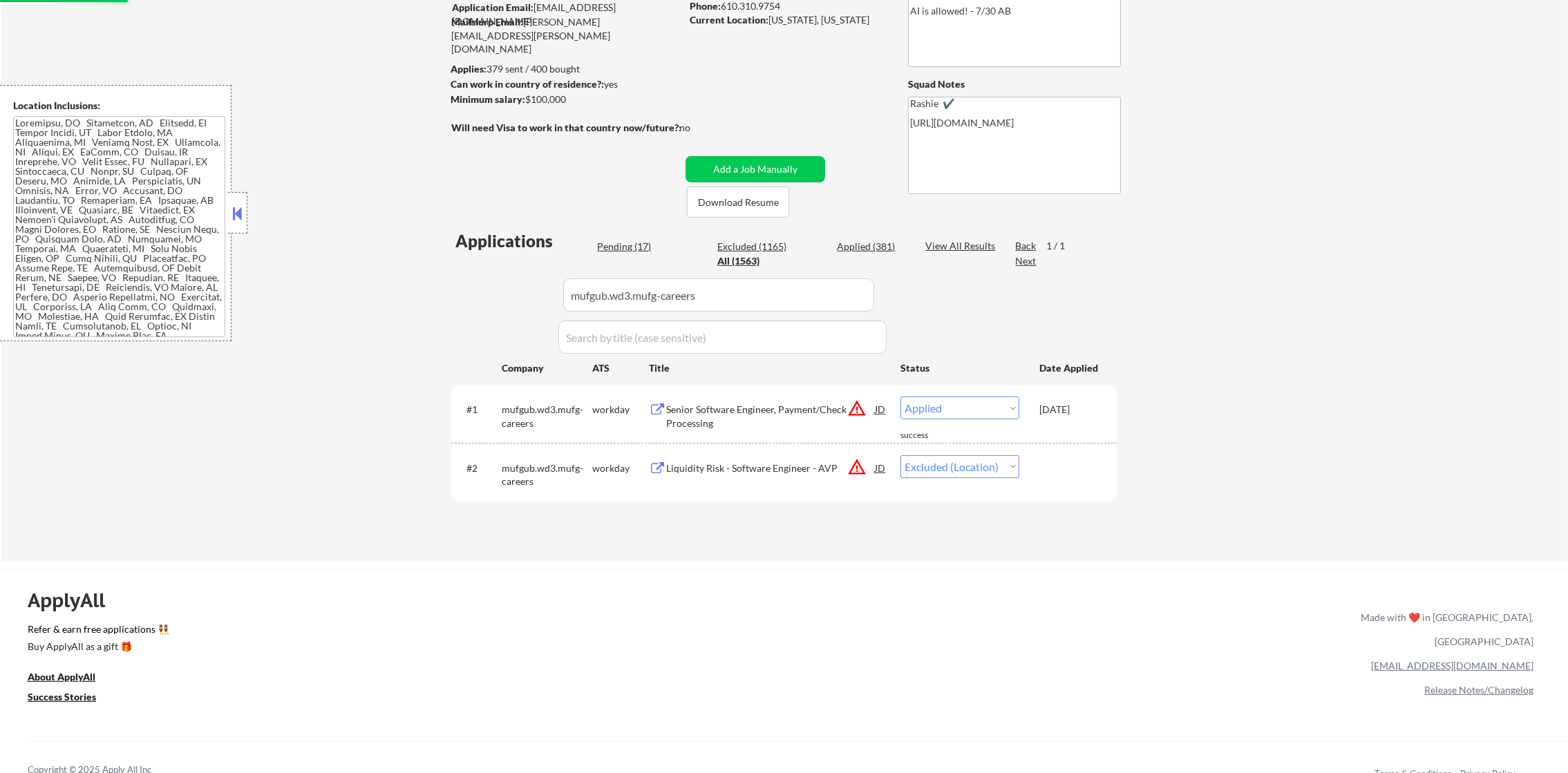
scroll to position [147, 0]
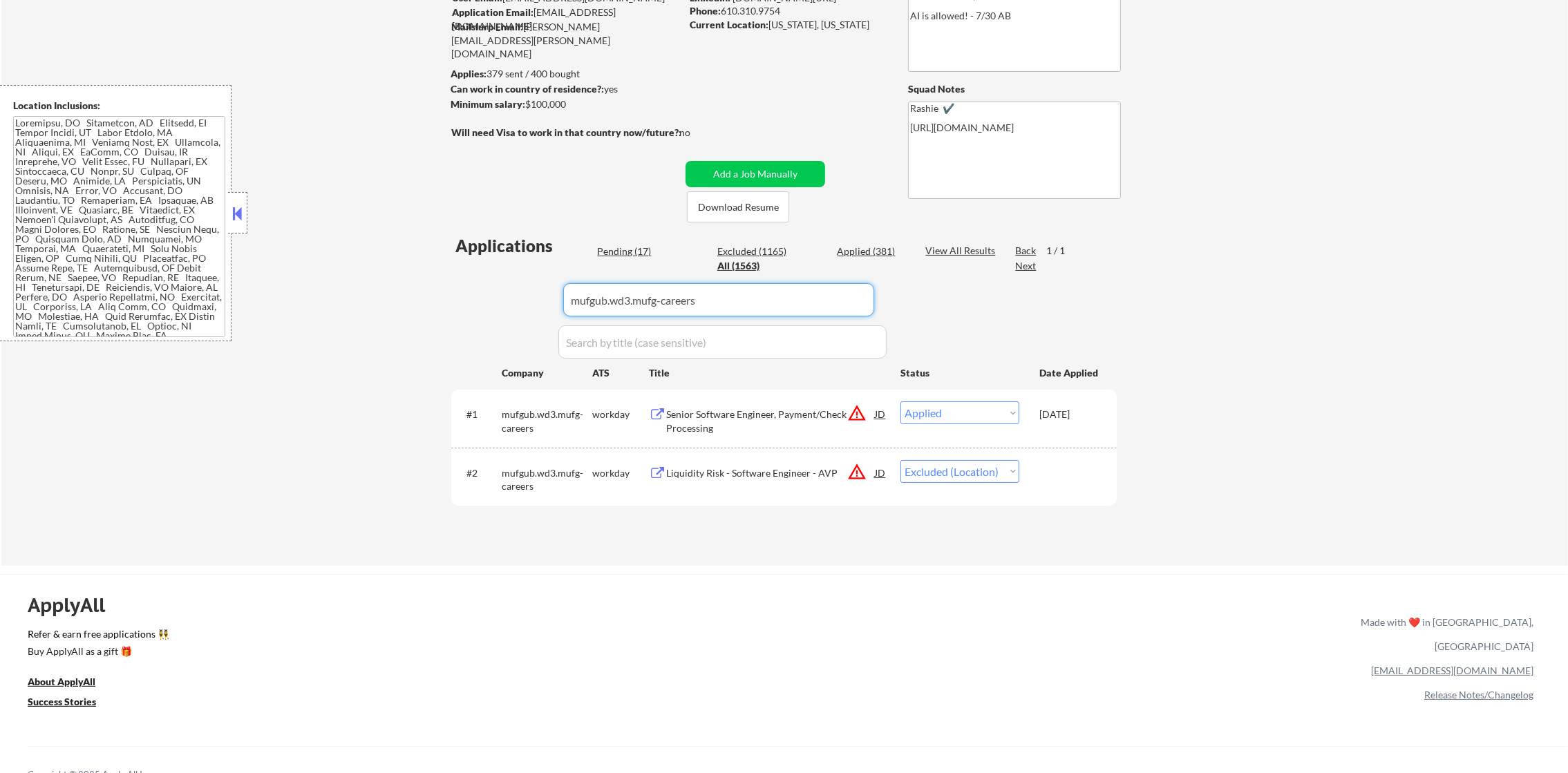
drag, startPoint x: 737, startPoint y: 310, endPoint x: 461, endPoint y: 314, distance: 276.0
click at [465, 314] on div "Applications Pending (17) Excluded (1165) Applied (381) All (1563) View All Res…" at bounding box center [784, 387] width 665 height 306
paste input "economicmodeling"
type input "economicmodeling"
click at [442, 314] on div "← Return to /applysquad Mailslurp Inbox Job Search Builder Timothy Sidie User E…" at bounding box center [784, 232] width 689 height 646
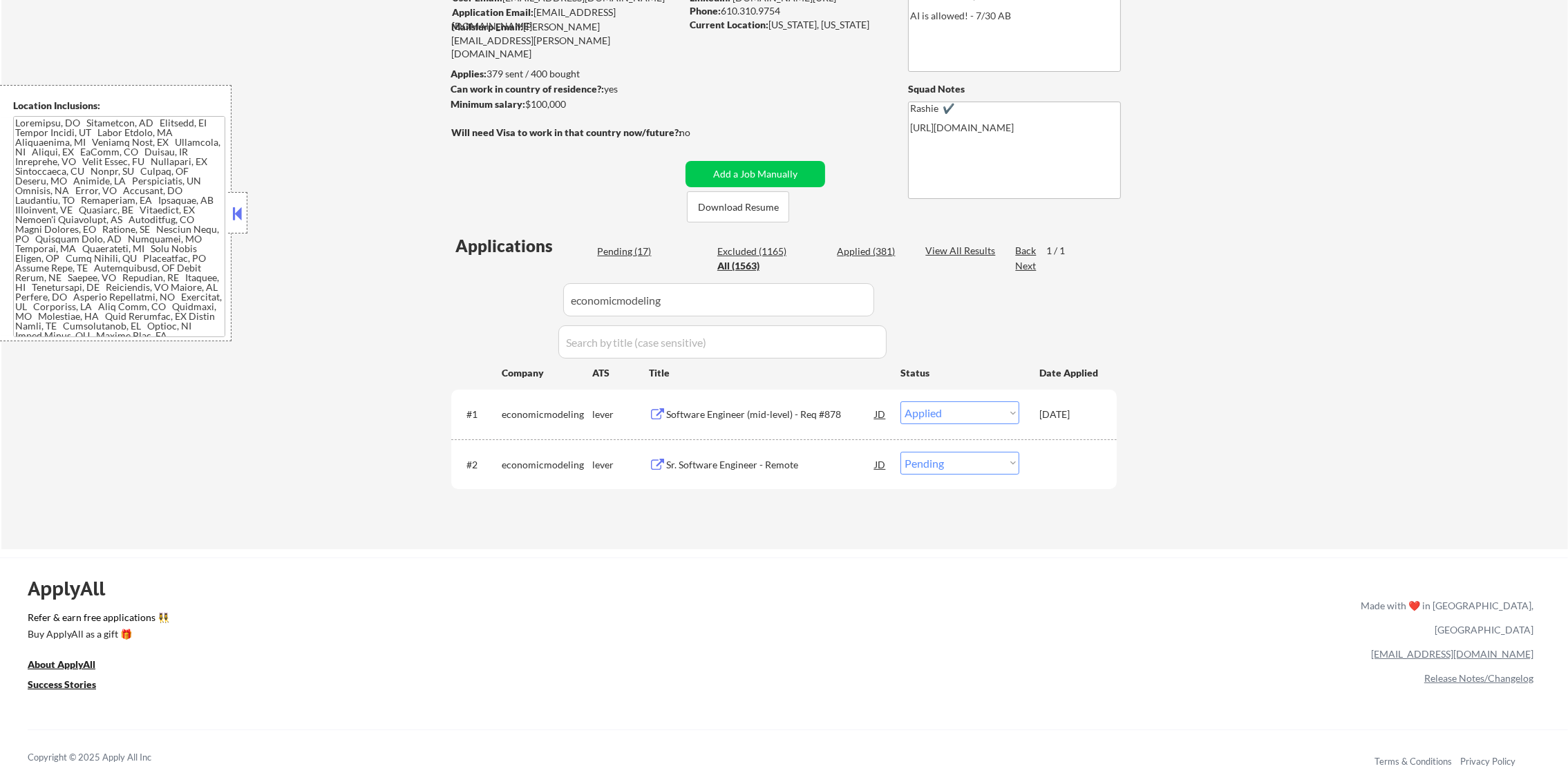
click at [713, 487] on div "#2 economicmodeling lever Sr. Software Engineer - Remote JD warning_amber Choos…" at bounding box center [784, 464] width 665 height 50
click at [942, 473] on select "Choose an option... Pending Applied Excluded (Questions) Excluded (Expired) Exc…" at bounding box center [960, 463] width 119 height 23
select select ""excluded__other_""
click at [900, 452] on select "Choose an option... Pending Applied Excluded (Questions) Excluded (Expired) Exc…" at bounding box center [960, 463] width 119 height 23
drag, startPoint x: 671, startPoint y: 287, endPoint x: 486, endPoint y: 286, distance: 185.0
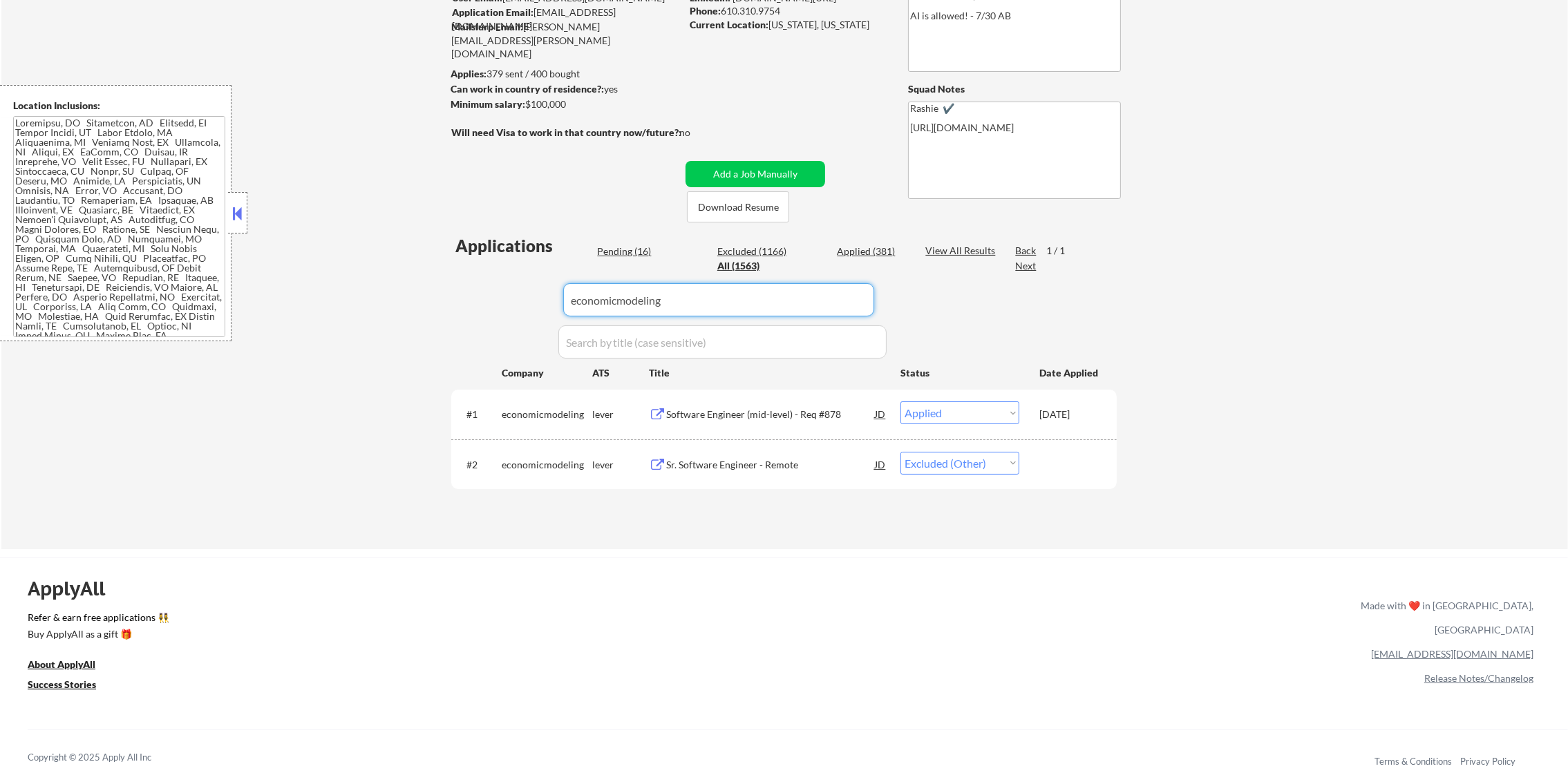
click at [509, 290] on div "Applications Pending (16) Excluded (1166) Applied (381) All (1563) View All Res…" at bounding box center [784, 378] width 665 height 289
paste input "astreya.wd5.life-at-[GEOGRAPHIC_DATA]-opportunities"
type input "astreya.wd5.life-at-[GEOGRAPHIC_DATA]-opportunities"
click at [483, 286] on div "Applications Pending (16) Excluded (1166) Applied (381) All (1563) View All Res…" at bounding box center [784, 378] width 665 height 289
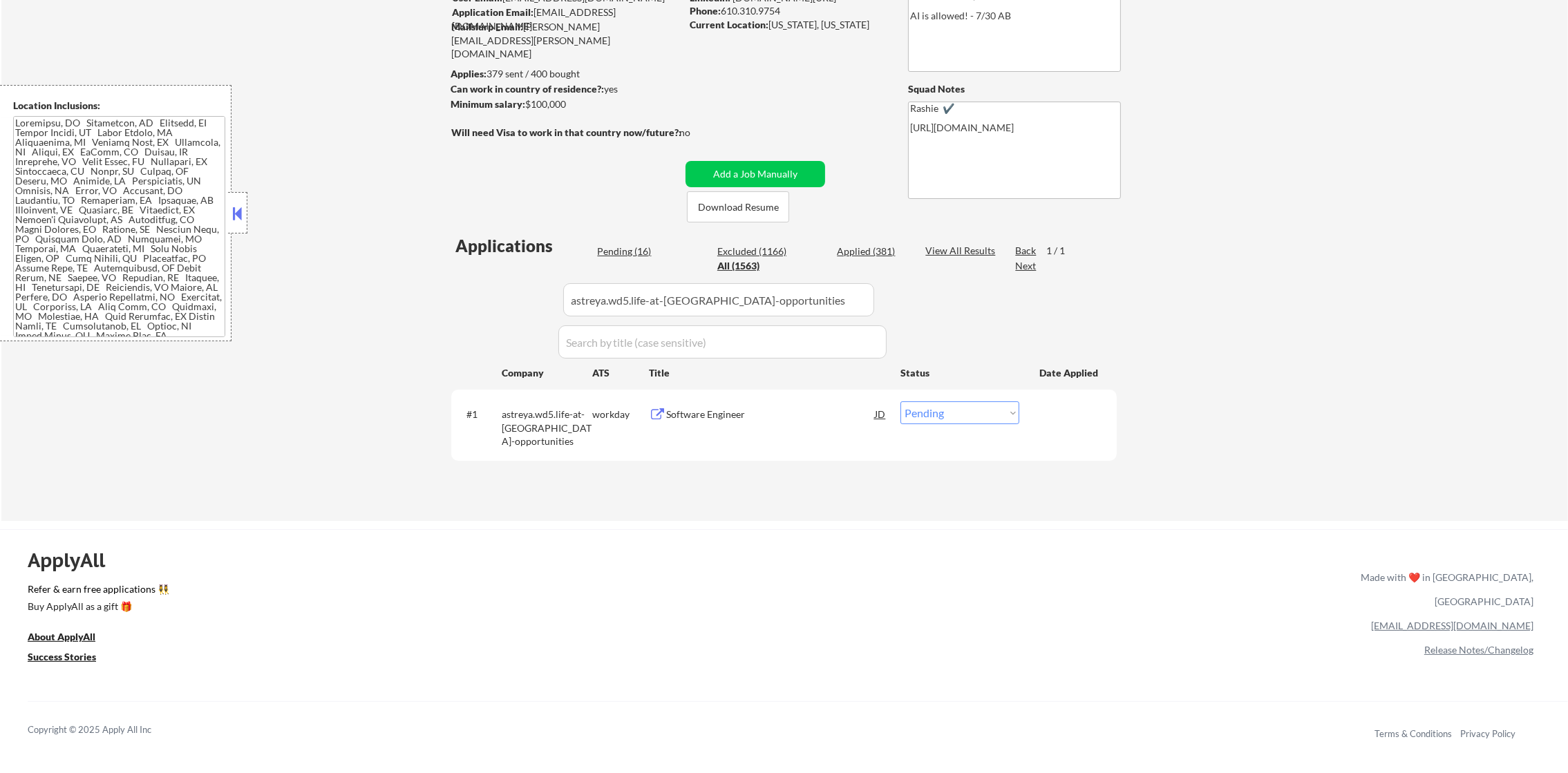
click at [772, 413] on div "Software Engineer" at bounding box center [770, 415] width 208 height 14
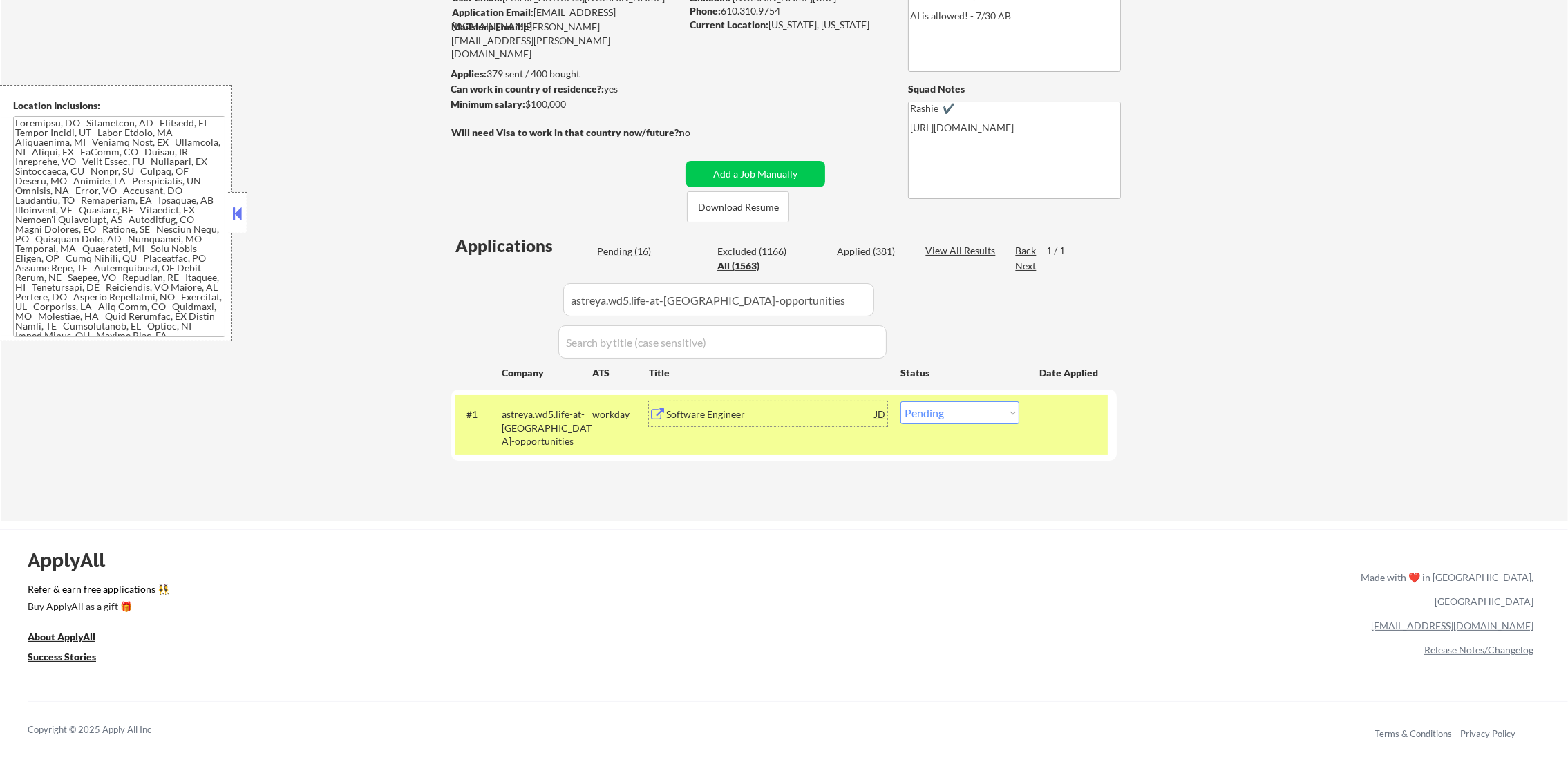
click at [930, 418] on select "Choose an option... Pending Applied Excluded (Questions) Excluded (Expired) Exc…" at bounding box center [960, 413] width 119 height 23
click at [900, 402] on select "Choose an option... Pending Applied Excluded (Questions) Excluded (Expired) Exc…" at bounding box center [960, 413] width 119 height 23
click at [567, 434] on div "astreya.wd5.life-at-[GEOGRAPHIC_DATA]-opportunities" at bounding box center [547, 428] width 90 height 41
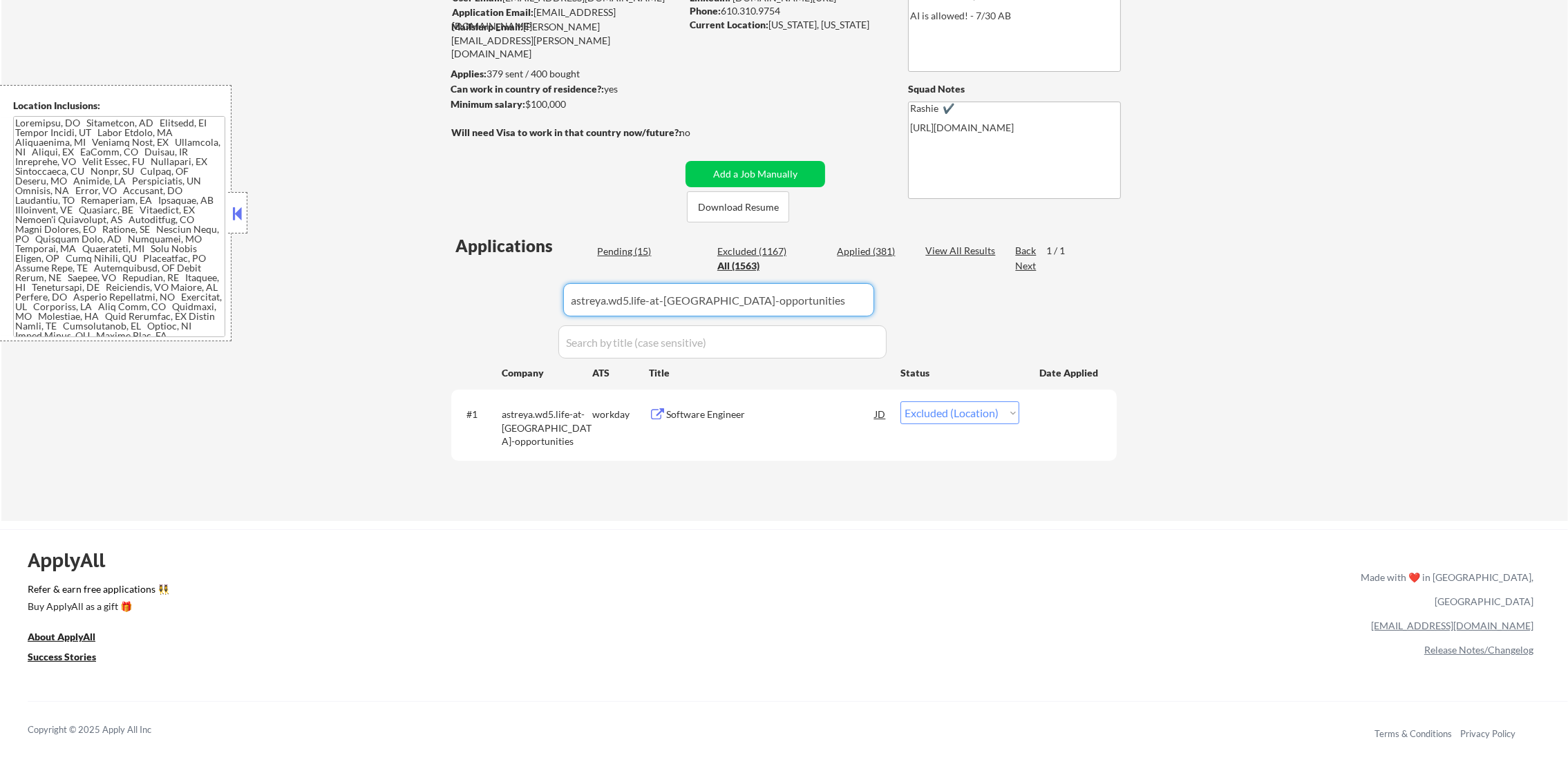
drag, startPoint x: 798, startPoint y: 306, endPoint x: 463, endPoint y: 308, distance: 335.0
click at [472, 308] on div "Applications Pending (15) Excluded (1167) Applied (381) All (1563) View All Res…" at bounding box center [784, 364] width 665 height 260
paste input "exactsciences.wd1.exact_sciences"
click at [446, 308] on div "← Return to /applysquad Mailslurp Inbox Job Search Builder Timothy Sidie User E…" at bounding box center [784, 209] width 689 height 602
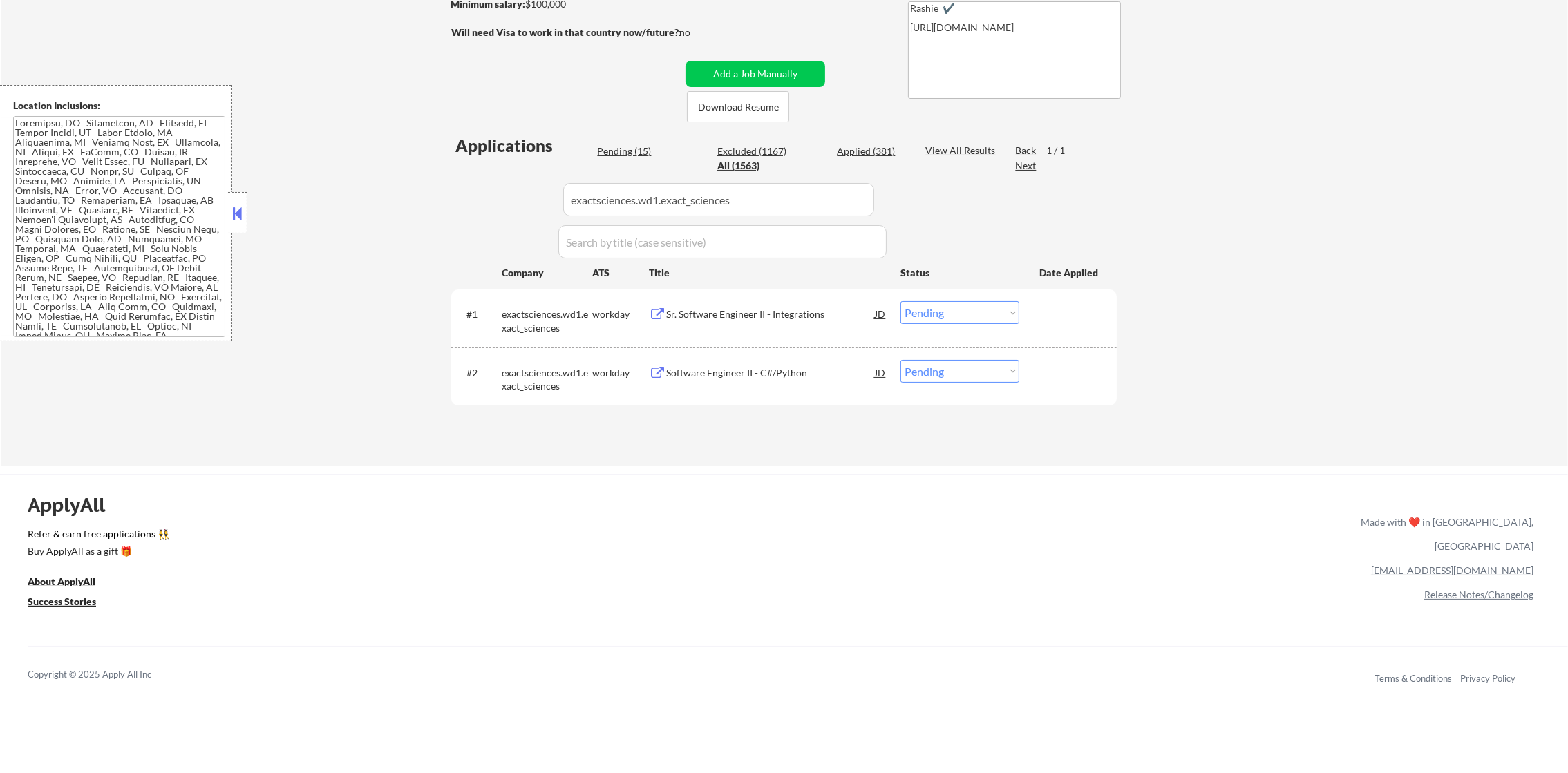
scroll to position [250, 0]
click at [753, 301] on div "Sr. Software Engineer II - Integrations" at bounding box center [770, 310] width 208 height 25
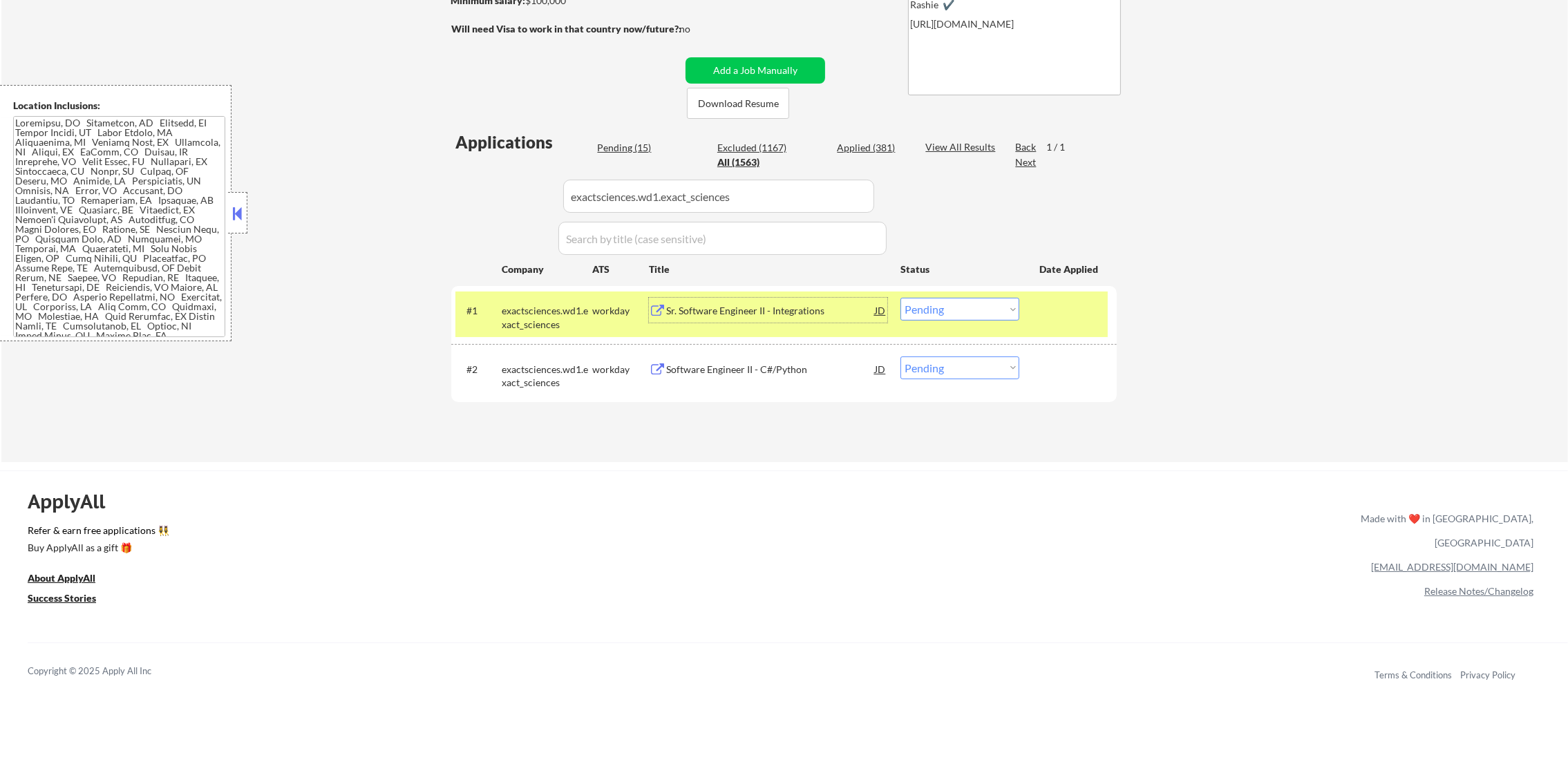
click at [940, 312] on select "Choose an option... Pending Applied Excluded (Questions) Excluded (Expired) Exc…" at bounding box center [960, 310] width 119 height 23
click at [900, 298] on select "Choose an option... Pending Applied Excluded (Questions) Excluded (Expired) Exc…" at bounding box center [960, 310] width 119 height 23
drag, startPoint x: 726, startPoint y: 202, endPoint x: 421, endPoint y: 202, distance: 305.0
click at [422, 202] on div "← Return to /applysquad Mailslurp Inbox Job Search Builder Timothy Sidie User E…" at bounding box center [784, 134] width 1566 height 657
paste input "synthego"
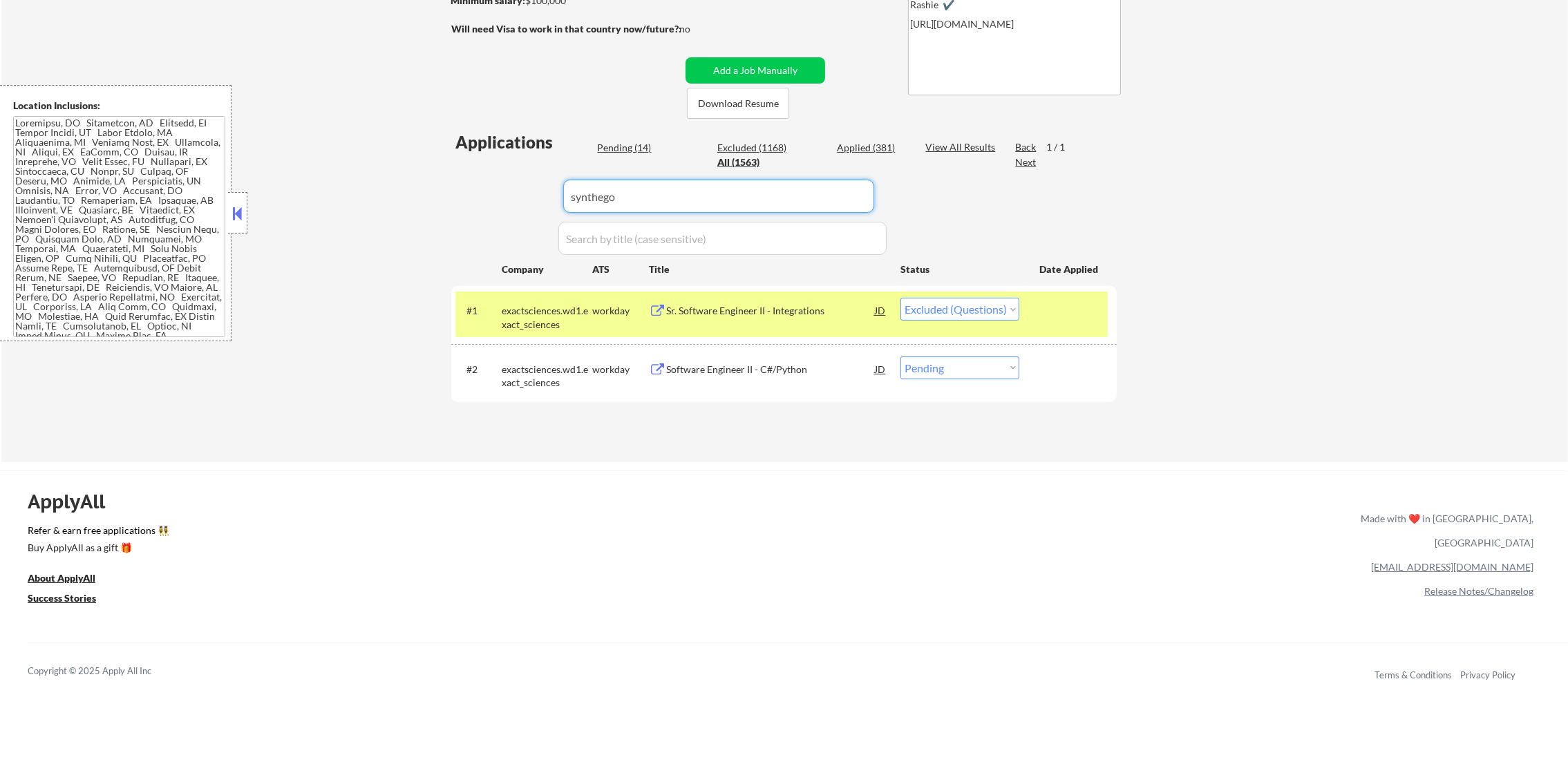
click at [421, 202] on div "← Return to /applysquad Mailslurp Inbox Job Search Builder Timothy Sidie User E…" at bounding box center [784, 134] width 1566 height 657
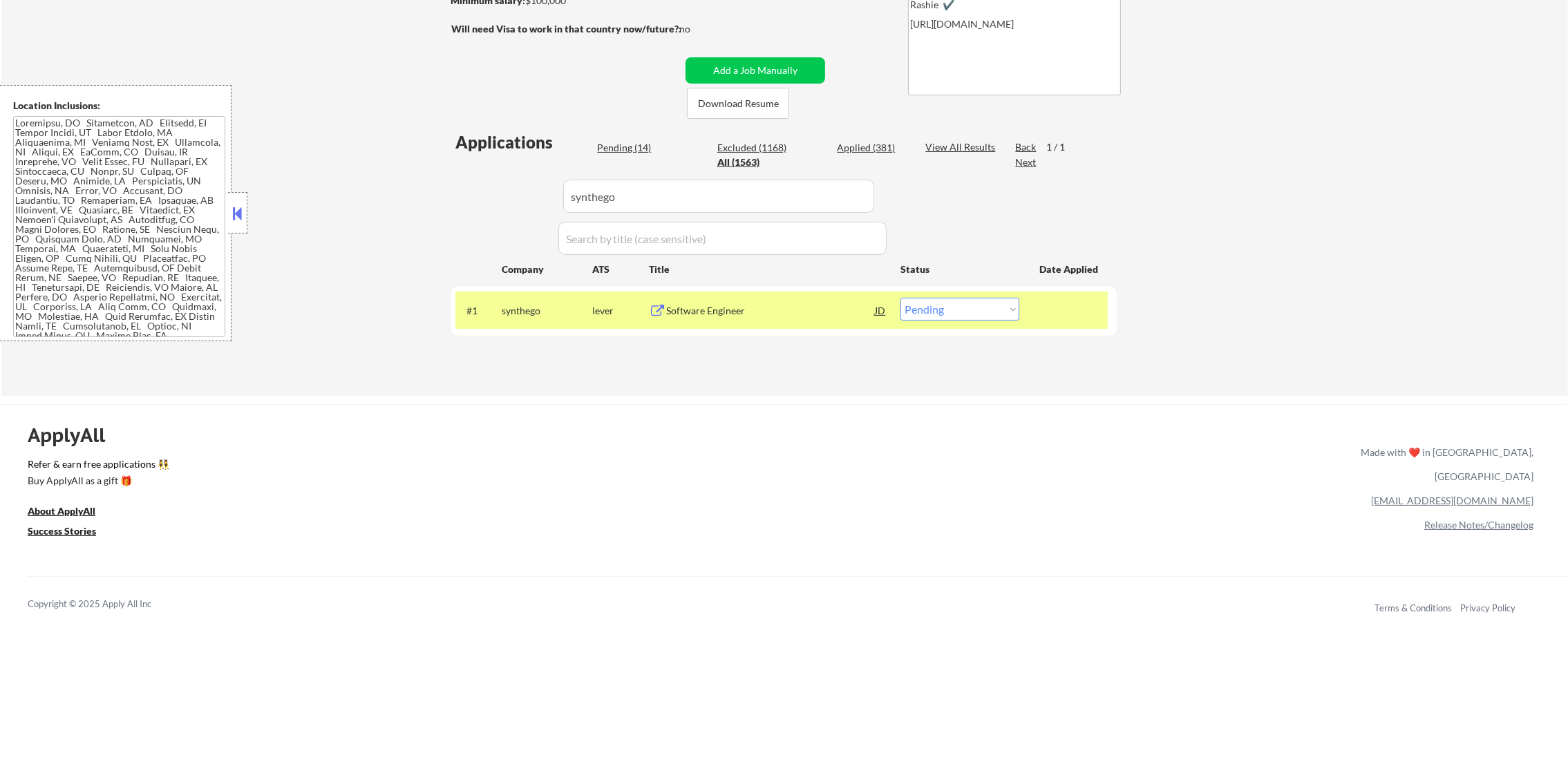
click at [689, 293] on div "#1 synthego lever Software Engineer JD warning_amber Choose an option... Pendin…" at bounding box center [781, 310] width 652 height 37
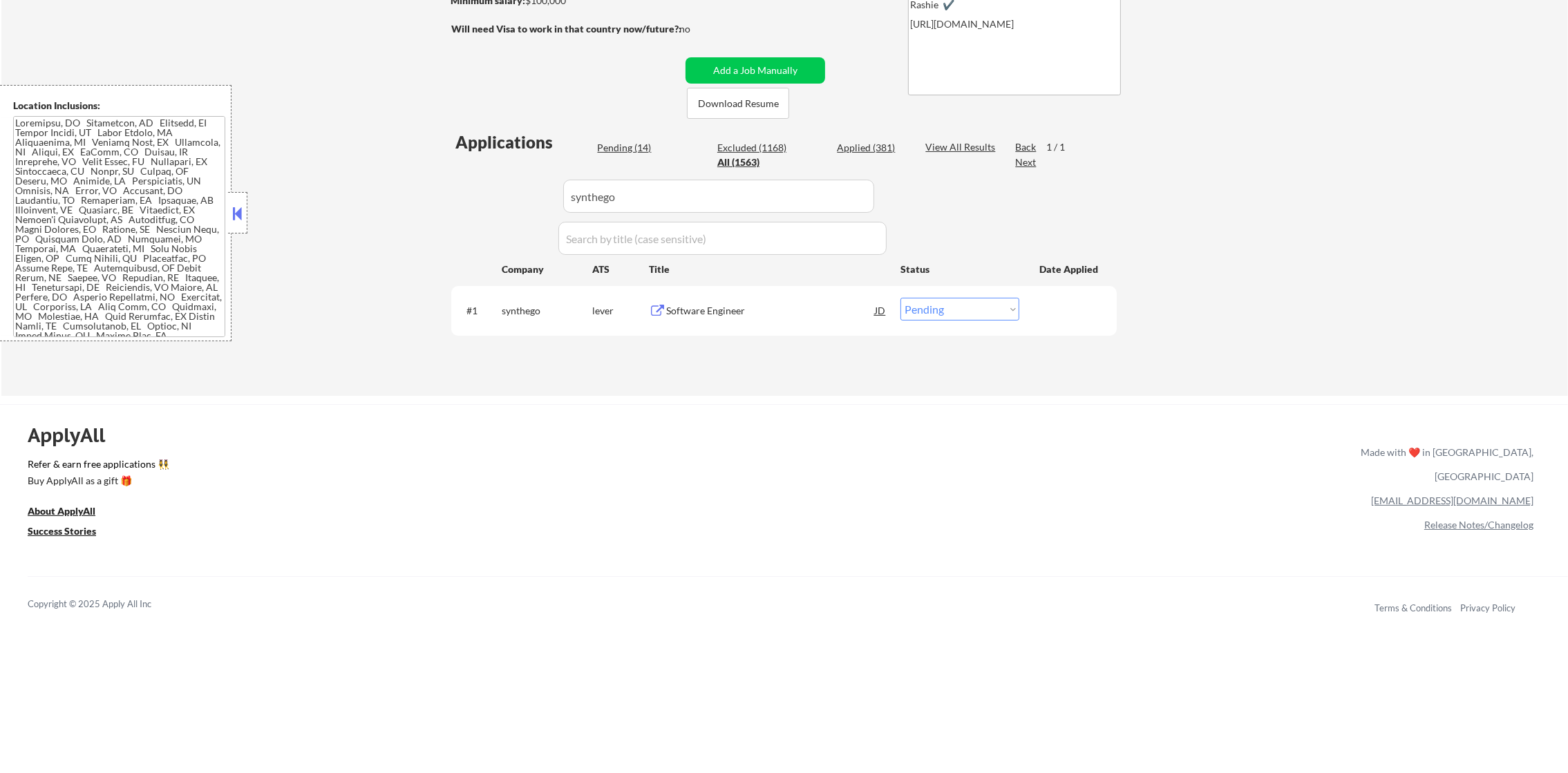
click at [689, 310] on div "Software Engineer" at bounding box center [770, 311] width 208 height 14
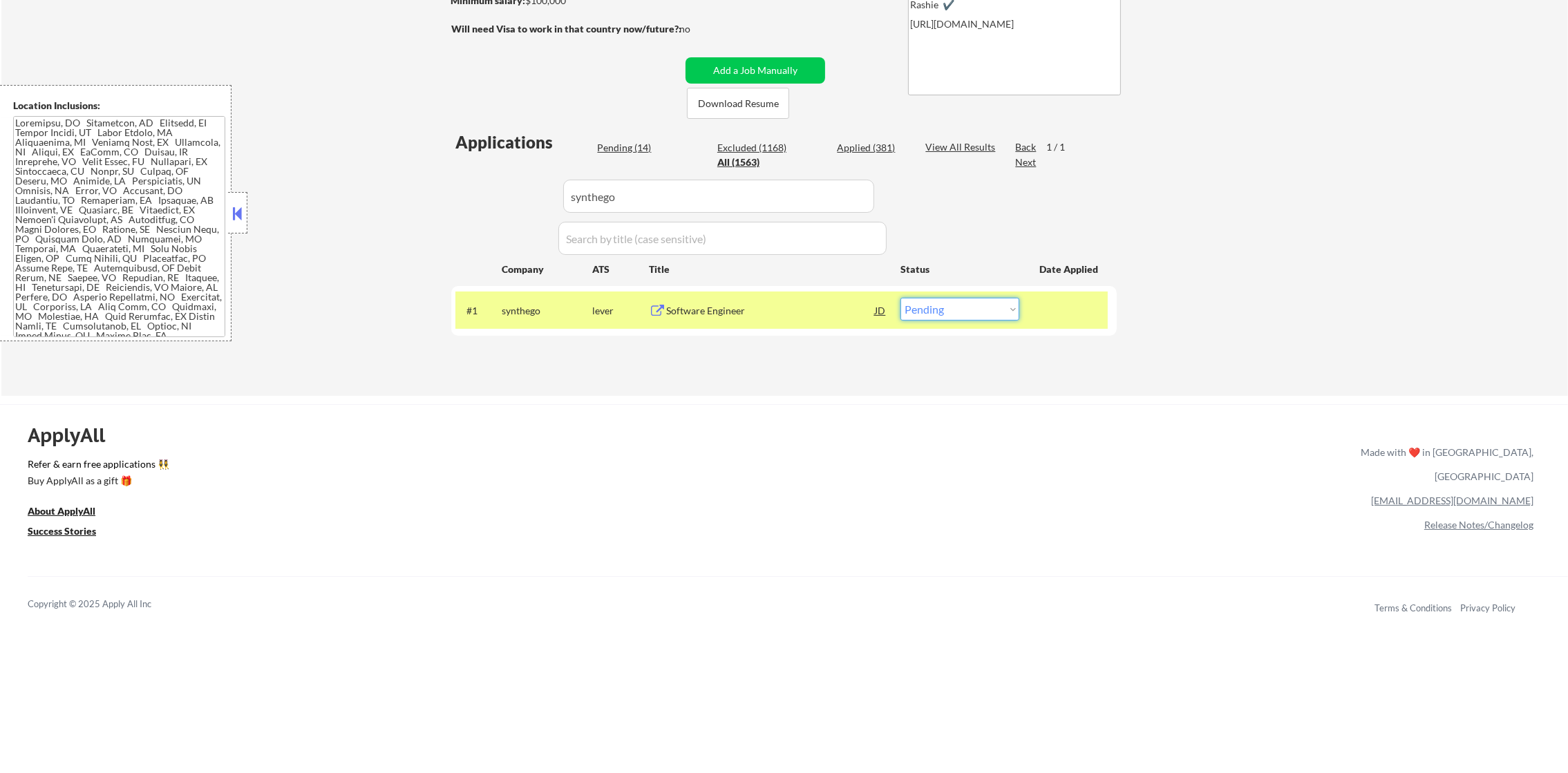
click at [953, 310] on select "Choose an option... Pending Applied Excluded (Questions) Excluded (Expired) Exc…" at bounding box center [960, 310] width 119 height 23
click at [900, 298] on select "Choose an option... Pending Applied Excluded (Questions) Excluded (Expired) Exc…" at bounding box center [960, 310] width 119 height 23
click at [507, 328] on div "#1 synthego lever Software Engineer JD warning_amber Choose an option... Pendin…" at bounding box center [784, 310] width 665 height 49
click at [531, 294] on div "#1 synthego lever Software Engineer JD warning_amber Choose an option... Pendin…" at bounding box center [781, 310] width 652 height 37
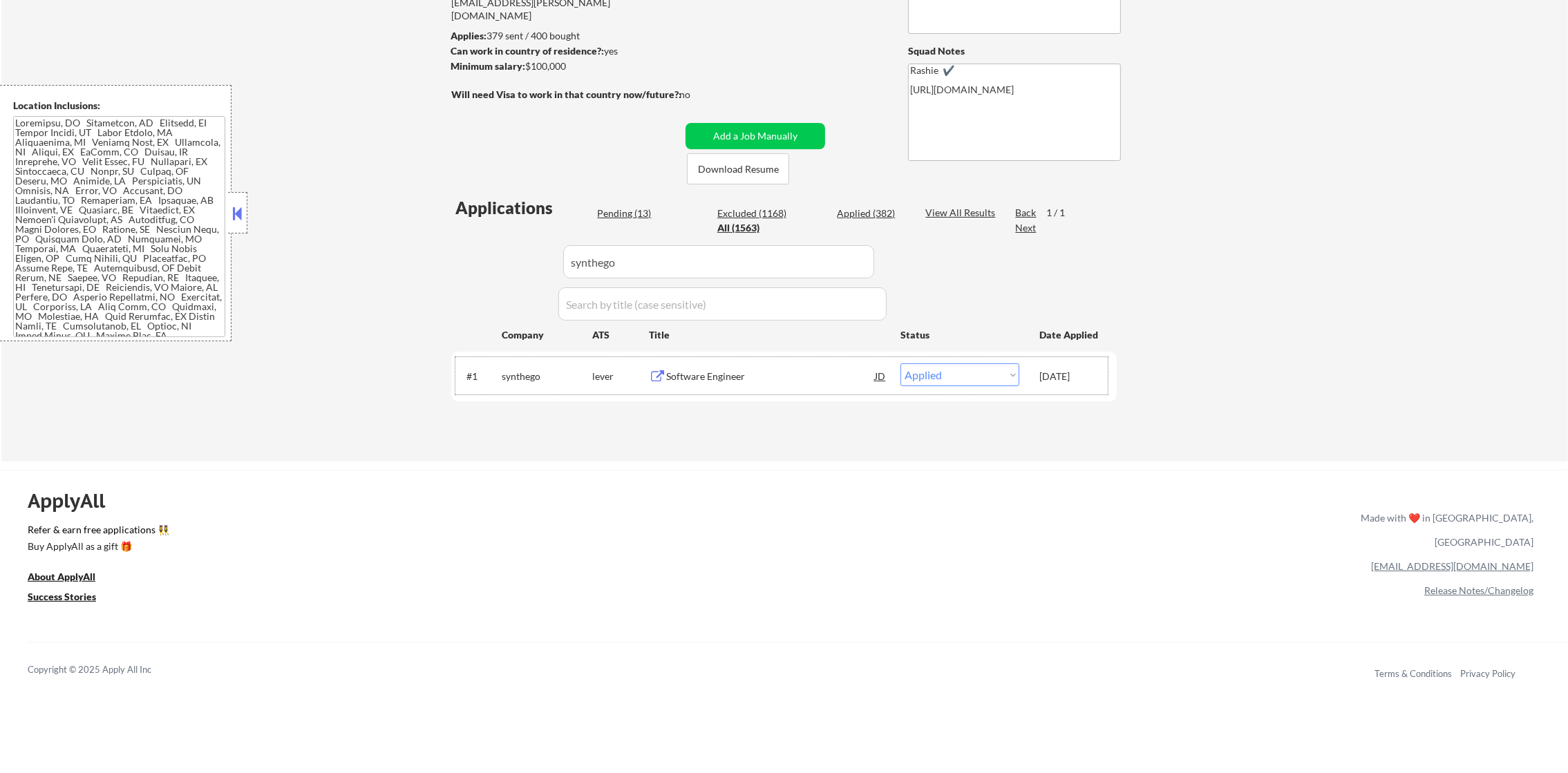
scroll to position [181, 0]
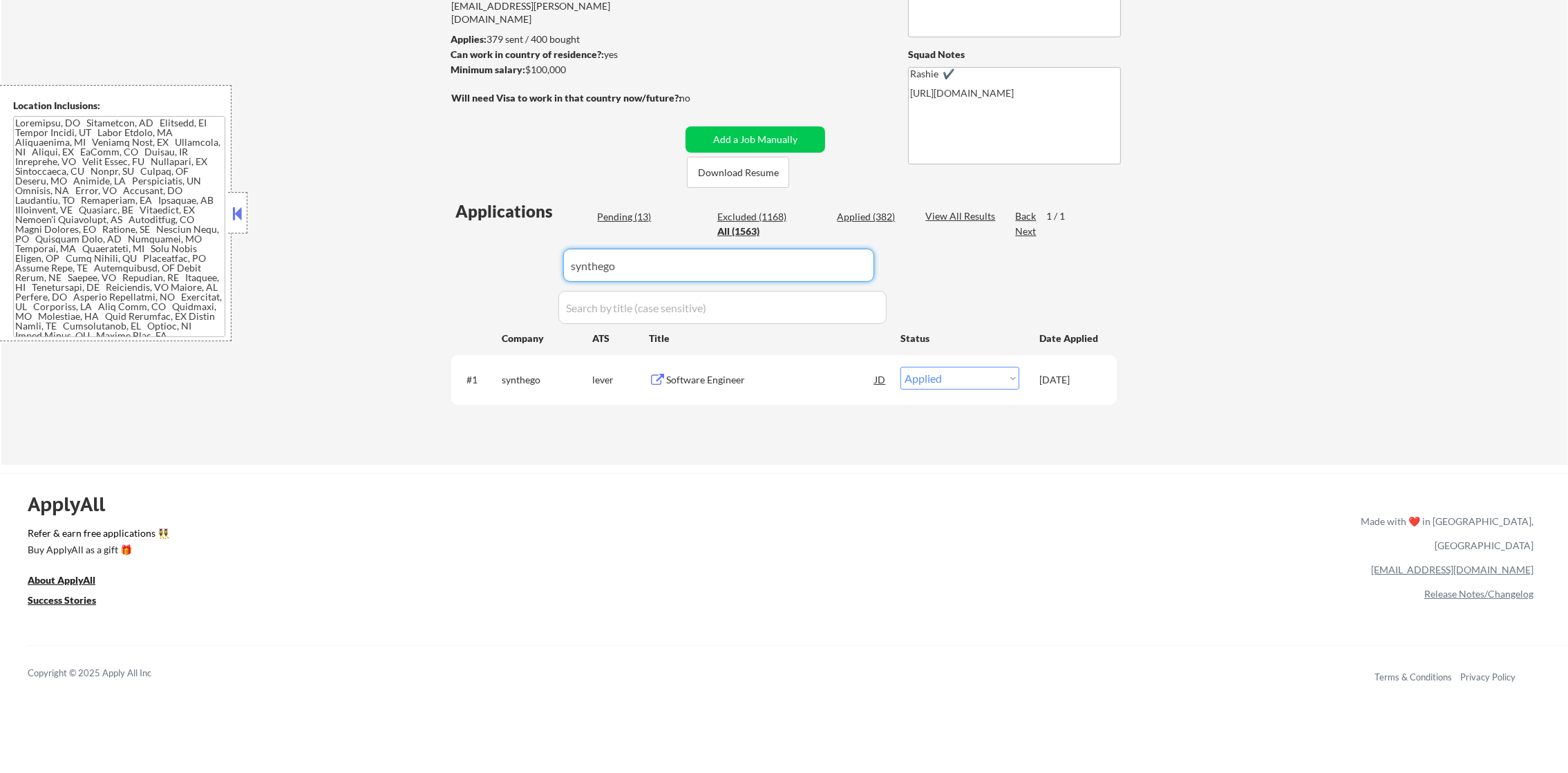
drag, startPoint x: 578, startPoint y: 264, endPoint x: 439, endPoint y: 264, distance: 139.0
click at [479, 264] on div "Applications Pending (13) Excluded (1168) Applied (382) All (1563) View All Res…" at bounding box center [784, 319] width 665 height 239
paste input "airbnb"
click at [437, 264] on div "← Return to /applysquad Mailslurp Inbox Job Search Builder Timothy Sidie User E…" at bounding box center [784, 169] width 1566 height 591
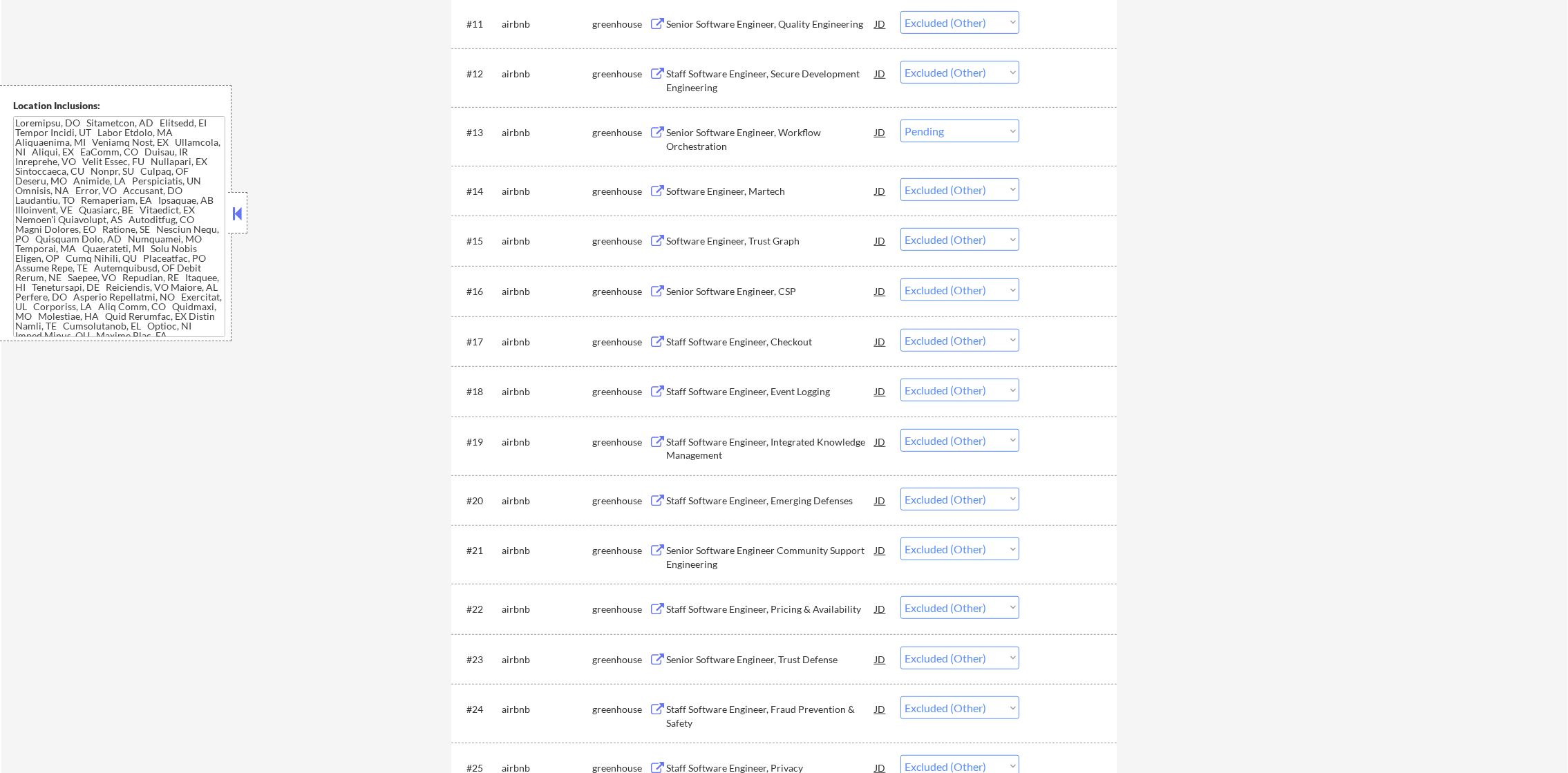
scroll to position [1116, 0]
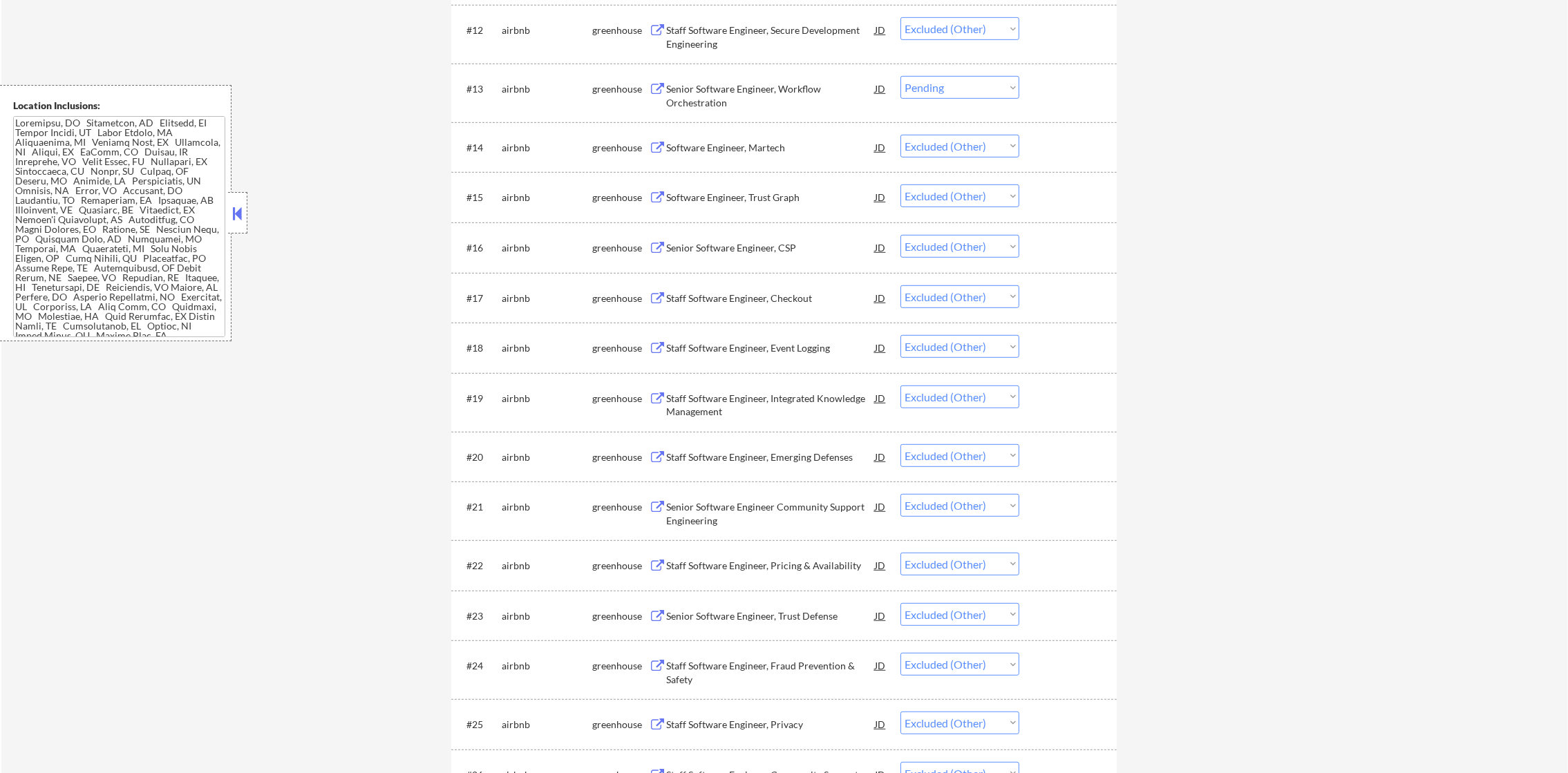
click at [943, 90] on select "Choose an option... Pending Applied Excluded (Questions) Excluded (Expired) Exc…" at bounding box center [960, 87] width 119 height 23
click at [900, 76] on select "Choose an option... Pending Applied Excluded (Questions) Excluded (Expired) Exc…" at bounding box center [960, 87] width 119 height 23
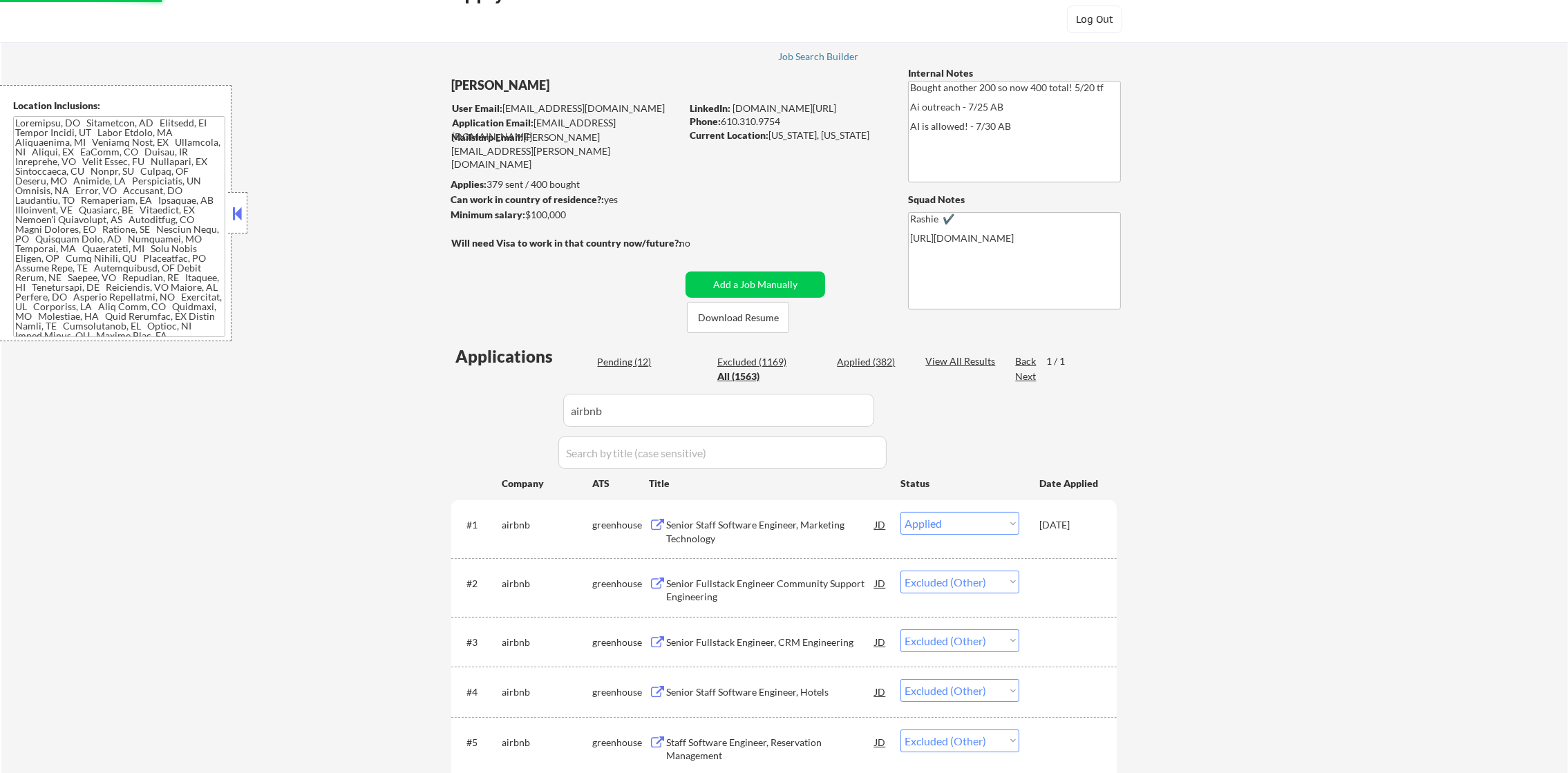
scroll to position [25, 0]
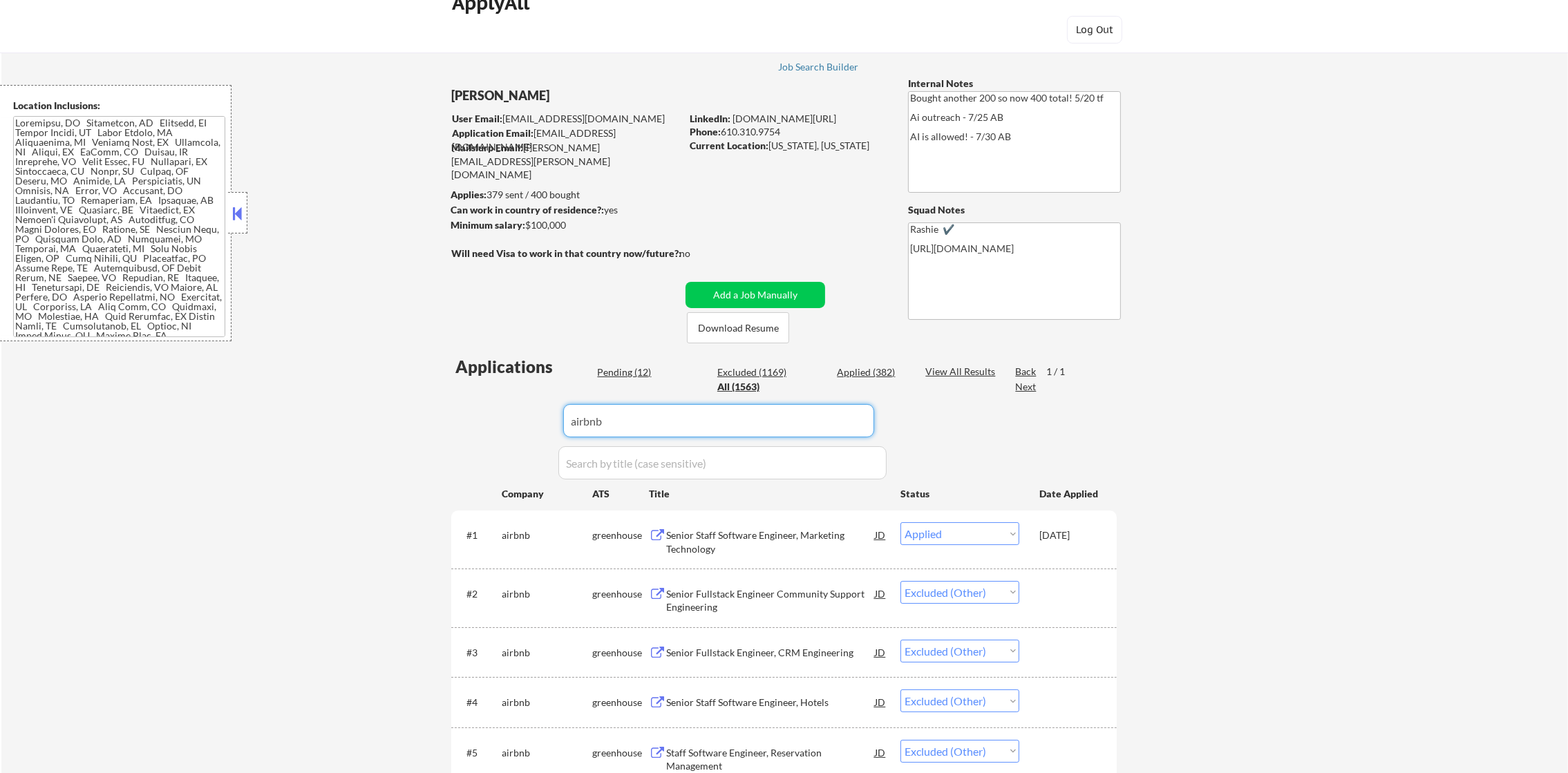
drag, startPoint x: 498, startPoint y: 419, endPoint x: 476, endPoint y: 419, distance: 22.0
paste input "lingraphica"
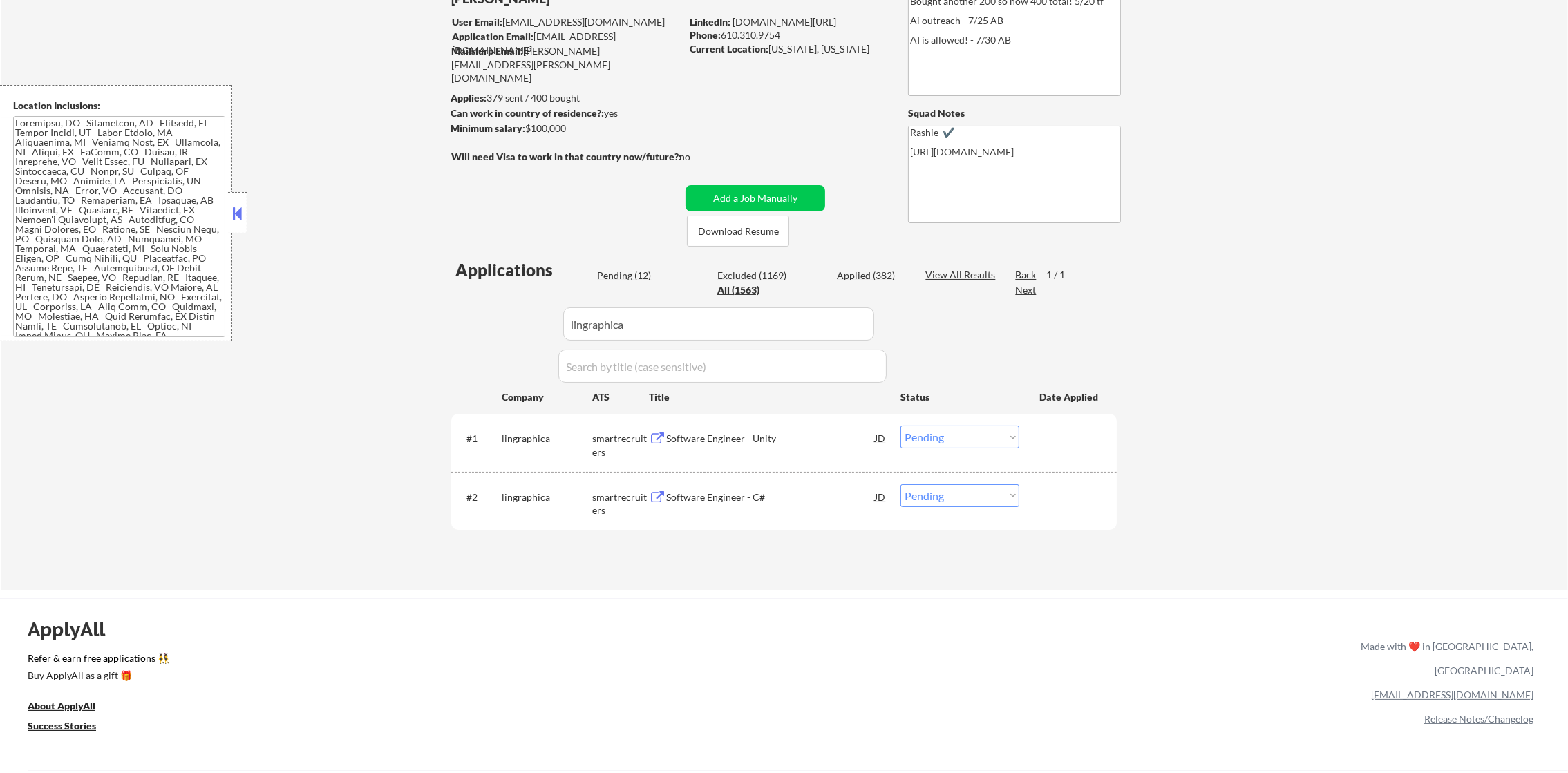
scroll to position [129, 0]
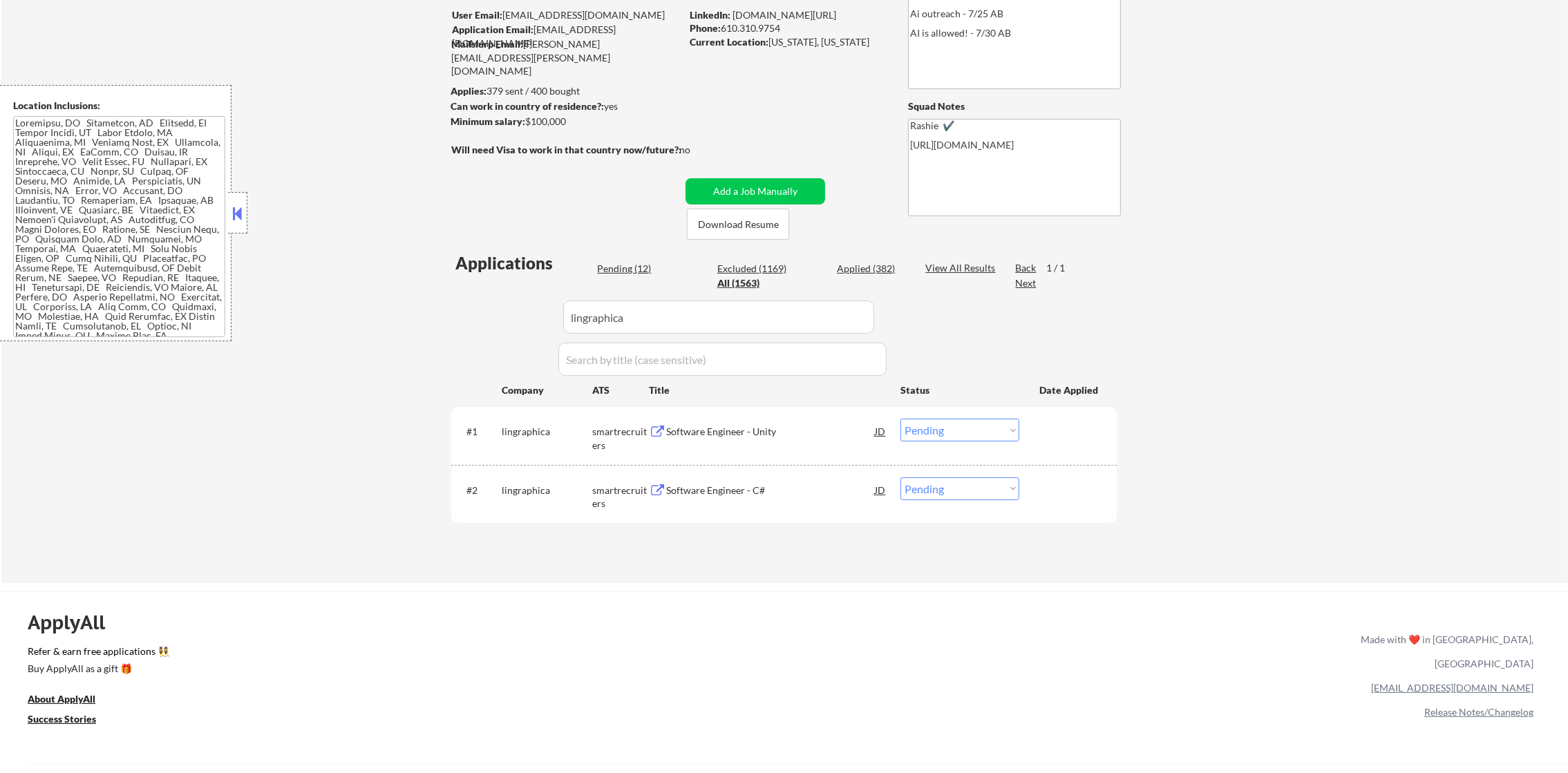
click at [798, 436] on div "Software Engineer - Unity" at bounding box center [770, 432] width 208 height 14
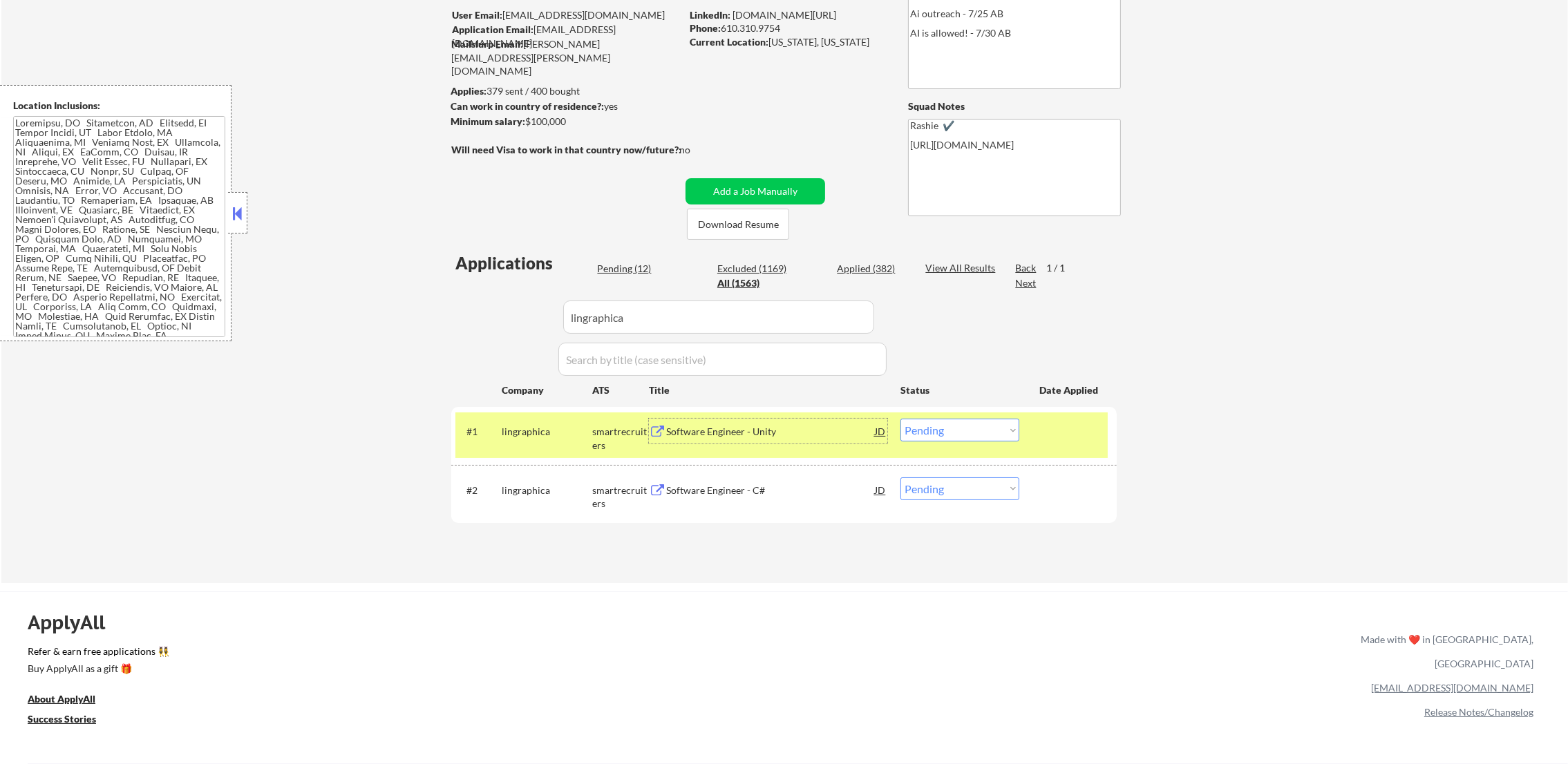
click at [943, 424] on select "Choose an option... Pending Applied Excluded (Questions) Excluded (Expired) Exc…" at bounding box center [960, 430] width 119 height 23
click at [900, 419] on select "Choose an option... Pending Applied Excluded (Questions) Excluded (Expired) Exc…" at bounding box center [960, 430] width 119 height 23
click at [549, 435] on div "lingraphica" at bounding box center [547, 432] width 90 height 14
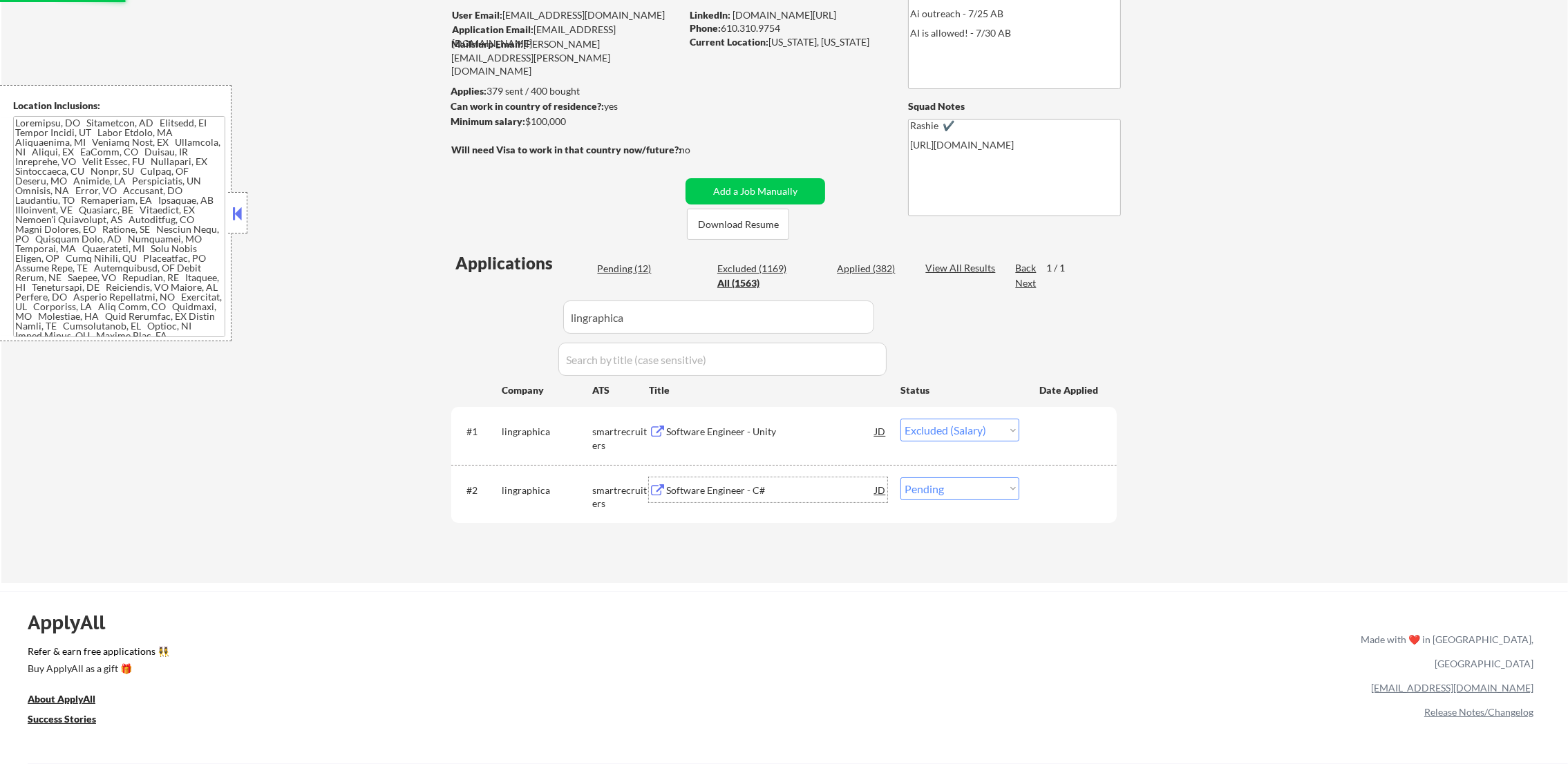
click at [765, 497] on div "Software Engineer - C#" at bounding box center [770, 490] width 208 height 25
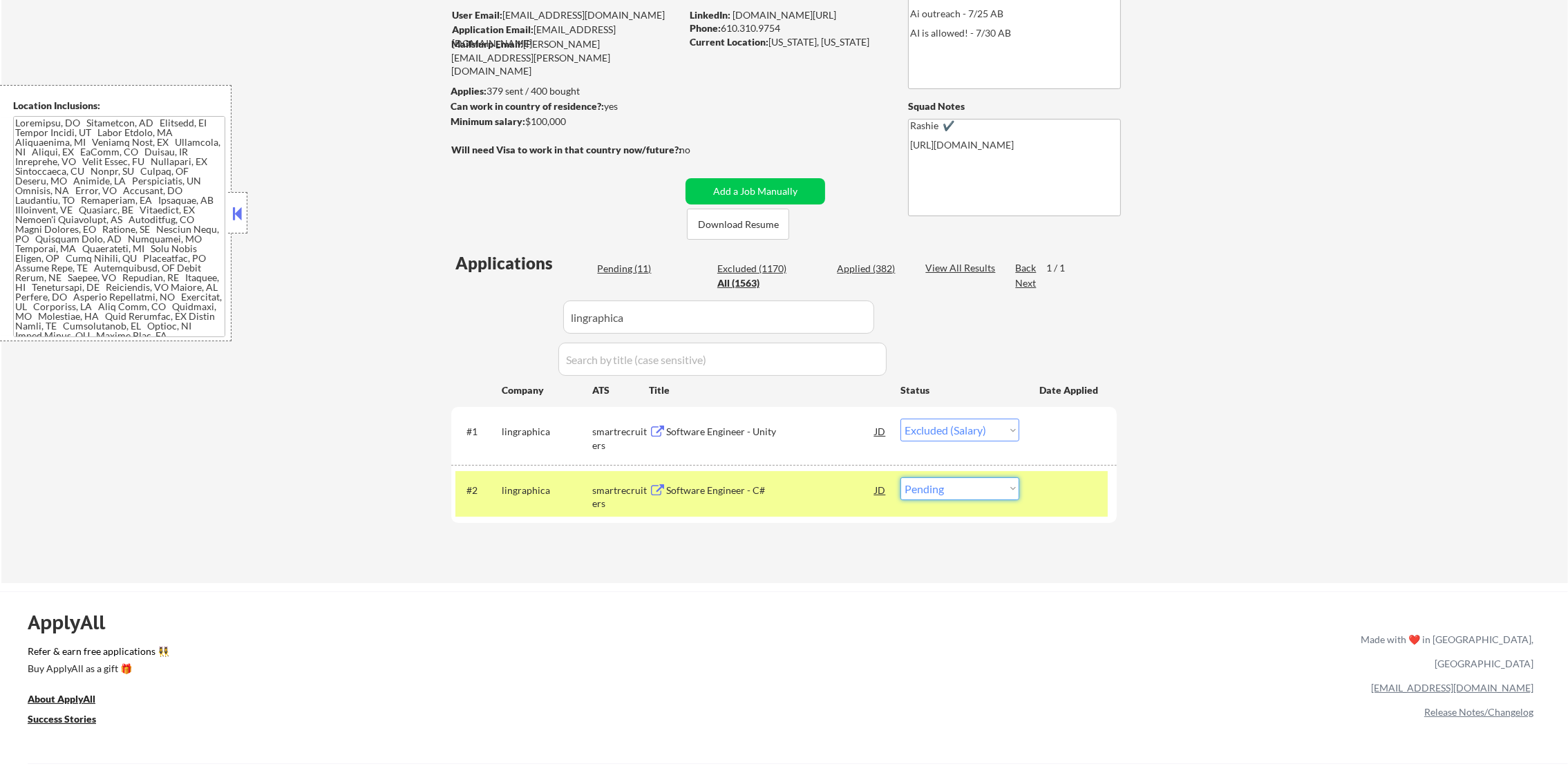
drag, startPoint x: 981, startPoint y: 480, endPoint x: 976, endPoint y: 500, distance: 20.6
click at [977, 492] on select "Choose an option... Pending Applied Excluded (Questions) Excluded (Expired) Exc…" at bounding box center [960, 489] width 119 height 23
click at [900, 477] on select "Choose an option... Pending Applied Excluded (Questions) Excluded (Expired) Exc…" at bounding box center [960, 489] width 119 height 23
click at [554, 505] on div "#2 lingraphica smartrecruiters Software Engineer - C# JD warning_amber Choose a…" at bounding box center [781, 493] width 652 height 46
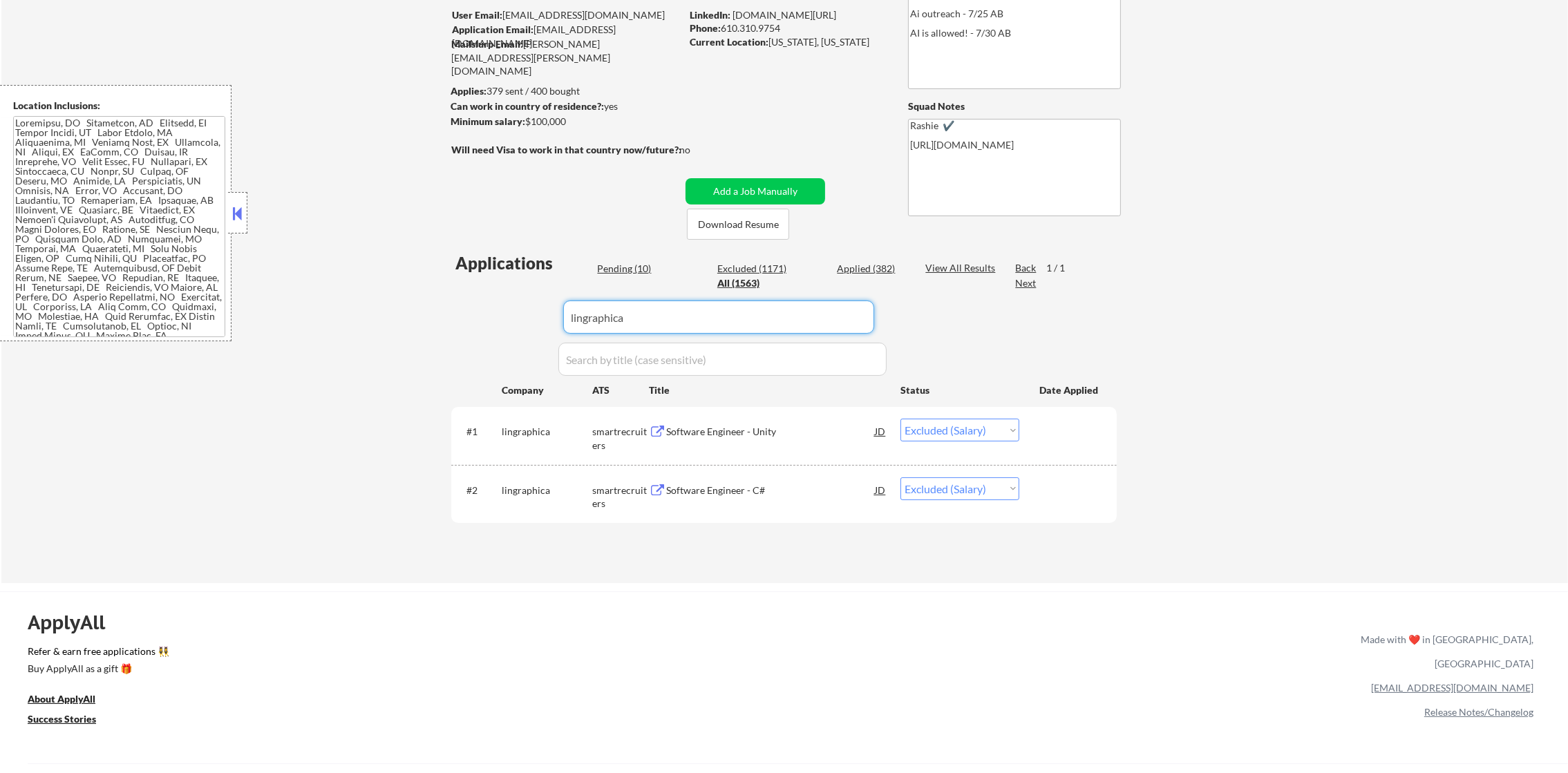
drag, startPoint x: 568, startPoint y: 320, endPoint x: 449, endPoint y: 315, distance: 119.1
click at [450, 315] on div "← Return to /applysquad Mailslurp Inbox Job Search Builder Timothy Sidie User E…" at bounding box center [784, 249] width 689 height 646
paste input "skyflow"
click at [447, 315] on div "← Return to /applysquad Mailslurp Inbox Job Search Builder Timothy Sidie User E…" at bounding box center [784, 249] width 689 height 646
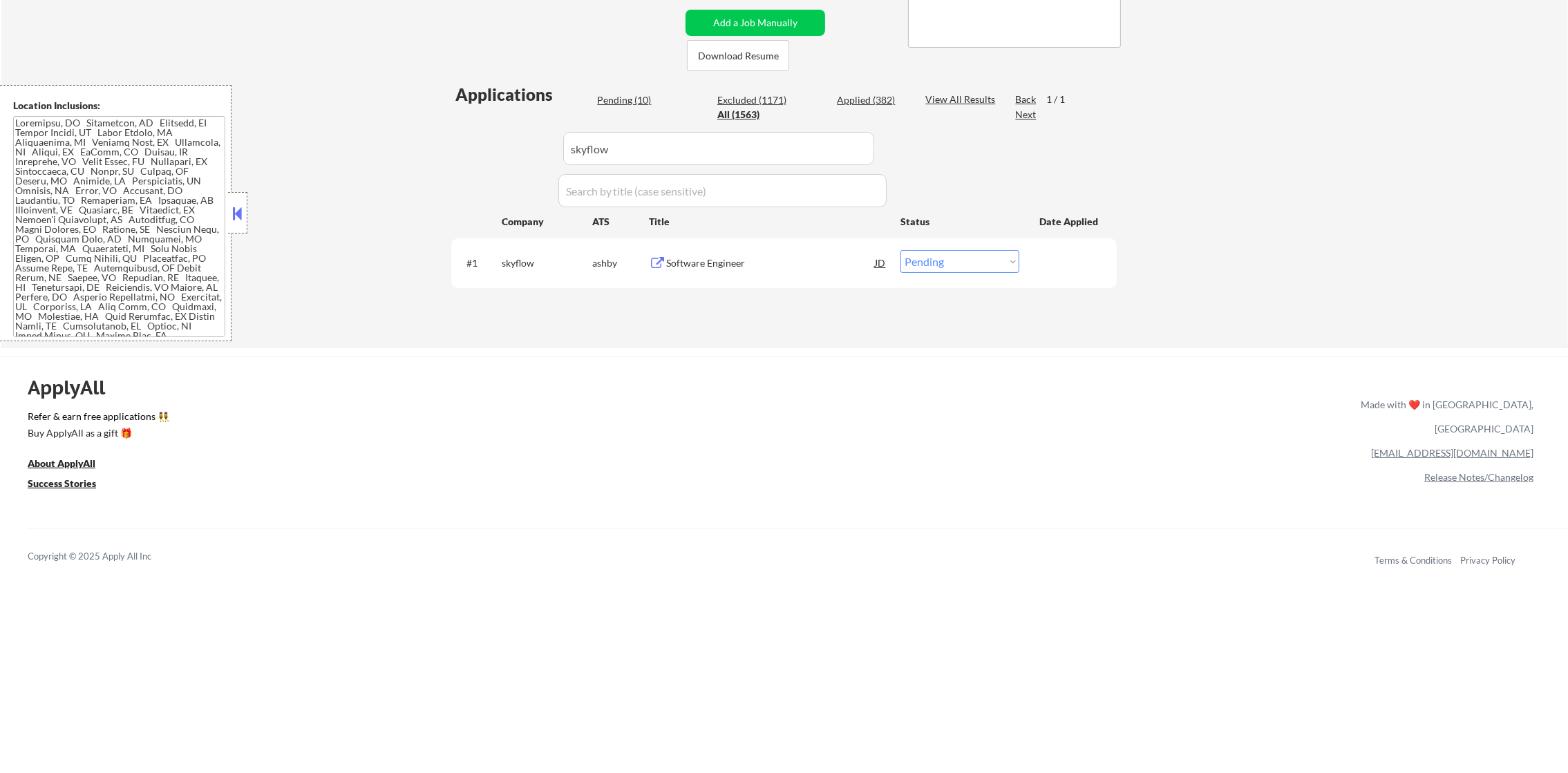
scroll to position [302, 0]
click at [798, 244] on div "#1 skyflow ashby Software Engineer JD warning_amber Choose an option... Pending…" at bounding box center [781, 259] width 652 height 37
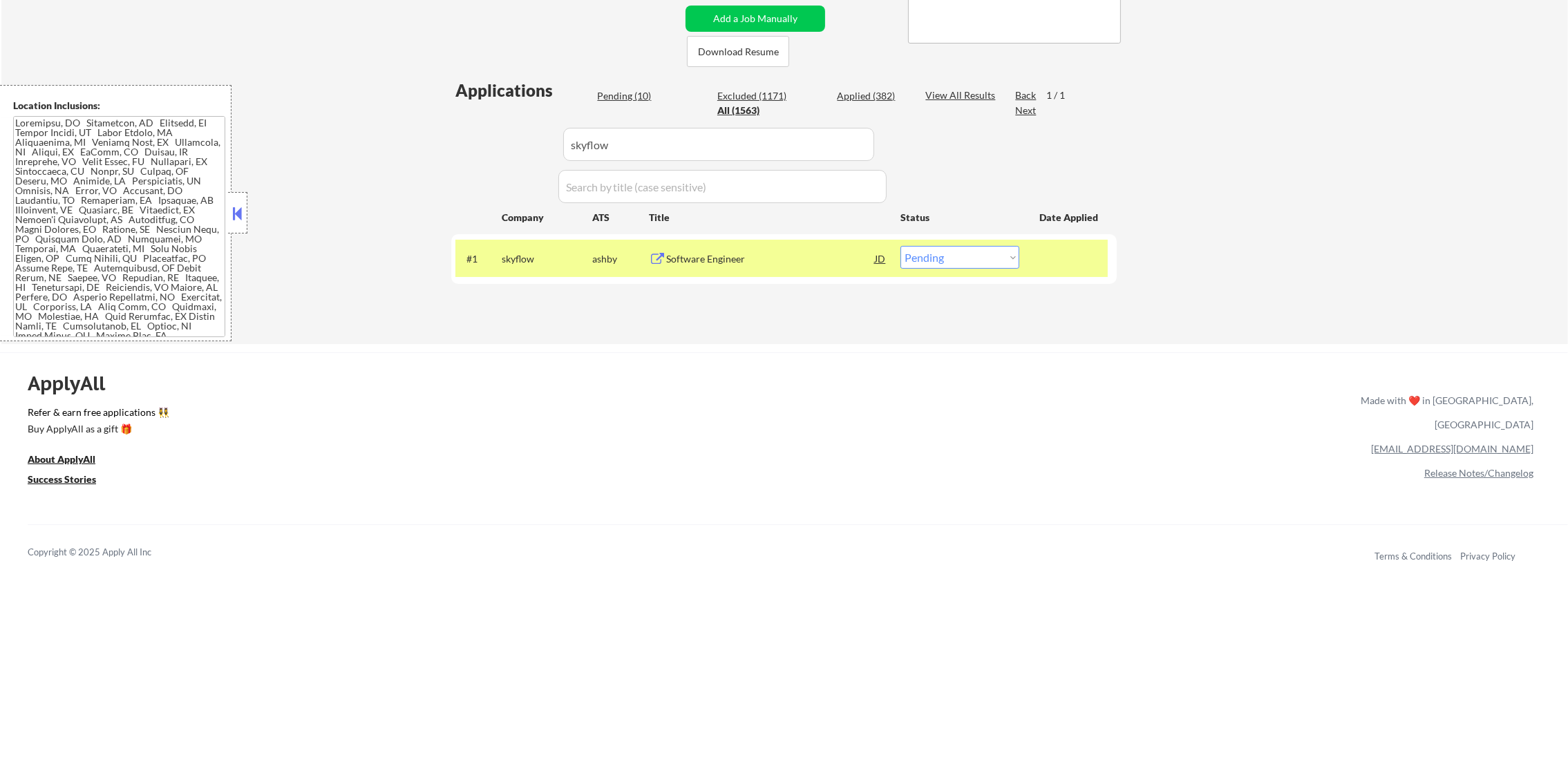
click at [741, 243] on div "#1 skyflow ashby Software Engineer JD warning_amber Choose an option... Pending…" at bounding box center [781, 259] width 652 height 37
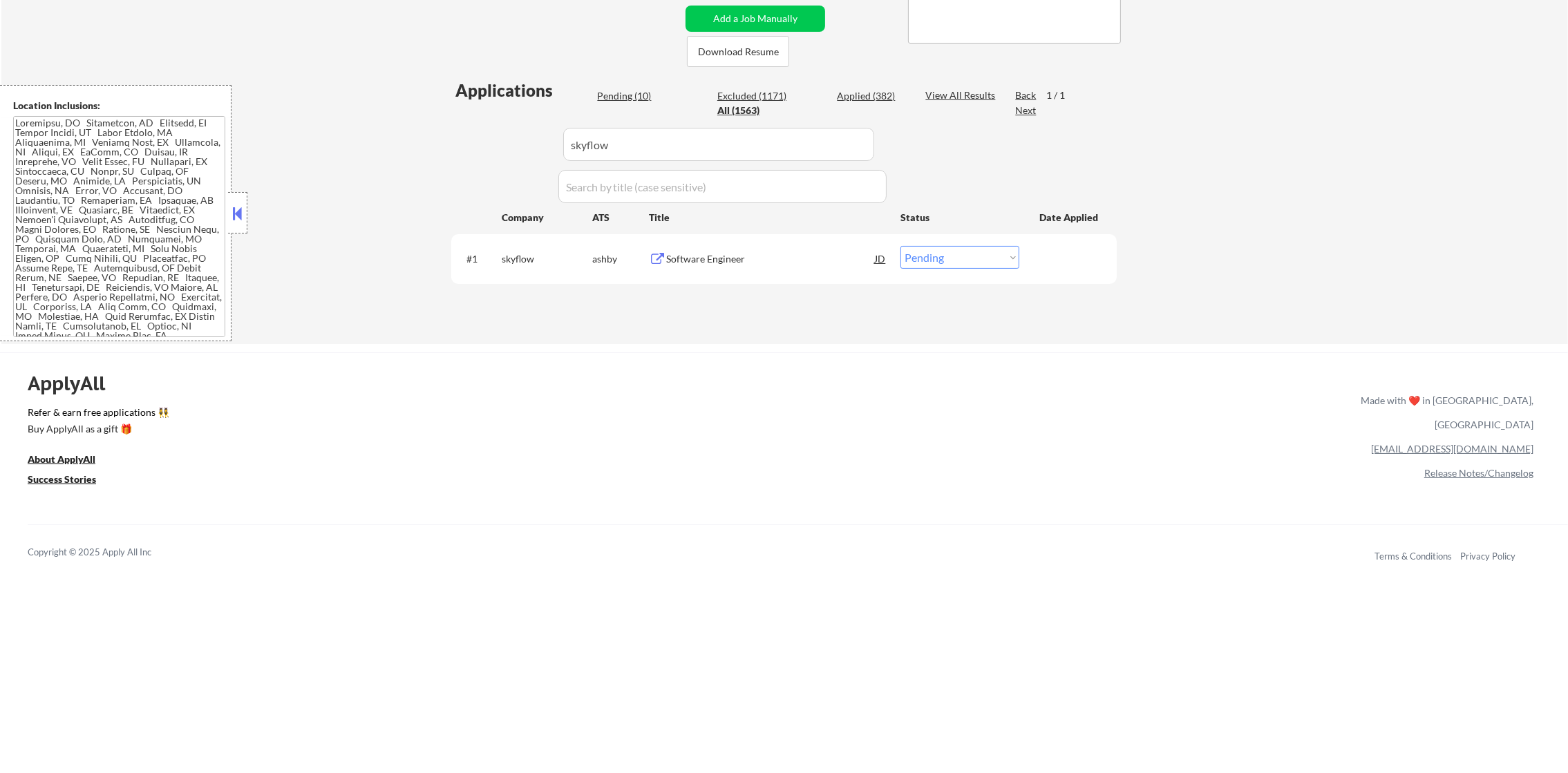
click at [712, 265] on div "Software Engineer" at bounding box center [770, 259] width 208 height 14
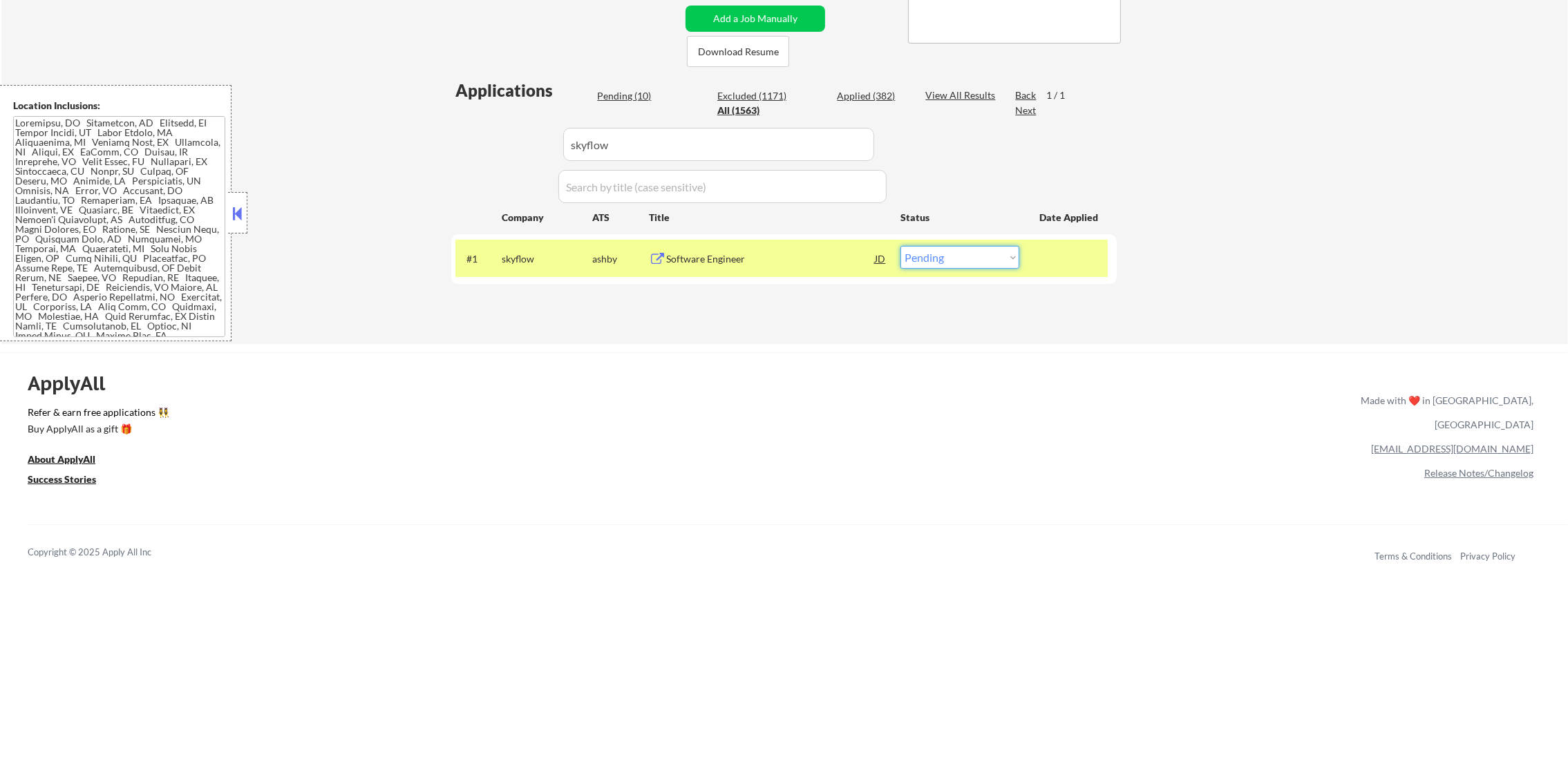
drag, startPoint x: 970, startPoint y: 256, endPoint x: 967, endPoint y: 266, distance: 10.4
click at [967, 257] on select "Choose an option... Pending Applied Excluded (Questions) Excluded (Expired) Exc…" at bounding box center [960, 258] width 119 height 23
click at [900, 246] on select "Choose an option... Pending Applied Excluded (Questions) Excluded (Expired) Exc…" at bounding box center [960, 258] width 119 height 23
click at [517, 254] on div "skyflow" at bounding box center [547, 259] width 90 height 14
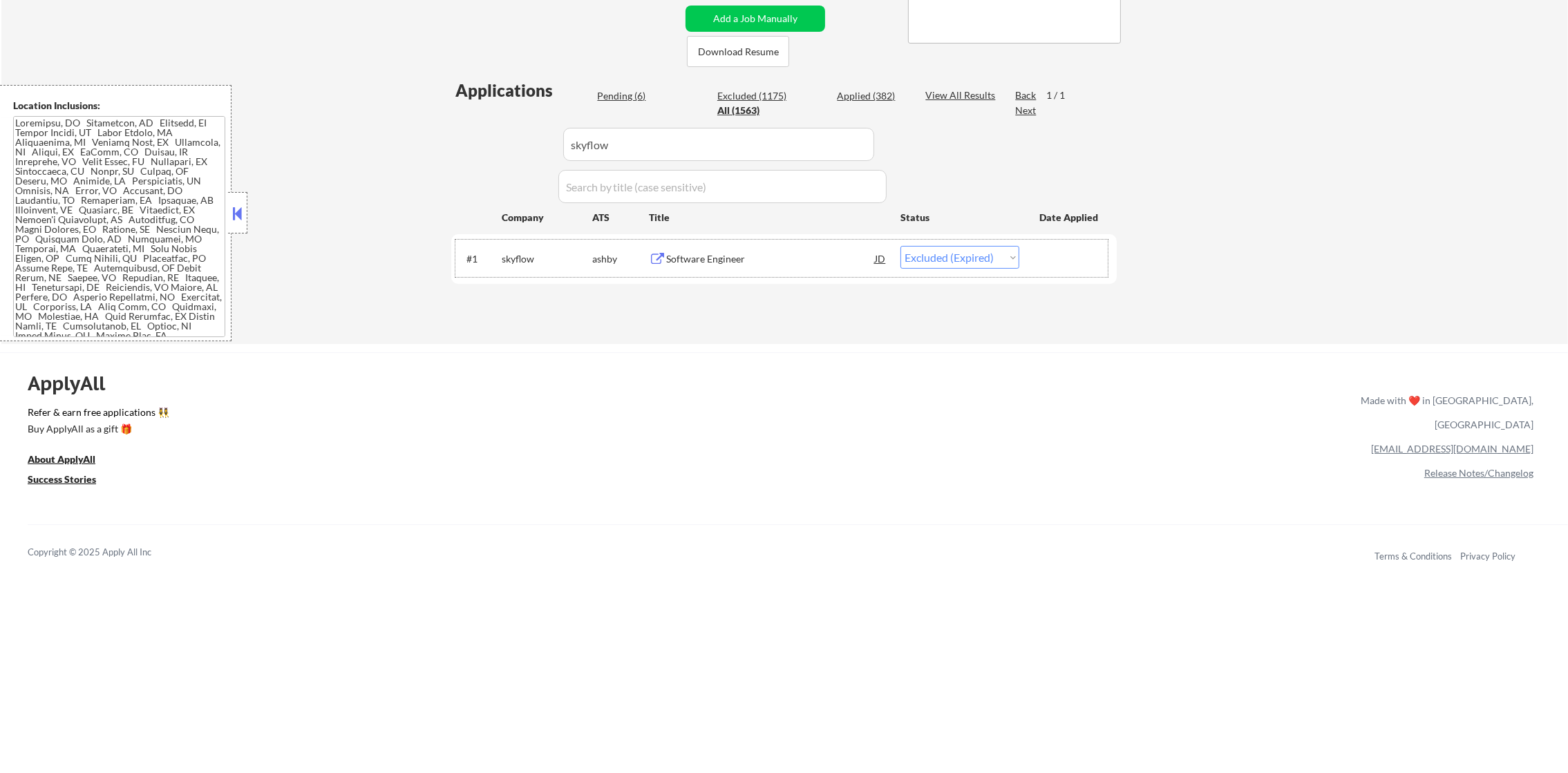
drag, startPoint x: 622, startPoint y: 145, endPoint x: 483, endPoint y: 158, distance: 139.6
click at [493, 158] on div "Applications Pending (6) Excluded (1175) Applied (382) All (1563) View All Resu…" at bounding box center [784, 198] width 665 height 239
paste input "freddiemac.wd5.external"
click at [476, 158] on div "Applications Pending (6) Excluded (1175) Applied (382) All (1563) View All Resu…" at bounding box center [784, 198] width 665 height 239
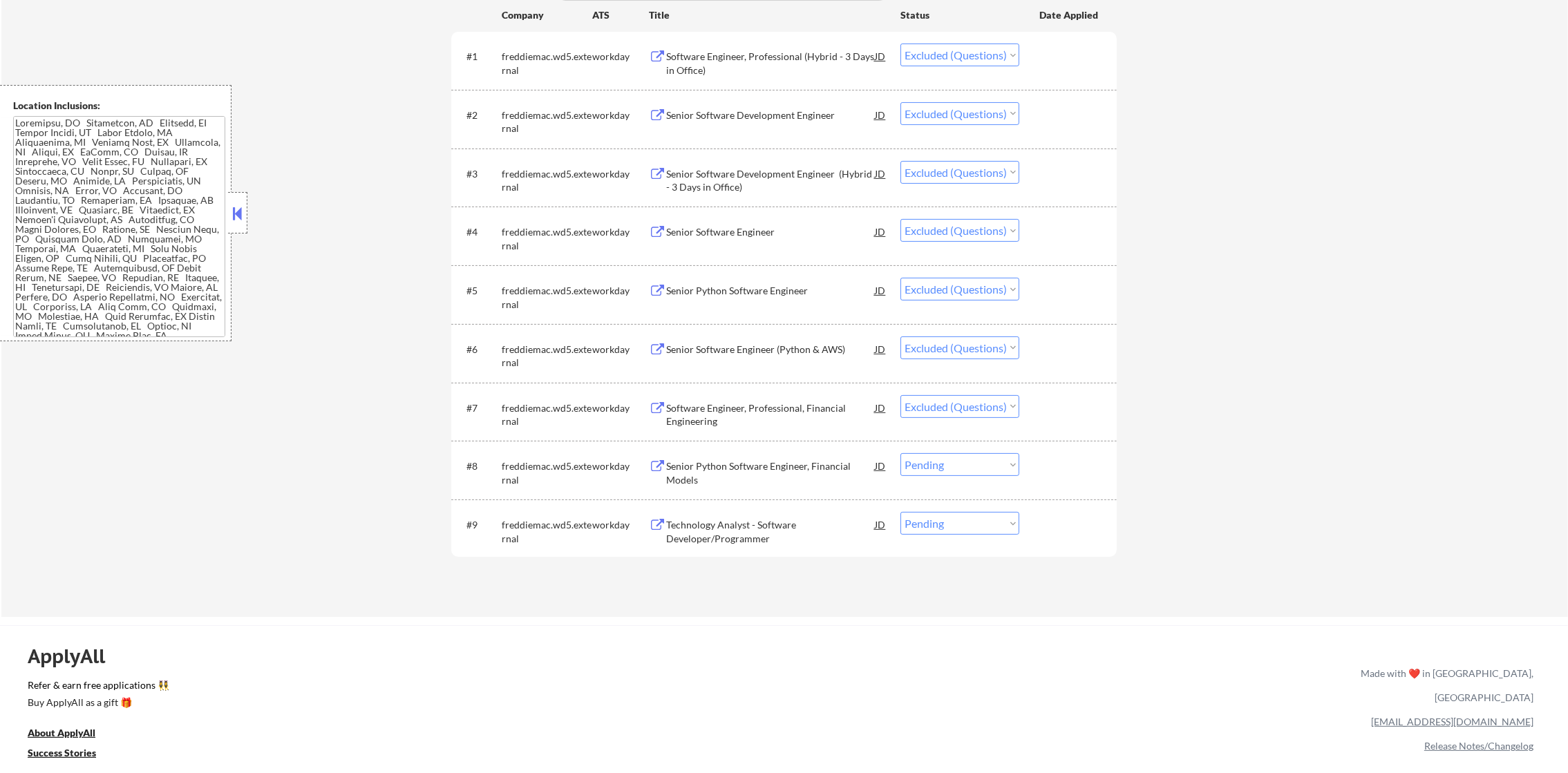
scroll to position [510, 0]
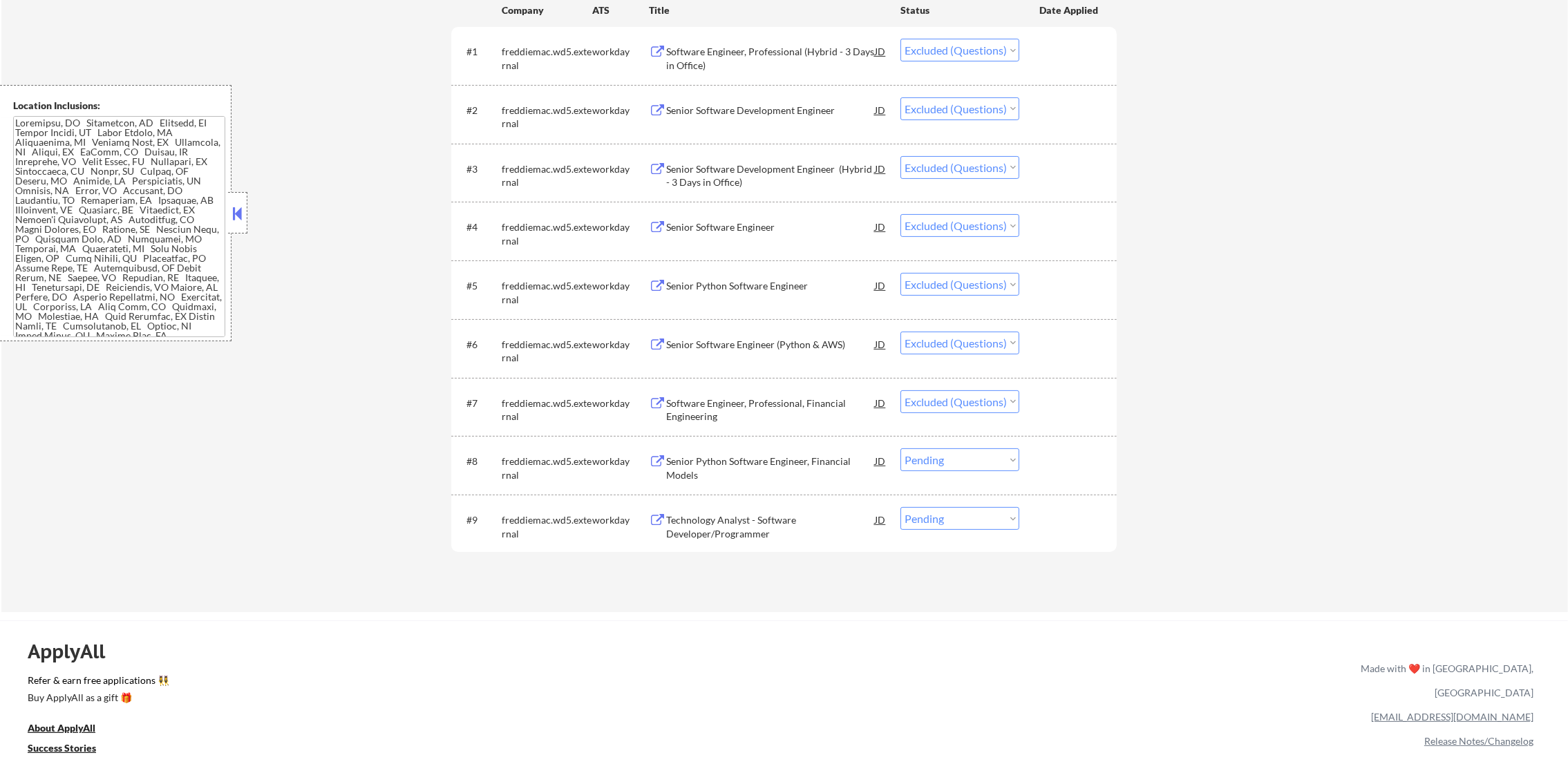
click at [940, 469] on select "Choose an option... Pending Applied Excluded (Questions) Excluded (Expired) Exc…" at bounding box center [960, 460] width 119 height 23
click at [900, 449] on select "Choose an option... Pending Applied Excluded (Questions) Excluded (Expired) Exc…" at bounding box center [960, 460] width 119 height 23
click at [960, 515] on select "Choose an option... Pending Applied Excluded (Questions) Excluded (Expired) Exc…" at bounding box center [960, 519] width 119 height 23
click at [900, 507] on select "Choose an option... Pending Applied Excluded (Questions) Excluded (Expired) Exc…" at bounding box center [960, 519] width 119 height 23
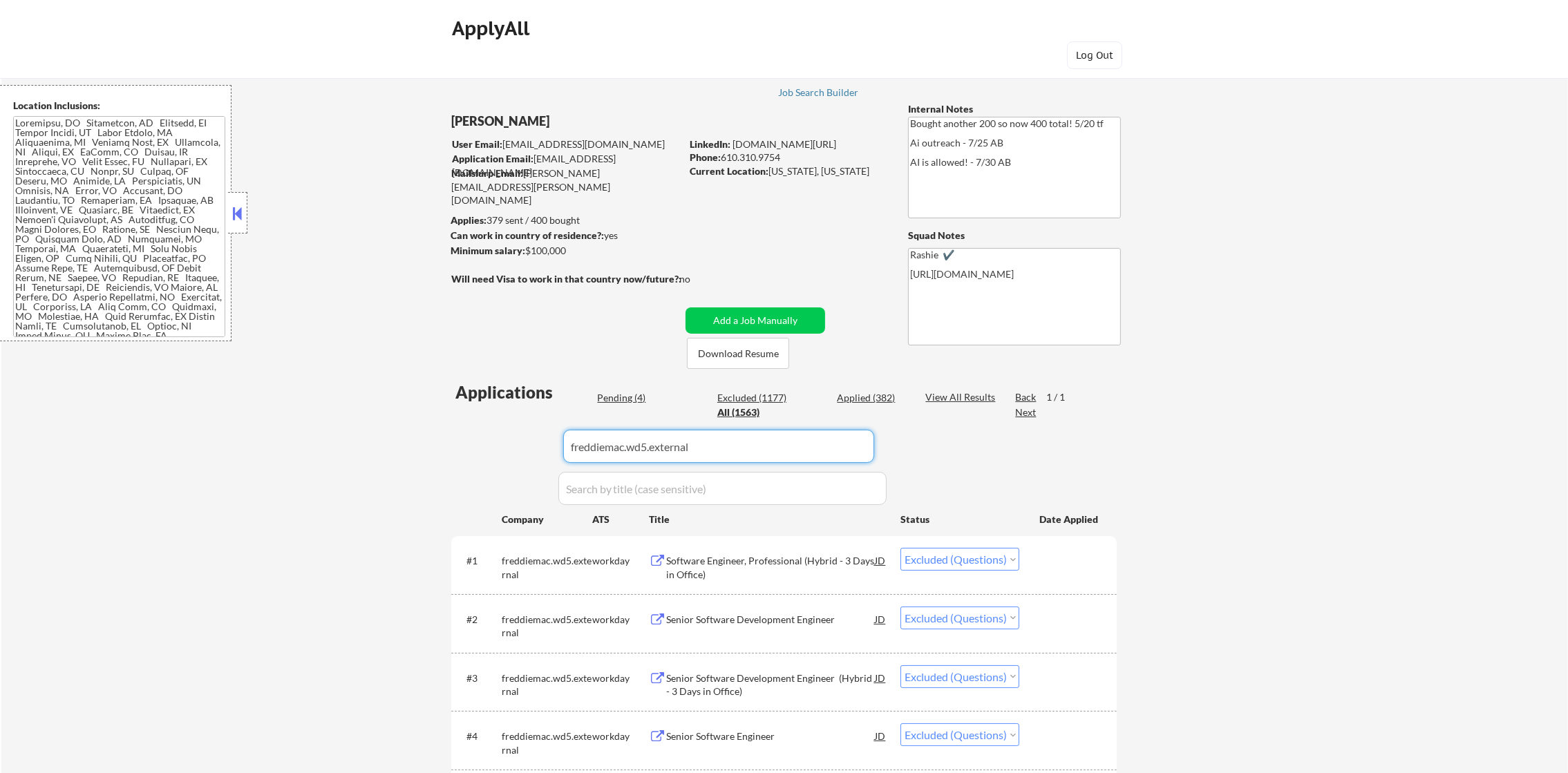
drag, startPoint x: 719, startPoint y: 449, endPoint x: 506, endPoint y: 457, distance: 213.2
click at [520, 459] on div "Applications Pending (4) Excluded (1177) Applied (382) All (1563) View All Resu…" at bounding box center [784, 737] width 665 height 714
paste input "exactsciences.wd1.exact_sciences"
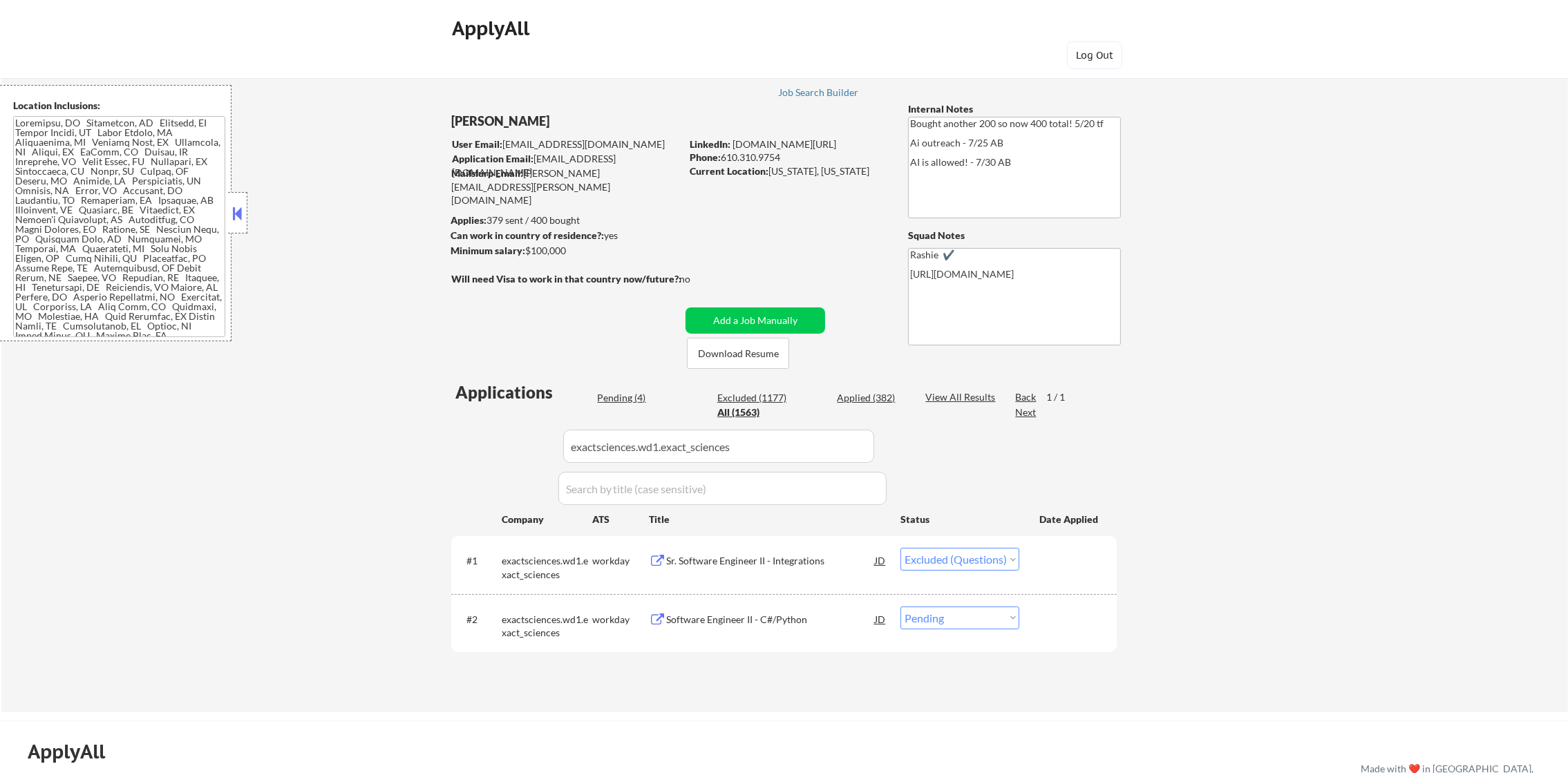
click at [452, 457] on div "Applications Pending (4) Excluded (1177) Applied (382) All (1563) View All Resu…" at bounding box center [784, 534] width 665 height 306
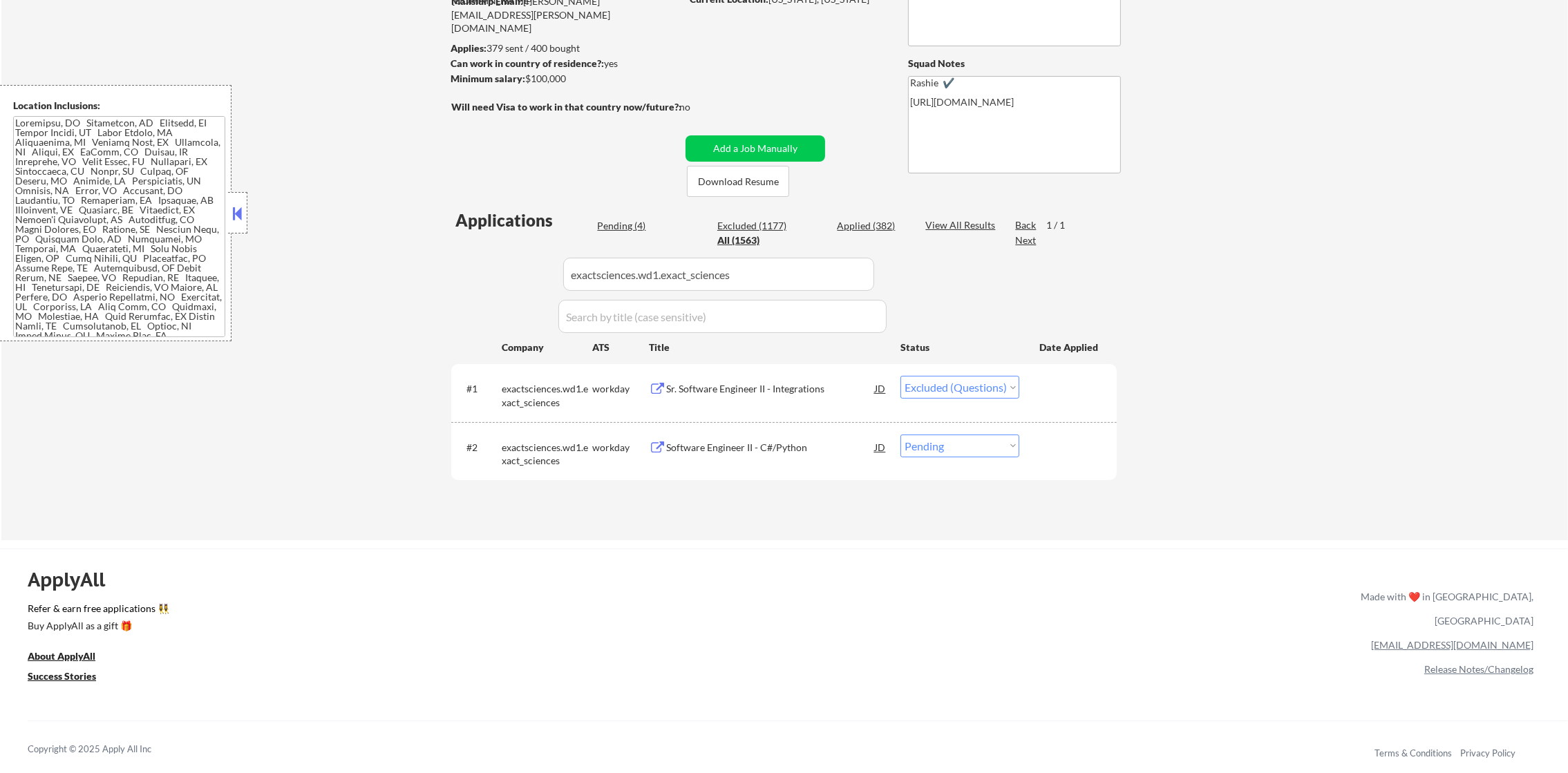
scroll to position [242, 0]
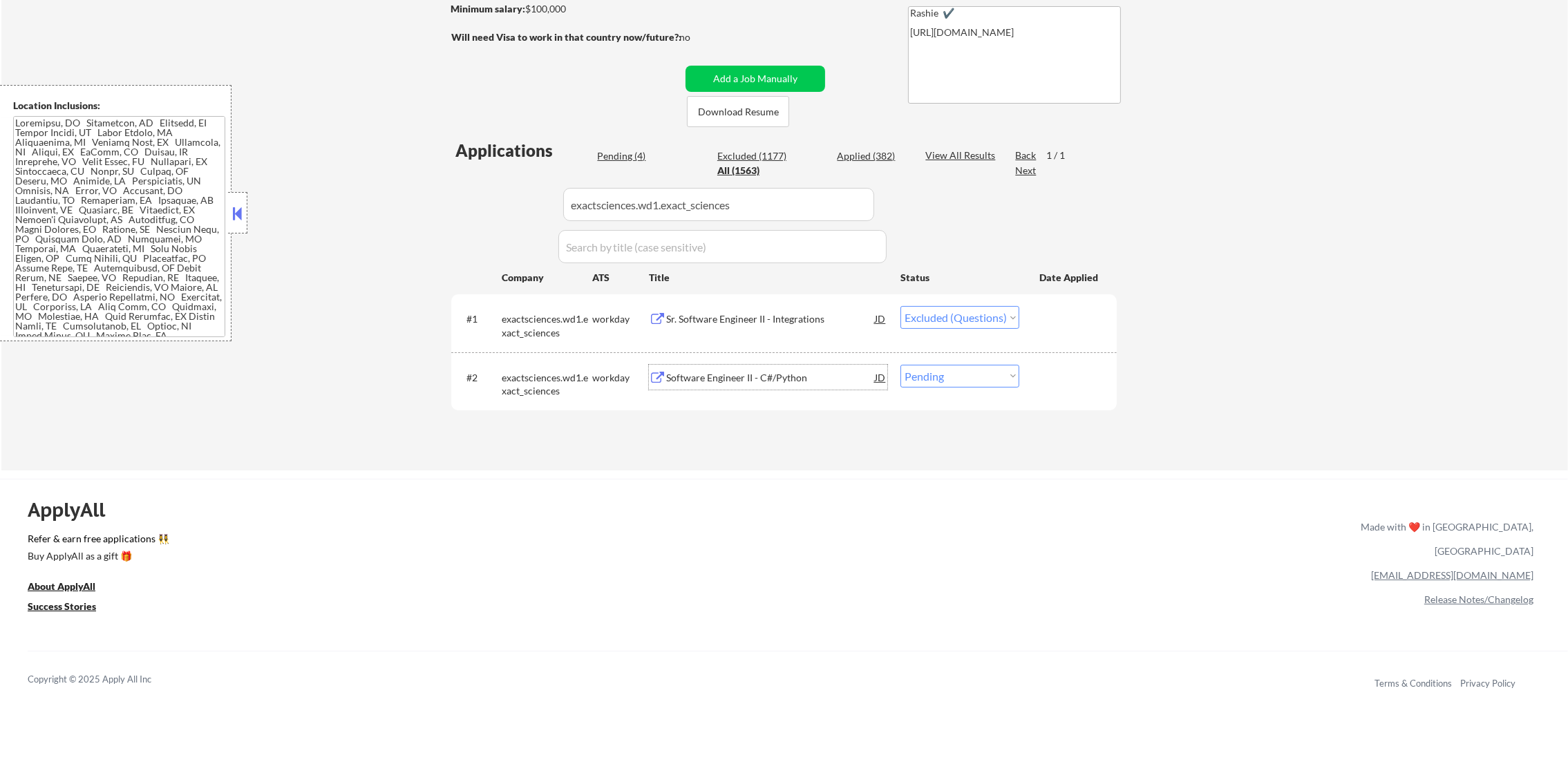
click at [713, 372] on div "Software Engineer II - C#/Python" at bounding box center [770, 378] width 208 height 14
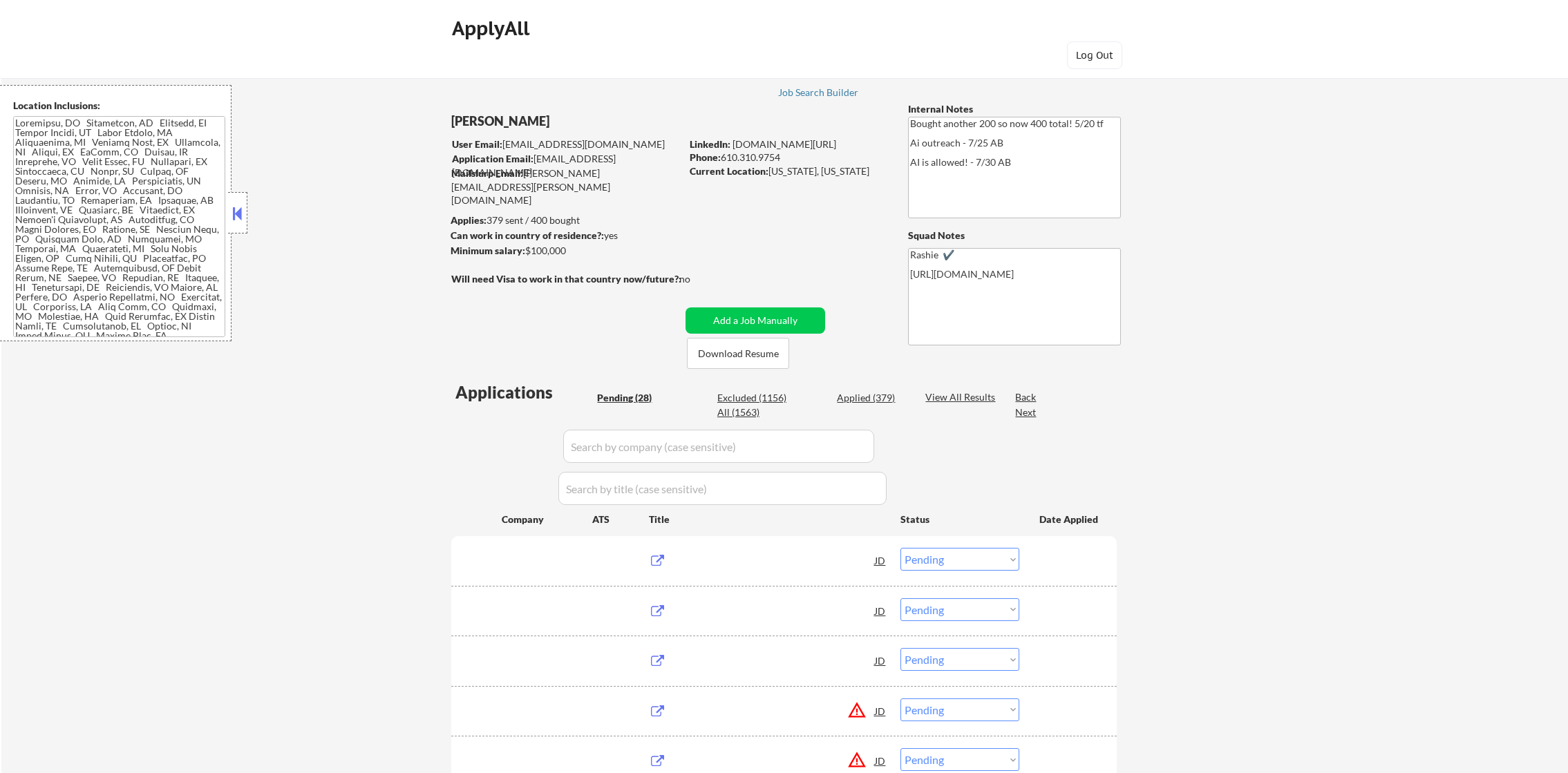
select select ""pending""
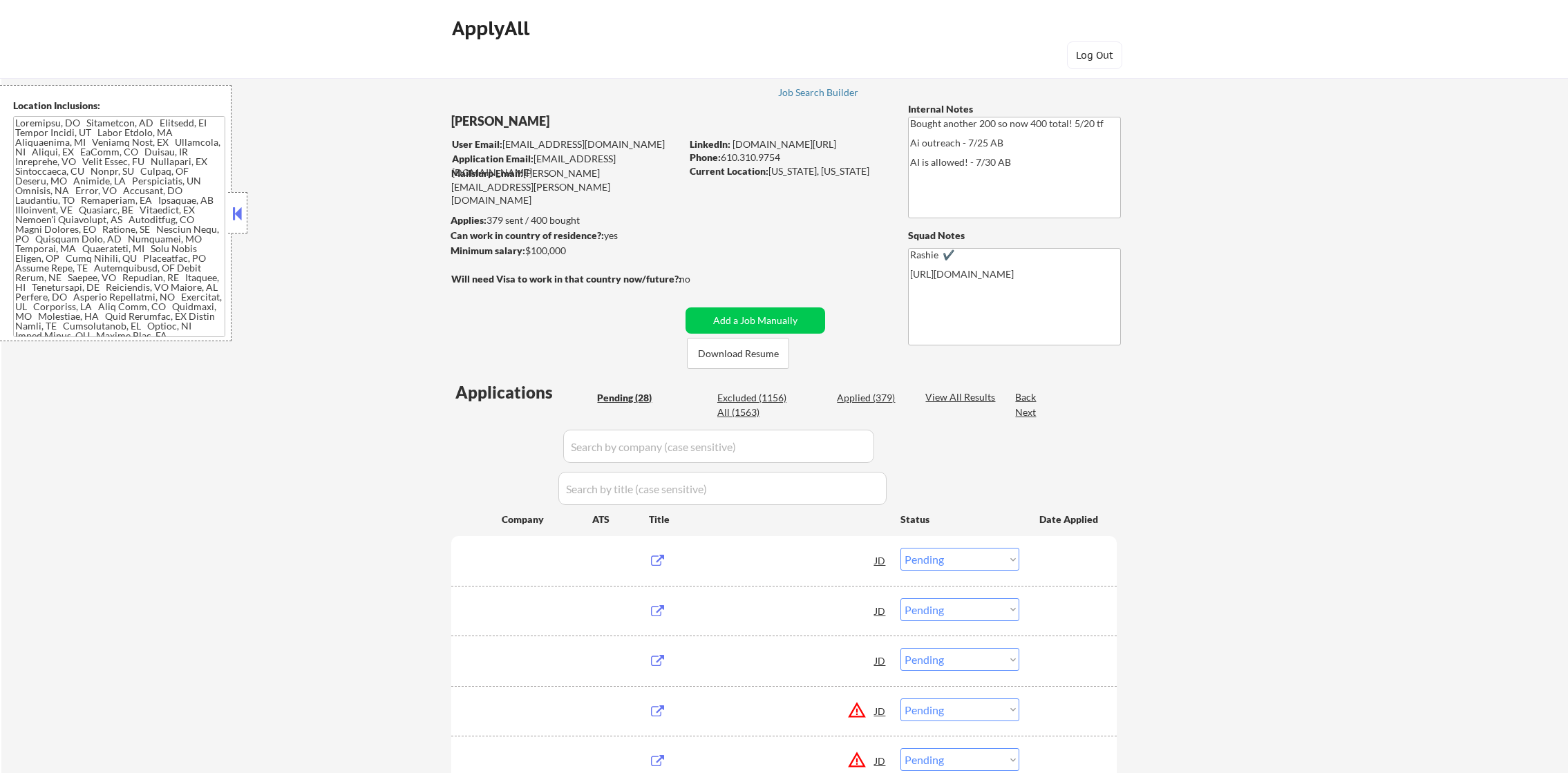
select select ""pending""
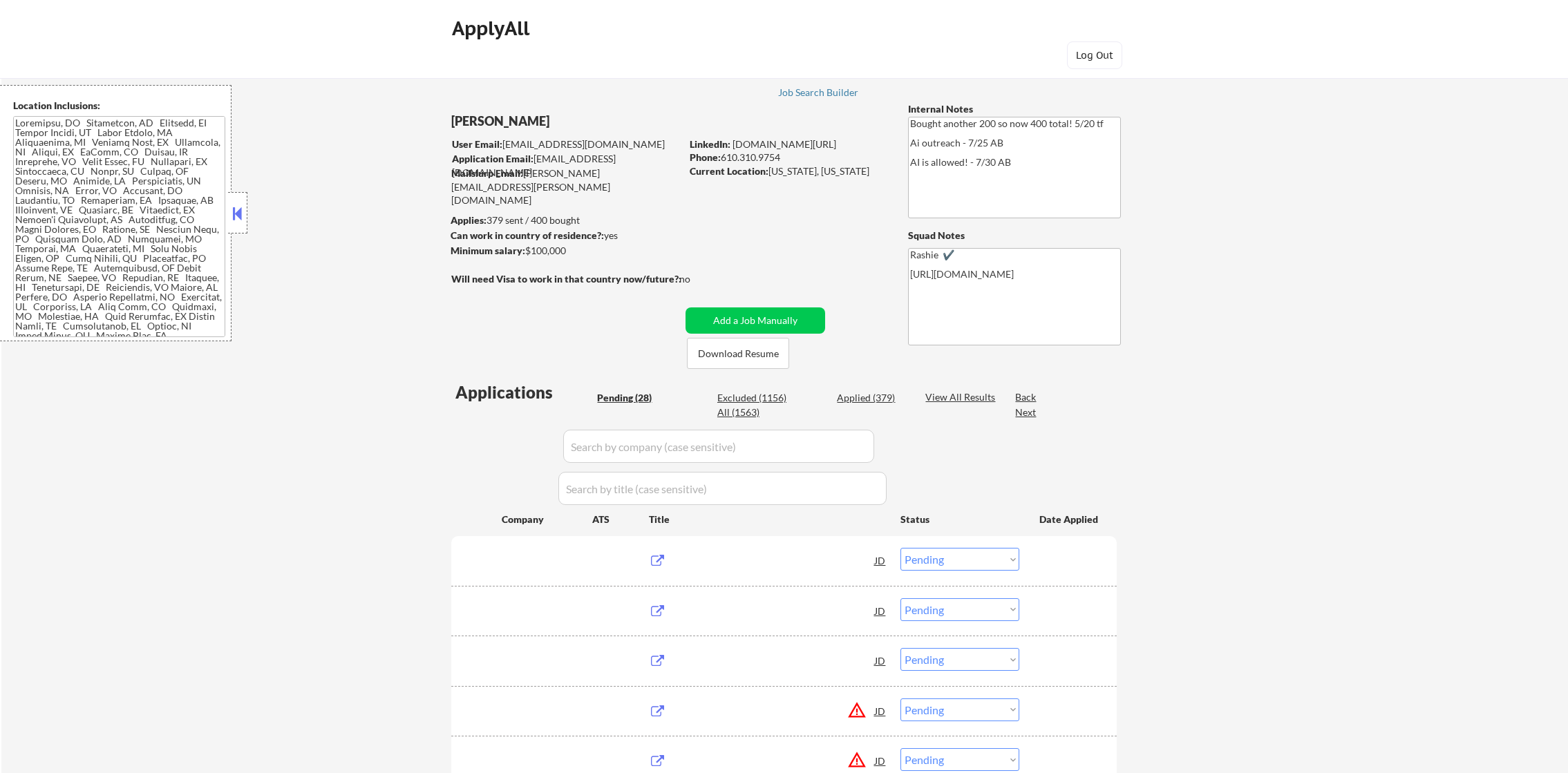
select select ""pending""
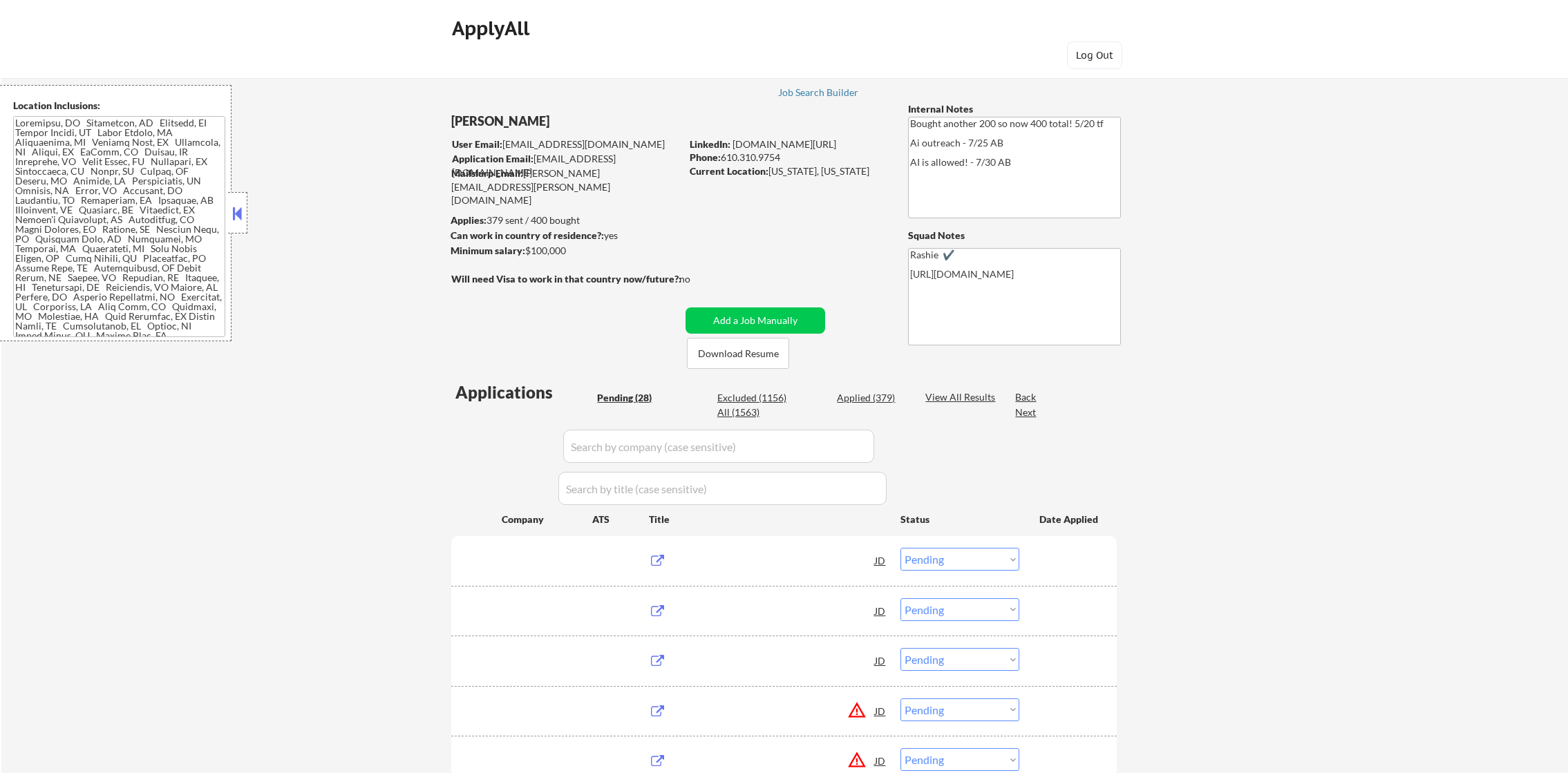
select select ""pending""
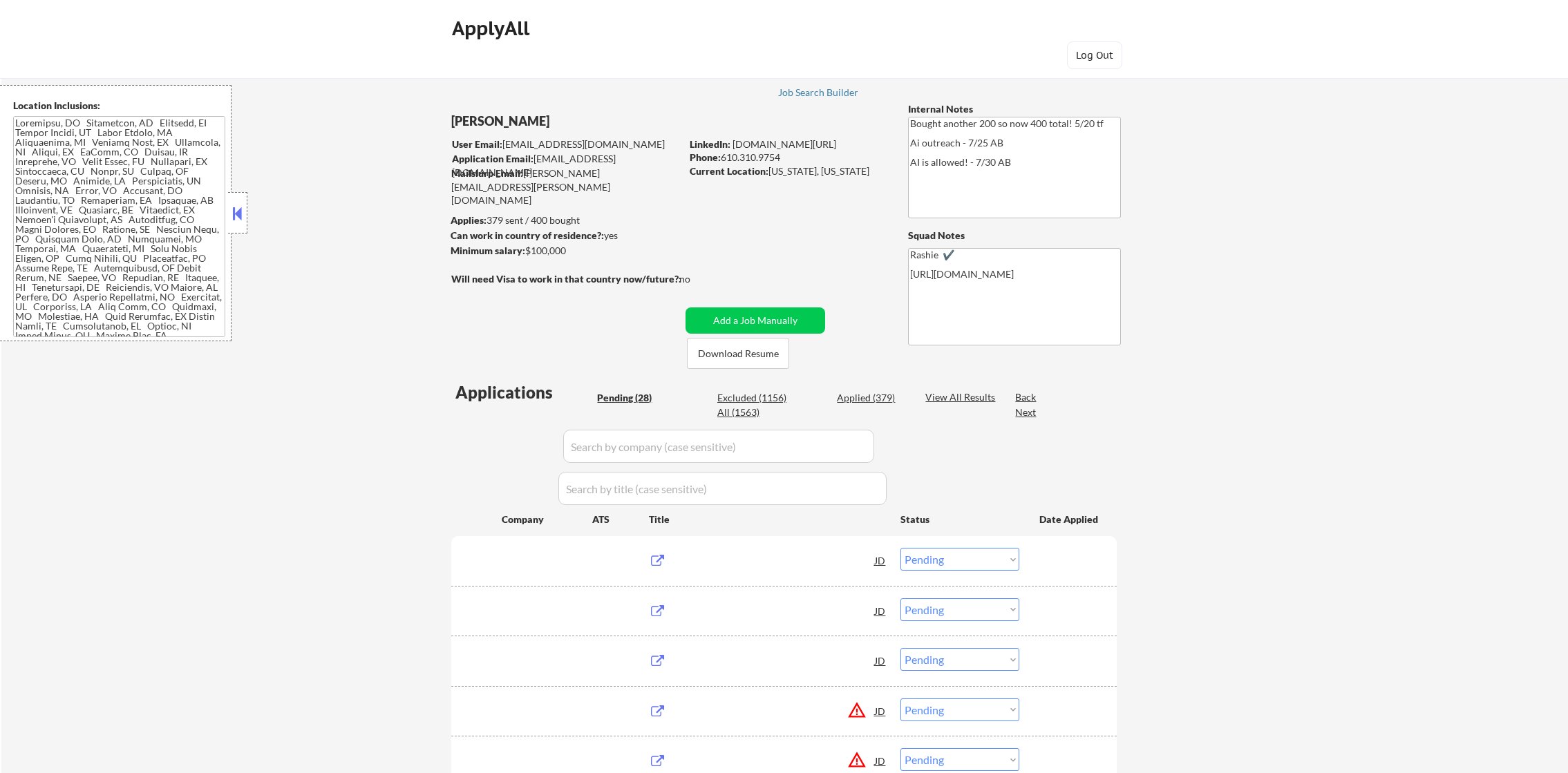
select select ""pending""
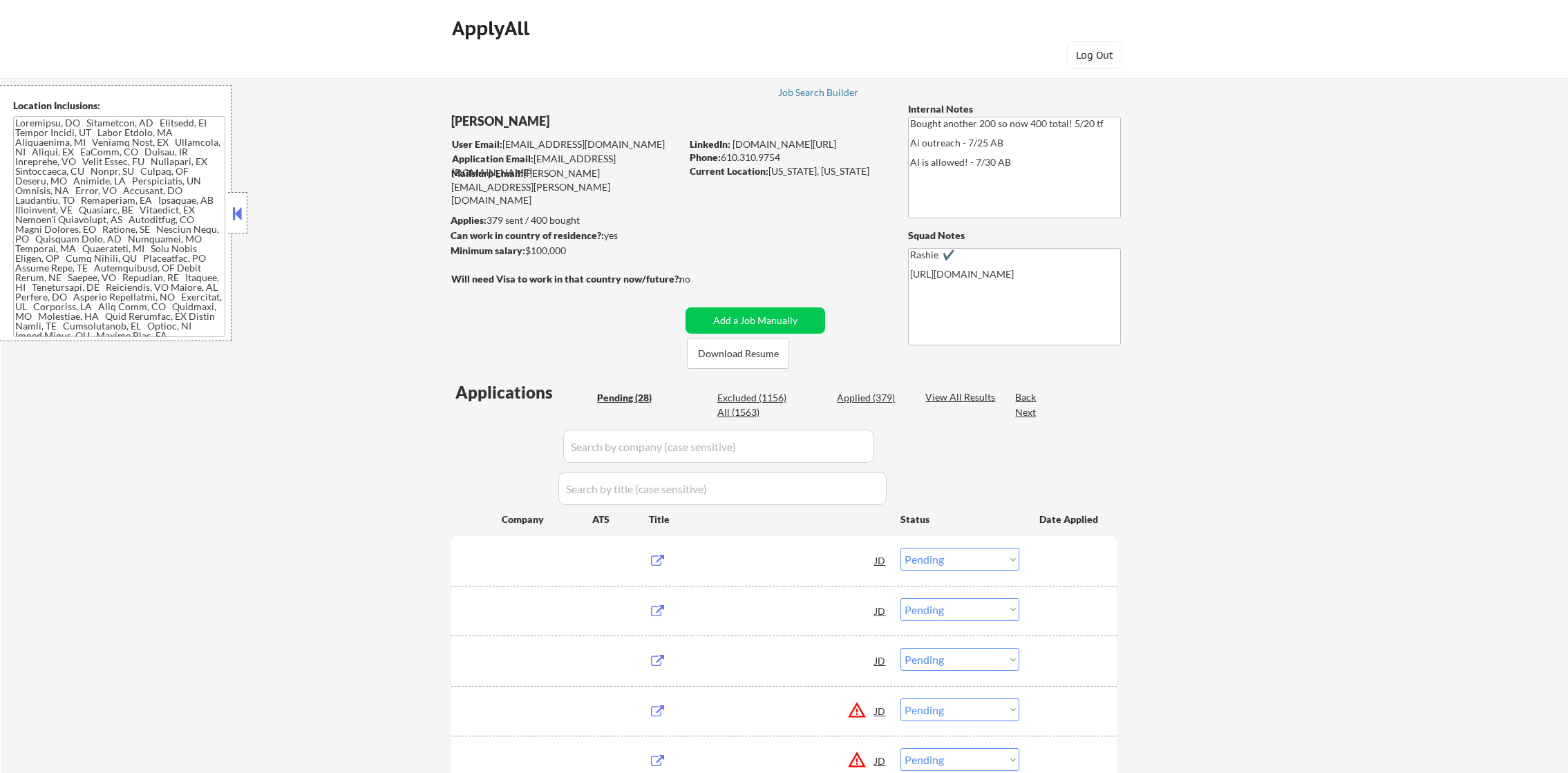
select select ""pending""
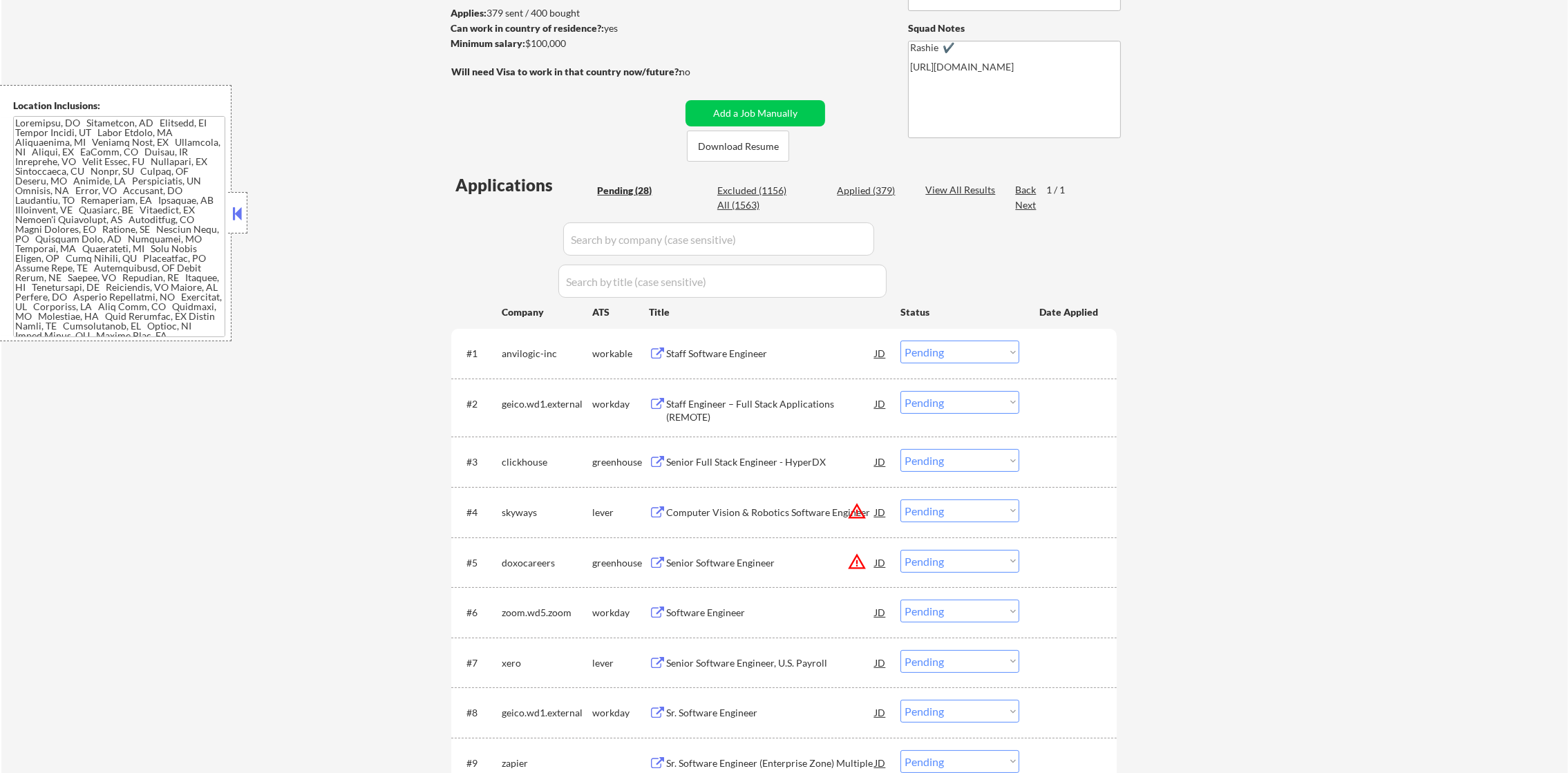
scroll to position [207, 0]
click at [523, 360] on div "anvilogic-inc" at bounding box center [547, 354] width 90 height 14
copy div "anvilogic-inc"
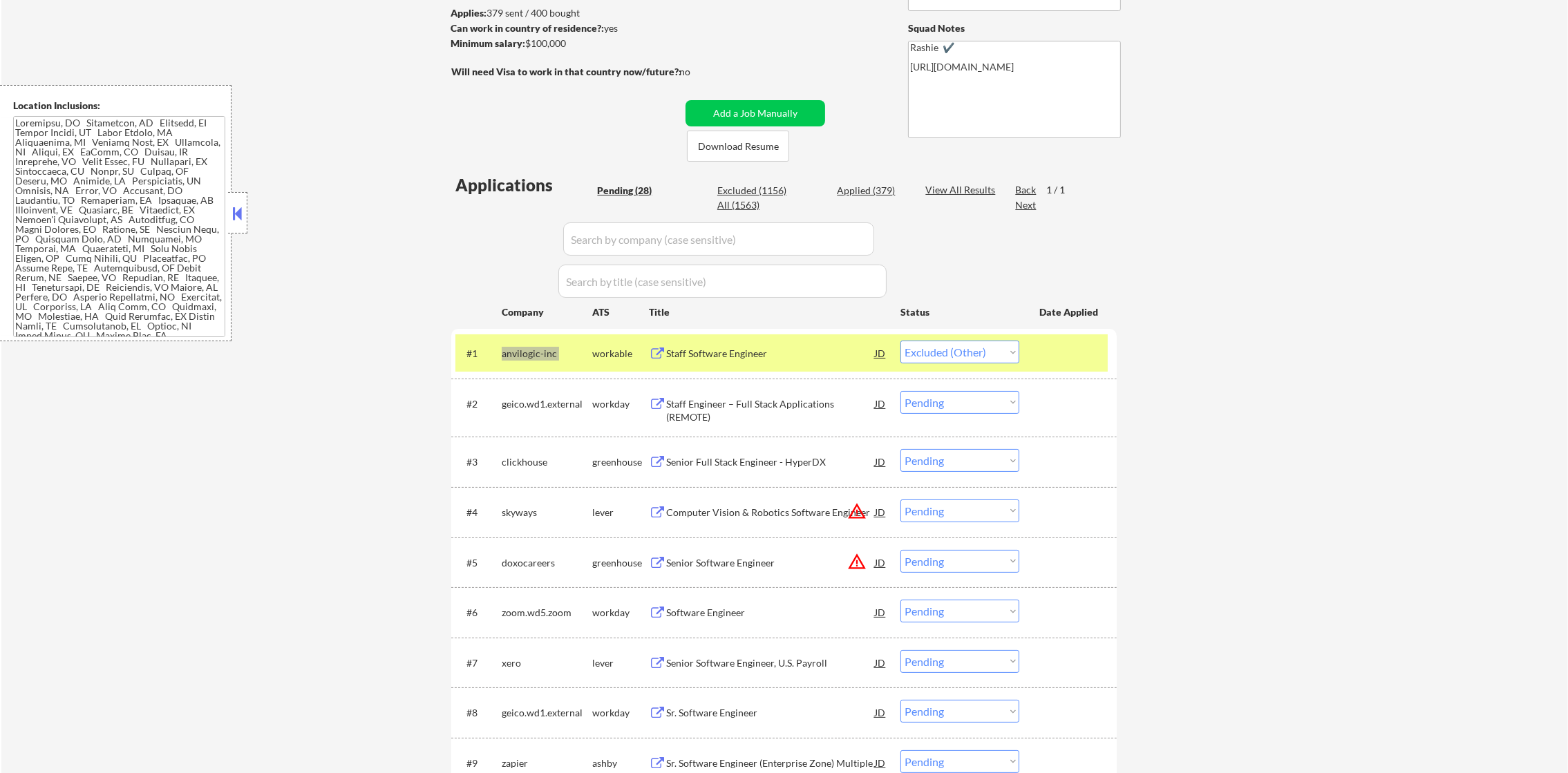
select select ""pending""
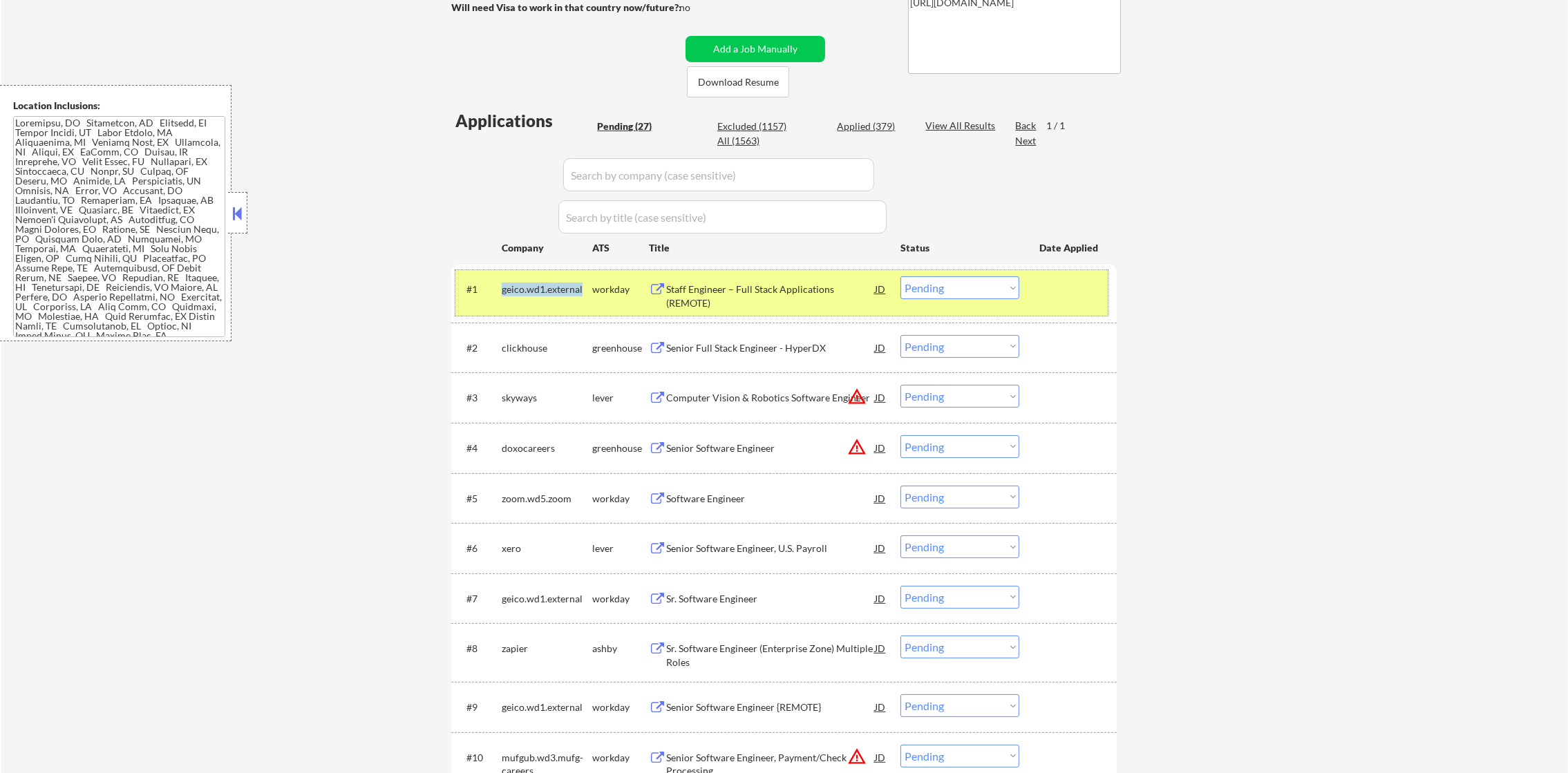
scroll to position [276, 0]
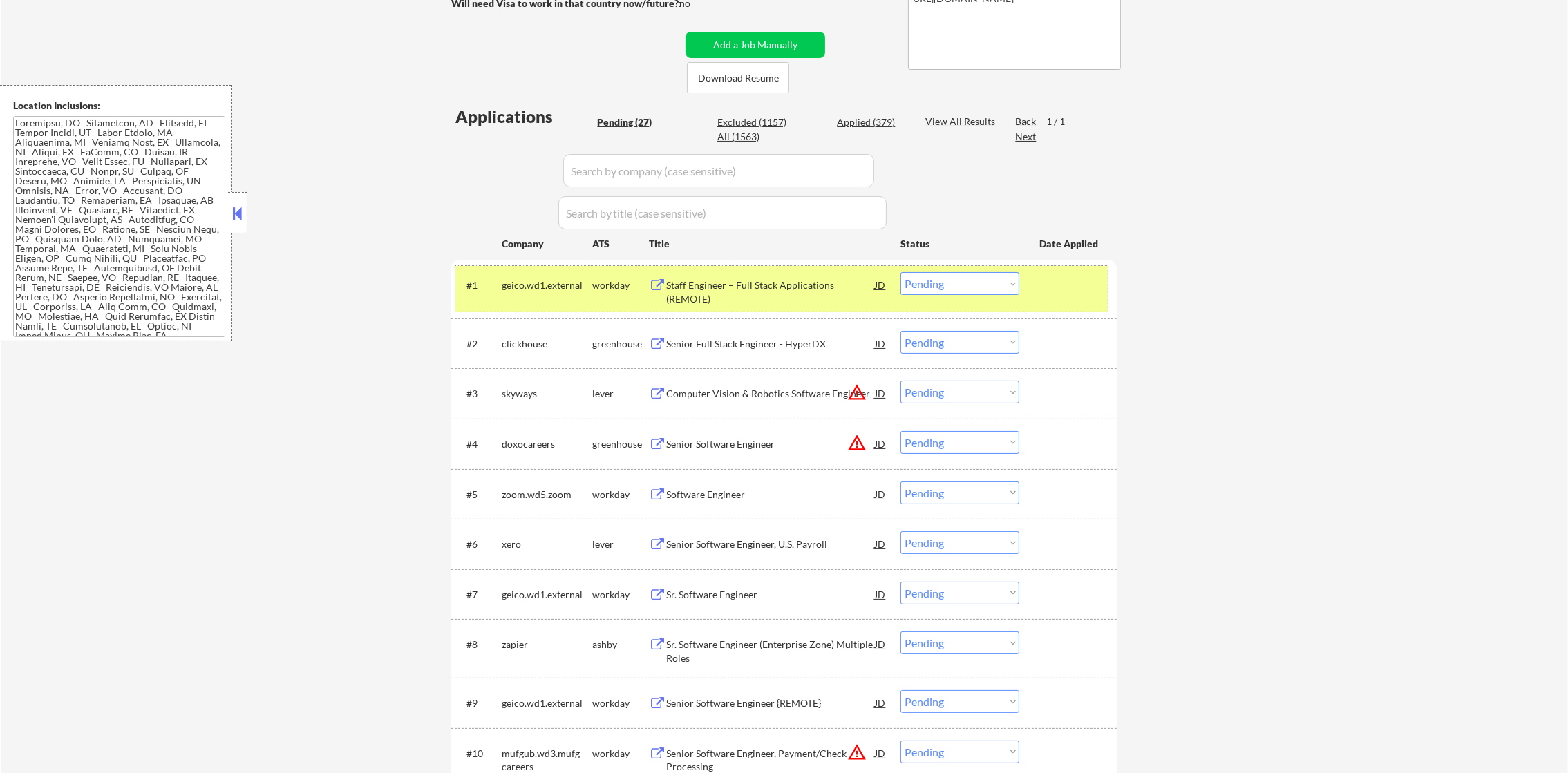
click at [541, 314] on div "#1 geico.wd1.external workday Staff Engineer – Full Stack Applications (REMOTE)…" at bounding box center [784, 289] width 665 height 58
click at [547, 301] on div "#1 geico.wd1.external workday Staff Engineer – Full Stack Applications (REMOTE)…" at bounding box center [781, 289] width 652 height 46
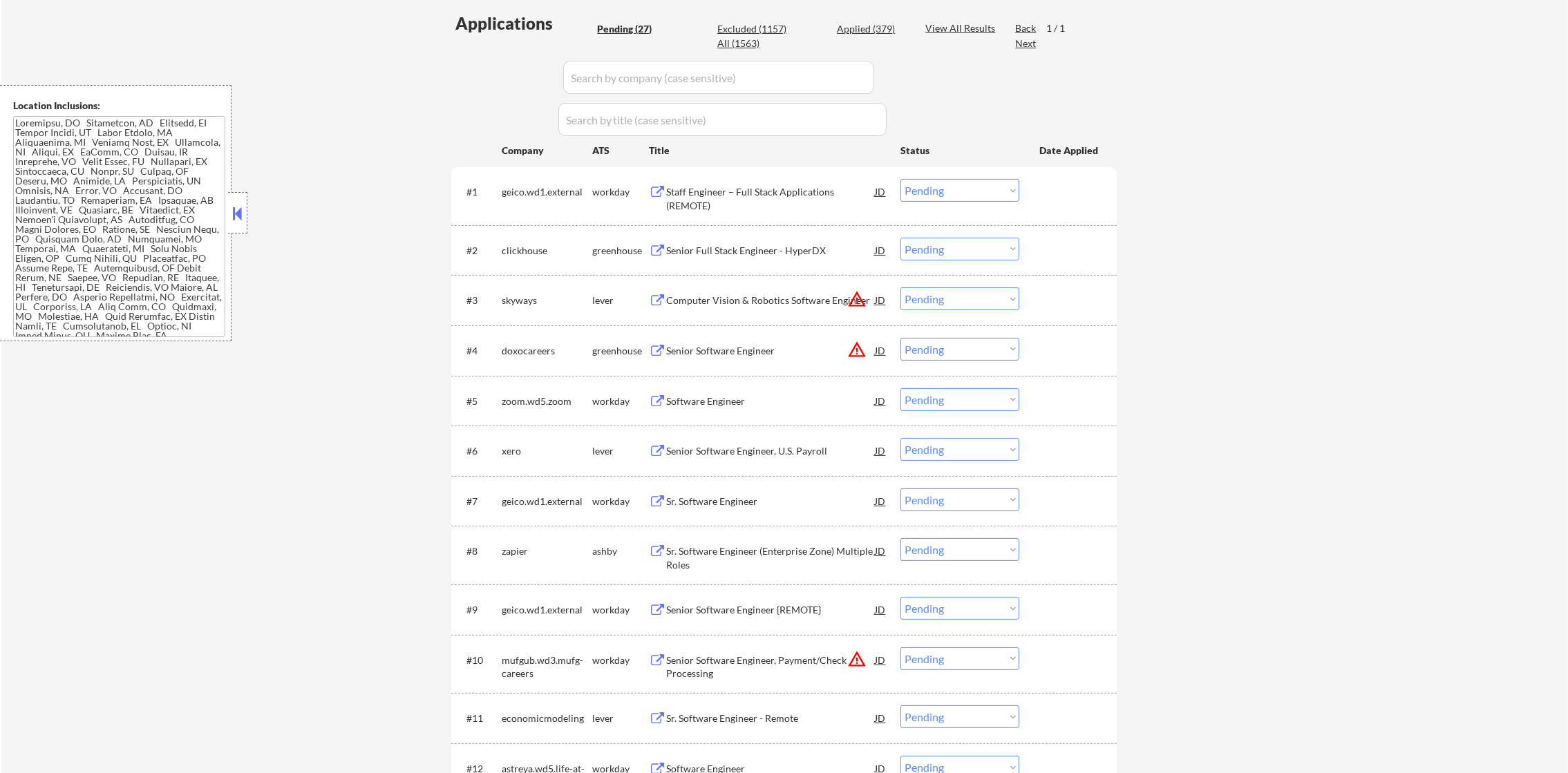
scroll to position [379, 0]
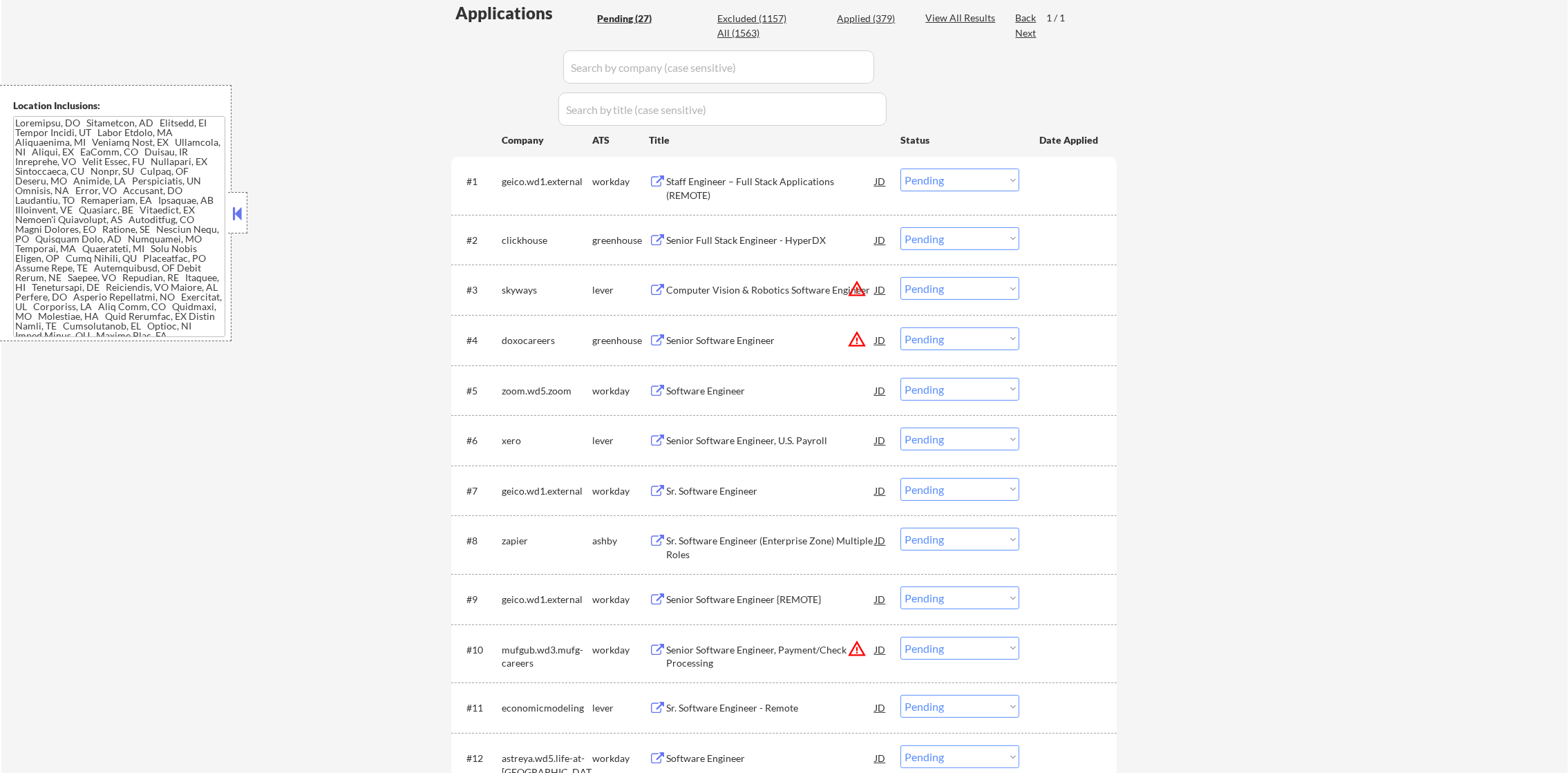
click at [529, 245] on div "clickhouse" at bounding box center [547, 240] width 90 height 14
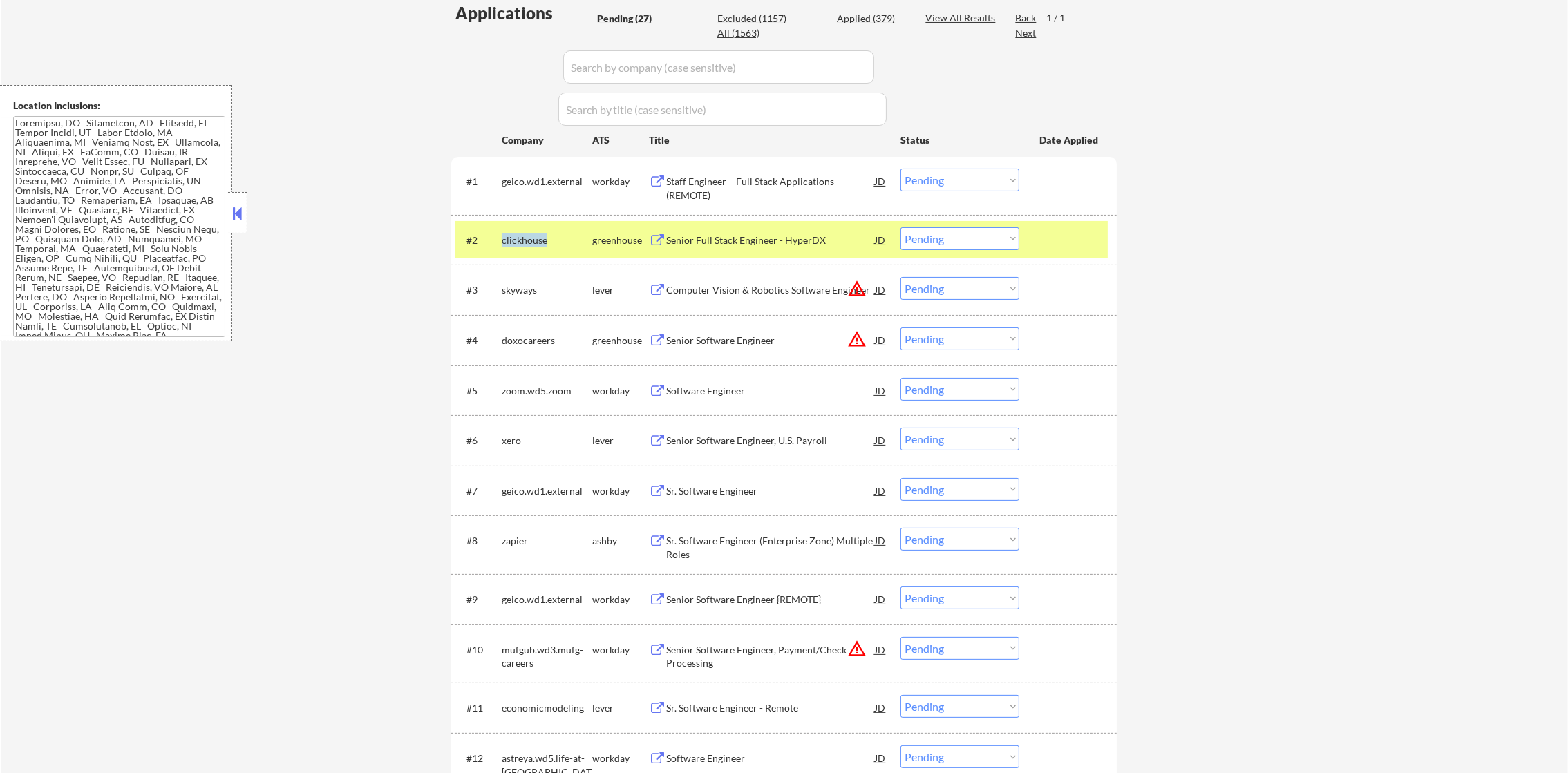
click at [529, 245] on div "clickhouse" at bounding box center [547, 240] width 90 height 14
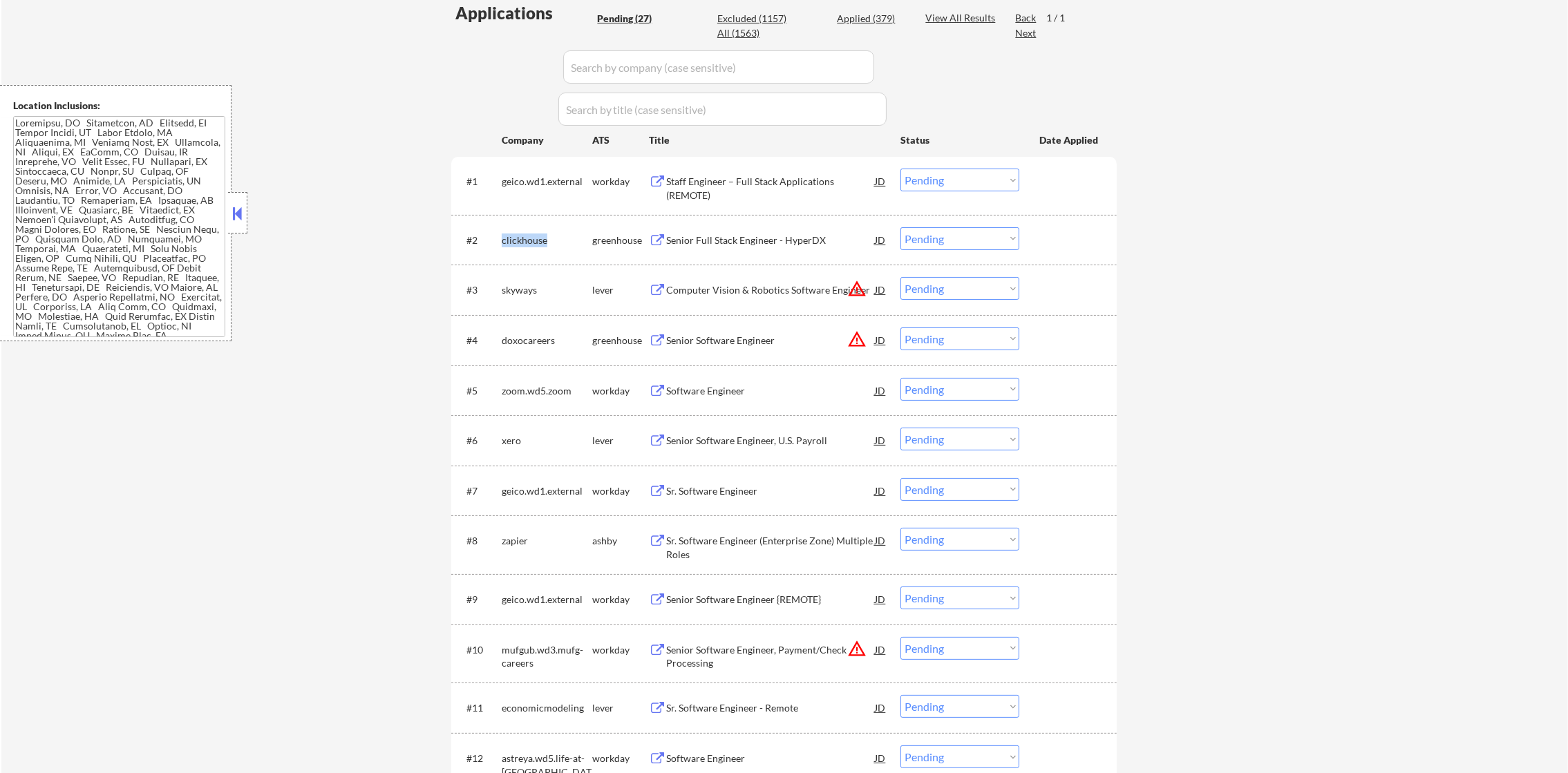
copy div "clickhouse"
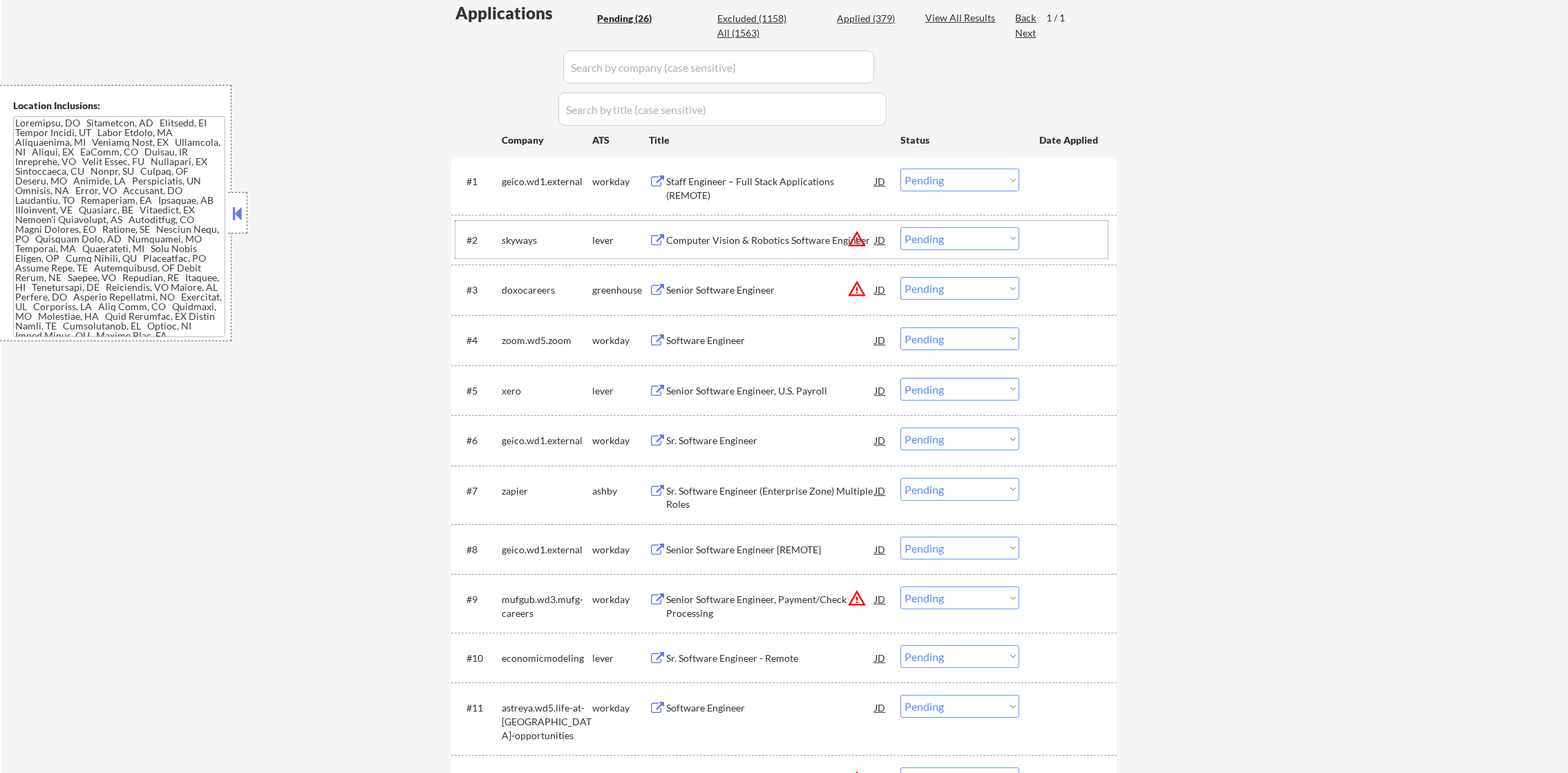
click at [851, 240] on button "warning_amber" at bounding box center [856, 239] width 19 height 19
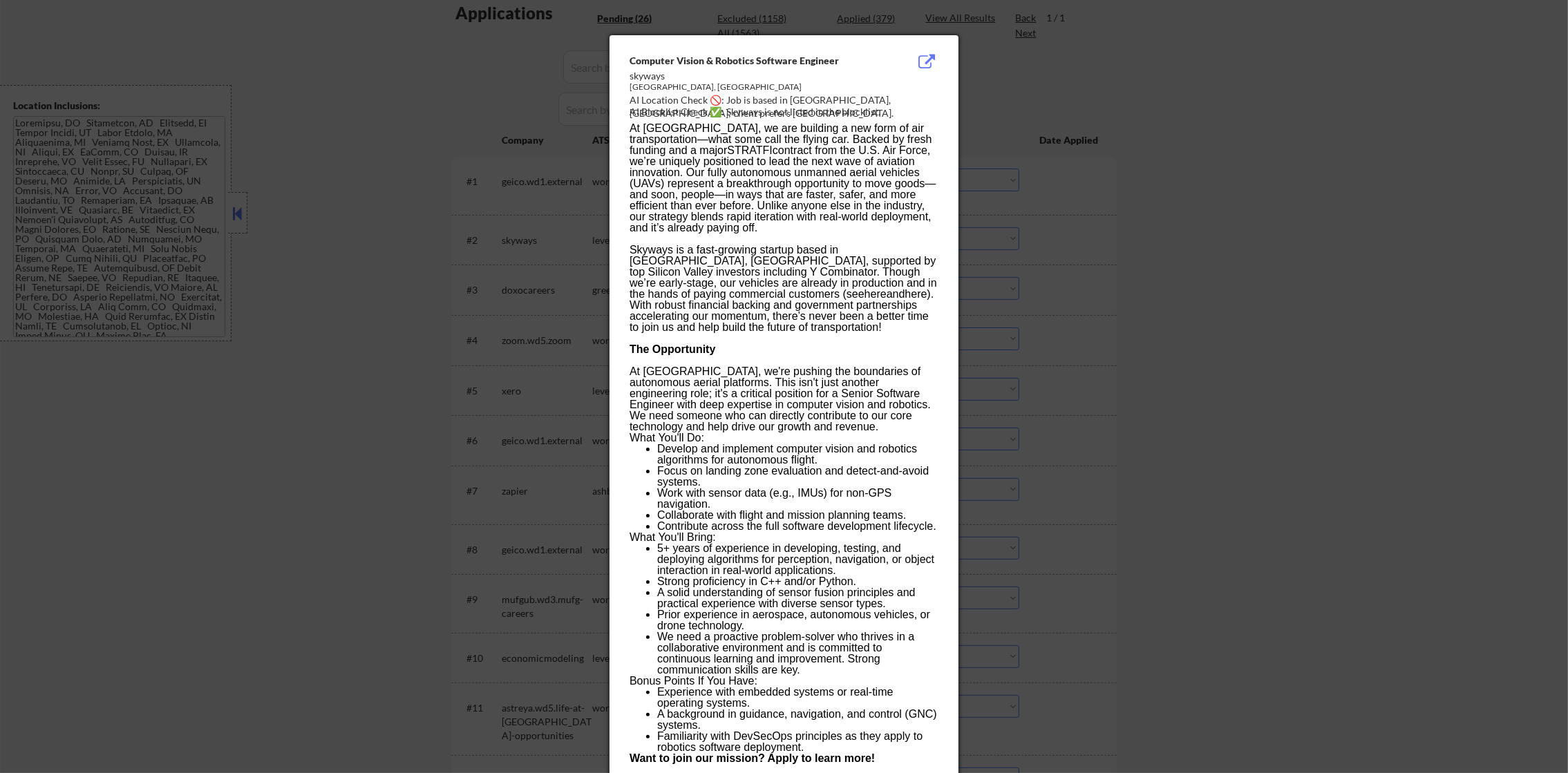
click at [1079, 117] on div at bounding box center [784, 386] width 1568 height 773
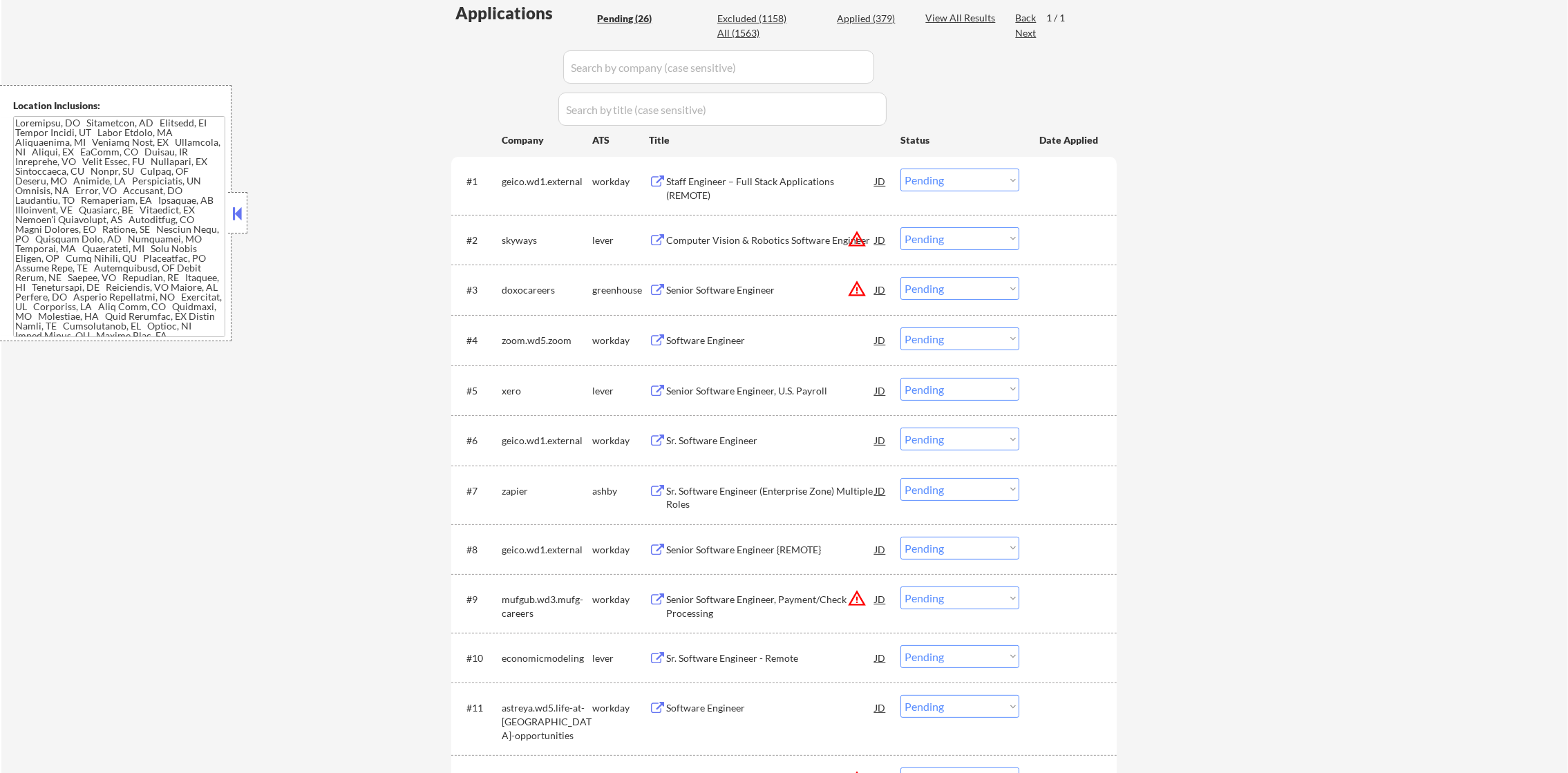
click at [855, 242] on button "warning_amber" at bounding box center [856, 239] width 19 height 19
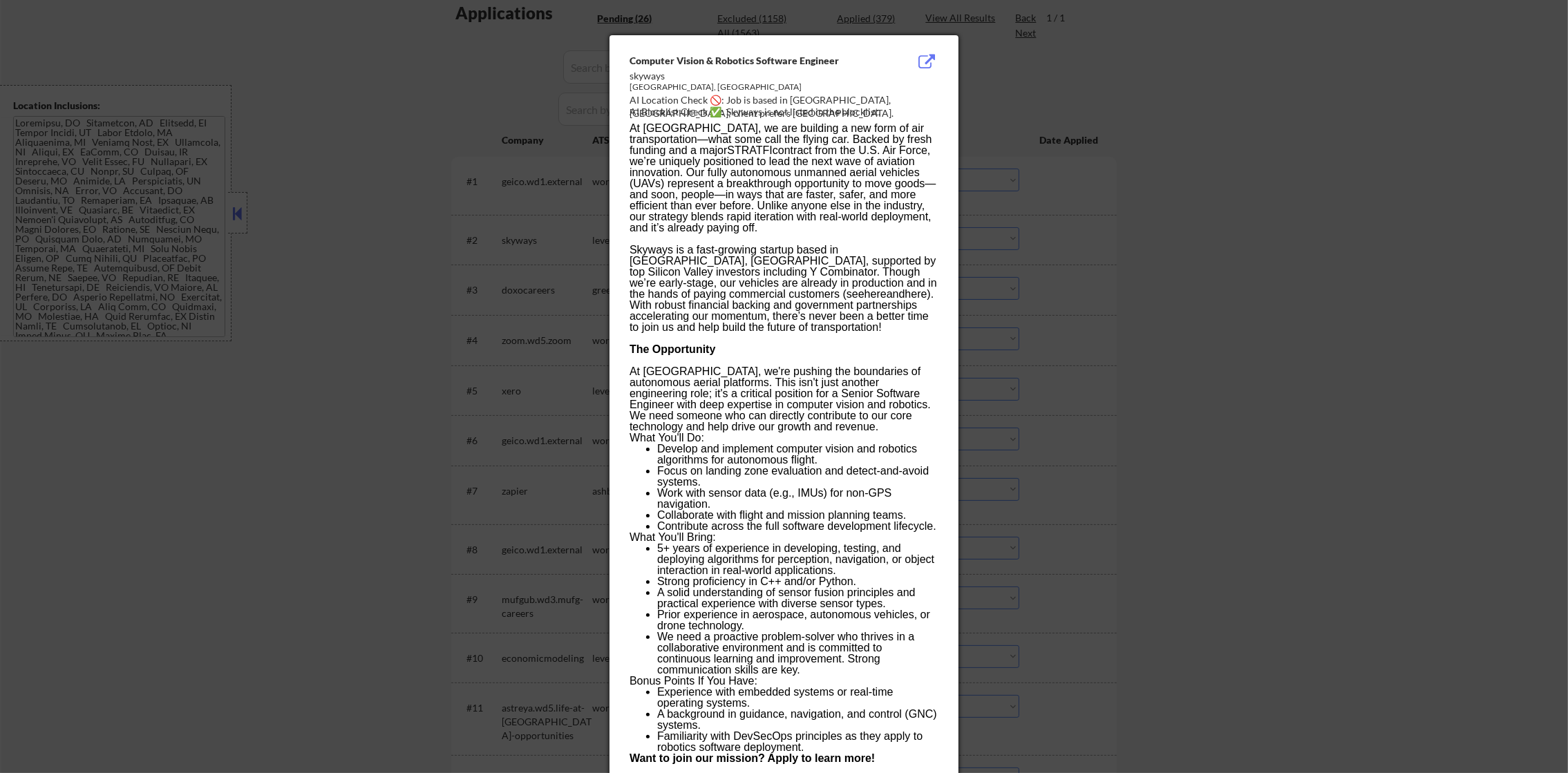
click at [795, 105] on div "AI Blocklist Check ✅: Skyways is not listed in the blocklist." at bounding box center [786, 112] width 314 height 14
copy div "listed"
click at [793, 96] on div "AI Location Check 🚫: Job is based in [GEOGRAPHIC_DATA], [GEOGRAPHIC_DATA]; clie…" at bounding box center [786, 107] width 314 height 27
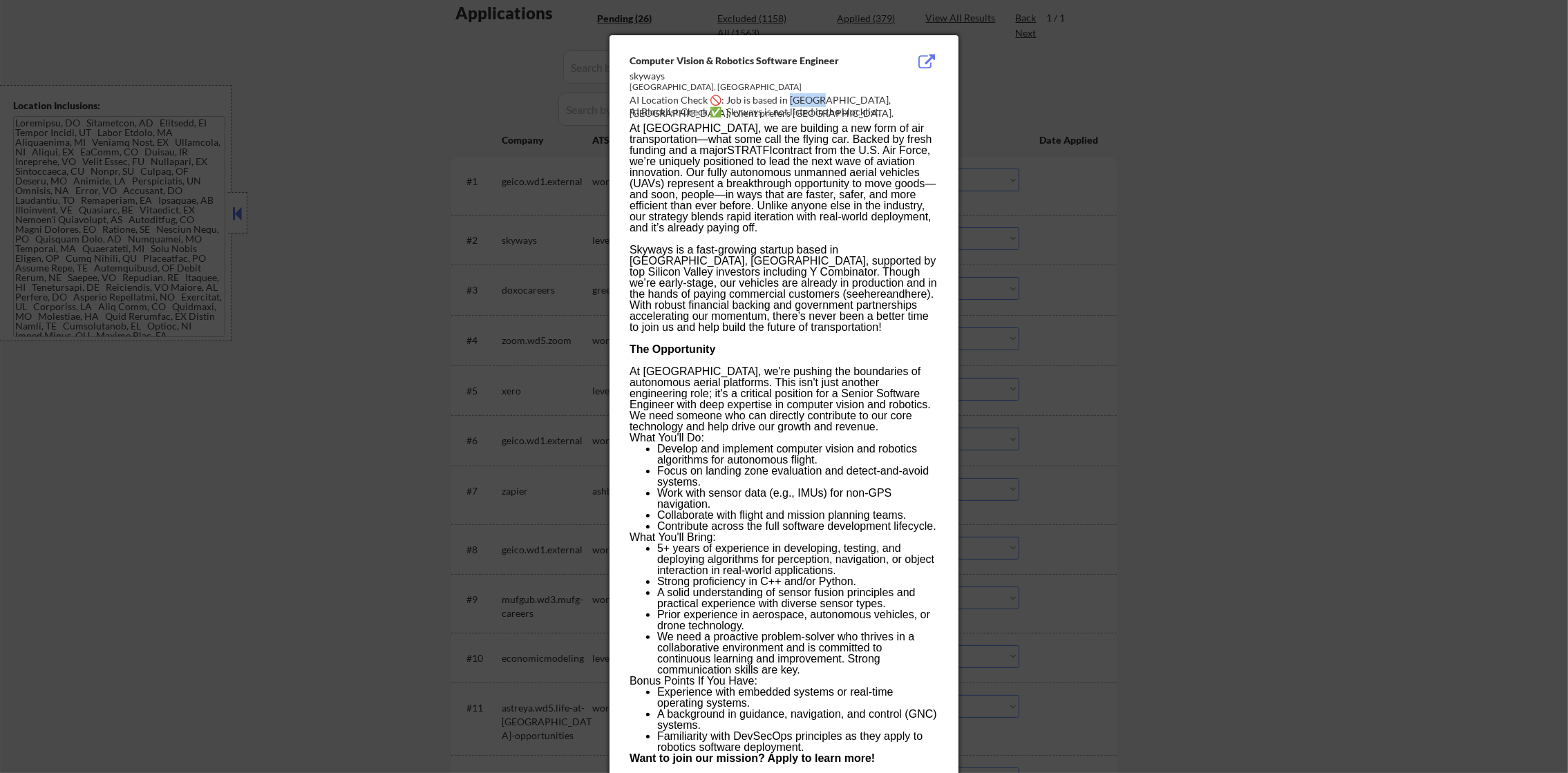
copy div "ustin,"
click at [1005, 121] on div at bounding box center [784, 386] width 1568 height 773
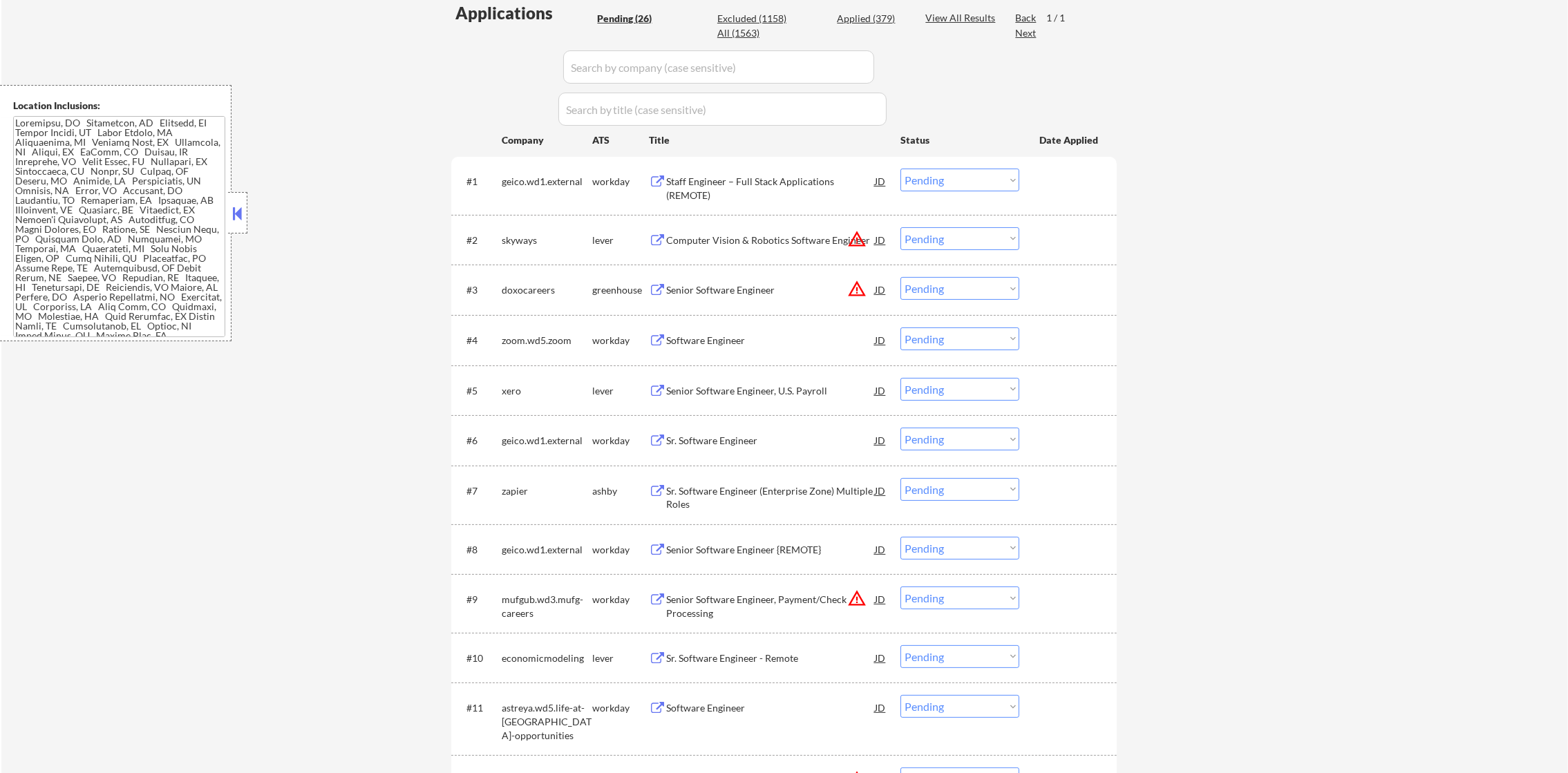
click at [986, 239] on select "Choose an option... Pending Applied Excluded (Questions) Excluded (Expired) Exc…" at bounding box center [960, 239] width 119 height 23
click at [900, 227] on select "Choose an option... Pending Applied Excluded (Questions) Excluded (Expired) Exc…" at bounding box center [960, 239] width 119 height 23
click at [861, 286] on button "warning_amber" at bounding box center [856, 289] width 19 height 19
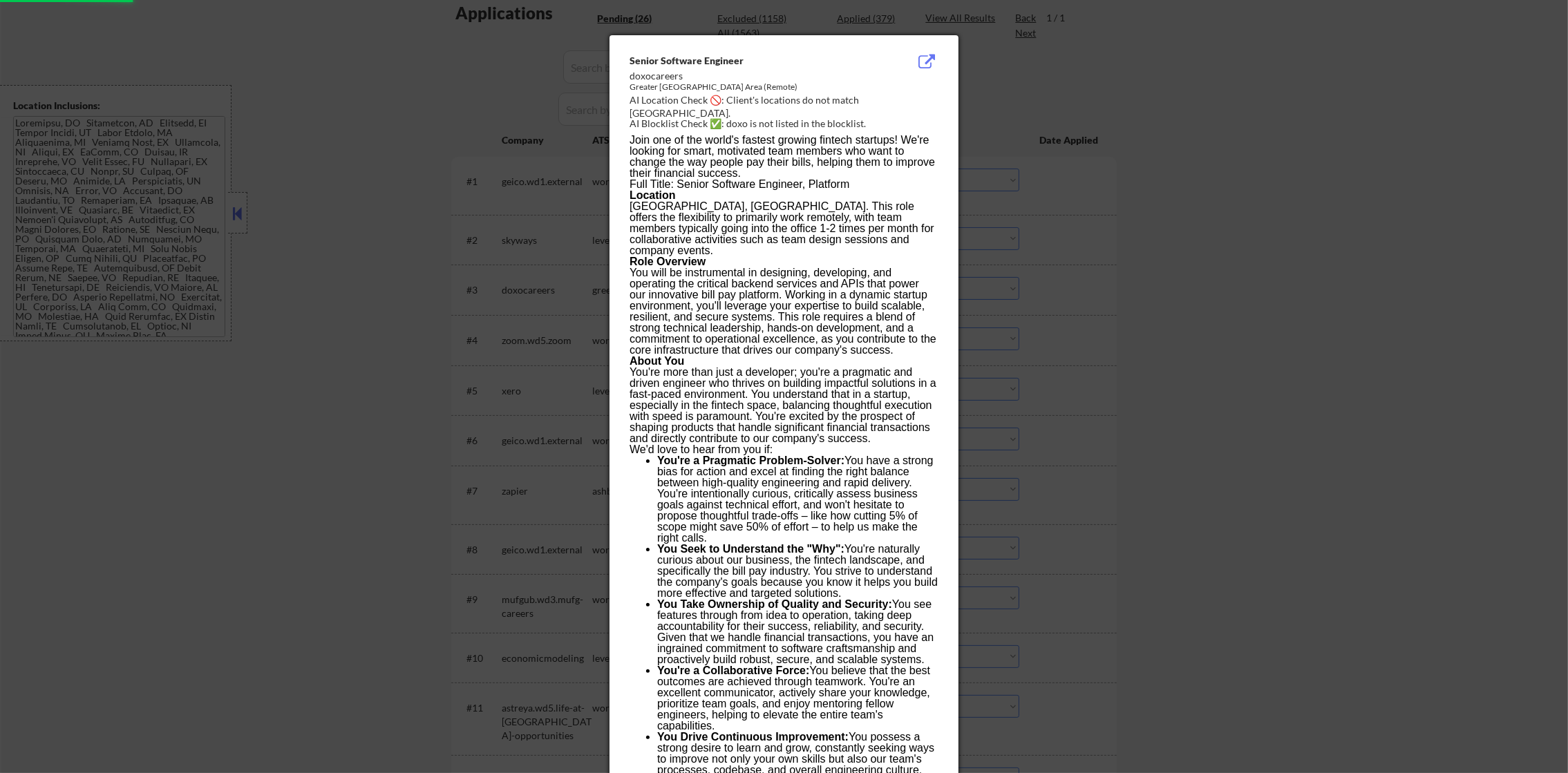
click at [1162, 220] on div at bounding box center [784, 386] width 1568 height 773
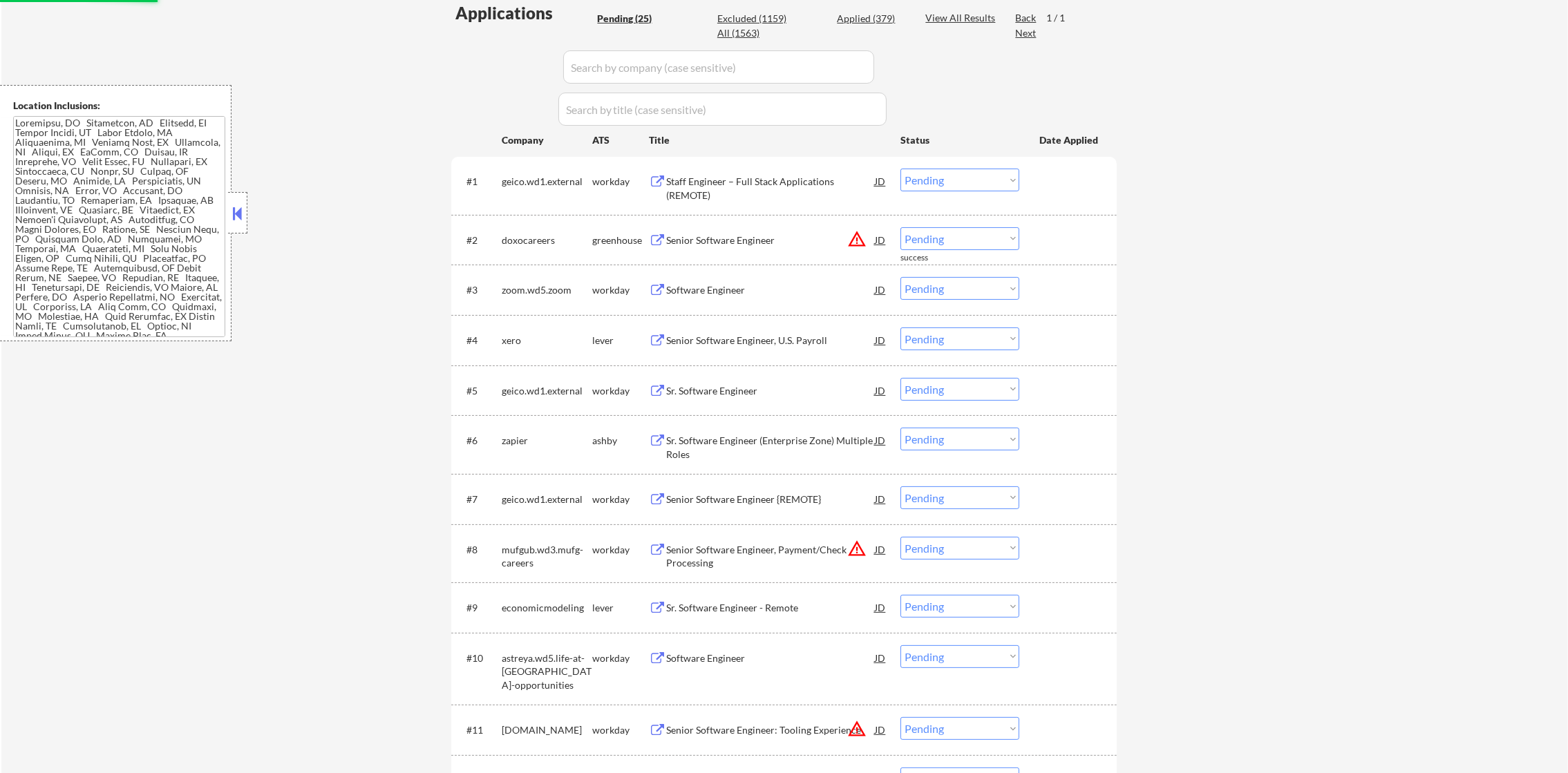
click at [942, 240] on select "Choose an option... Pending Applied Excluded (Questions) Excluded (Expired) Exc…" at bounding box center [960, 239] width 119 height 23
click at [900, 227] on select "Choose an option... Pending Applied Excluded (Questions) Excluded (Expired) Exc…" at bounding box center [960, 239] width 119 height 23
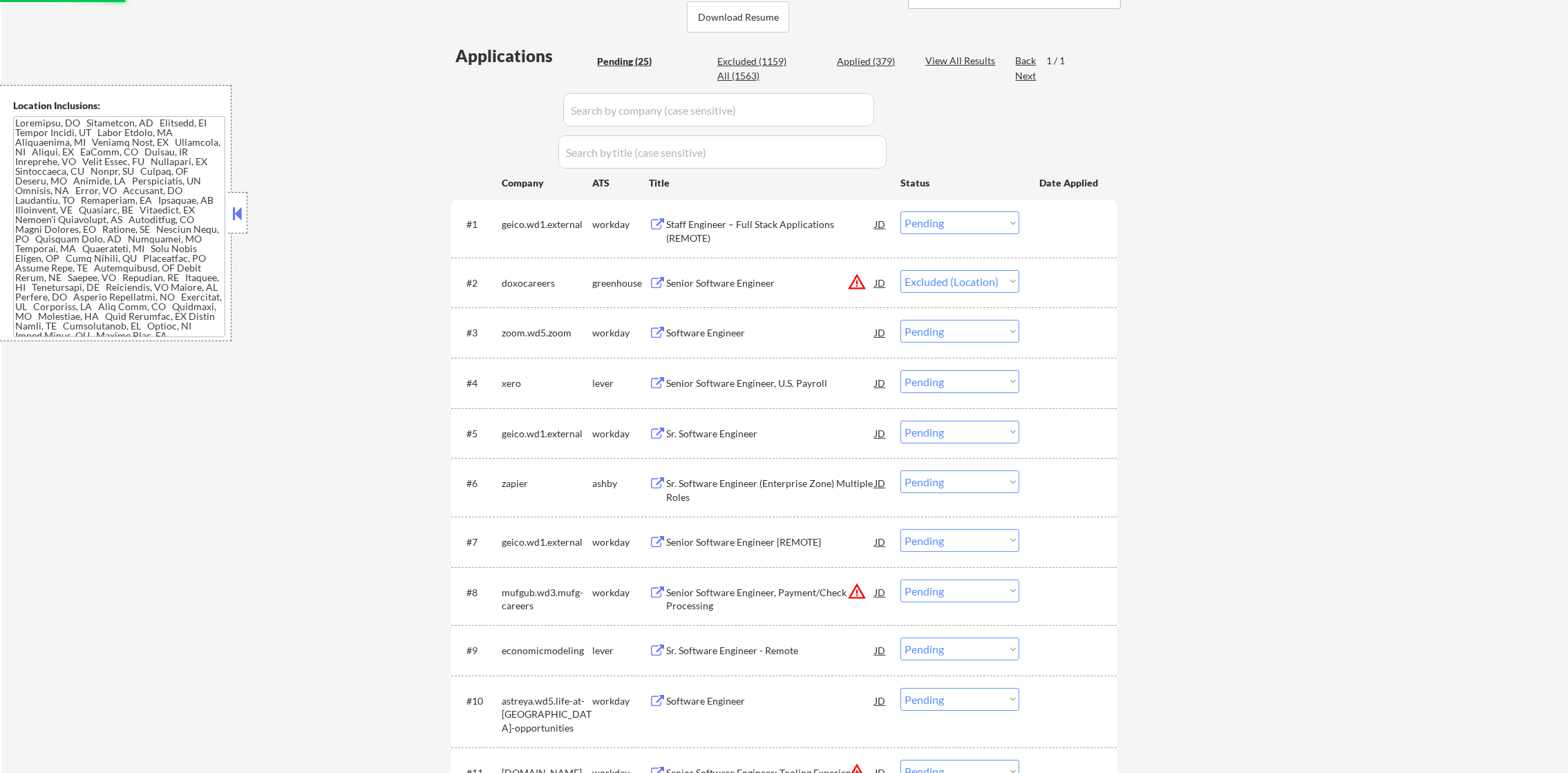
scroll to position [310, 0]
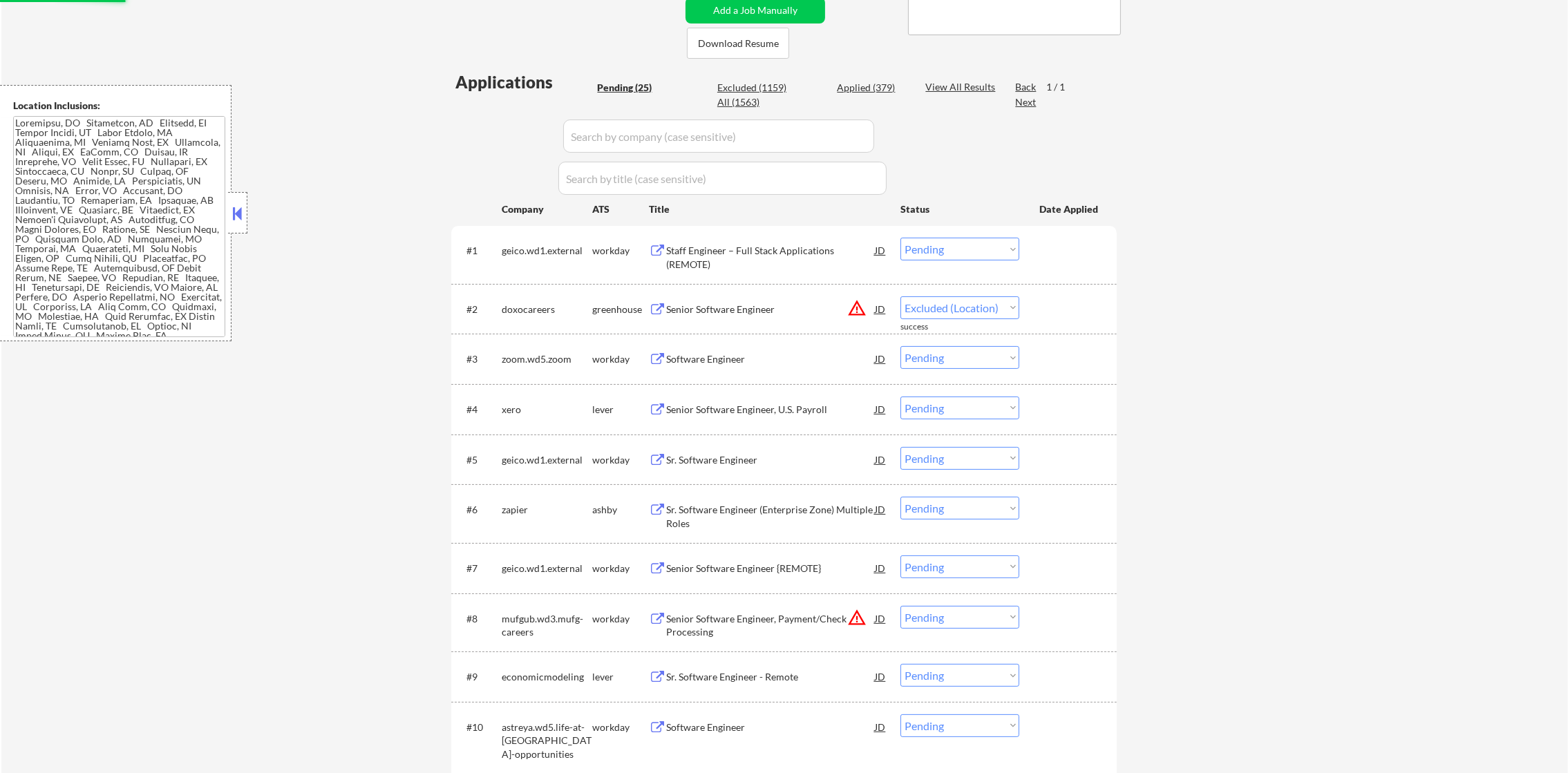
click at [1171, 248] on div "← Return to /applysquad Mailslurp Inbox Job Search Builder [PERSON_NAME] User E…" at bounding box center [784, 707] width 1566 height 1923
select select ""pending""
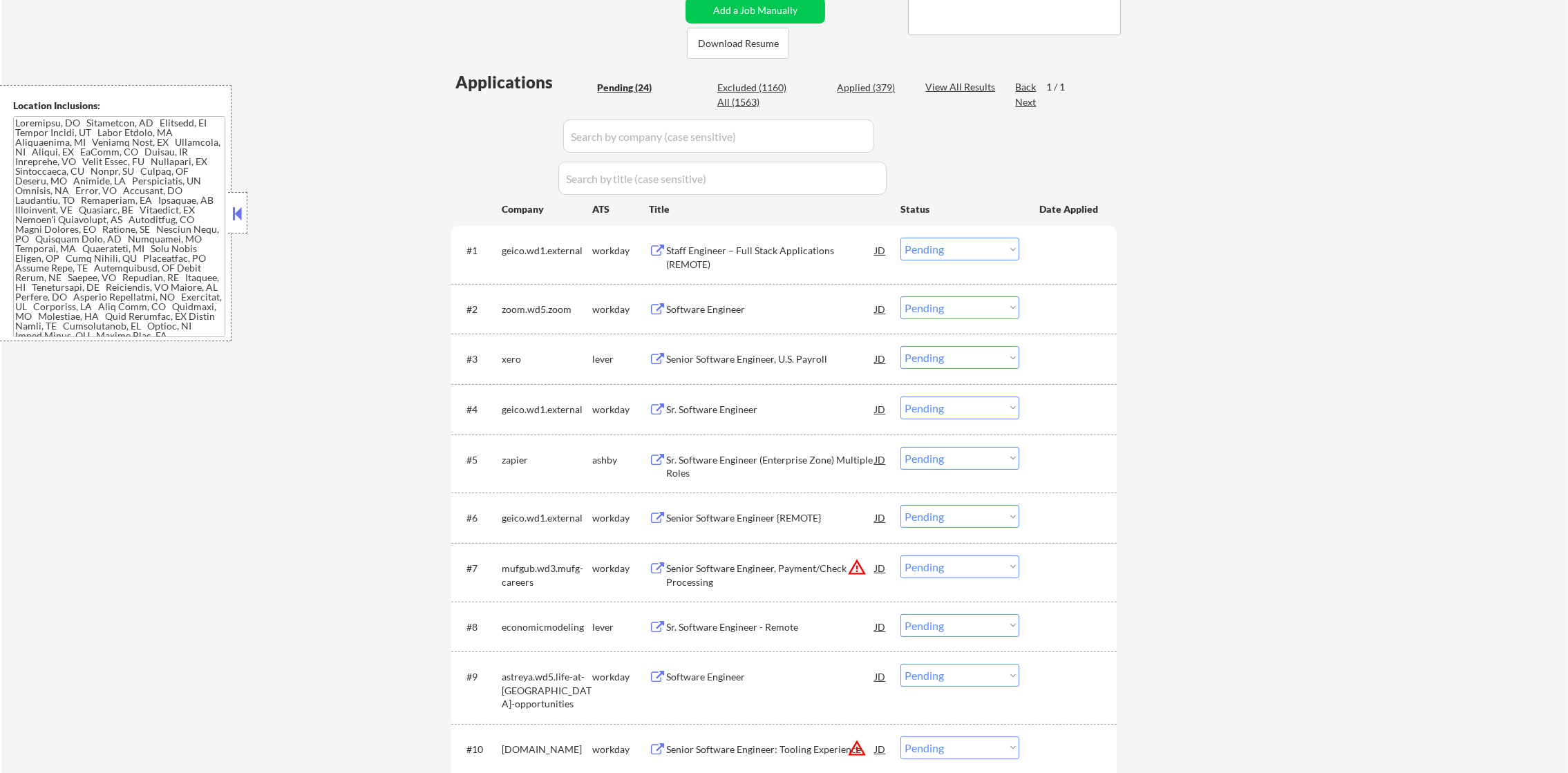
click at [536, 252] on div "geico.wd1.external" at bounding box center [547, 251] width 90 height 14
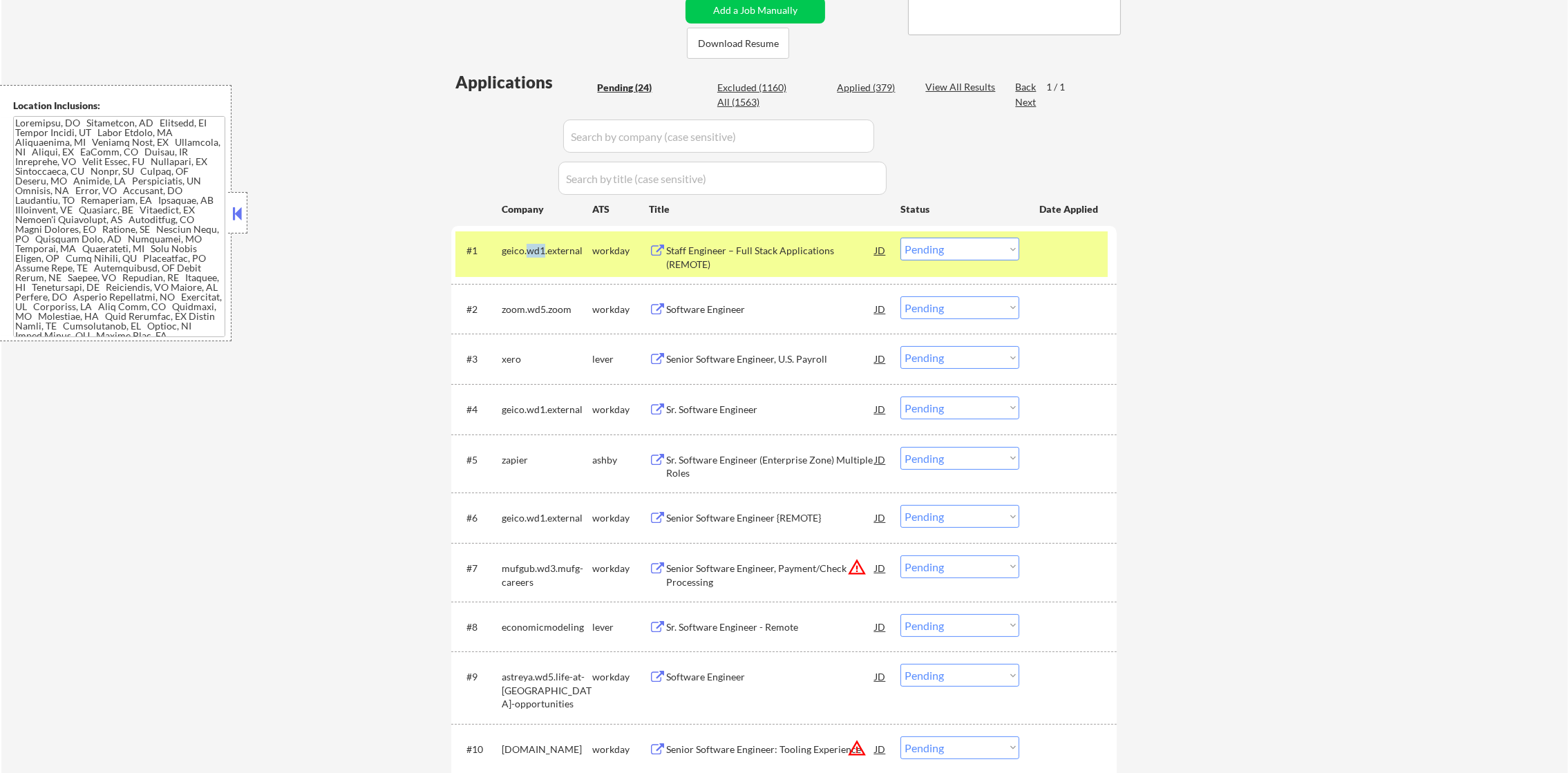
click at [536, 252] on div "geico.wd1.external" at bounding box center [547, 251] width 90 height 14
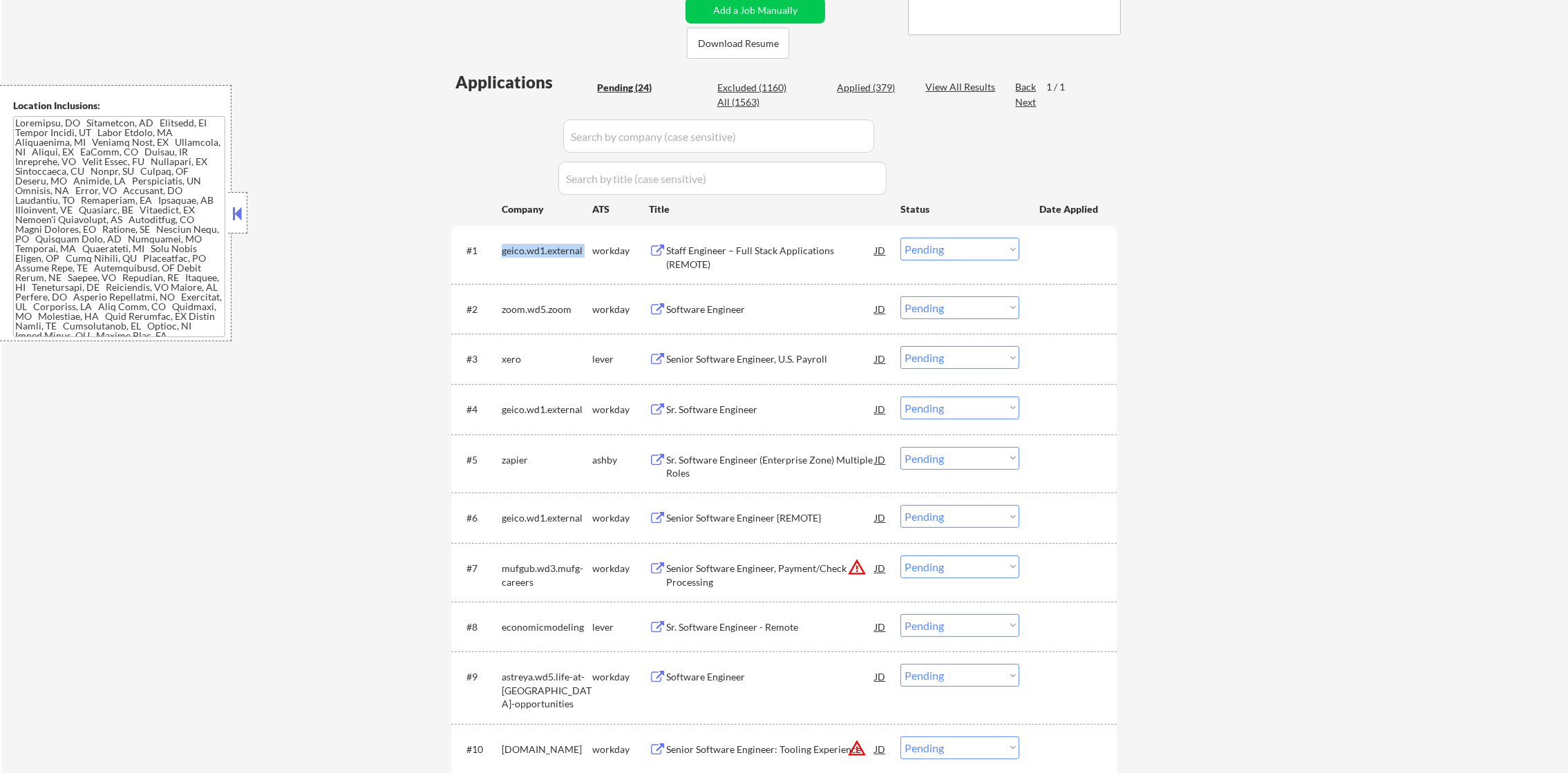
click at [536, 252] on div "geico.wd1.external" at bounding box center [547, 251] width 90 height 14
copy div "geico.wd1.external"
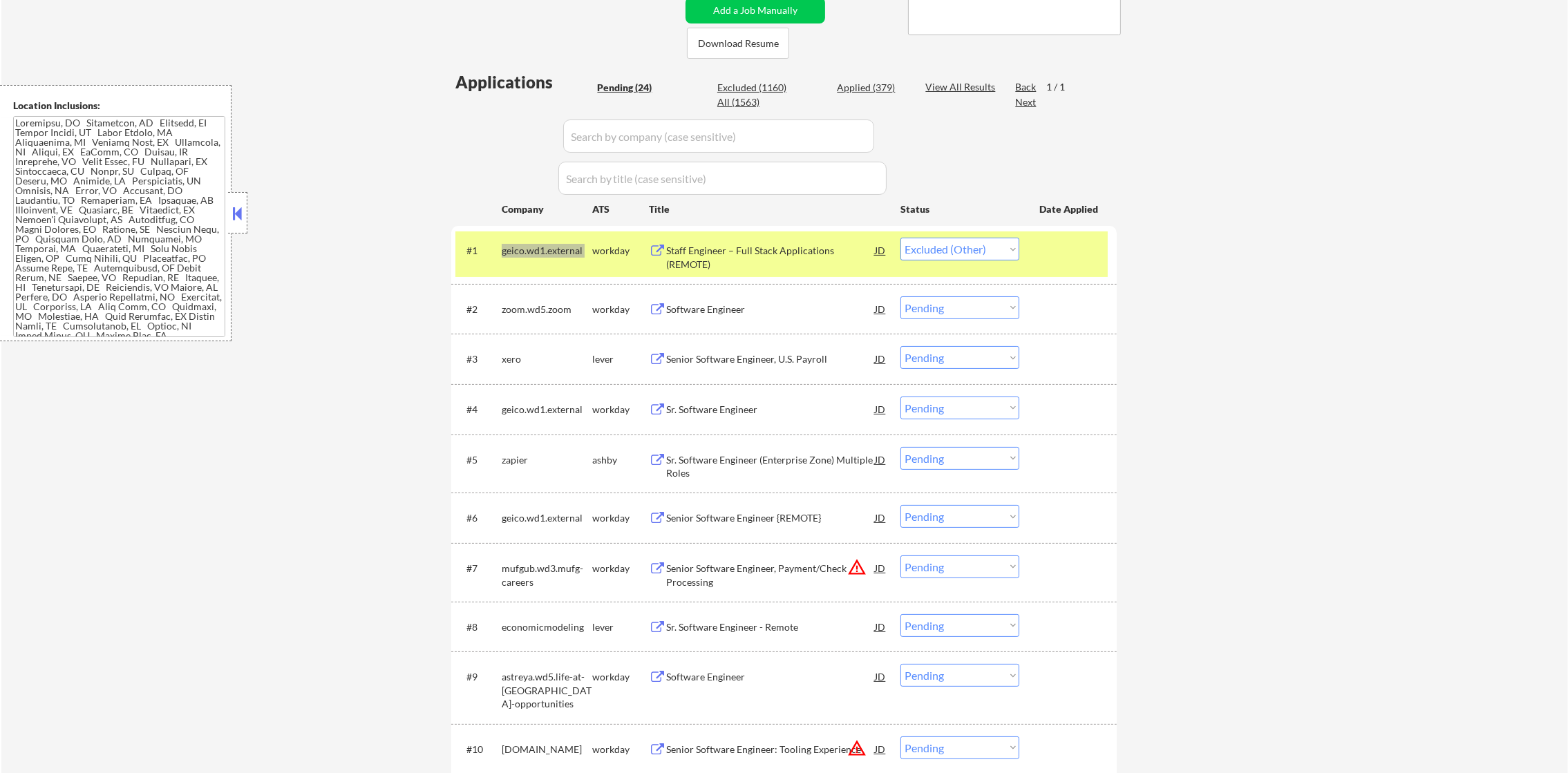
select select ""pending""
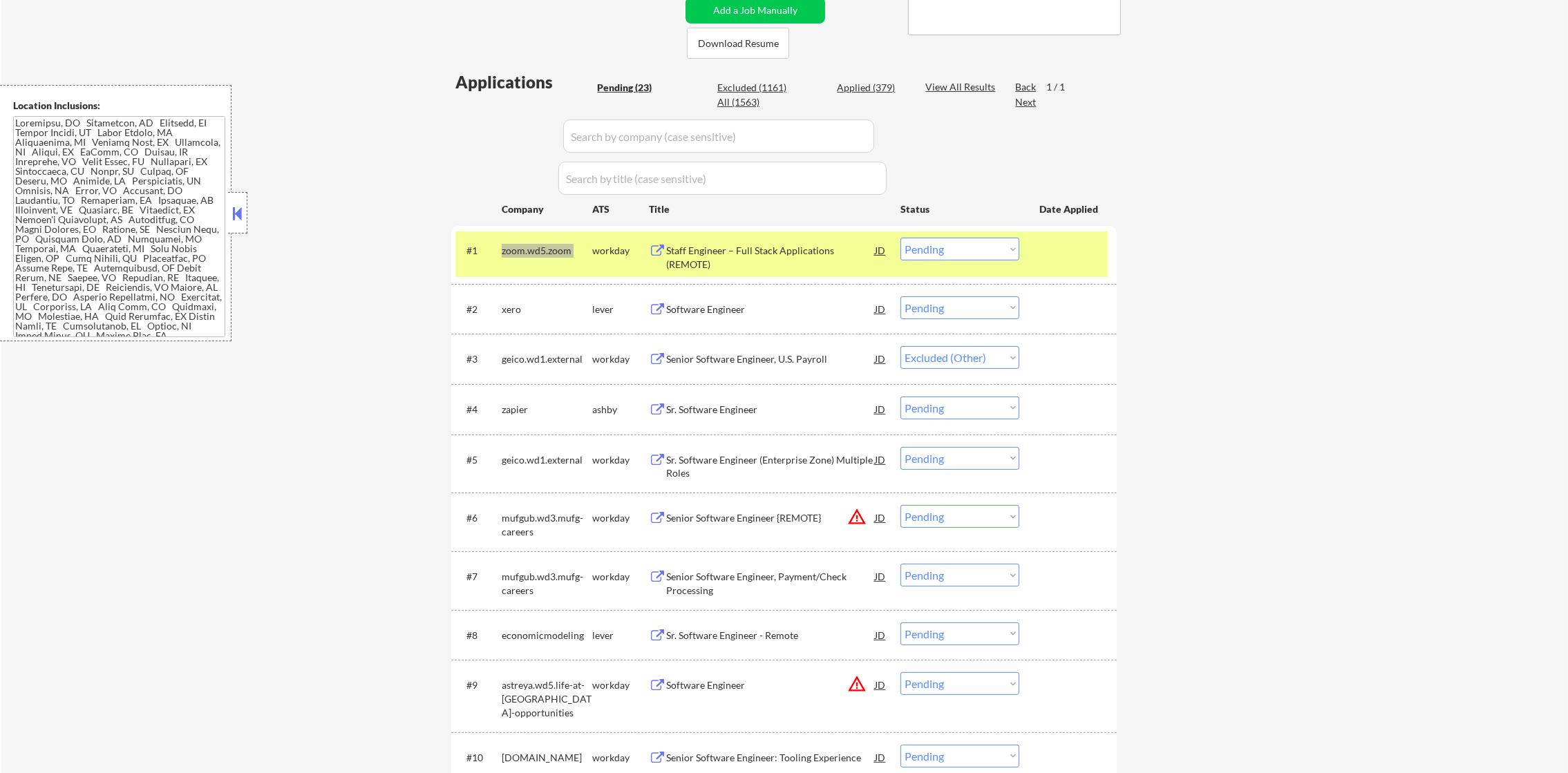
select select ""pending""
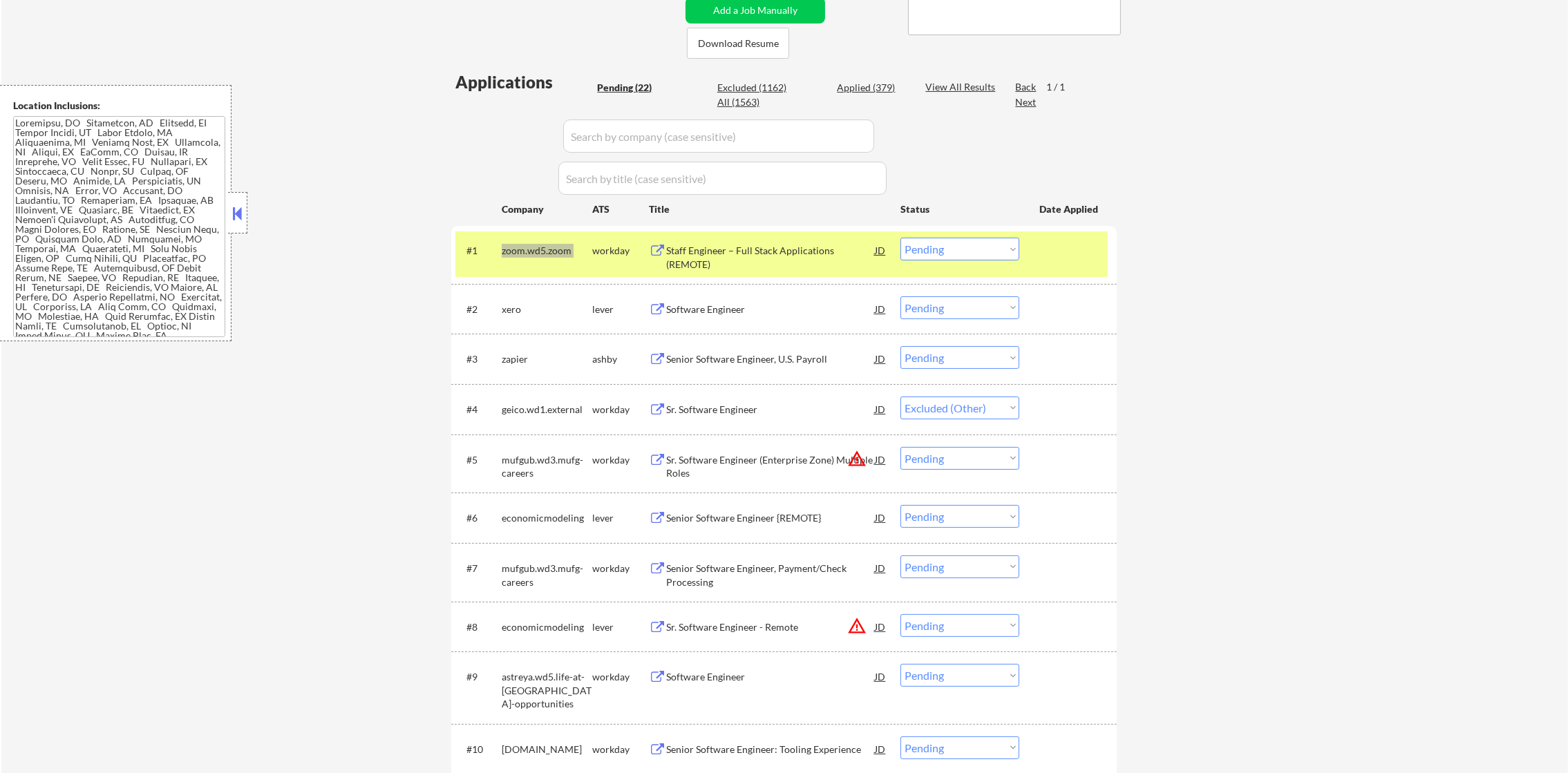
select select ""pending""
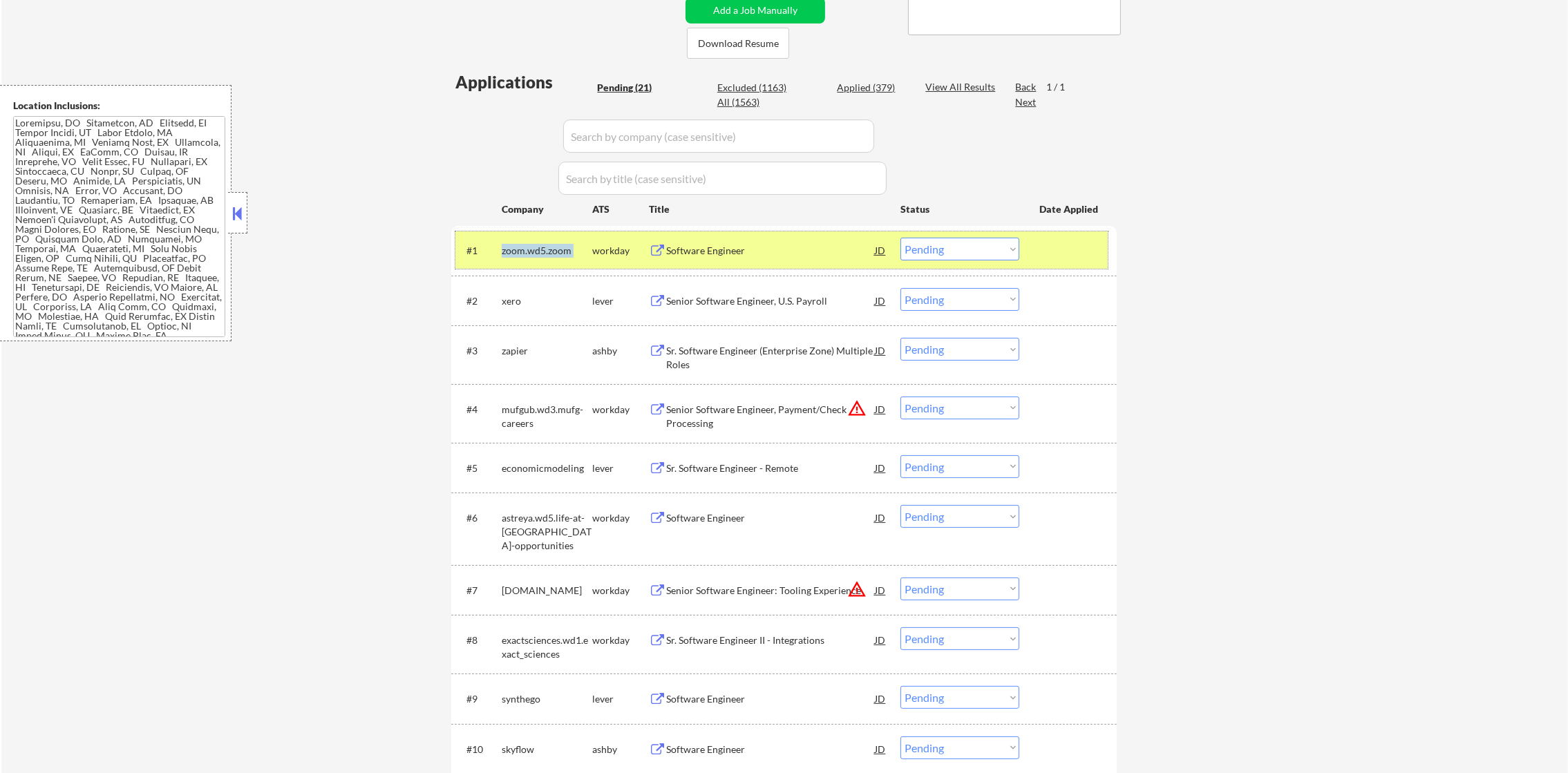
copy div "geico.wd1.external"
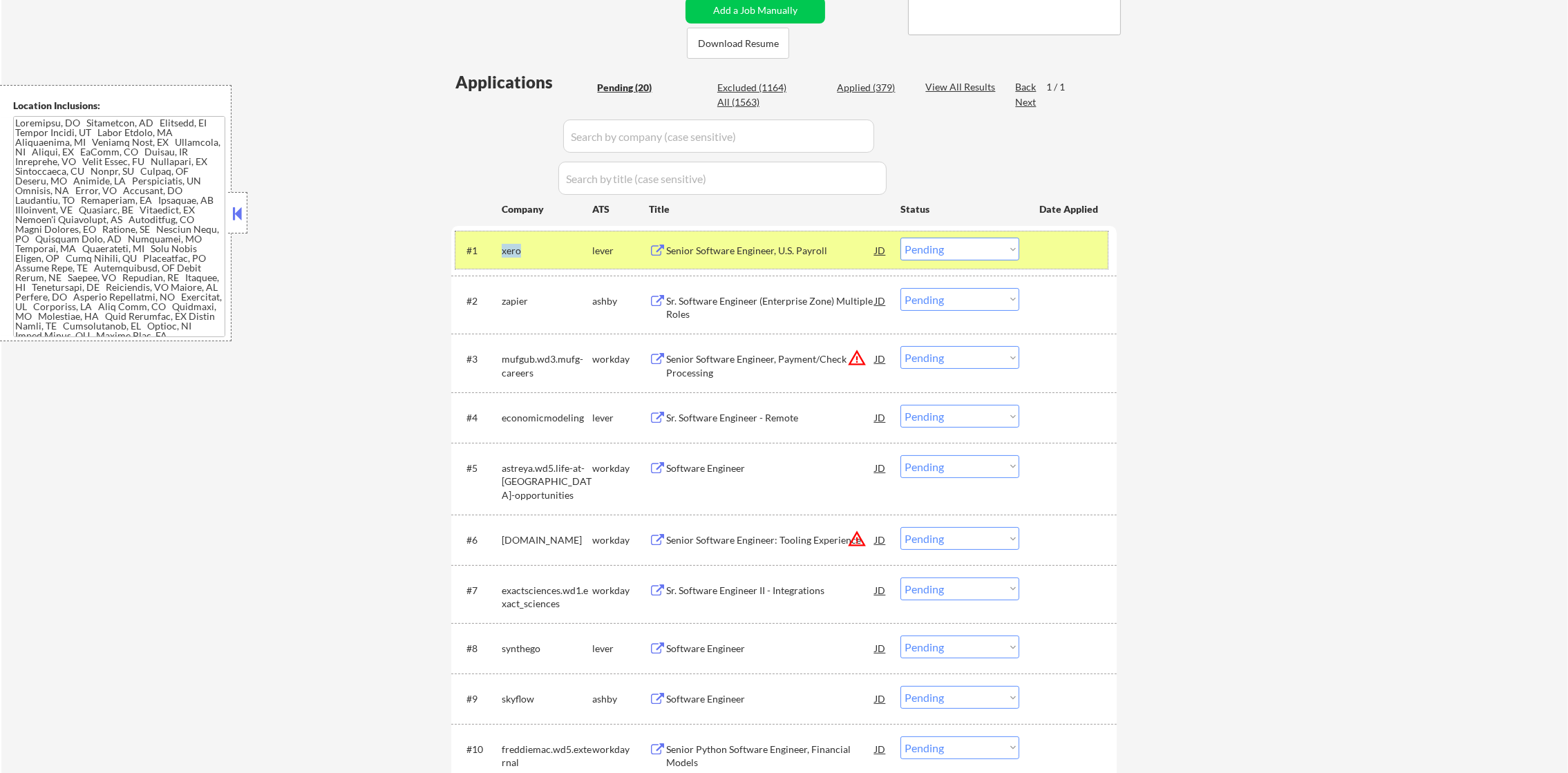
copy div "geico.wd1.external"
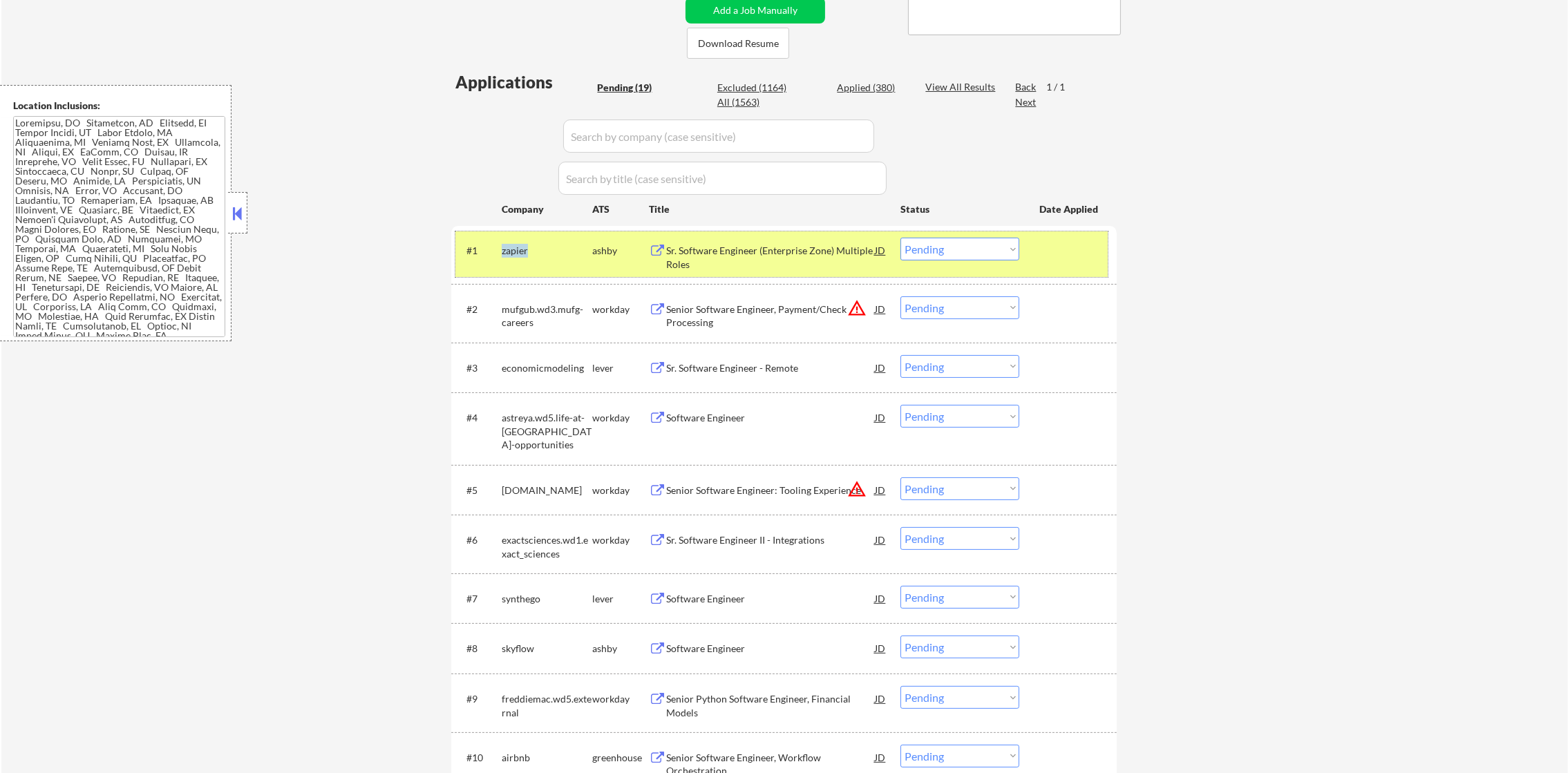
copy div "geico.wd1.external"
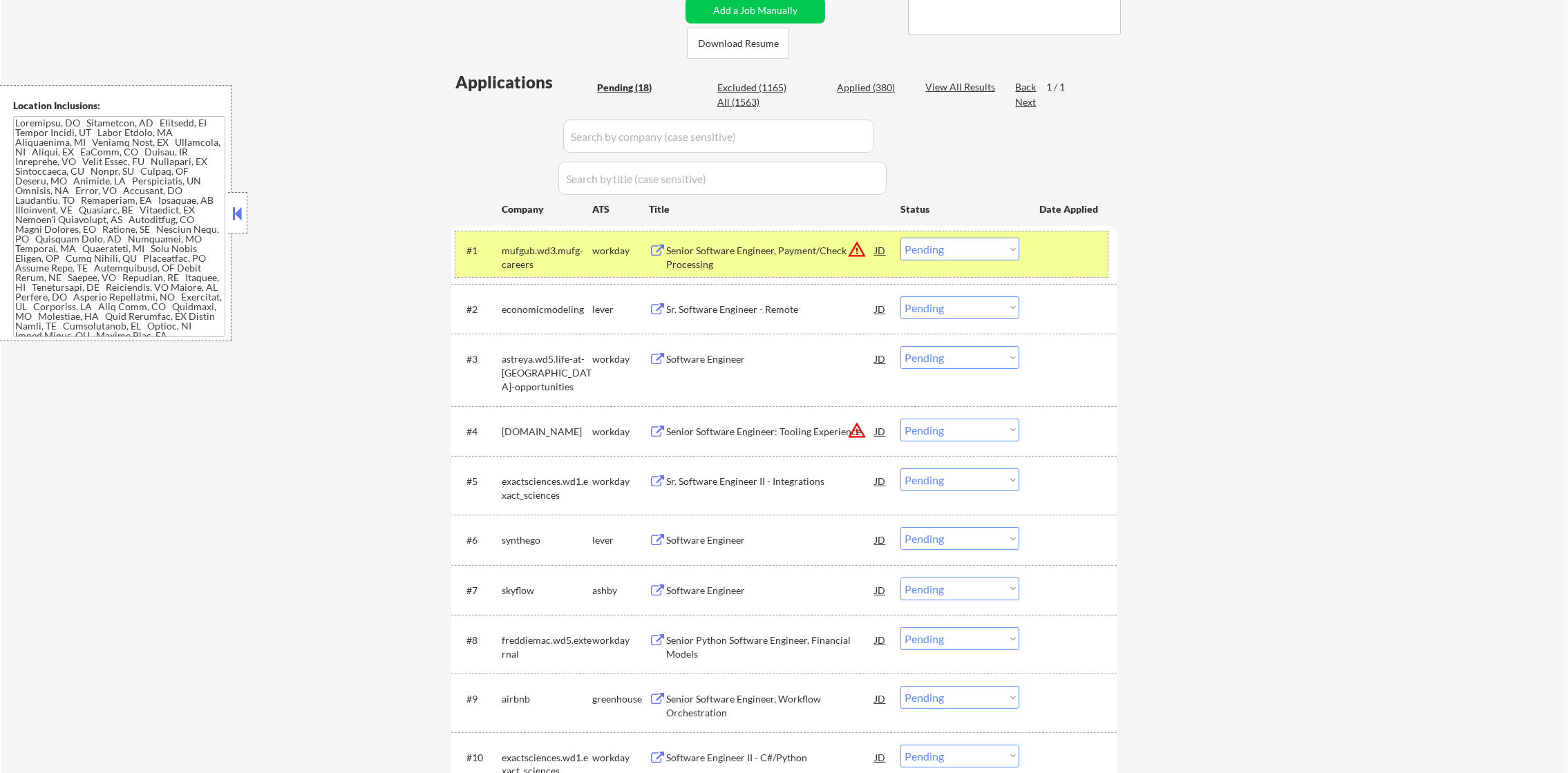
click at [454, 281] on div "#1 mufgub.wd3.mufg-careers workday Senior Software Engineer, Payment/Check Proc…" at bounding box center [784, 255] width 665 height 58
click at [857, 243] on button "warning_amber" at bounding box center [856, 249] width 19 height 19
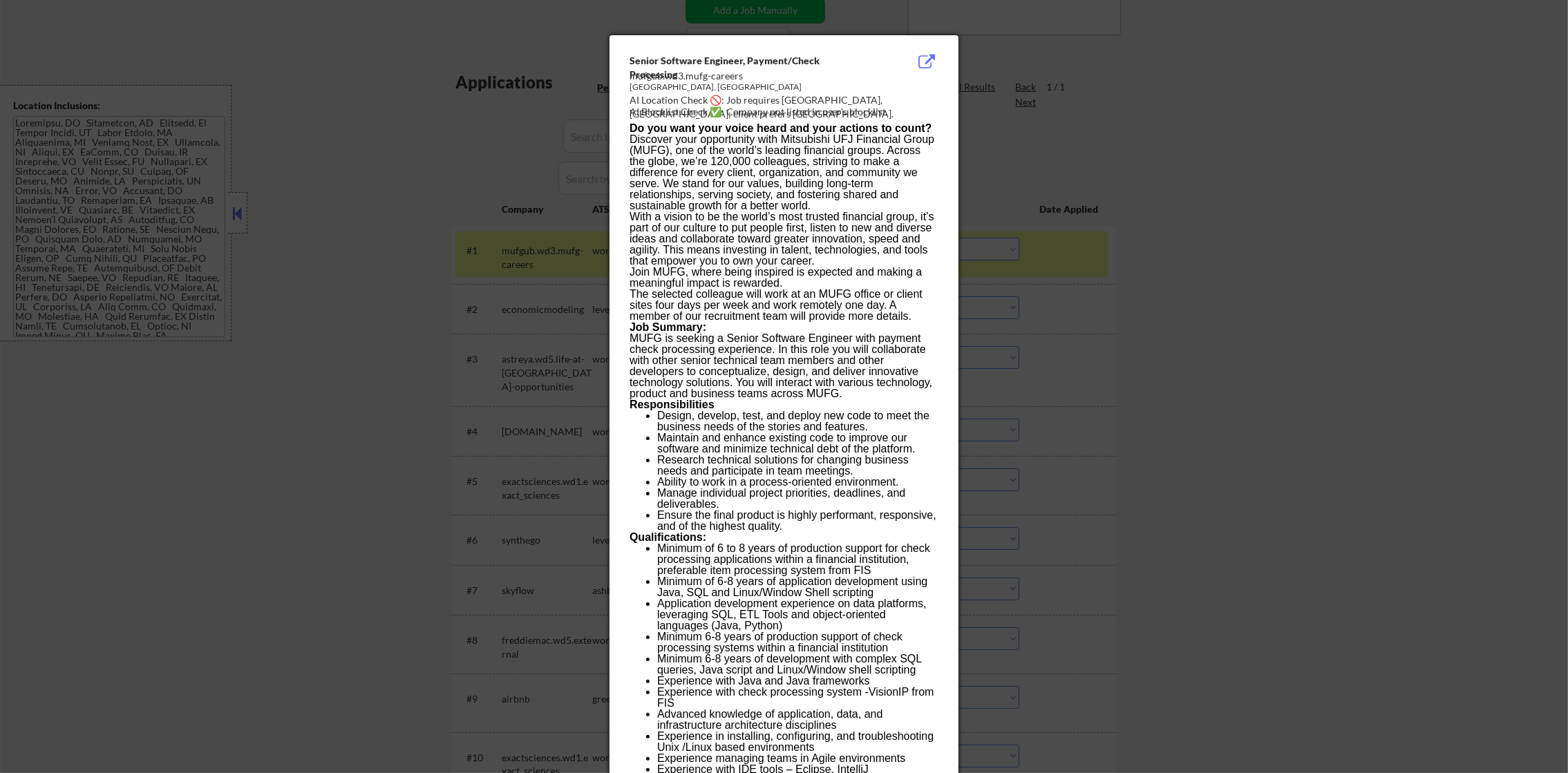
click at [799, 101] on div "AI Location Check 🚫: Job requires [GEOGRAPHIC_DATA], [GEOGRAPHIC_DATA]; client …" at bounding box center [786, 107] width 314 height 27
copy div "[PERSON_NAME]"
click at [1018, 127] on div at bounding box center [784, 386] width 1568 height 773
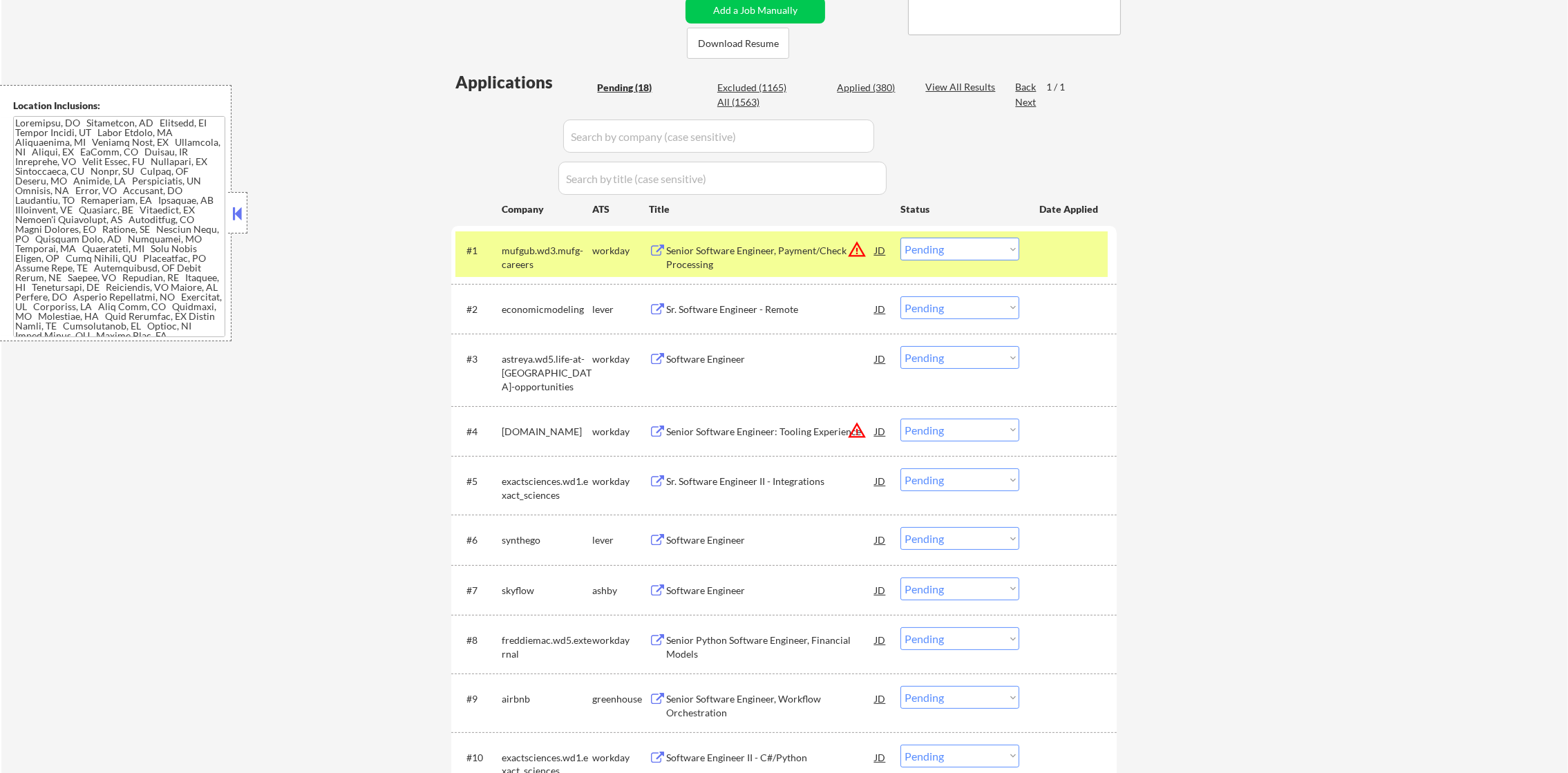
scroll to position [225, 0]
click at [727, 247] on div "Senior Software Engineer, Payment/Check Processing" at bounding box center [770, 257] width 208 height 27
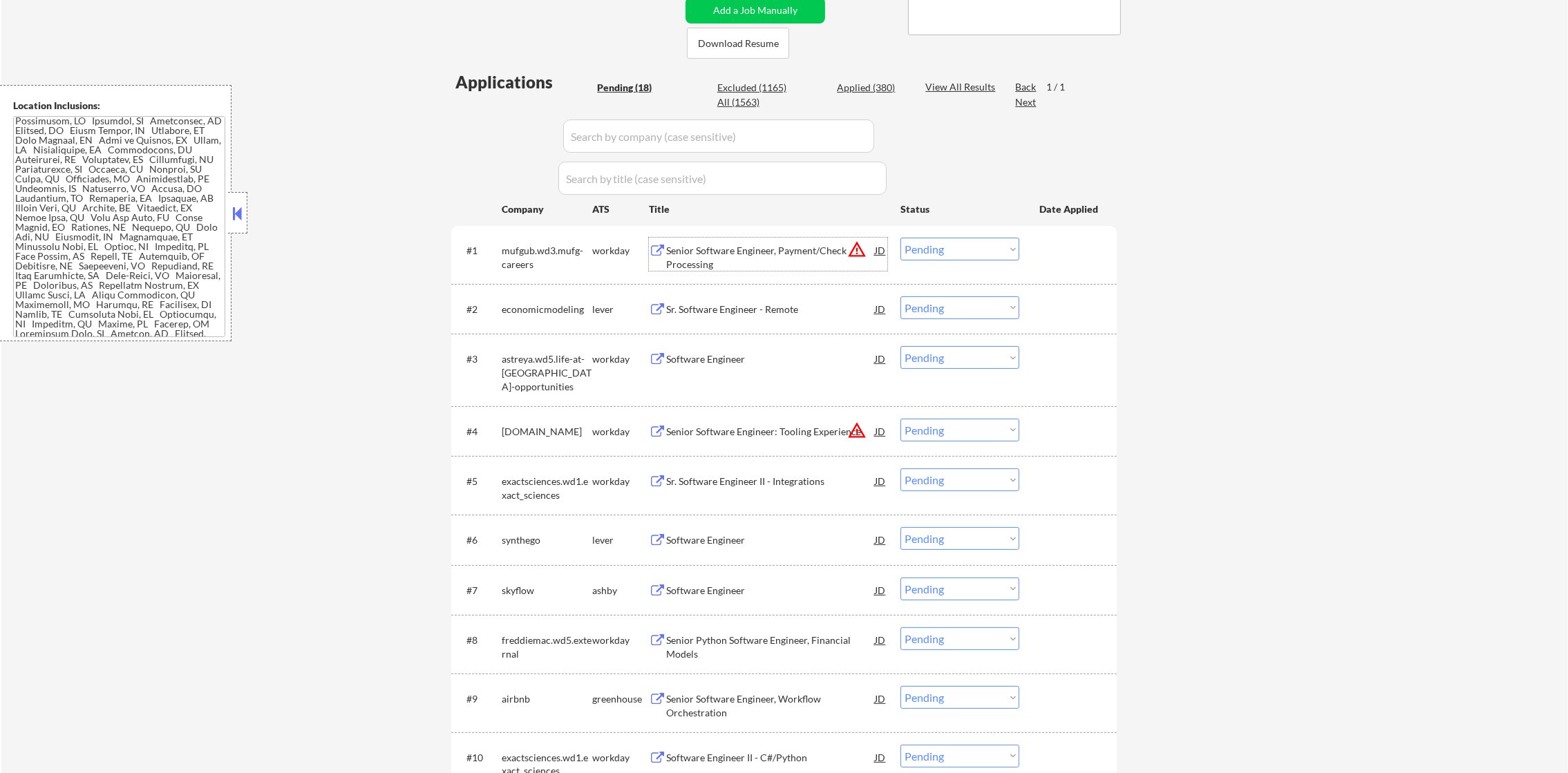
click at [532, 241] on div "mufgub.wd3.mufg-careers" at bounding box center [547, 254] width 90 height 33
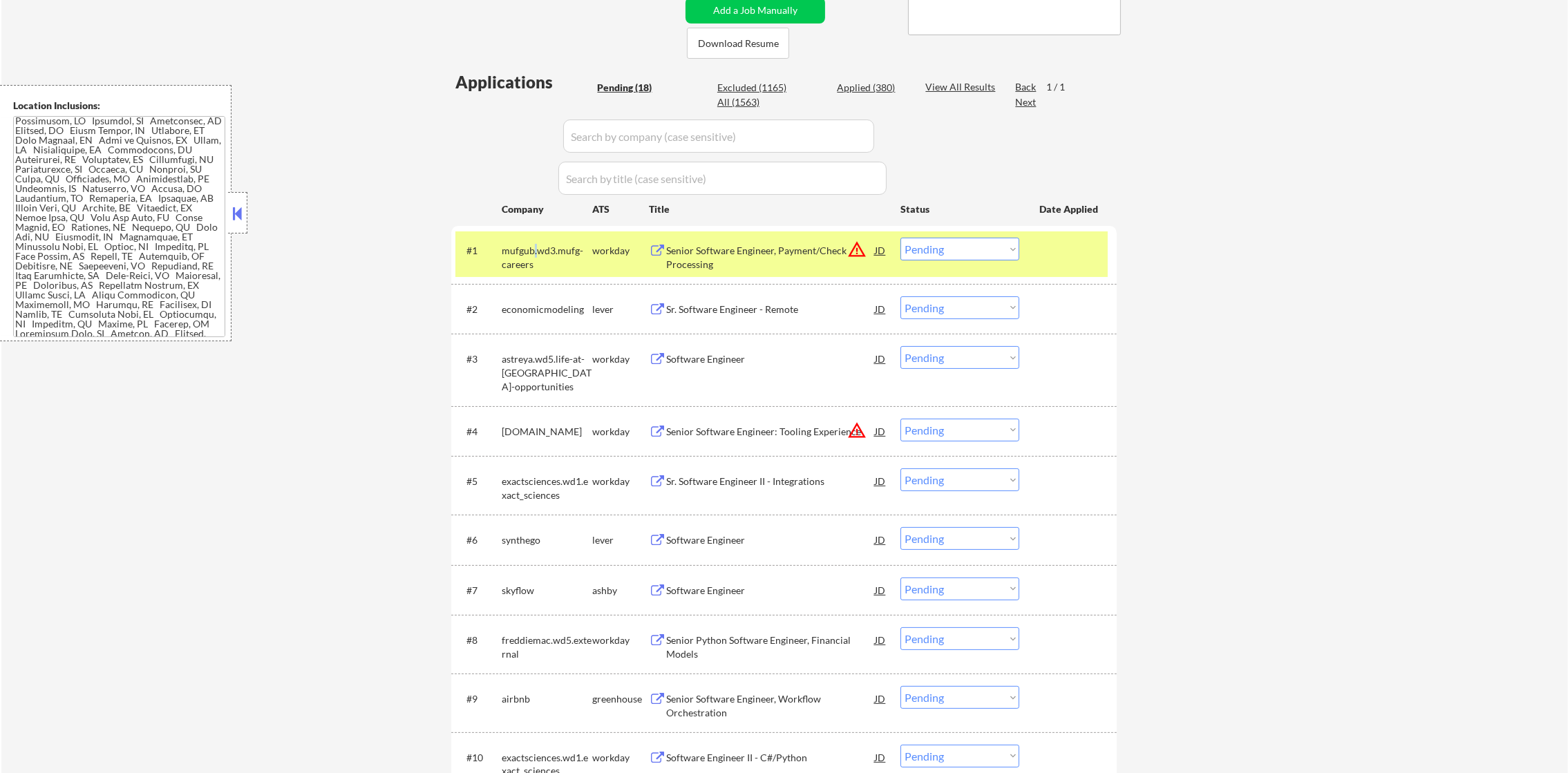
click at [532, 241] on div "mufgub.wd3.mufg-careers" at bounding box center [547, 254] width 90 height 33
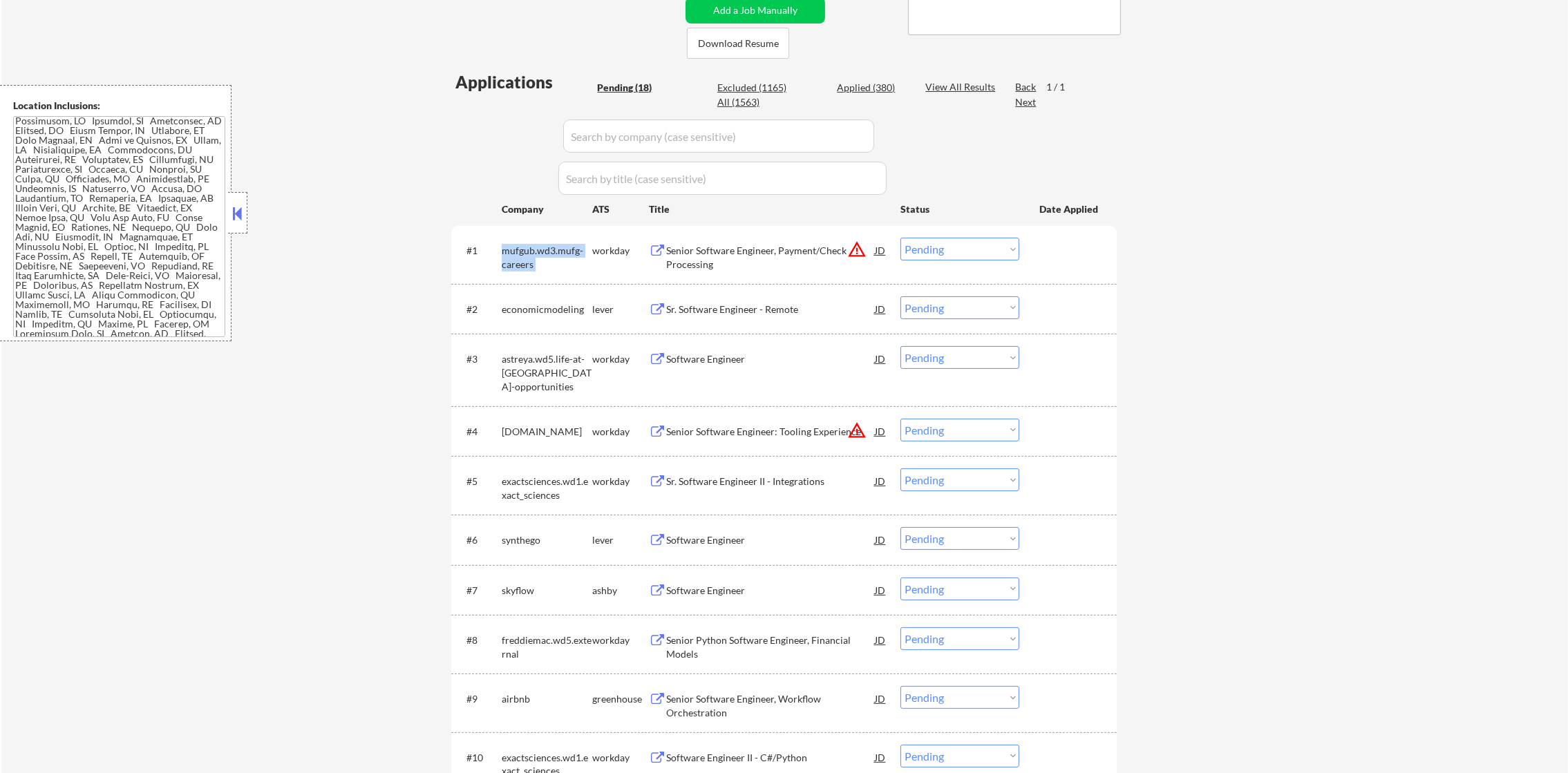
click at [532, 241] on div "mufgub.wd3.mufg-careers" at bounding box center [547, 254] width 90 height 33
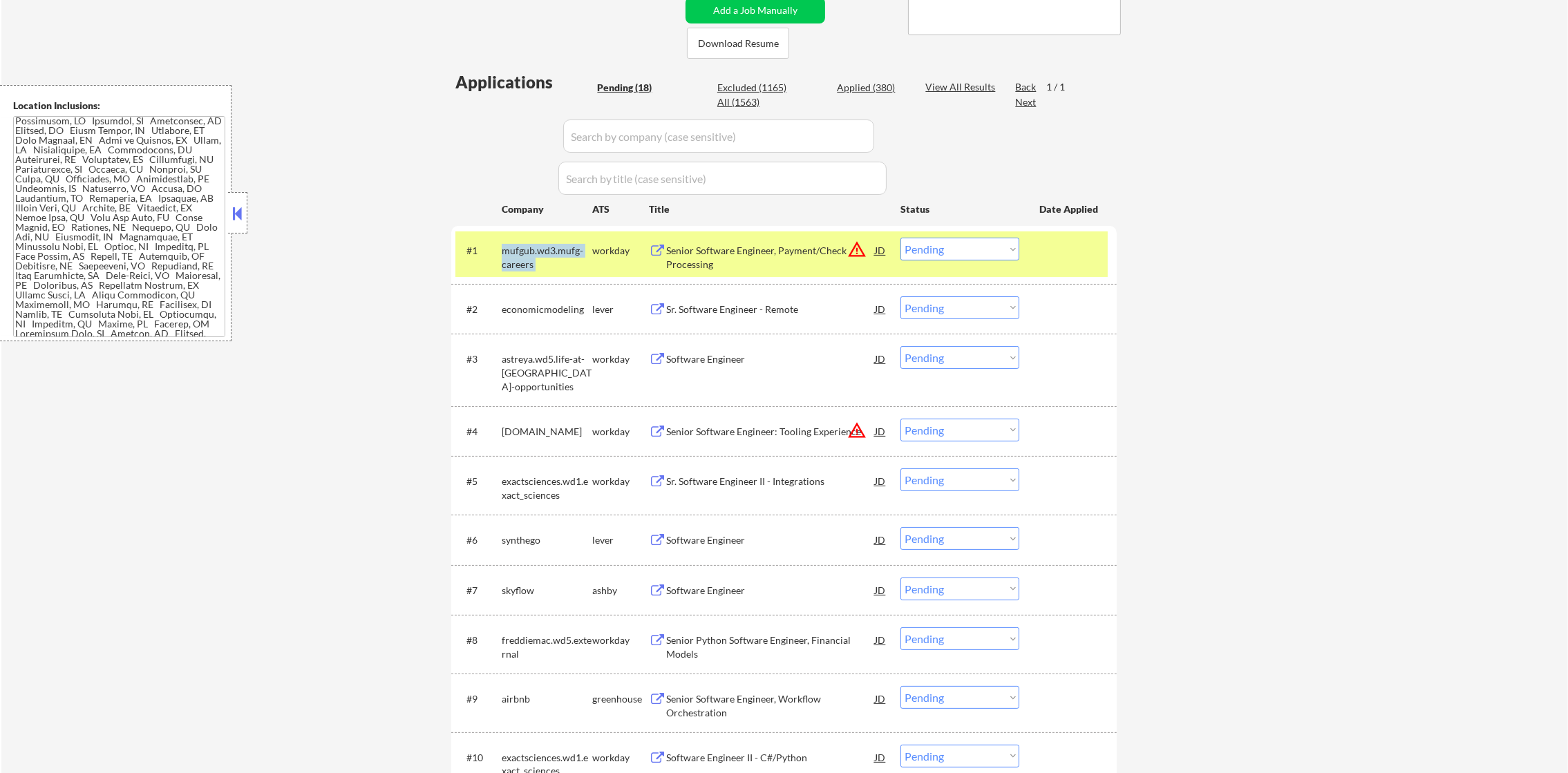
copy div "mufgub.wd3.mufg-careers"
click at [549, 281] on div "#1 mufgub.wd3.mufg-careers workday Senior Software Engineer, Payment/Check Proc…" at bounding box center [784, 255] width 665 height 58
click at [548, 259] on div "mufgub.wd3.mufg-careers" at bounding box center [547, 257] width 90 height 27
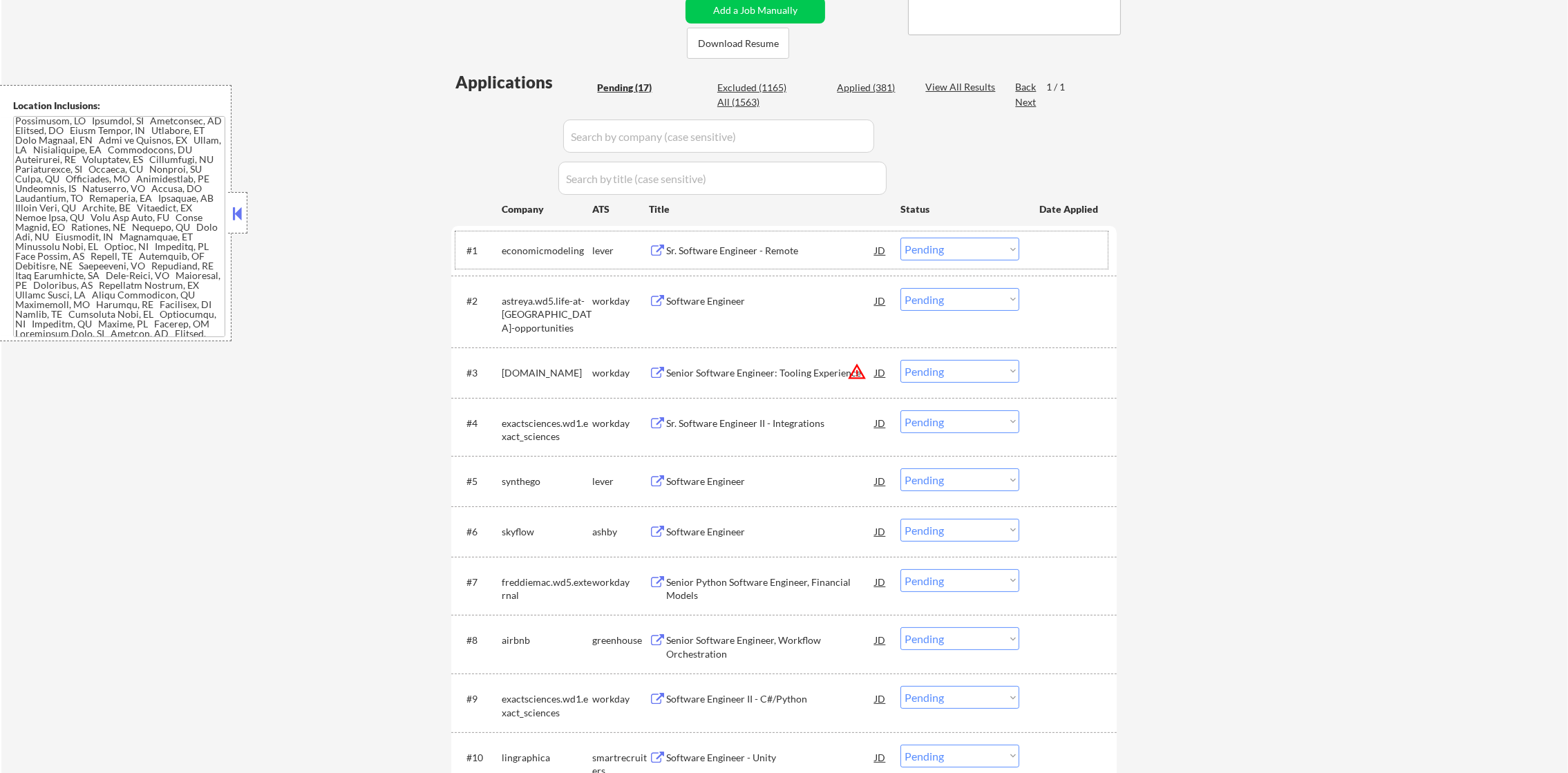
click at [550, 249] on div "economicmodeling" at bounding box center [547, 251] width 90 height 14
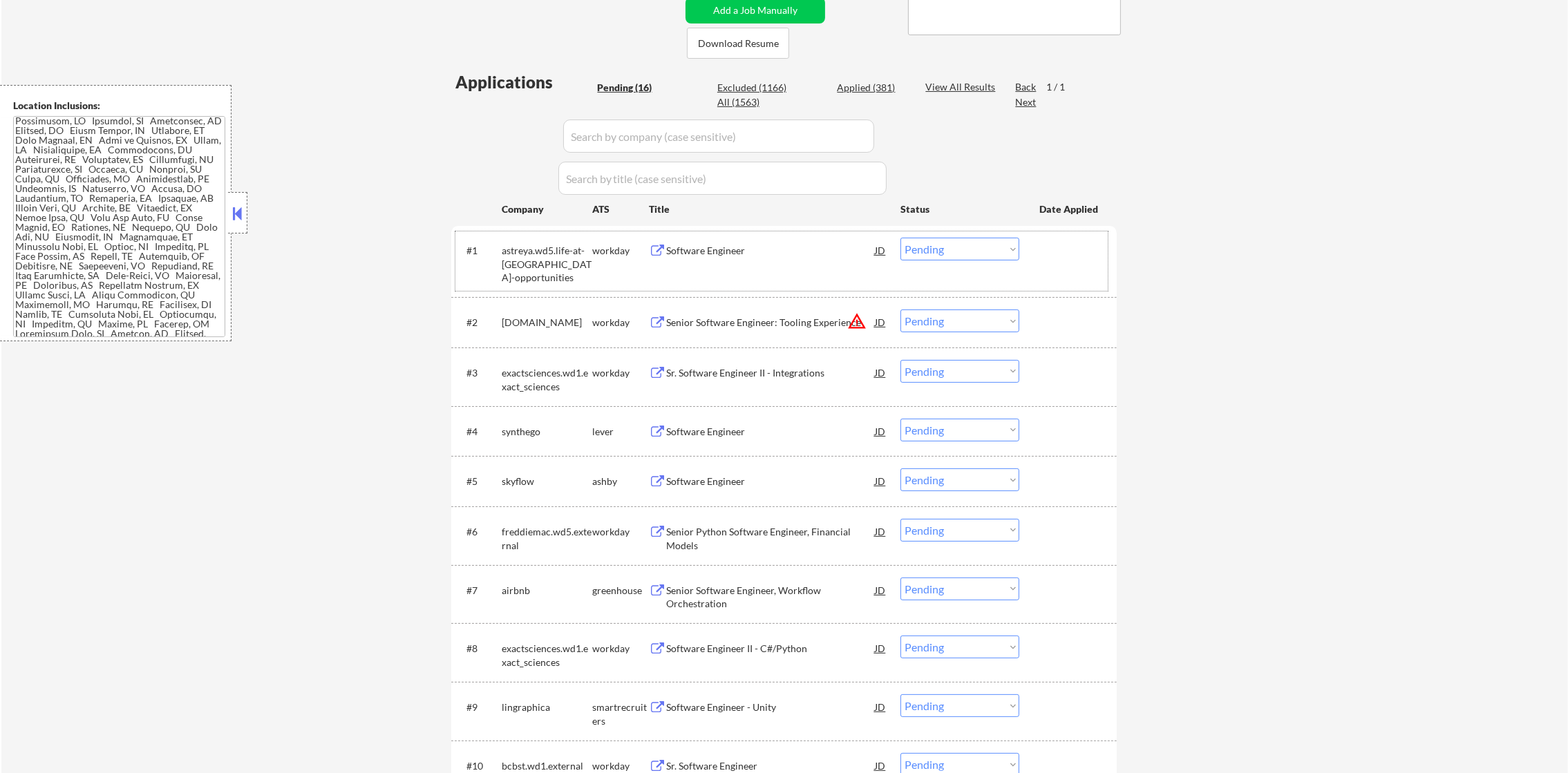
click at [536, 273] on div "astreya.wd5.life-at-[GEOGRAPHIC_DATA]-opportunities" at bounding box center [547, 264] width 90 height 41
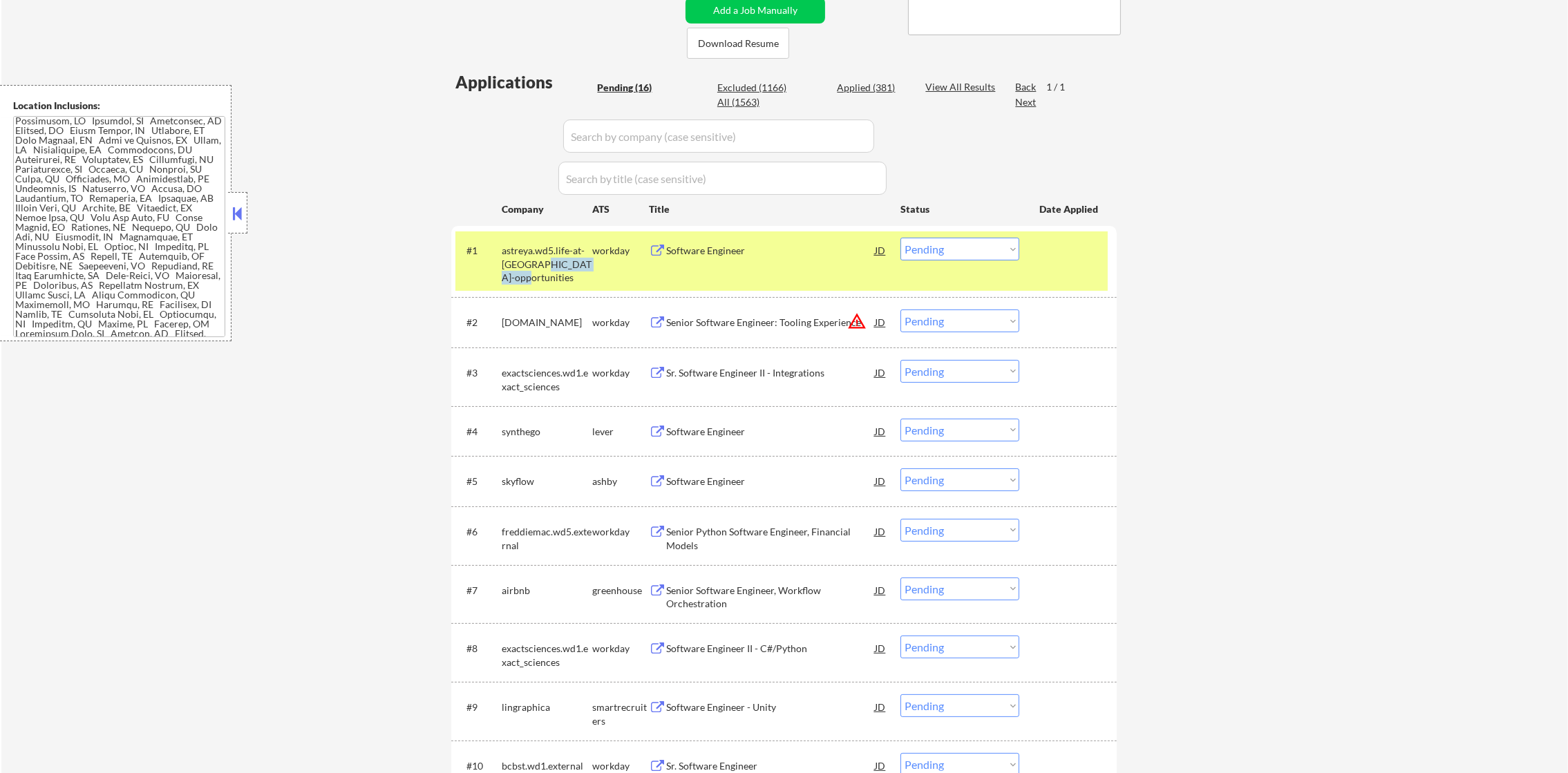
click at [536, 273] on div "astreya.wd5.life-at-[GEOGRAPHIC_DATA]-opportunities" at bounding box center [547, 264] width 90 height 41
select select ""pending""
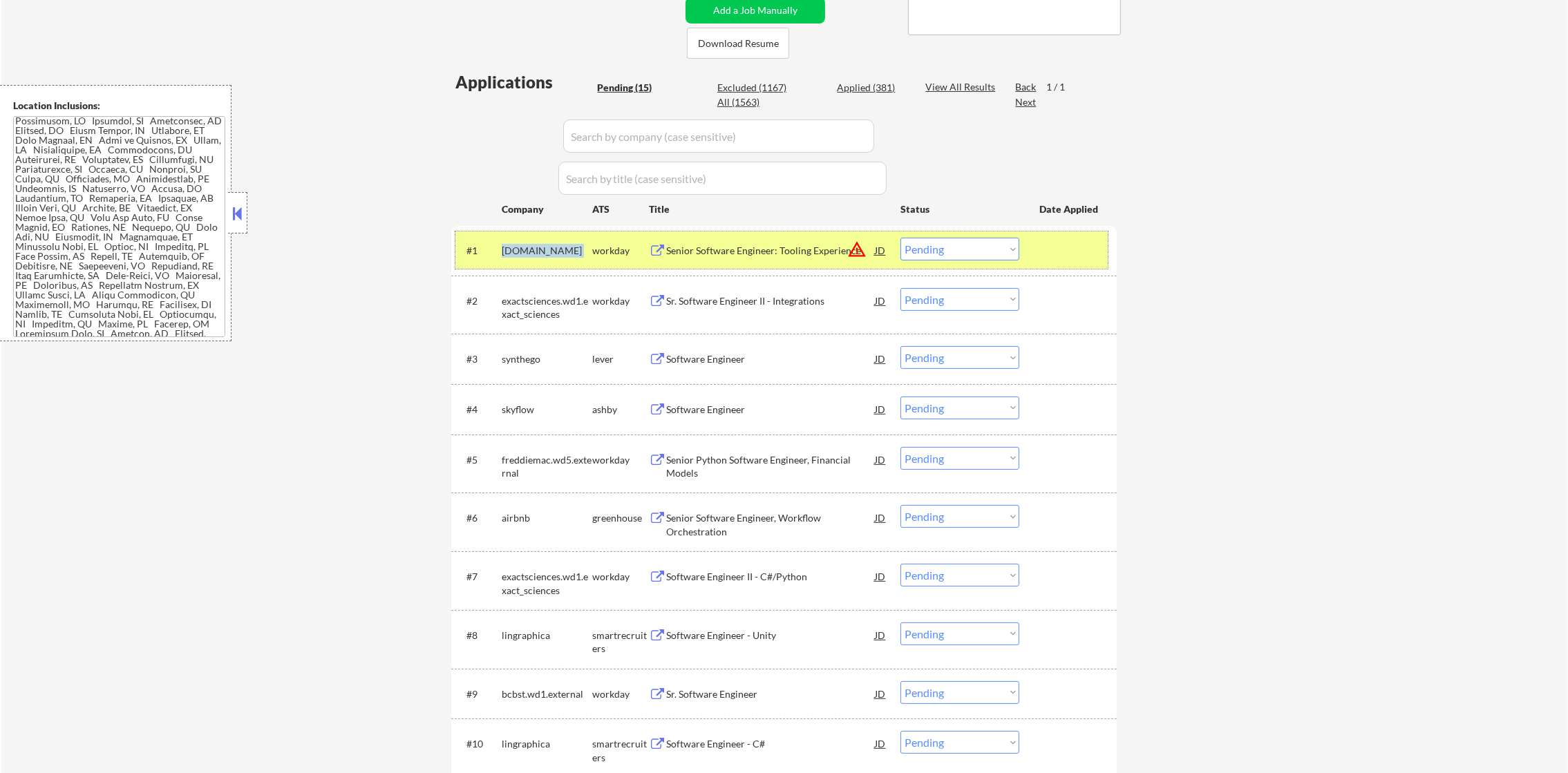
click at [566, 259] on div "[DOMAIN_NAME]" at bounding box center [547, 250] width 90 height 25
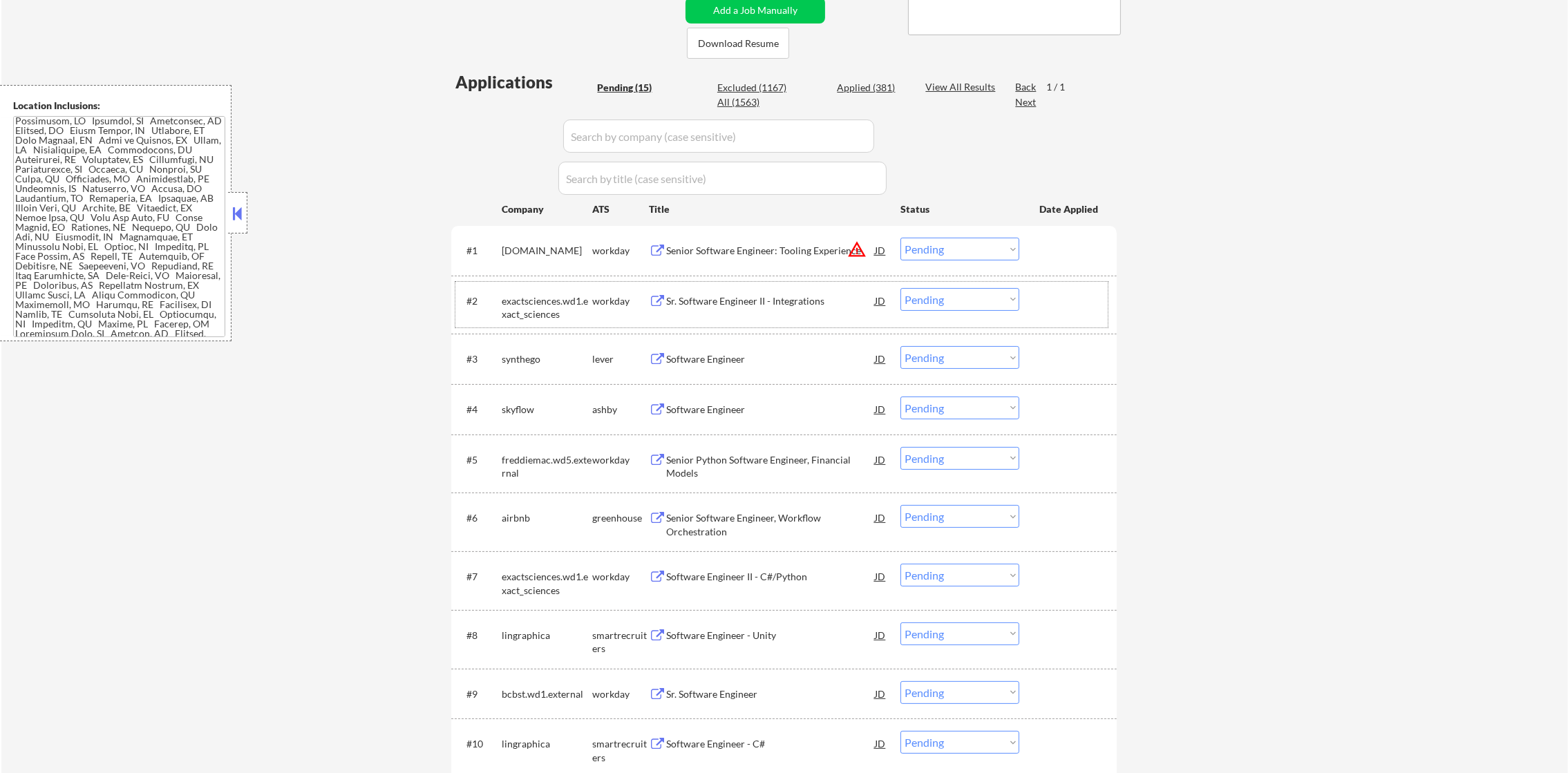
click at [550, 294] on div "exactsciences.wd1.exact_sciences" at bounding box center [547, 307] width 90 height 27
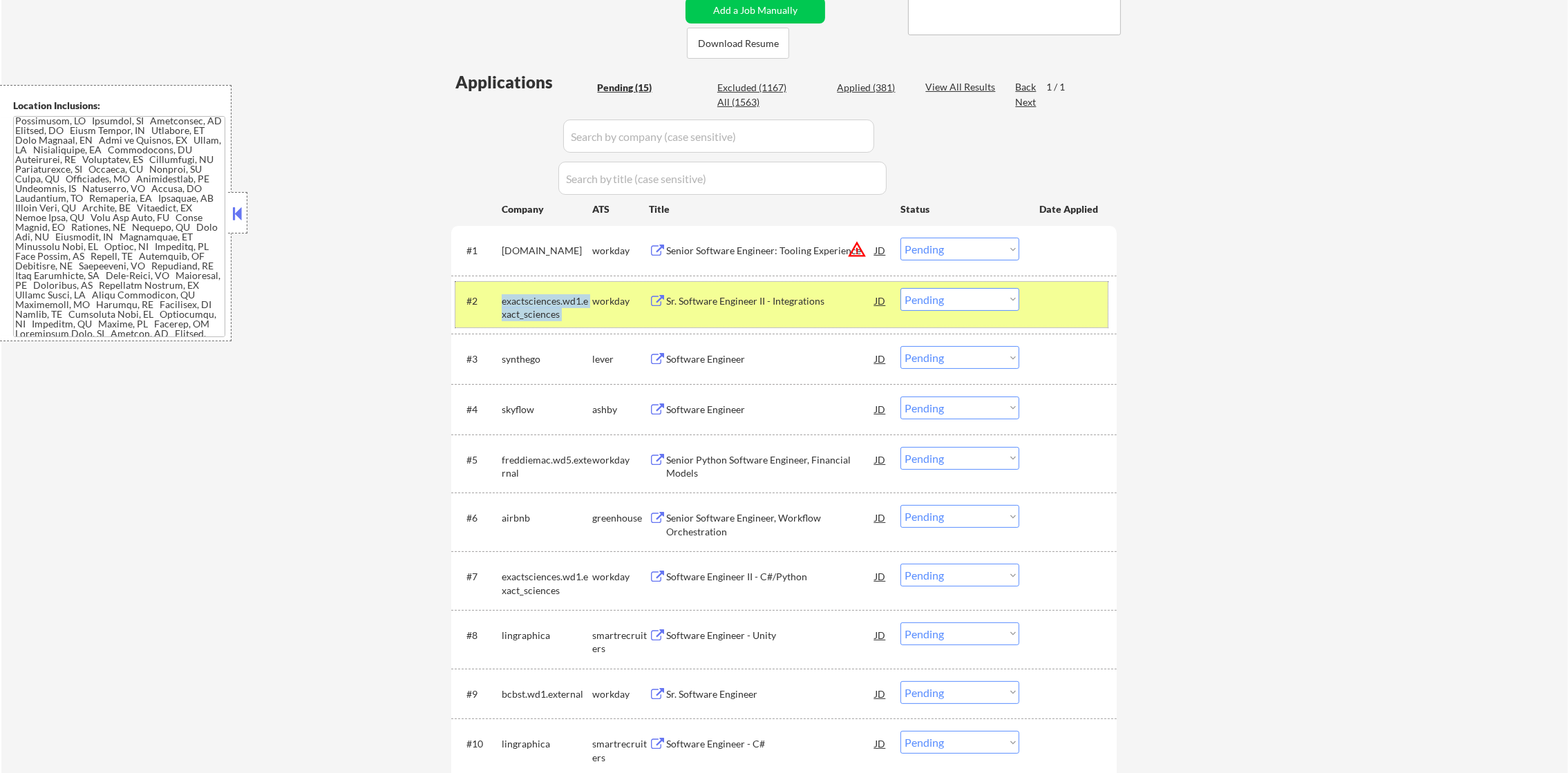
click at [536, 310] on div "exactsciences.wd1.exact_sciences" at bounding box center [547, 307] width 90 height 27
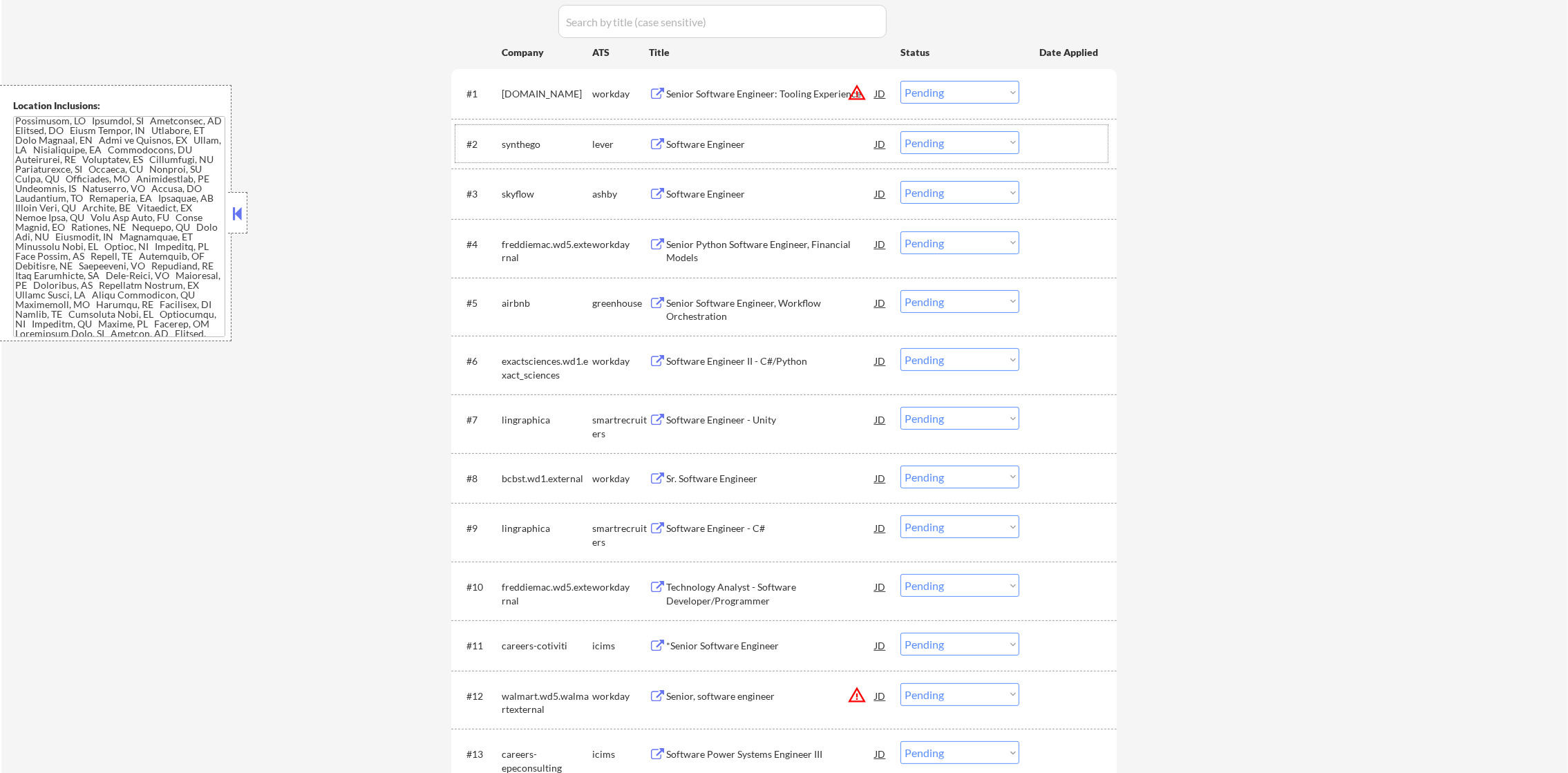
scroll to position [483, 0]
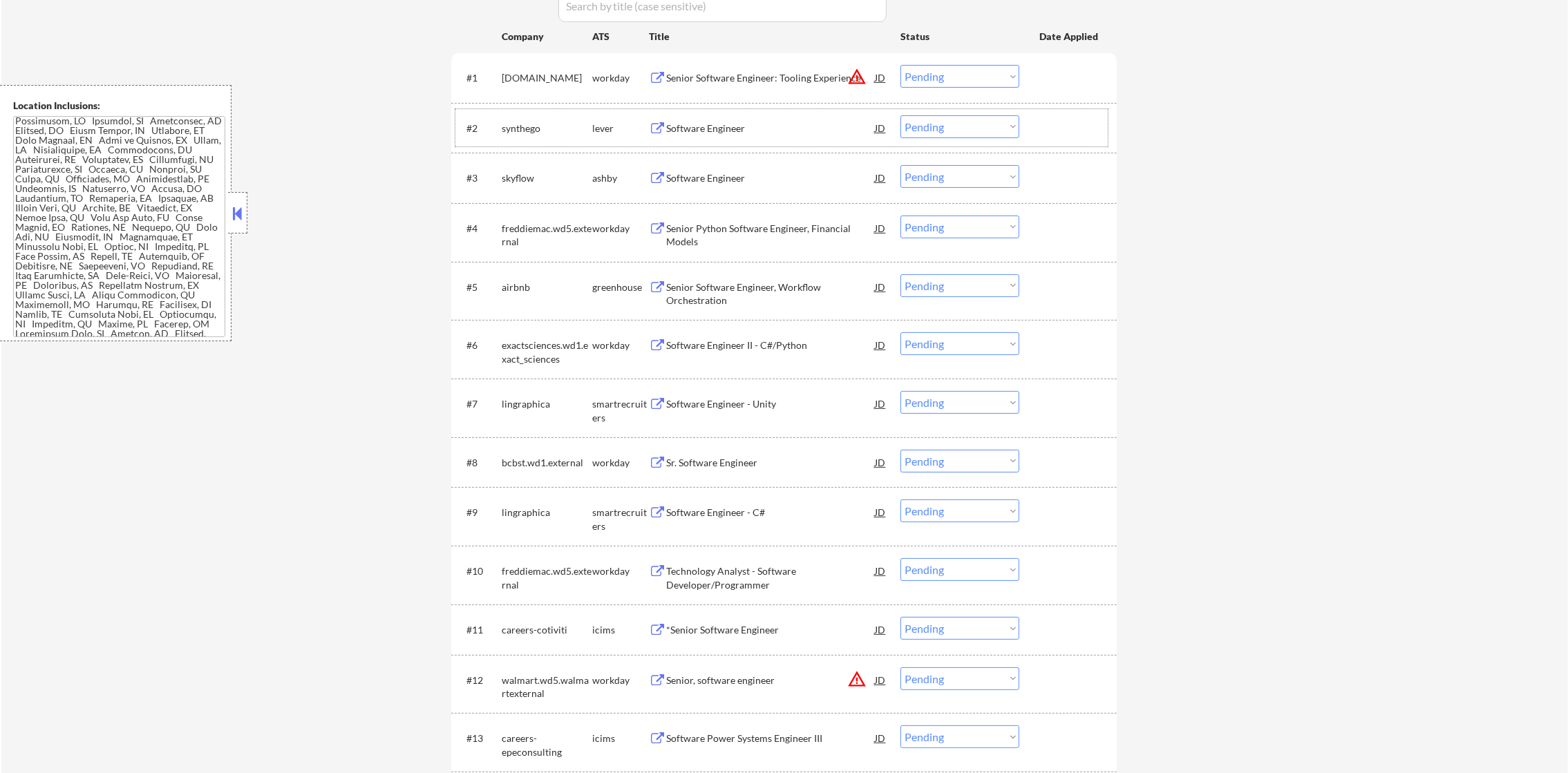
click at [740, 115] on div "Software Engineer" at bounding box center [770, 127] width 208 height 25
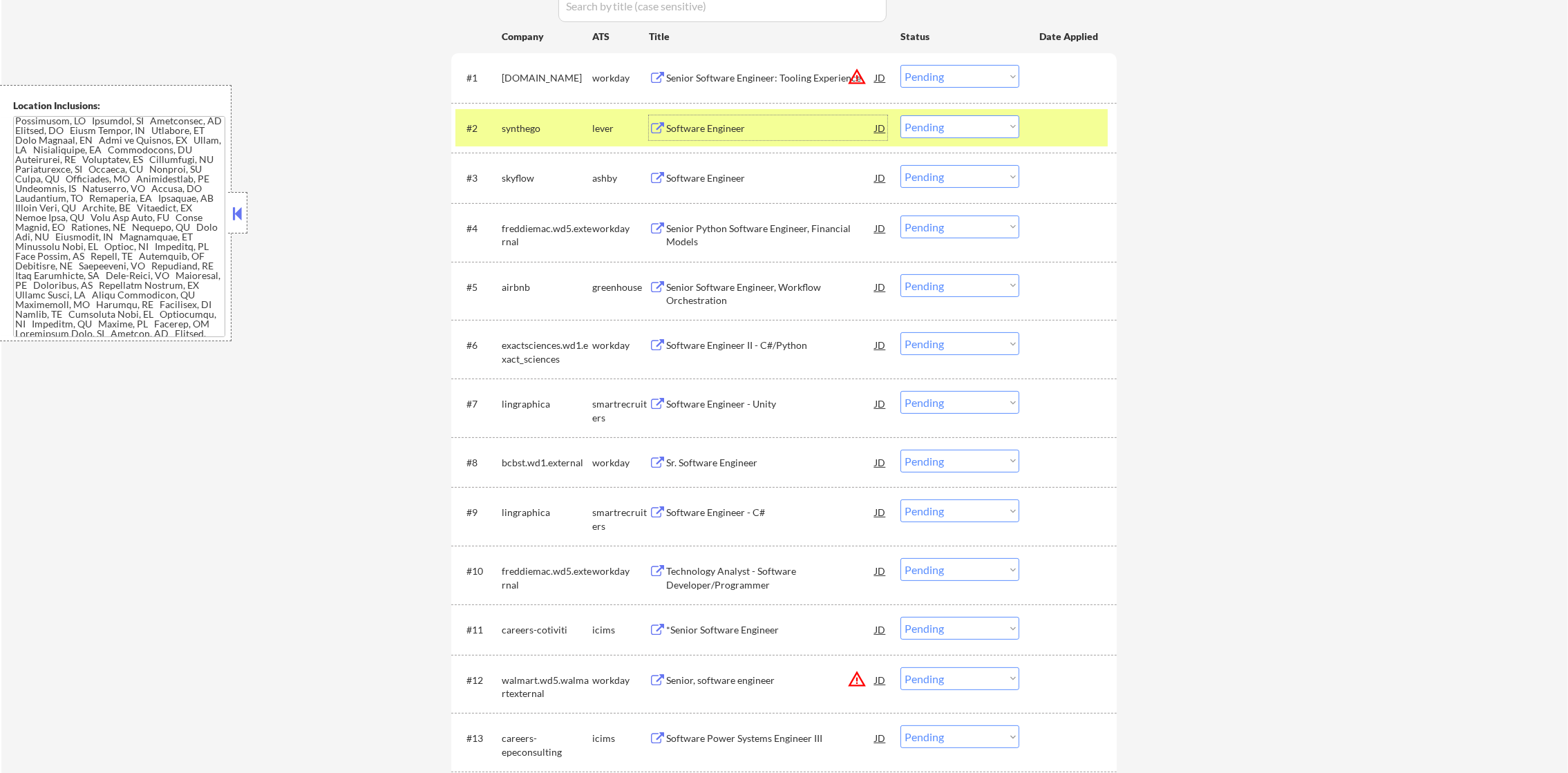
click at [513, 126] on div "synthego" at bounding box center [547, 129] width 90 height 14
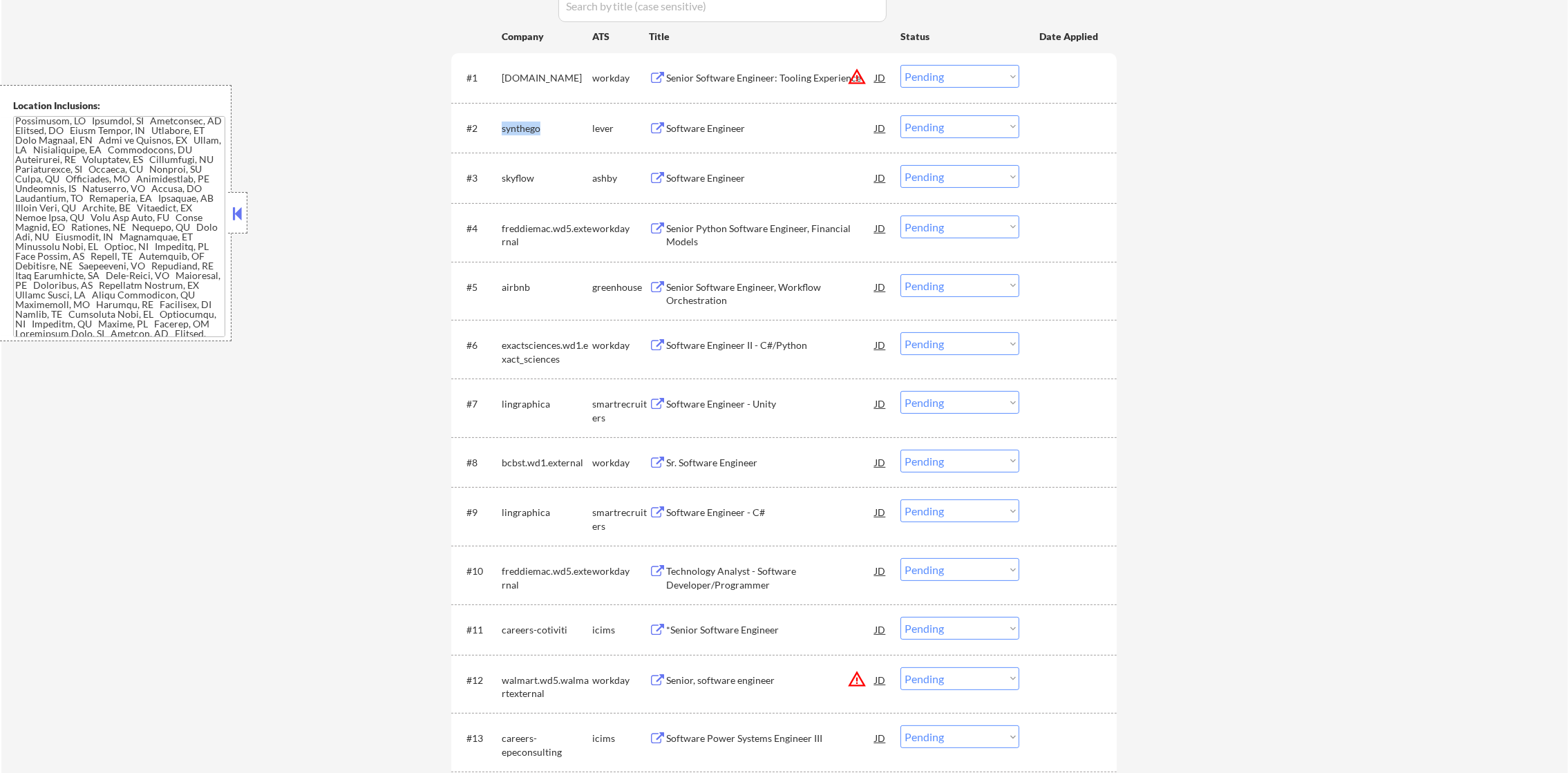
click at [513, 126] on div "synthego" at bounding box center [547, 129] width 90 height 14
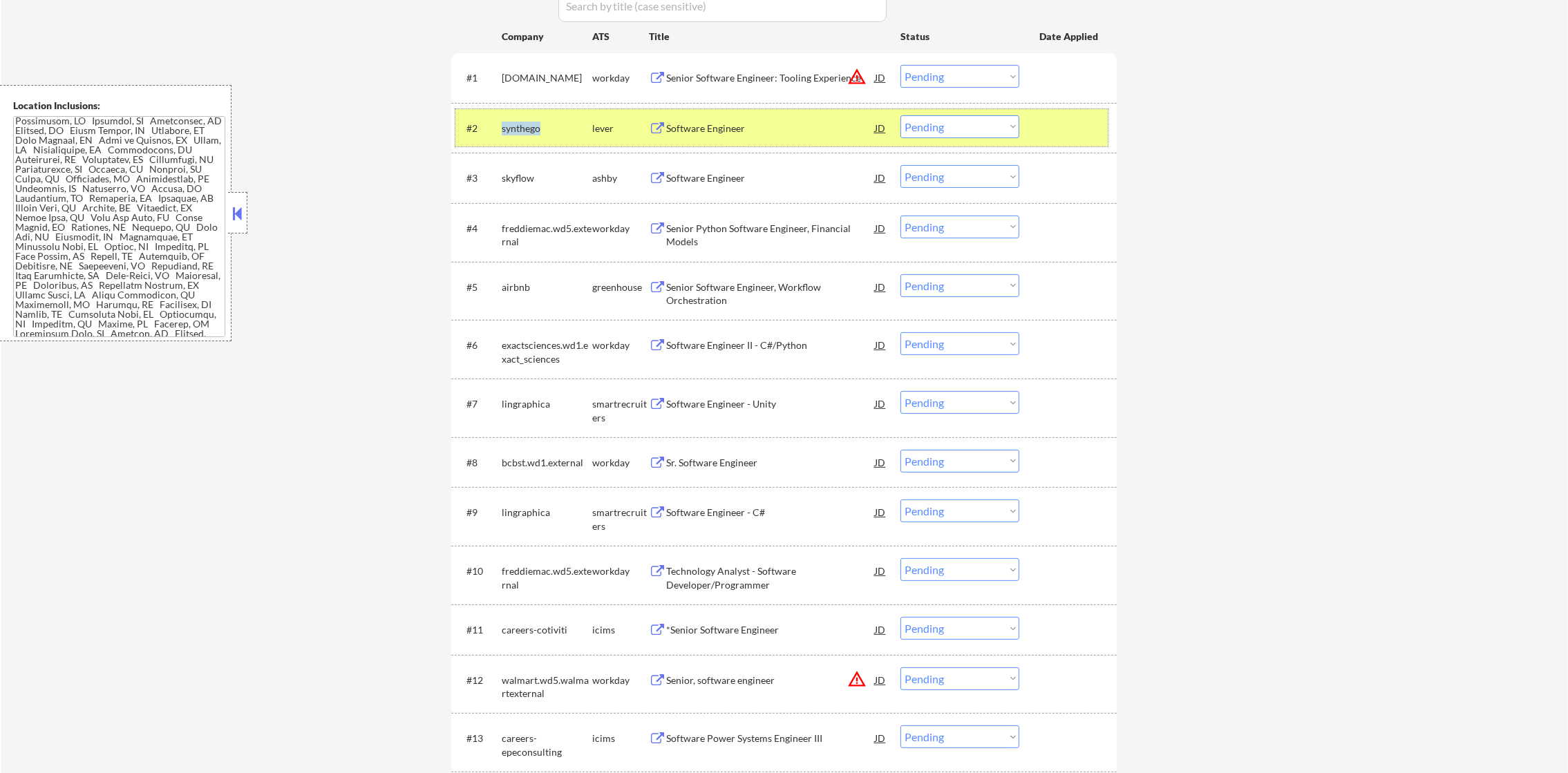
click at [513, 125] on div "synthego" at bounding box center [547, 129] width 90 height 14
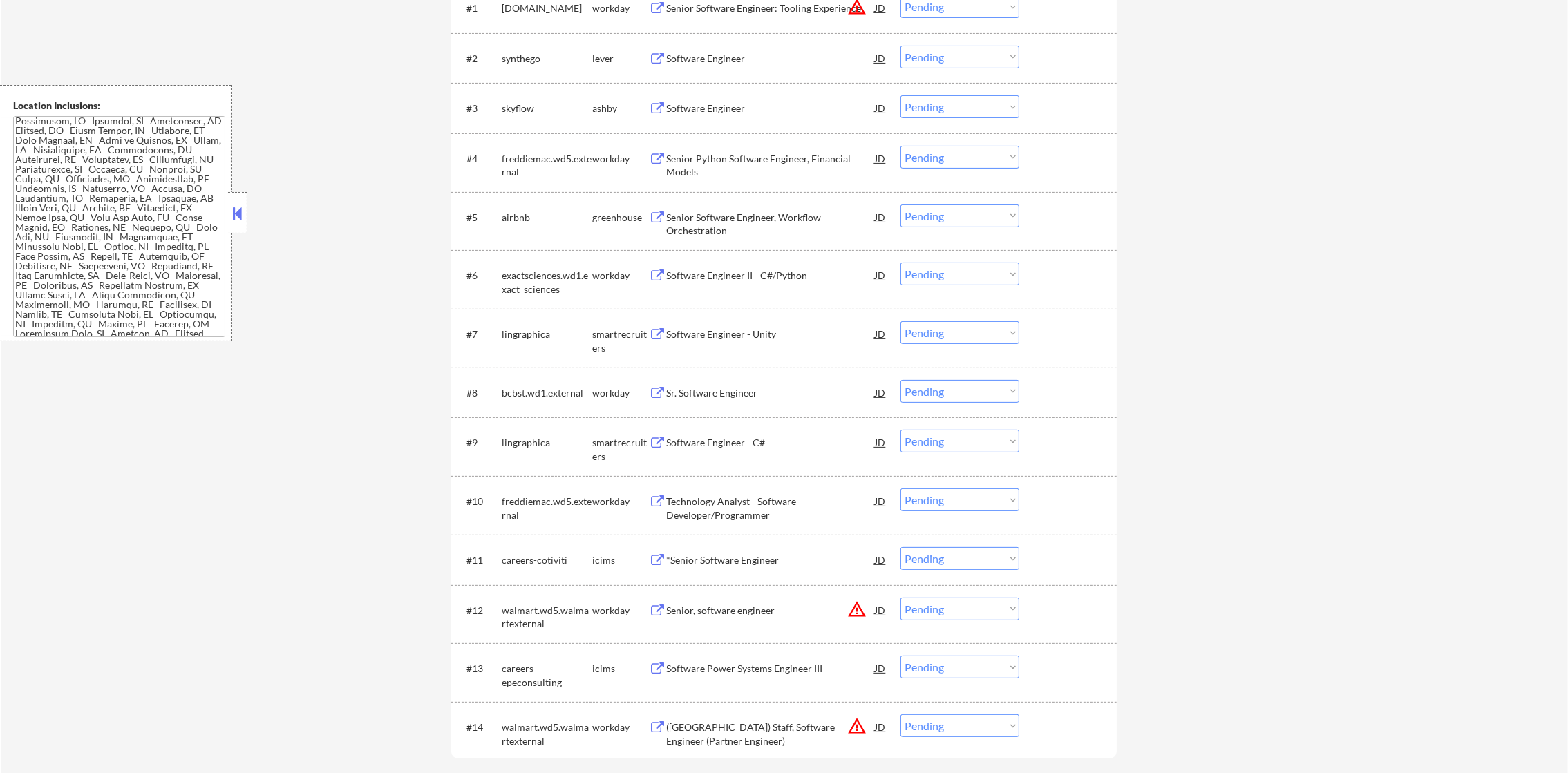
scroll to position [587, 0]
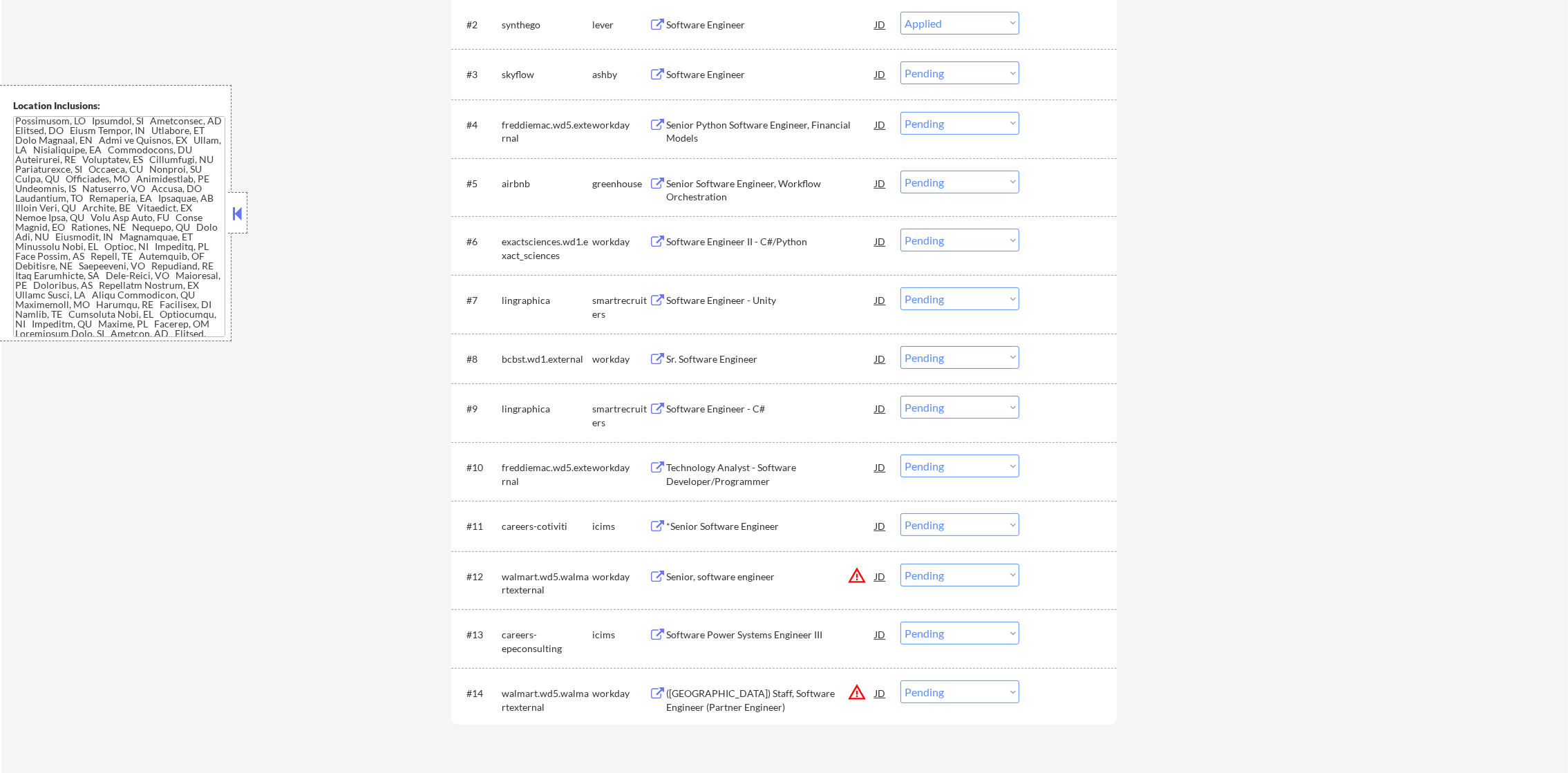
select select ""pending""
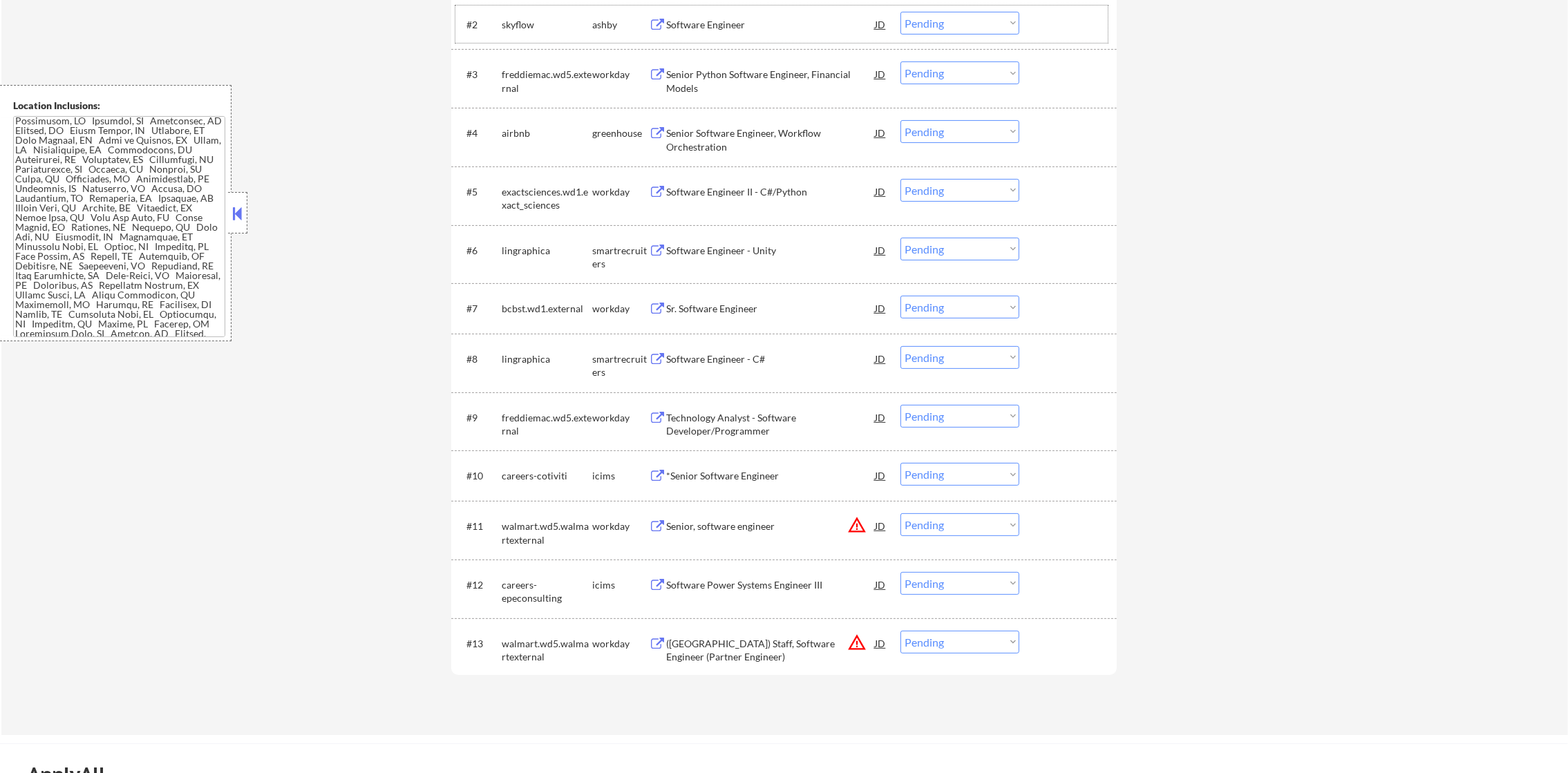
click at [513, 132] on div "airbnb" at bounding box center [547, 134] width 90 height 14
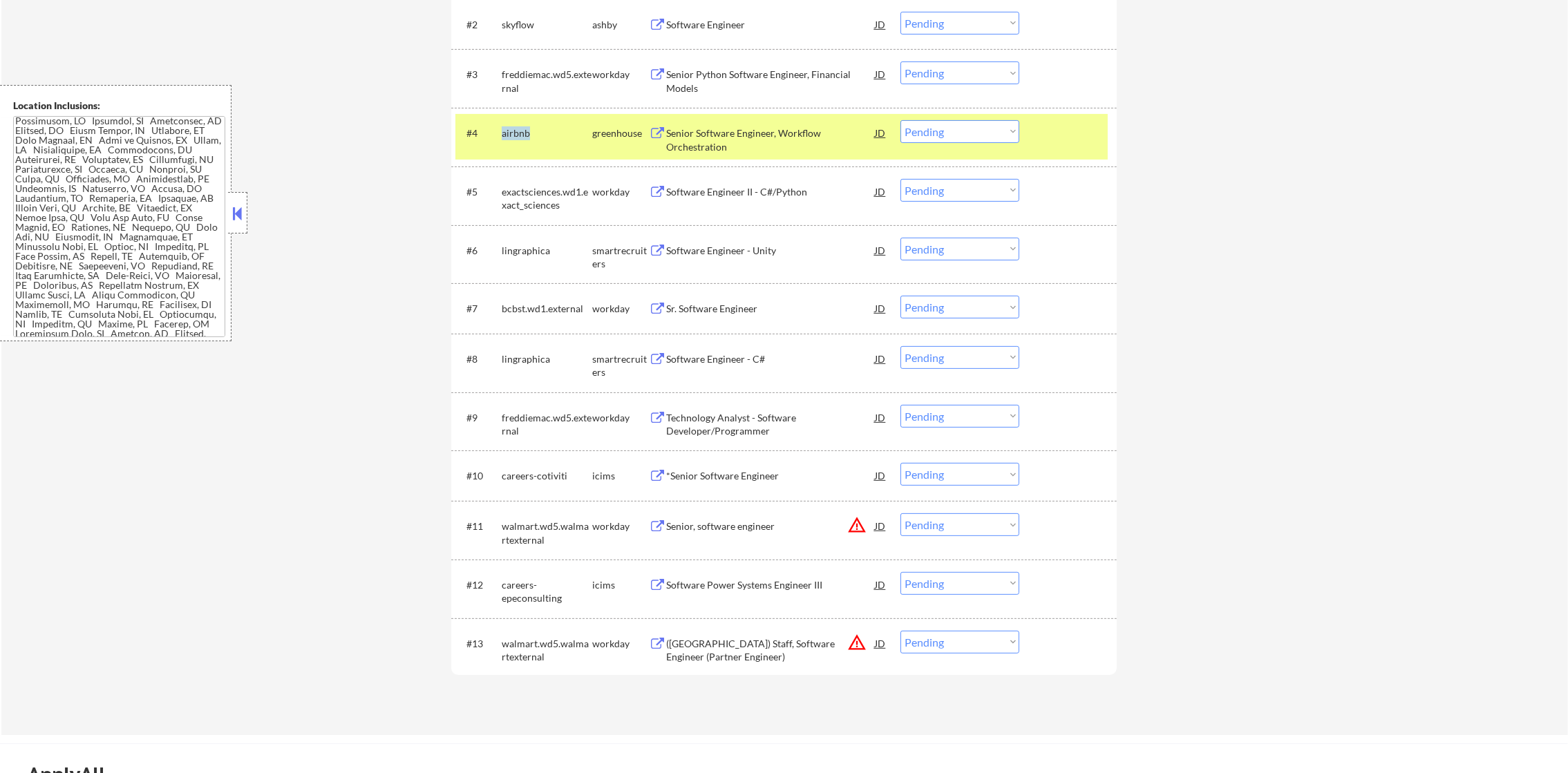
click at [513, 132] on div "airbnb" at bounding box center [547, 134] width 90 height 14
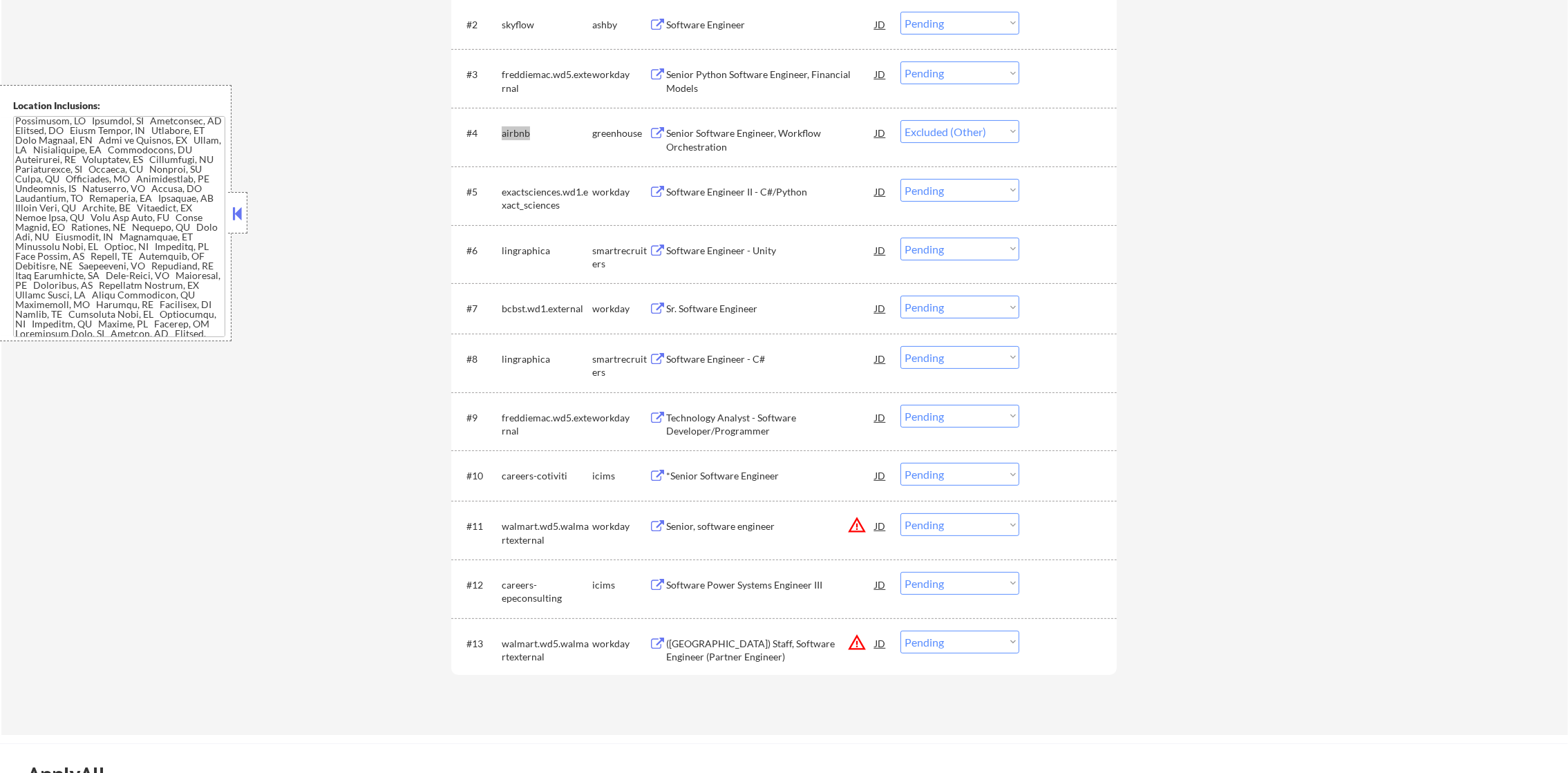
select select ""pending""
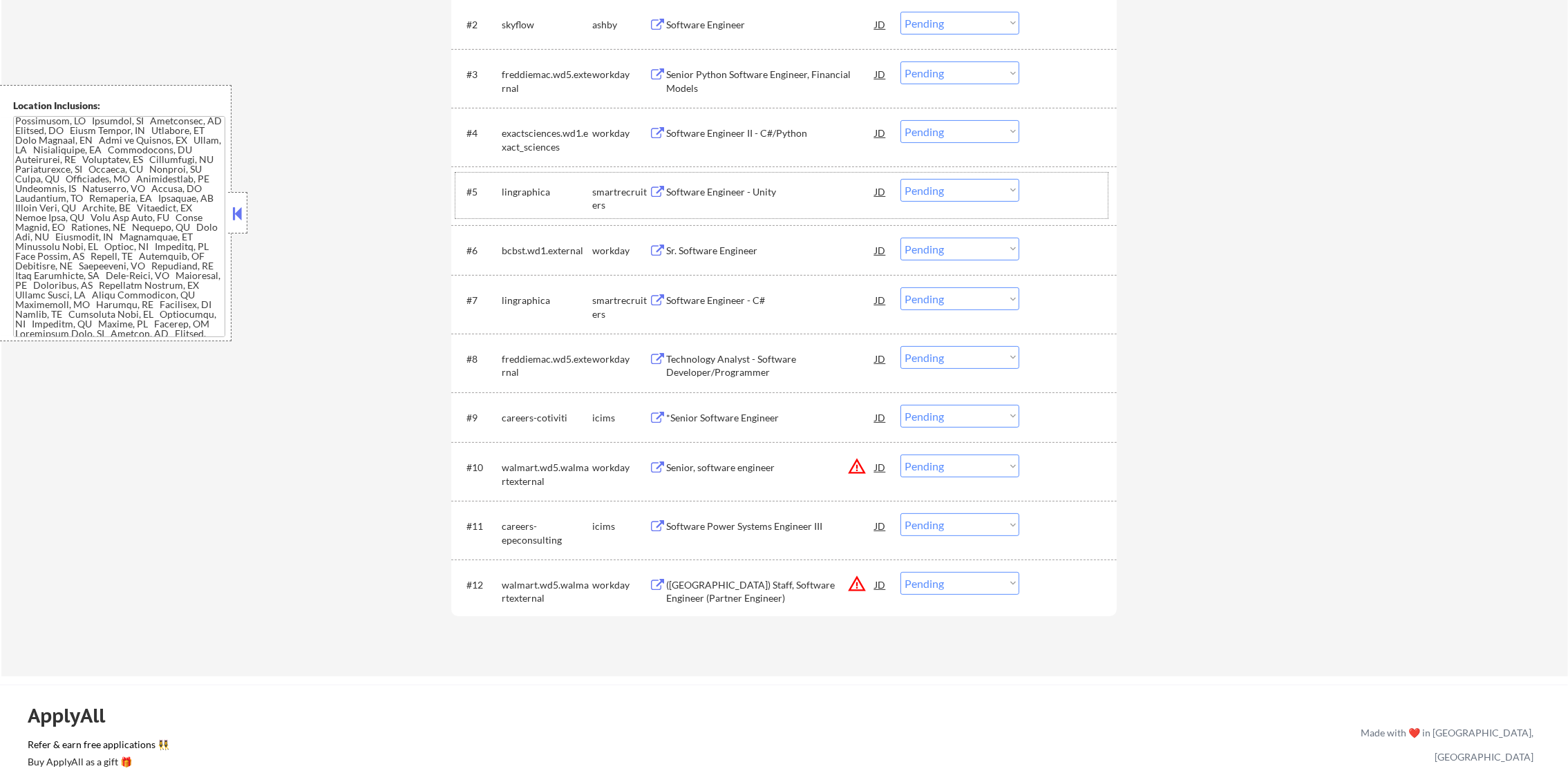
click at [523, 189] on div "lingraphica" at bounding box center [547, 192] width 90 height 14
select select ""pending""
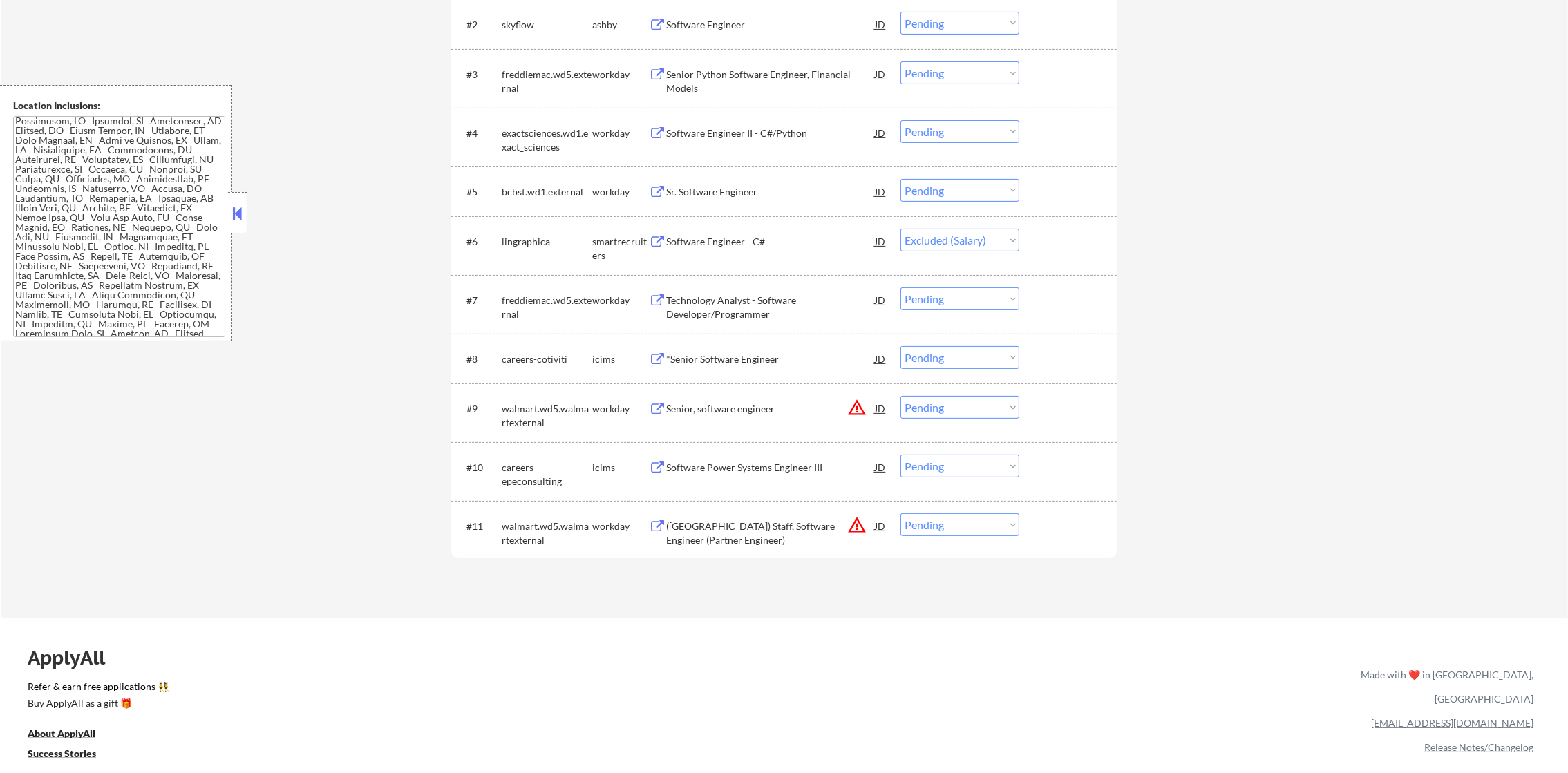
select select ""pending""
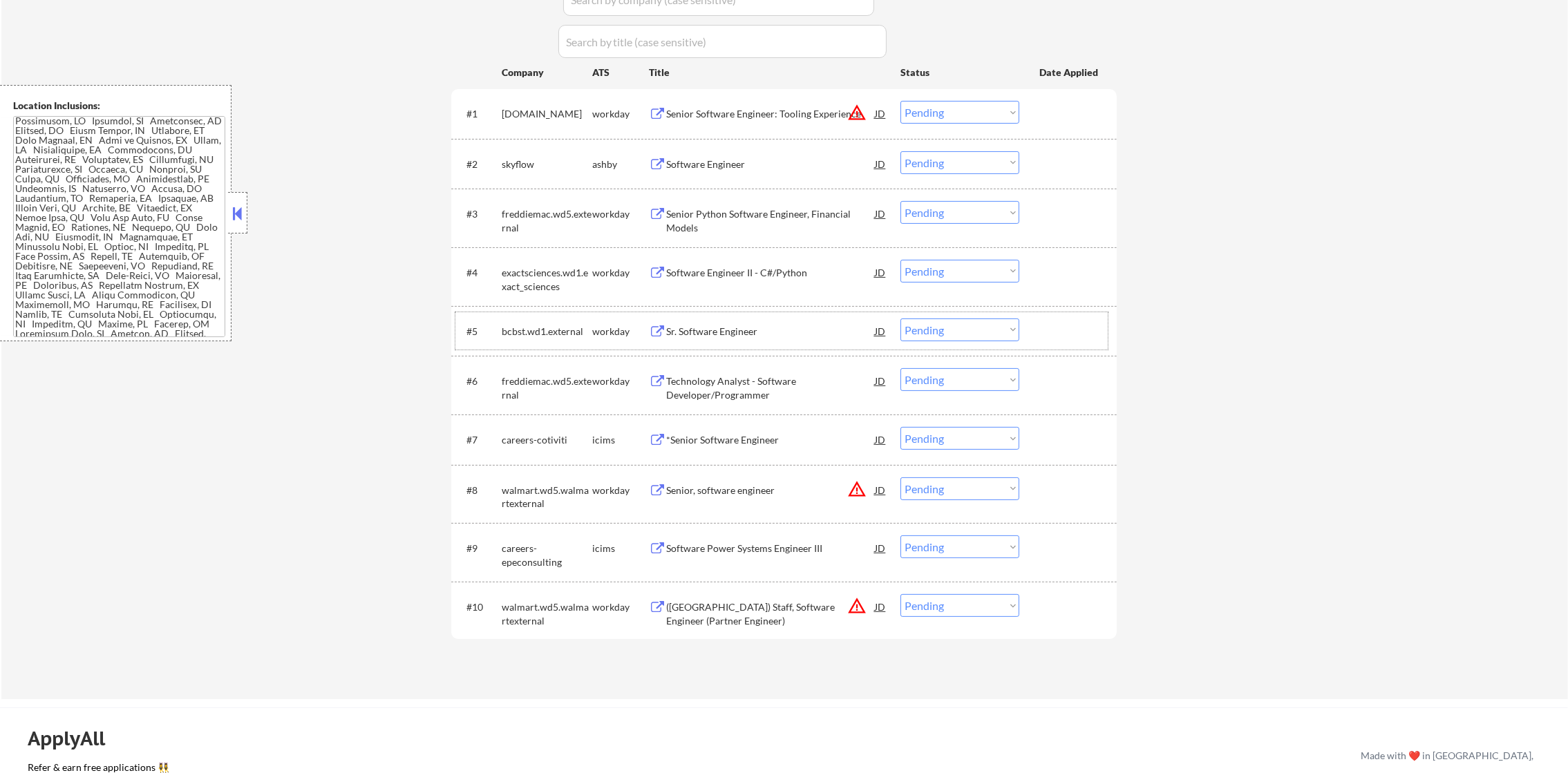
scroll to position [415, 0]
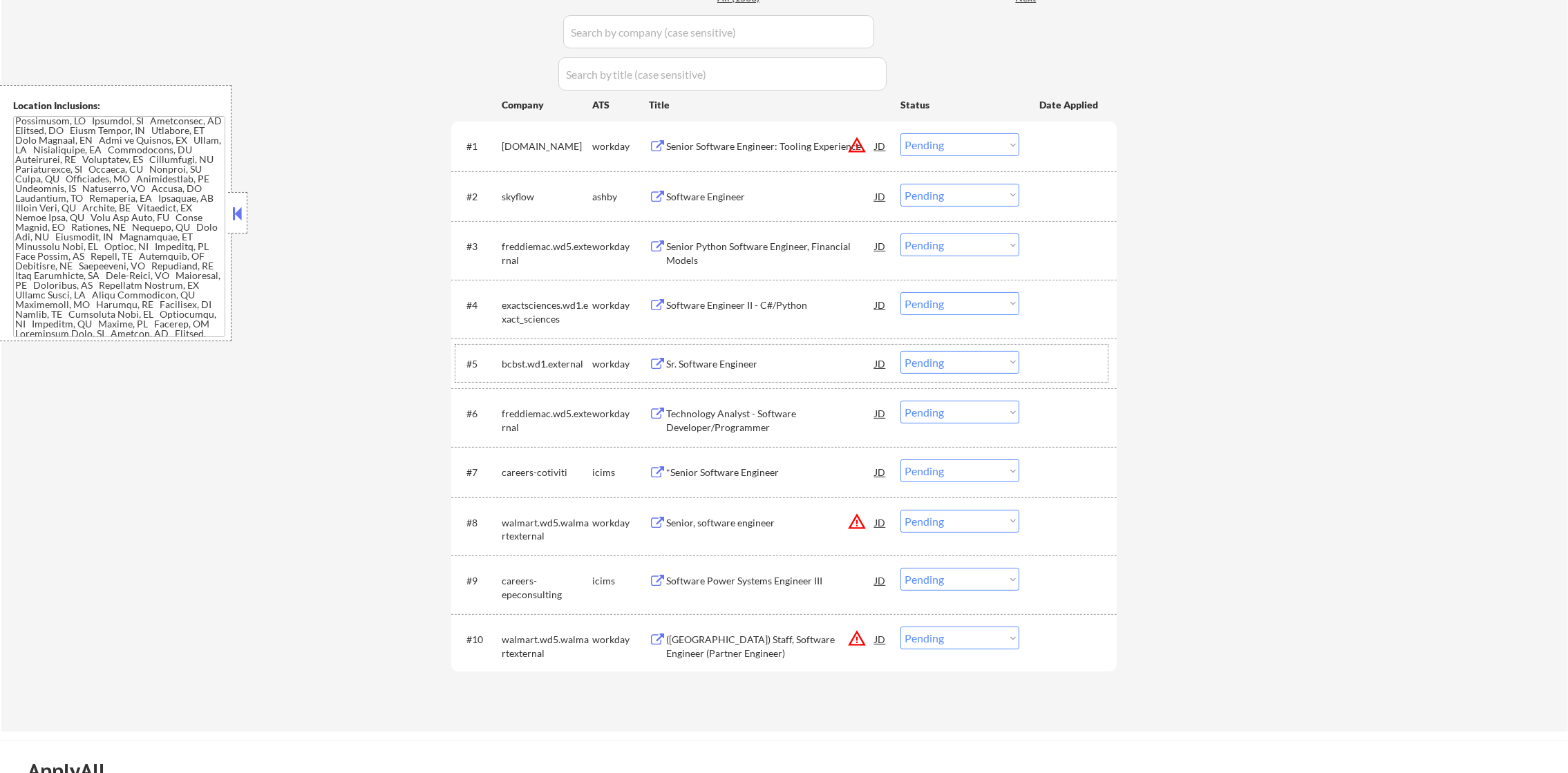
click at [519, 194] on div "skyflow" at bounding box center [547, 197] width 90 height 14
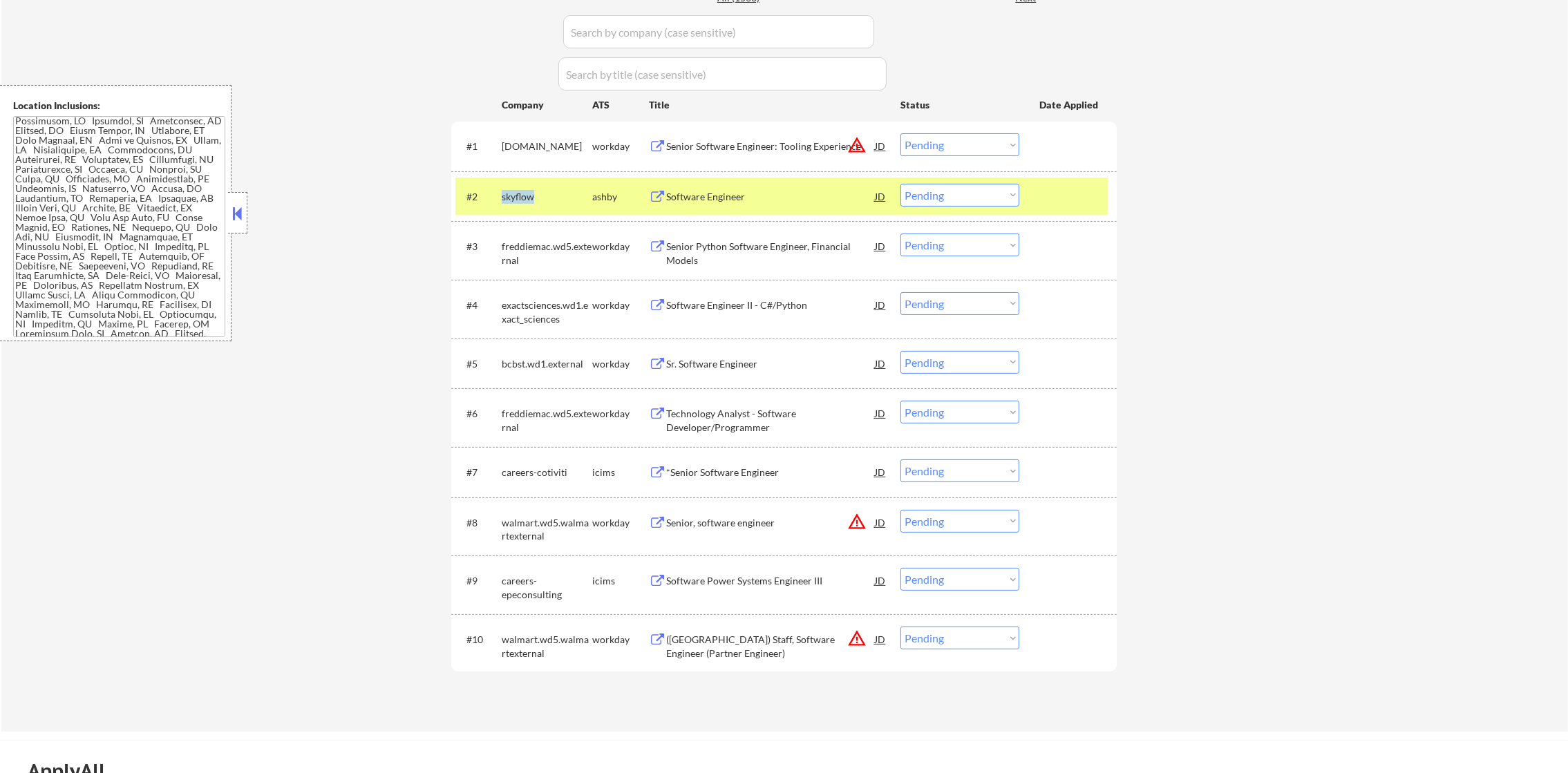
click at [519, 194] on div "skyflow" at bounding box center [547, 197] width 90 height 14
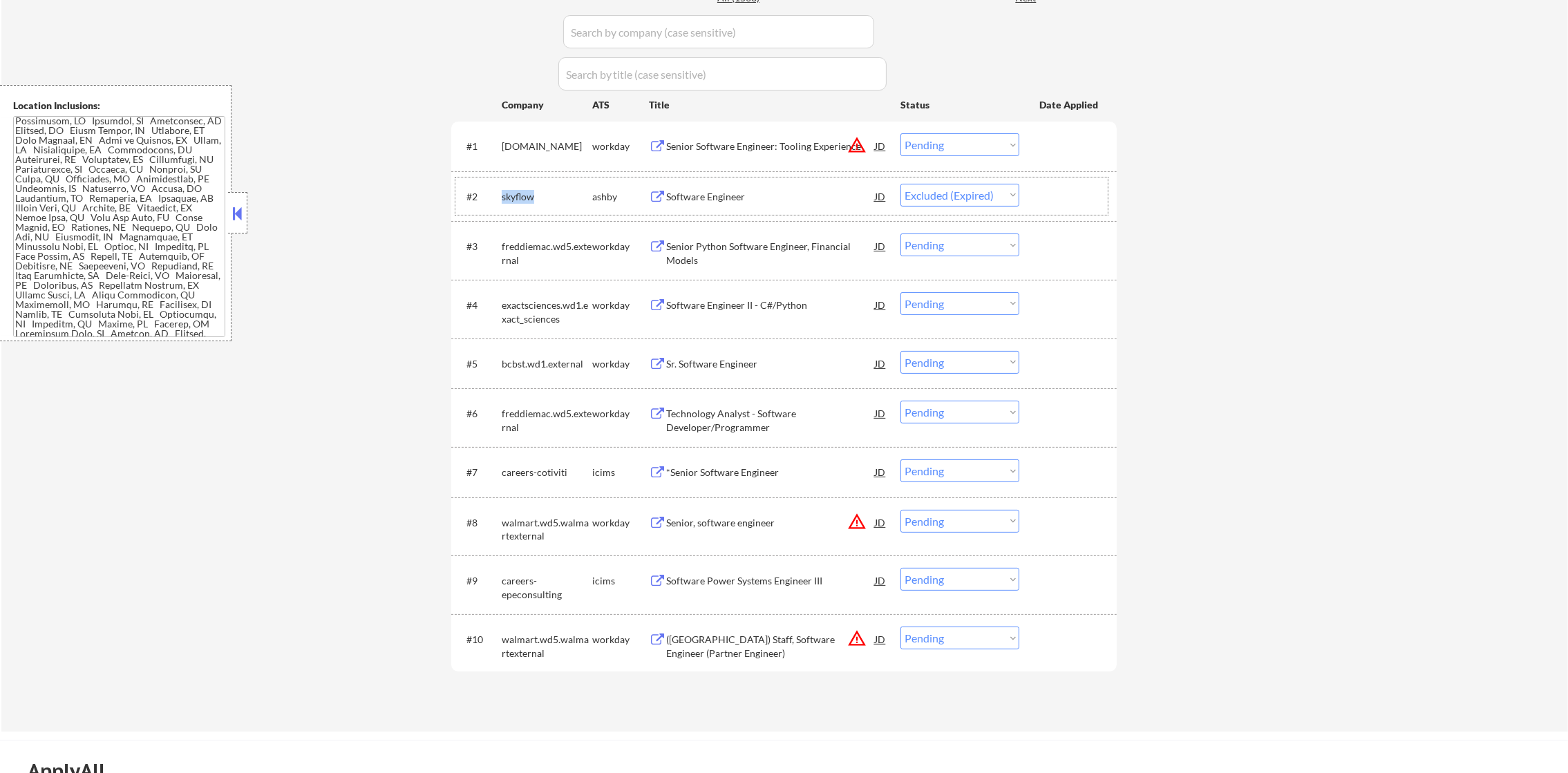
select select ""pending""
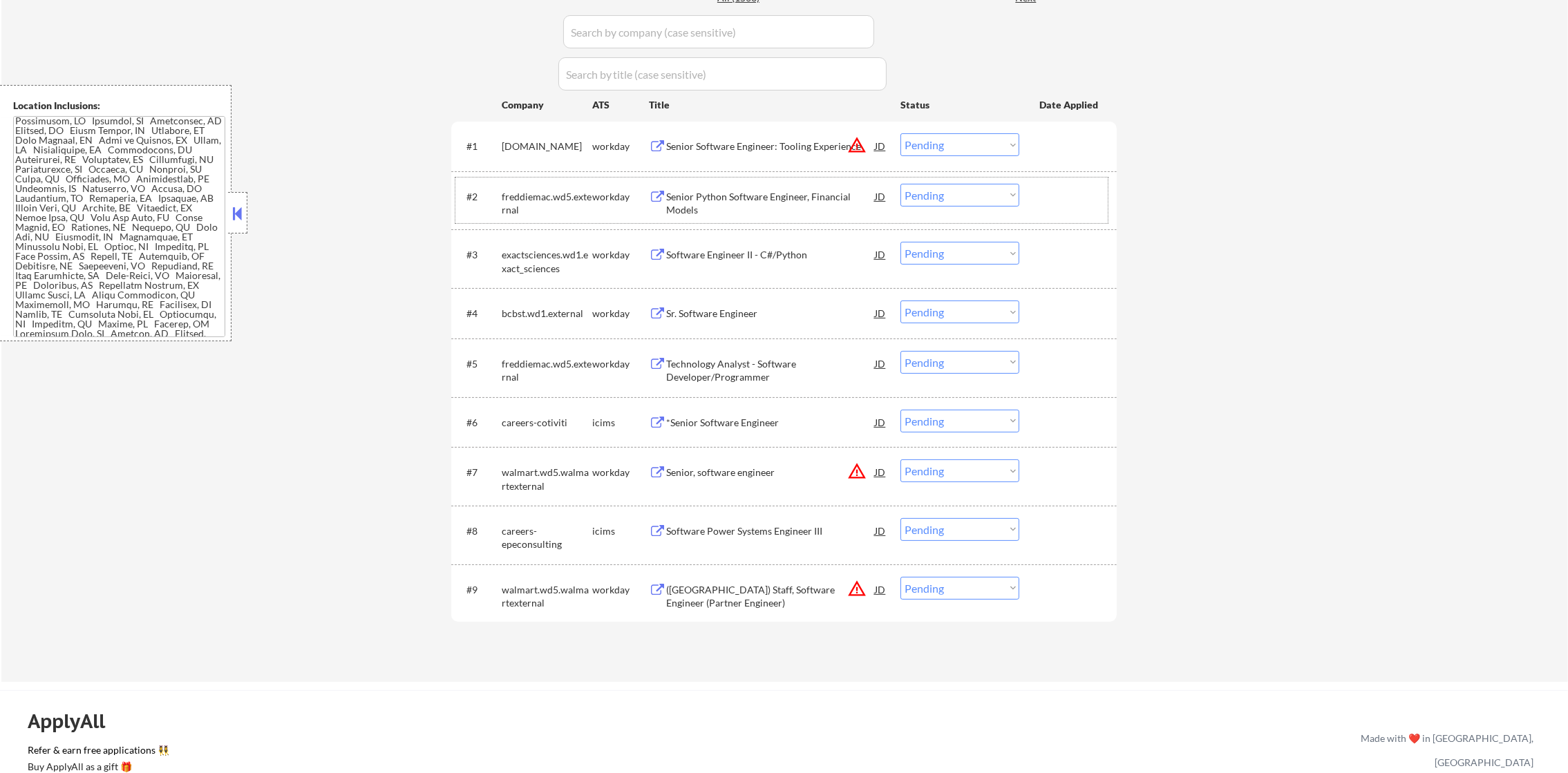
click at [861, 134] on div "Senior Software Engineer: Tooling Experience" at bounding box center [770, 146] width 208 height 25
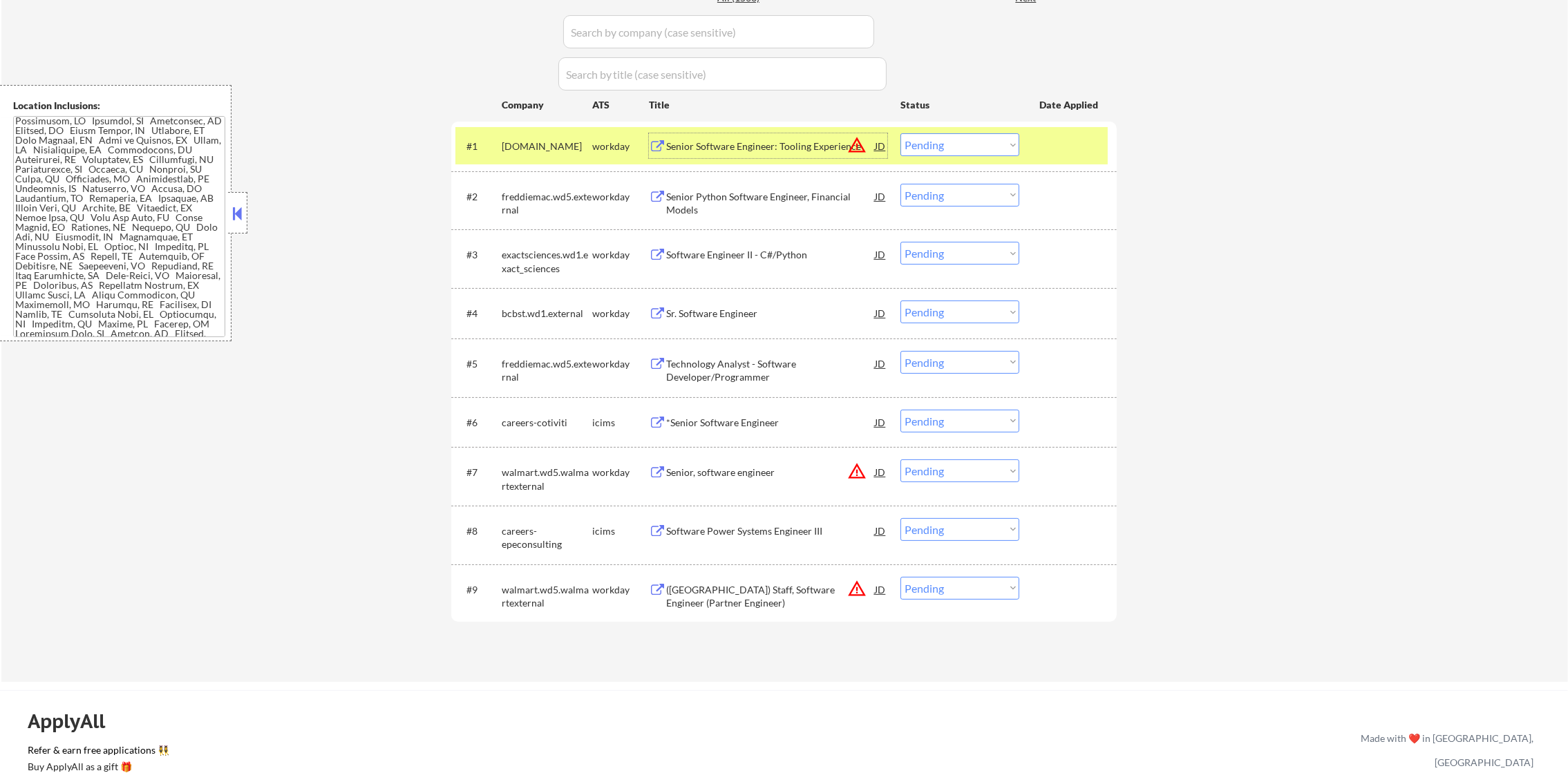
click at [853, 137] on button "warning_amber" at bounding box center [856, 144] width 19 height 19
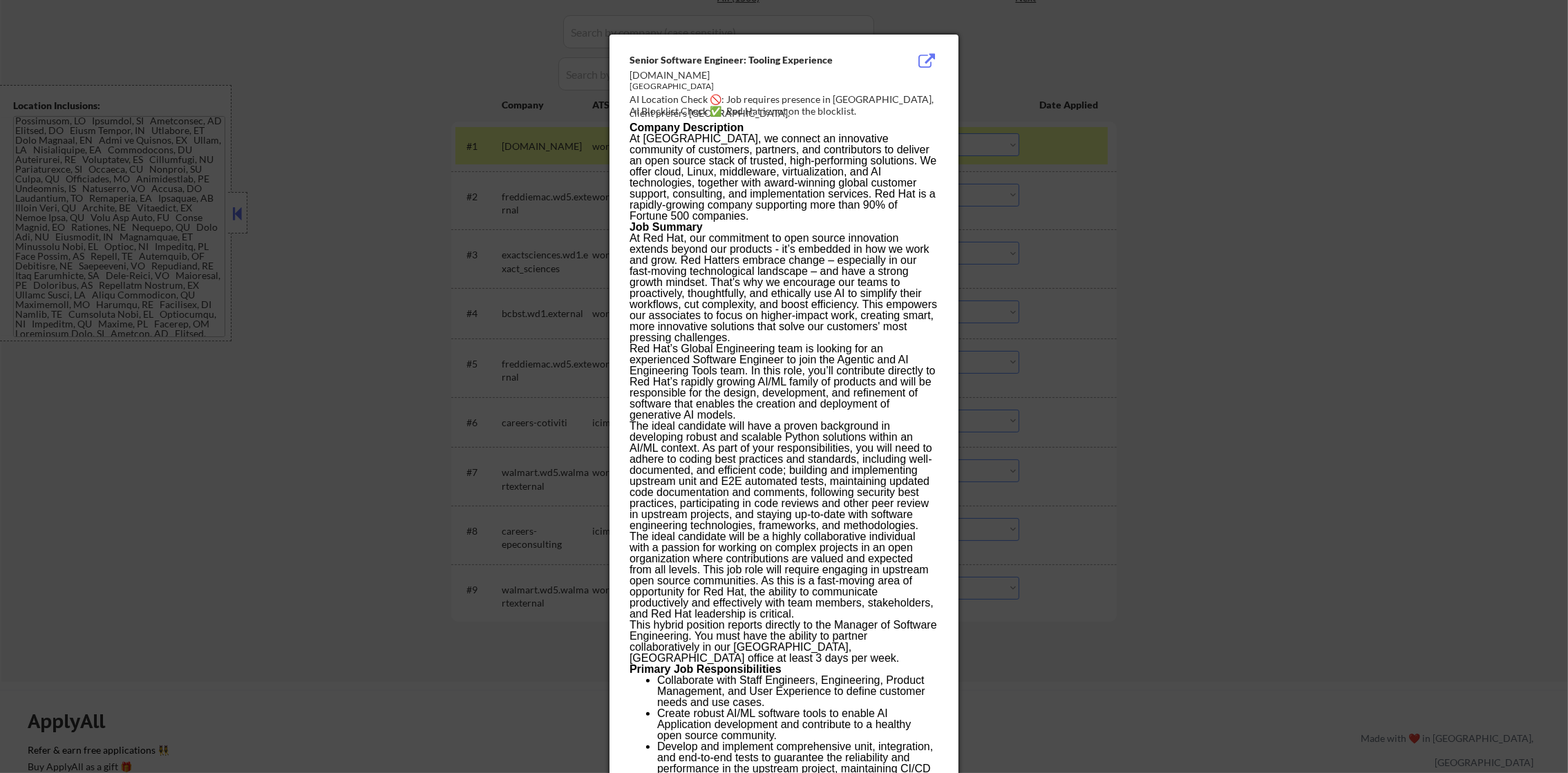
click at [844, 101] on div "AI Location Check 🚫: Job requires presence in [GEOGRAPHIC_DATA], client prefers…" at bounding box center [786, 106] width 314 height 27
click at [1105, 154] on div at bounding box center [784, 386] width 1568 height 773
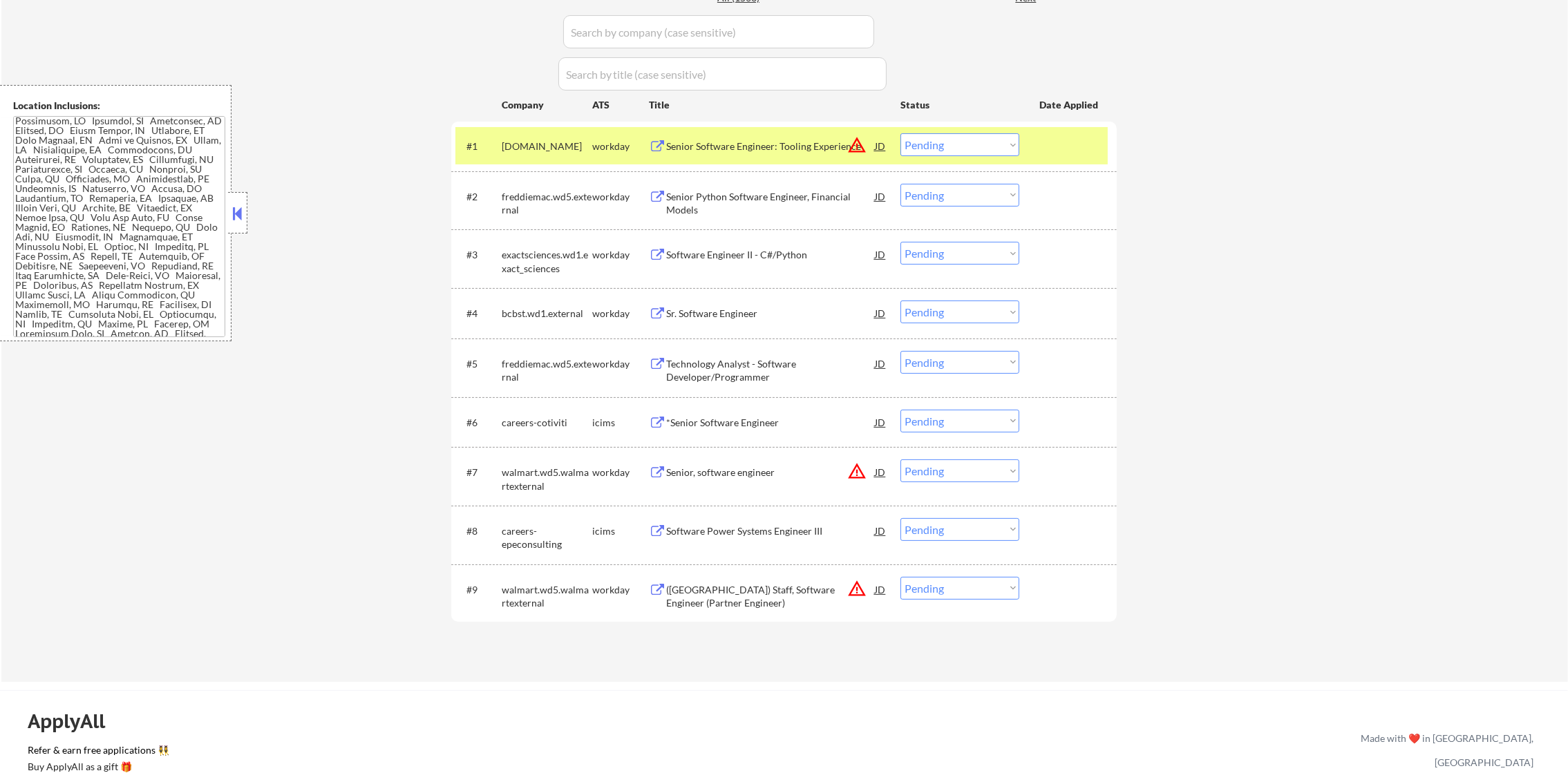
drag, startPoint x: 994, startPoint y: 145, endPoint x: 989, endPoint y: 157, distance: 13.0
click at [994, 145] on select "Choose an option... Pending Applied Excluded (Questions) Excluded (Expired) Exc…" at bounding box center [960, 145] width 119 height 23
click at [900, 134] on select "Choose an option... Pending Applied Excluded (Questions) Excluded (Expired) Exc…" at bounding box center [960, 145] width 119 height 23
click at [558, 128] on div "#1 [DOMAIN_NAME] workday Senior Software Engineer: Tooling Experience JD warnin…" at bounding box center [781, 146] width 652 height 37
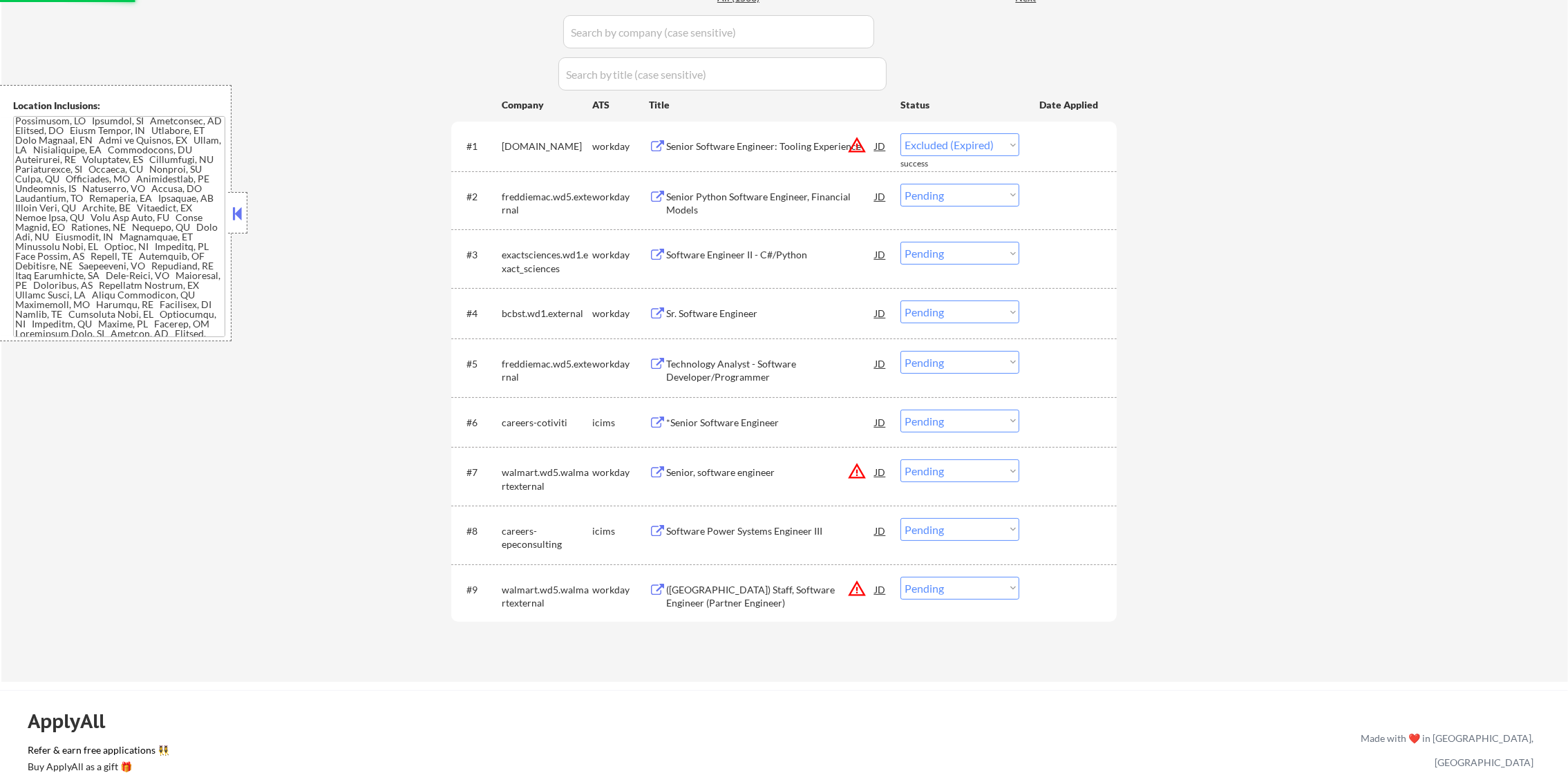
select select ""pending""
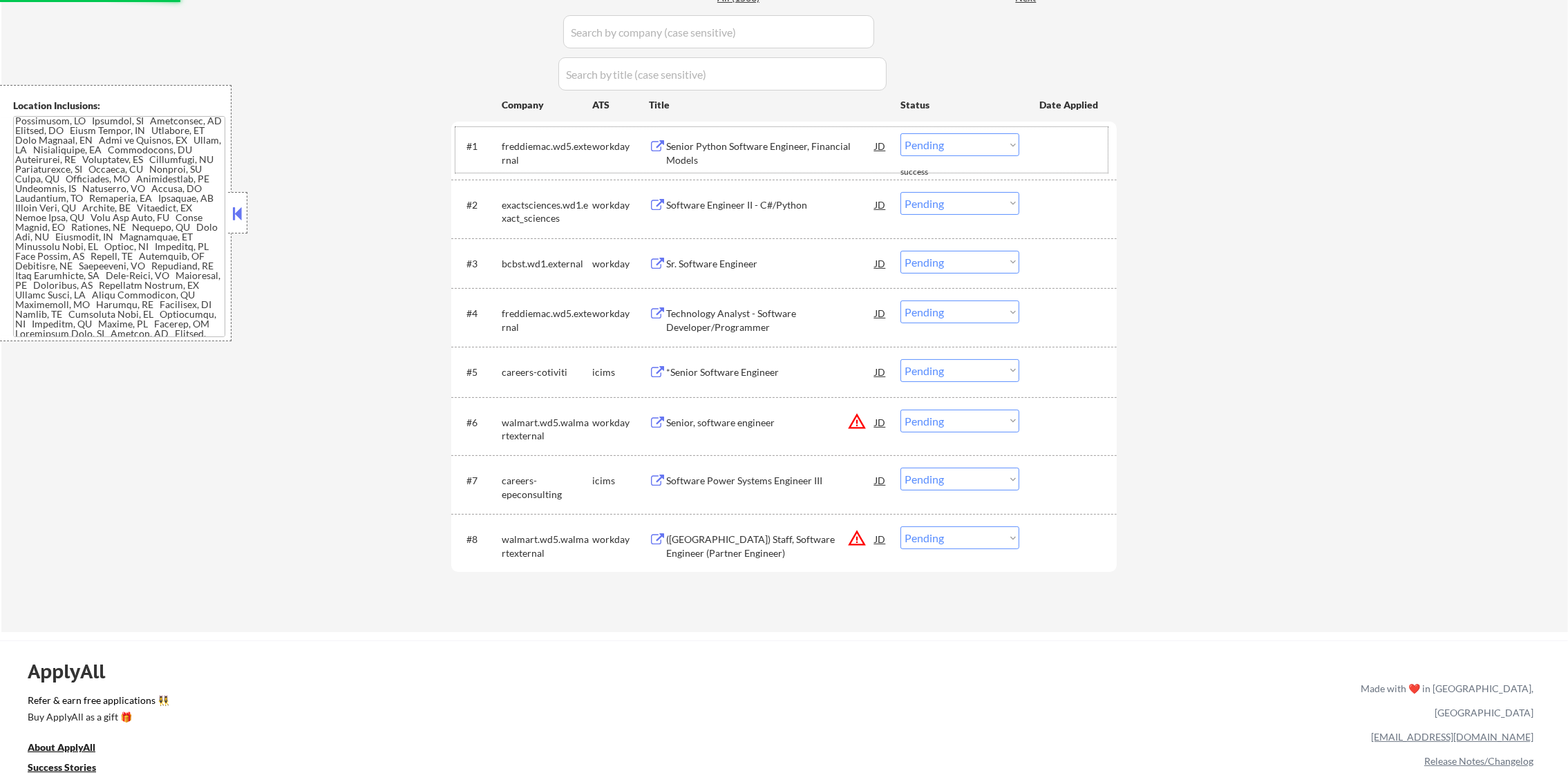
click at [856, 412] on button "warning_amber" at bounding box center [856, 421] width 19 height 19
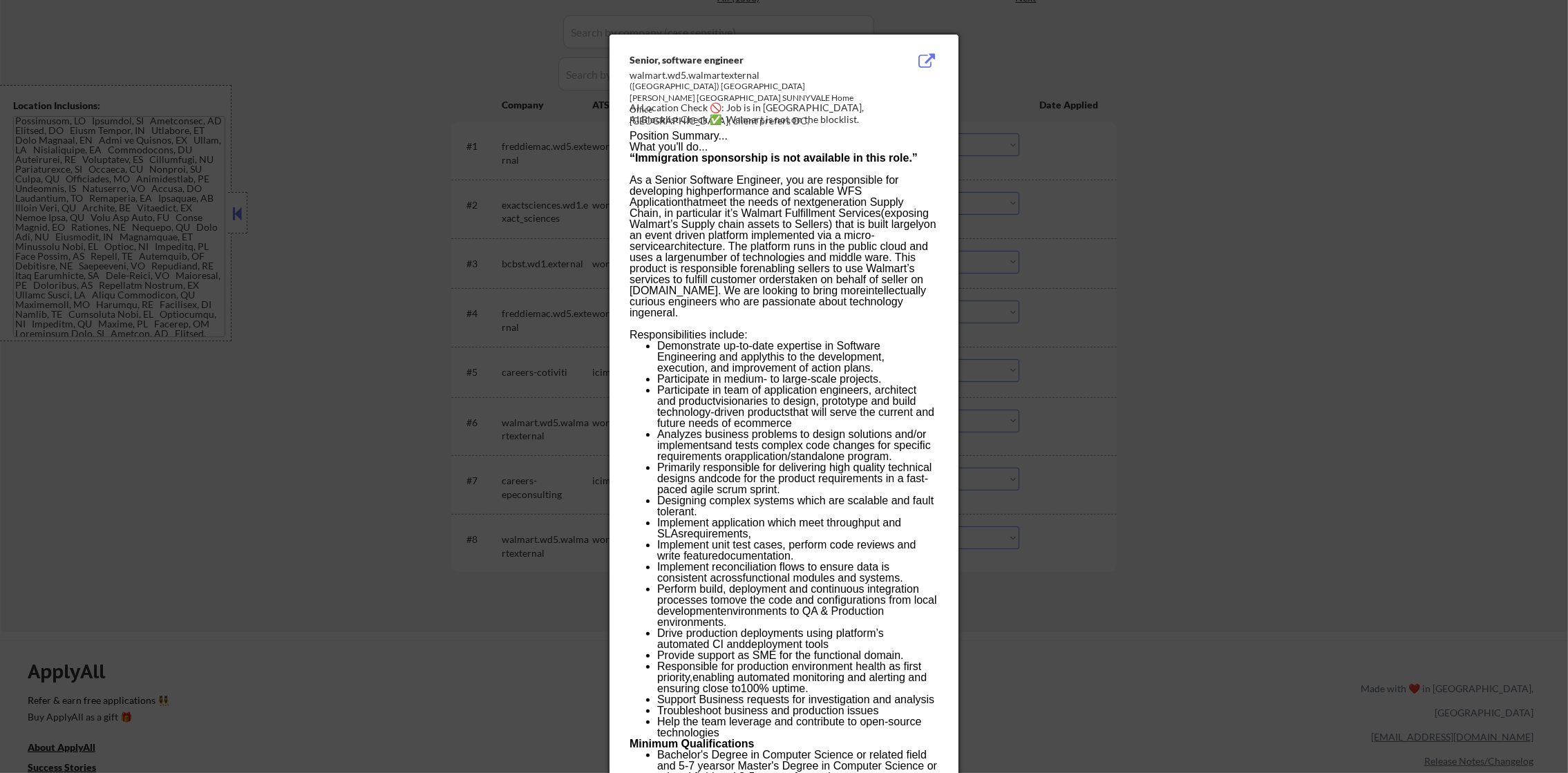
click at [1151, 185] on div at bounding box center [784, 386] width 1568 height 773
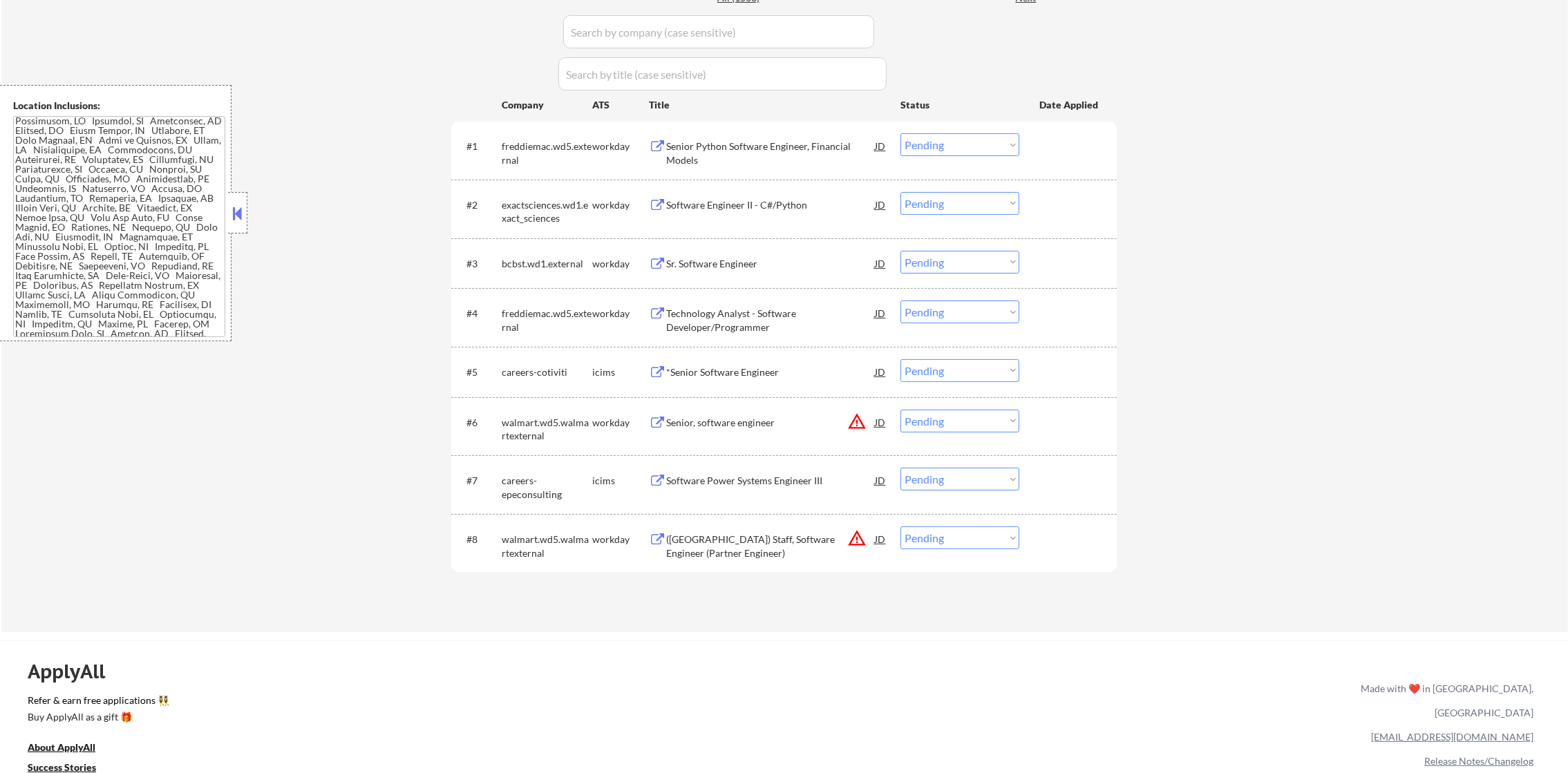
click at [855, 416] on button "warning_amber" at bounding box center [856, 421] width 19 height 19
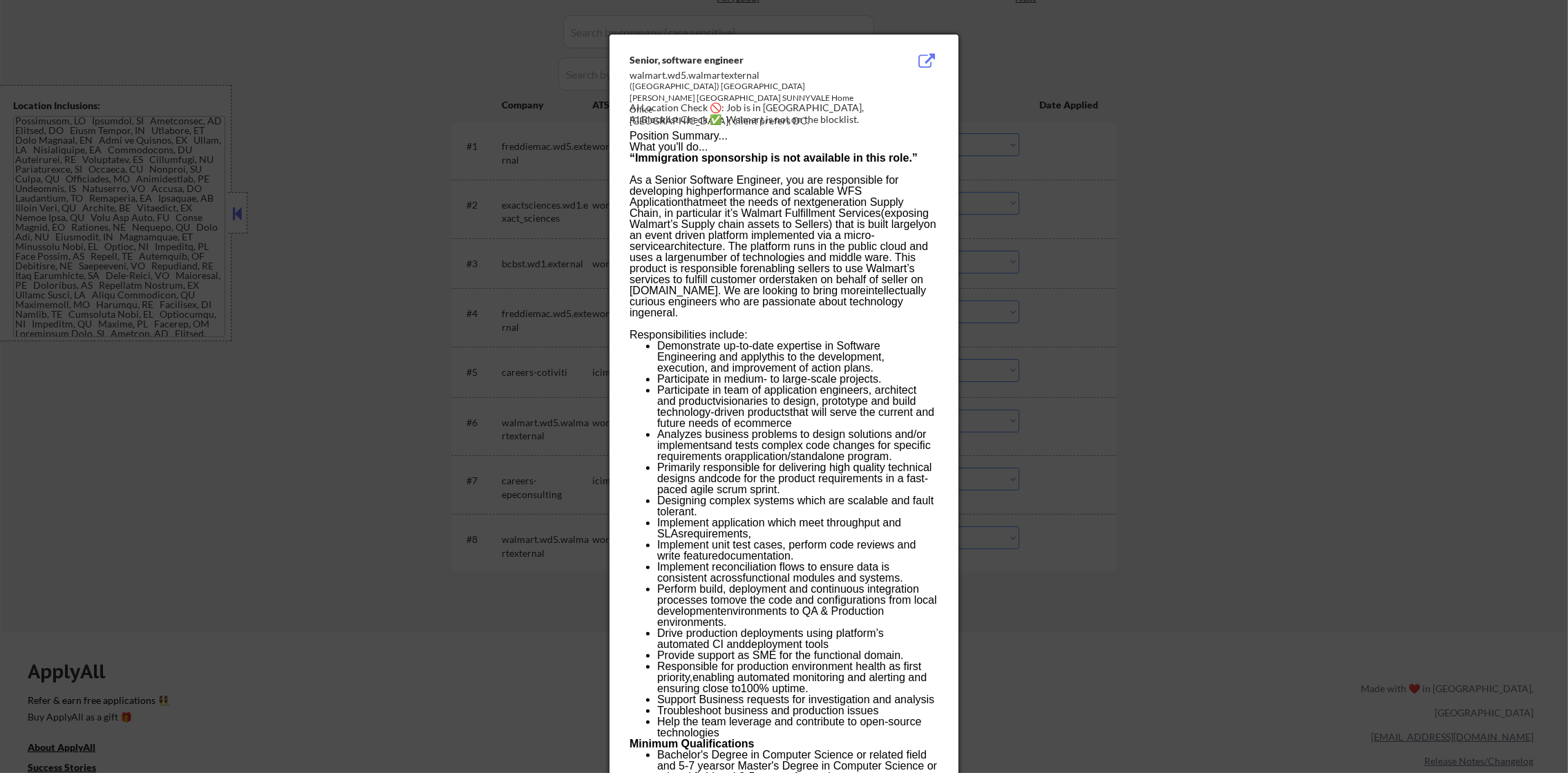
click at [774, 99] on div "([GEOGRAPHIC_DATA]) [GEOGRAPHIC_DATA][PERSON_NAME] [GEOGRAPHIC_DATA] SUNNYVALE …" at bounding box center [749, 98] width 239 height 35
click at [770, 109] on div "AI Location Check 🚫: Job is in [GEOGRAPHIC_DATA], [GEOGRAPHIC_DATA]; client pre…" at bounding box center [786, 114] width 314 height 27
click at [1072, 173] on div at bounding box center [784, 386] width 1568 height 773
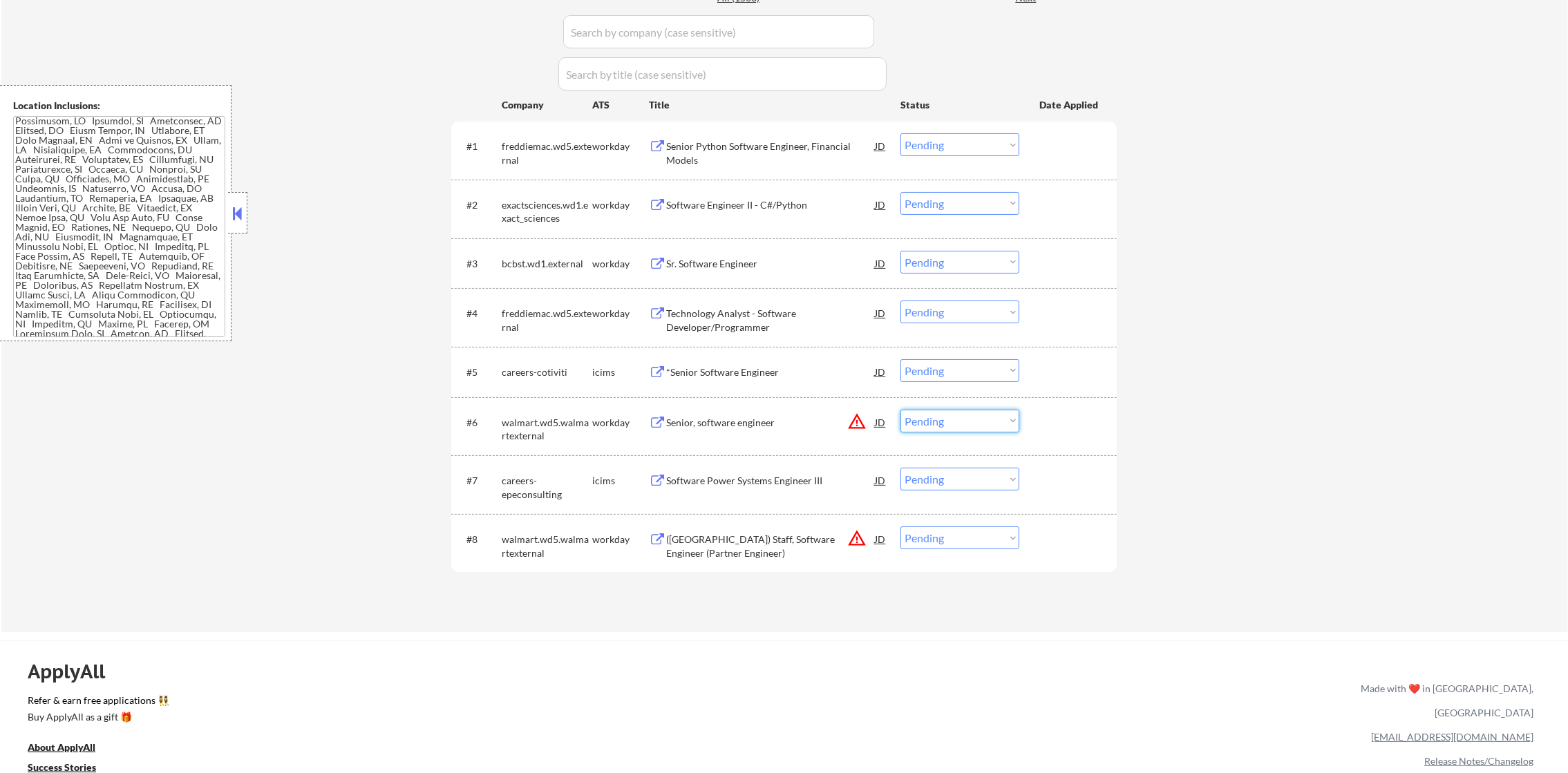
click at [967, 418] on select "Choose an option... Pending Applied Excluded (Questions) Excluded (Expired) Exc…" at bounding box center [960, 422] width 119 height 23
click at [900, 410] on select "Choose an option... Pending Applied Excluded (Questions) Excluded (Expired) Exc…" at bounding box center [960, 422] width 119 height 23
click at [844, 539] on div "([GEOGRAPHIC_DATA]) Staff, Software Engineer (Partner Engineer)" at bounding box center [770, 546] width 208 height 27
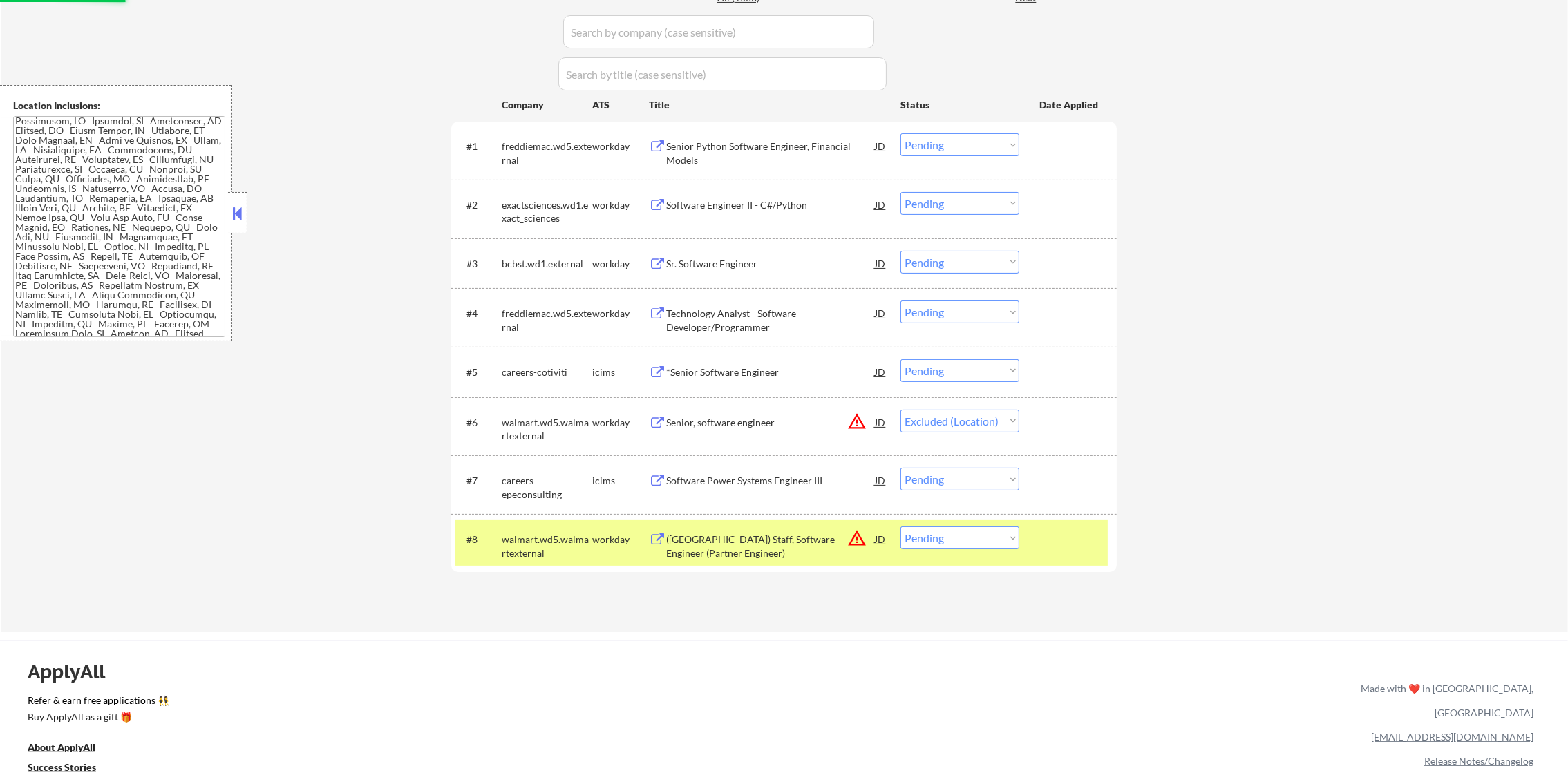
select select ""pending""
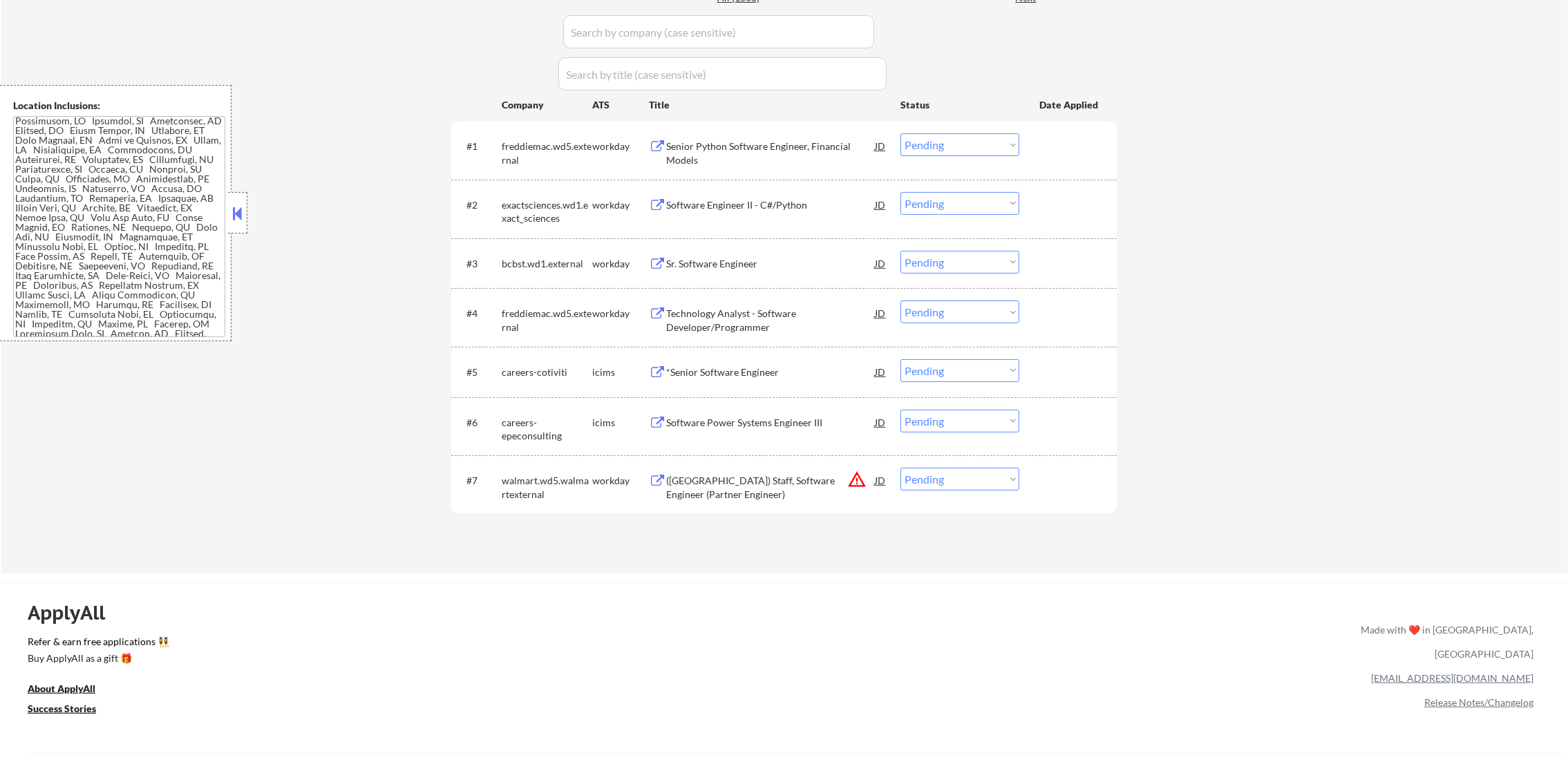
click at [855, 477] on button "warning_amber" at bounding box center [856, 480] width 19 height 19
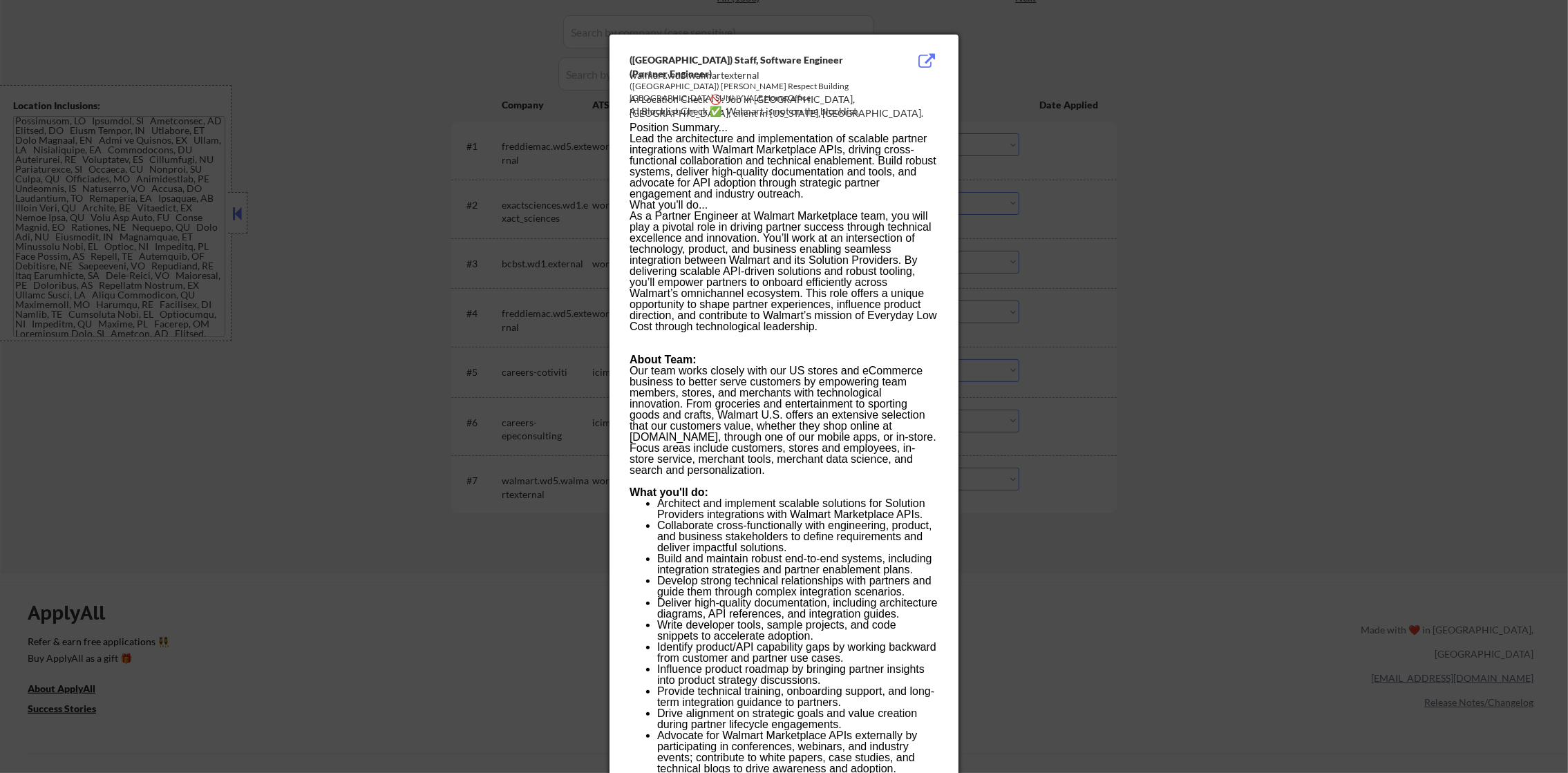
click at [772, 103] on div "AI Location Check 🚫: Job in [GEOGRAPHIC_DATA], [GEOGRAPHIC_DATA]; client in [US…" at bounding box center [786, 106] width 314 height 27
click at [1221, 196] on div at bounding box center [784, 386] width 1568 height 773
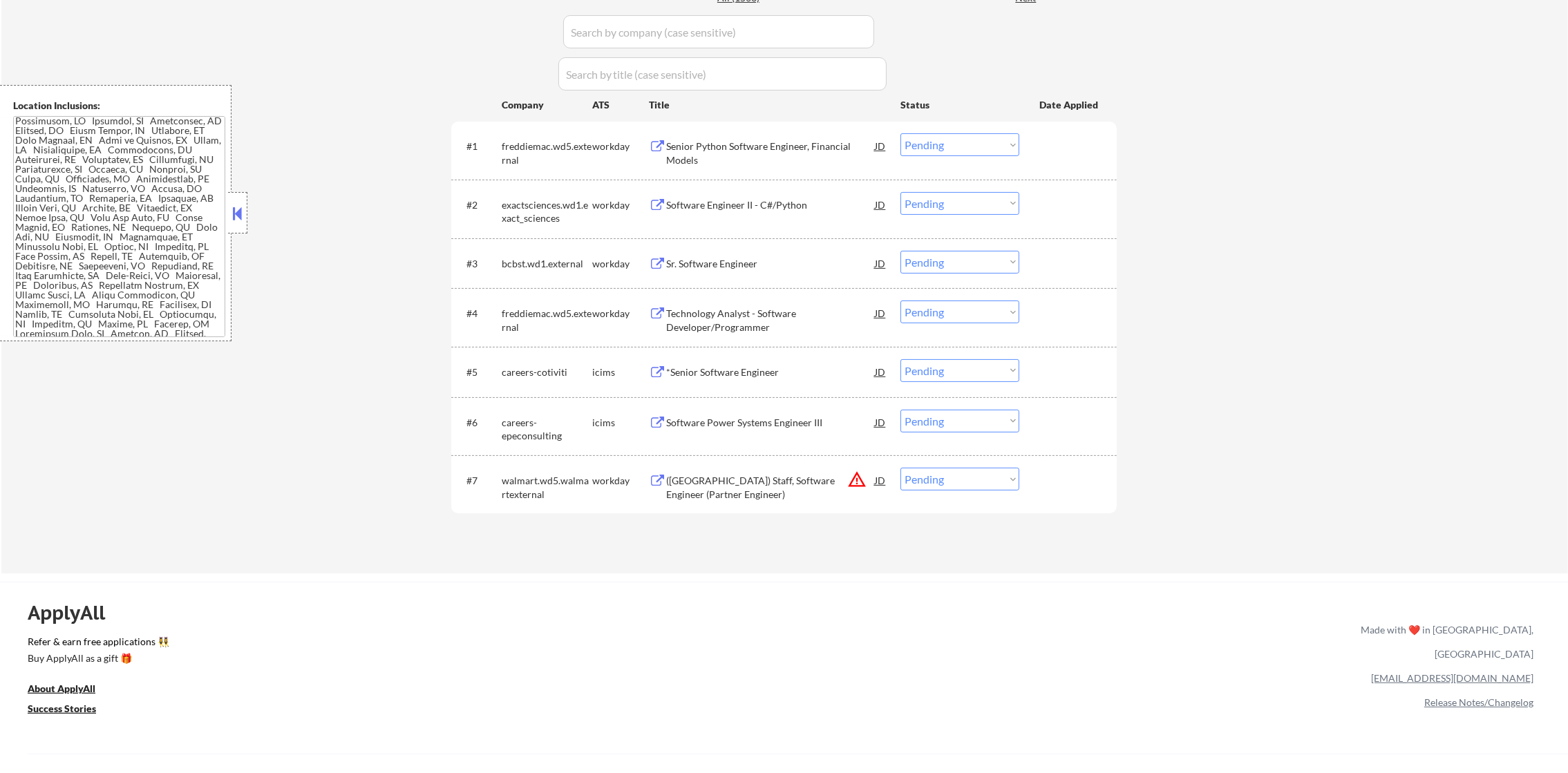
drag, startPoint x: 974, startPoint y: 480, endPoint x: 960, endPoint y: 486, distance: 15.2
click at [974, 480] on select "Choose an option... Pending Applied Excluded (Questions) Excluded (Expired) Exc…" at bounding box center [960, 480] width 119 height 23
select select ""excluded__location_""
click at [900, 468] on select "Choose an option... Pending Applied Excluded (Questions) Excluded (Expired) Exc…" at bounding box center [960, 480] width 119 height 23
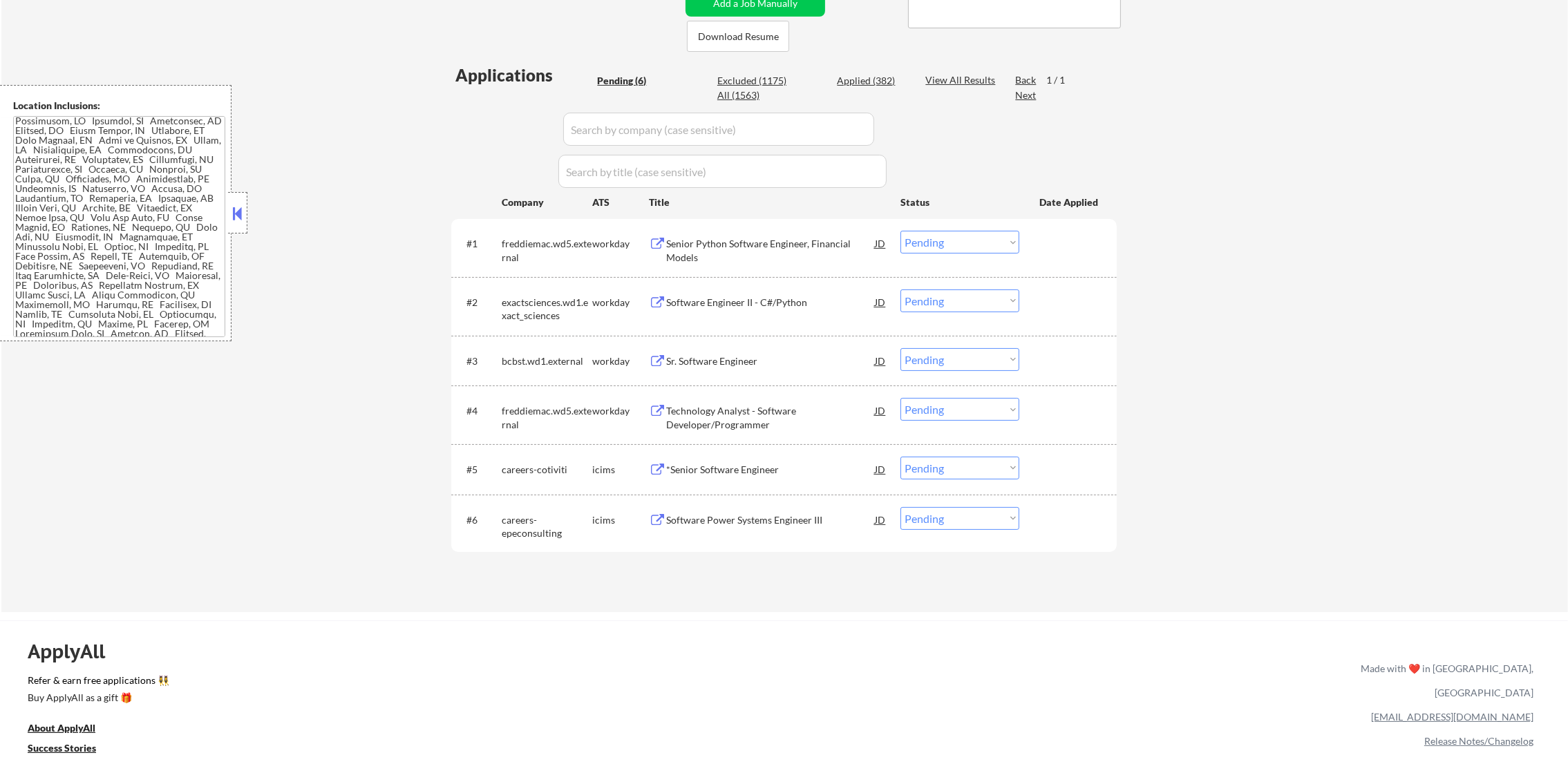
scroll to position [310, 0]
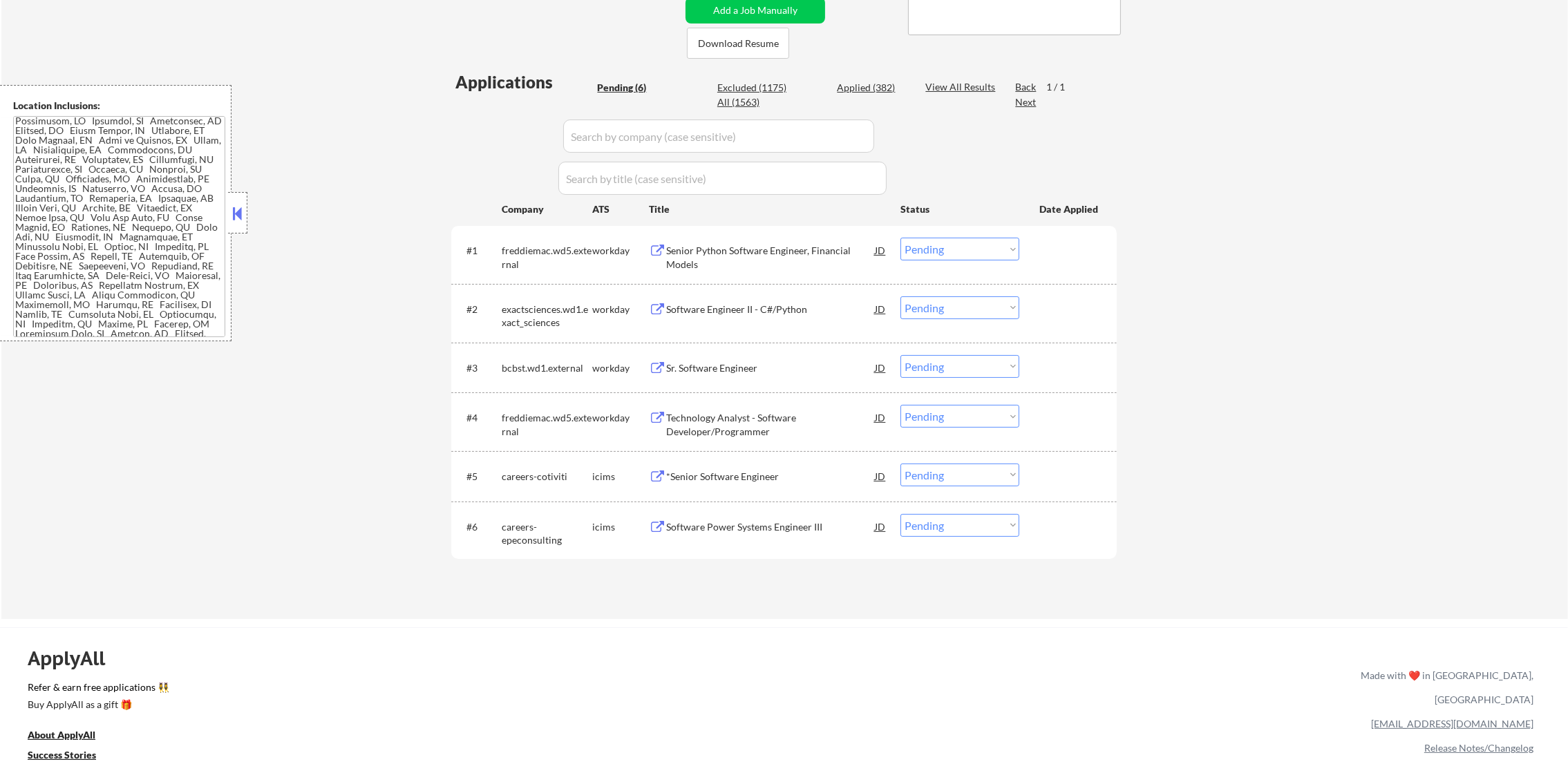
click at [758, 253] on div "Senior Python Software Engineer, Financial Models" at bounding box center [770, 257] width 208 height 27
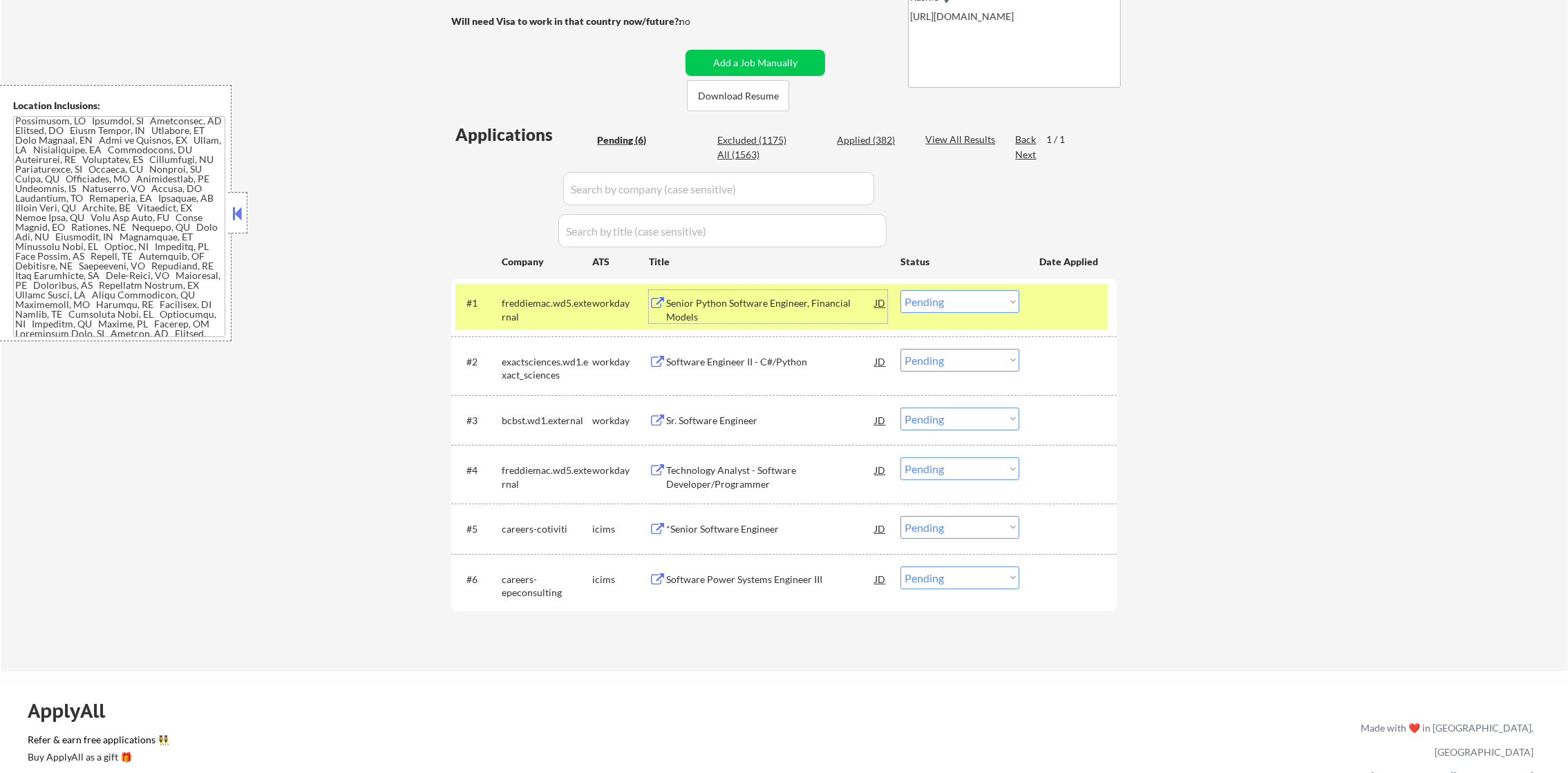
scroll to position [242, 0]
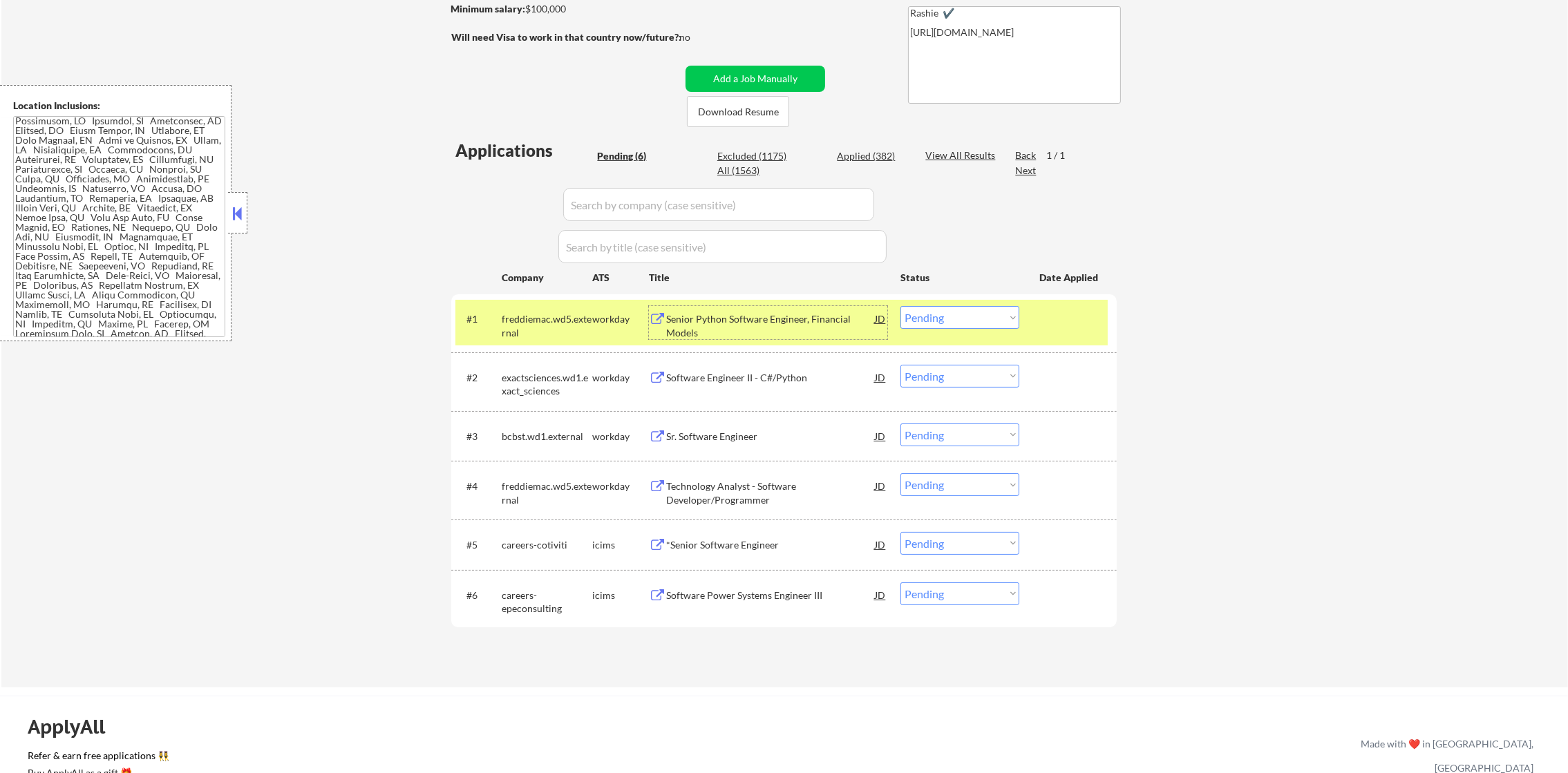
click at [508, 323] on div "freddiemac.wd5.external" at bounding box center [547, 325] width 90 height 27
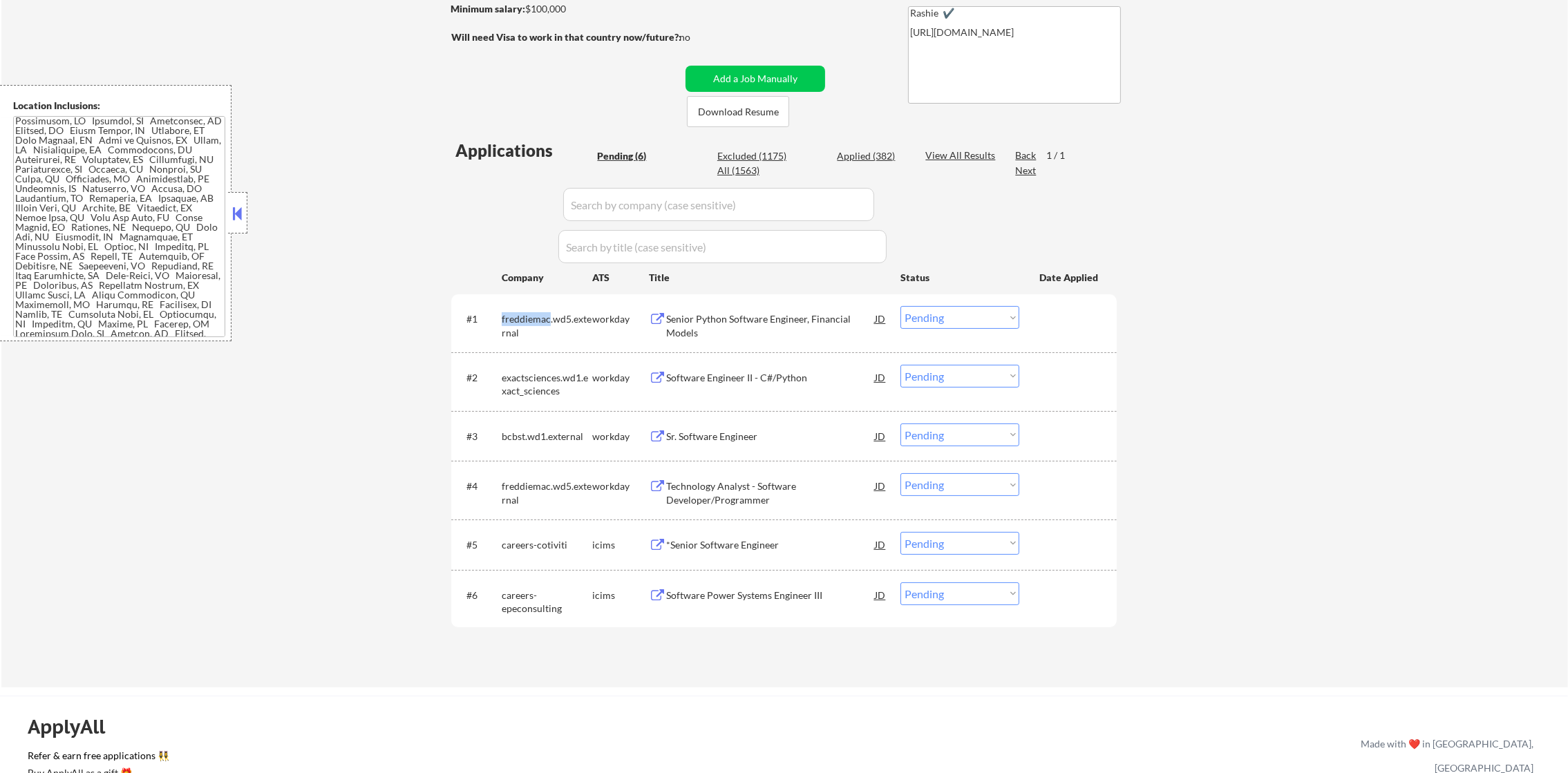
click at [508, 323] on div "freddiemac.wd5.external" at bounding box center [547, 325] width 90 height 27
select select ""pending""
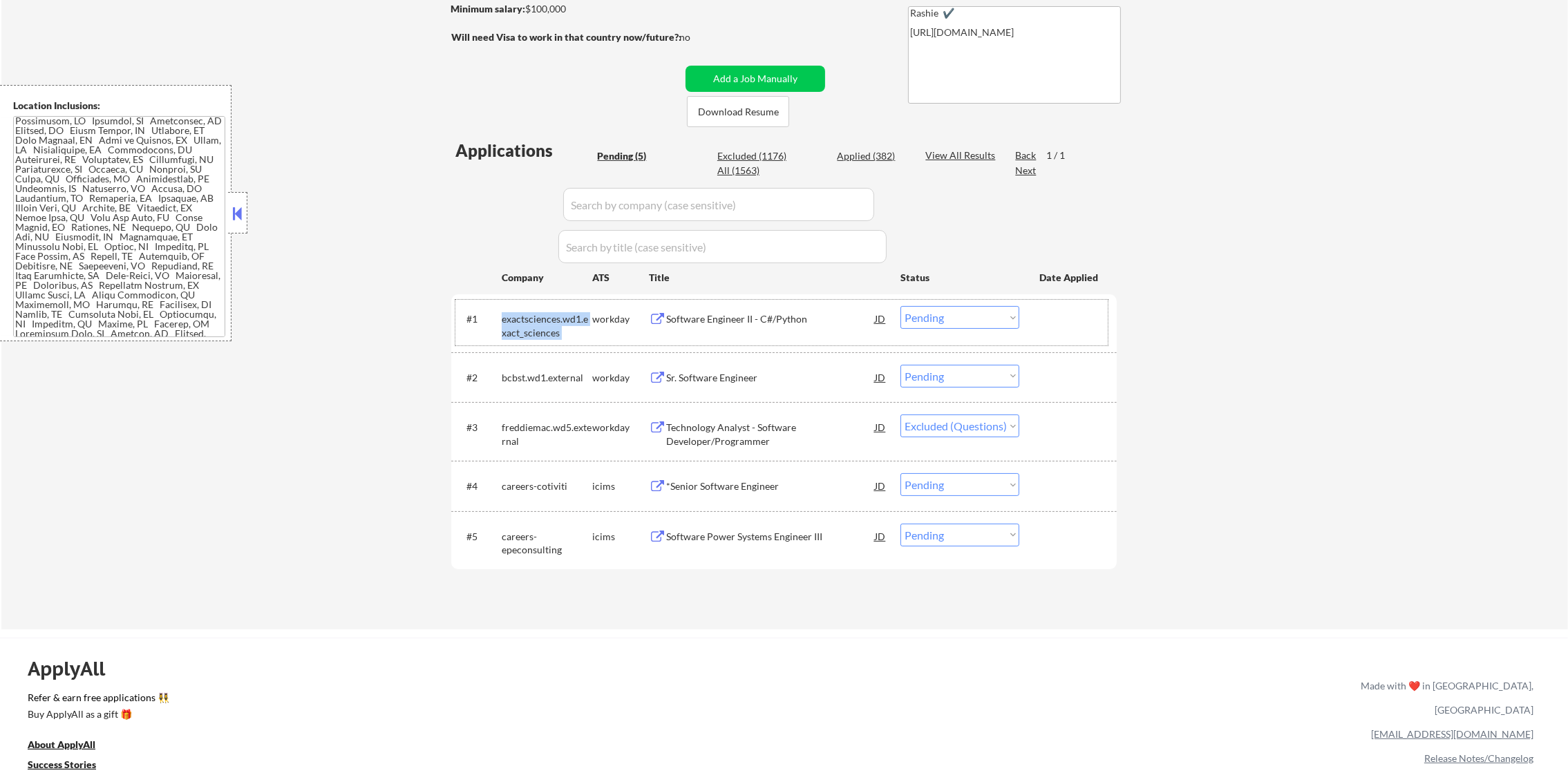
select select ""pending""
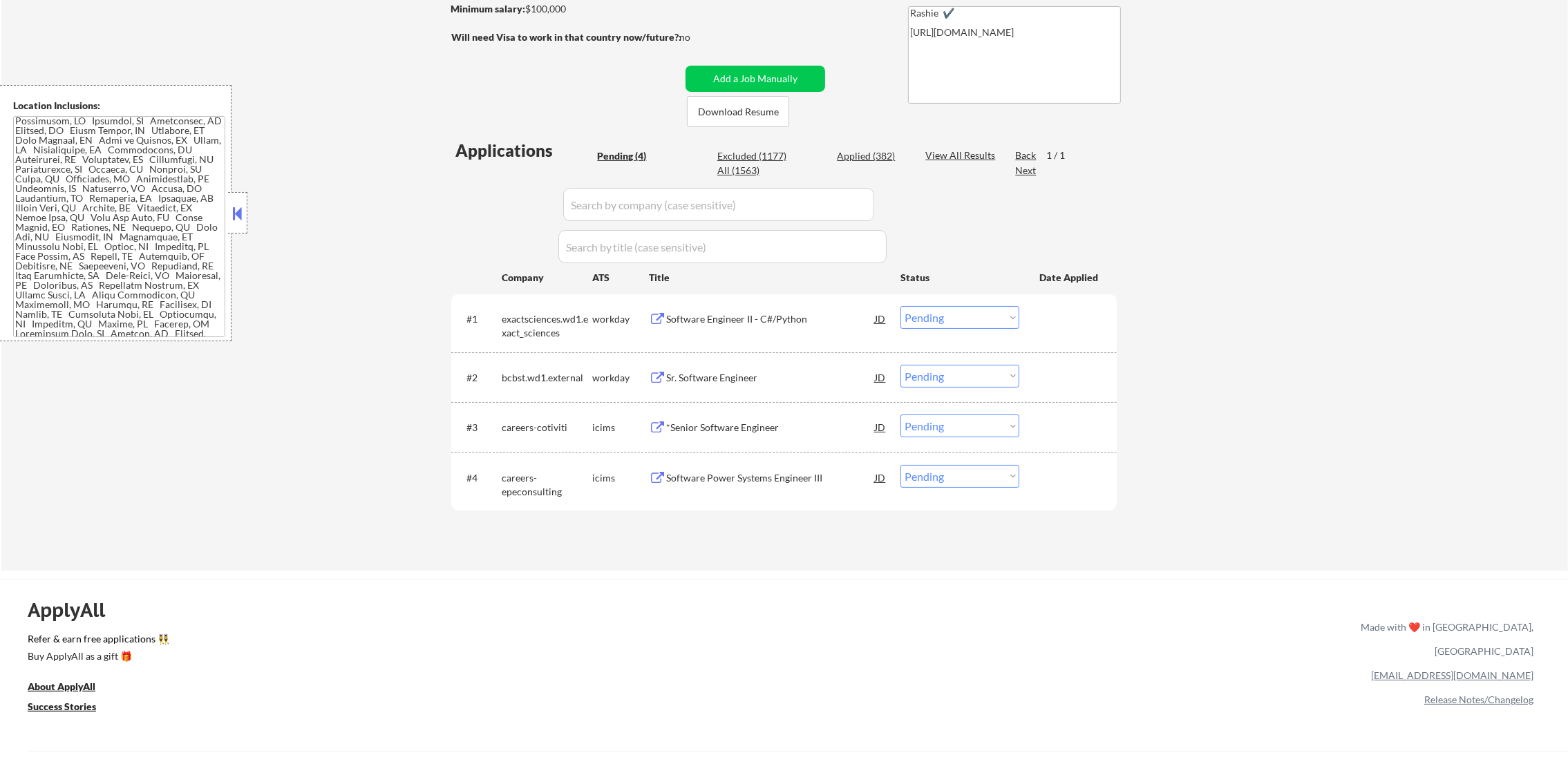
click at [418, 339] on div "← Return to /applysquad Mailslurp Inbox Job Search Builder [PERSON_NAME] User E…" at bounding box center [784, 192] width 1566 height 758
click at [540, 341] on div "#1 exactsciences.wd1.exact_sciences workday Software Engineer II - C#/Python JD…" at bounding box center [781, 322] width 652 height 46
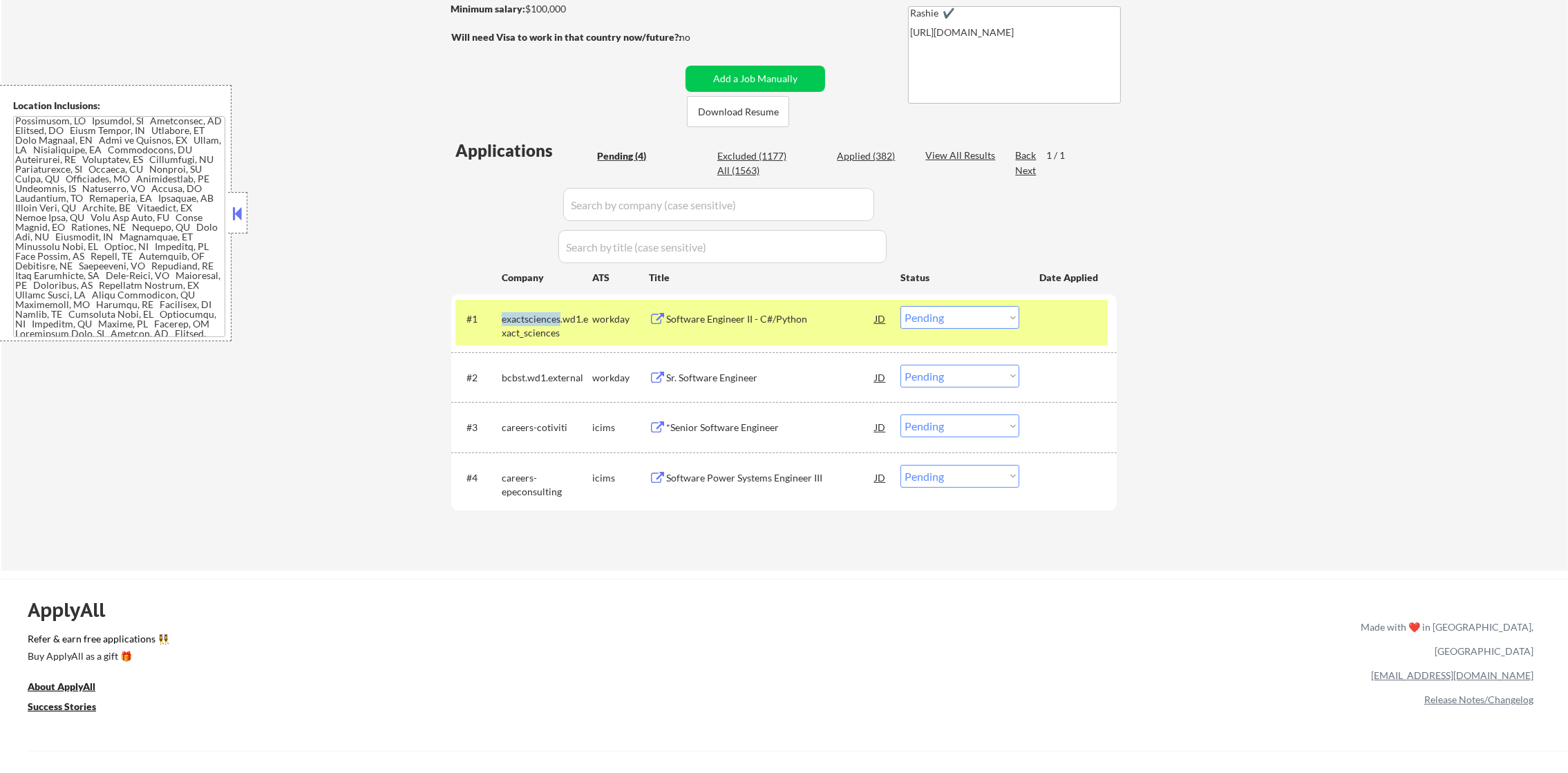
click at [540, 341] on div "#1 exactsciences.wd1.exact_sciences workday Software Engineer II - C#/Python JD…" at bounding box center [781, 322] width 652 height 46
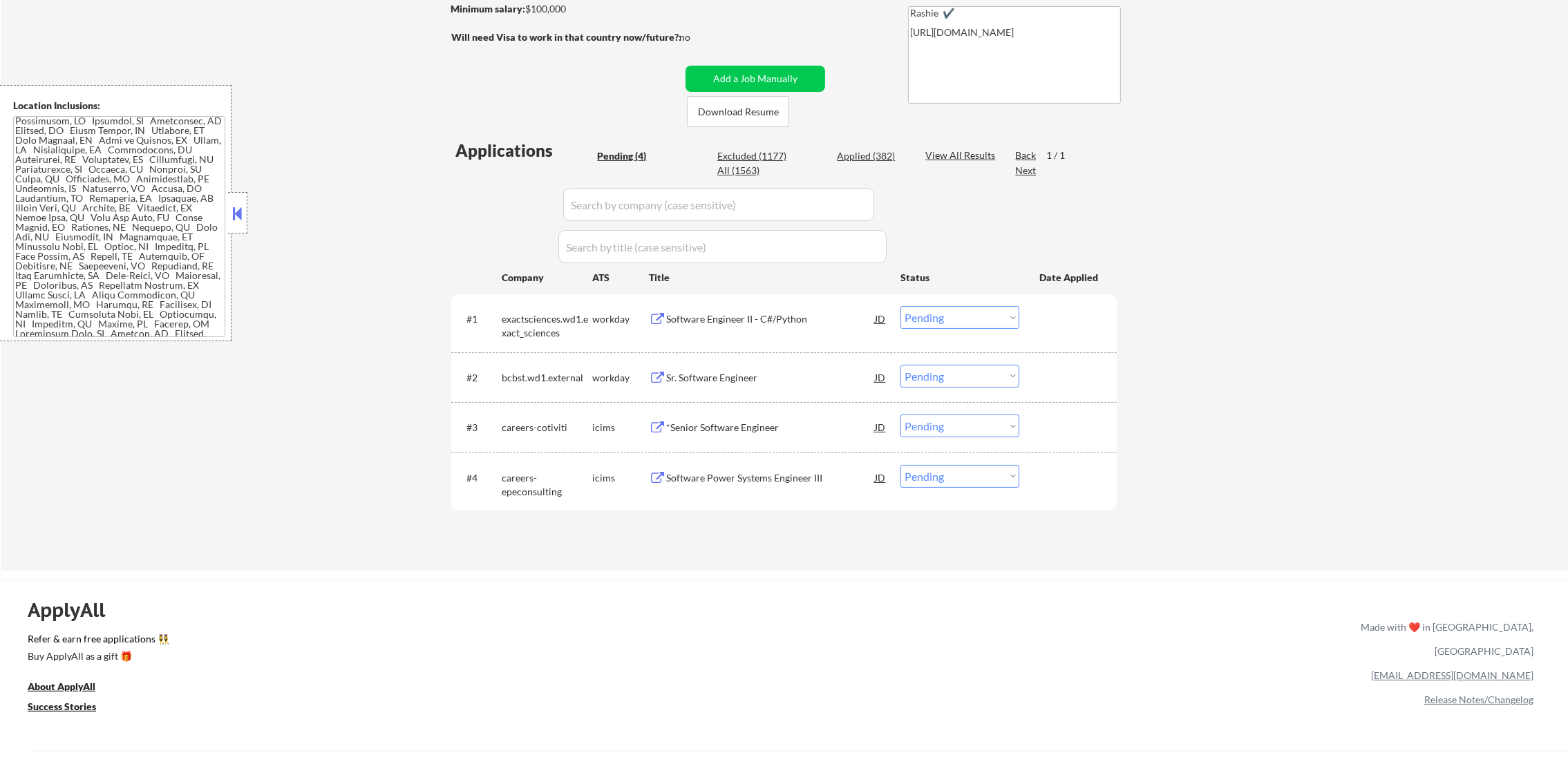
click at [538, 327] on div "exactsciences.wd1.exact_sciences" at bounding box center [547, 325] width 90 height 27
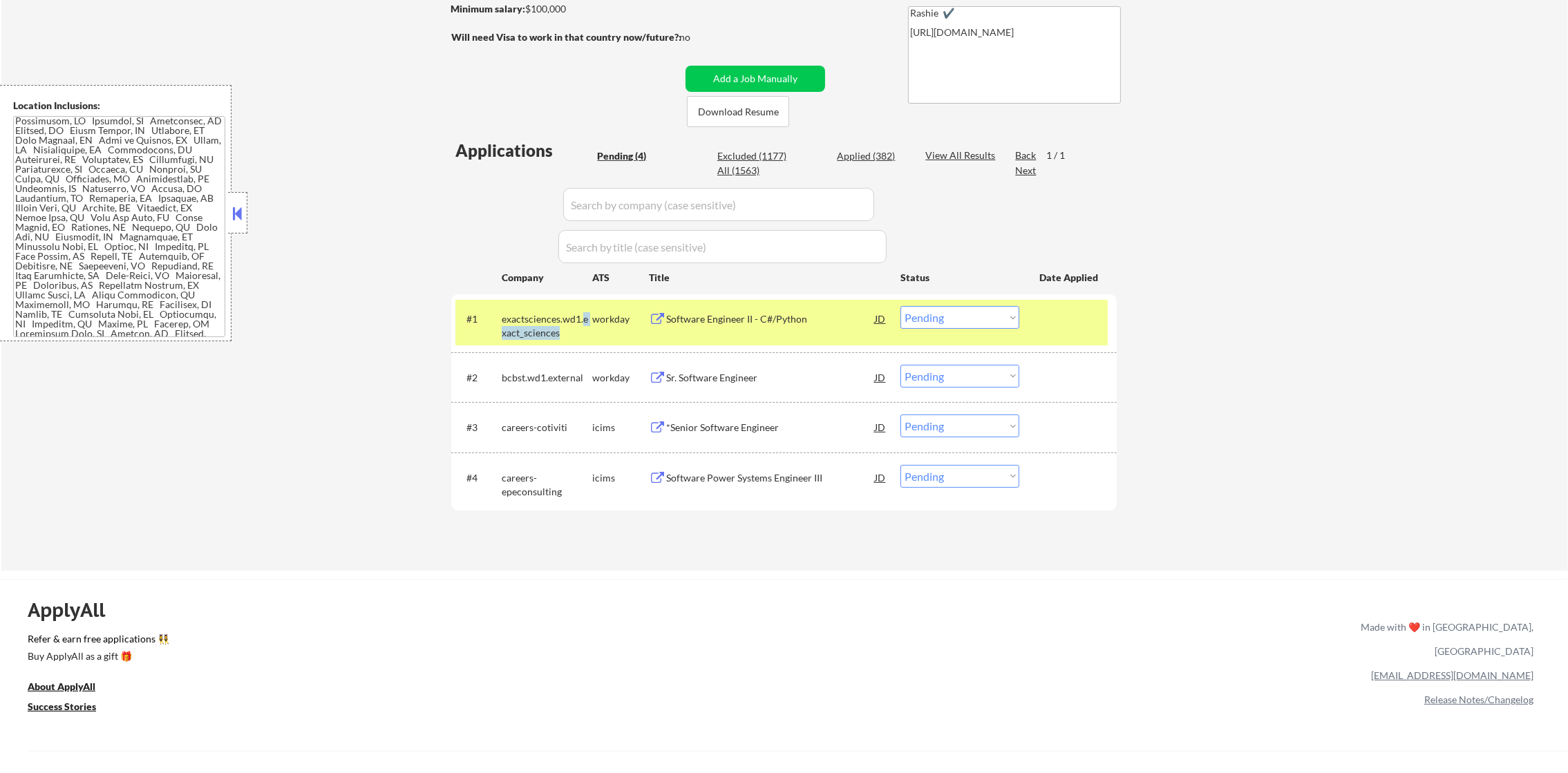
click at [538, 327] on div "exactsciences.wd1.exact_sciences" at bounding box center [547, 325] width 90 height 27
click at [540, 314] on div "exactsciences.wd1.exact_sciences" at bounding box center [547, 325] width 90 height 27
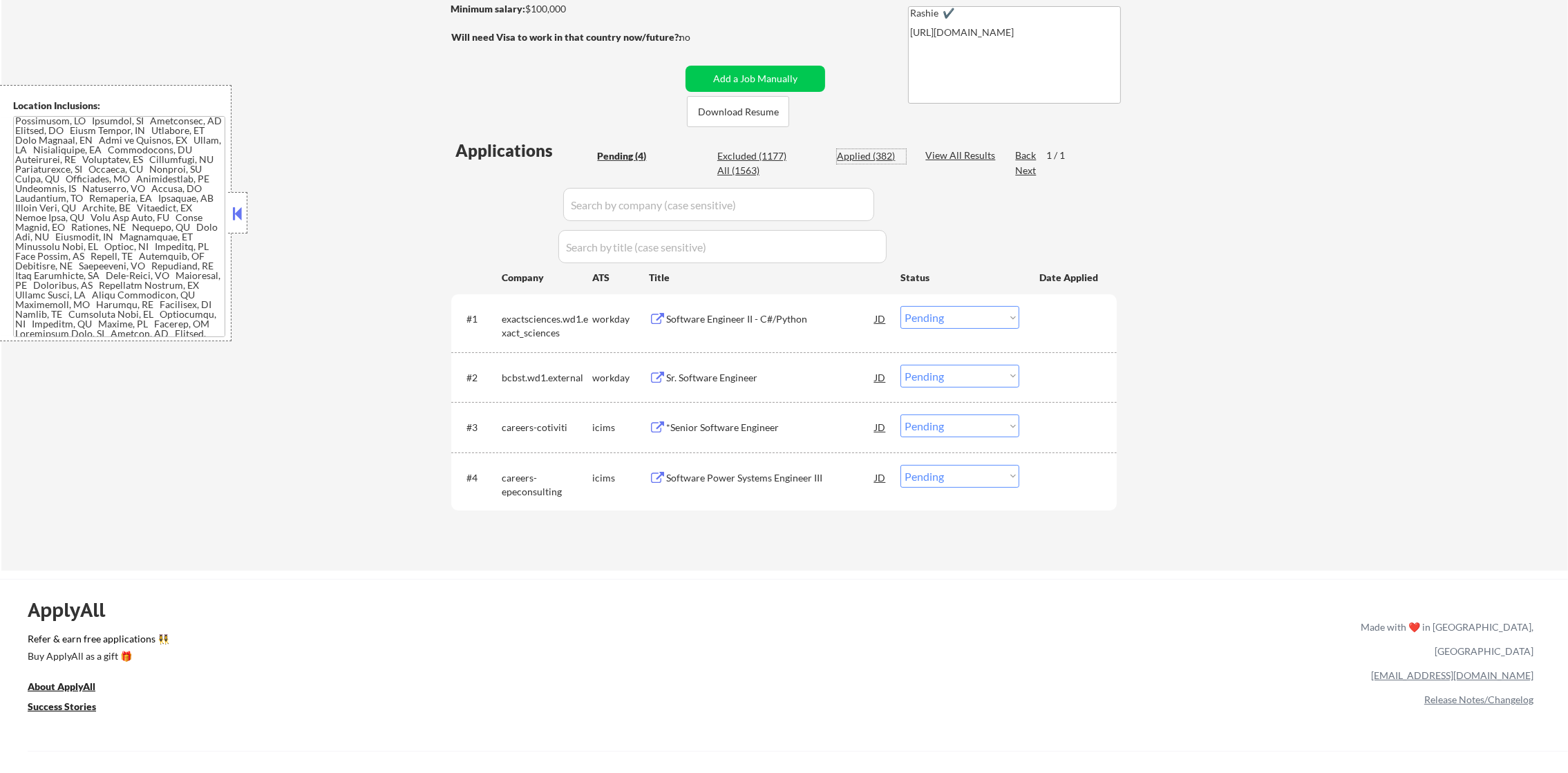
click at [880, 149] on div "Applied (382)" at bounding box center [871, 156] width 69 height 14
select select ""applied""
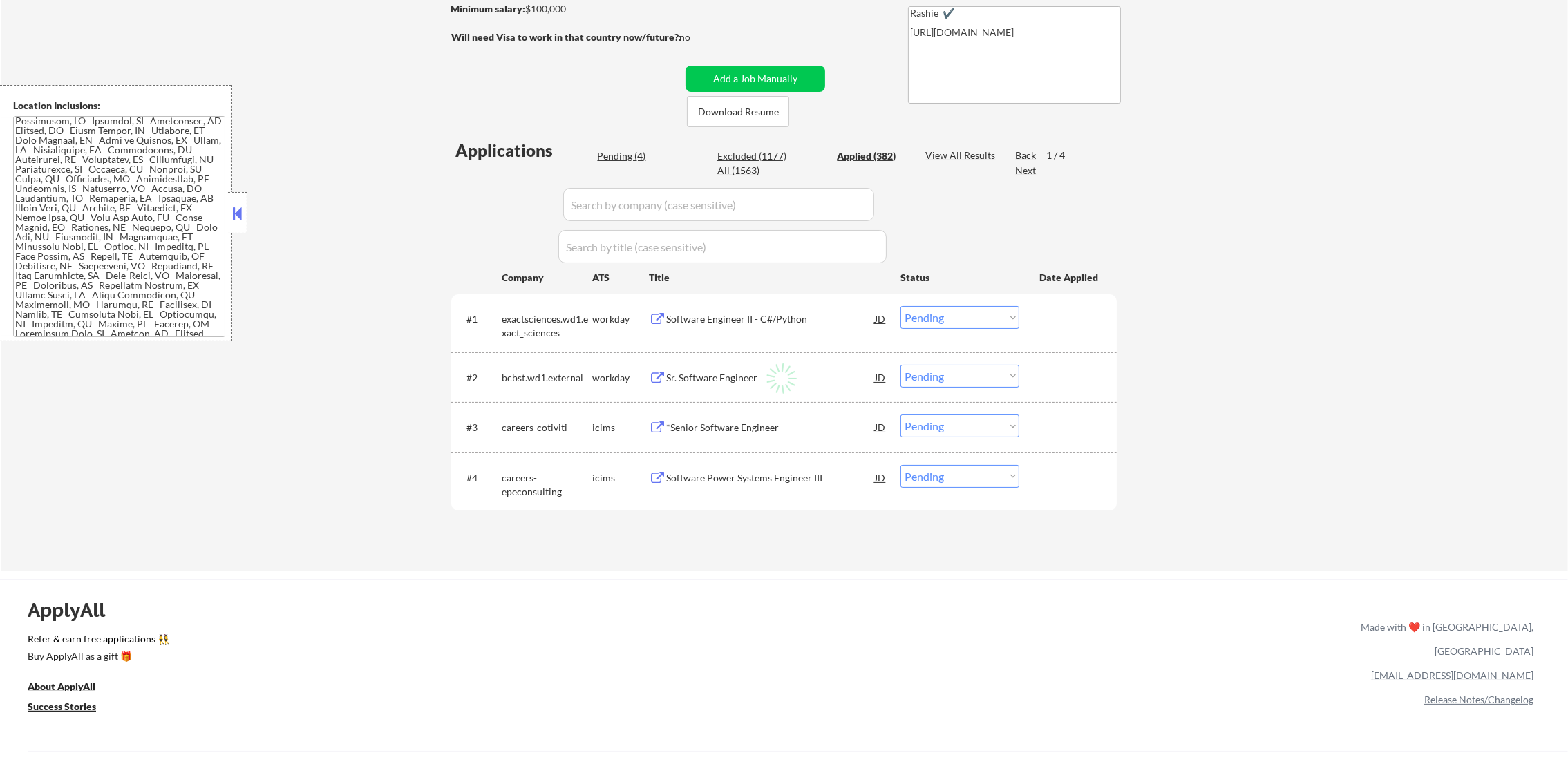
select select ""applied""
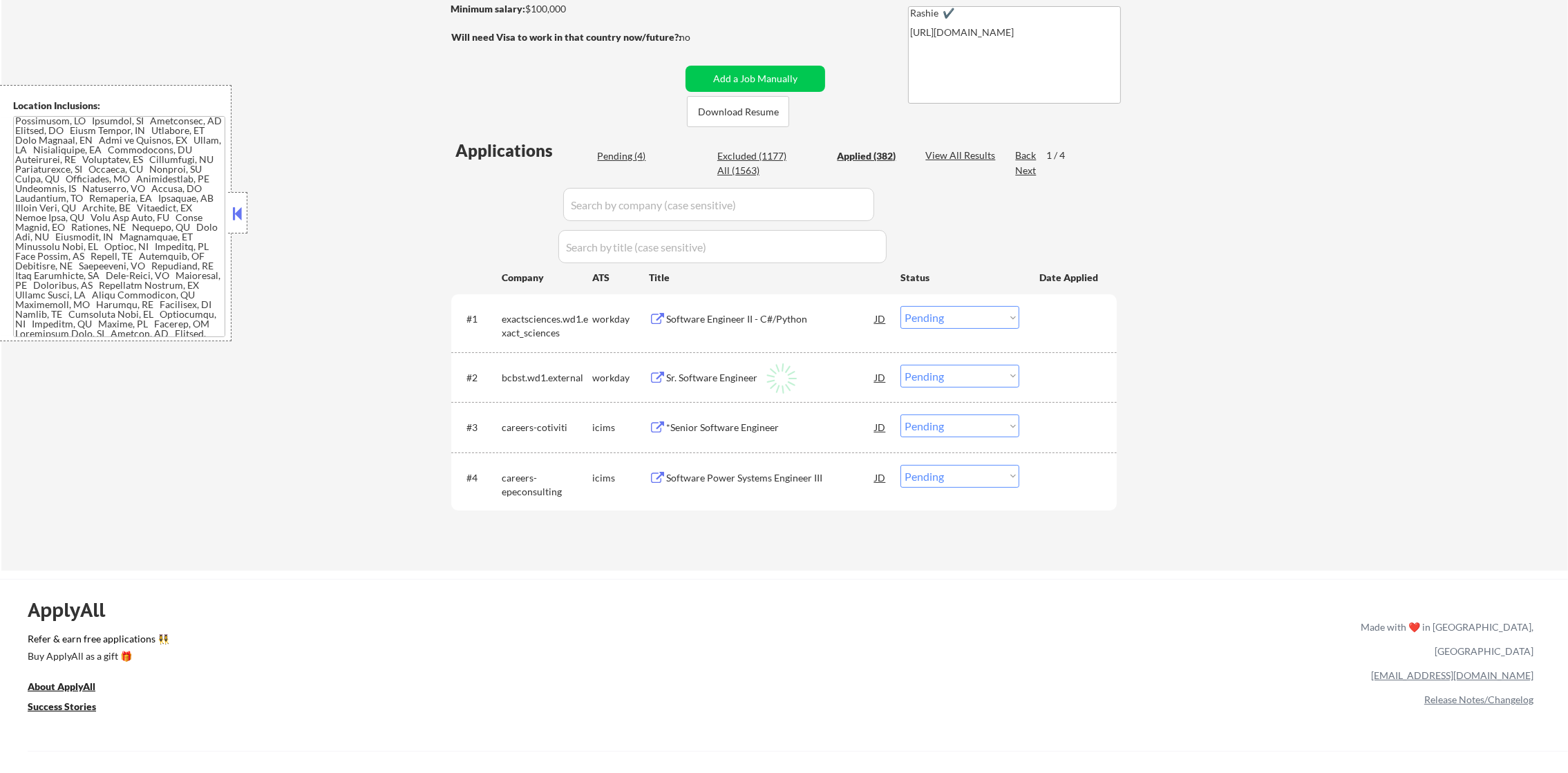
select select ""applied""
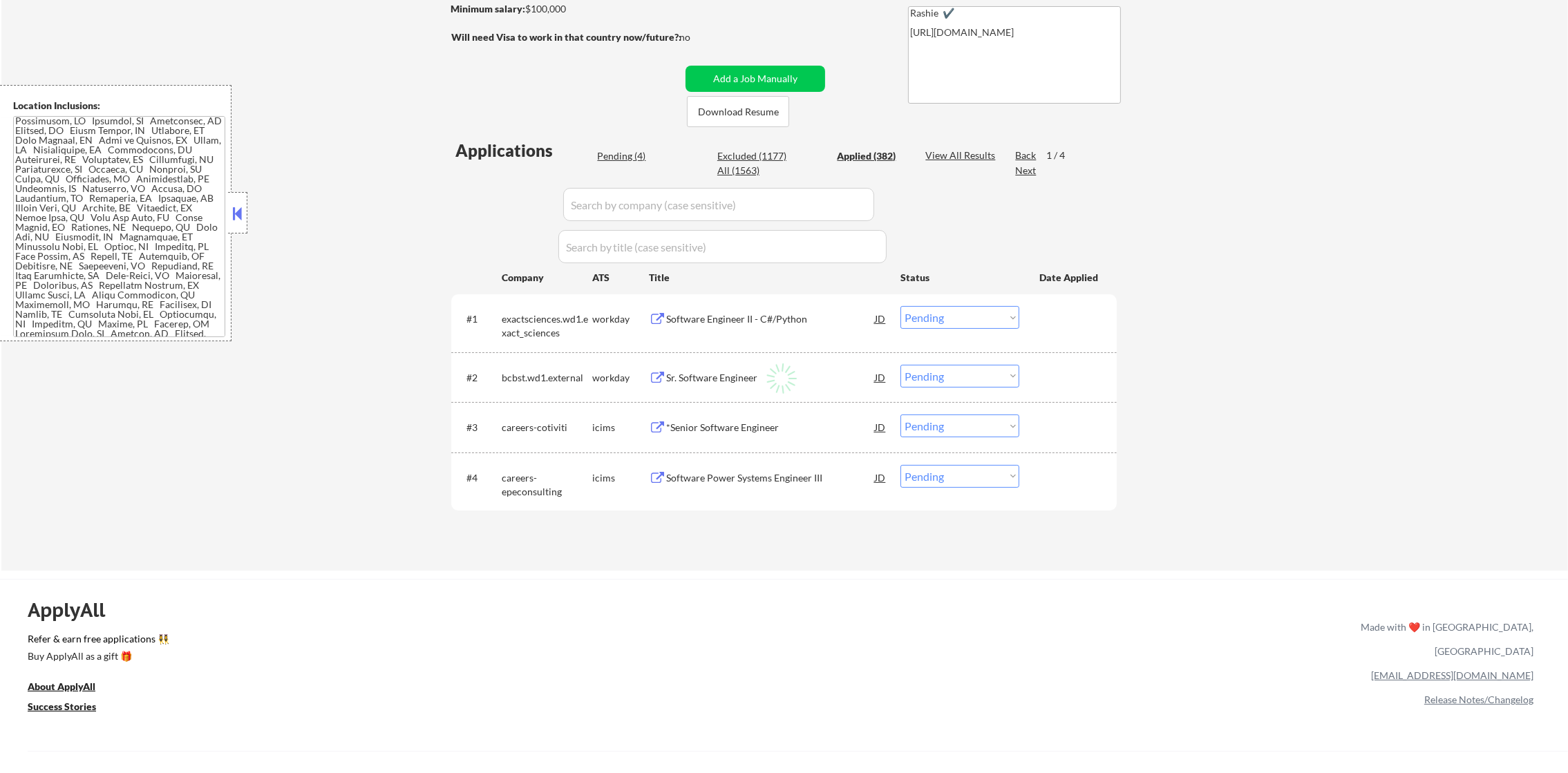
select select ""applied""
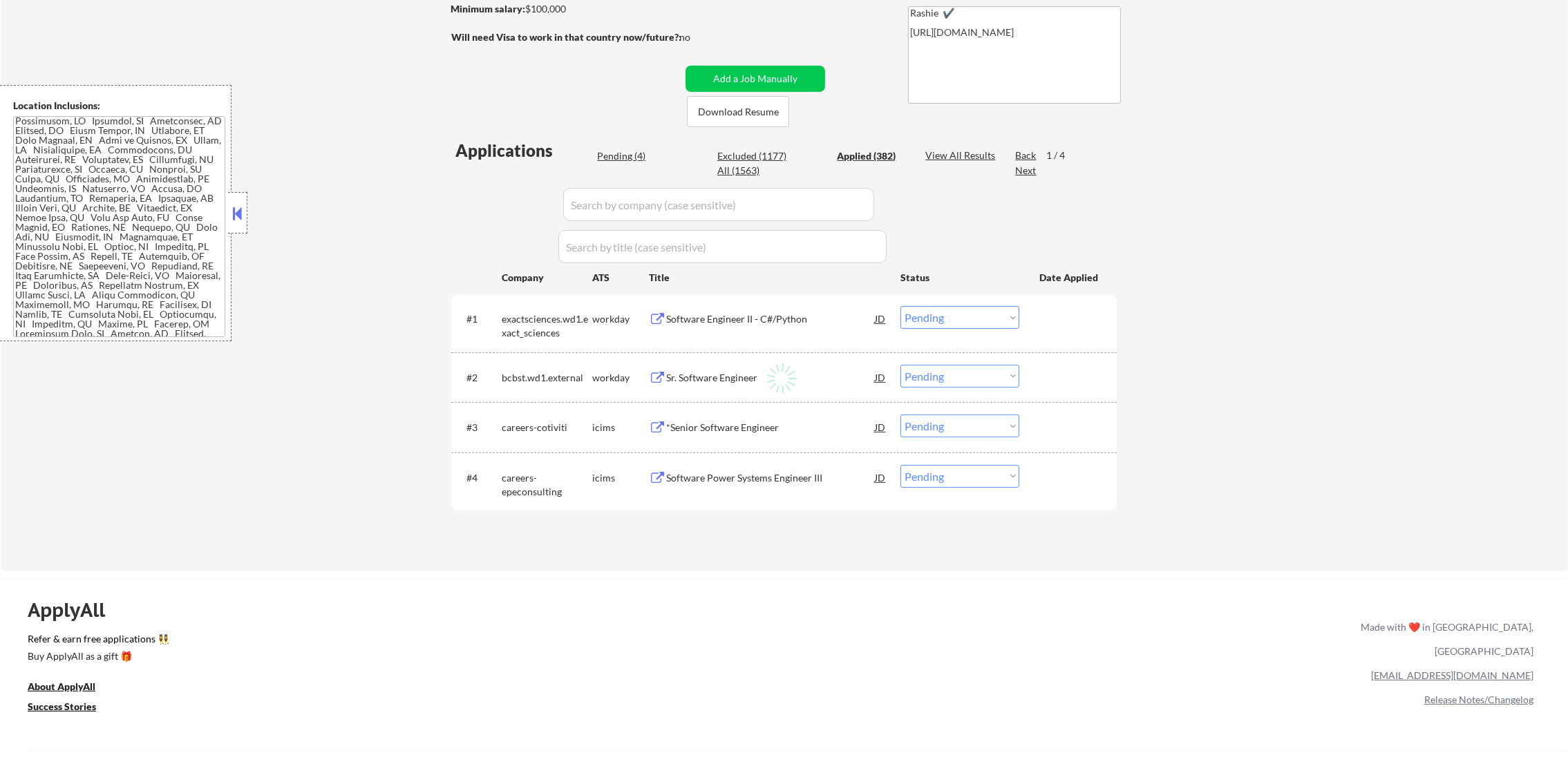
select select ""applied""
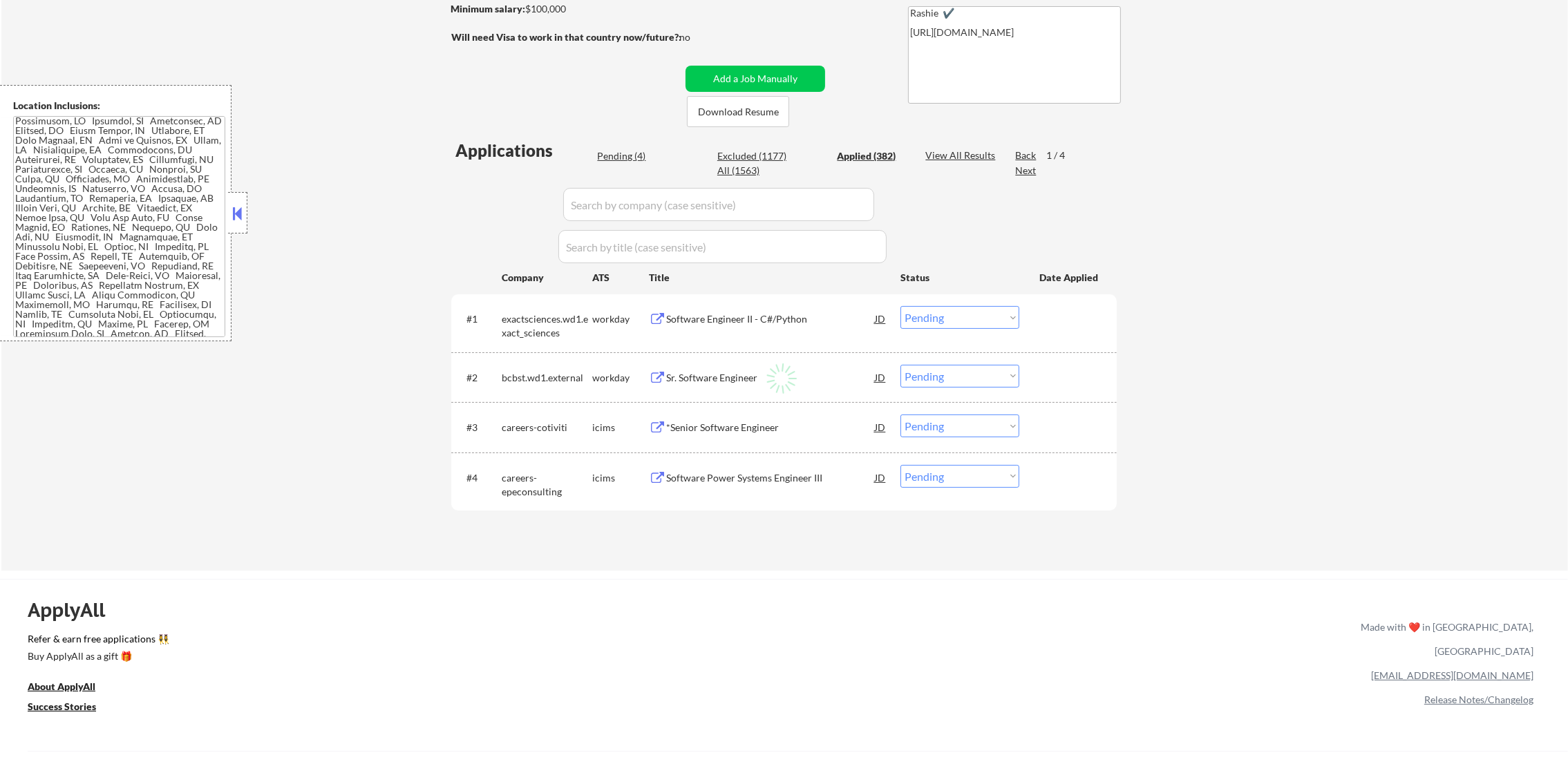
select select ""applied""
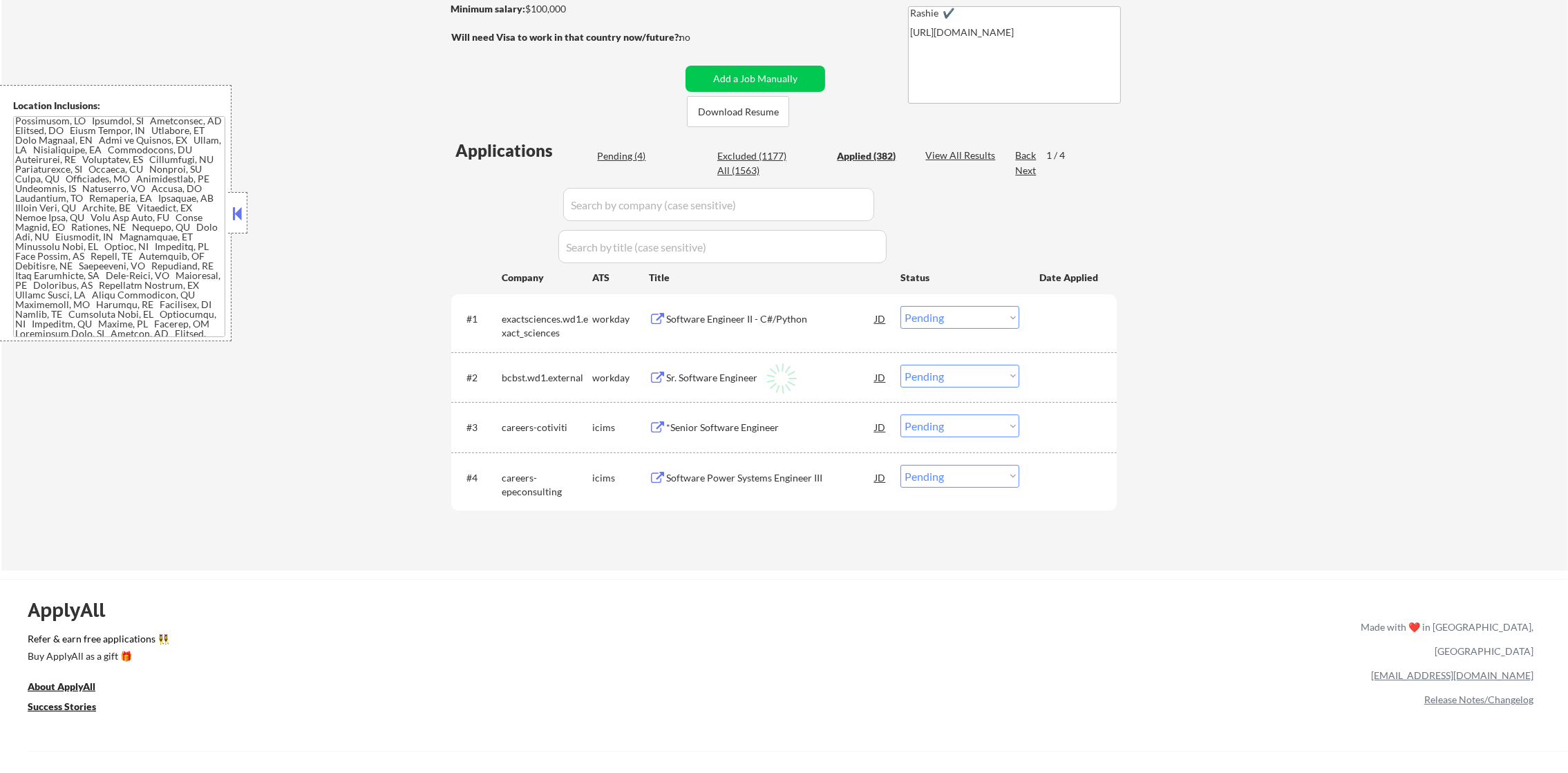
select select ""applied""
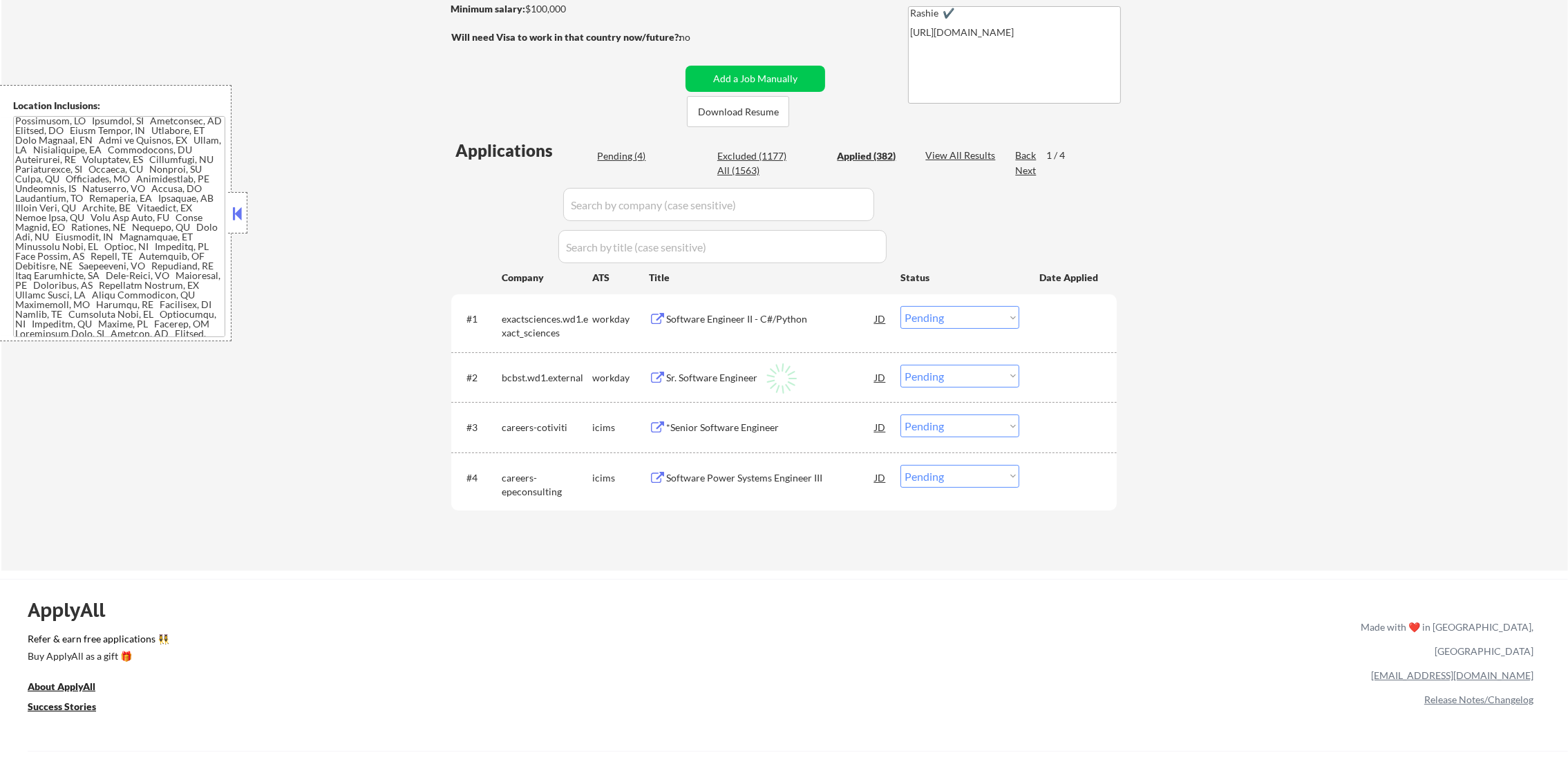
select select ""applied""
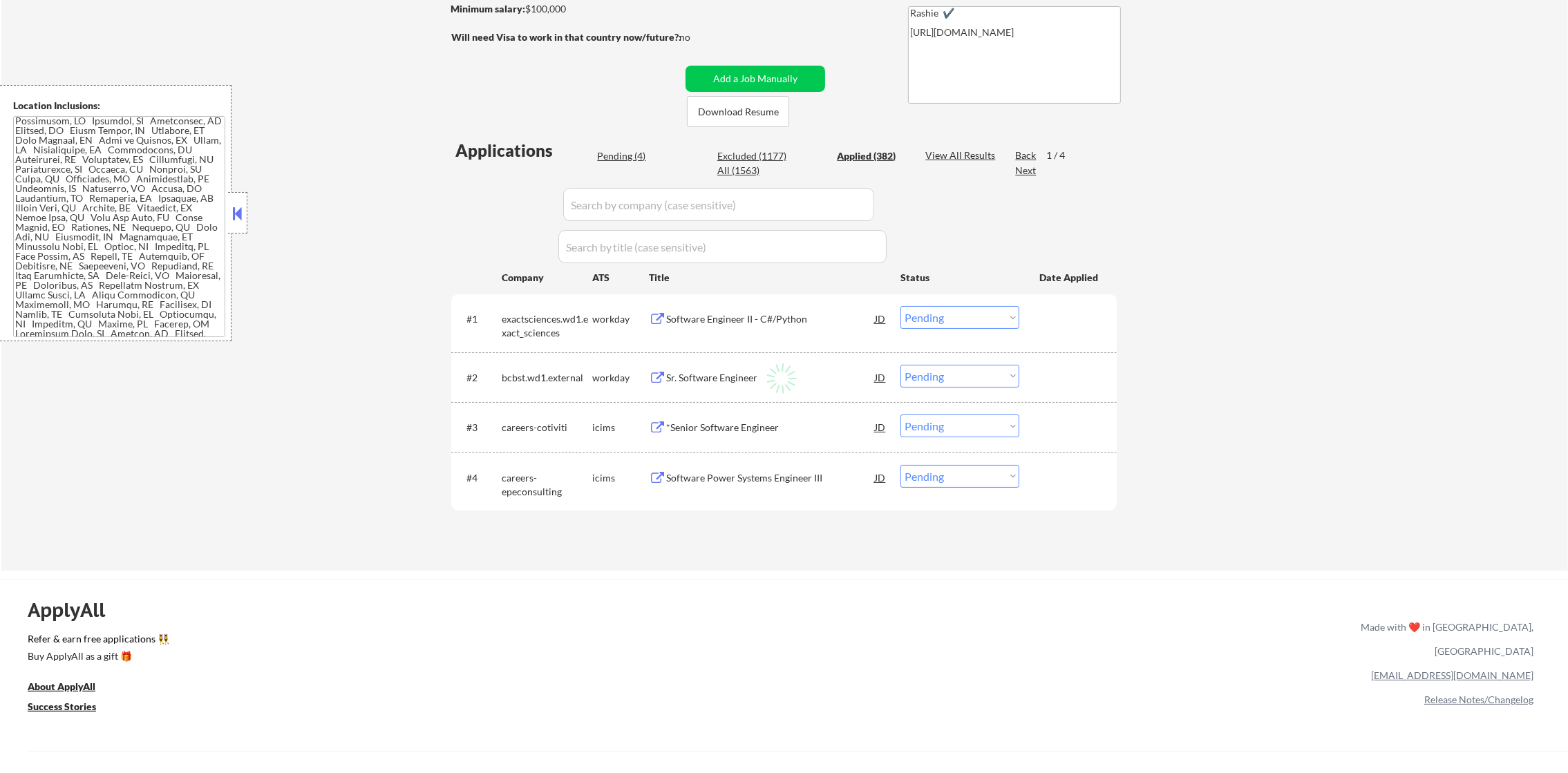
select select ""applied""
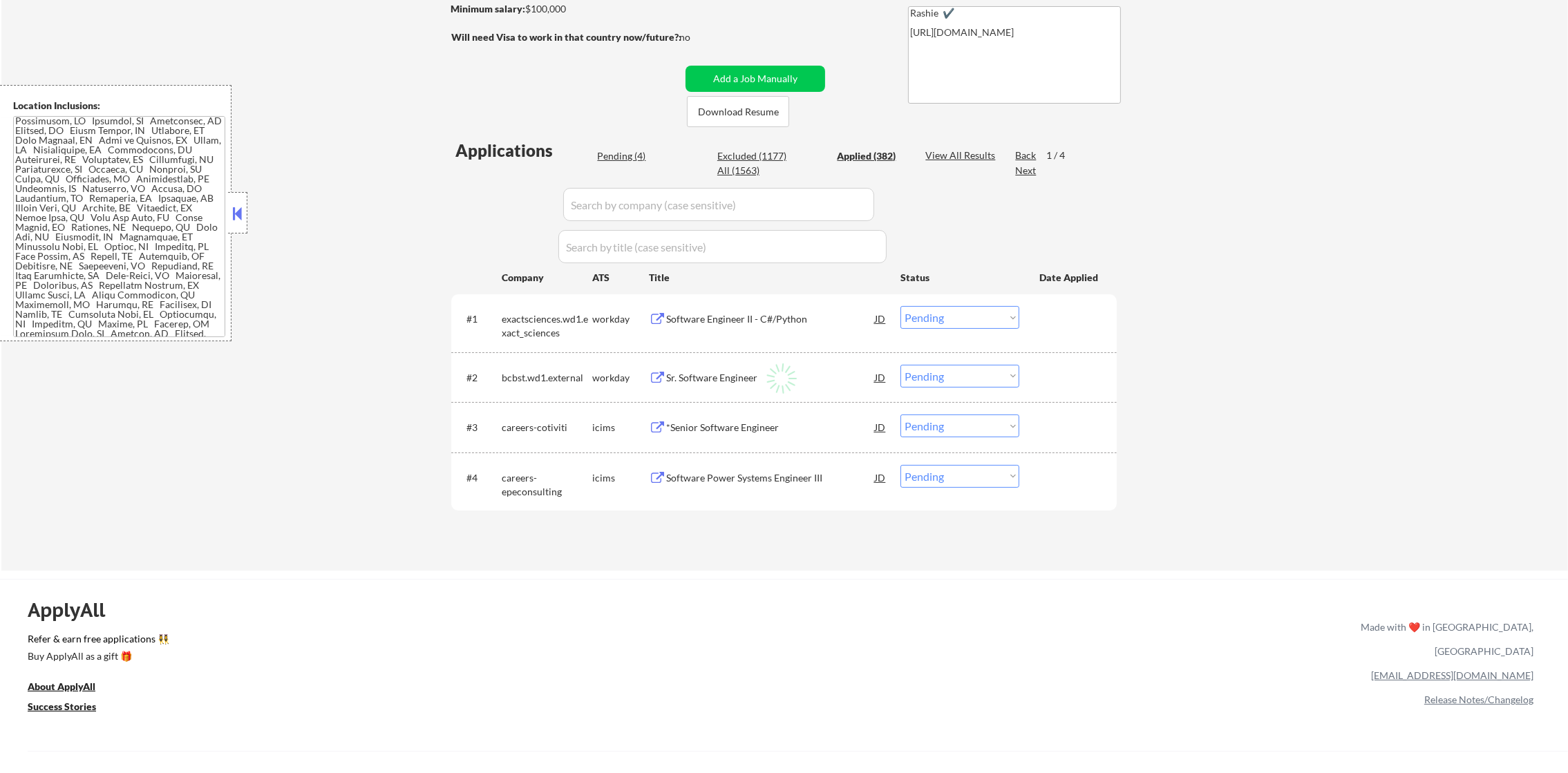
select select ""applied""
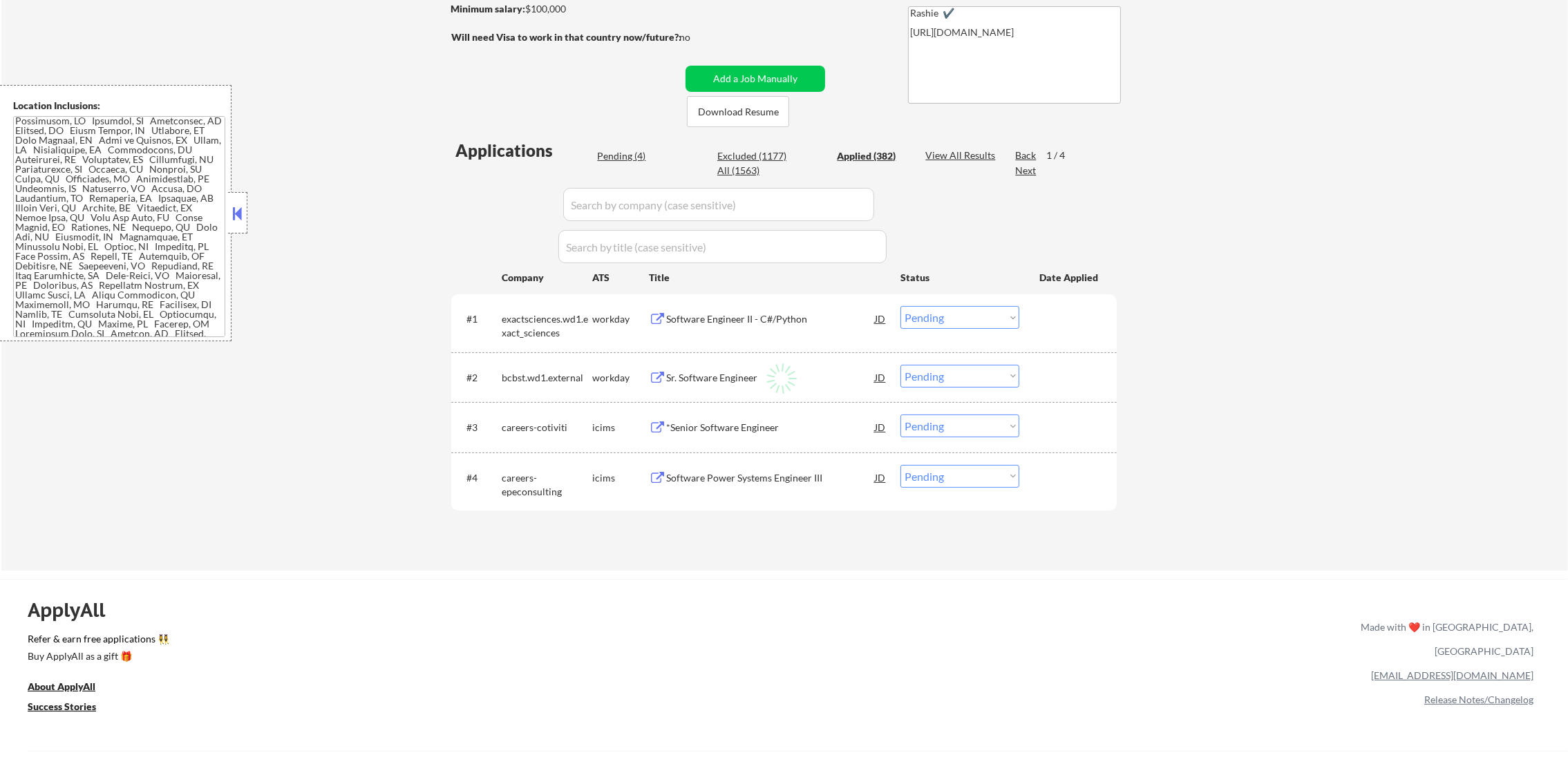
select select ""applied""
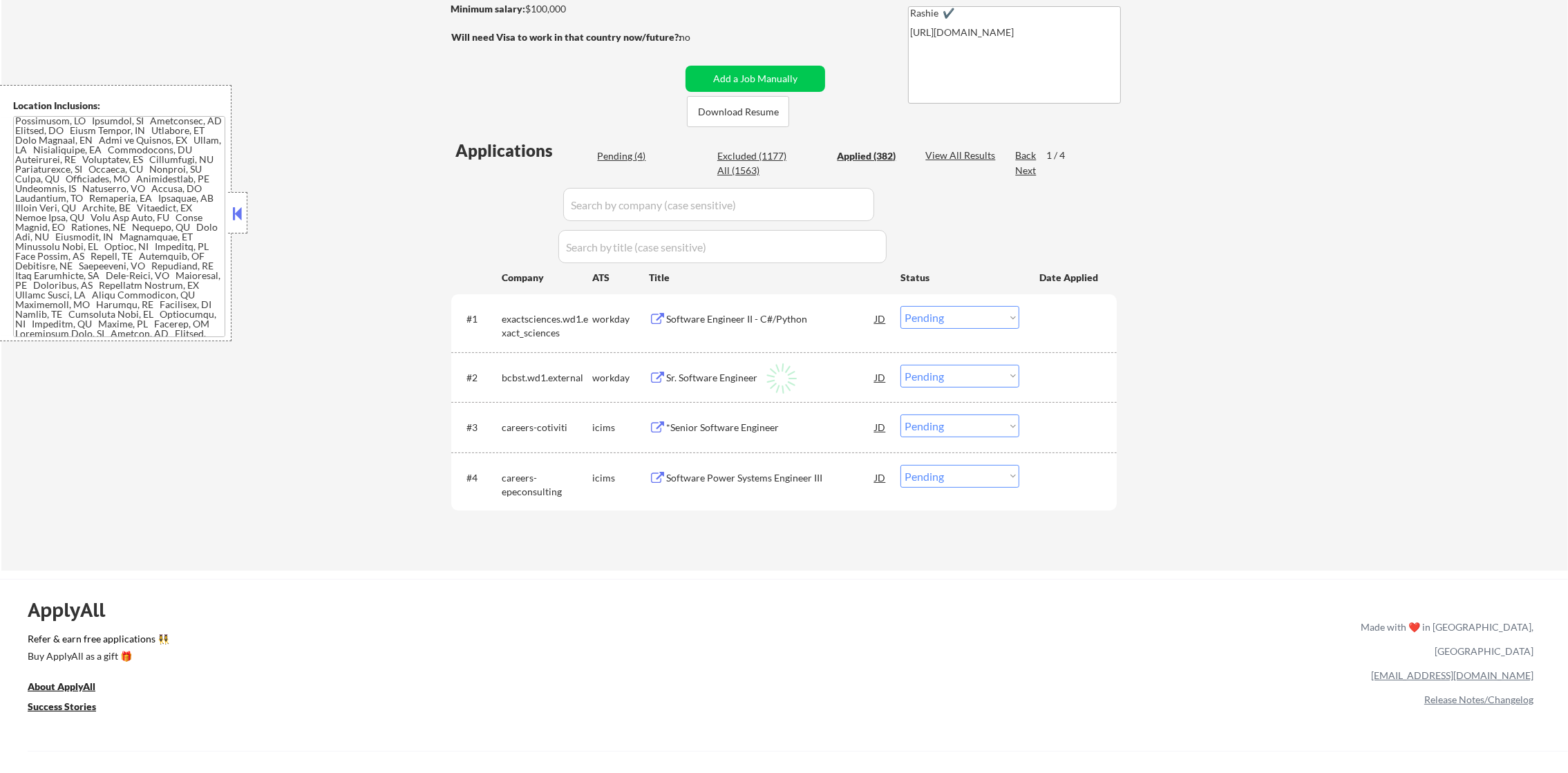
select select ""applied""
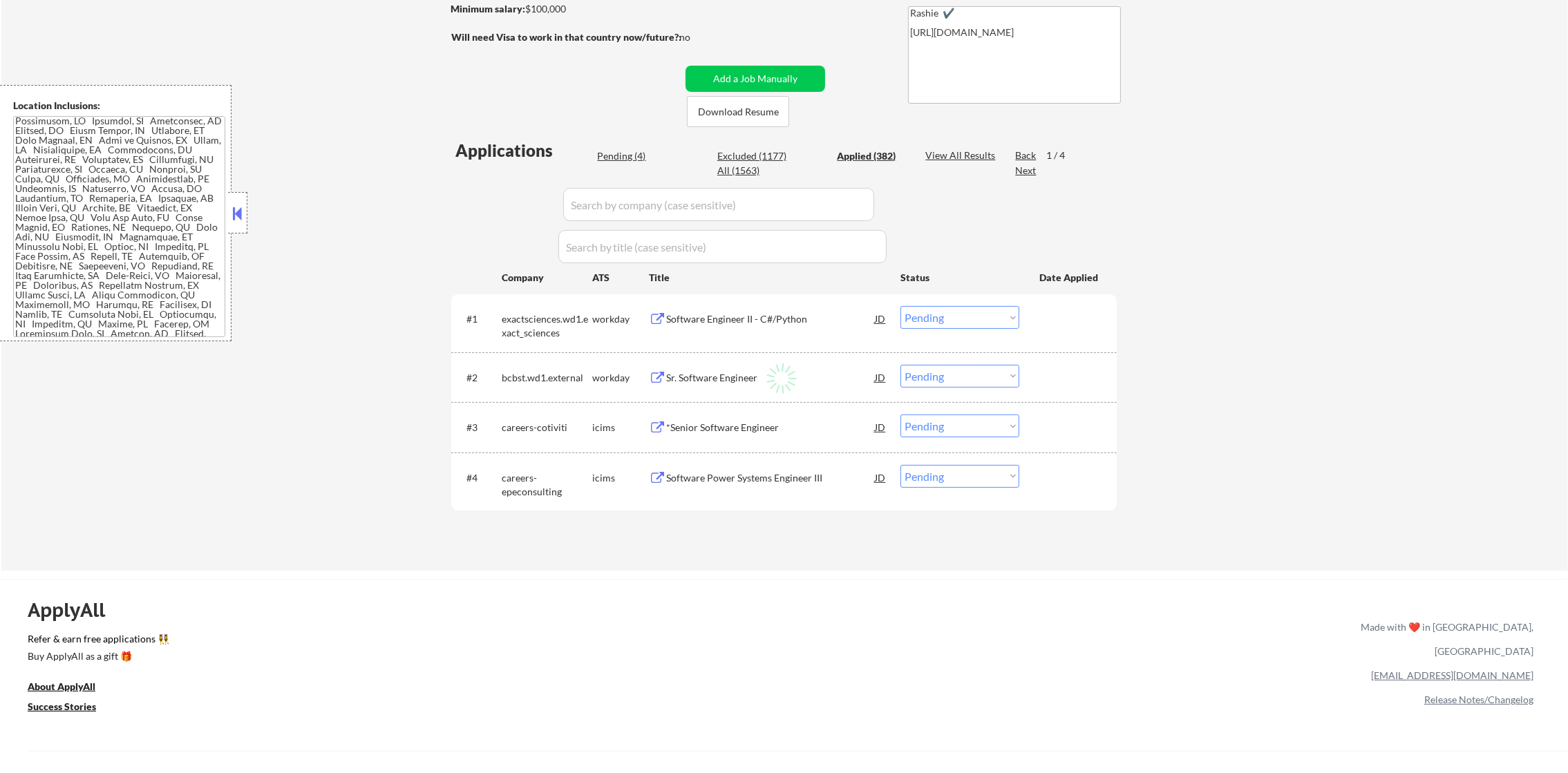
select select ""applied""
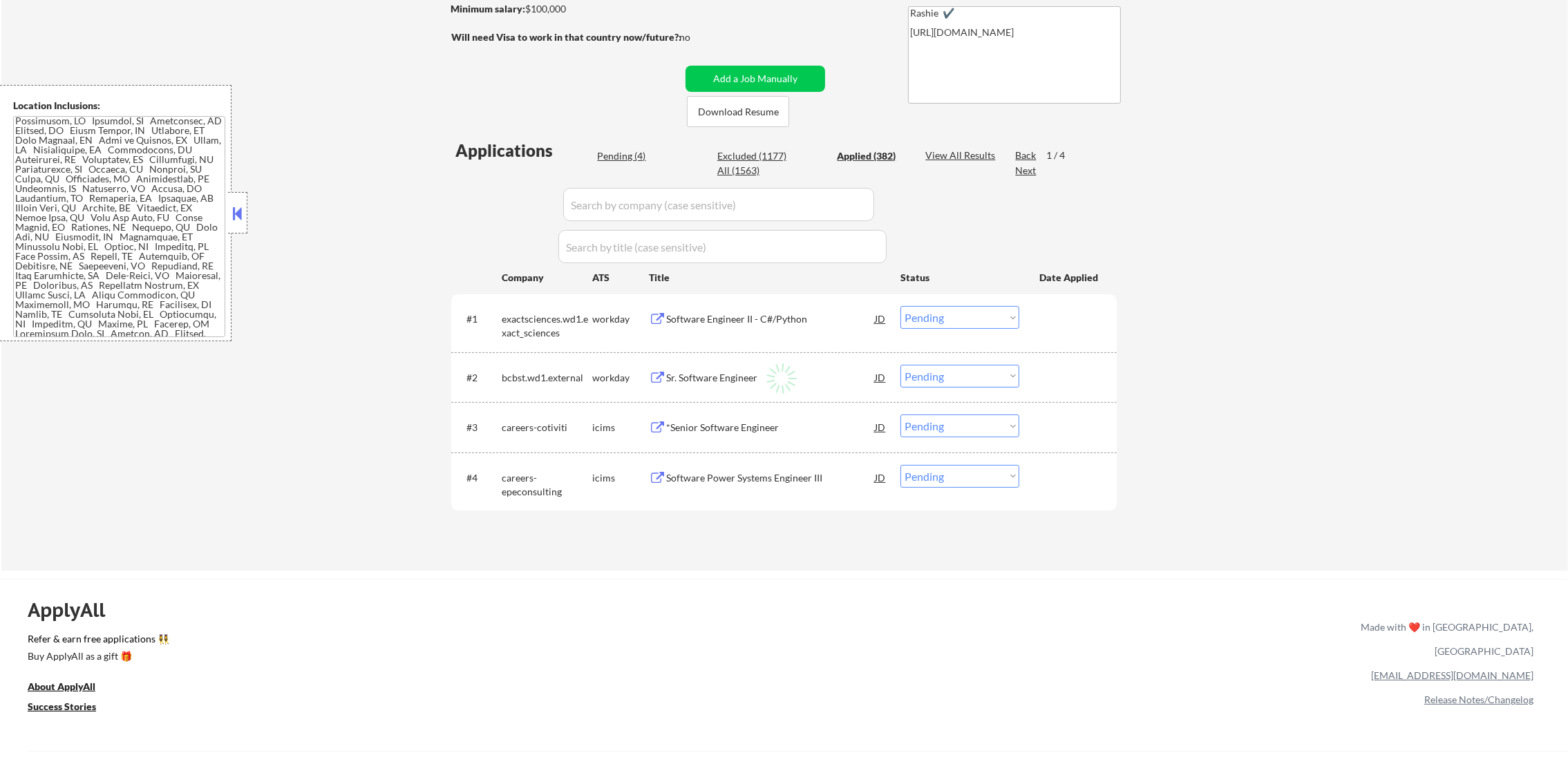
select select ""applied""
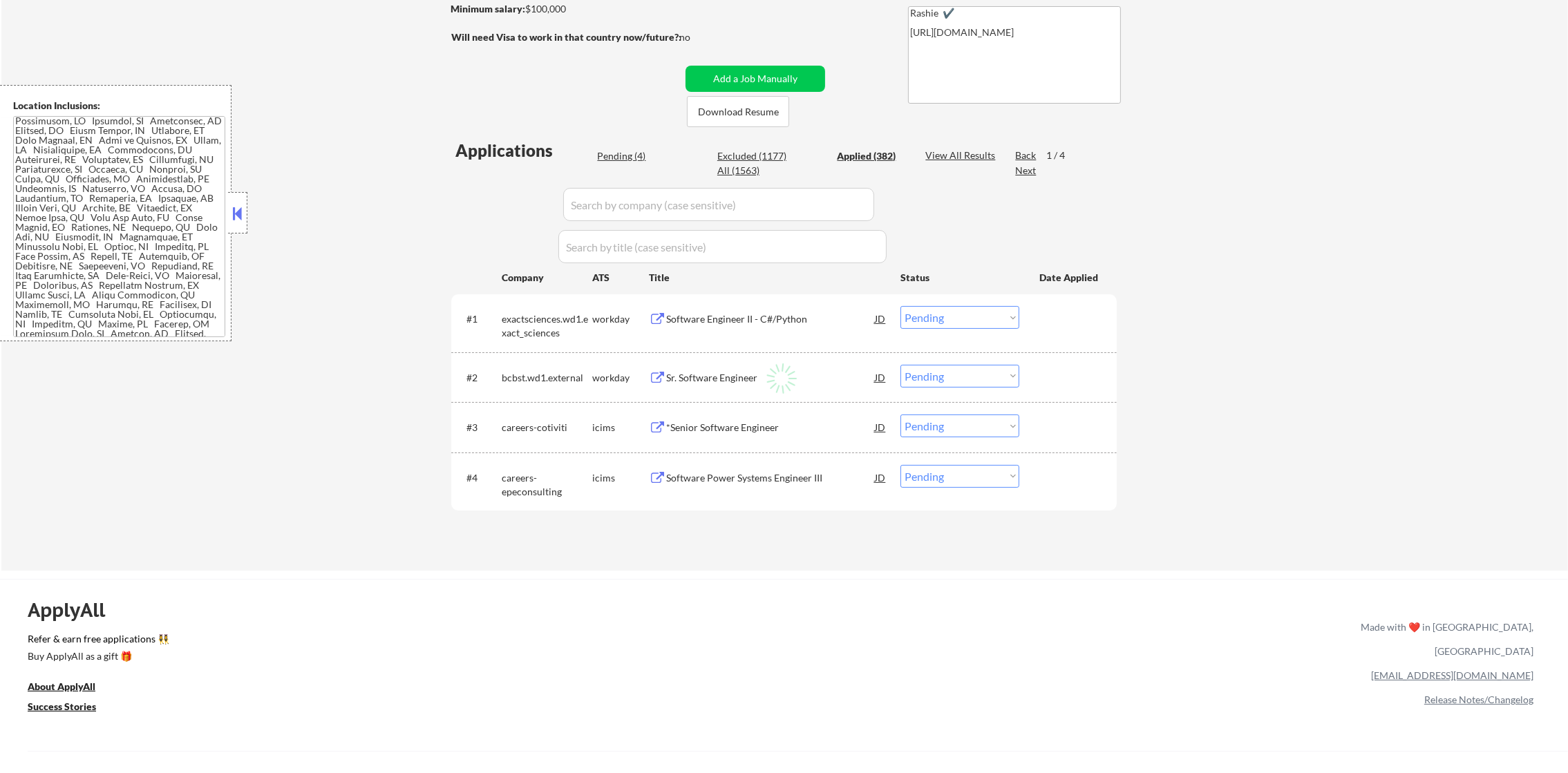
select select ""applied""
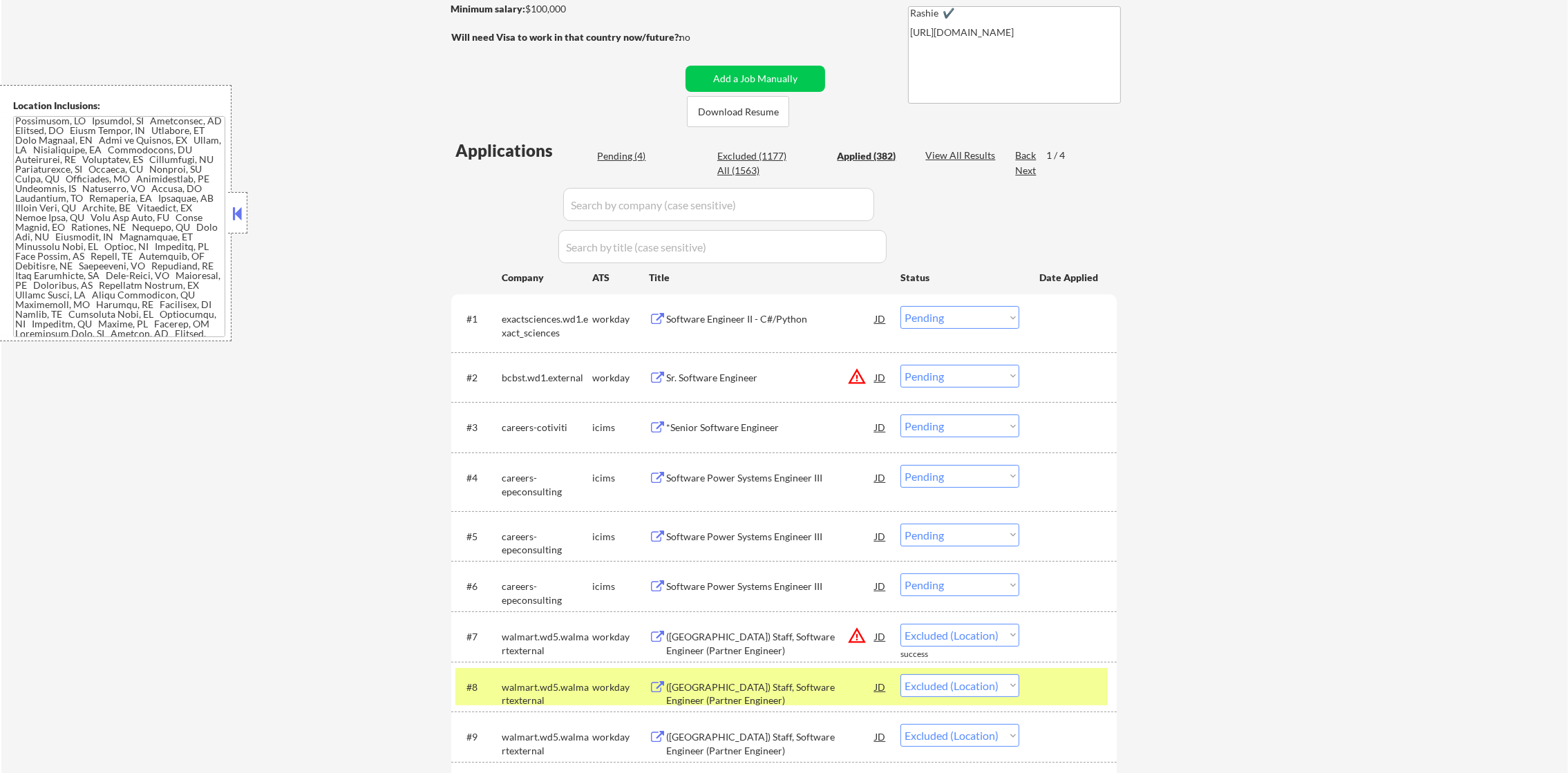
select select ""applied""
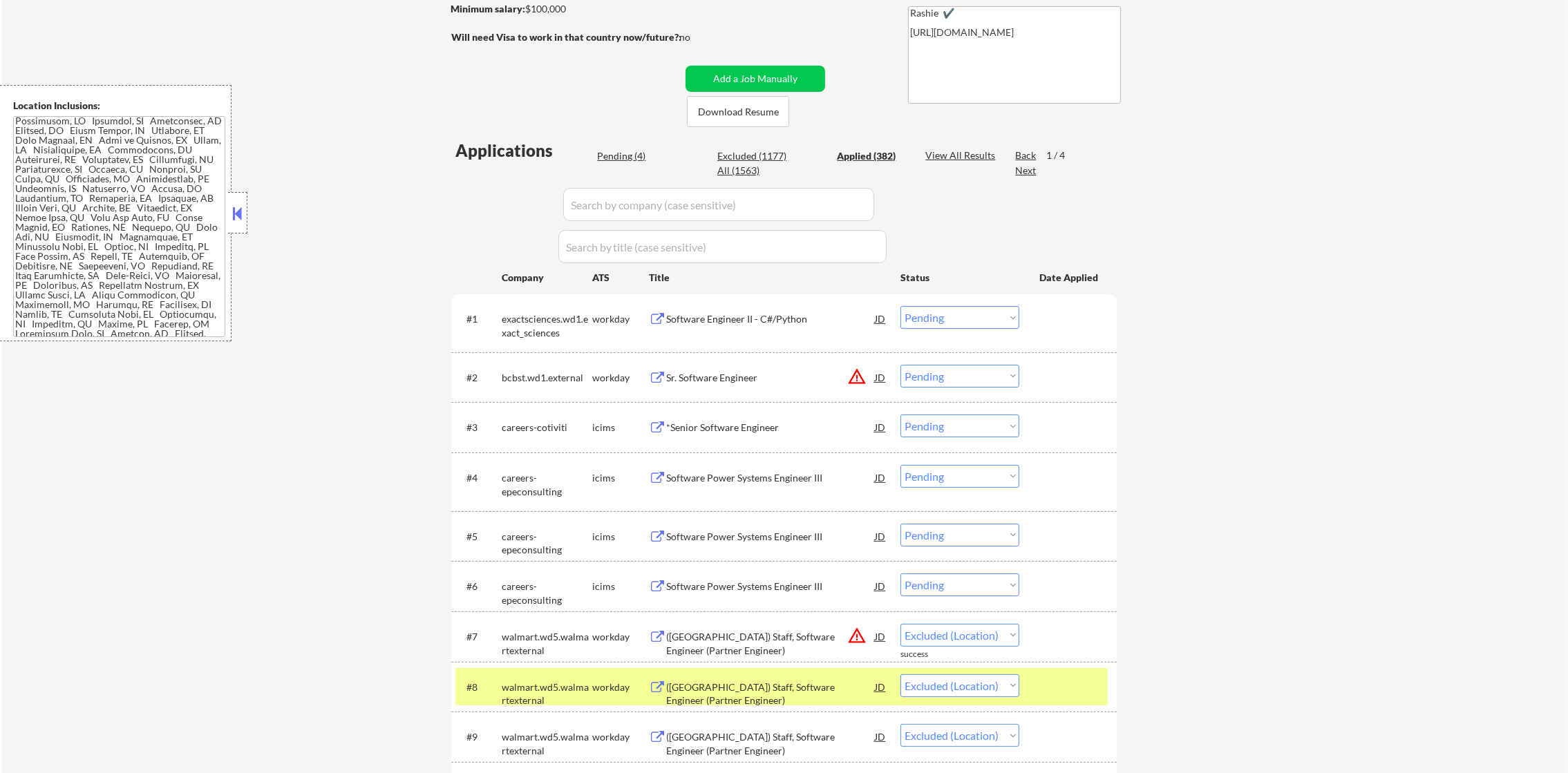
select select ""applied""
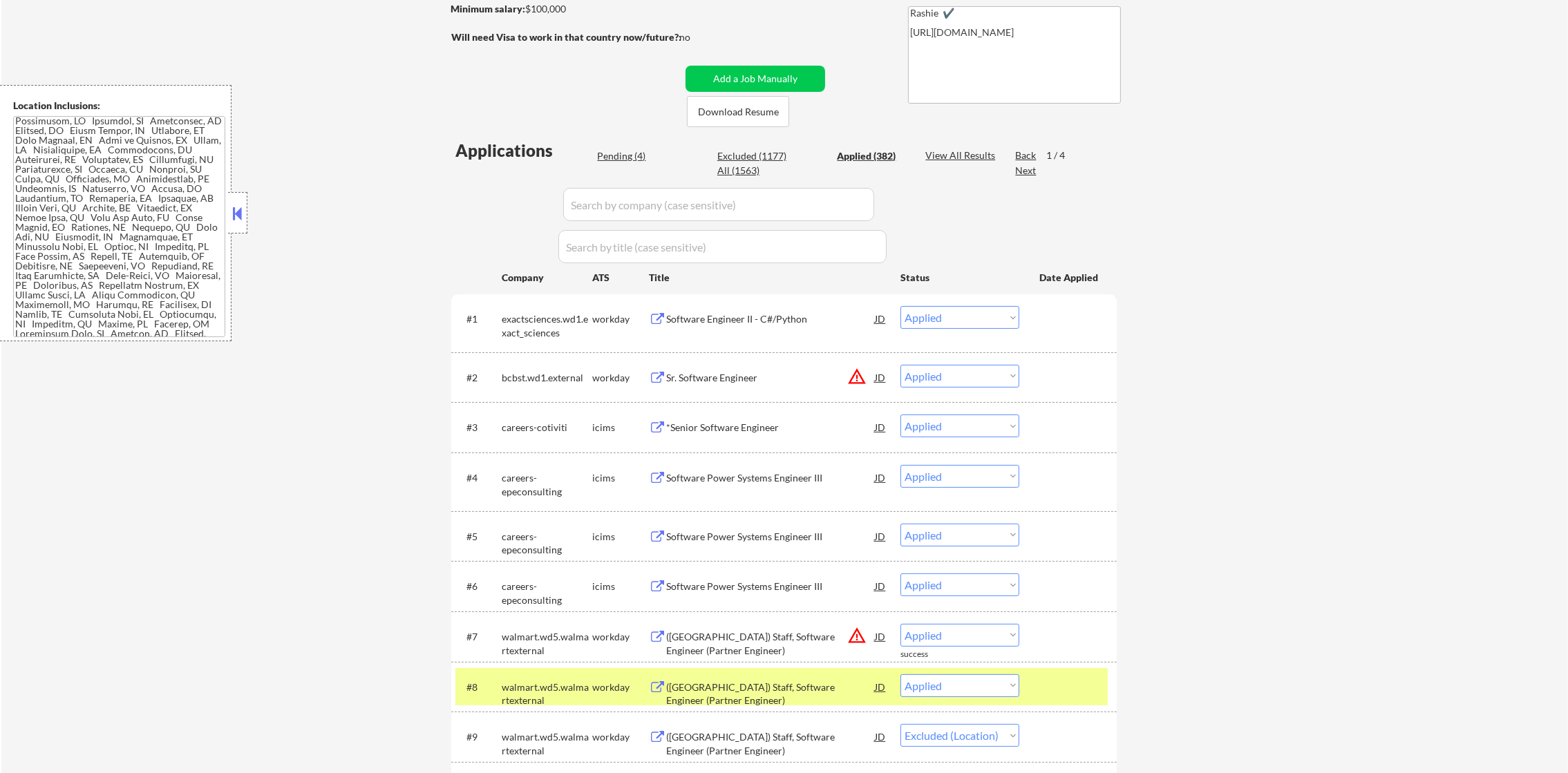
select select ""applied""
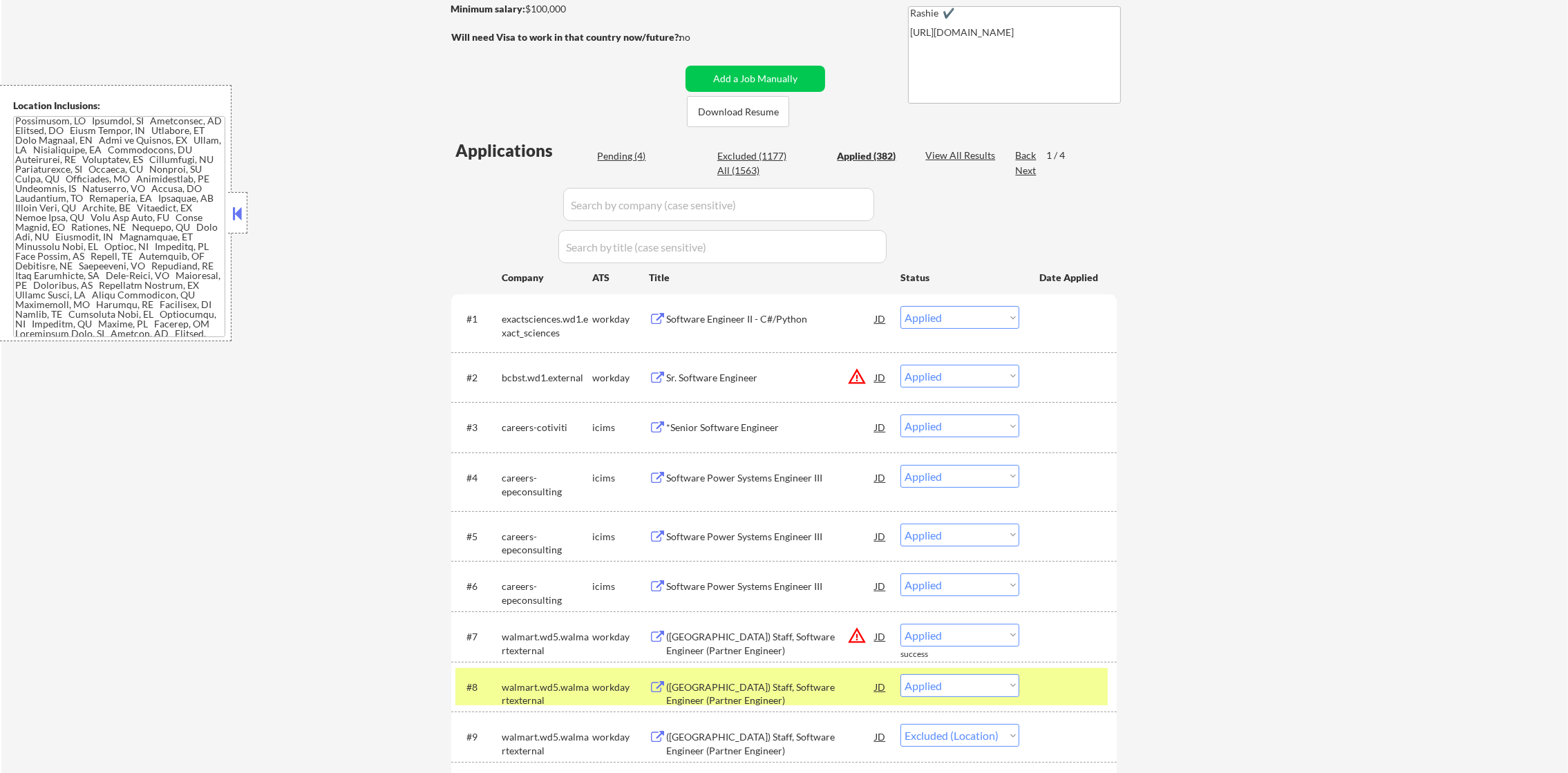
select select ""applied""
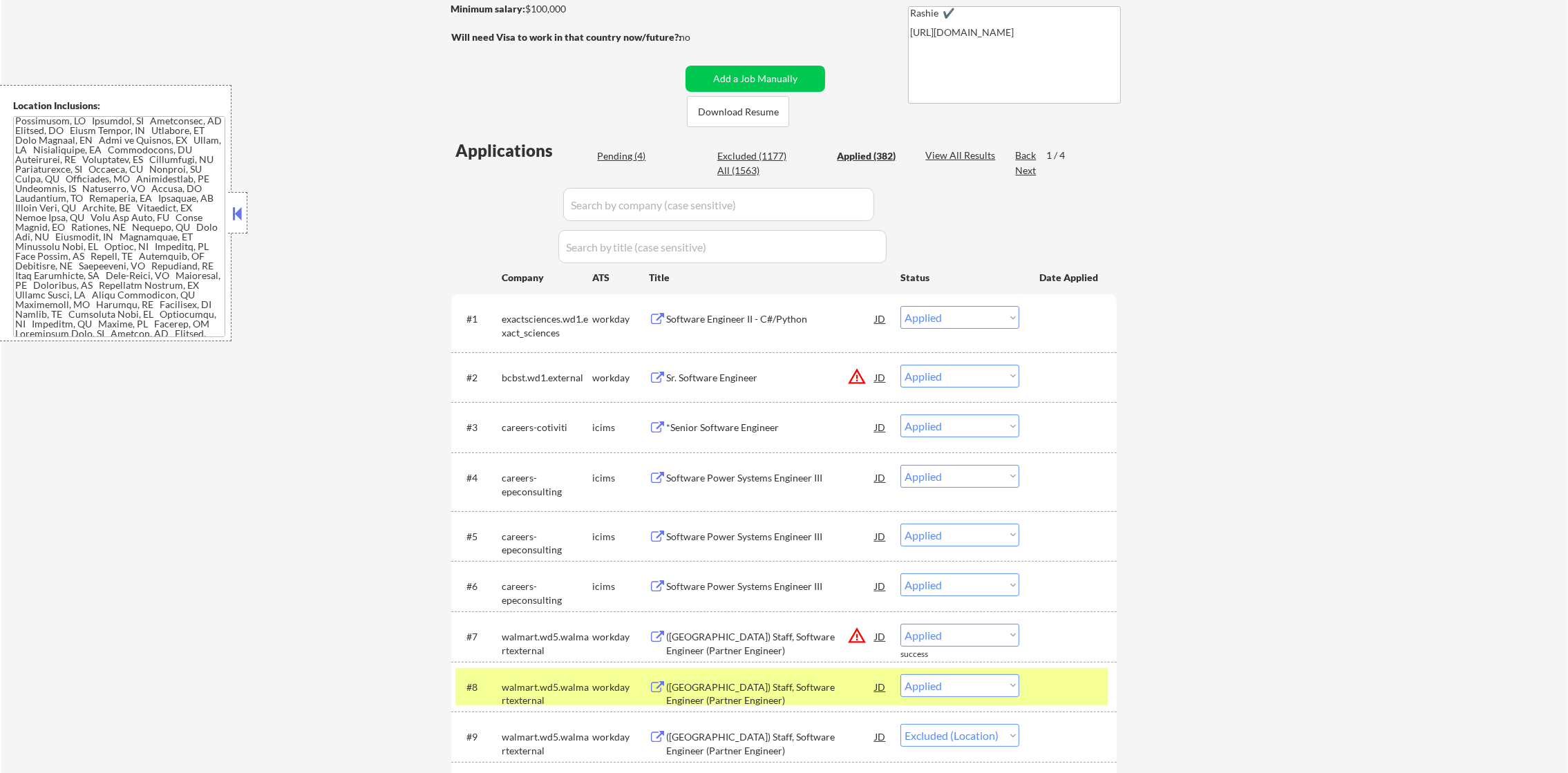
select select ""applied""
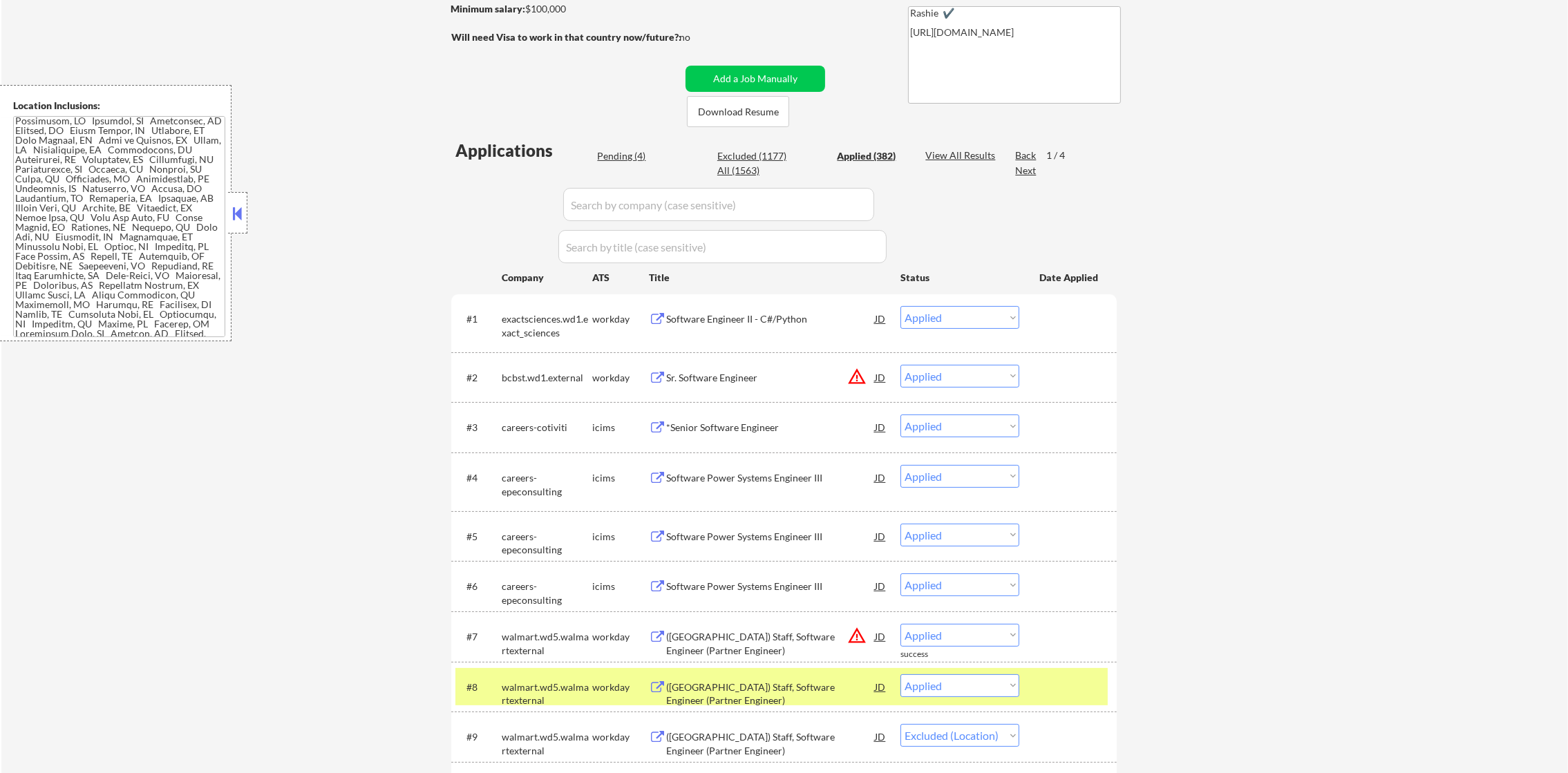
select select ""applied""
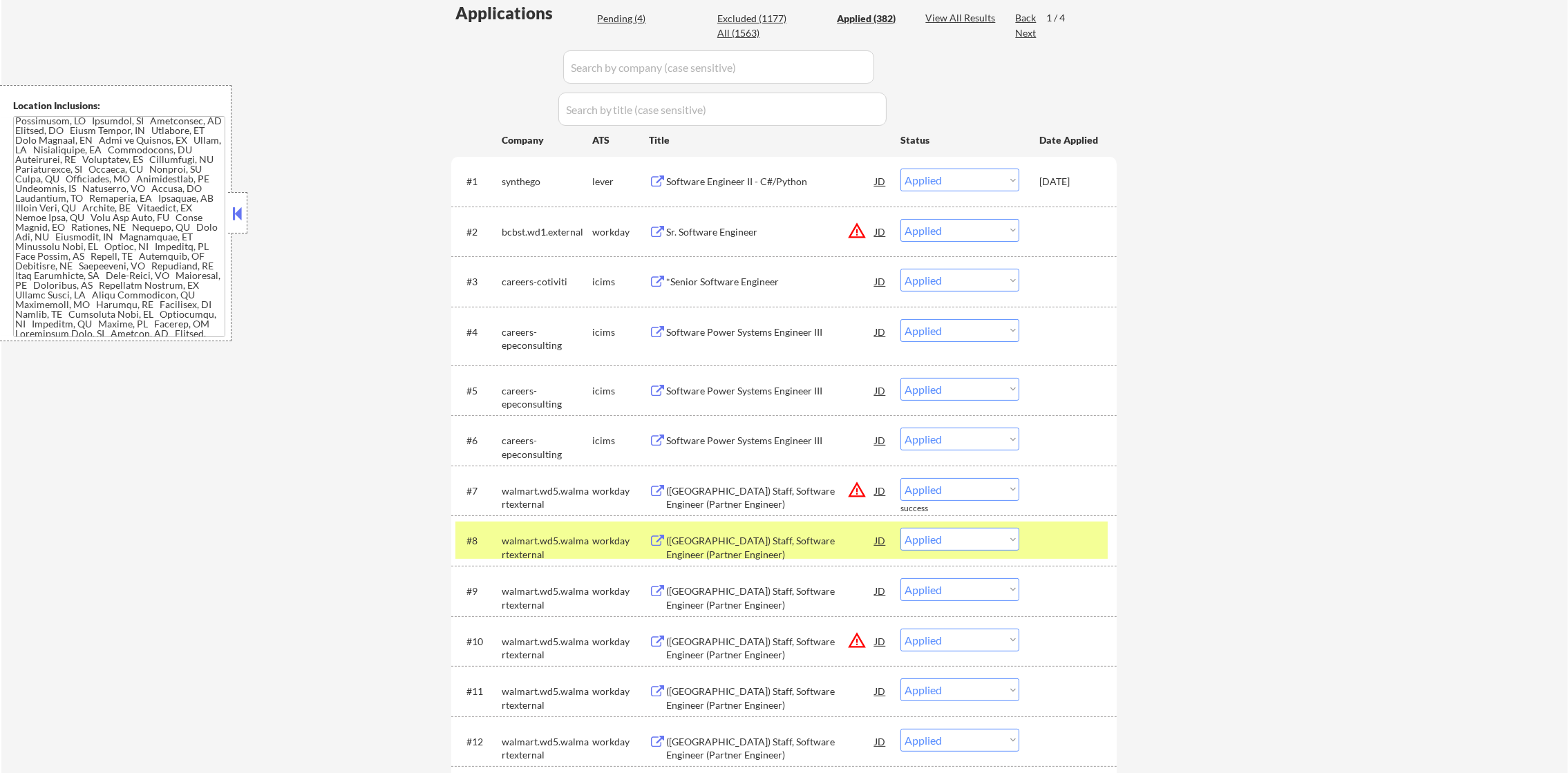
click at [550, 553] on div "walmart.wd5.walmartexternal" at bounding box center [547, 548] width 90 height 27
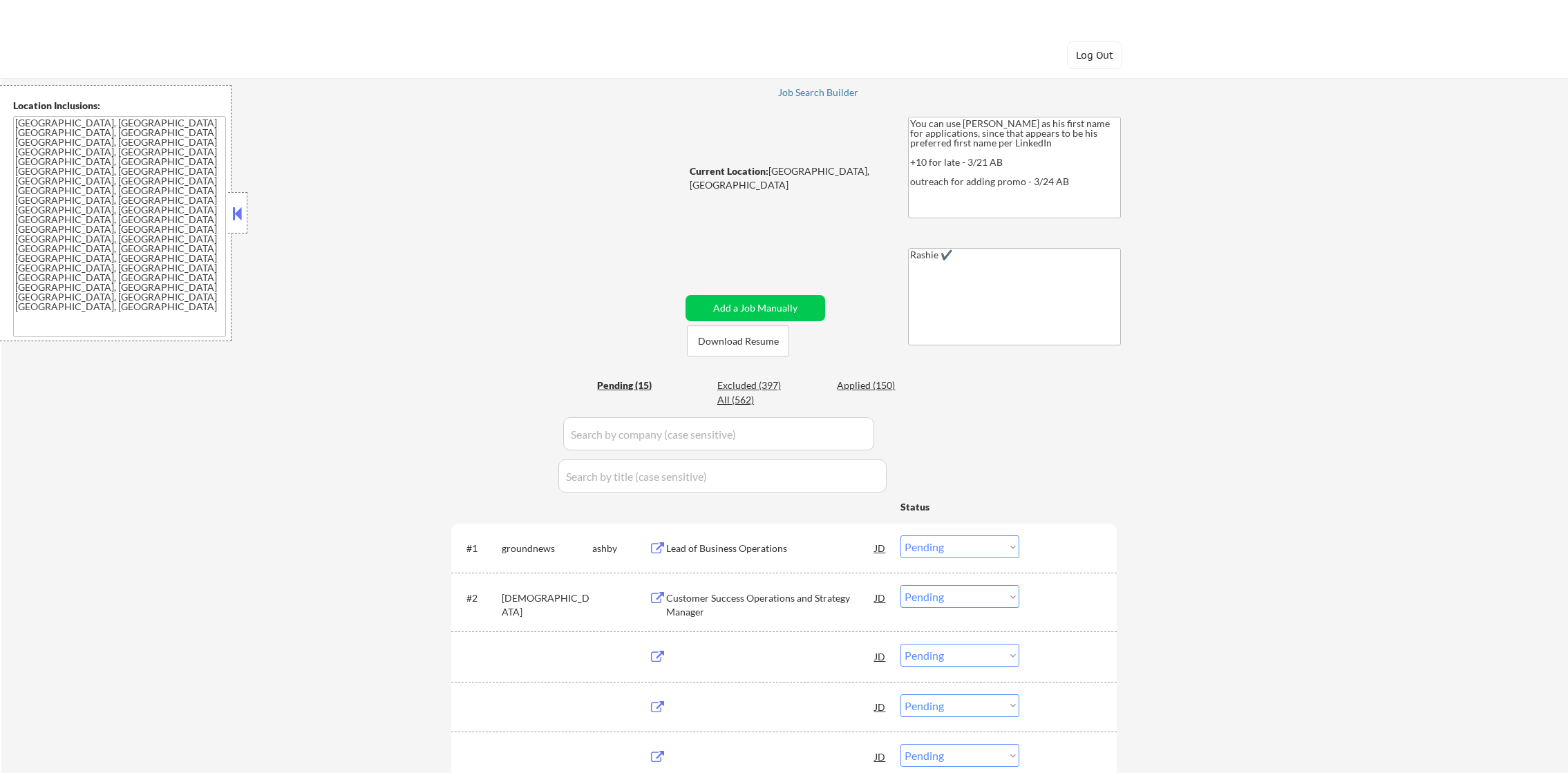
select select ""pending""
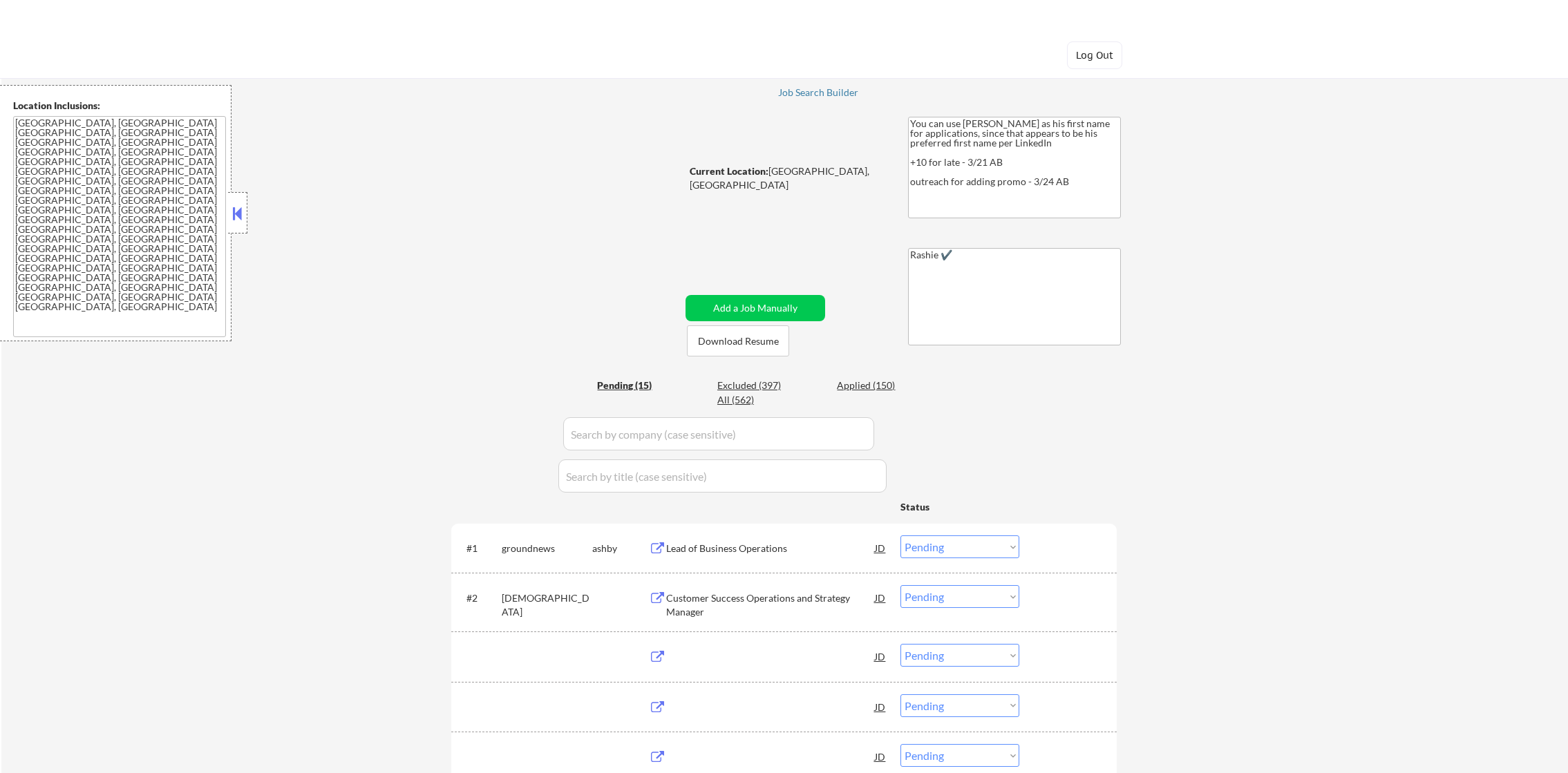
select select ""pending""
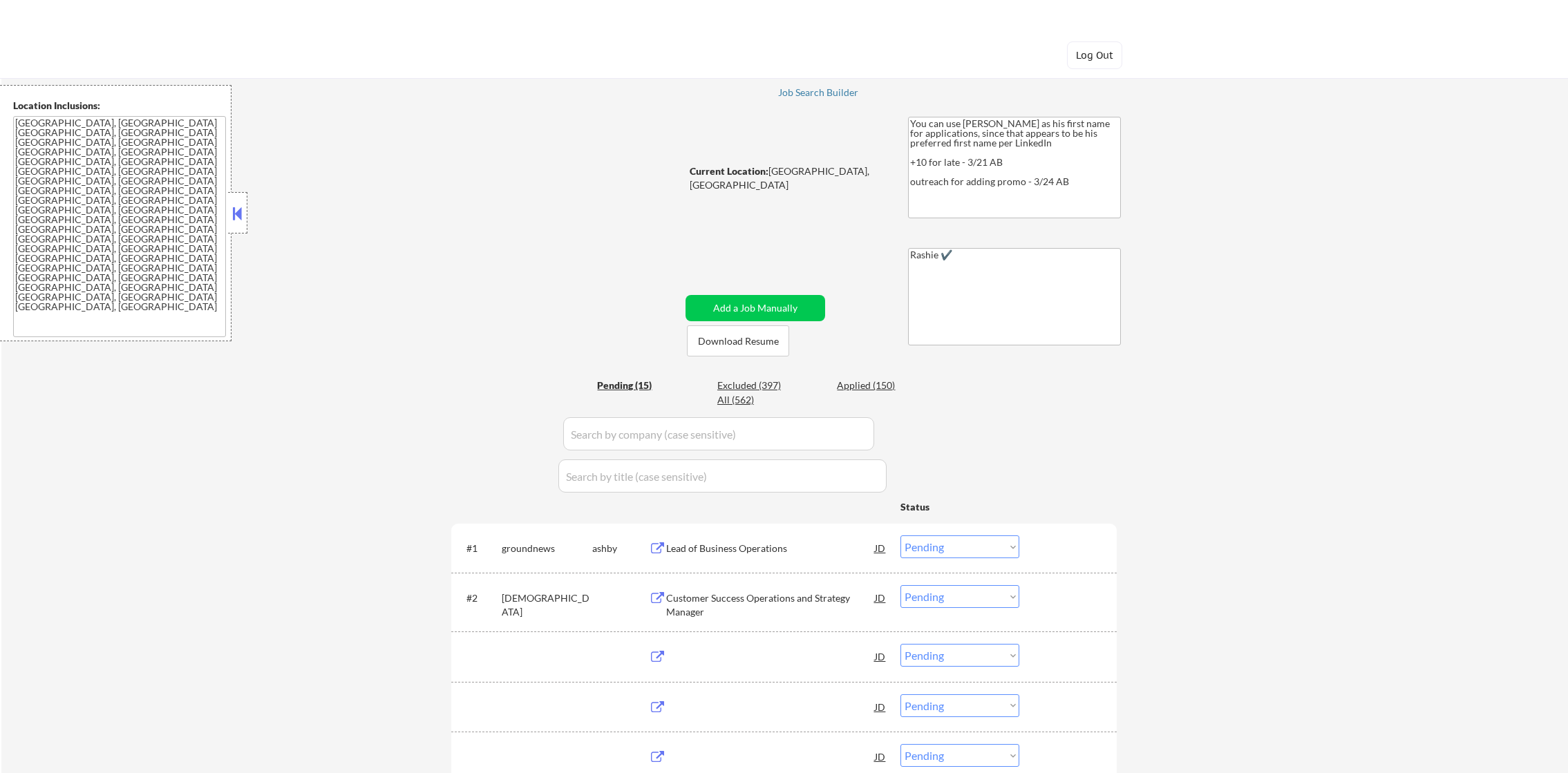
select select ""pending""
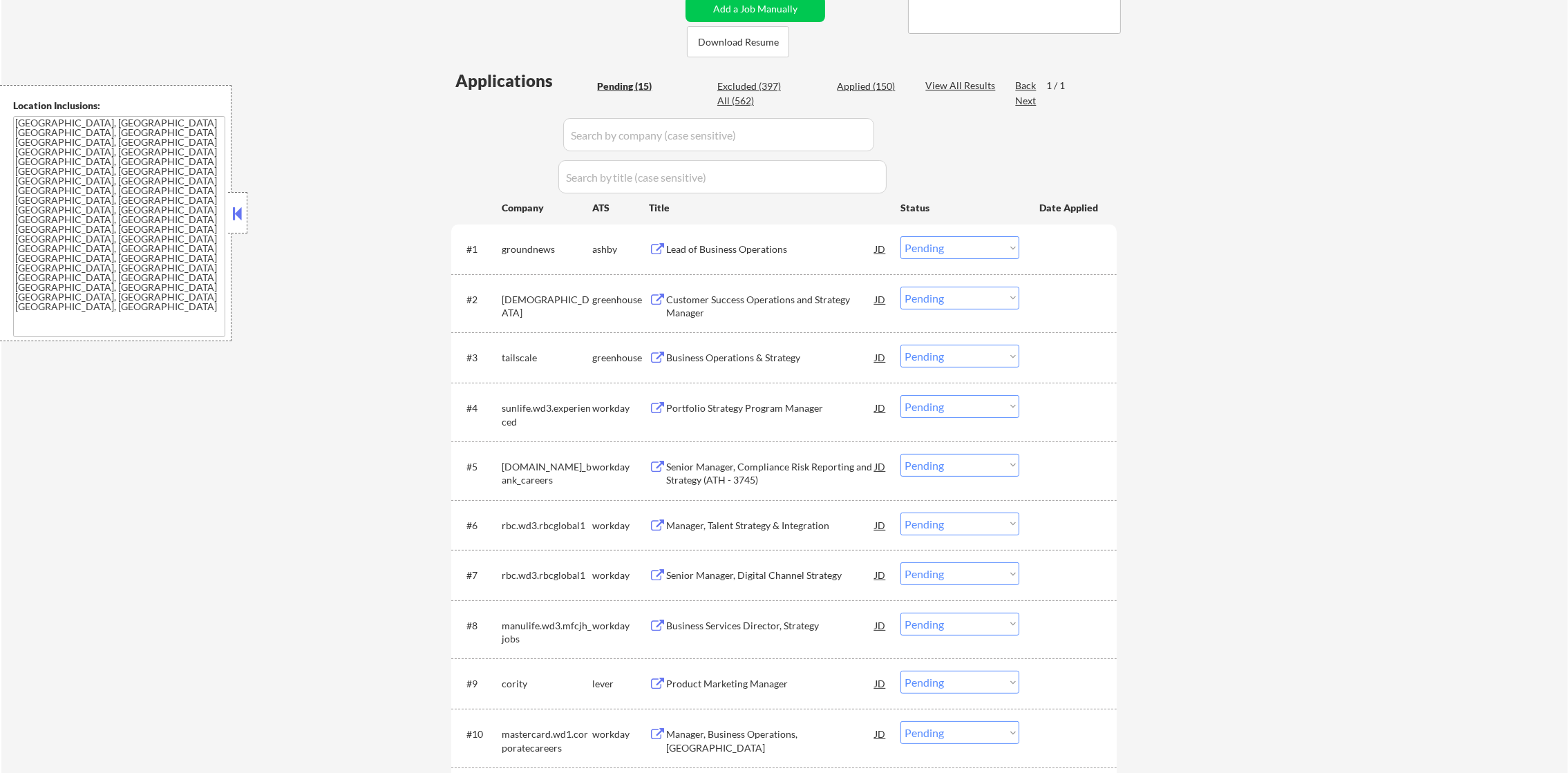
scroll to position [449, 0]
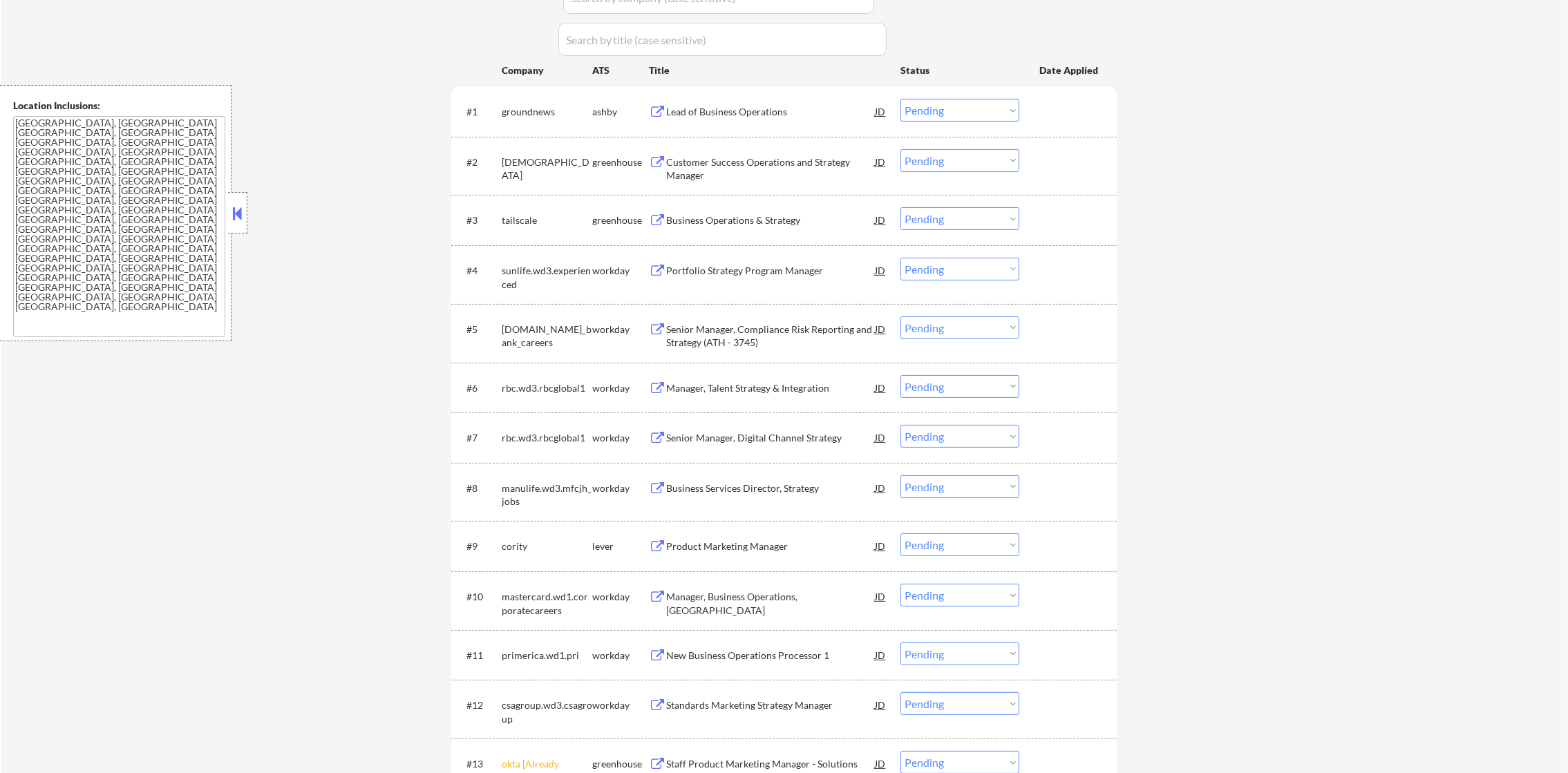
click at [752, 113] on div "Lead of Business Operations" at bounding box center [770, 112] width 208 height 14
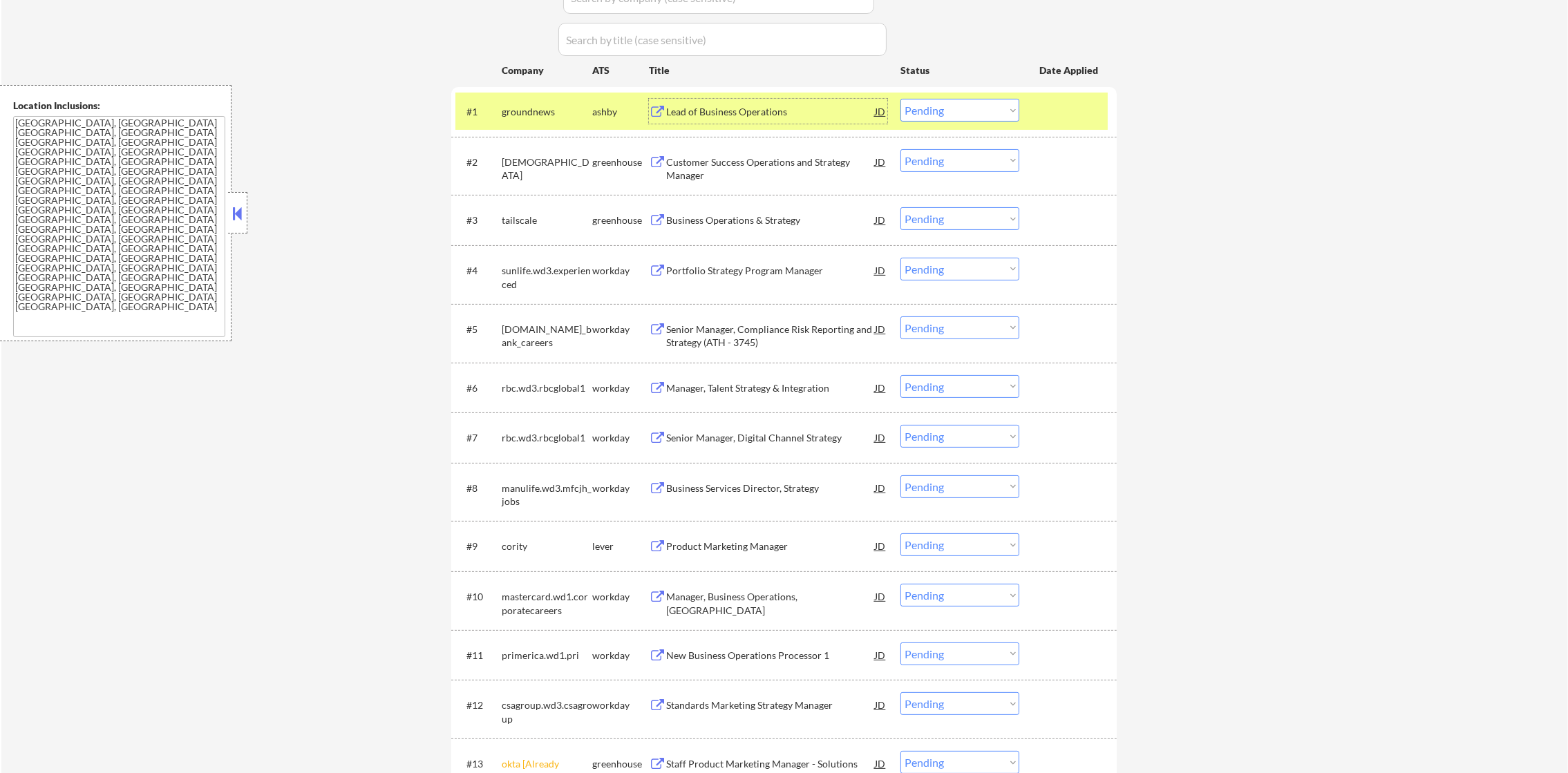
click at [950, 109] on select "Choose an option... Pending Applied Excluded (Questions) Excluded (Expired) Exc…" at bounding box center [960, 110] width 119 height 23
click at [900, 99] on select "Choose an option... Pending Applied Excluded (Questions) Excluded (Expired) Exc…" at bounding box center [960, 110] width 119 height 23
click at [530, 125] on div "#1 groundnews ashby Lead of Business Operations JD Choose an option... Pending …" at bounding box center [781, 111] width 652 height 37
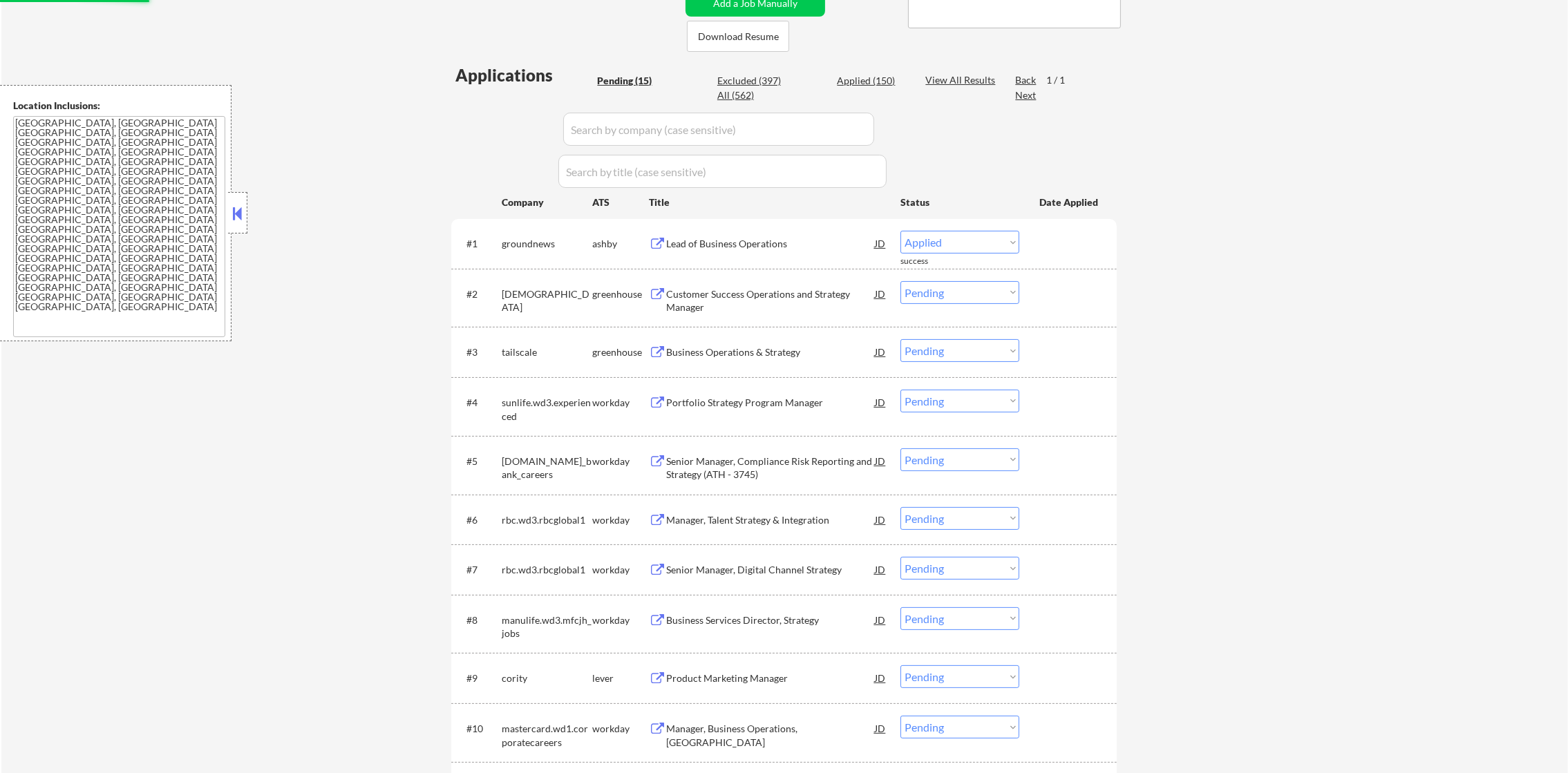
scroll to position [310, 0]
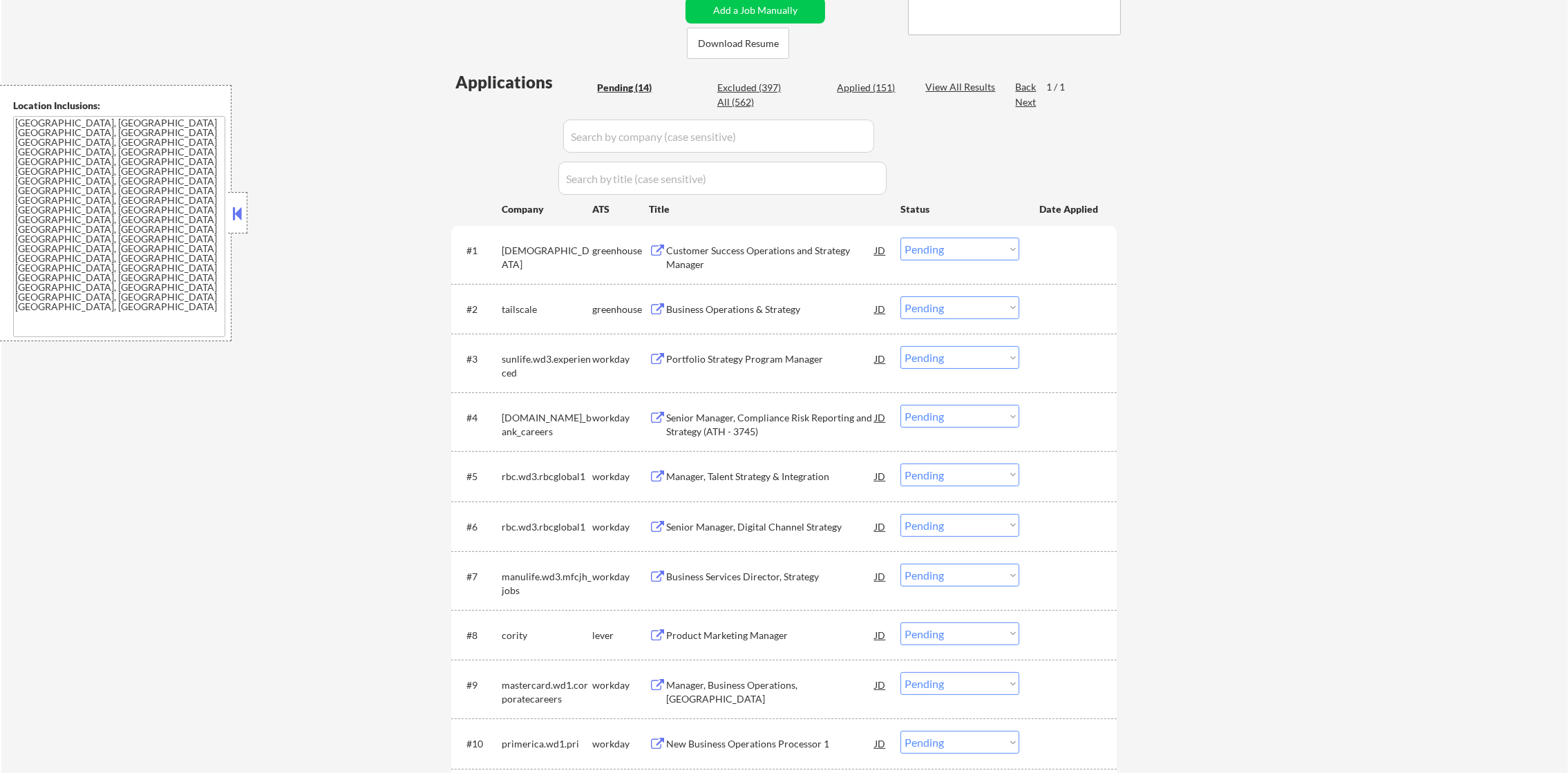
click at [754, 247] on div "Customer Success Operations and Strategy Manager" at bounding box center [770, 257] width 208 height 27
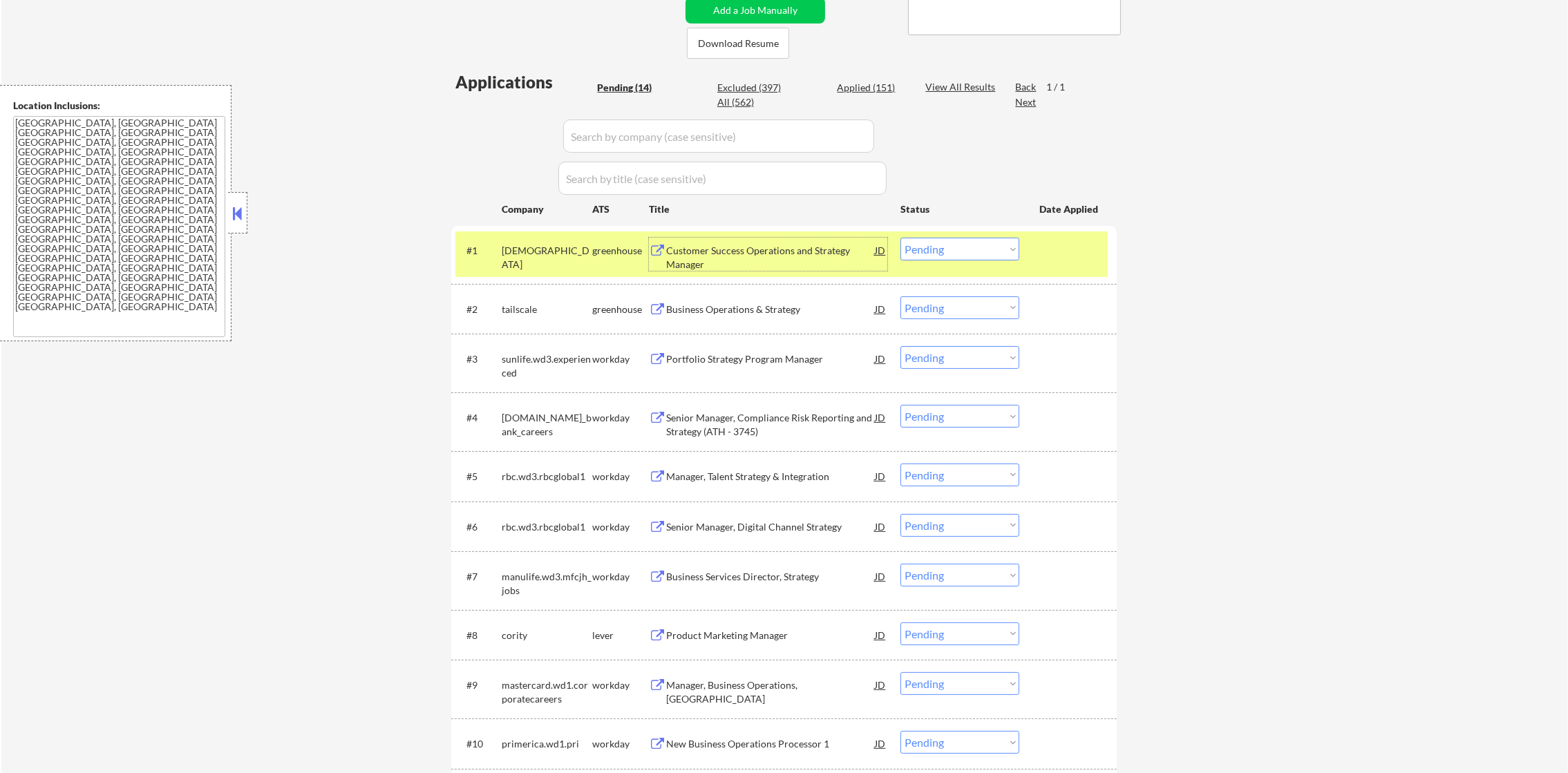
click at [922, 248] on select "Choose an option... Pending Applied Excluded (Questions) Excluded (Expired) Exc…" at bounding box center [960, 249] width 119 height 23
click at [900, 238] on select "Choose an option... Pending Applied Excluded (Questions) Excluded (Expired) Exc…" at bounding box center [960, 249] width 119 height 23
click at [533, 256] on div "samsara" at bounding box center [547, 257] width 90 height 27
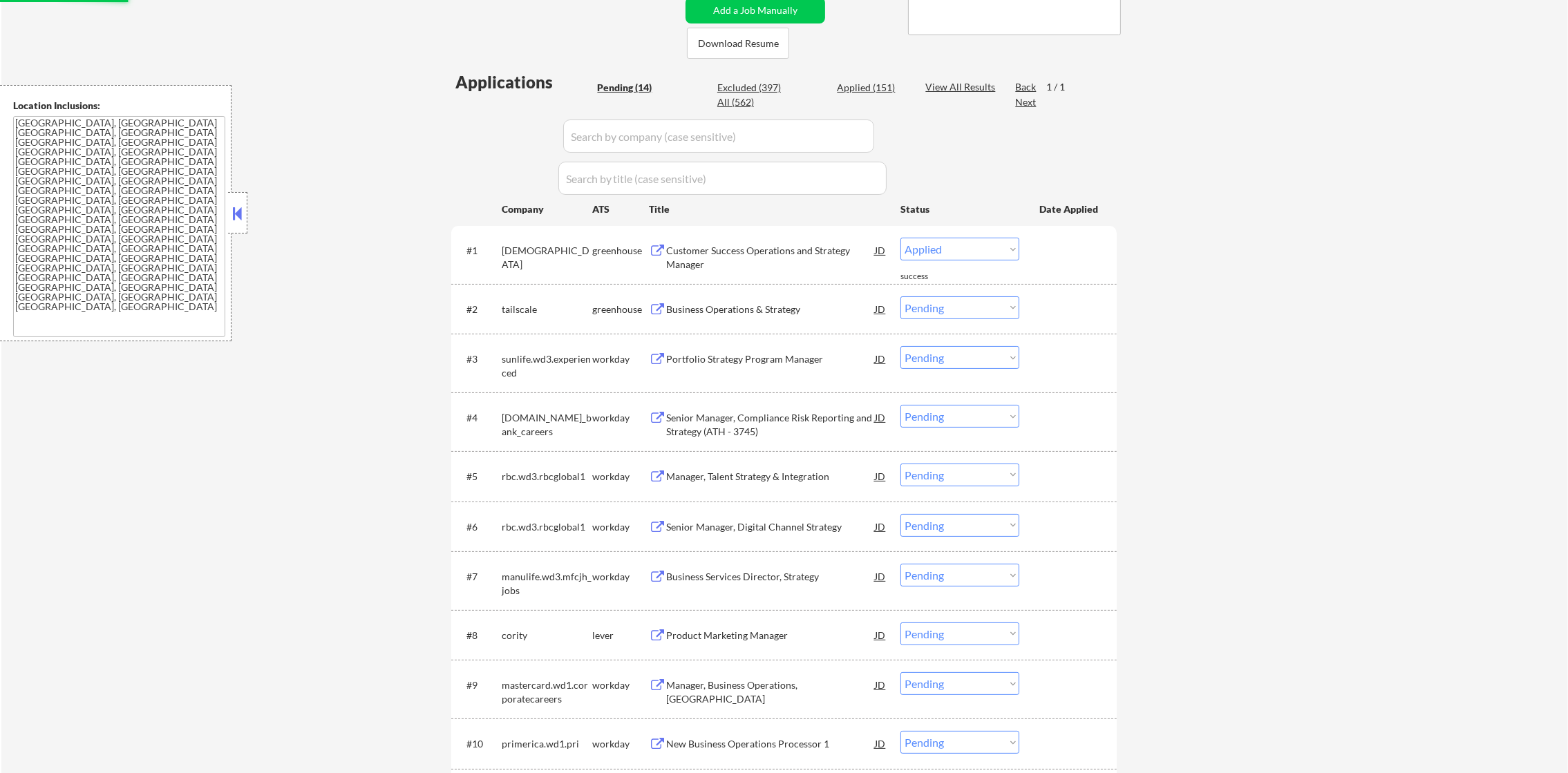
select select ""pending""
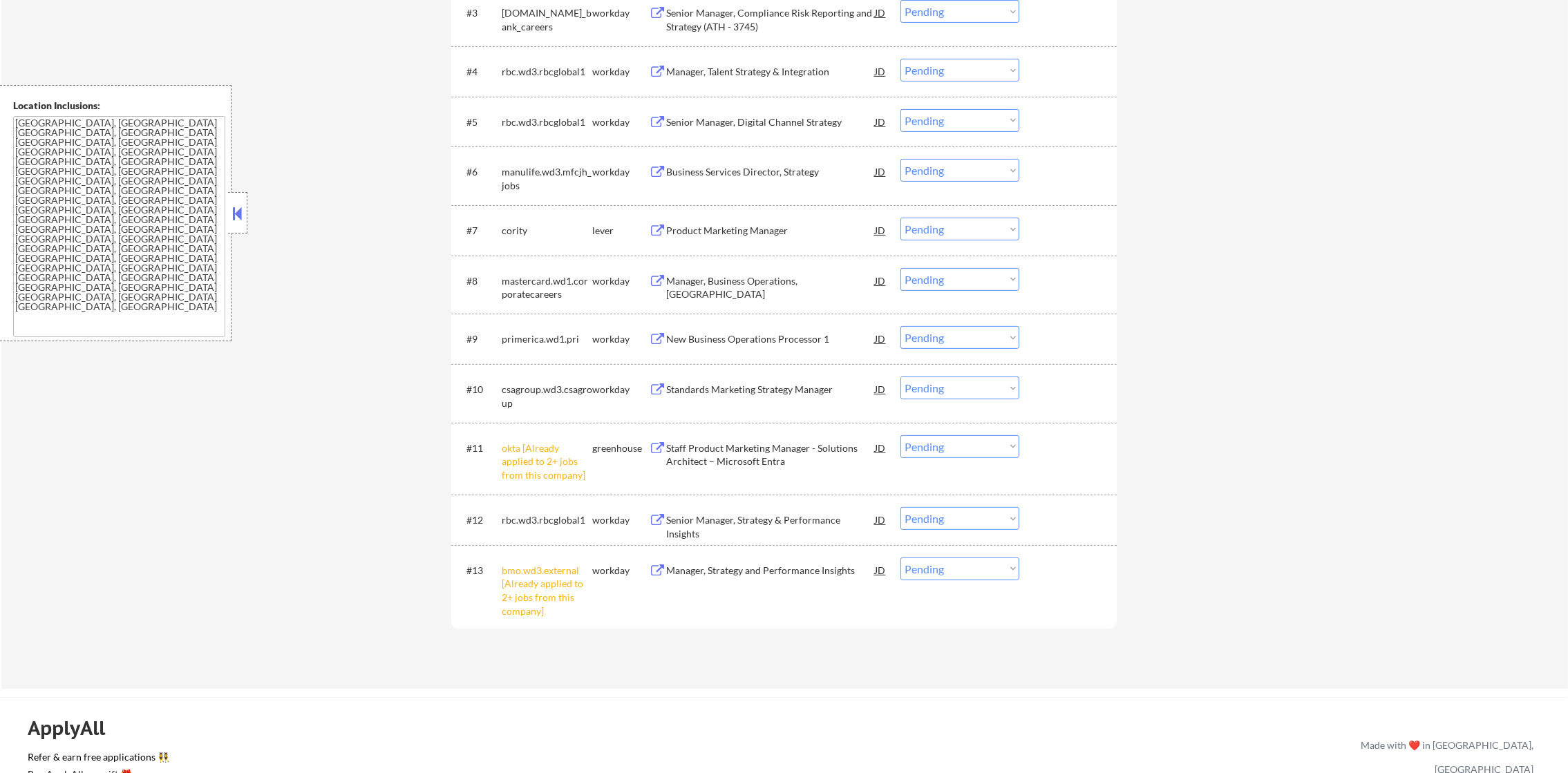
scroll to position [892, 0]
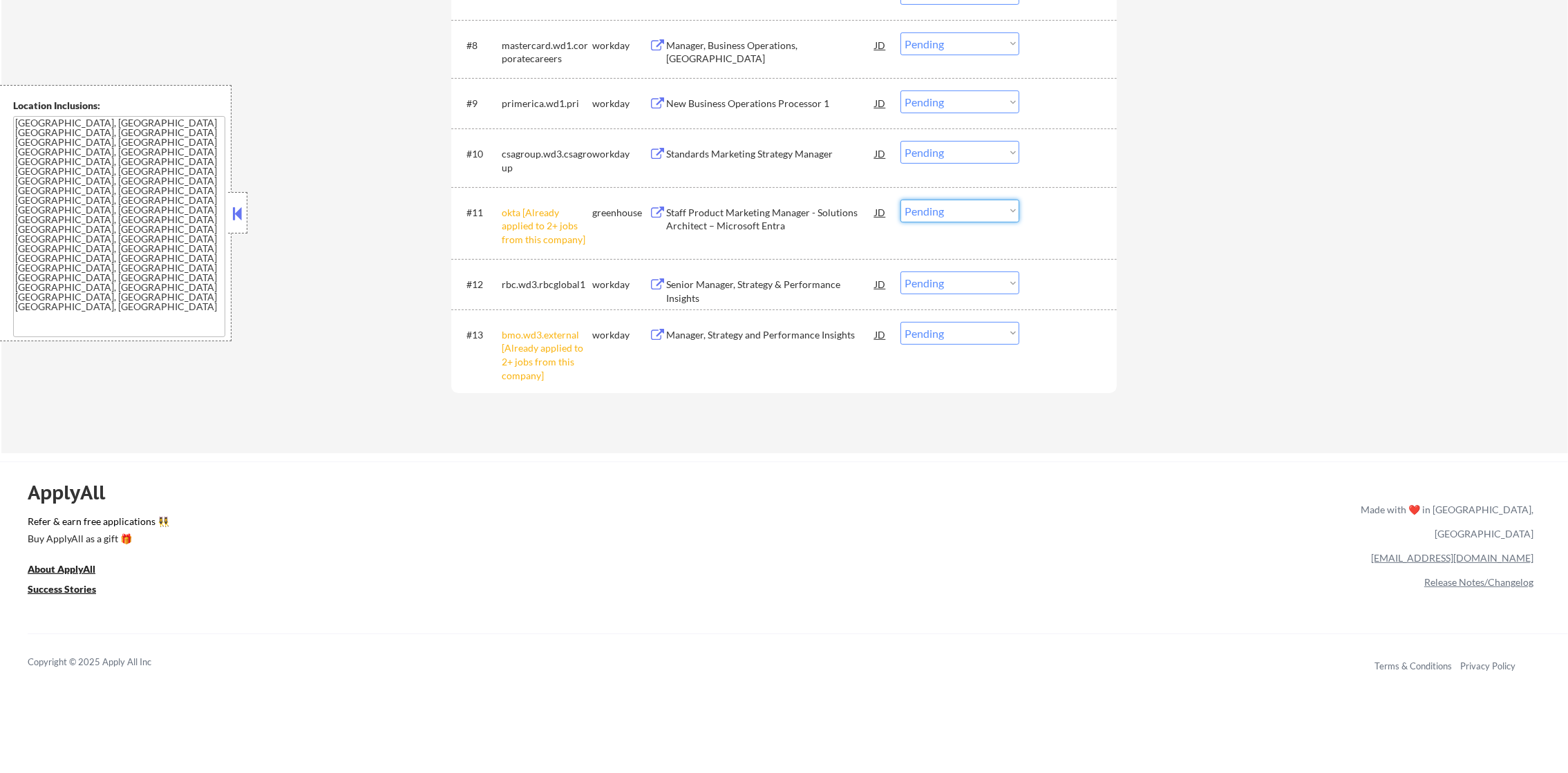
click at [963, 208] on select "Choose an option... Pending Applied Excluded (Questions) Excluded (Expired) Exc…" at bounding box center [960, 212] width 119 height 23
click at [900, 200] on select "Choose an option... Pending Applied Excluded (Questions) Excluded (Expired) Exc…" at bounding box center [960, 212] width 119 height 23
click at [964, 326] on select "Choose an option... Pending Applied Excluded (Questions) Excluded (Expired) Exc…" at bounding box center [960, 334] width 119 height 23
select select ""pending""
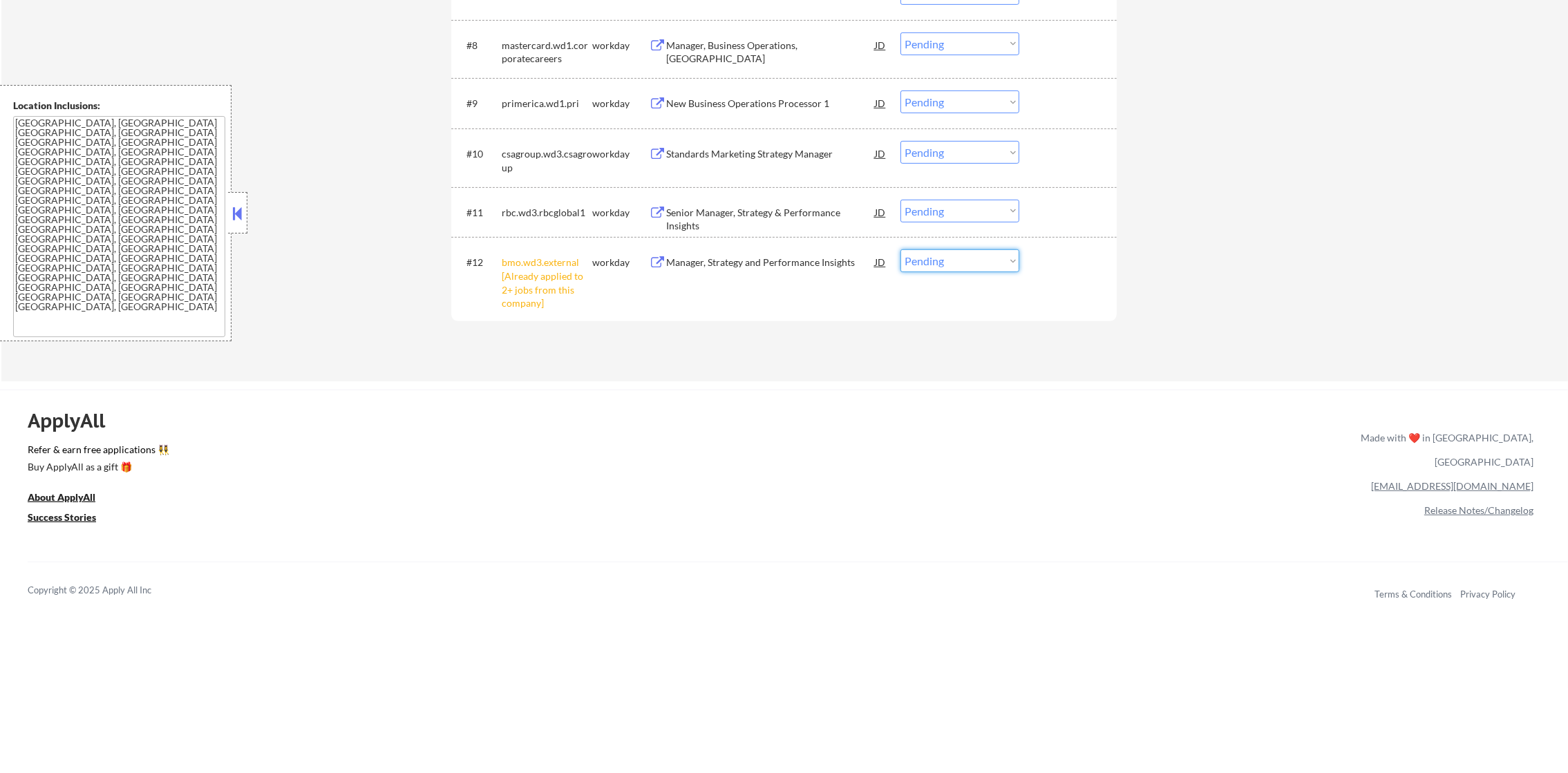
click at [974, 253] on select "Choose an option... Pending Applied Excluded (Questions) Excluded (Expired) Exc…" at bounding box center [960, 261] width 119 height 23
select select ""excluded__other_""
click at [900, 249] on select "Choose an option... Pending Applied Excluded (Questions) Excluded (Expired) Exc…" at bounding box center [960, 261] width 119 height 23
click at [1068, 486] on div "ApplyAll Refer & earn free applications 👯‍♀️ Buy ApplyAll as a gift 🎁 About App…" at bounding box center [784, 509] width 1568 height 219
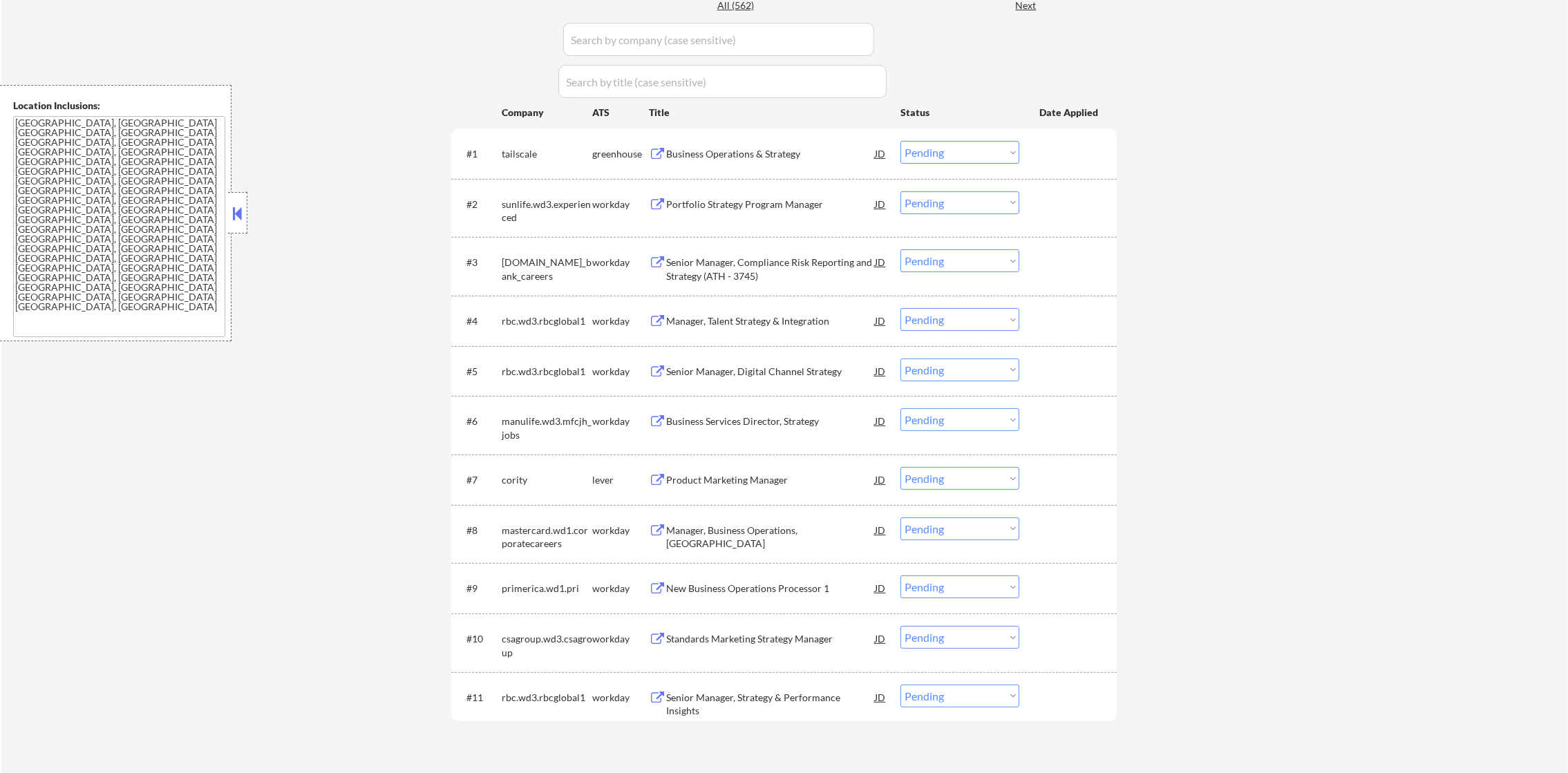
scroll to position [379, 0]
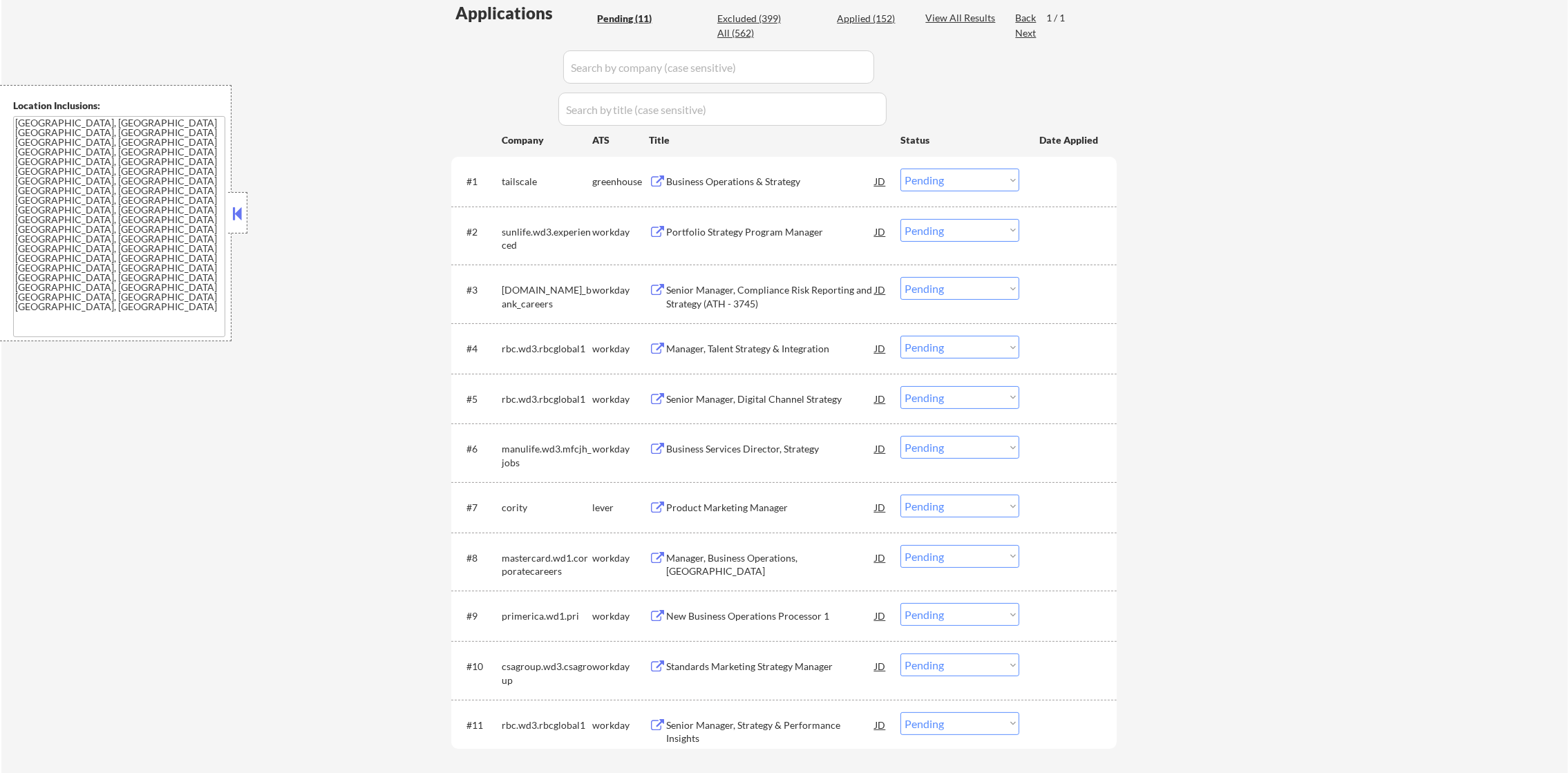
click at [773, 182] on div "Business Operations & Strategy" at bounding box center [770, 181] width 208 height 14
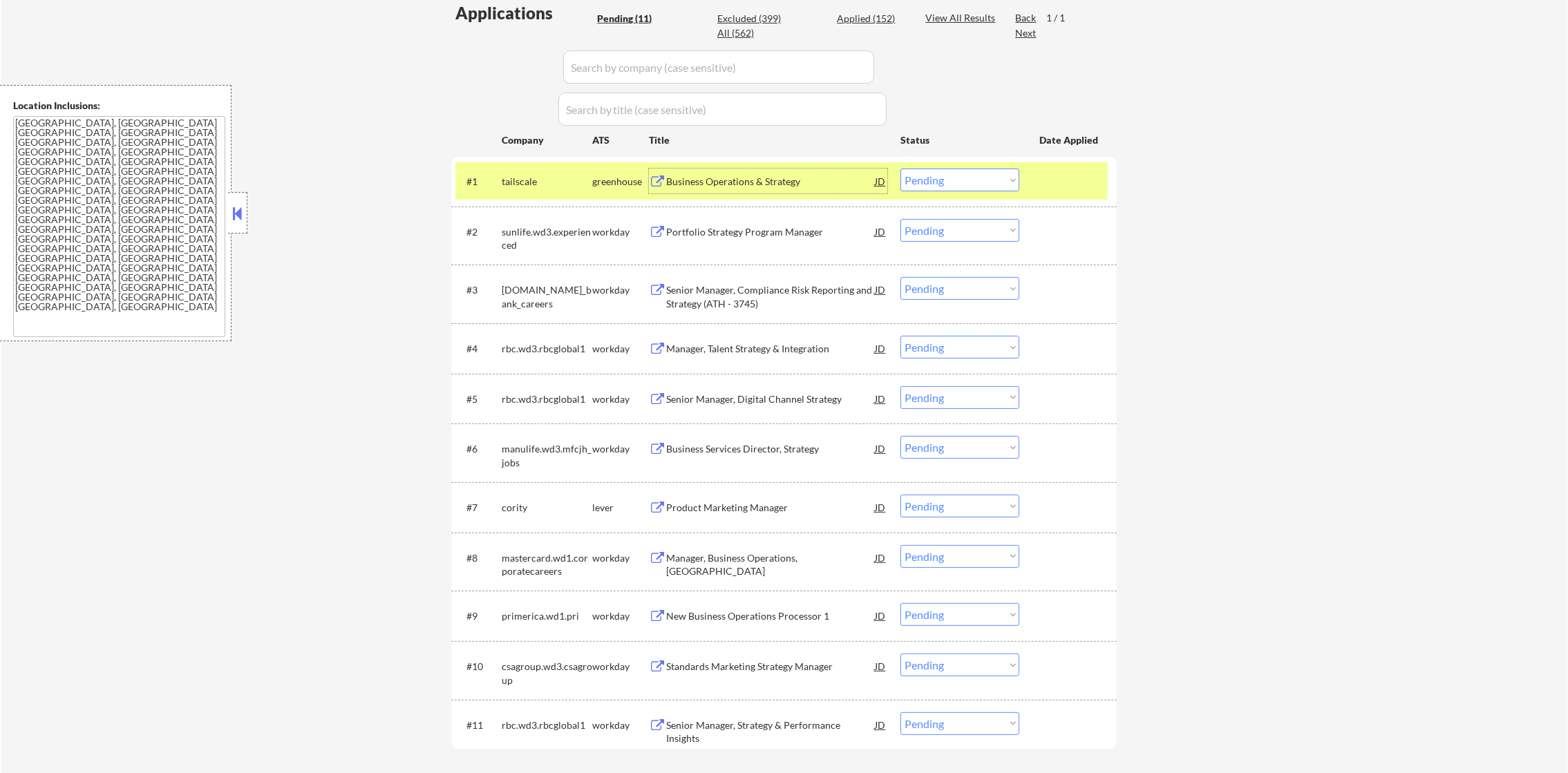
click at [930, 181] on select "Choose an option... Pending Applied Excluded (Questions) Excluded (Expired) Exc…" at bounding box center [960, 180] width 119 height 23
click at [900, 168] on select "Choose an option... Pending Applied Excluded (Questions) Excluded (Expired) Exc…" at bounding box center [960, 180] width 119 height 23
click at [494, 188] on div "#1 tailscale greenhouse Business Operations & Strategy JD Choose an option... P…" at bounding box center [781, 181] width 652 height 37
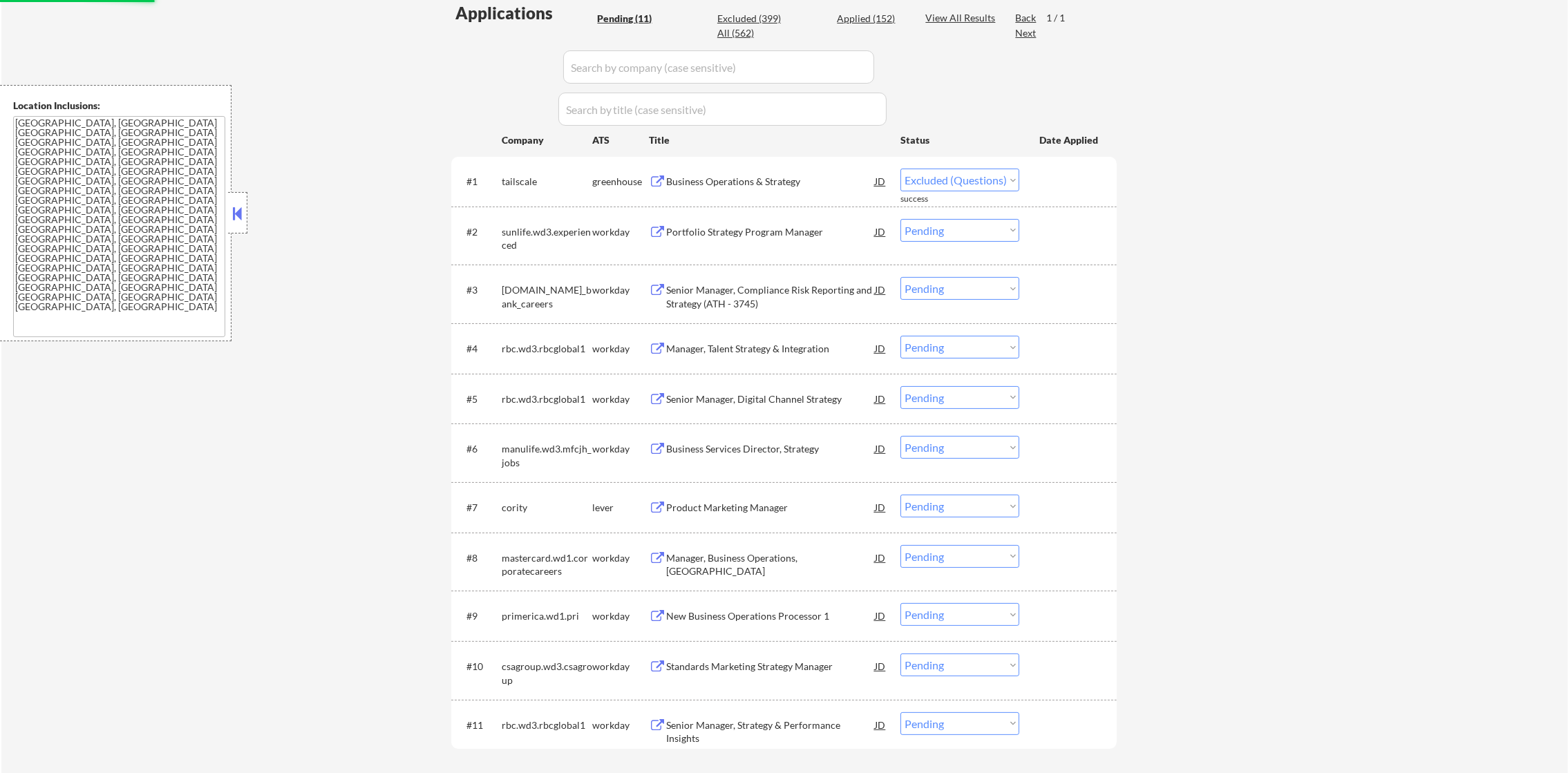
select select ""pending""
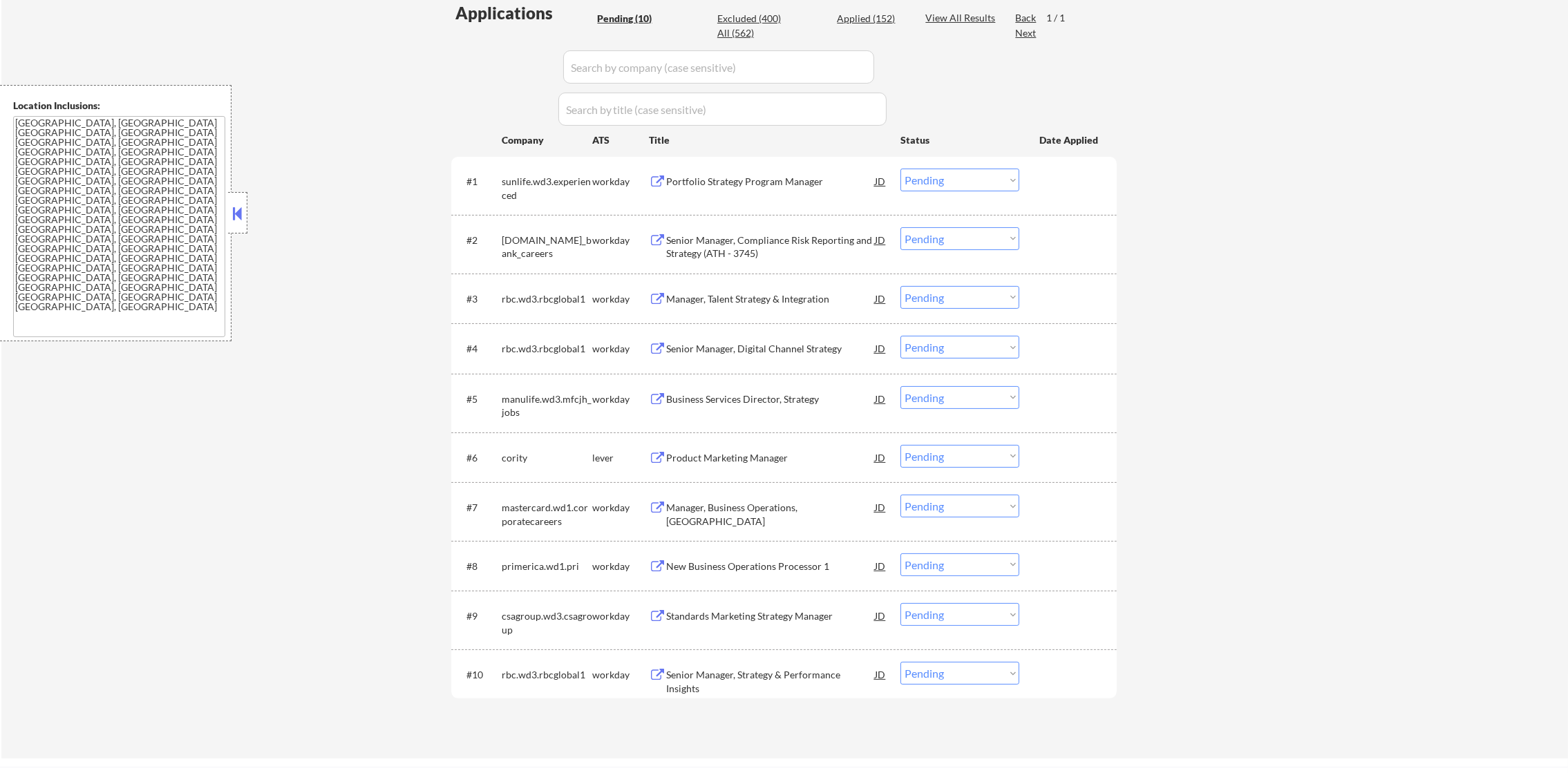
click at [766, 182] on div "Portfolio Strategy Program Manager" at bounding box center [770, 181] width 208 height 14
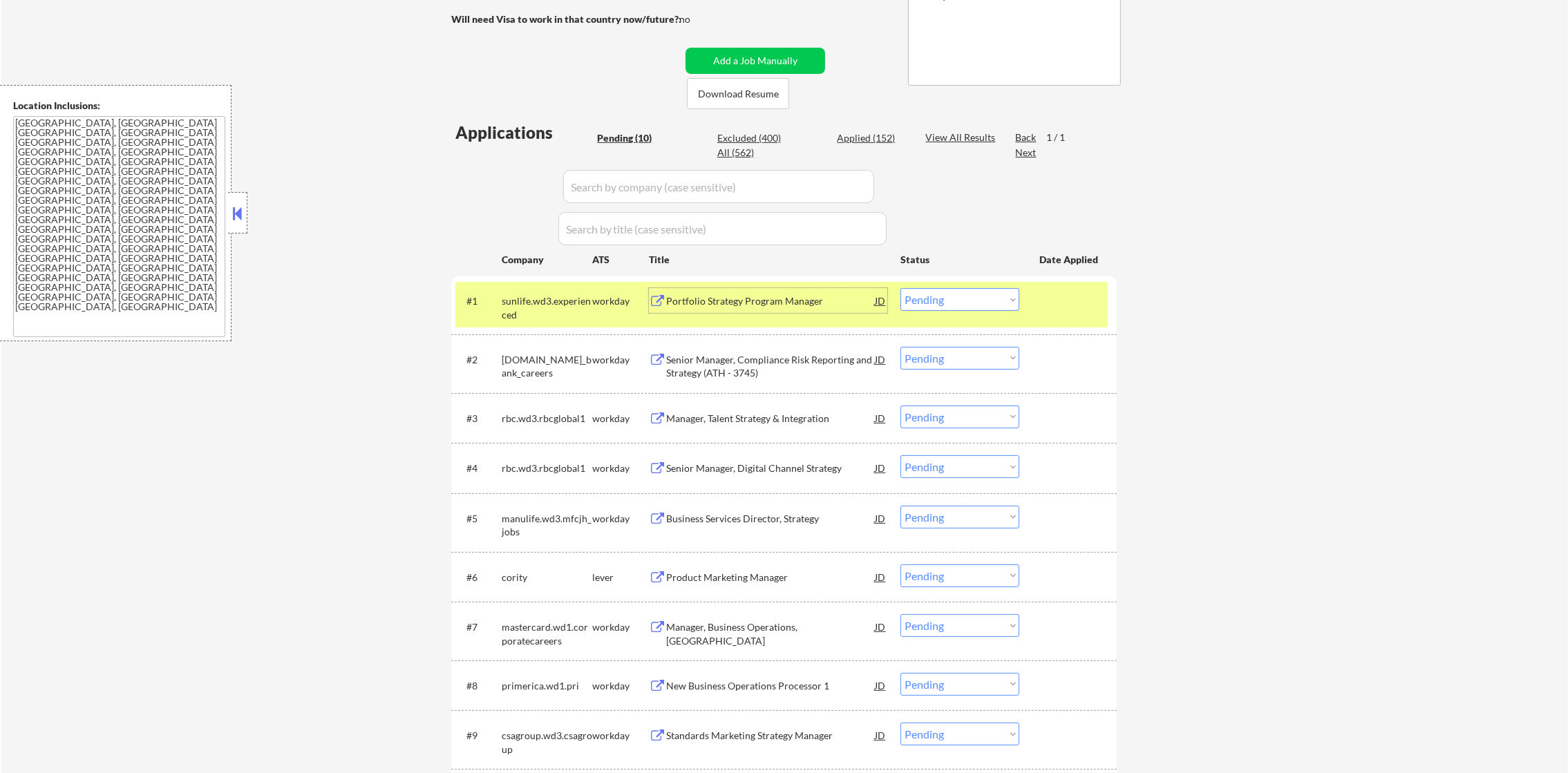
scroll to position [242, 0]
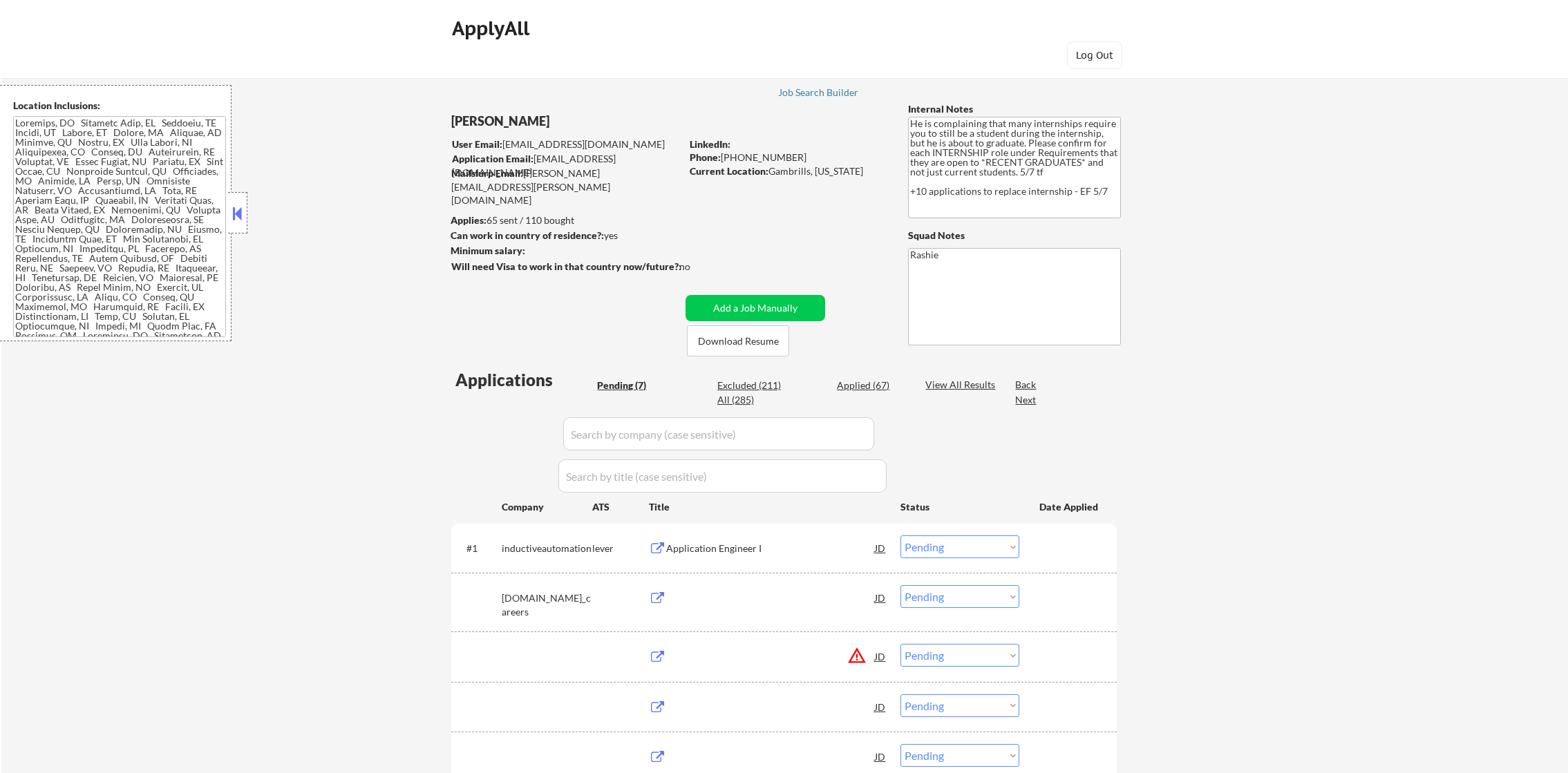
select select ""pending""
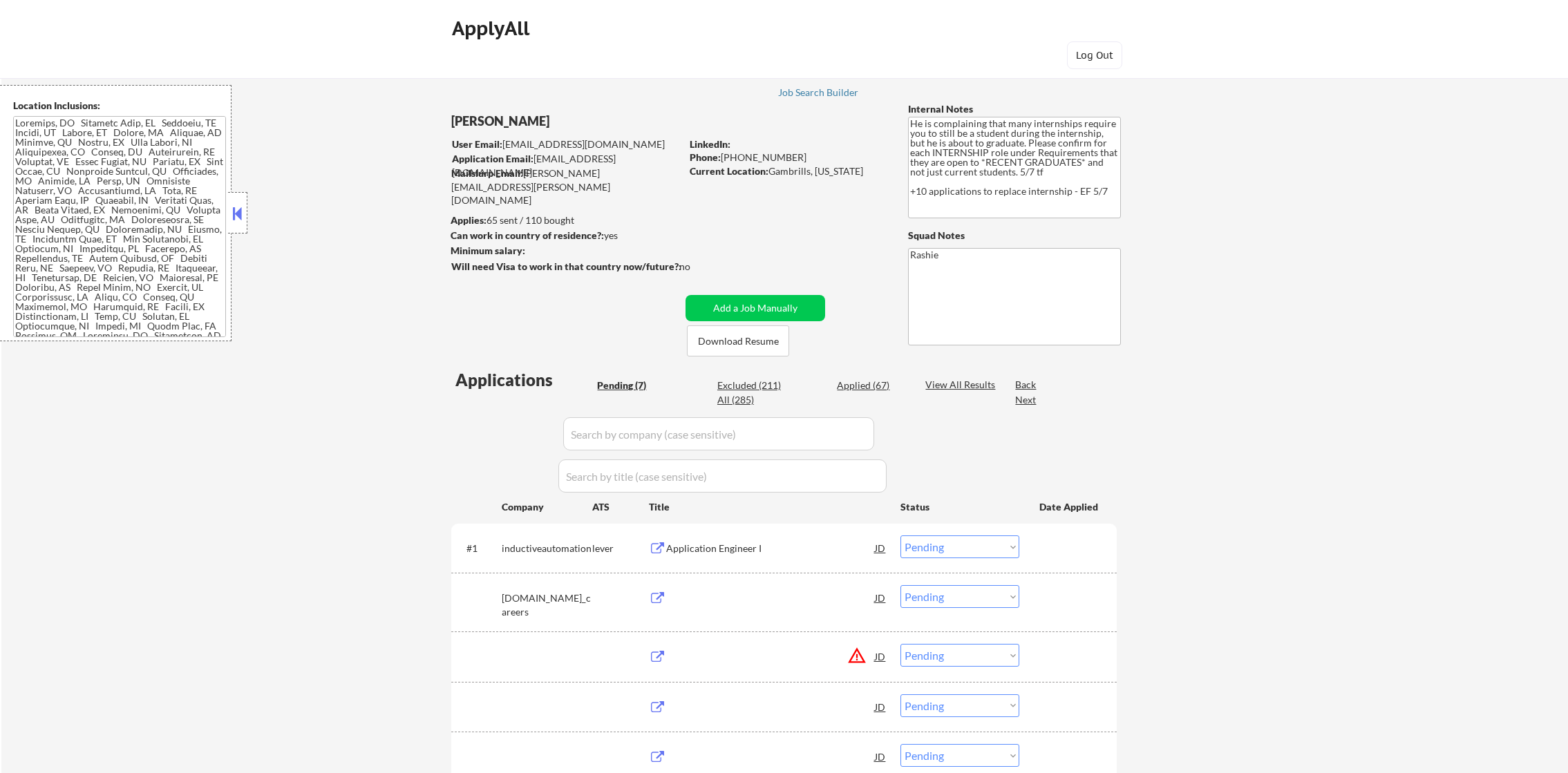
select select ""pending""
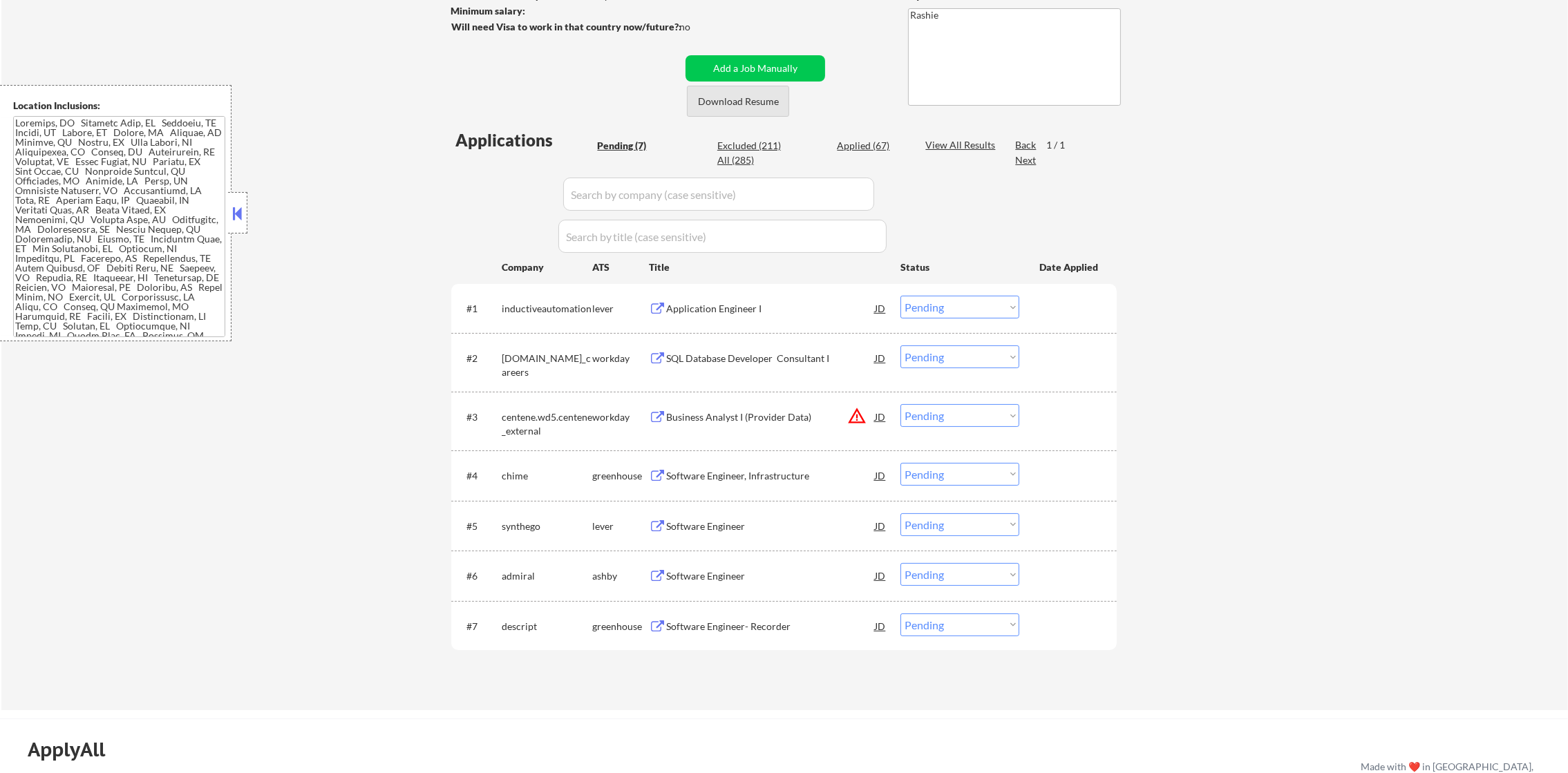
scroll to position [242, 0]
click at [852, 407] on button "warning_amber" at bounding box center [856, 414] width 19 height 19
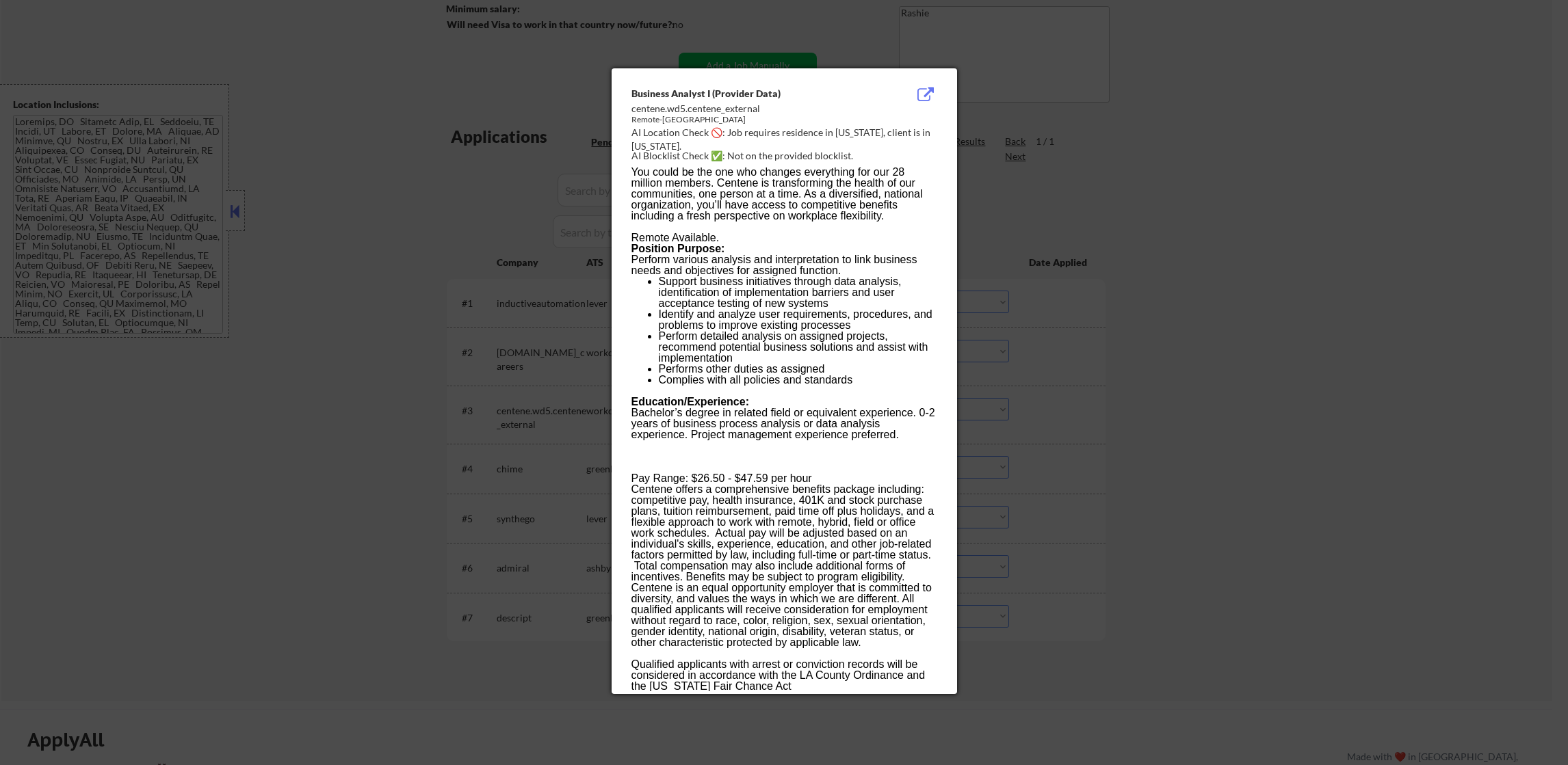
click at [1030, 145] on div at bounding box center [784, 382] width 1568 height 765
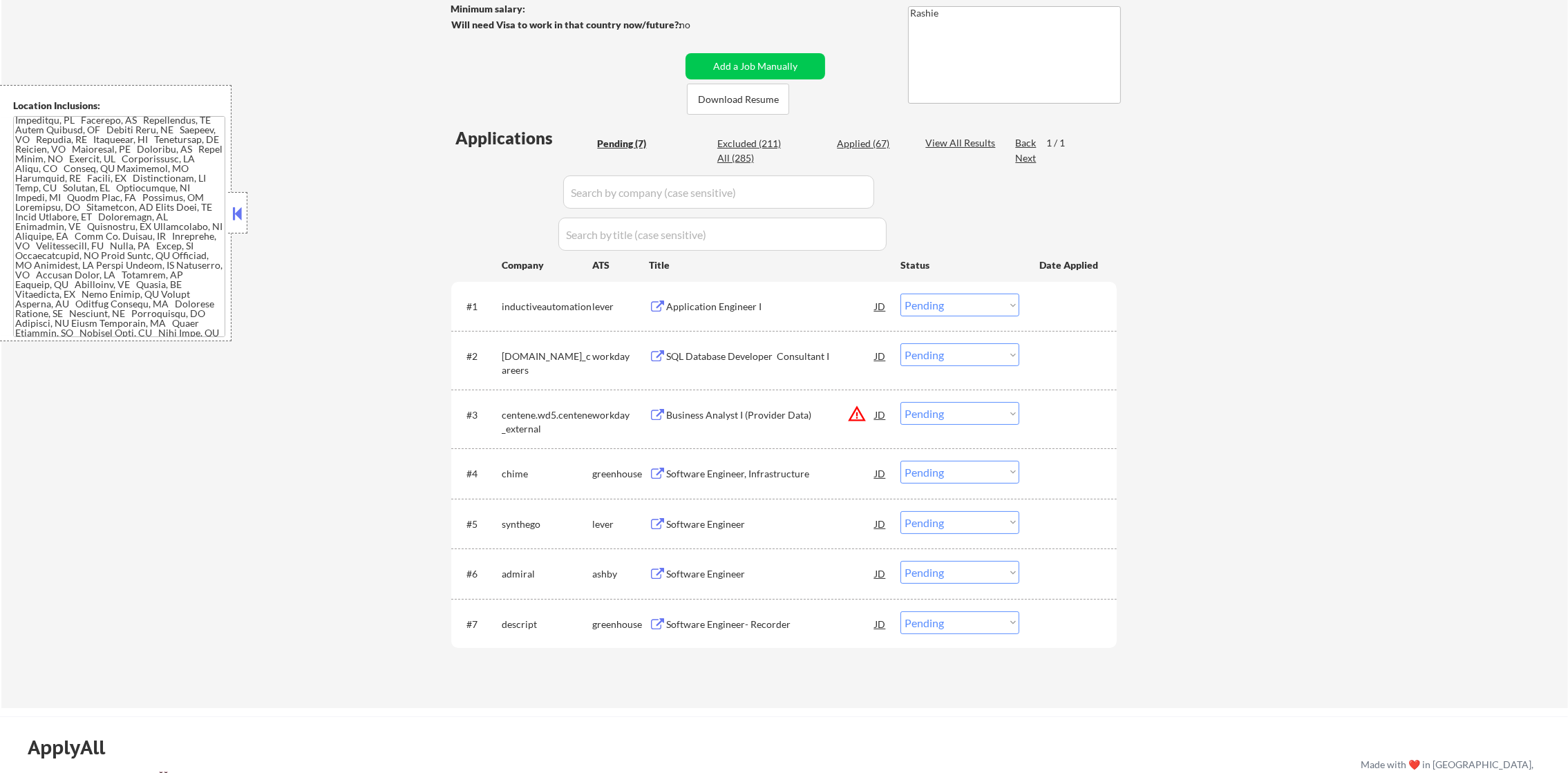
scroll to position [209, 0]
click at [859, 413] on button "warning_amber" at bounding box center [856, 414] width 19 height 19
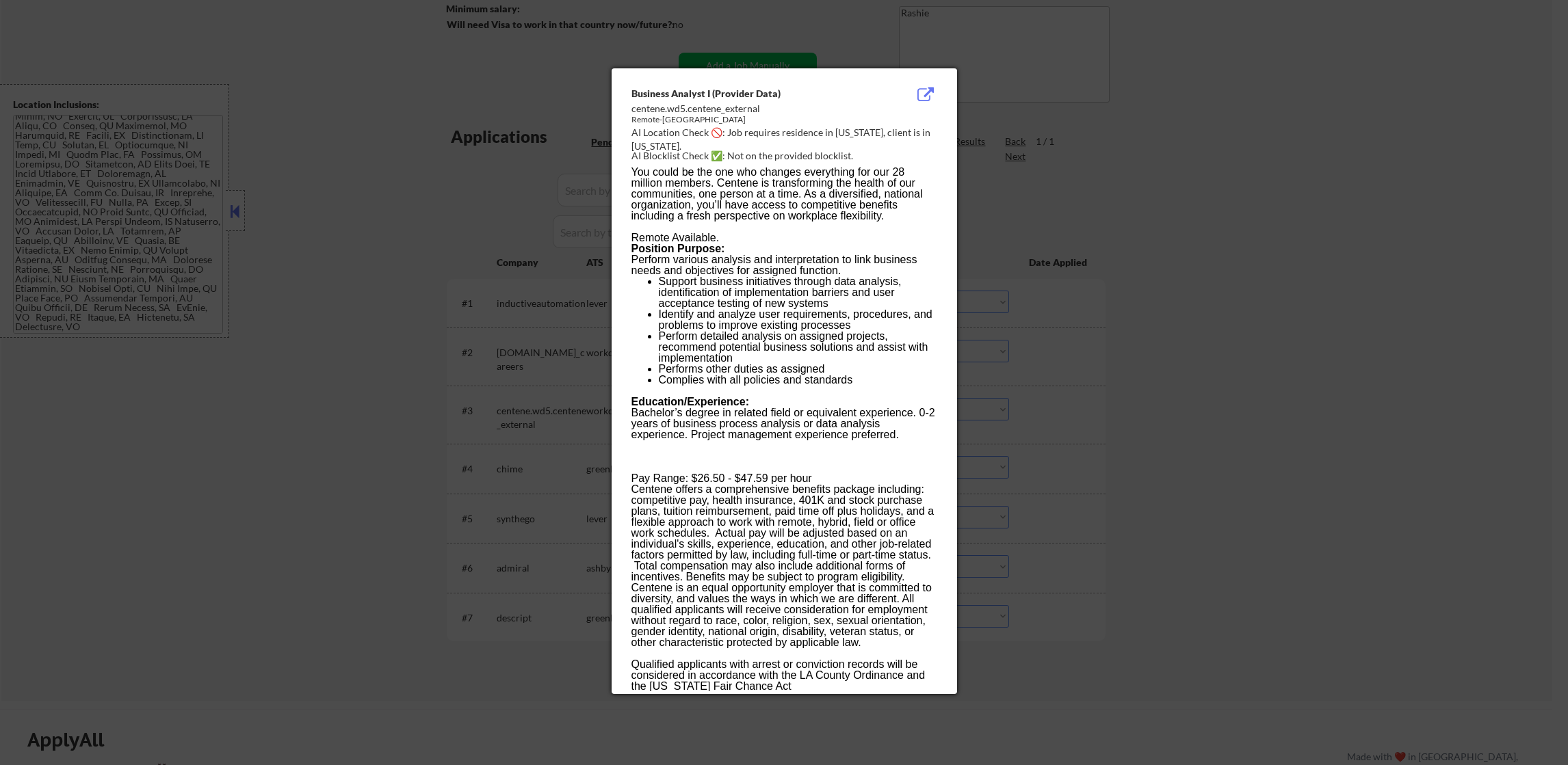
click at [1050, 407] on div at bounding box center [784, 382] width 1568 height 765
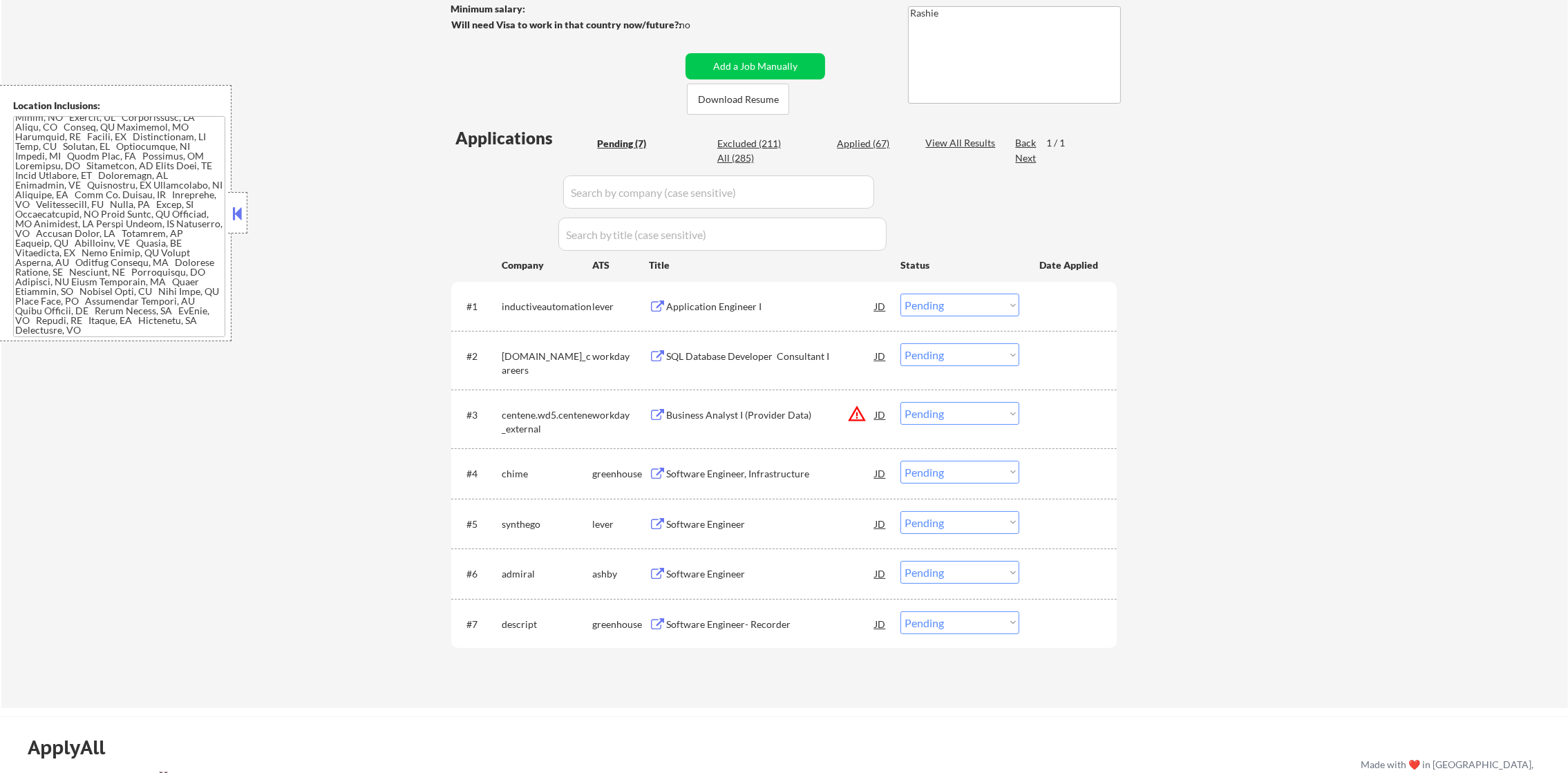
drag, startPoint x: 977, startPoint y: 413, endPoint x: 970, endPoint y: 416, distance: 7.6
click at [977, 413] on select "Choose an option... Pending Applied Excluded (Questions) Excluded (Expired) Exc…" at bounding box center [960, 414] width 119 height 23
click at [900, 402] on select "Choose an option... Pending Applied Excluded (Questions) Excluded (Expired) Exc…" at bounding box center [960, 414] width 119 height 23
select select ""pending""
